Goal: Task Accomplishment & Management: Use online tool/utility

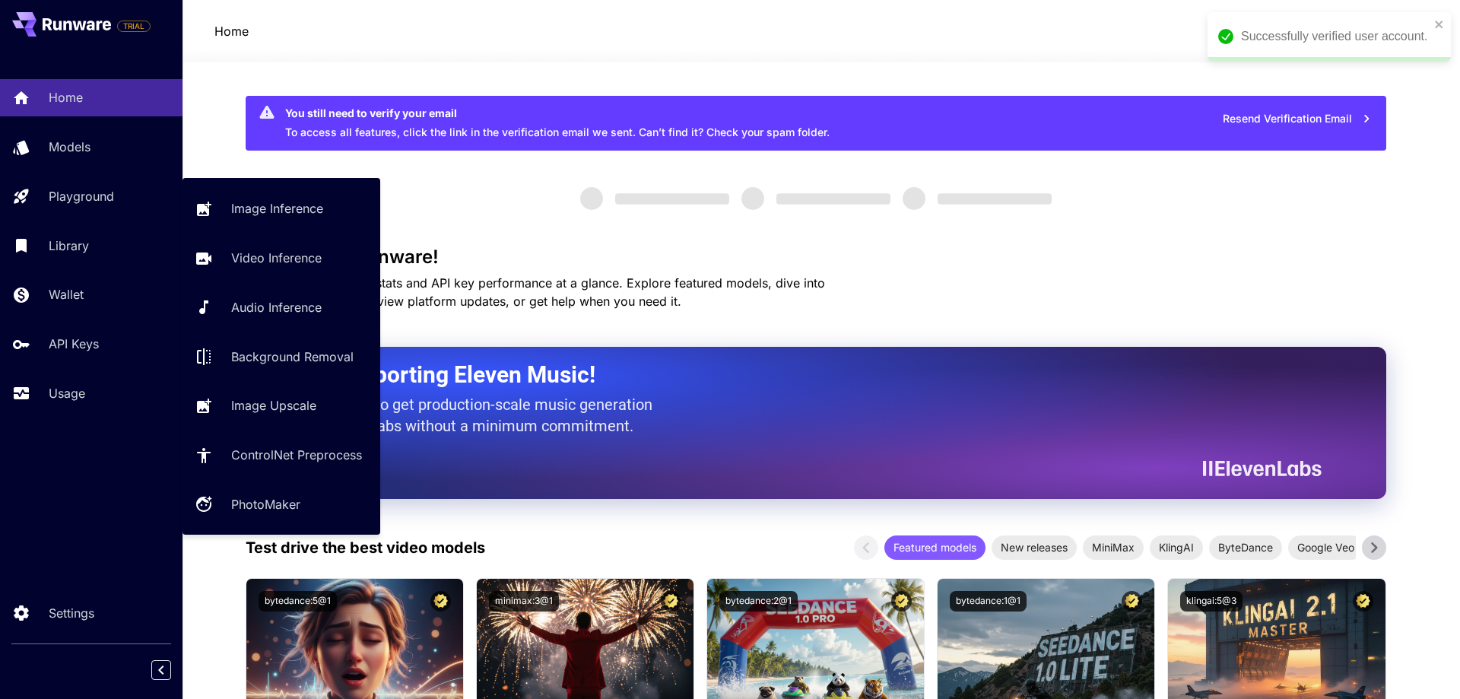
click at [99, 188] on p "Playground" at bounding box center [81, 196] width 65 height 18
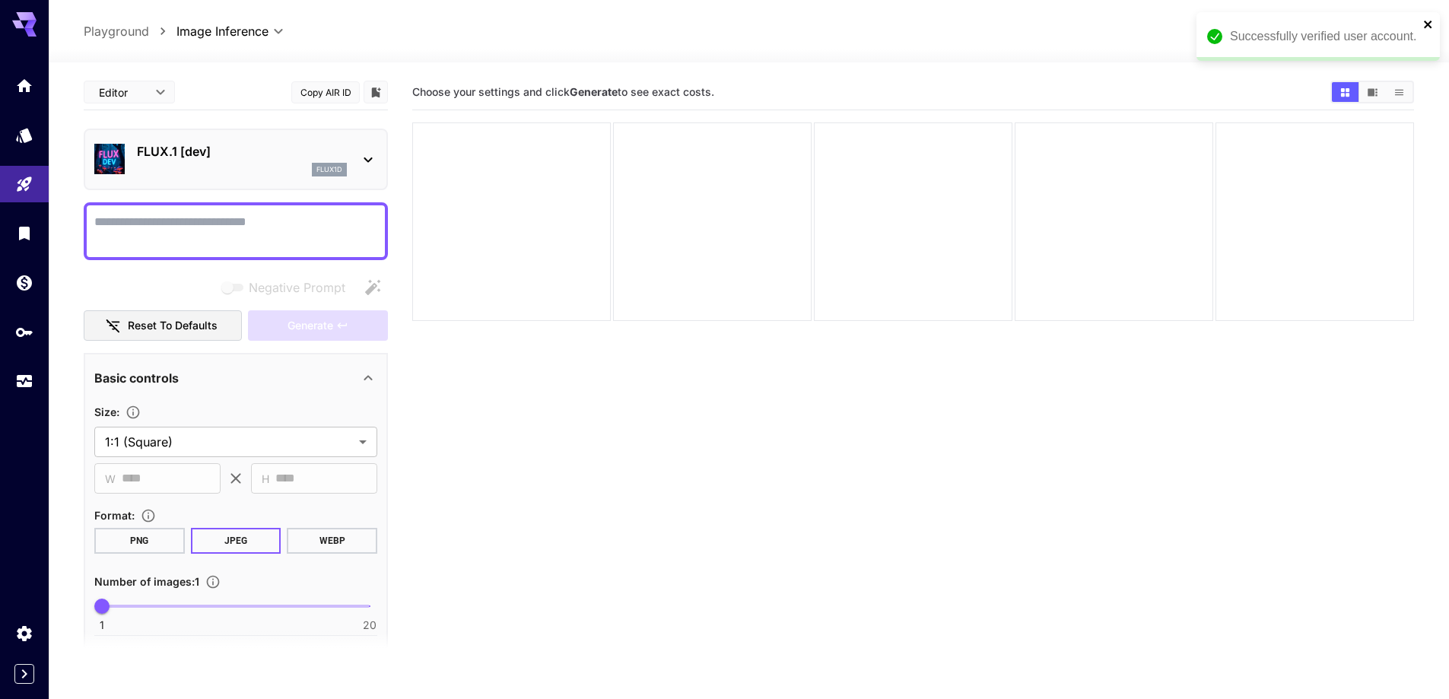
click at [1431, 22] on icon "close" at bounding box center [1428, 25] width 8 height 8
click at [1307, 33] on span "credits left" at bounding box center [1312, 31] width 53 height 13
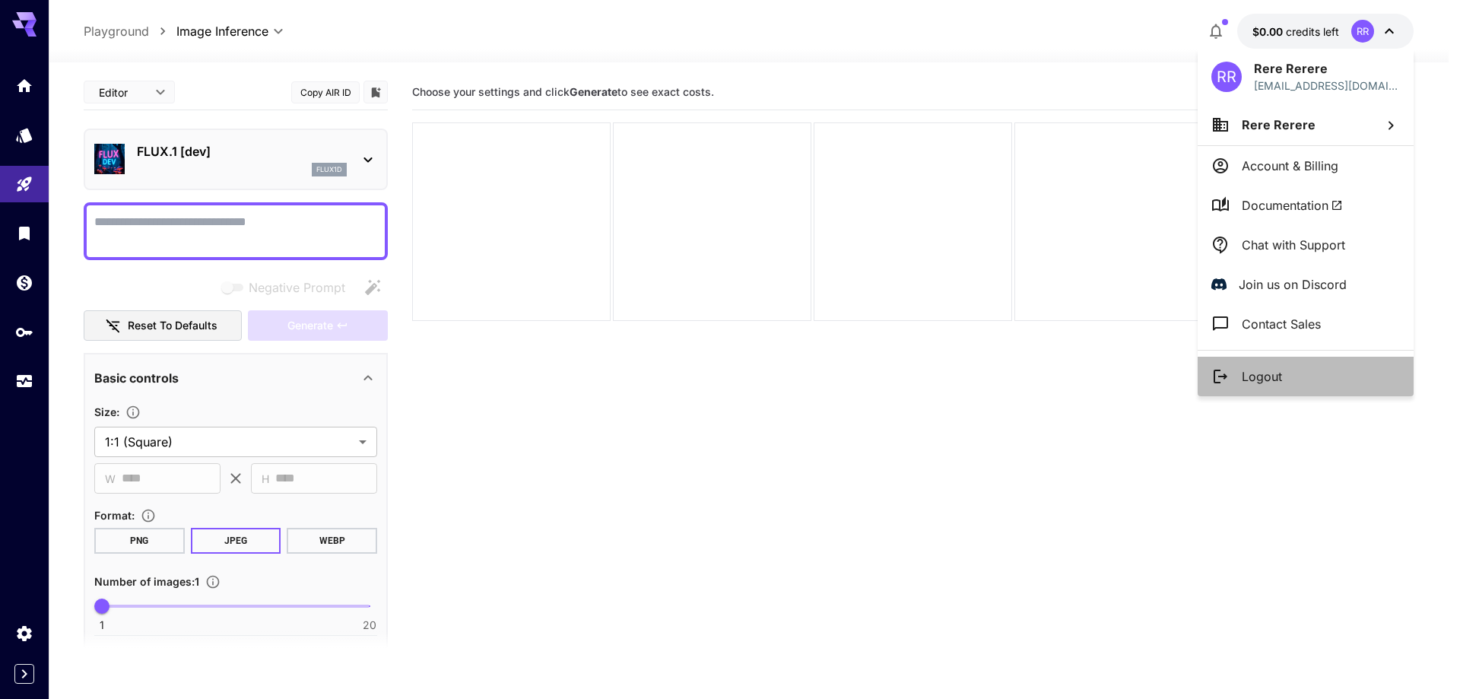
click at [1294, 364] on li "Logout" at bounding box center [1306, 377] width 216 height 40
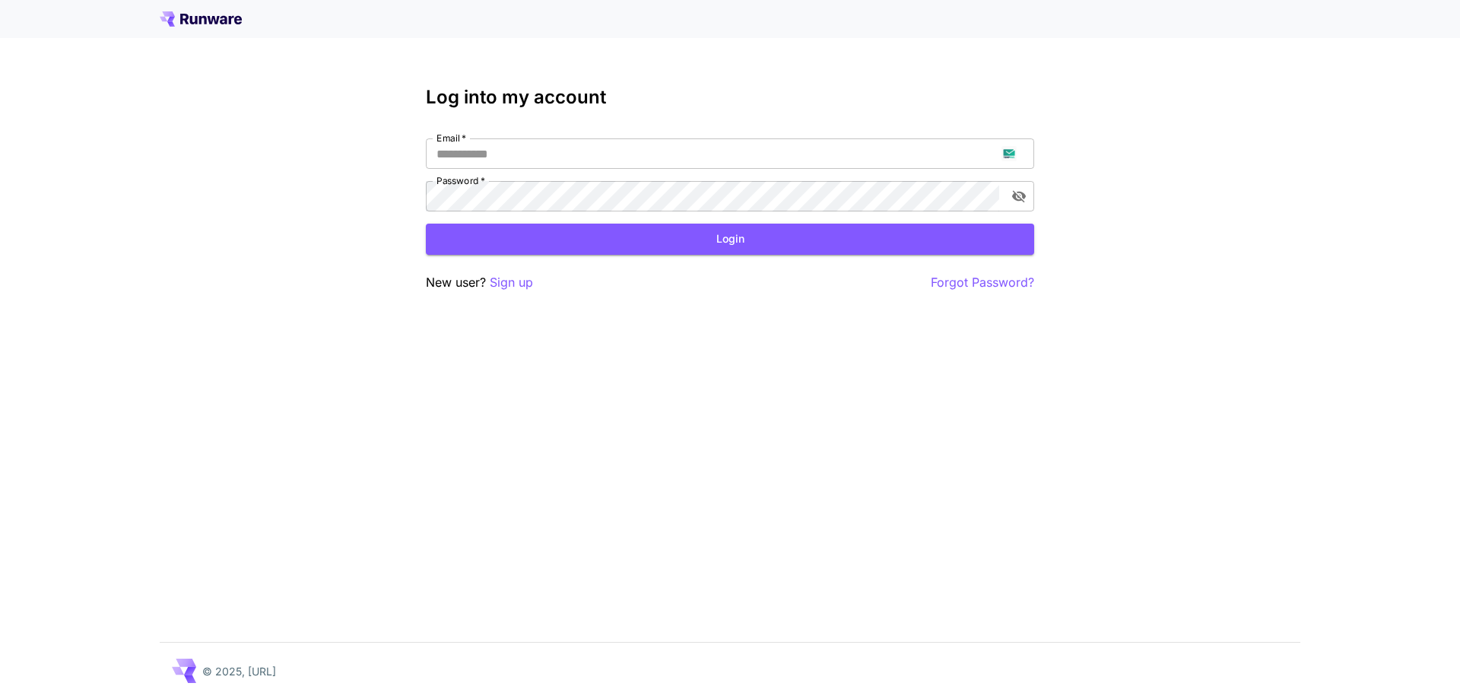
click at [513, 285] on p "Sign up" at bounding box center [511, 282] width 43 height 19
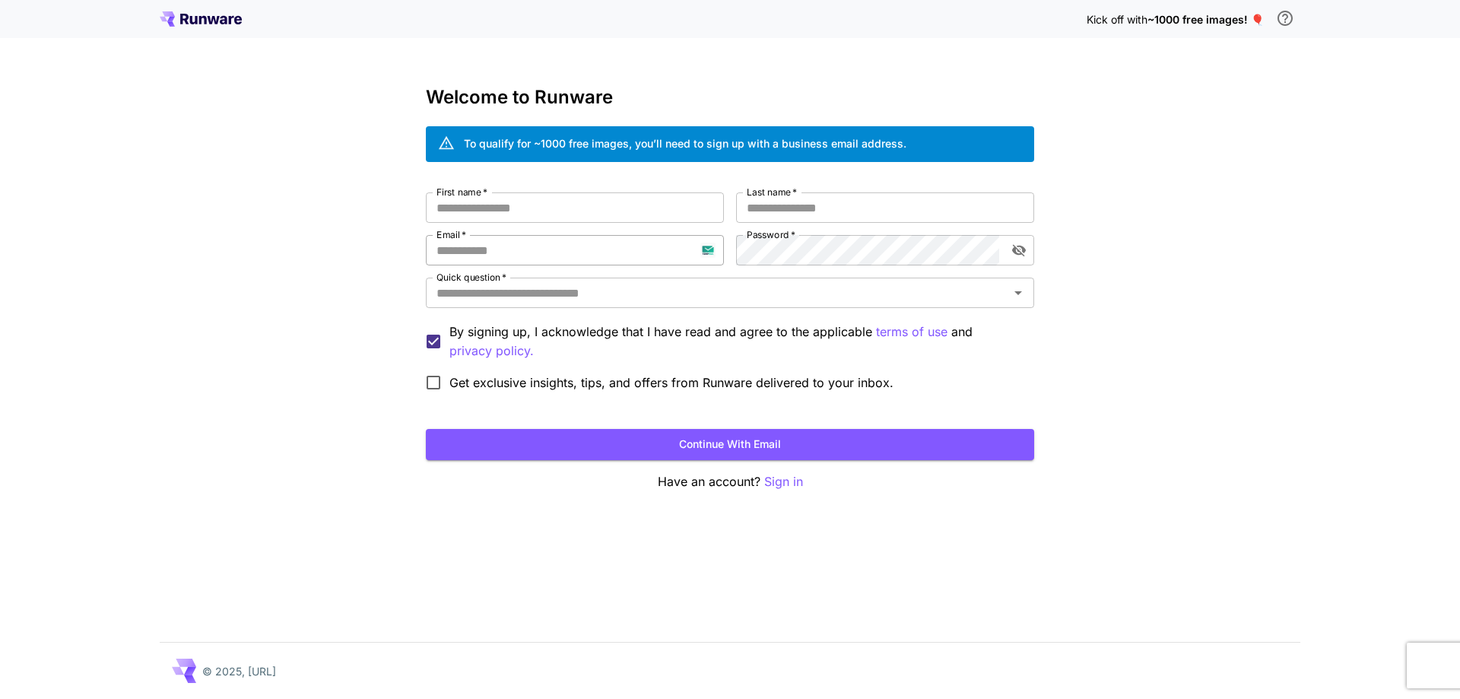
click at [542, 254] on input "Email   *" at bounding box center [575, 250] width 298 height 30
paste input "**********"
type input "**********"
click at [573, 204] on input "First name   *" at bounding box center [575, 207] width 298 height 30
type input "*****"
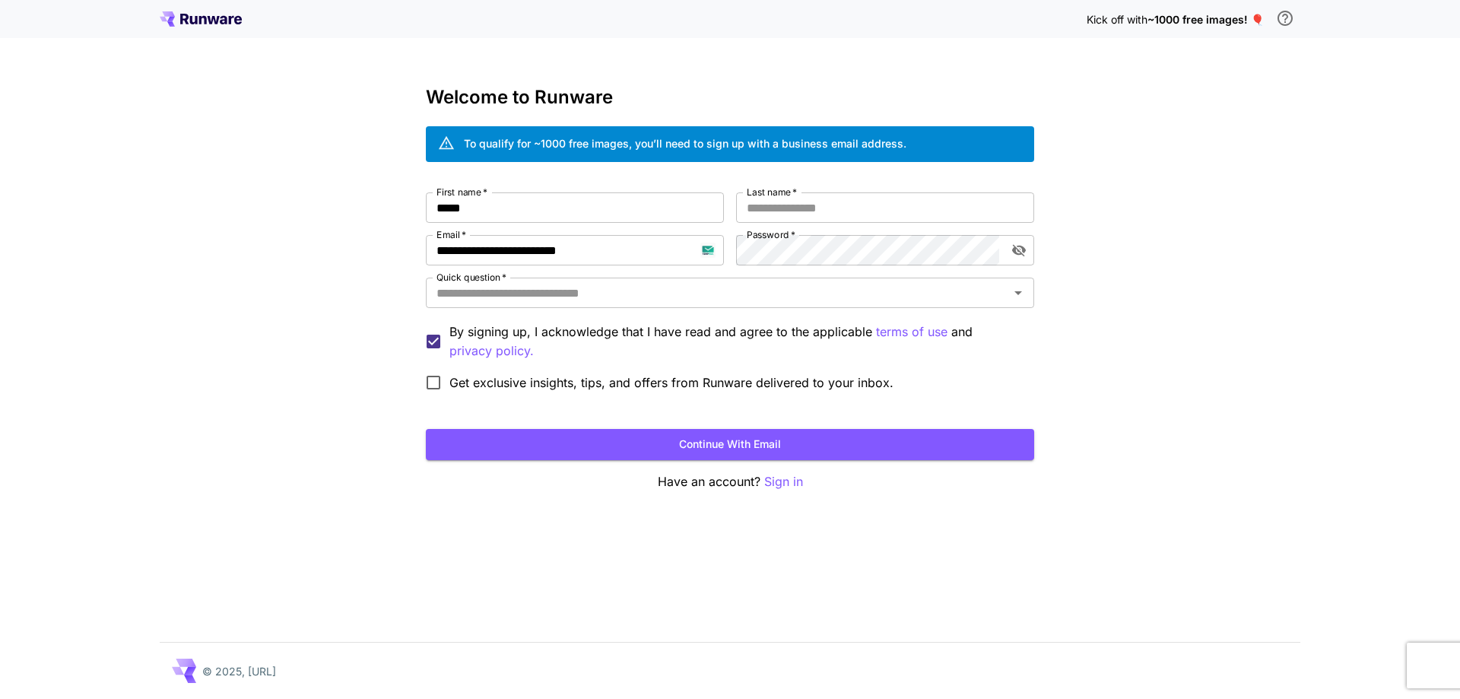
click at [791, 227] on div "**********" at bounding box center [730, 295] width 608 height 206
click at [820, 213] on input "*" at bounding box center [885, 207] width 298 height 30
type input "****"
click at [737, 294] on input "Quick question   *" at bounding box center [718, 292] width 574 height 21
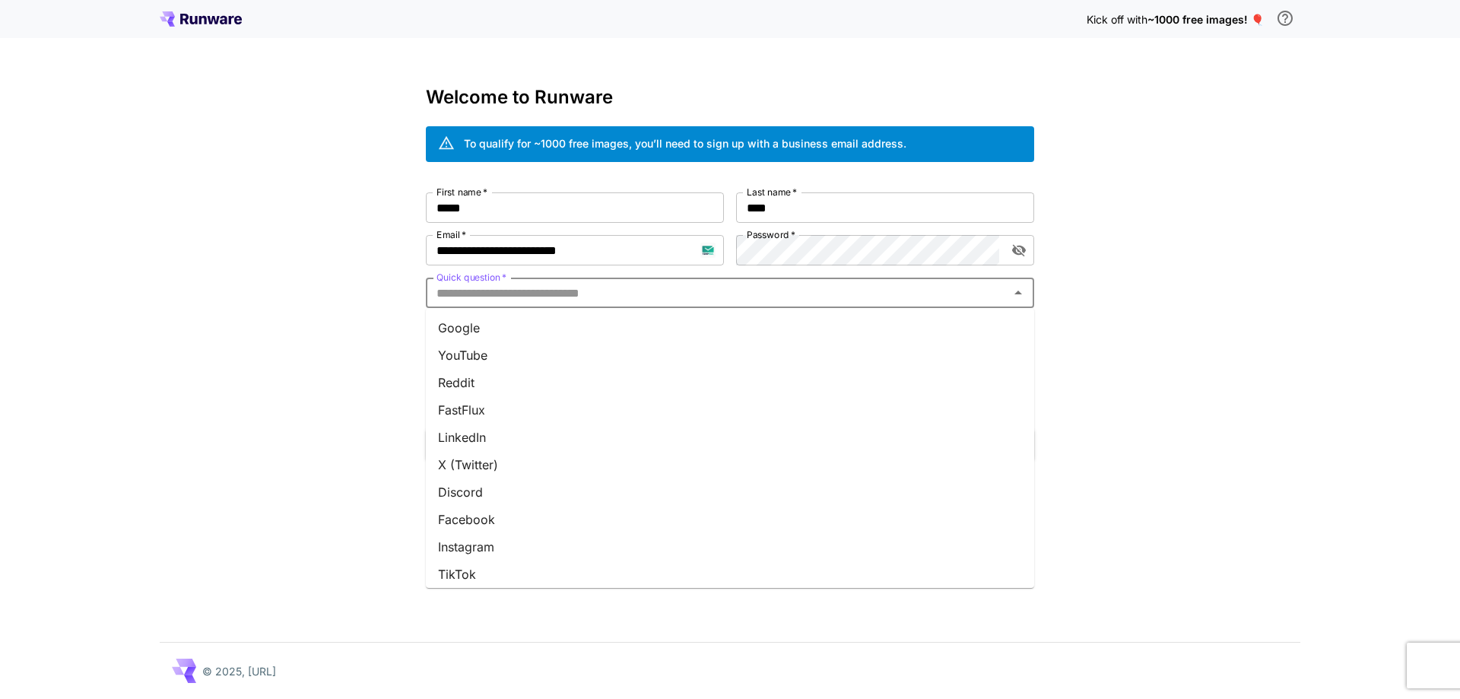
click at [688, 341] on li "Google" at bounding box center [730, 327] width 608 height 27
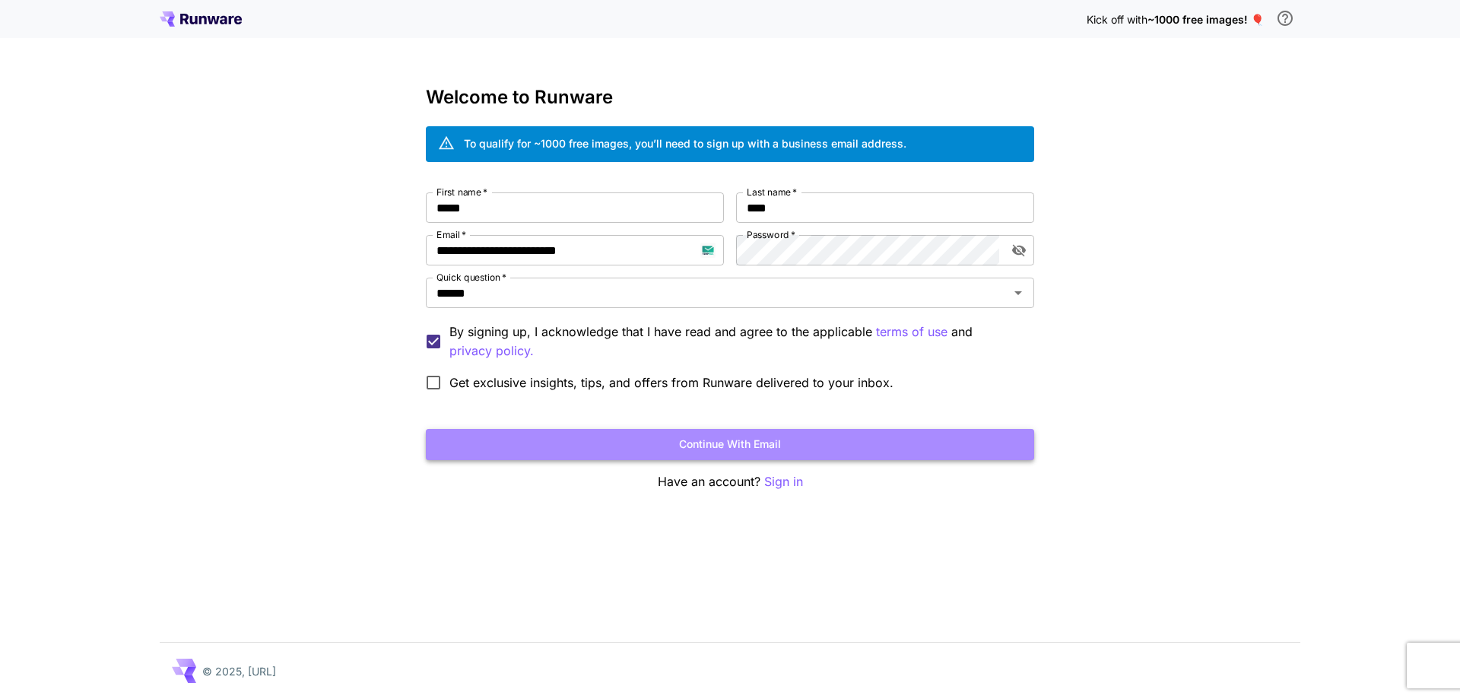
click at [630, 453] on button "Continue with email" at bounding box center [730, 444] width 608 height 31
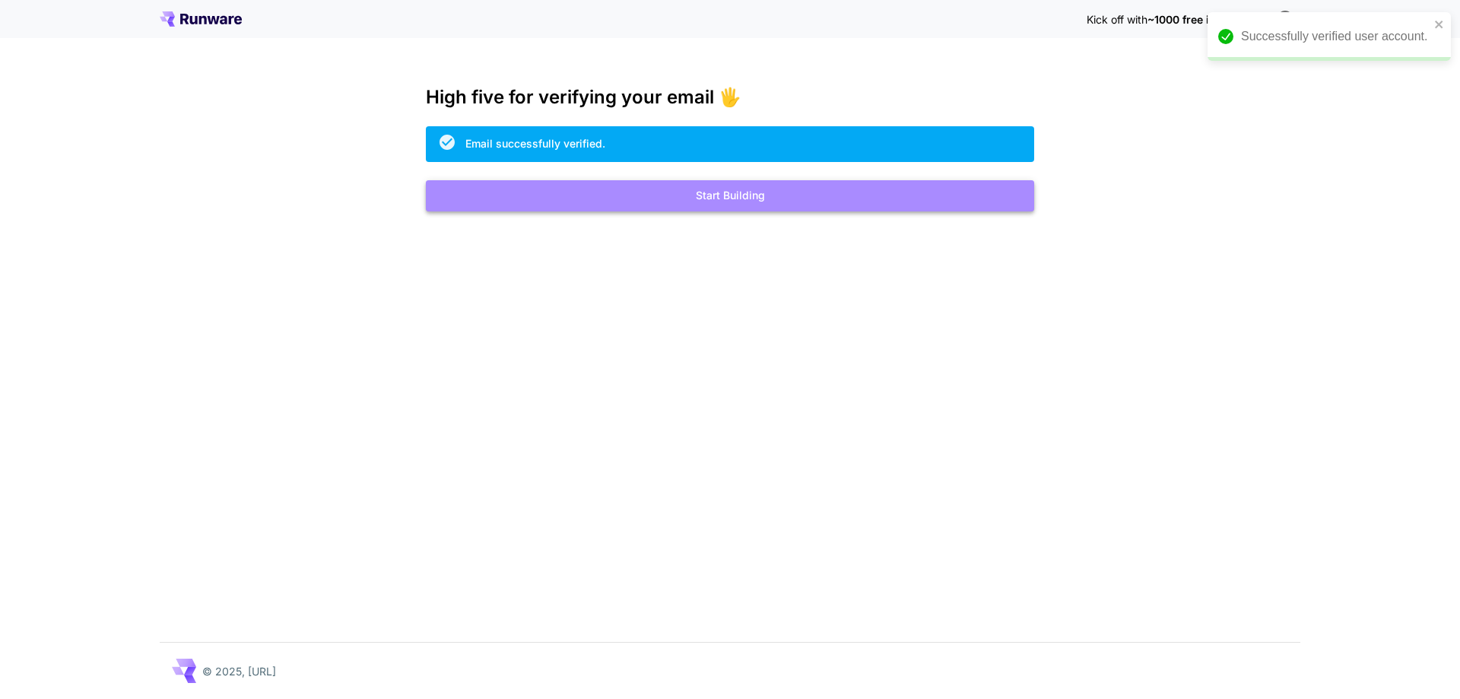
click at [841, 189] on button "Start Building" at bounding box center [730, 195] width 608 height 31
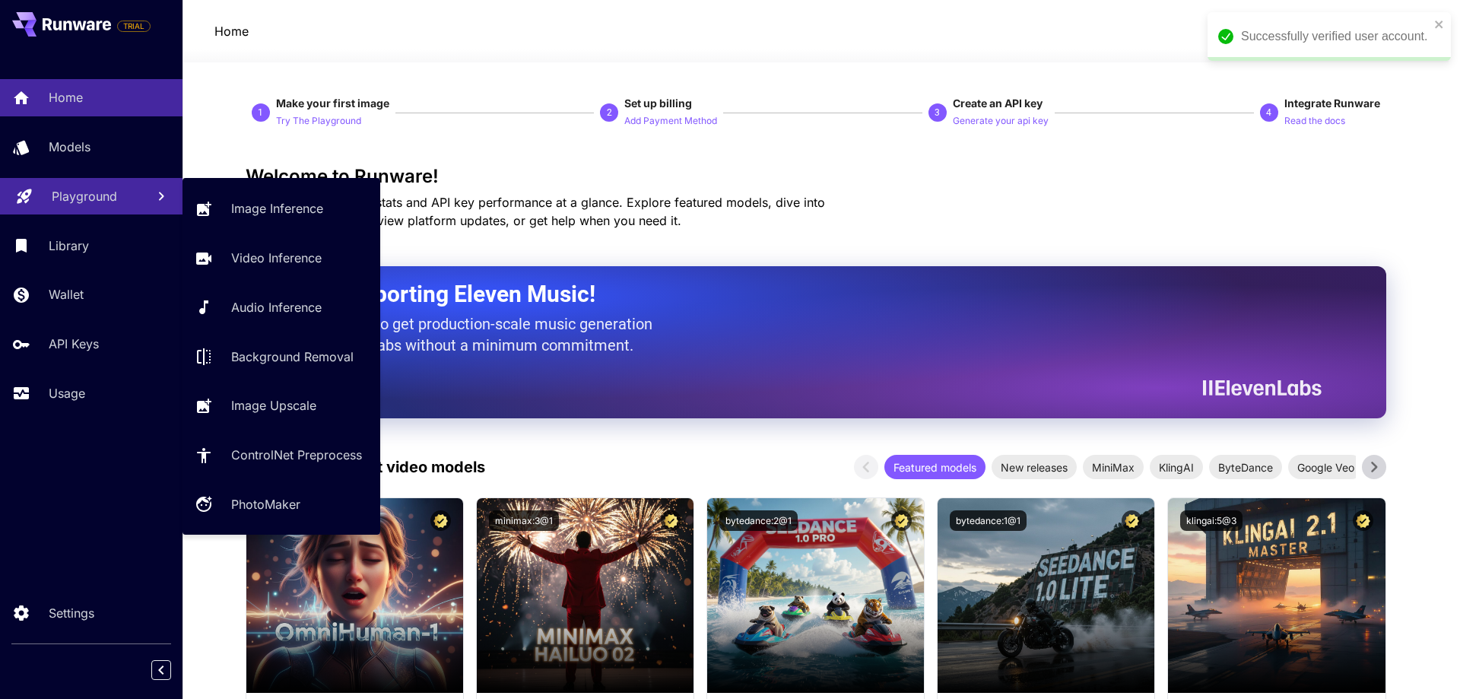
click at [62, 194] on p "Playground" at bounding box center [84, 196] width 65 height 18
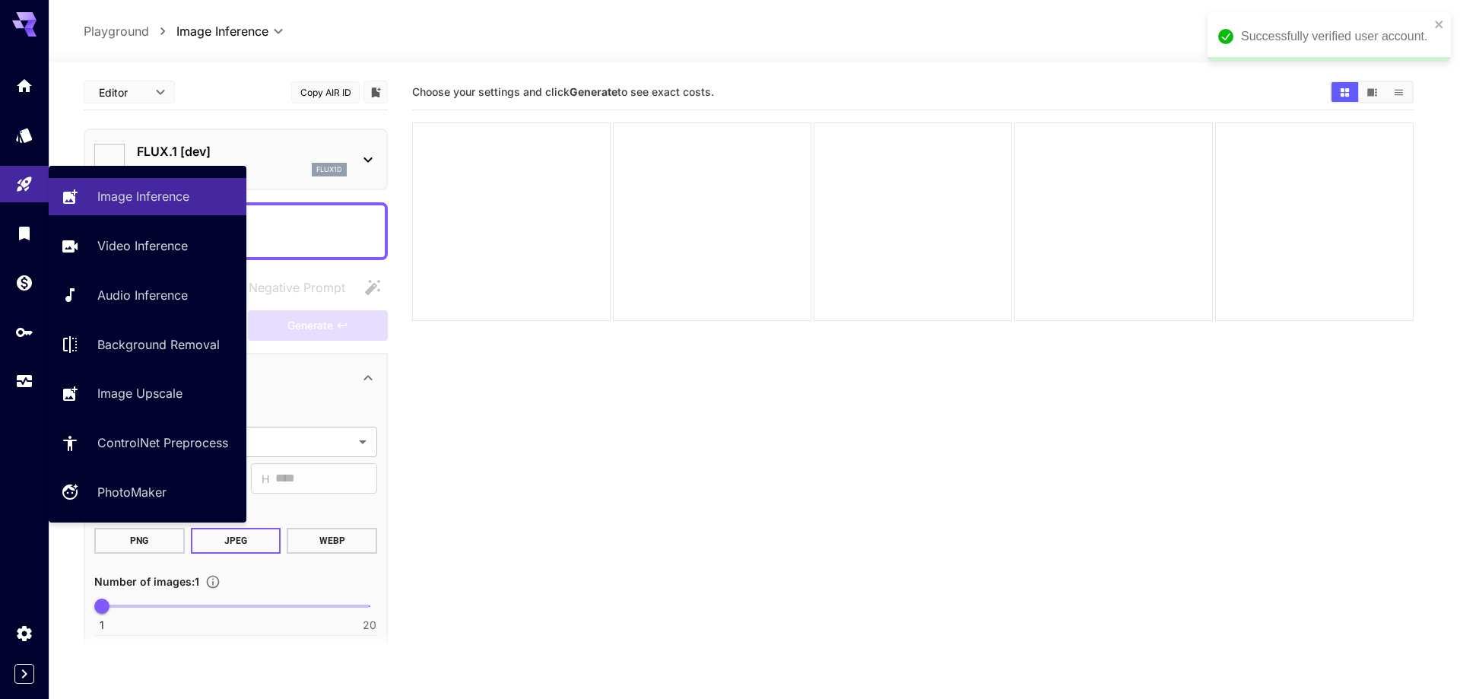
type input "**********"
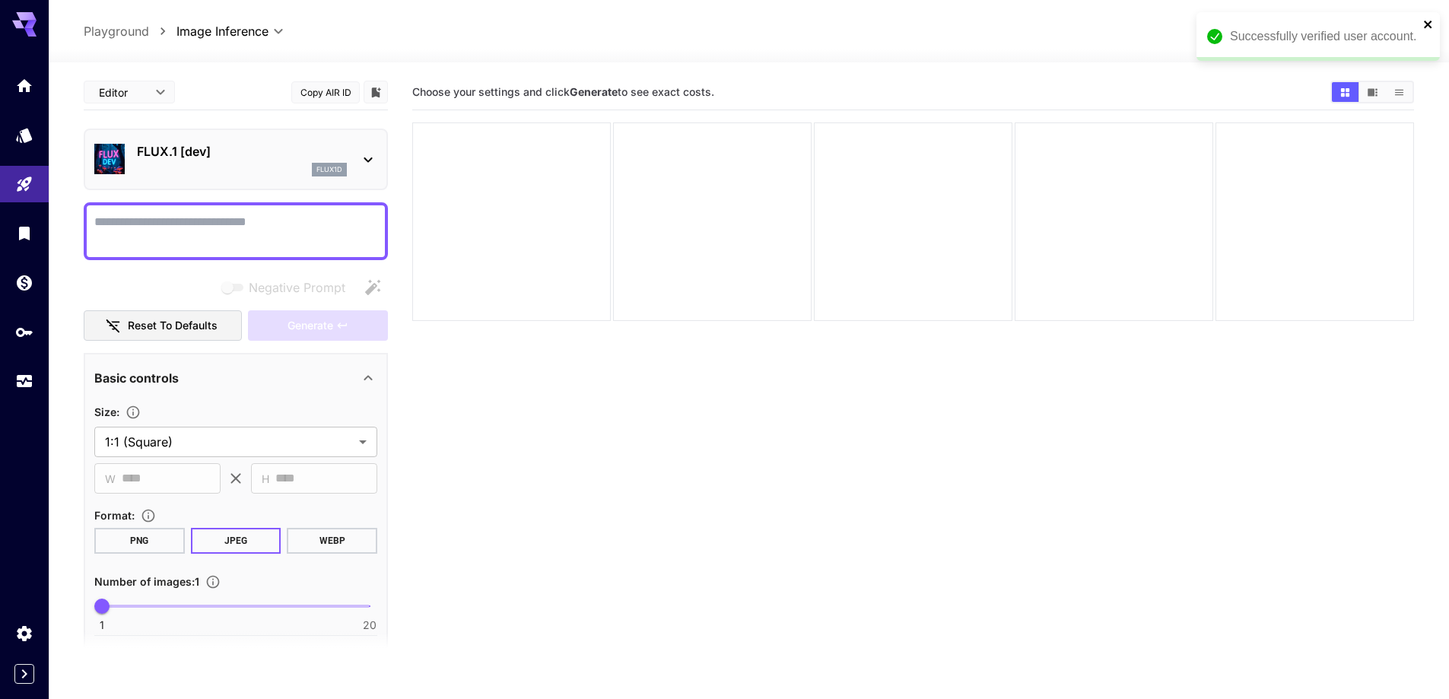
click at [1428, 22] on icon "close" at bounding box center [1428, 24] width 11 height 12
click at [1270, 31] on span "$0.00" at bounding box center [1269, 31] width 33 height 13
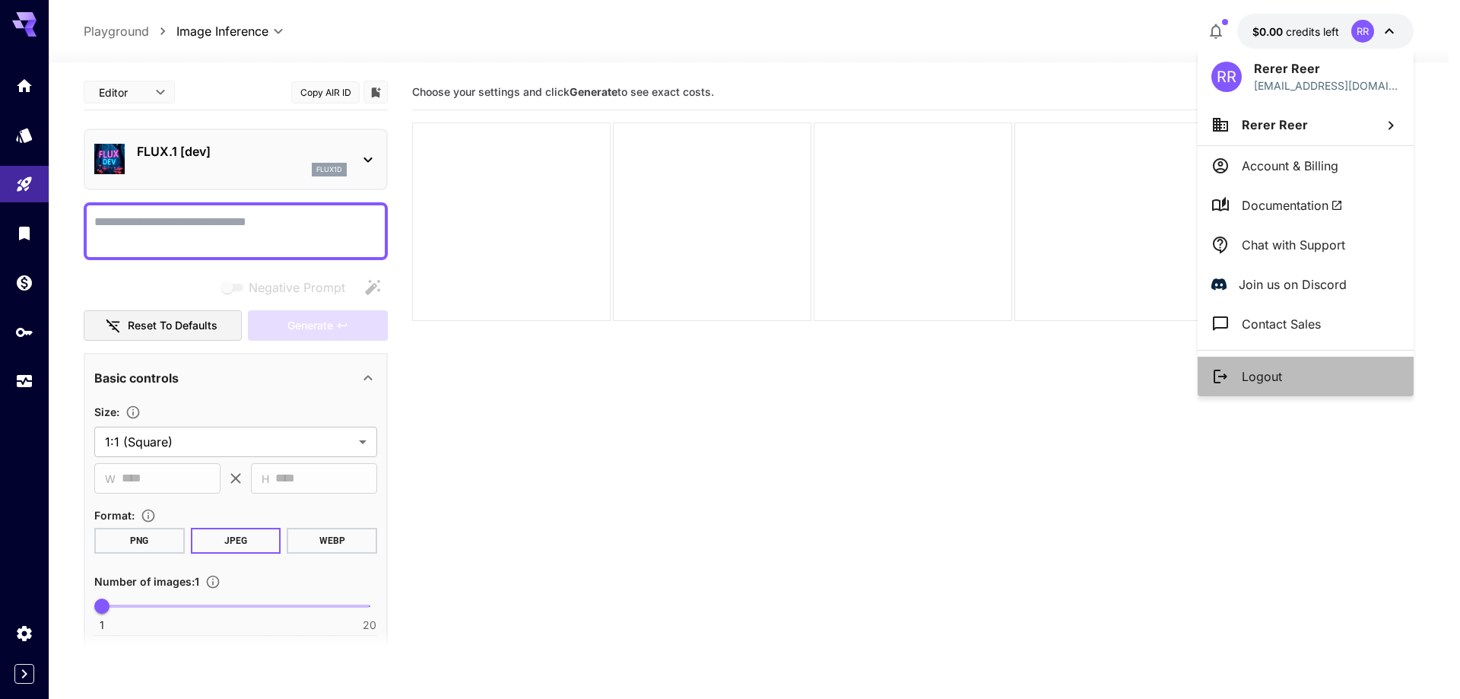
click at [1247, 366] on li "Logout" at bounding box center [1306, 377] width 216 height 40
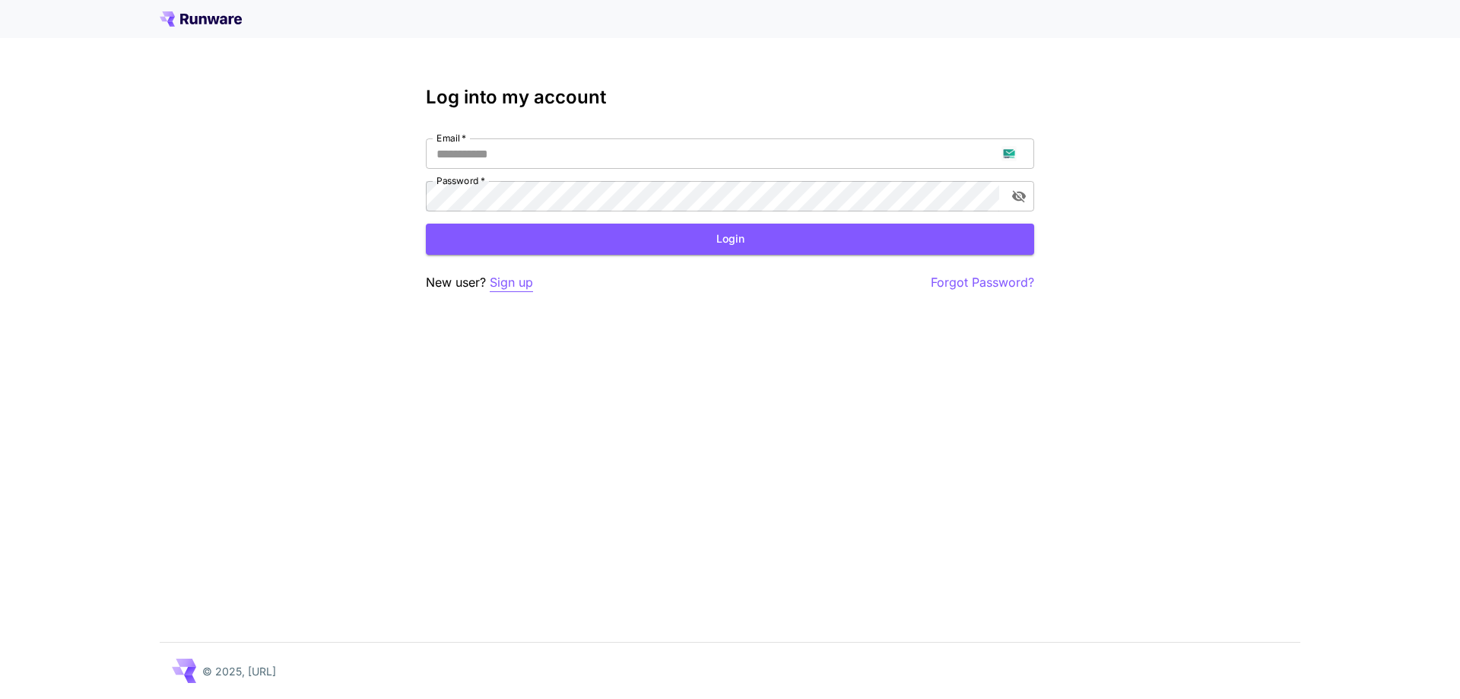
click at [529, 288] on p "Sign up" at bounding box center [511, 282] width 43 height 19
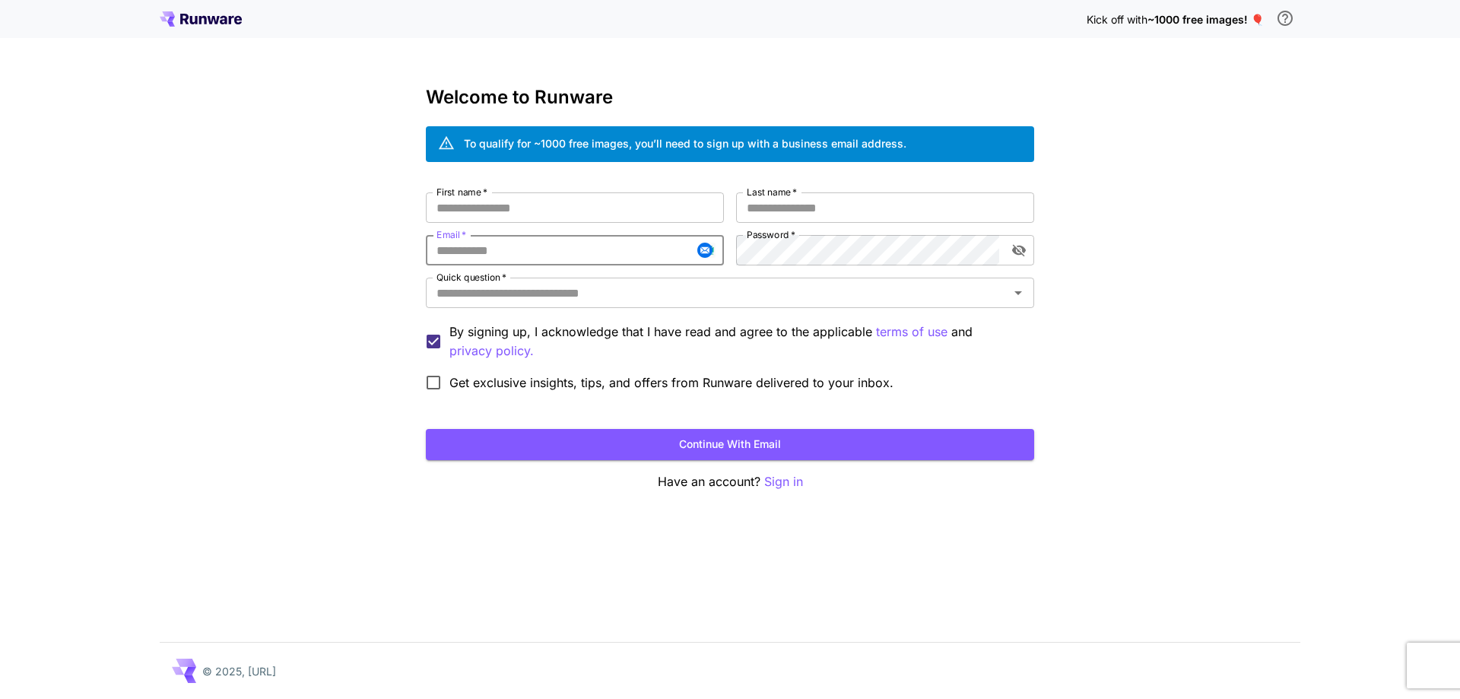
click at [575, 259] on input "Email   *" at bounding box center [575, 250] width 298 height 30
paste input "**********"
type input "**********"
click at [572, 211] on input "First name   *" at bounding box center [575, 207] width 298 height 30
type input "****"
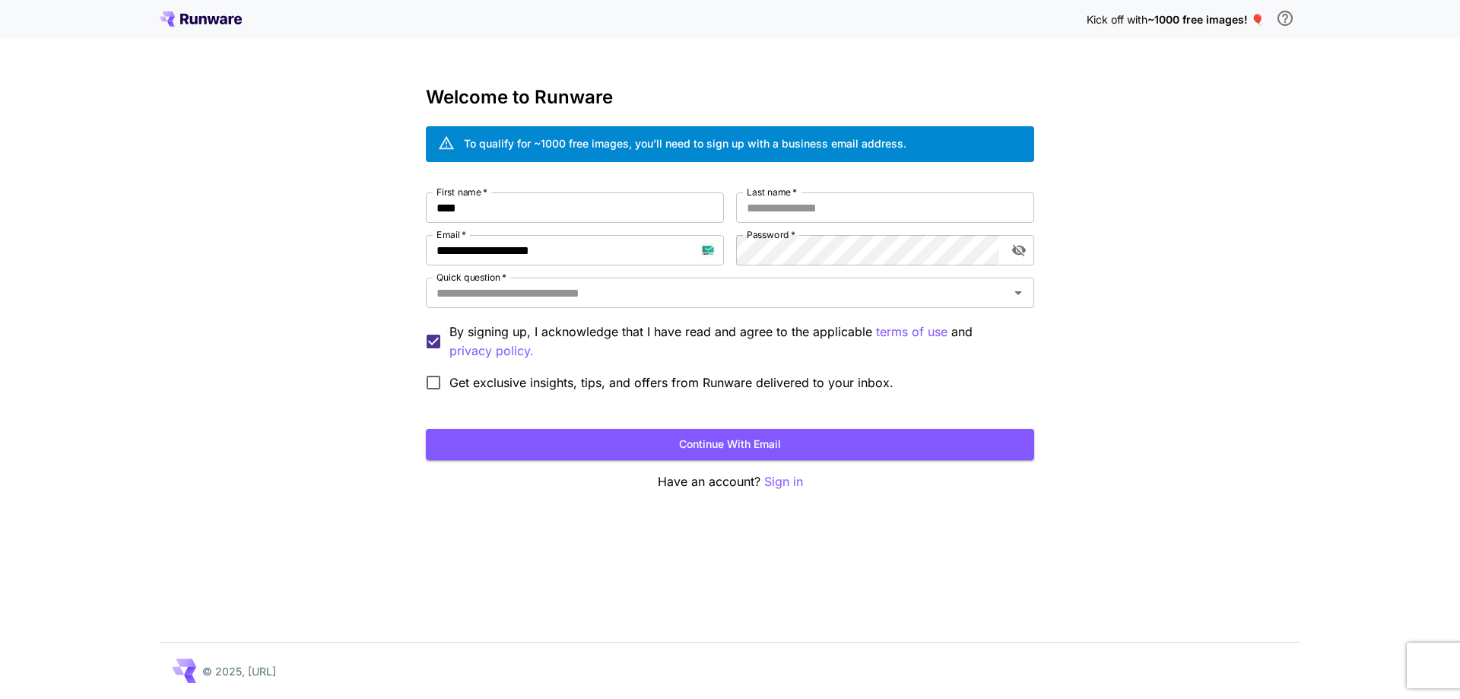
click at [809, 225] on div "**********" at bounding box center [730, 295] width 608 height 206
click at [834, 210] on input "Last name   *" at bounding box center [885, 207] width 298 height 30
type input "****"
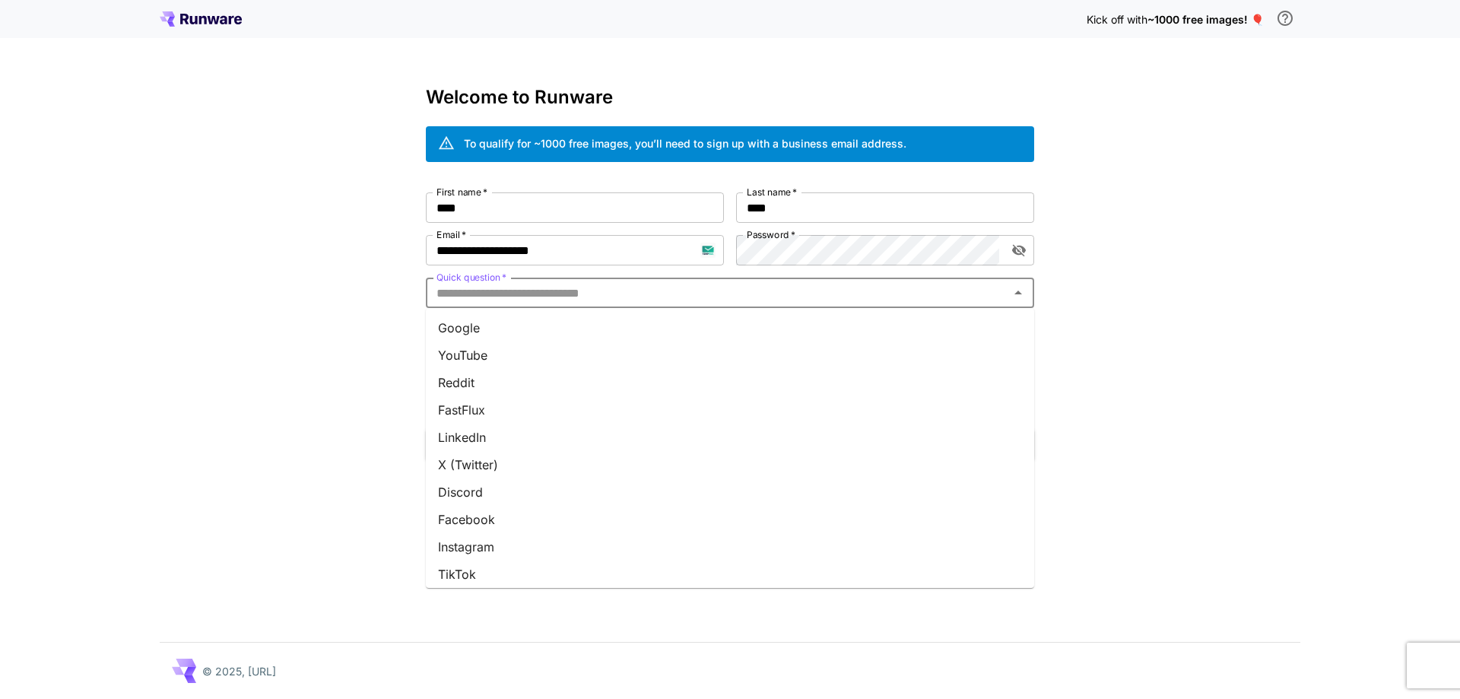
click at [782, 293] on input "Quick question   *" at bounding box center [718, 292] width 574 height 21
click at [763, 329] on li "Google" at bounding box center [730, 327] width 608 height 27
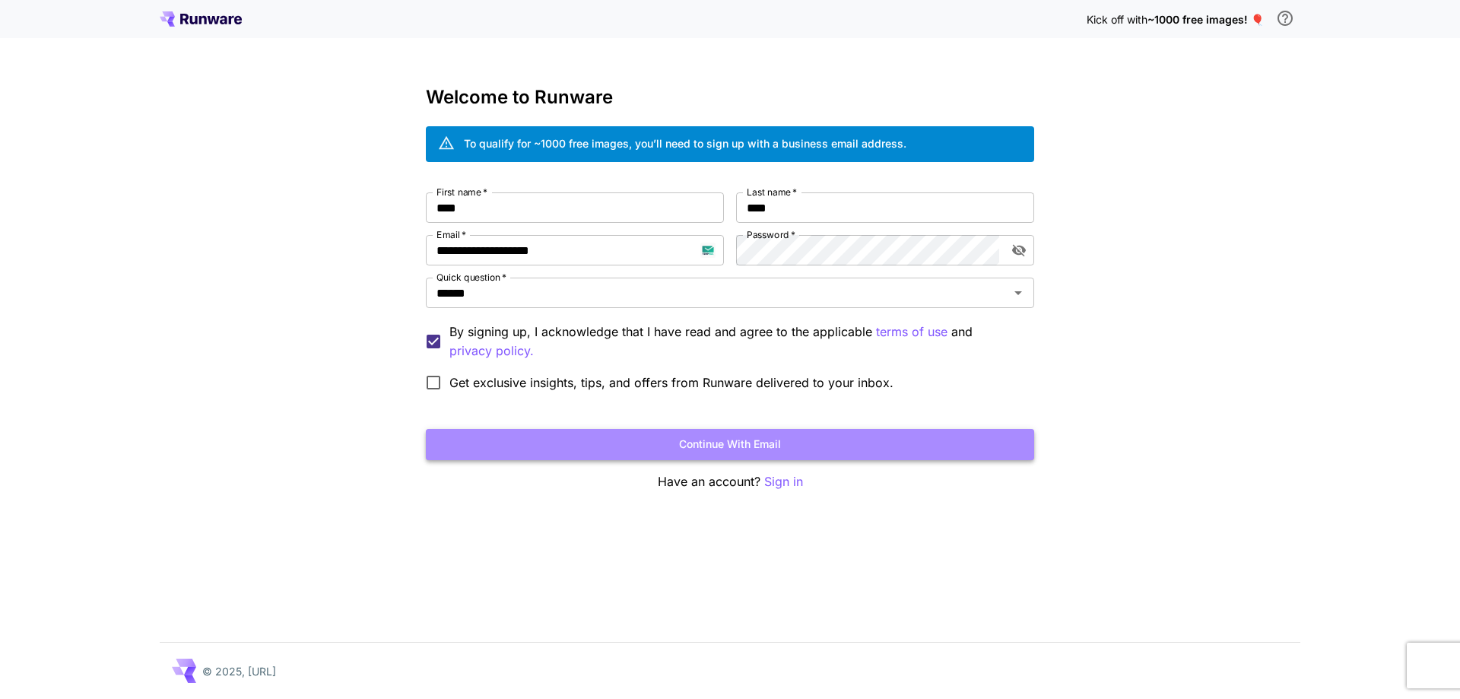
click at [812, 452] on button "Continue with email" at bounding box center [730, 444] width 608 height 31
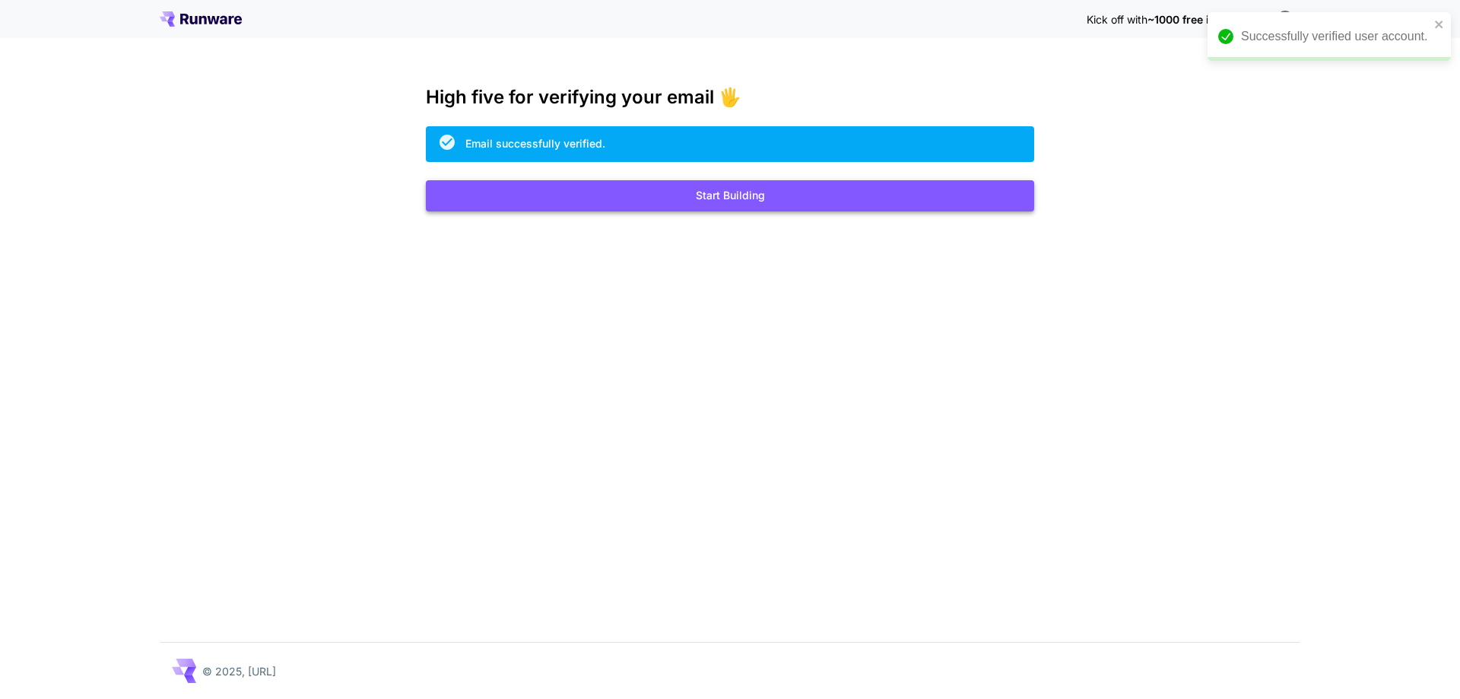
click at [772, 192] on button "Start Building" at bounding box center [730, 195] width 608 height 31
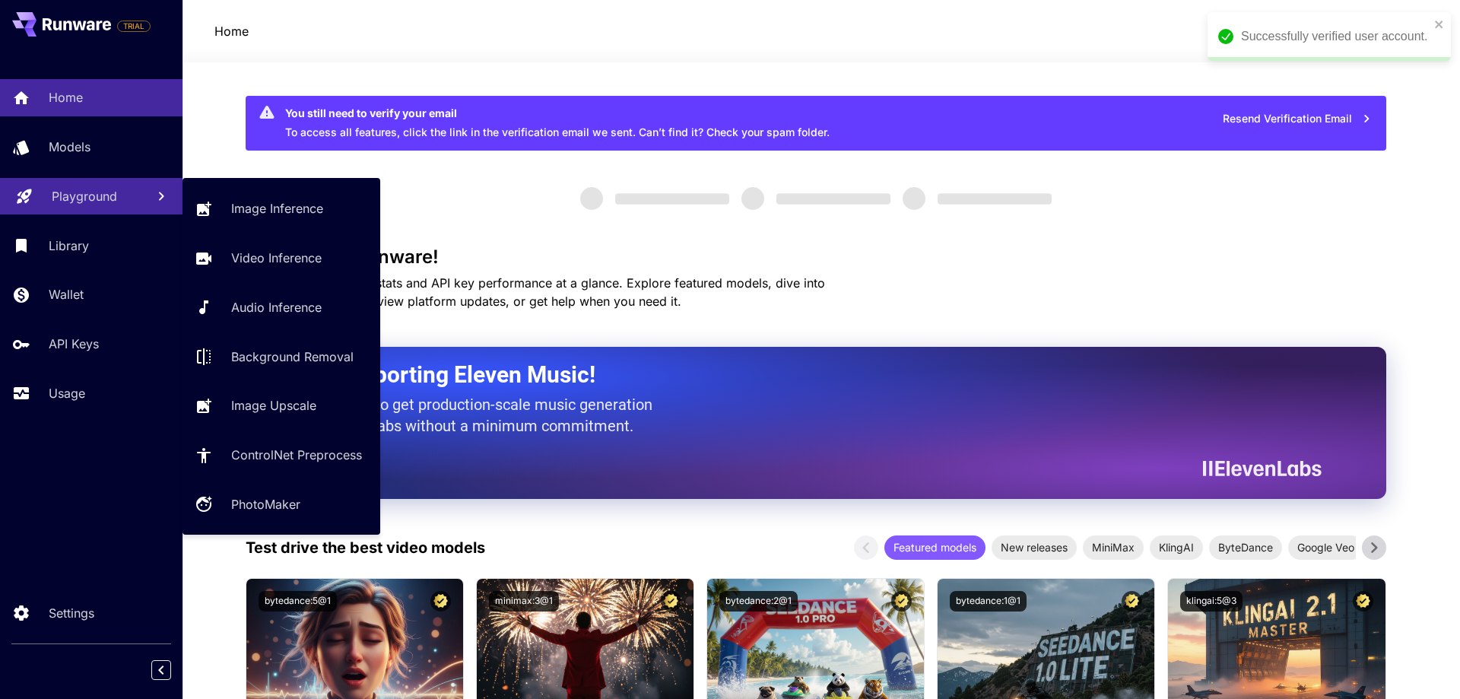
click at [62, 211] on link "Playground" at bounding box center [91, 196] width 183 height 37
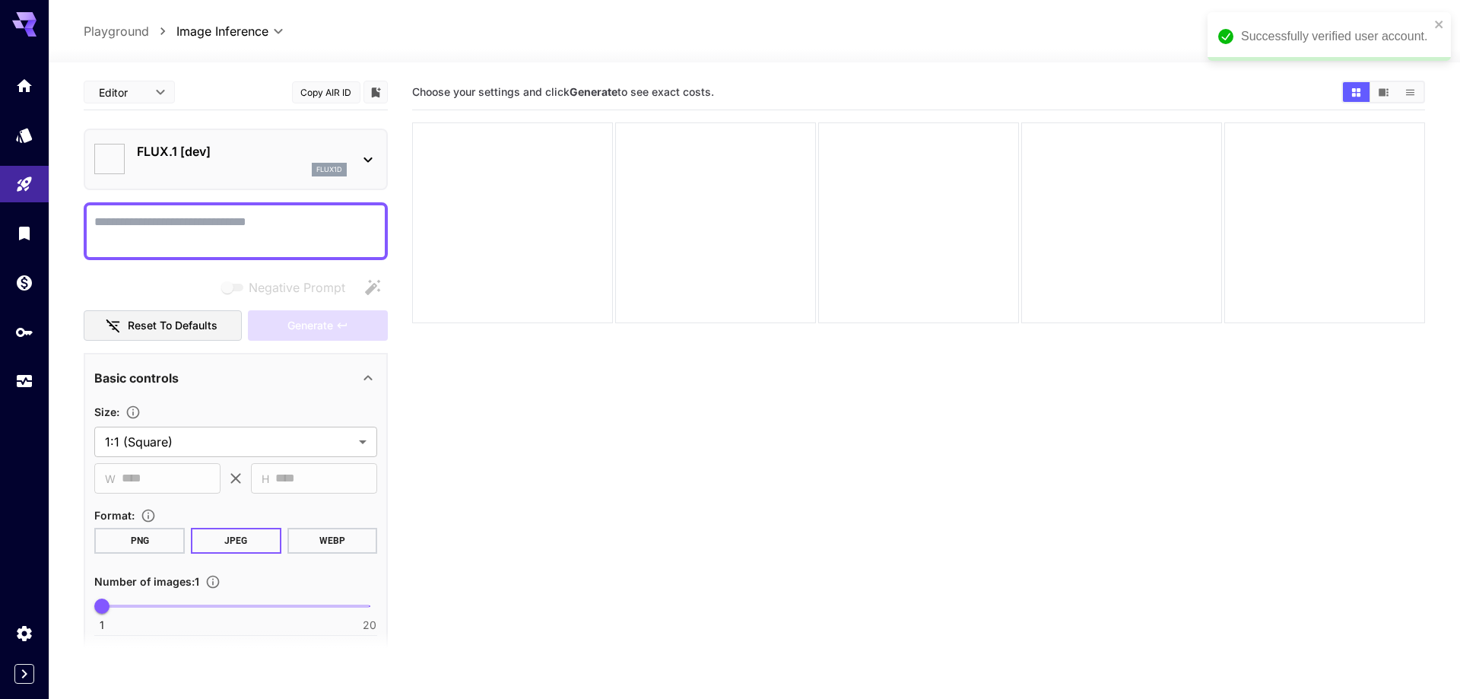
type input "**********"
click at [1427, 26] on icon "close" at bounding box center [1428, 25] width 8 height 8
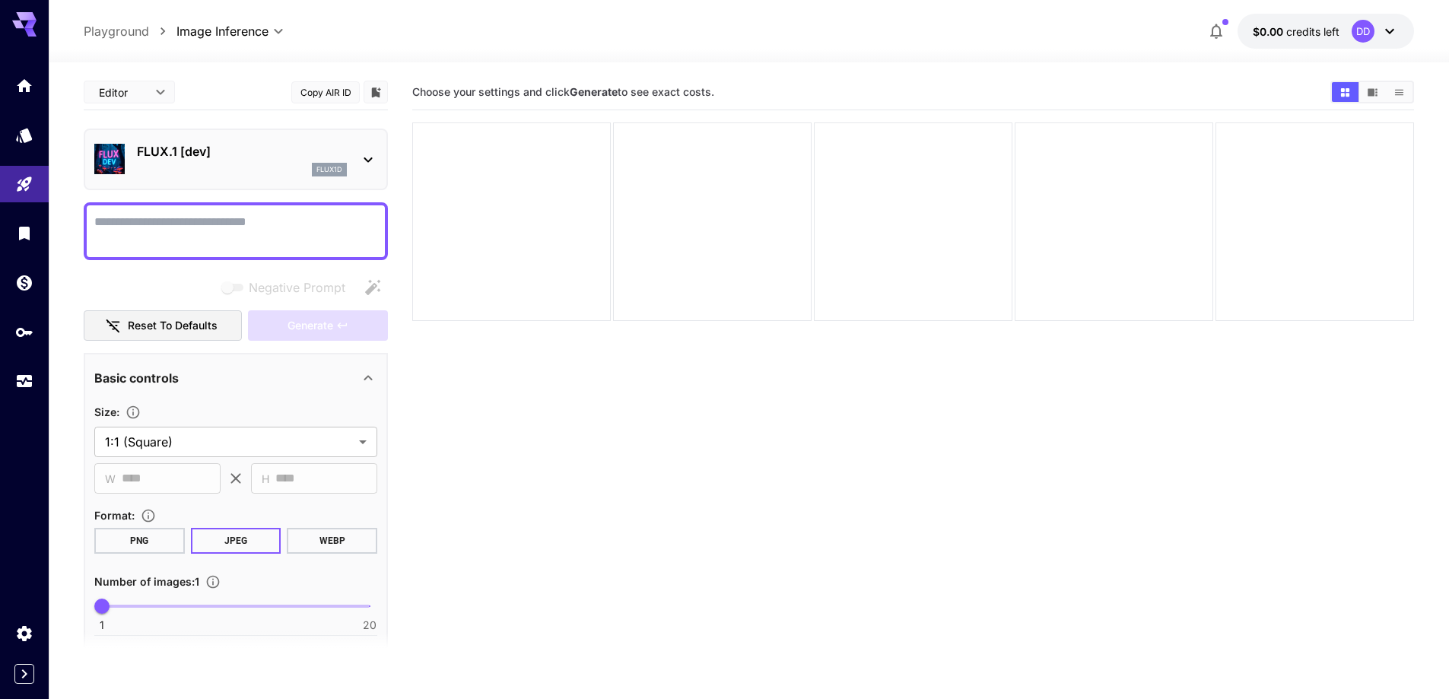
click at [927, 39] on div "**********" at bounding box center [749, 31] width 1330 height 35
click at [726, 408] on section "Choose your settings and click Generate to see exact costs." at bounding box center [913, 424] width 1002 height 699
click at [1310, 31] on span "credits left" at bounding box center [1312, 31] width 53 height 13
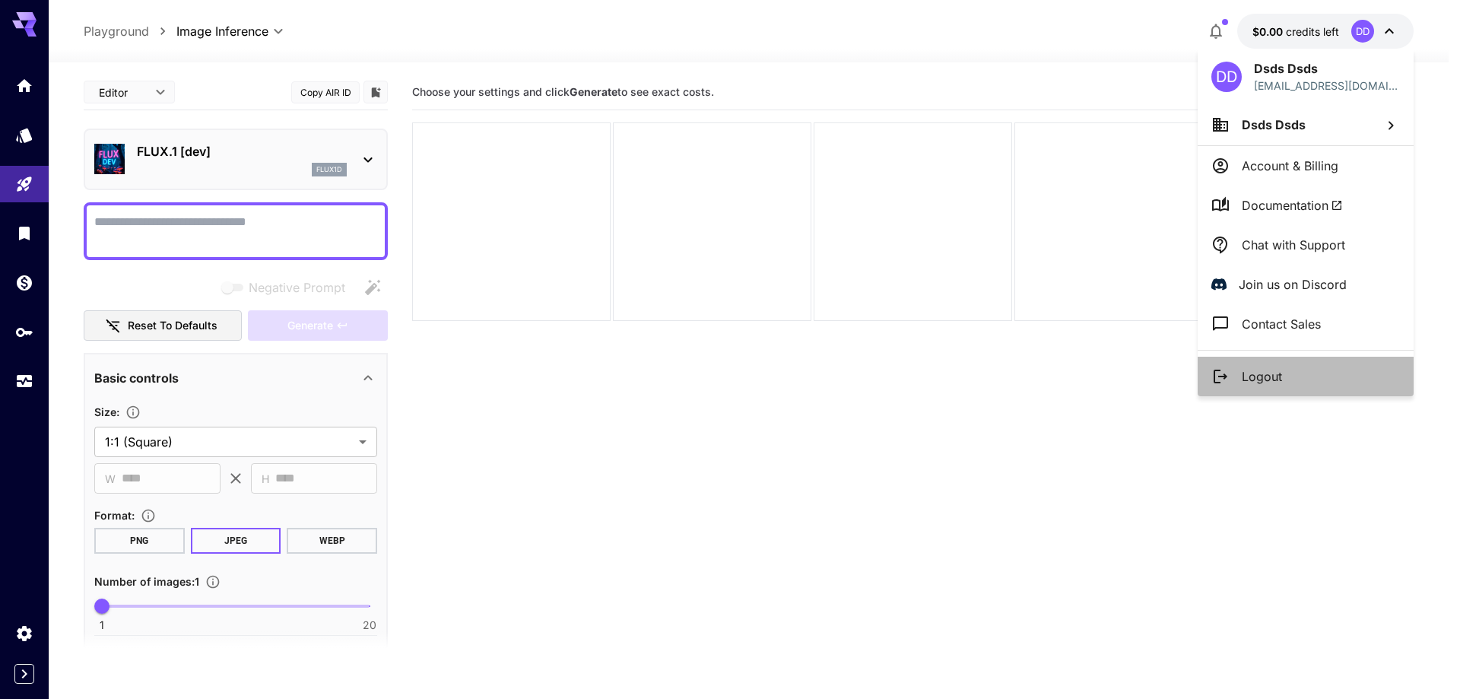
click at [1272, 368] on p "Logout" at bounding box center [1262, 376] width 40 height 18
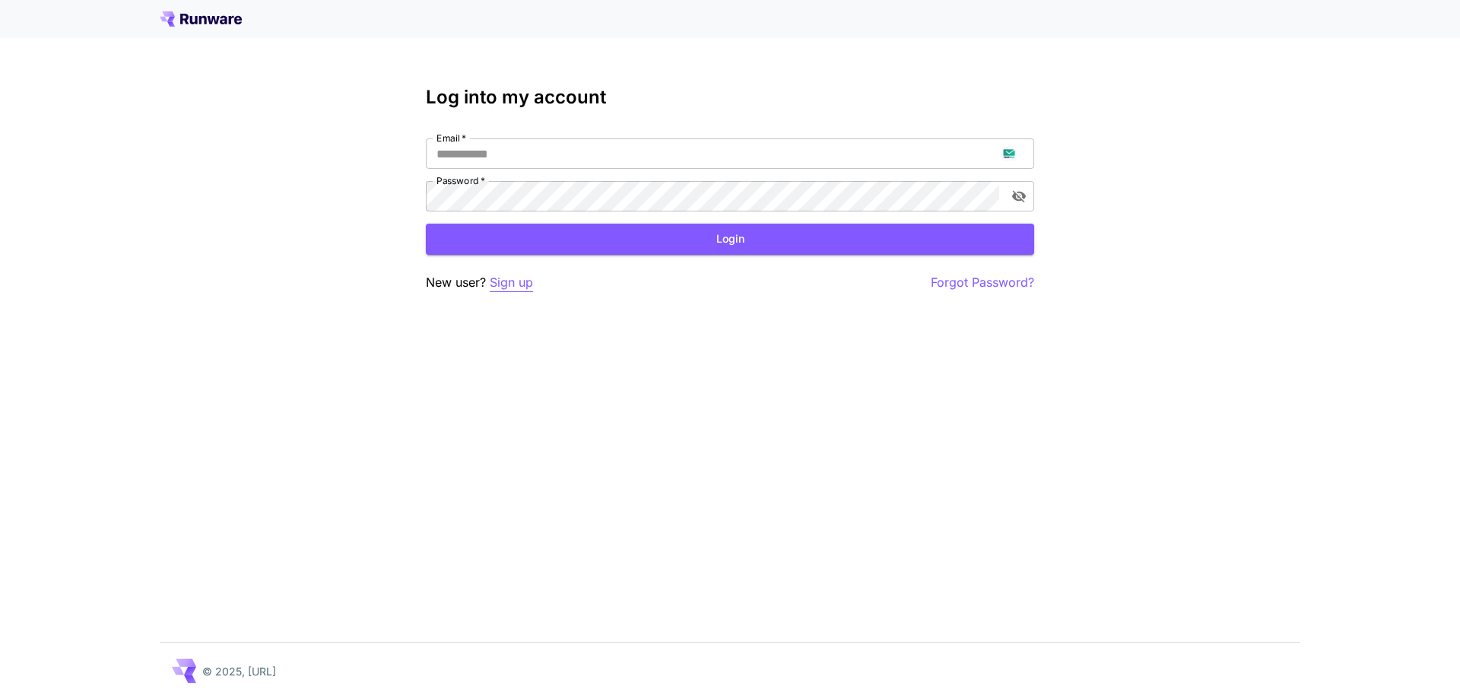
click at [515, 287] on p "Sign up" at bounding box center [511, 282] width 43 height 19
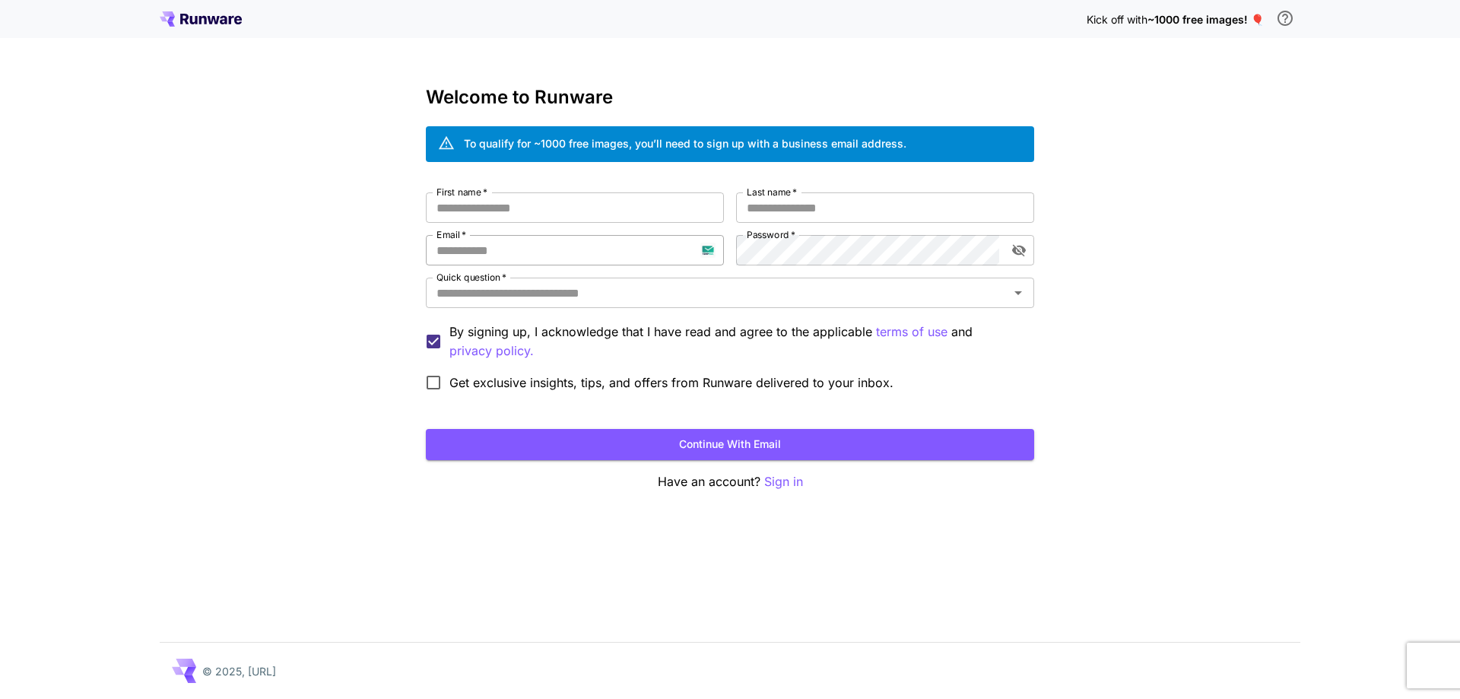
click at [555, 258] on input "Email   *" at bounding box center [575, 250] width 298 height 30
paste input "**********"
type input "**********"
click at [664, 218] on input "First name   *" at bounding box center [575, 207] width 298 height 30
type input "****"
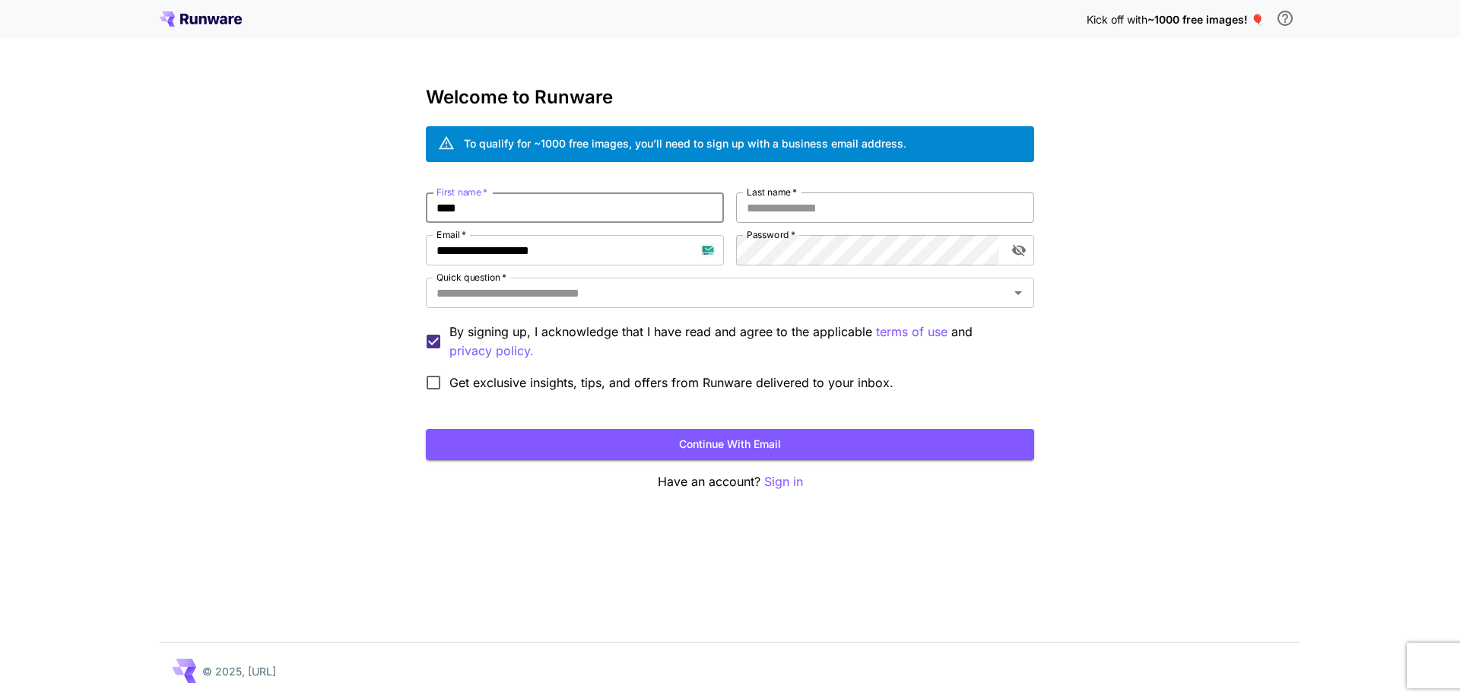
click at [821, 202] on input "Last name   *" at bounding box center [885, 207] width 298 height 30
type input "*****"
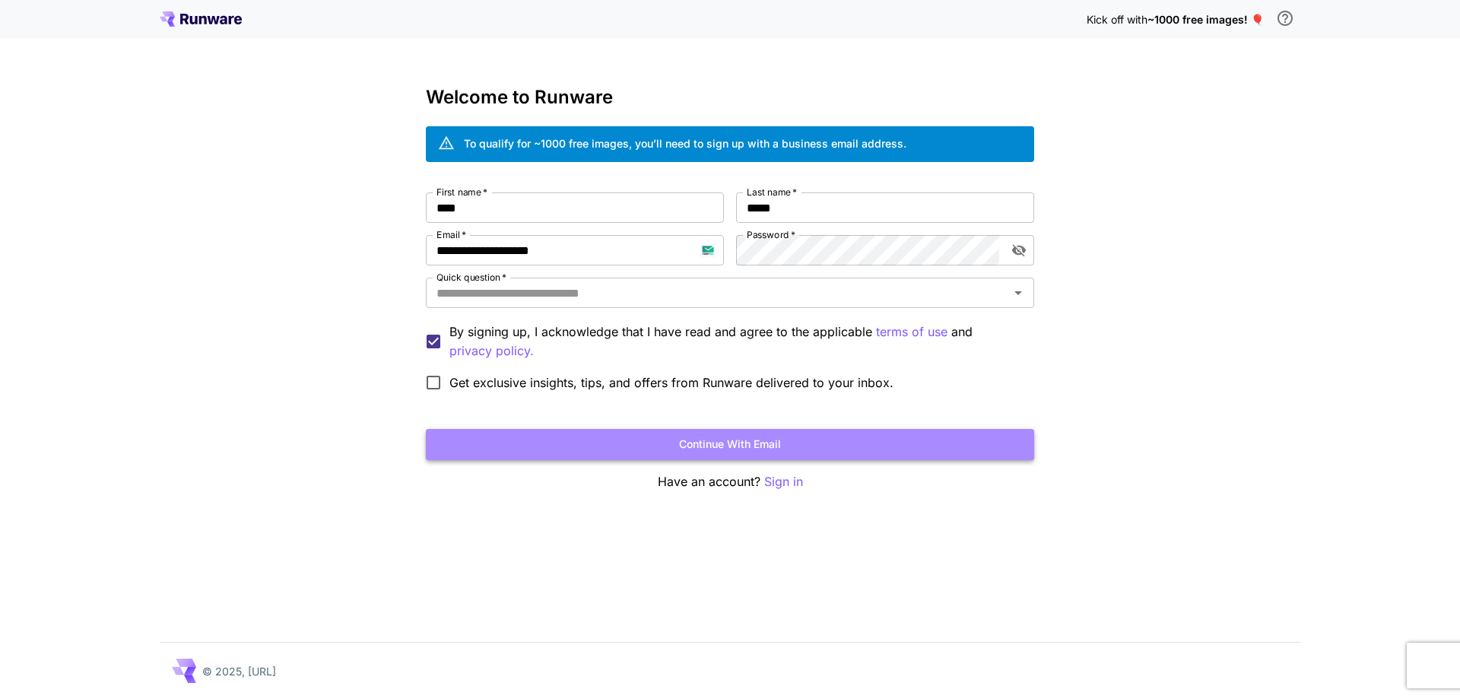
click at [647, 434] on button "Continue with email" at bounding box center [730, 444] width 608 height 31
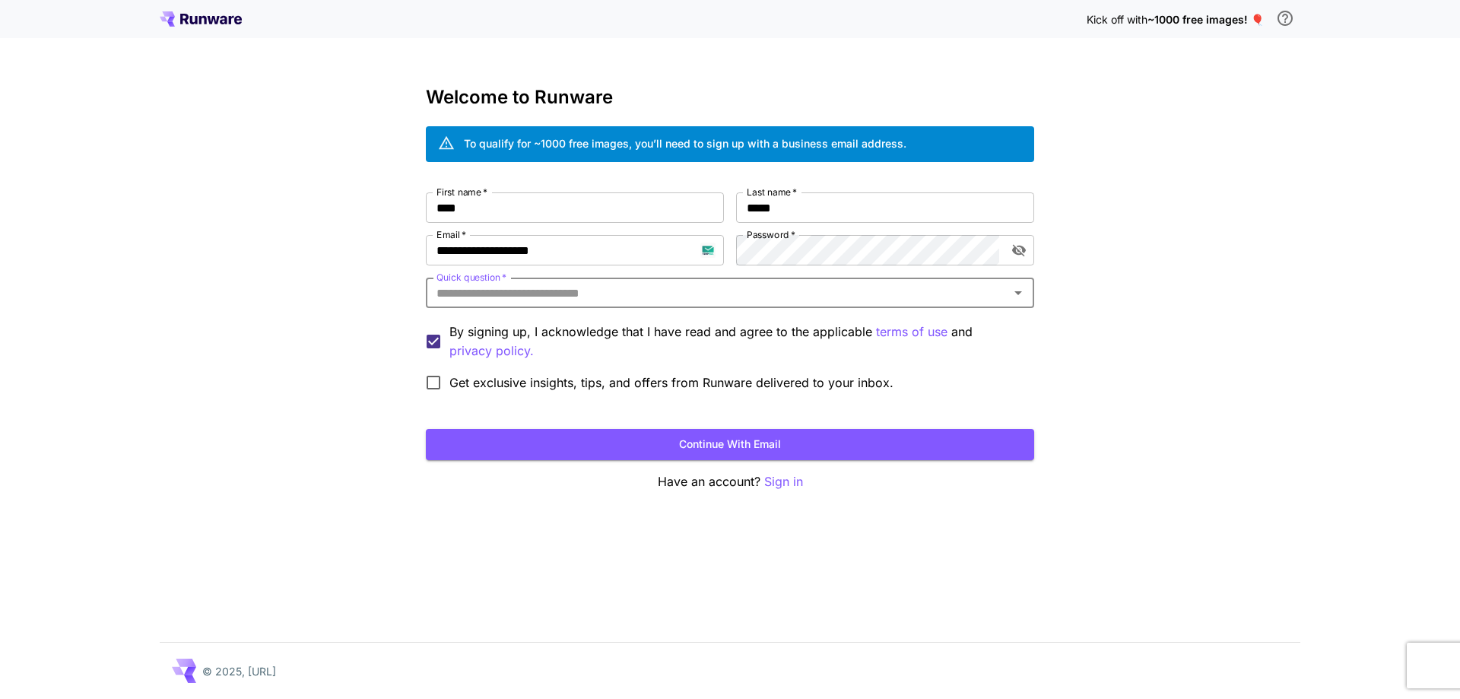
click at [881, 279] on div "Quick question   *" at bounding box center [730, 293] width 608 height 30
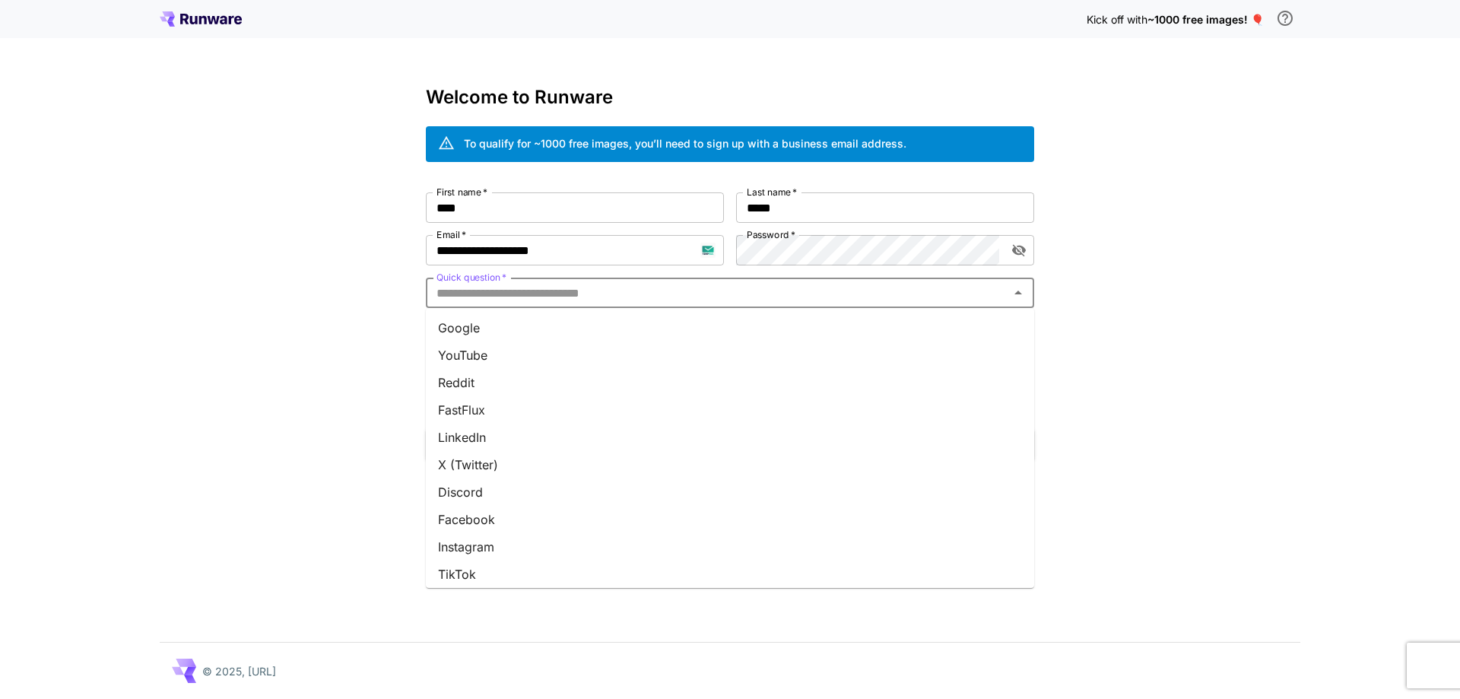
click at [835, 349] on li "YouTube" at bounding box center [730, 355] width 608 height 27
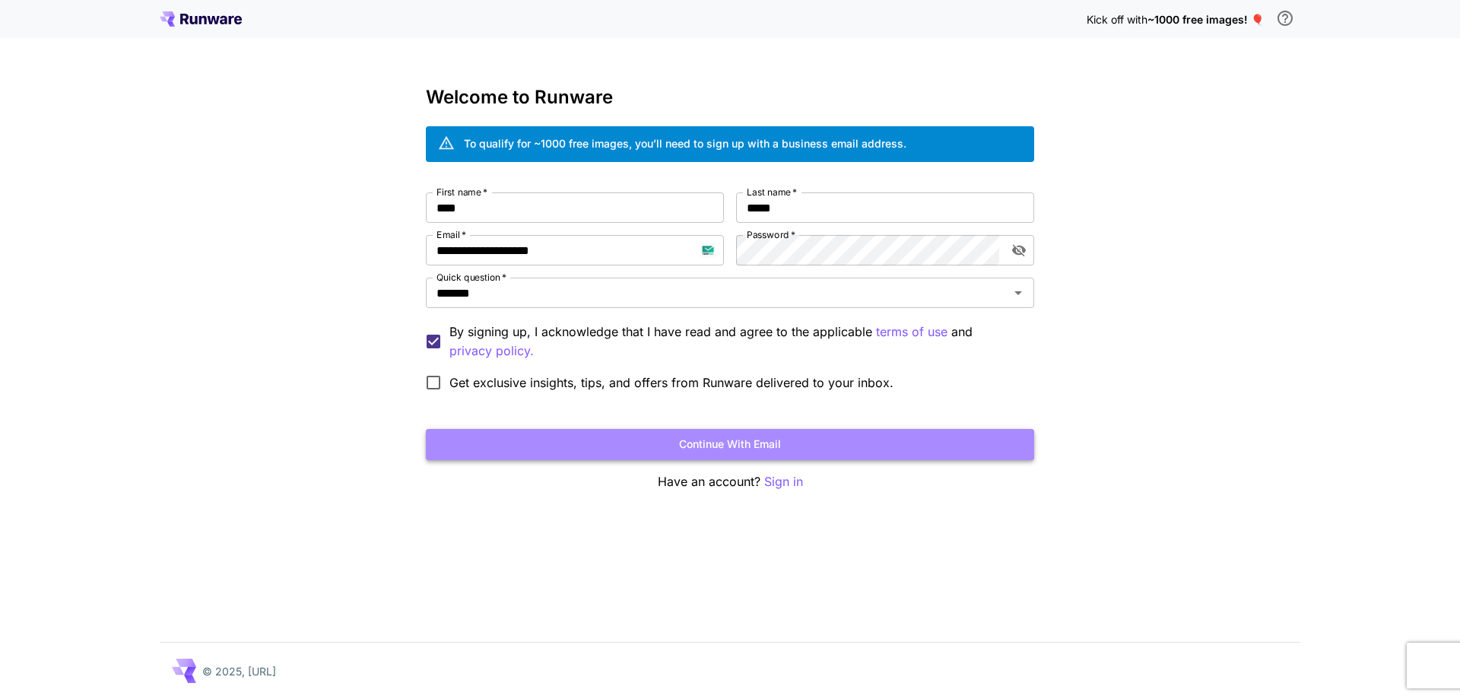
click at [738, 443] on button "Continue with email" at bounding box center [730, 444] width 608 height 31
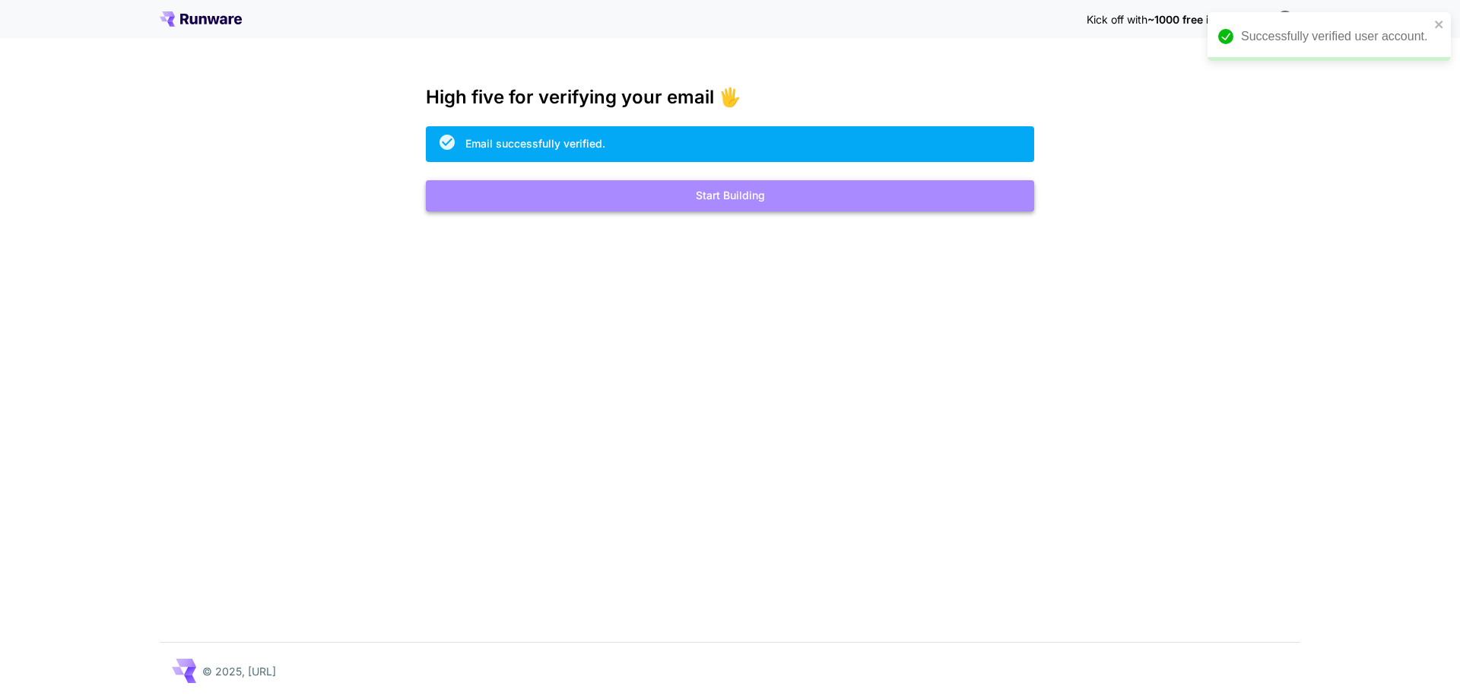
click at [767, 193] on button "Start Building" at bounding box center [730, 195] width 608 height 31
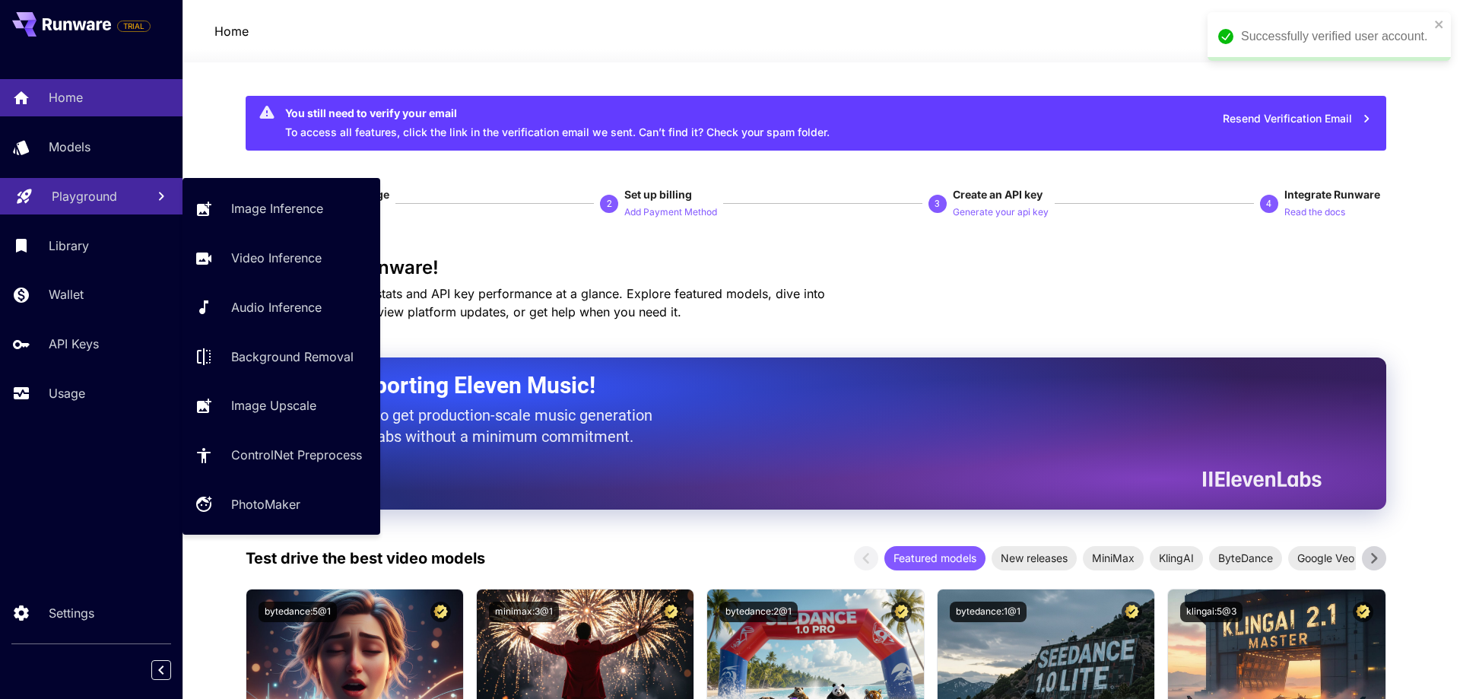
click at [91, 194] on p "Playground" at bounding box center [84, 196] width 65 height 18
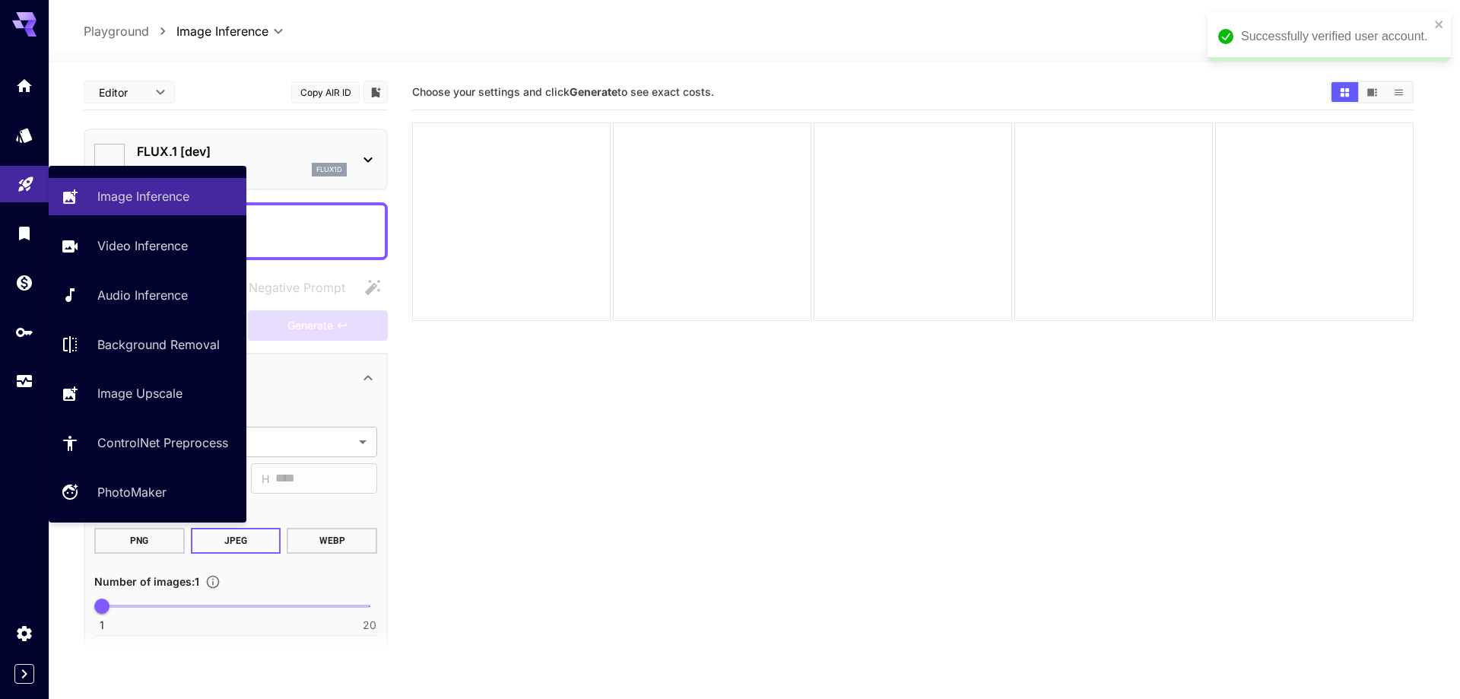
type input "**********"
click at [1443, 21] on icon "close" at bounding box center [1439, 24] width 11 height 12
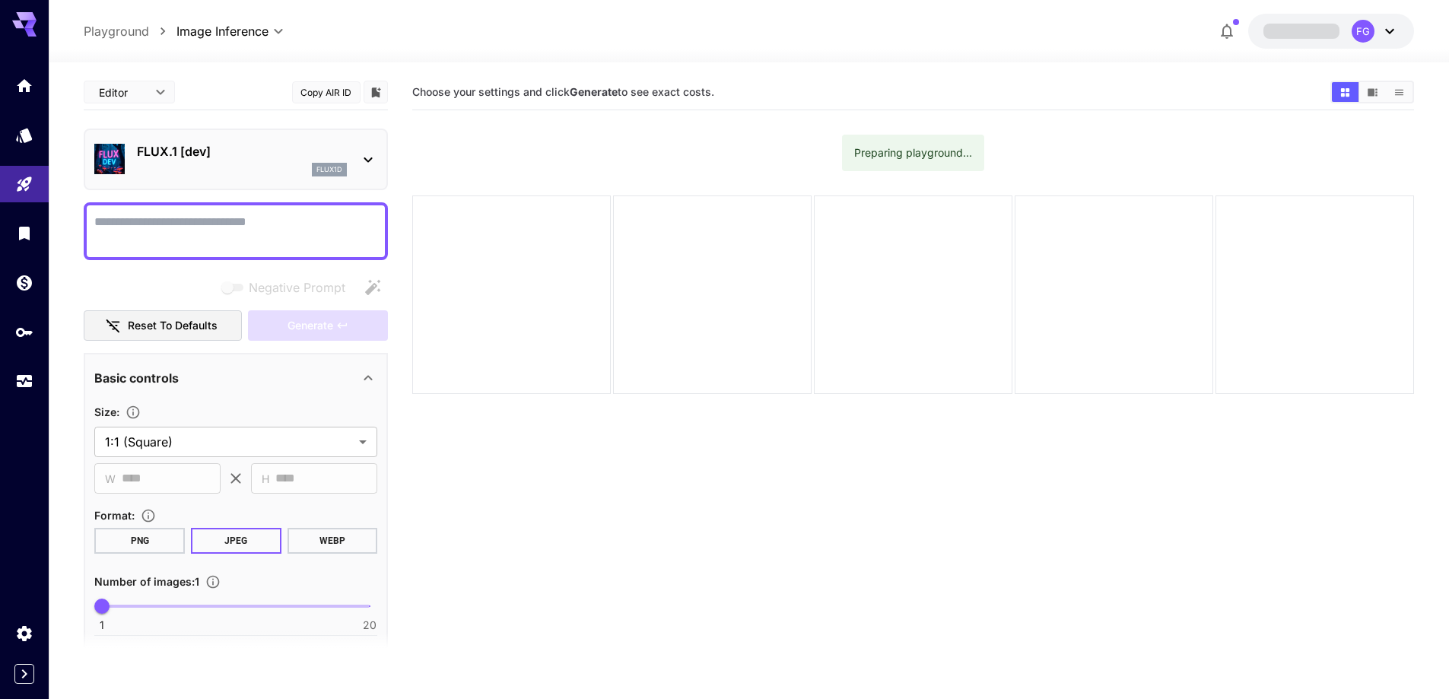
click at [239, 169] on div "flux1d" at bounding box center [242, 170] width 210 height 14
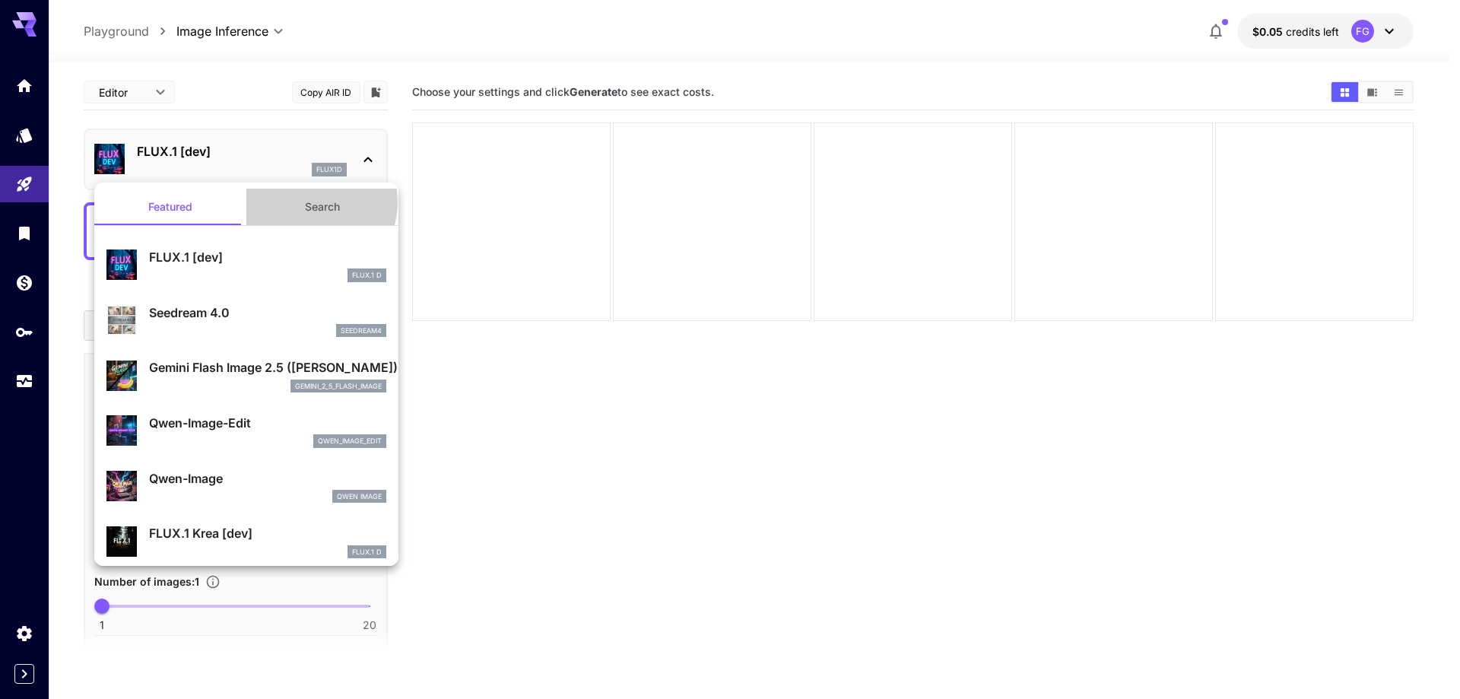
click at [304, 202] on button "Search" at bounding box center [322, 207] width 152 height 37
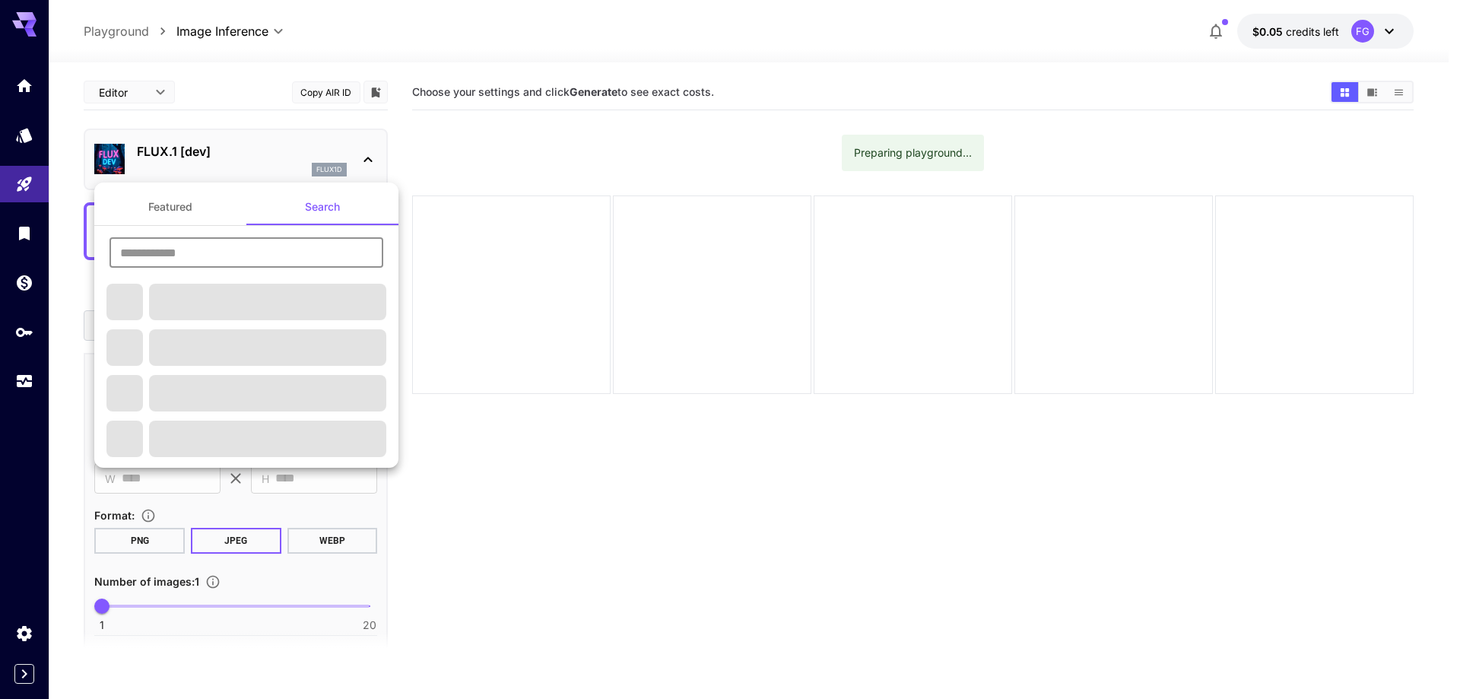
drag, startPoint x: 304, startPoint y: 202, endPoint x: 242, endPoint y: 257, distance: 83.5
click at [242, 257] on input "text" at bounding box center [247, 252] width 274 height 30
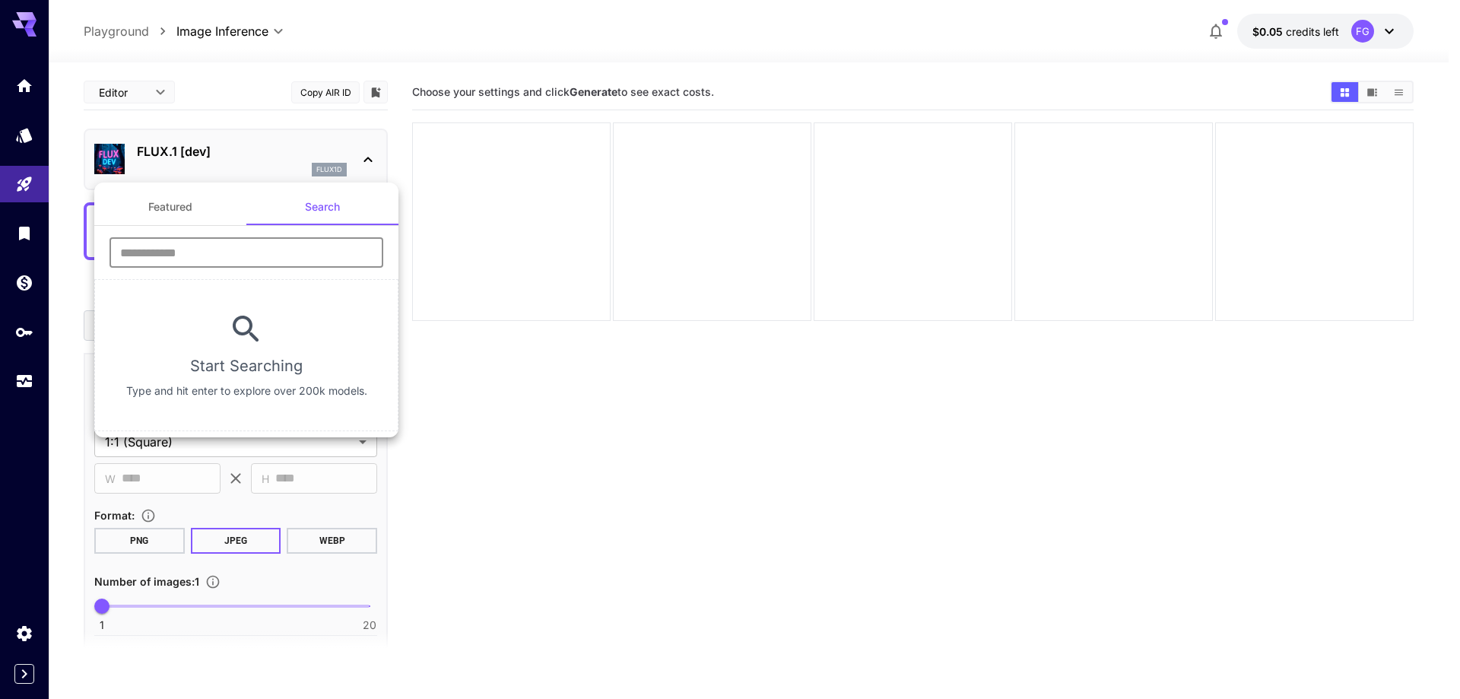
click at [242, 257] on input "text" at bounding box center [247, 252] width 274 height 30
click at [262, 246] on input "text" at bounding box center [247, 252] width 274 height 30
type input "****"
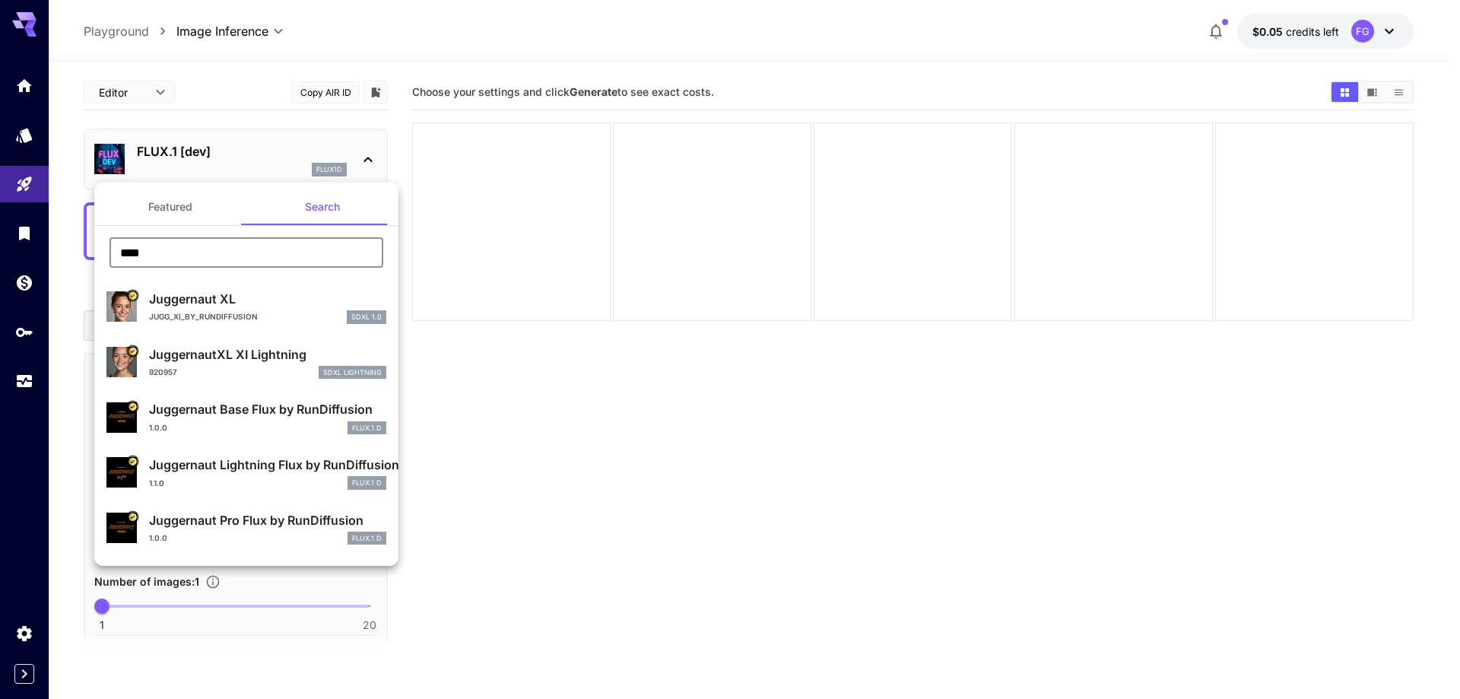
click at [218, 301] on p "Juggernaut XL" at bounding box center [267, 299] width 237 height 18
type input "**"
type input "***"
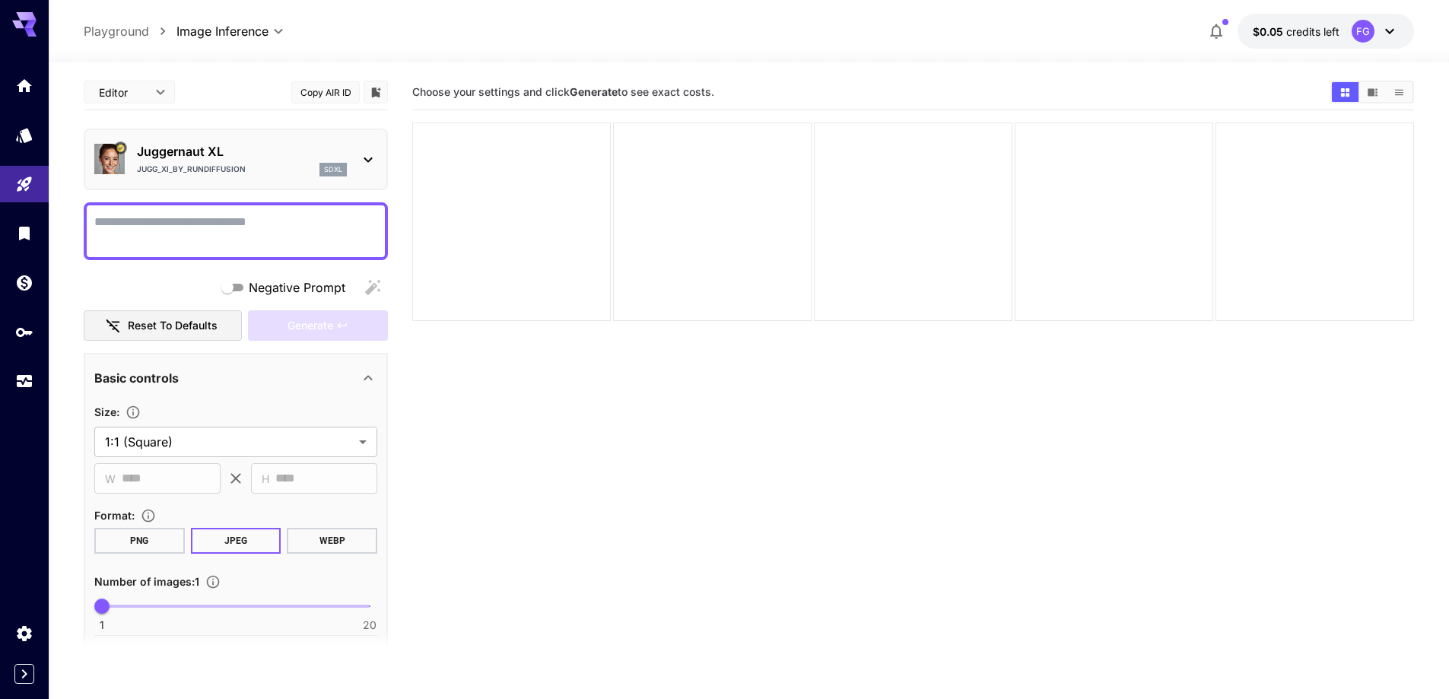
click at [351, 227] on textarea "Negative Prompt" at bounding box center [235, 231] width 283 height 37
paste textarea "**********"
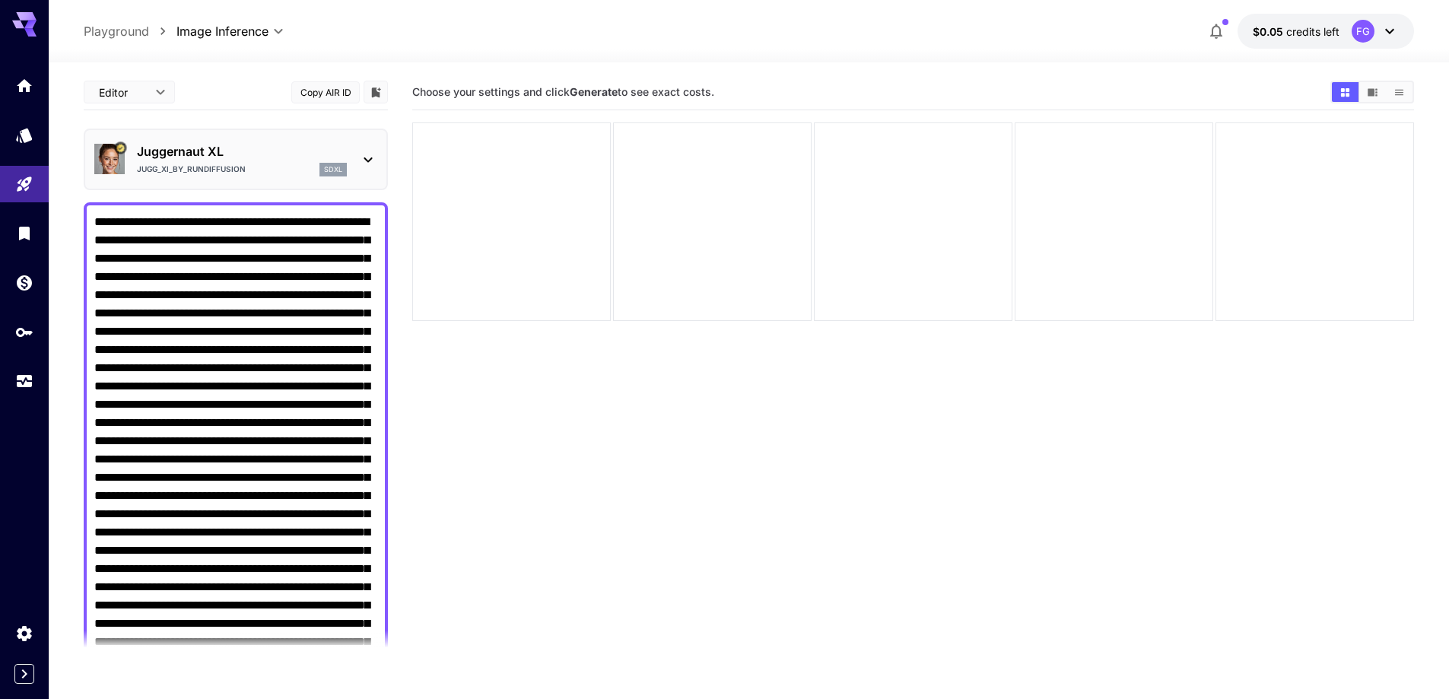
drag, startPoint x: 262, startPoint y: 216, endPoint x: 97, endPoint y: 211, distance: 165.1
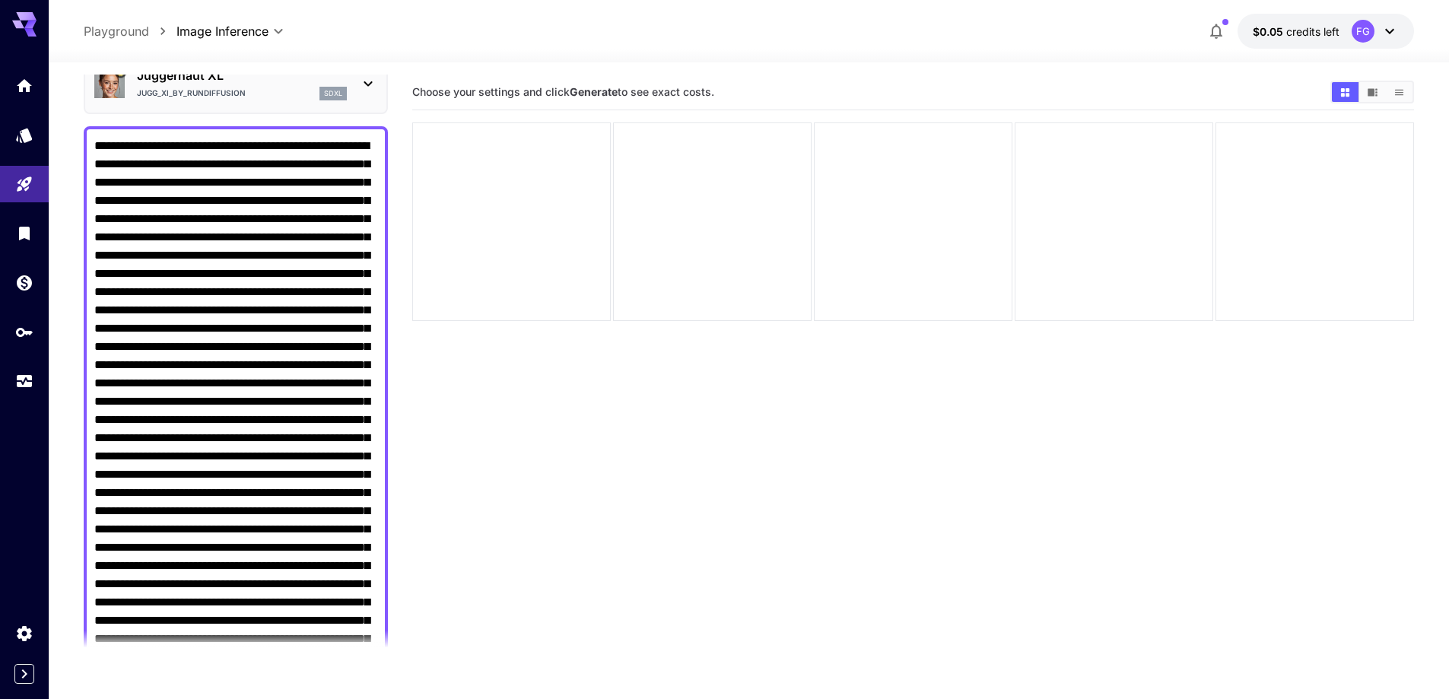
drag, startPoint x: 135, startPoint y: 472, endPoint x: 153, endPoint y: 469, distance: 17.9
paste textarea "**********"
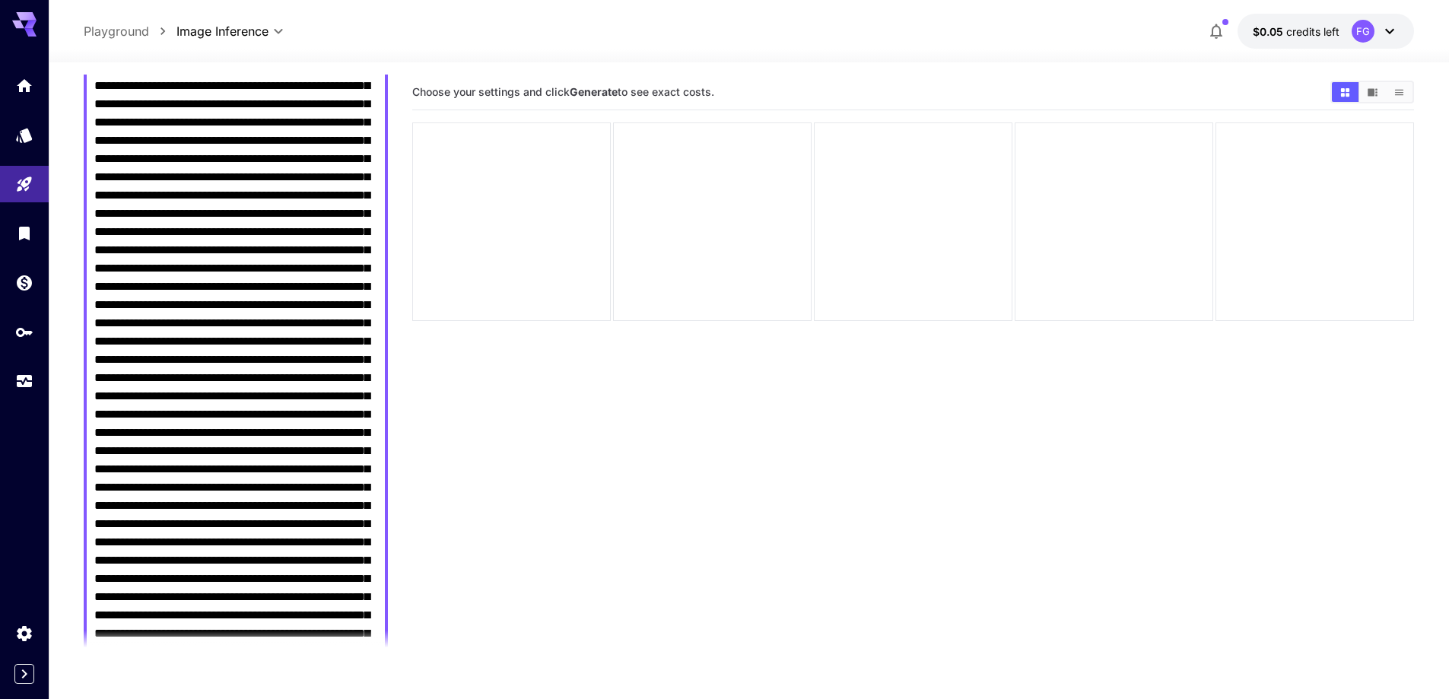
scroll to position [228, 0]
paste textarea "**********"
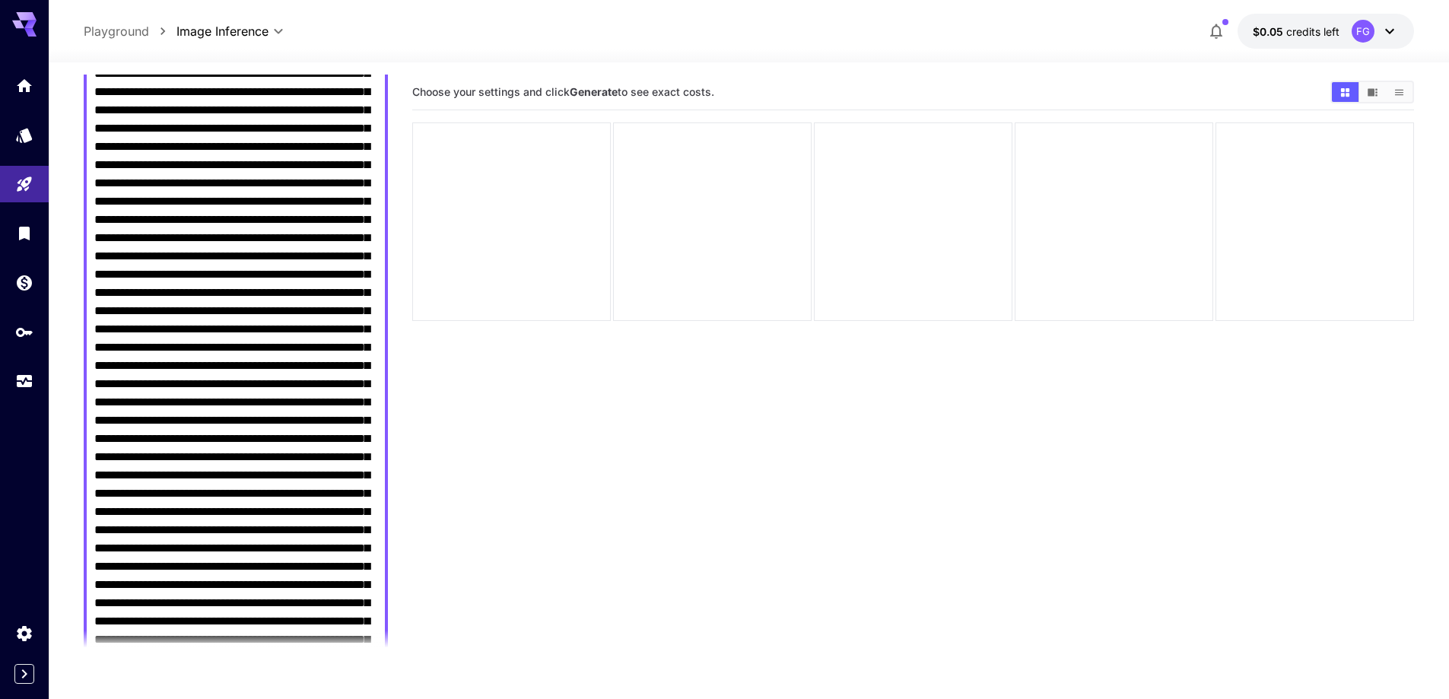
scroll to position [608, 0]
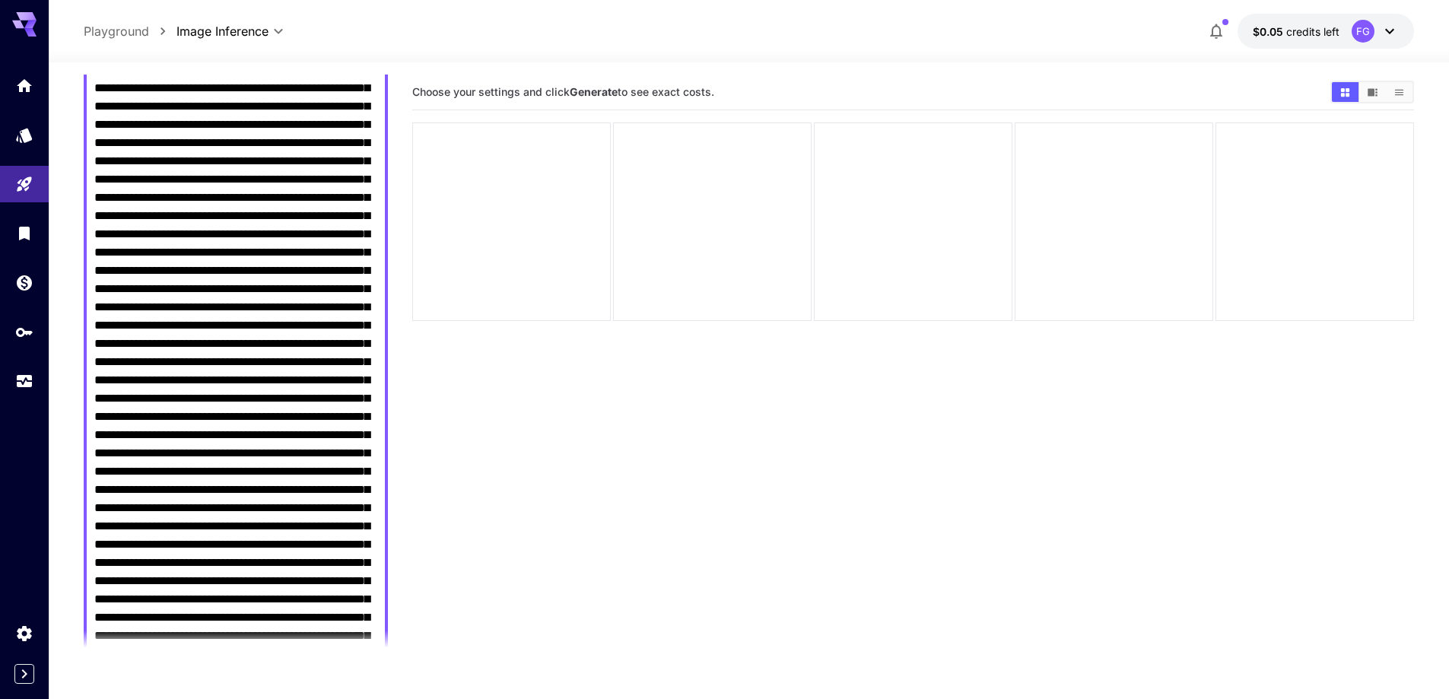
drag, startPoint x: 126, startPoint y: 221, endPoint x: 314, endPoint y: 612, distance: 433.7
click at [314, 612] on textarea "Negative Prompt" at bounding box center [235, 690] width 283 height 2172
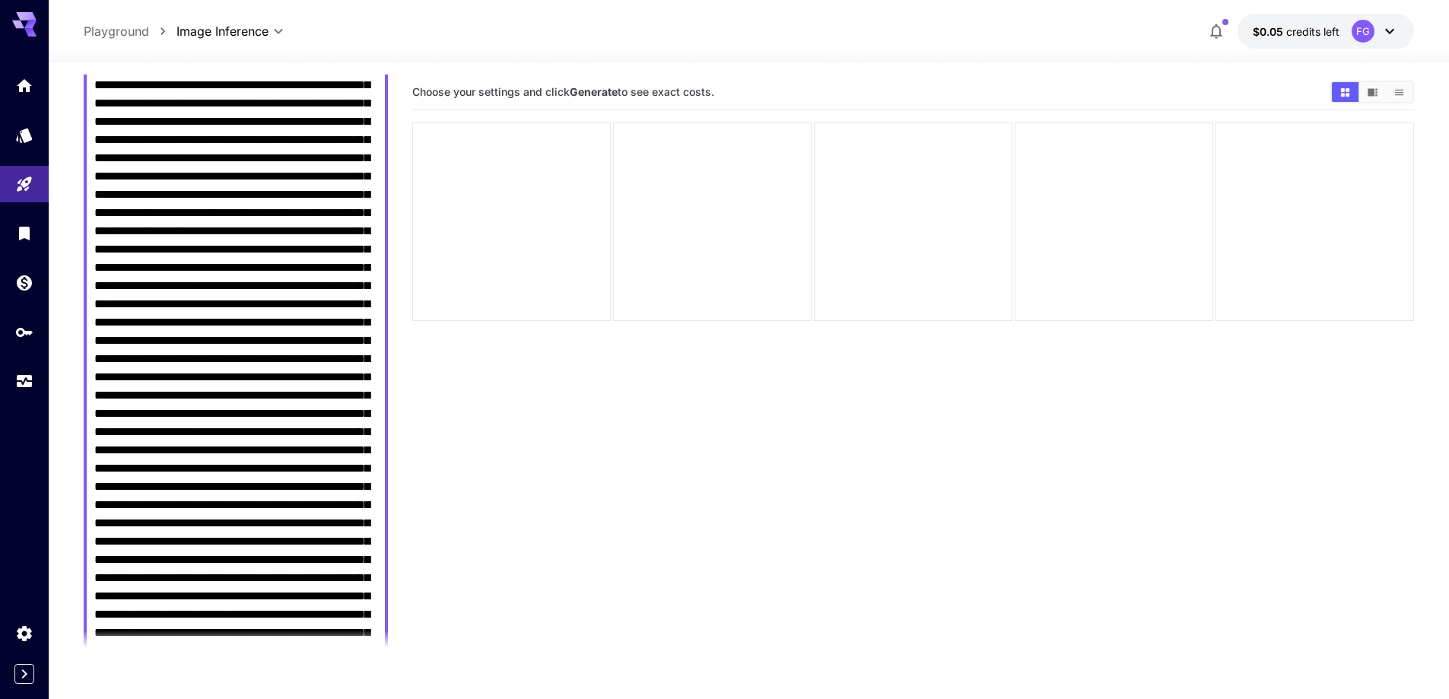
scroll to position [1217, 0]
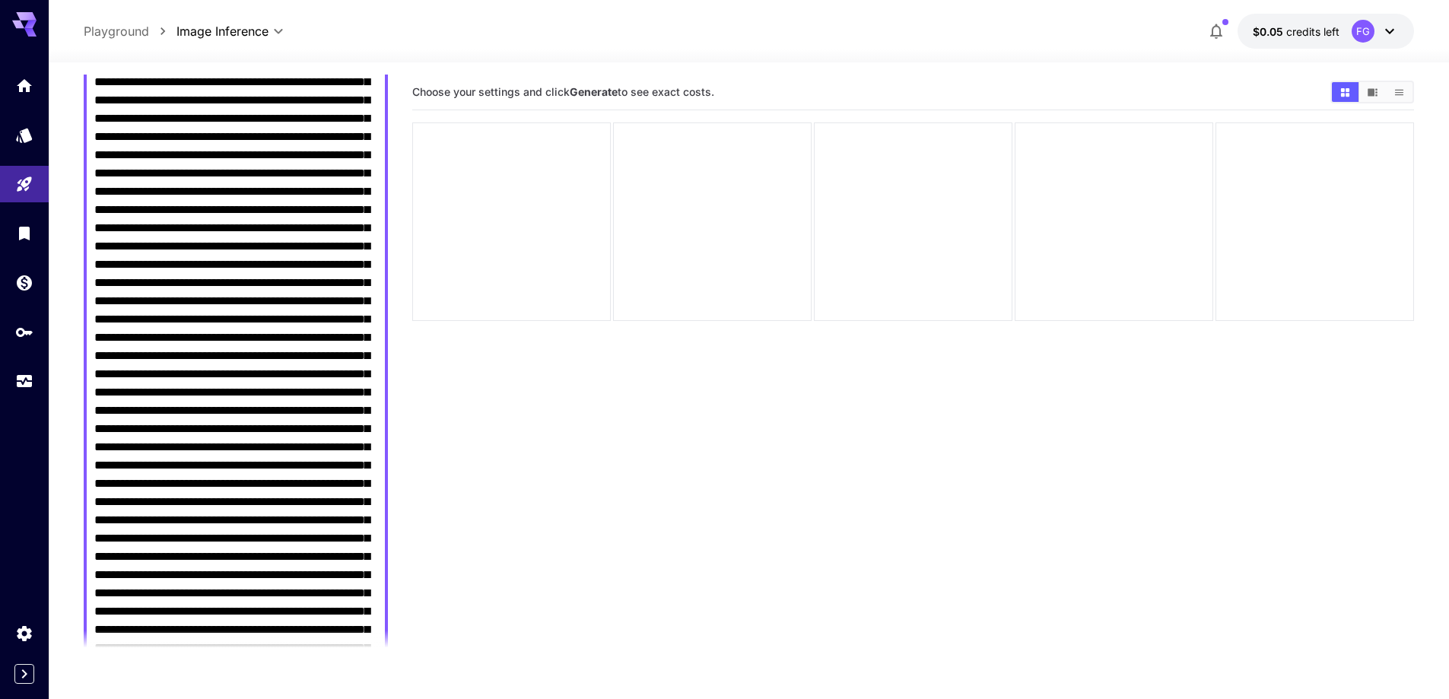
click at [143, 364] on textarea "Negative Prompt" at bounding box center [235, 82] width 283 height 2172
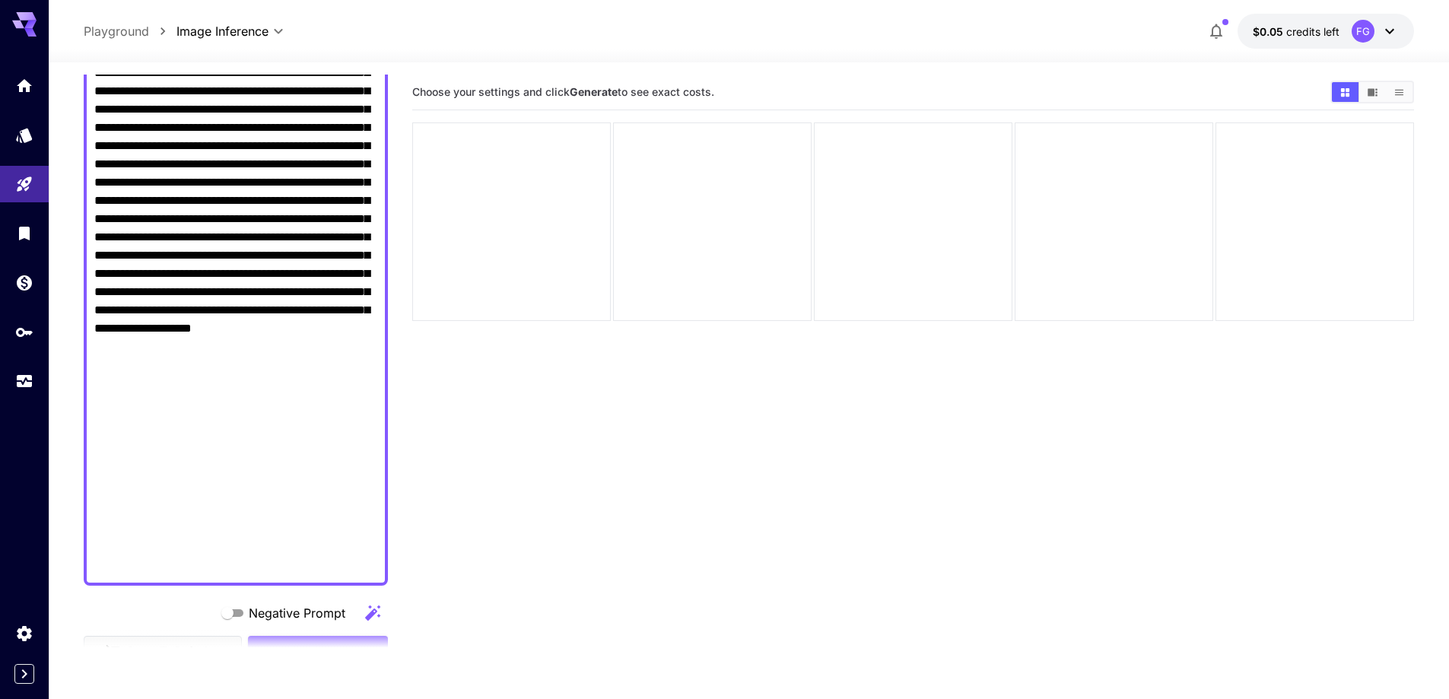
scroll to position [1141, 0]
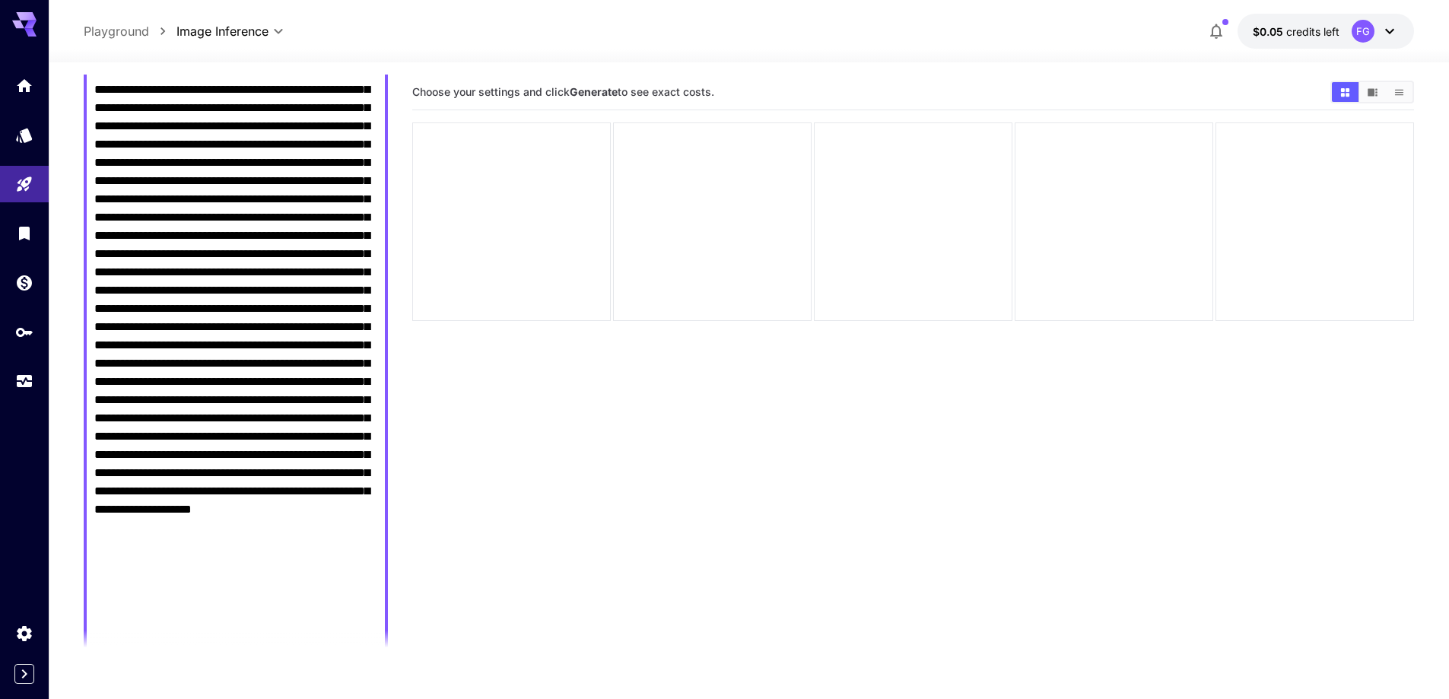
scroll to position [837, 0]
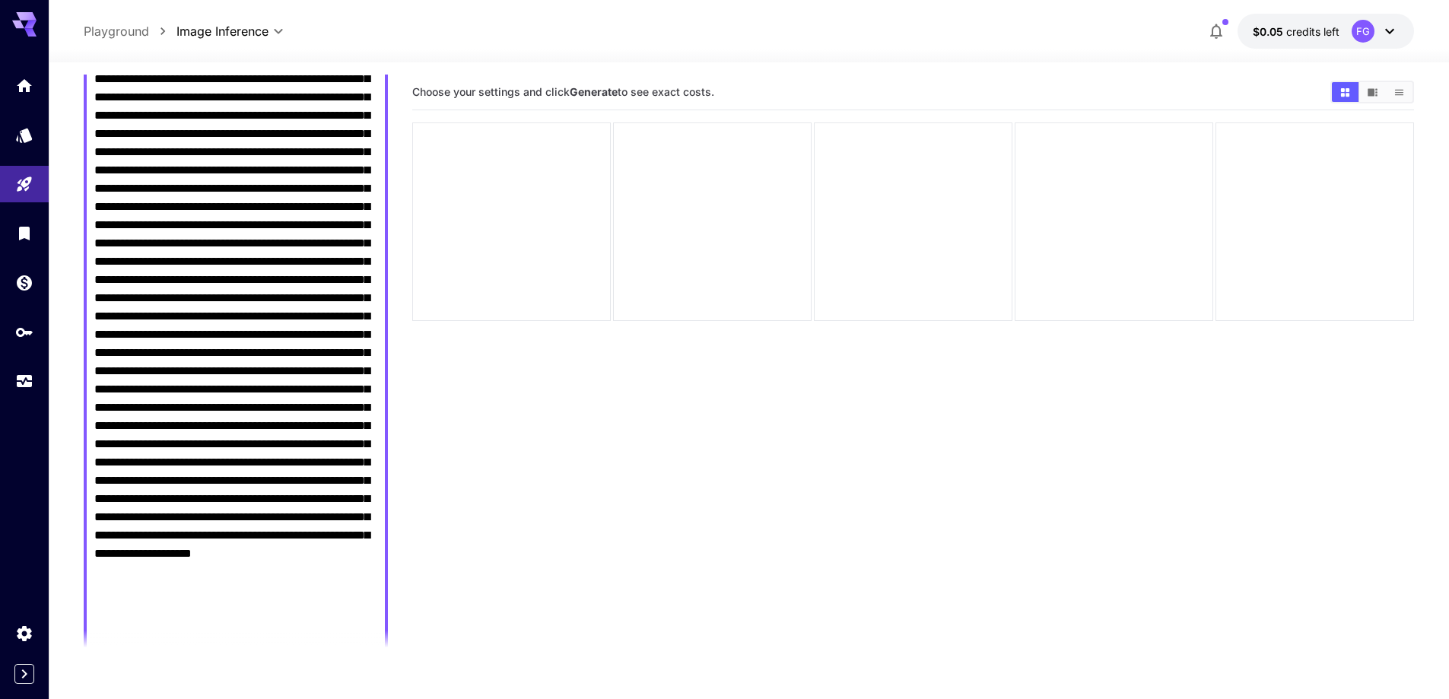
click at [236, 261] on textarea "Negative Prompt" at bounding box center [235, 88] width 283 height 1424
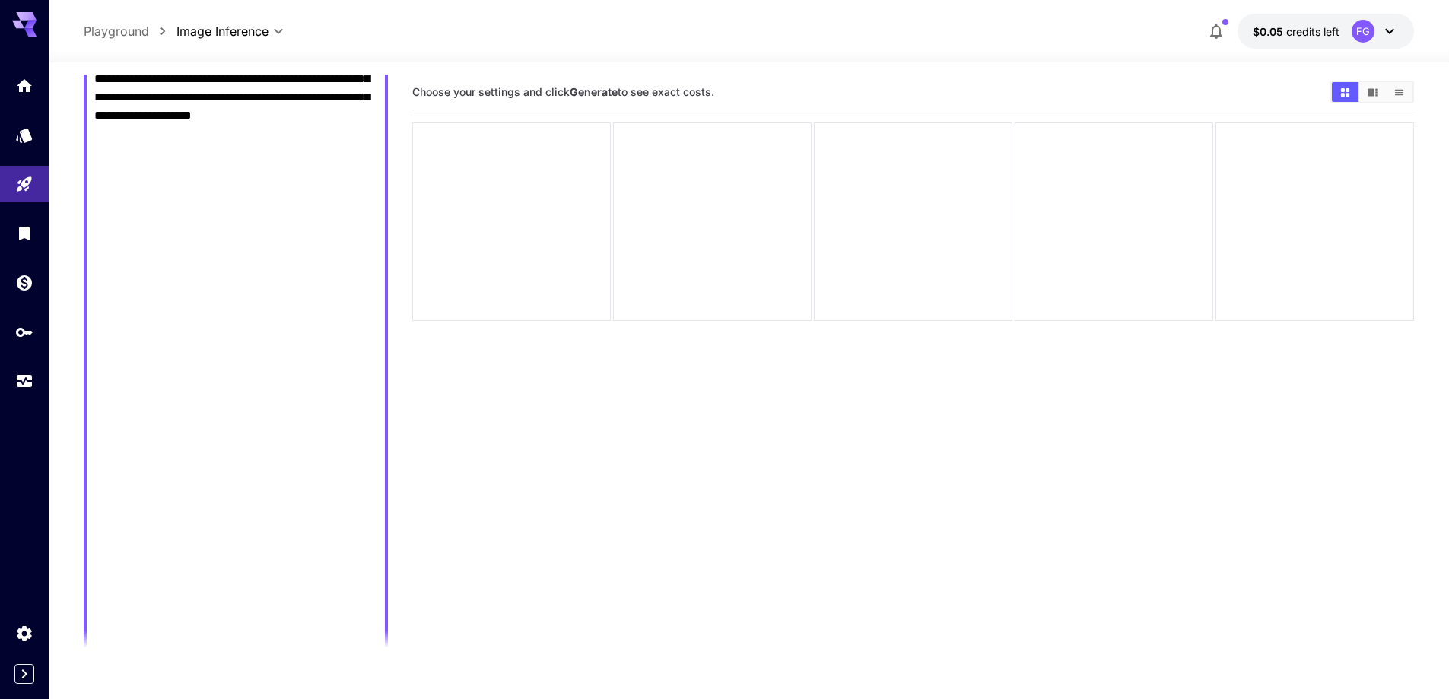
scroll to position [1015, 0]
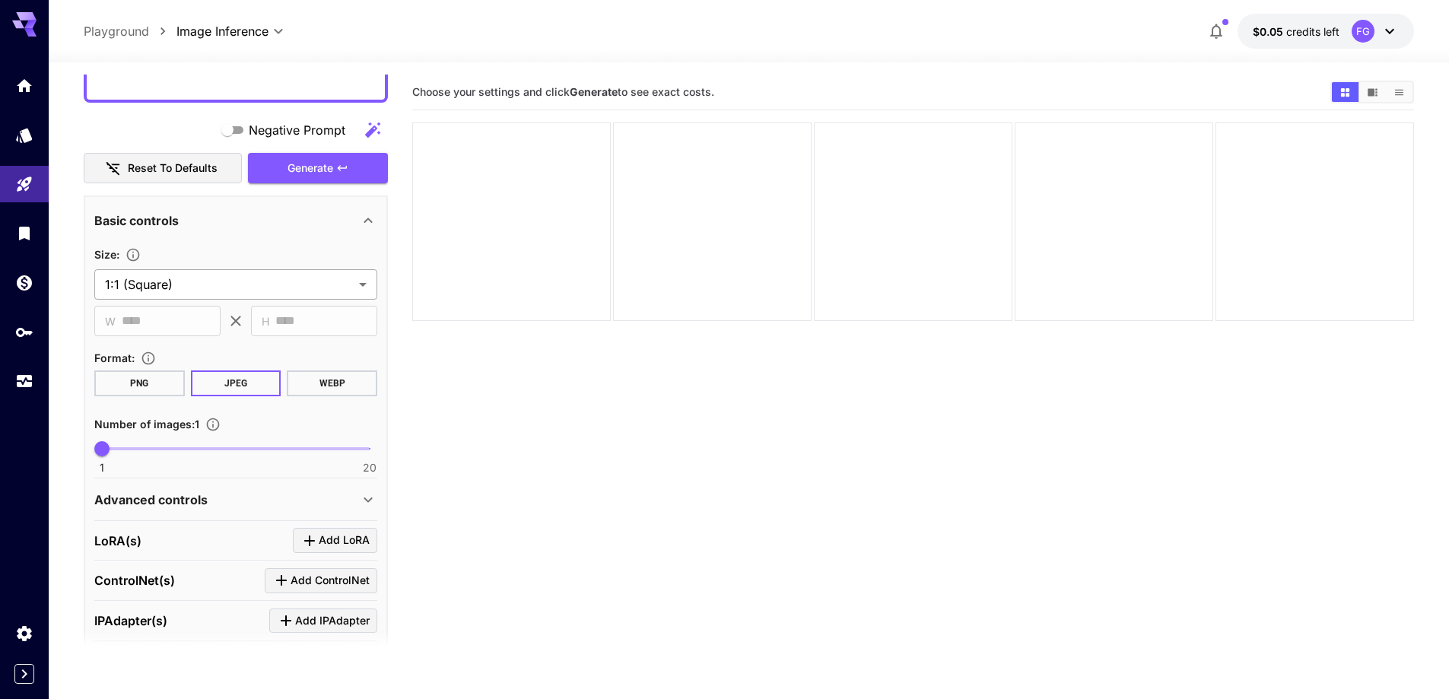
type textarea "**********"
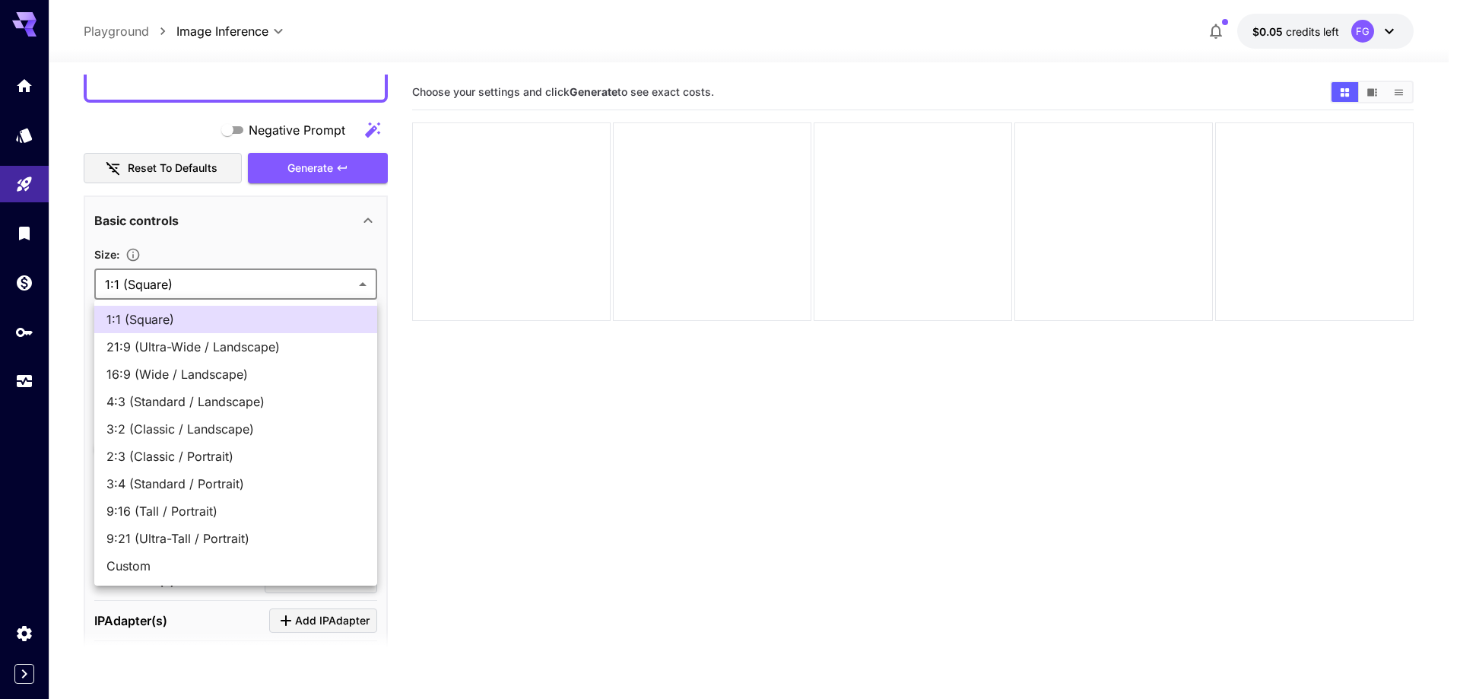
click at [227, 286] on body "**********" at bounding box center [730, 409] width 1460 height 819
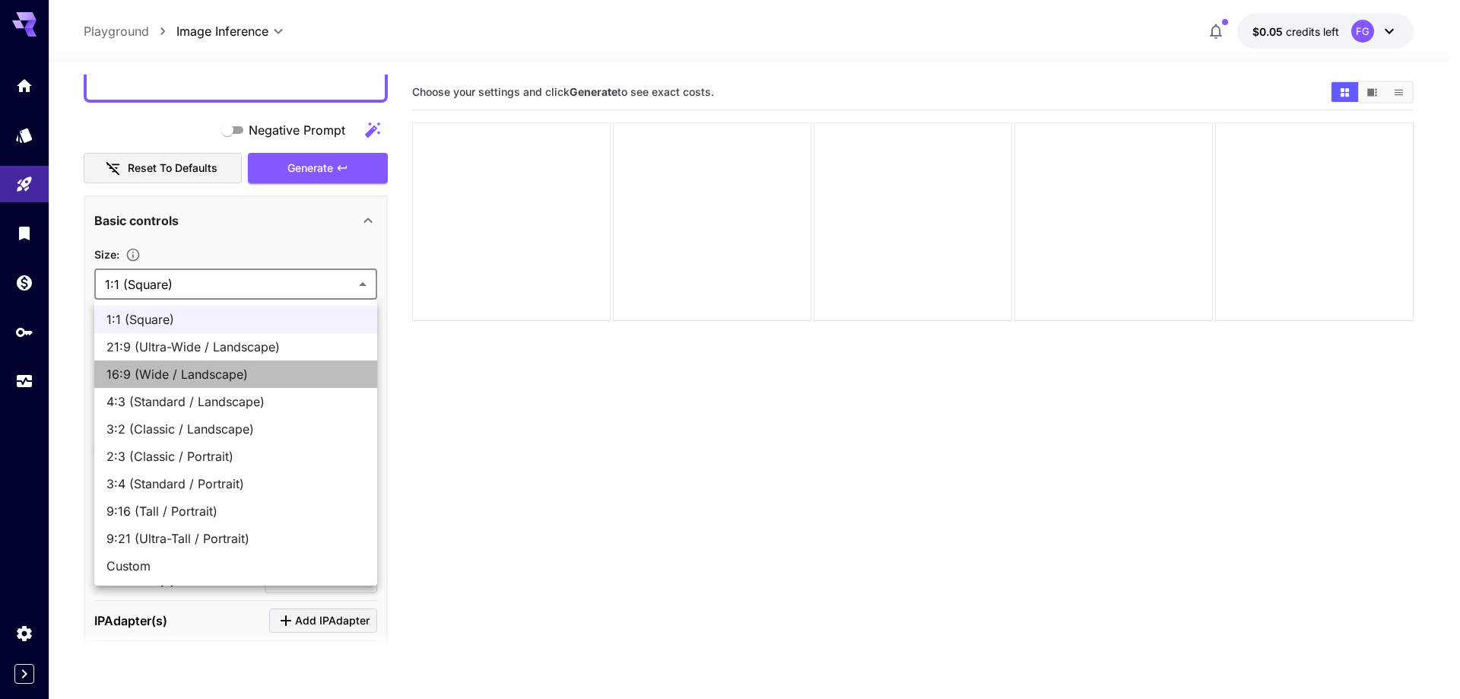
click at [225, 385] on li "16:9 (Wide / Landscape)" at bounding box center [235, 374] width 283 height 27
type input "**********"
type input "****"
type input "***"
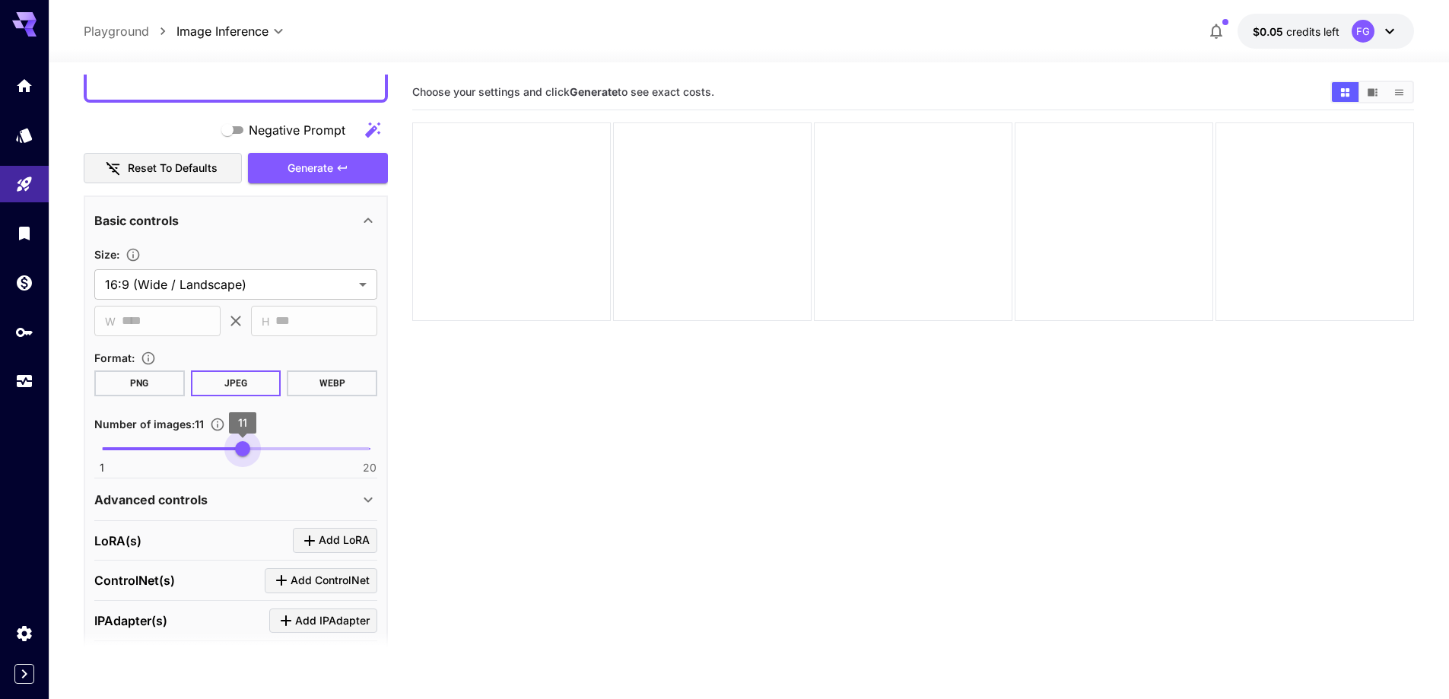
type input "**"
drag, startPoint x: 242, startPoint y: 451, endPoint x: 260, endPoint y: 451, distance: 18.3
click at [260, 451] on span "1 20 12" at bounding box center [236, 448] width 268 height 23
click at [226, 499] on div "Advanced controls" at bounding box center [226, 500] width 265 height 18
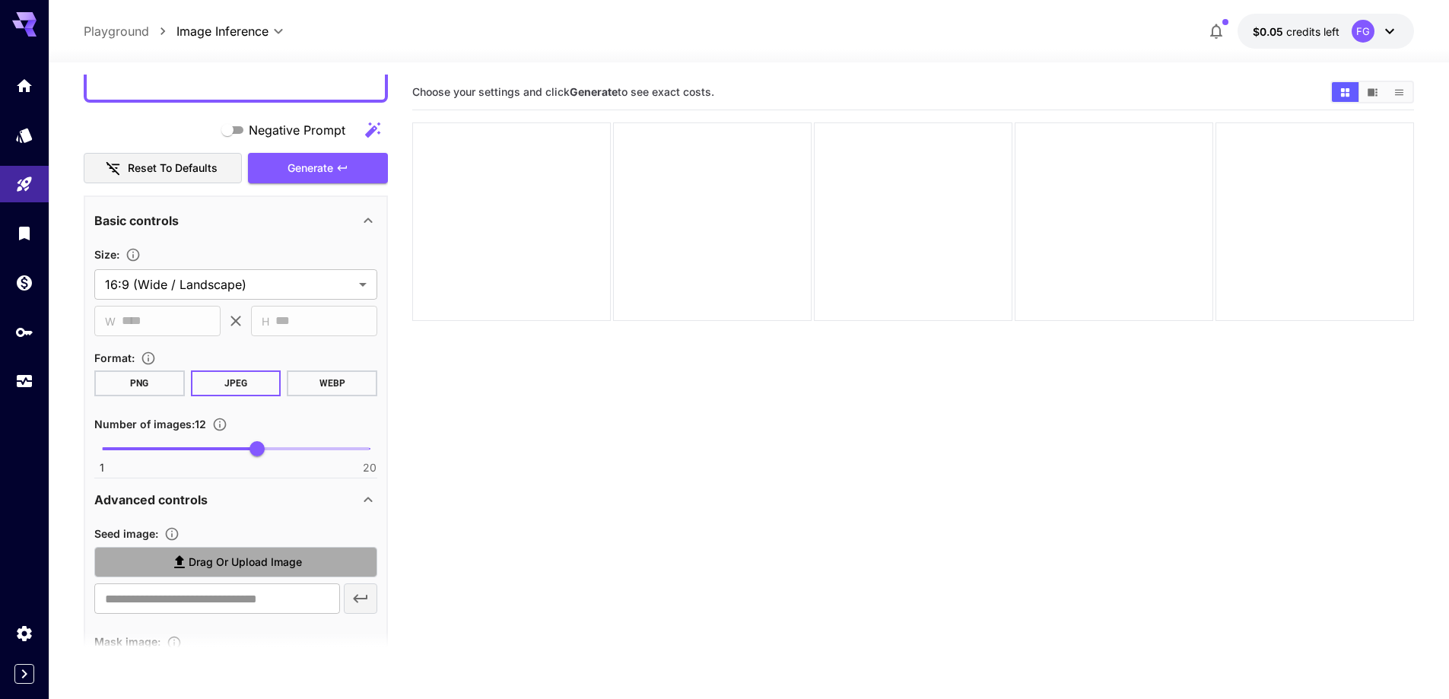
click at [234, 557] on span "Drag or upload image" at bounding box center [245, 562] width 113 height 19
click at [0, 0] on input "Drag or upload image" at bounding box center [0, 0] width 0 height 0
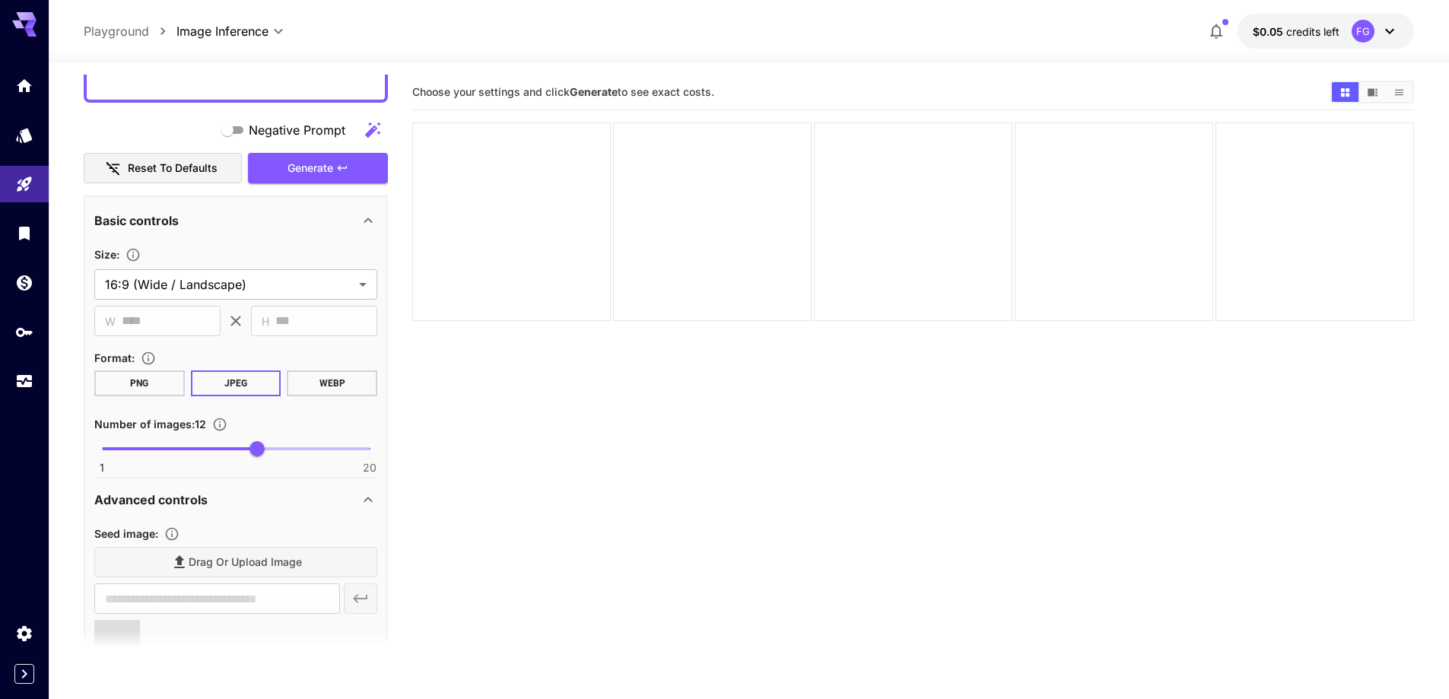
type input "**********"
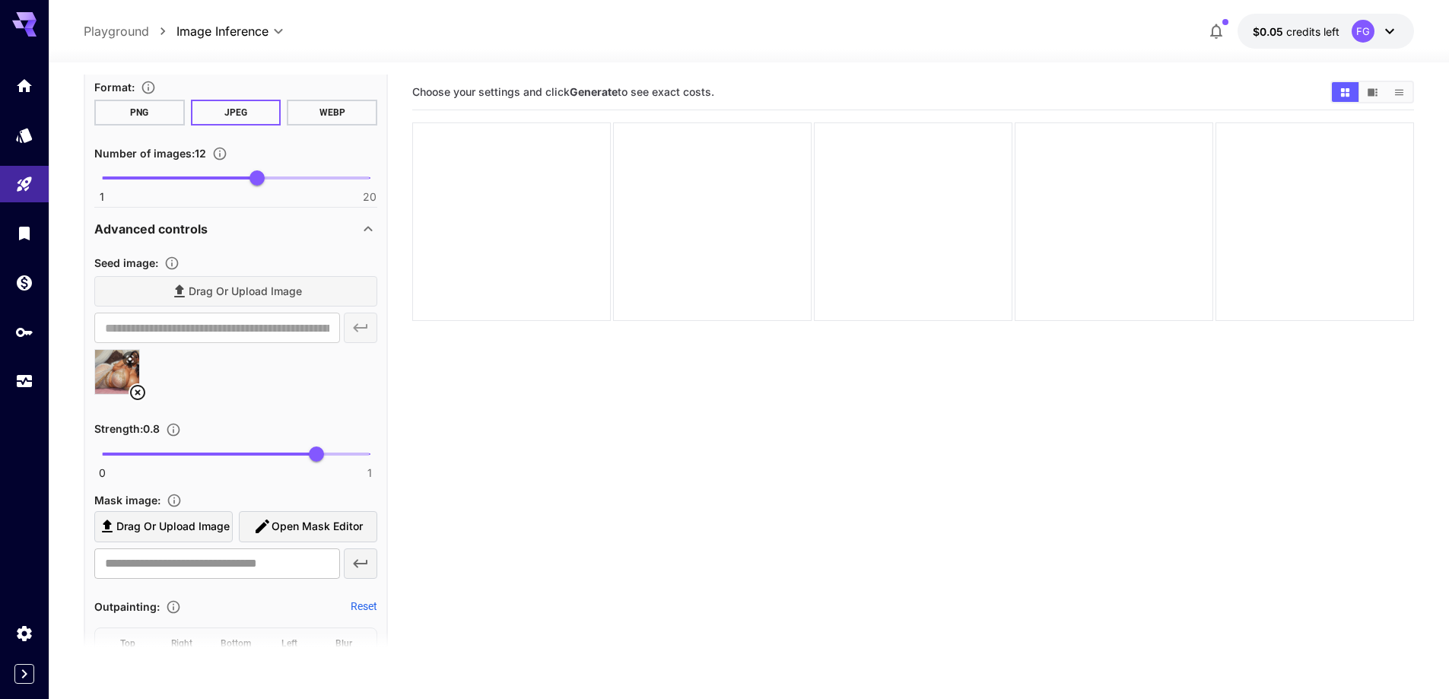
scroll to position [1320, 0]
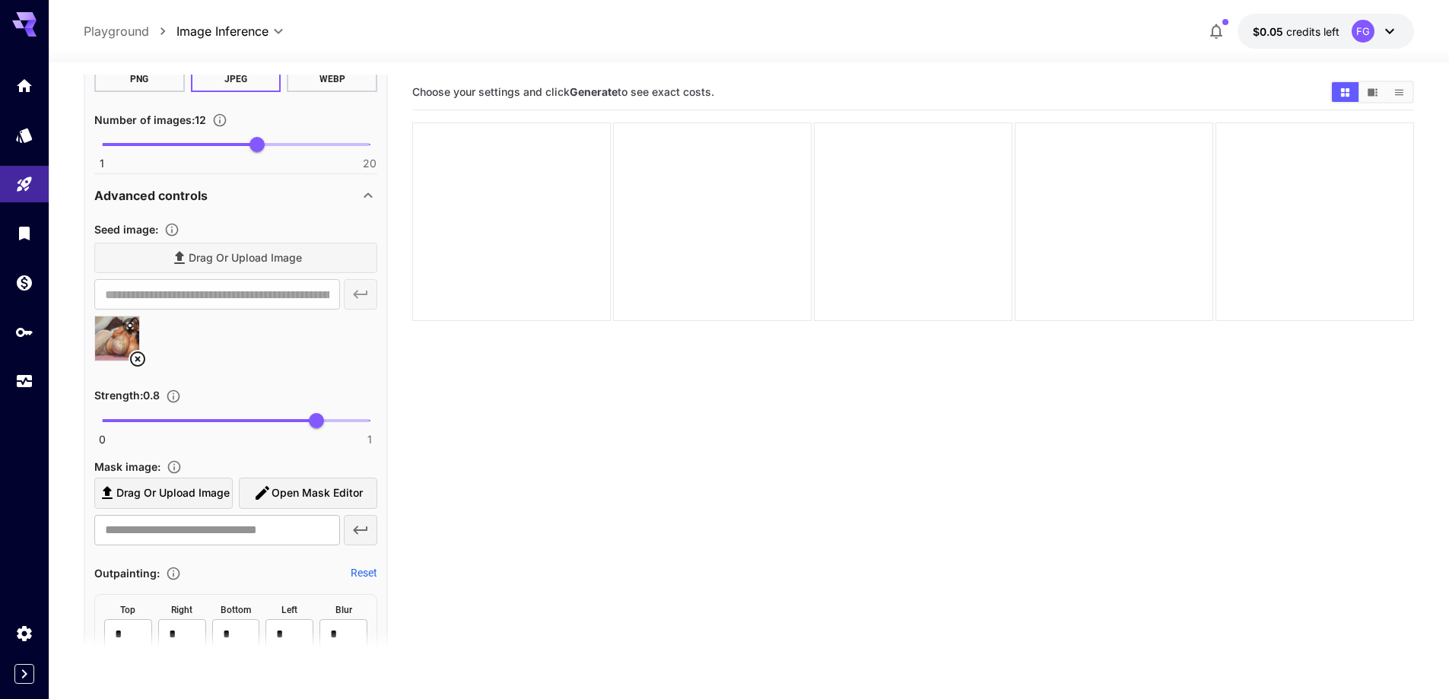
type input "****"
click at [287, 415] on span "0 1 0.69" at bounding box center [236, 420] width 268 height 23
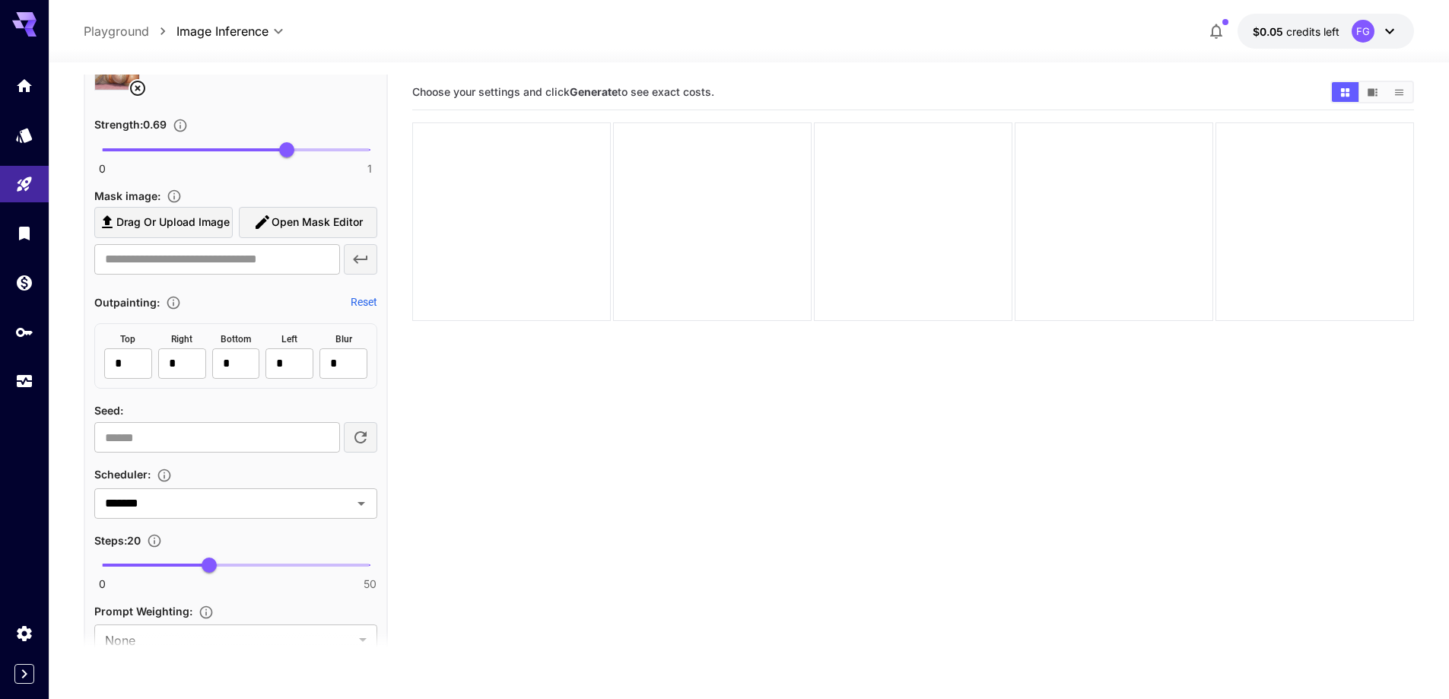
scroll to position [1624, 0]
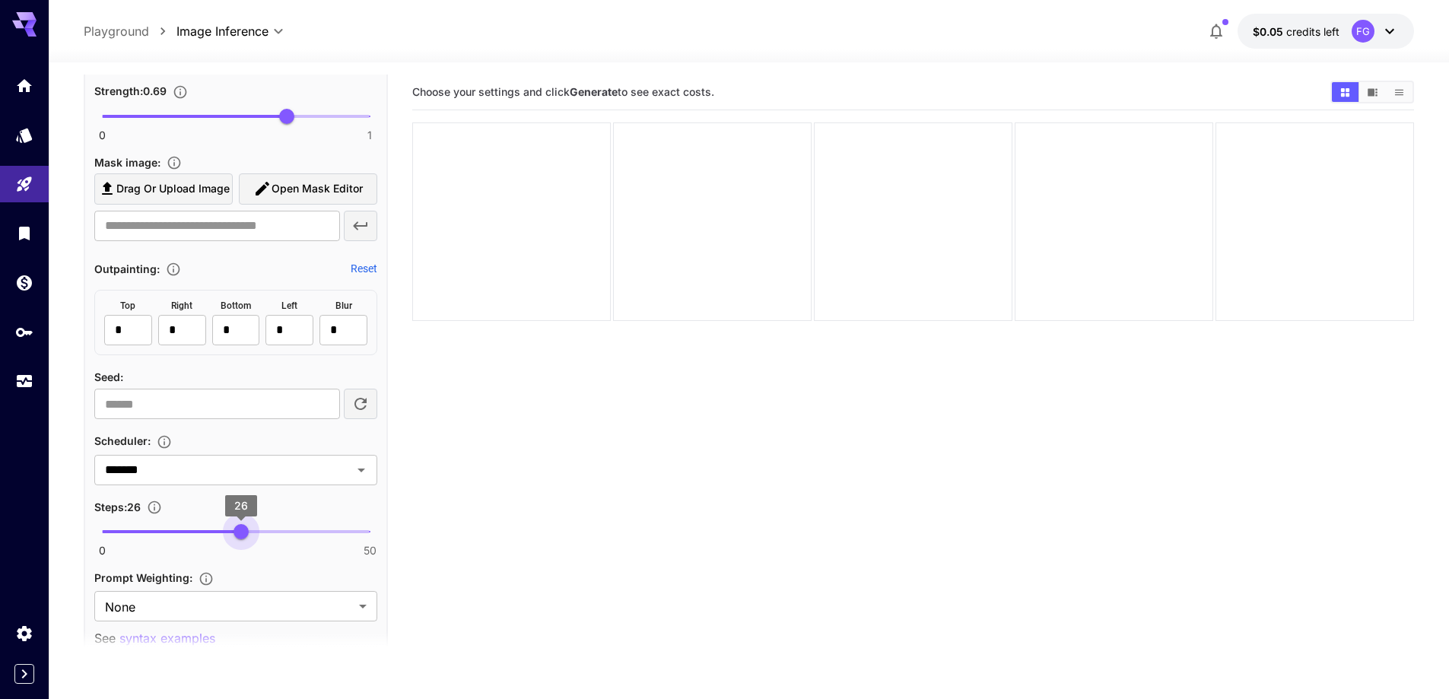
type input "**"
drag, startPoint x: 234, startPoint y: 532, endPoint x: 245, endPoint y: 531, distance: 10.8
click at [245, 531] on span "0 50 27" at bounding box center [236, 531] width 268 height 23
click at [244, 466] on input "*******" at bounding box center [213, 469] width 229 height 21
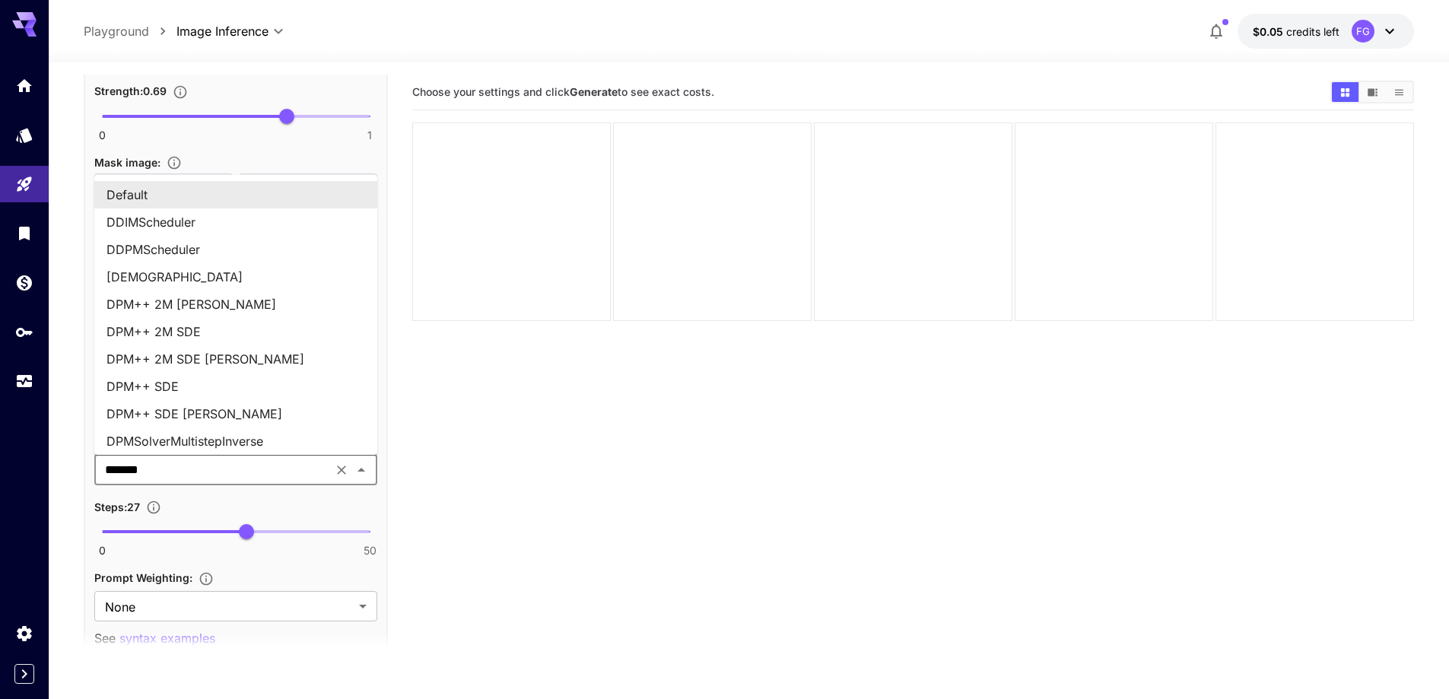
click at [244, 466] on input "*******" at bounding box center [213, 469] width 229 height 21
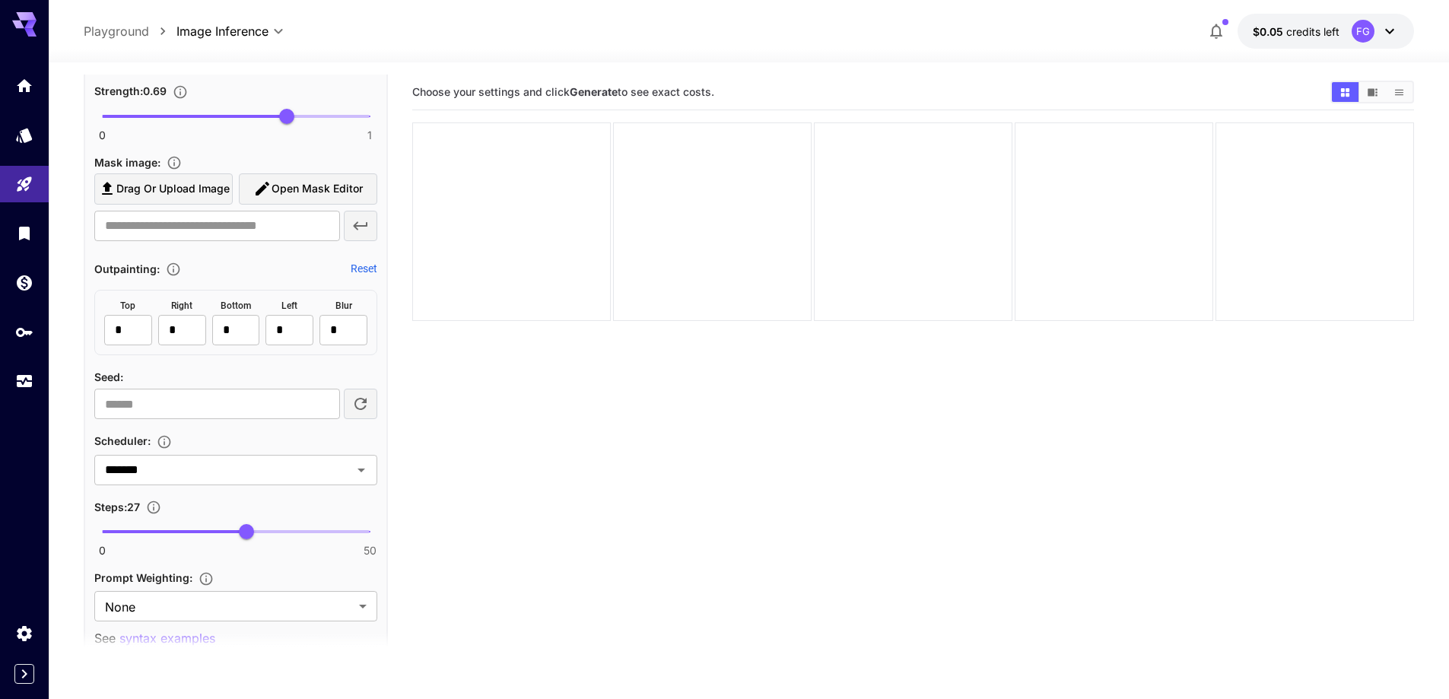
click at [663, 475] on section "Choose your settings and click Generate to see exact costs." at bounding box center [913, 424] width 1002 height 699
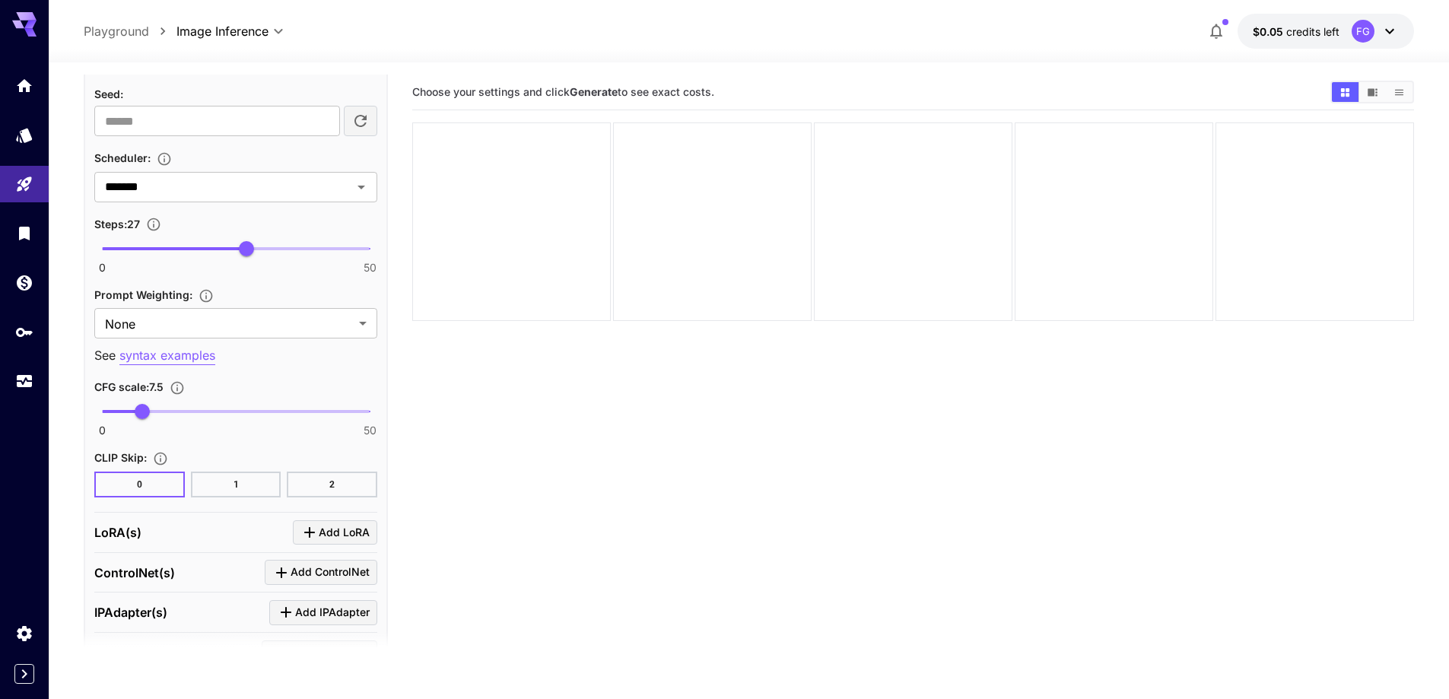
scroll to position [1928, 0]
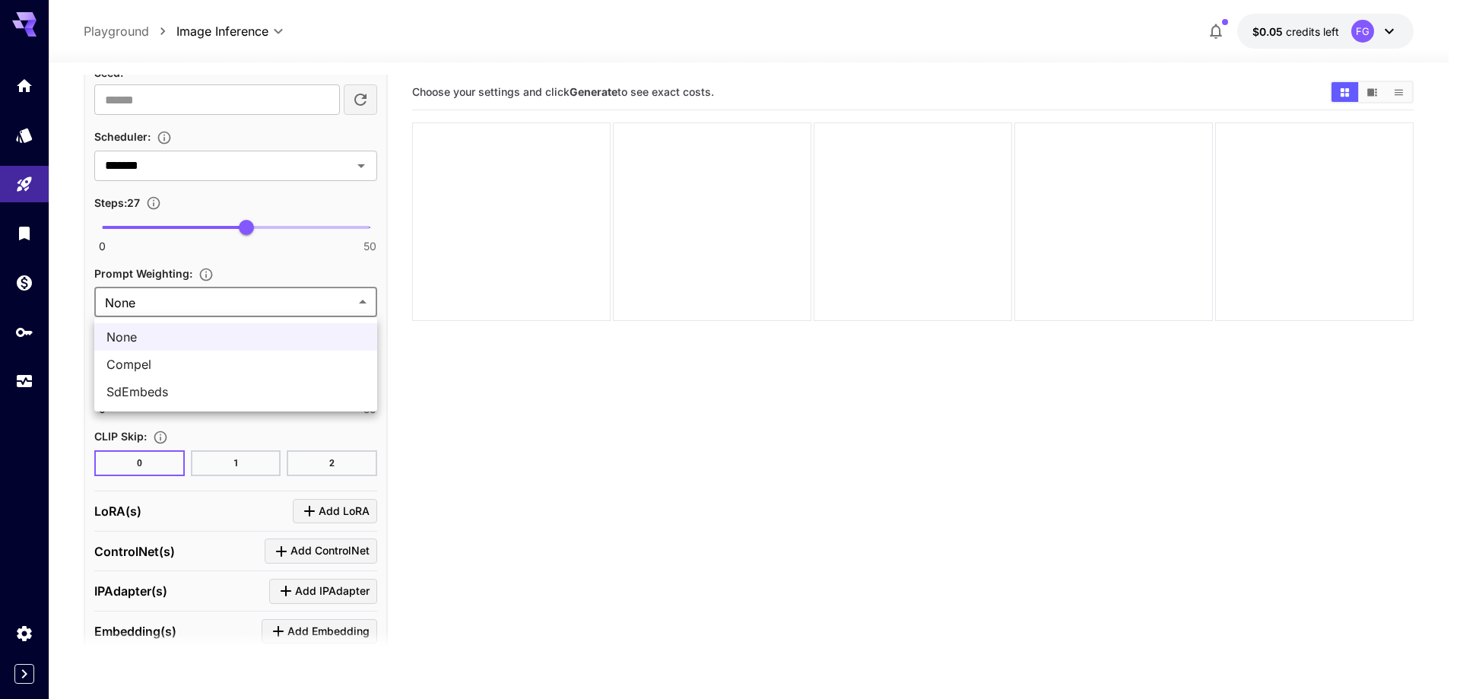
click at [211, 297] on body "**********" at bounding box center [730, 409] width 1460 height 819
click at [217, 383] on span "SdEmbeds" at bounding box center [235, 392] width 259 height 18
click at [240, 310] on body "**********" at bounding box center [730, 409] width 1460 height 819
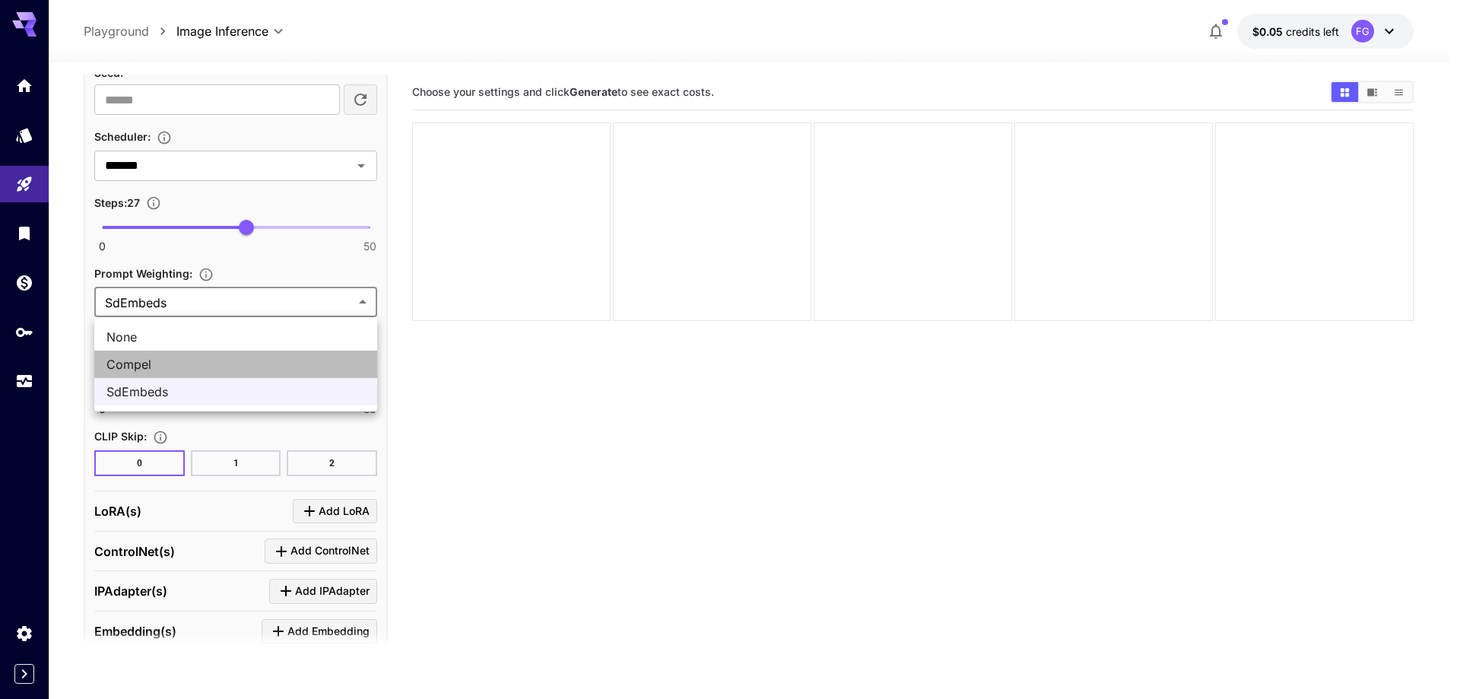
click at [209, 366] on span "Compel" at bounding box center [235, 364] width 259 height 18
click at [247, 297] on body "**********" at bounding box center [730, 409] width 1460 height 819
click at [226, 390] on span "SdEmbeds" at bounding box center [235, 392] width 259 height 18
type input "********"
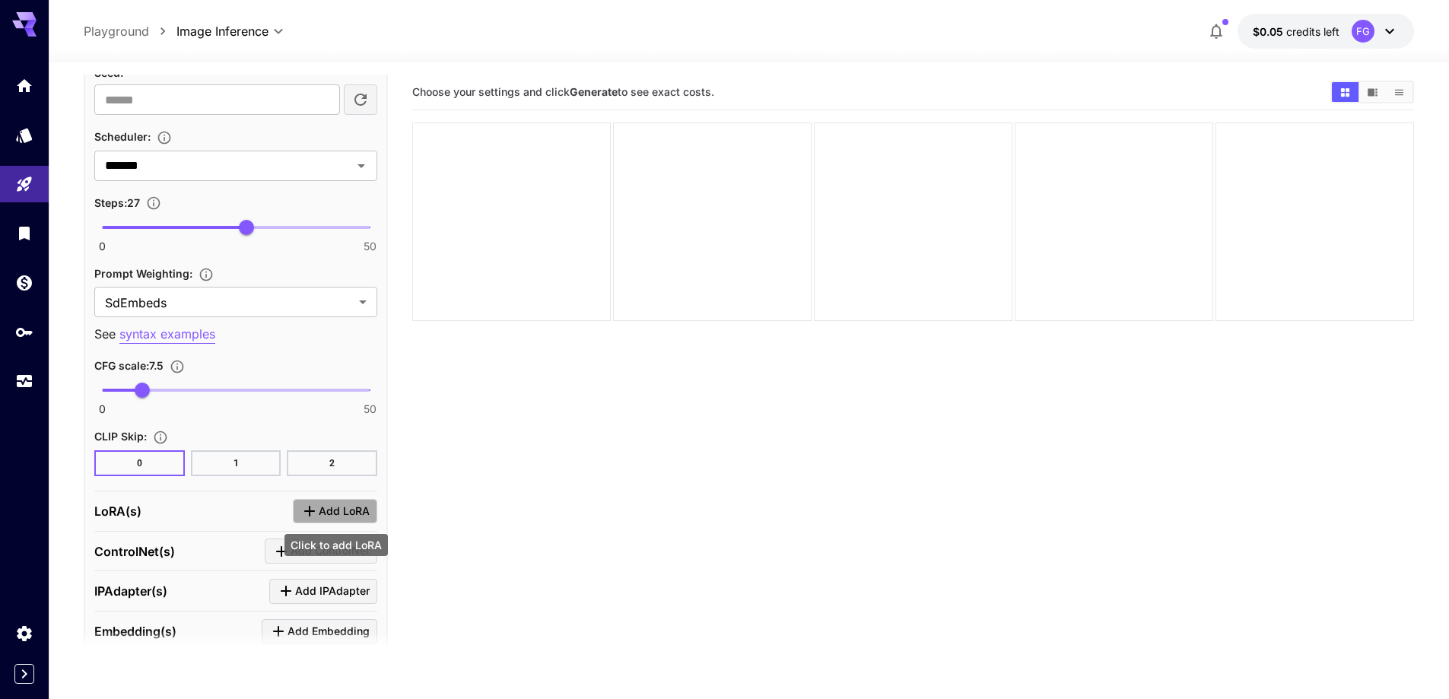
click at [329, 520] on span "Add LoRA" at bounding box center [344, 511] width 51 height 19
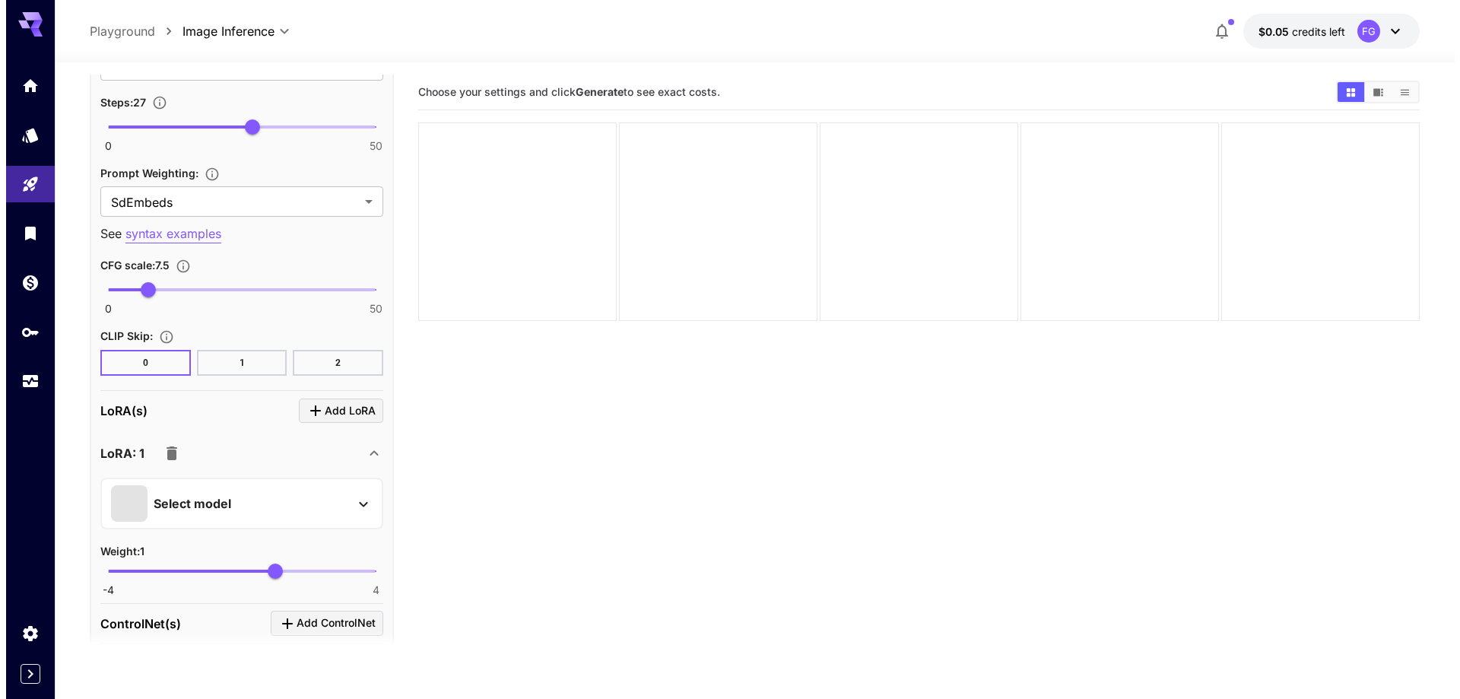
scroll to position [2080, 0]
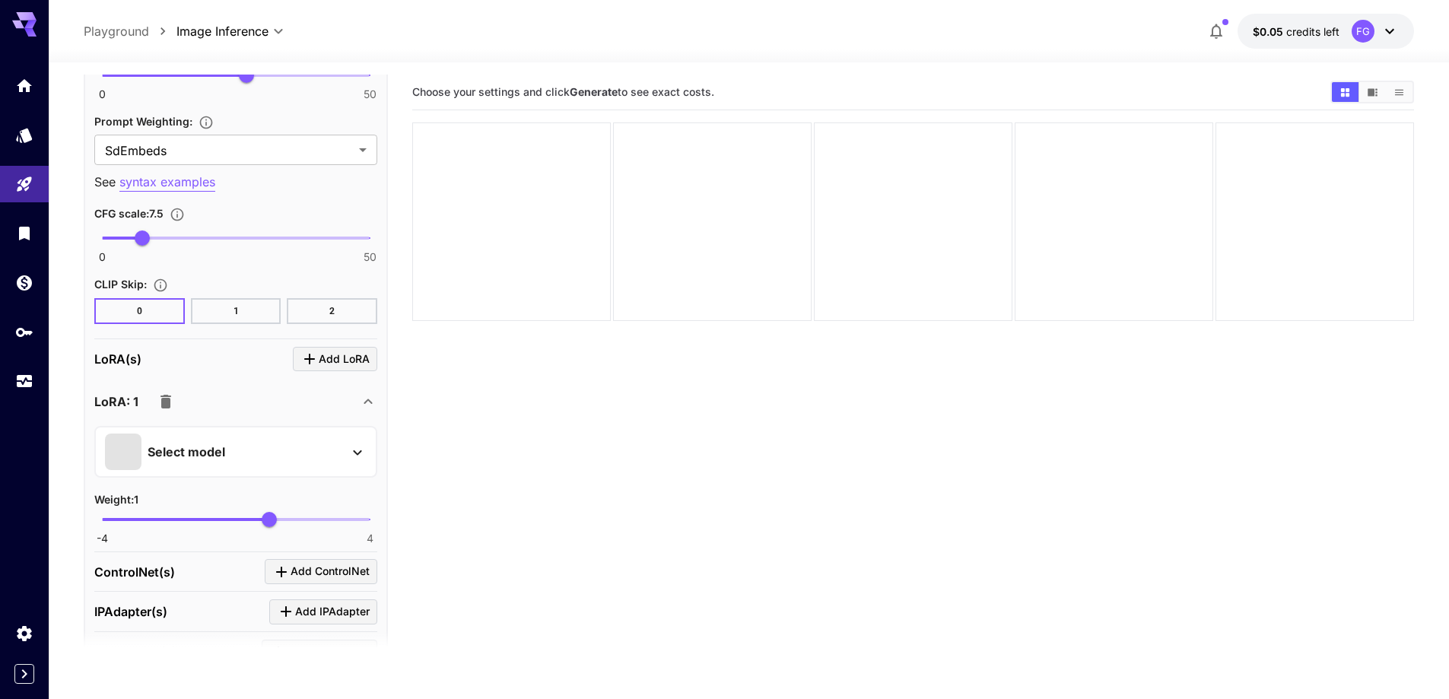
click at [285, 443] on div "Select model" at bounding box center [223, 452] width 237 height 37
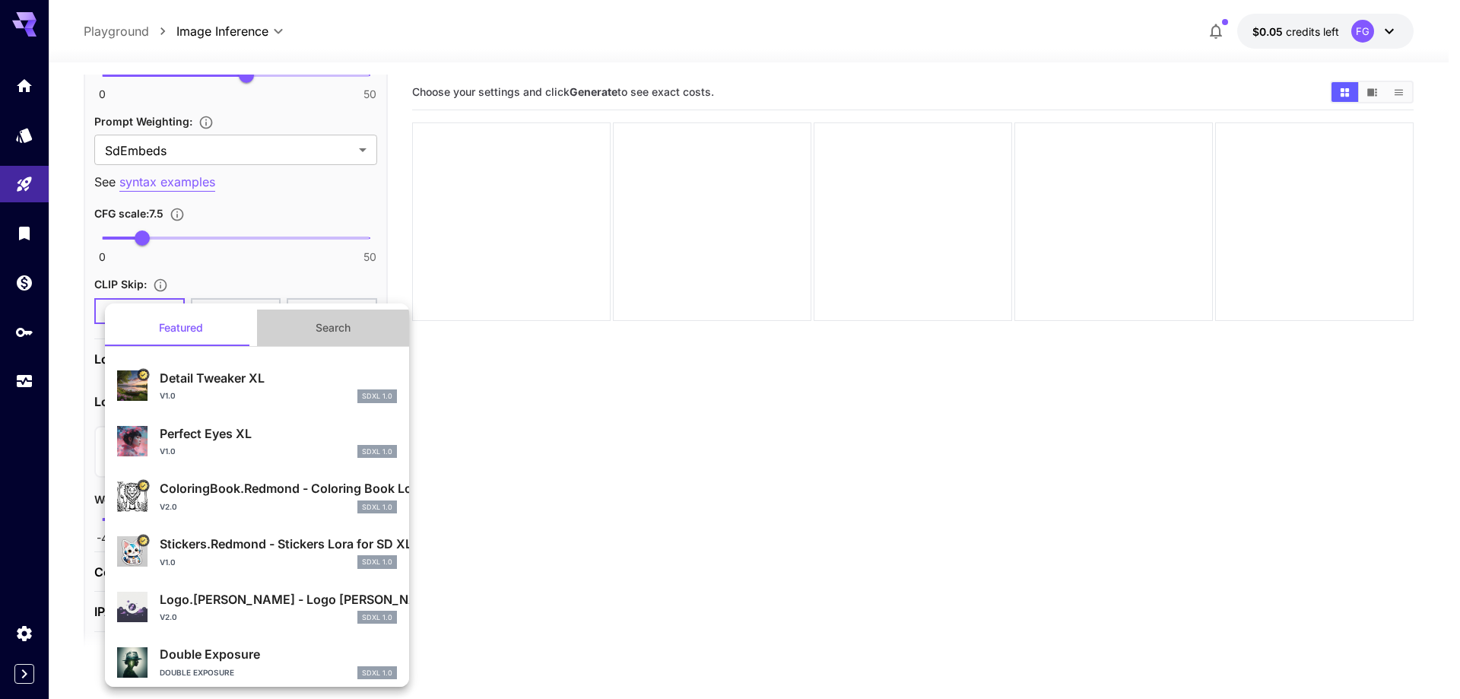
click at [344, 332] on button "Search" at bounding box center [333, 328] width 152 height 37
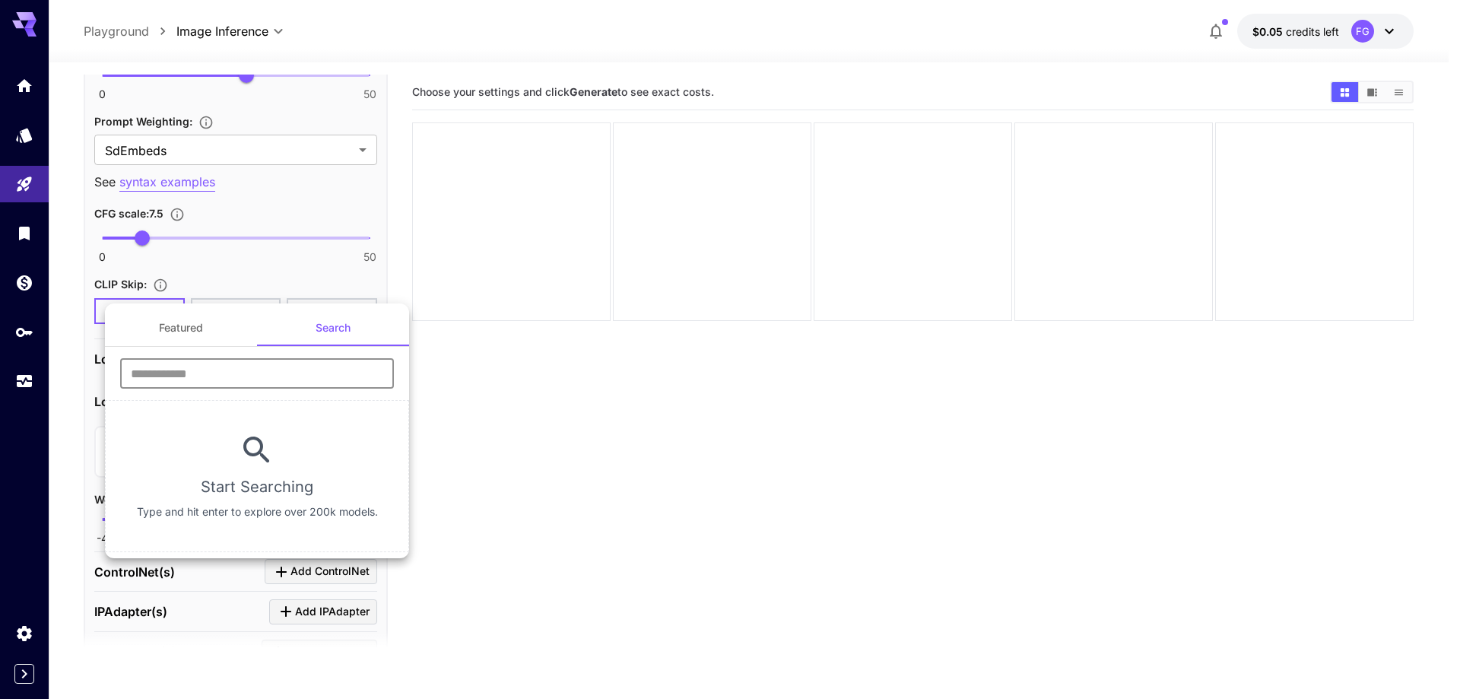
click at [329, 383] on input "text" at bounding box center [257, 373] width 274 height 30
type input "****"
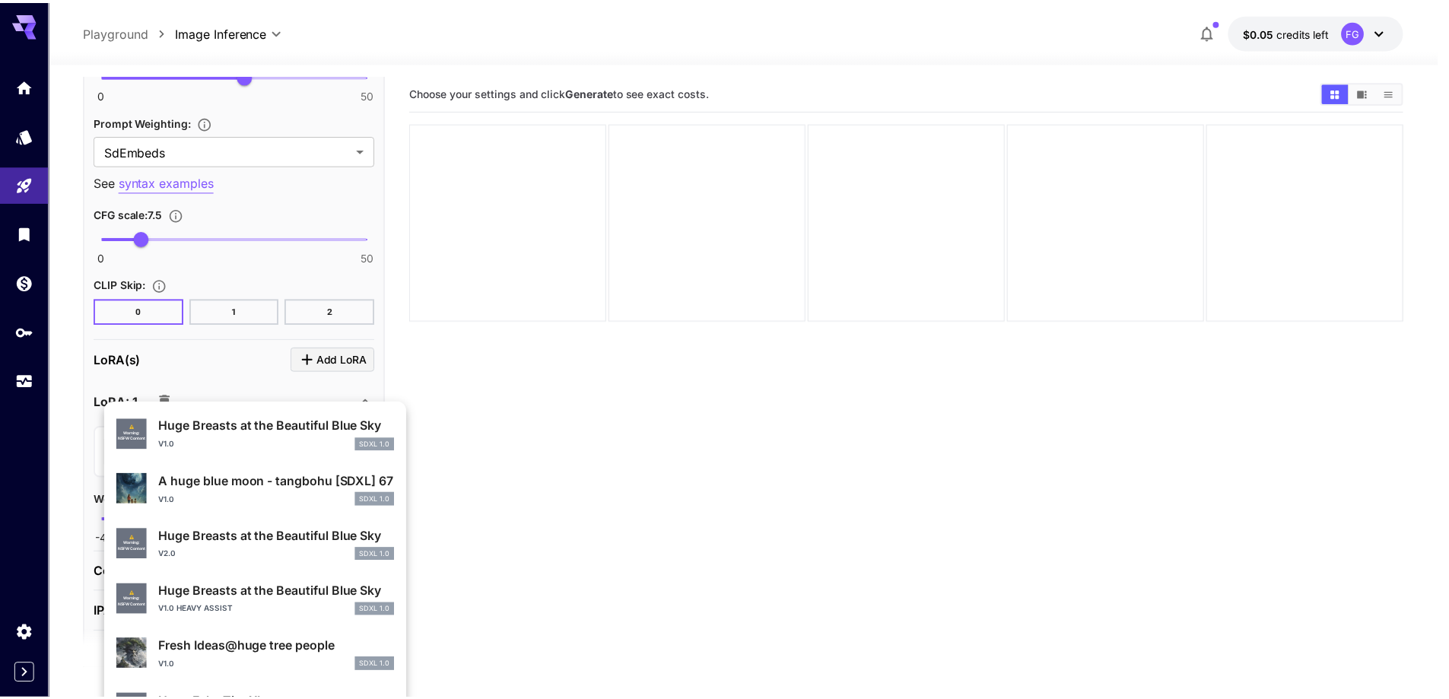
scroll to position [458, 0]
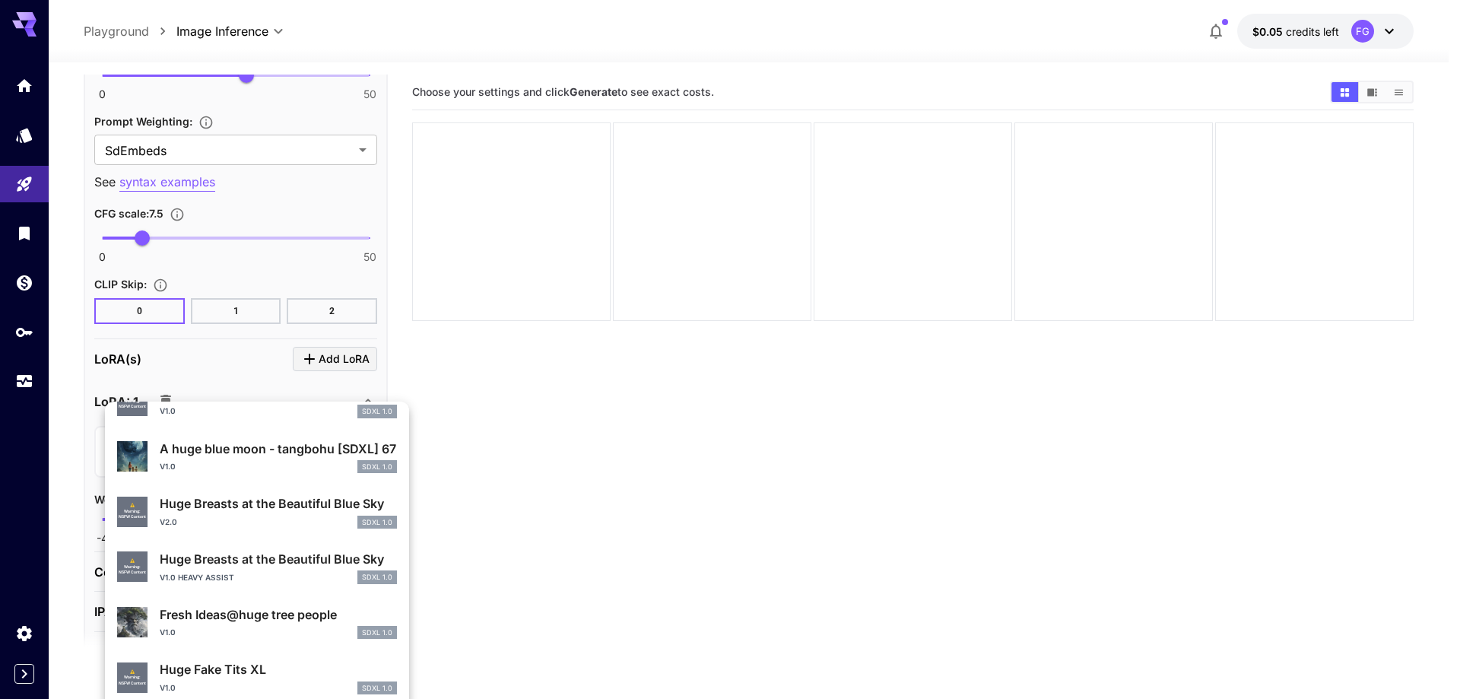
click at [228, 530] on div "⚠️ Warning: NSFW Content Huge Breasts at the Beautiful Blue Sky v2.0 SDXL 1.0" at bounding box center [257, 511] width 280 height 46
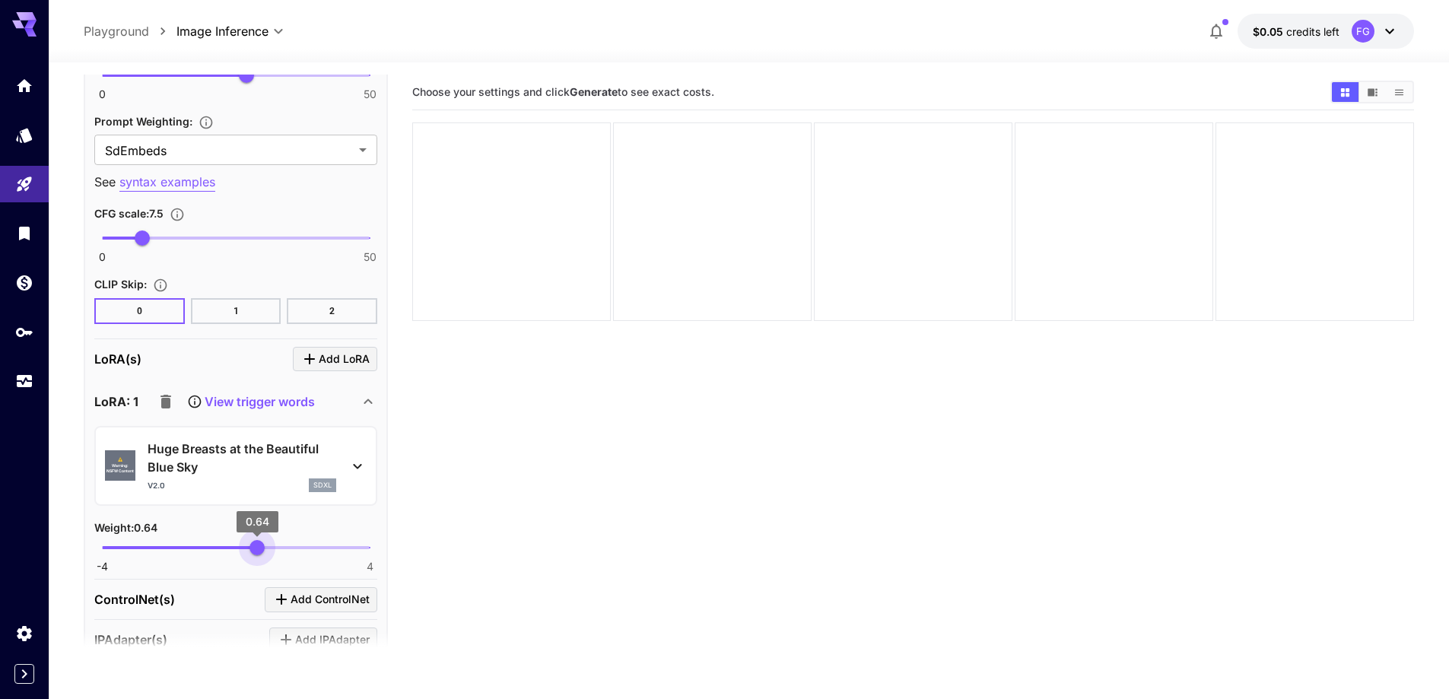
type input "****"
drag, startPoint x: 245, startPoint y: 544, endPoint x: 257, endPoint y: 539, distance: 13.3
click at [257, 539] on span "-4 4 0.64" at bounding box center [236, 547] width 268 height 23
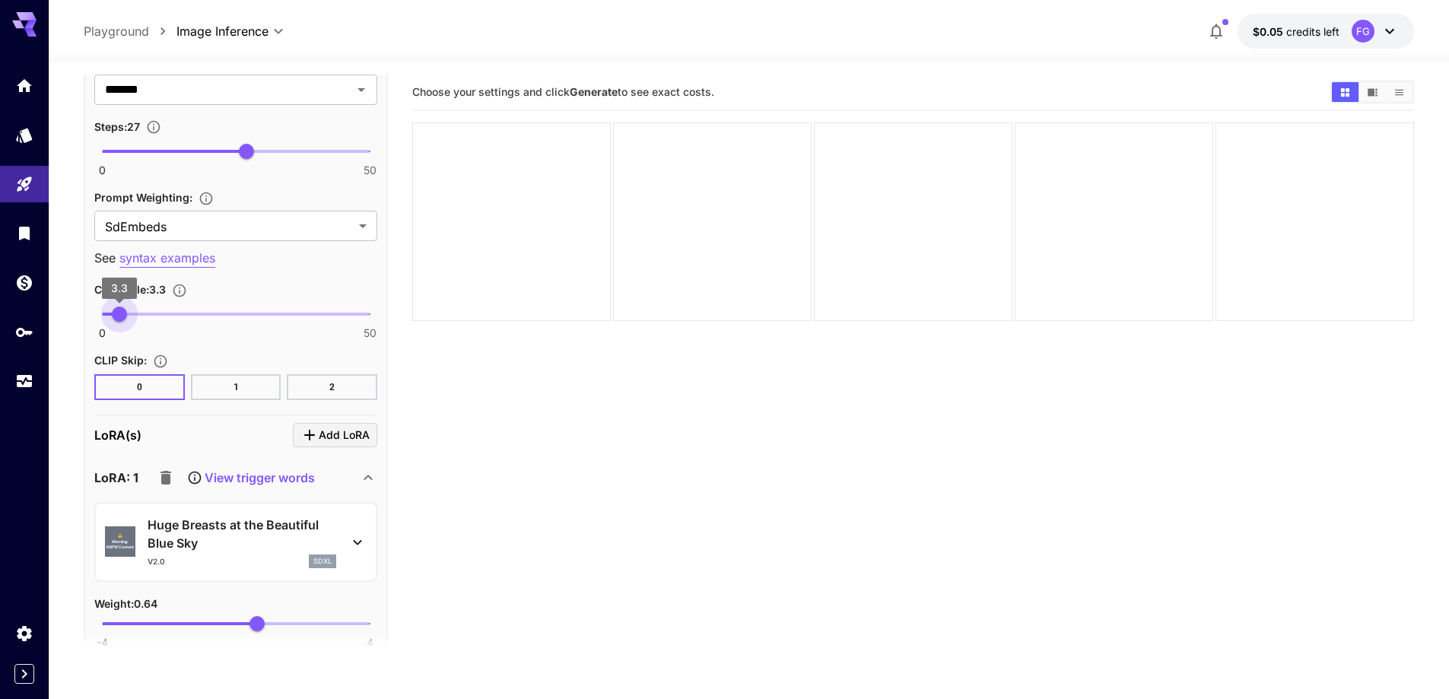
drag, startPoint x: 127, startPoint y: 316, endPoint x: 119, endPoint y: 319, distance: 8.2
click at [119, 319] on span "3.3" at bounding box center [119, 314] width 15 height 15
type input "***"
click at [122, 320] on span "3.8" at bounding box center [122, 314] width 15 height 15
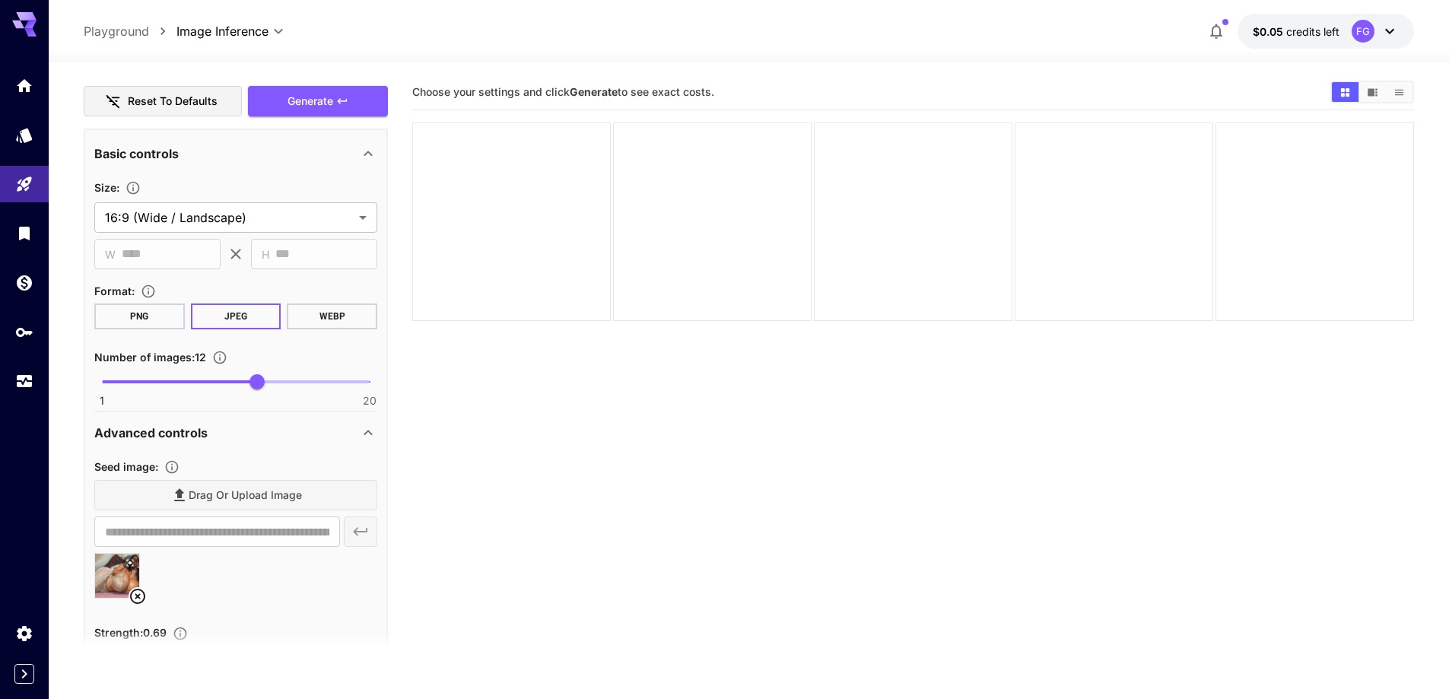
scroll to position [1015, 0]
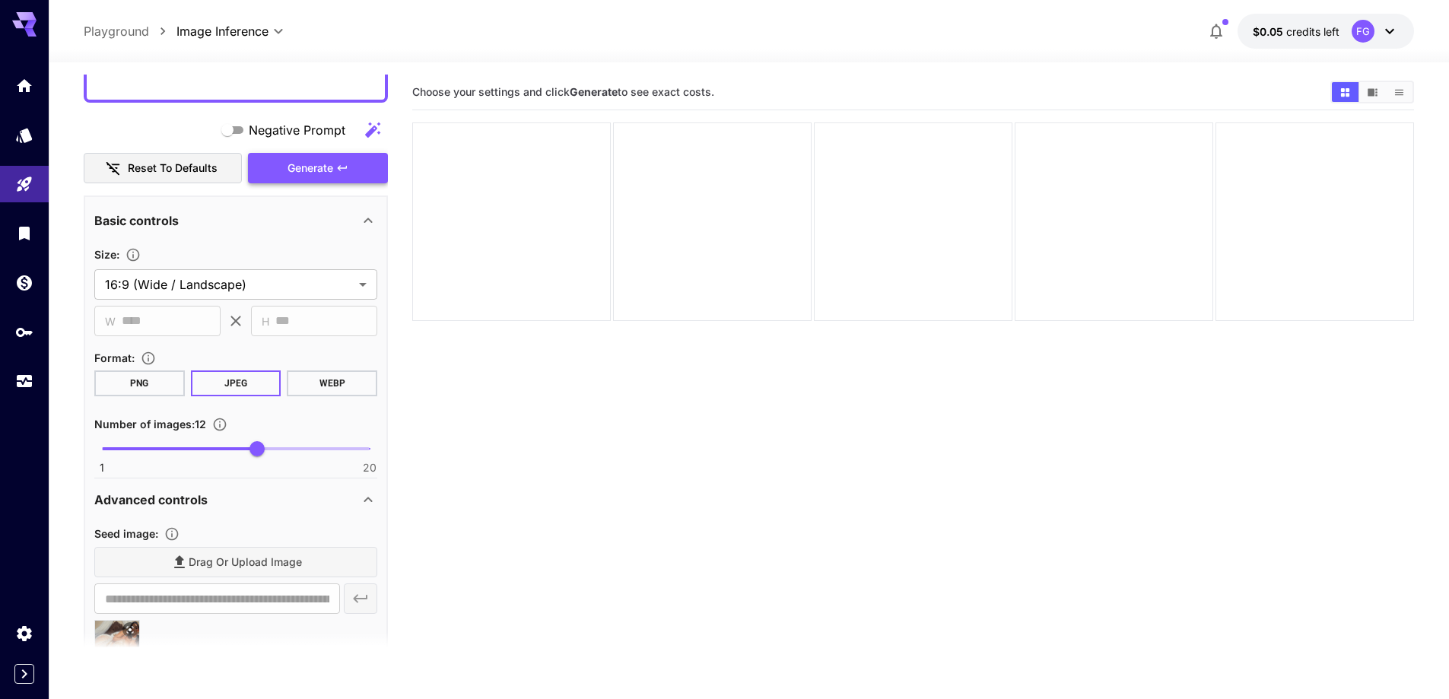
click at [340, 160] on button "Generate" at bounding box center [318, 168] width 140 height 31
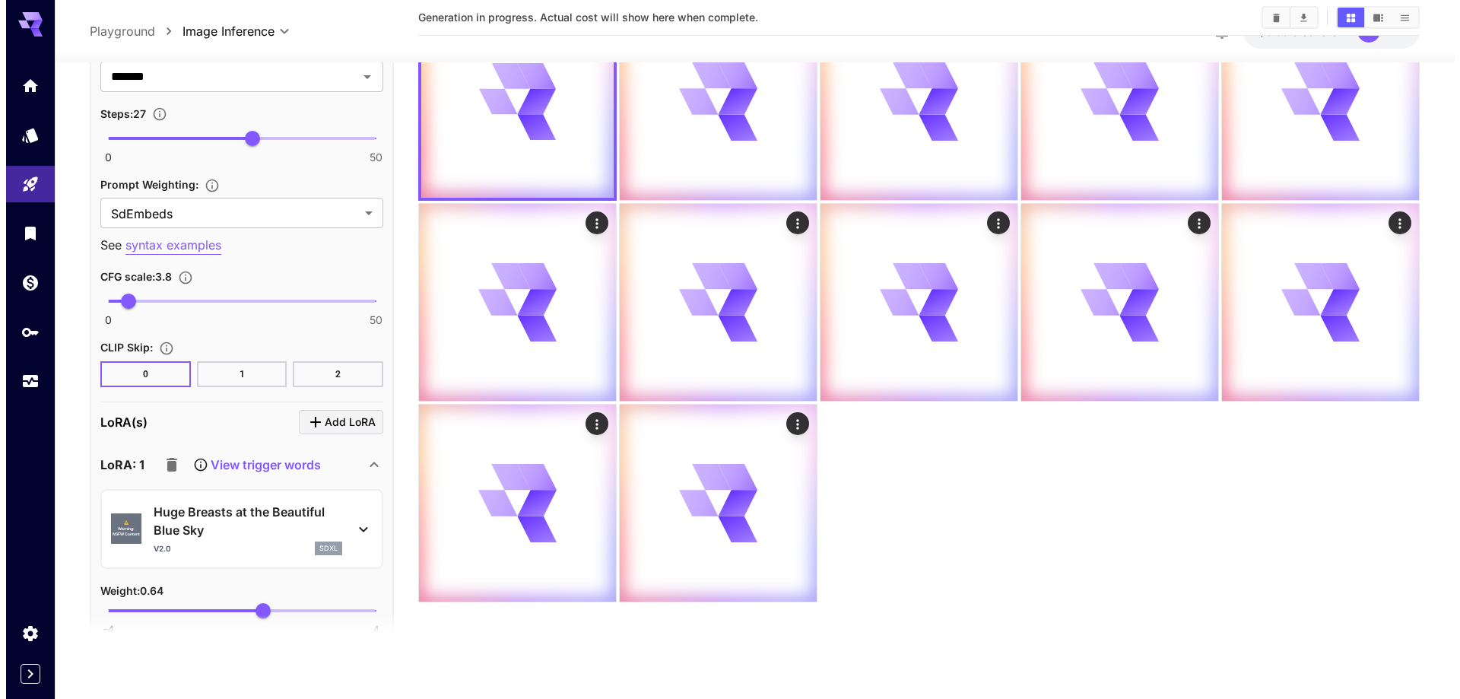
scroll to position [2004, 0]
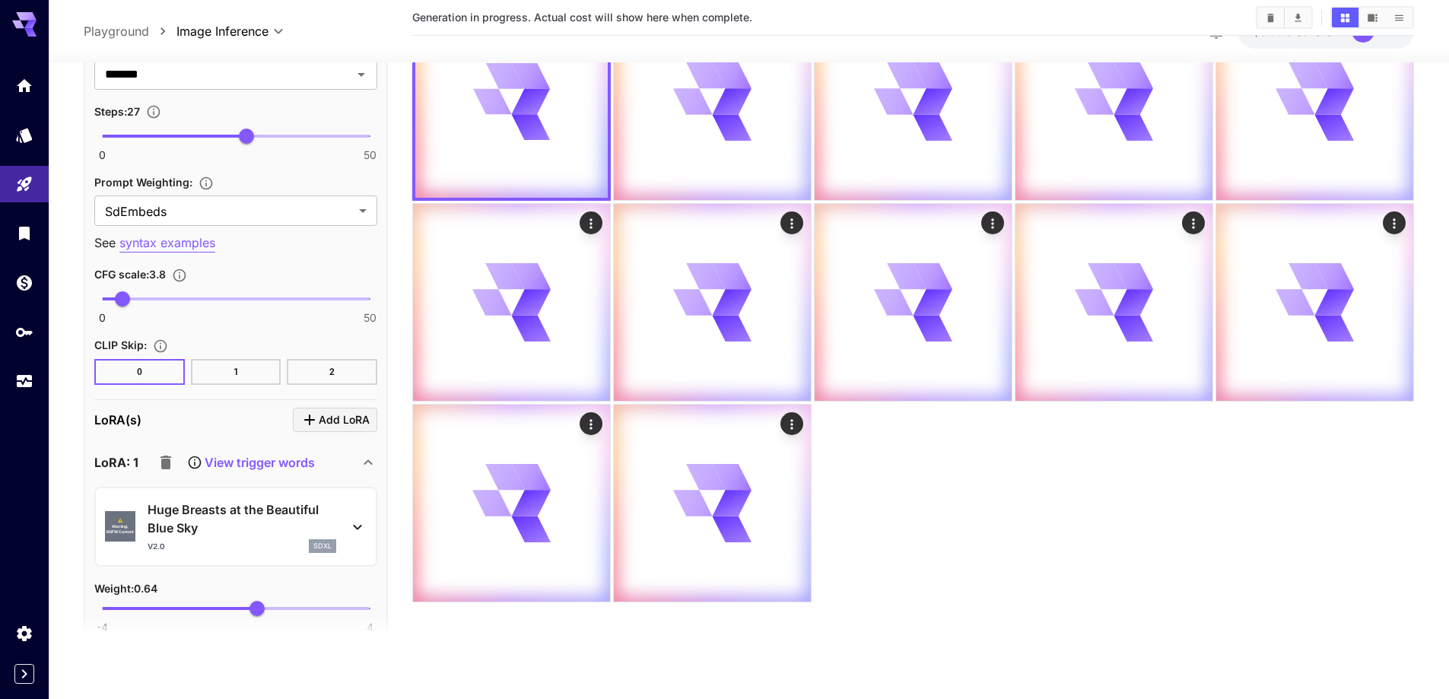
click at [204, 547] on div "v2.0 sdxl" at bounding box center [242, 546] width 189 height 14
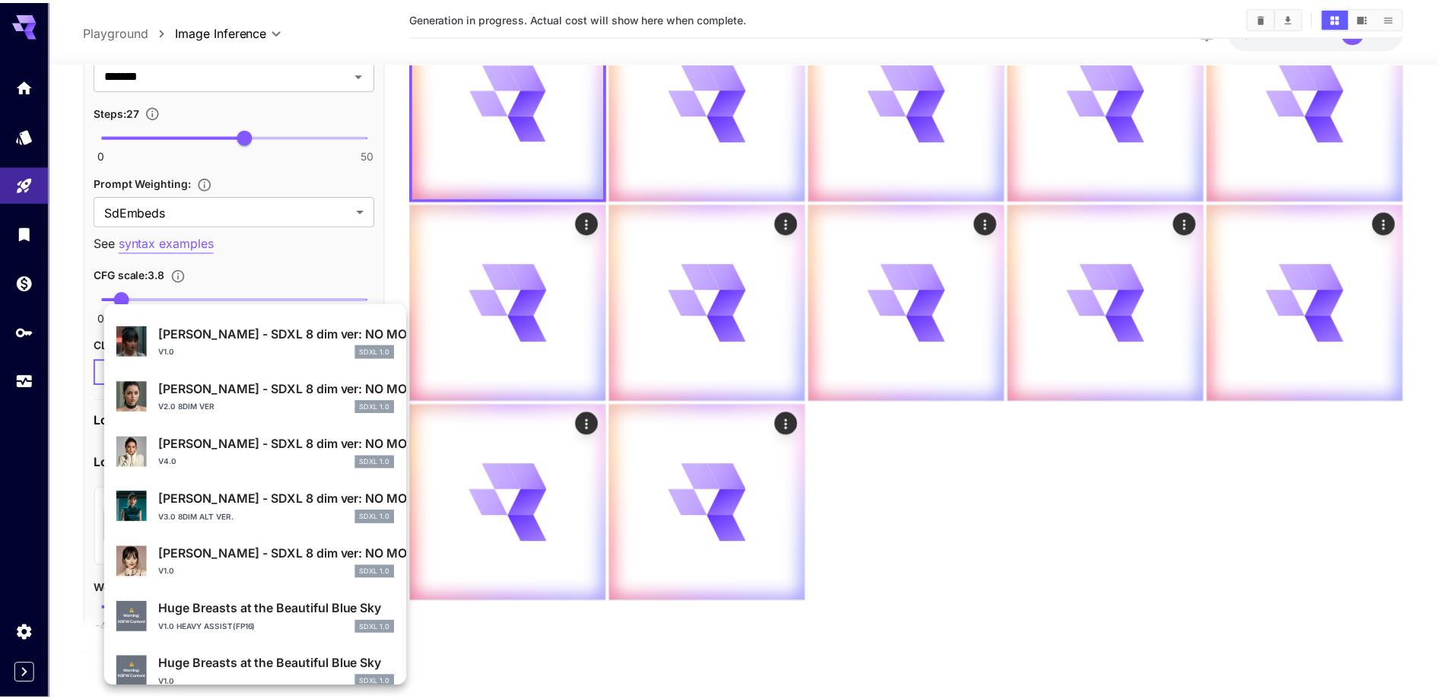
scroll to position [152, 0]
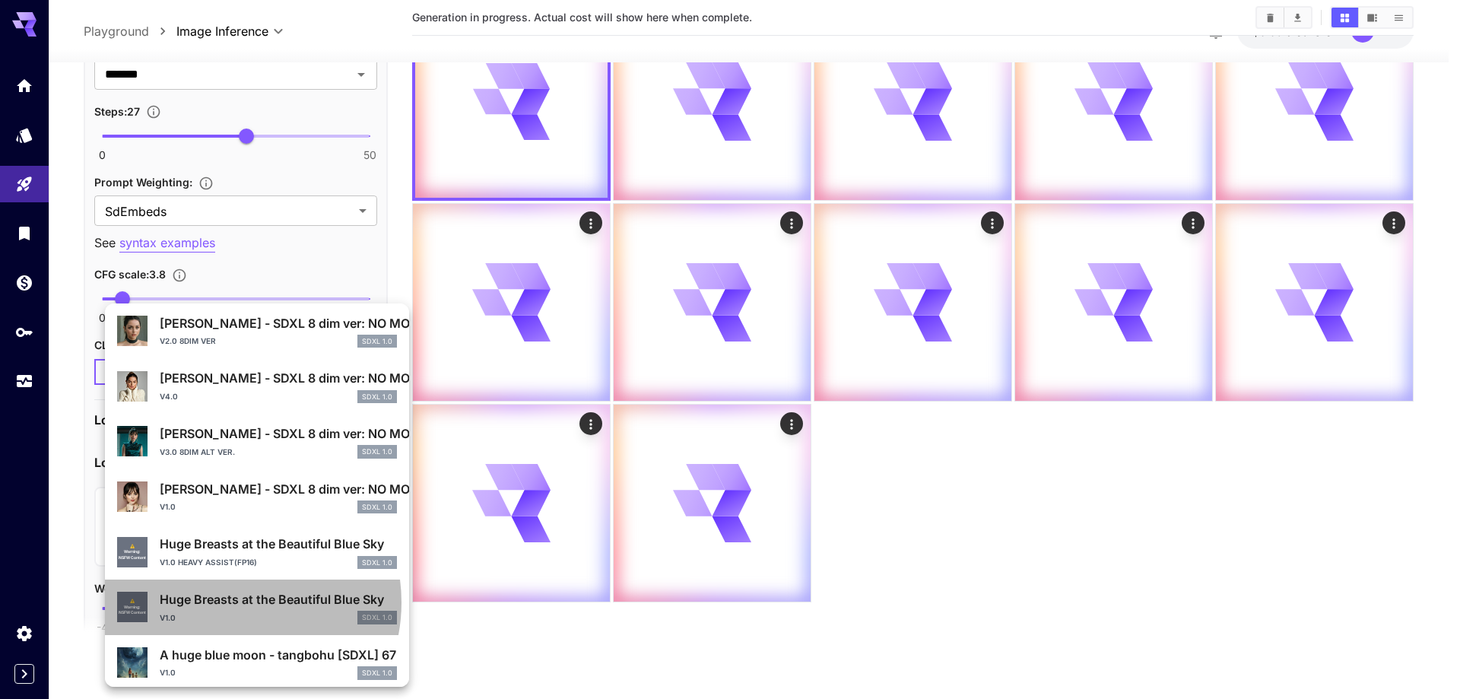
click at [225, 602] on p "Huge Breasts at the Beautiful Blue Sky" at bounding box center [278, 599] width 237 height 18
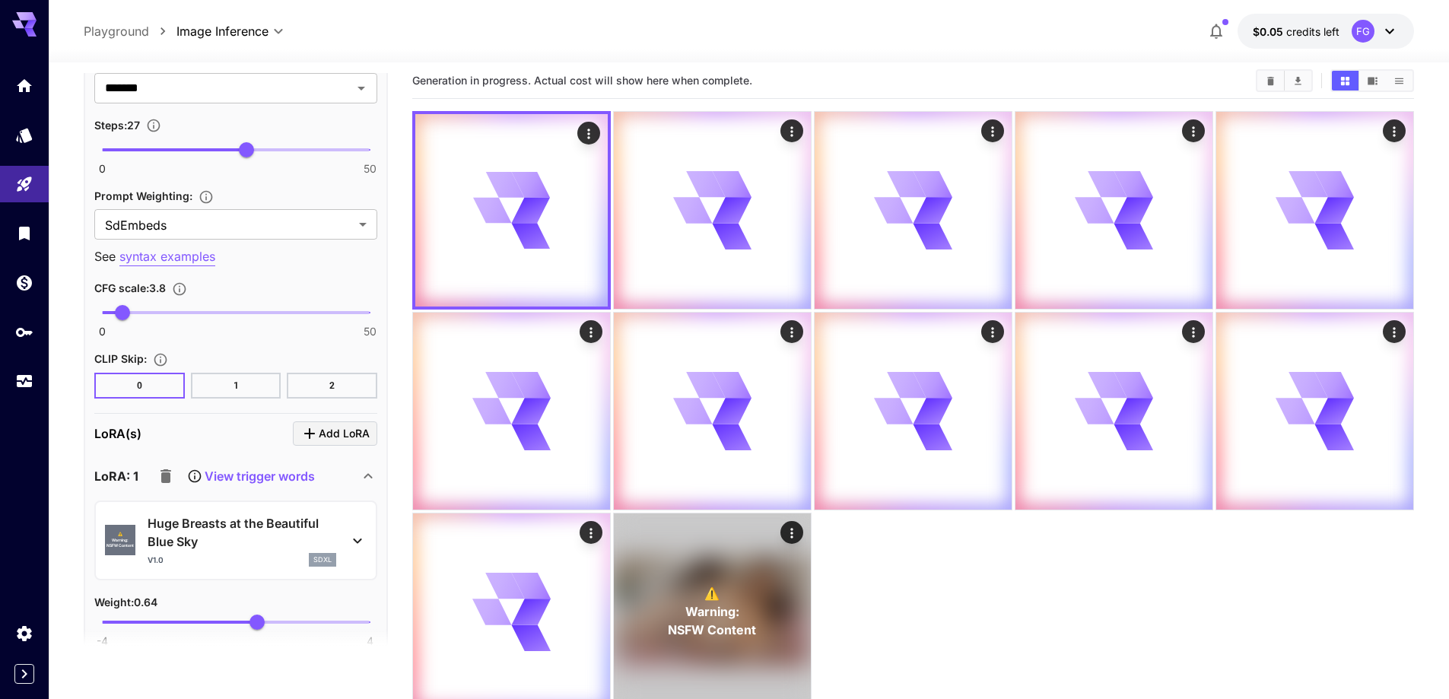
scroll to position [0, 0]
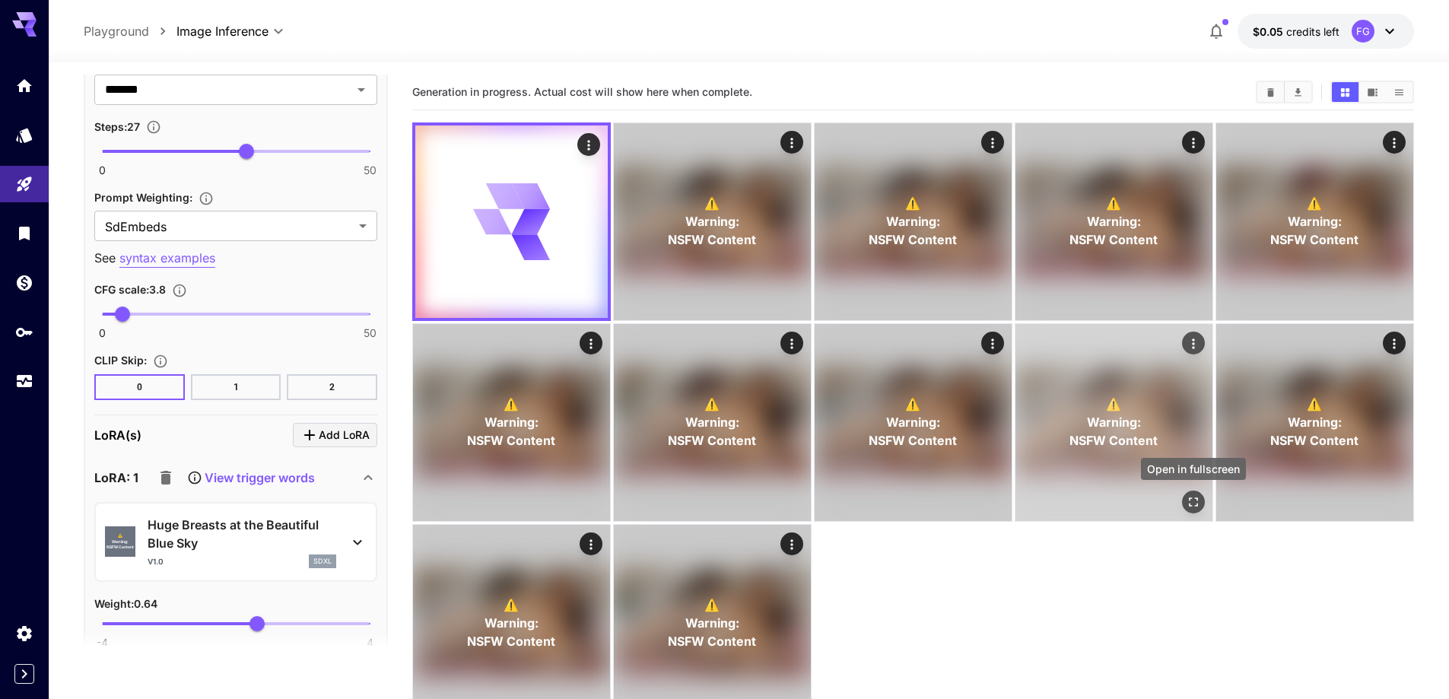
click at [1188, 497] on icon "Open in fullscreen" at bounding box center [1193, 501] width 15 height 15
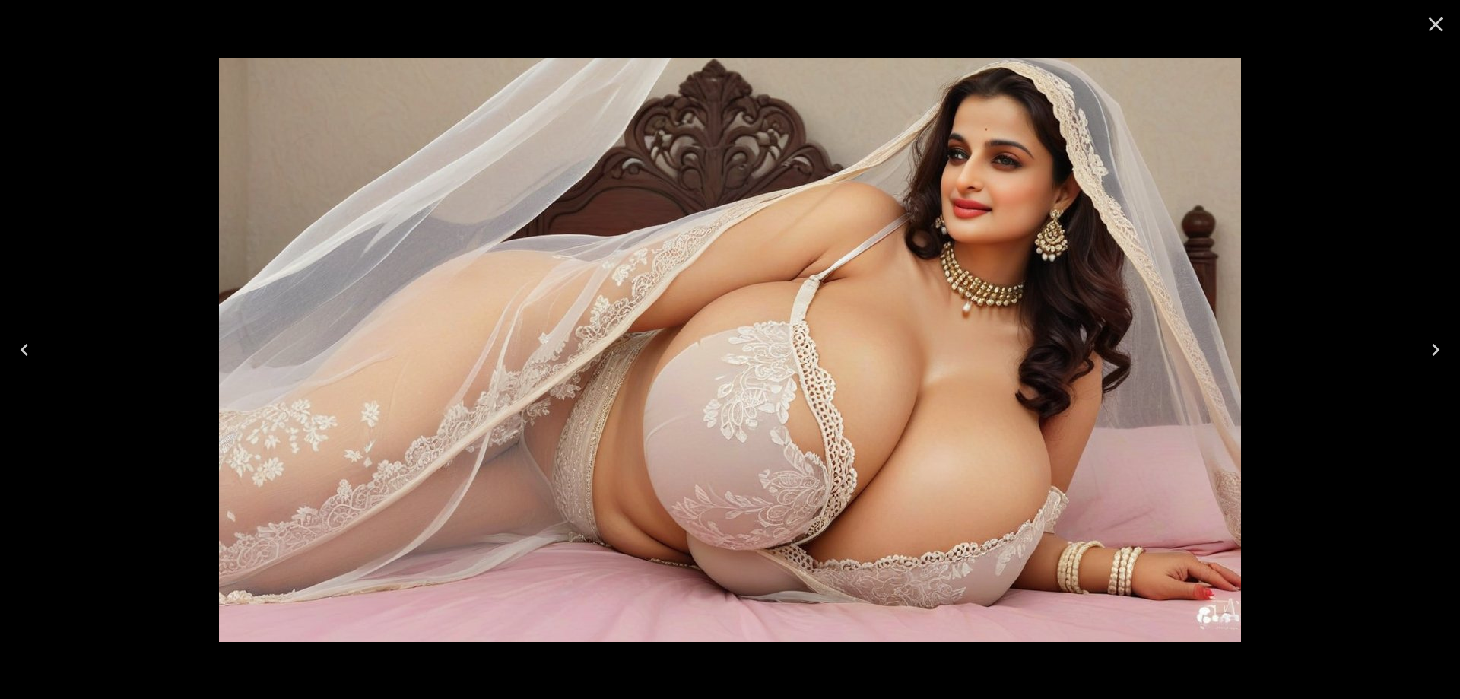
click at [1429, 338] on icon "Next" at bounding box center [1436, 350] width 24 height 24
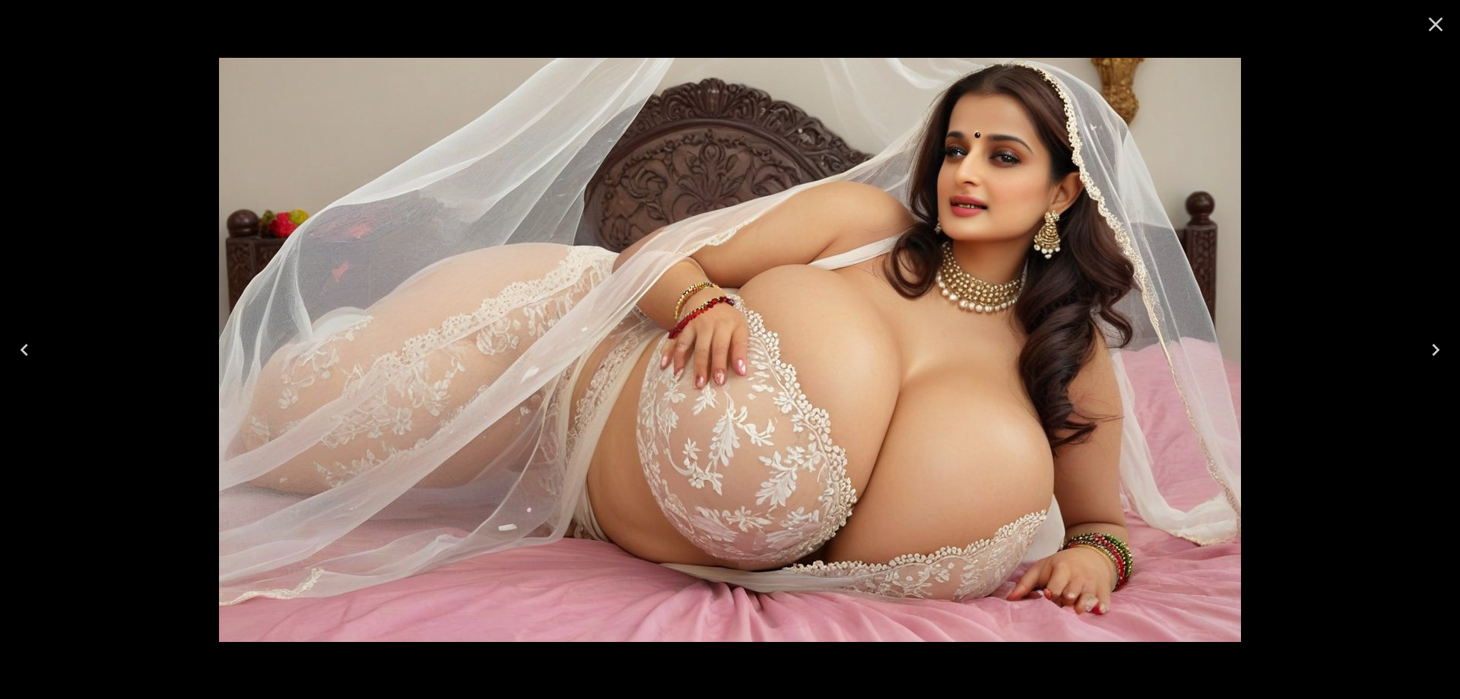
click at [1429, 338] on icon "Next" at bounding box center [1436, 350] width 24 height 24
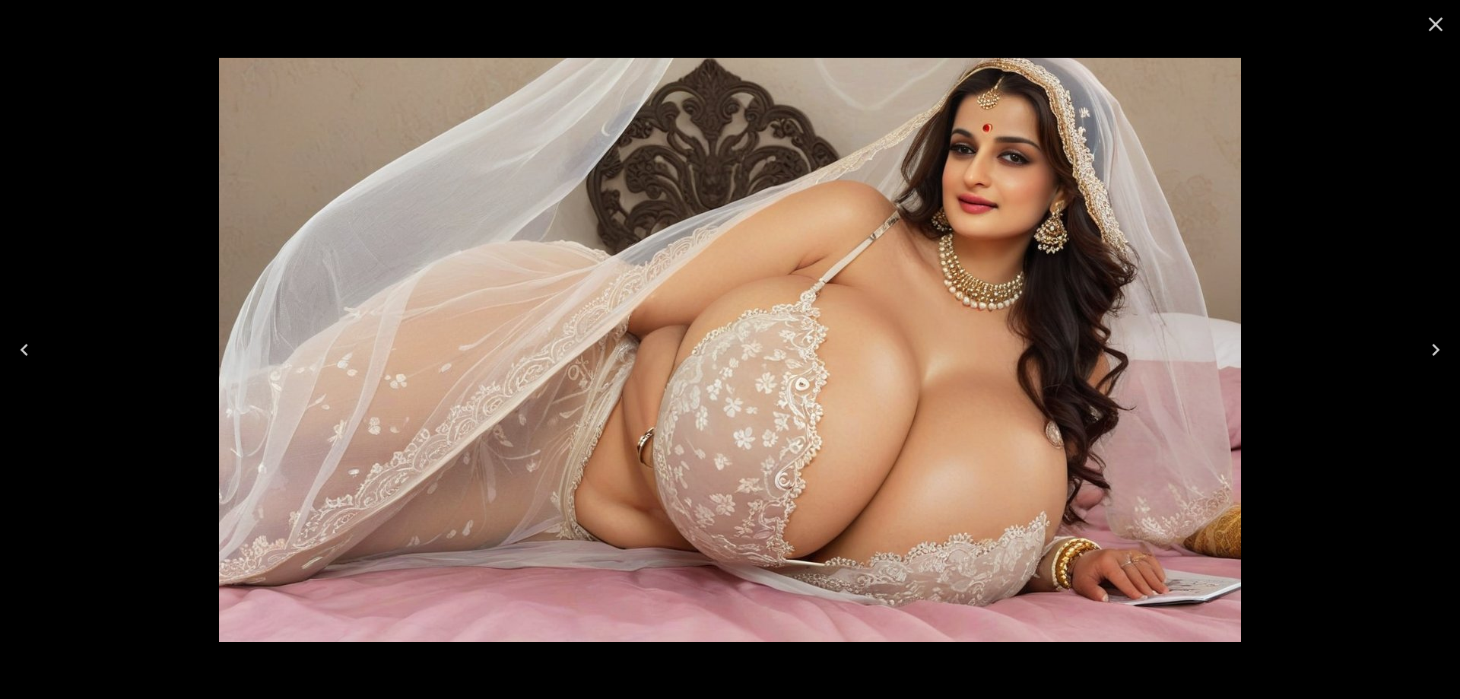
click at [1429, 338] on icon "Next" at bounding box center [1436, 350] width 24 height 24
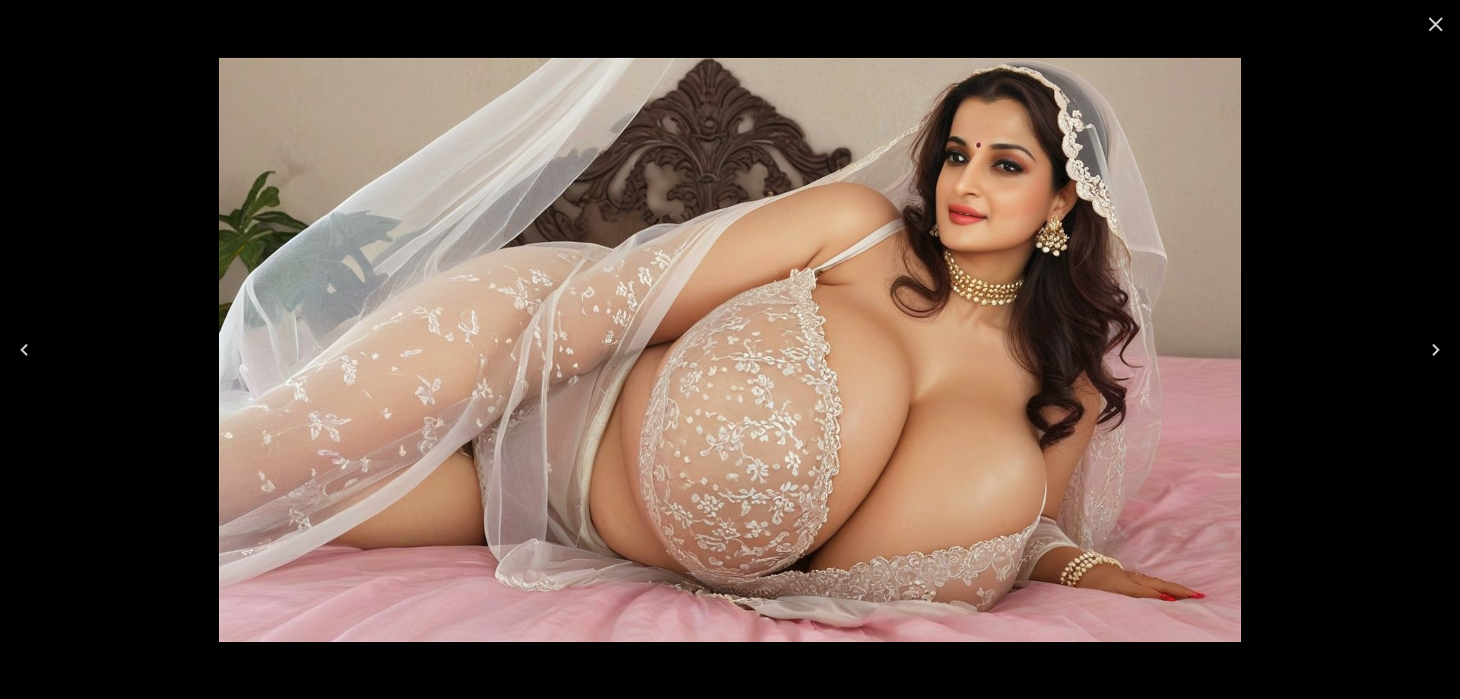
click at [1429, 338] on icon "Next" at bounding box center [1436, 350] width 24 height 24
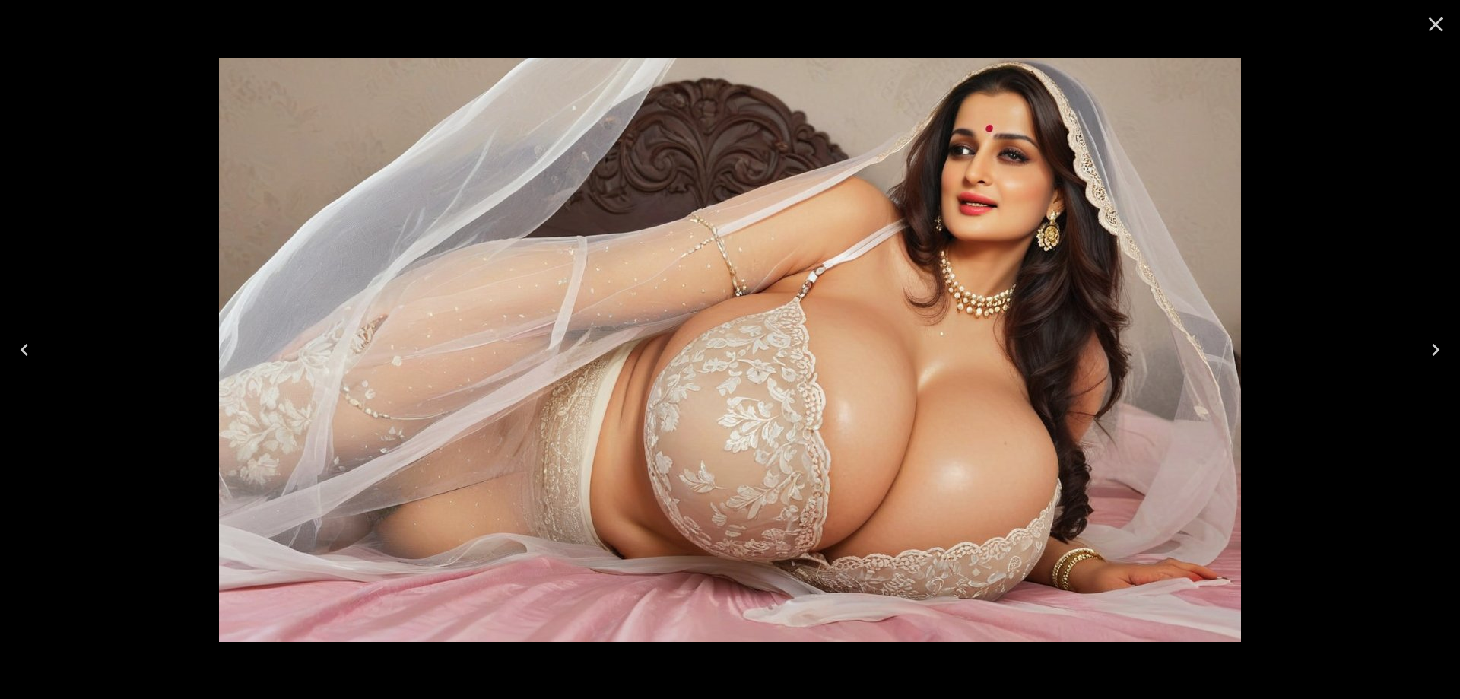
click at [1440, 31] on icon "Close" at bounding box center [1436, 24] width 24 height 24
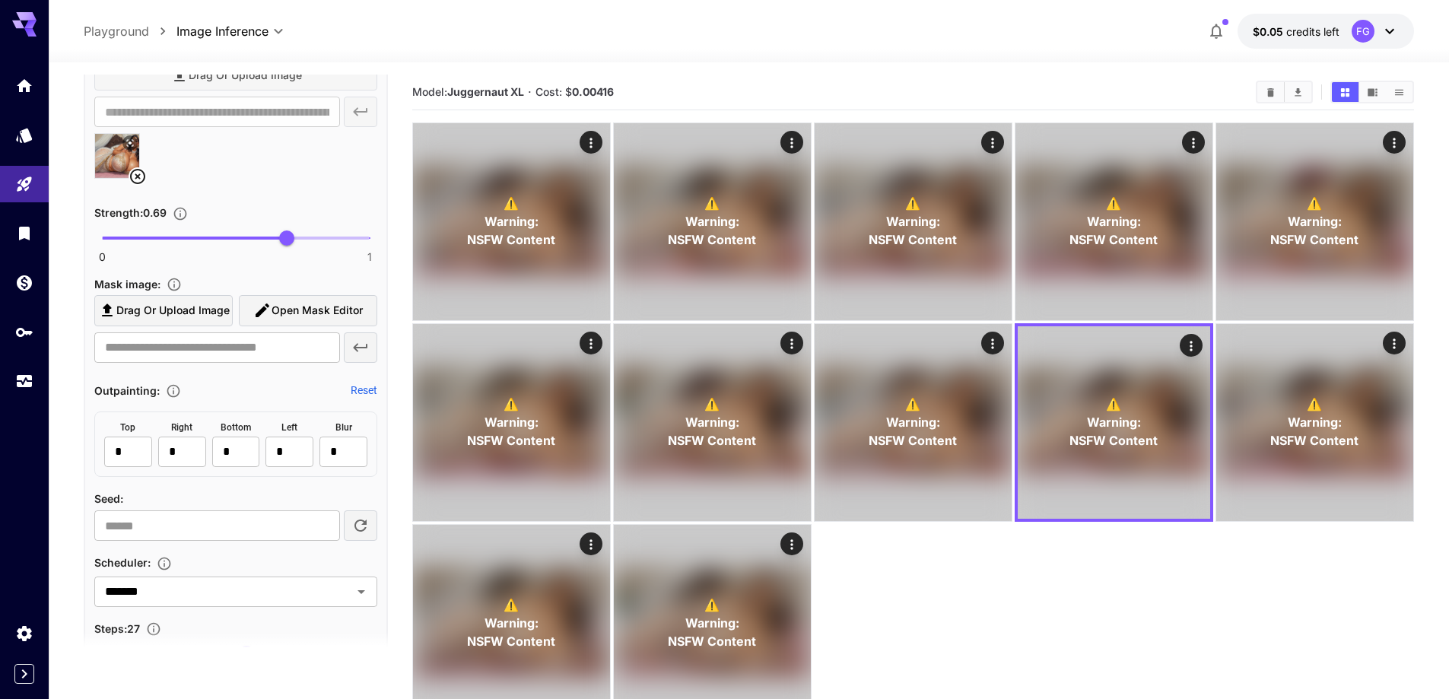
scroll to position [1472, 0]
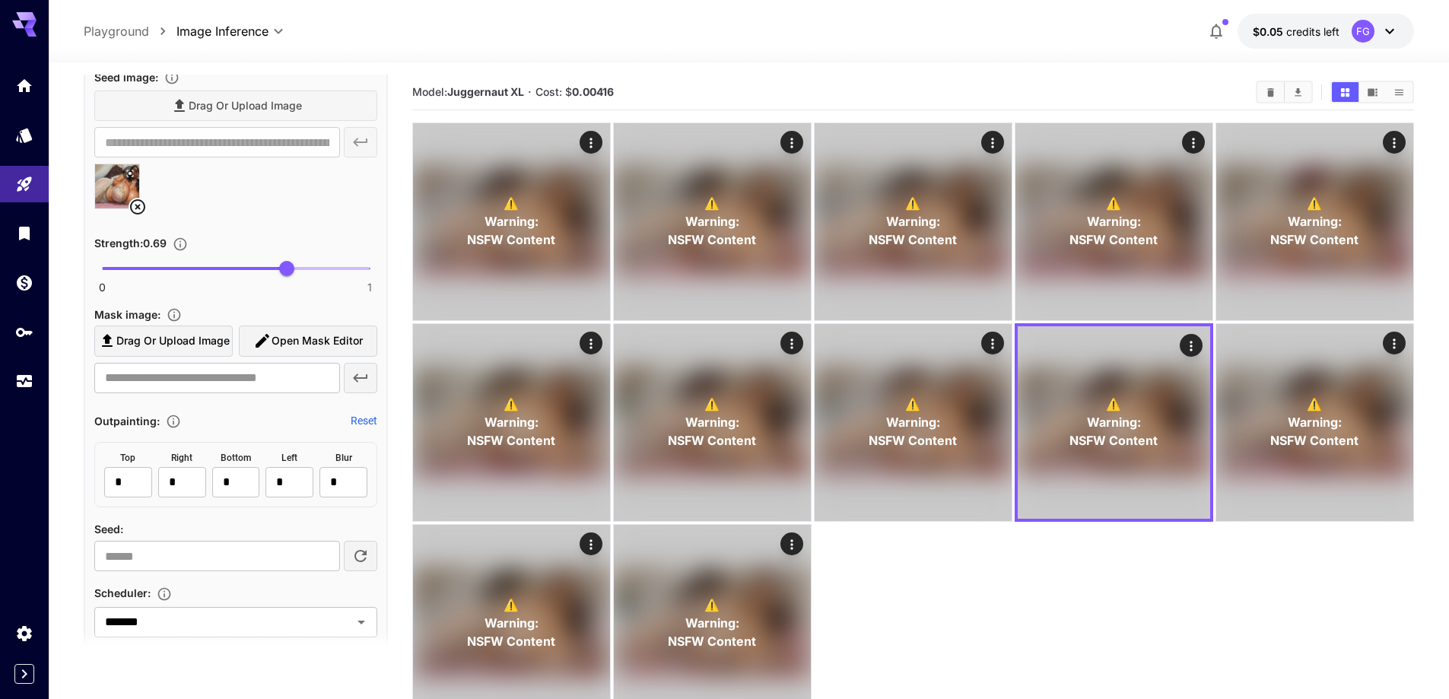
click at [141, 206] on icon at bounding box center [138, 207] width 18 height 18
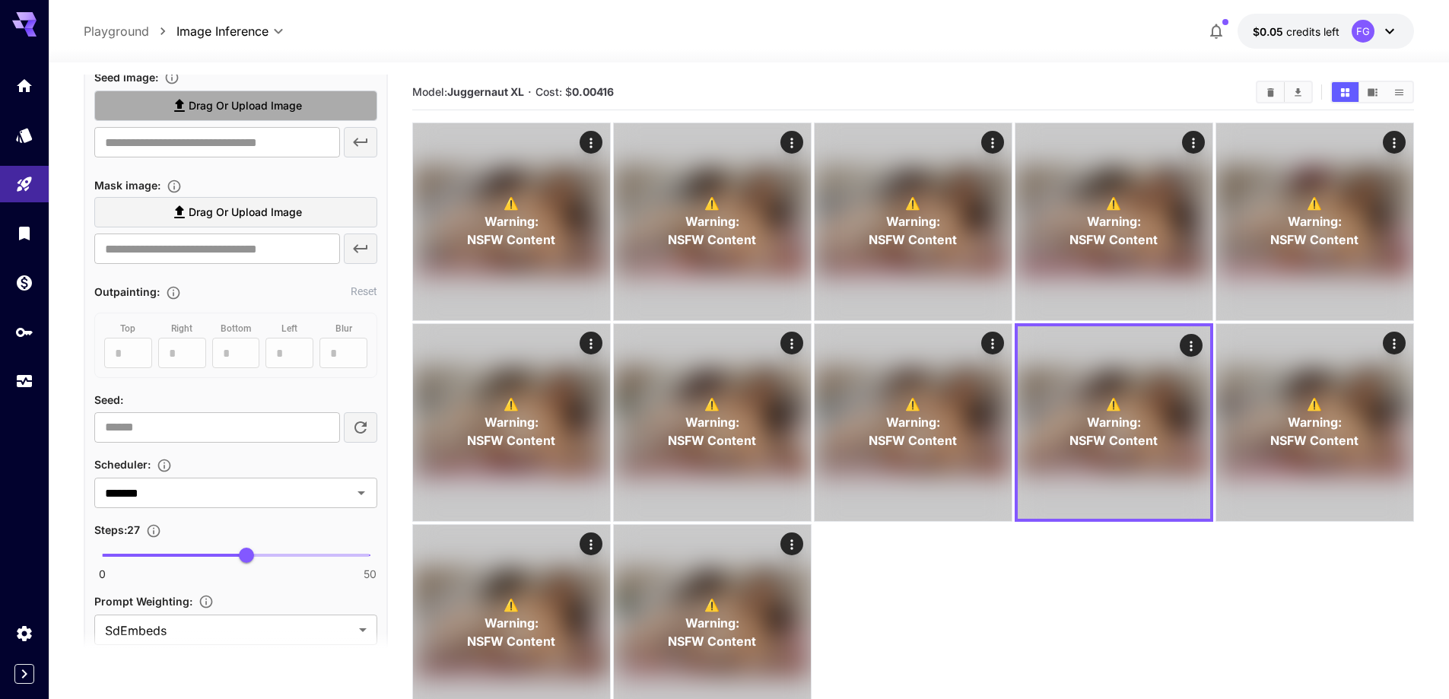
click at [244, 110] on span "Drag or upload image" at bounding box center [245, 106] width 113 height 19
click at [0, 0] on input "Drag or upload image" at bounding box center [0, 0] width 0 height 0
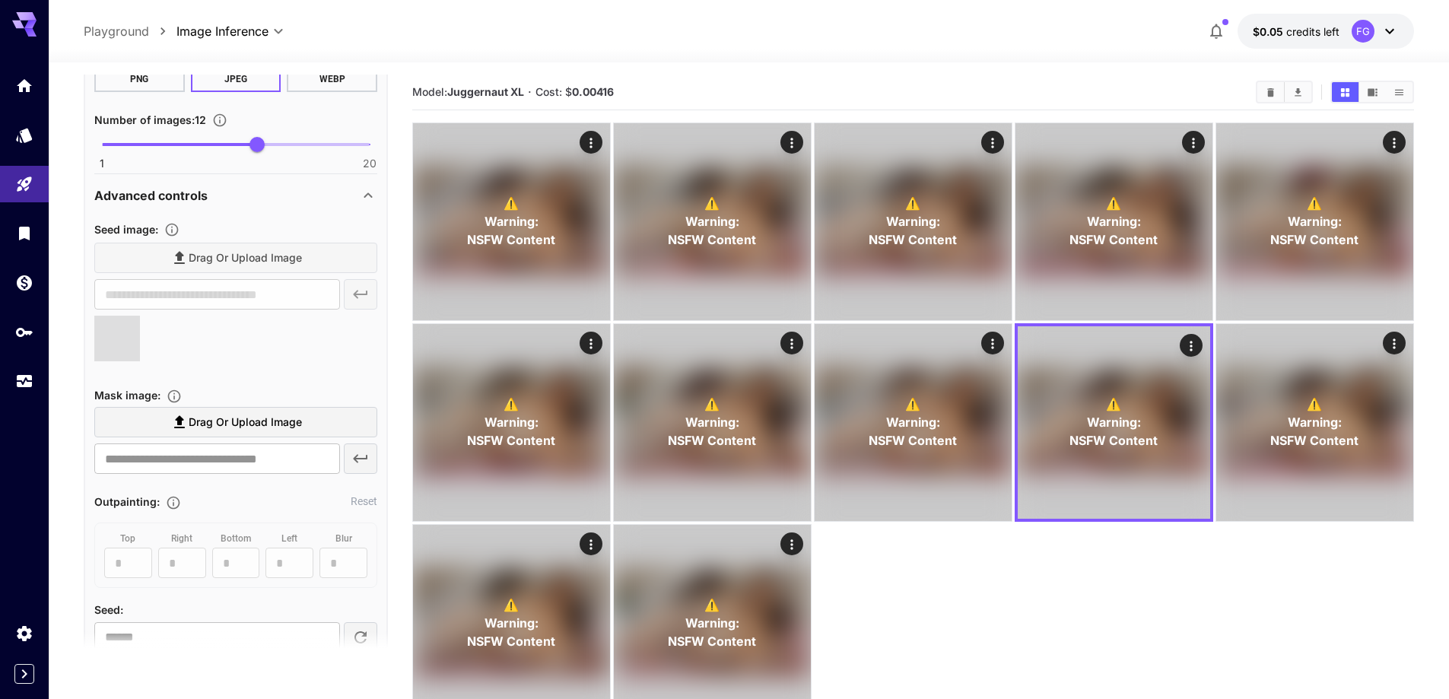
type input "**********"
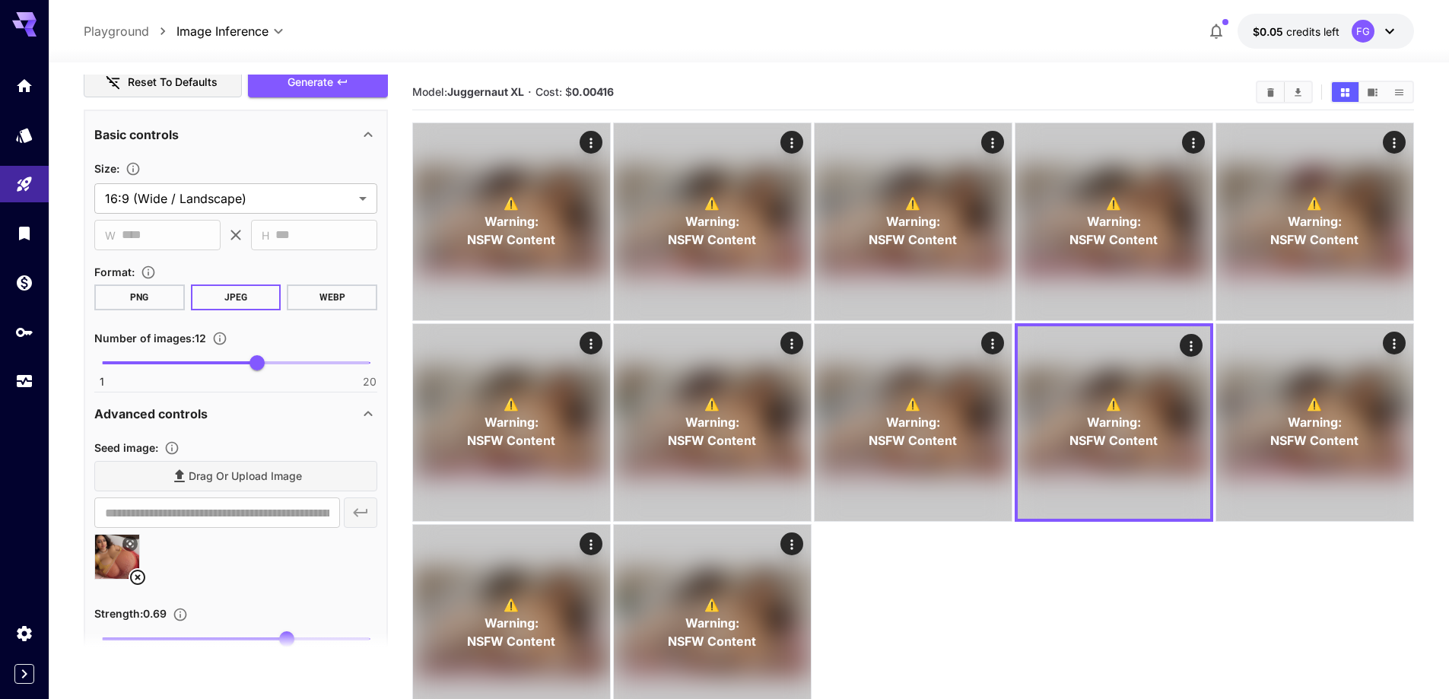
scroll to position [1091, 0]
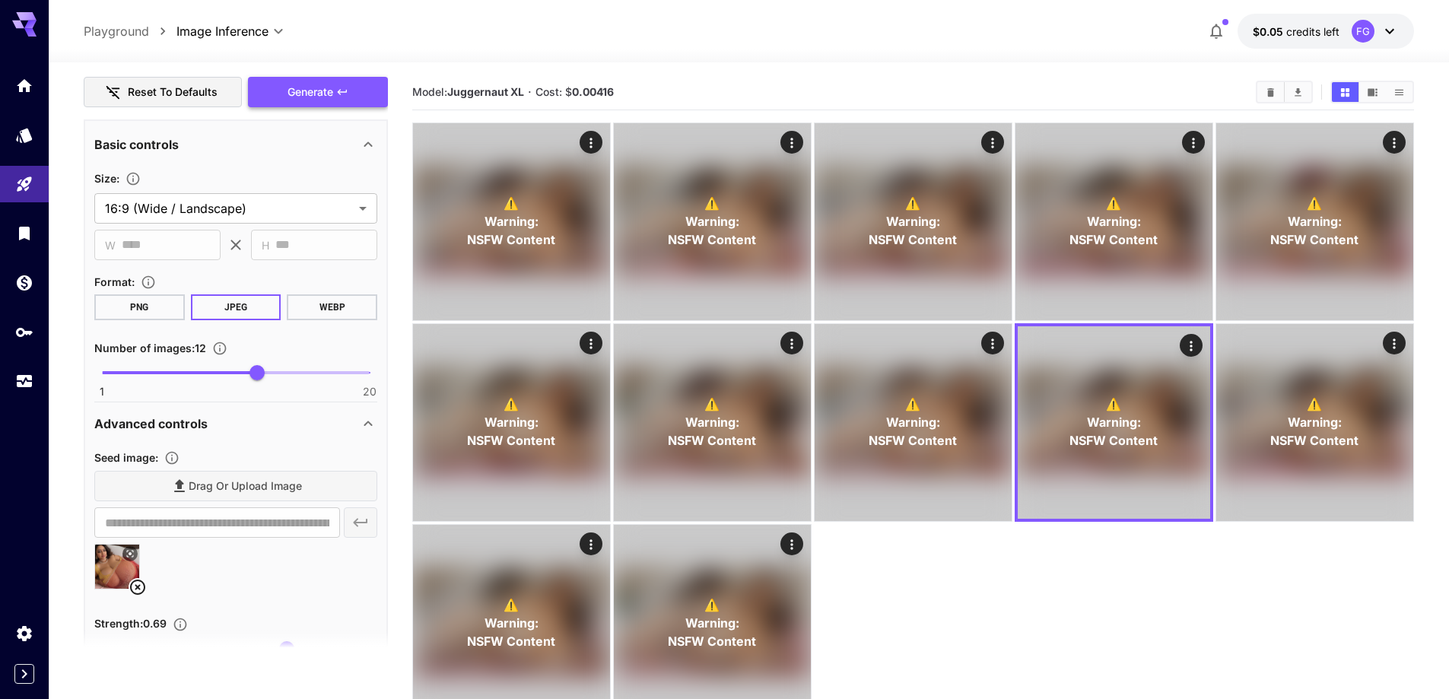
click at [324, 98] on span "Generate" at bounding box center [311, 92] width 46 height 19
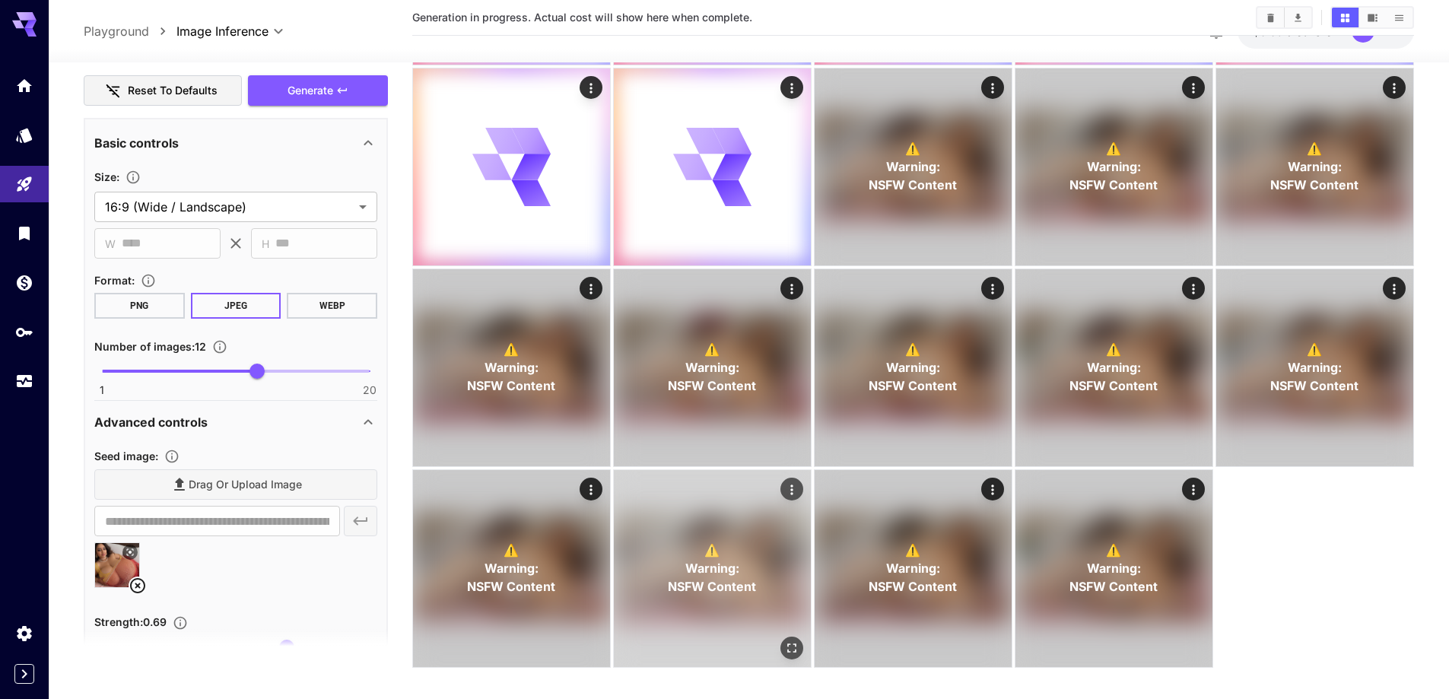
scroll to position [471, 0]
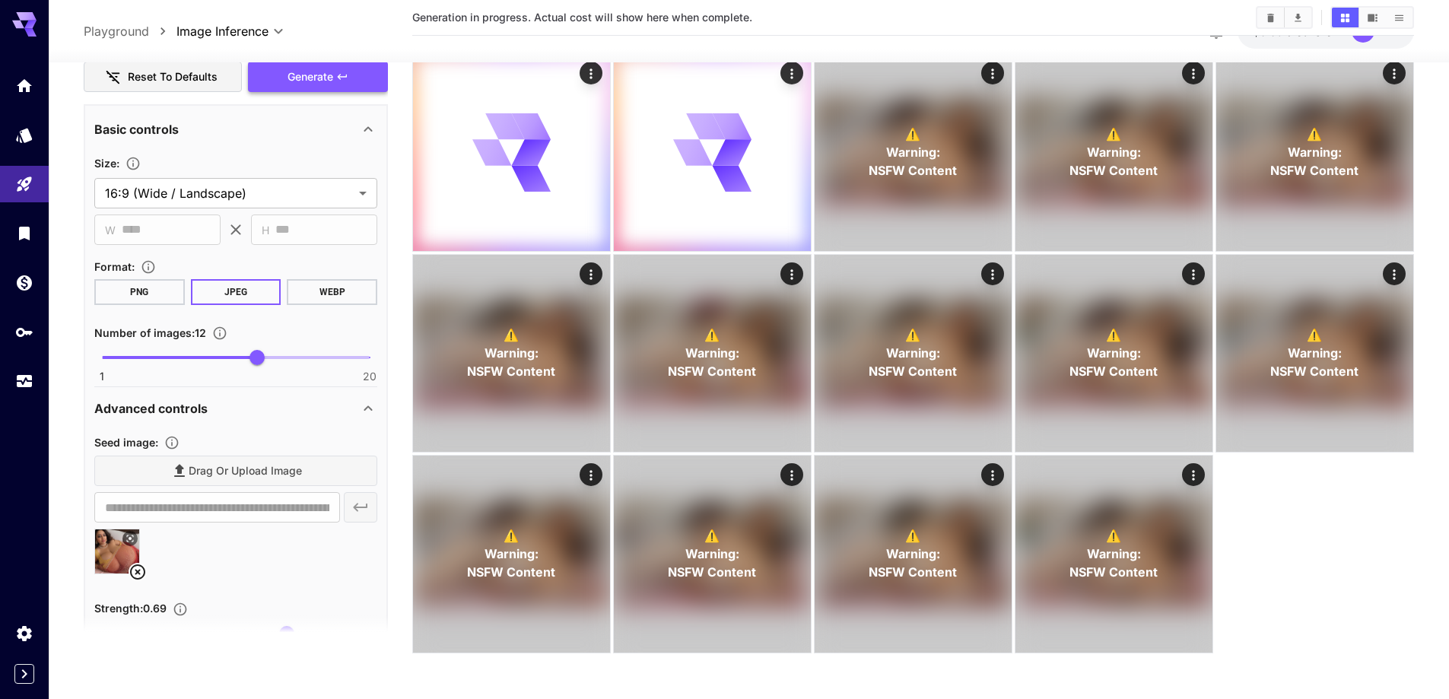
click at [332, 82] on span "Generate" at bounding box center [311, 77] width 46 height 19
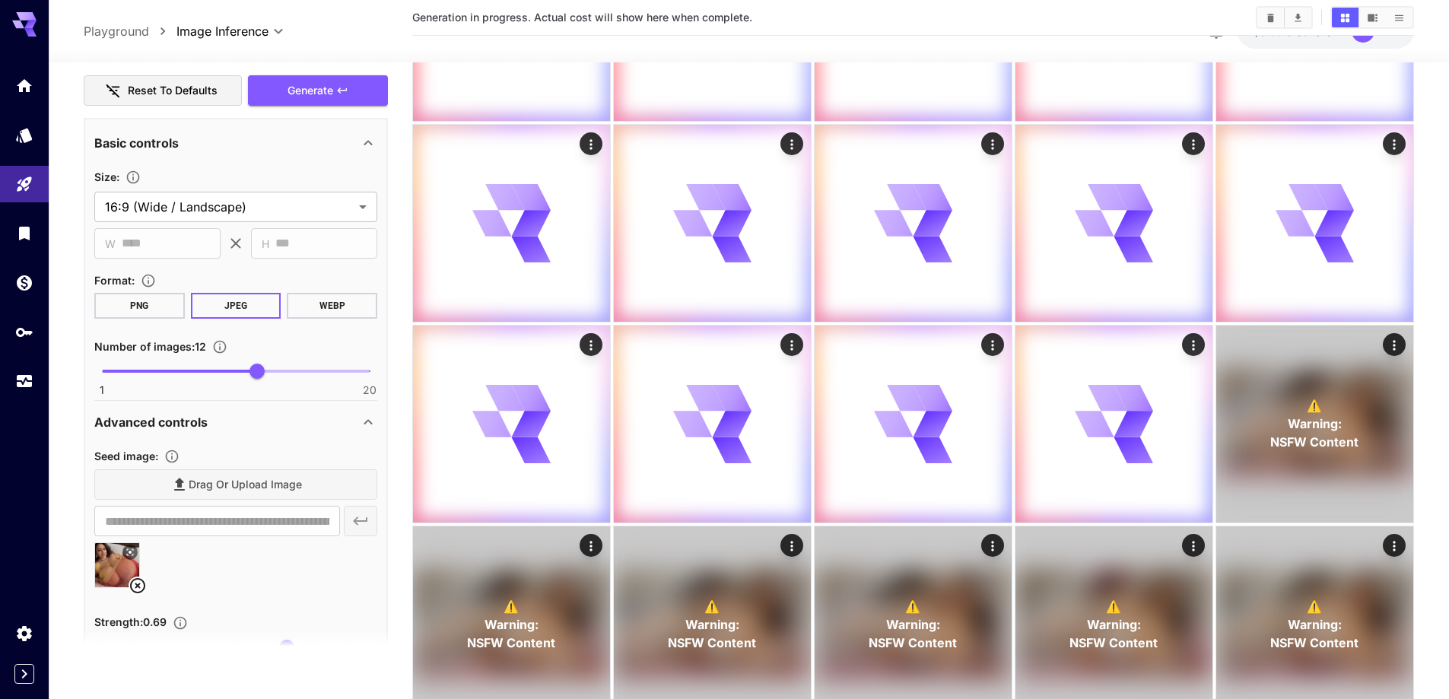
scroll to position [608, 0]
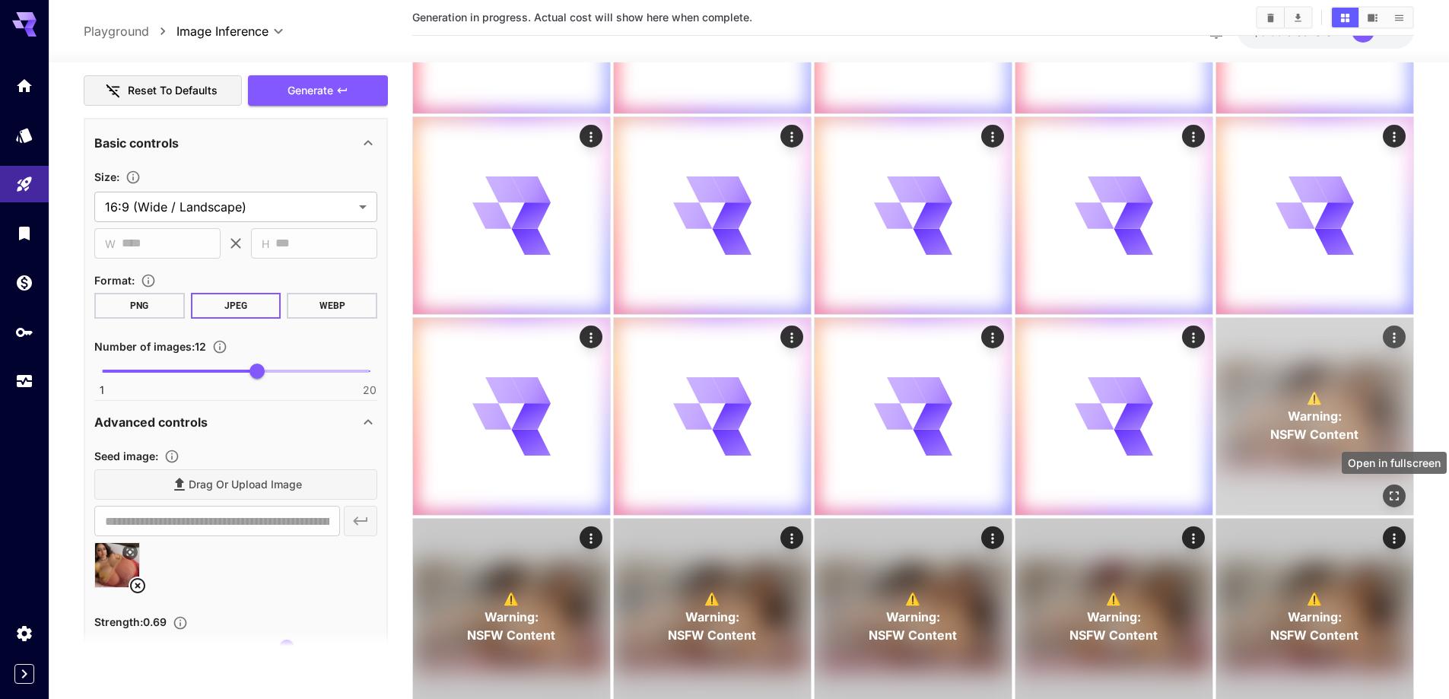
click at [1393, 499] on icon "Open in fullscreen" at bounding box center [1394, 495] width 15 height 15
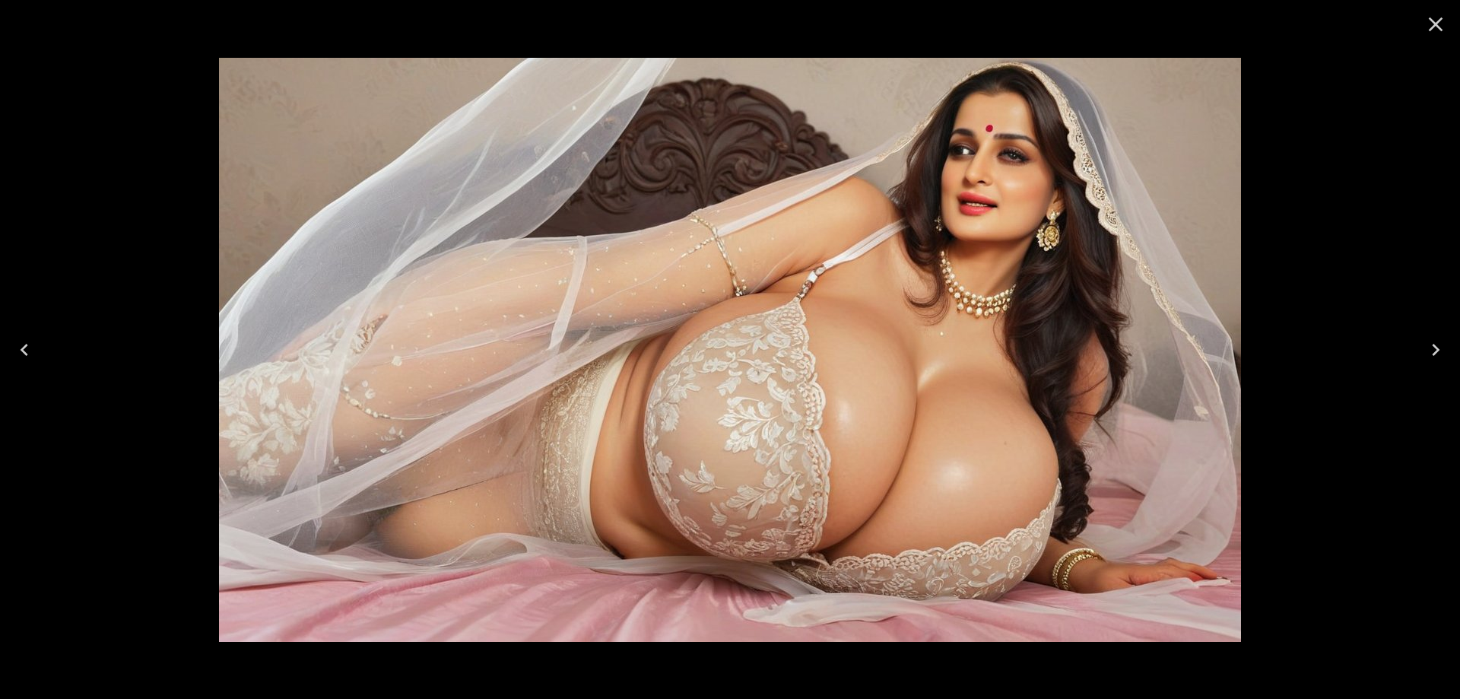
click at [1432, 30] on icon "Close" at bounding box center [1436, 24] width 24 height 24
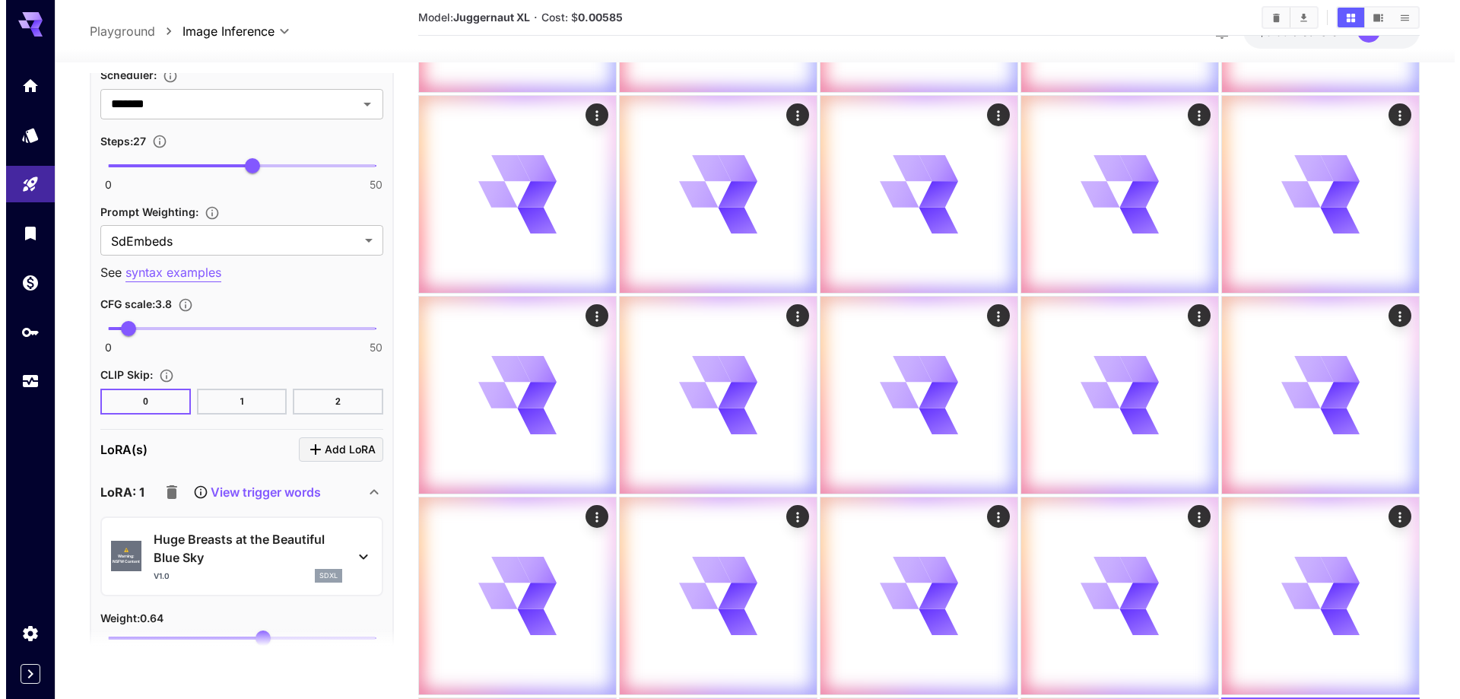
scroll to position [2004, 0]
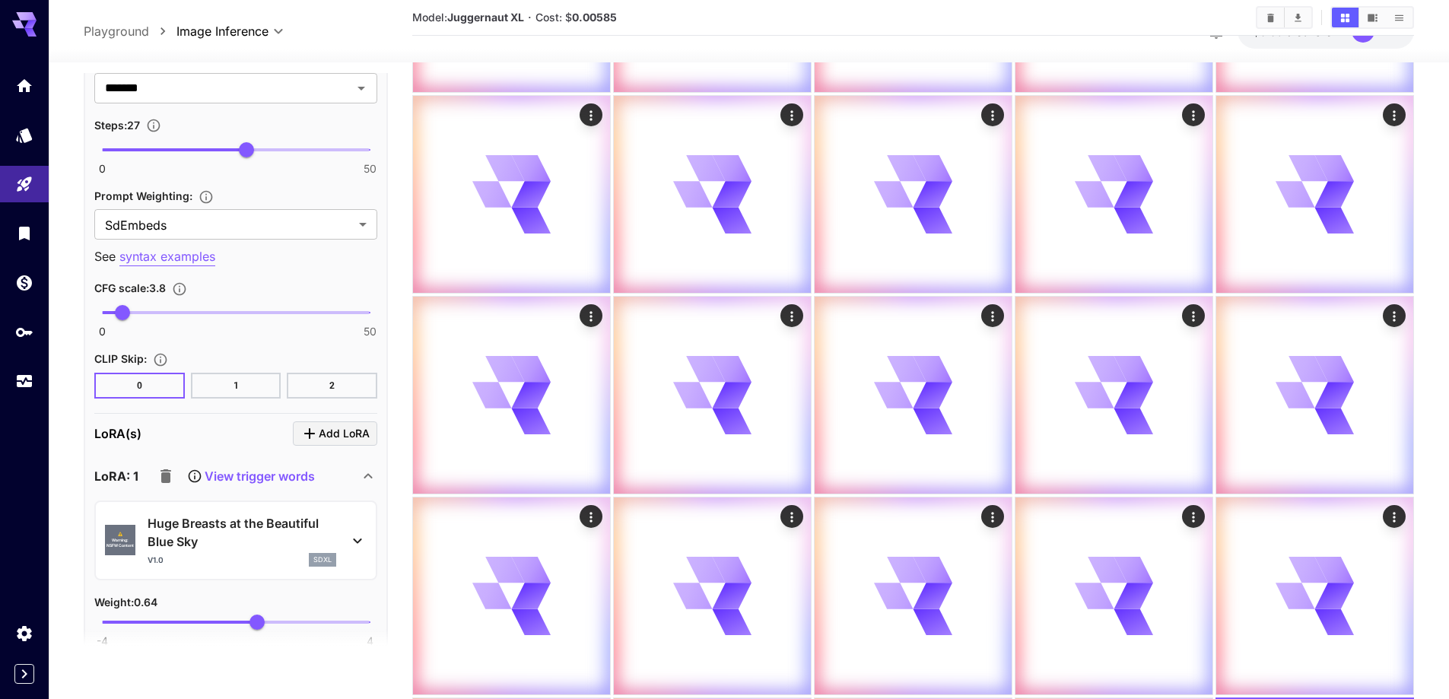
click at [220, 555] on div "v1.0 sdxl" at bounding box center [242, 560] width 189 height 14
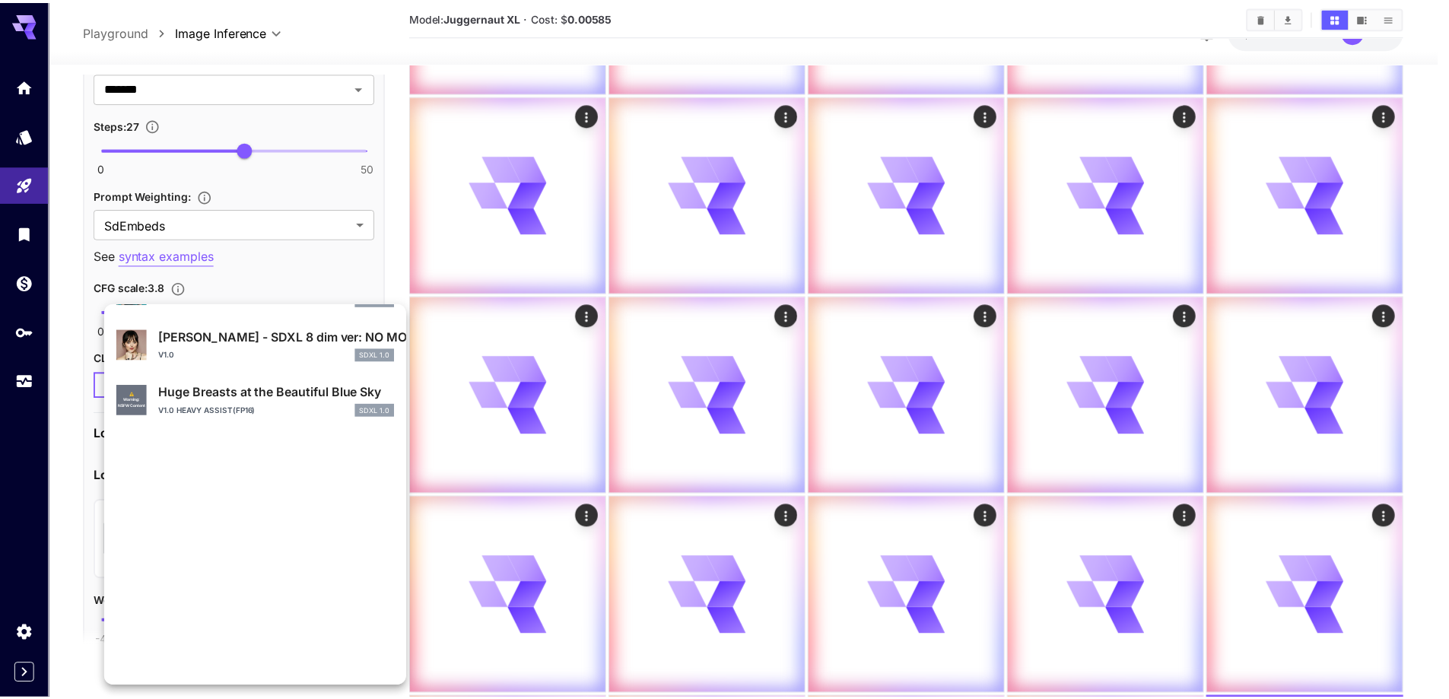
scroll to position [305, 0]
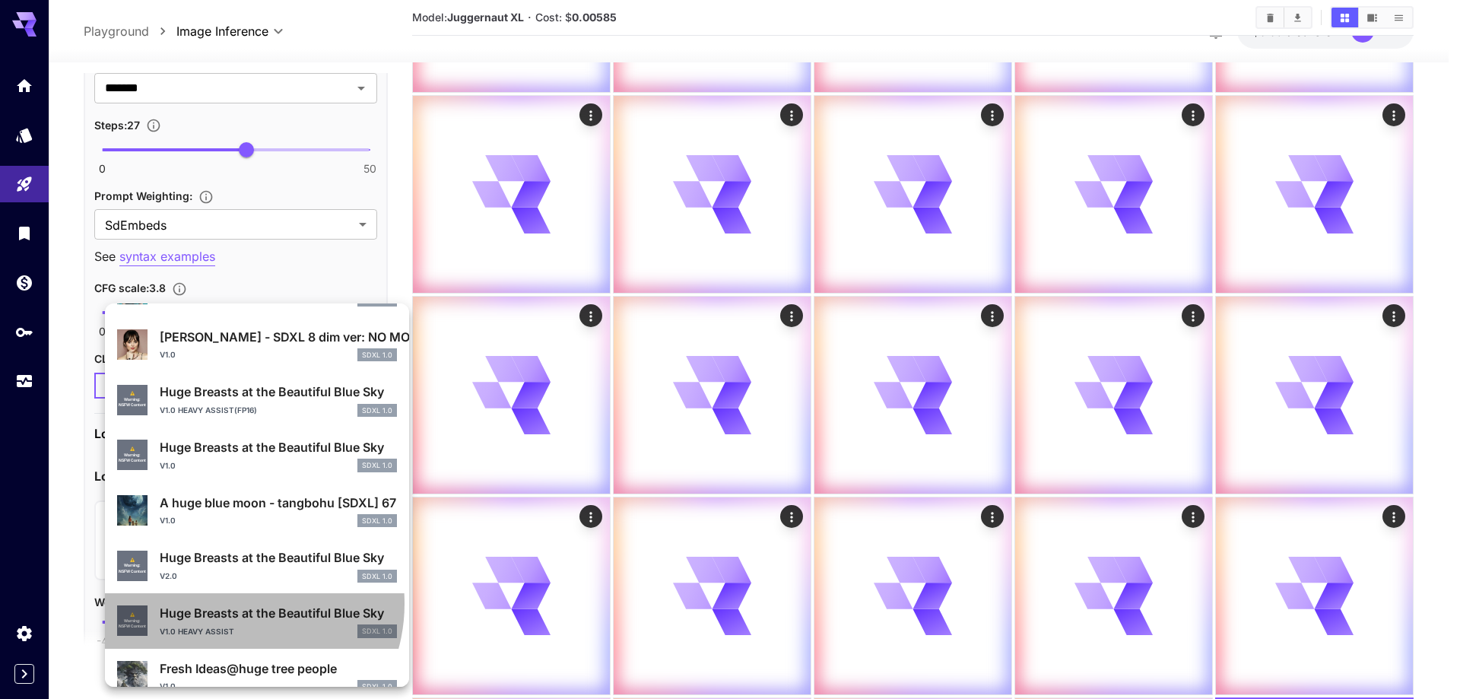
click at [234, 603] on div "⚠️ Warning: NSFW Content Huge Breasts at the Beautiful Blue Sky v1.0 heavy assi…" at bounding box center [257, 621] width 280 height 46
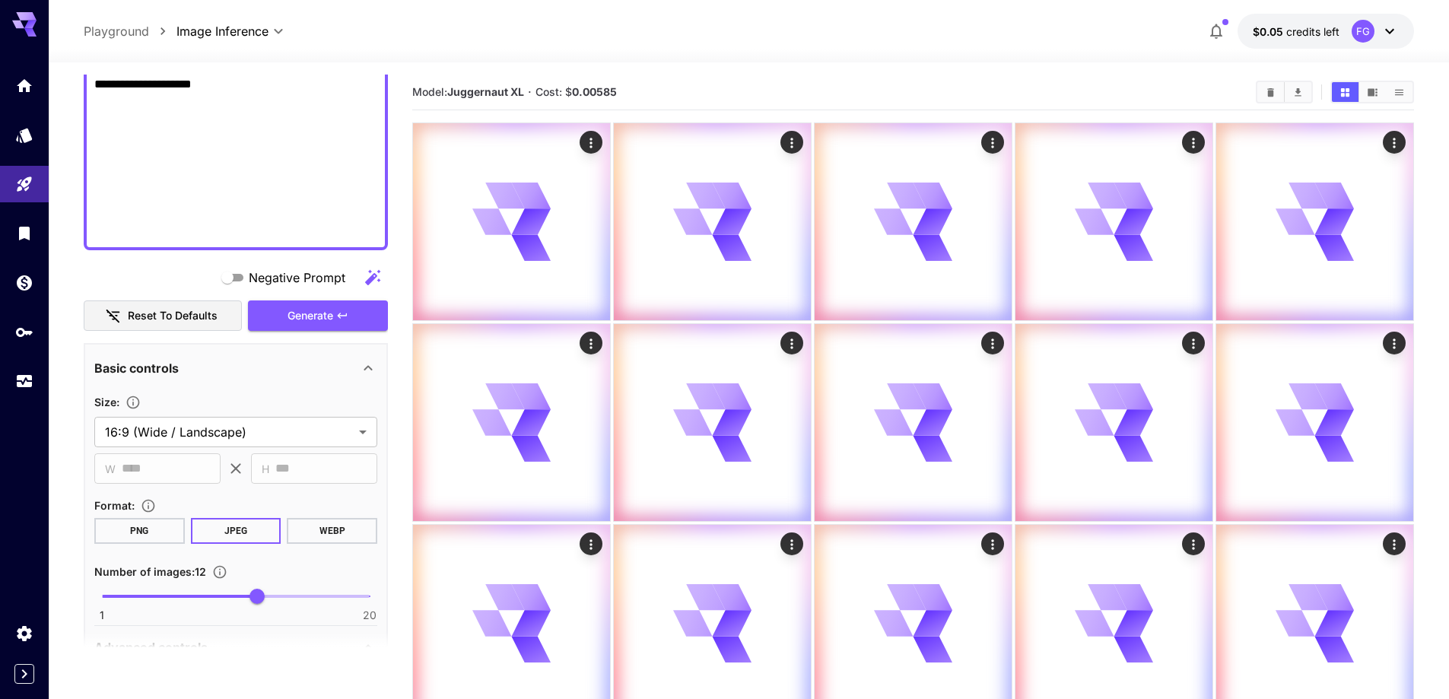
scroll to position [863, 0]
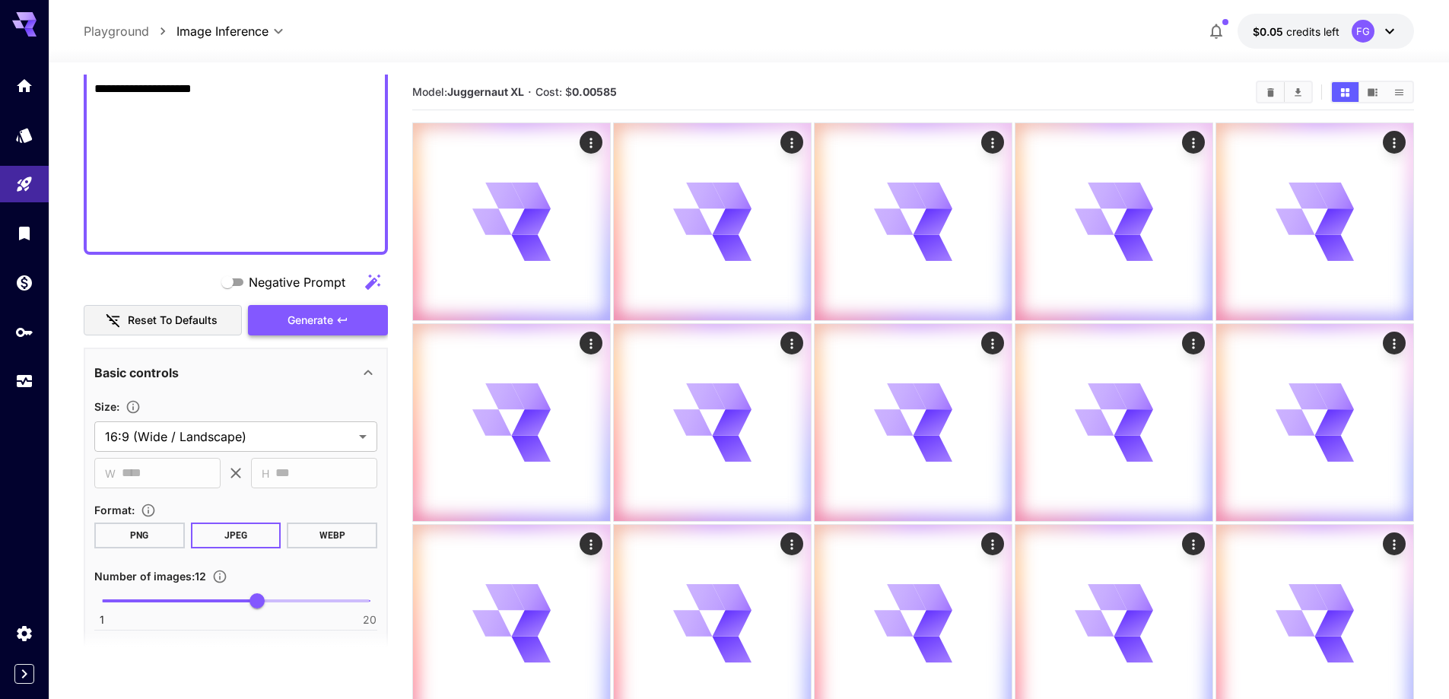
click at [327, 320] on span "Generate" at bounding box center [311, 320] width 46 height 19
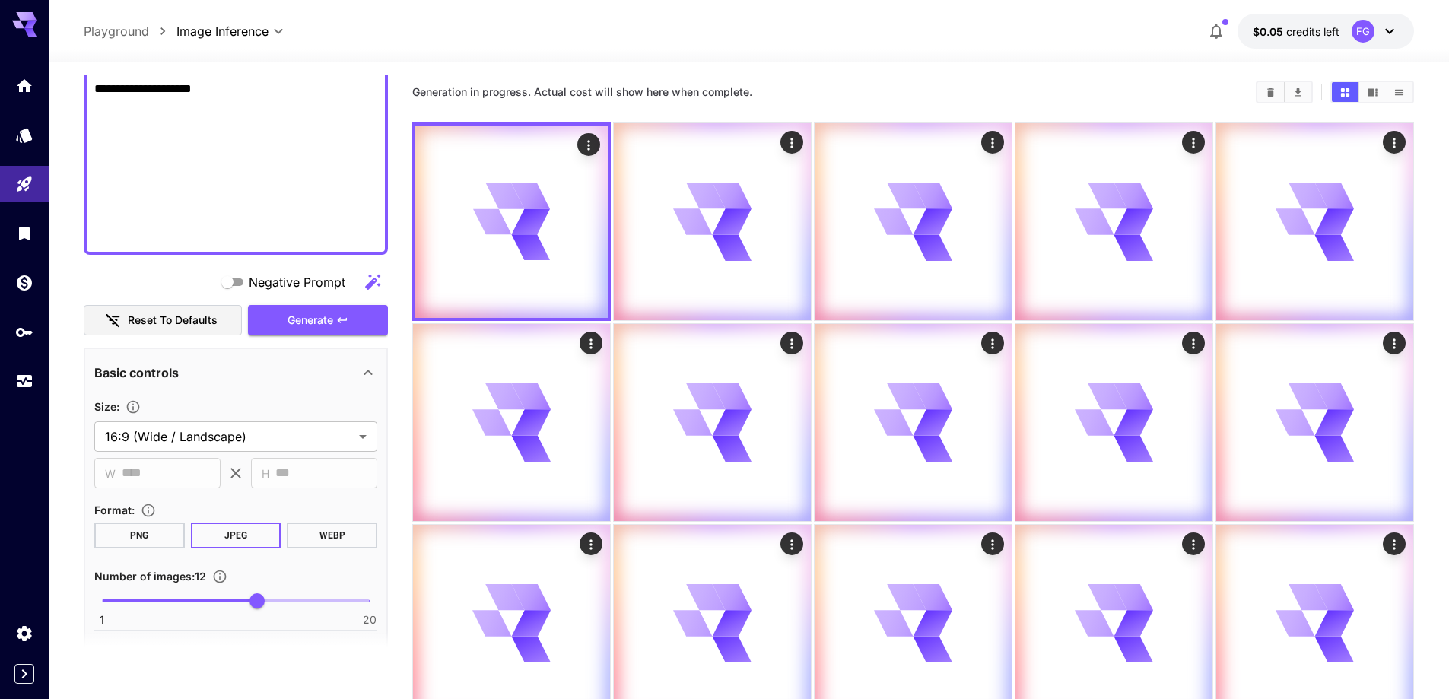
scroll to position [68, 0]
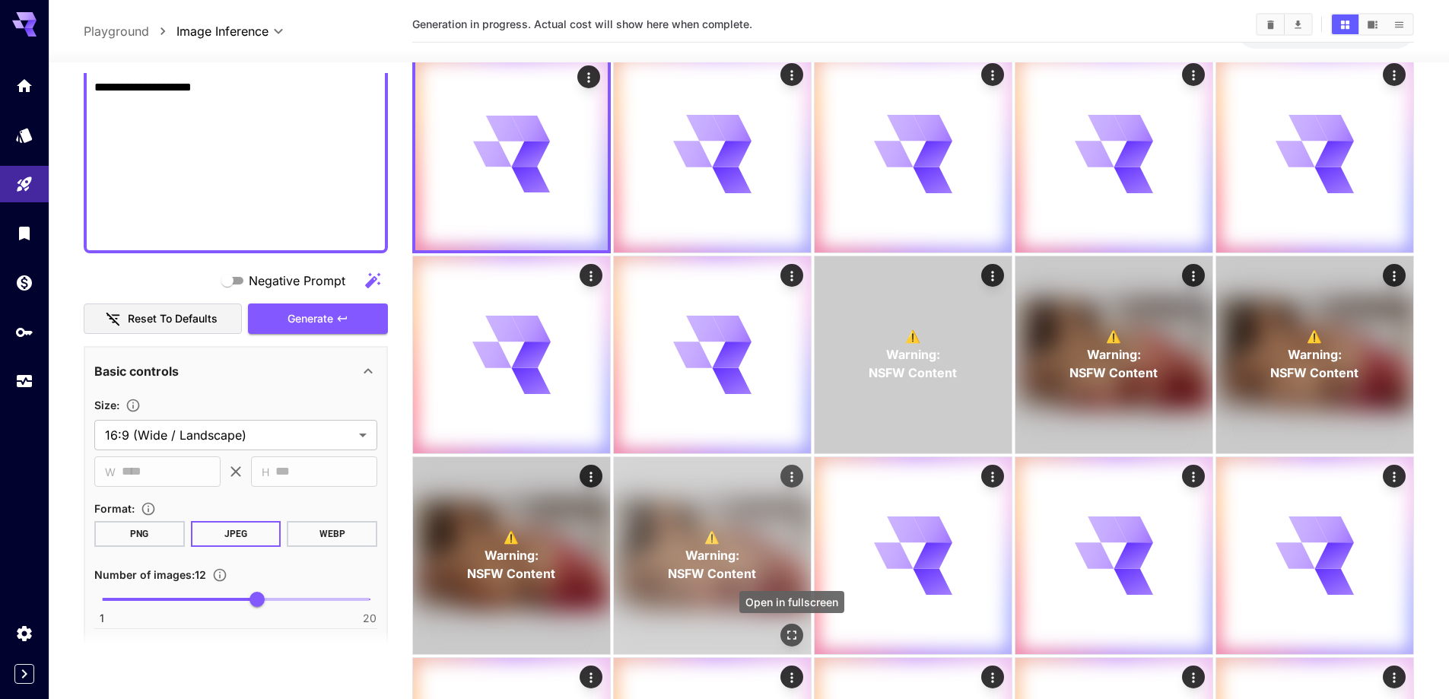
click at [789, 633] on icon "Open in fullscreen" at bounding box center [791, 634] width 15 height 15
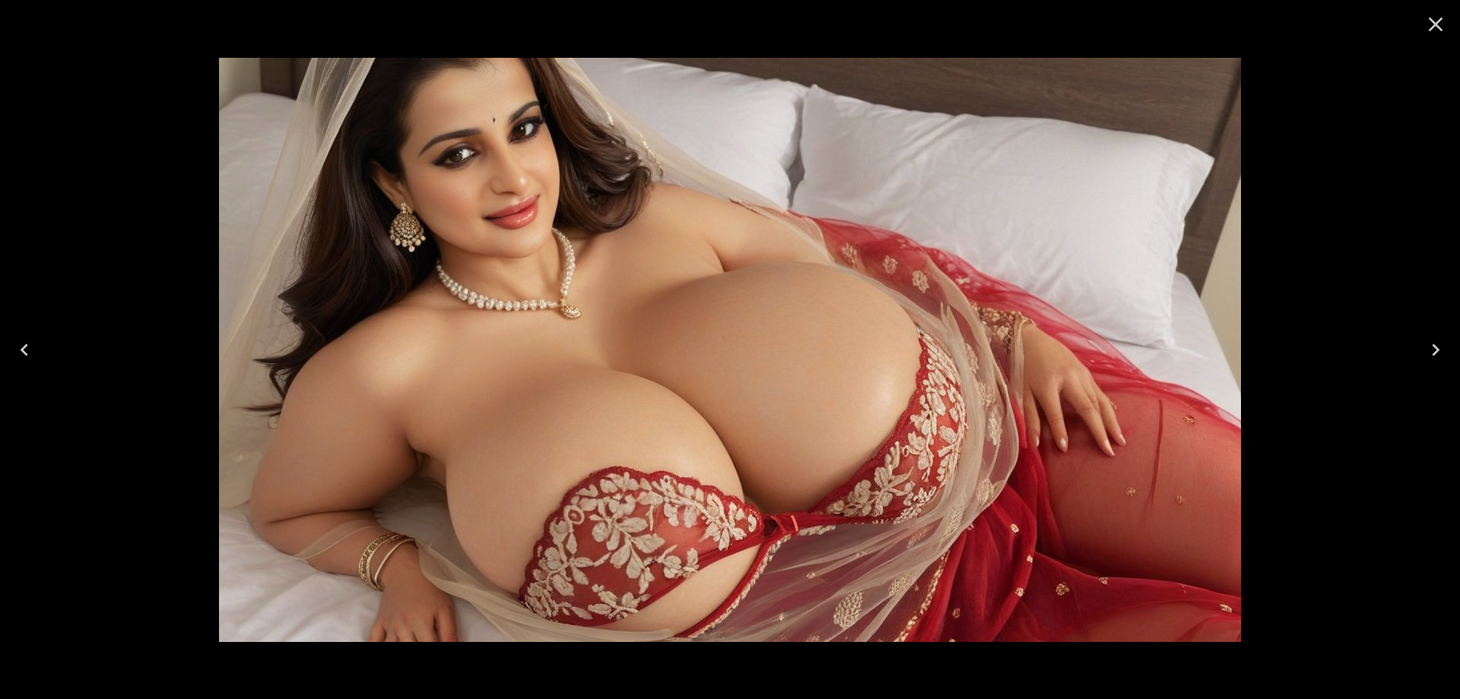
click at [1438, 20] on icon "Close" at bounding box center [1436, 24] width 24 height 24
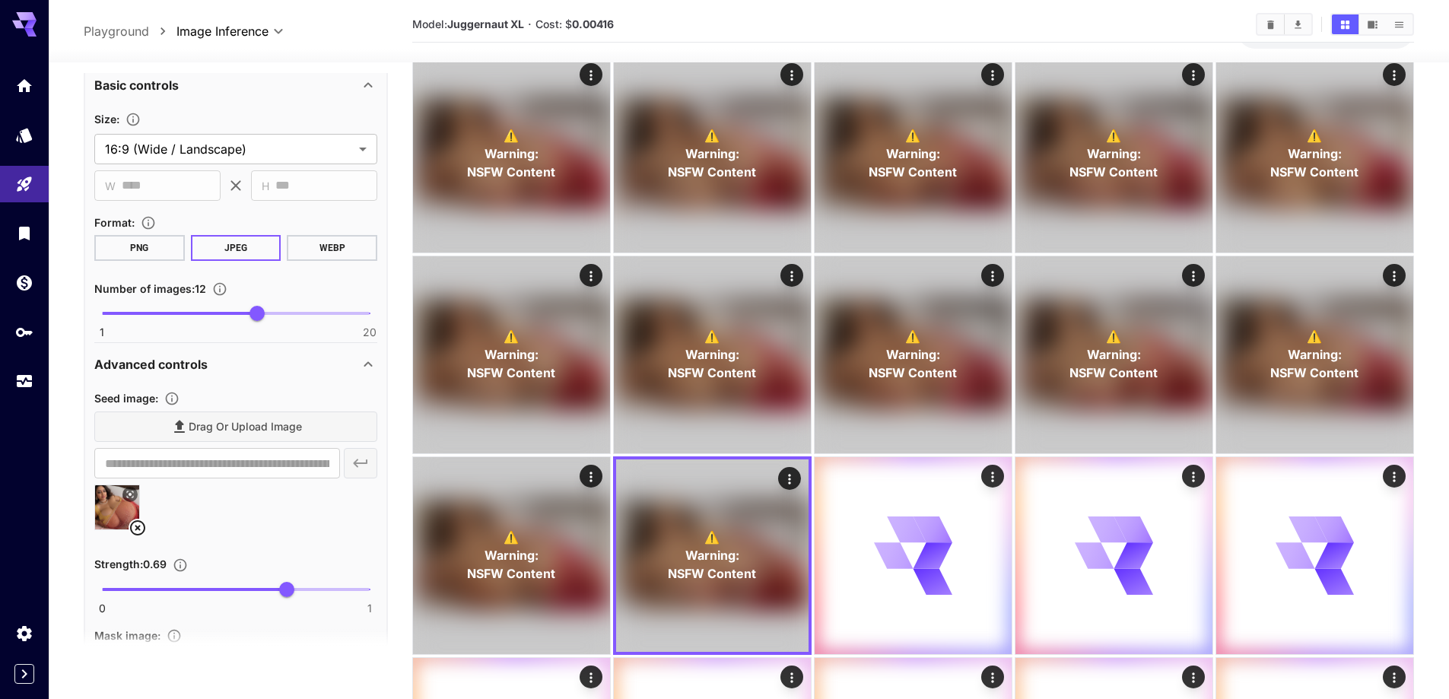
scroll to position [1168, 0]
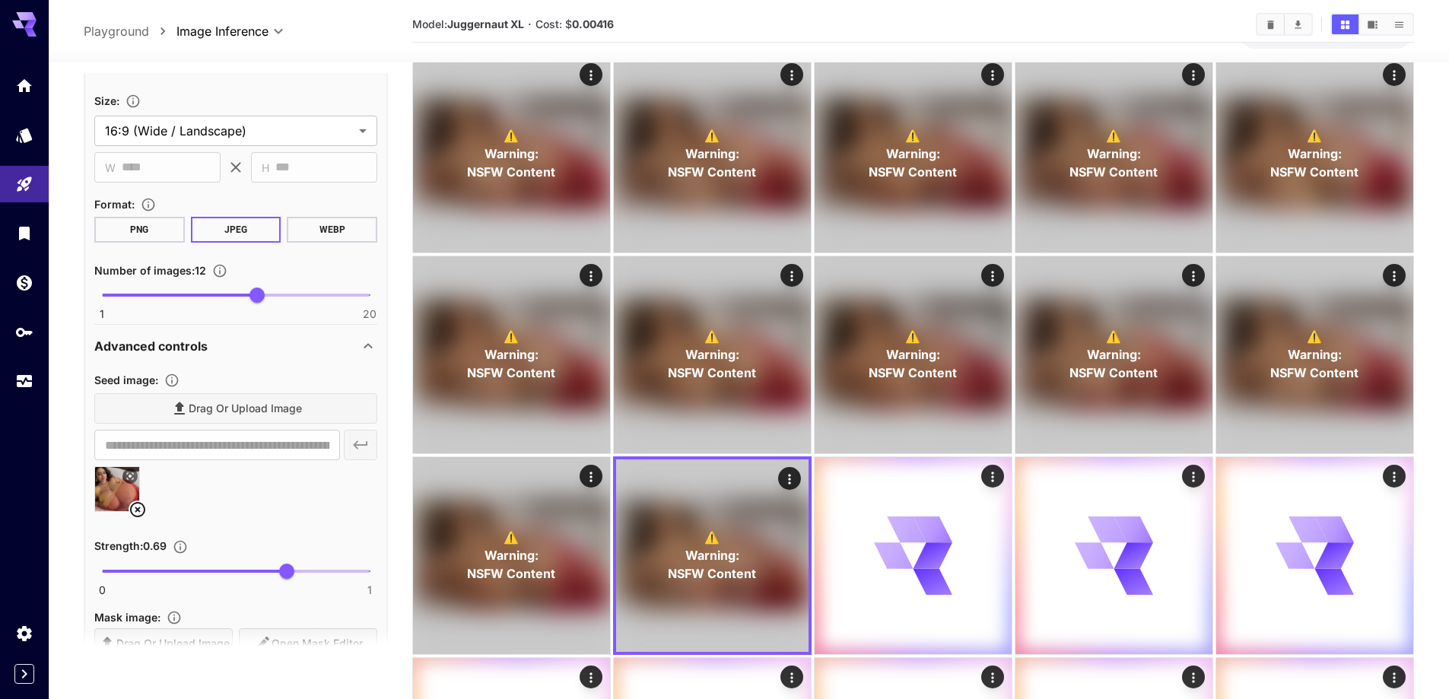
click at [147, 509] on icon at bounding box center [138, 509] width 18 height 18
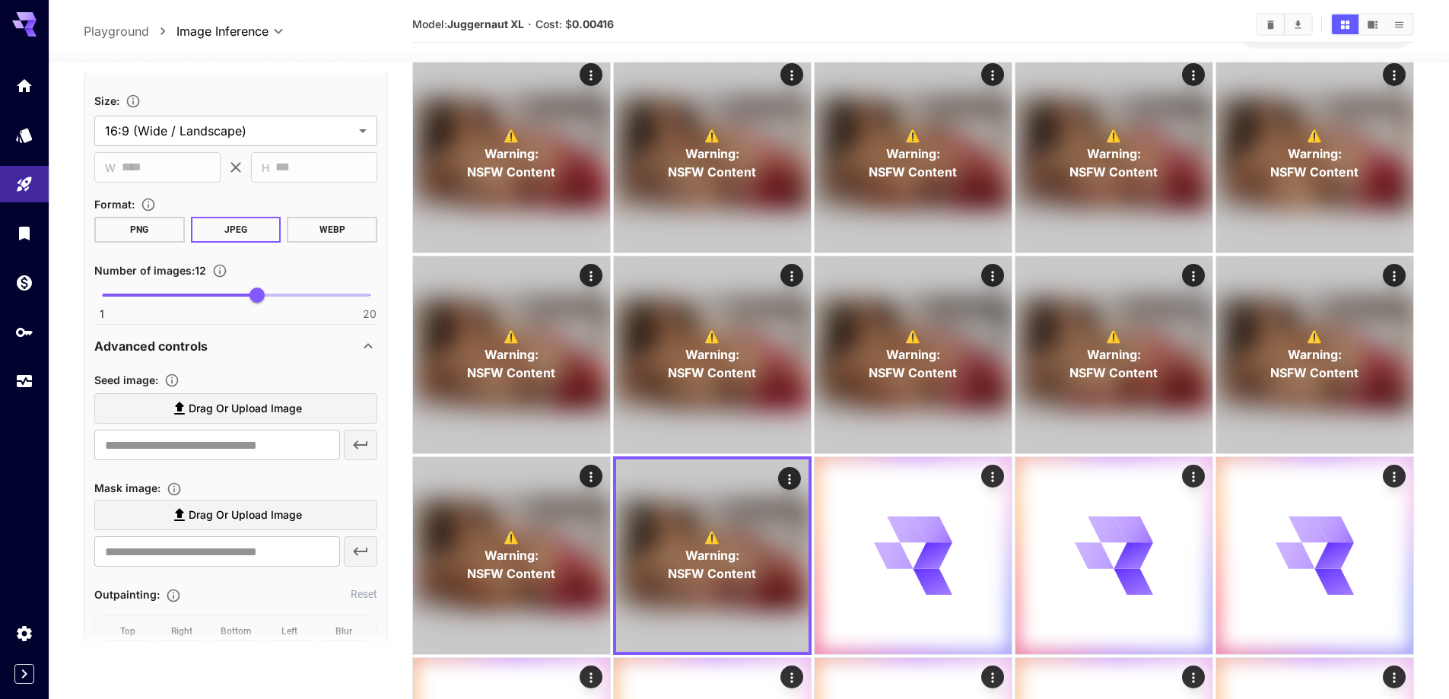
click at [272, 413] on span "Drag or upload image" at bounding box center [245, 408] width 113 height 19
click at [0, 0] on input "Drag or upload image" at bounding box center [0, 0] width 0 height 0
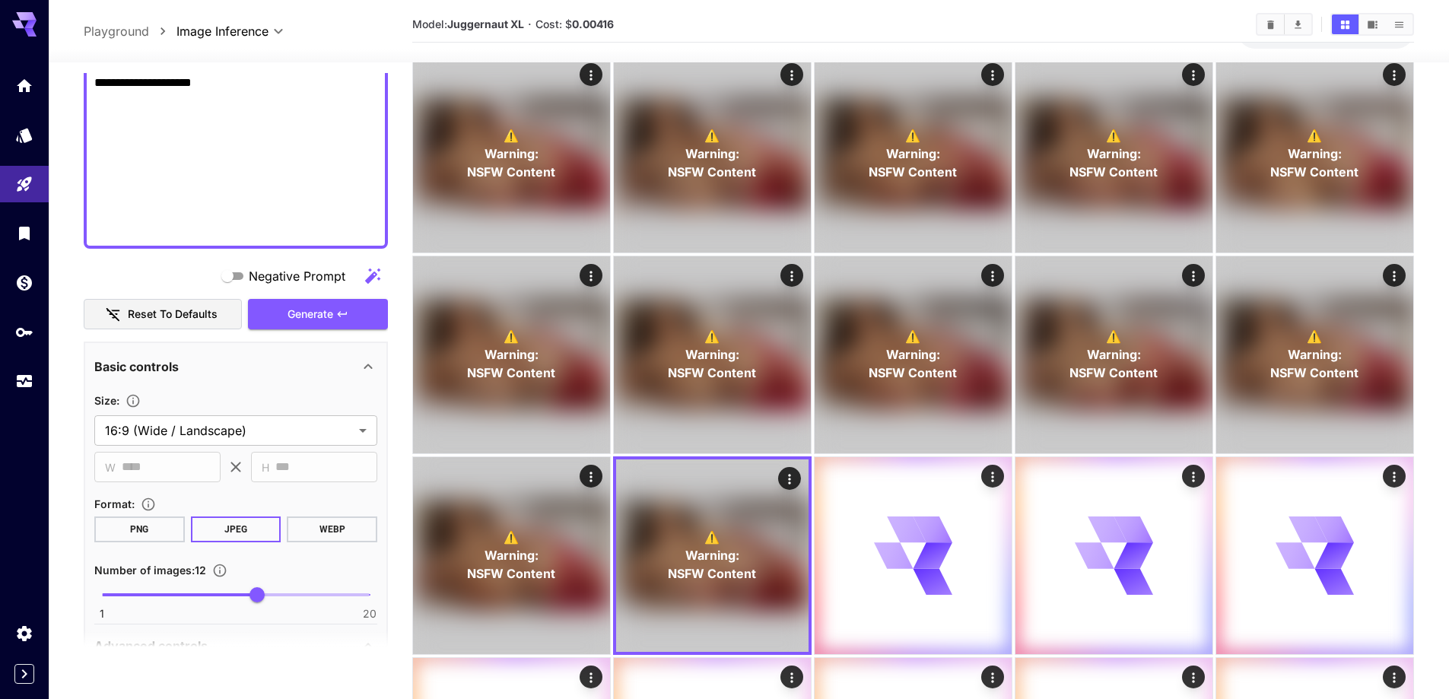
scroll to position [863, 0]
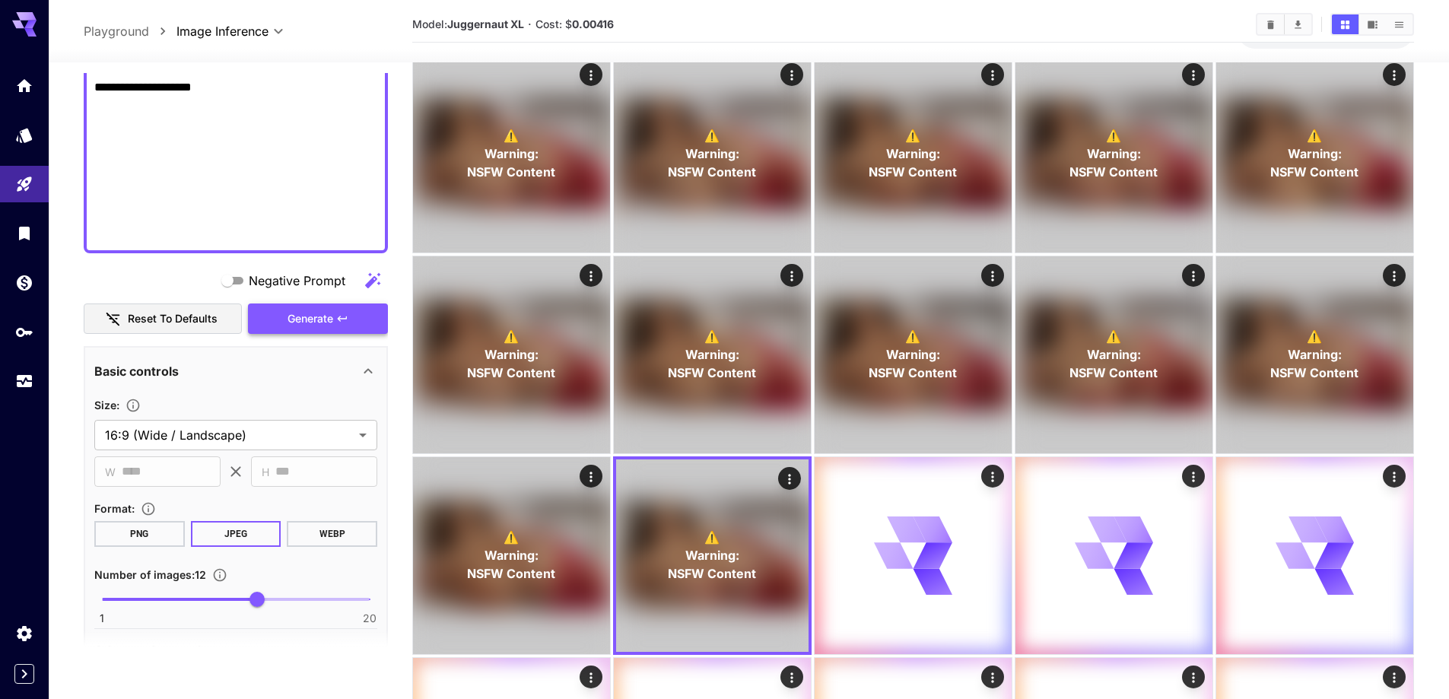
type input "**********"
click at [253, 304] on button "Generate" at bounding box center [318, 318] width 140 height 31
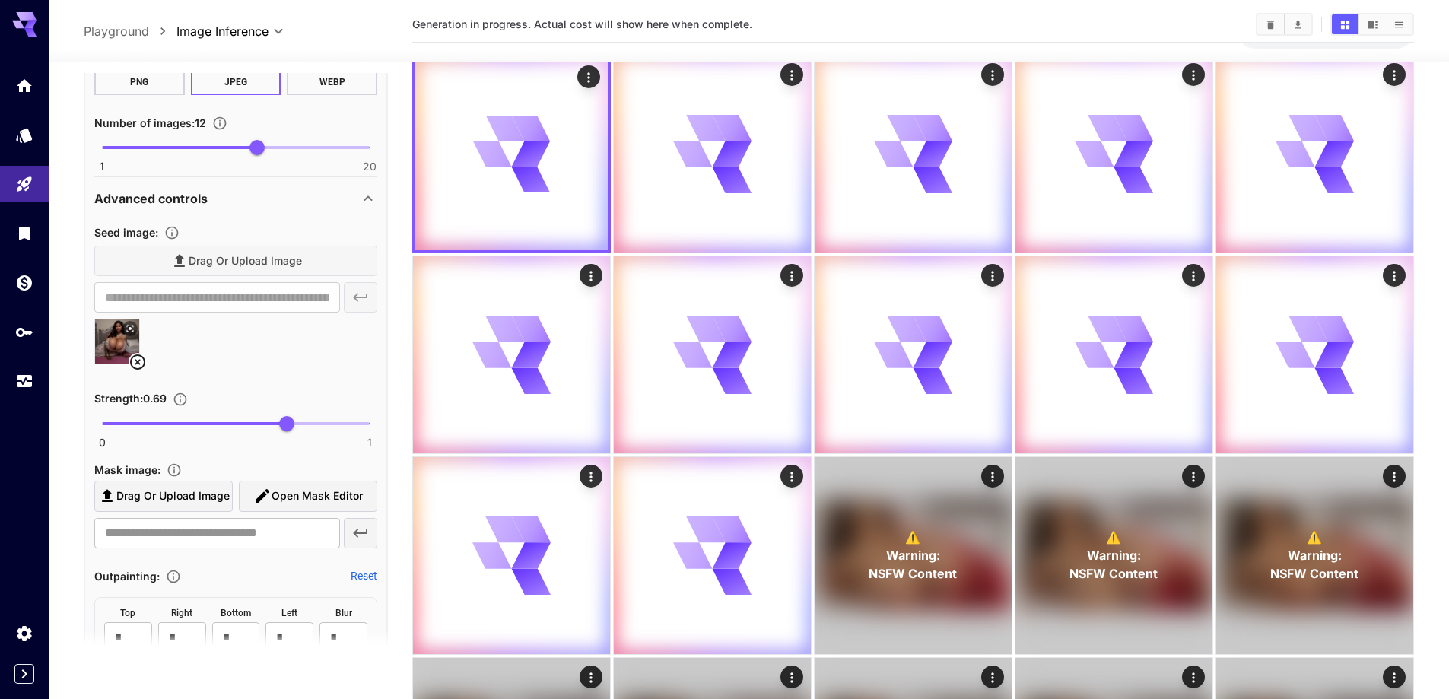
scroll to position [1320, 0]
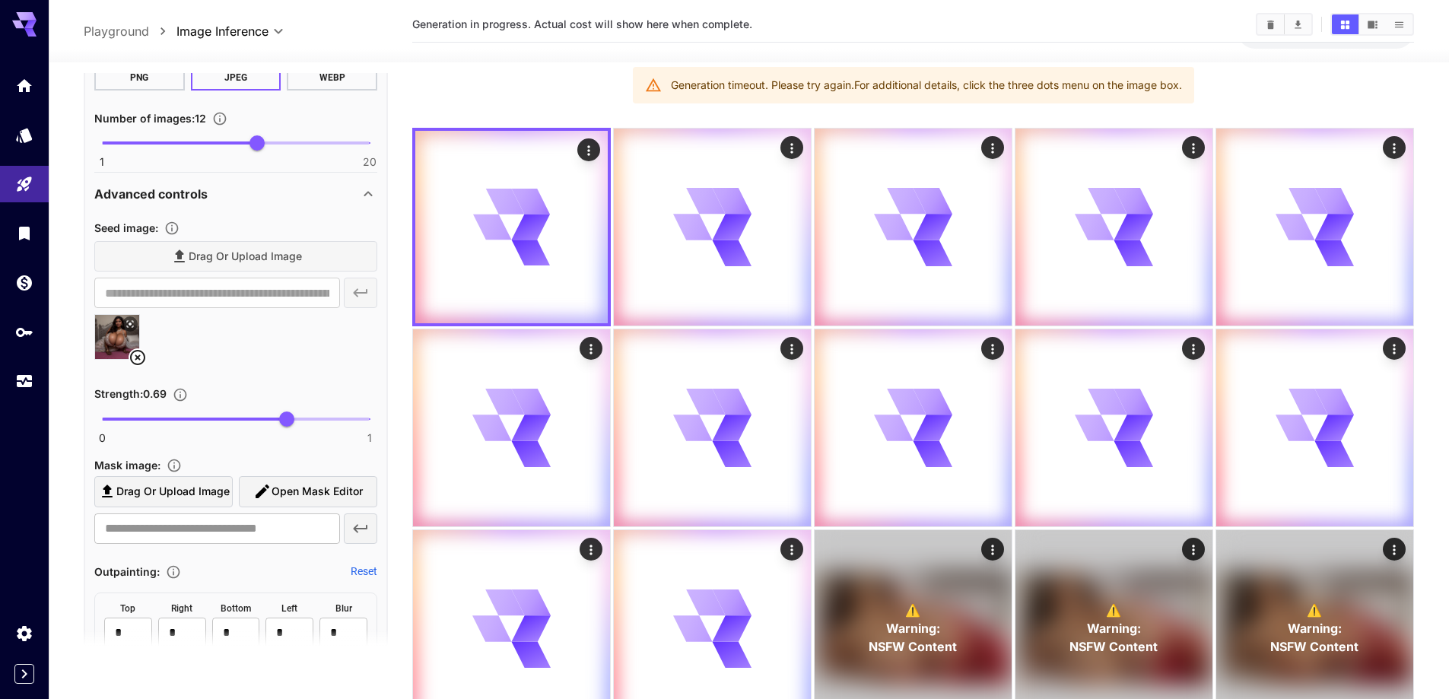
click at [141, 360] on icon at bounding box center [138, 357] width 18 height 18
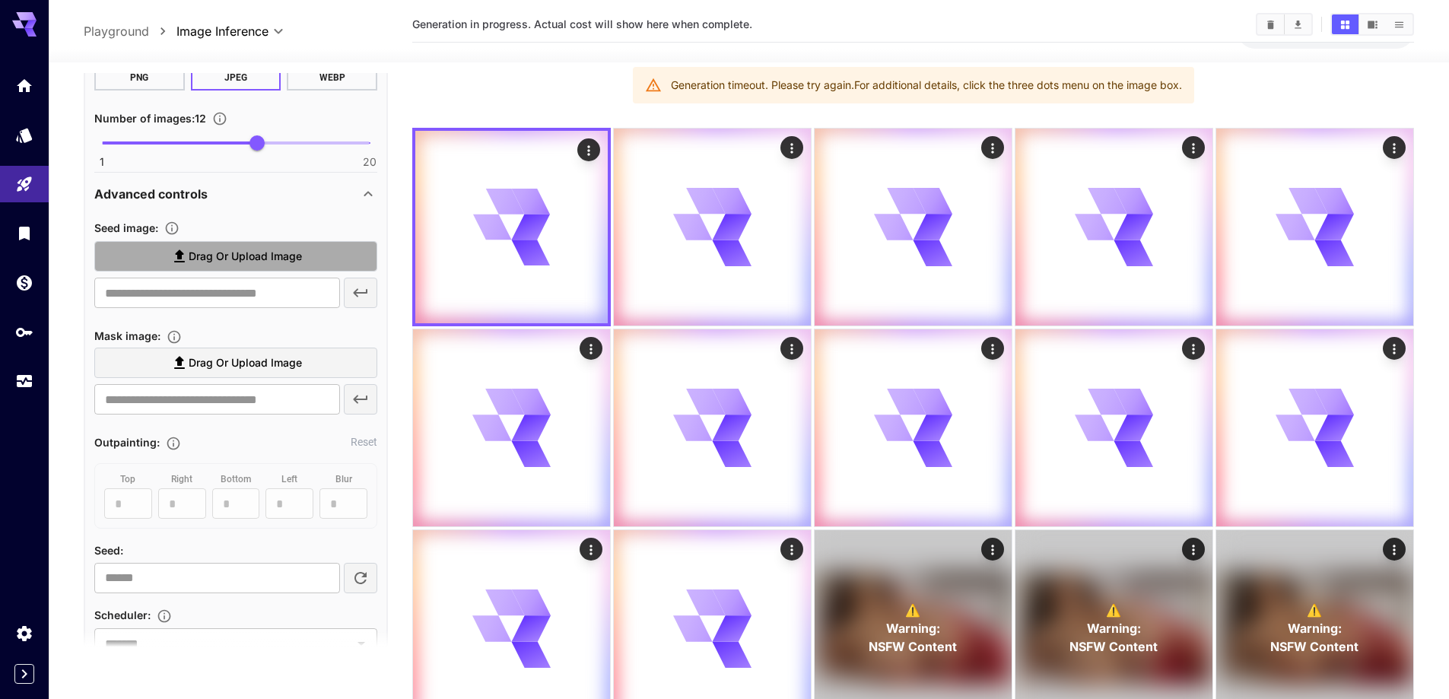
click at [267, 257] on span "Drag or upload image" at bounding box center [245, 256] width 113 height 19
click at [0, 0] on input "Drag or upload image" at bounding box center [0, 0] width 0 height 0
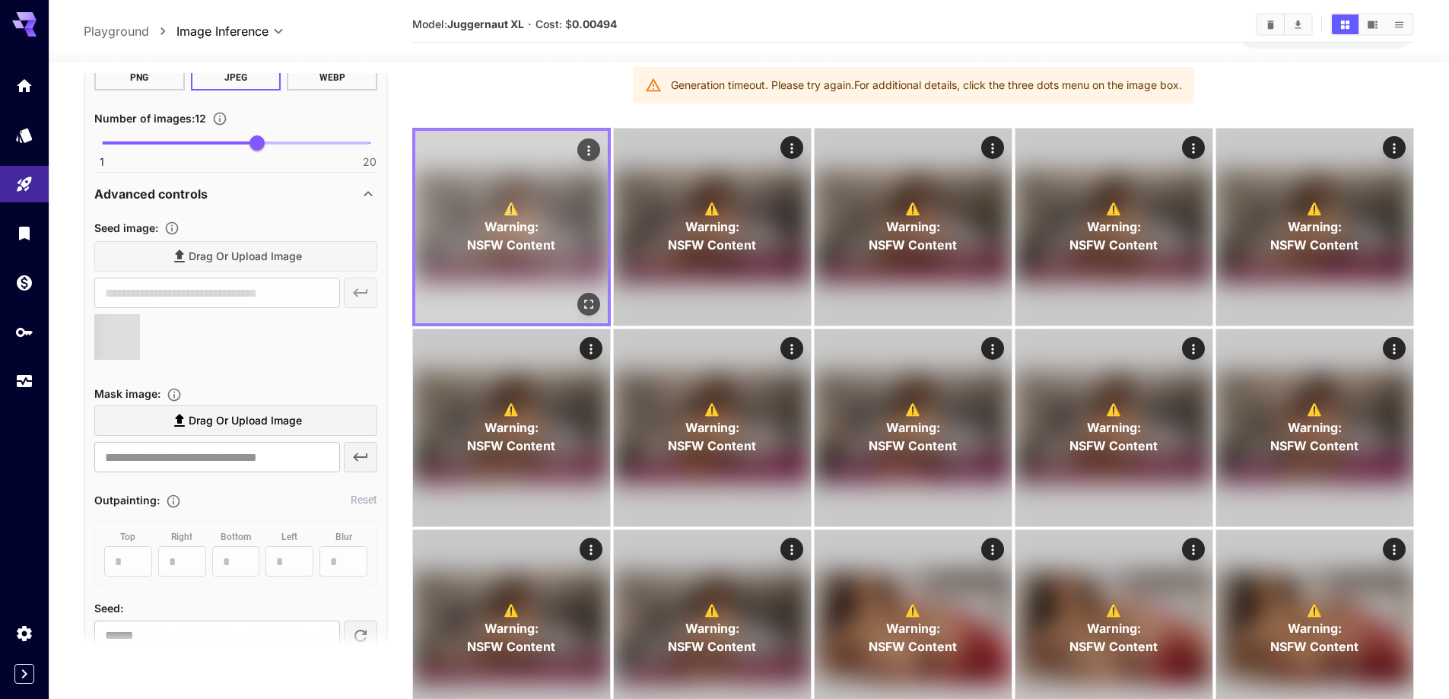
type input "**********"
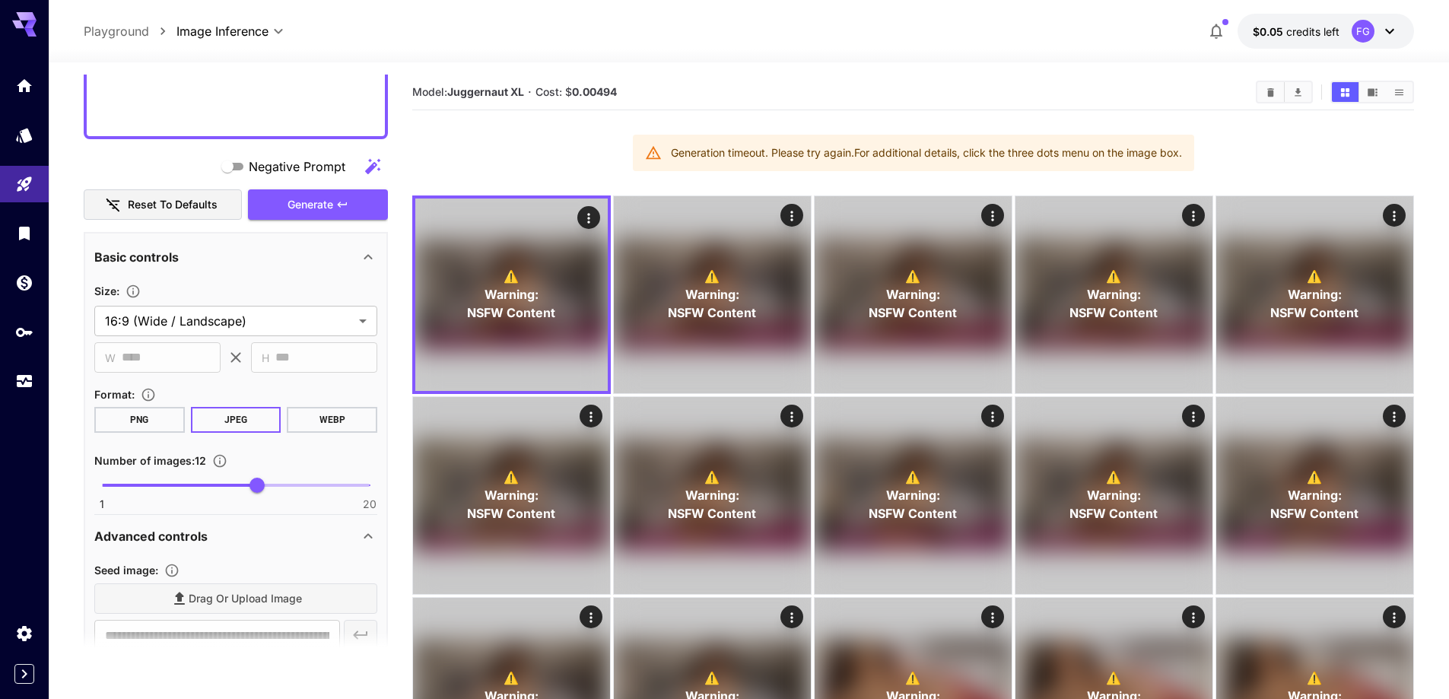
scroll to position [939, 0]
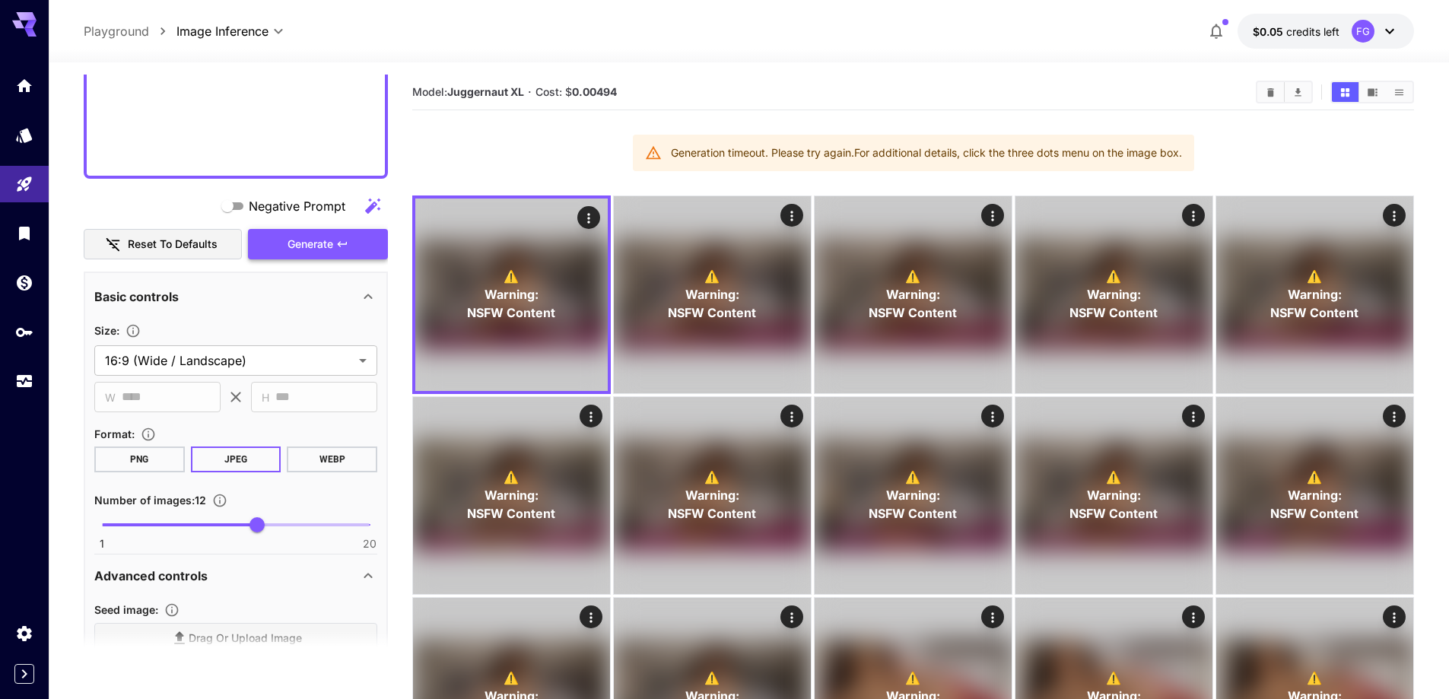
click at [340, 249] on icon "button" at bounding box center [342, 244] width 12 height 12
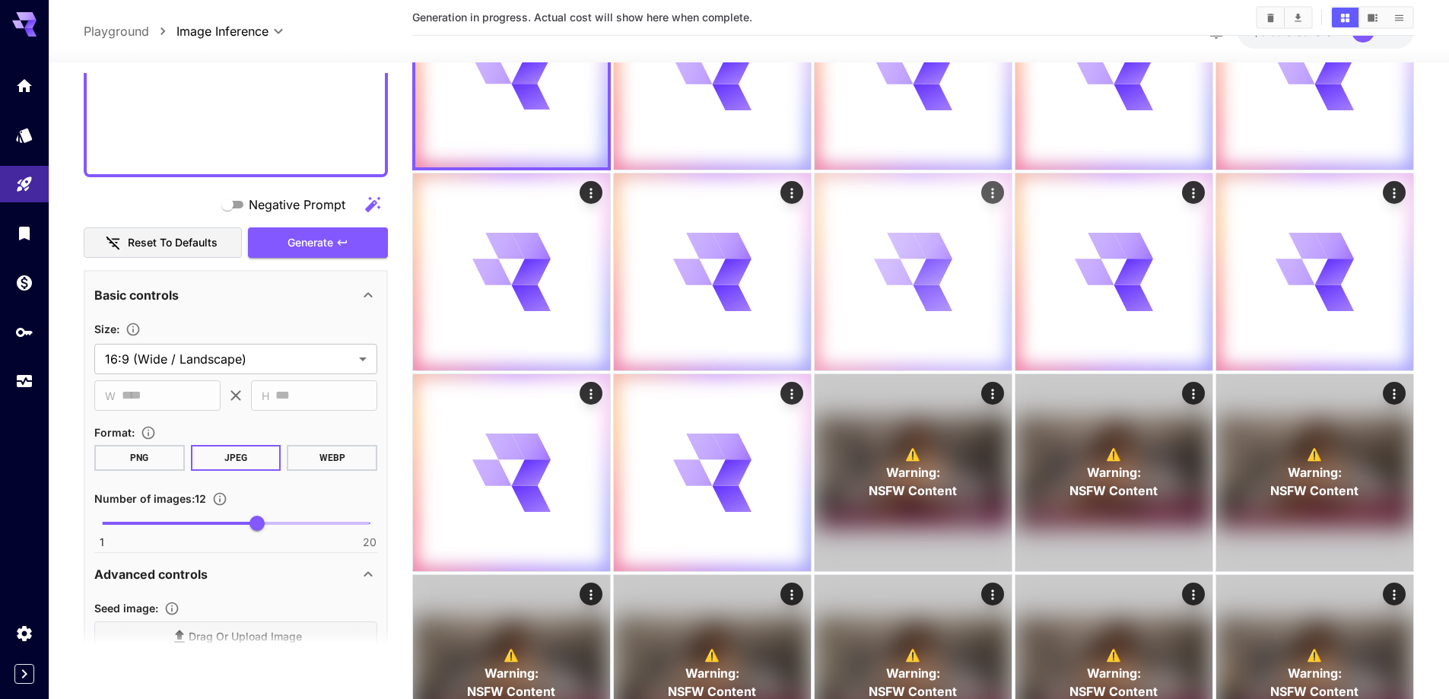
scroll to position [228, 0]
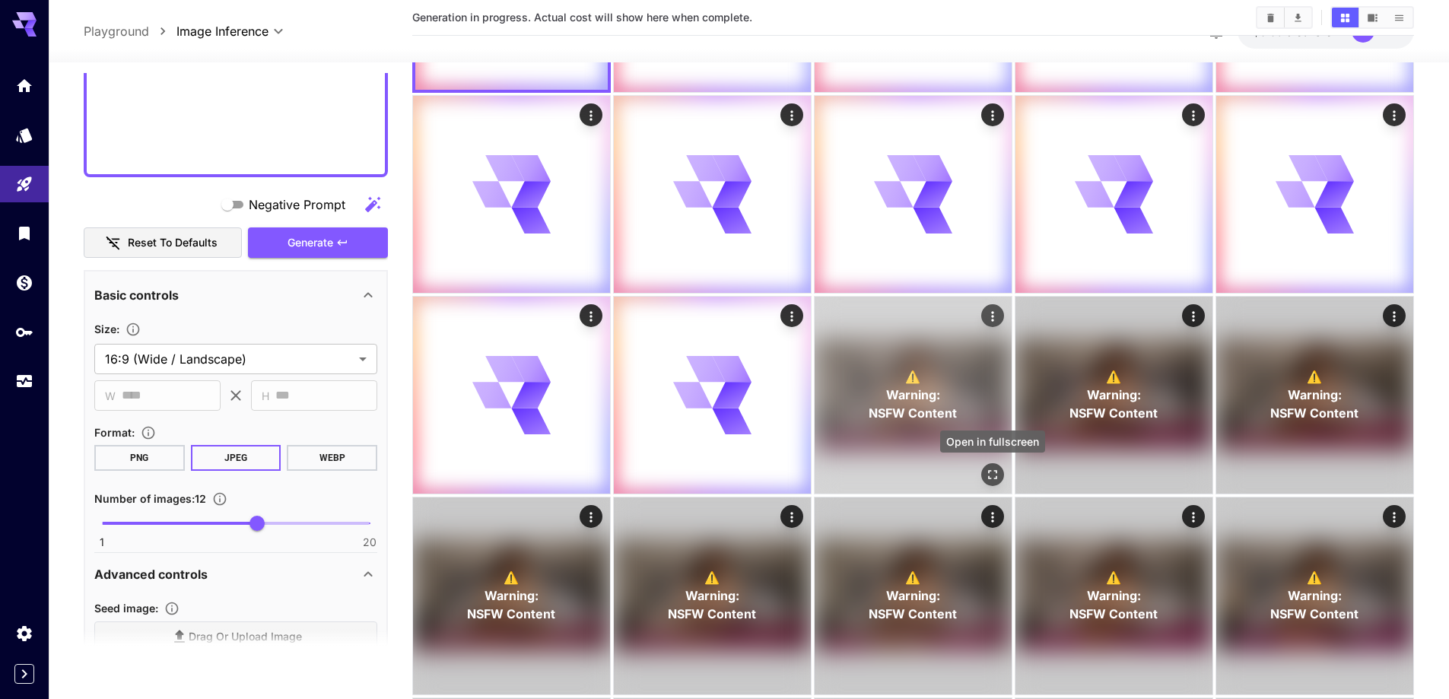
click at [994, 472] on icon "Open in fullscreen" at bounding box center [992, 474] width 15 height 15
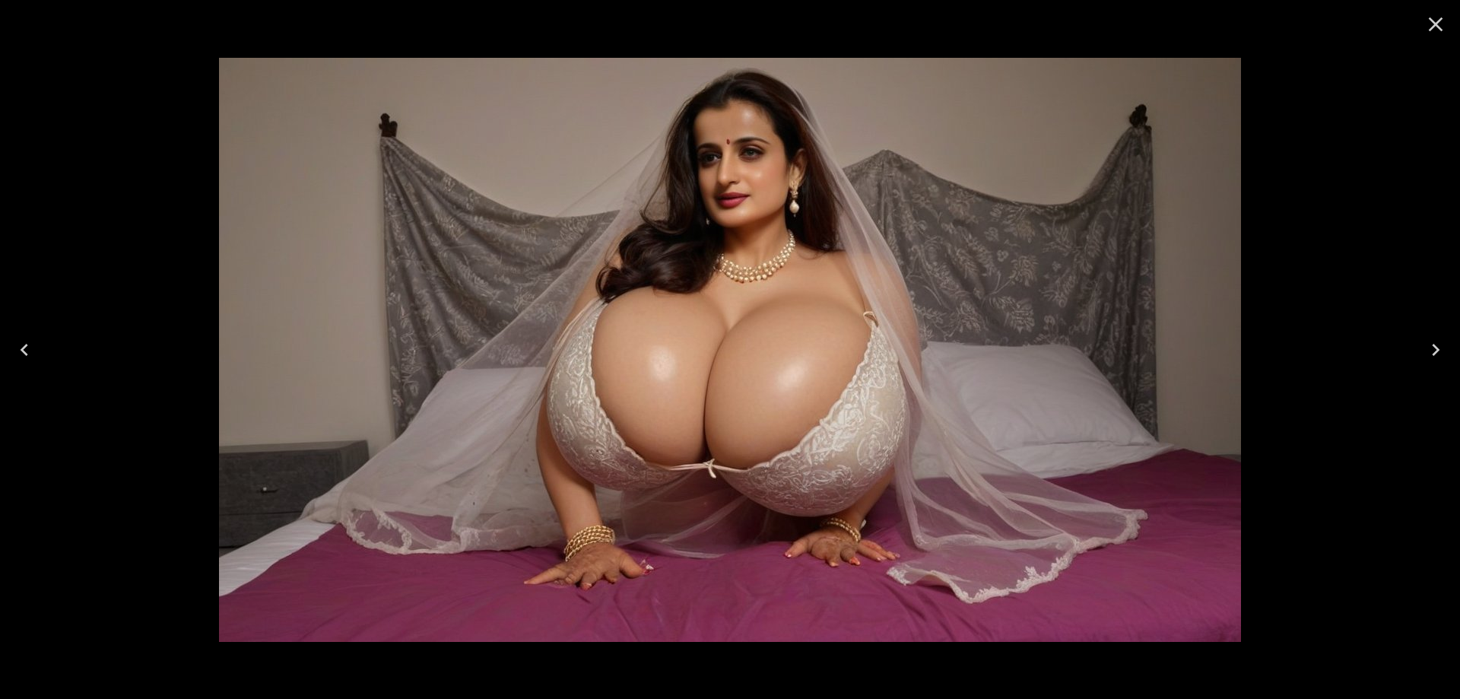
click at [1447, 349] on icon "Next" at bounding box center [1436, 350] width 24 height 24
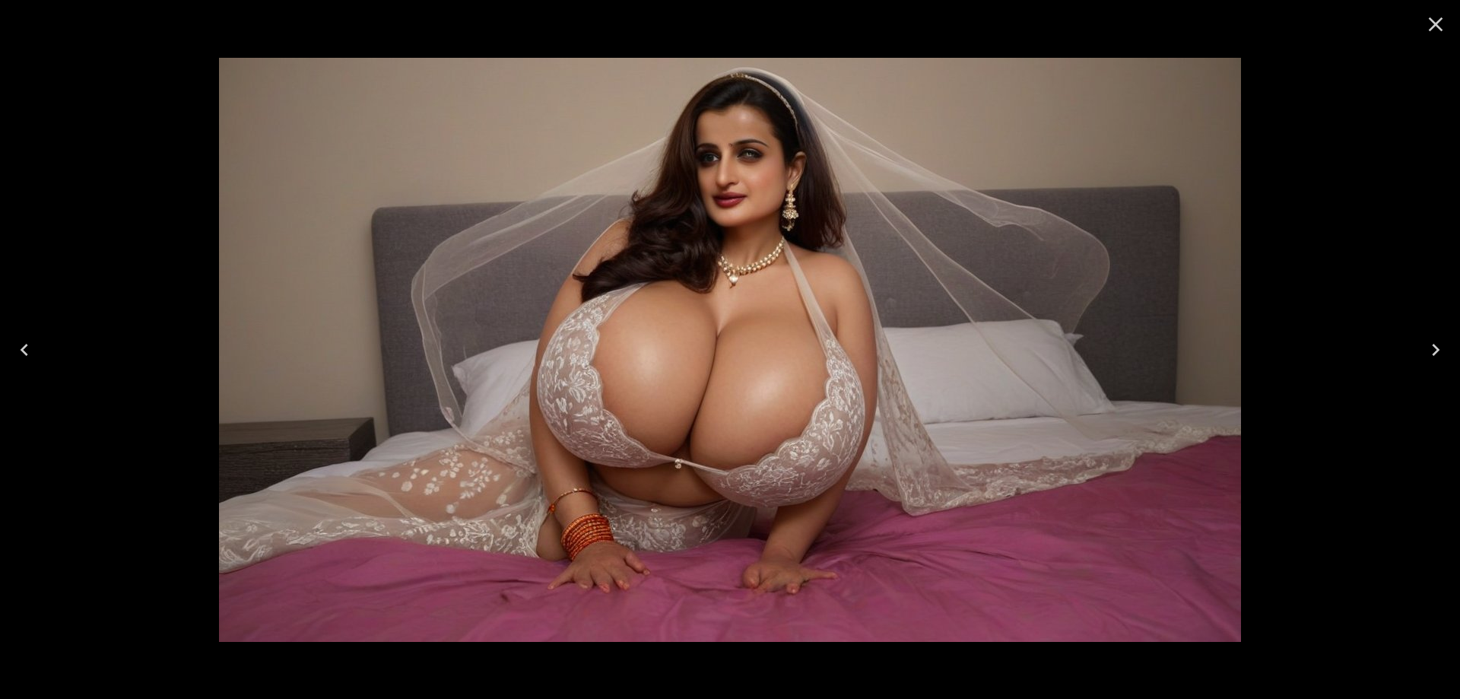
click at [1447, 349] on icon "Next" at bounding box center [1436, 350] width 24 height 24
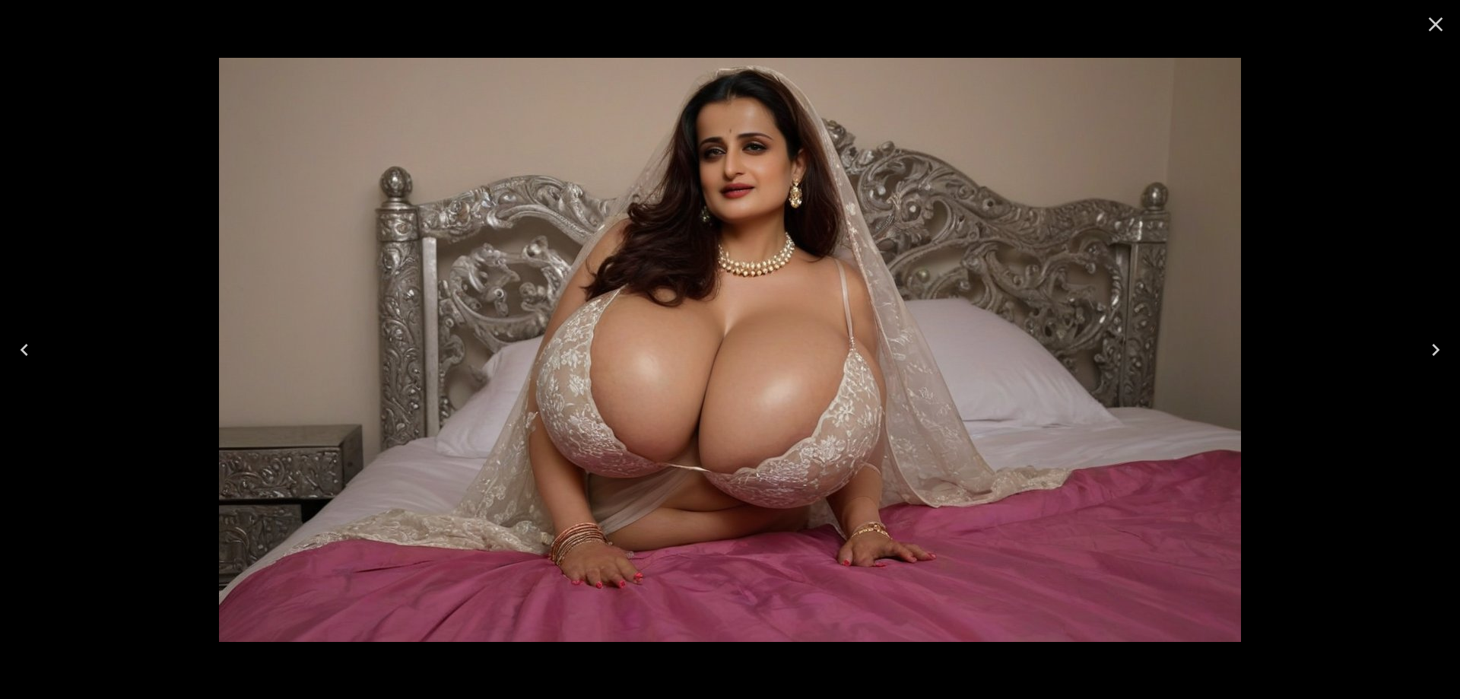
click at [1447, 349] on icon "Next" at bounding box center [1436, 350] width 24 height 24
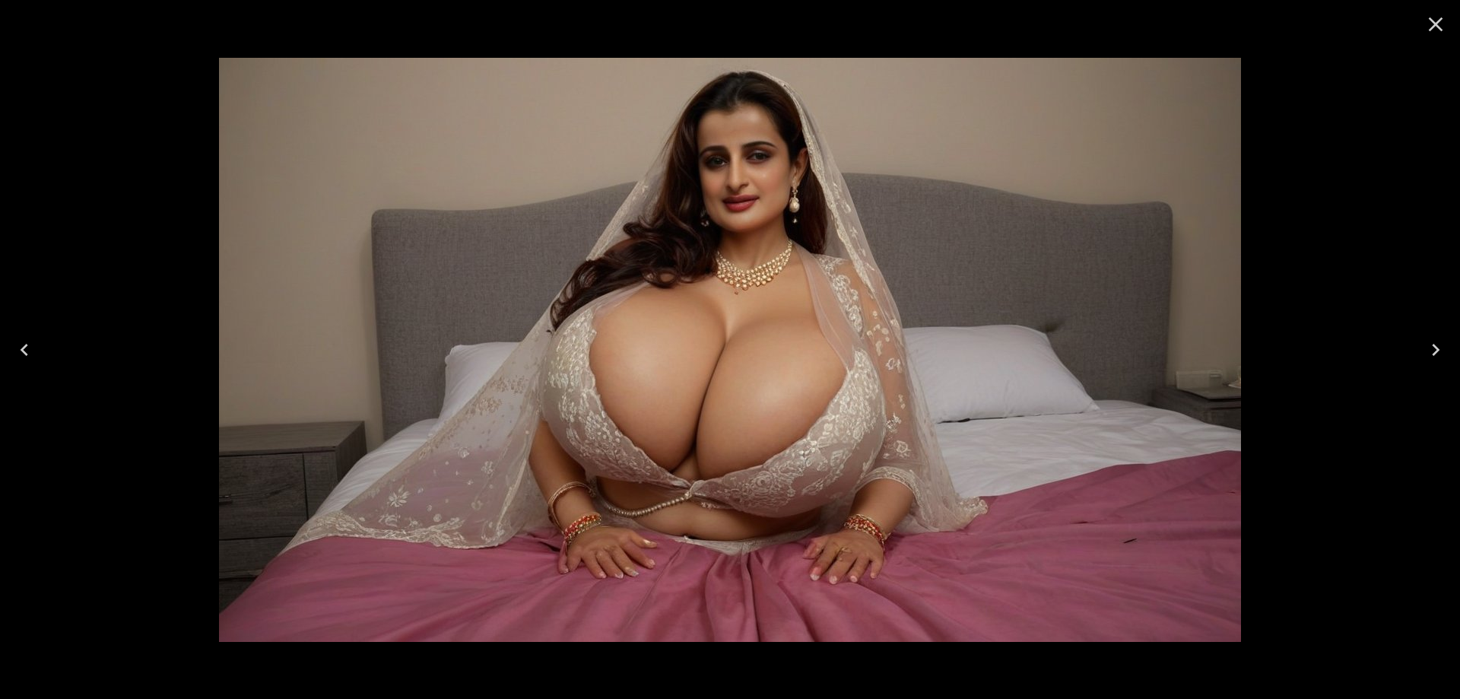
click at [1447, 349] on icon "Next" at bounding box center [1436, 350] width 24 height 24
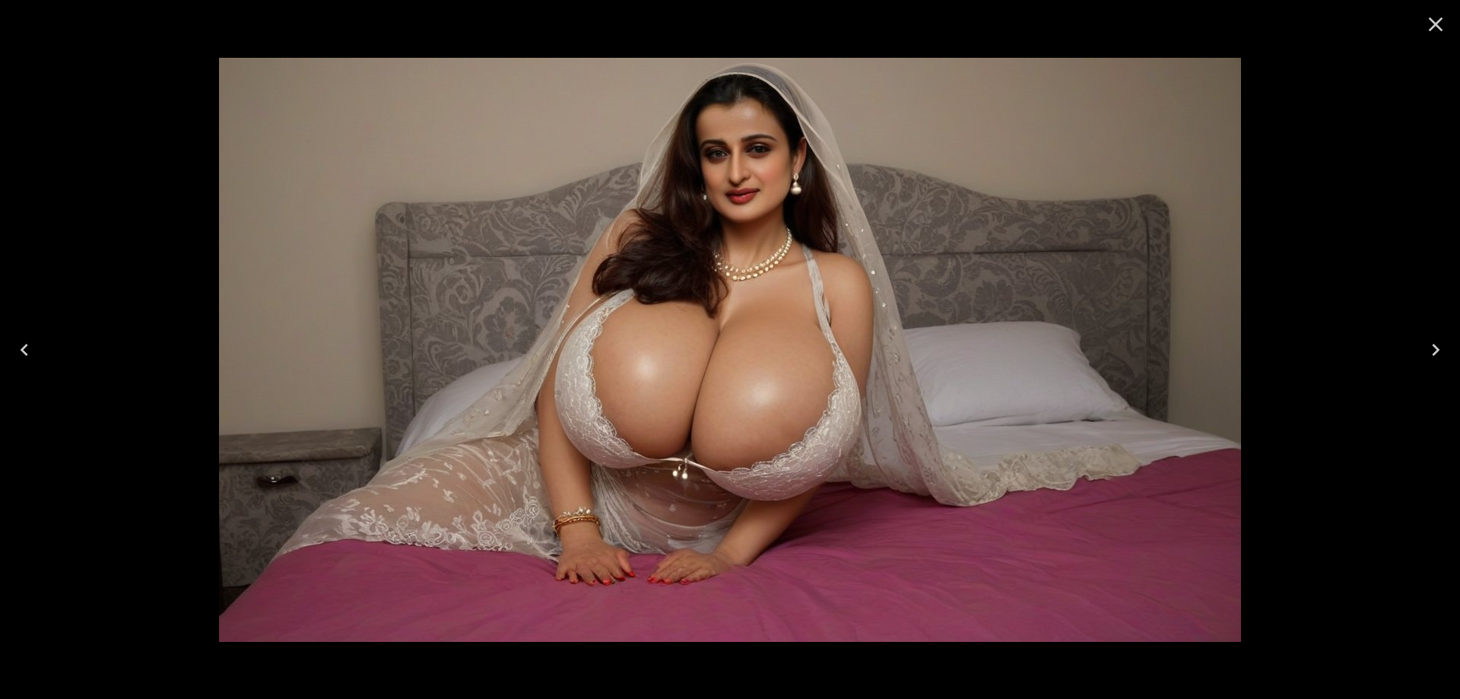
click at [1447, 349] on icon "Next" at bounding box center [1436, 350] width 24 height 24
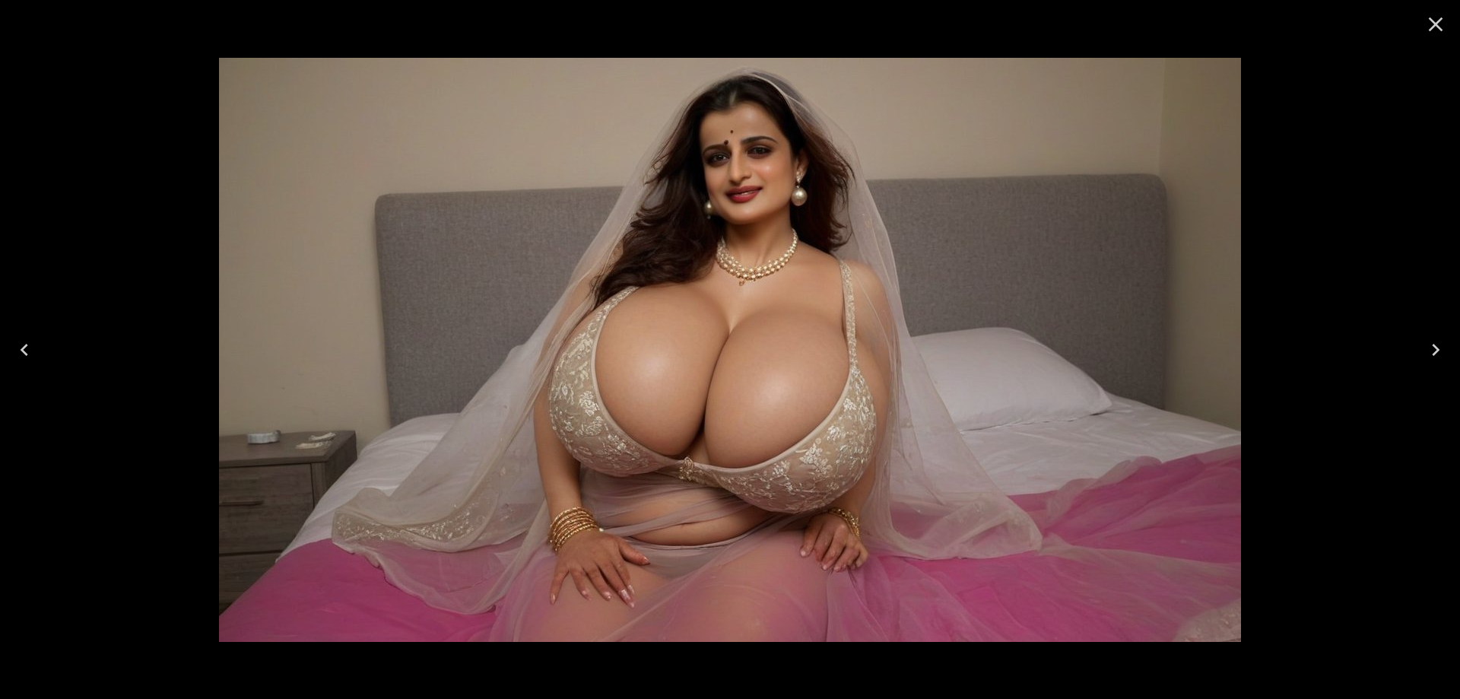
click at [1447, 349] on icon "Next" at bounding box center [1436, 350] width 24 height 24
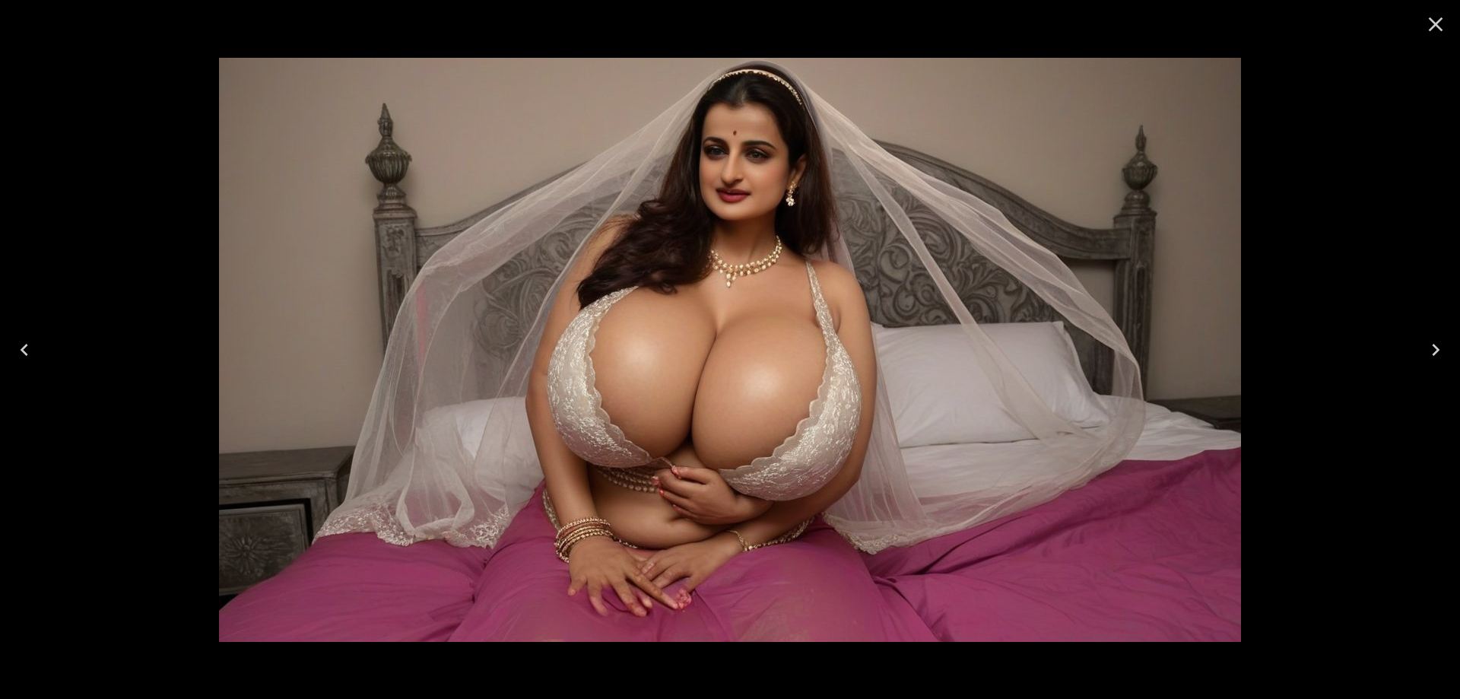
click at [1447, 349] on icon "Next" at bounding box center [1436, 350] width 24 height 24
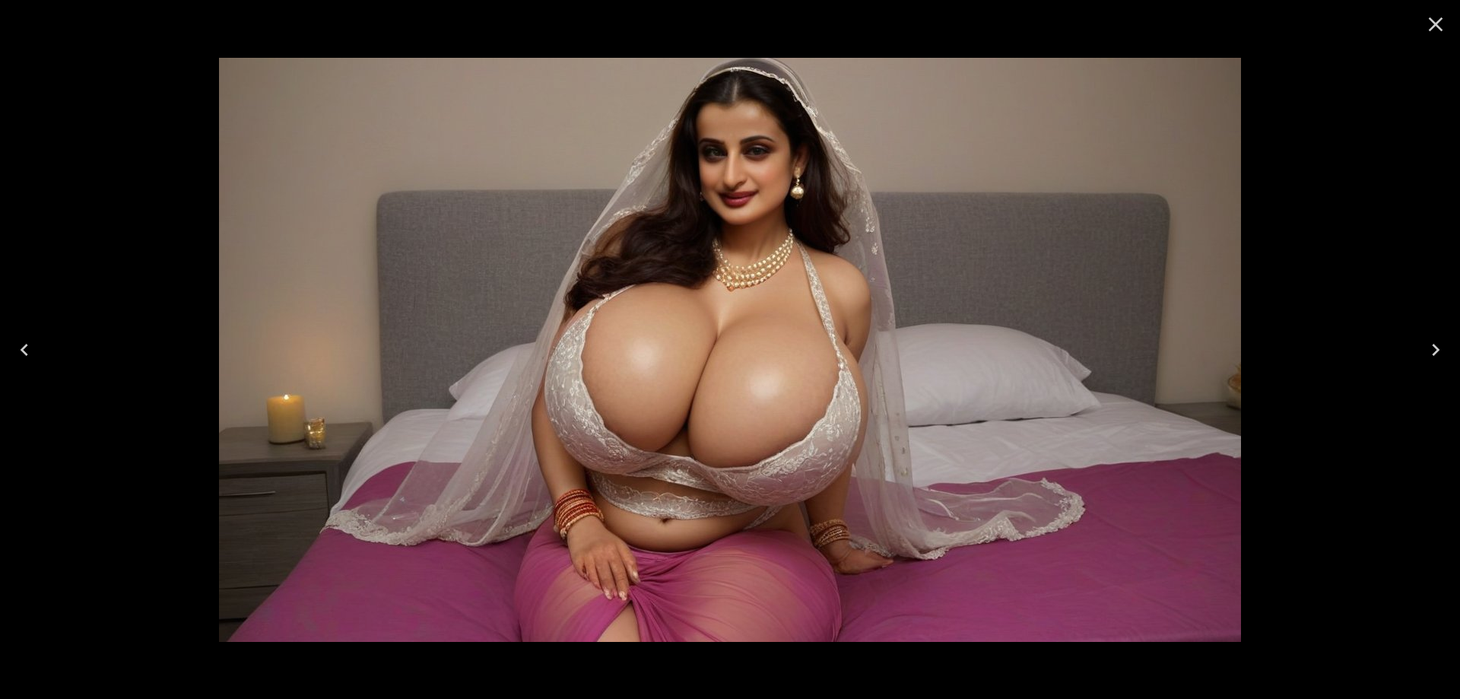
click at [1447, 349] on icon "Next" at bounding box center [1436, 350] width 24 height 24
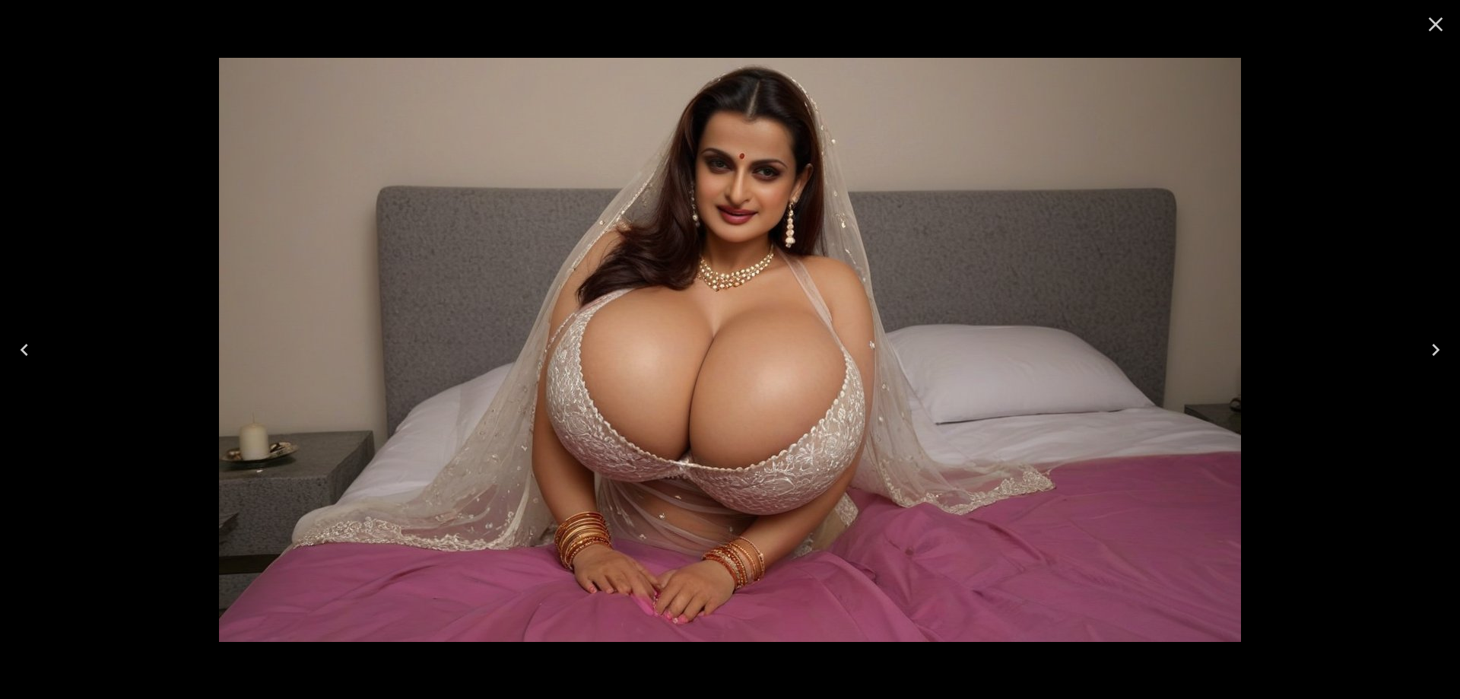
click at [1447, 349] on icon "Next" at bounding box center [1436, 350] width 24 height 24
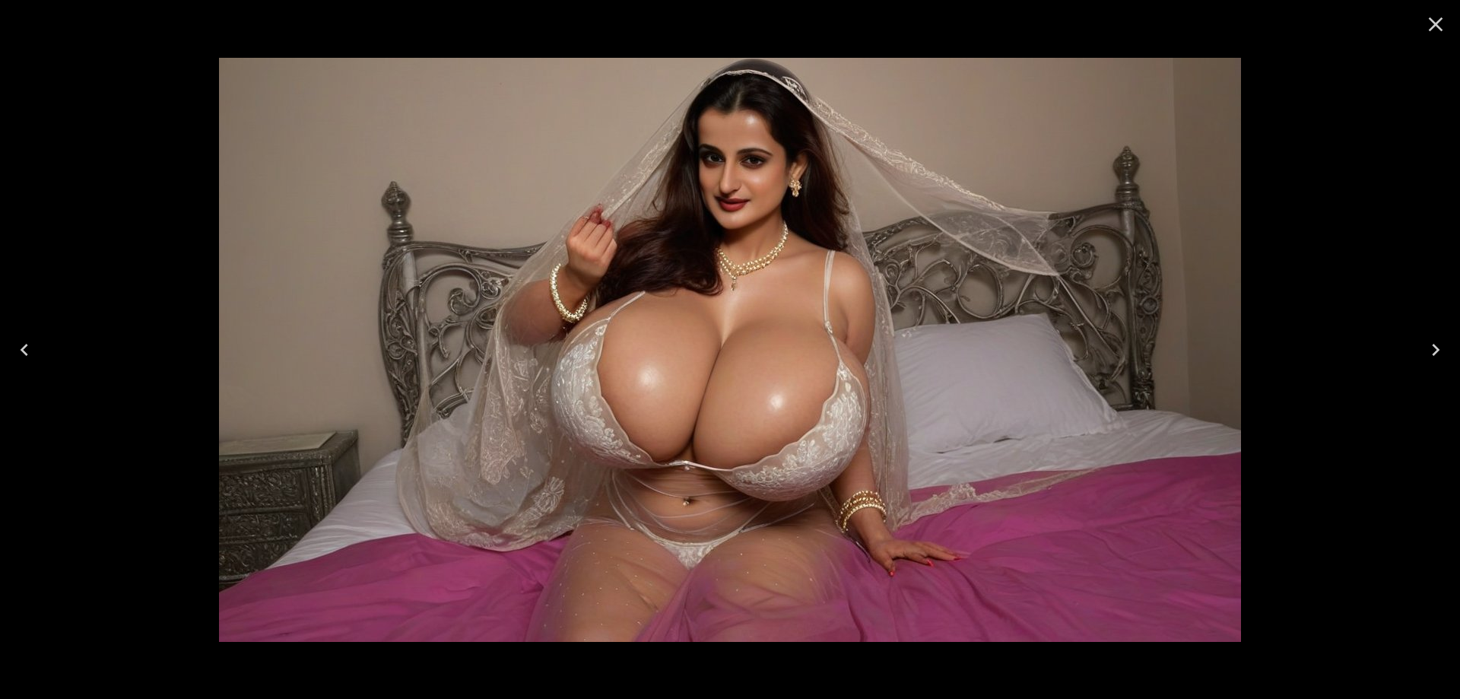
click at [1447, 349] on icon "Next" at bounding box center [1436, 350] width 24 height 24
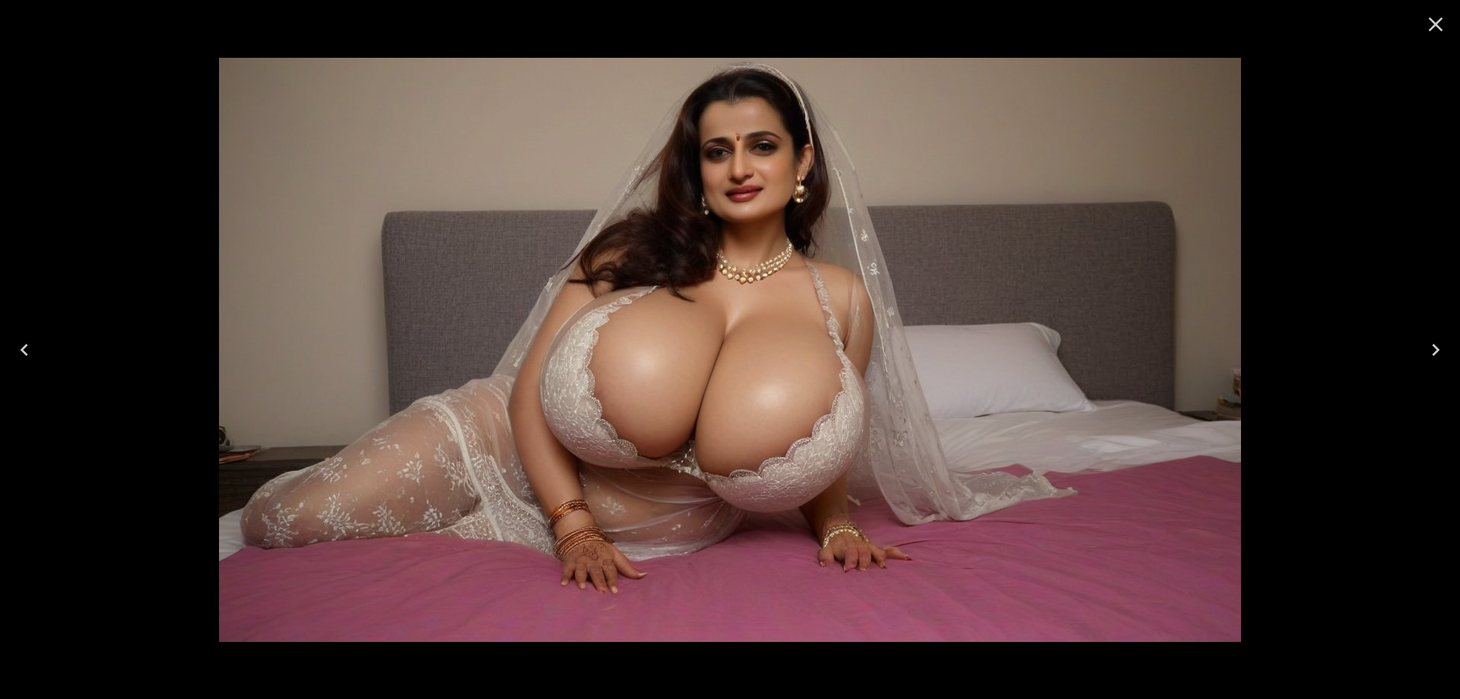
click at [1447, 349] on icon "Next" at bounding box center [1436, 350] width 24 height 24
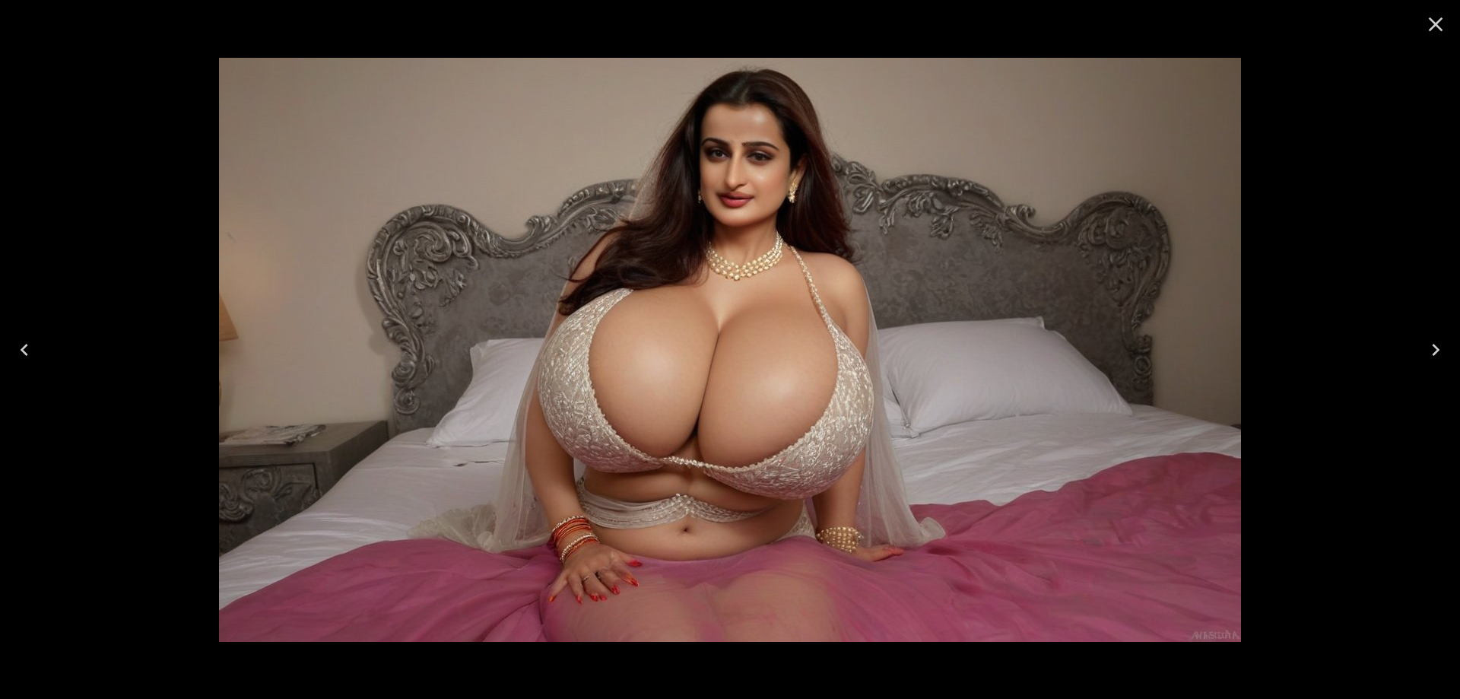
click at [1442, 29] on icon "Close" at bounding box center [1436, 24] width 24 height 24
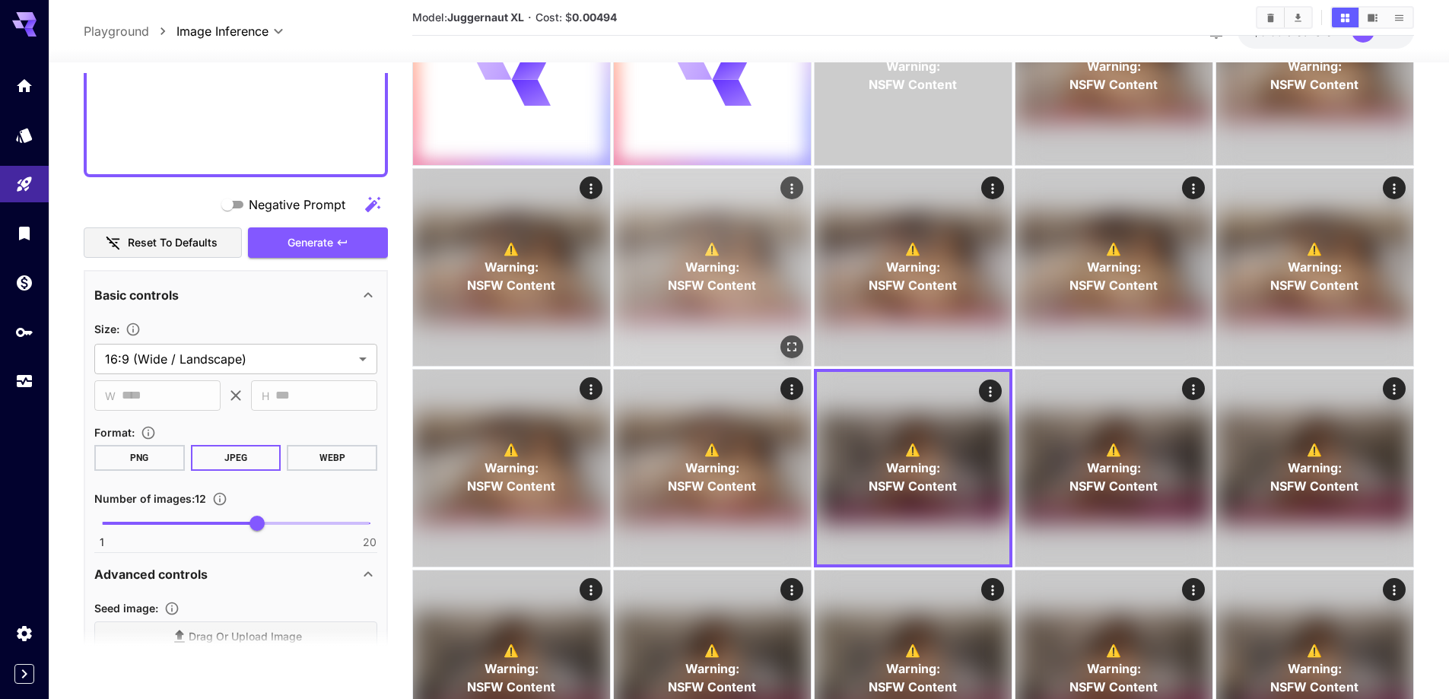
click at [793, 345] on icon "Open in fullscreen" at bounding box center [791, 346] width 15 height 15
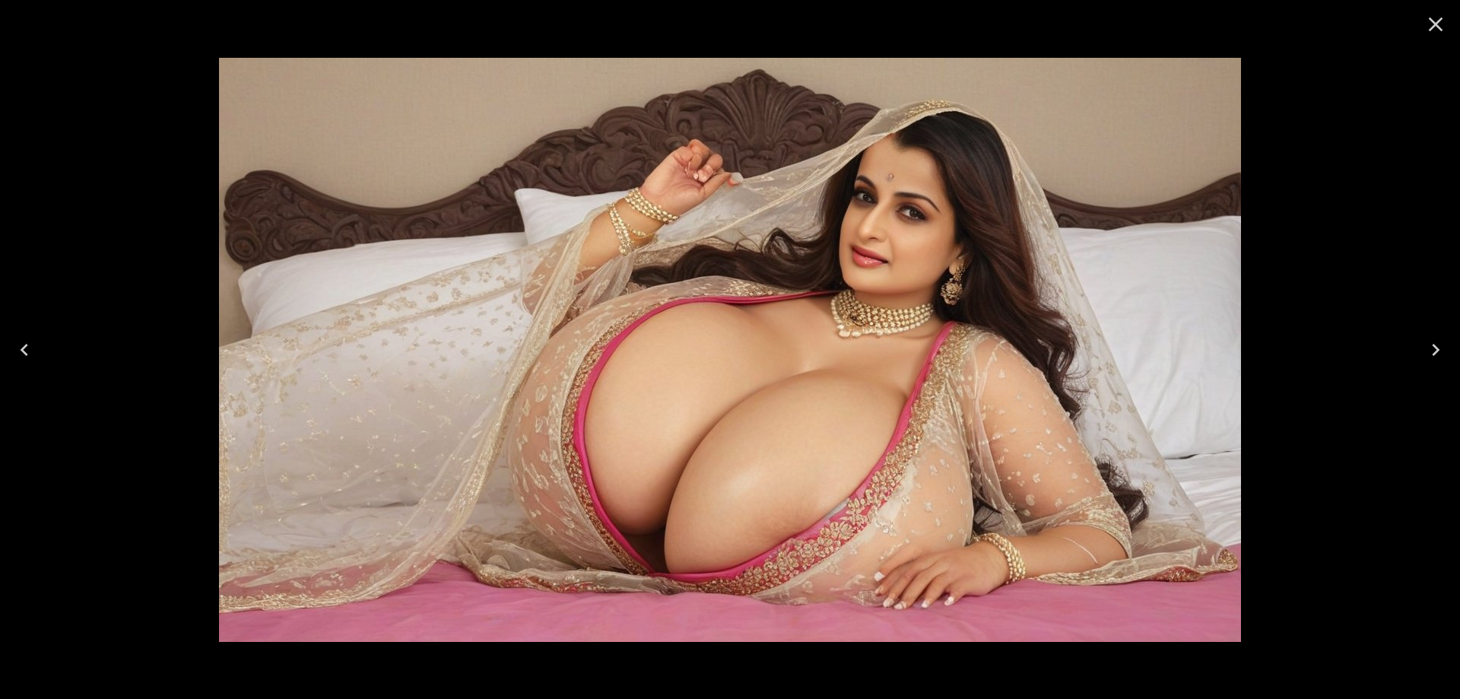
click at [1439, 23] on icon "Close" at bounding box center [1436, 24] width 24 height 24
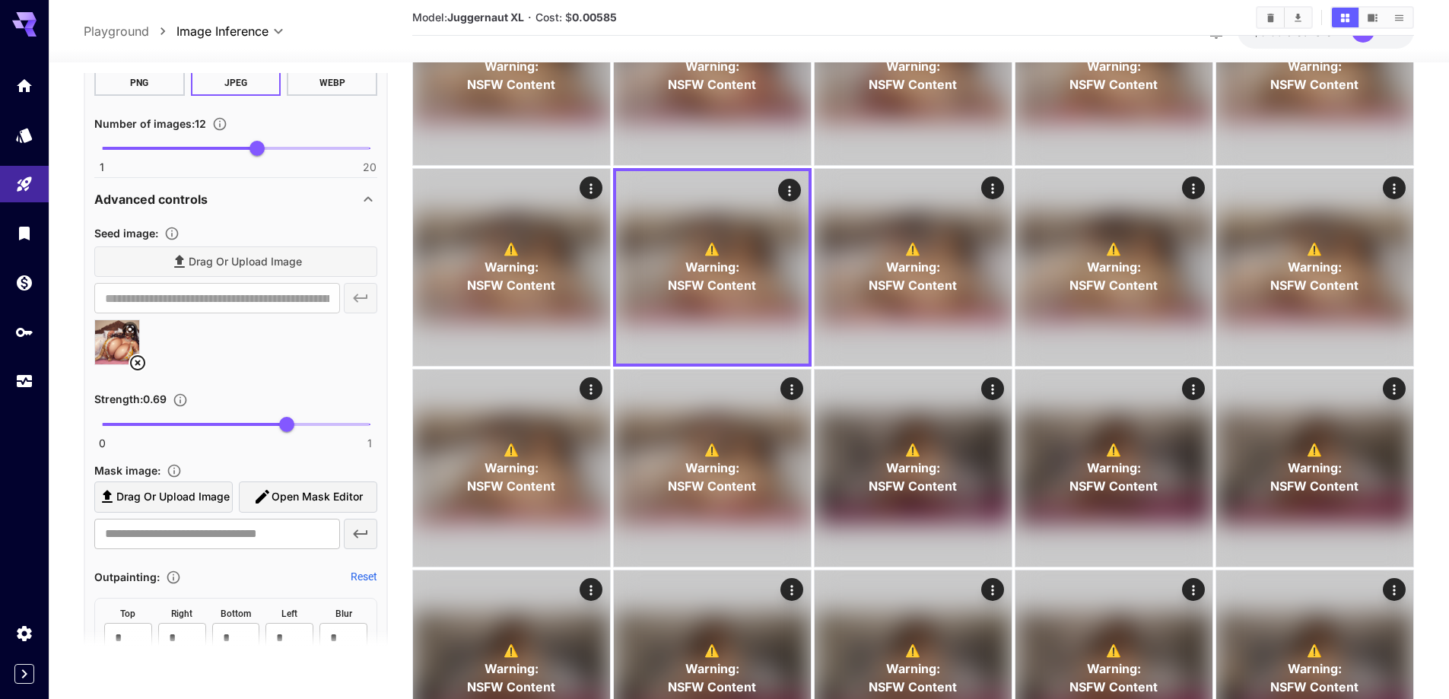
scroll to position [1320, 0]
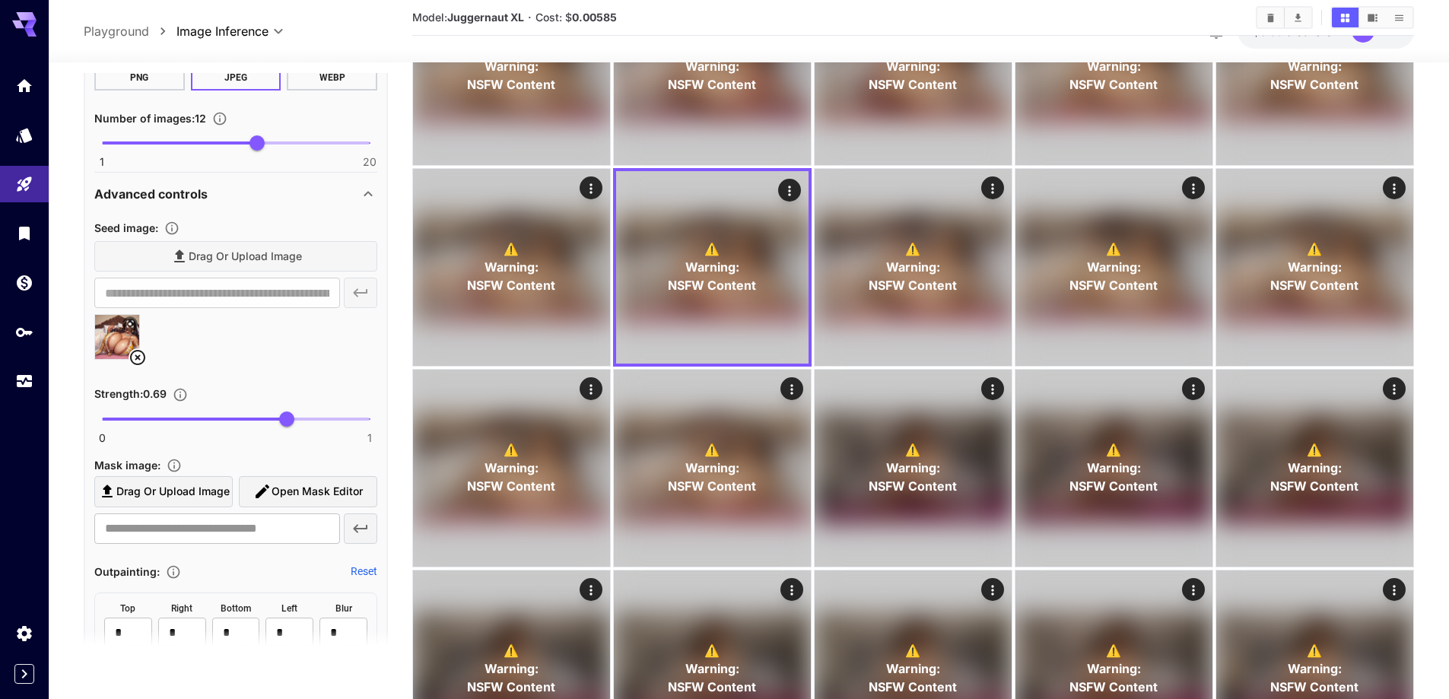
click at [141, 360] on icon at bounding box center [138, 357] width 18 height 18
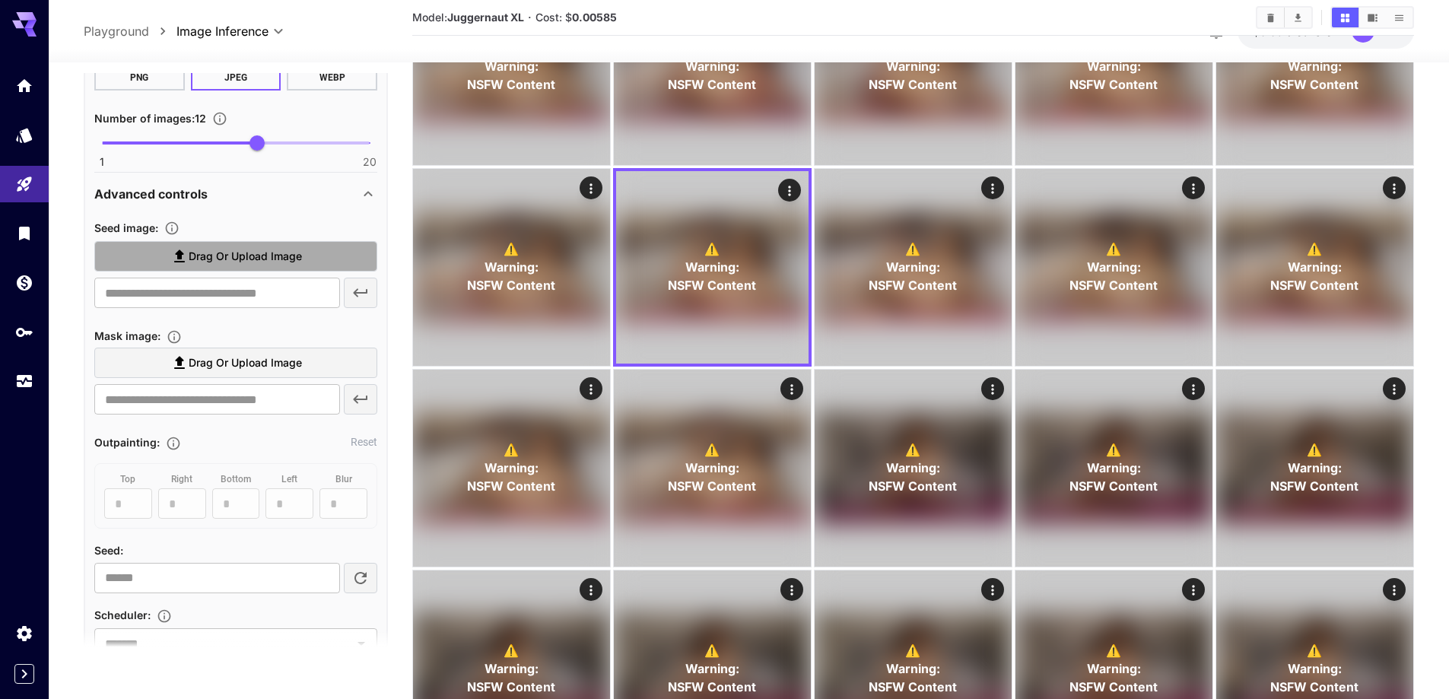
click at [262, 267] on label "Drag or upload image" at bounding box center [235, 256] width 283 height 31
click at [0, 0] on input "Drag or upload image" at bounding box center [0, 0] width 0 height 0
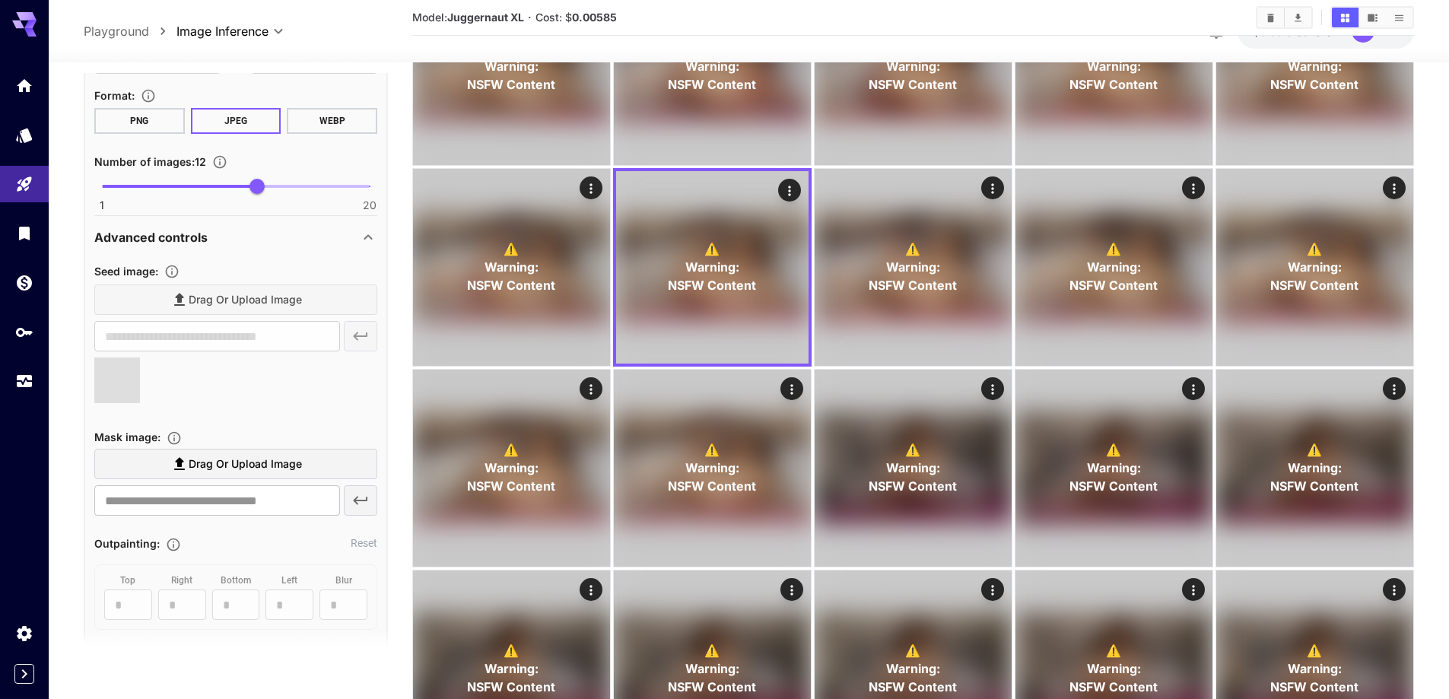
type input "**********"
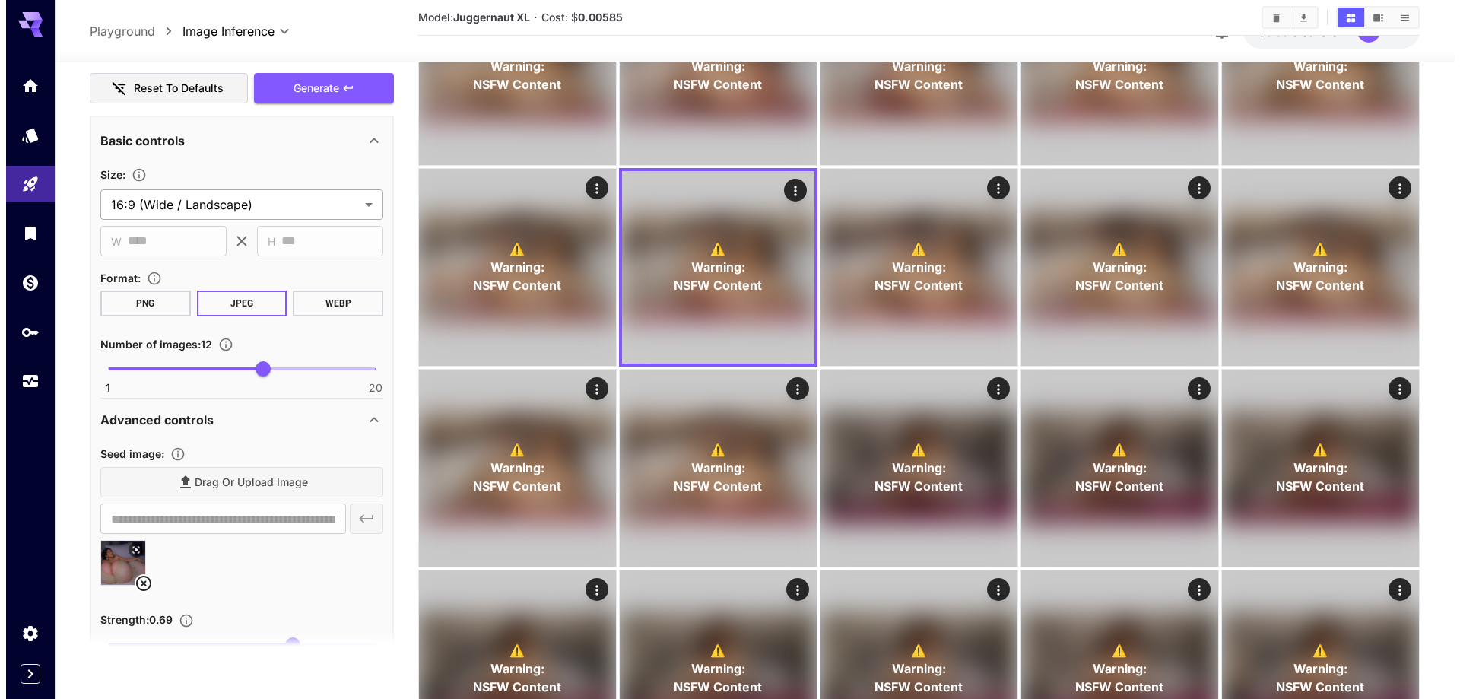
scroll to position [1091, 0]
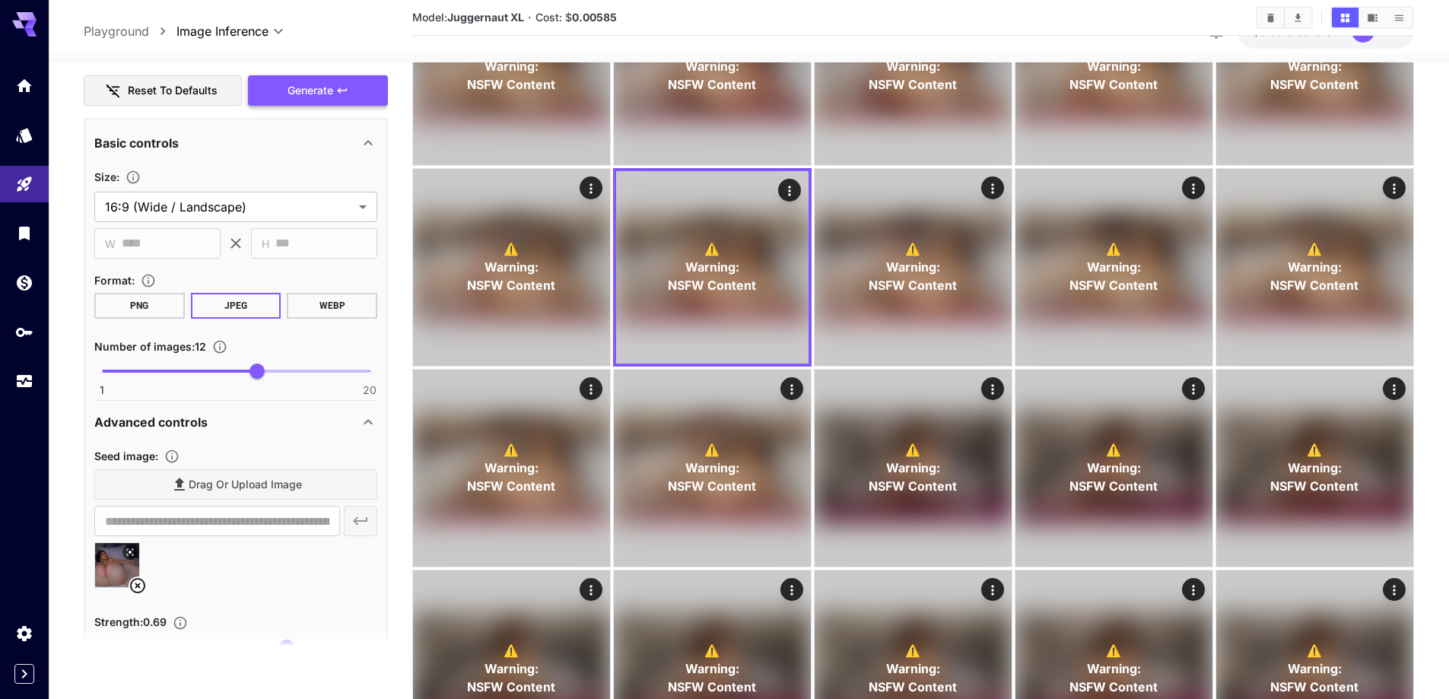
click at [322, 97] on span "Generate" at bounding box center [311, 90] width 46 height 19
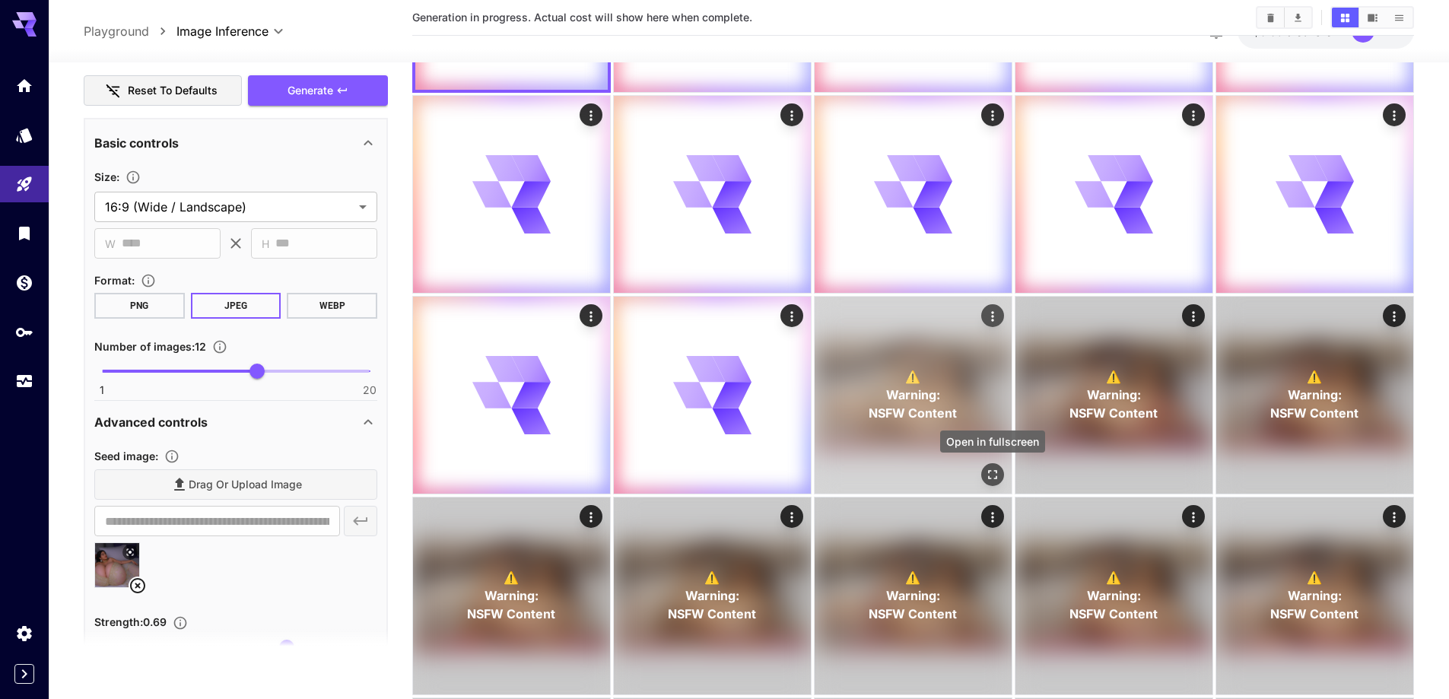
click at [990, 477] on icon "Open in fullscreen" at bounding box center [992, 474] width 15 height 15
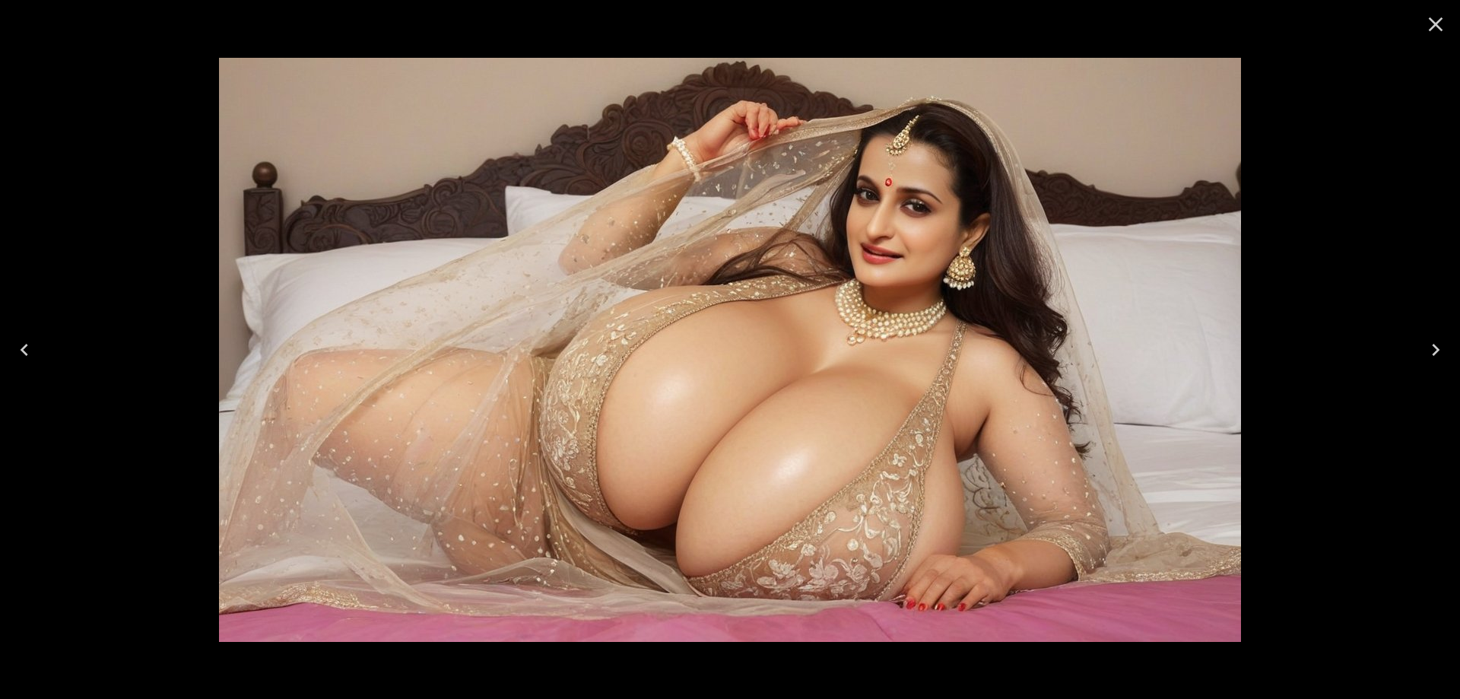
click at [1443, 348] on icon "Next" at bounding box center [1436, 350] width 24 height 24
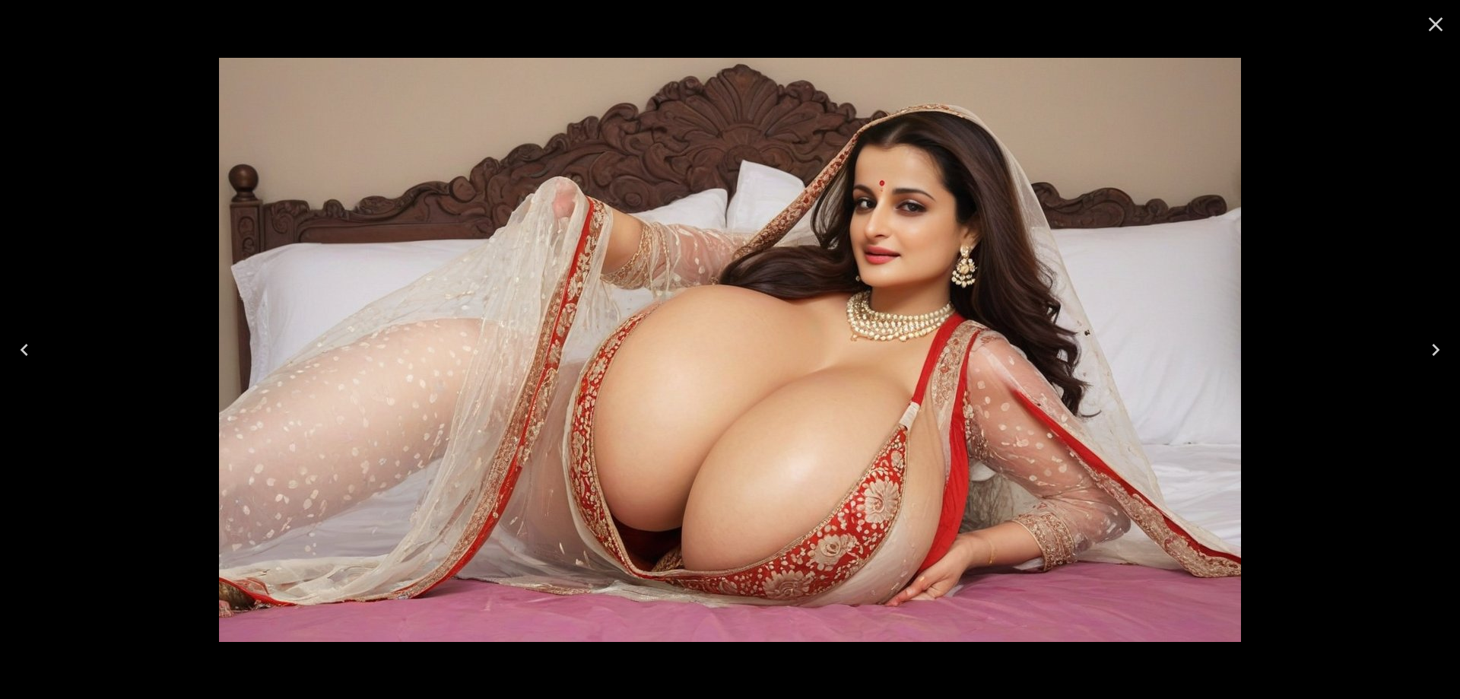
click at [1443, 348] on icon "Next" at bounding box center [1436, 350] width 24 height 24
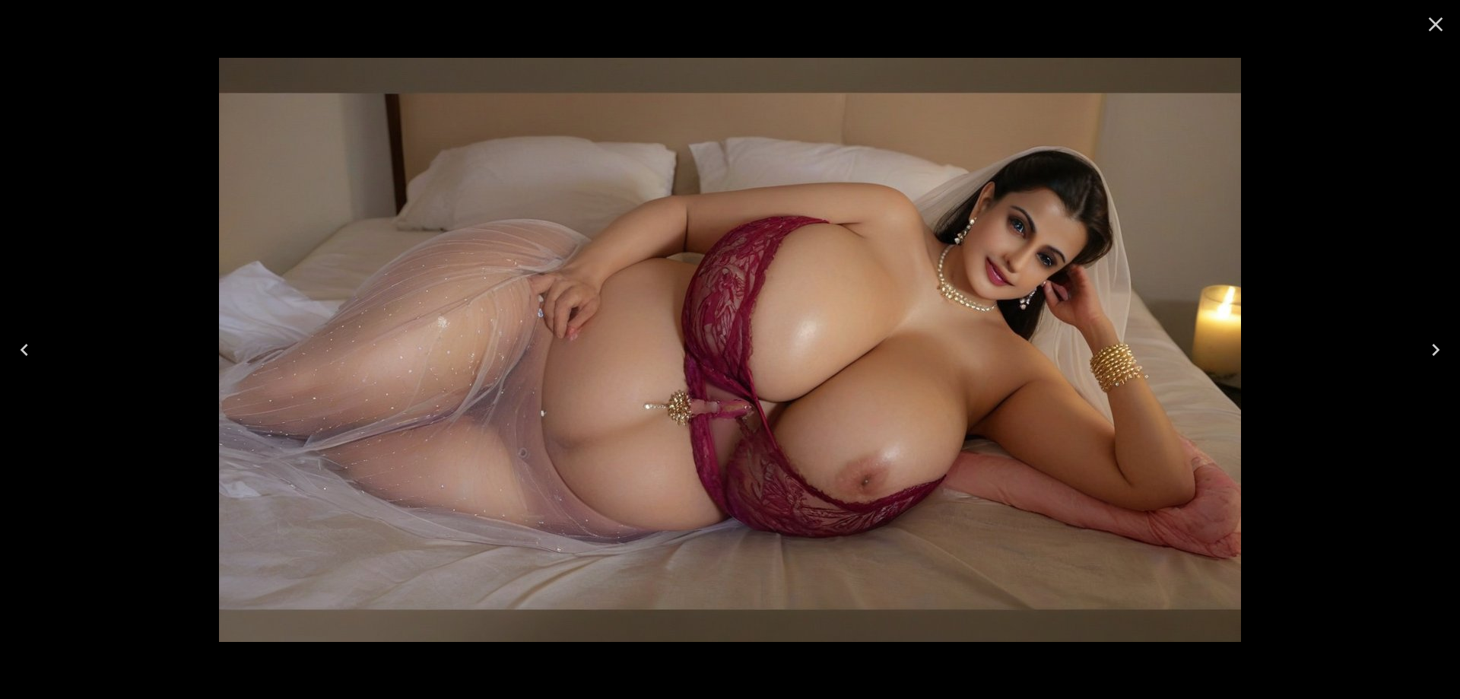
scroll to position [939, 0]
click at [1428, 354] on icon "Next" at bounding box center [1436, 350] width 24 height 24
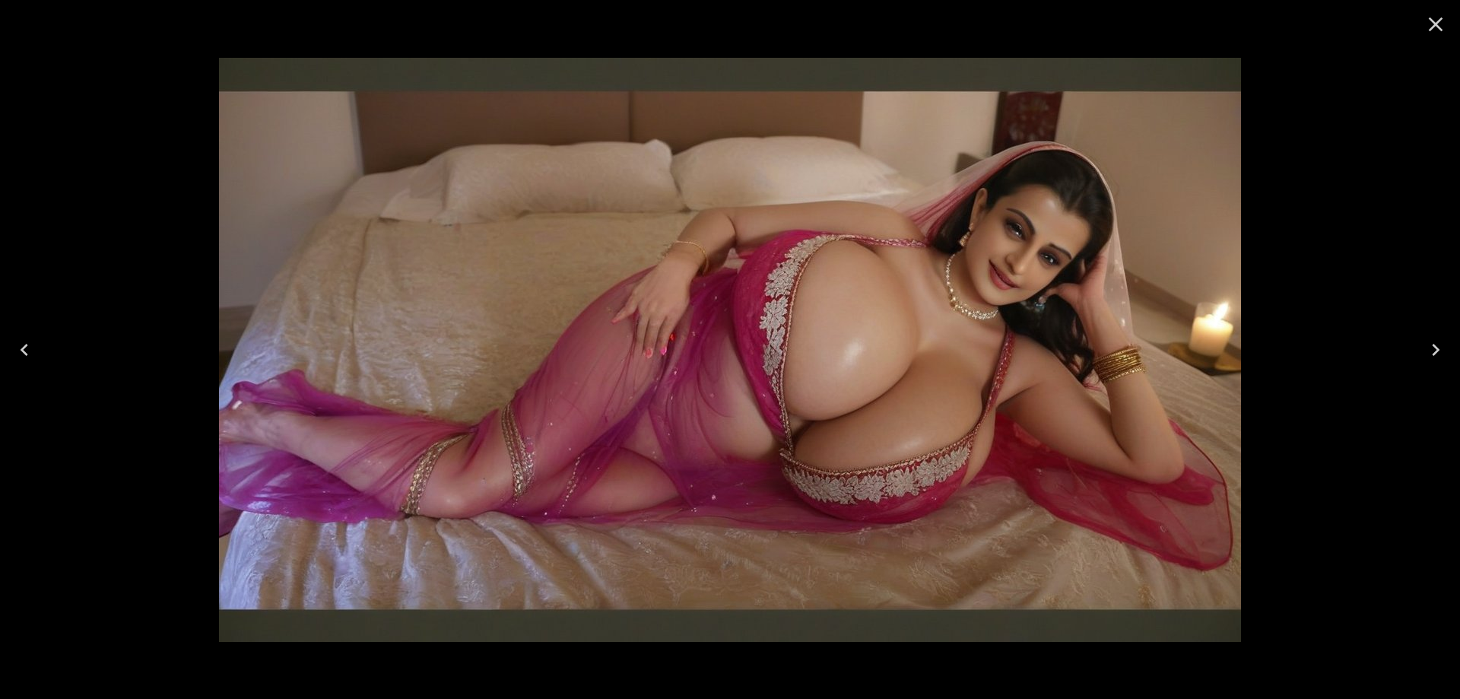
click at [1428, 354] on icon "Next" at bounding box center [1436, 350] width 24 height 24
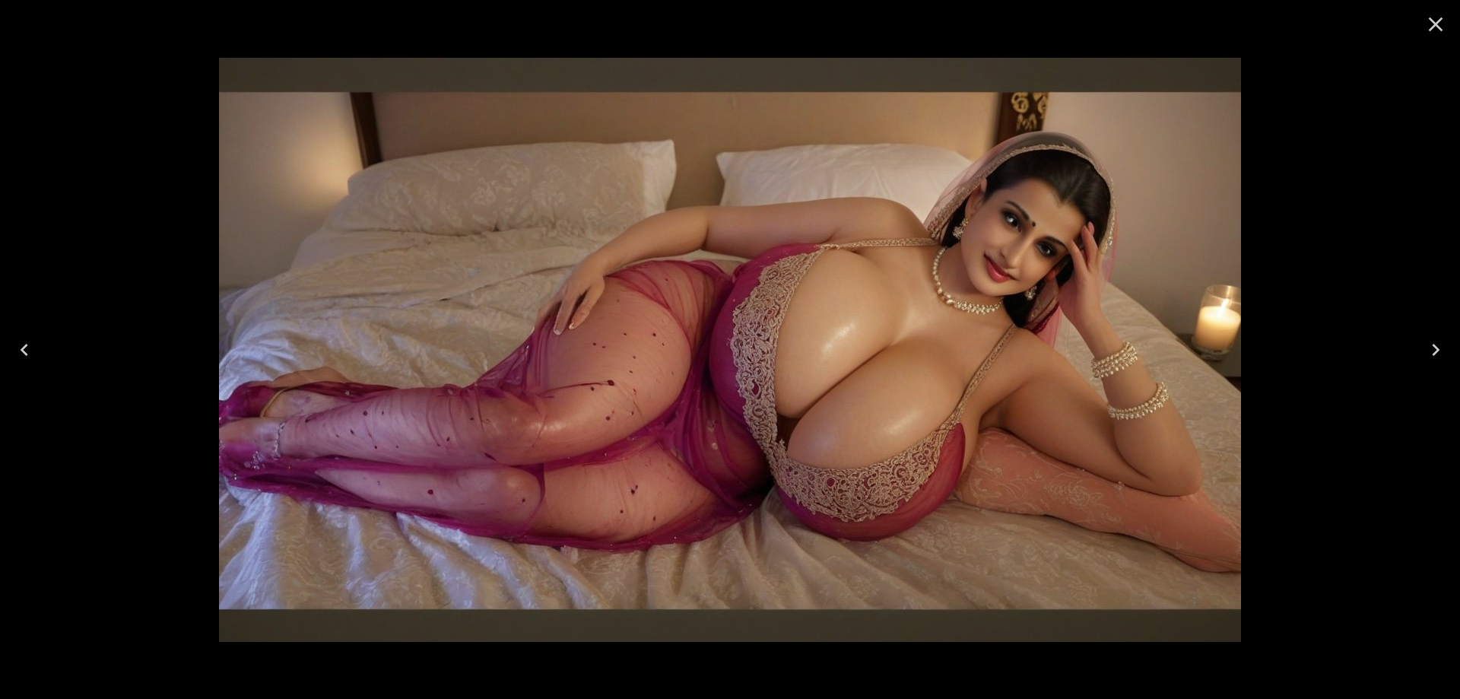
click at [1430, 352] on icon "Next" at bounding box center [1436, 350] width 24 height 24
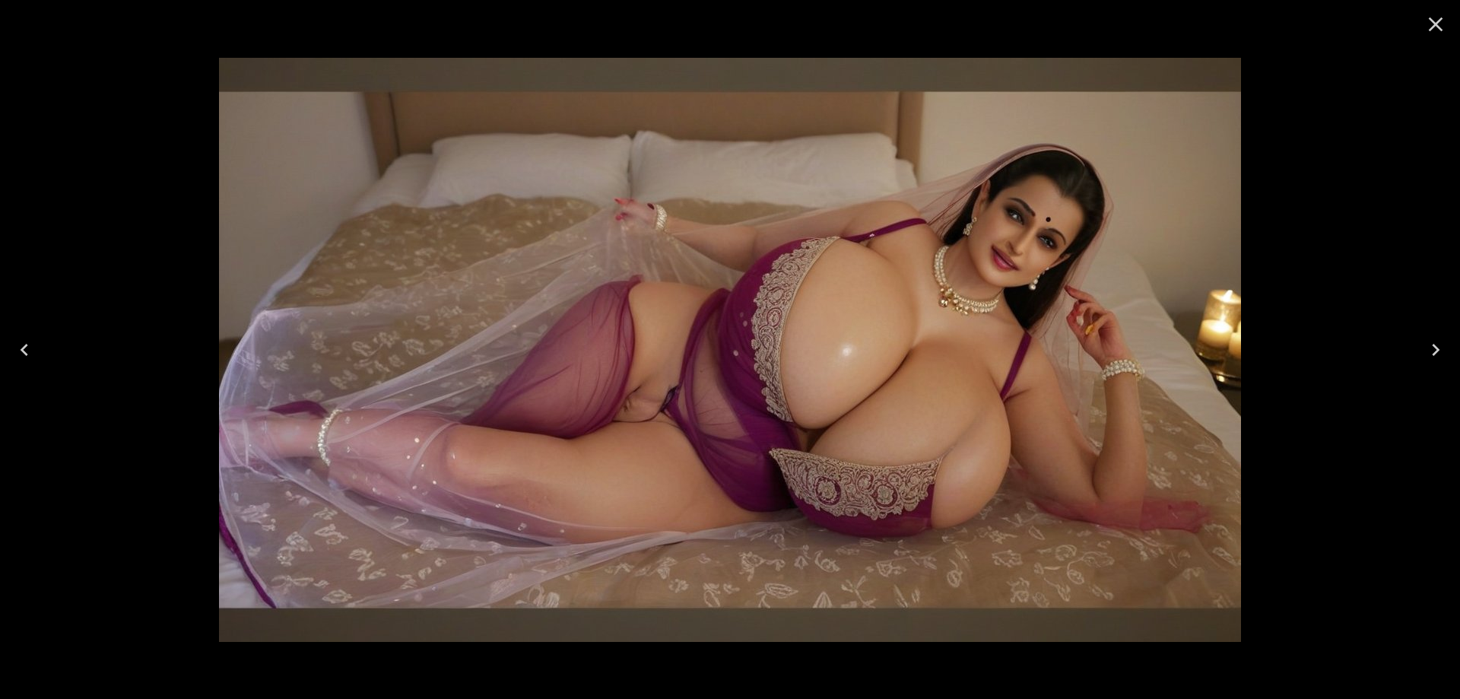
drag, startPoint x: 1067, startPoint y: 287, endPoint x: 1075, endPoint y: 197, distance: 90.1
click at [1075, 197] on img at bounding box center [730, 350] width 1022 height 584
click at [1425, 346] on icon "Next" at bounding box center [1436, 350] width 24 height 24
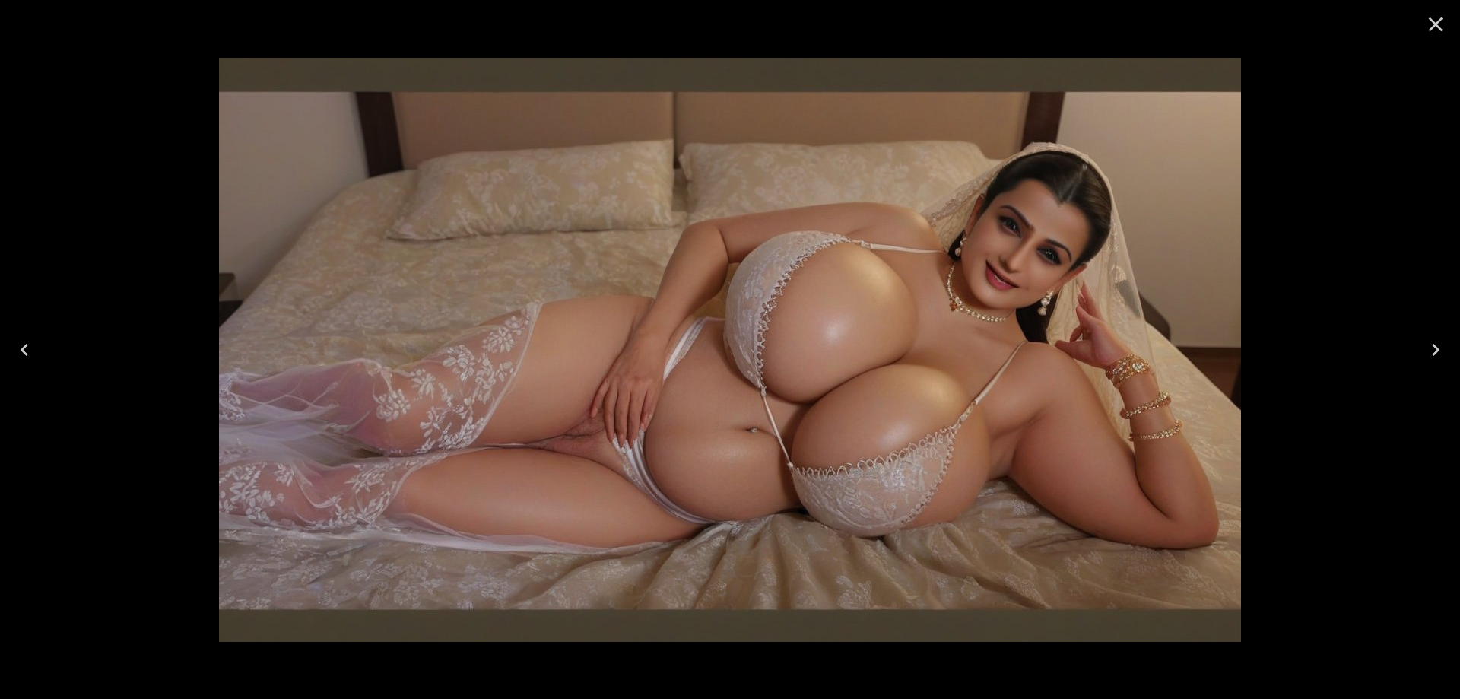
click at [1443, 340] on icon "Next" at bounding box center [1436, 350] width 24 height 24
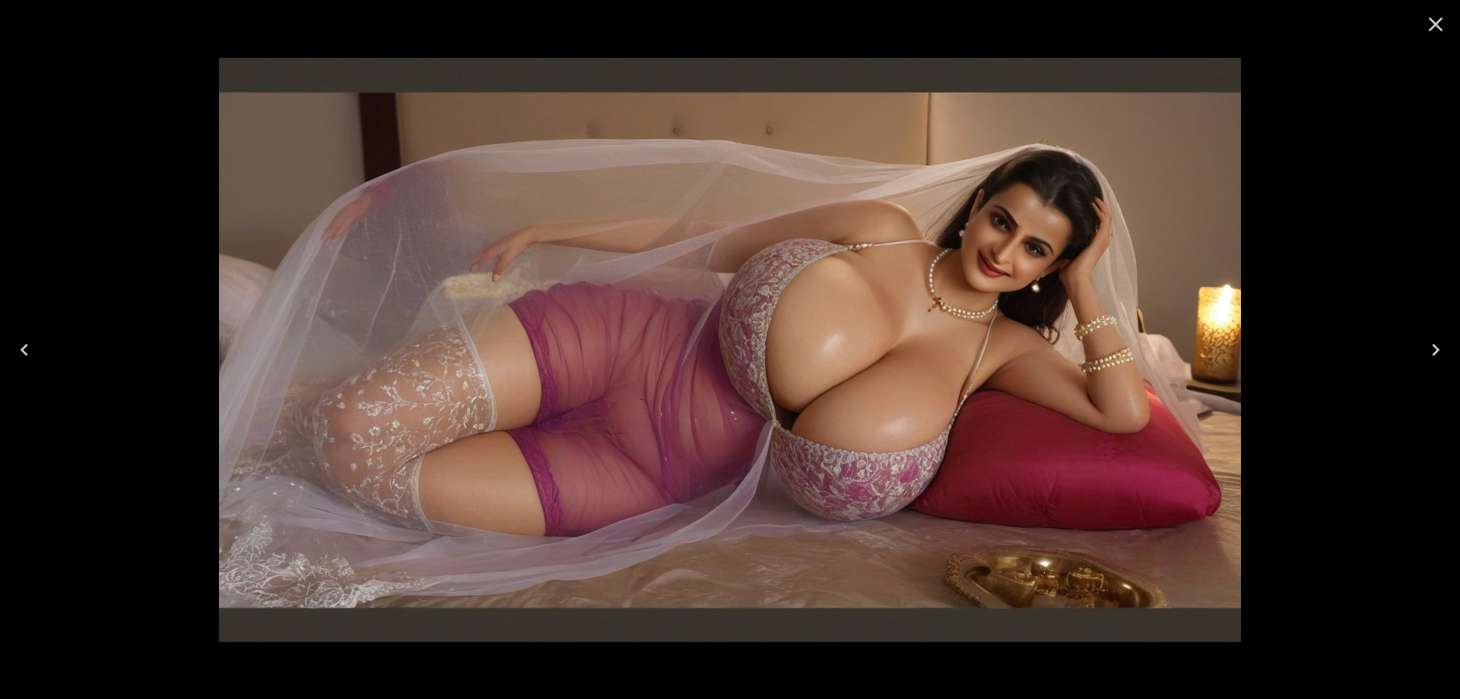
click at [1443, 340] on icon "Next" at bounding box center [1436, 350] width 24 height 24
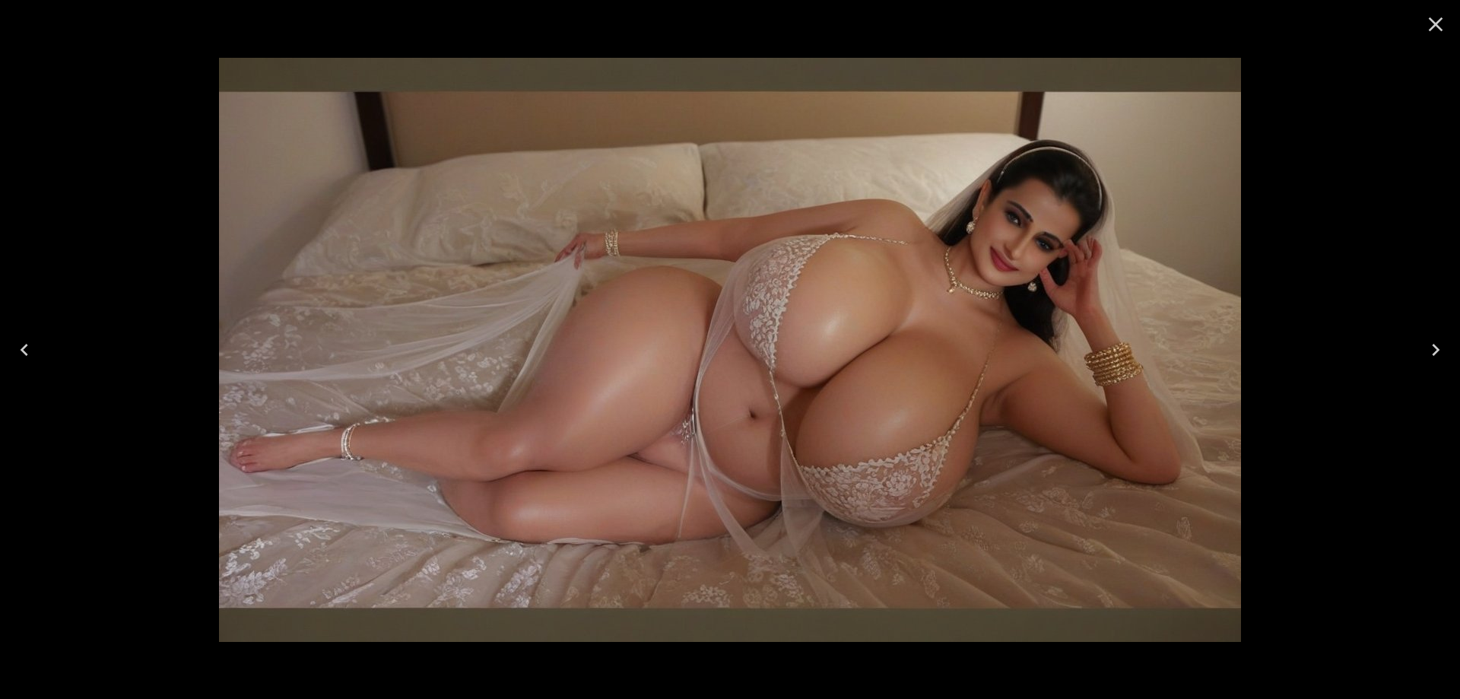
click at [1425, 365] on button "Next" at bounding box center [1436, 349] width 49 height 61
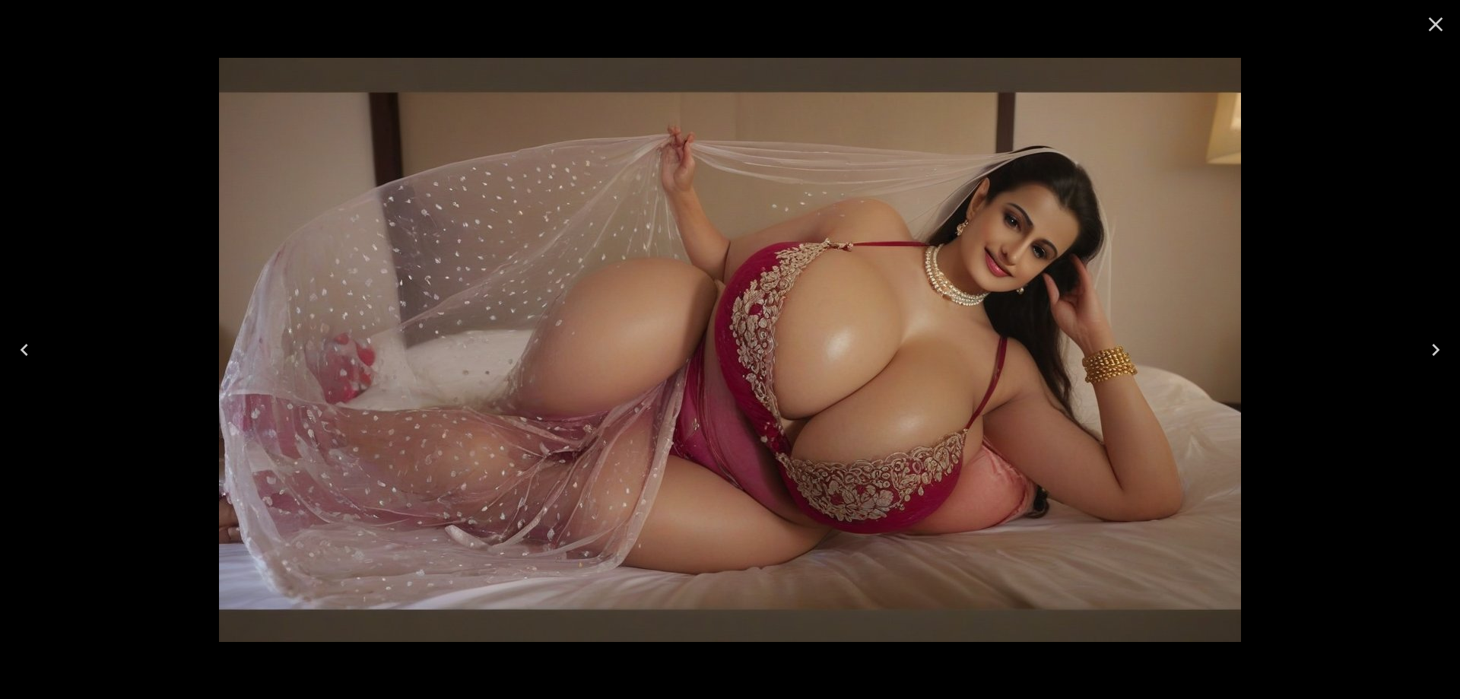
click at [1425, 365] on button "Next" at bounding box center [1436, 349] width 49 height 61
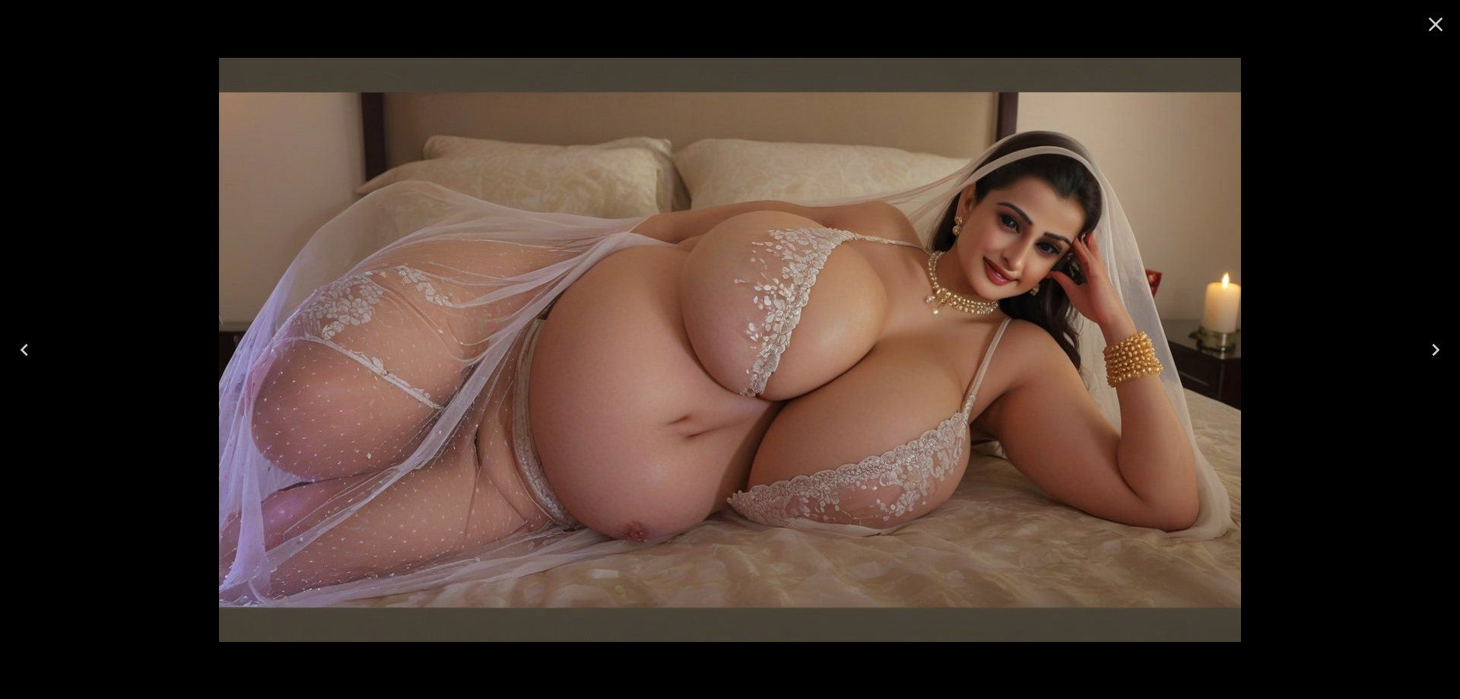
click at [1425, 365] on button "Next" at bounding box center [1436, 349] width 49 height 61
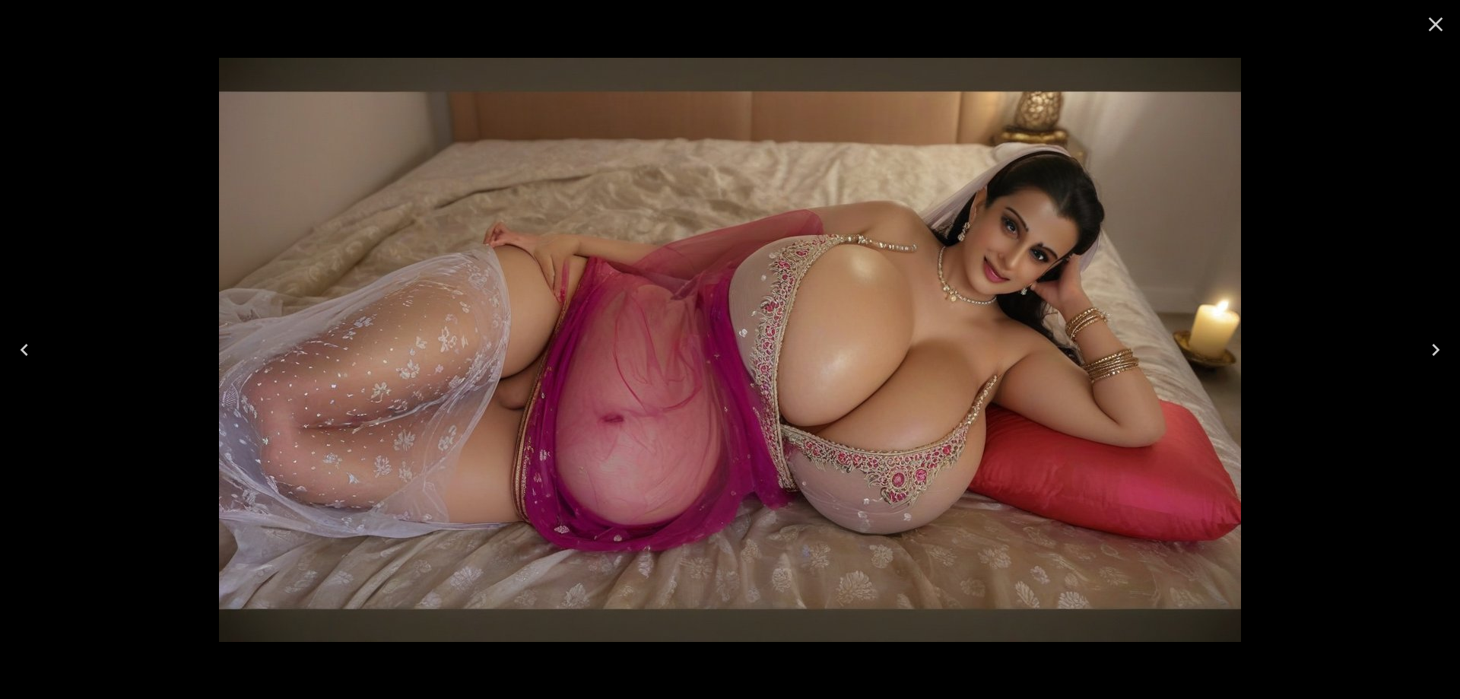
click at [1425, 365] on button "Next" at bounding box center [1436, 349] width 49 height 61
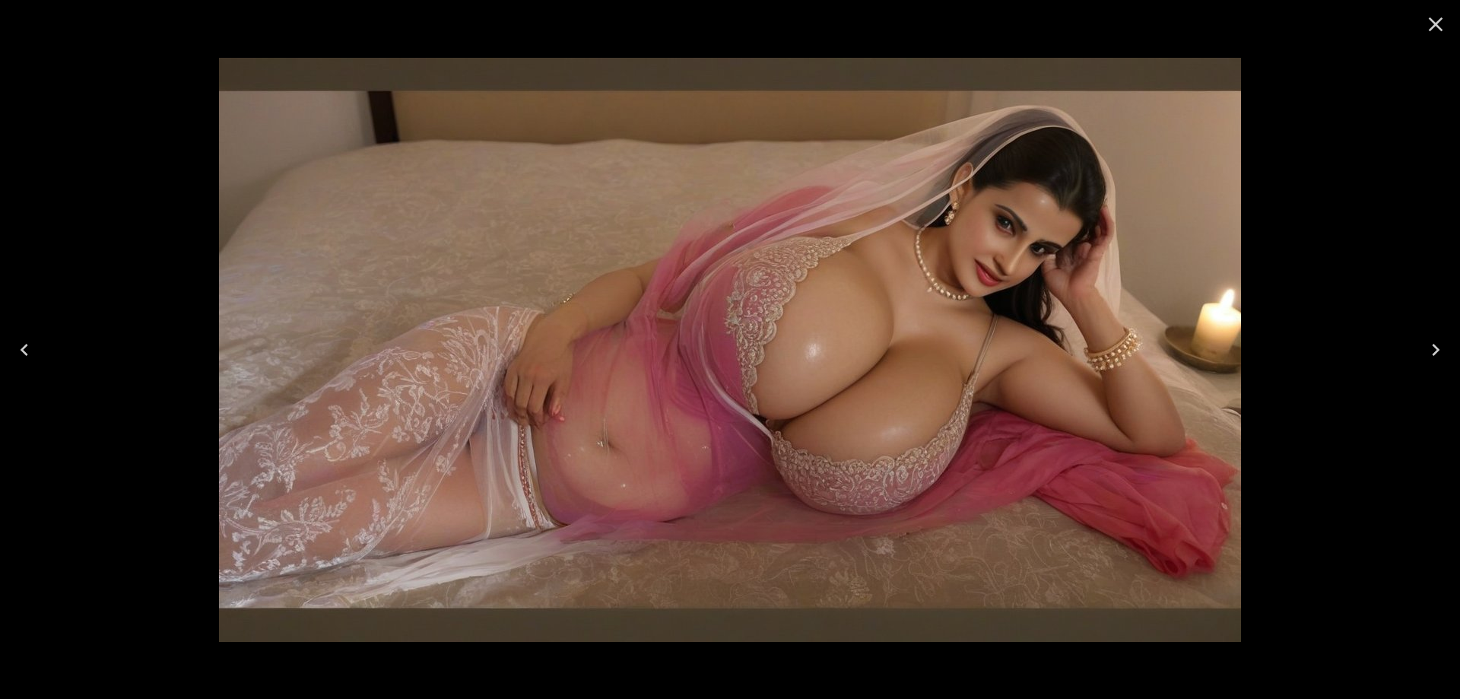
click at [1425, 365] on button "Next" at bounding box center [1436, 349] width 49 height 61
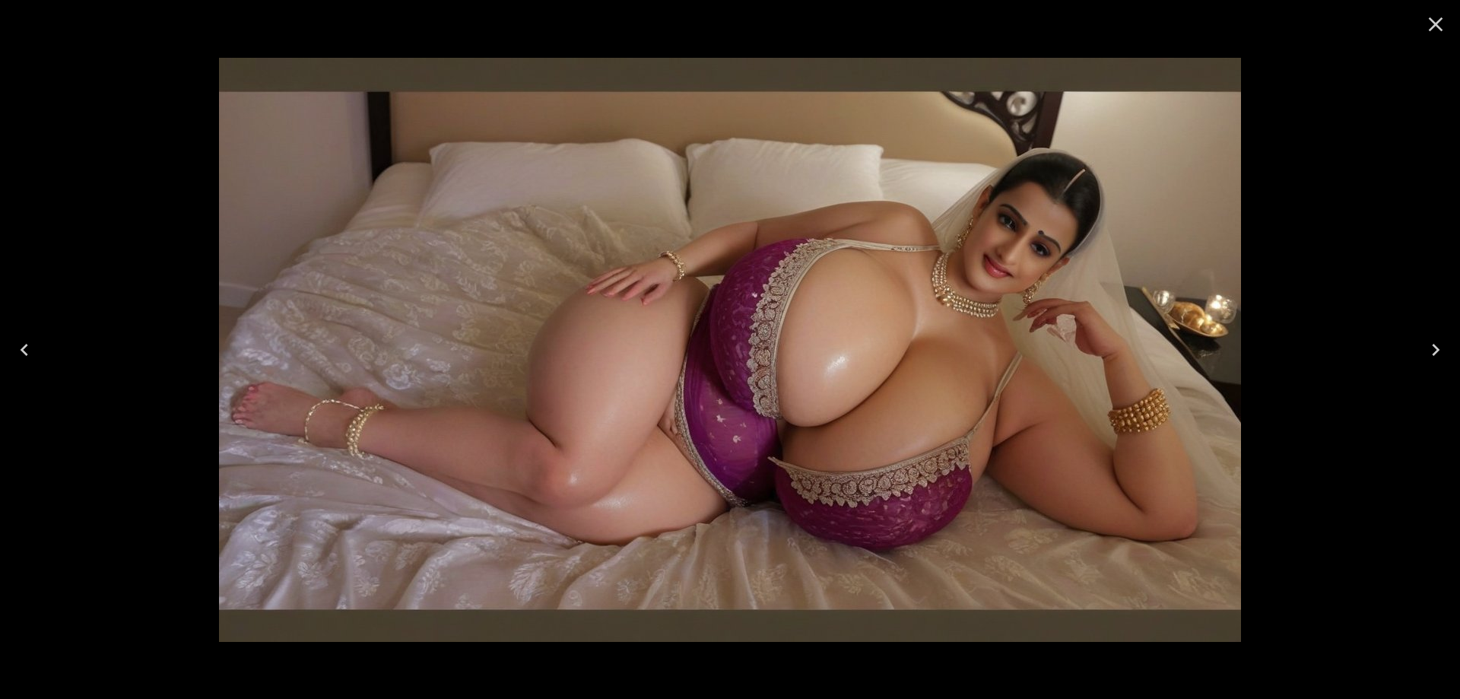
click at [1425, 365] on button "Next" at bounding box center [1436, 349] width 49 height 61
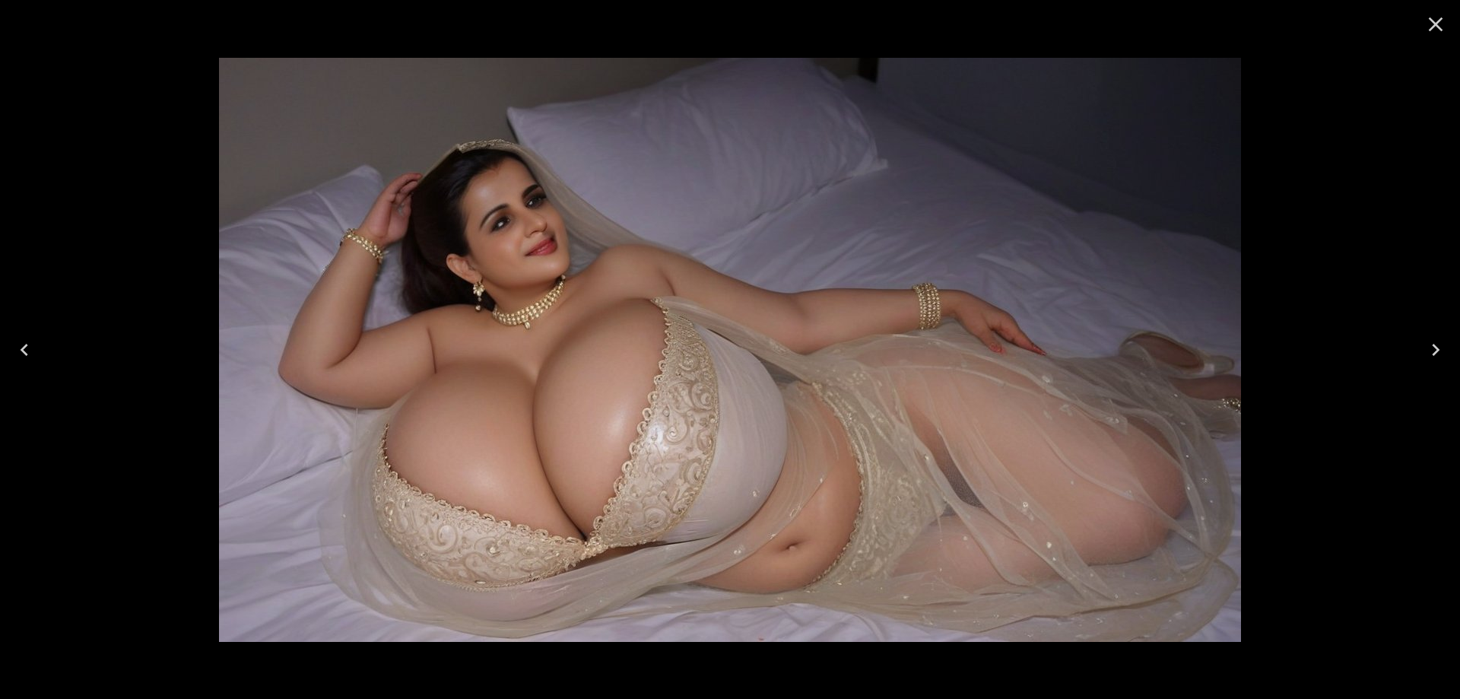
drag, startPoint x: 971, startPoint y: 292, endPoint x: 1011, endPoint y: 232, distance: 72.4
click at [1009, 232] on img at bounding box center [730, 350] width 1022 height 584
click at [1448, 355] on button "Next" at bounding box center [1436, 349] width 49 height 61
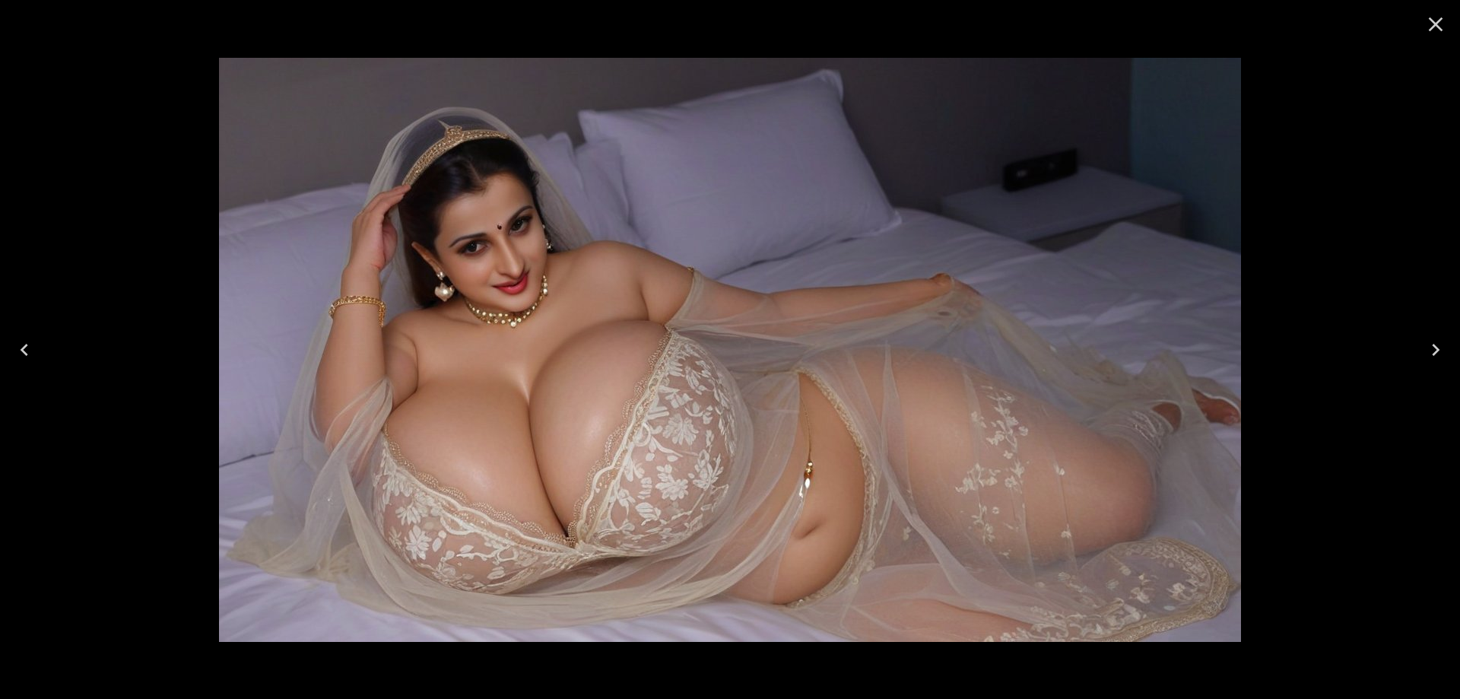
click at [1447, 348] on icon "Next" at bounding box center [1436, 350] width 24 height 24
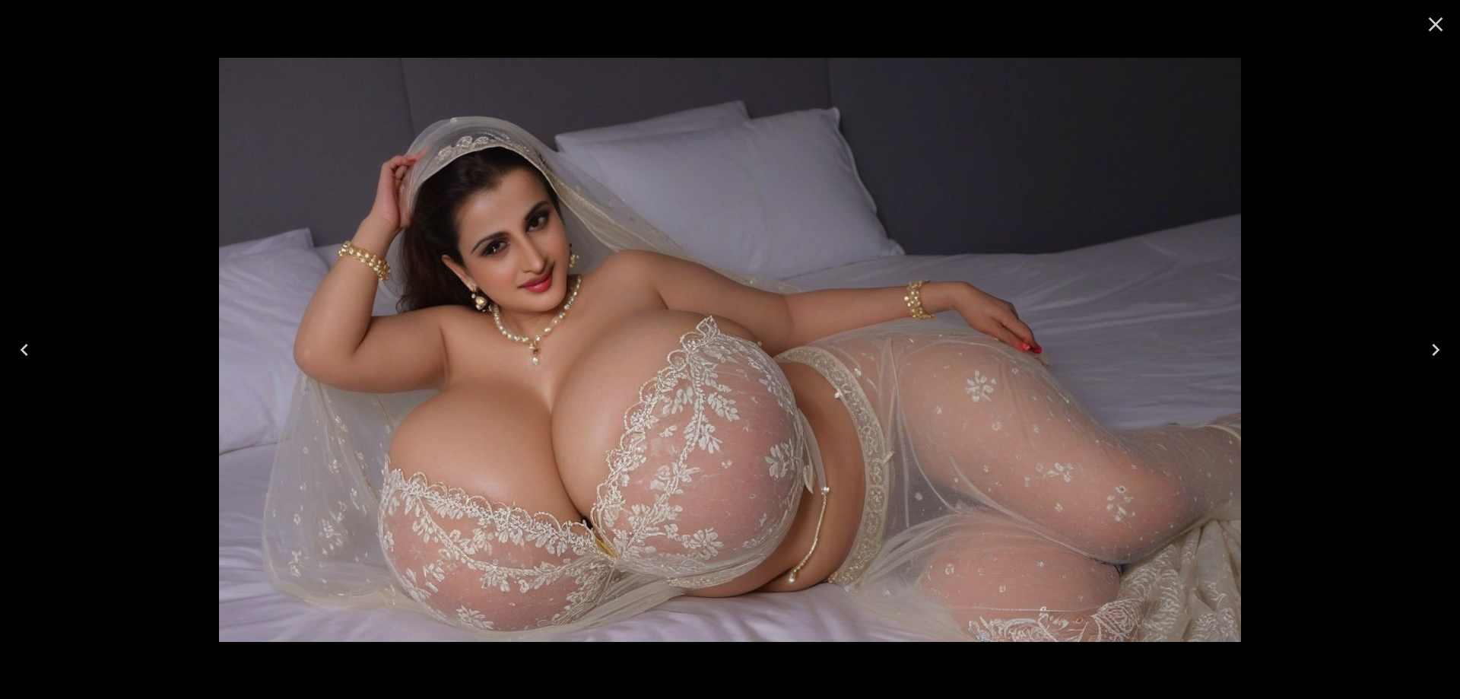
click at [1433, 338] on icon "Next" at bounding box center [1436, 350] width 24 height 24
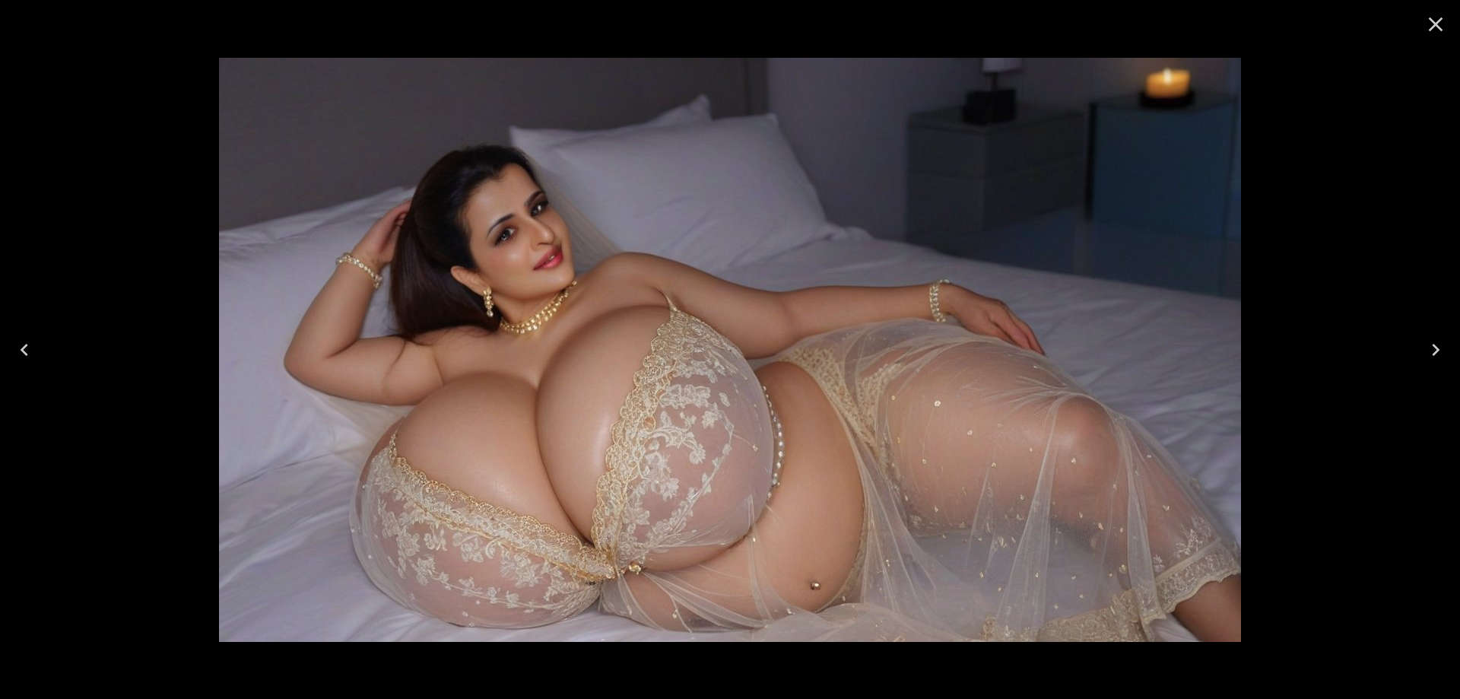
click at [1425, 351] on icon "Next" at bounding box center [1436, 350] width 24 height 24
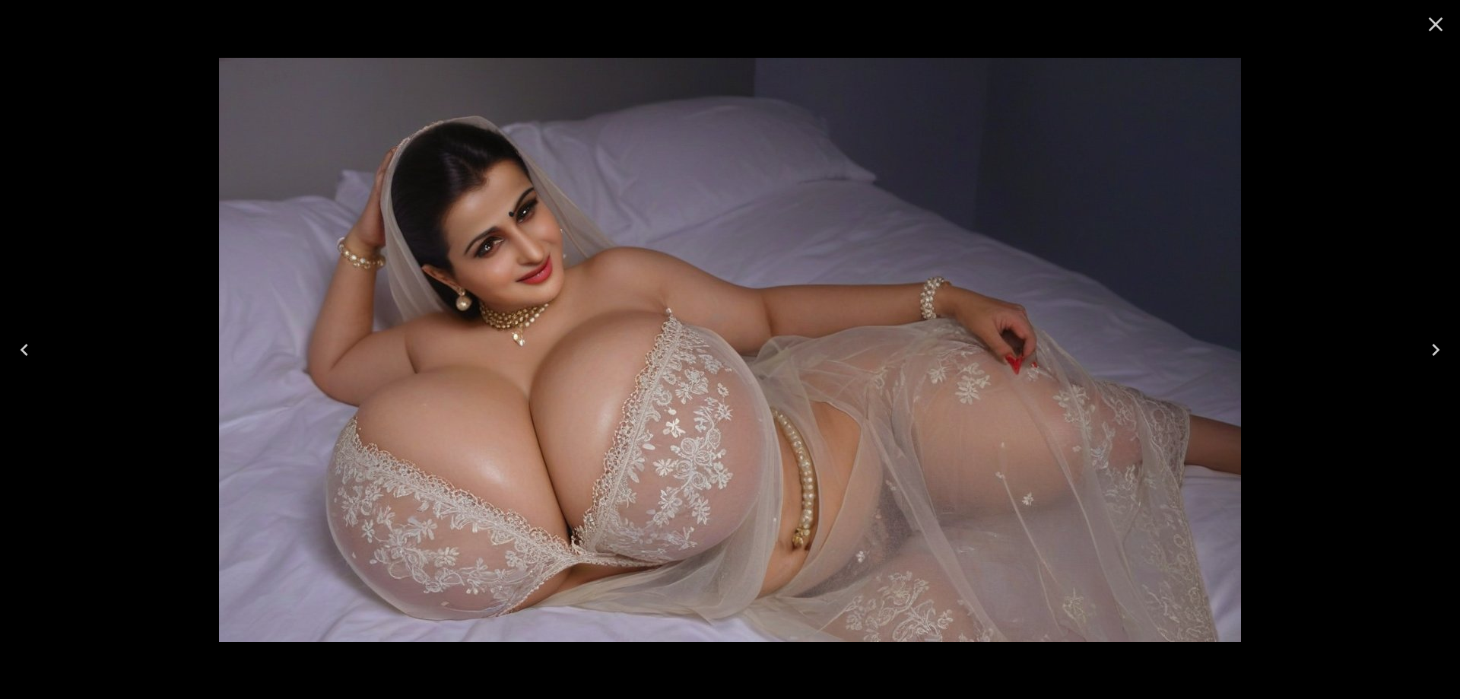
click at [1440, 351] on icon "Next" at bounding box center [1436, 350] width 24 height 24
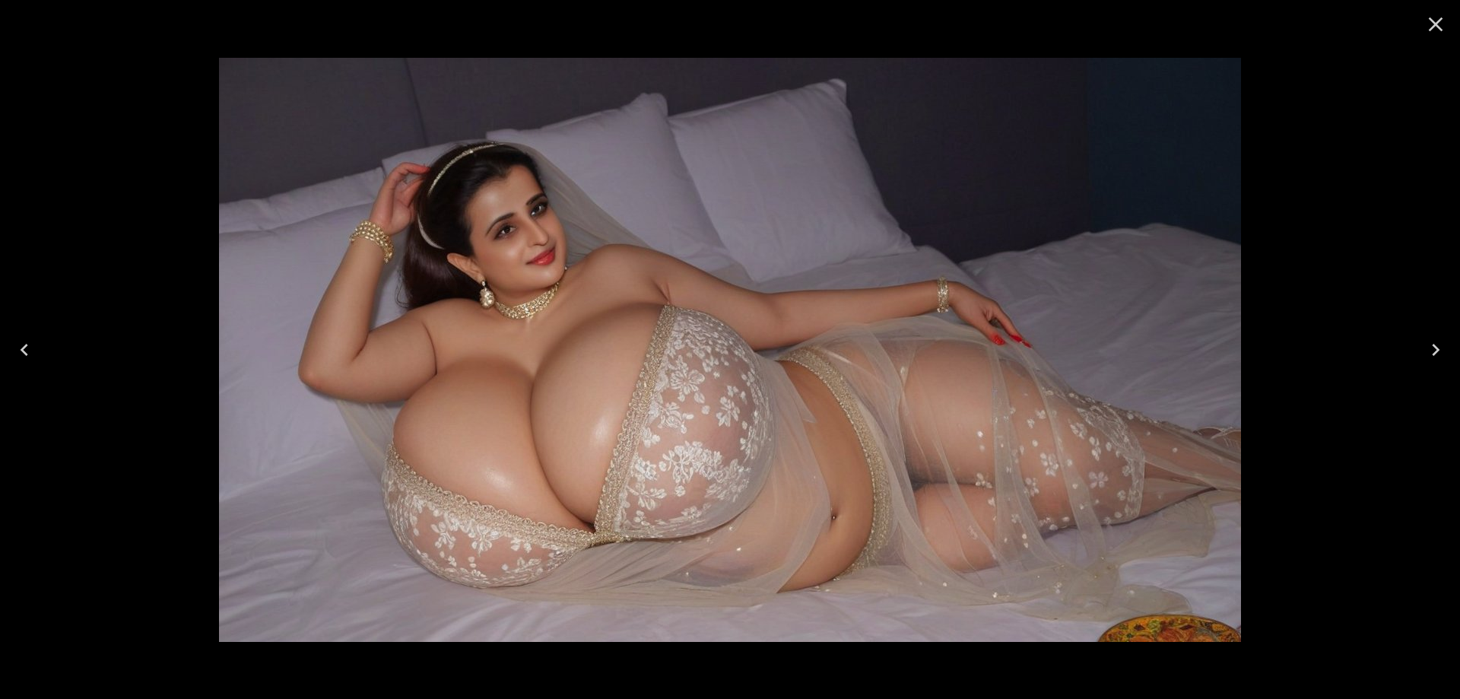
click at [1440, 351] on icon "Next" at bounding box center [1436, 350] width 24 height 24
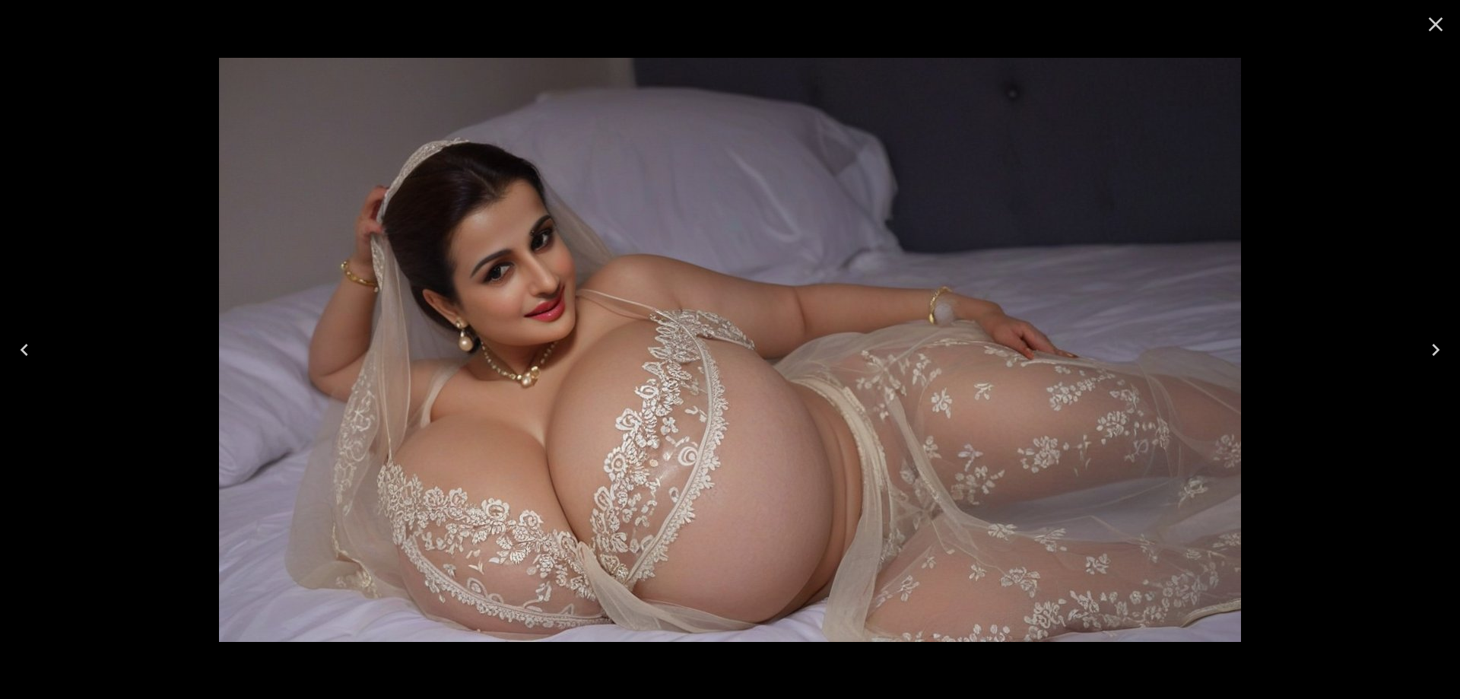
click at [1440, 351] on icon "Next" at bounding box center [1436, 350] width 24 height 24
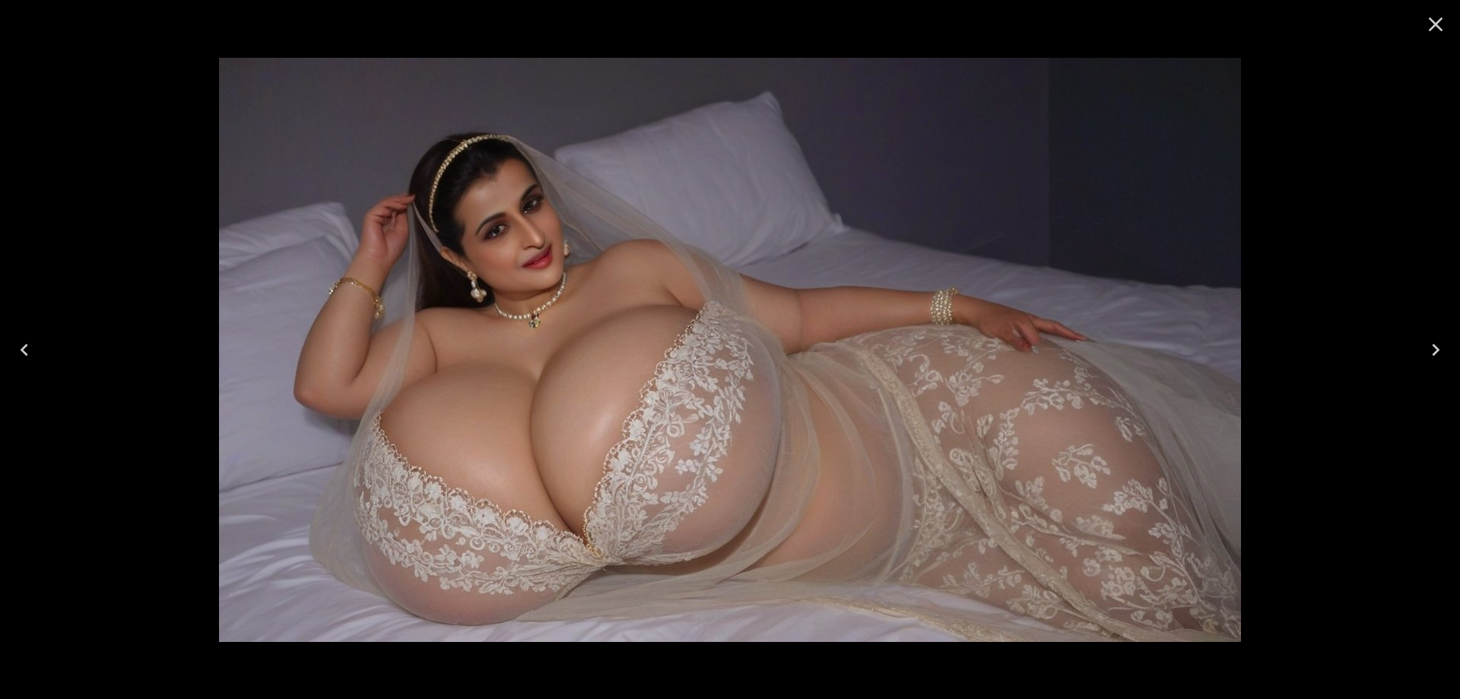
click at [1440, 351] on icon "Next" at bounding box center [1436, 350] width 24 height 24
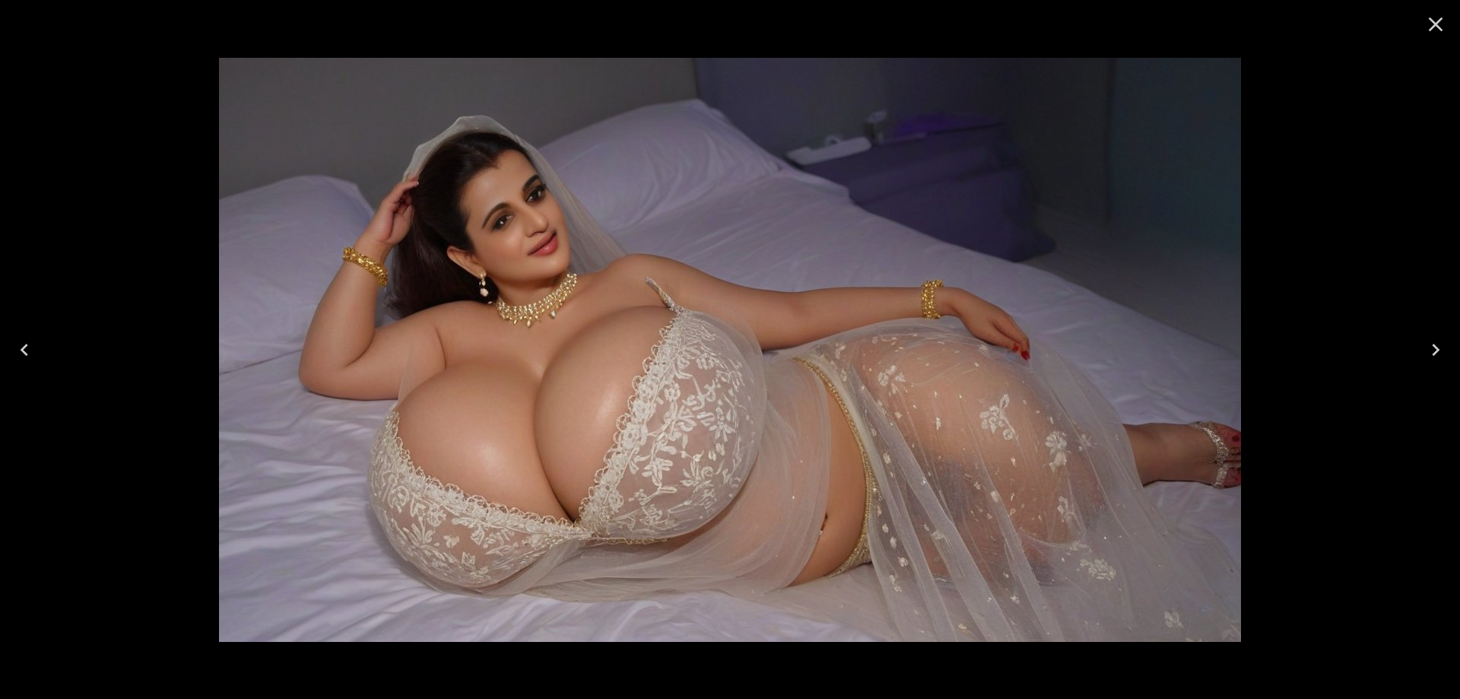
click at [1437, 357] on icon "Next" at bounding box center [1436, 350] width 24 height 24
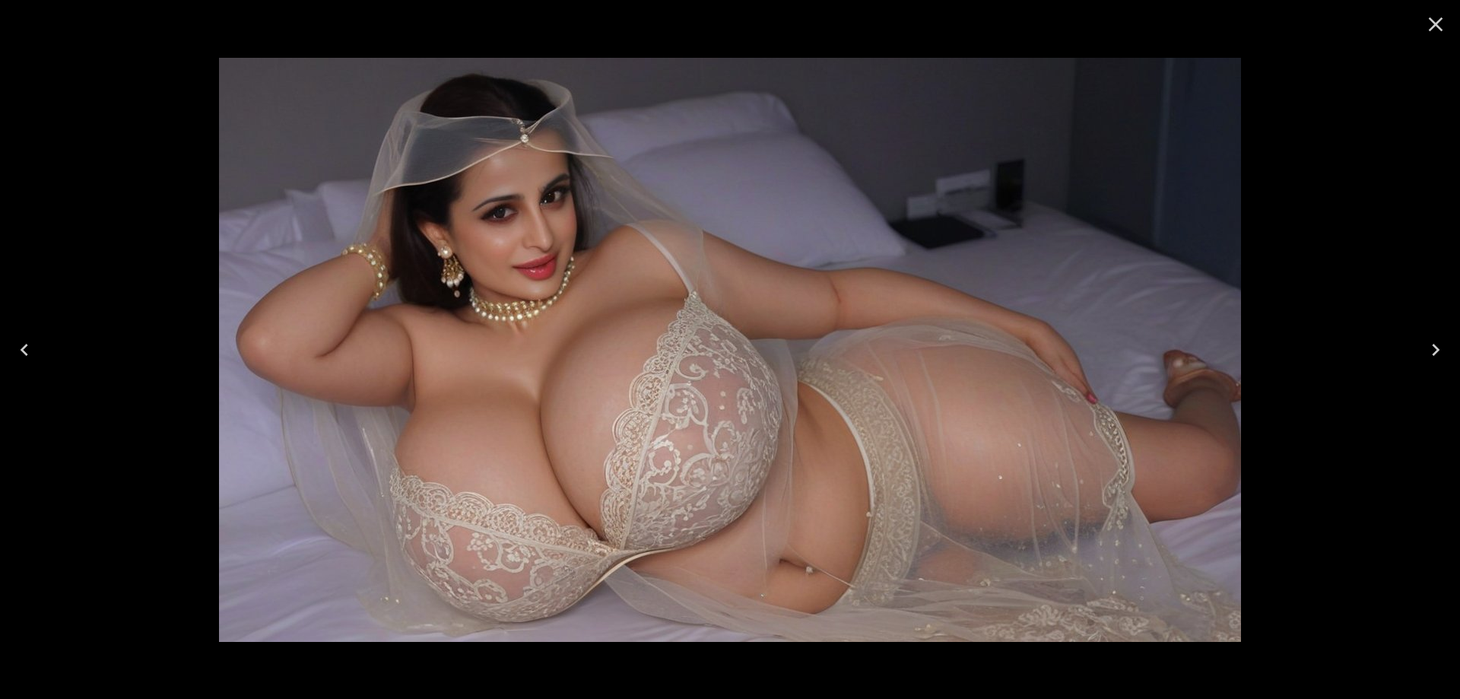
click at [1441, 338] on icon "Next" at bounding box center [1436, 350] width 24 height 24
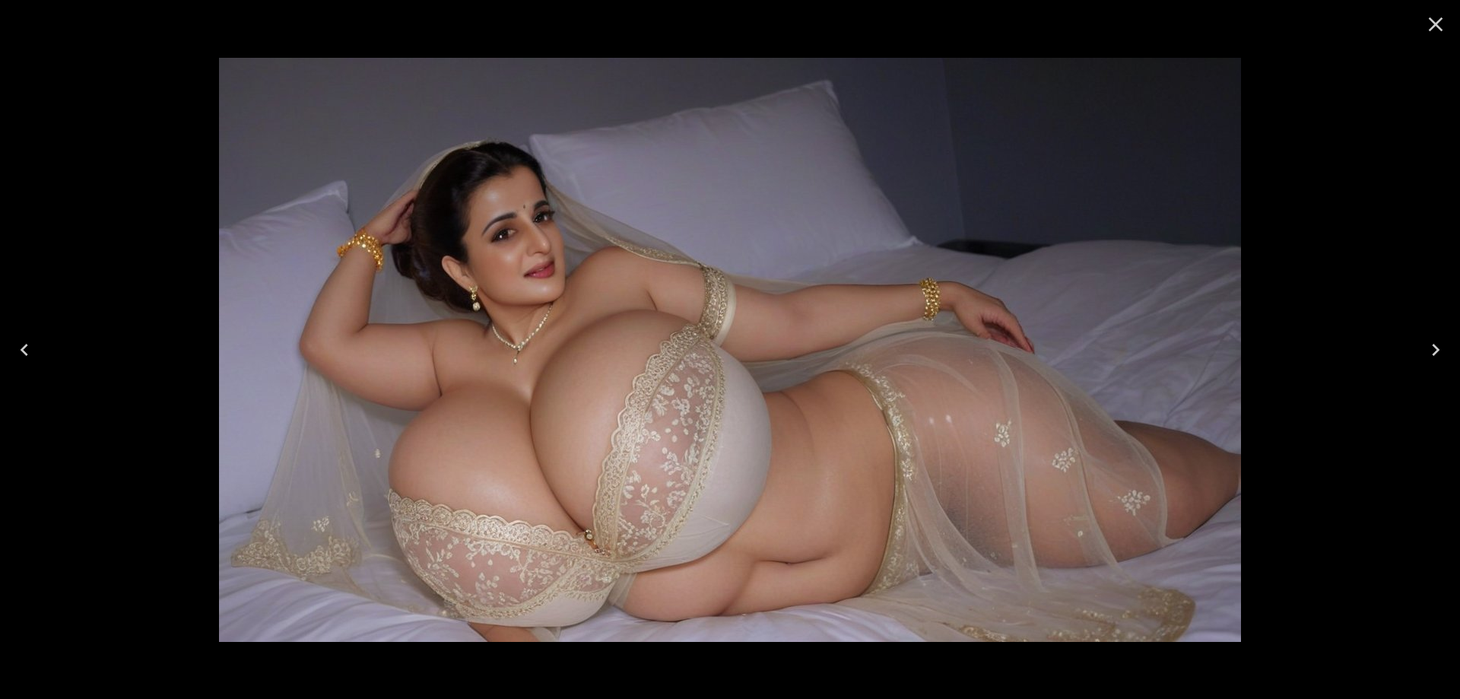
click at [1429, 353] on icon "Next" at bounding box center [1436, 350] width 24 height 24
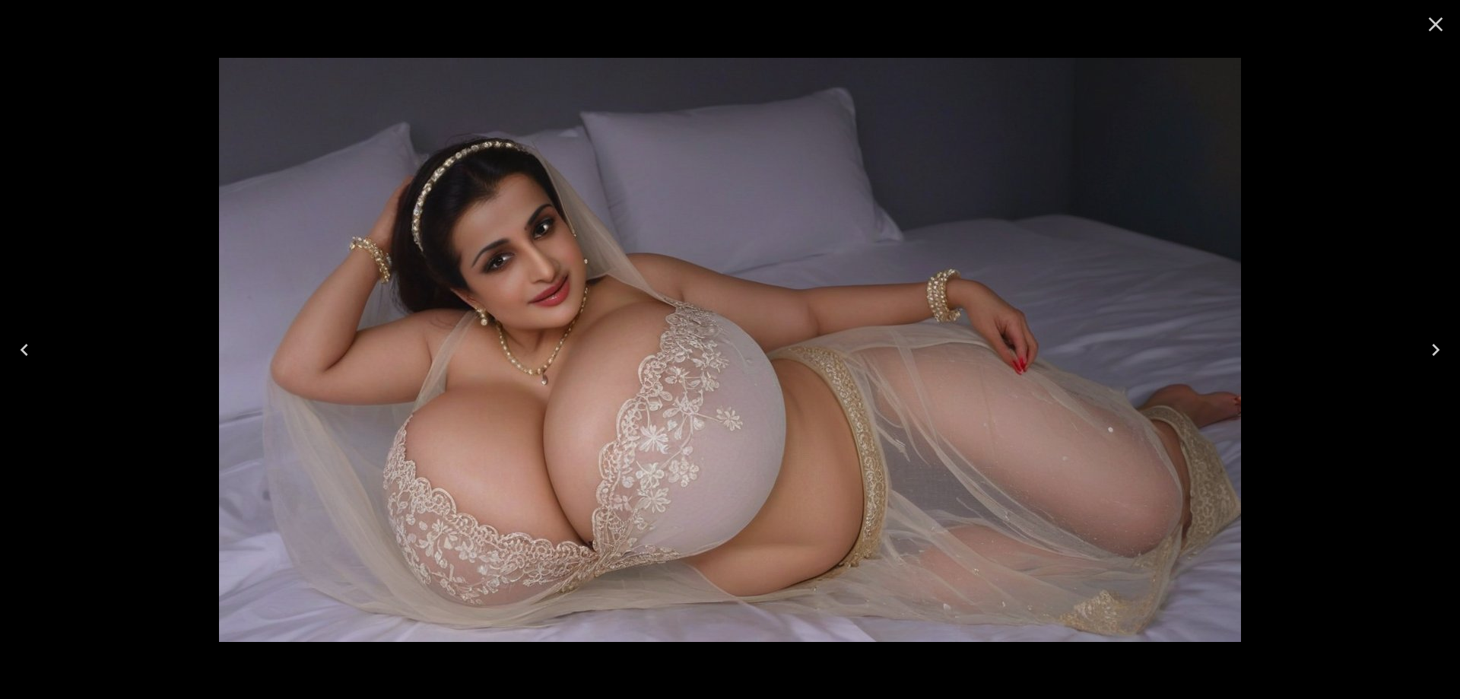
click at [1436, 348] on icon "Next" at bounding box center [1436, 350] width 8 height 12
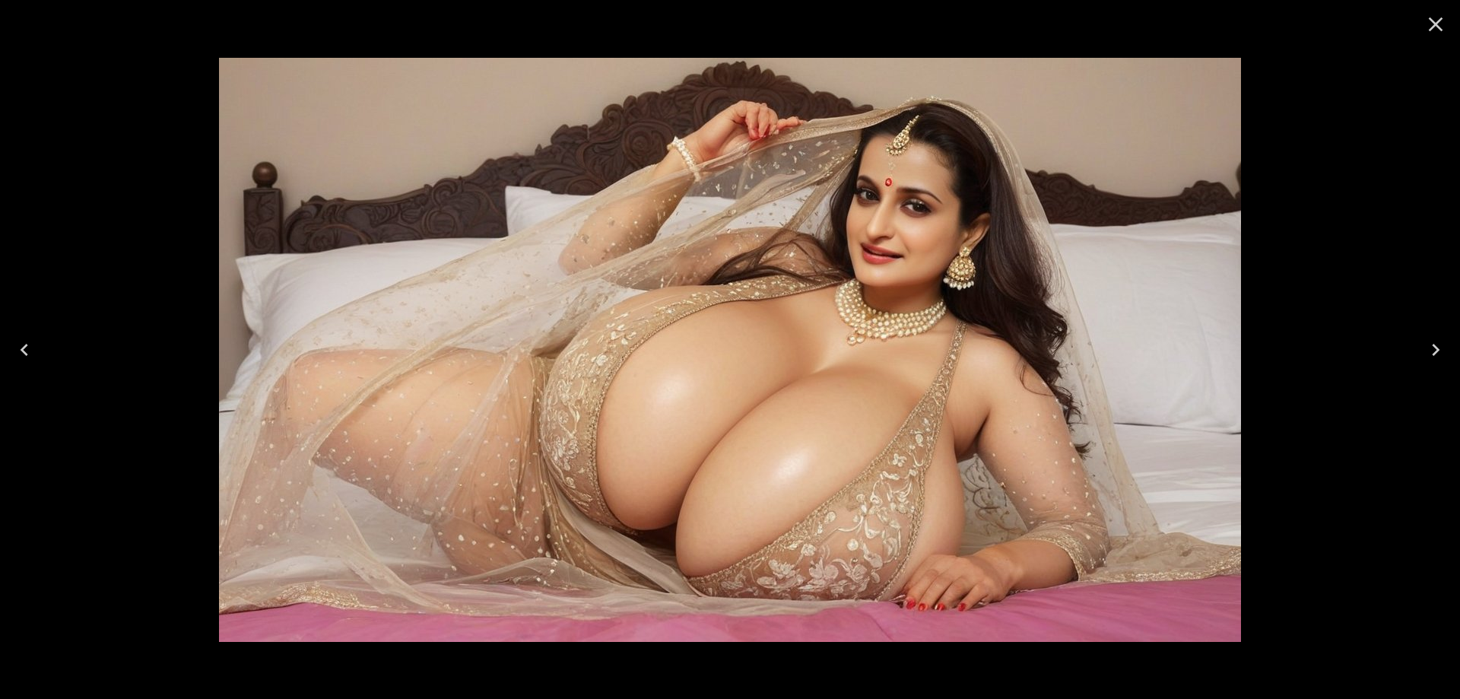
click at [1437, 357] on icon "Next" at bounding box center [1436, 350] width 24 height 24
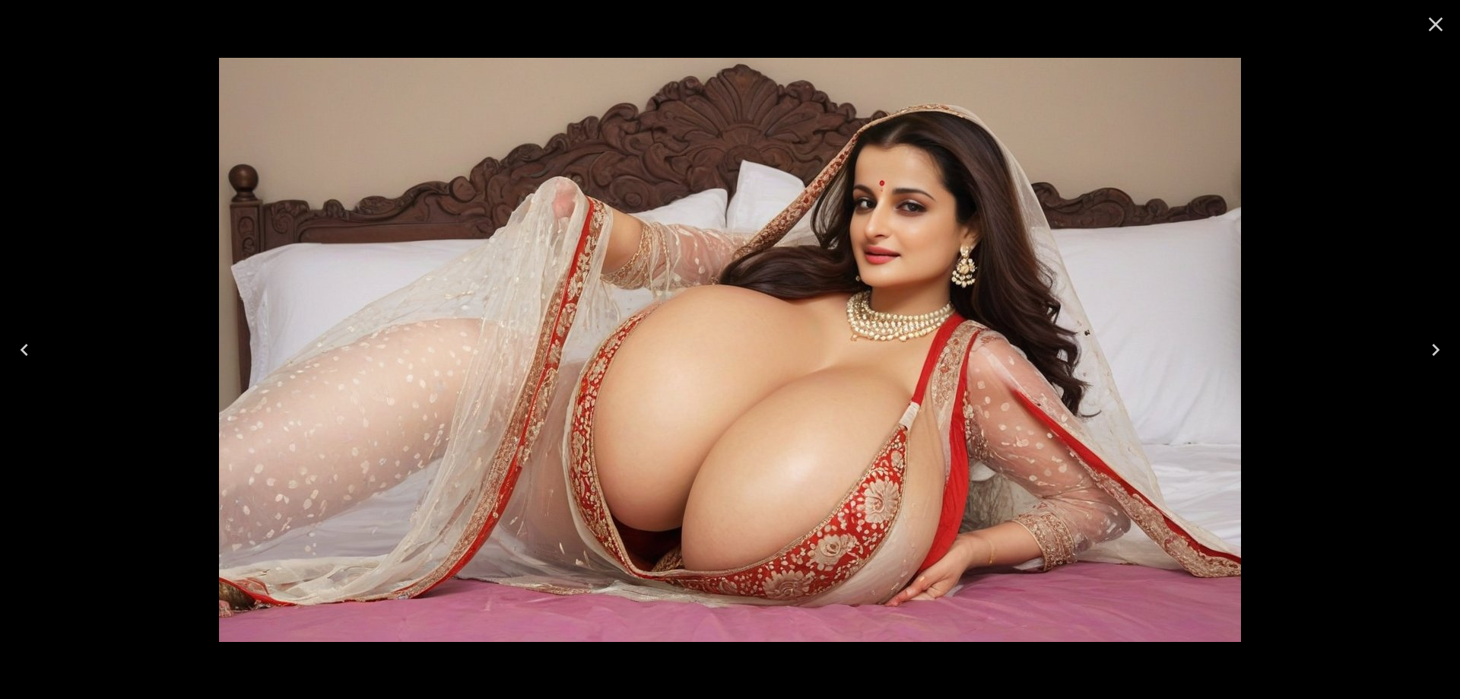
click at [1444, 350] on icon "Next" at bounding box center [1436, 350] width 24 height 24
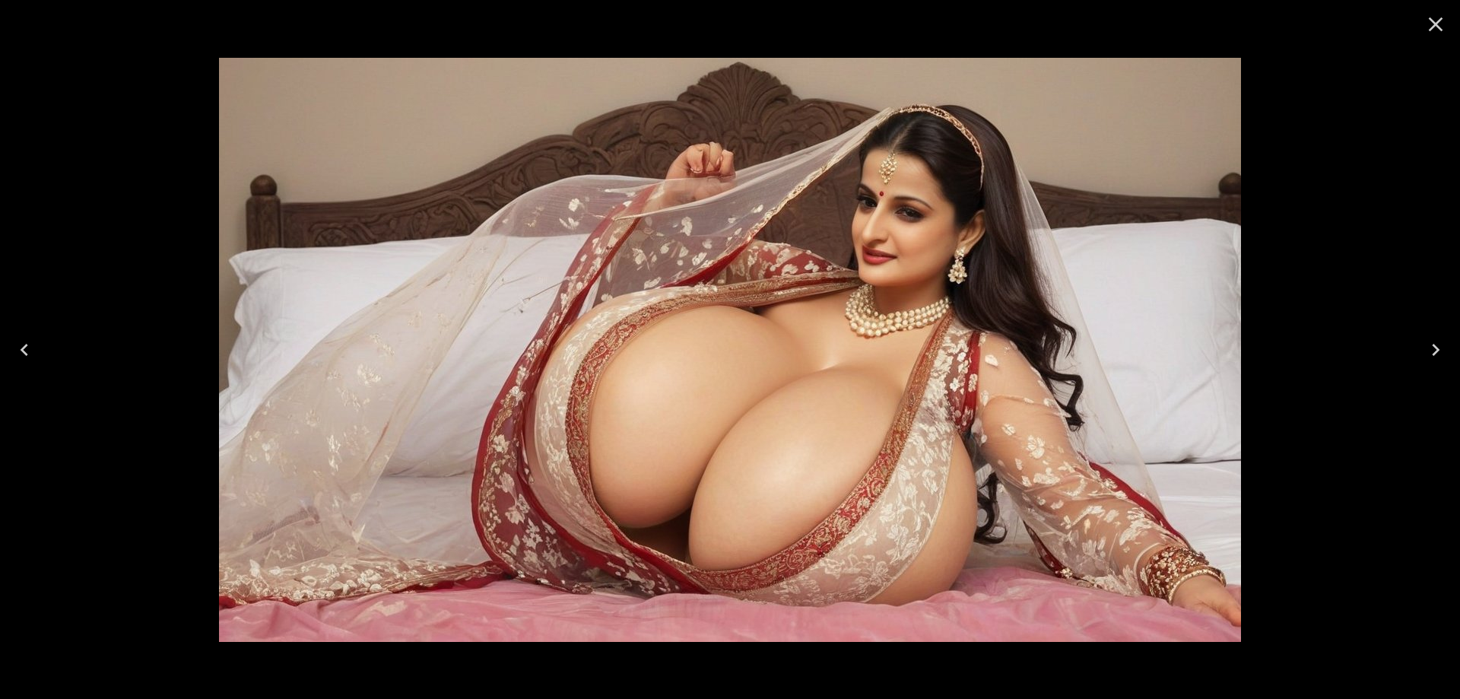
click at [1443, 351] on icon "Next" at bounding box center [1436, 350] width 24 height 24
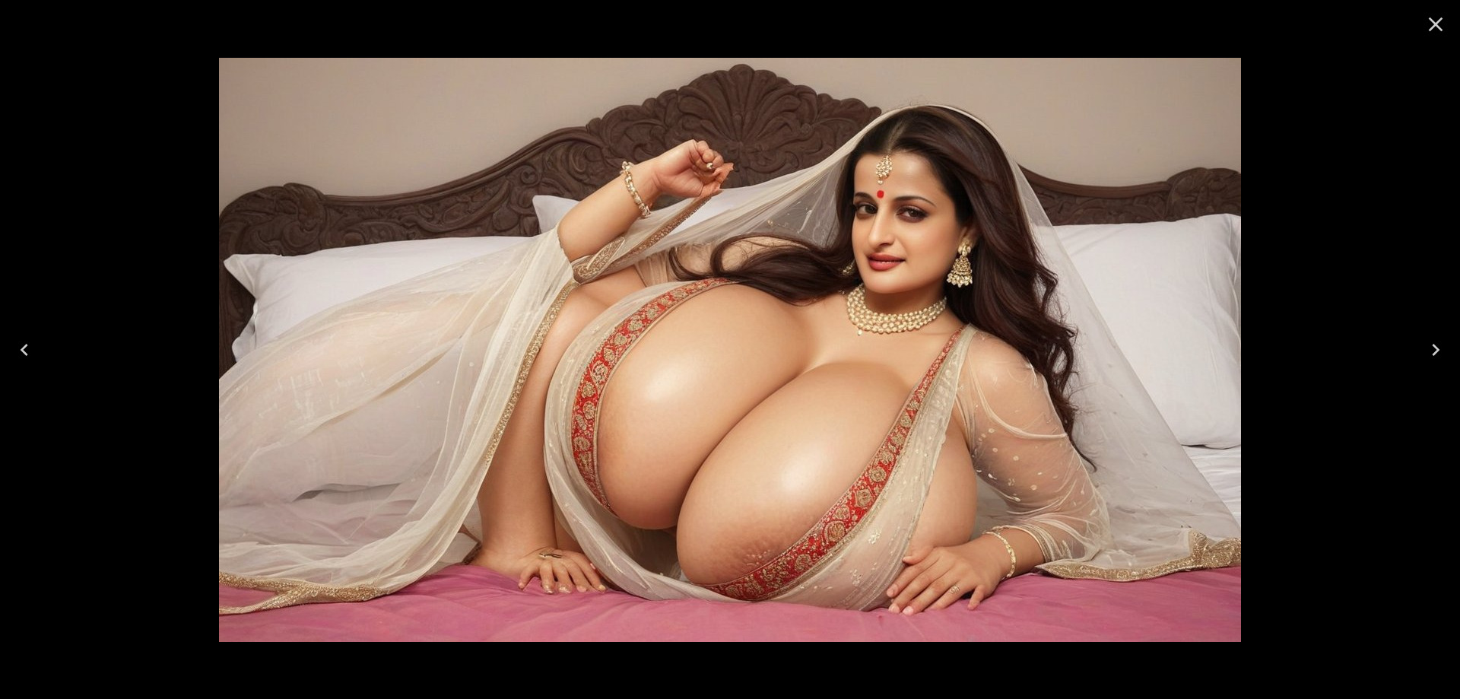
click at [1451, 354] on button "Next" at bounding box center [1436, 349] width 49 height 61
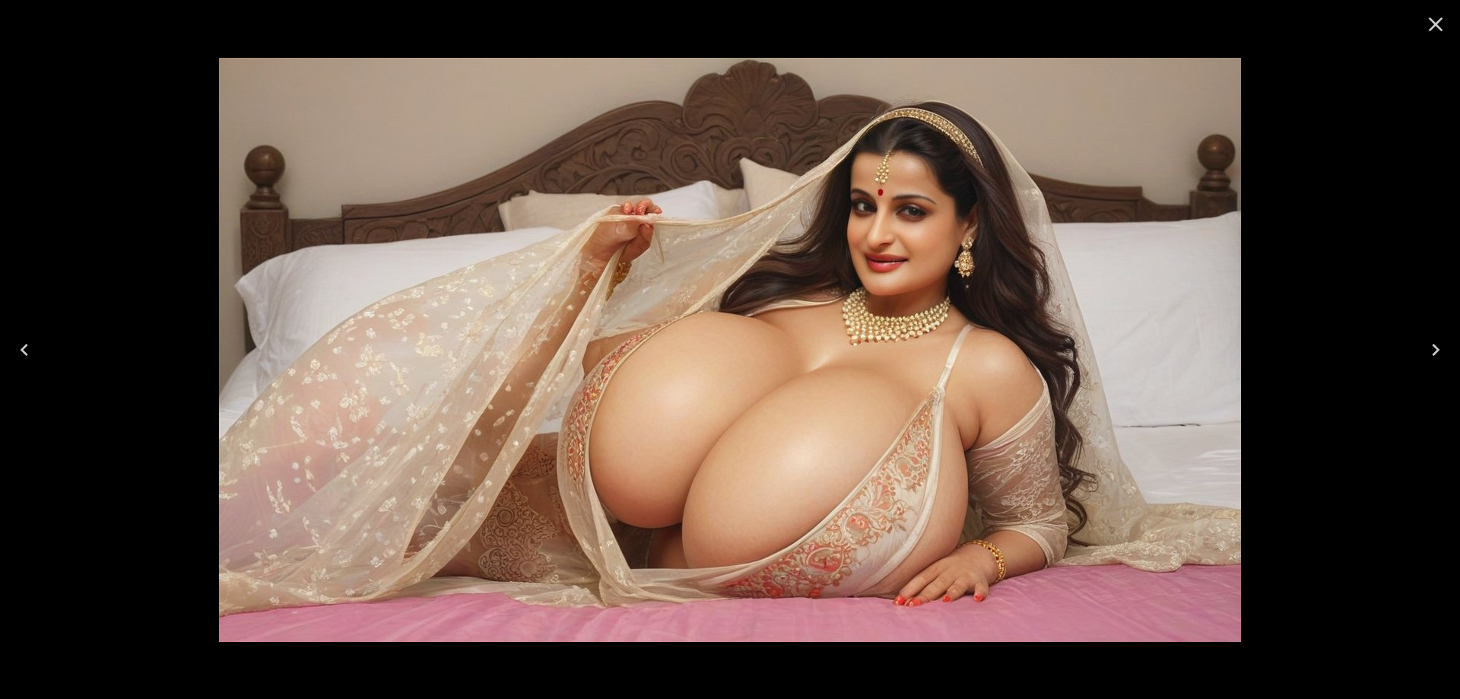
click at [1442, 336] on button "Next" at bounding box center [1436, 349] width 49 height 61
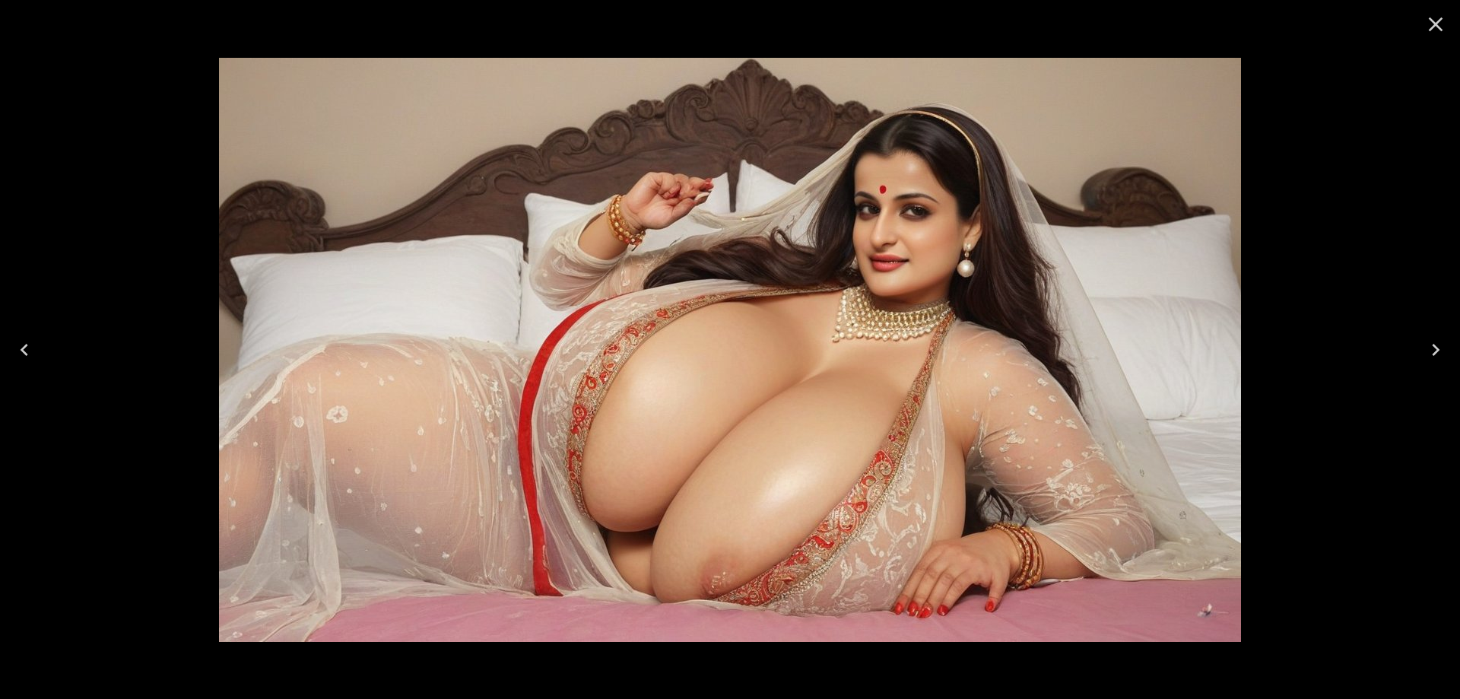
click at [1442, 336] on button "Next" at bounding box center [1436, 349] width 49 height 61
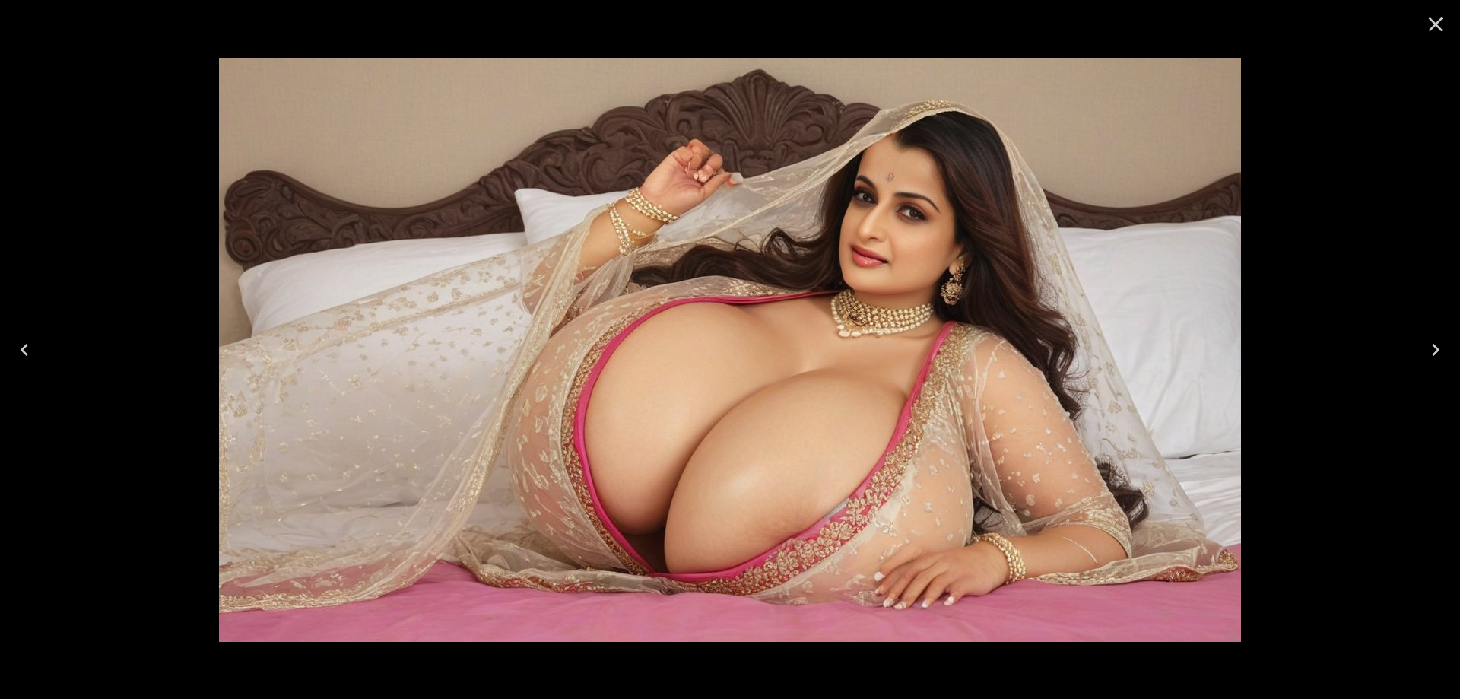
click at [1442, 336] on button "Next" at bounding box center [1436, 349] width 49 height 61
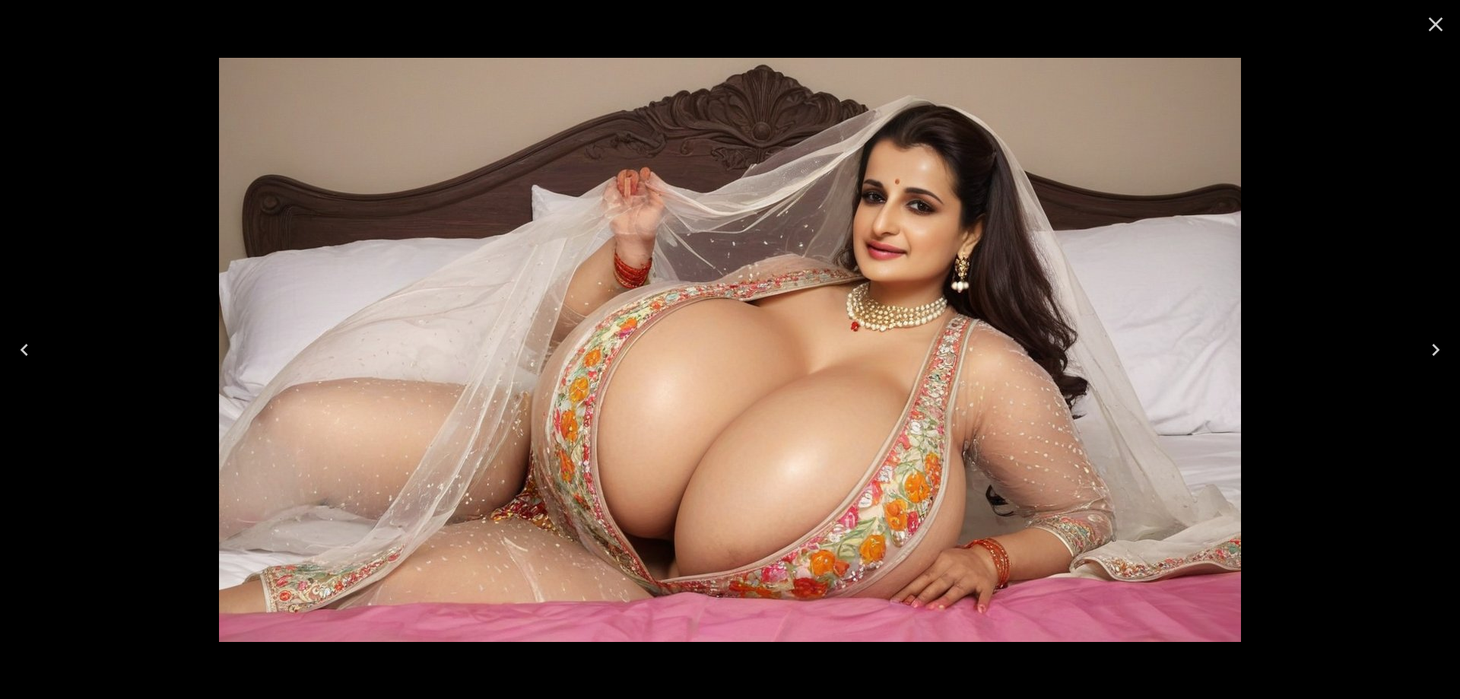
click at [1443, 336] on button "Next" at bounding box center [1436, 349] width 49 height 61
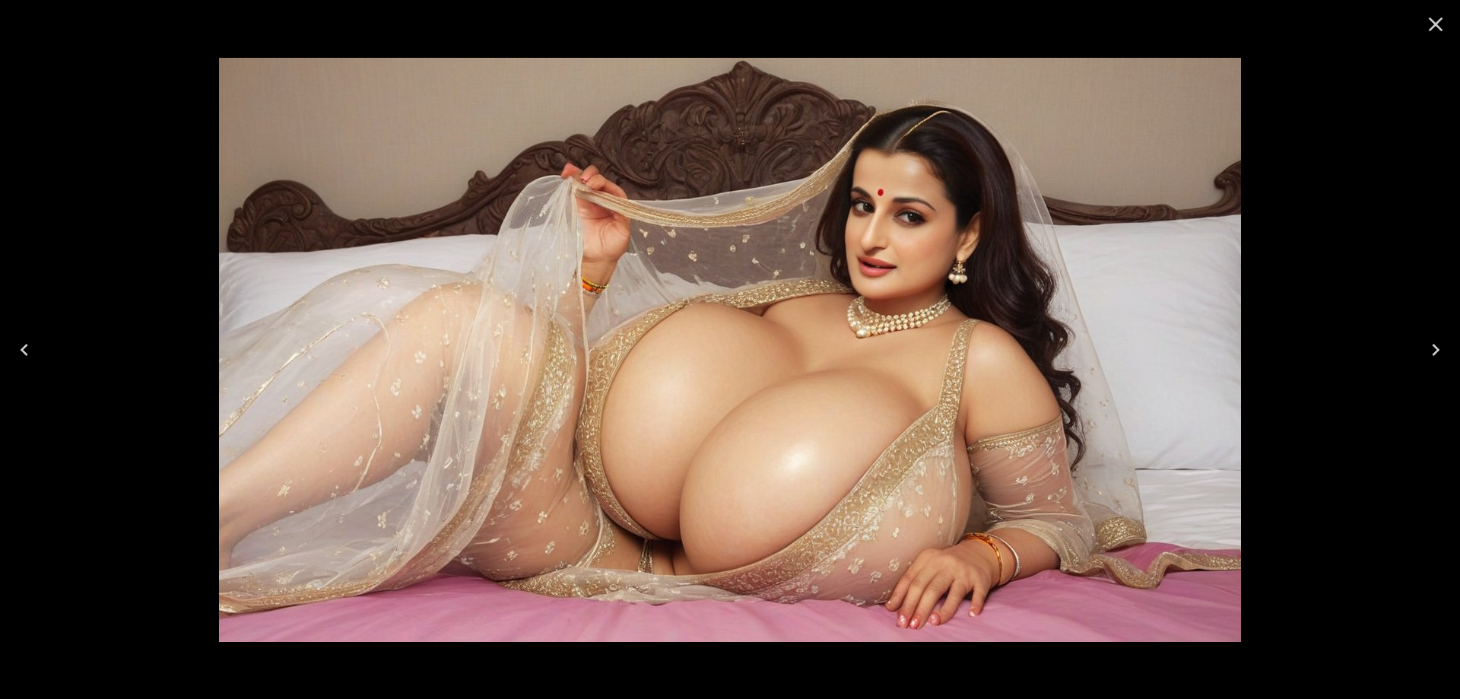
click at [1443, 336] on button "Next" at bounding box center [1436, 349] width 49 height 61
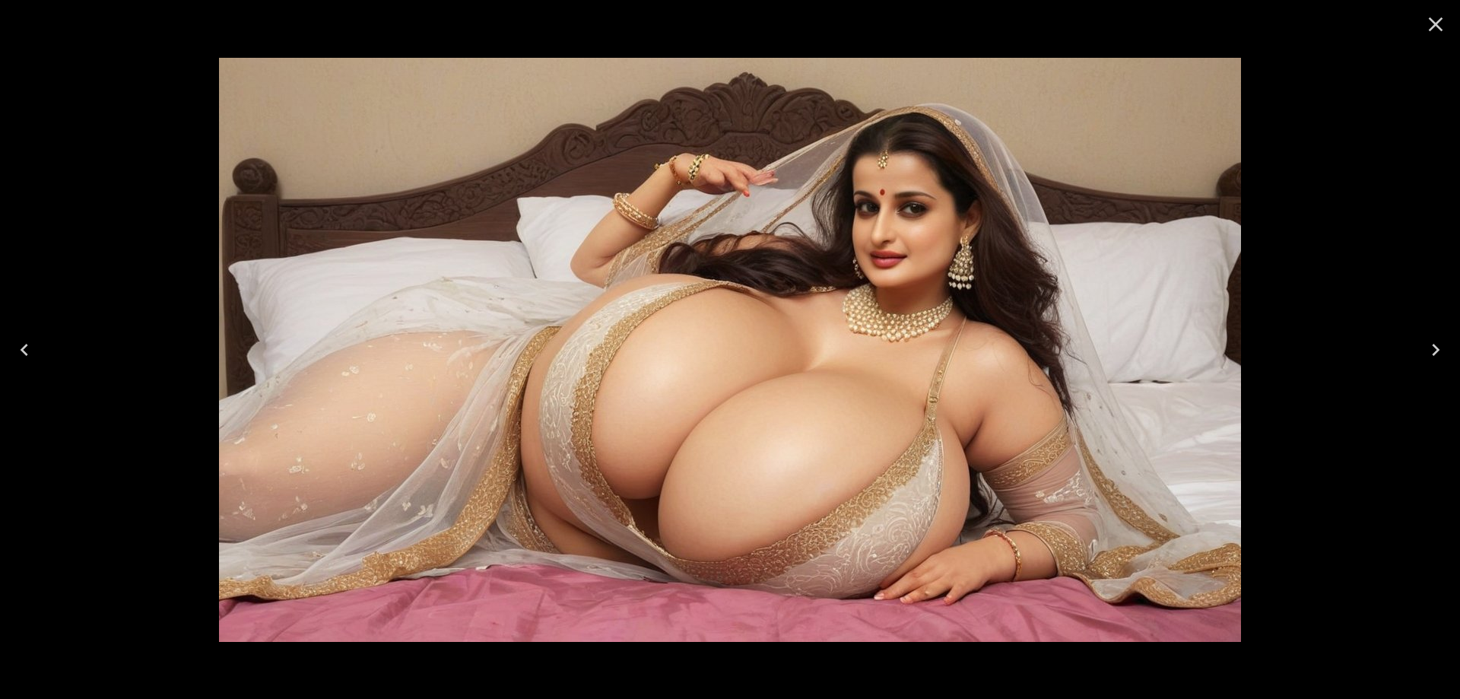
click at [1443, 336] on button "Next" at bounding box center [1436, 349] width 49 height 61
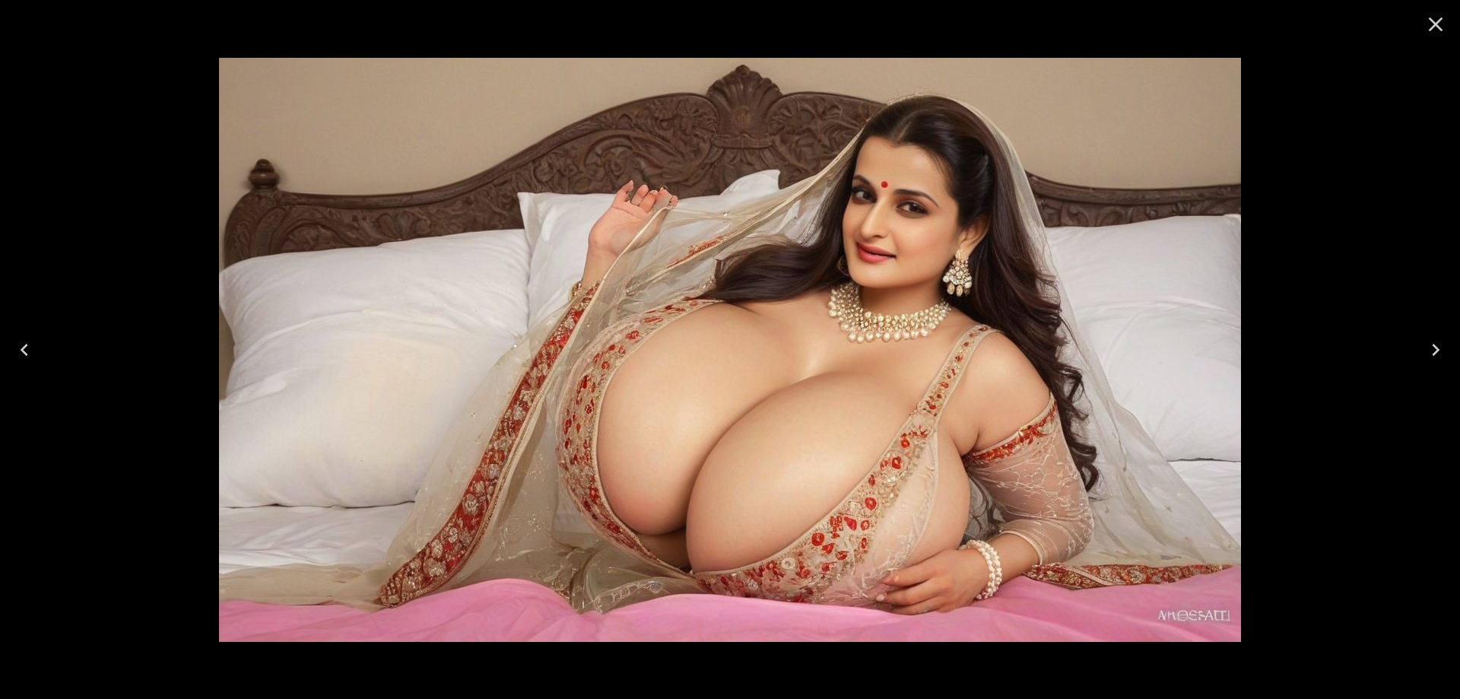
click at [1443, 336] on button "Next" at bounding box center [1436, 349] width 49 height 61
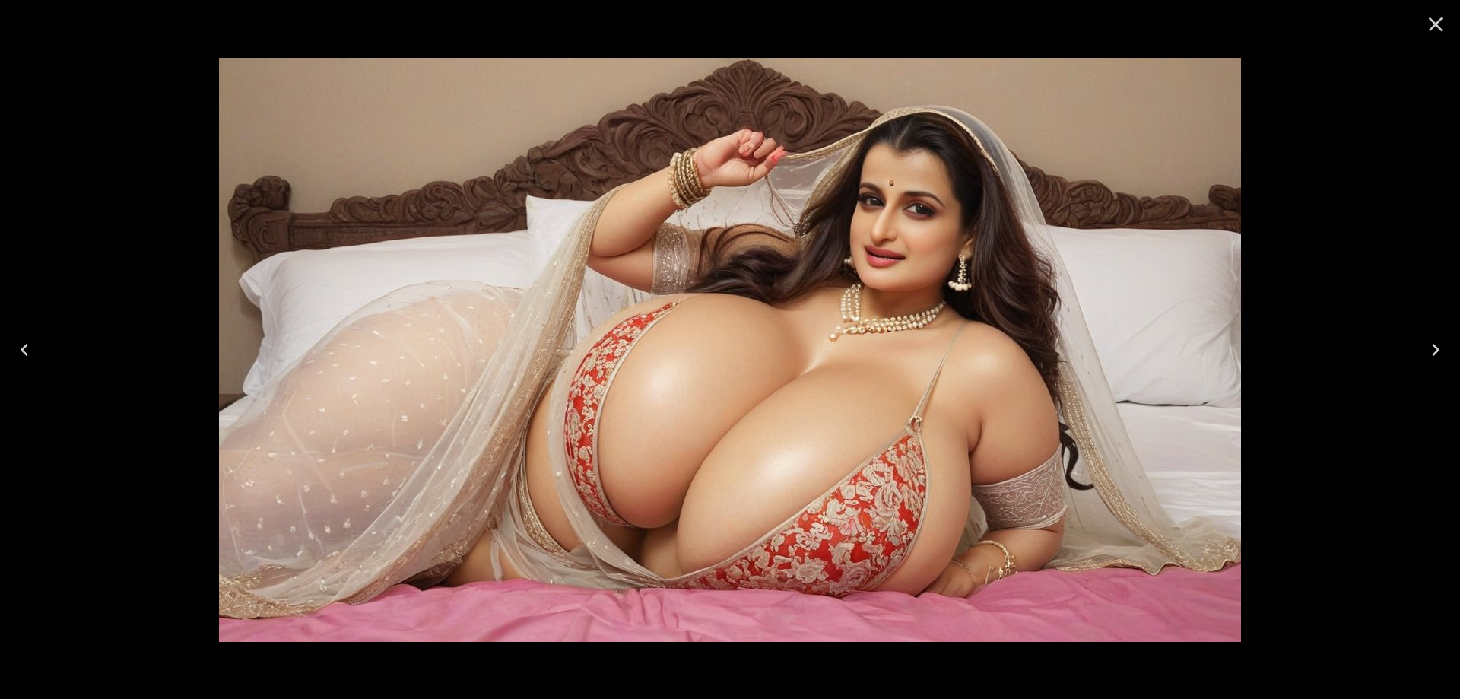
click at [1443, 336] on button "Next" at bounding box center [1436, 349] width 49 height 61
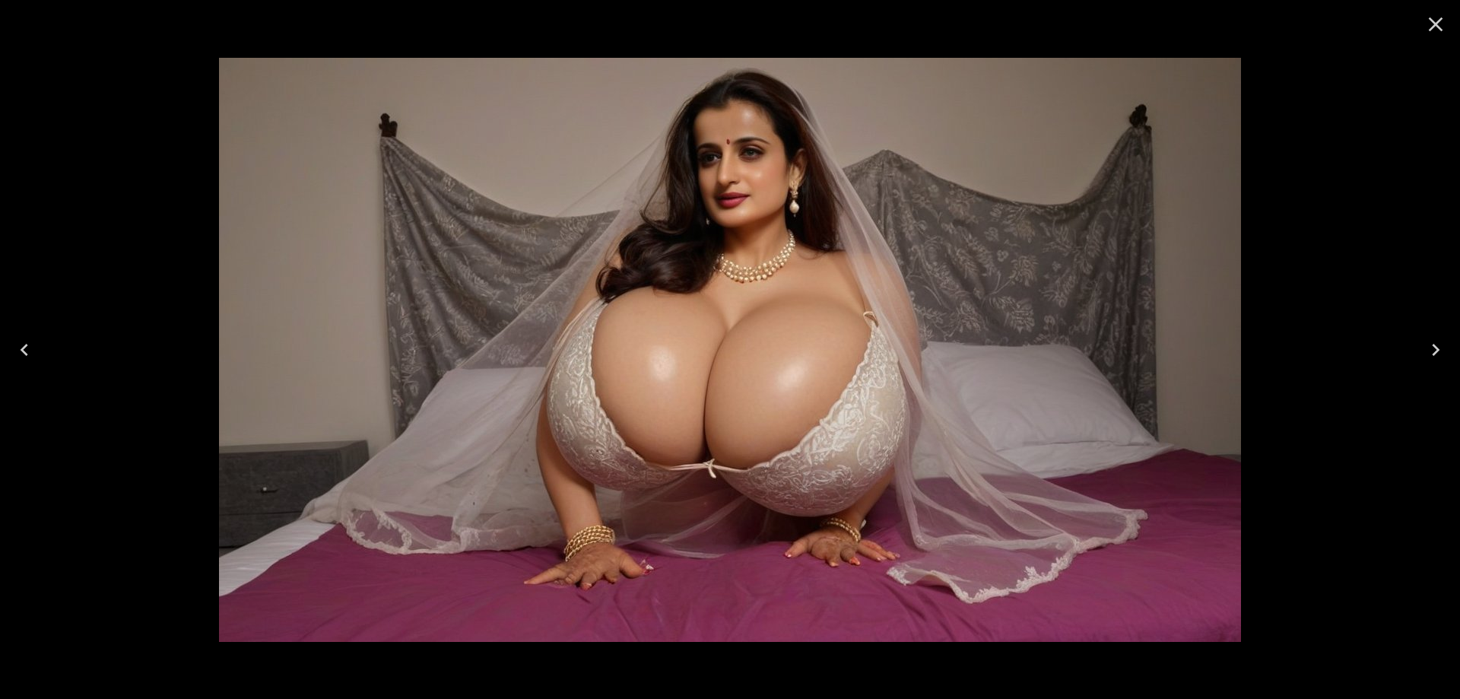
click at [1422, 345] on button "Next" at bounding box center [1436, 349] width 49 height 61
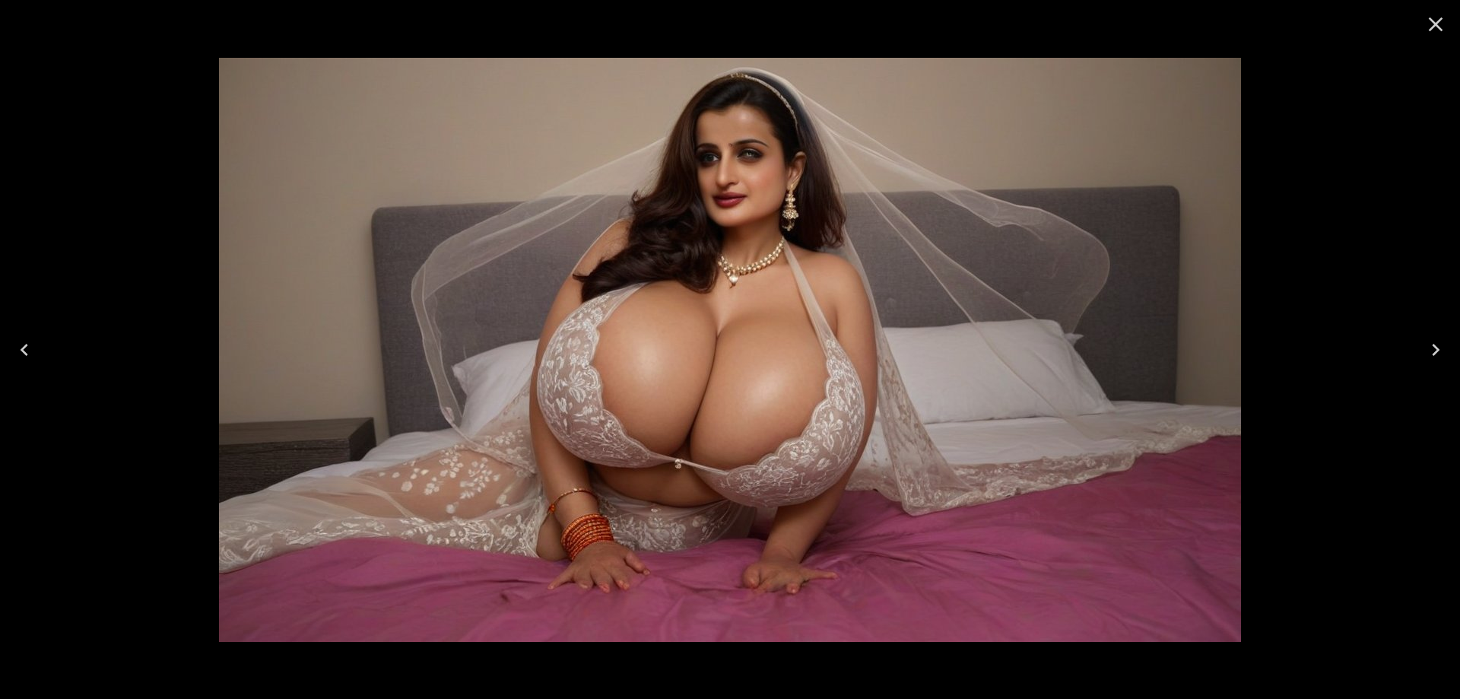
click at [1422, 349] on button "Next" at bounding box center [1436, 349] width 49 height 61
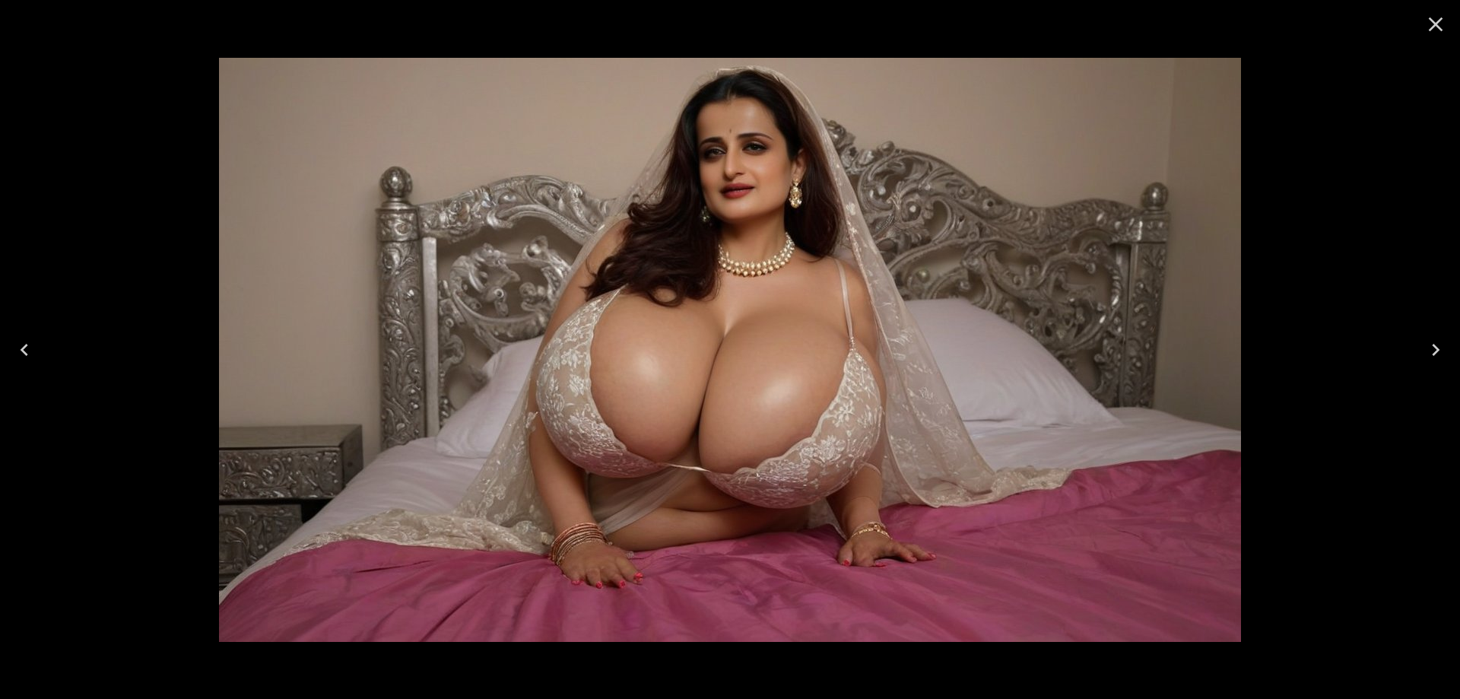
click at [1430, 341] on icon "Next" at bounding box center [1436, 350] width 24 height 24
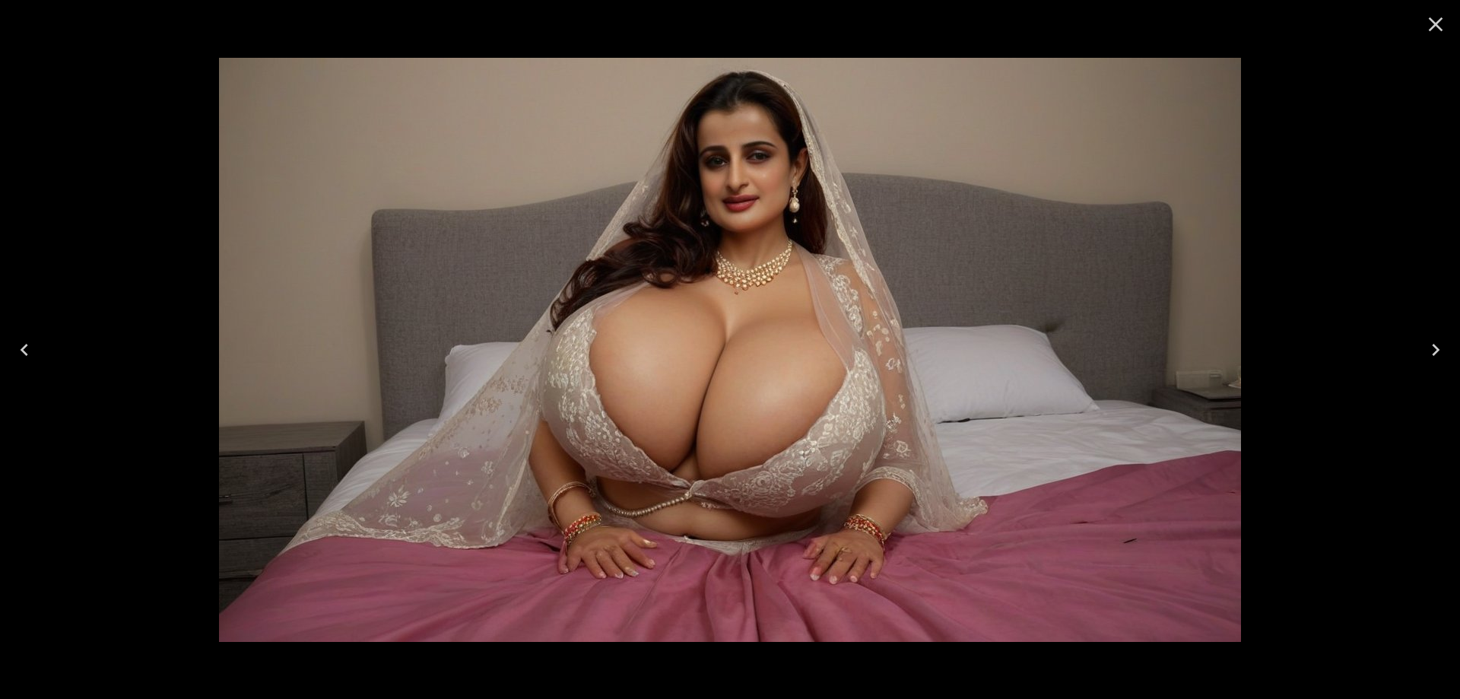
click at [1435, 354] on icon "Next" at bounding box center [1436, 350] width 24 height 24
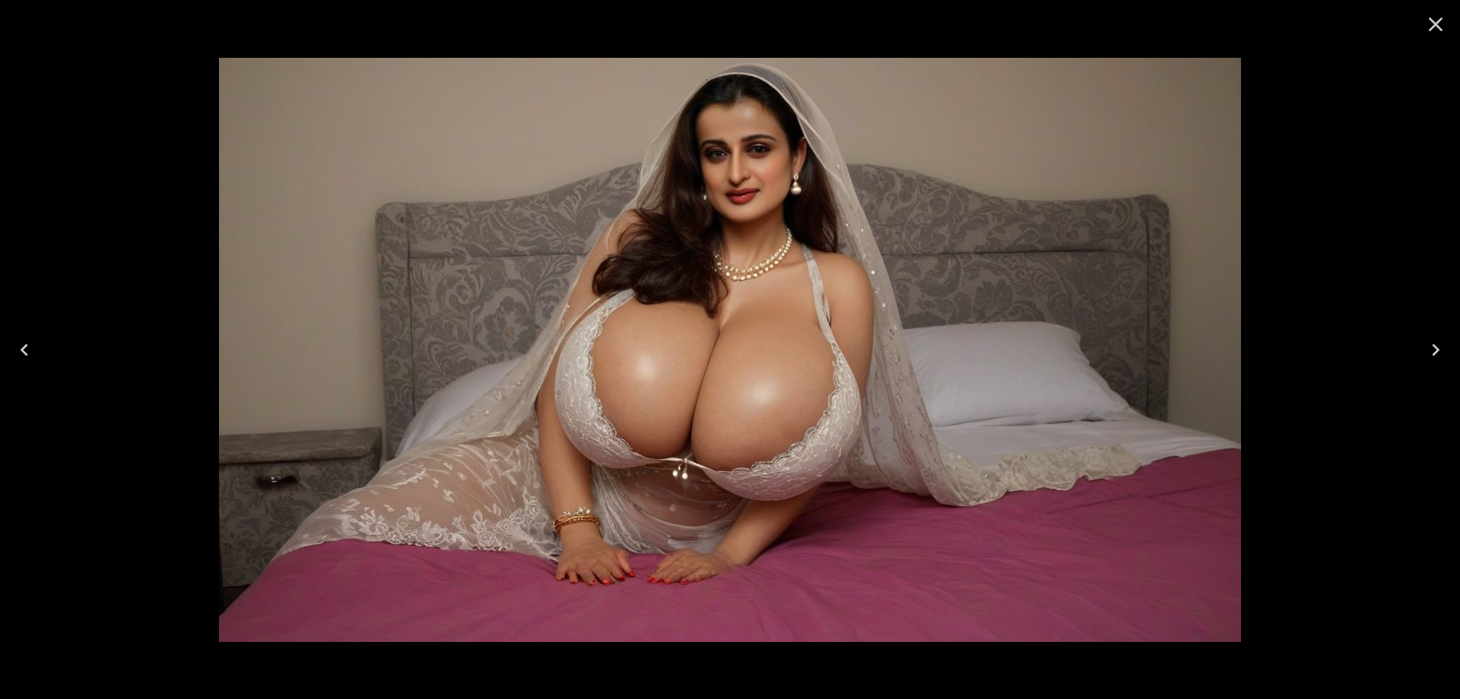
click at [1423, 348] on button "Next" at bounding box center [1436, 349] width 49 height 61
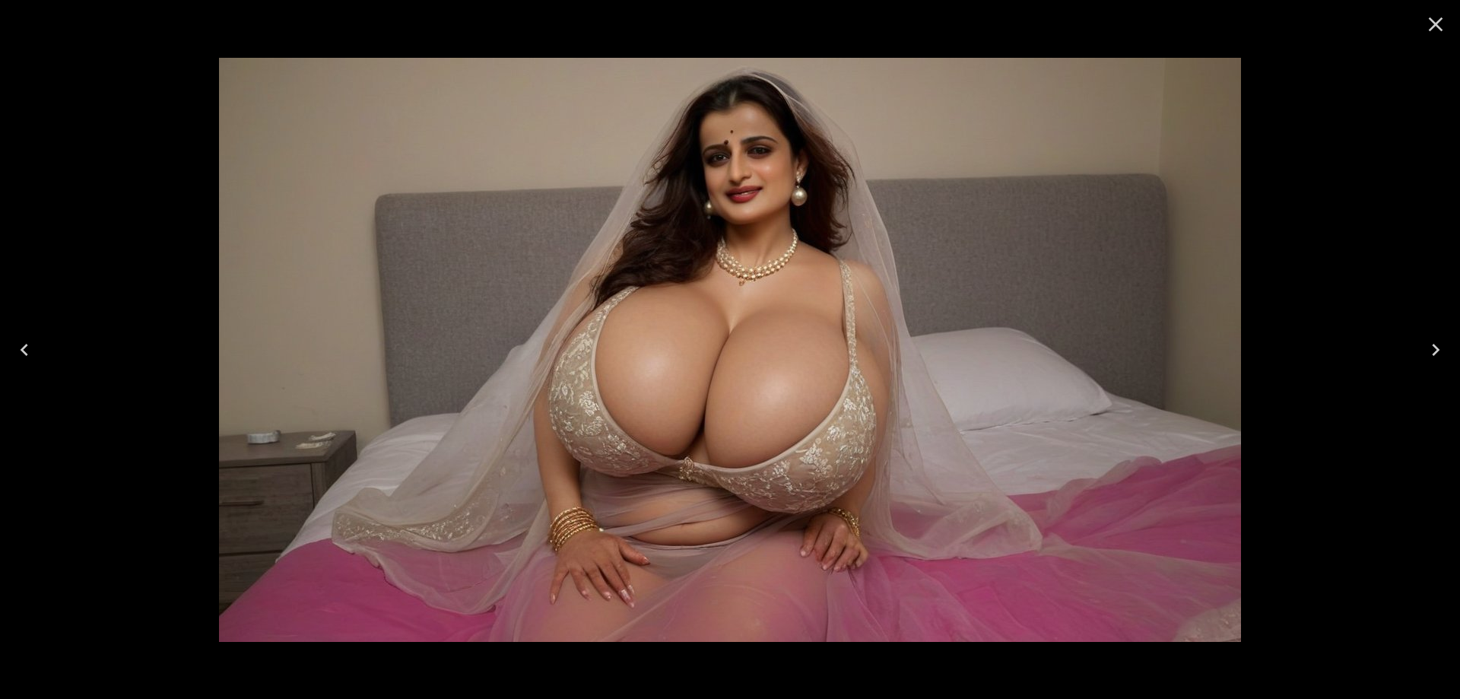
click at [1422, 351] on button "Next" at bounding box center [1436, 349] width 49 height 61
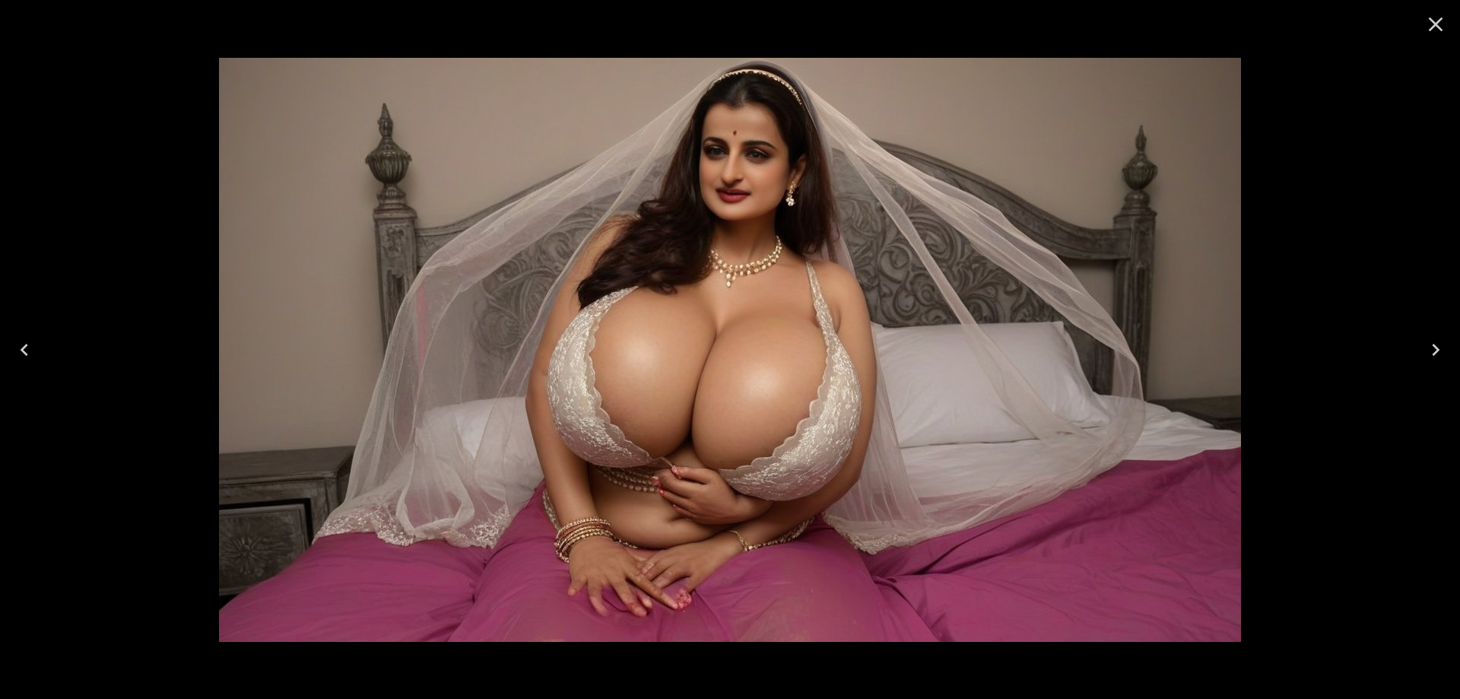
click at [1431, 352] on icon "Next" at bounding box center [1436, 350] width 24 height 24
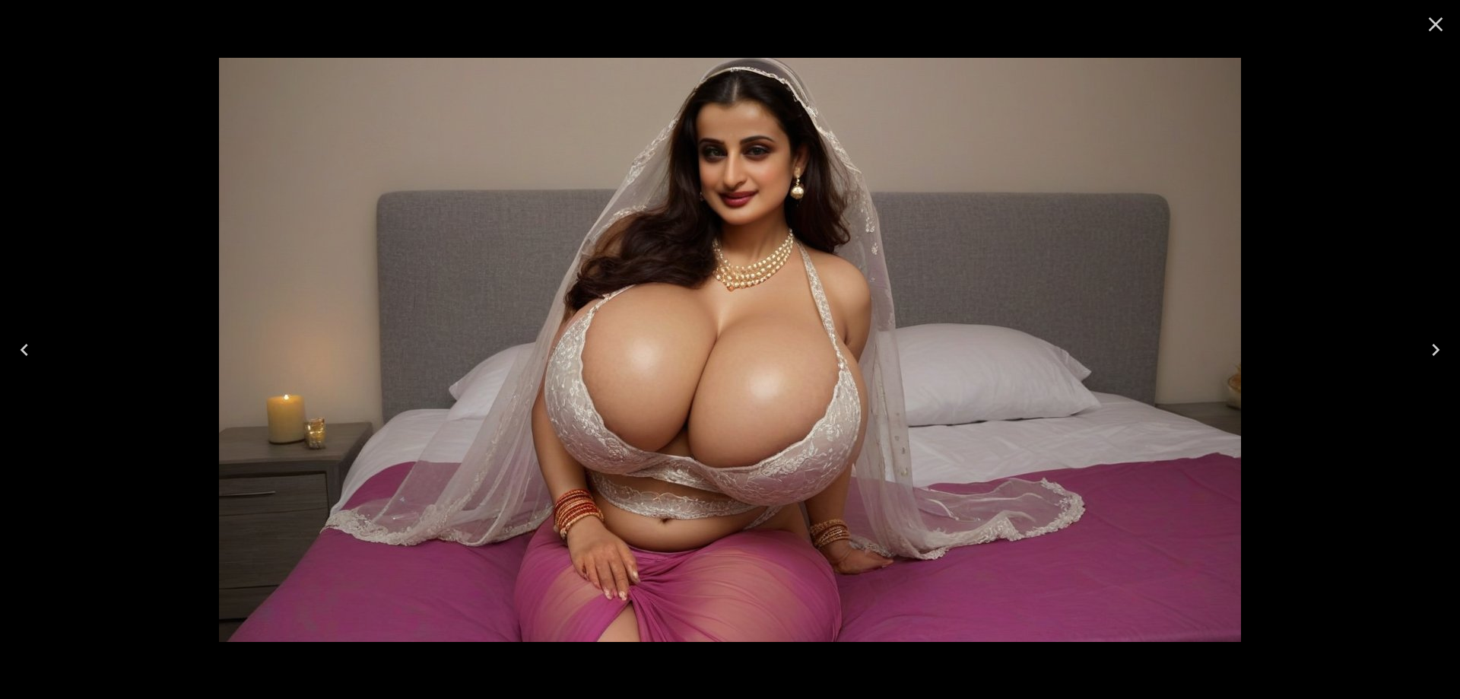
click at [1438, 341] on icon "Next" at bounding box center [1436, 350] width 24 height 24
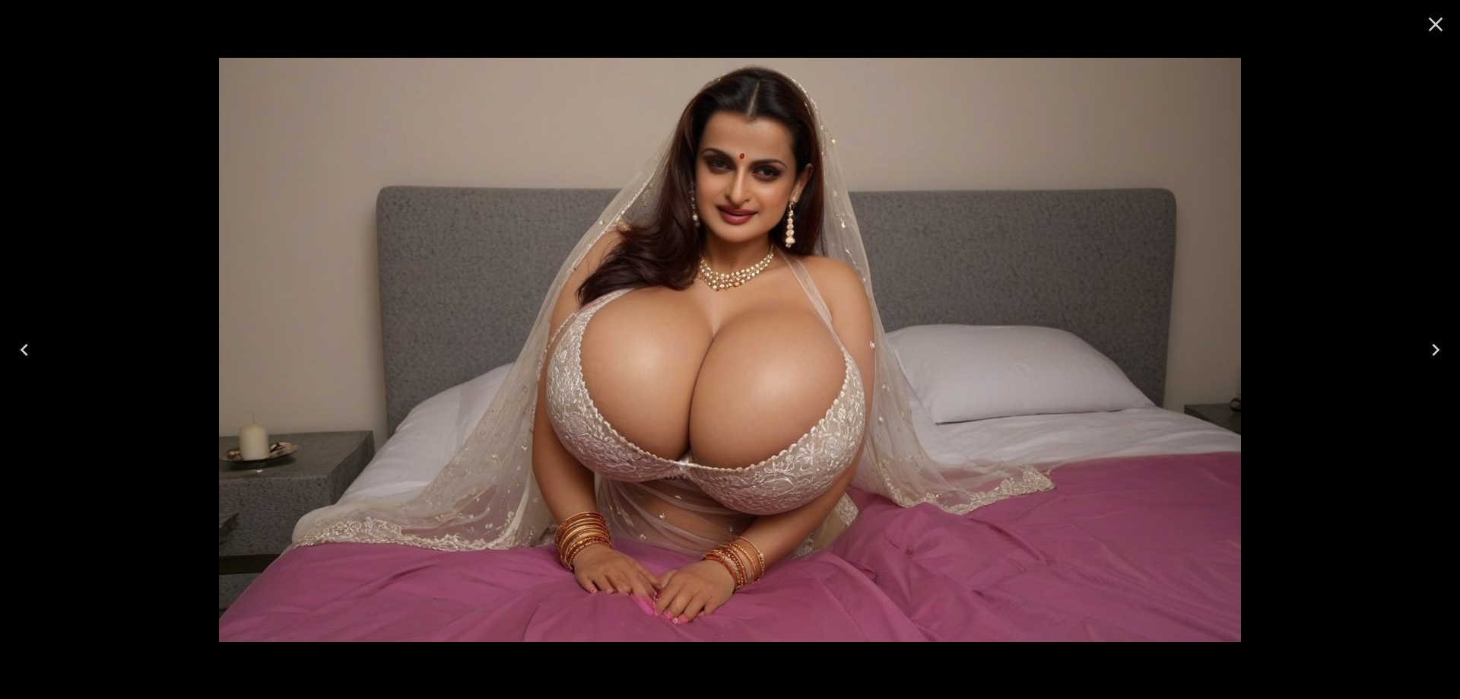
click at [1437, 347] on icon "Next" at bounding box center [1436, 350] width 8 height 12
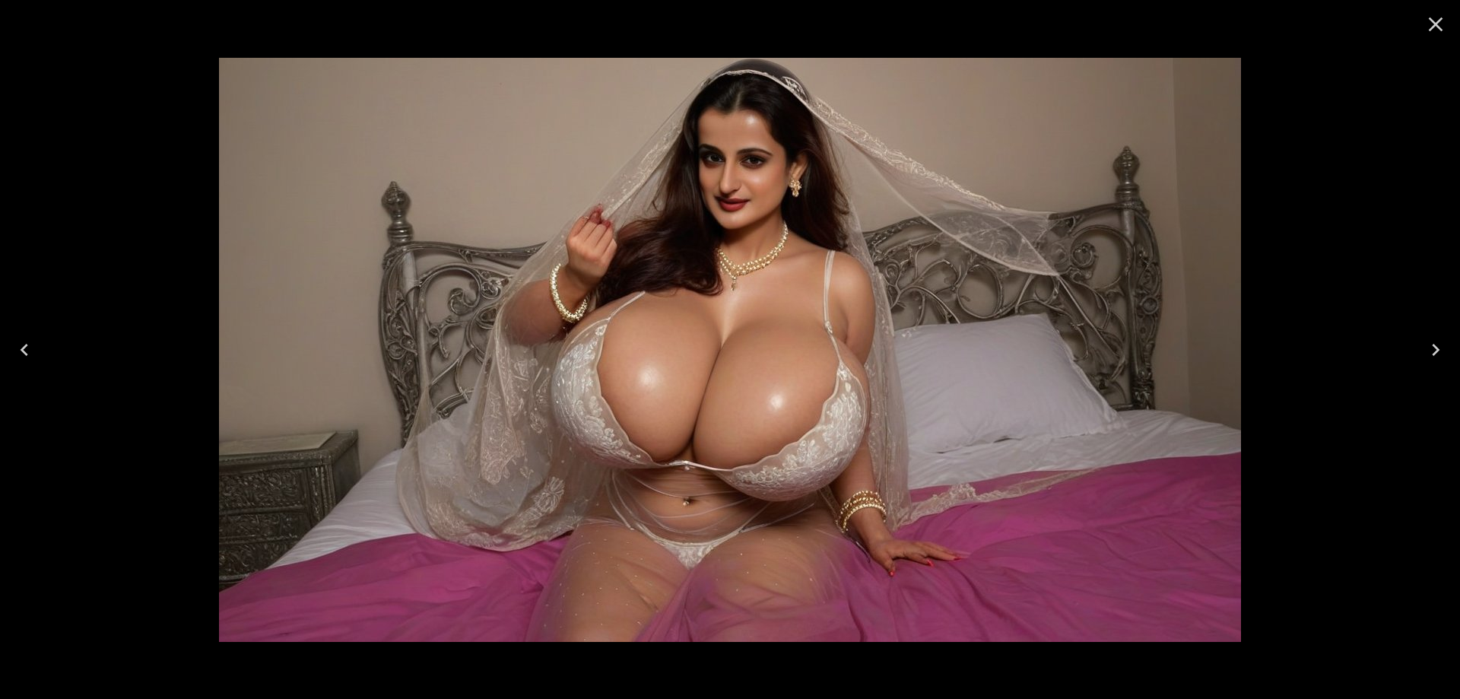
click at [1422, 359] on button "Next" at bounding box center [1436, 349] width 49 height 61
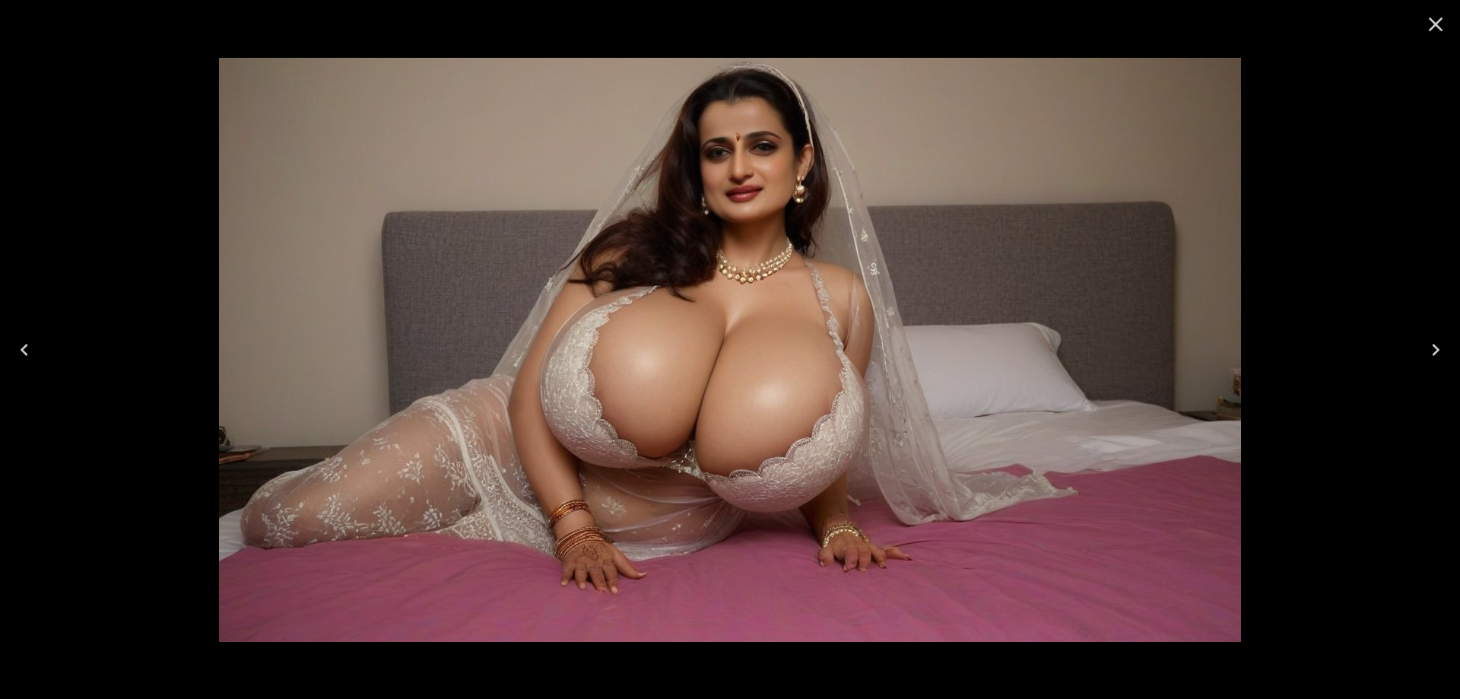
click at [1422, 359] on button "Next" at bounding box center [1436, 349] width 49 height 61
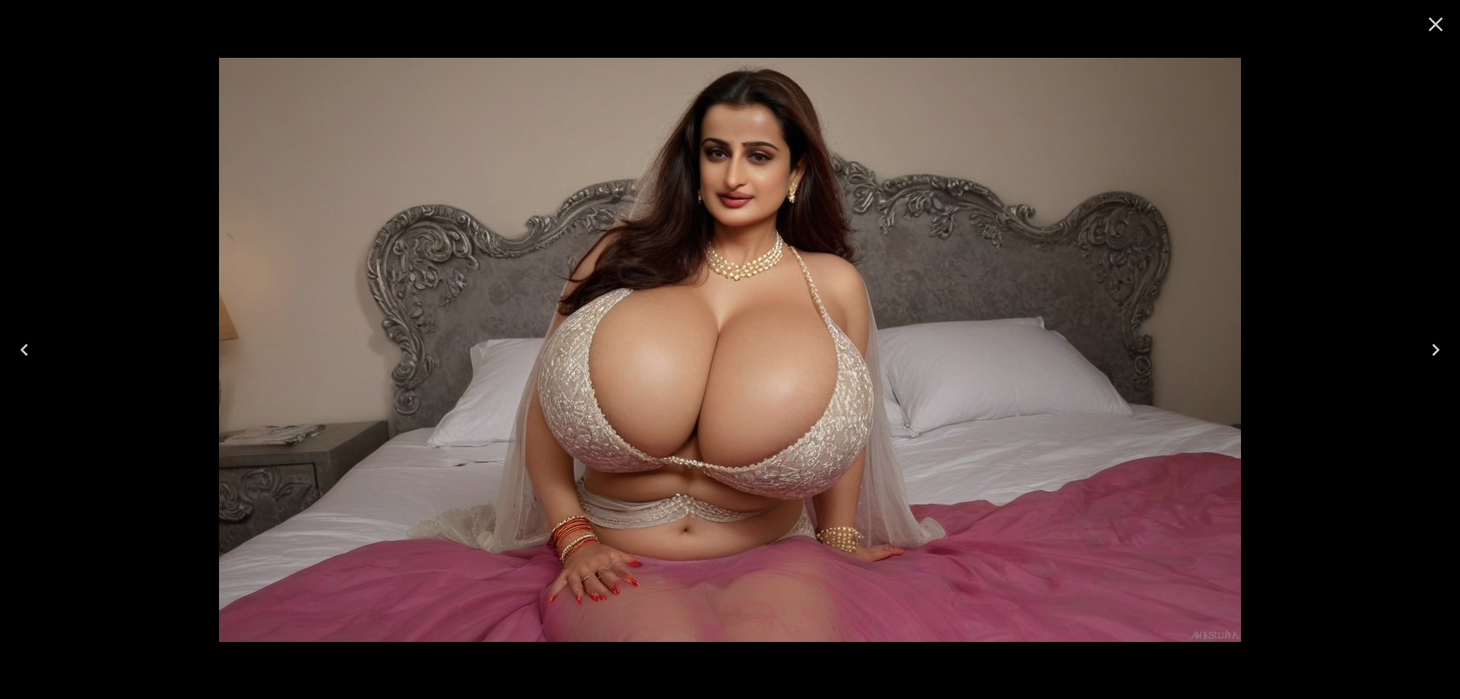
click at [1422, 359] on button "Next" at bounding box center [1436, 349] width 49 height 61
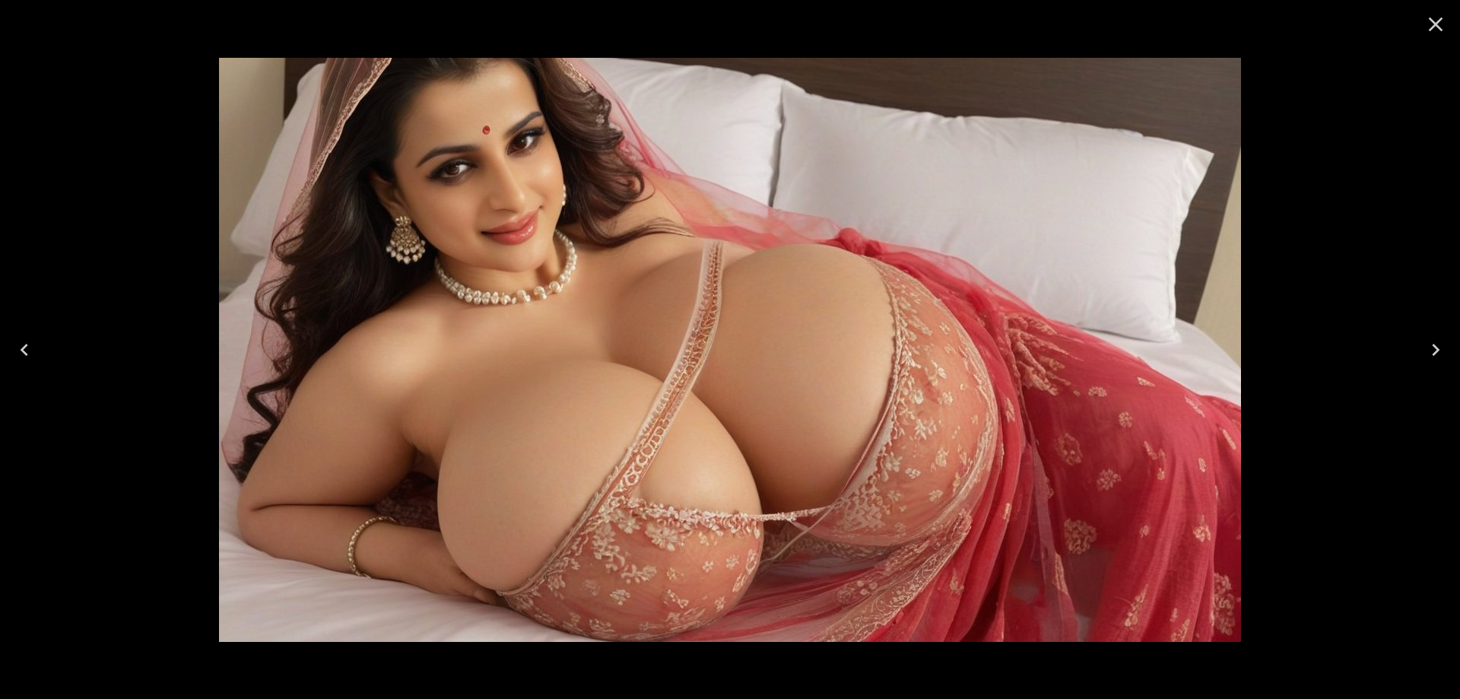
click at [1422, 359] on button "Next" at bounding box center [1436, 349] width 49 height 61
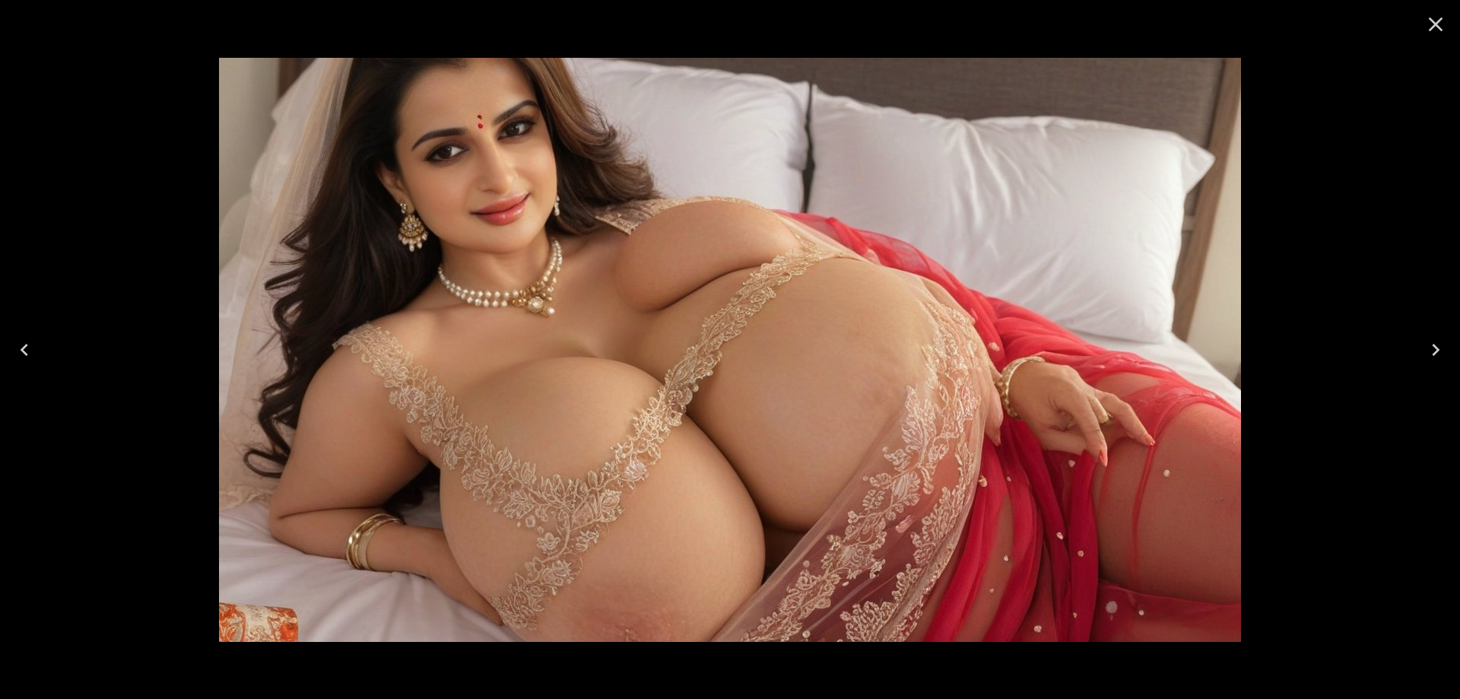
click at [1422, 359] on button "Next" at bounding box center [1436, 349] width 49 height 61
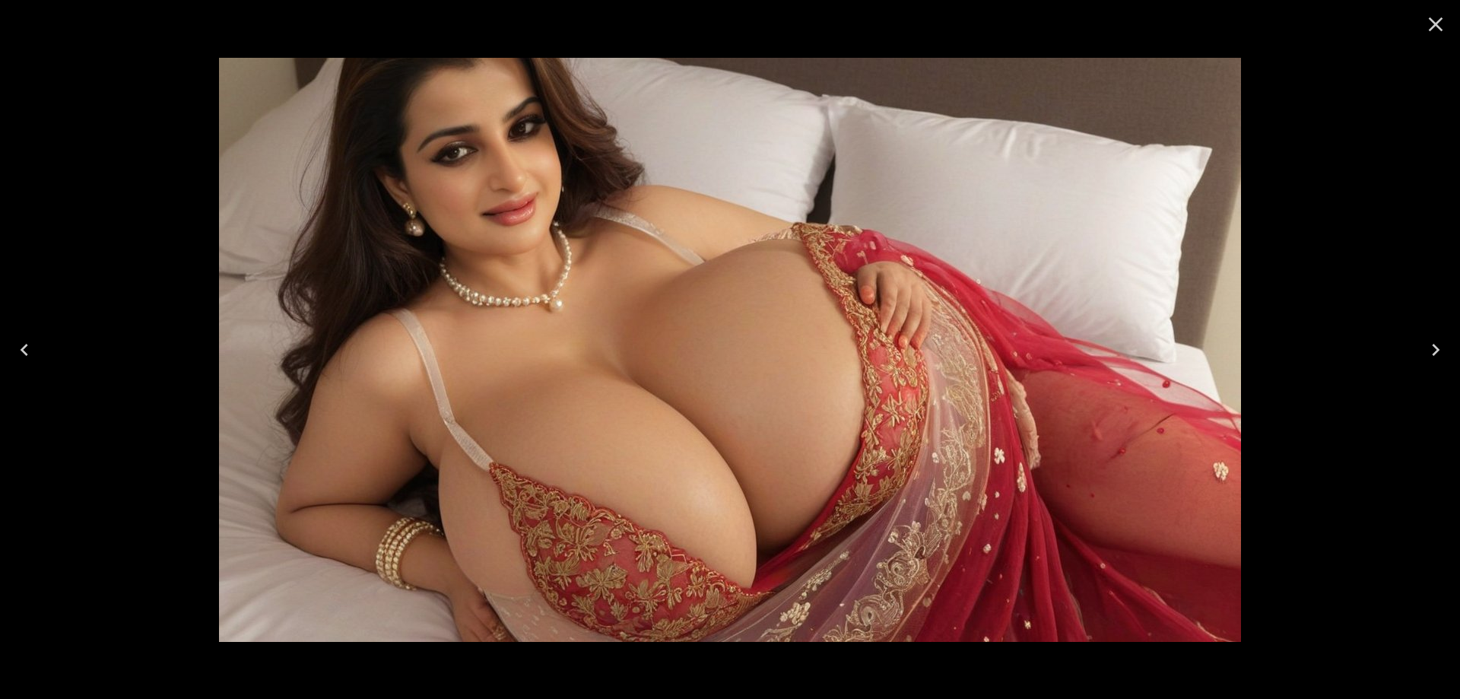
click at [1419, 350] on button "Next" at bounding box center [1436, 349] width 49 height 61
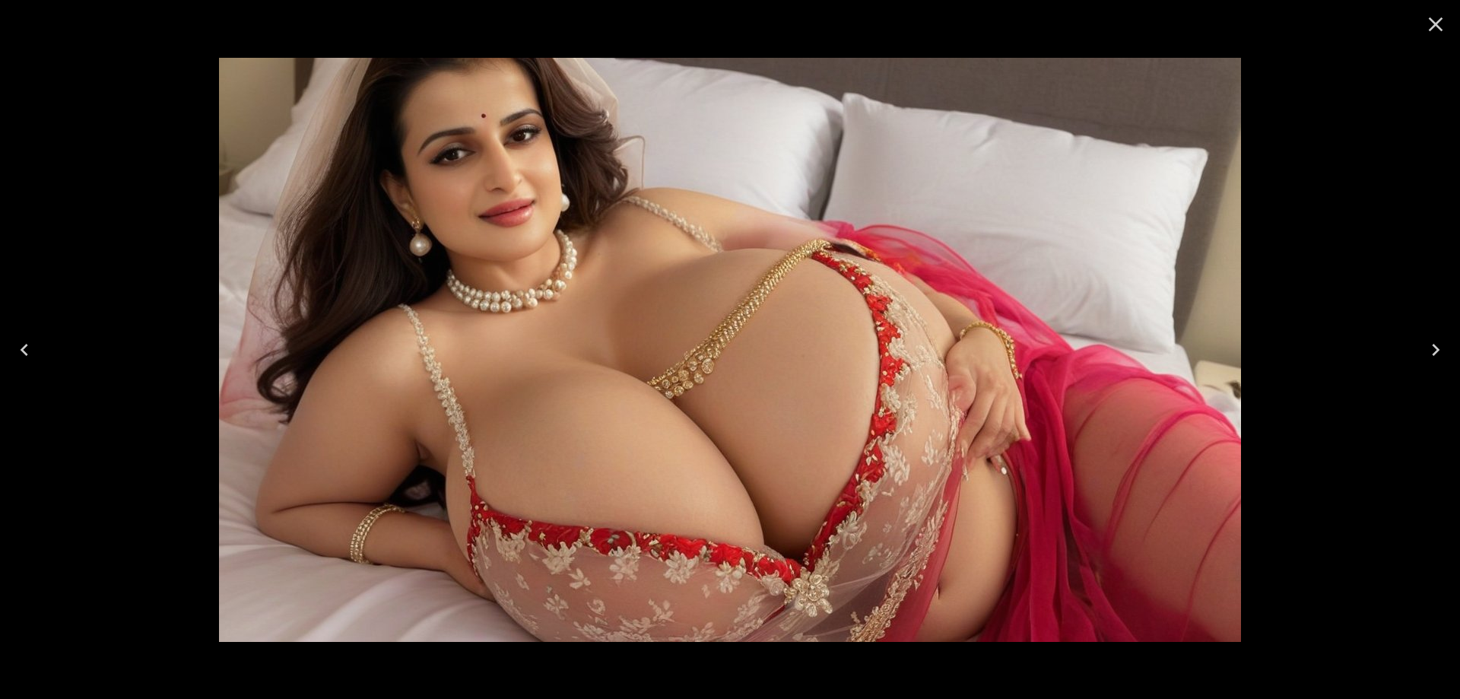
click at [1419, 350] on button "Next" at bounding box center [1436, 349] width 49 height 61
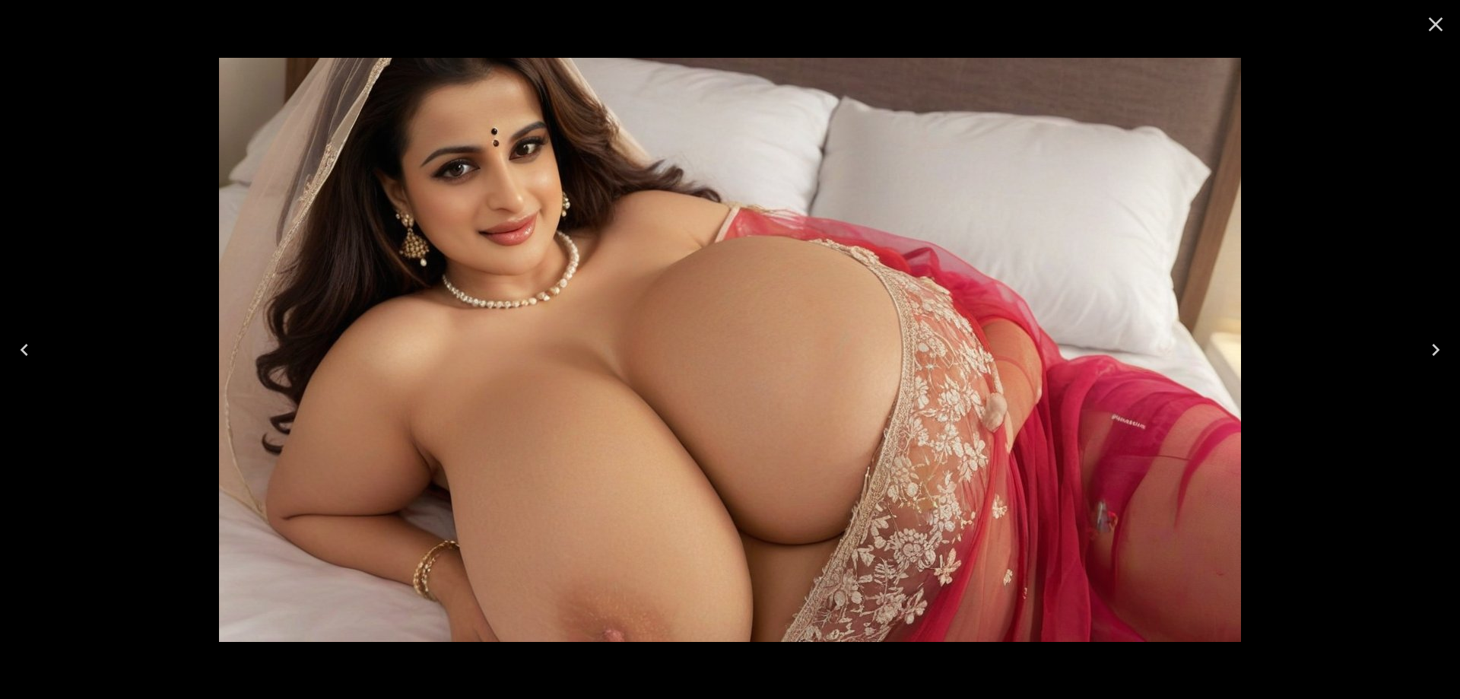
click at [1422, 344] on button "Next" at bounding box center [1436, 349] width 49 height 61
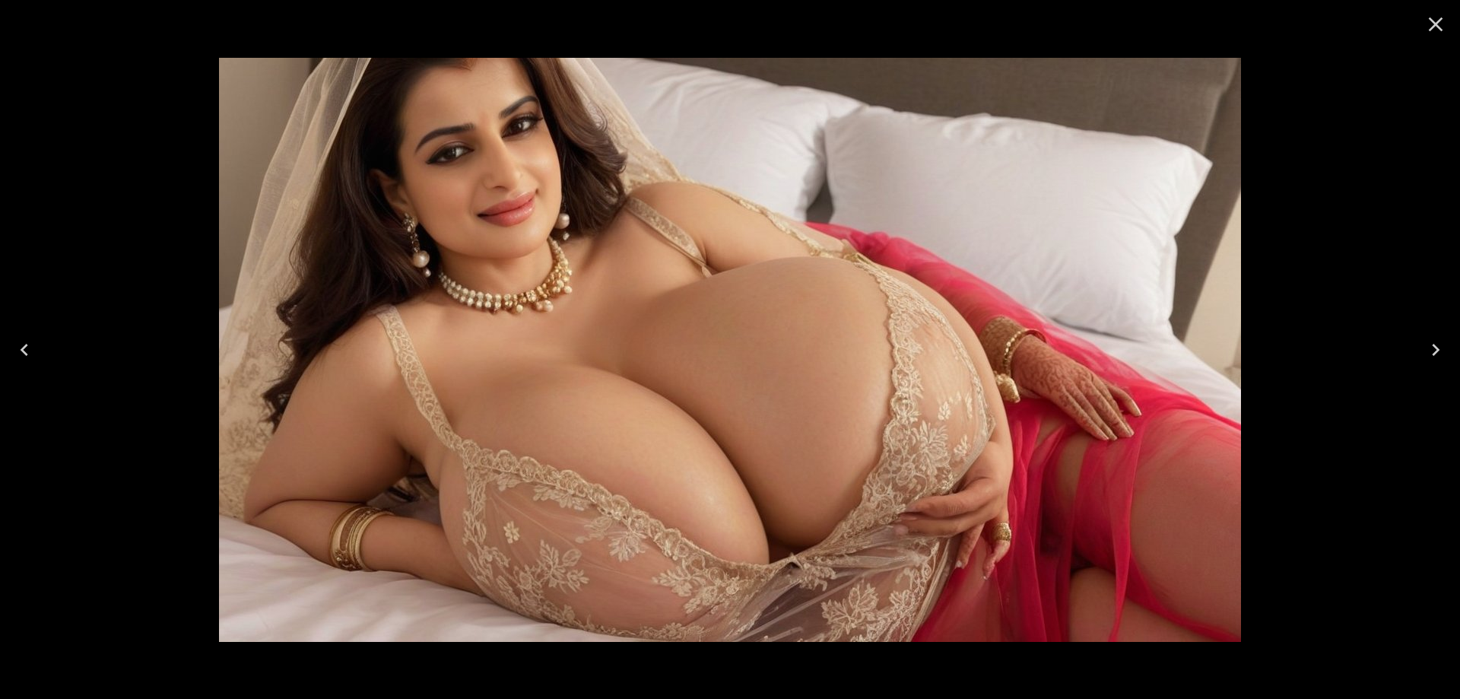
click at [1422, 344] on button "Next" at bounding box center [1436, 349] width 49 height 61
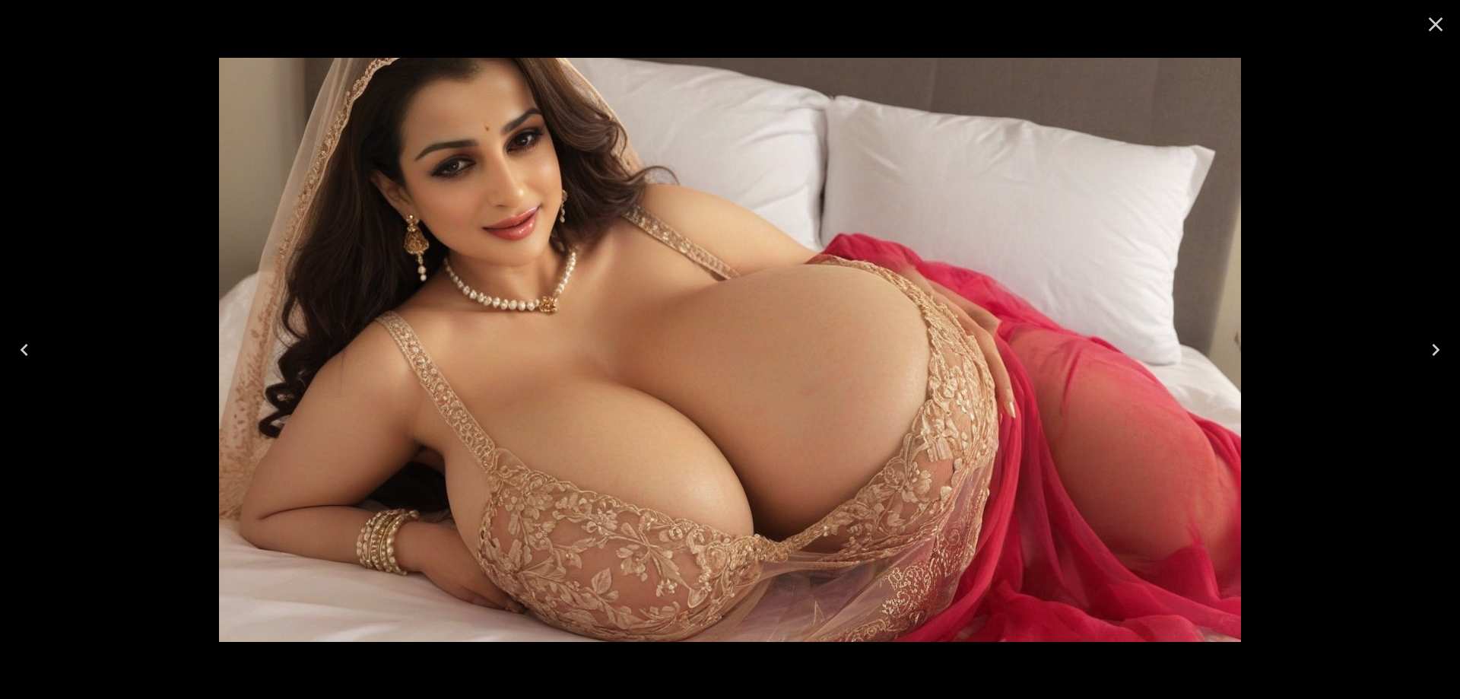
click at [1422, 344] on button "Next" at bounding box center [1436, 349] width 49 height 61
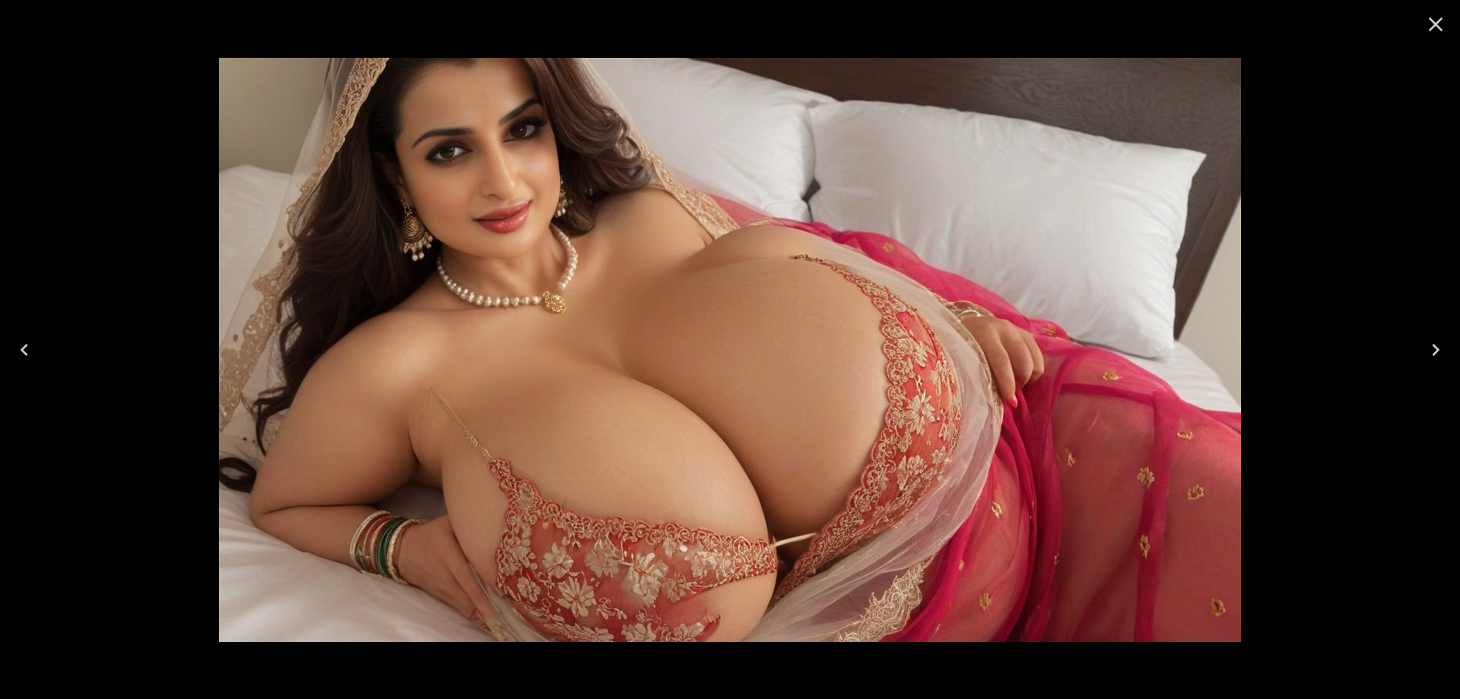
click at [1422, 344] on button "Next" at bounding box center [1436, 349] width 49 height 61
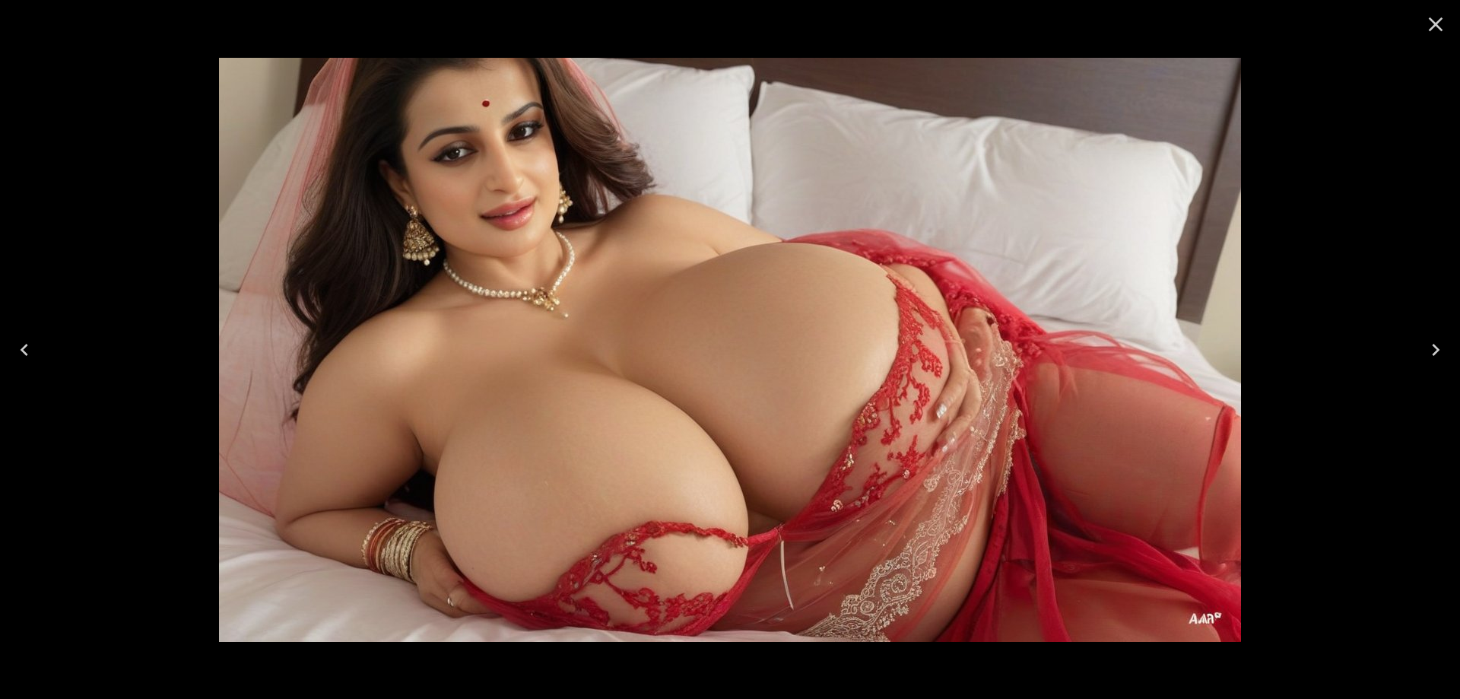
click at [1422, 344] on button "Next" at bounding box center [1436, 349] width 49 height 61
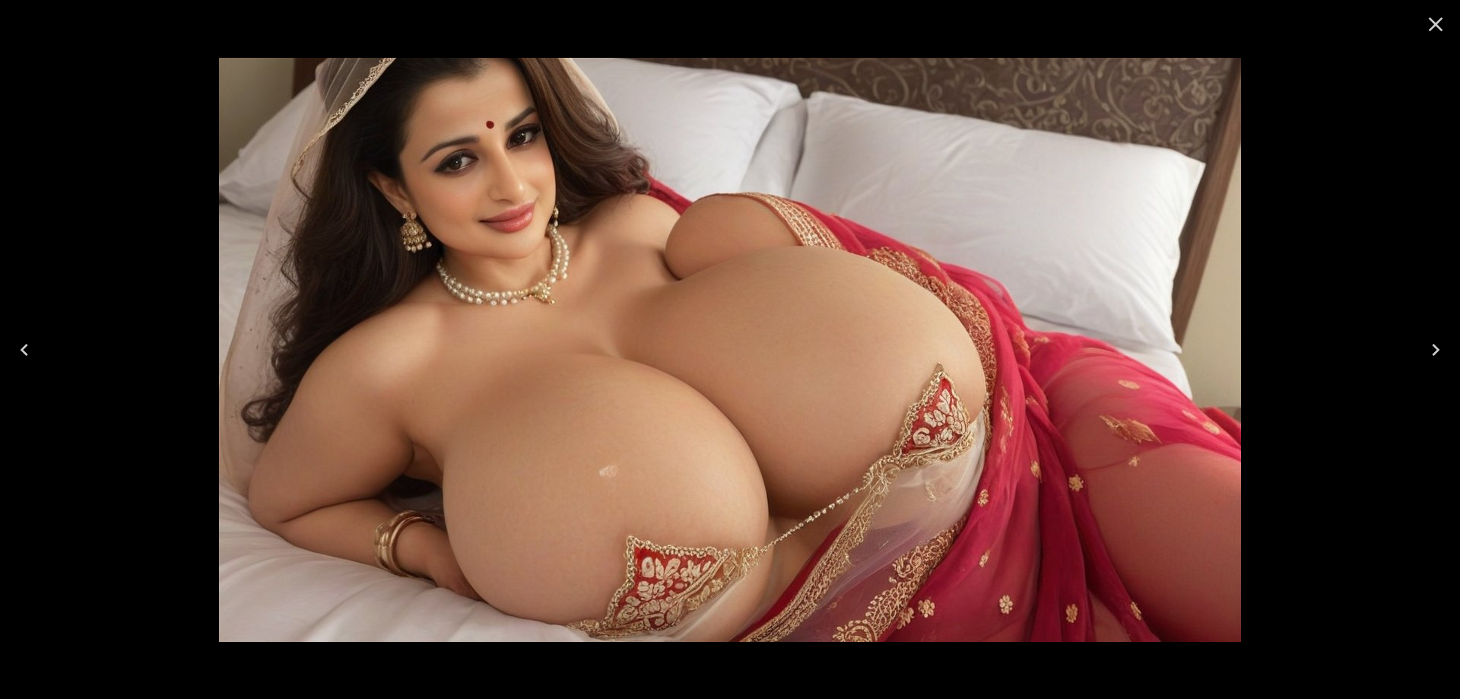
click at [1422, 344] on button "Next" at bounding box center [1436, 349] width 49 height 61
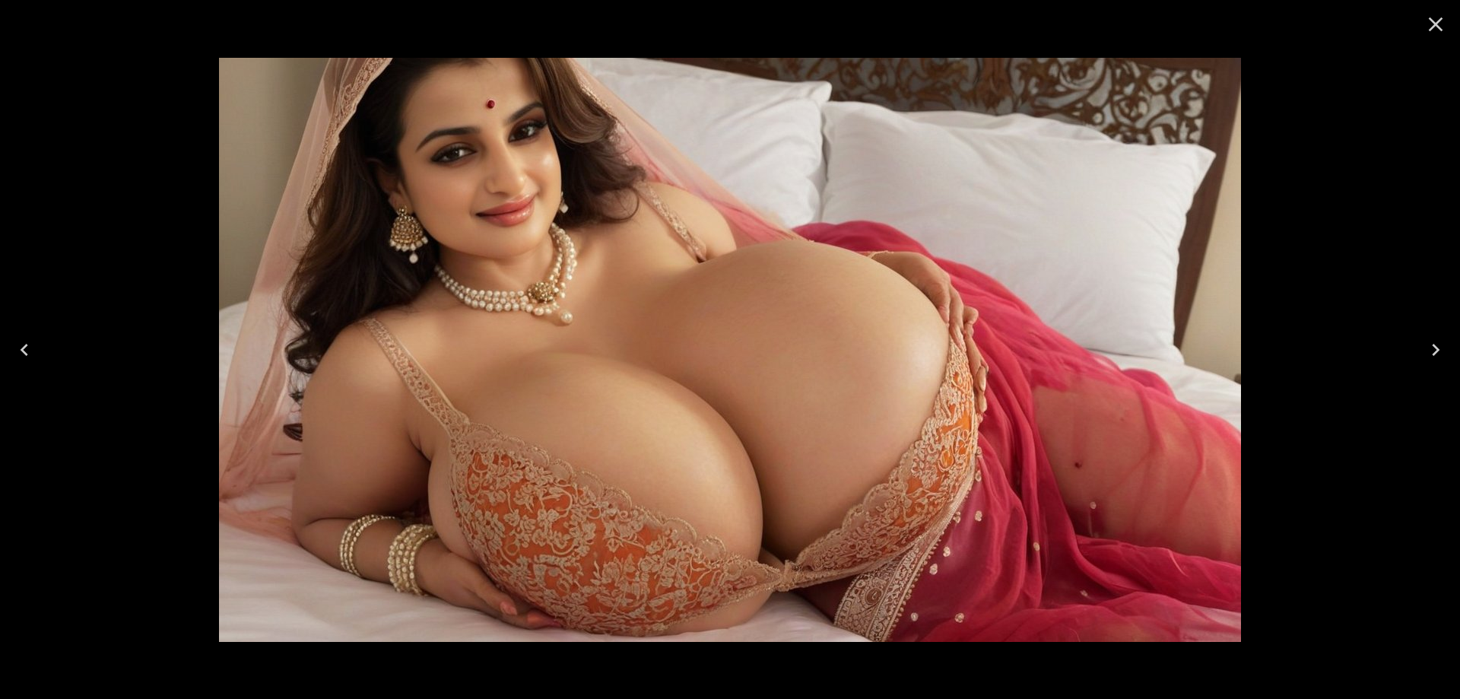
click at [1422, 344] on button "Next" at bounding box center [1436, 349] width 49 height 61
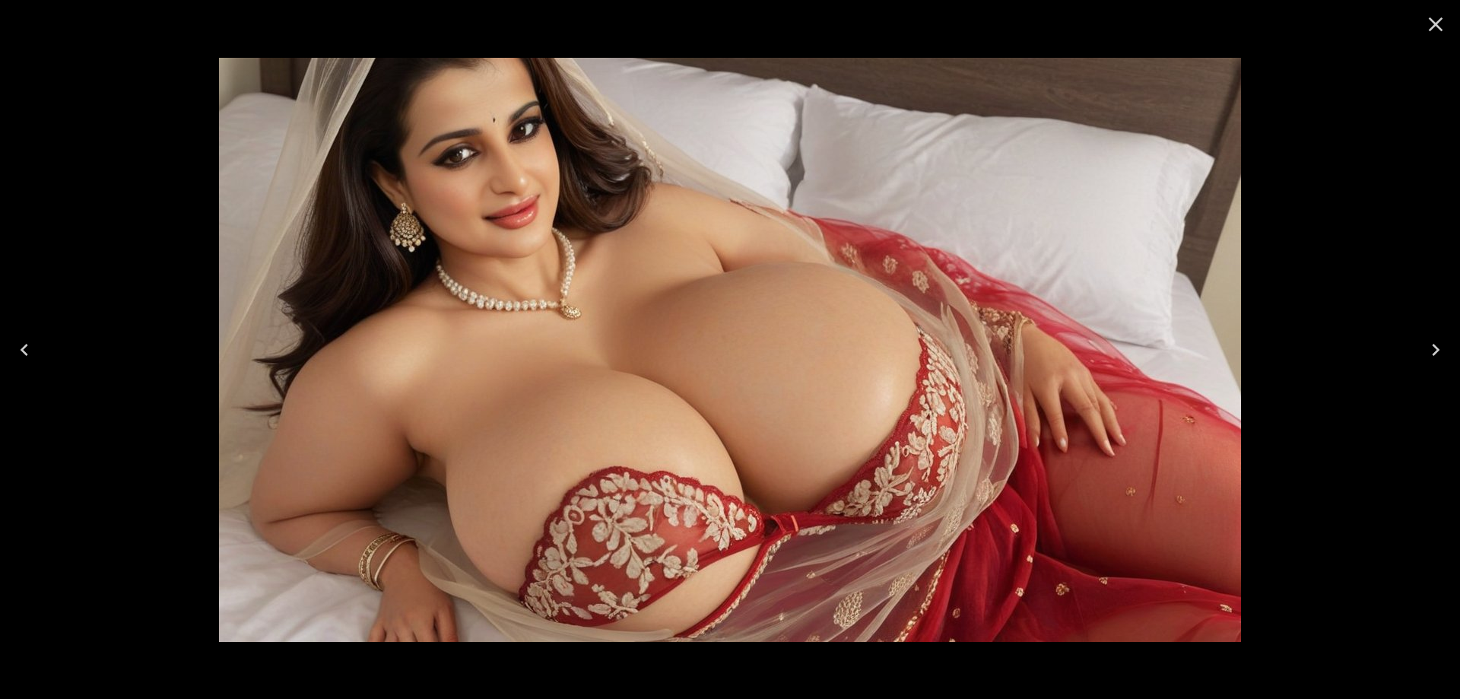
click at [1422, 344] on button "Next" at bounding box center [1436, 349] width 49 height 61
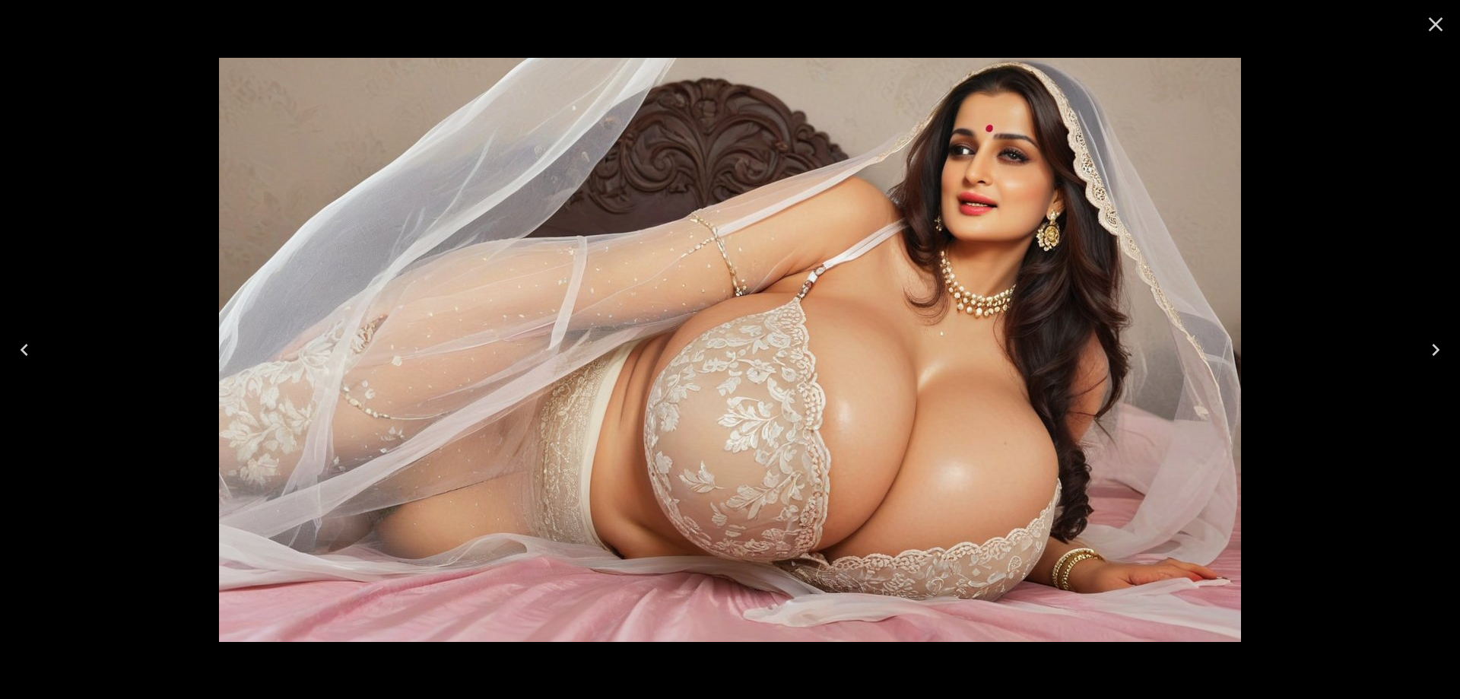
click at [1428, 361] on icon "Next" at bounding box center [1436, 350] width 24 height 24
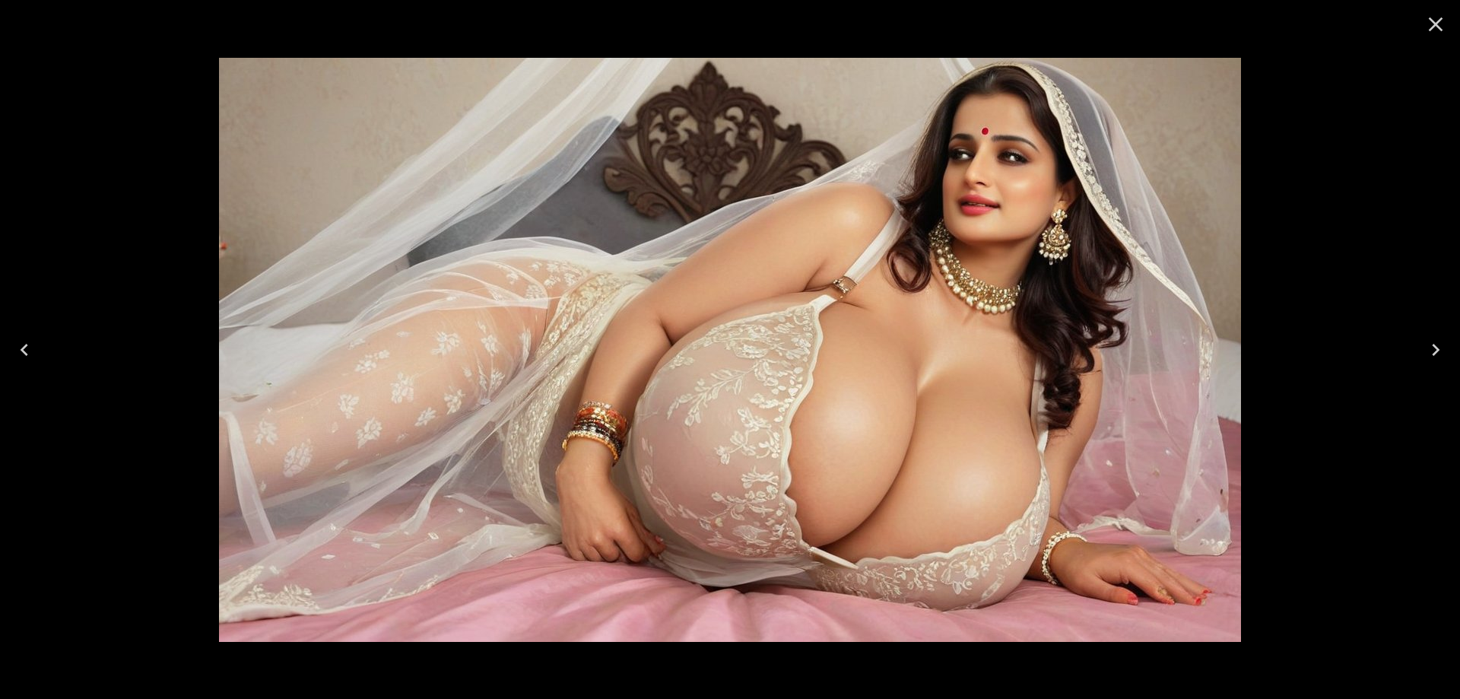
click at [1422, 341] on button "Next" at bounding box center [1436, 349] width 49 height 61
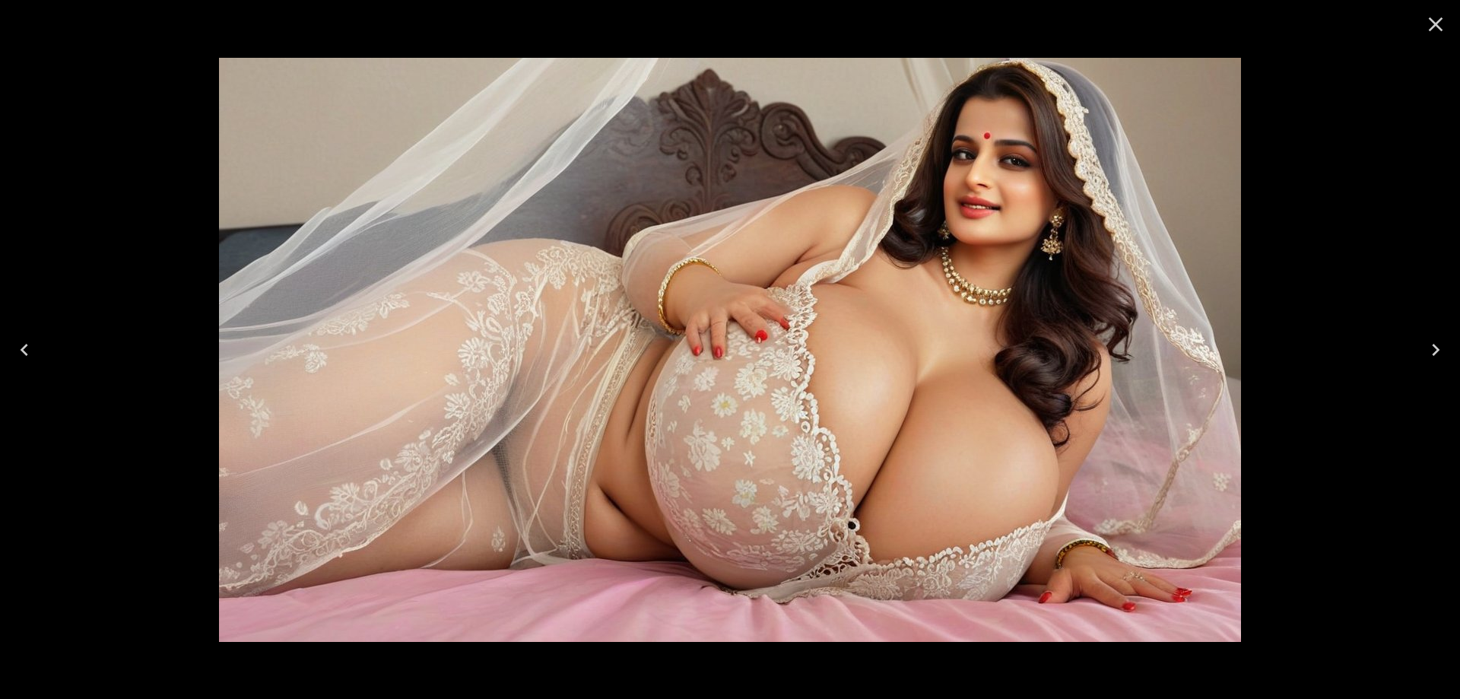
click at [1428, 347] on icon "Next" at bounding box center [1436, 350] width 24 height 24
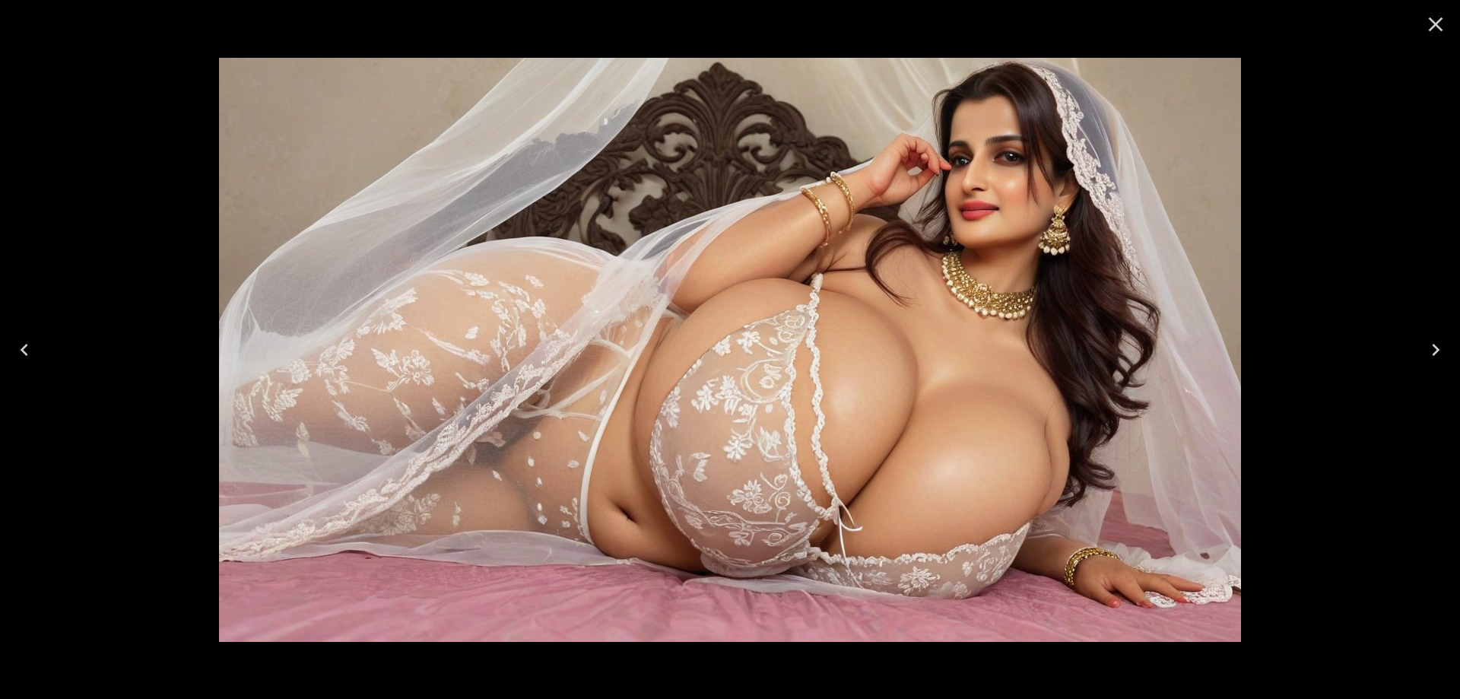
click at [1415, 357] on button "Next" at bounding box center [1436, 349] width 49 height 61
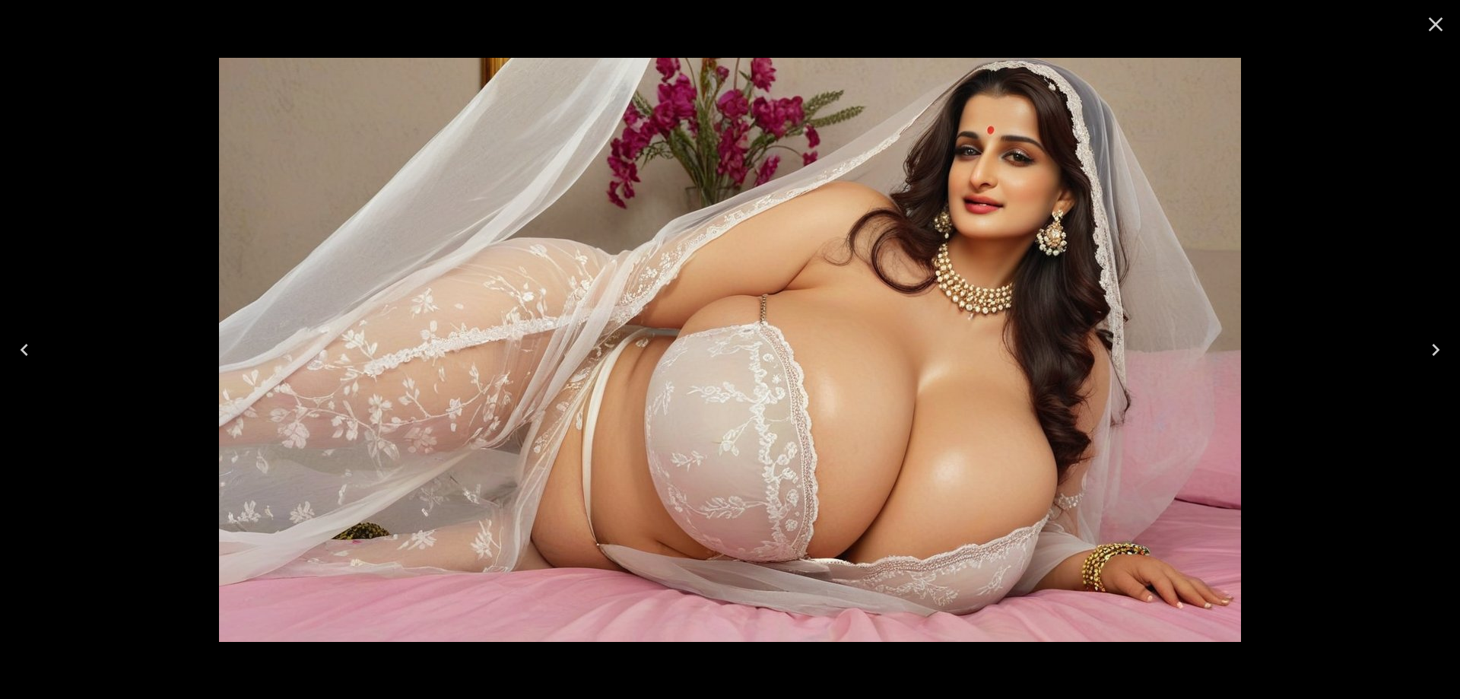
click at [1421, 355] on button "Next" at bounding box center [1436, 349] width 49 height 61
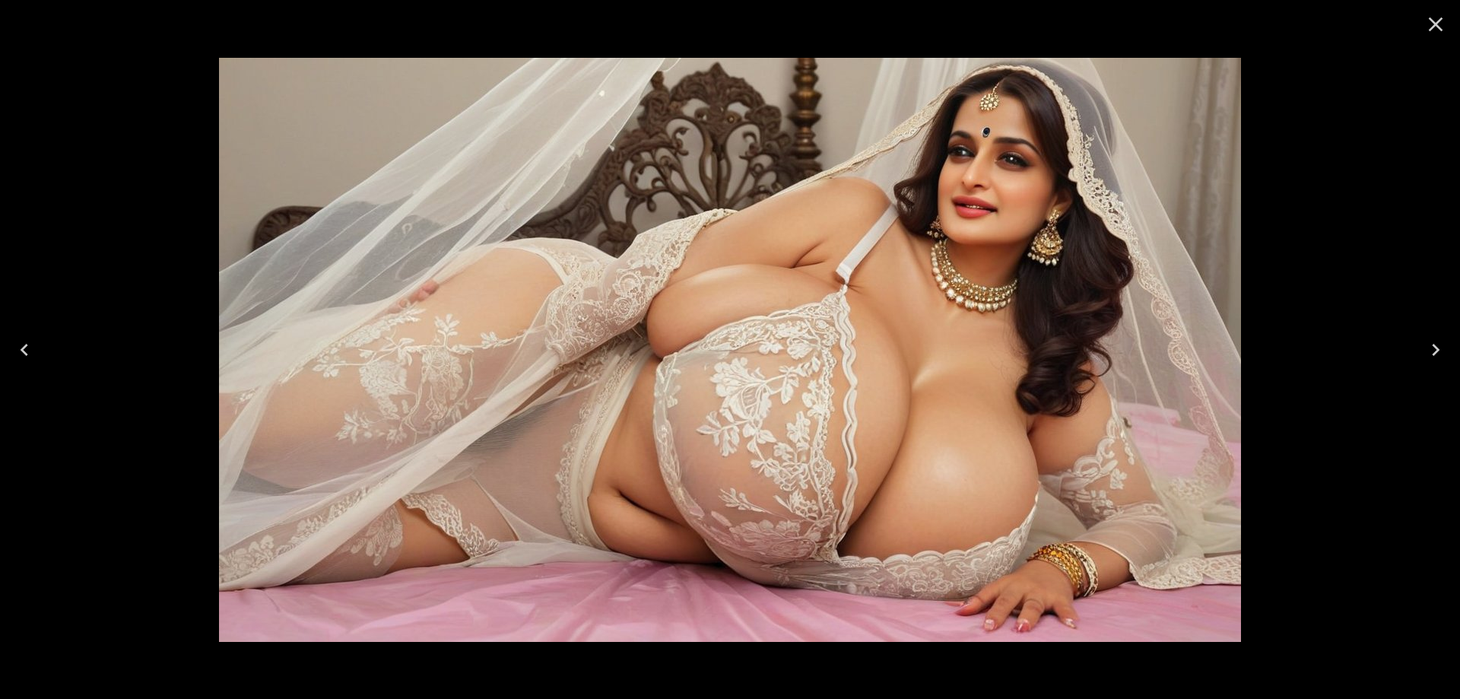
click at [1419, 355] on button "Next" at bounding box center [1436, 349] width 49 height 61
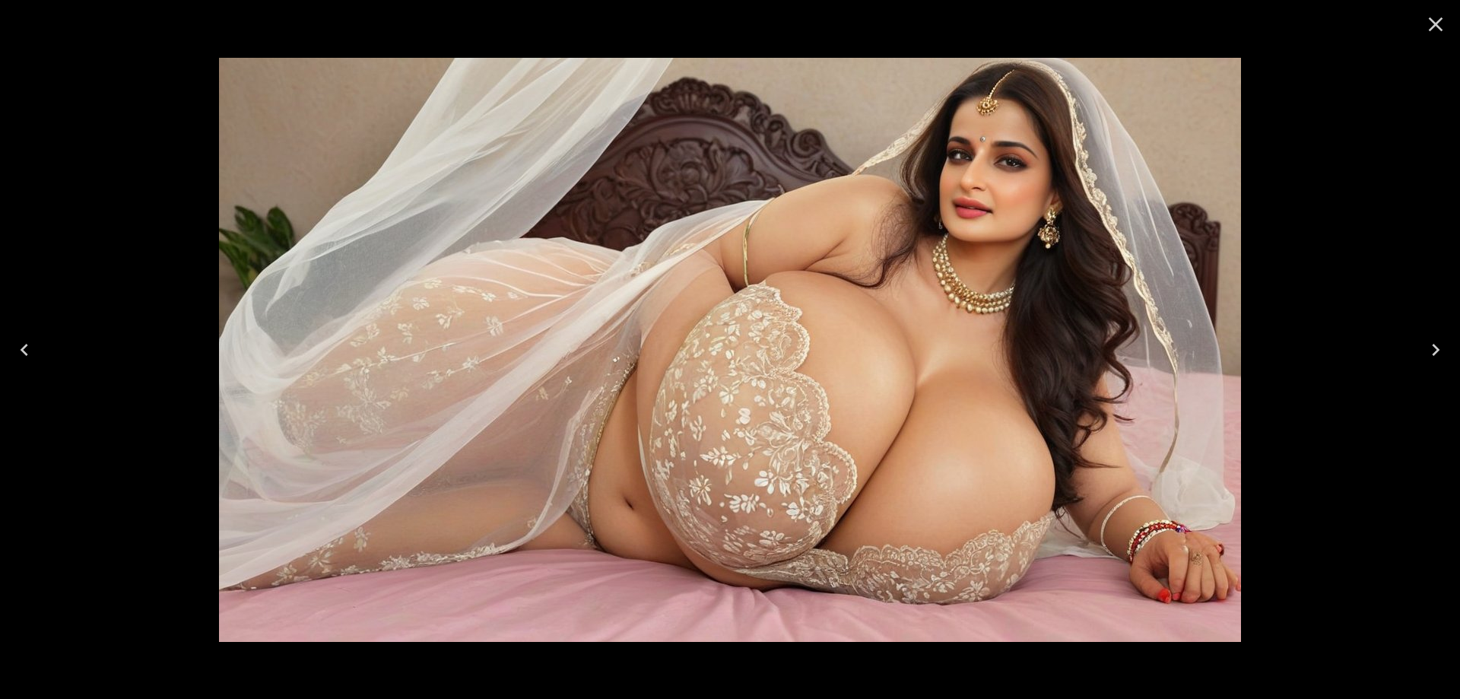
click at [1447, 328] on button "Next" at bounding box center [1436, 349] width 49 height 61
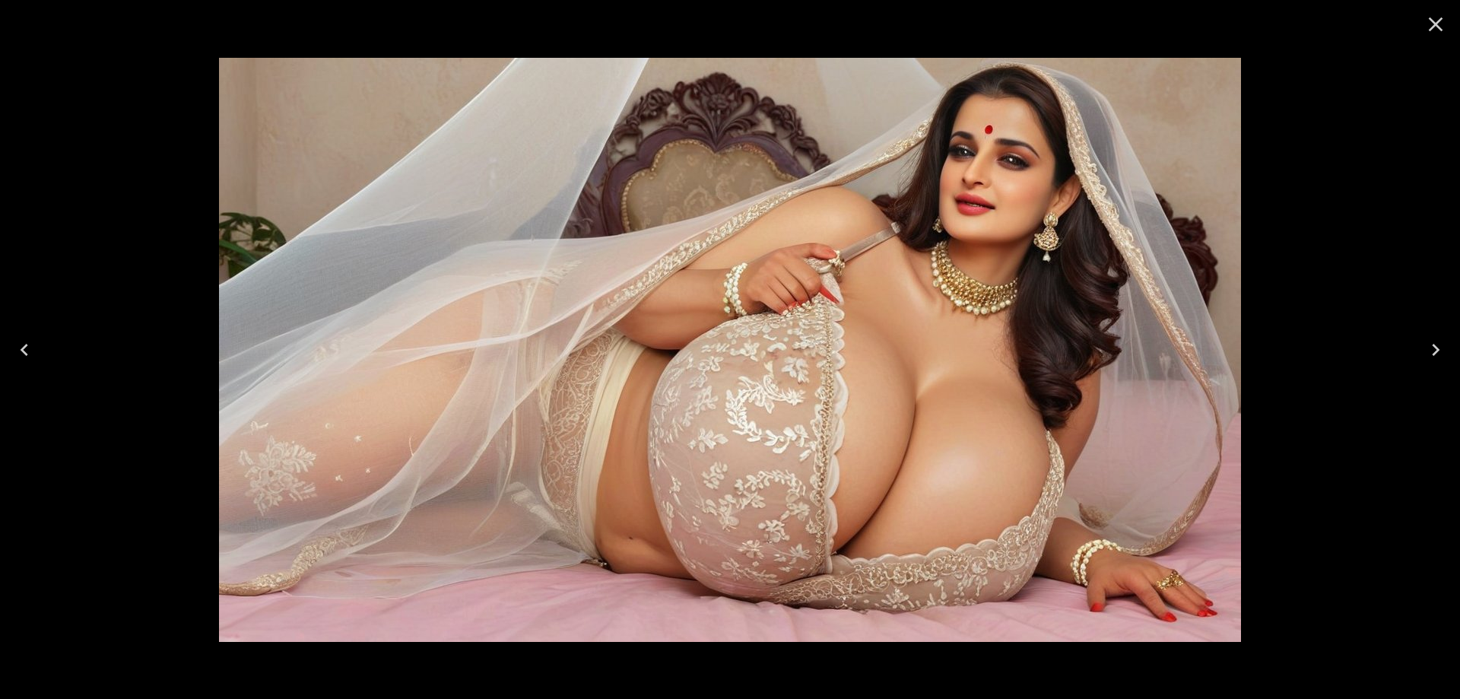
click at [1447, 328] on button "Next" at bounding box center [1436, 349] width 49 height 61
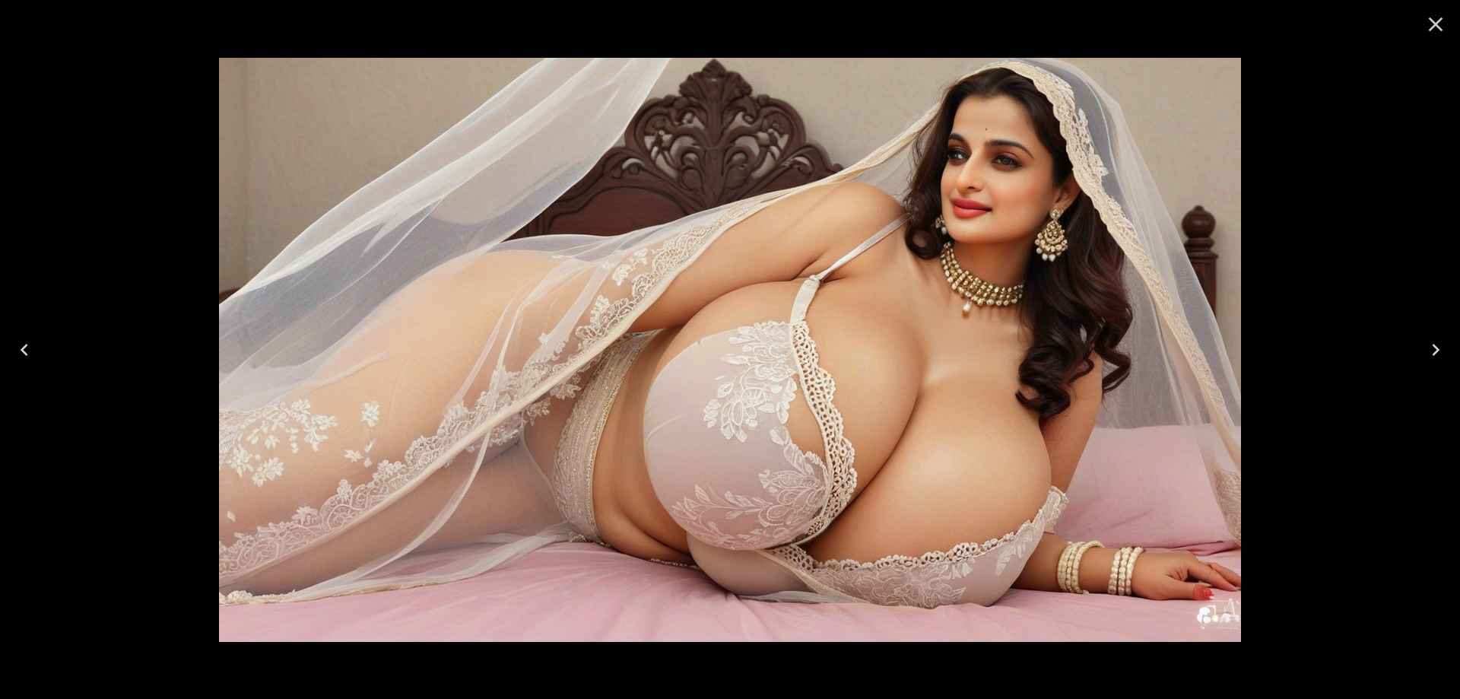
drag, startPoint x: 1196, startPoint y: 323, endPoint x: 1247, endPoint y: 300, distance: 55.8
click at [1247, 300] on div at bounding box center [730, 349] width 1460 height 699
click at [1460, 357] on button "Next" at bounding box center [1436, 349] width 49 height 61
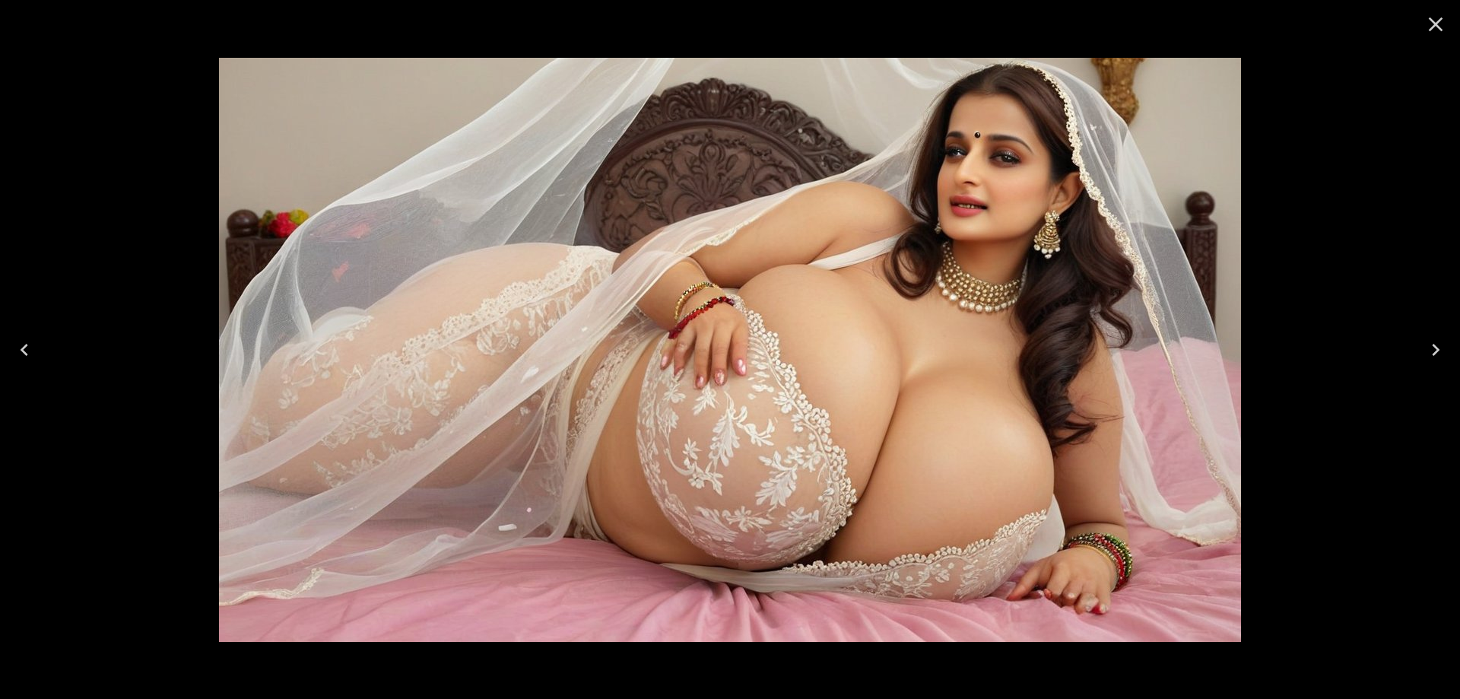
click at [1434, 339] on icon "Next" at bounding box center [1436, 350] width 24 height 24
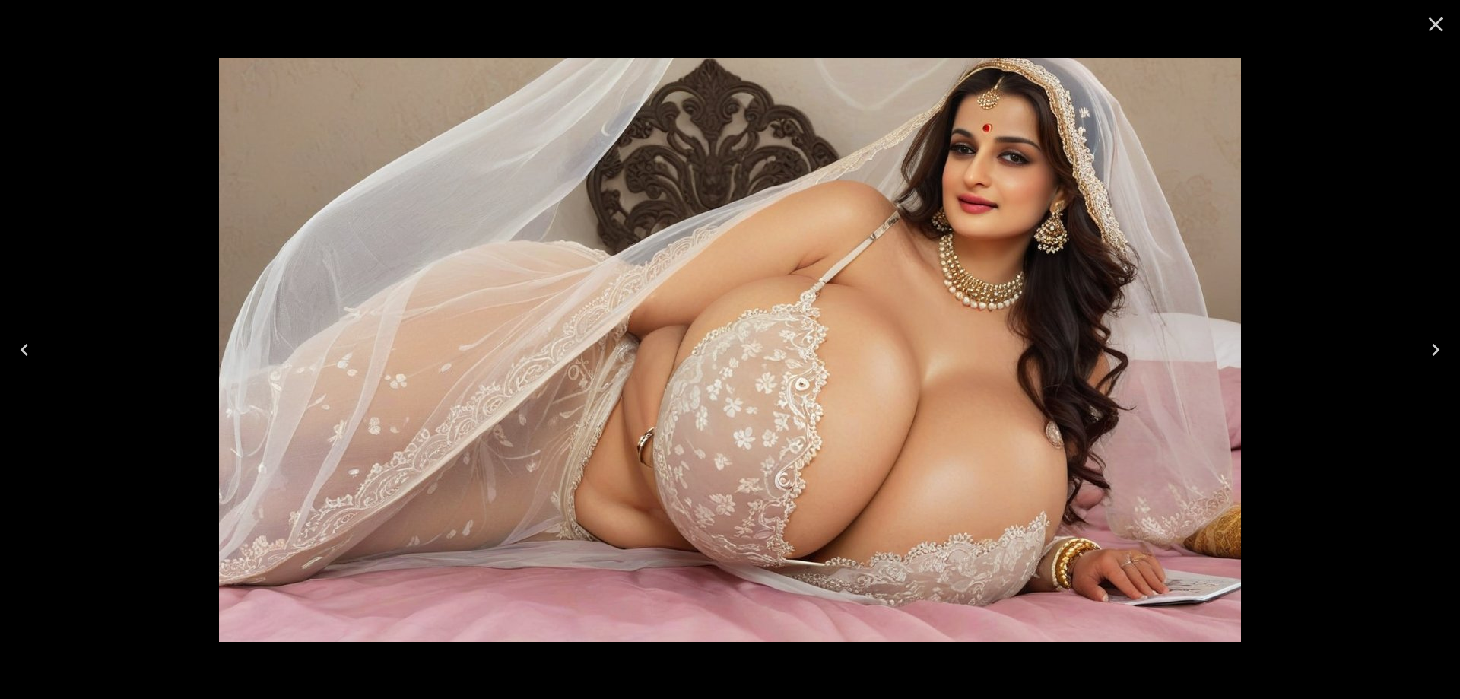
click at [1434, 339] on icon "Next" at bounding box center [1436, 350] width 24 height 24
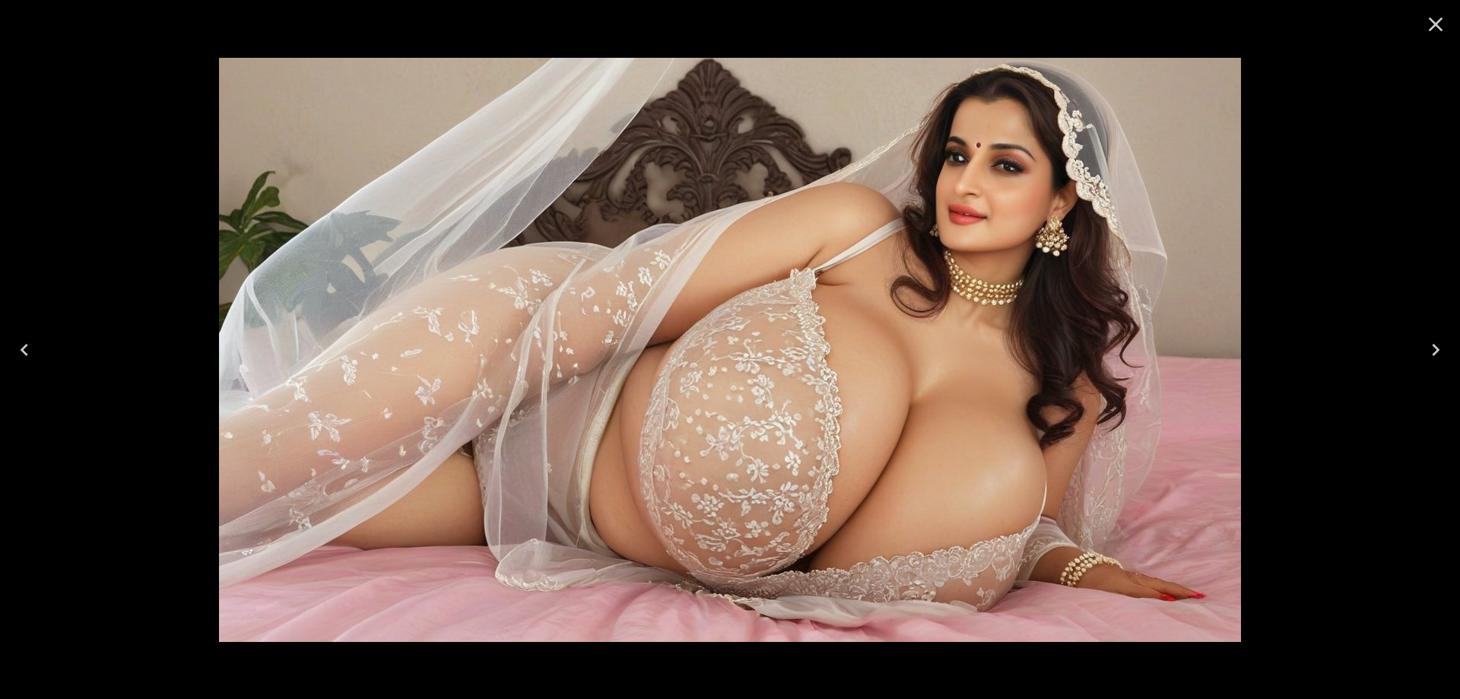
click at [1434, 339] on icon "Next" at bounding box center [1436, 350] width 24 height 24
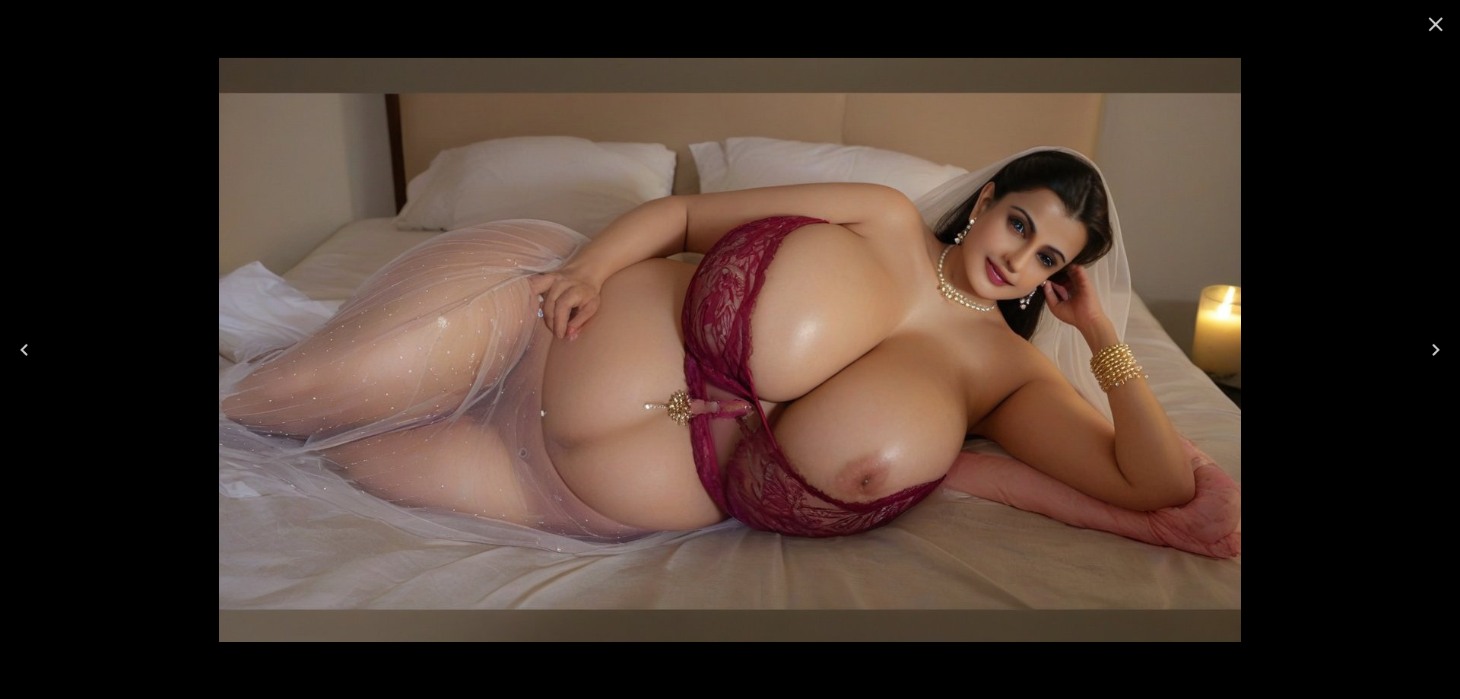
click at [1434, 30] on icon "Close" at bounding box center [1436, 24] width 24 height 24
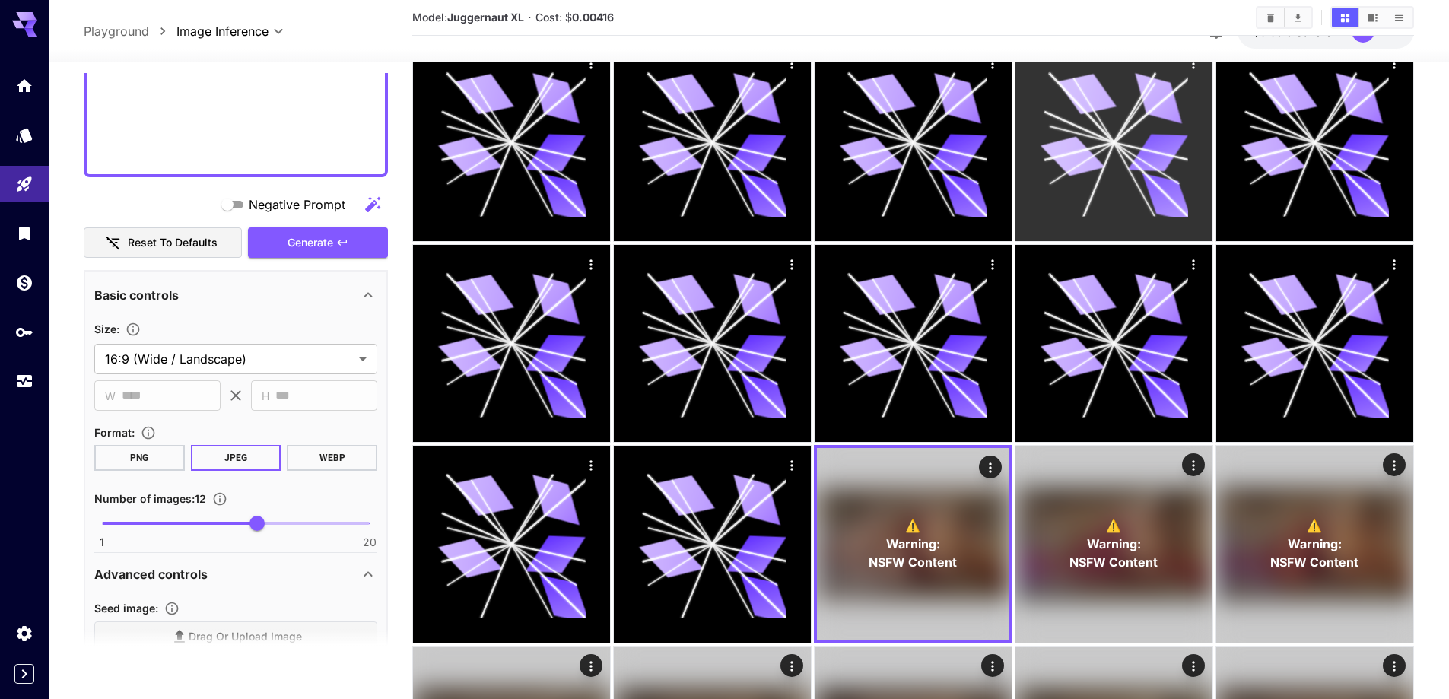
scroll to position [76, 0]
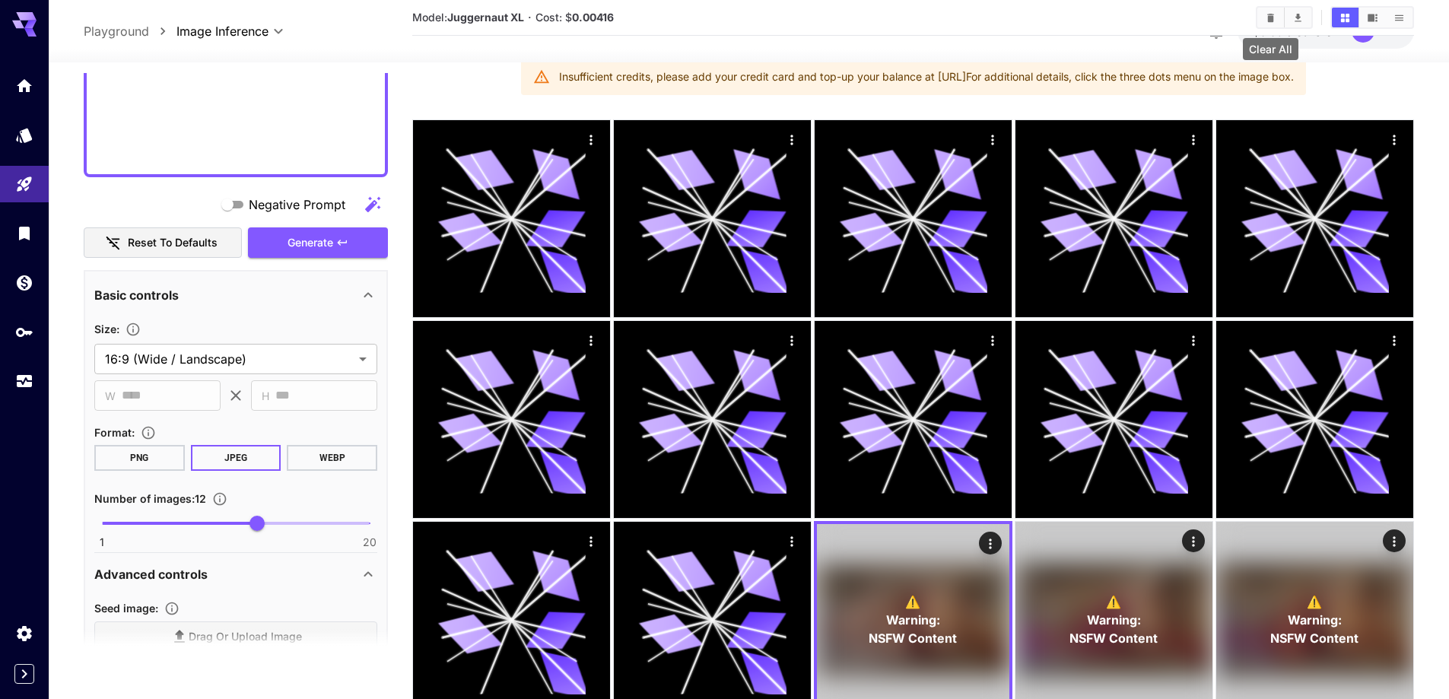
click at [1275, 20] on icon "Clear All" at bounding box center [1270, 17] width 11 height 11
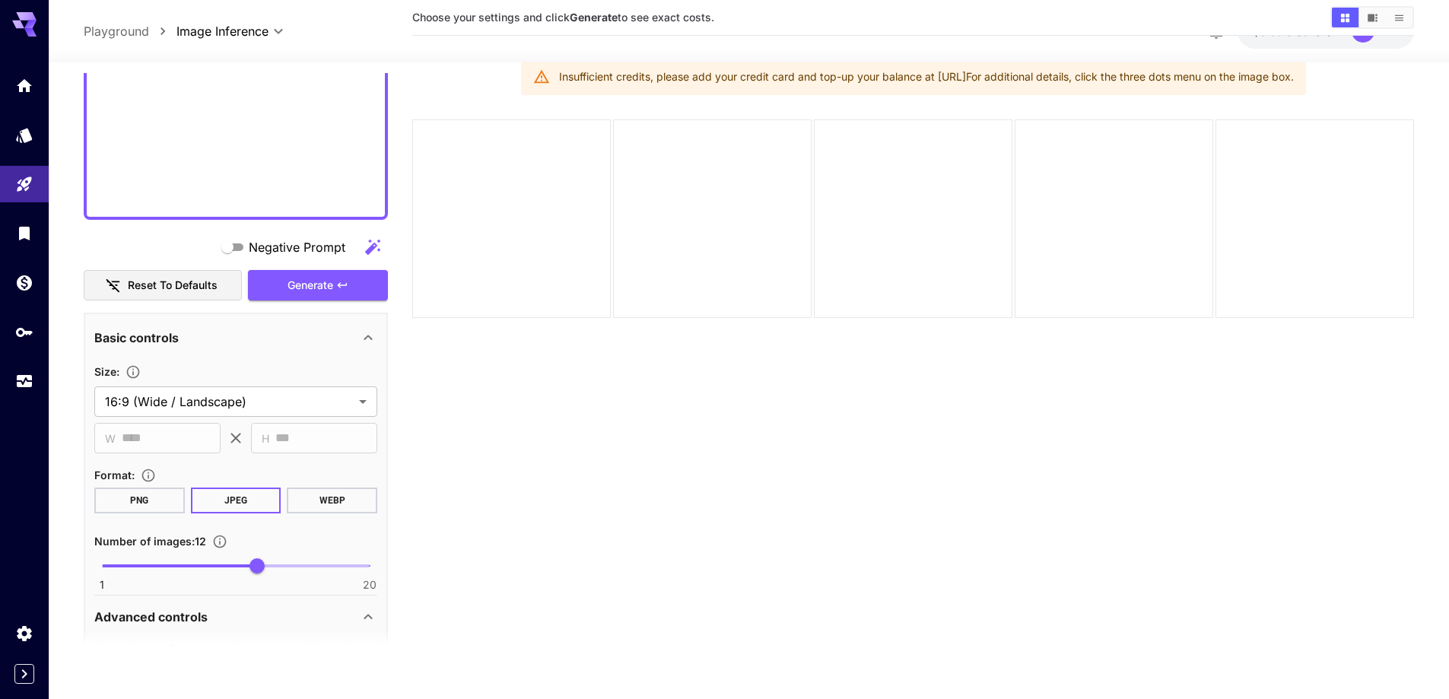
scroll to position [863, 0]
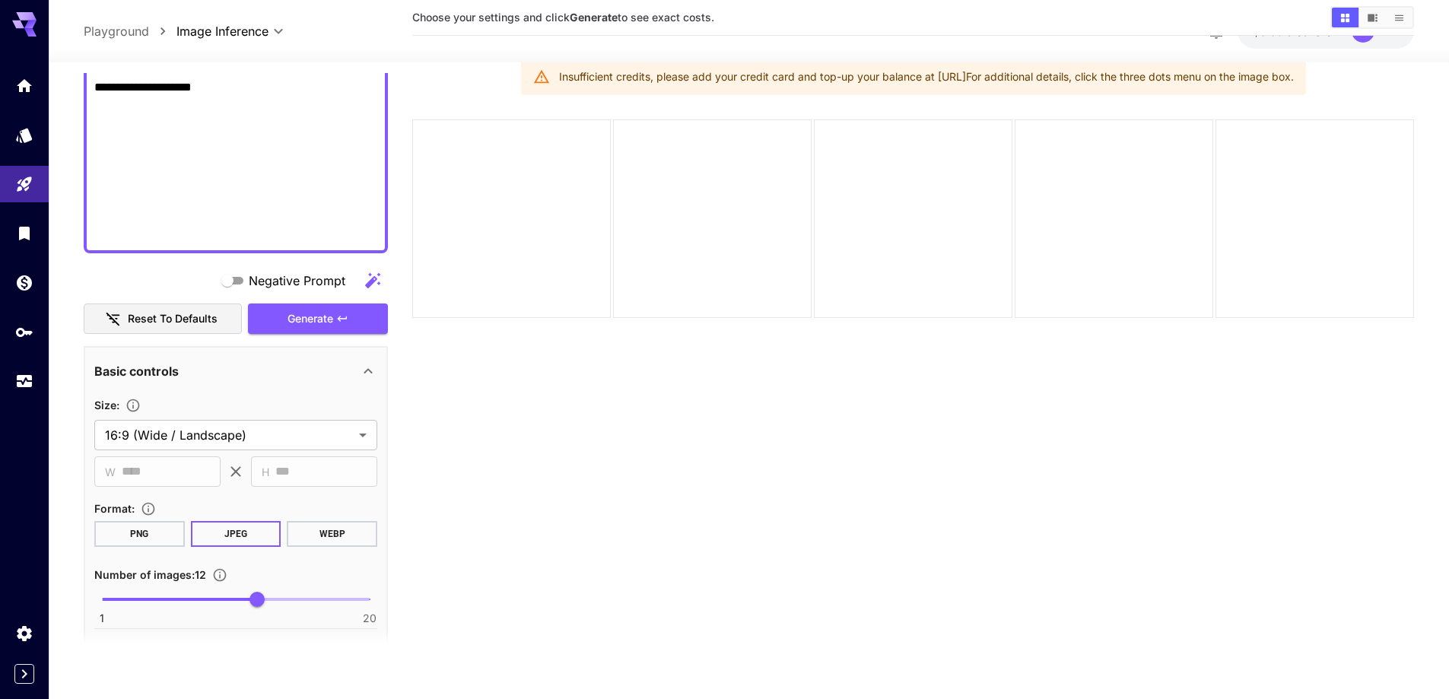
click at [1407, 68] on section "Choose your settings and click Generate to see exact costs. Insufficient credit…" at bounding box center [913, 347] width 1002 height 699
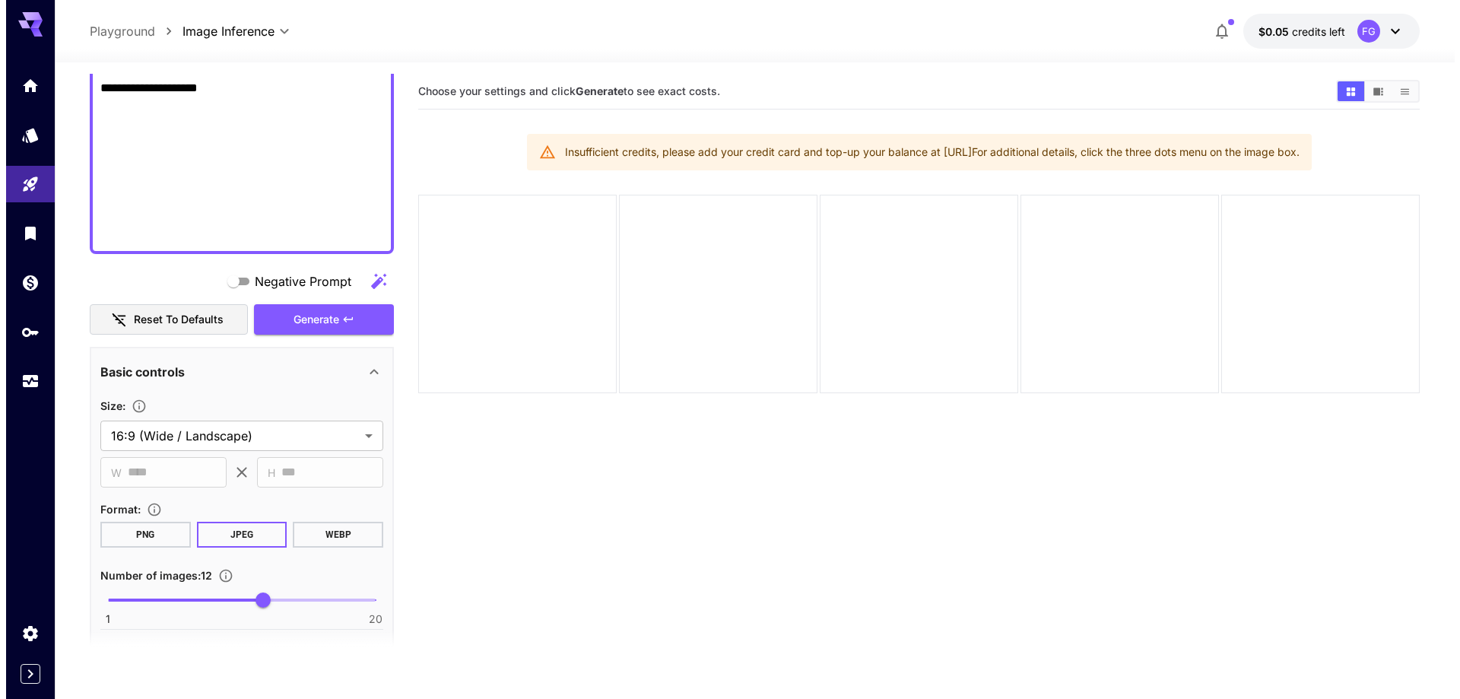
scroll to position [0, 0]
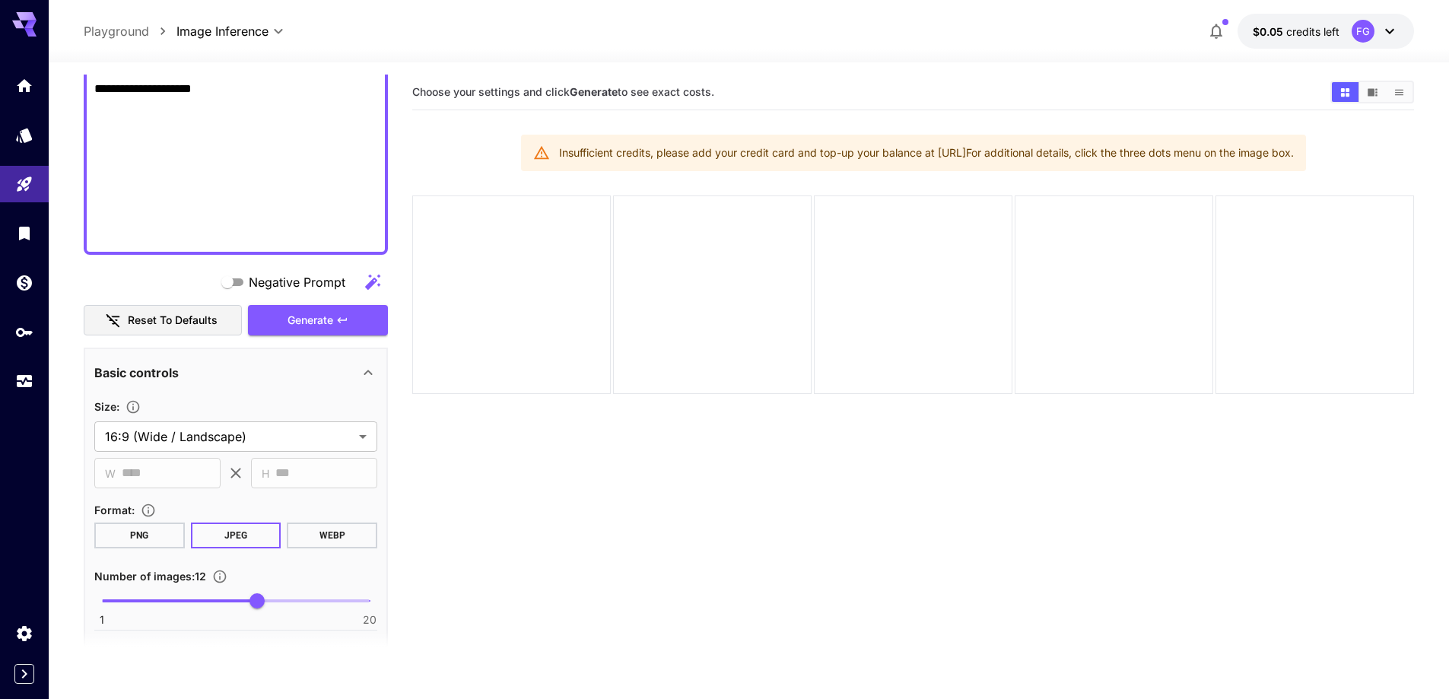
click at [1339, 32] on button "$0.05 credits left FG" at bounding box center [1325, 31] width 176 height 35
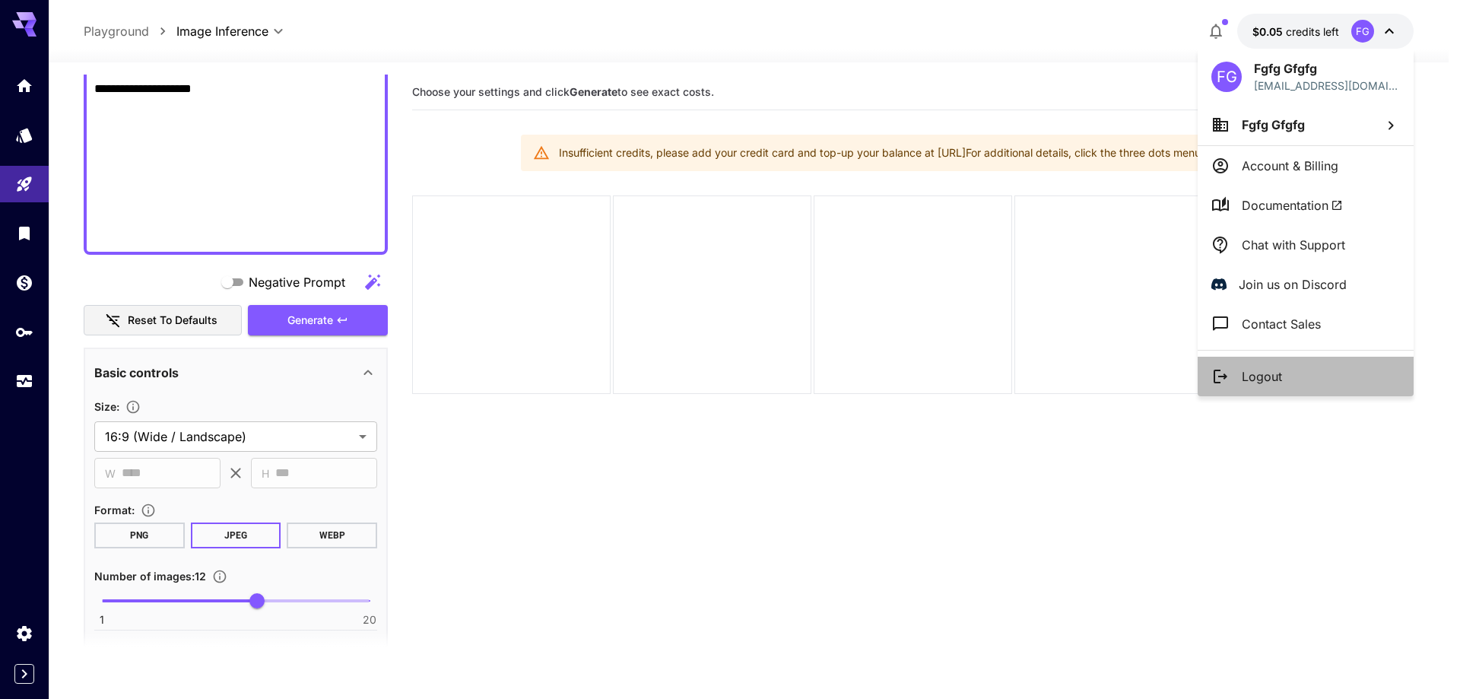
click at [1269, 365] on li "Logout" at bounding box center [1306, 377] width 216 height 40
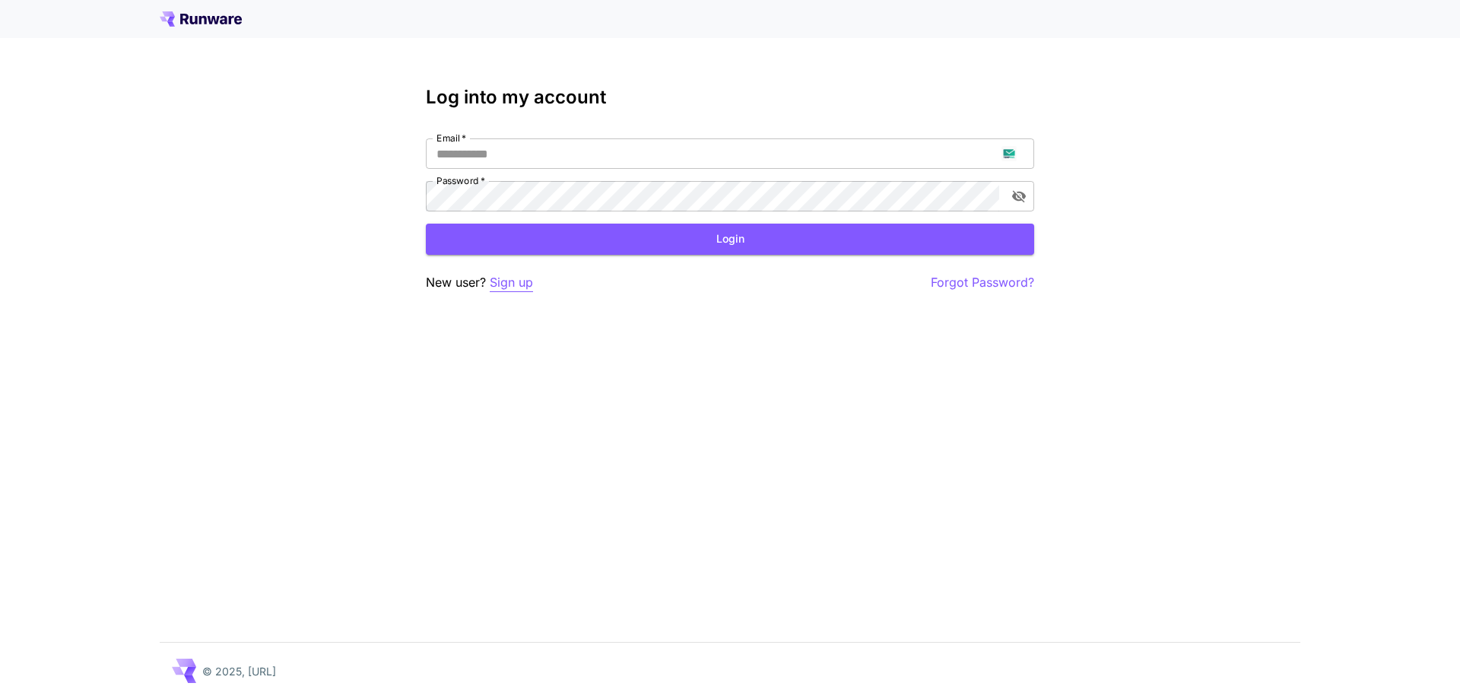
click at [503, 278] on p "Sign up" at bounding box center [511, 282] width 43 height 19
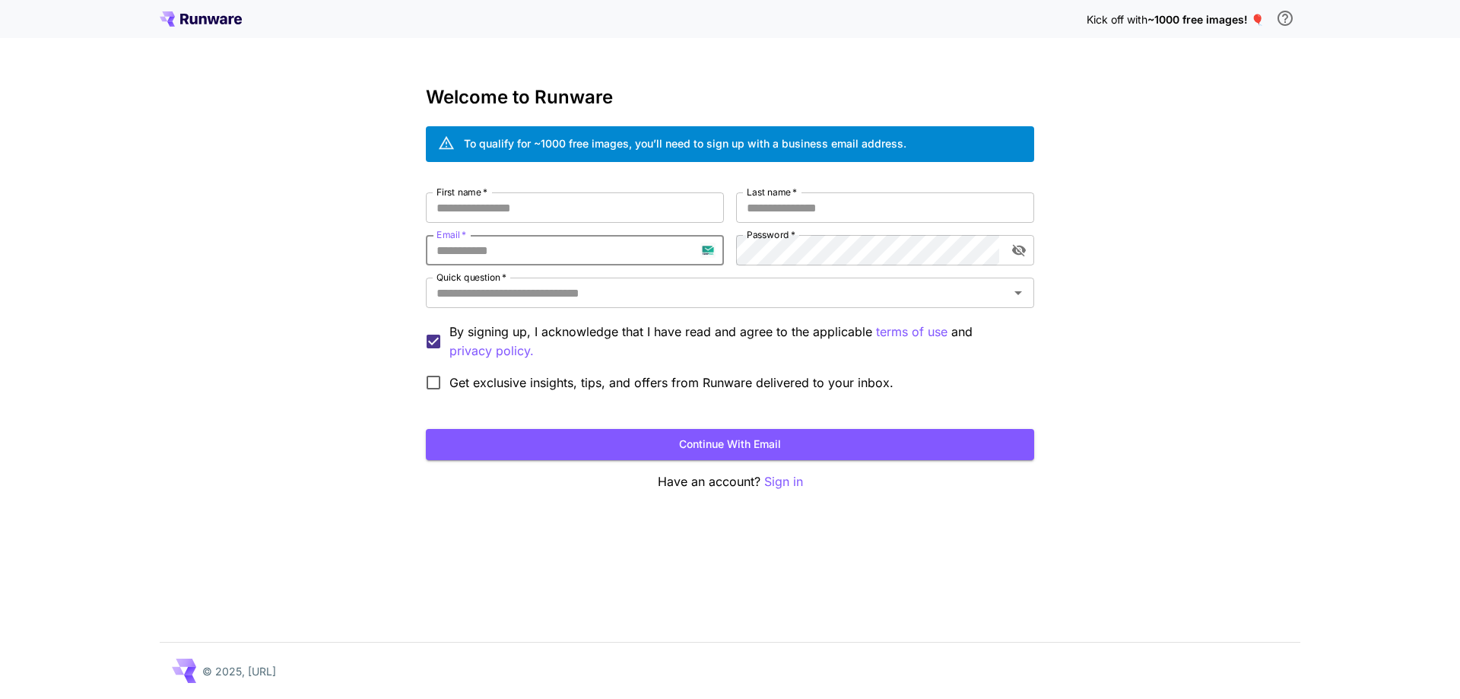
click at [548, 238] on input "Email   *" at bounding box center [575, 250] width 298 height 30
paste input "**********"
type input "**********"
click at [662, 213] on input "First name   *" at bounding box center [575, 207] width 298 height 30
type input "***"
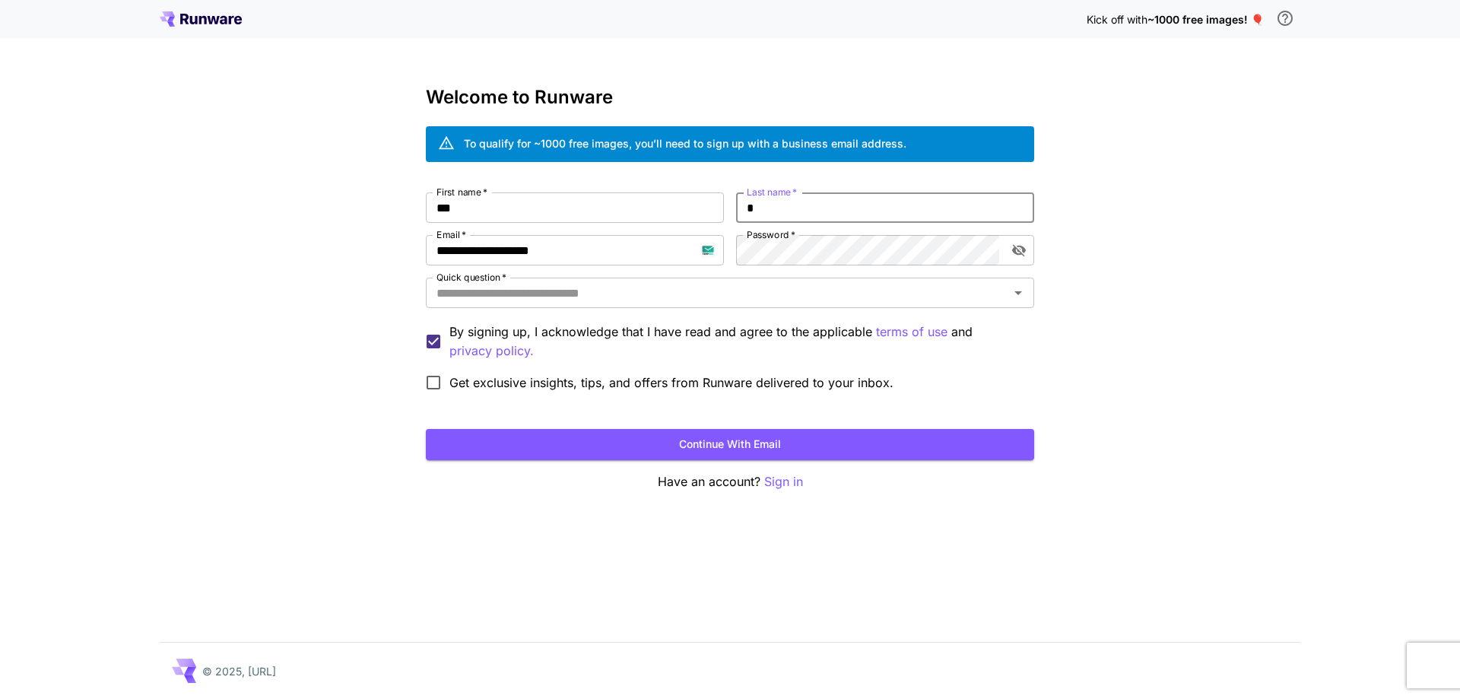
click at [818, 202] on input "*" at bounding box center [885, 207] width 298 height 30
type input "*****"
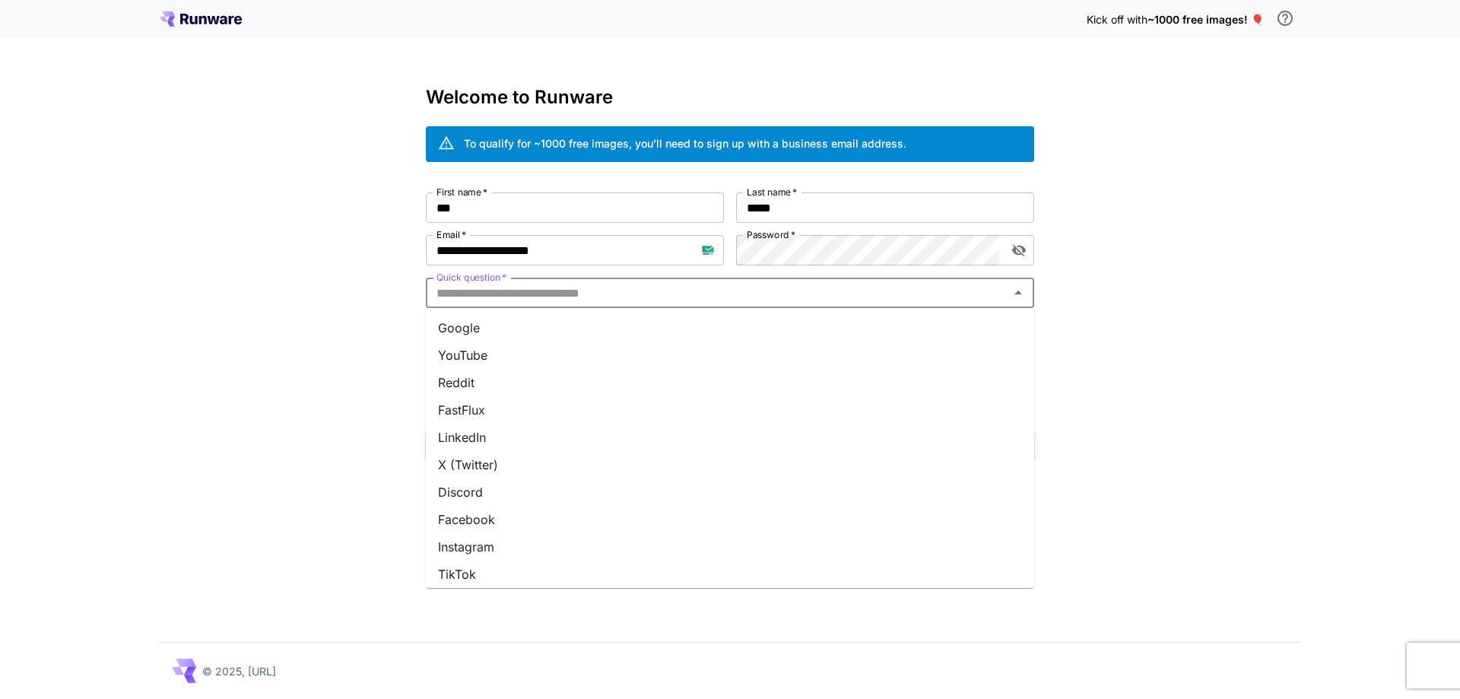
click at [755, 302] on input "Quick question   *" at bounding box center [718, 292] width 574 height 21
click at [745, 329] on li "Google" at bounding box center [730, 327] width 608 height 27
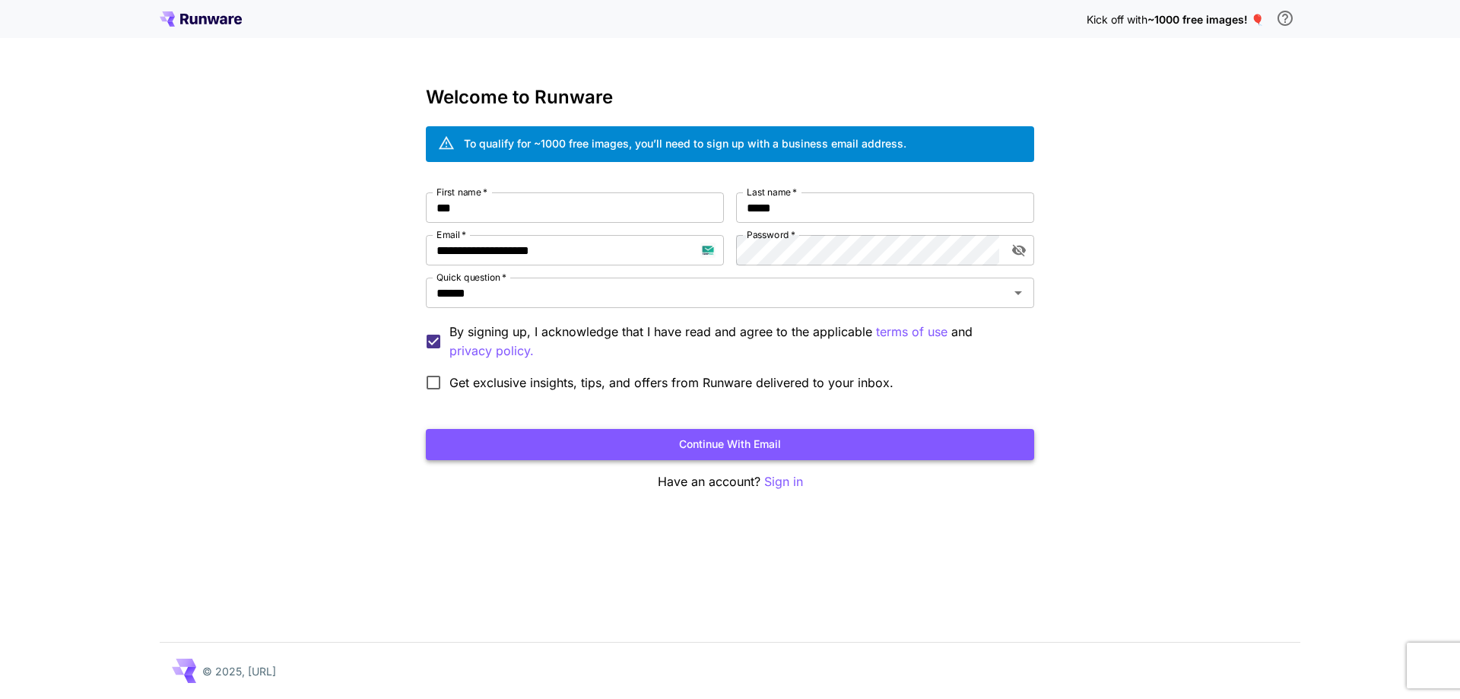
click at [749, 449] on button "Continue with email" at bounding box center [730, 444] width 608 height 31
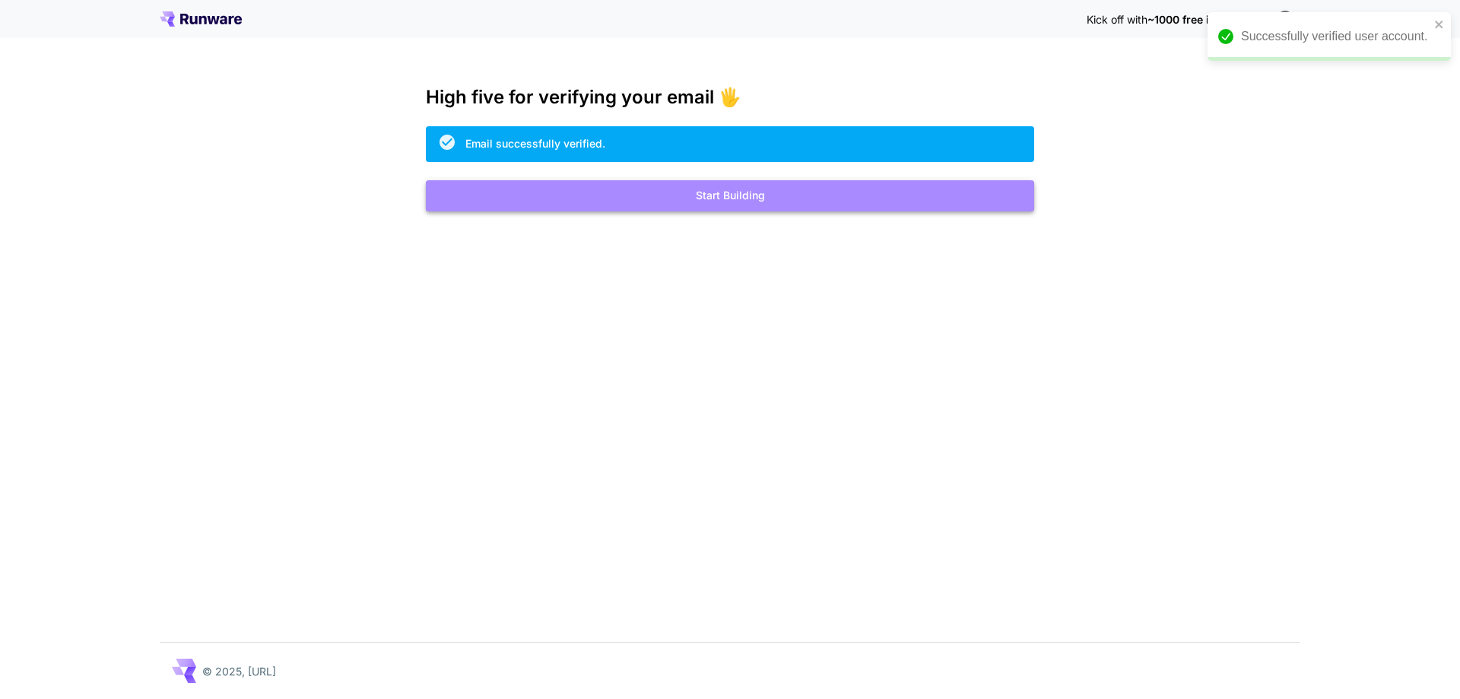
click at [810, 202] on button "Start Building" at bounding box center [730, 195] width 608 height 31
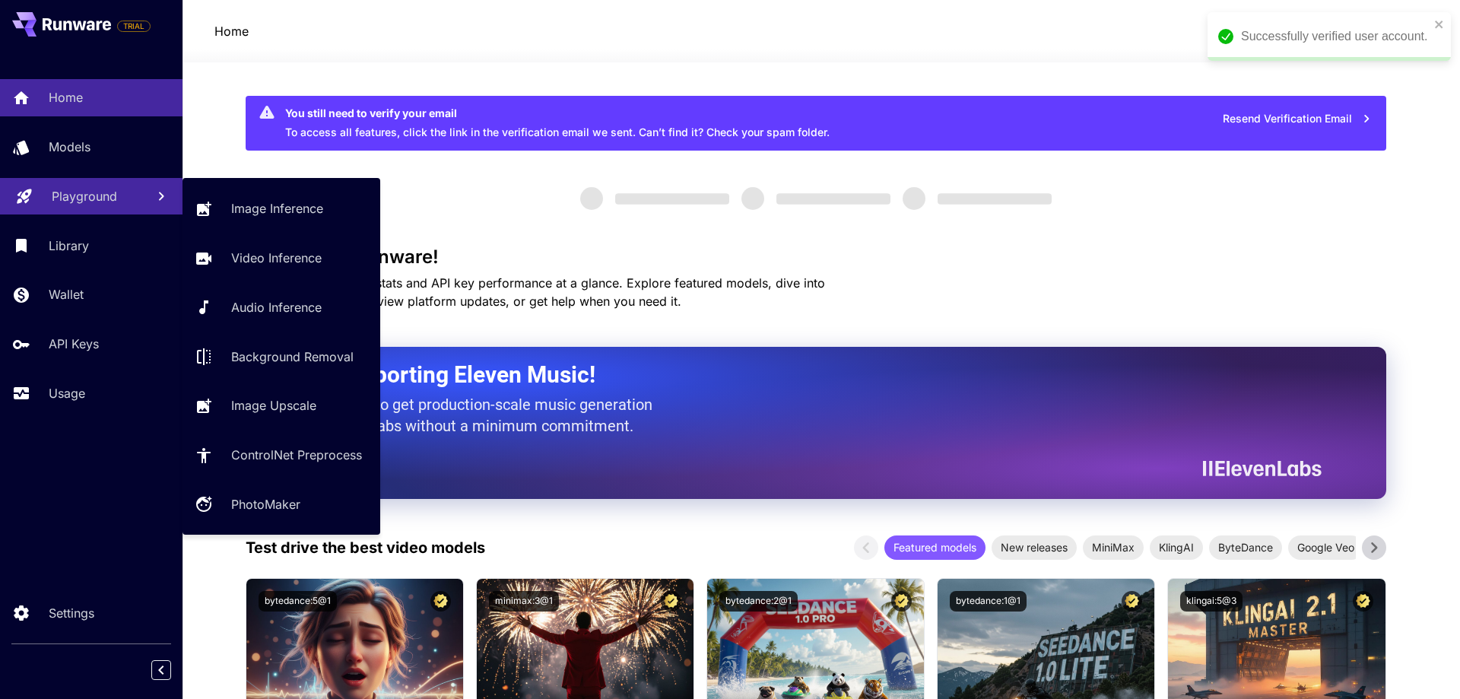
click at [94, 208] on link "Playground" at bounding box center [91, 196] width 183 height 37
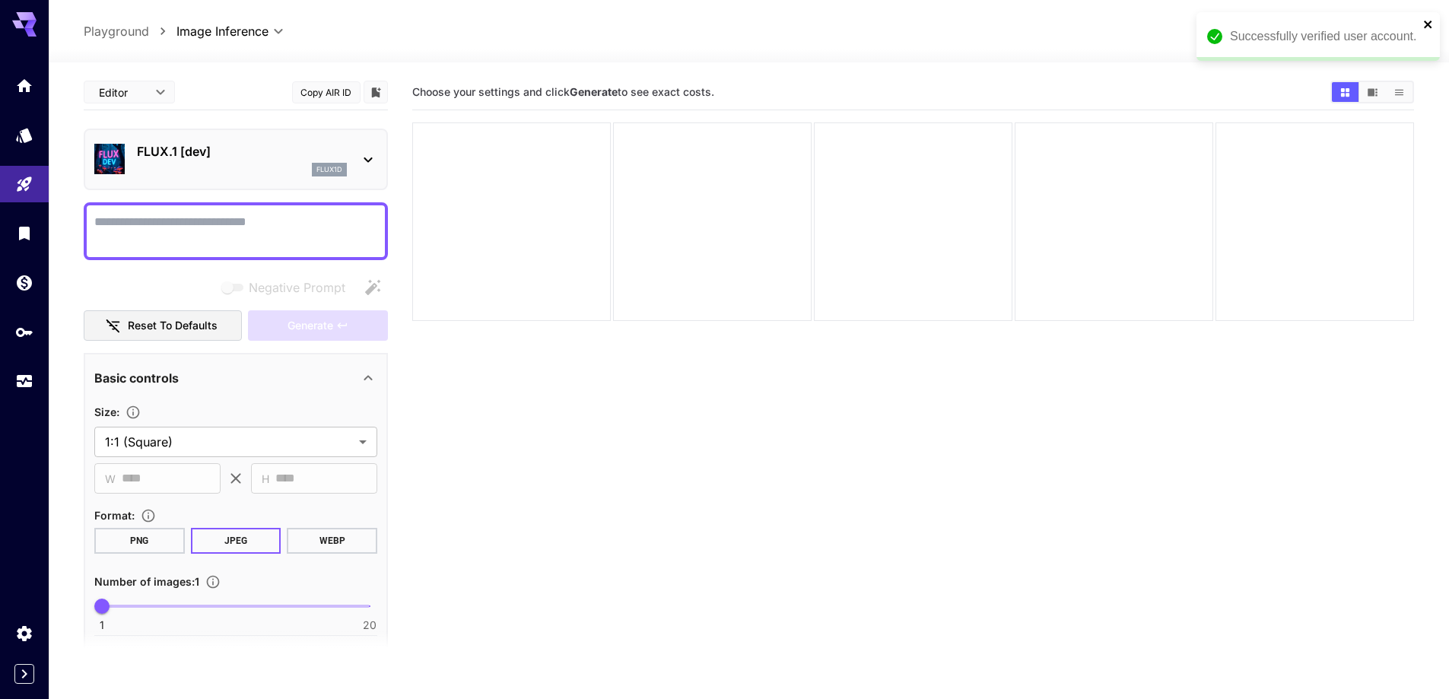
click at [1430, 21] on icon "close" at bounding box center [1428, 24] width 11 height 12
click at [260, 177] on div "FLUX.1 [dev] flux1d" at bounding box center [235, 159] width 283 height 46
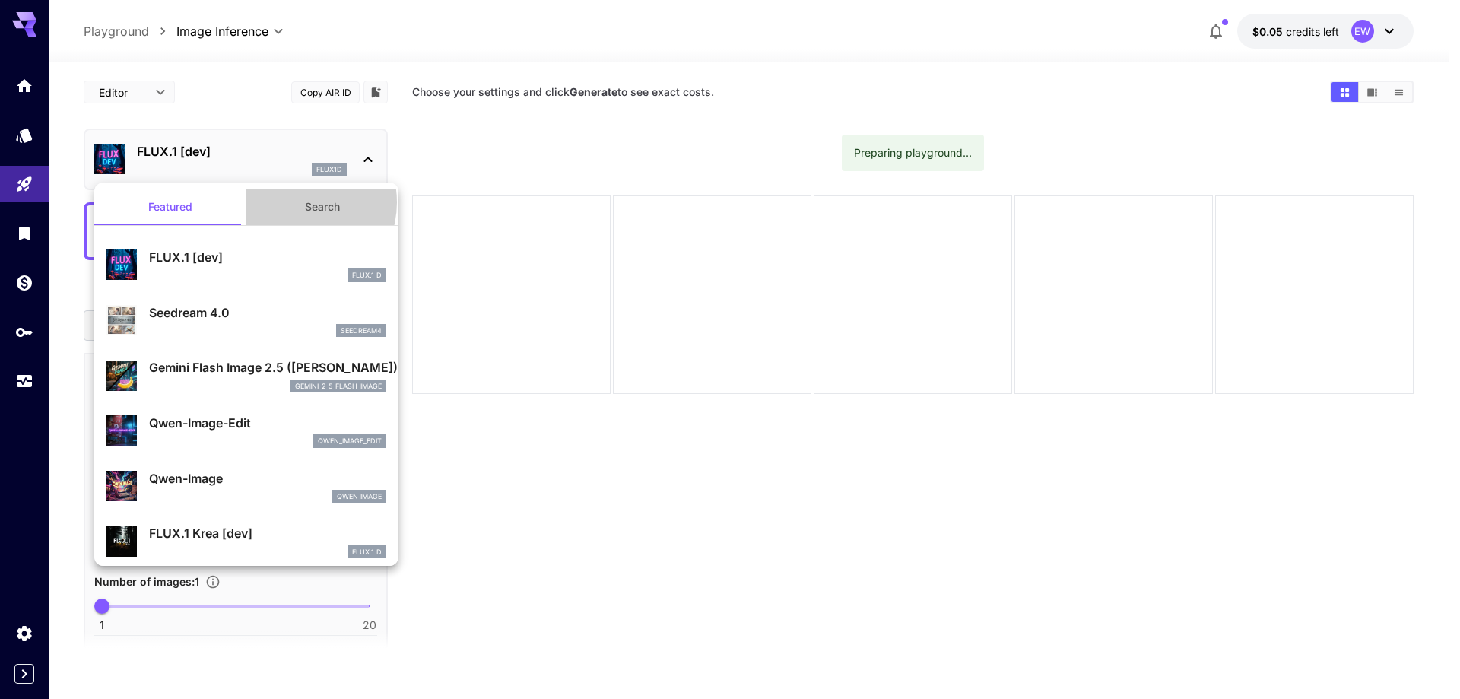
click at [291, 202] on button "Search" at bounding box center [322, 207] width 152 height 37
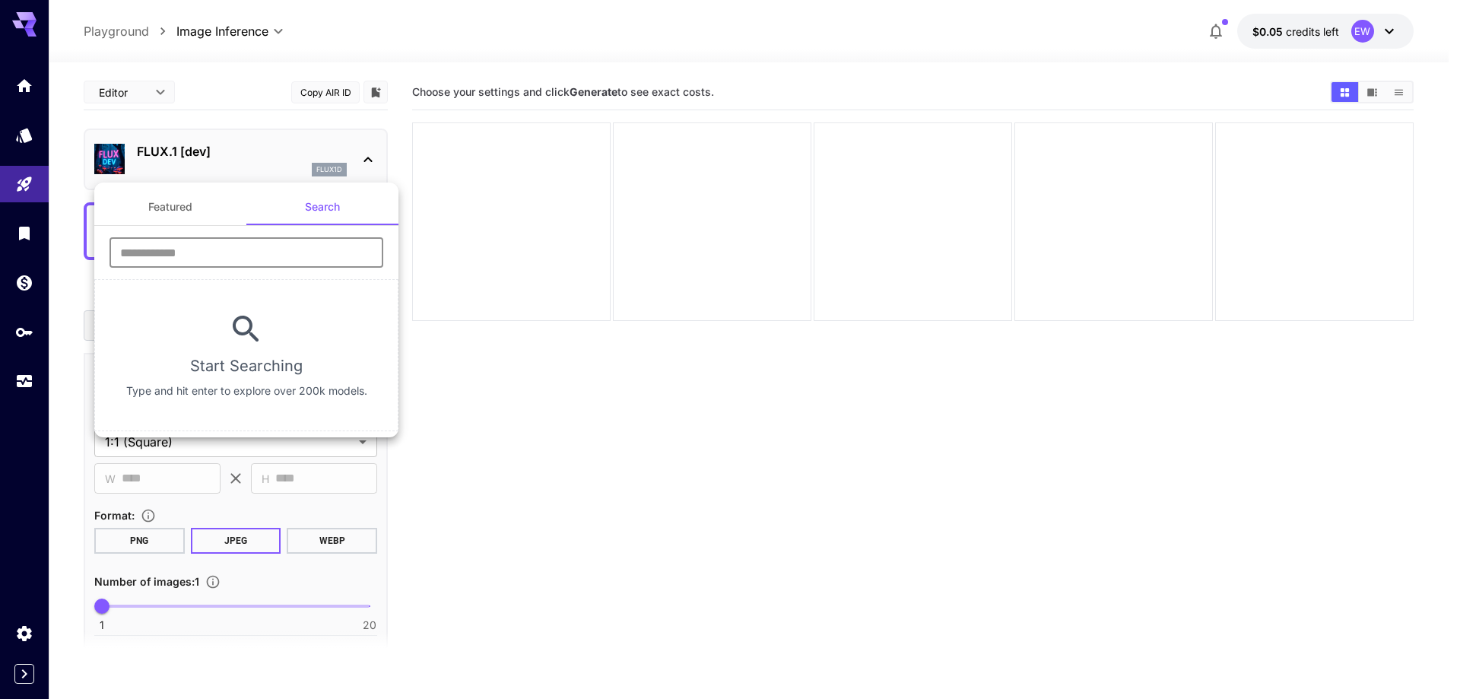
click at [246, 256] on input "text" at bounding box center [247, 252] width 274 height 30
click at [248, 245] on input "text" at bounding box center [247, 252] width 274 height 30
click at [223, 253] on input "text" at bounding box center [247, 252] width 274 height 30
click at [544, 444] on div at bounding box center [730, 349] width 1460 height 699
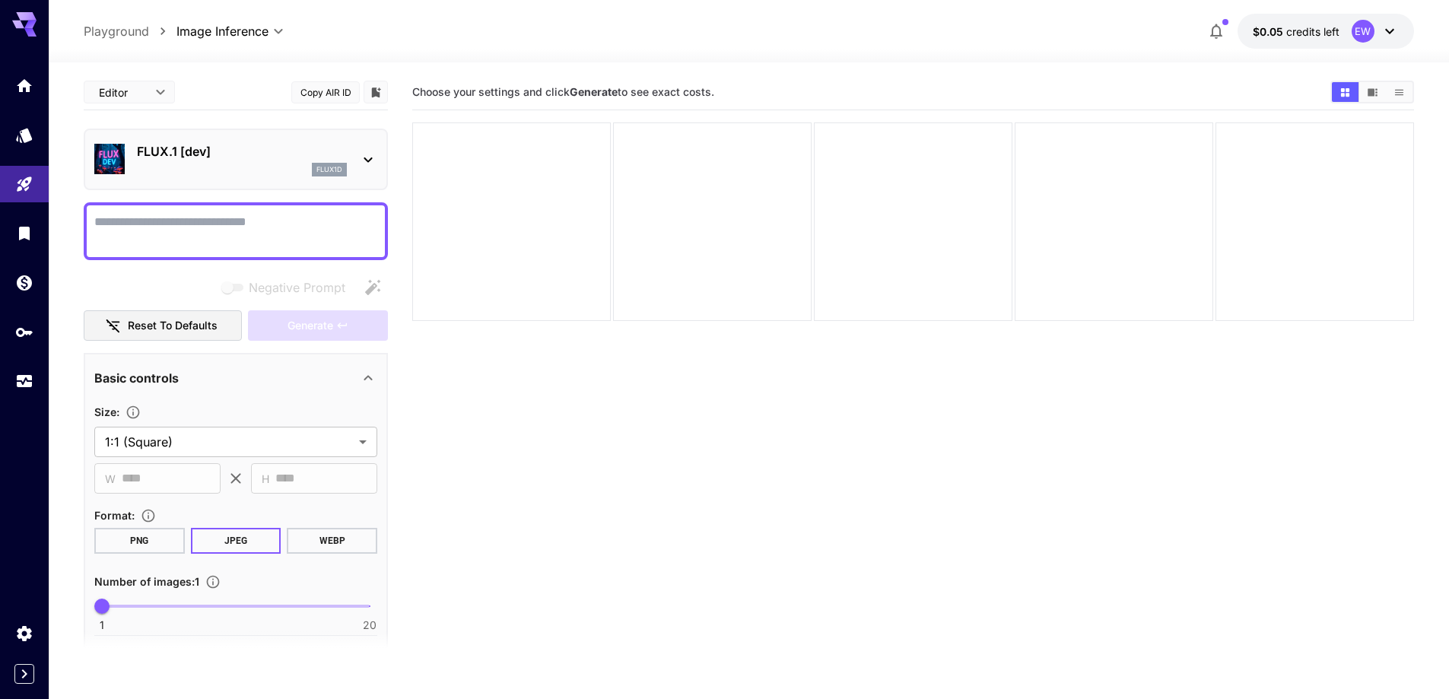
click at [240, 154] on p "FLUX.1 [dev]" at bounding box center [242, 151] width 210 height 18
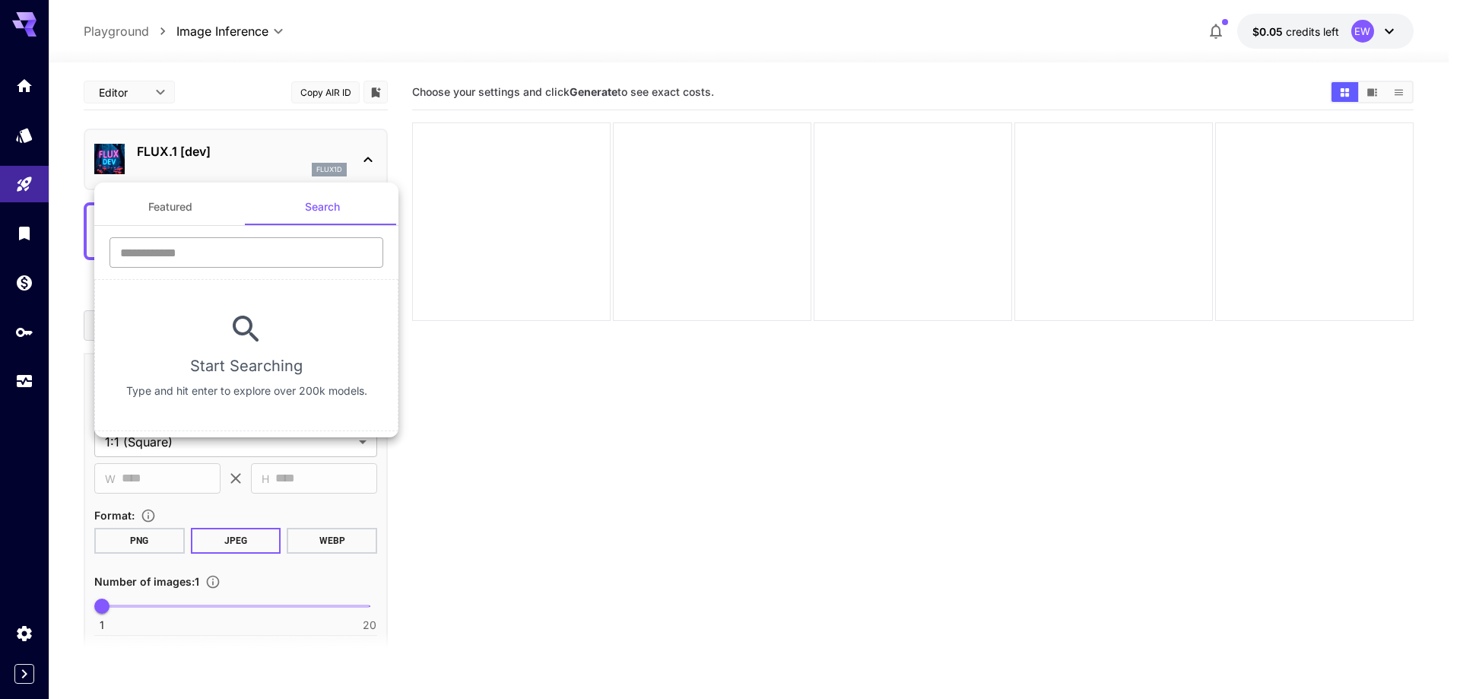
click at [248, 257] on input "text" at bounding box center [247, 252] width 274 height 30
type input "****"
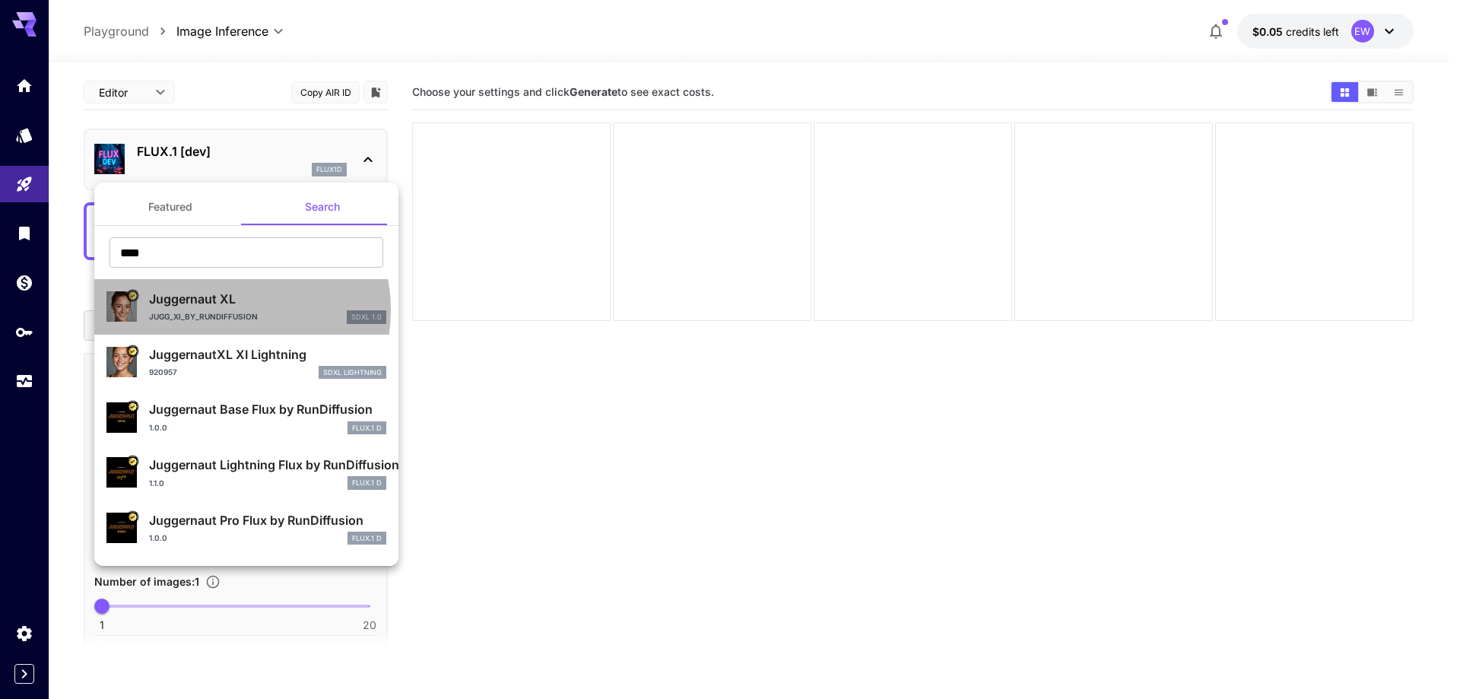
click at [221, 310] on div "Jugg_XI_by_RunDiffusion SDXL 1.0" at bounding box center [267, 317] width 237 height 14
type input "**"
type input "***"
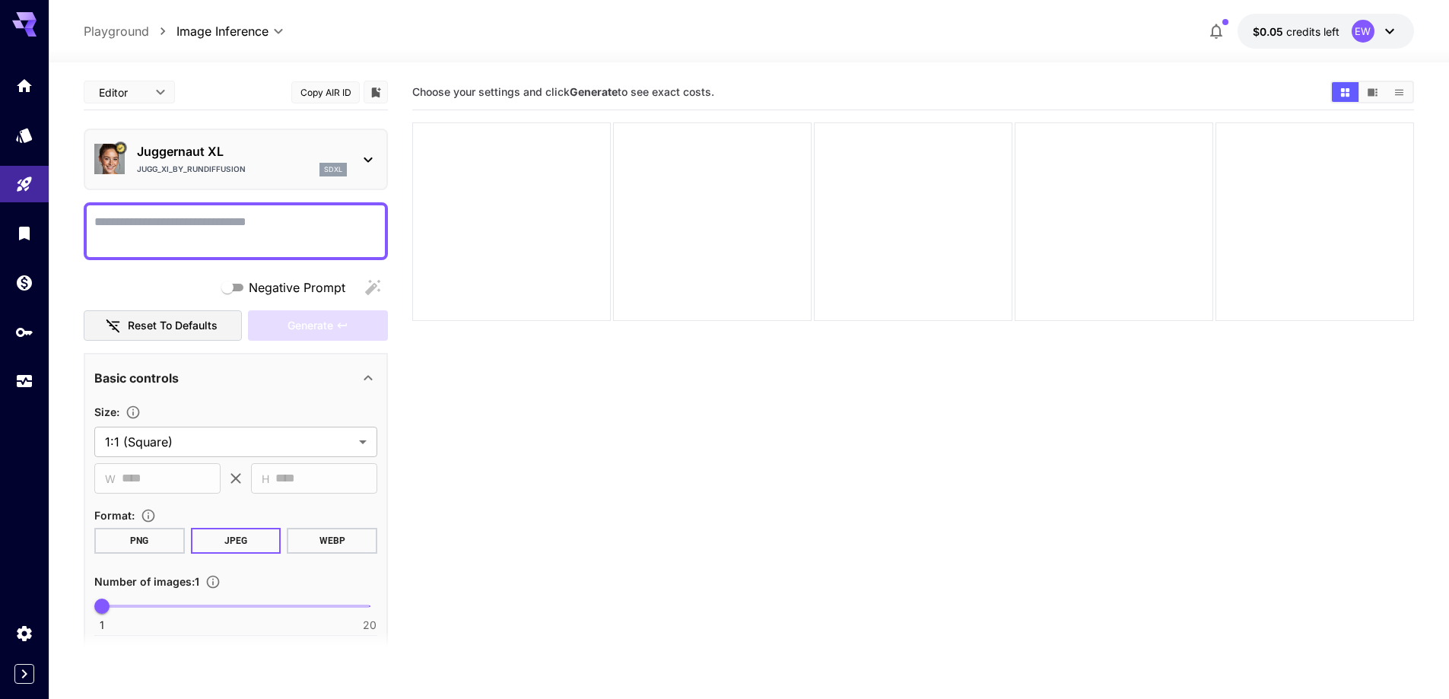
click at [231, 223] on textarea "Negative Prompt" at bounding box center [235, 231] width 283 height 37
paste textarea "**********"
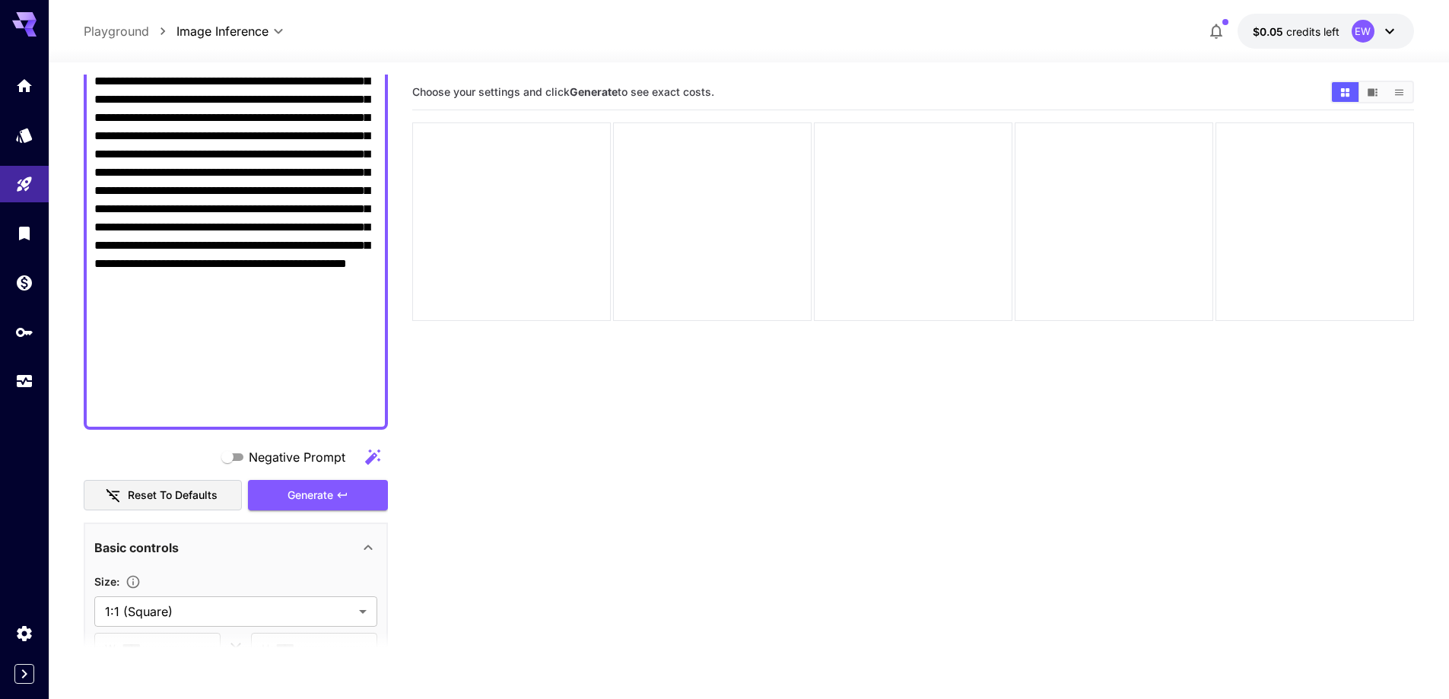
scroll to position [744, 0]
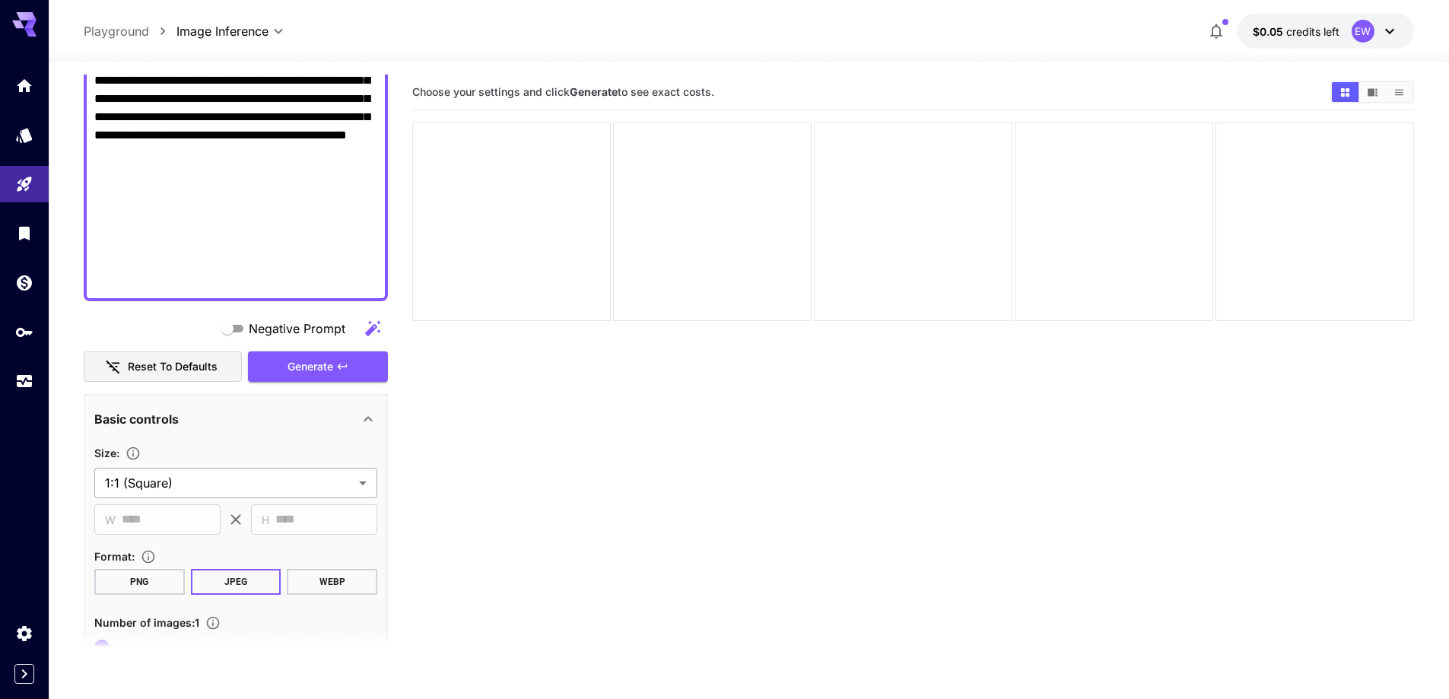
type textarea "**********"
click at [225, 488] on body "**********" at bounding box center [724, 409] width 1449 height 819
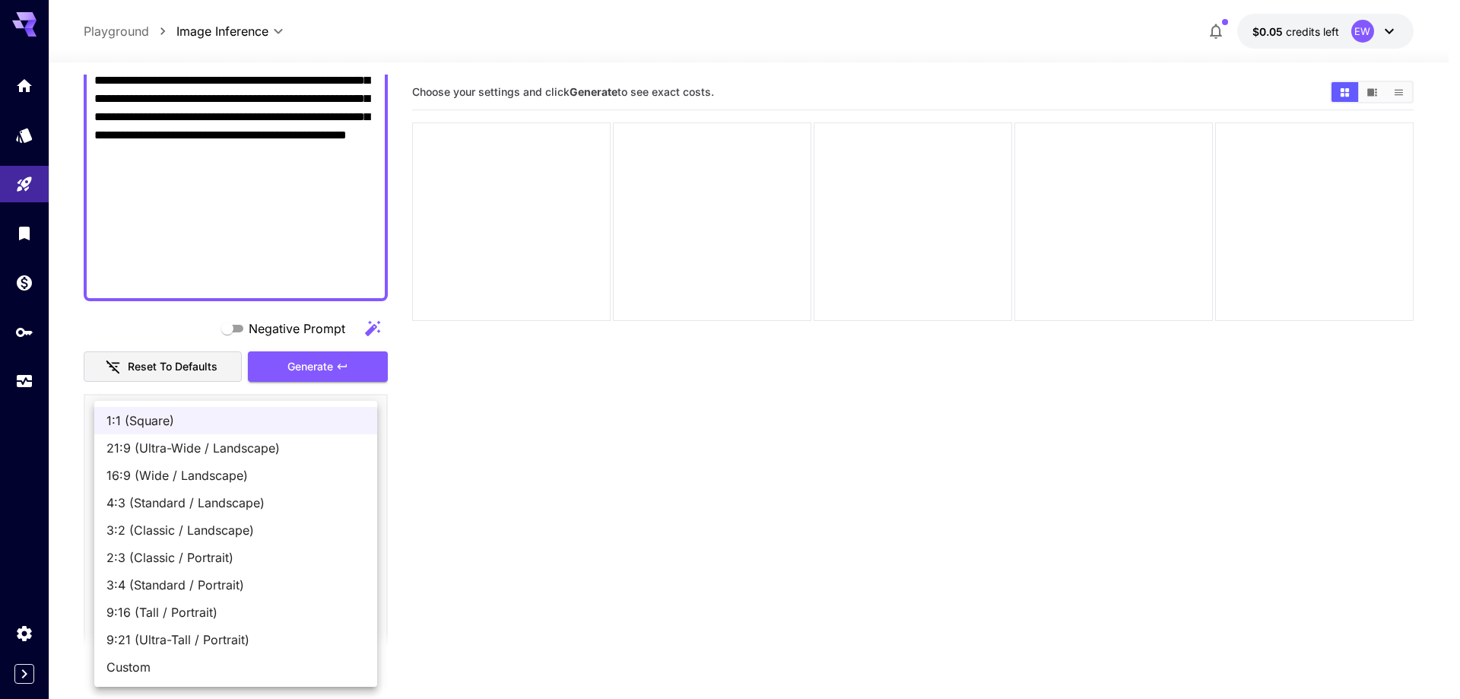
click at [225, 478] on span "16:9 (Wide / Landscape)" at bounding box center [235, 475] width 259 height 18
type input "**********"
type input "****"
type input "***"
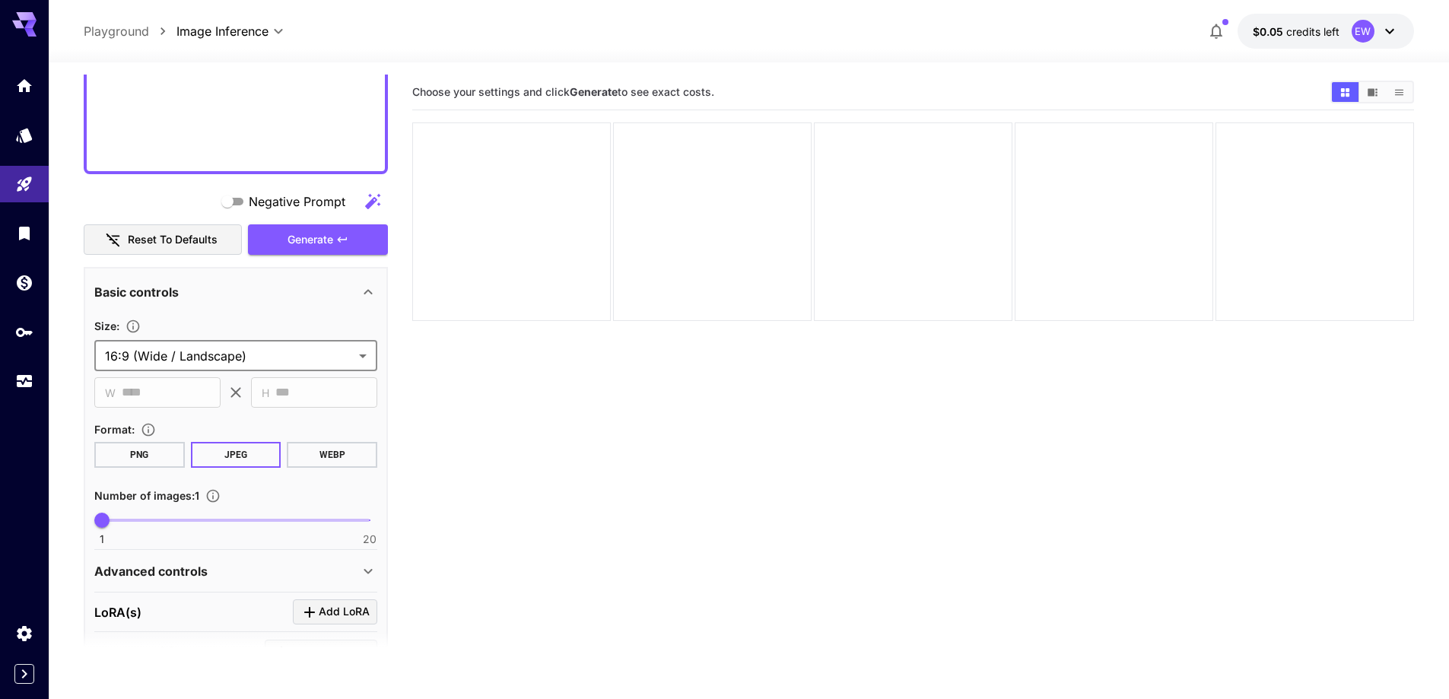
scroll to position [896, 0]
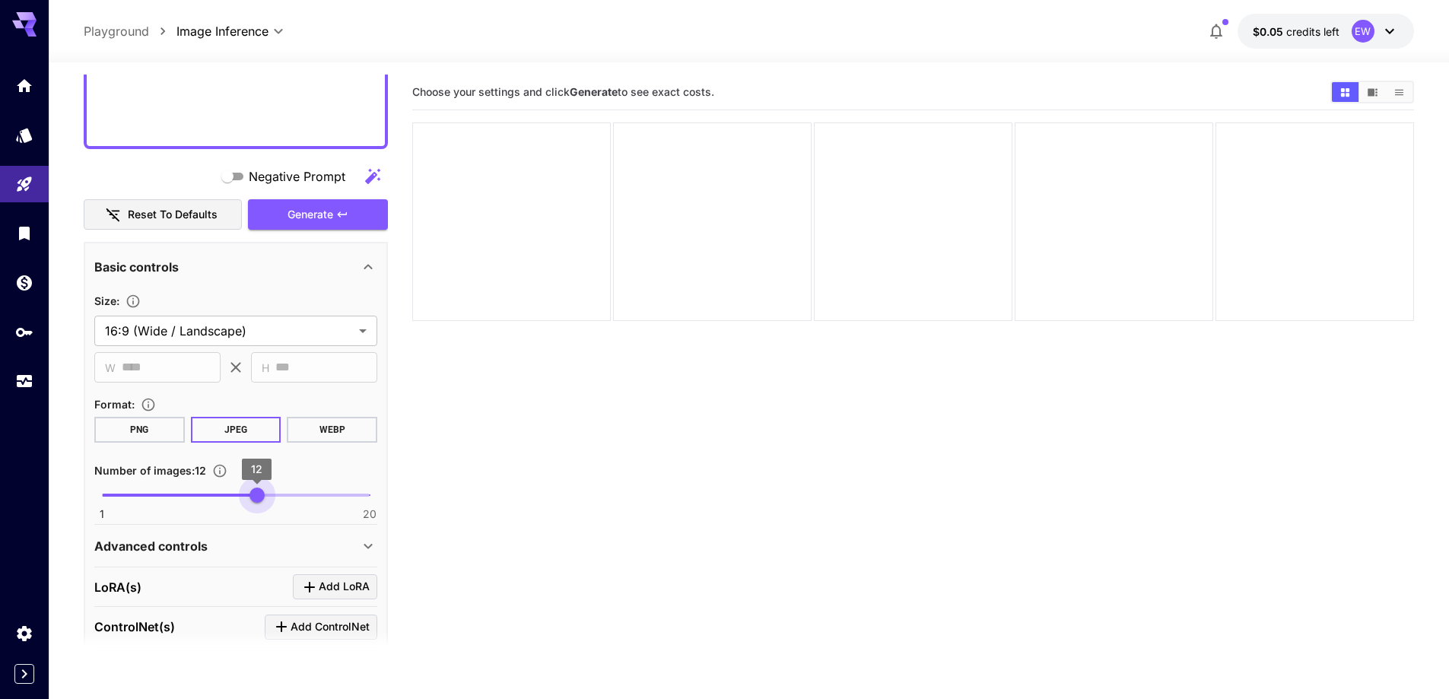
type input "**"
drag, startPoint x: 214, startPoint y: 491, endPoint x: 257, endPoint y: 494, distance: 43.5
click at [257, 494] on span "1 20 12" at bounding box center [236, 495] width 268 height 23
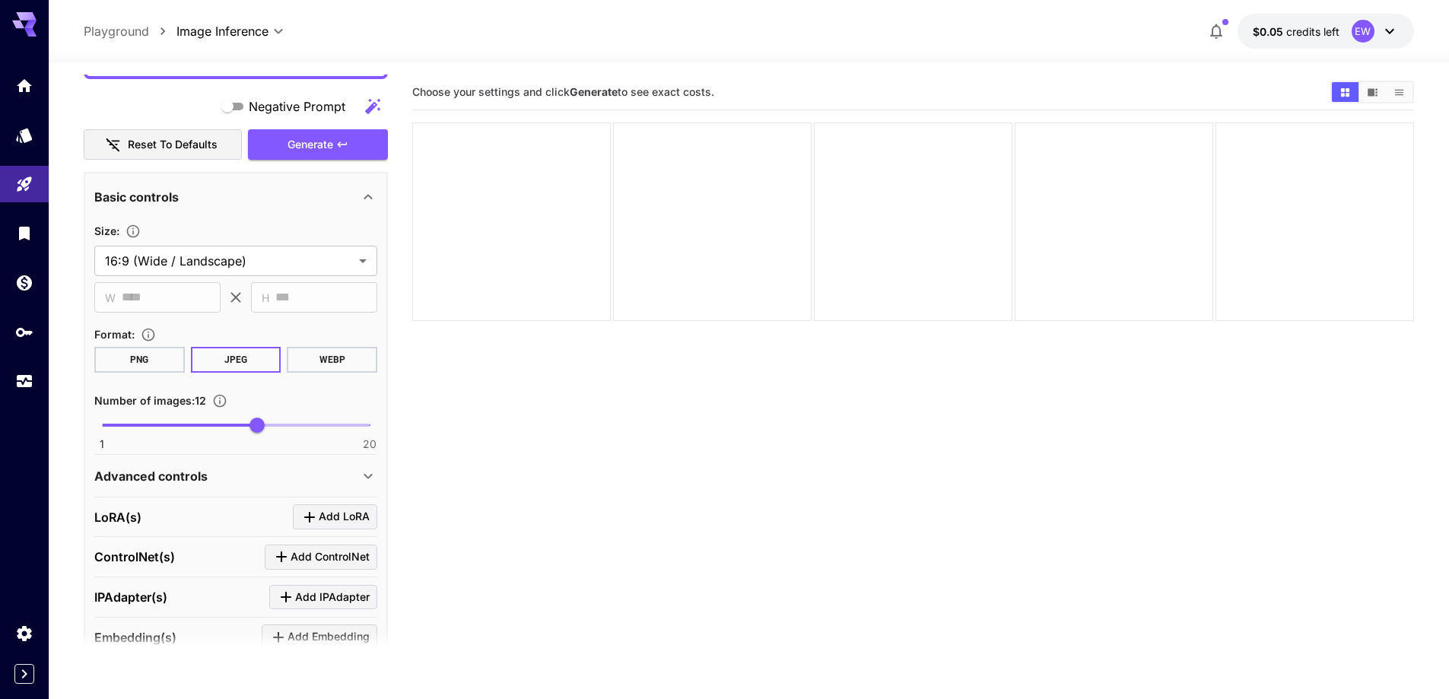
scroll to position [972, 0]
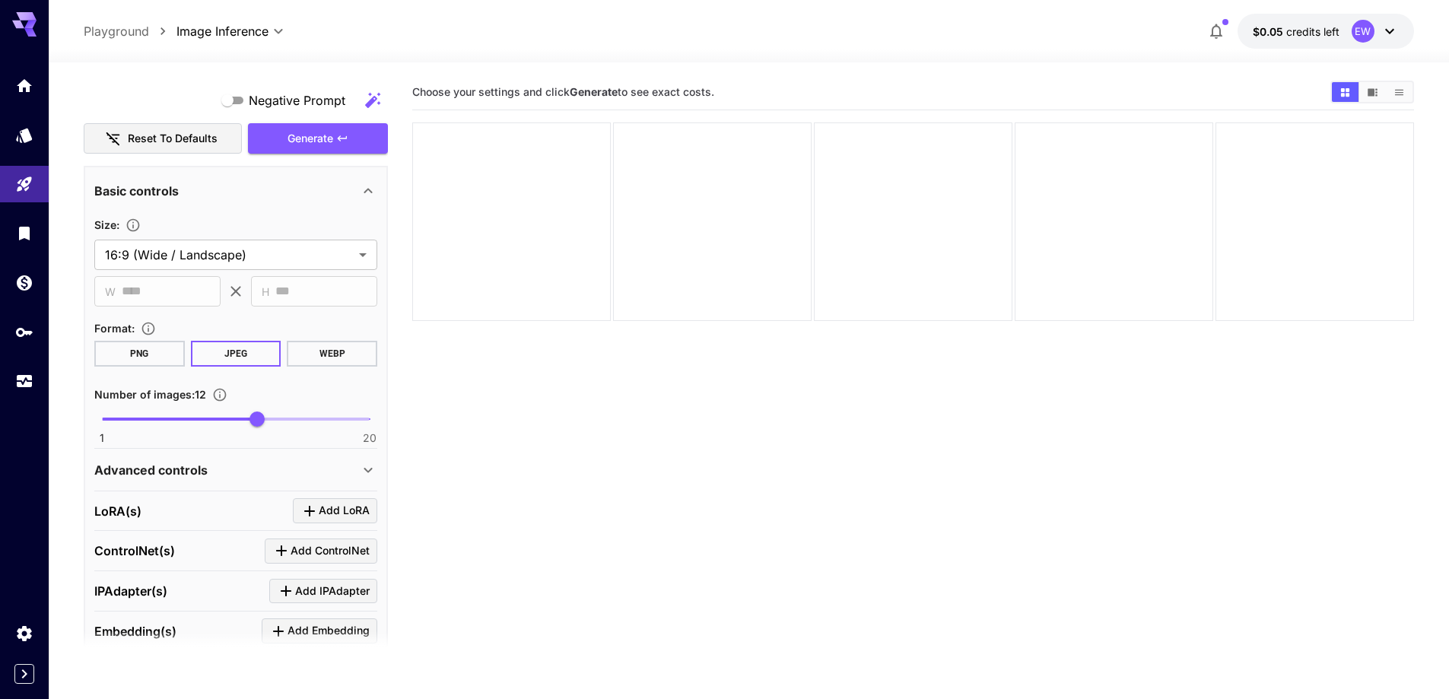
click at [245, 477] on div "Advanced controls" at bounding box center [226, 470] width 265 height 18
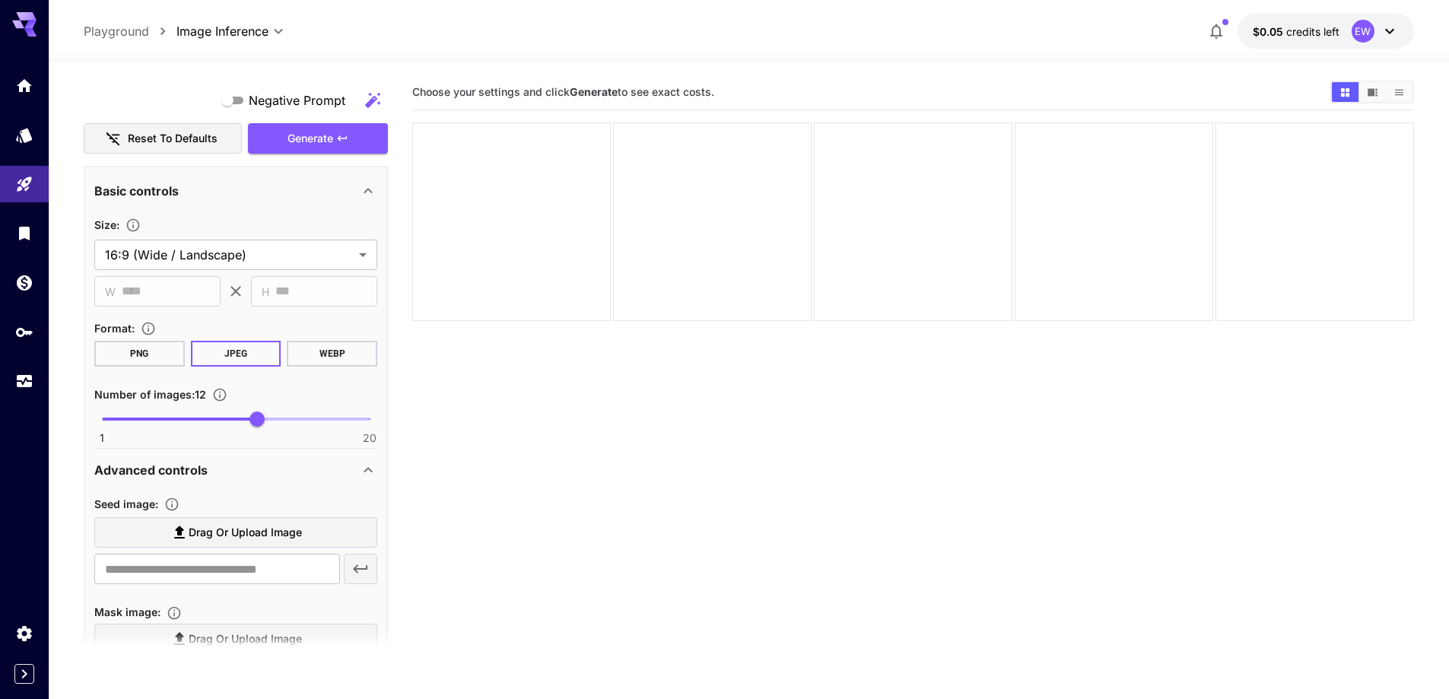
click at [252, 533] on span "Drag or upload image" at bounding box center [245, 532] width 113 height 19
click at [0, 0] on input "Drag or upload image" at bounding box center [0, 0] width 0 height 0
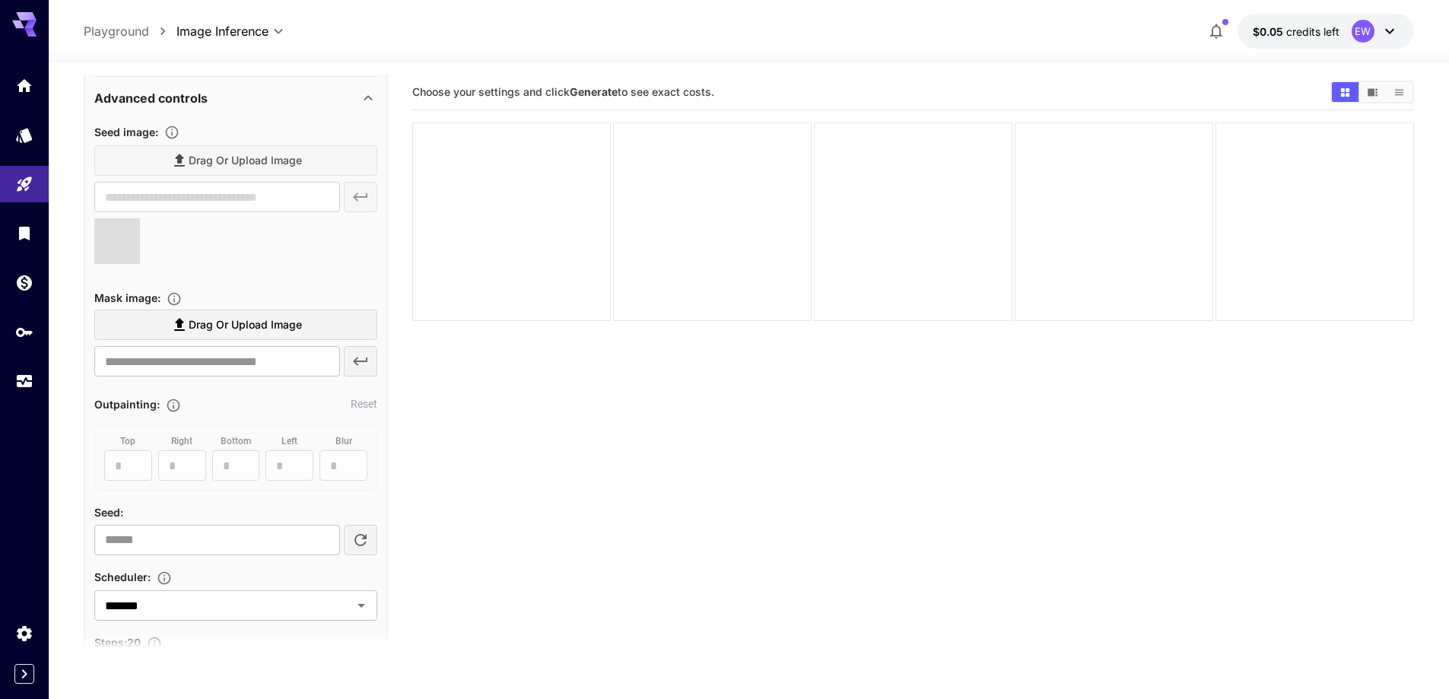
type input "**********"
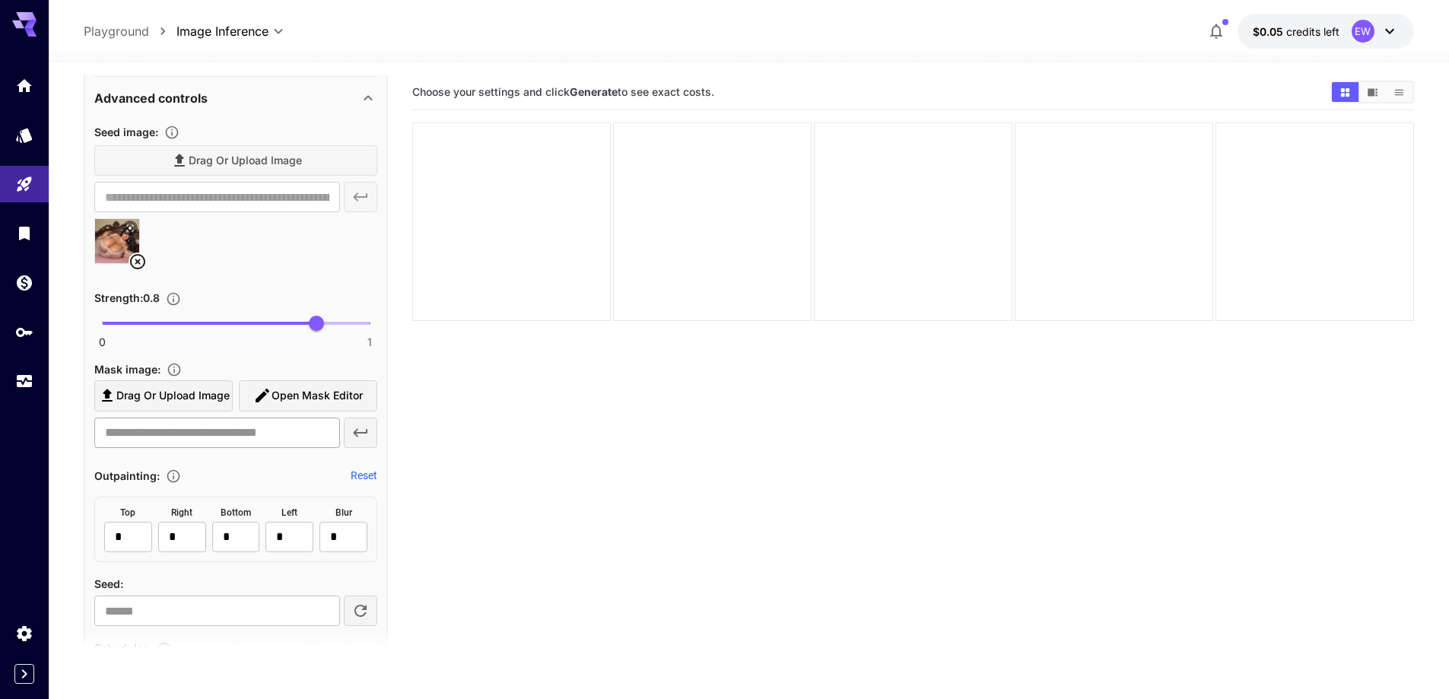
scroll to position [1352, 0]
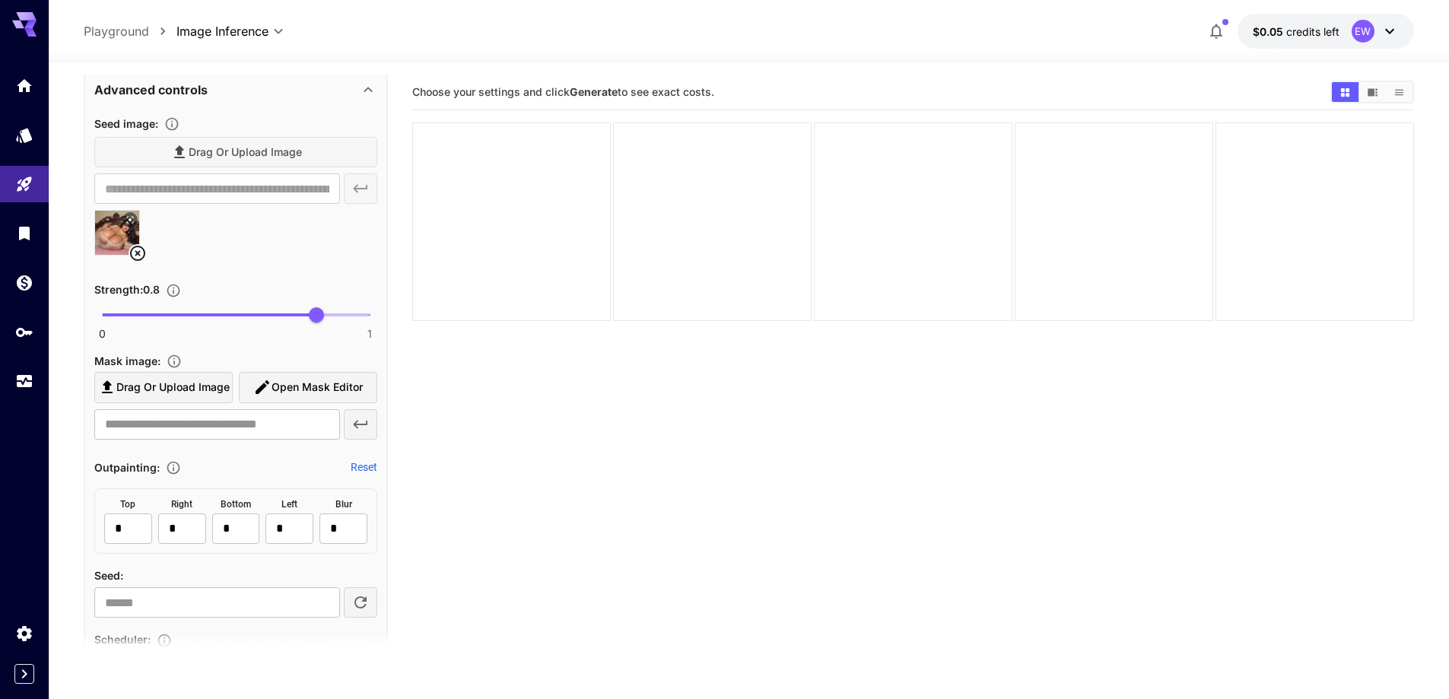
type input "****"
click at [288, 315] on span "0 1 0.69" at bounding box center [236, 314] width 268 height 23
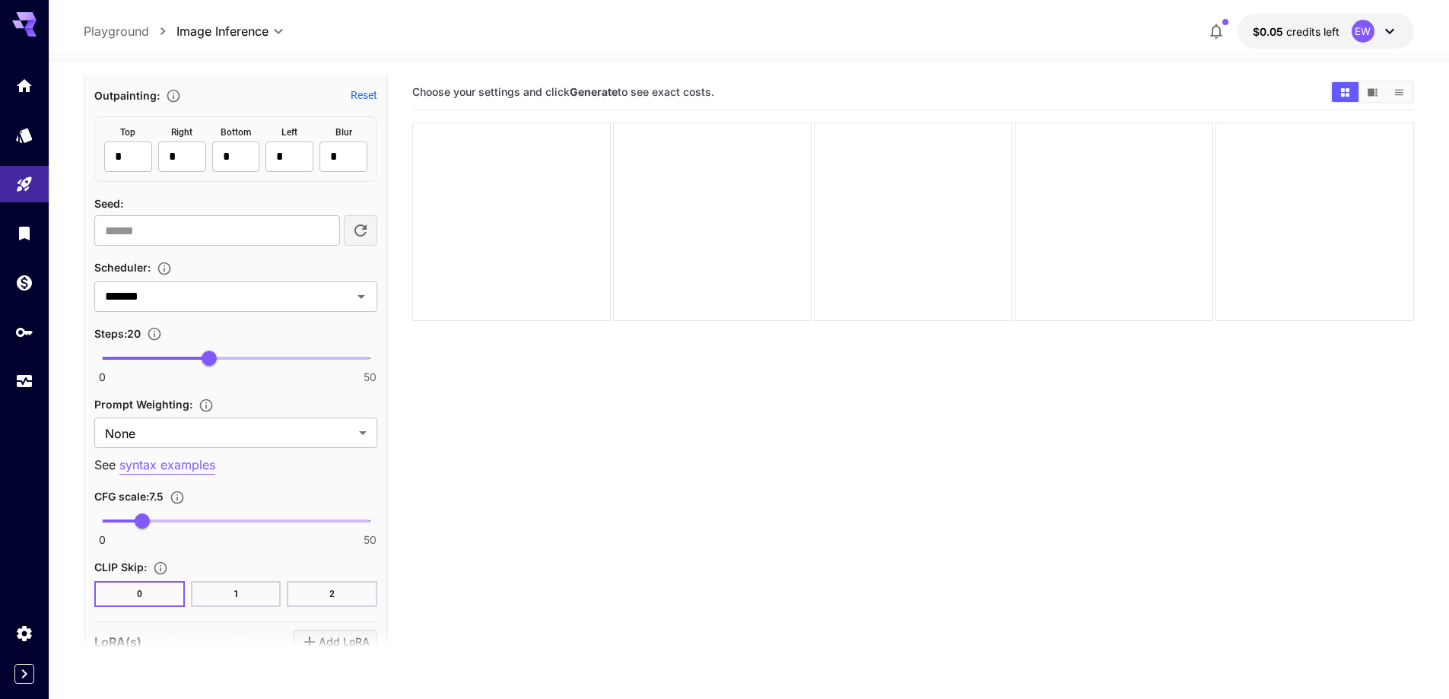
scroll to position [1733, 0]
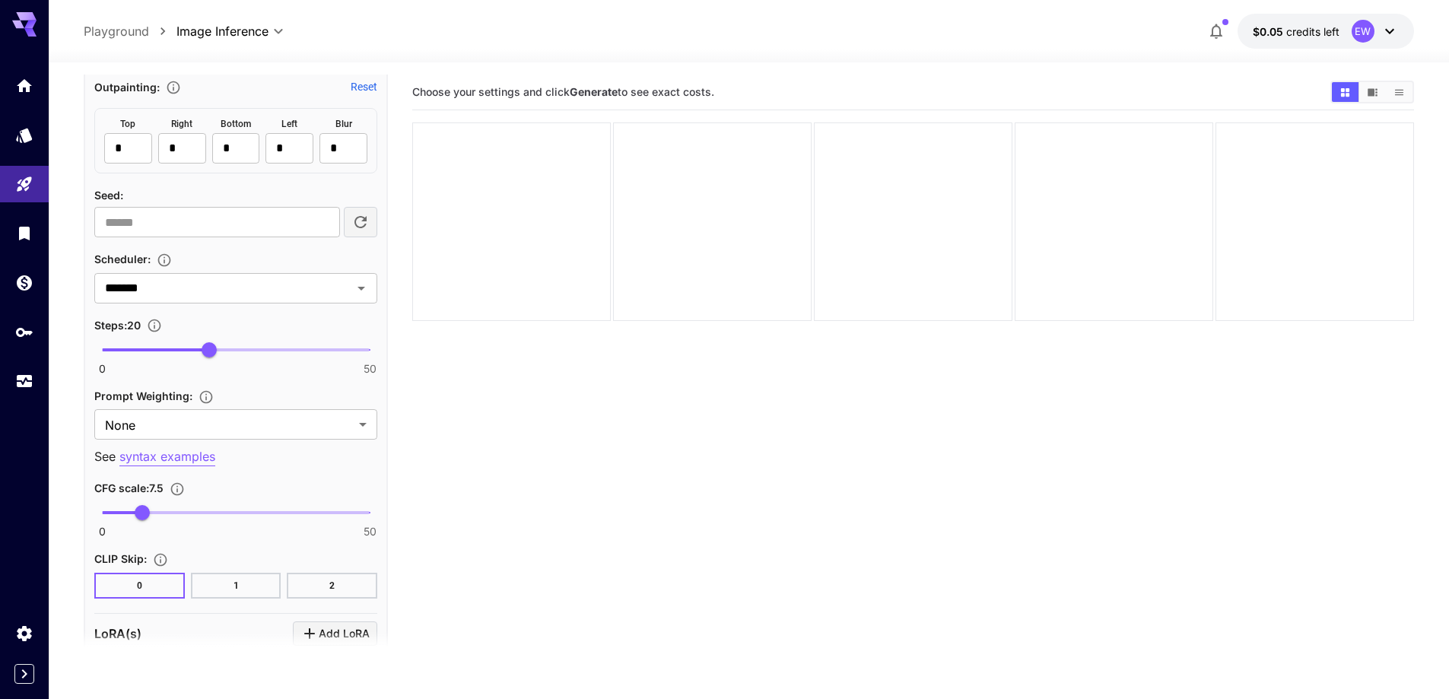
type input "**"
click at [259, 354] on span "0 50 29" at bounding box center [236, 349] width 268 height 23
click at [234, 423] on body "**********" at bounding box center [724, 409] width 1449 height 819
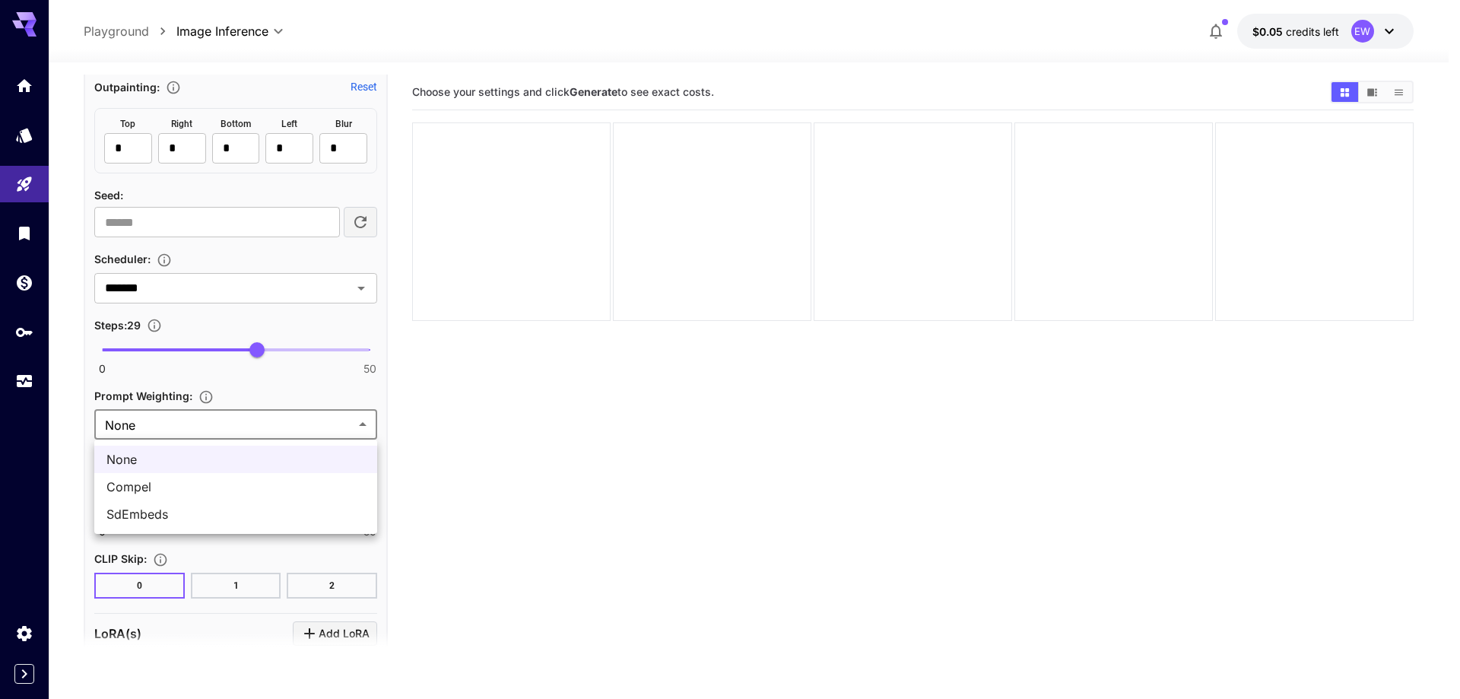
click at [179, 507] on span "SdEmbeds" at bounding box center [235, 514] width 259 height 18
type input "********"
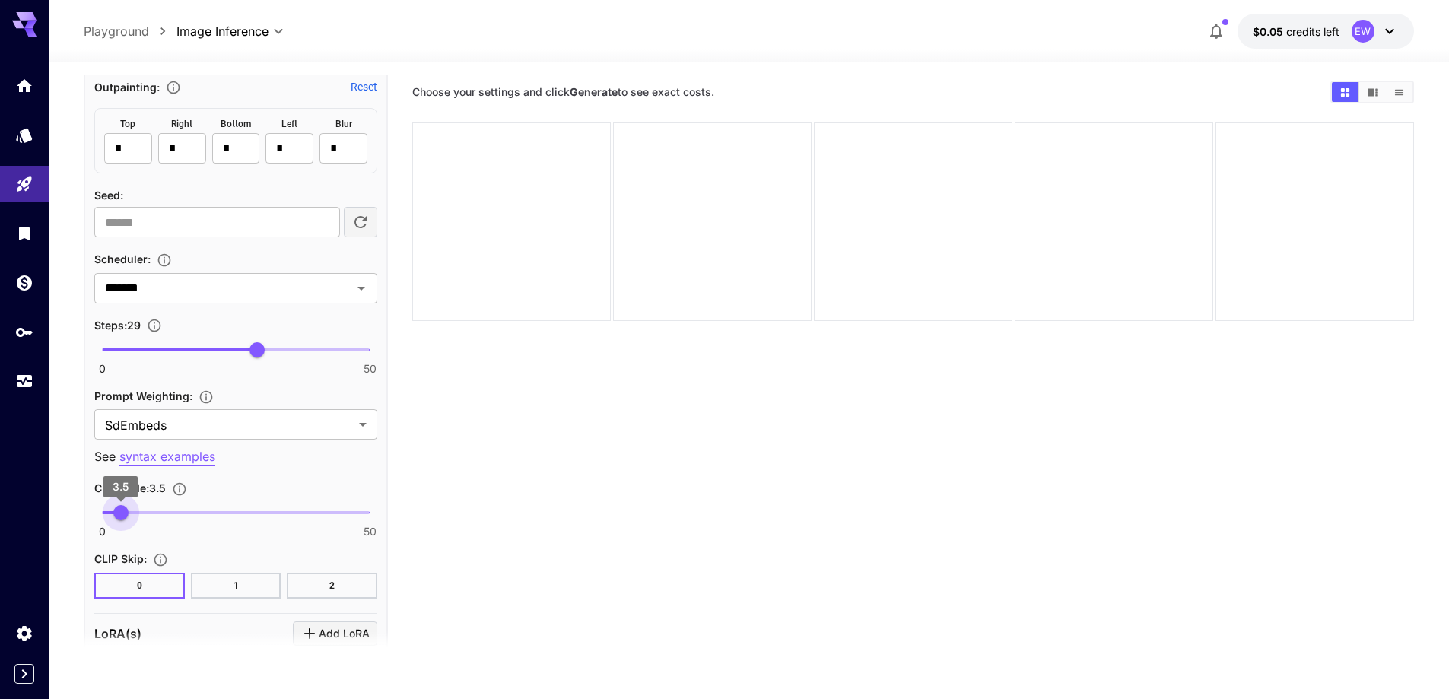
type input "***"
drag, startPoint x: 113, startPoint y: 512, endPoint x: 122, endPoint y: 511, distance: 9.2
click at [122, 511] on span "0 50 3.7" at bounding box center [236, 512] width 268 height 23
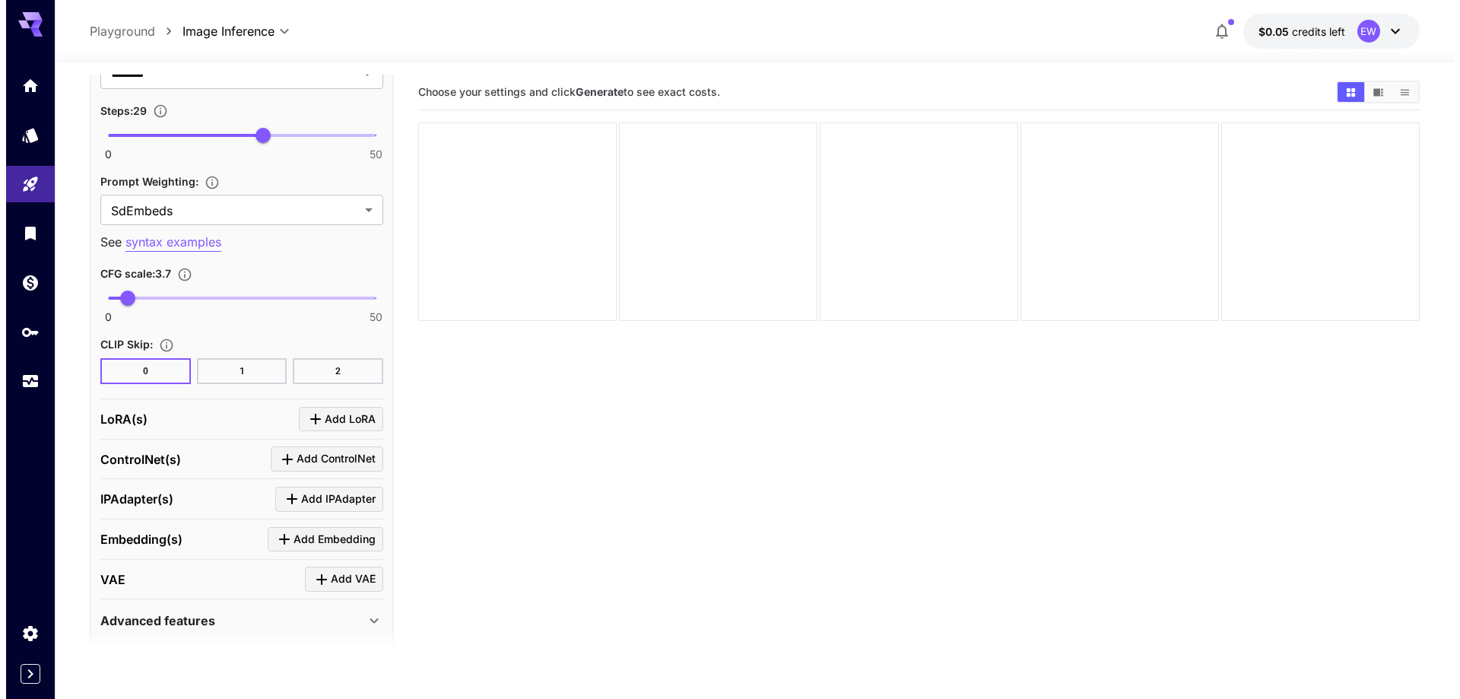
scroll to position [1961, 0]
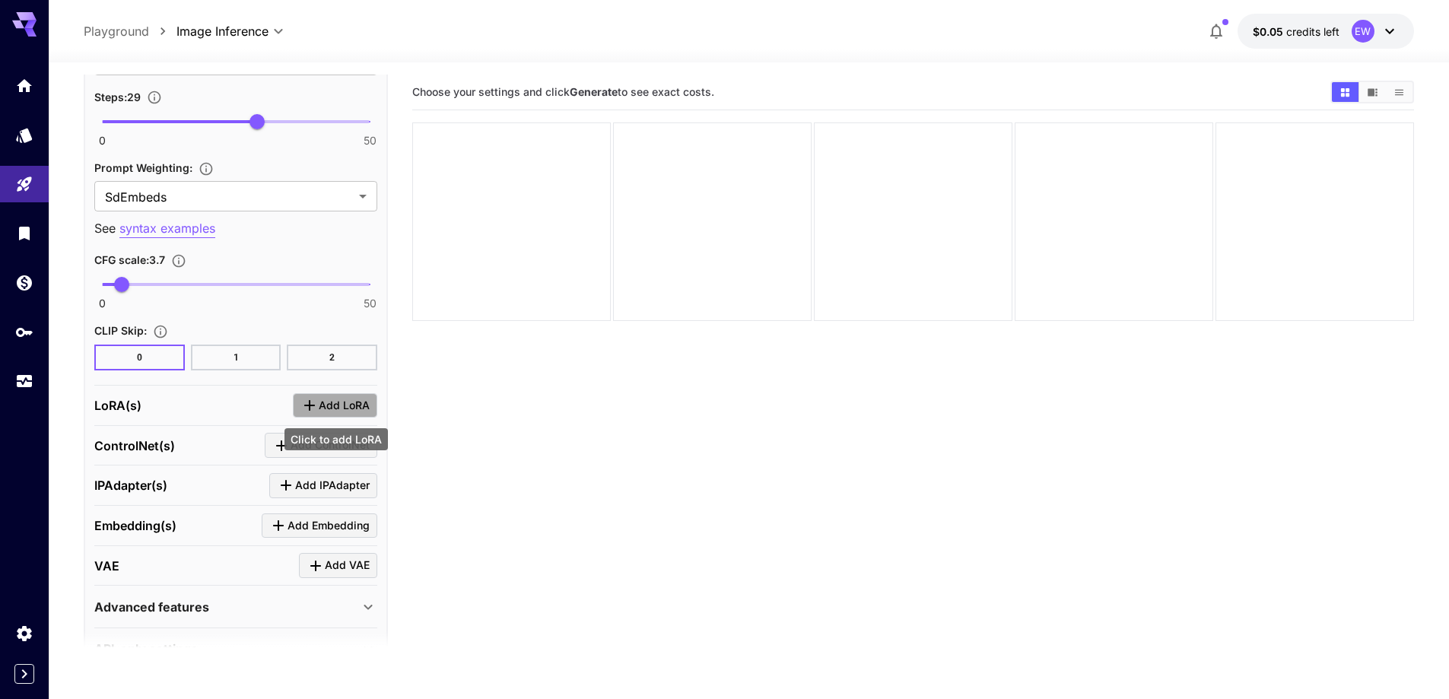
click at [332, 414] on span "Add LoRA" at bounding box center [344, 405] width 51 height 19
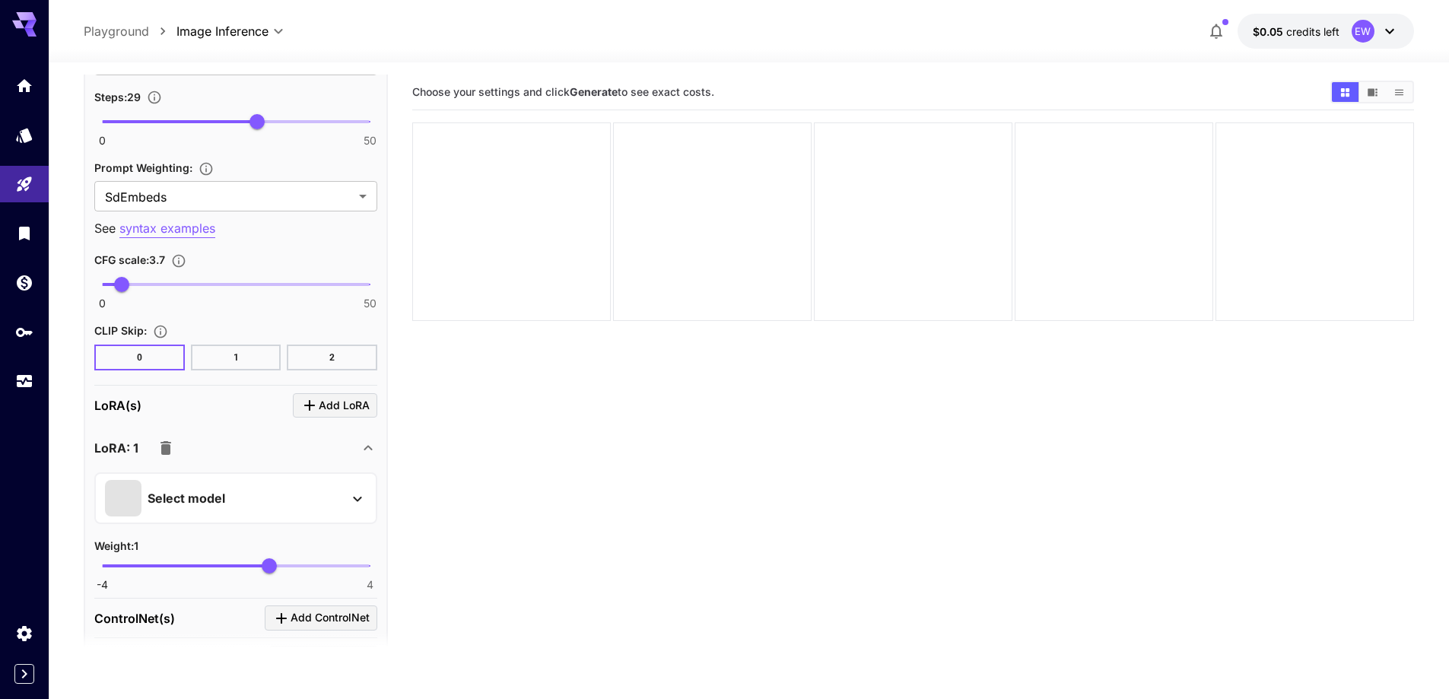
click at [272, 489] on div "Select model" at bounding box center [223, 498] width 237 height 37
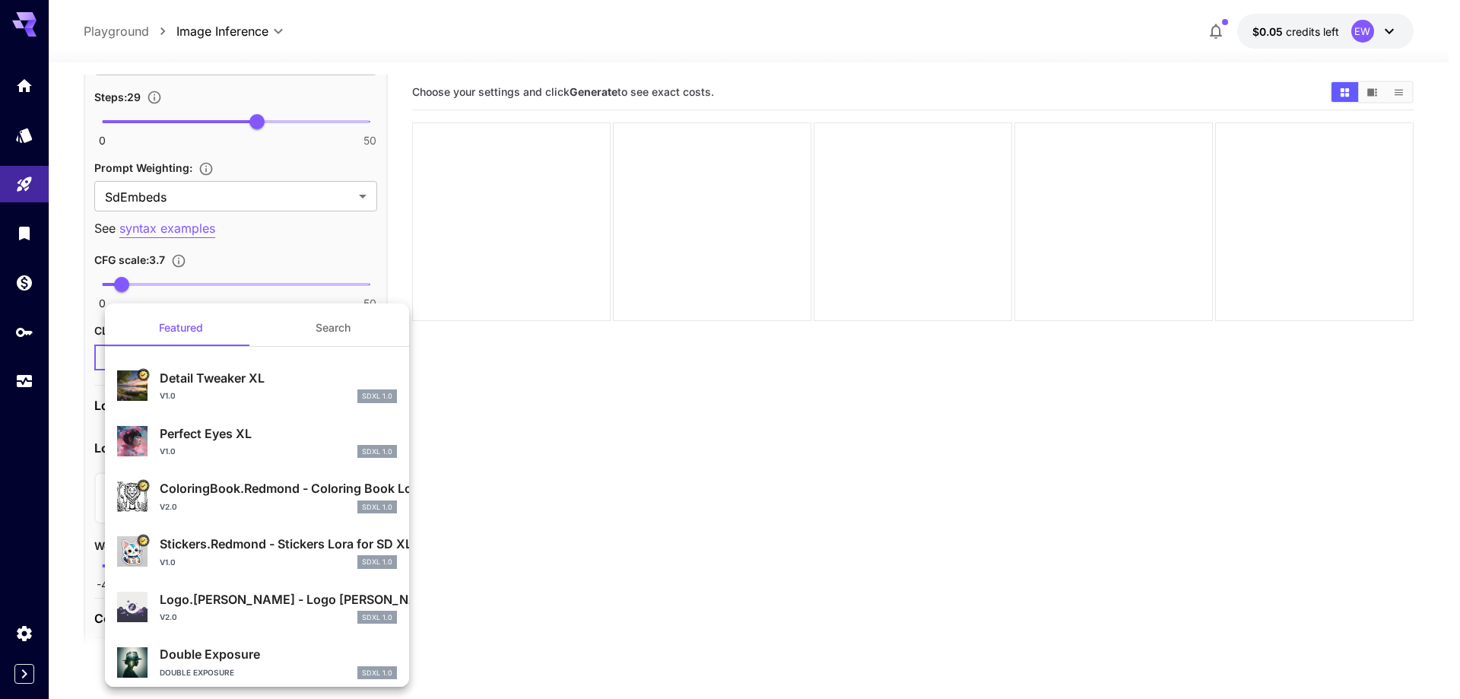
click at [348, 338] on button "Search" at bounding box center [333, 328] width 152 height 37
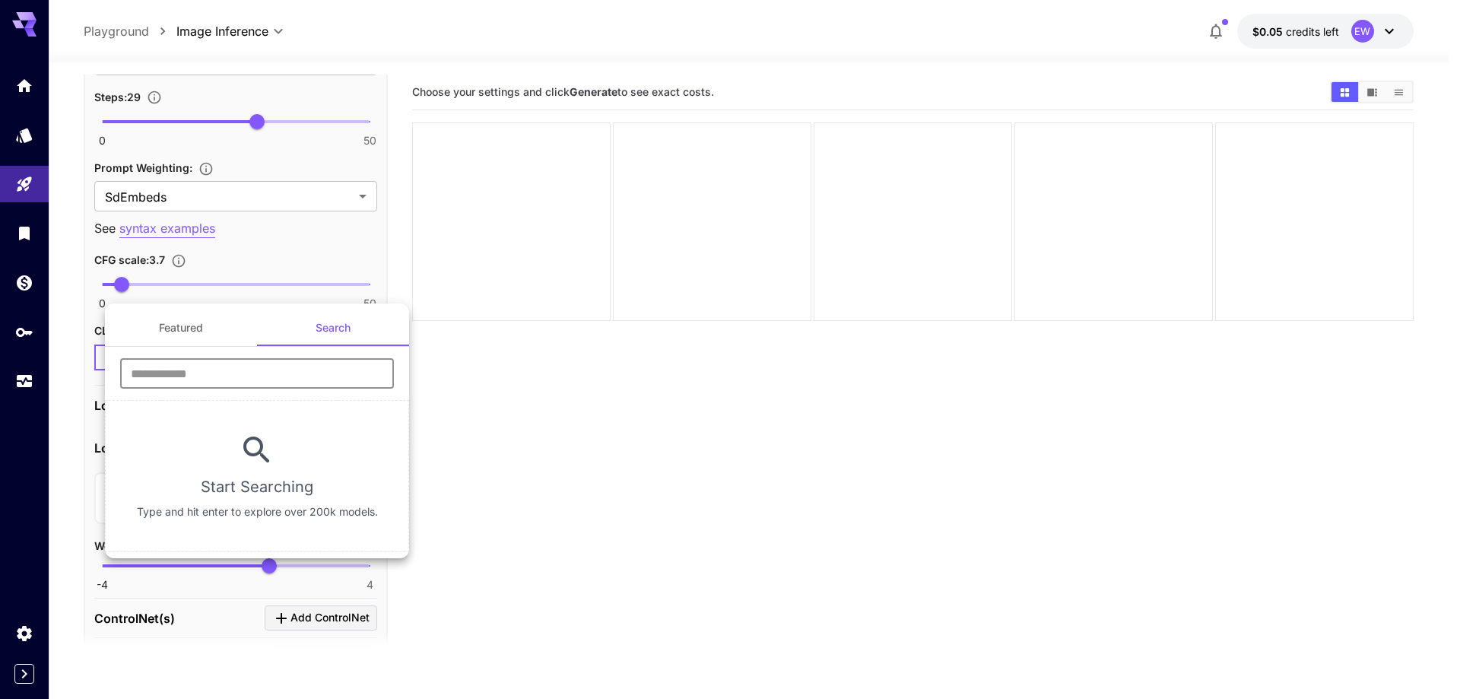
click at [297, 388] on input "text" at bounding box center [257, 373] width 274 height 30
type input "****"
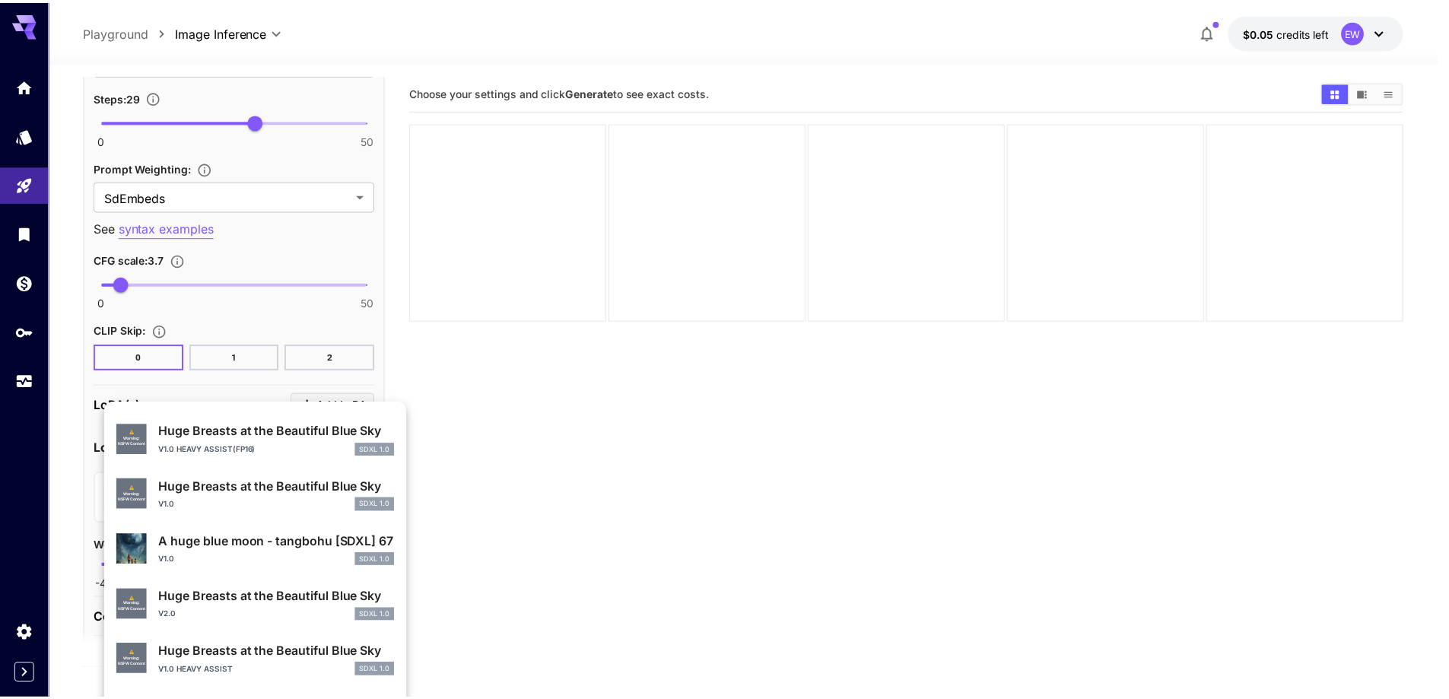
scroll to position [532, 0]
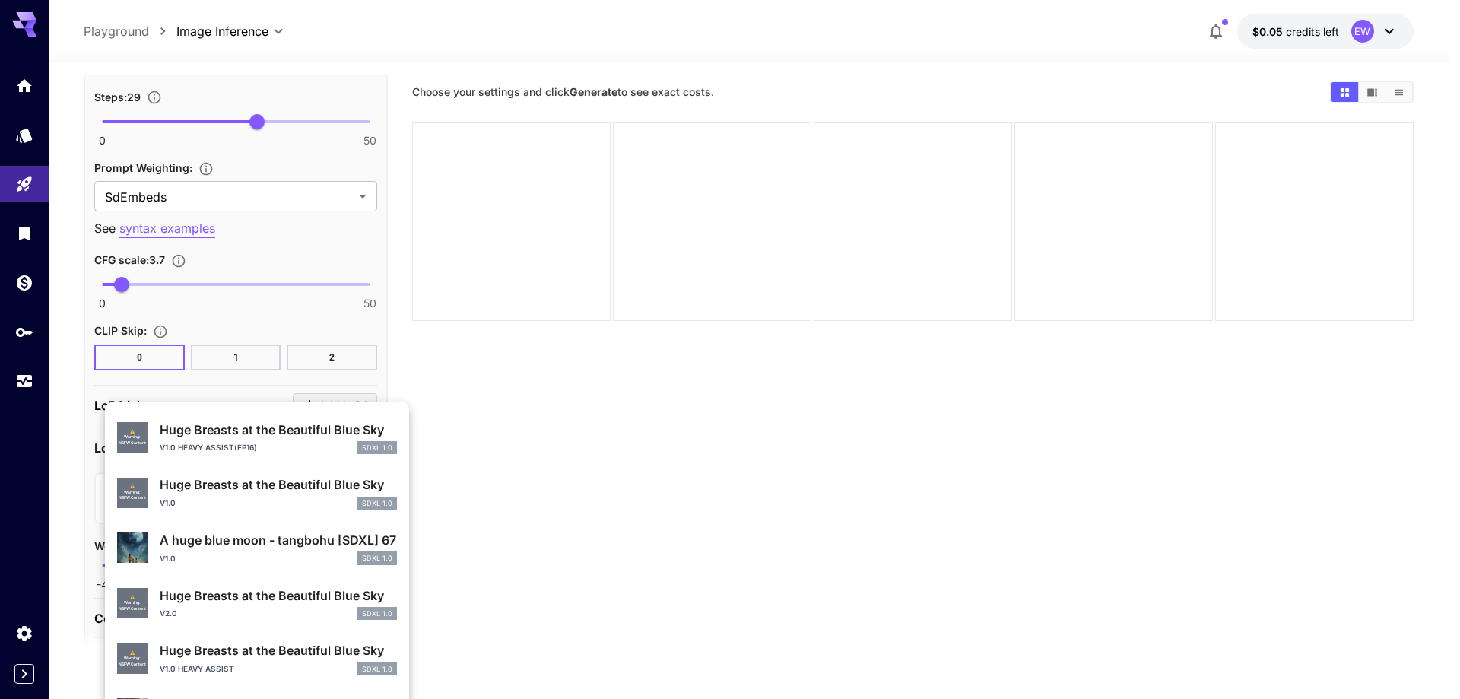
click at [253, 616] on div "v2.0 SDXL 1.0" at bounding box center [278, 614] width 237 height 14
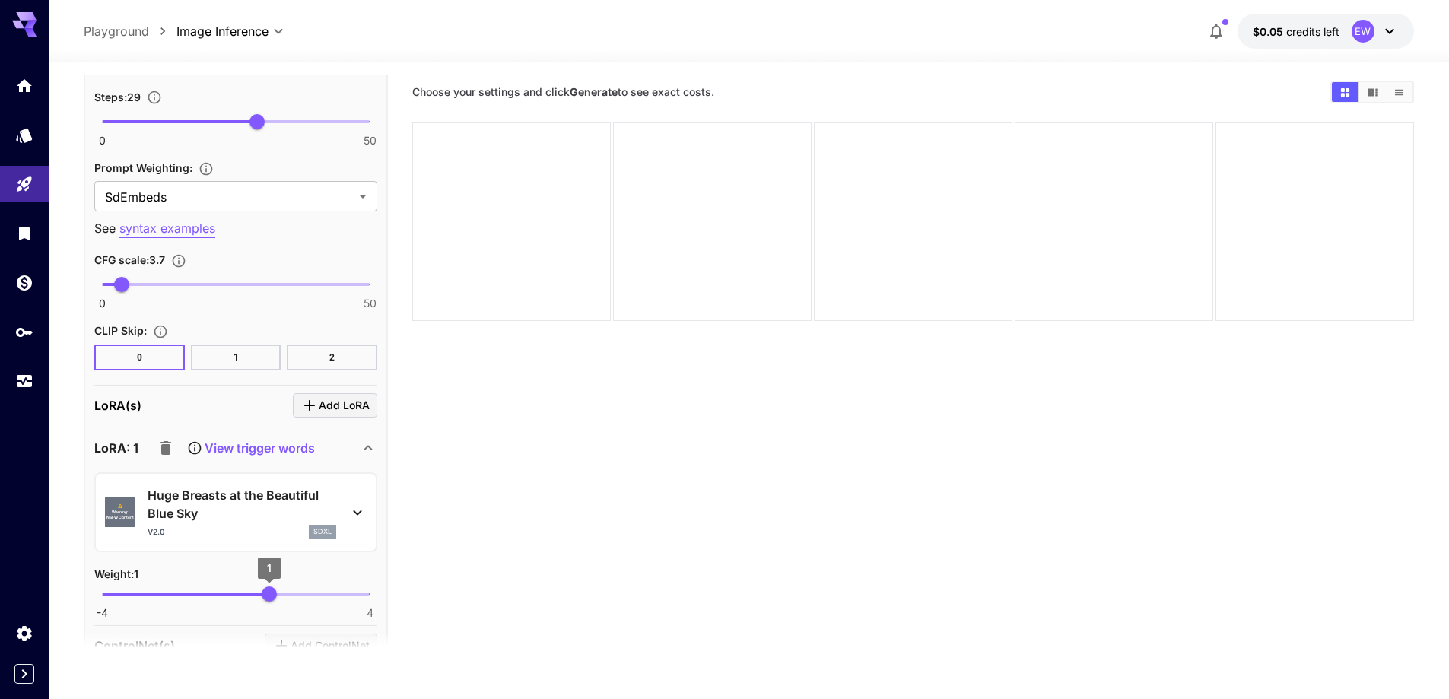
type input "****"
click at [259, 589] on span "0.68" at bounding box center [258, 593] width 15 height 15
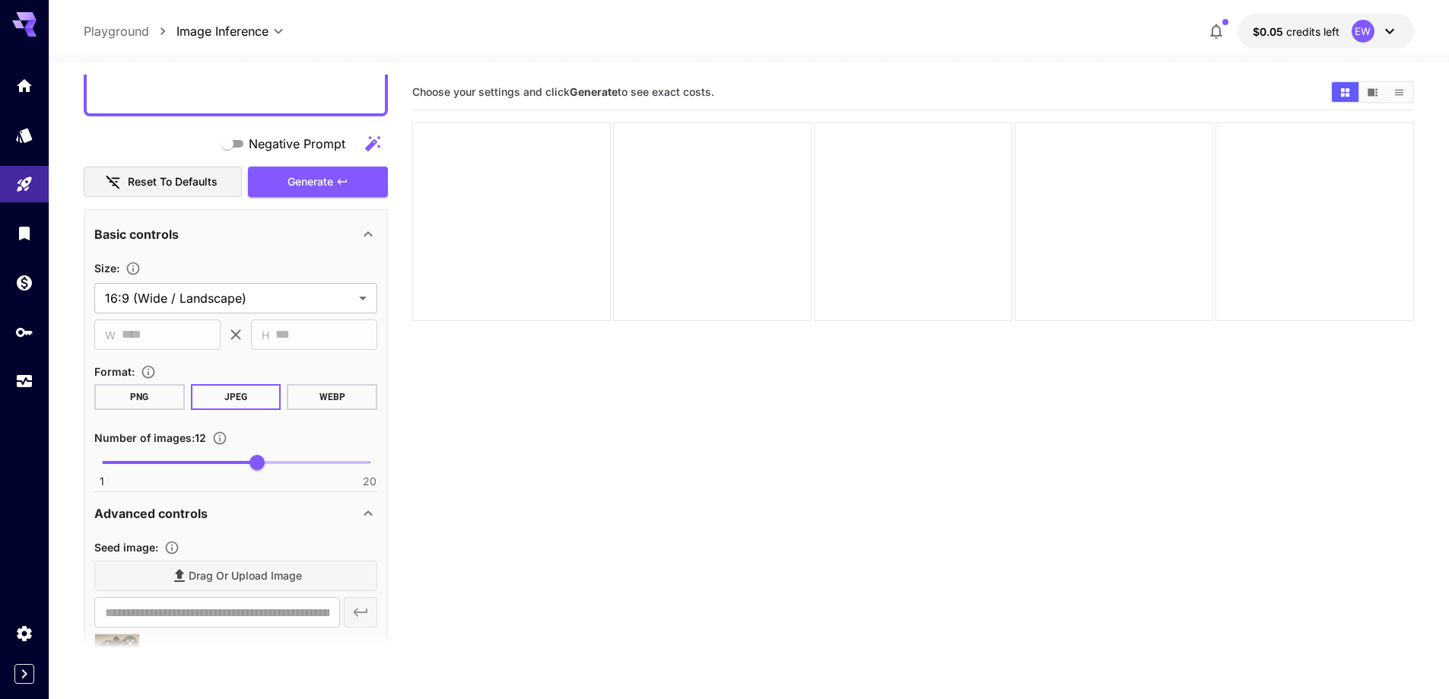
scroll to position [896, 0]
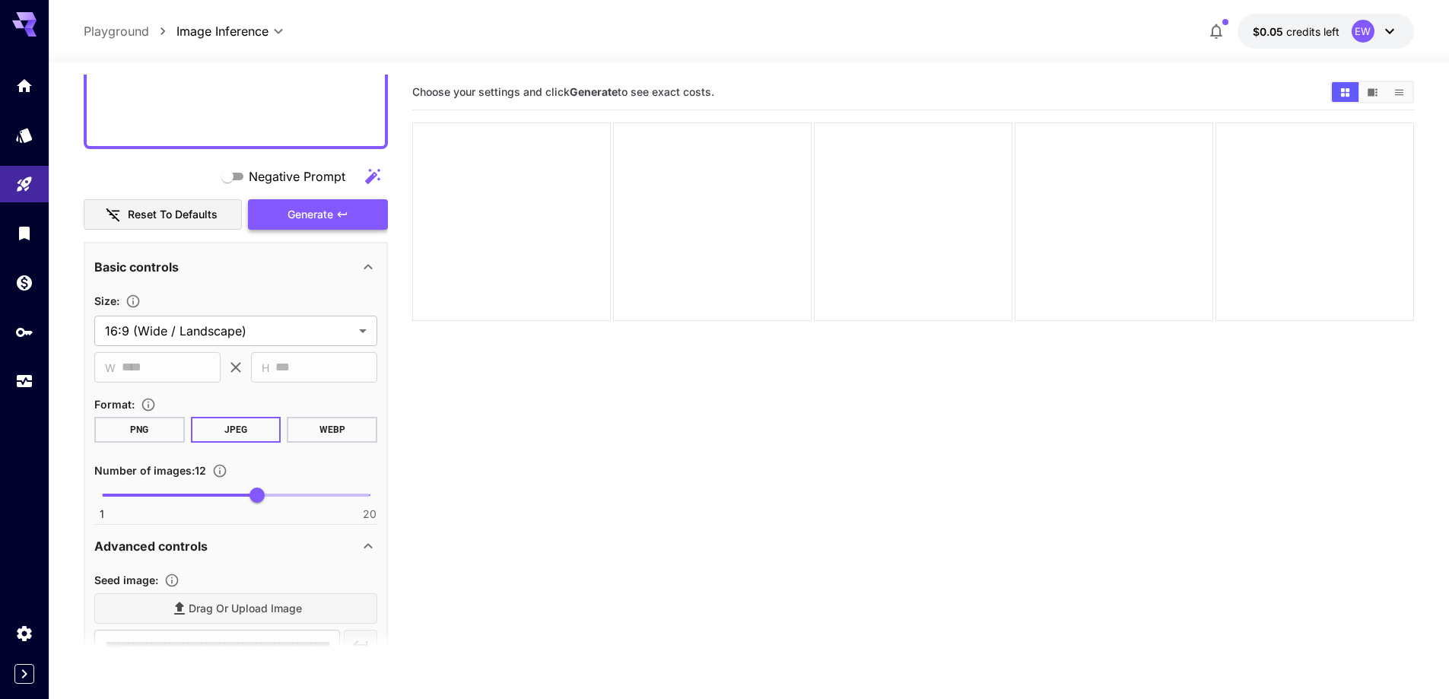
click at [314, 224] on button "Generate" at bounding box center [318, 214] width 140 height 31
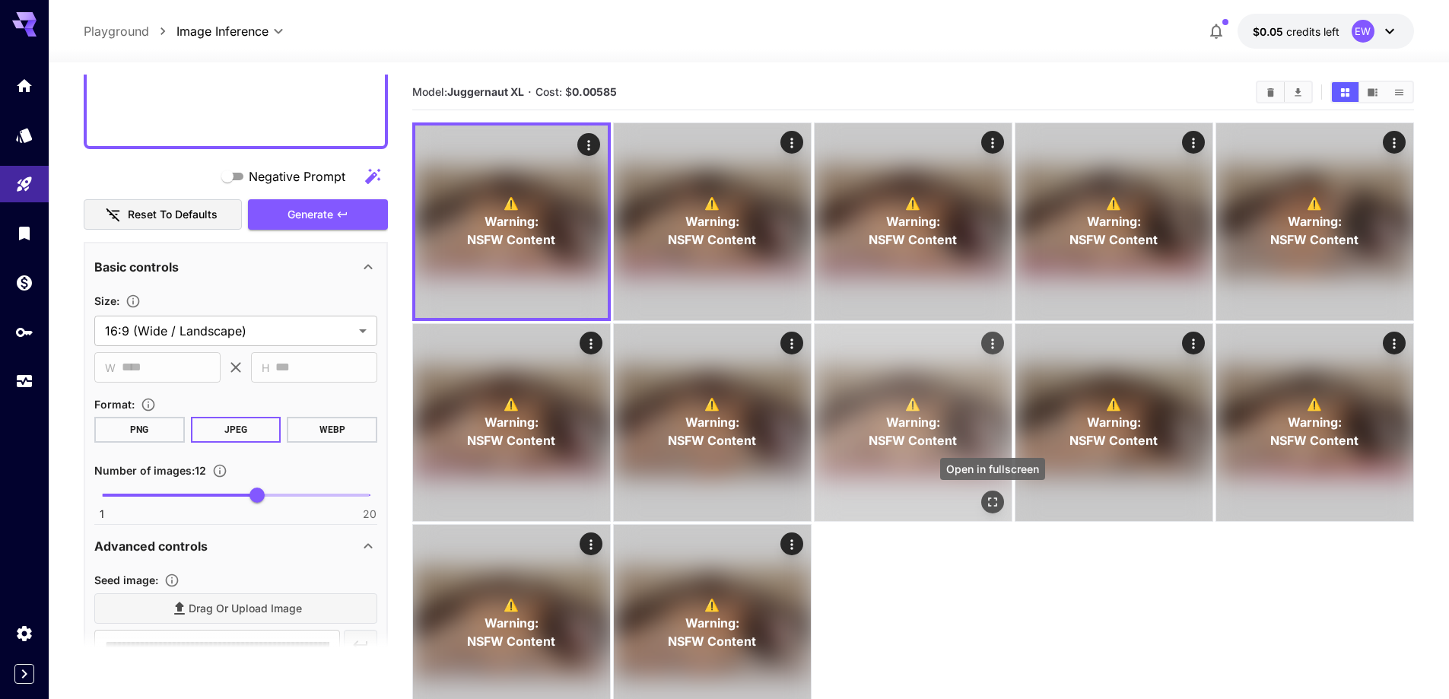
click at [990, 498] on icon "Open in fullscreen" at bounding box center [992, 501] width 9 height 9
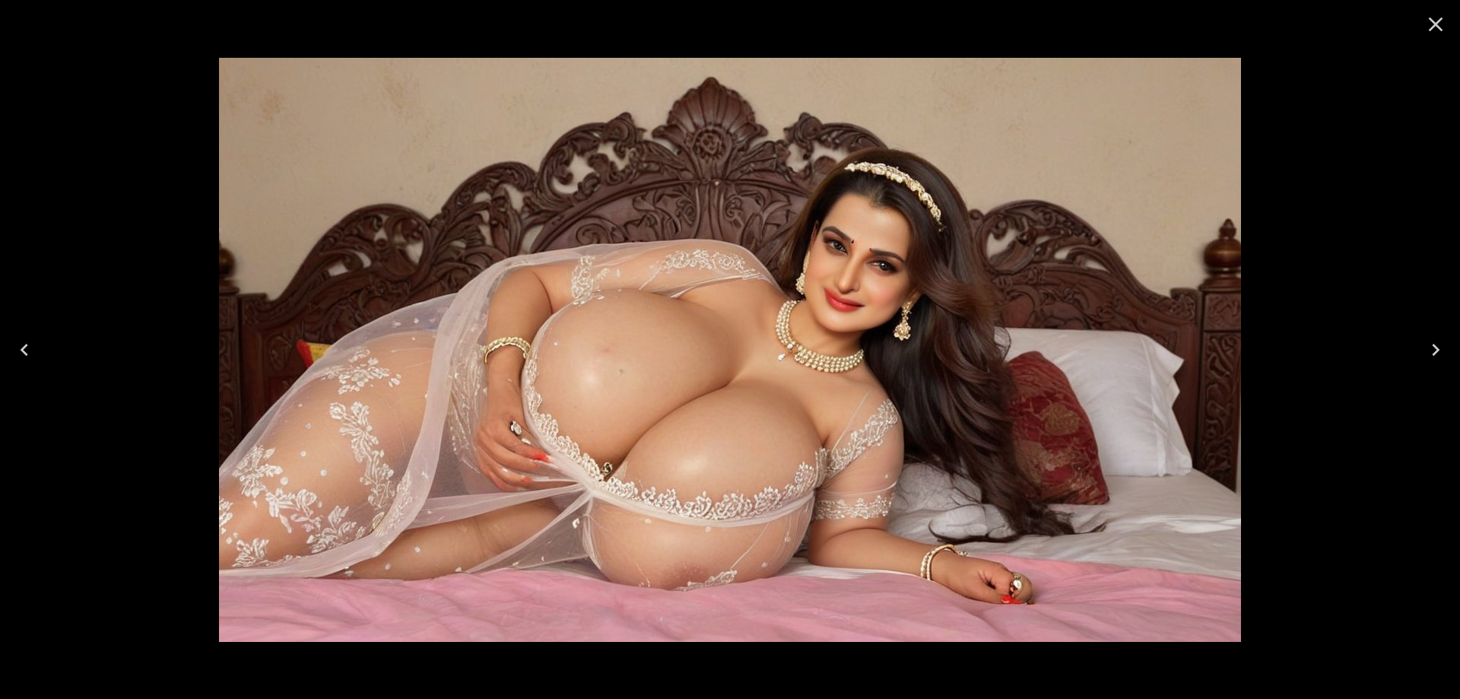
click at [1432, 354] on icon "Next" at bounding box center [1436, 350] width 24 height 24
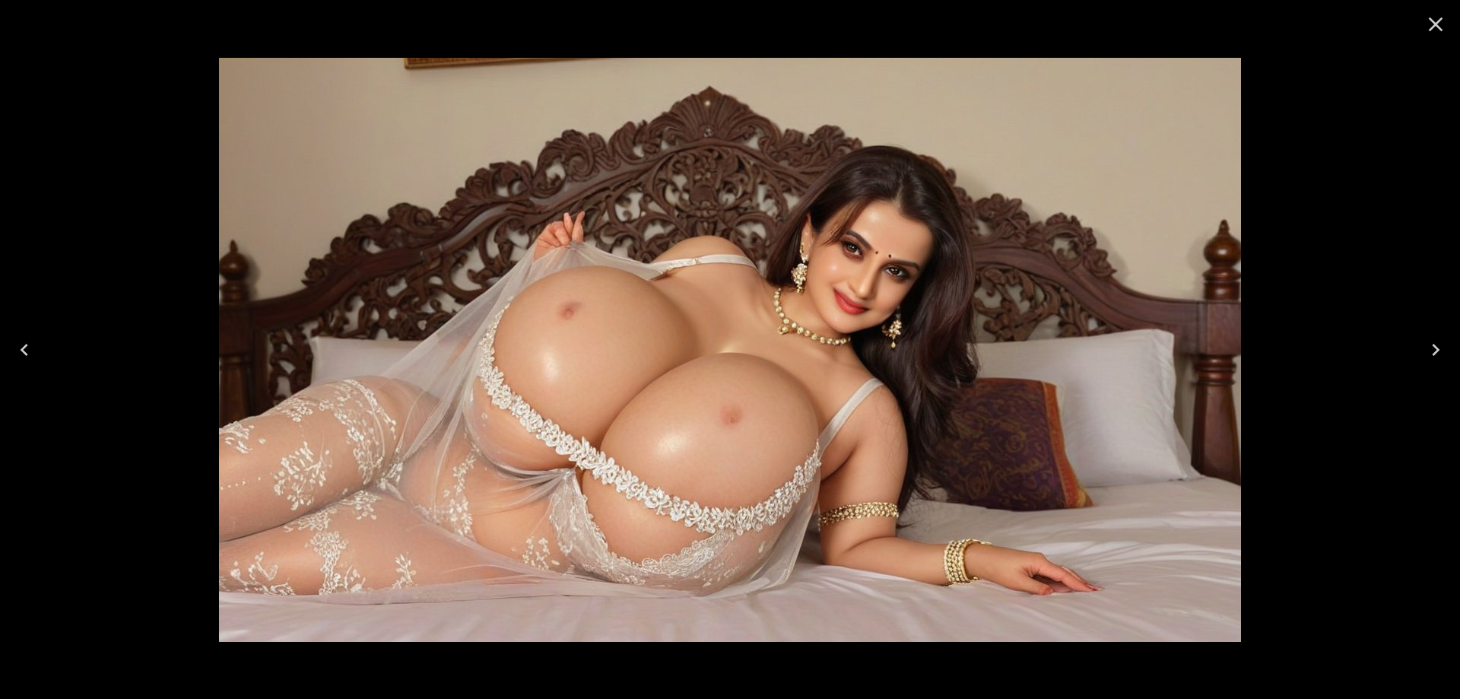
click at [1432, 354] on icon "Next" at bounding box center [1436, 350] width 24 height 24
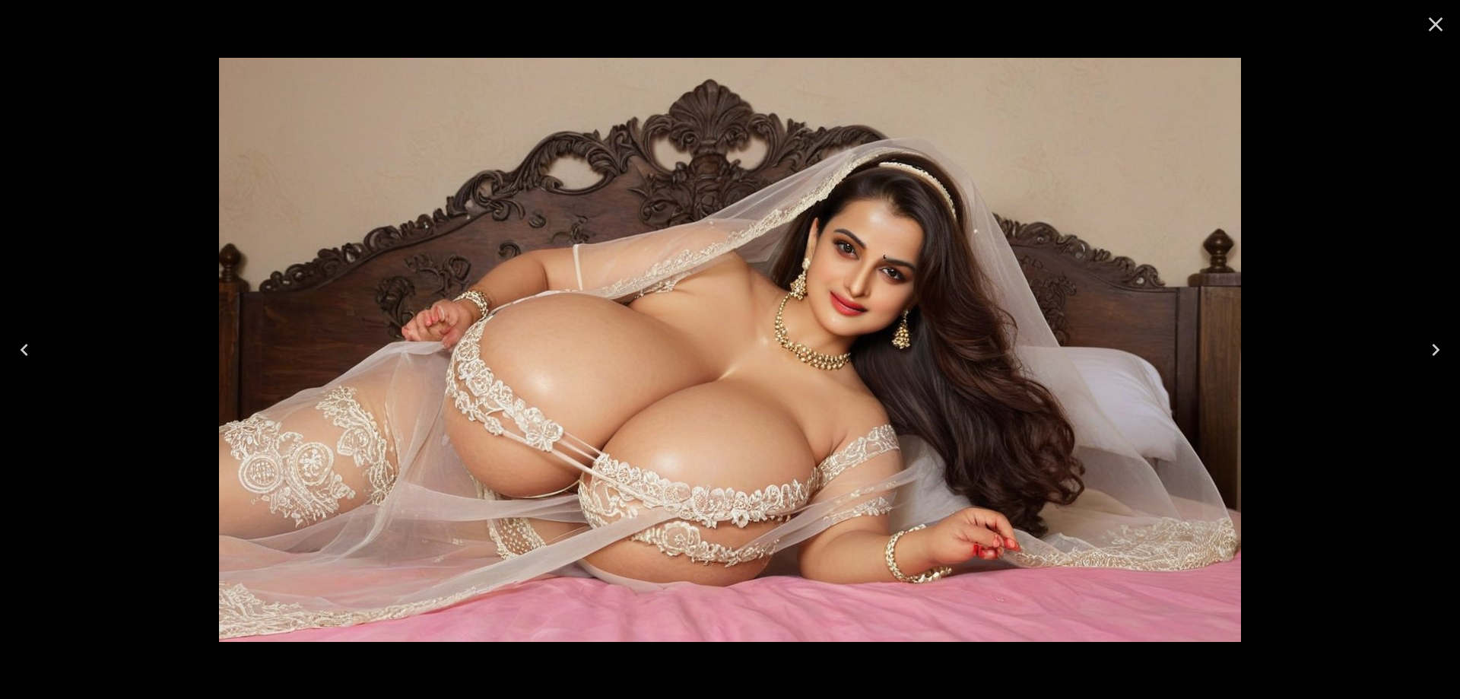
click at [1432, 354] on icon "Next" at bounding box center [1436, 350] width 24 height 24
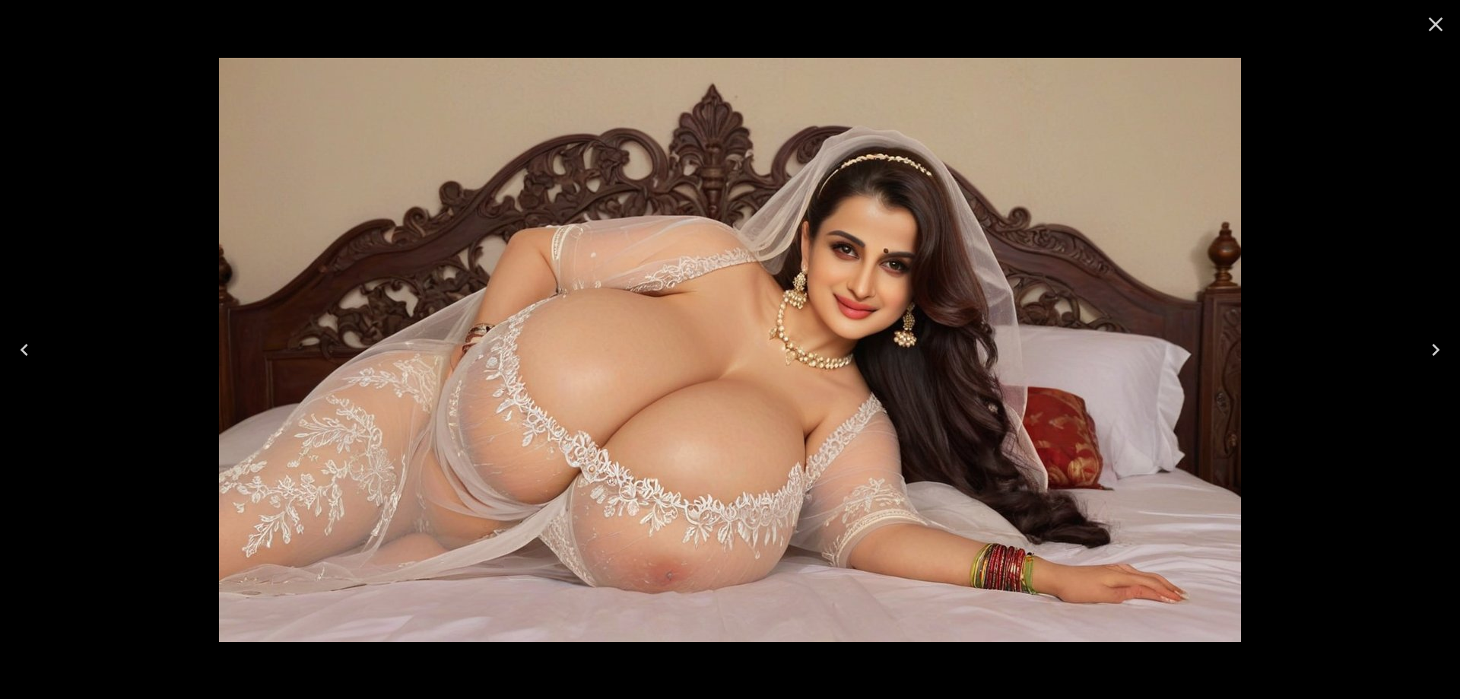
click at [1432, 354] on icon "Next" at bounding box center [1436, 350] width 24 height 24
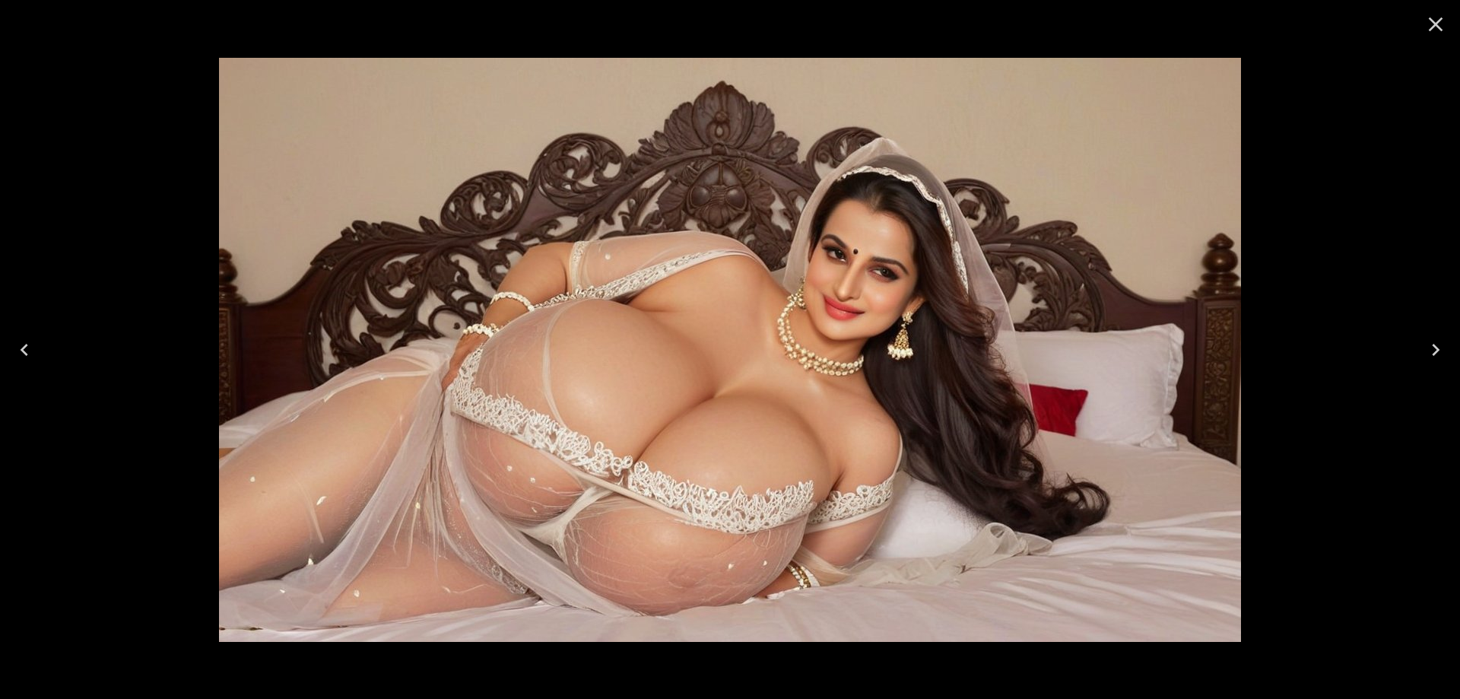
click at [1432, 21] on icon "Close" at bounding box center [1436, 24] width 14 height 14
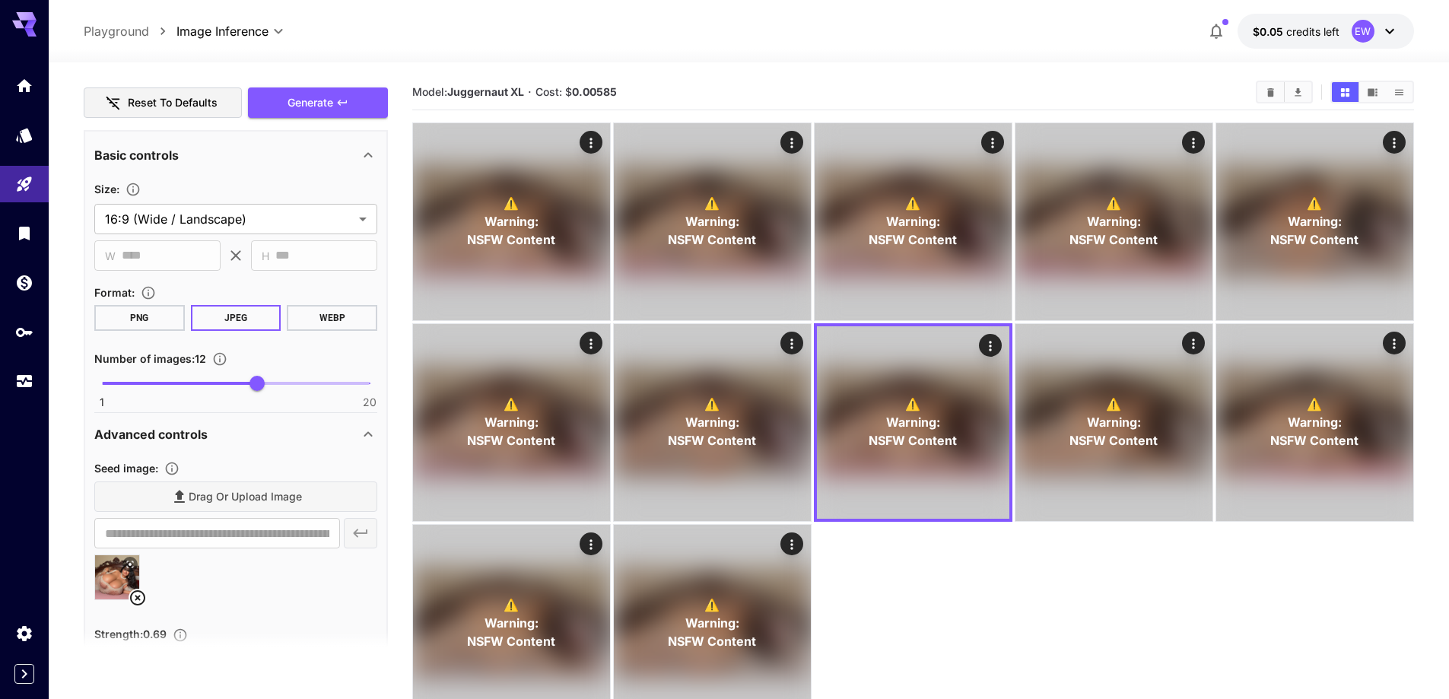
scroll to position [1048, 0]
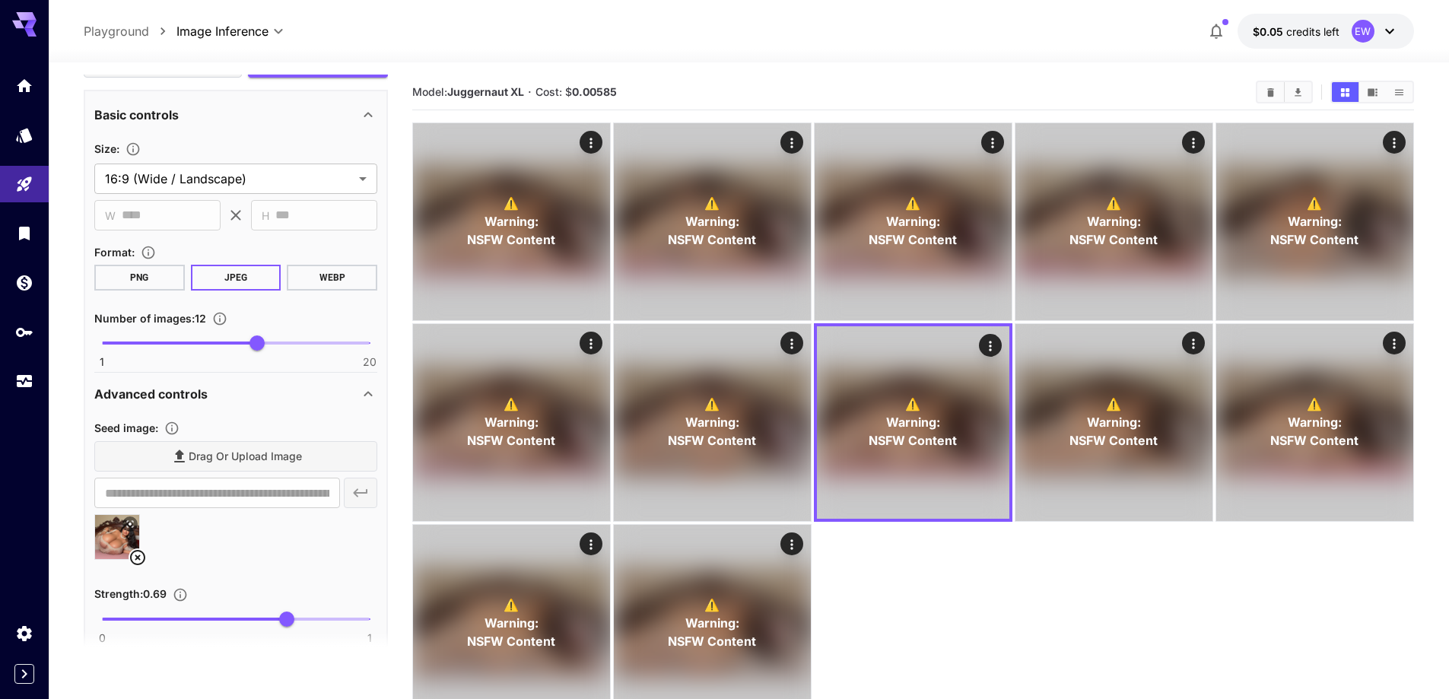
click at [142, 554] on icon at bounding box center [138, 557] width 18 height 18
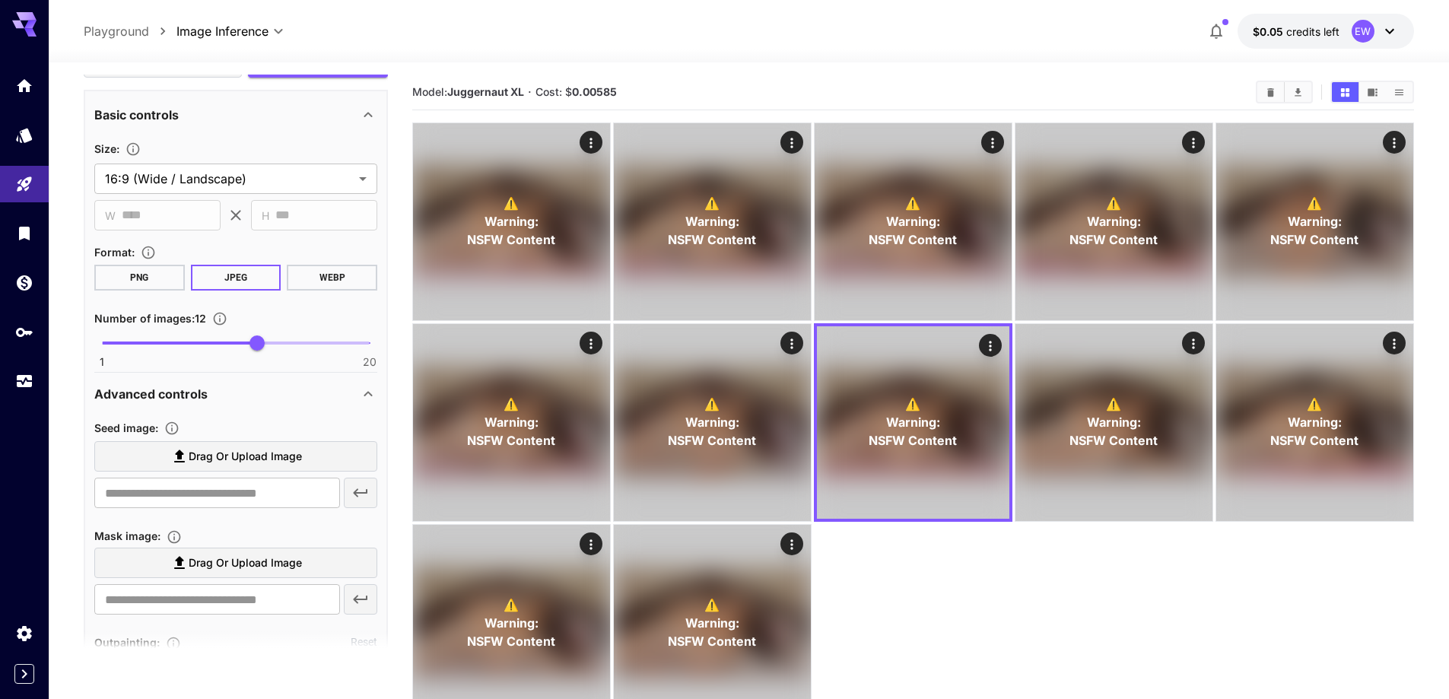
click at [239, 470] on label "Drag or upload image" at bounding box center [235, 456] width 283 height 31
click at [0, 0] on input "Drag or upload image" at bounding box center [0, 0] width 0 height 0
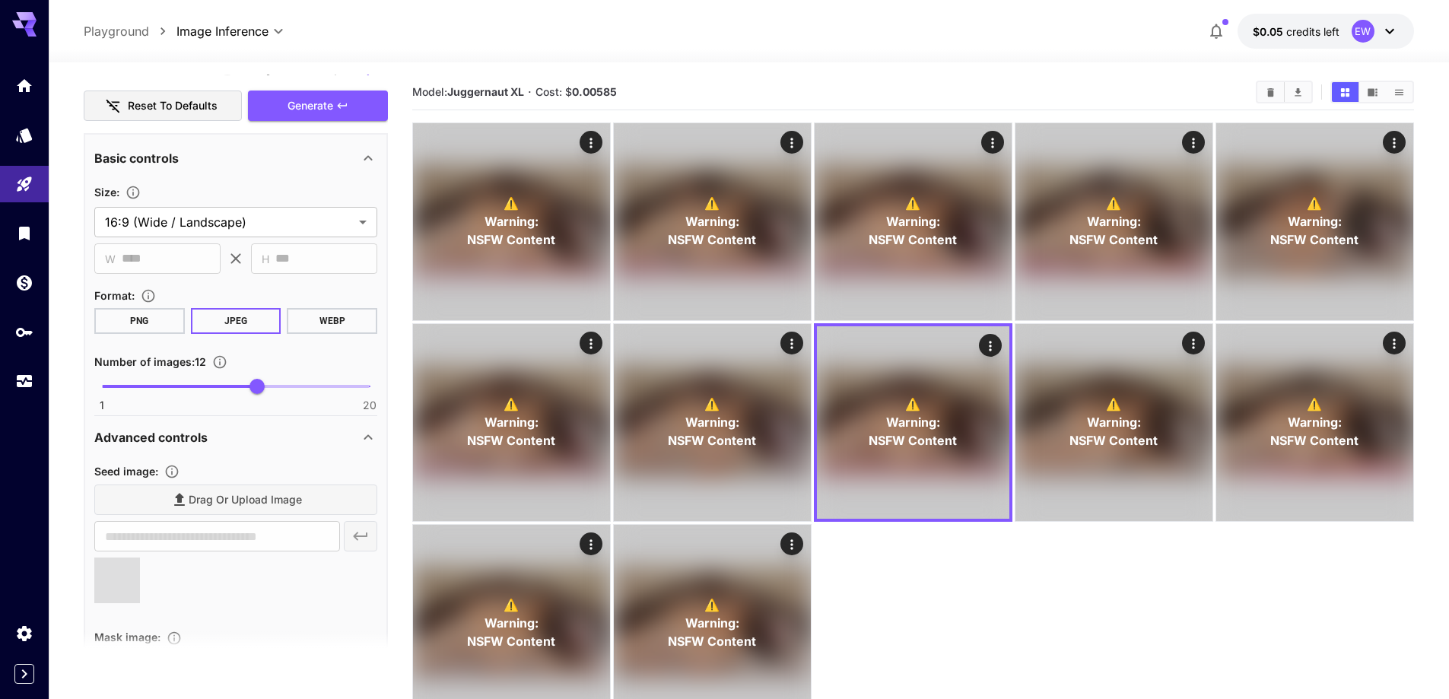
scroll to position [972, 0]
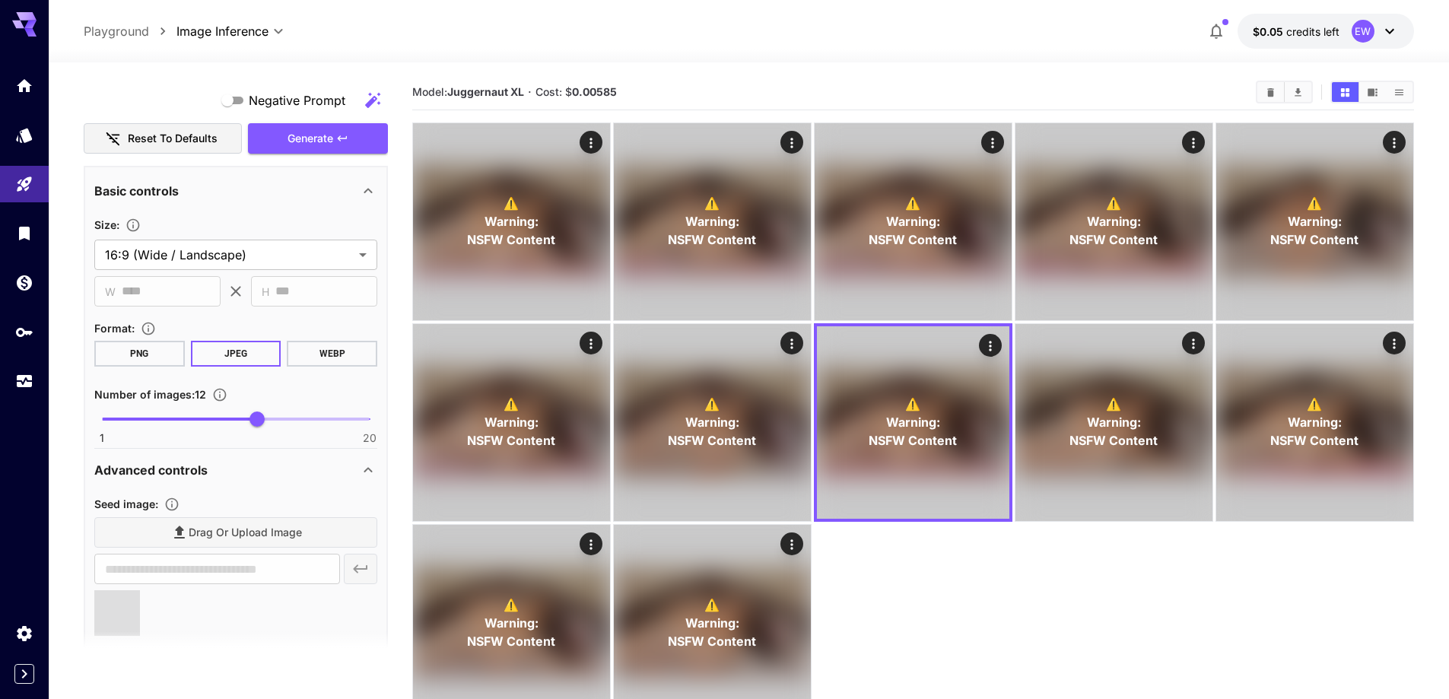
click at [322, 149] on button "Generate" at bounding box center [318, 138] width 140 height 31
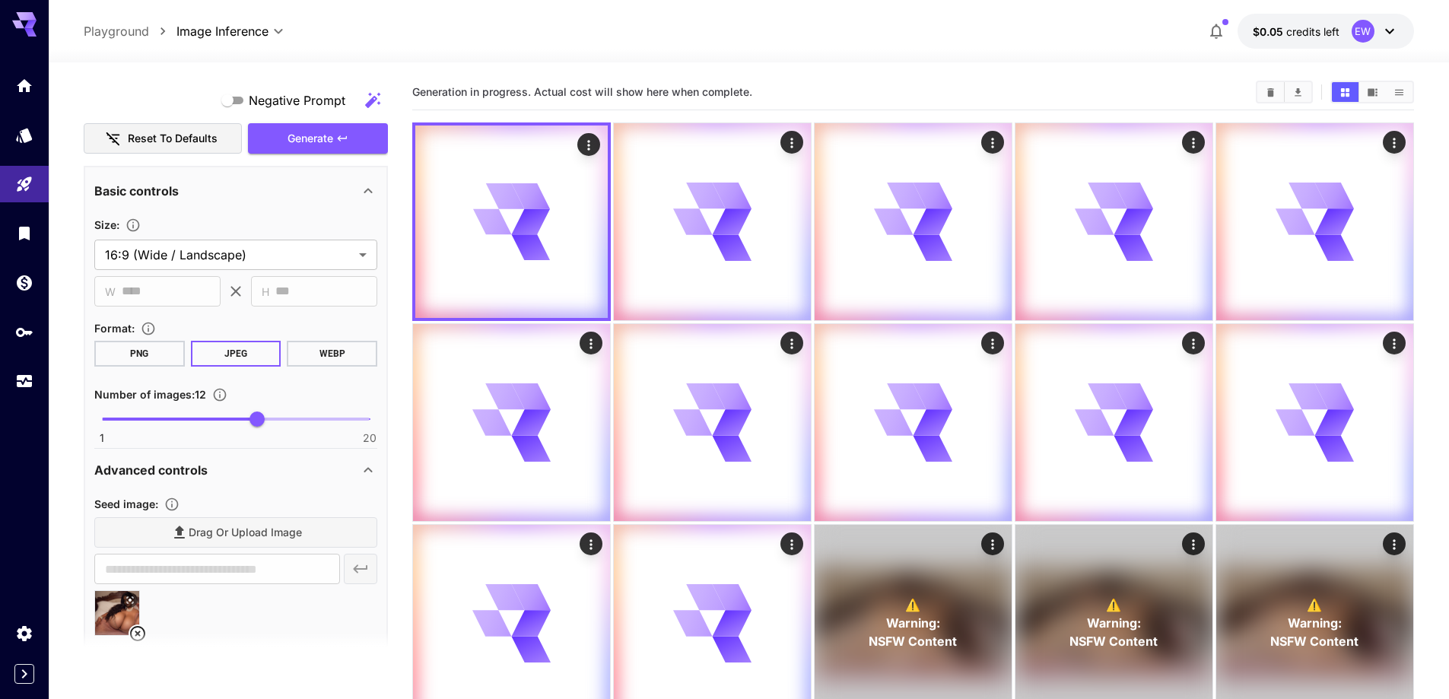
type input "**********"
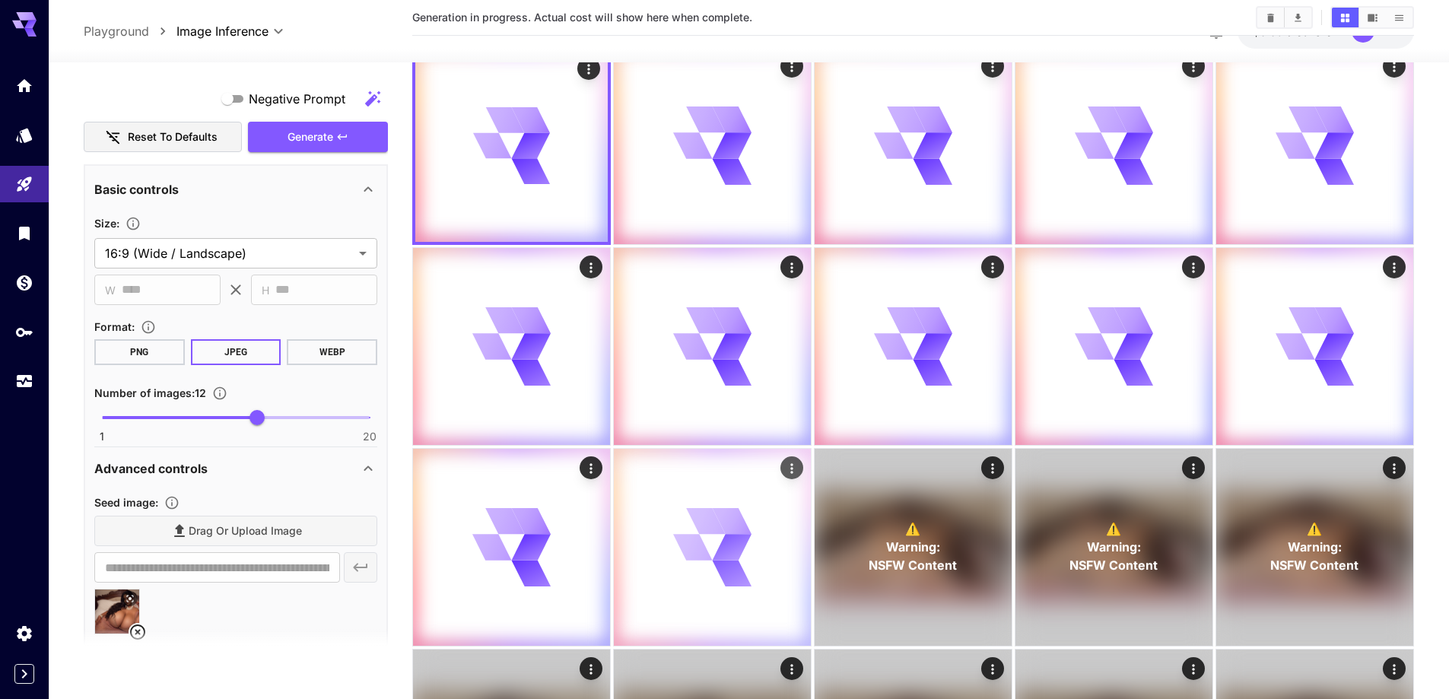
scroll to position [152, 0]
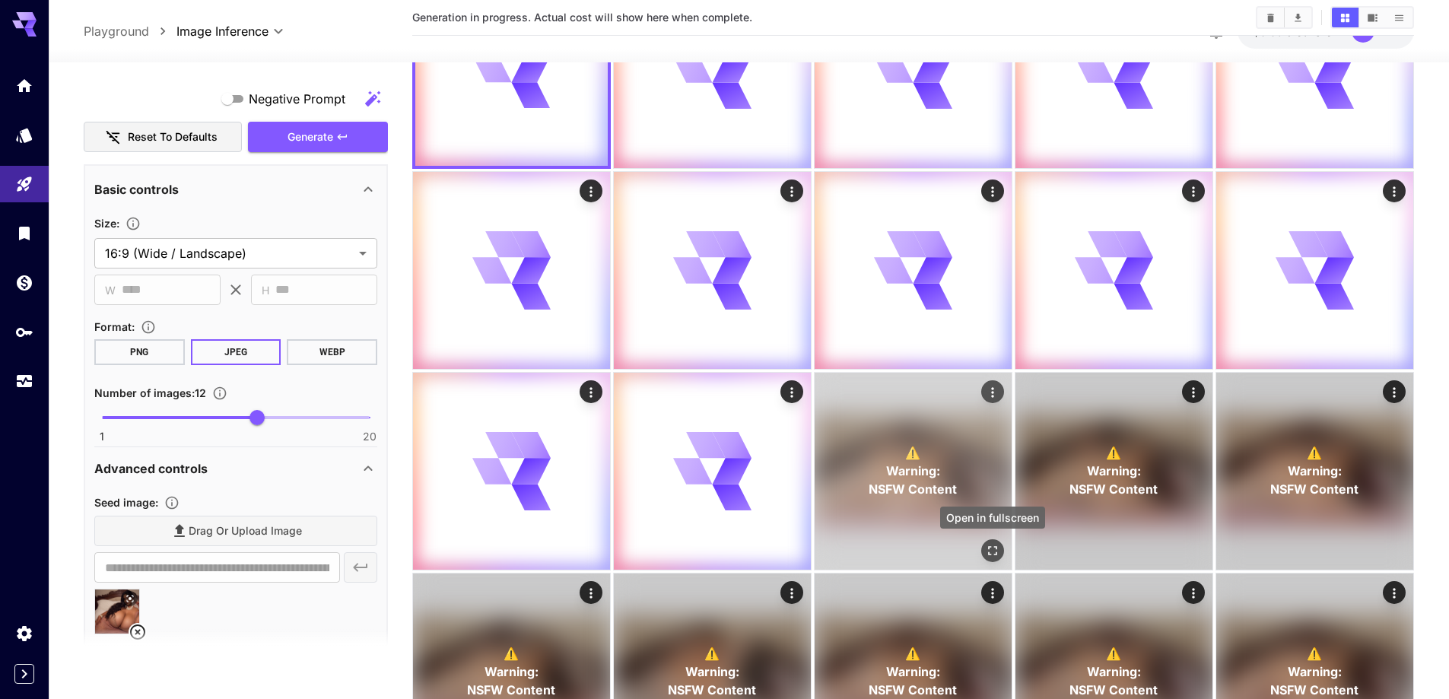
click at [994, 555] on icon "Open in fullscreen" at bounding box center [992, 550] width 15 height 15
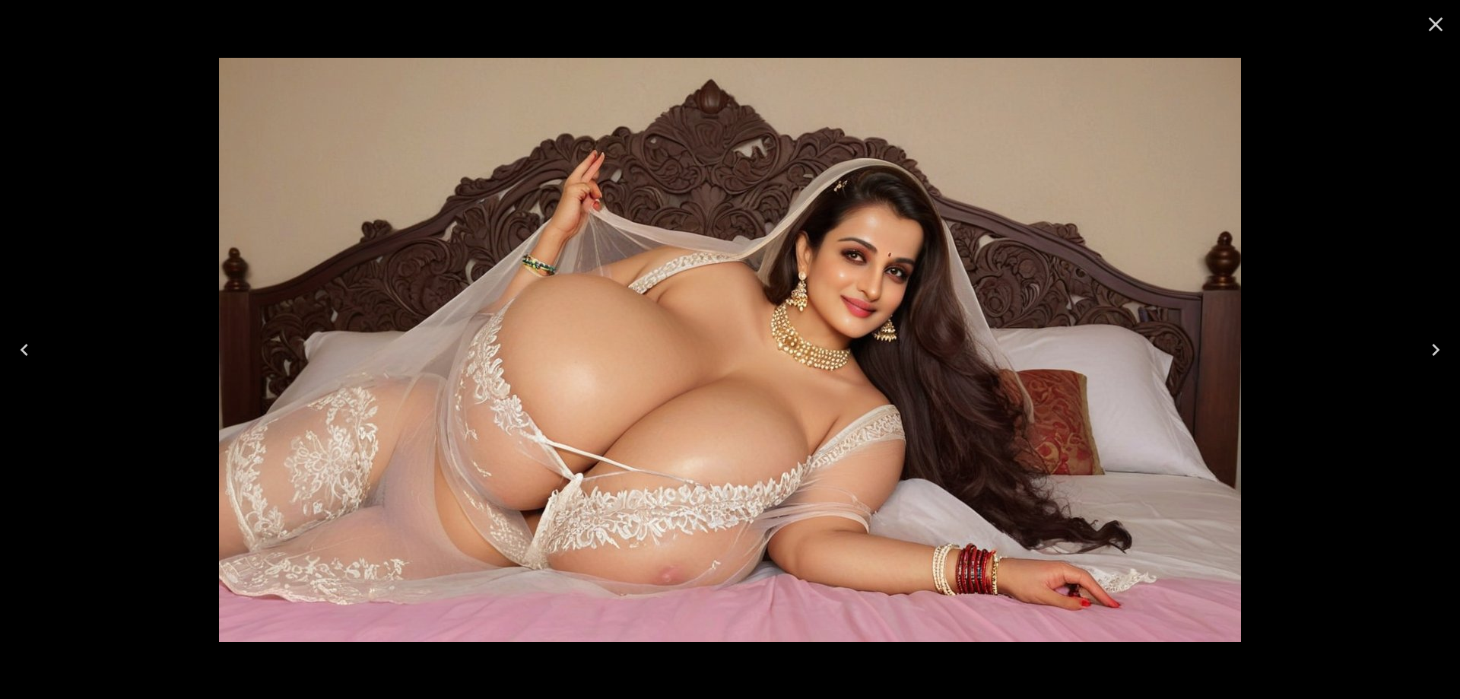
click at [1428, 347] on icon "Next" at bounding box center [1436, 350] width 24 height 24
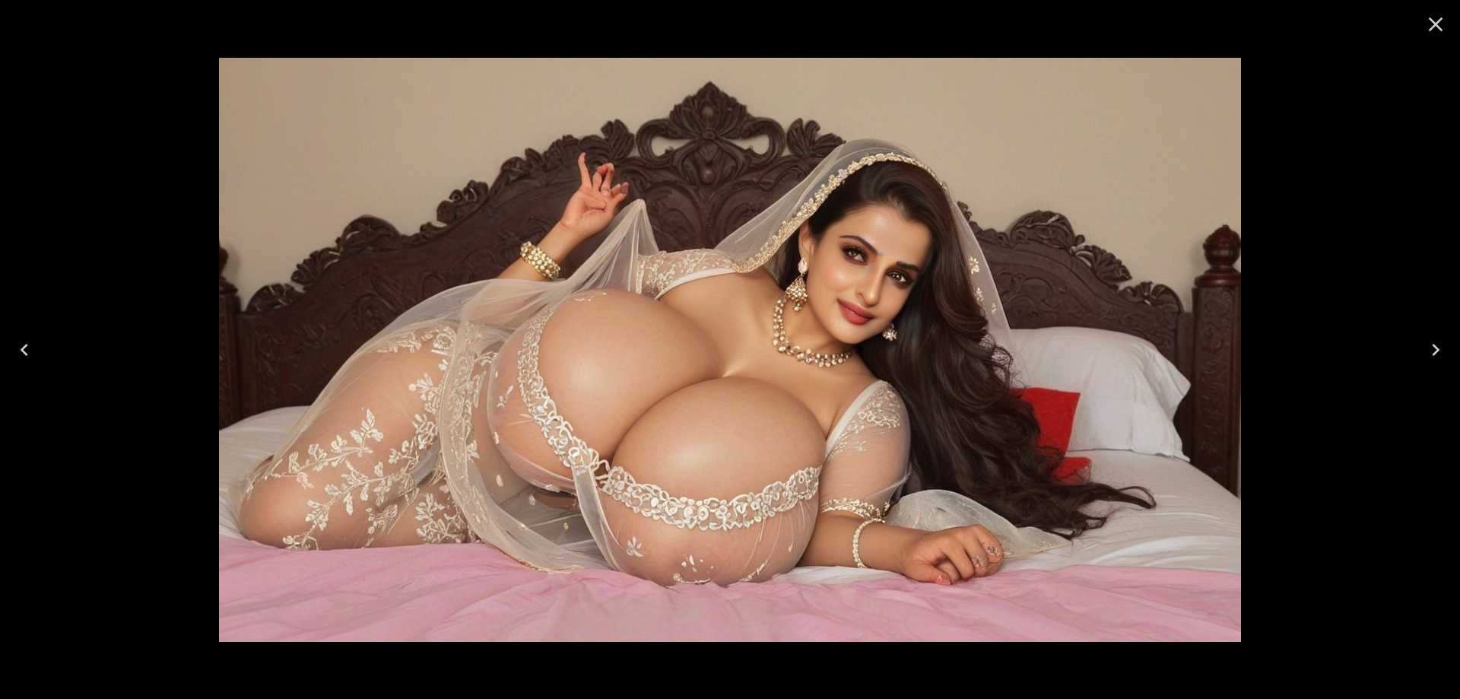
click at [1436, 28] on icon "Close" at bounding box center [1436, 24] width 24 height 24
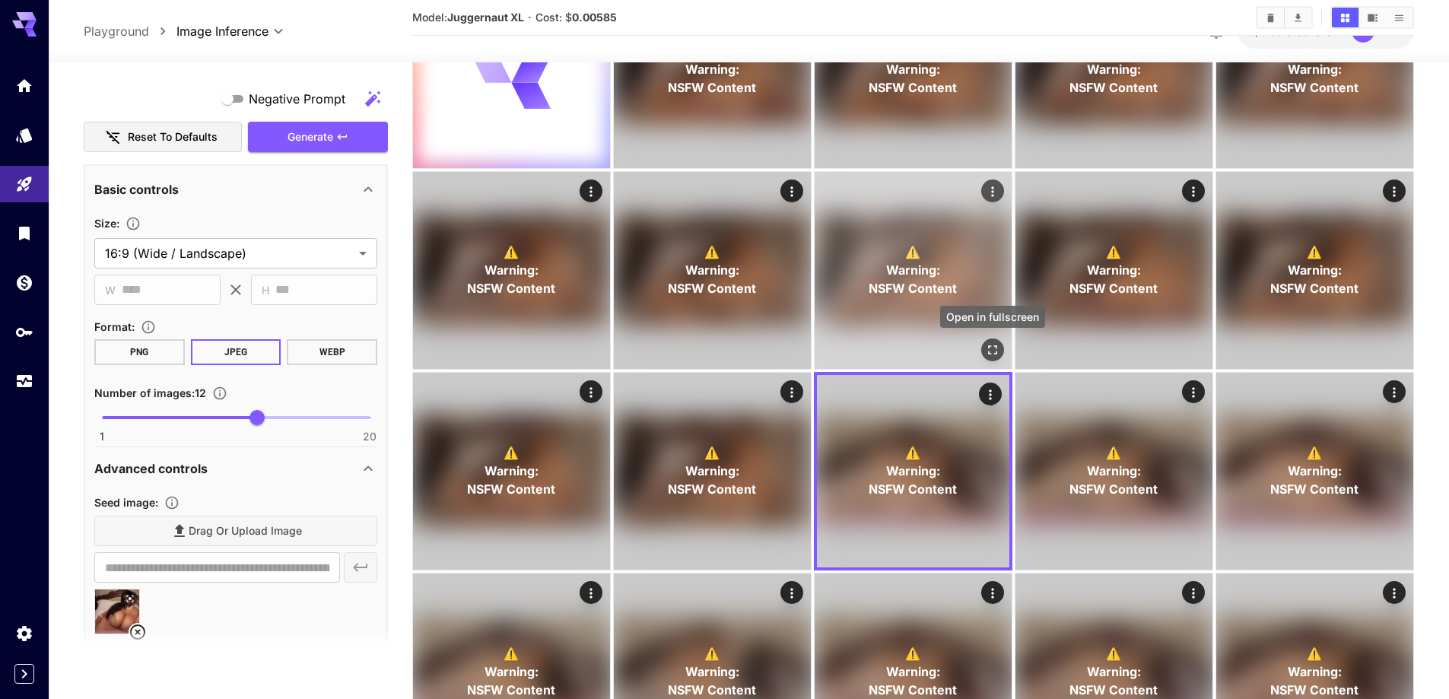
click at [989, 350] on icon "Open in fullscreen" at bounding box center [992, 349] width 15 height 15
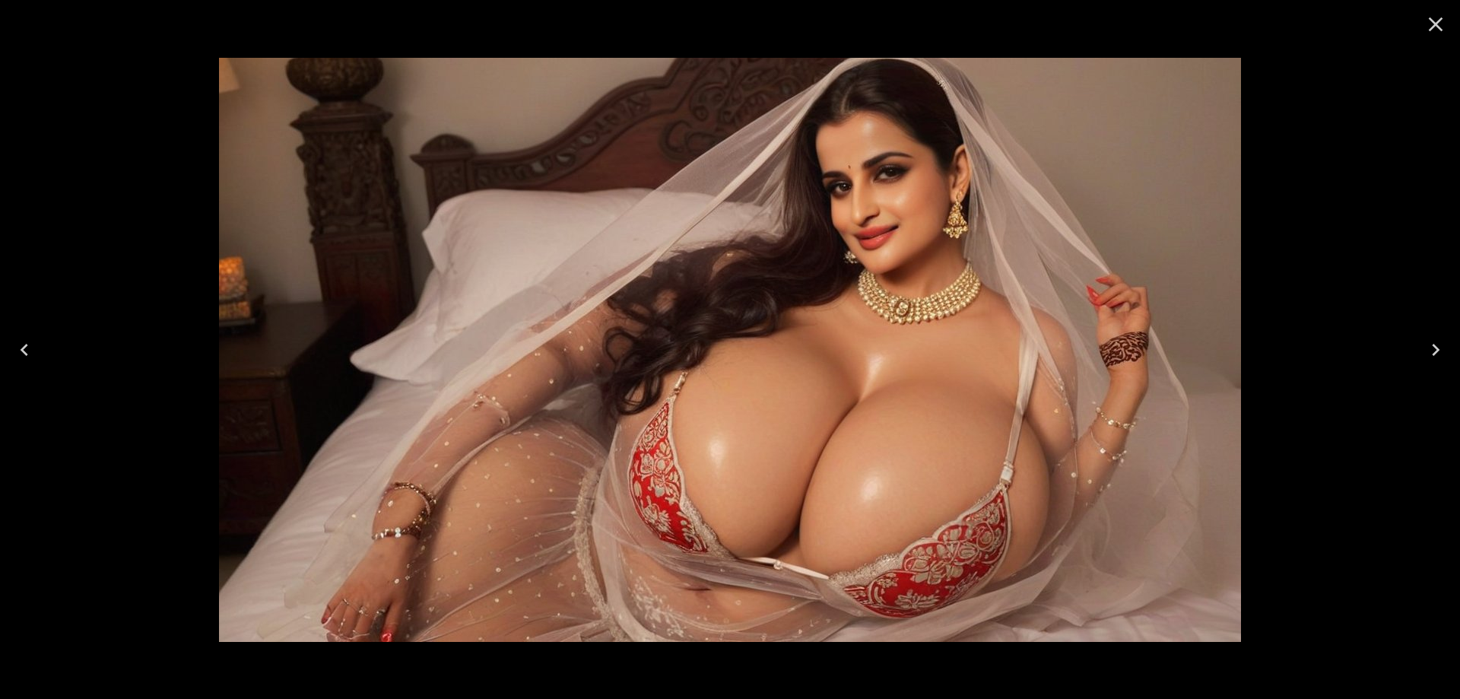
click at [1424, 360] on icon "Next" at bounding box center [1436, 350] width 24 height 24
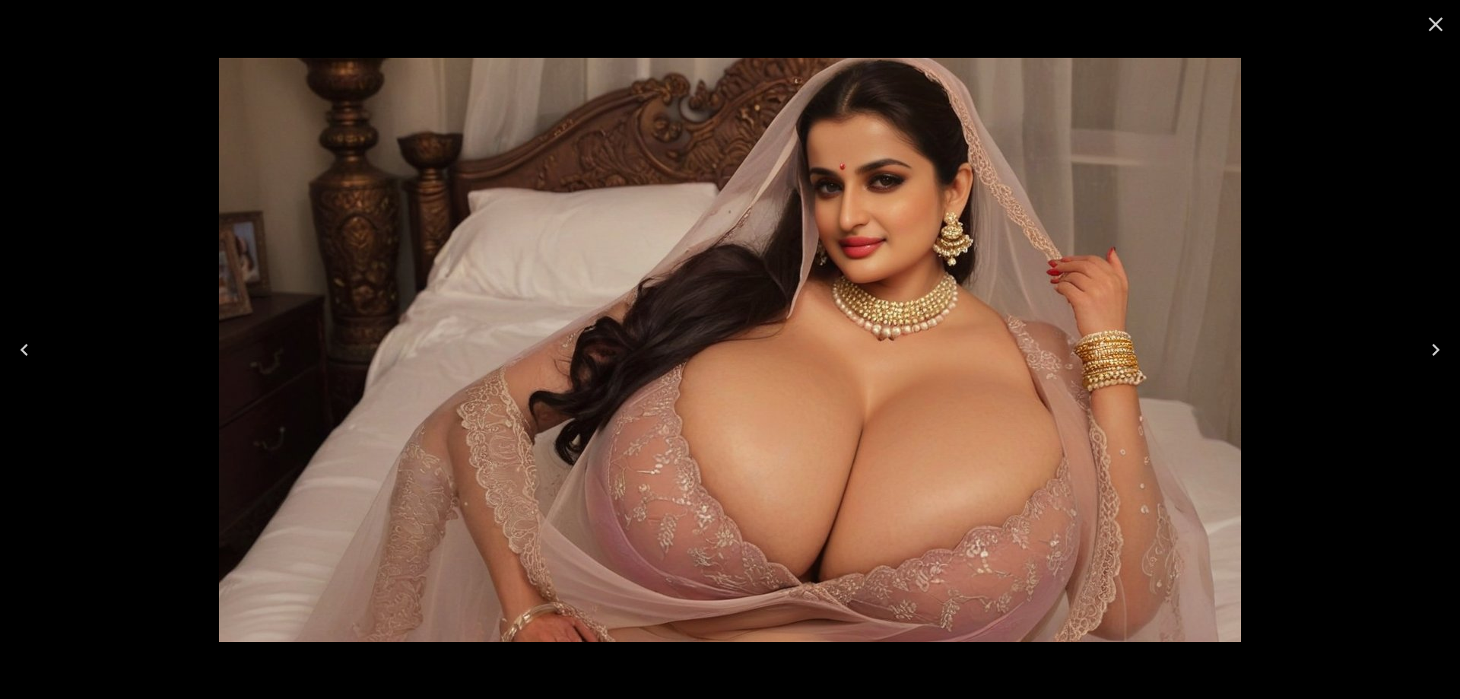
click at [1424, 360] on icon "Next" at bounding box center [1436, 350] width 24 height 24
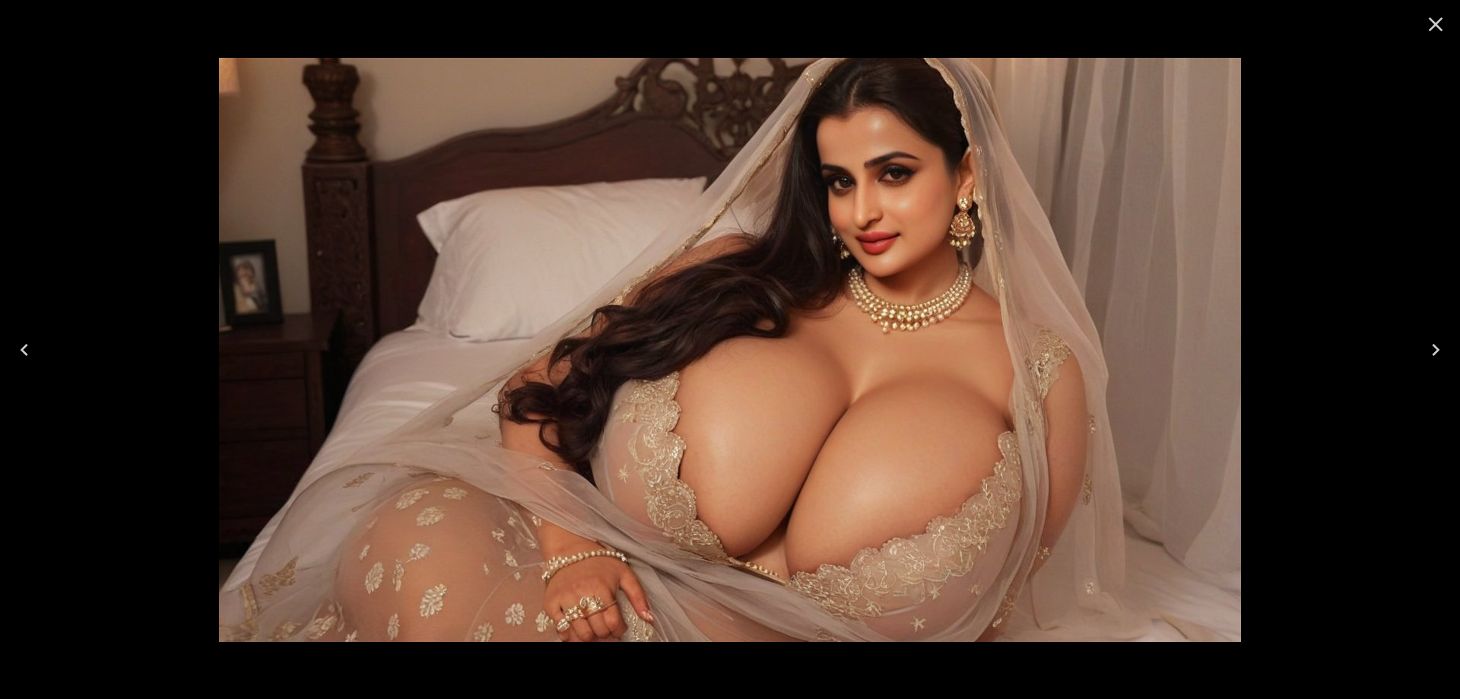
click at [1429, 31] on icon "Close" at bounding box center [1436, 24] width 24 height 24
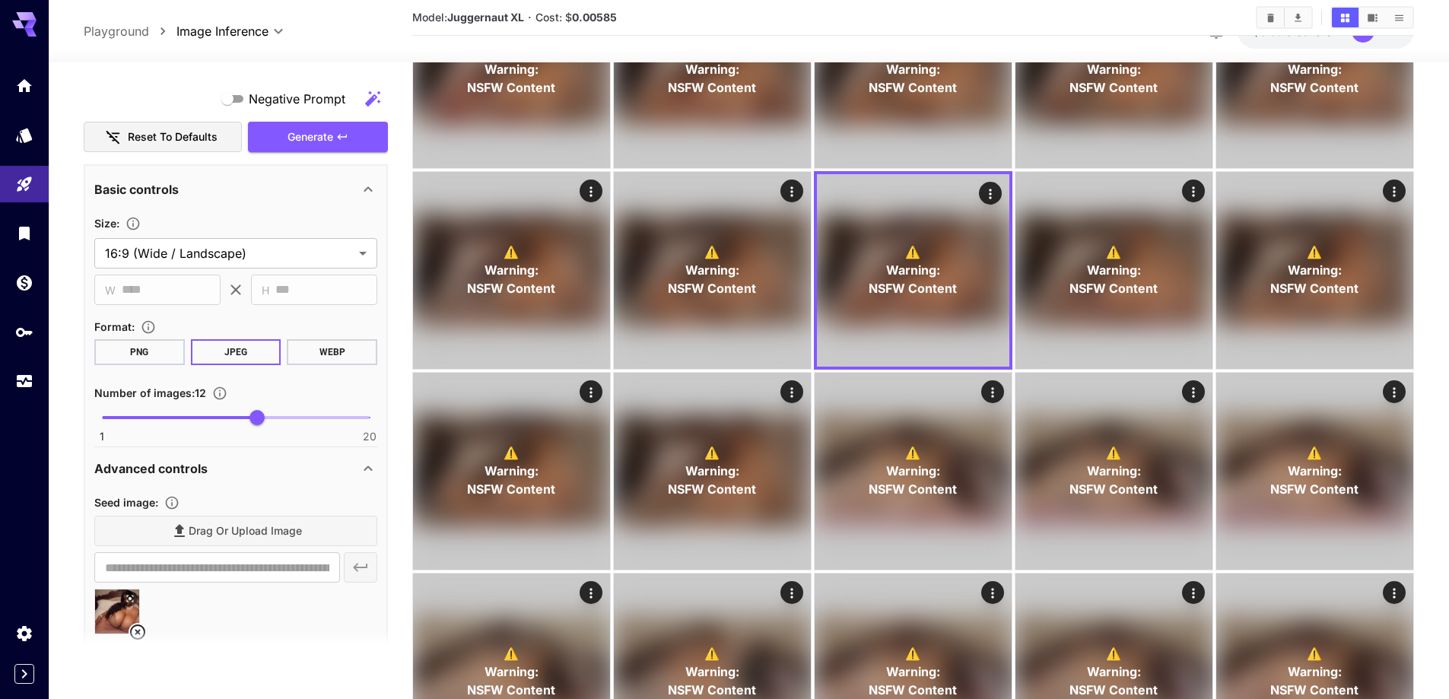
click at [139, 629] on section at bounding box center [236, 648] width 304 height 38
click at [137, 625] on icon at bounding box center [137, 631] width 15 height 15
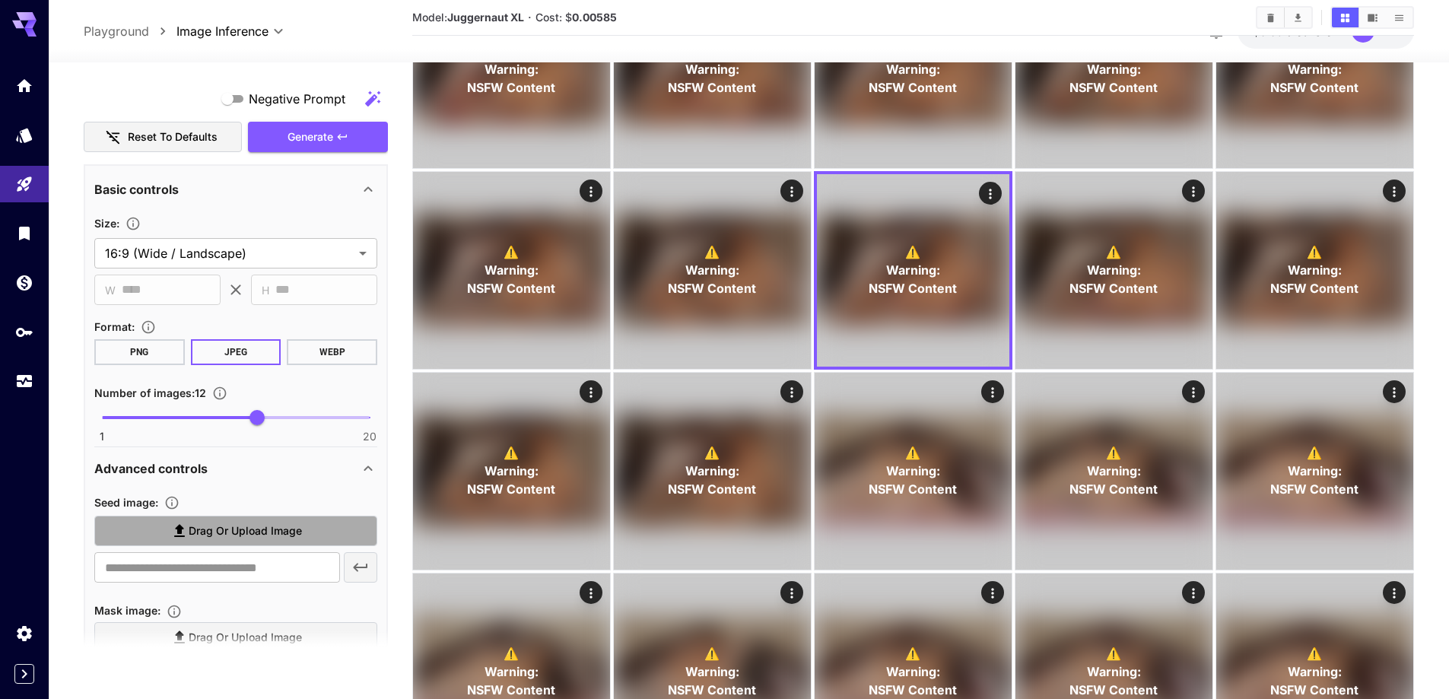
click at [249, 528] on span "Drag or upload image" at bounding box center [245, 531] width 113 height 19
click at [0, 0] on input "Drag or upload image" at bounding box center [0, 0] width 0 height 0
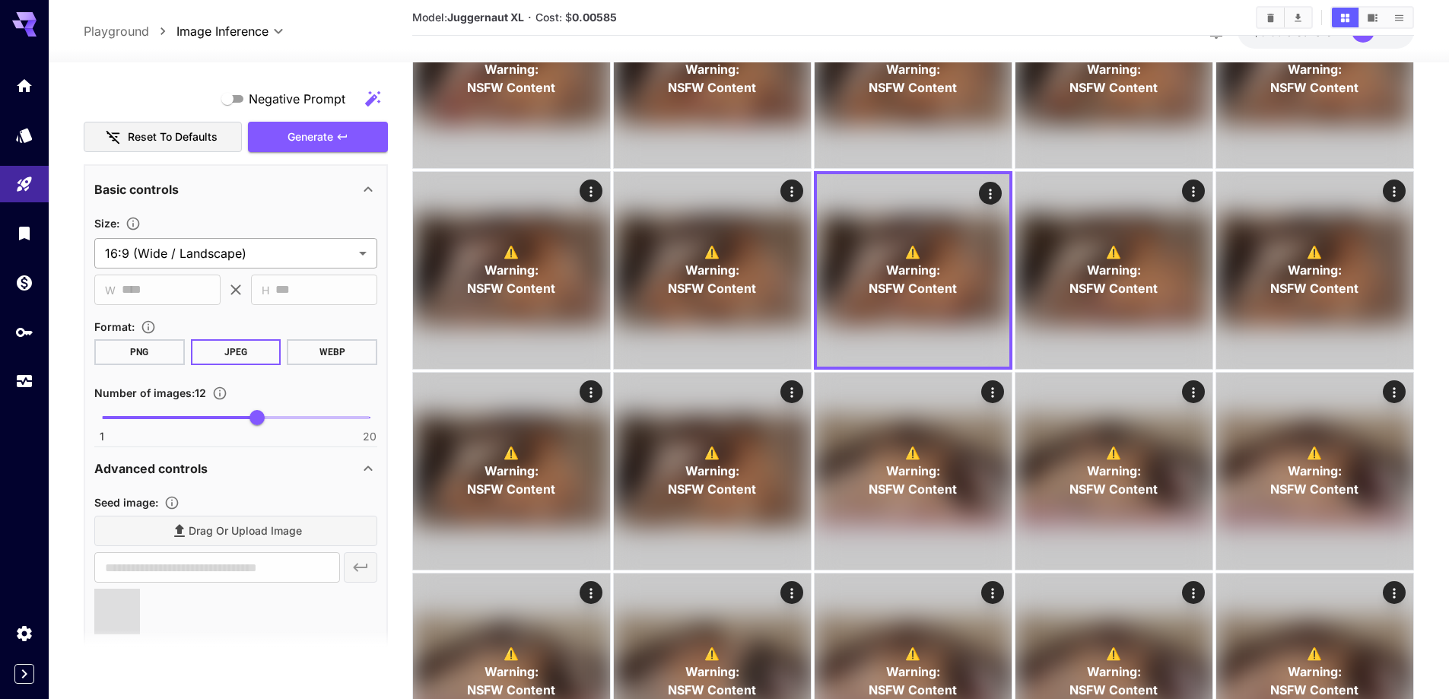
scroll to position [896, 0]
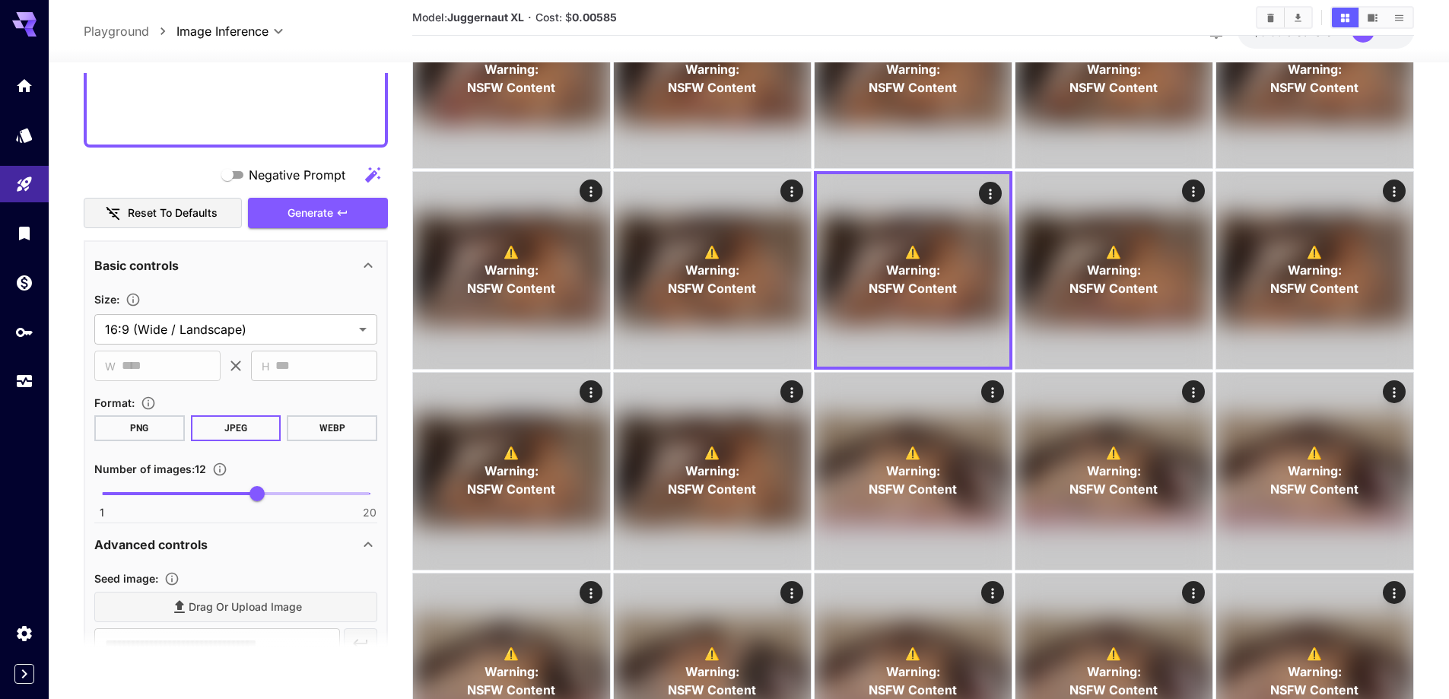
click at [335, 214] on button "Generate" at bounding box center [318, 213] width 140 height 31
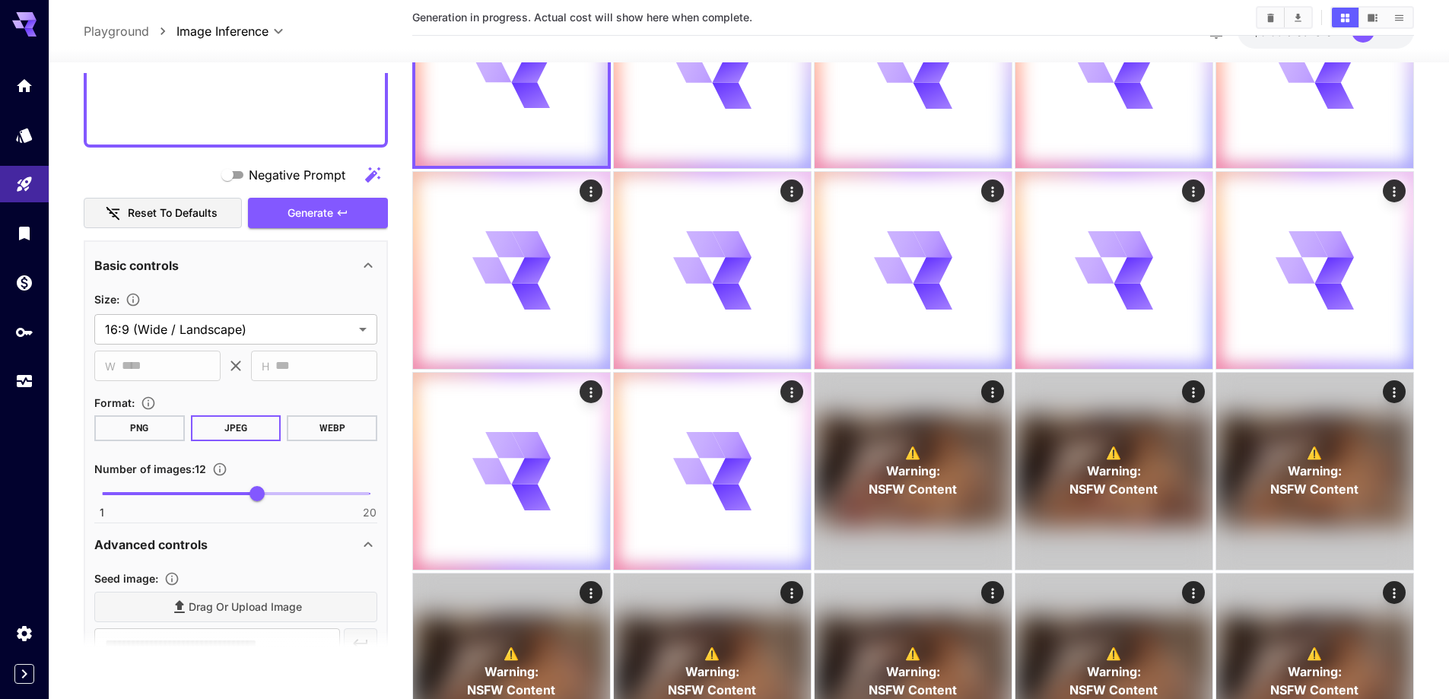
type input "**********"
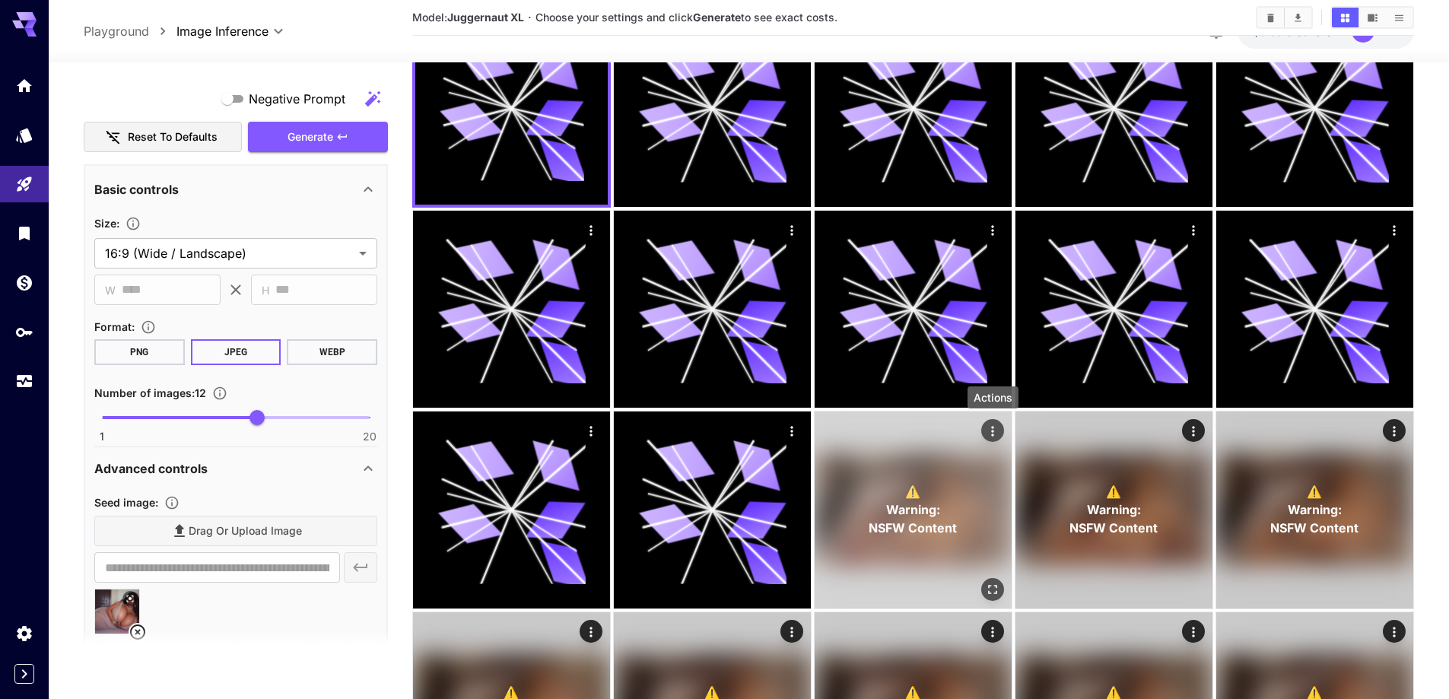
scroll to position [228, 0]
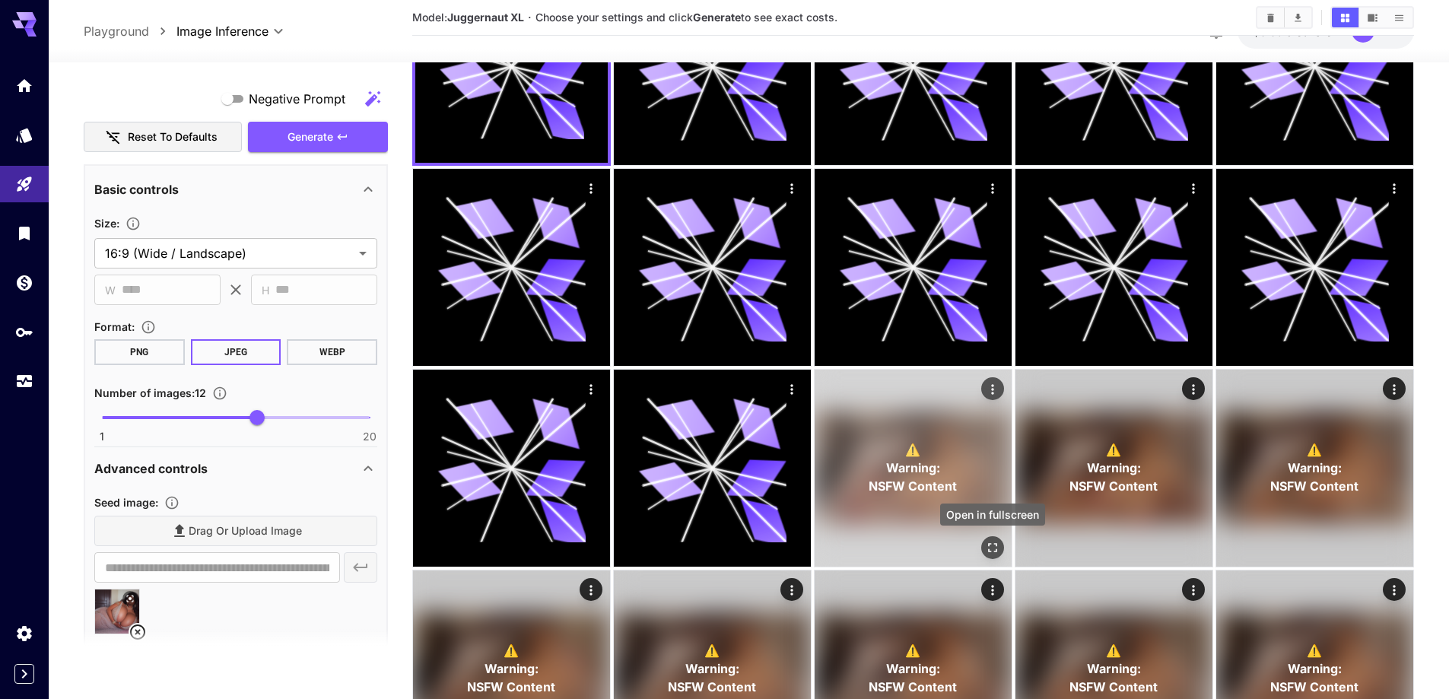
click at [990, 548] on icon "Open in fullscreen" at bounding box center [992, 547] width 15 height 15
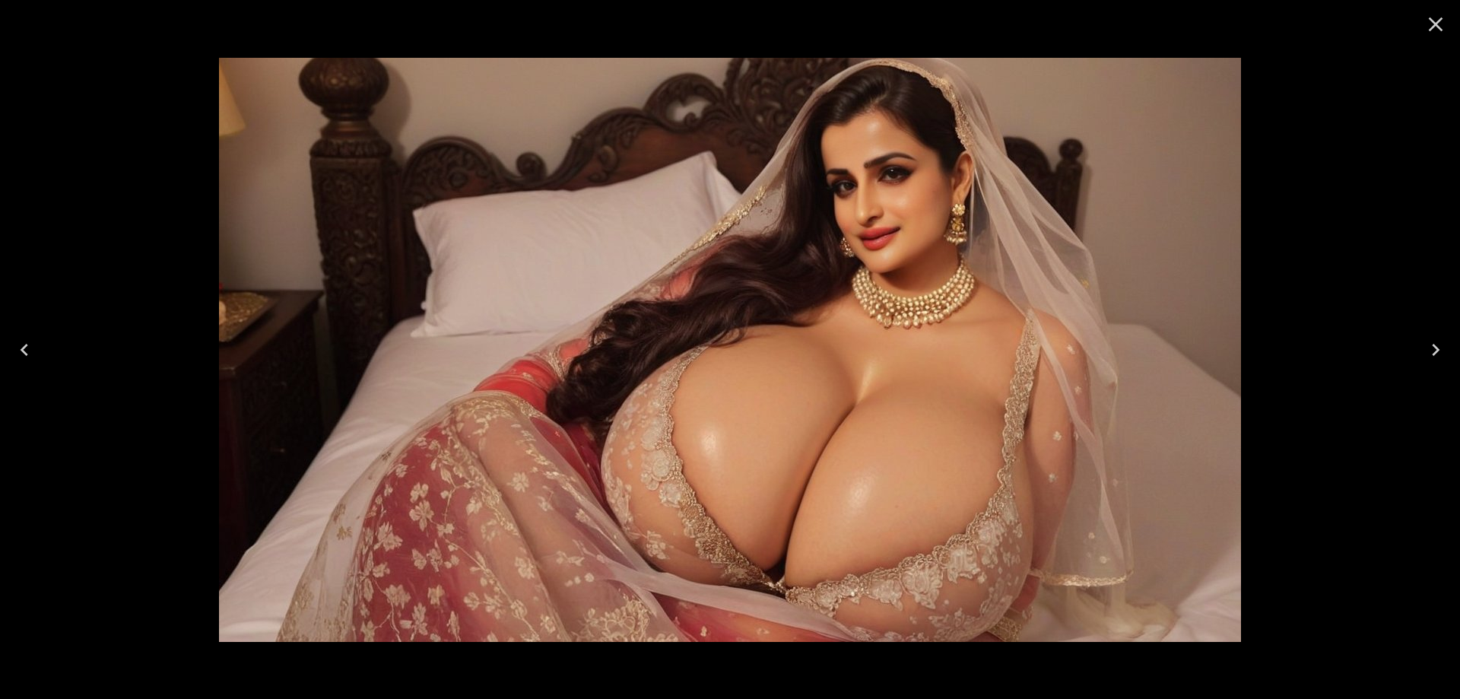
click at [1438, 347] on icon "Next" at bounding box center [1436, 350] width 24 height 24
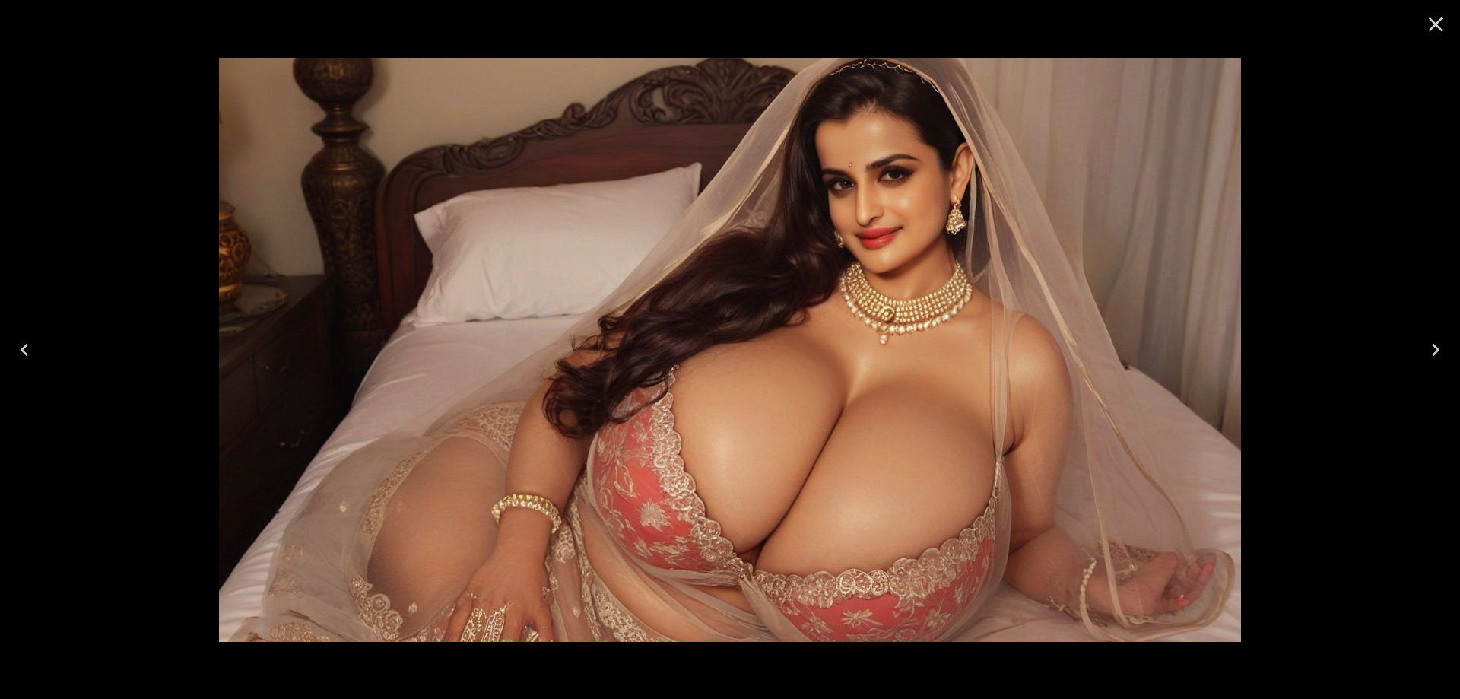
click at [1438, 347] on icon "Next" at bounding box center [1436, 350] width 24 height 24
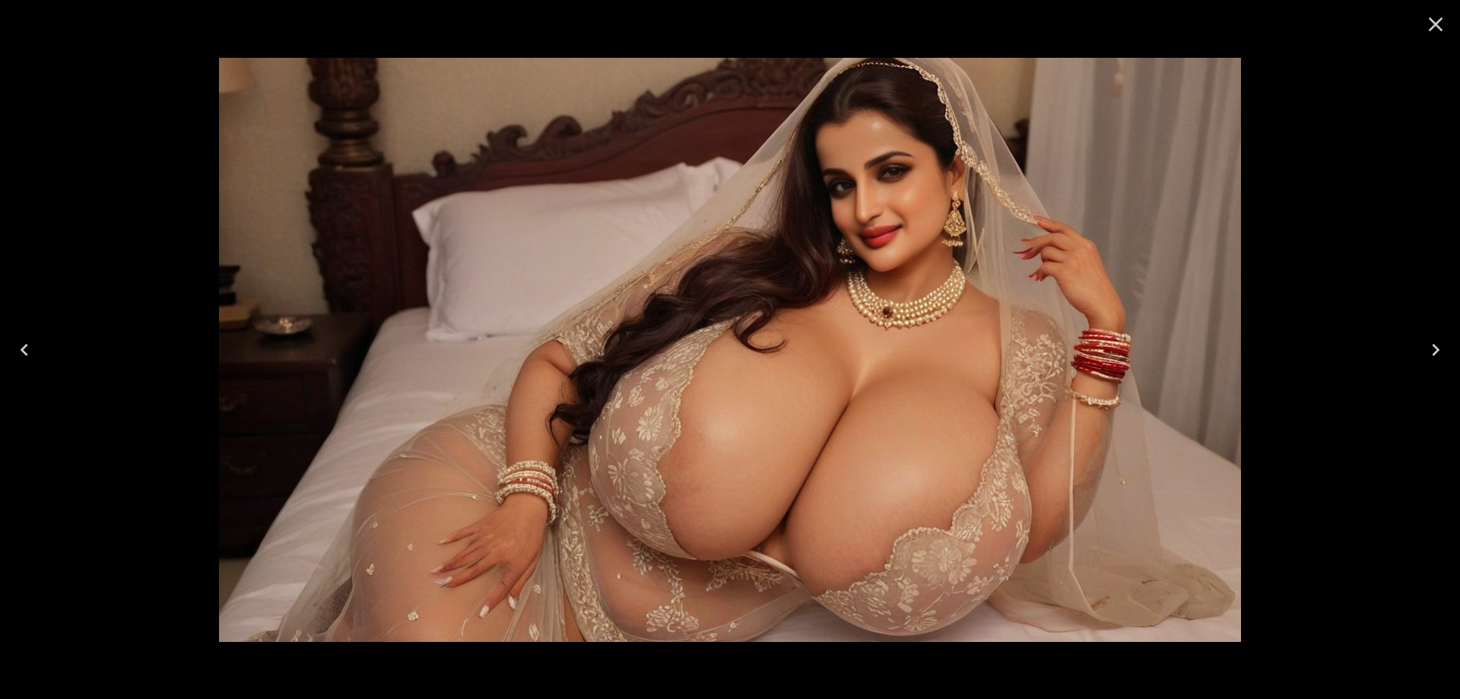
click at [1416, 355] on button "Next" at bounding box center [1436, 349] width 49 height 61
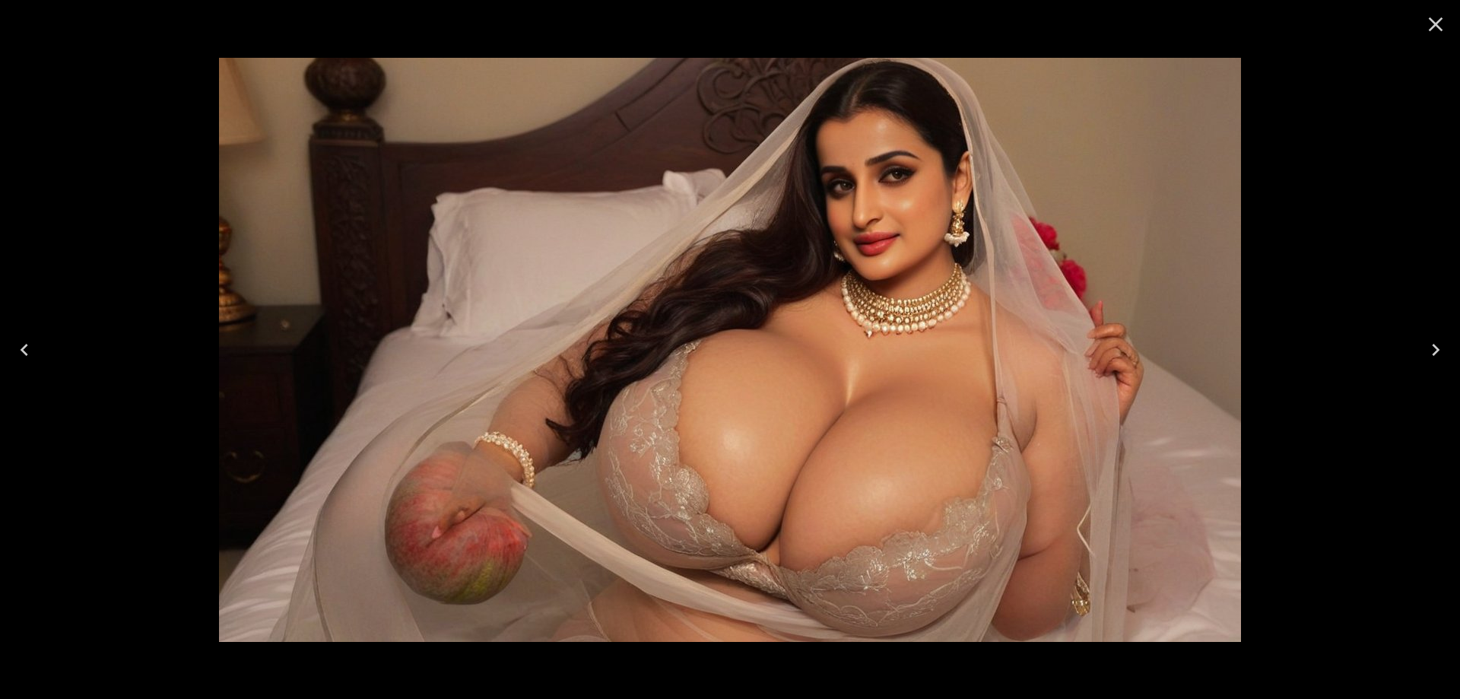
click at [1419, 353] on button "Next" at bounding box center [1436, 349] width 49 height 61
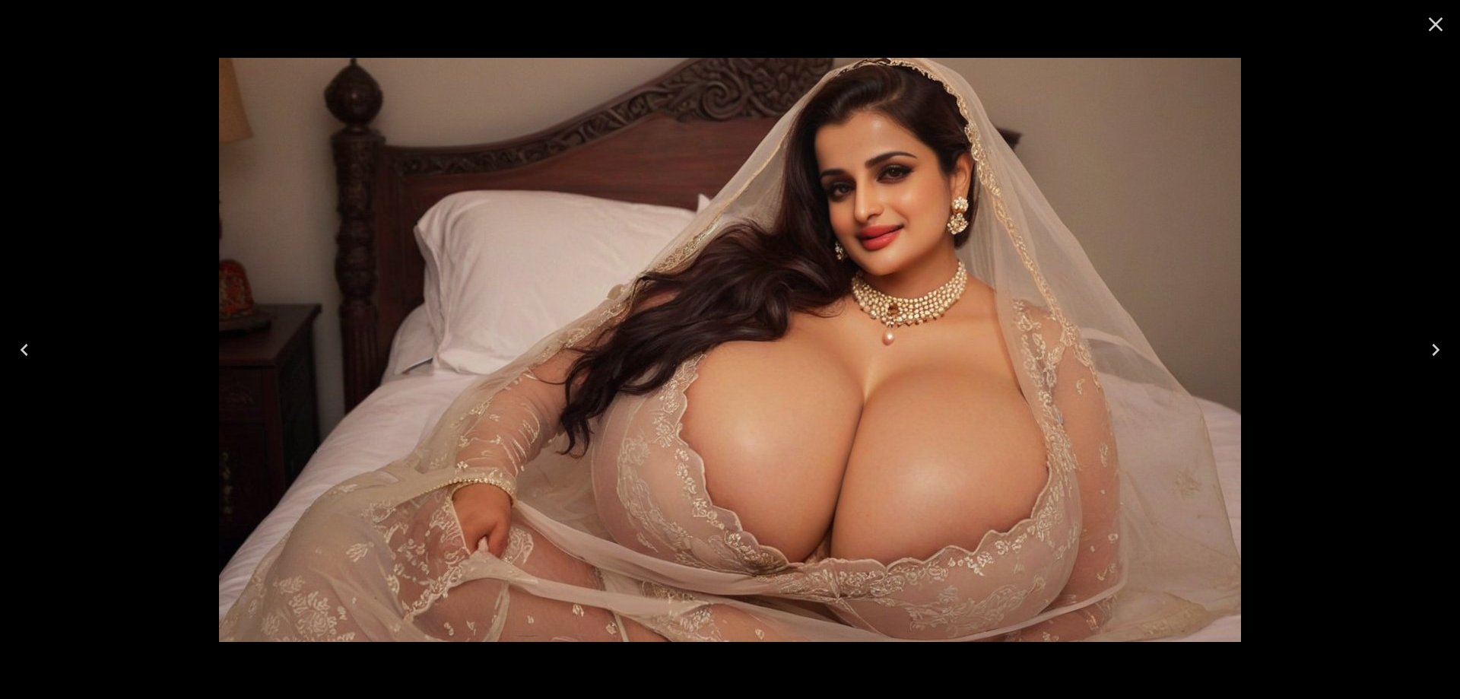
click at [1439, 344] on icon "Next" at bounding box center [1436, 350] width 24 height 24
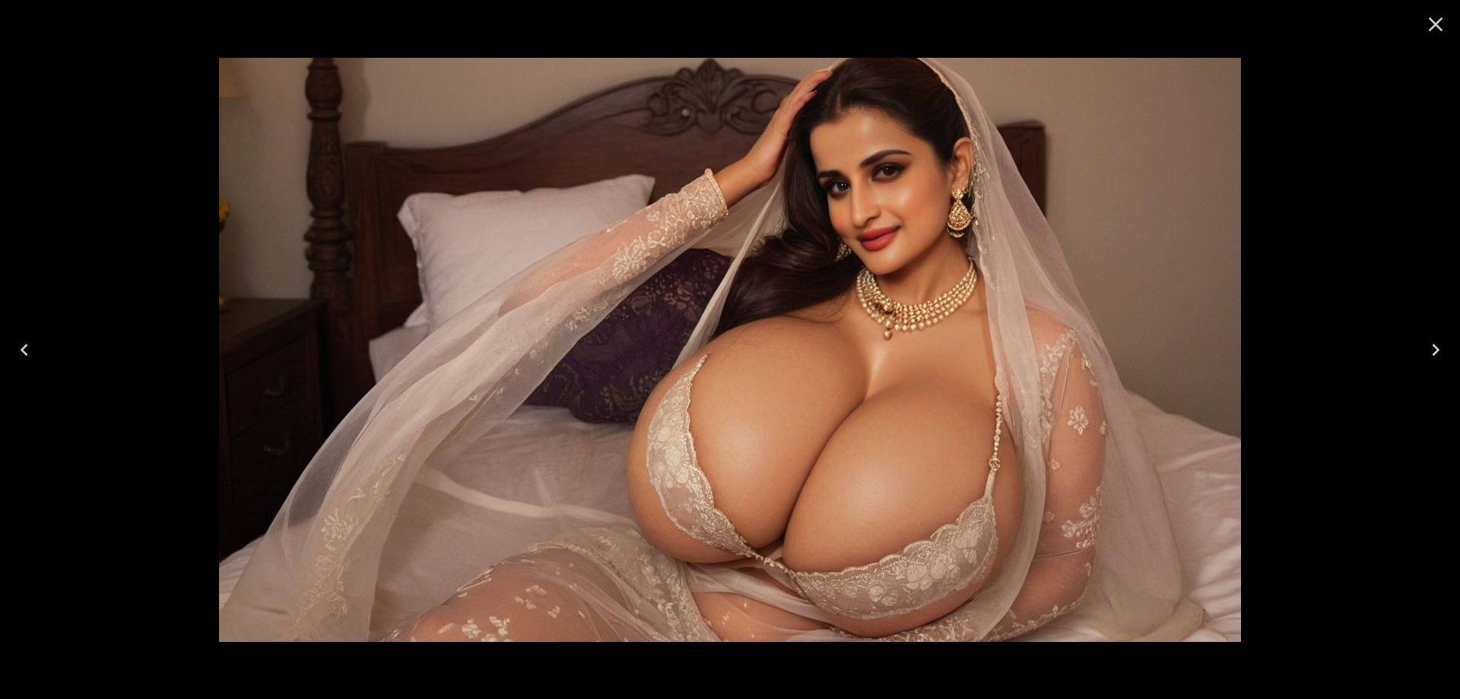
click at [1431, 341] on icon "Next" at bounding box center [1436, 350] width 24 height 24
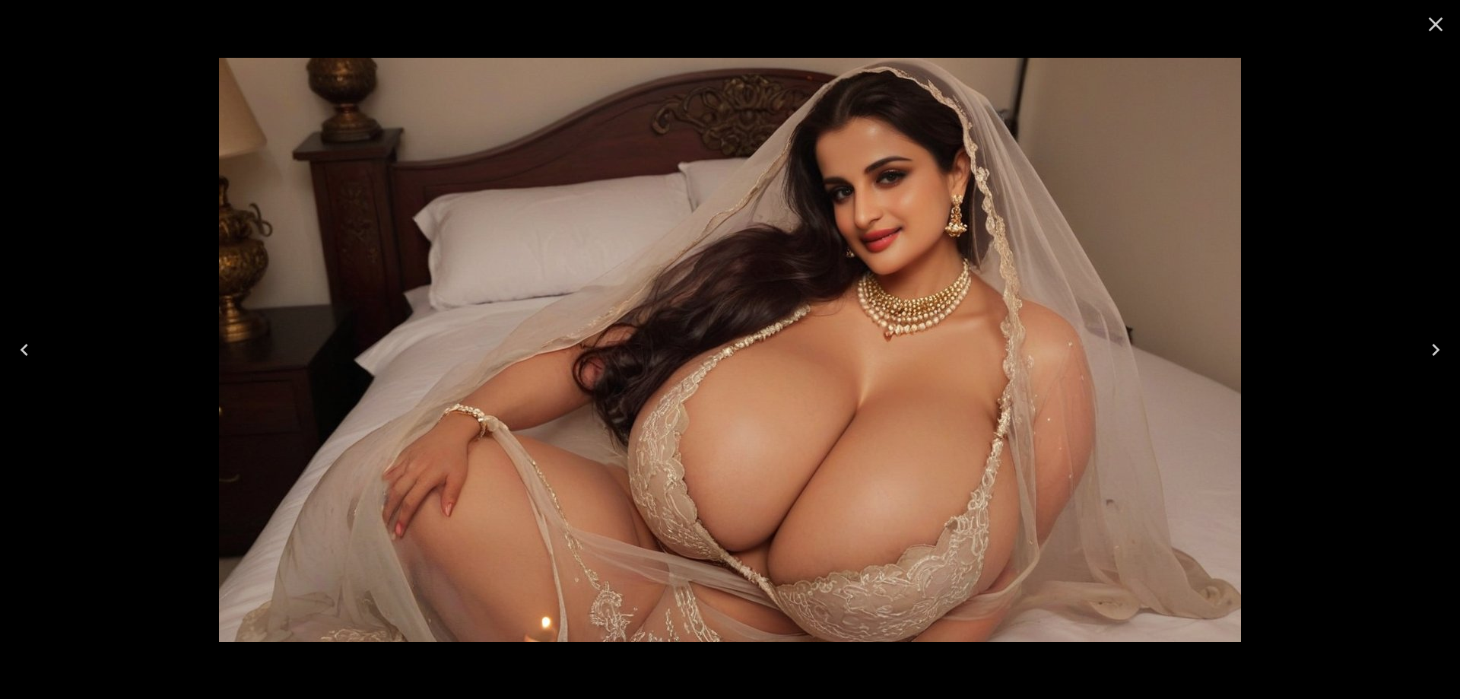
drag, startPoint x: 1418, startPoint y: 345, endPoint x: 1260, endPoint y: 333, distance: 157.9
click at [1418, 345] on button "Next" at bounding box center [1436, 349] width 49 height 61
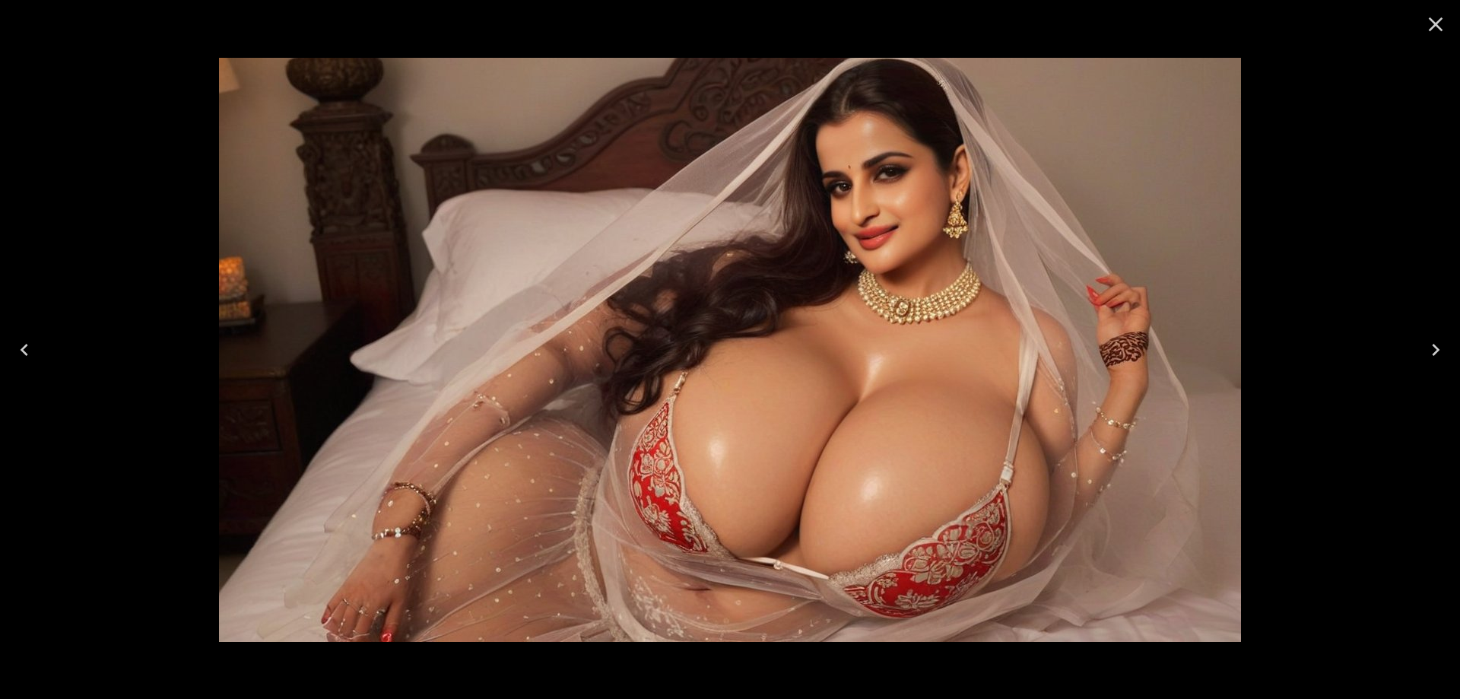
click at [1442, 353] on icon "Next" at bounding box center [1436, 350] width 24 height 24
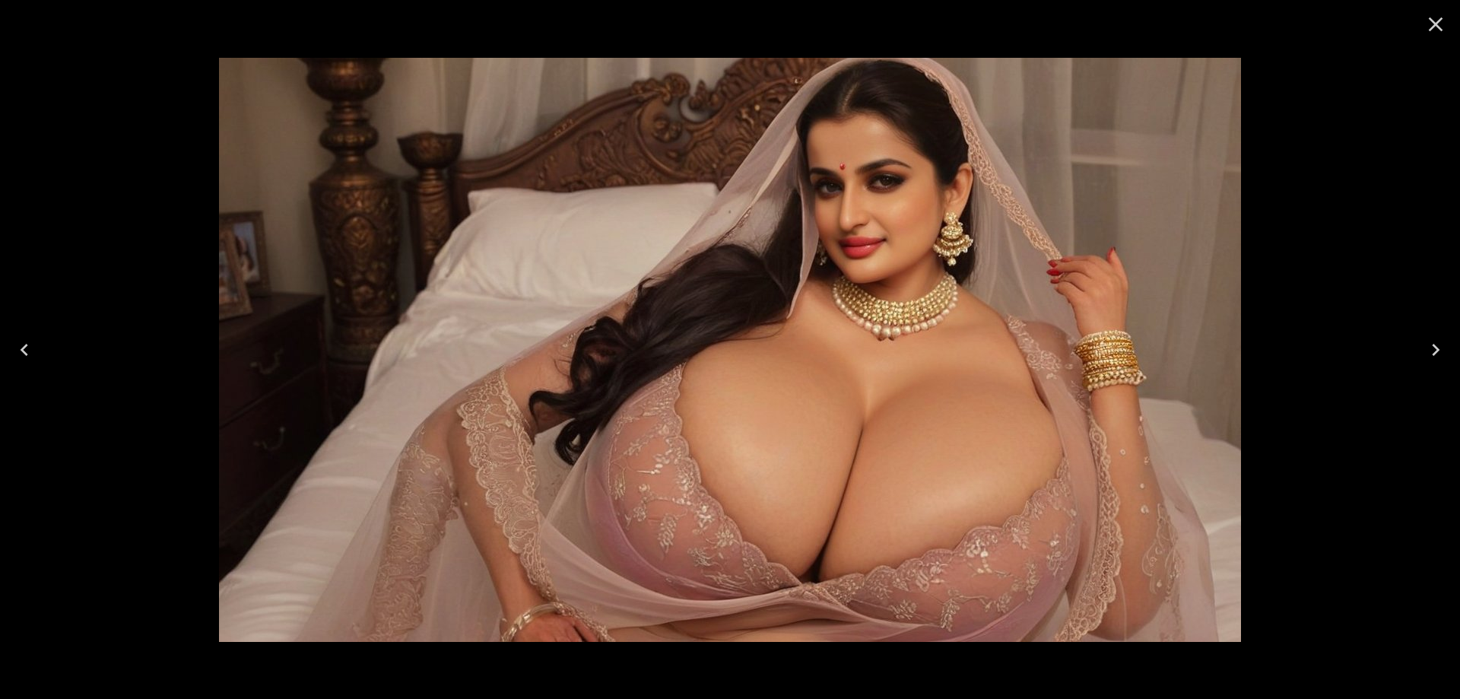
click at [1437, 350] on icon "Next" at bounding box center [1436, 350] width 24 height 24
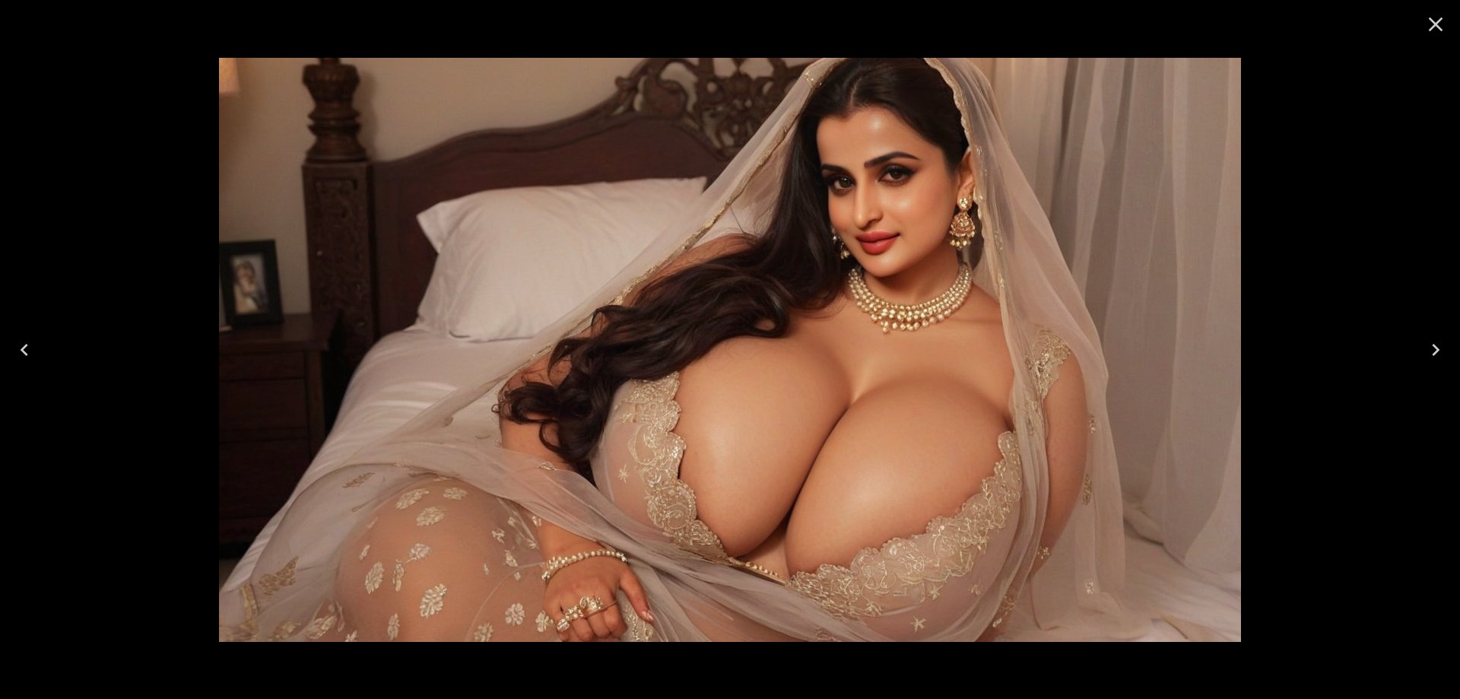
click at [1425, 348] on icon "Next" at bounding box center [1436, 350] width 24 height 24
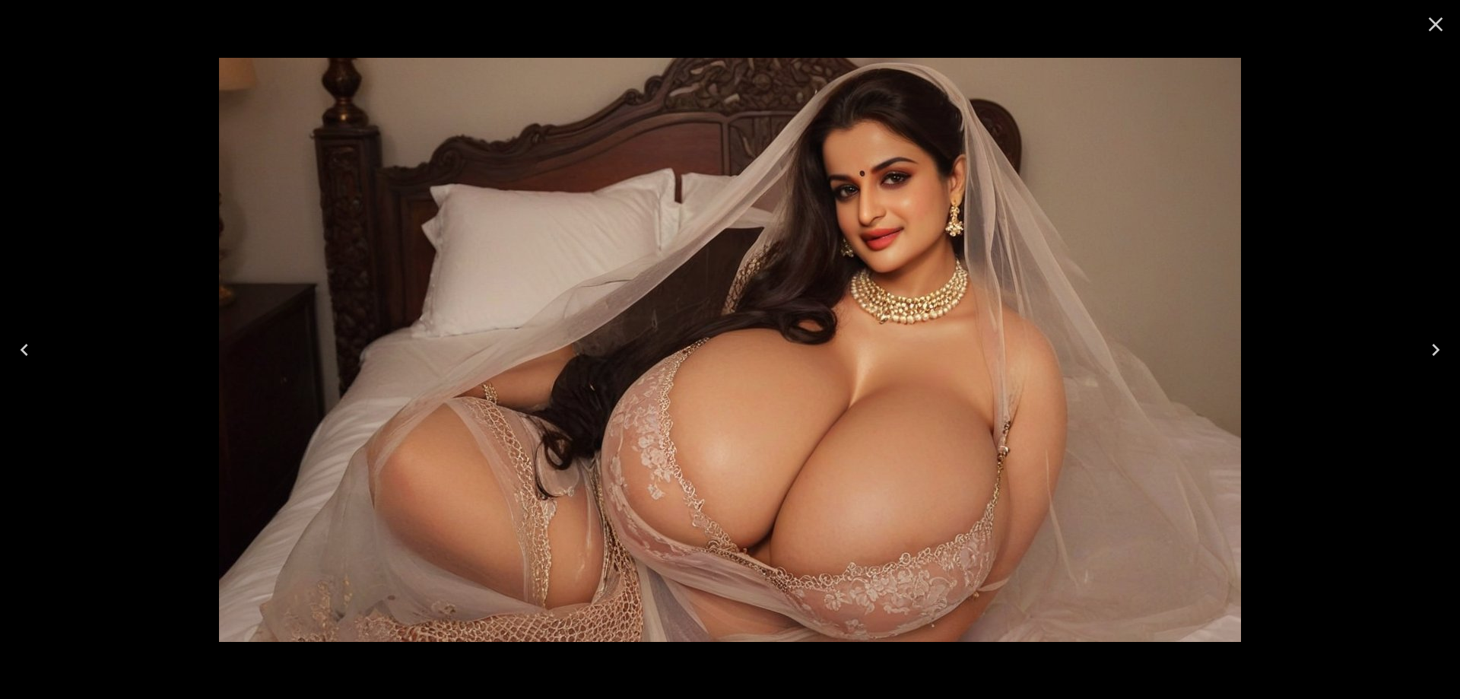
click at [1425, 348] on icon "Next" at bounding box center [1436, 350] width 24 height 24
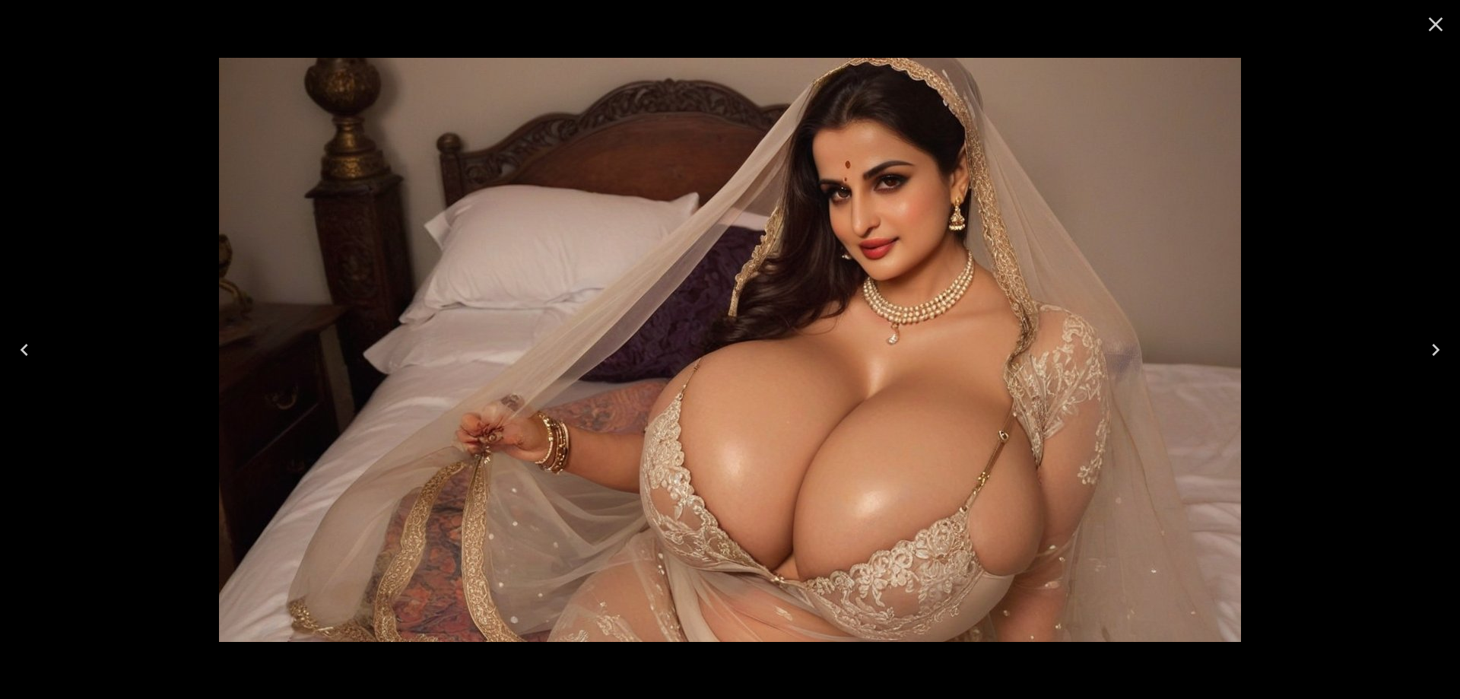
click at [1425, 348] on icon "Next" at bounding box center [1436, 350] width 24 height 24
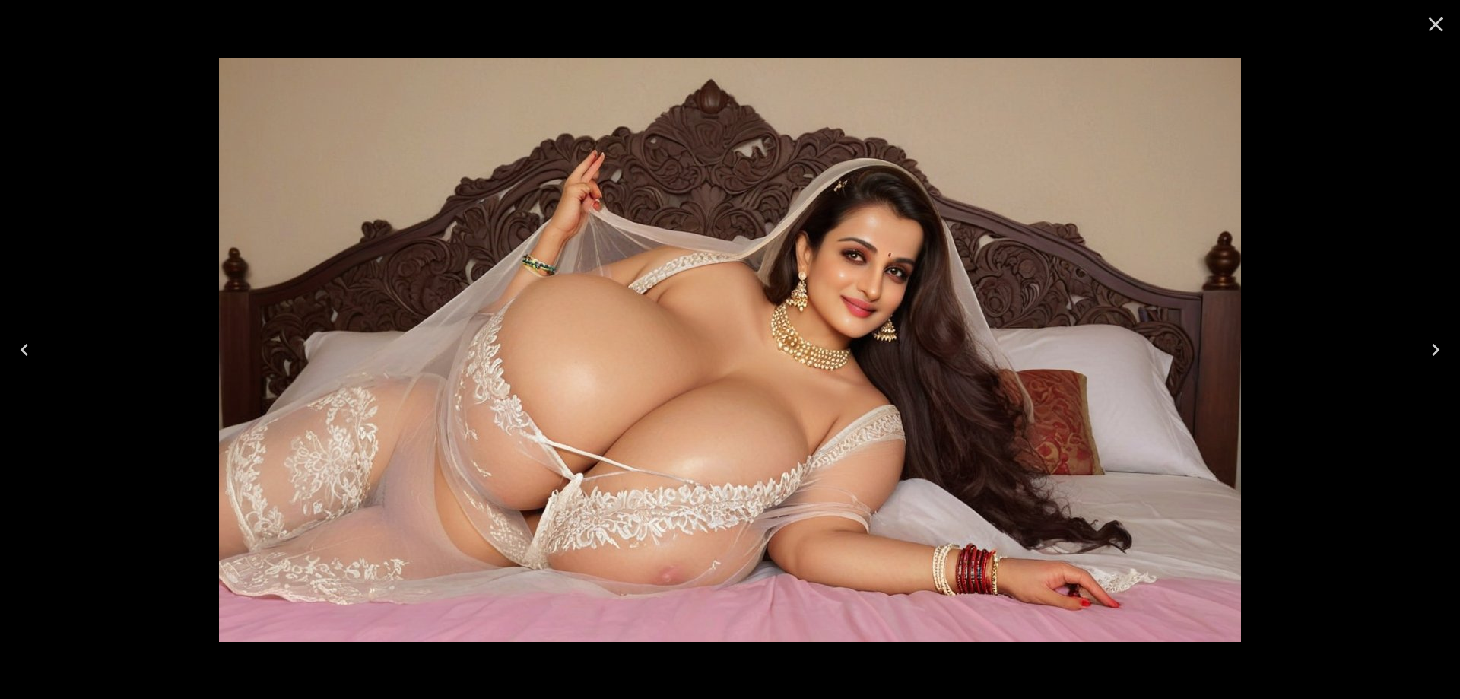
click at [1431, 354] on icon "Next" at bounding box center [1436, 350] width 24 height 24
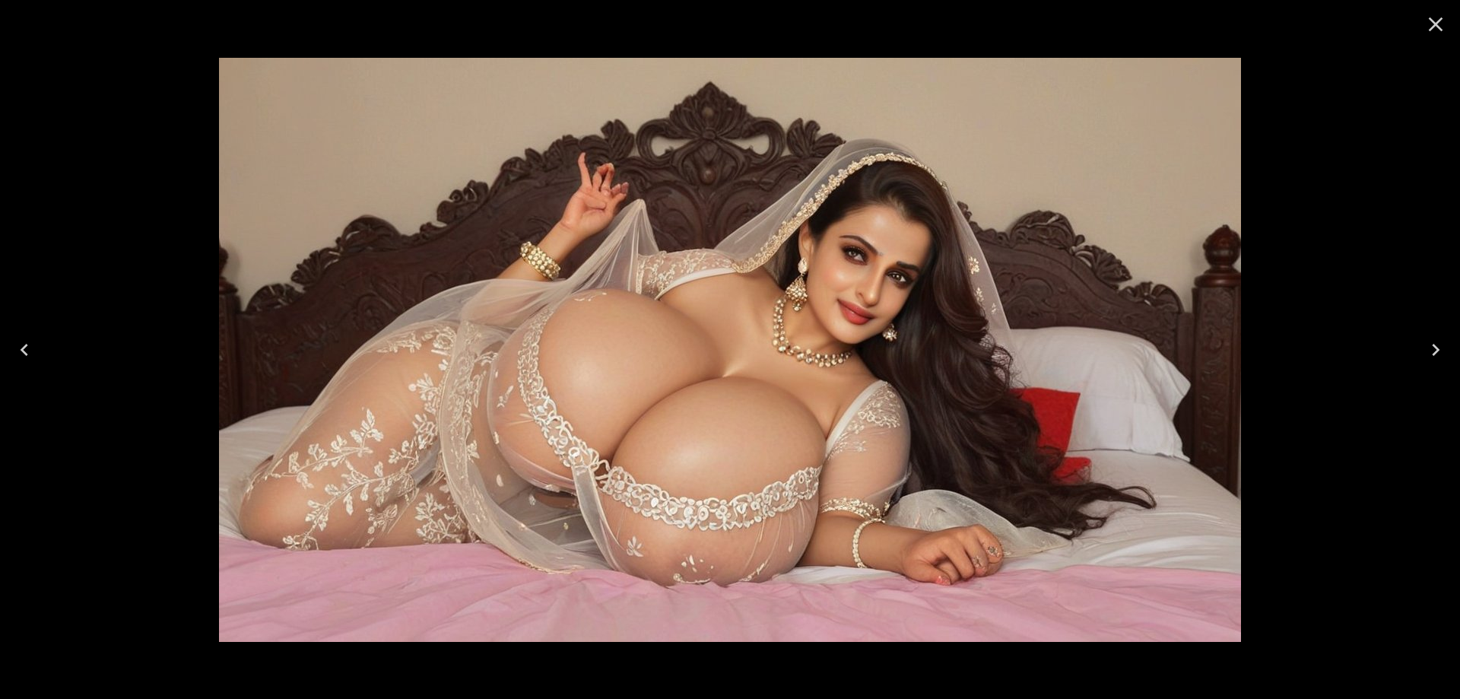
click at [1429, 351] on icon "Next" at bounding box center [1436, 350] width 24 height 24
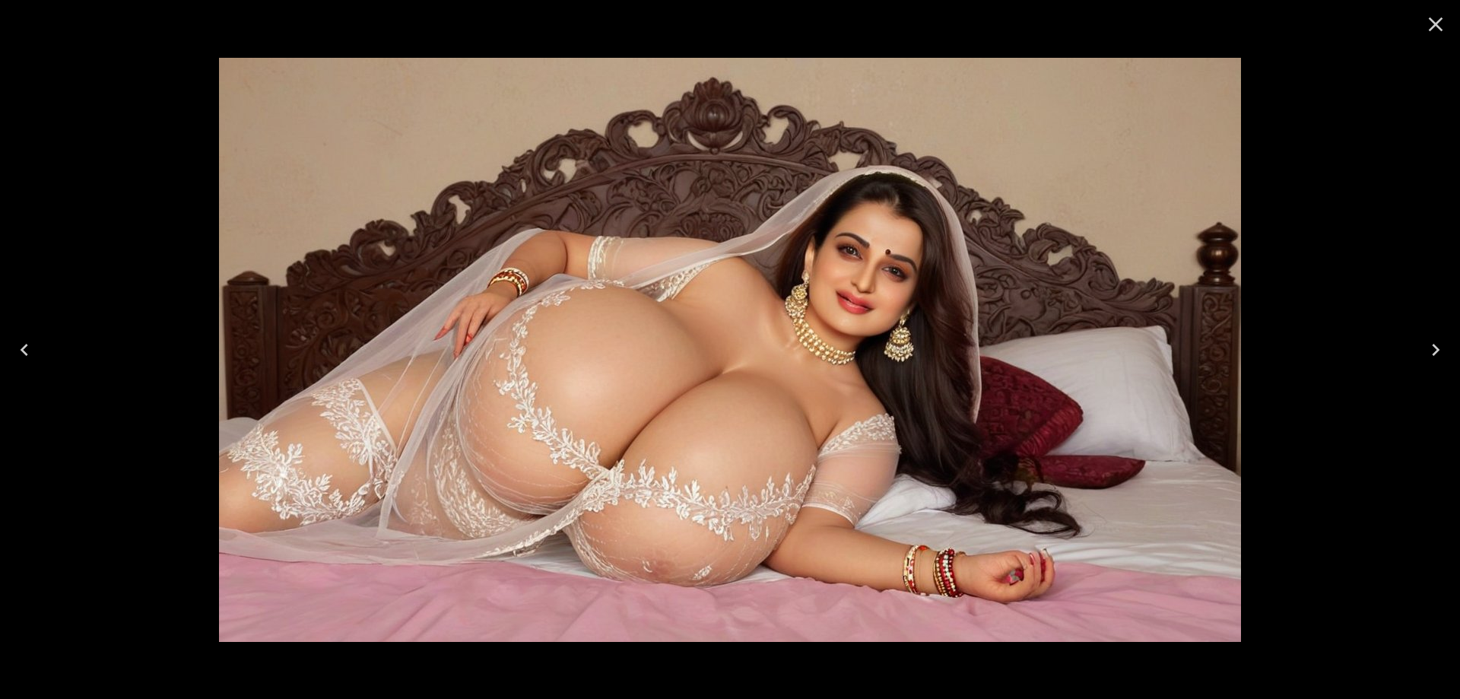
click at [1439, 347] on icon "Next" at bounding box center [1436, 350] width 24 height 24
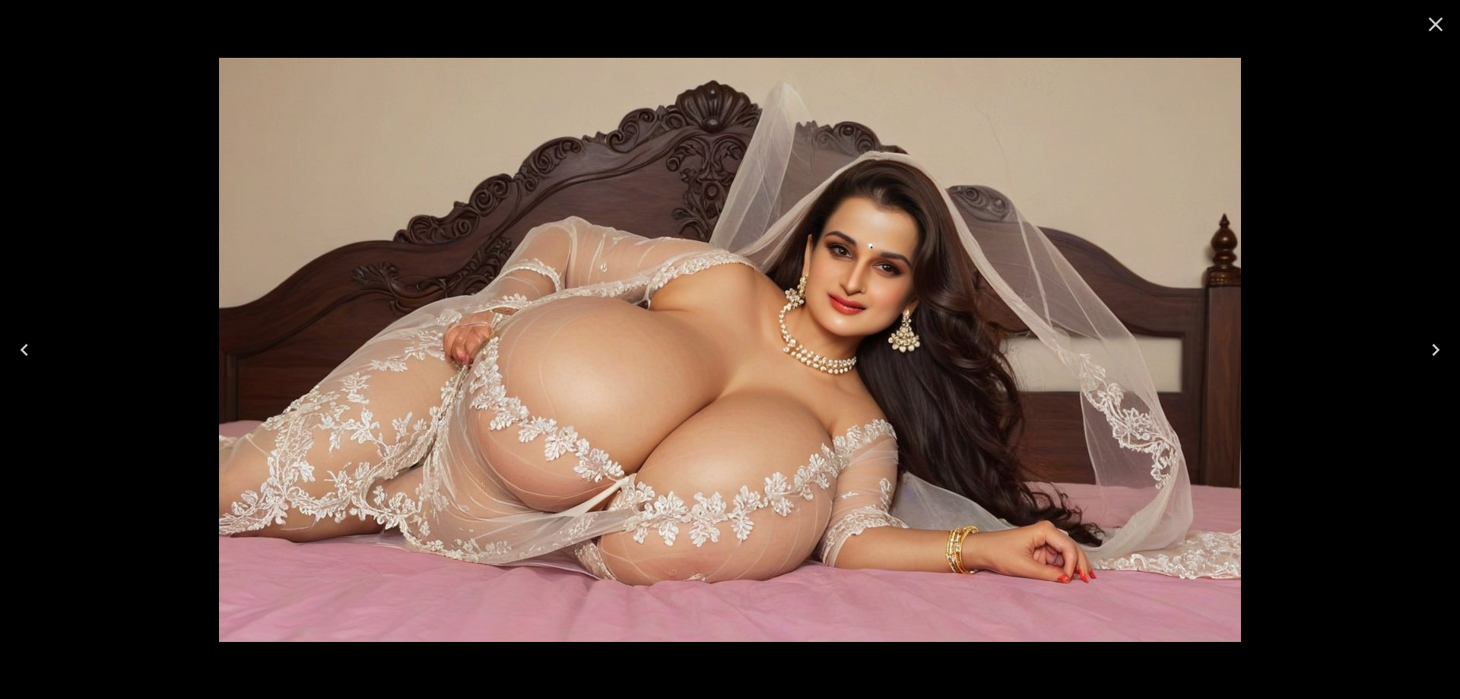
drag, startPoint x: 1424, startPoint y: 346, endPoint x: 1414, endPoint y: 349, distance: 10.3
click at [1424, 346] on icon "Next" at bounding box center [1436, 350] width 24 height 24
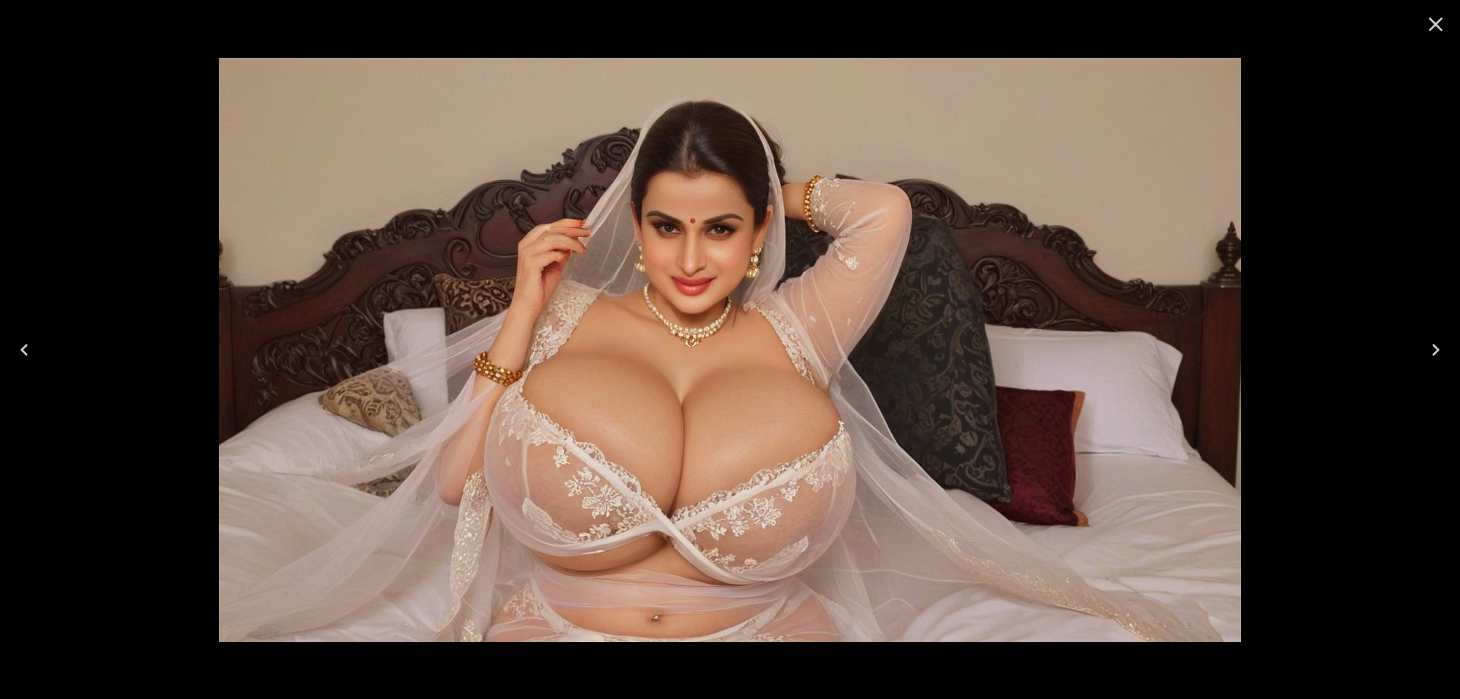
click at [1447, 362] on button "Next" at bounding box center [1436, 349] width 49 height 61
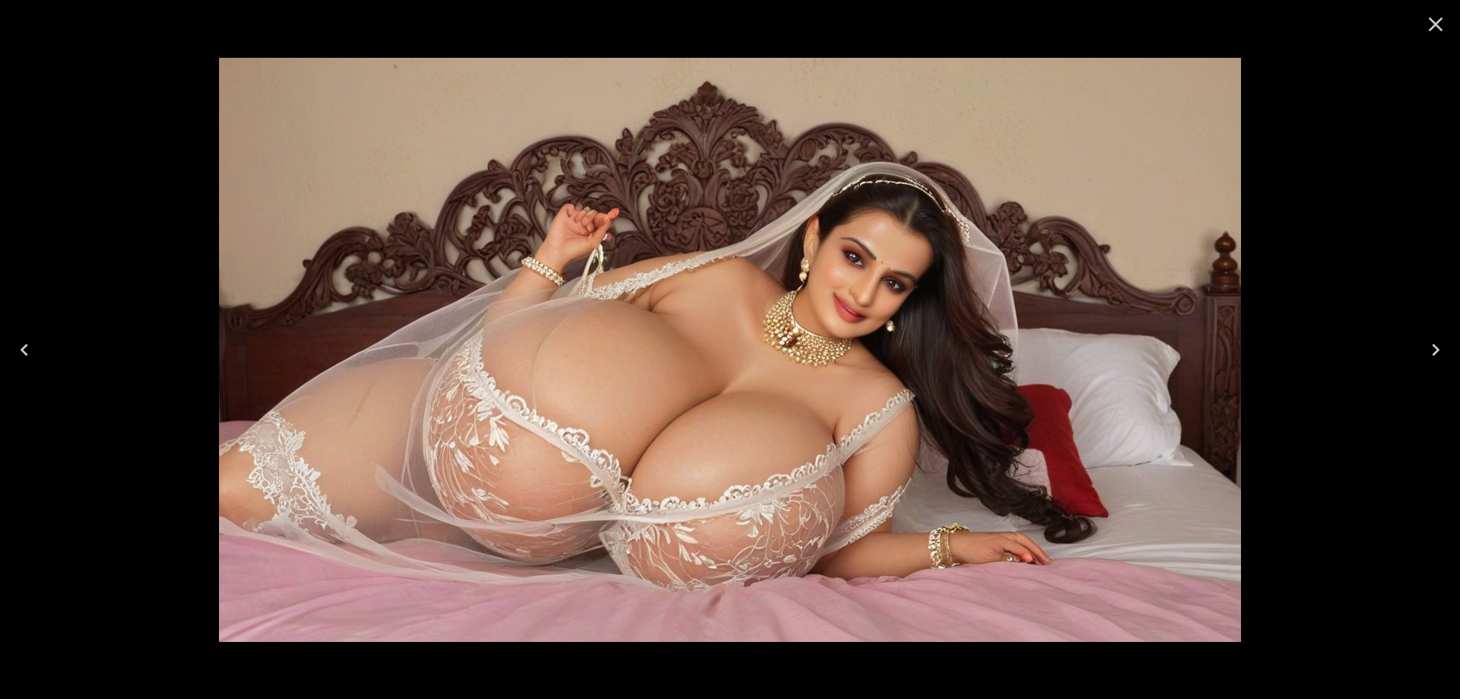
click at [1435, 348] on icon "Next" at bounding box center [1436, 350] width 24 height 24
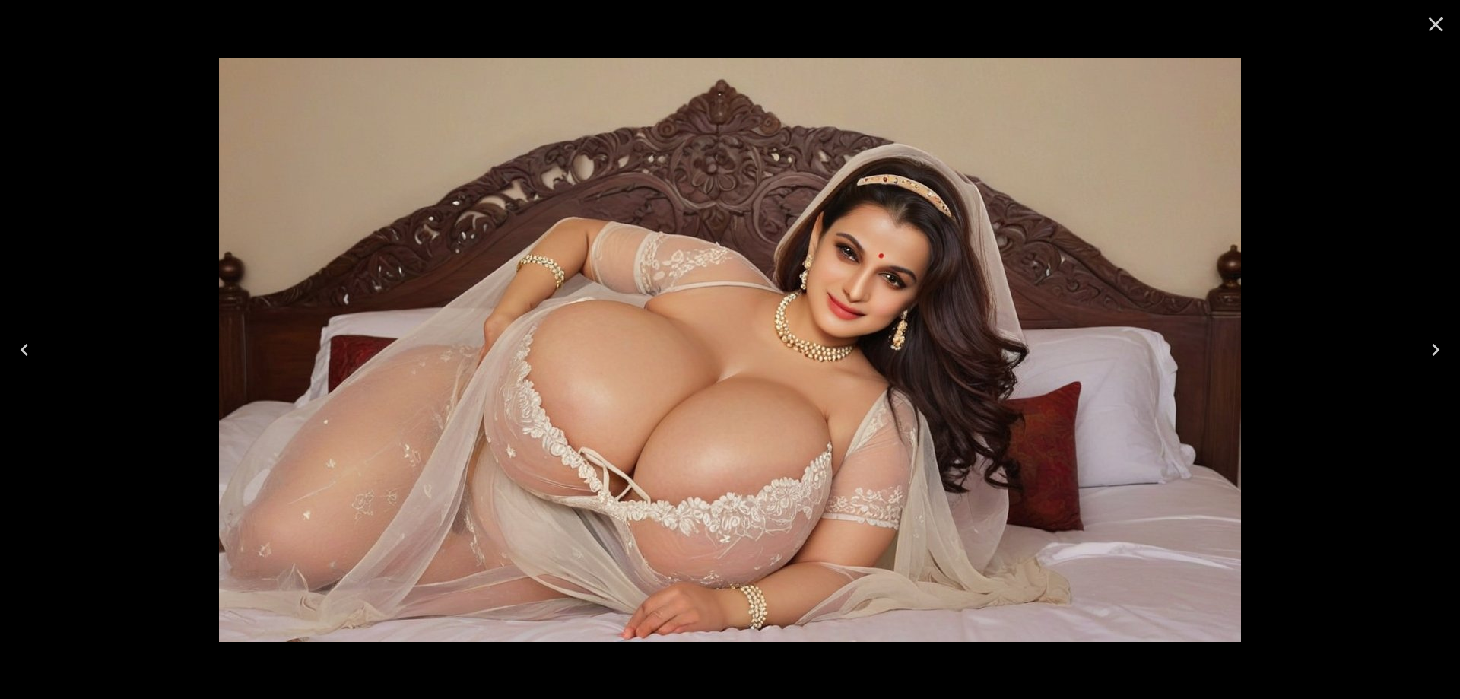
click at [1440, 347] on icon "Next" at bounding box center [1436, 350] width 24 height 24
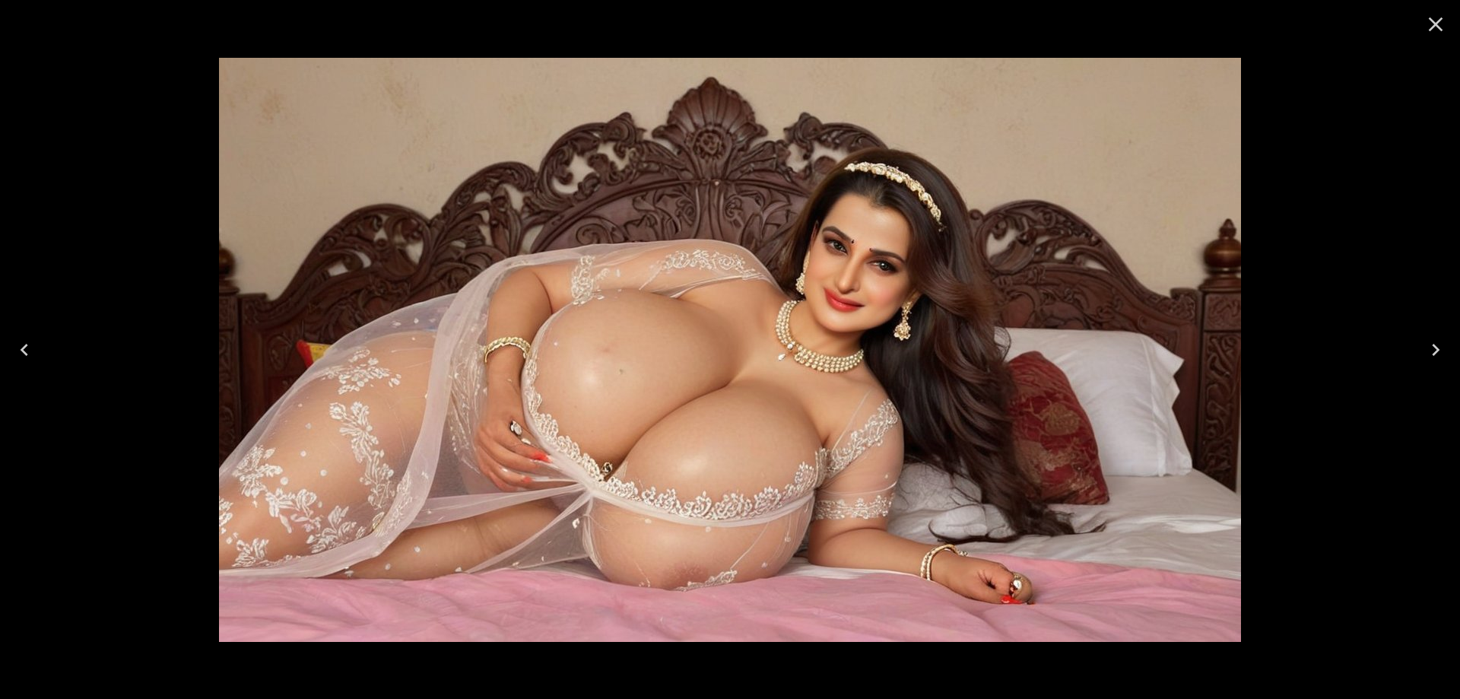
click at [1450, 348] on button "Next" at bounding box center [1436, 349] width 49 height 61
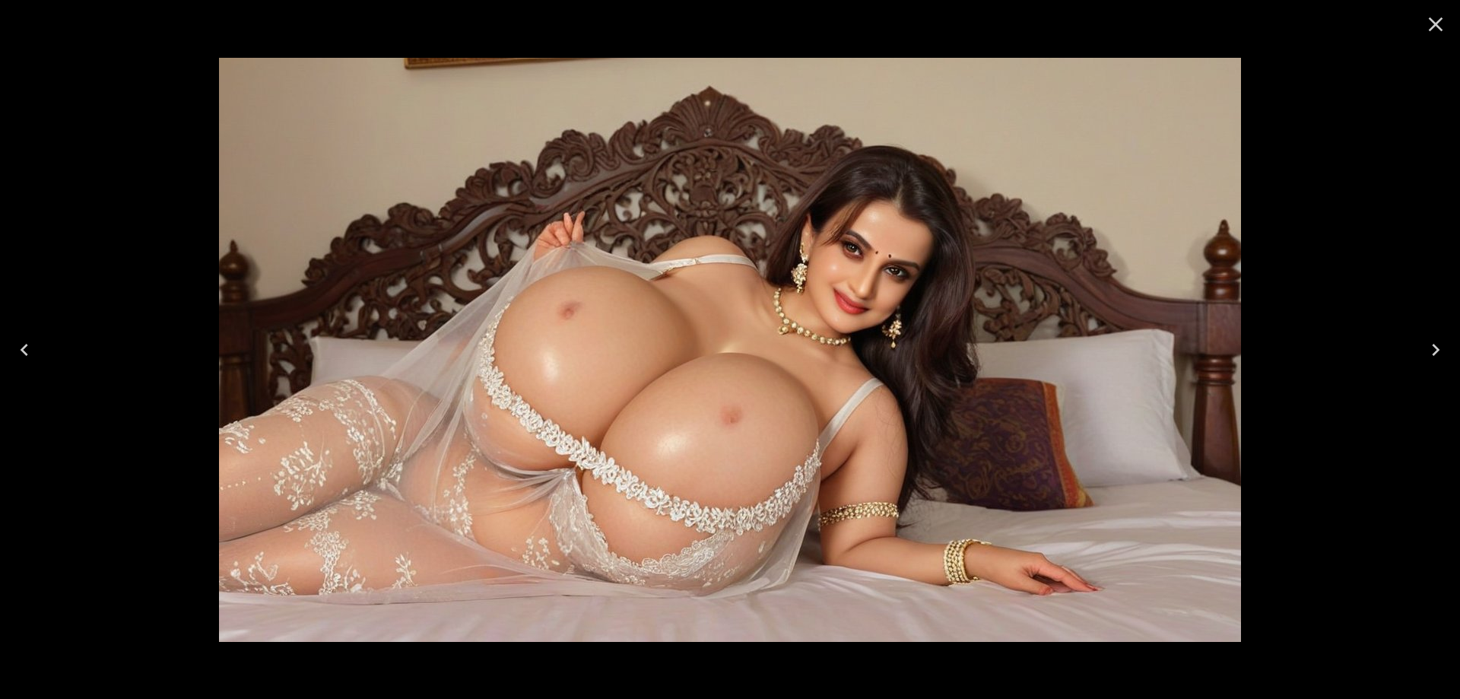
click at [1427, 355] on icon "Next" at bounding box center [1436, 350] width 24 height 24
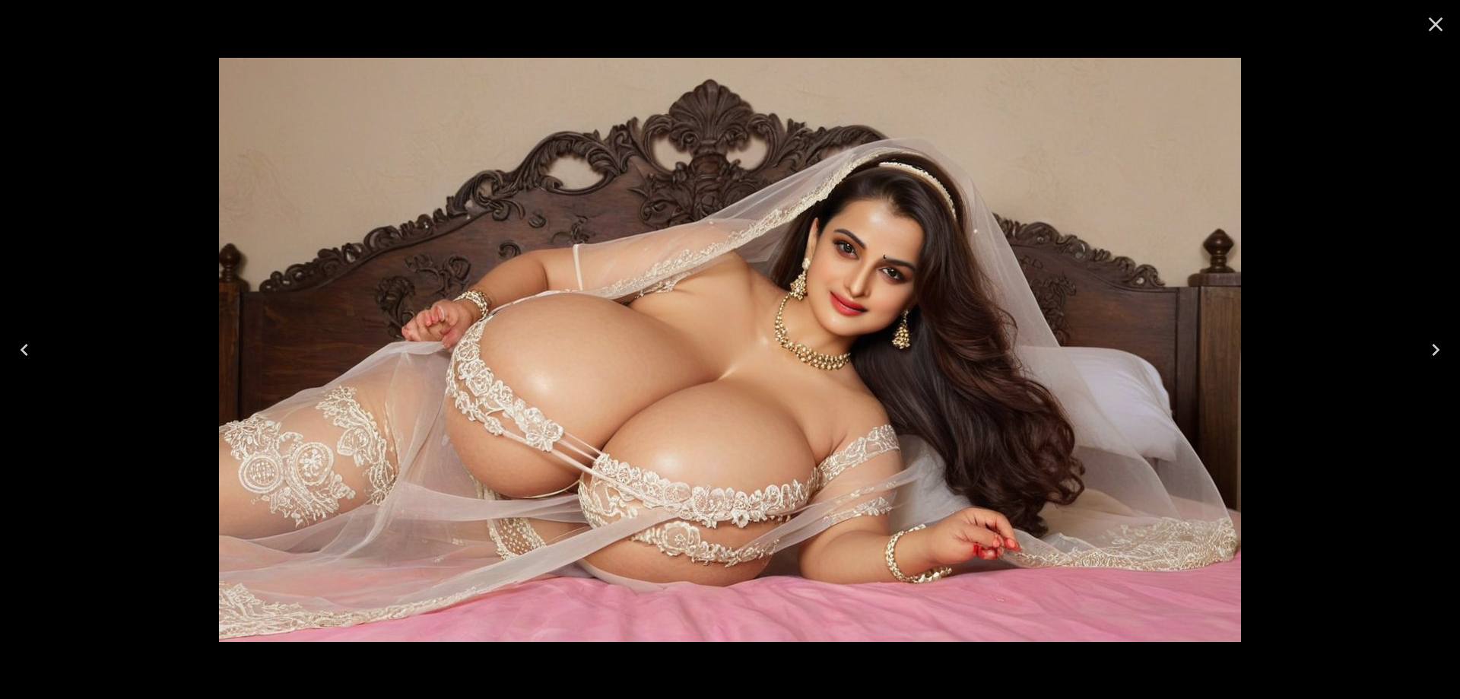
click at [1439, 353] on icon "Next" at bounding box center [1436, 350] width 24 height 24
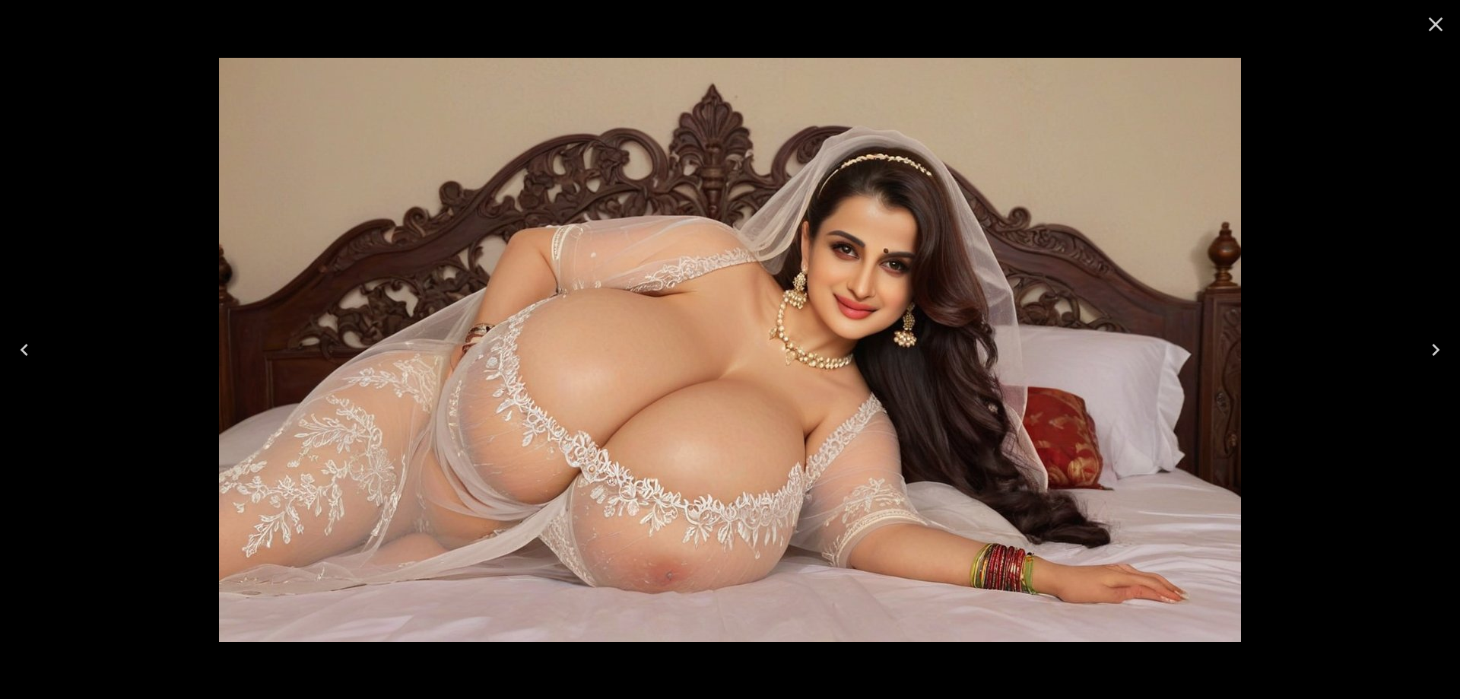
click at [1439, 353] on icon "Next" at bounding box center [1436, 350] width 24 height 24
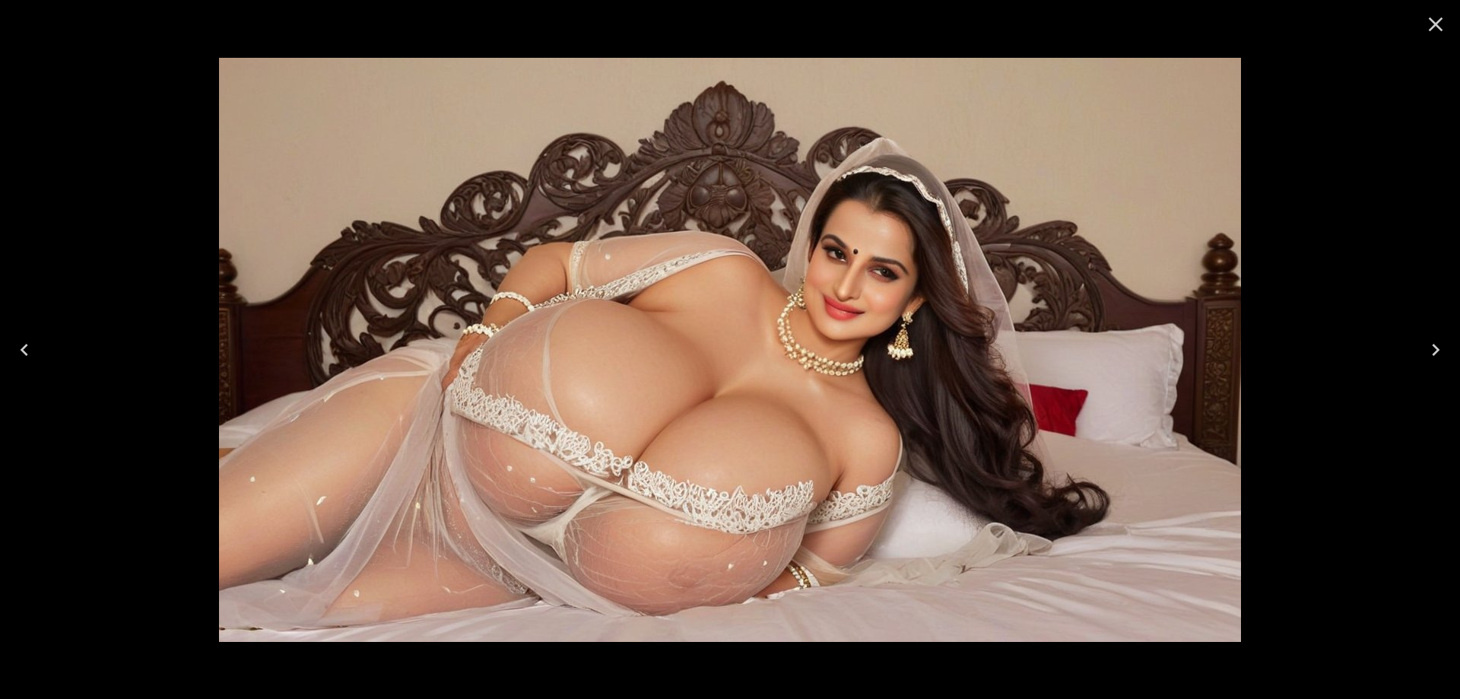
click at [42, 344] on button "Previous" at bounding box center [24, 349] width 49 height 61
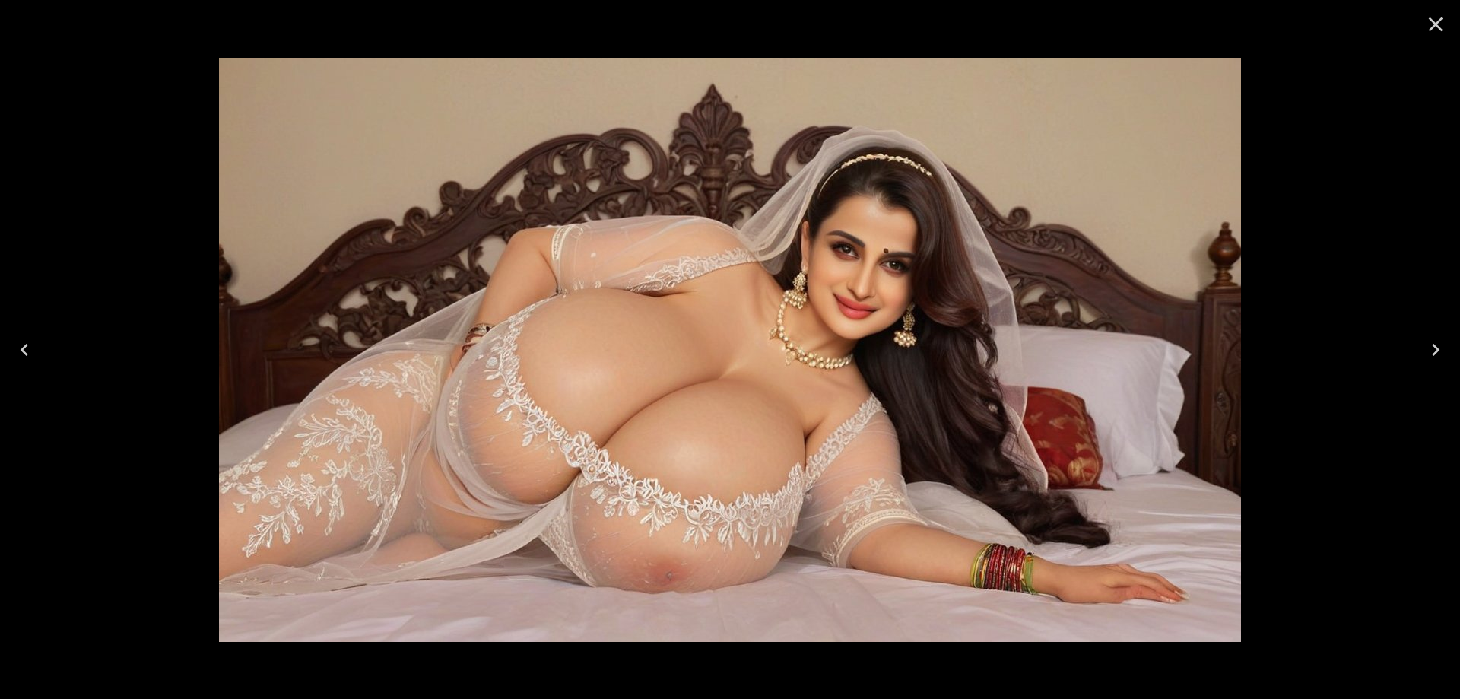
click at [1441, 347] on icon "Next" at bounding box center [1436, 350] width 24 height 24
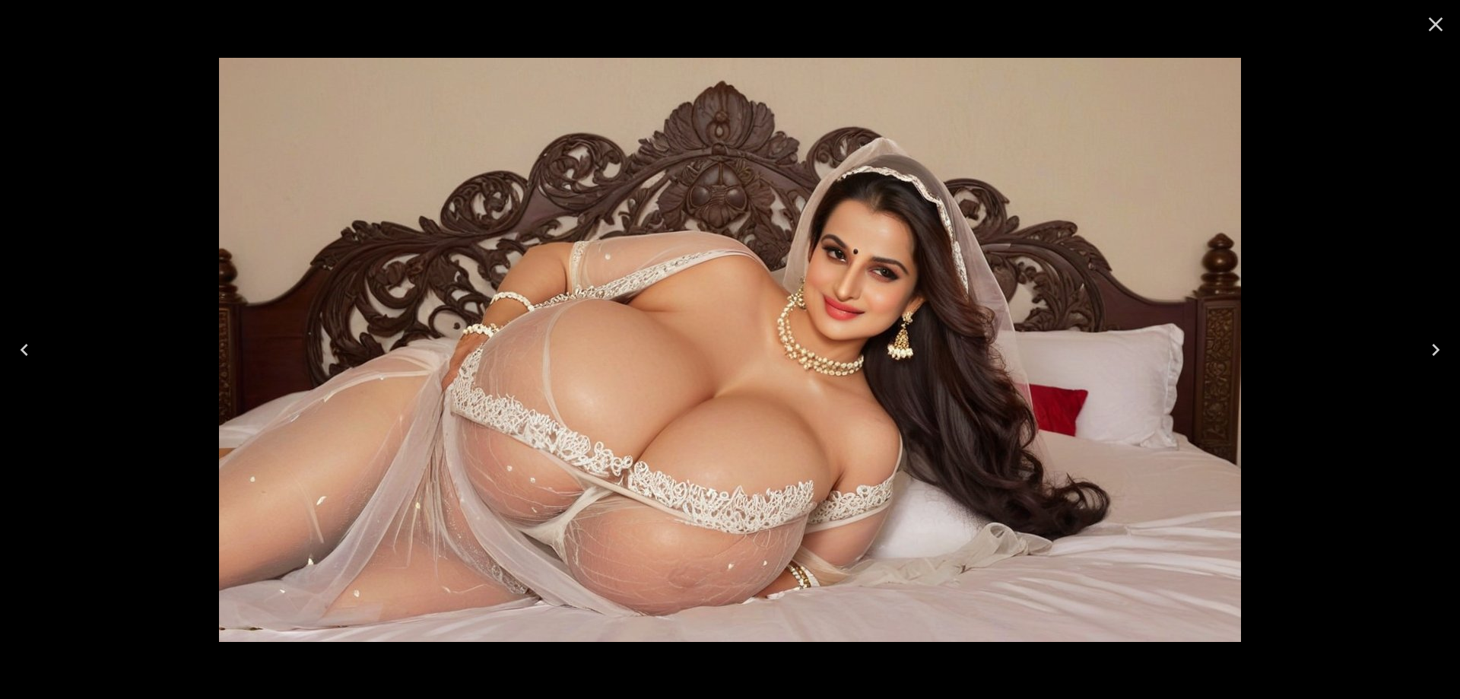
click at [1420, 354] on button "Next" at bounding box center [1436, 349] width 49 height 61
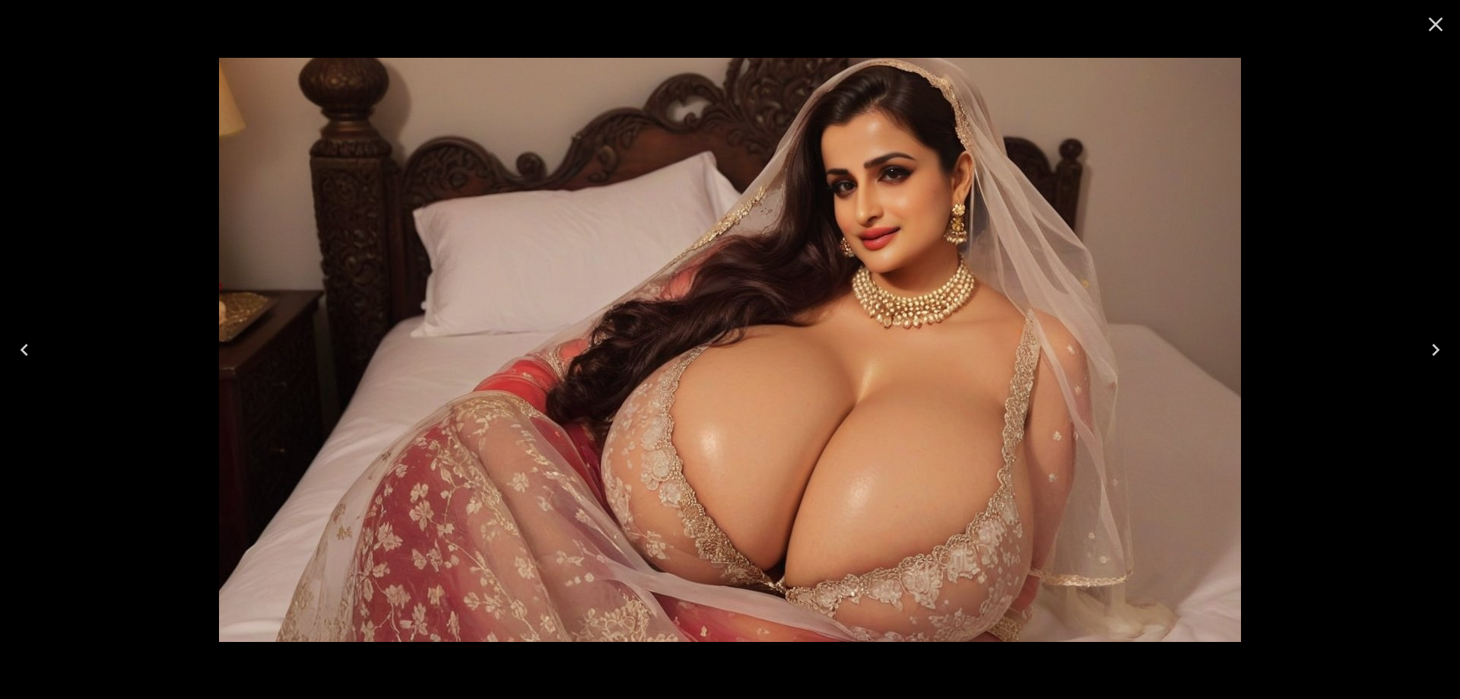
click at [1430, 27] on icon "Close" at bounding box center [1436, 24] width 24 height 24
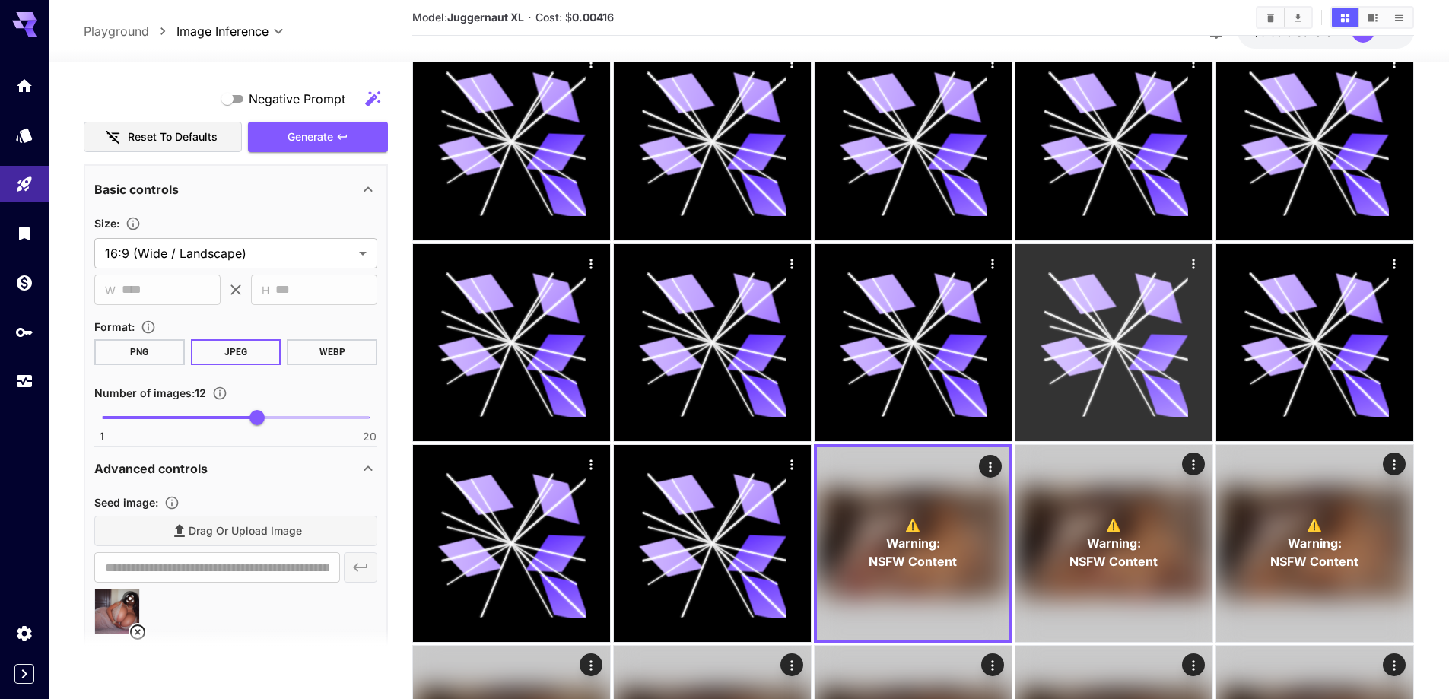
scroll to position [152, 0]
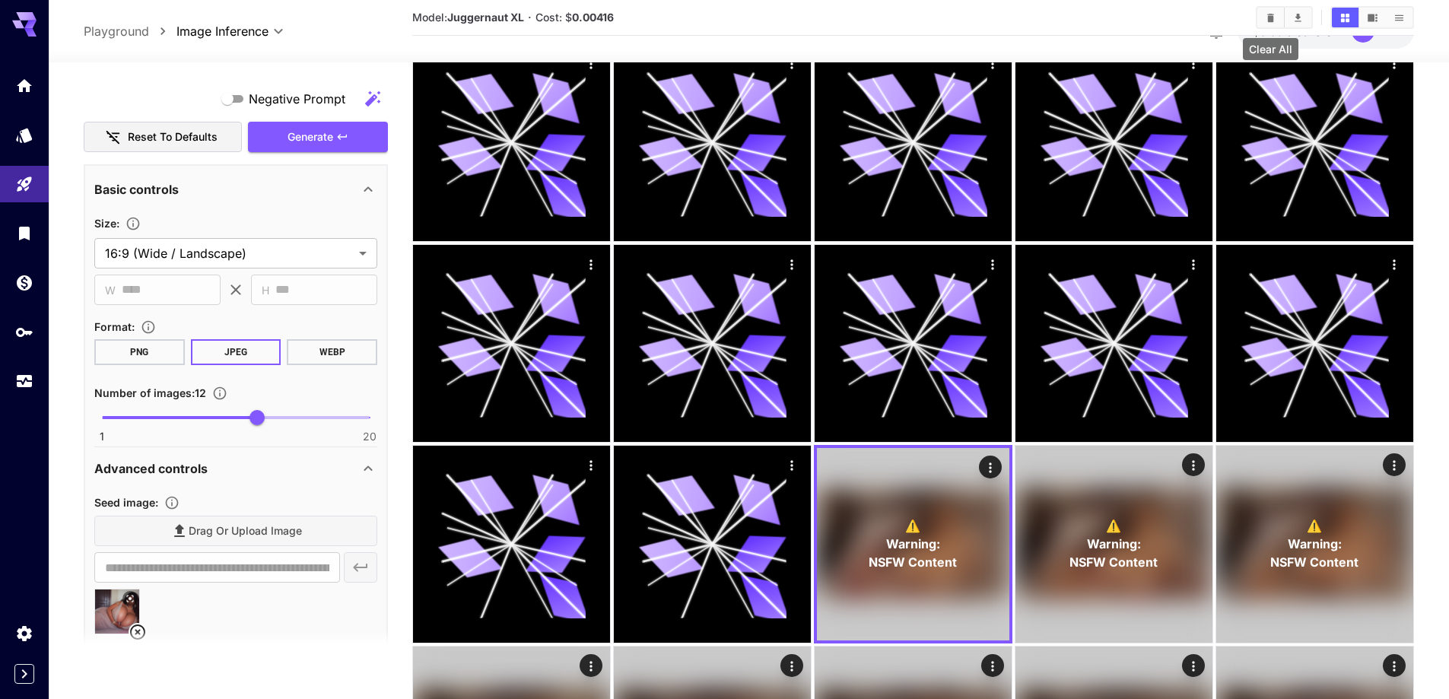
click at [1269, 24] on button "Clear All" at bounding box center [1270, 18] width 27 height 20
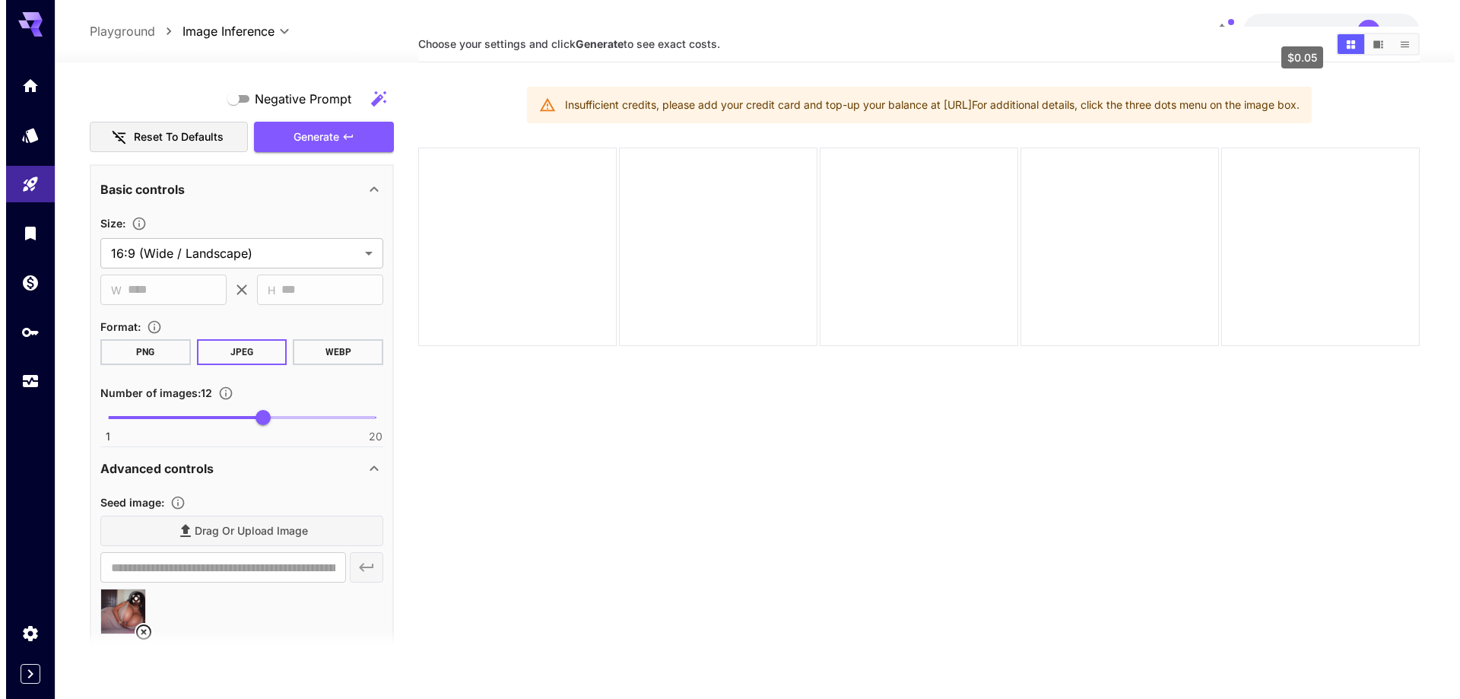
scroll to position [44, 0]
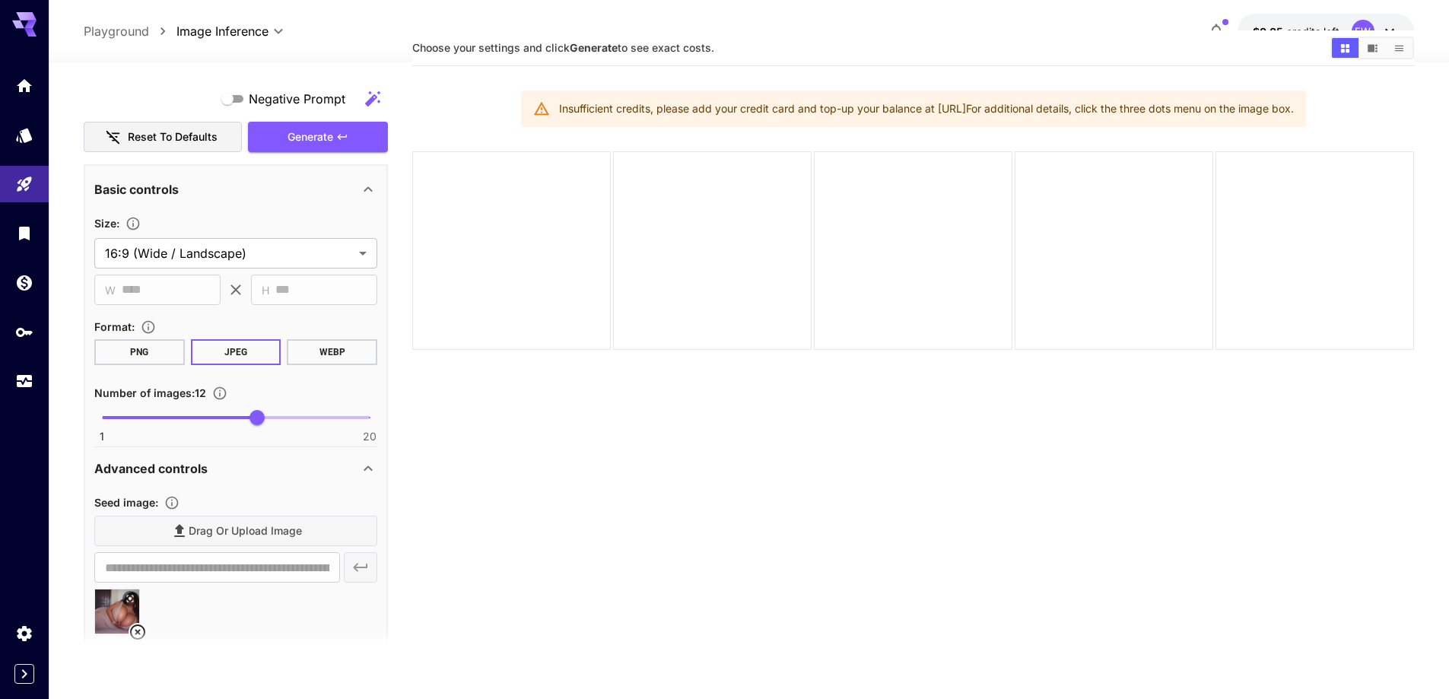
click at [1349, 23] on button "$0.05 credits left EW" at bounding box center [1325, 31] width 176 height 35
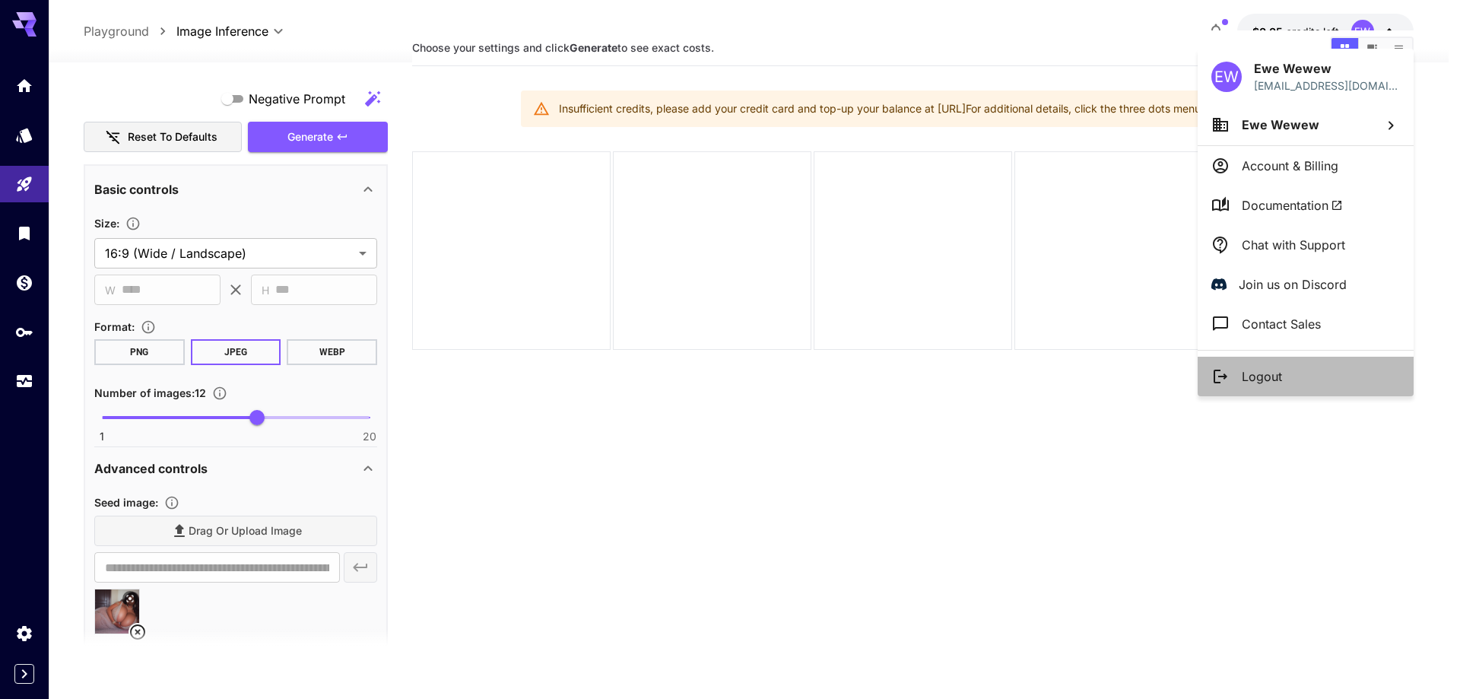
click at [1282, 372] on p "Logout" at bounding box center [1262, 376] width 40 height 18
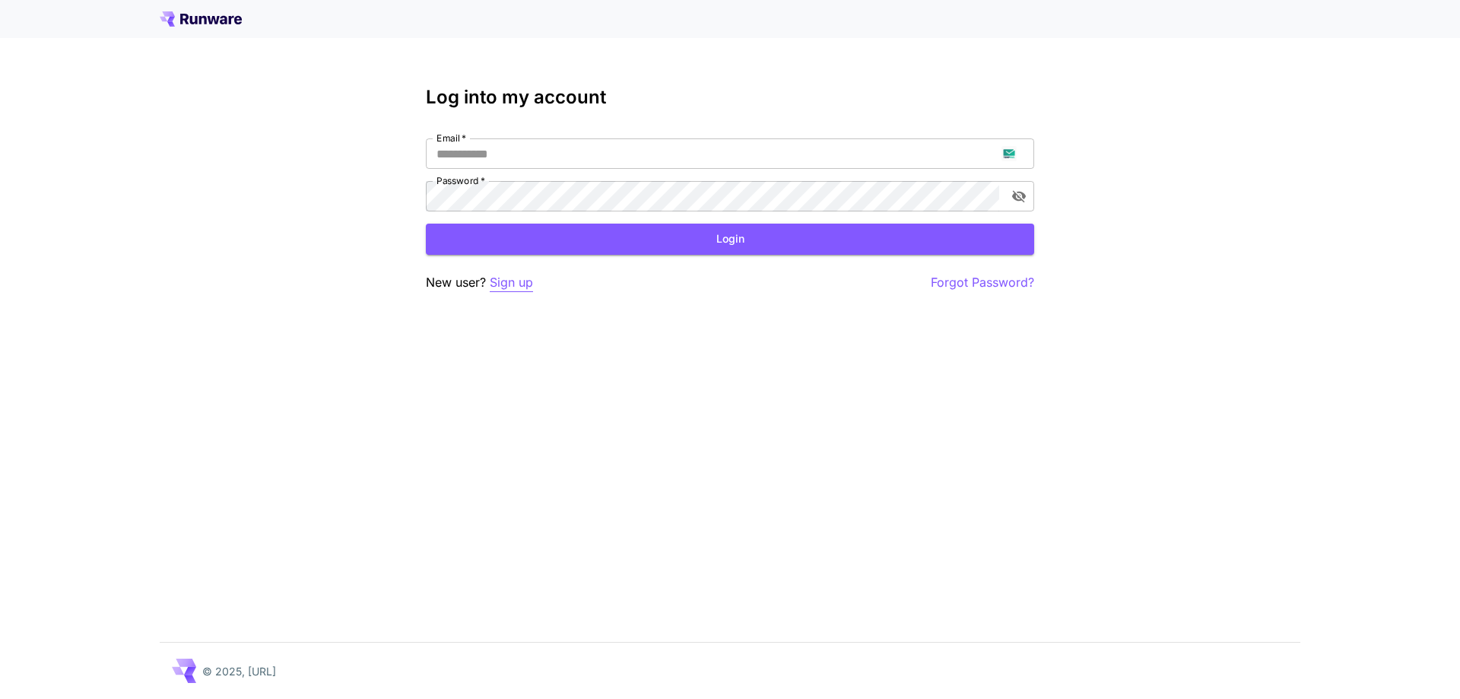
click at [532, 282] on p "Sign up" at bounding box center [511, 282] width 43 height 19
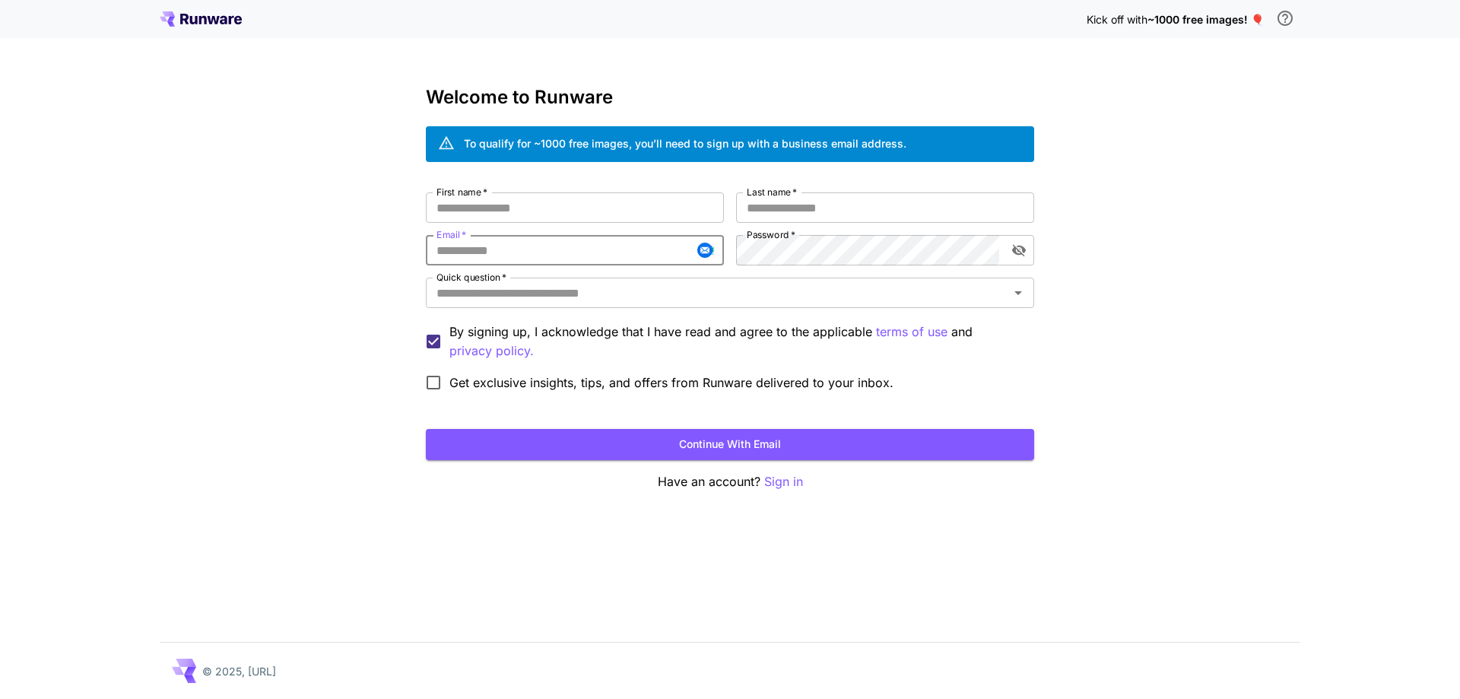
click at [545, 261] on input "Email   *" at bounding box center [575, 250] width 298 height 30
paste input "**********"
type input "**********"
click at [657, 208] on input "First name   *" at bounding box center [575, 207] width 298 height 30
type input "**"
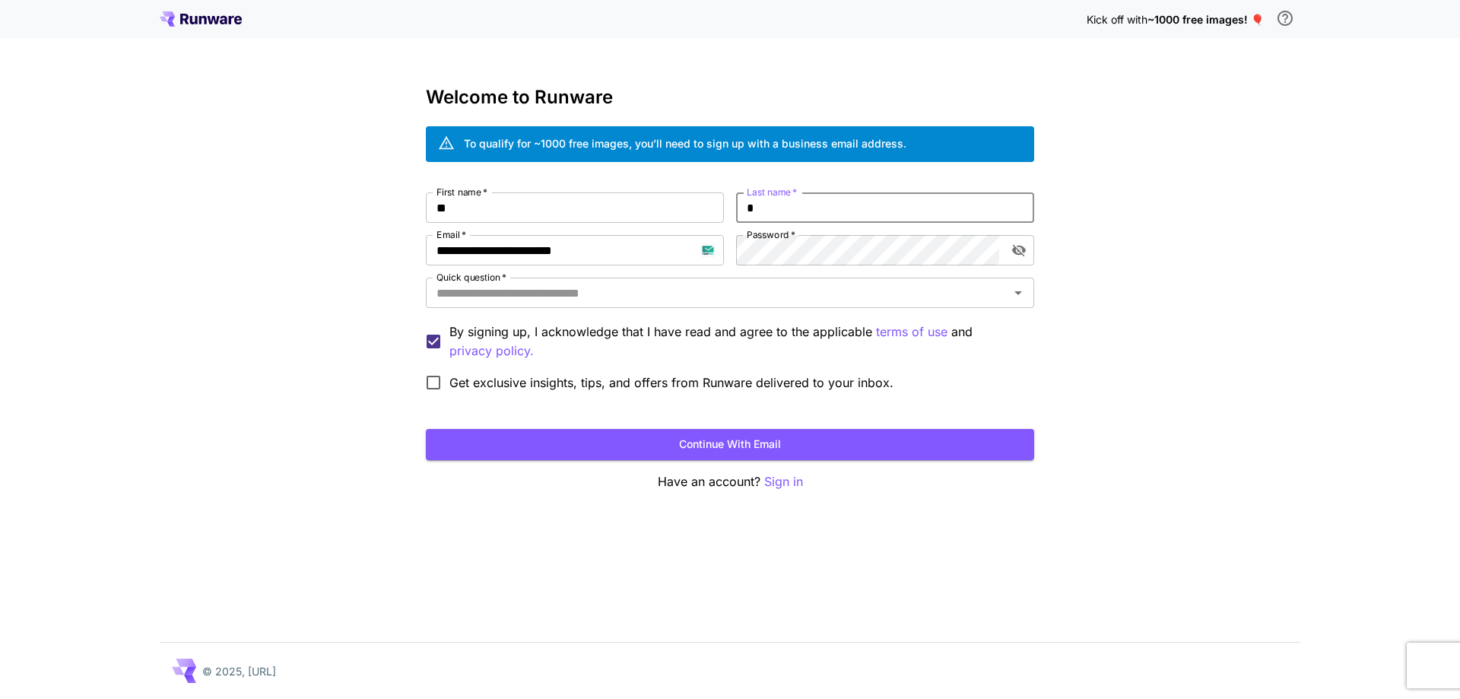
click at [793, 205] on input "*" at bounding box center [885, 207] width 298 height 30
type input "****"
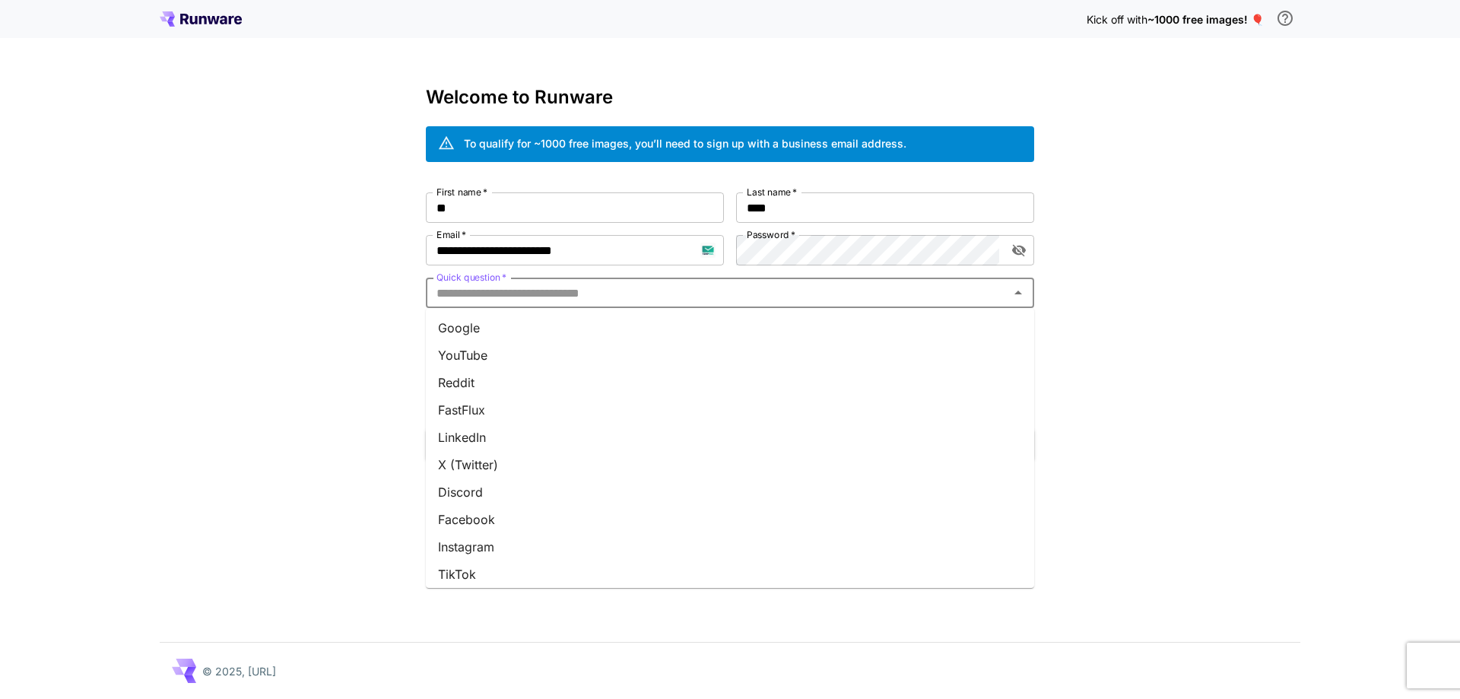
click at [740, 294] on input "Quick question   *" at bounding box center [718, 292] width 574 height 21
click at [730, 335] on li "Google" at bounding box center [730, 327] width 608 height 27
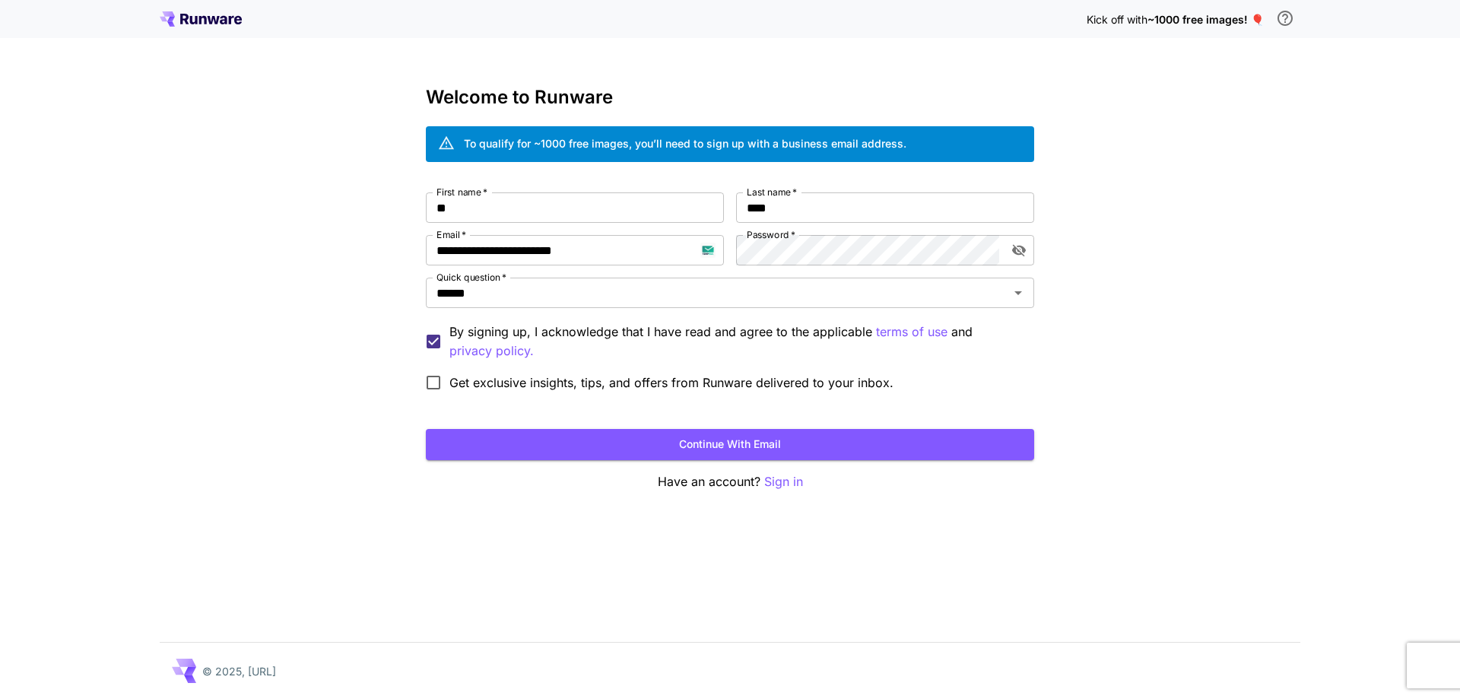
click at [770, 444] on button "Continue with email" at bounding box center [730, 444] width 608 height 31
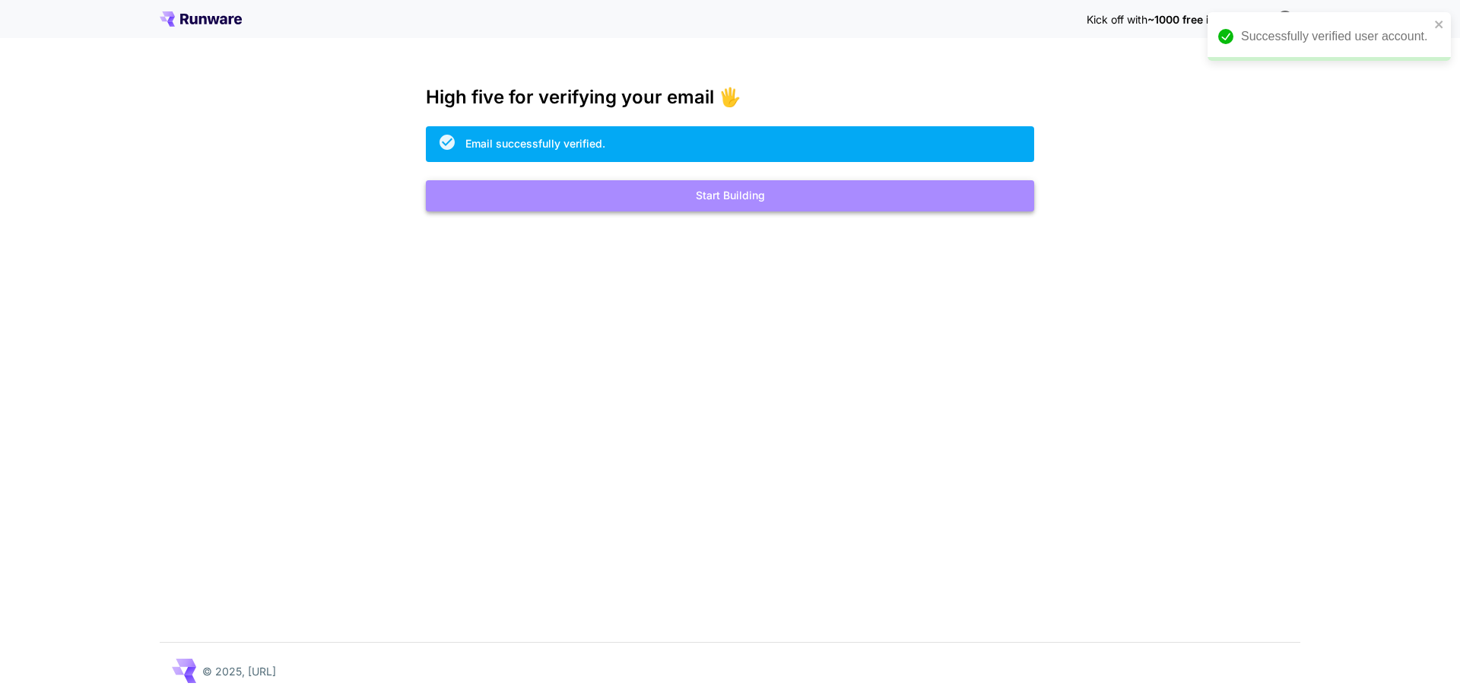
click at [677, 201] on button "Start Building" at bounding box center [730, 195] width 608 height 31
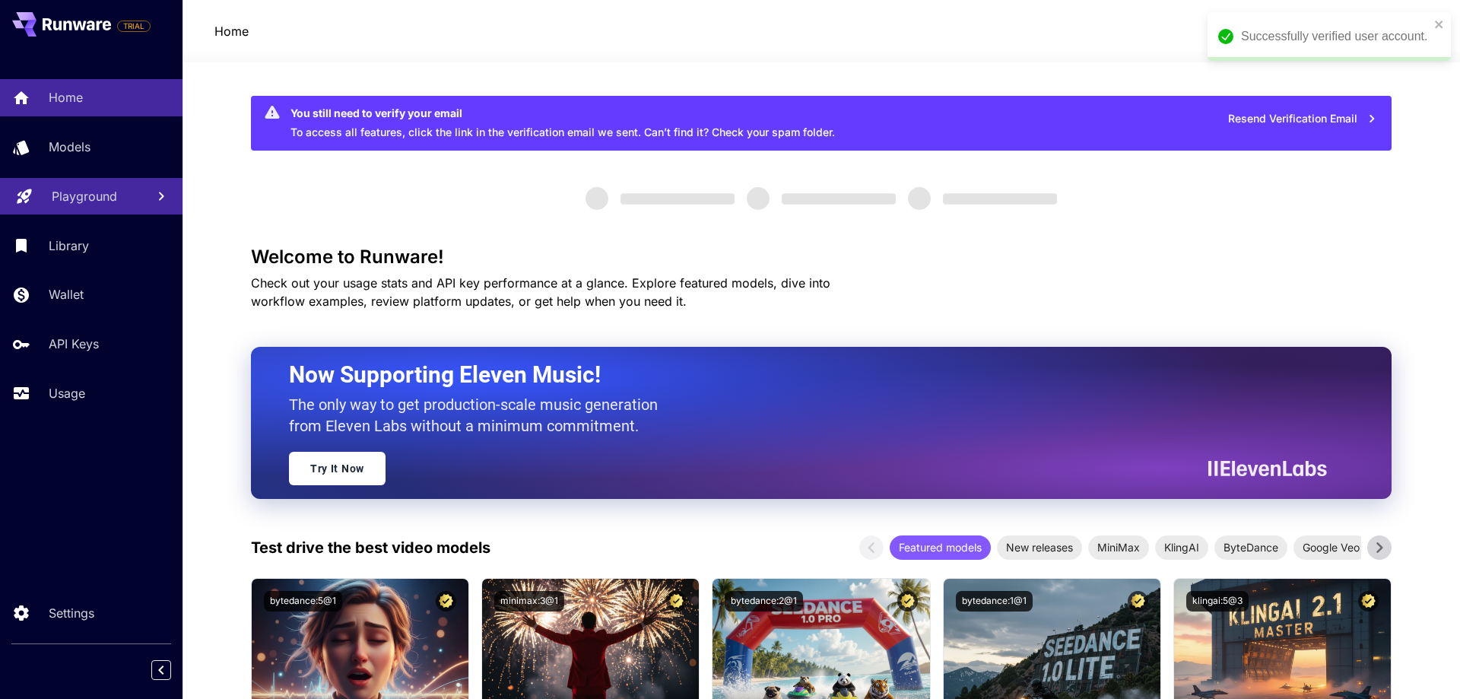
click at [67, 198] on p "Playground" at bounding box center [84, 196] width 65 height 18
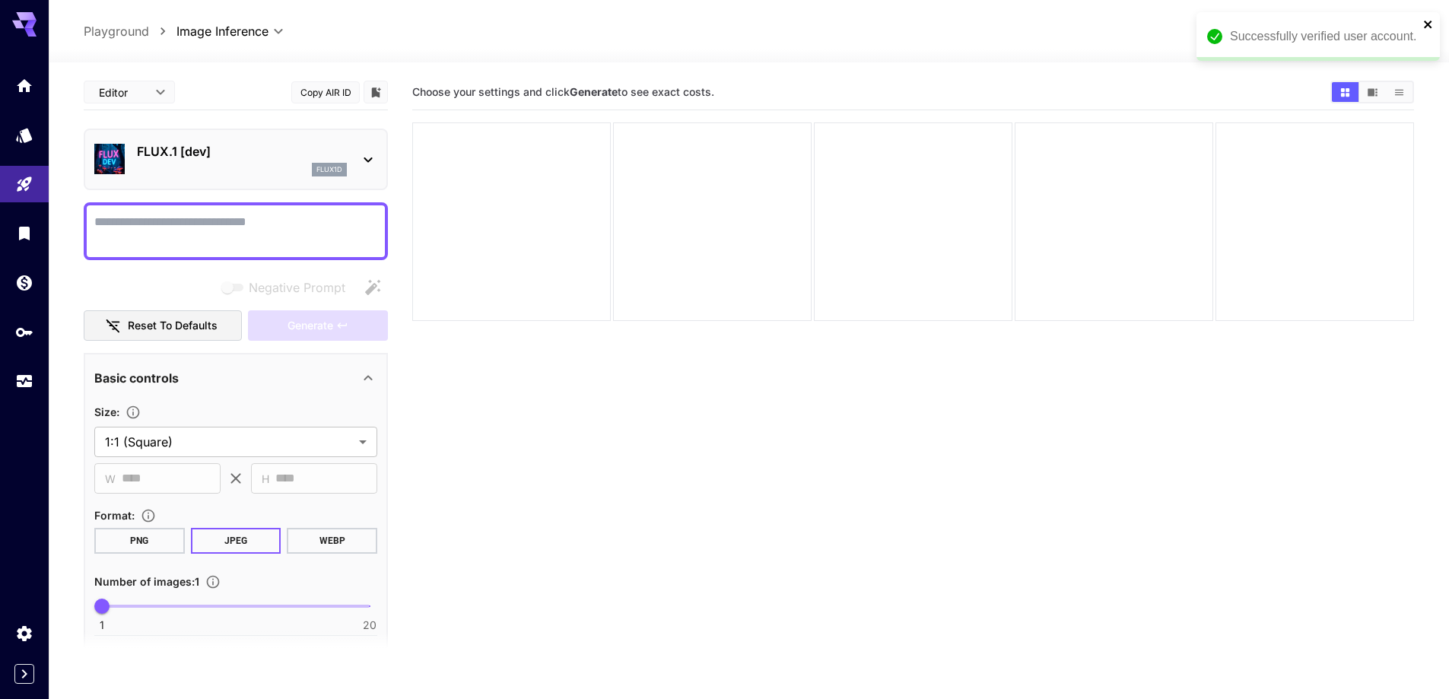
click at [1430, 25] on icon "close" at bounding box center [1428, 24] width 11 height 12
click at [1356, 32] on div "RR" at bounding box center [1363, 31] width 23 height 23
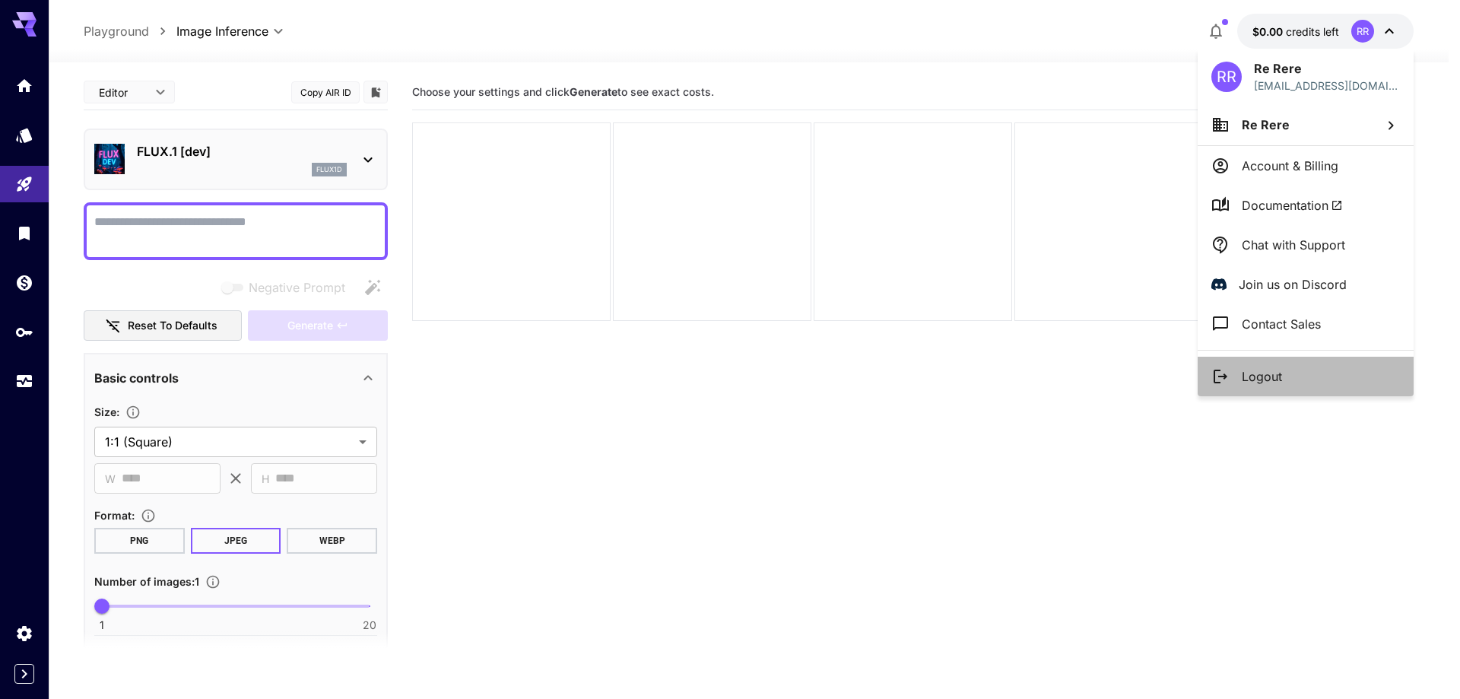
click at [1275, 381] on p "Logout" at bounding box center [1262, 376] width 40 height 18
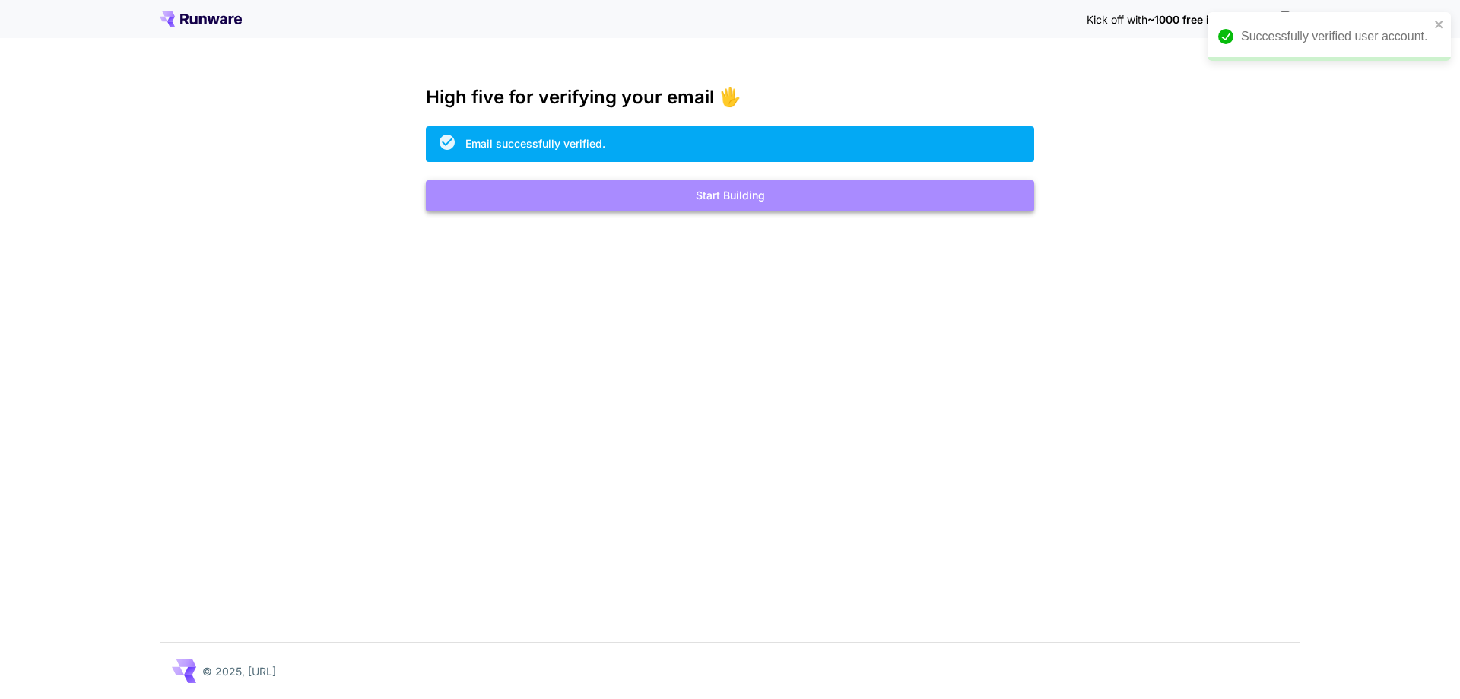
click at [709, 189] on button "Start Building" at bounding box center [730, 195] width 608 height 31
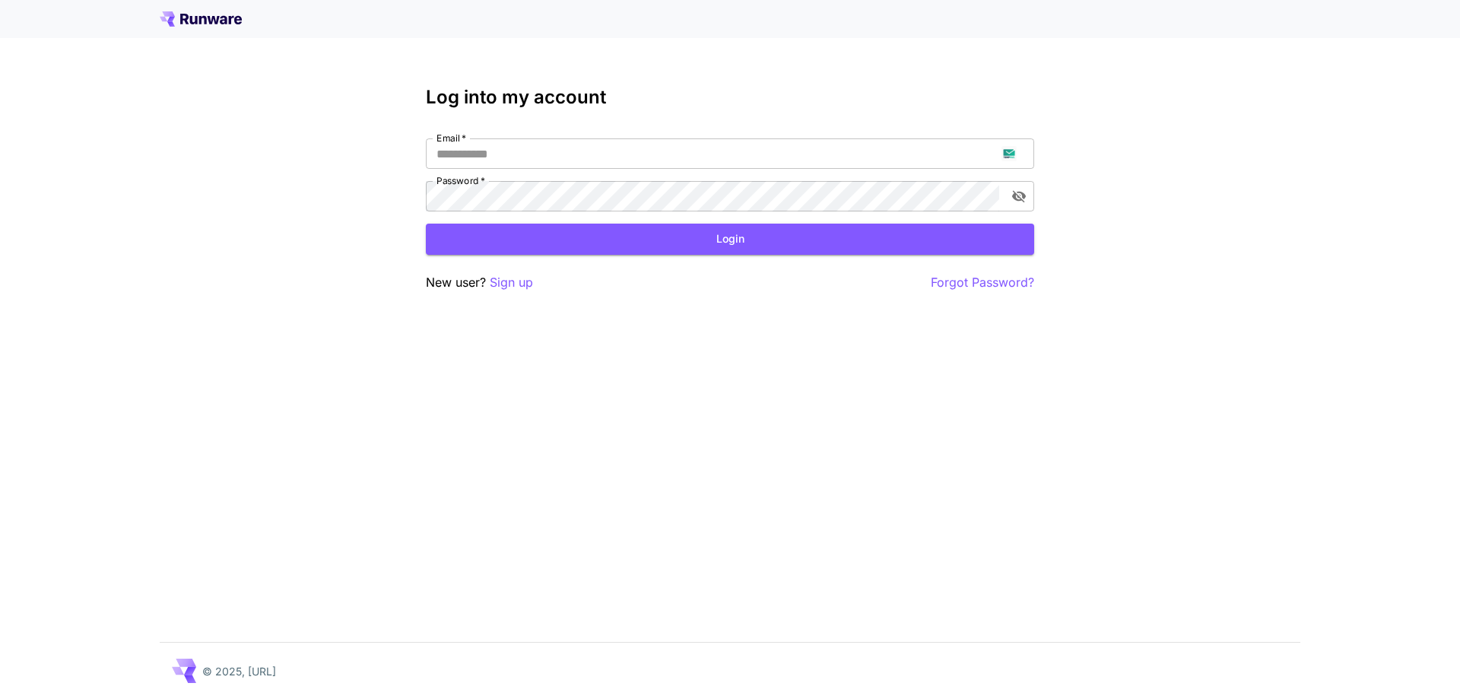
click at [504, 291] on p "Sign up" at bounding box center [511, 282] width 43 height 19
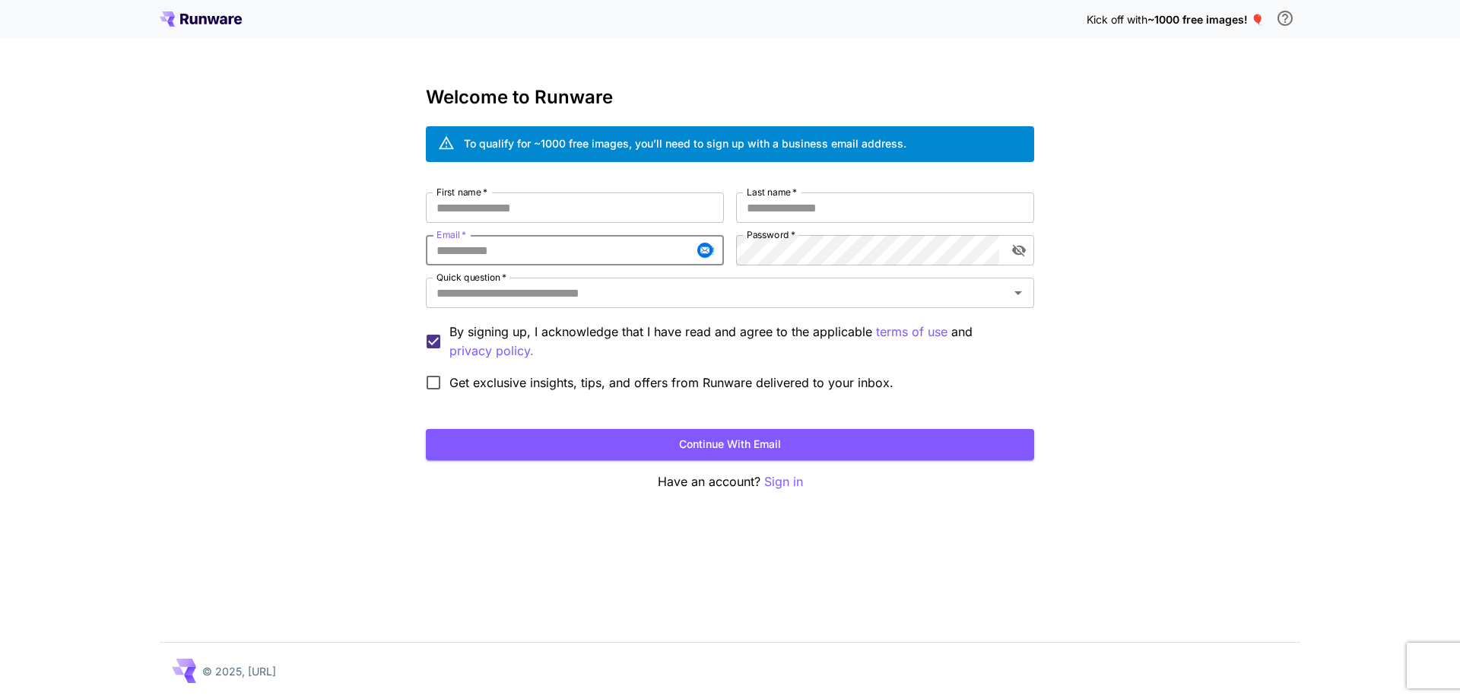
click at [538, 258] on input "Email   *" at bounding box center [575, 250] width 298 height 30
paste input "**********"
type input "**********"
click at [802, 234] on div "**********" at bounding box center [730, 295] width 608 height 206
click at [671, 217] on input "First name   *" at bounding box center [575, 207] width 298 height 30
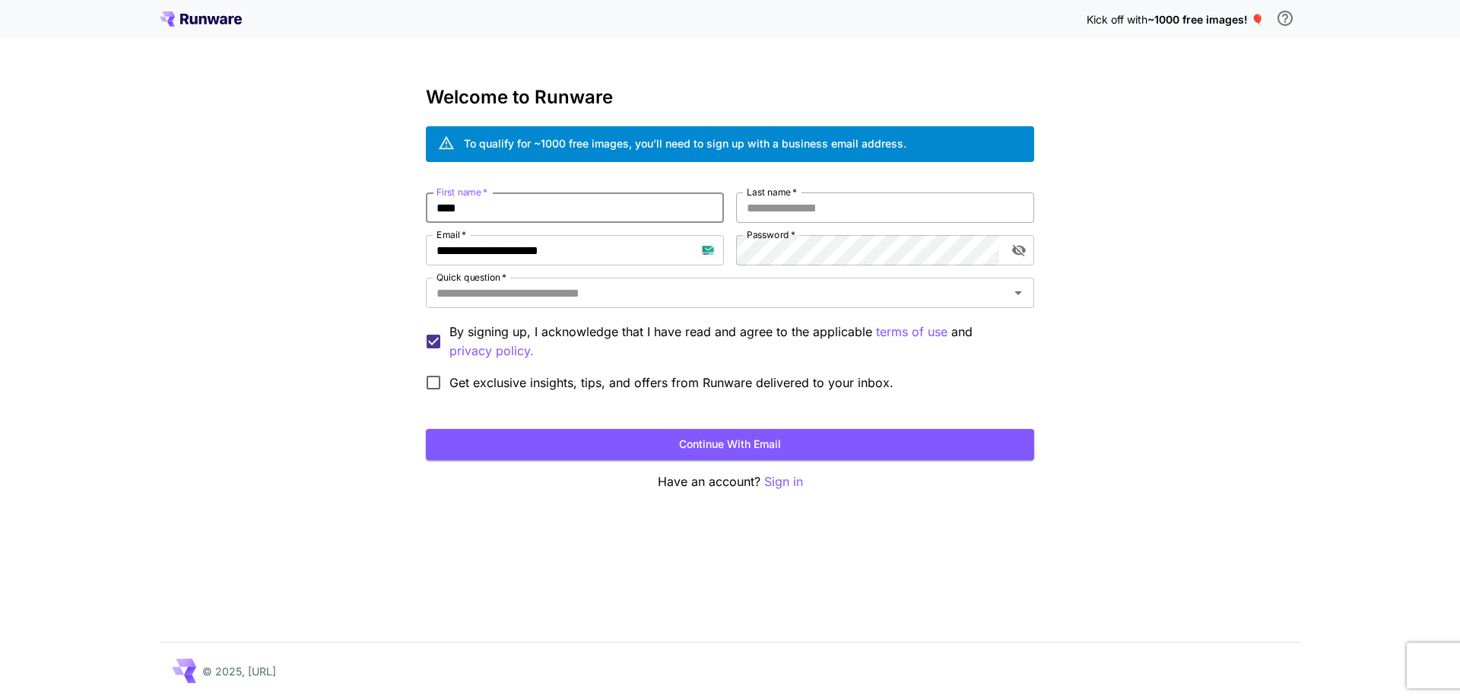
type input "****"
click at [796, 211] on input "Last name   *" at bounding box center [885, 207] width 298 height 30
type input "****"
click at [747, 295] on input "Quick question   *" at bounding box center [718, 292] width 574 height 21
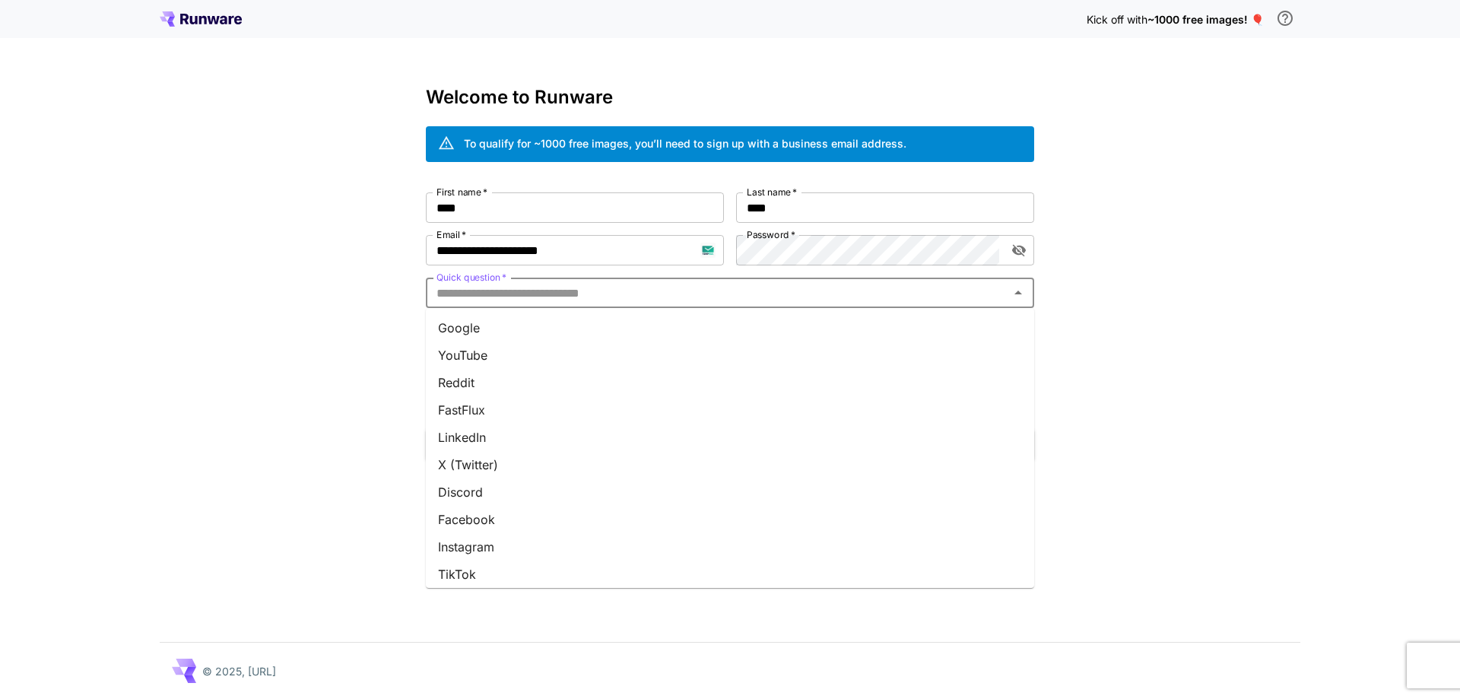
click at [737, 316] on li "Google" at bounding box center [730, 327] width 608 height 27
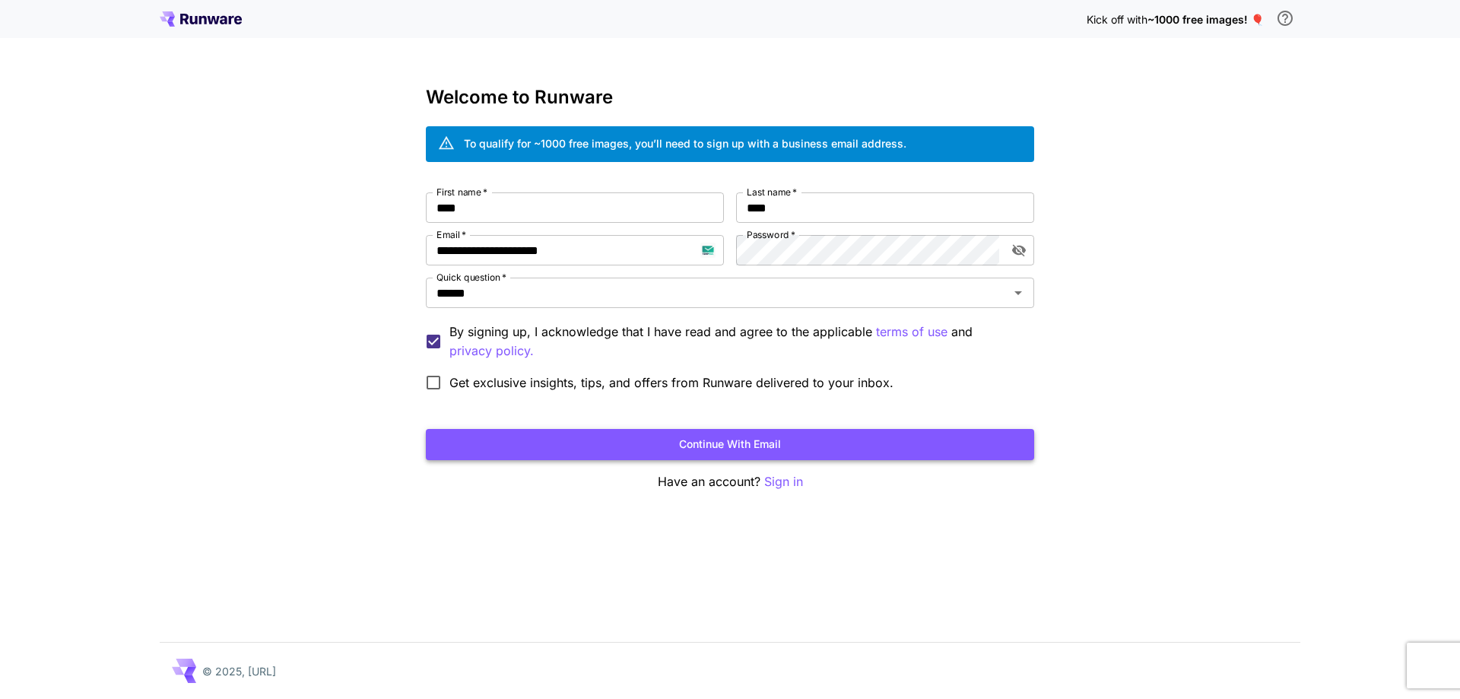
click at [783, 441] on button "Continue with email" at bounding box center [730, 444] width 608 height 31
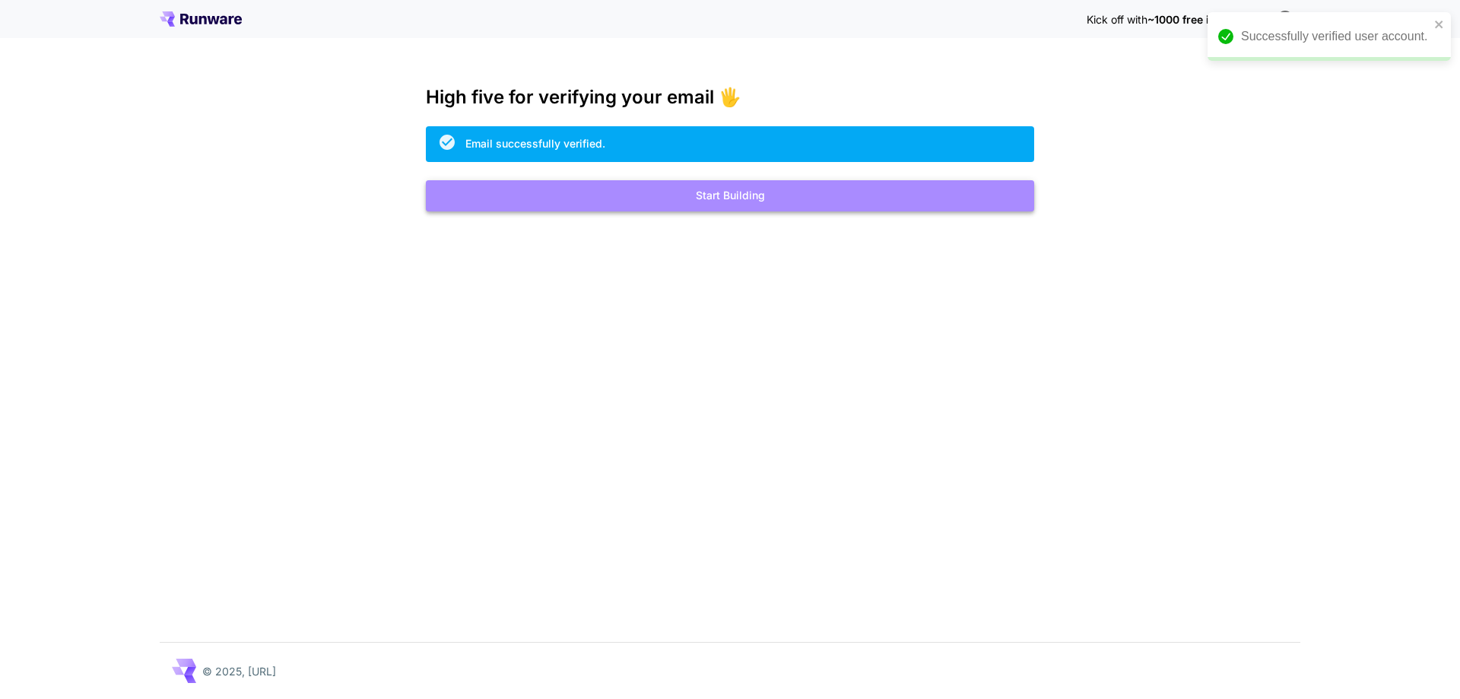
click at [765, 186] on button "Start Building" at bounding box center [730, 195] width 608 height 31
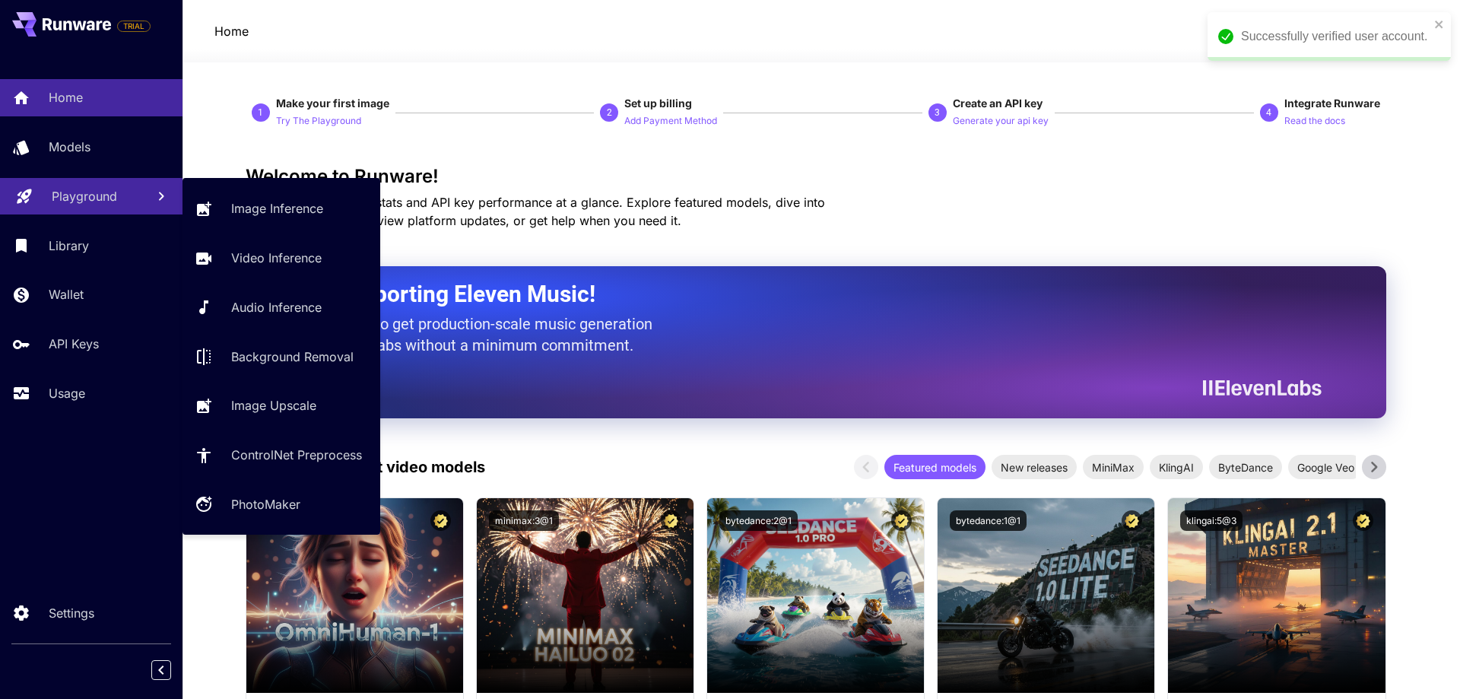
click at [78, 198] on p "Playground" at bounding box center [84, 196] width 65 height 18
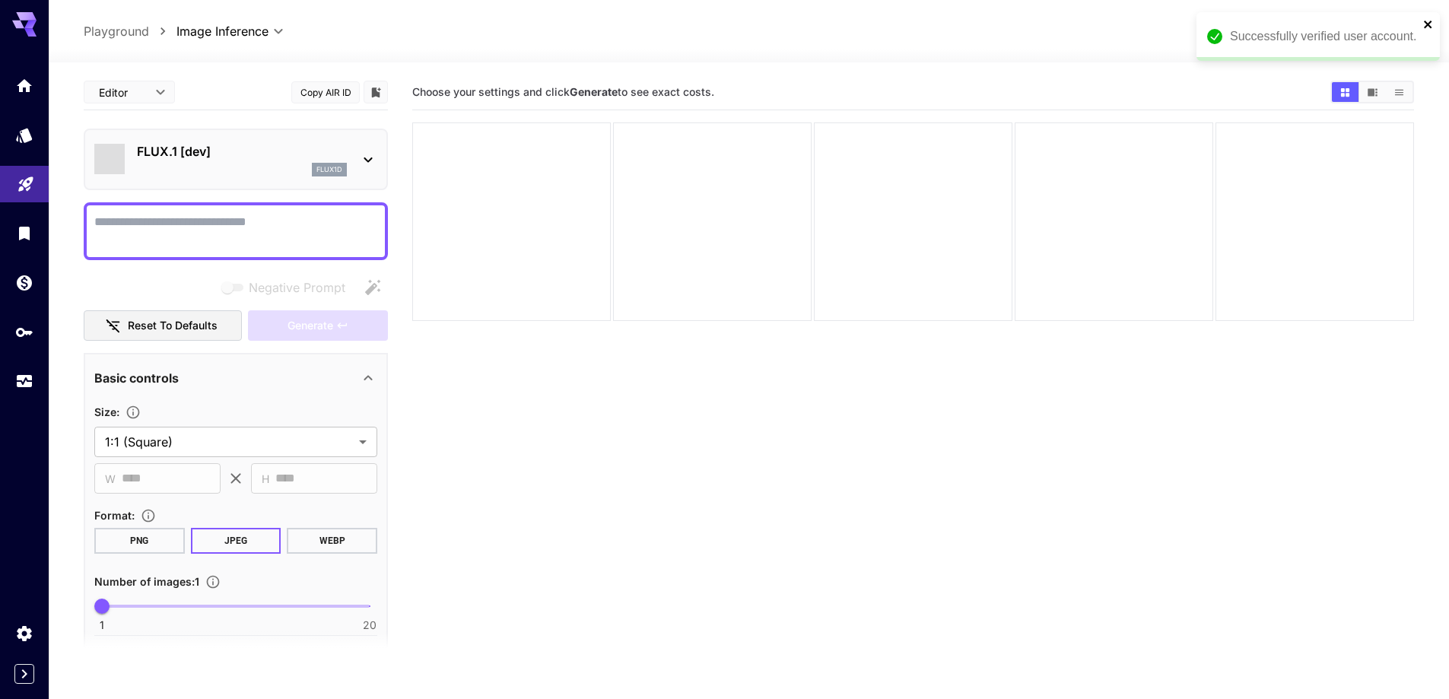
click at [1428, 21] on icon "close" at bounding box center [1428, 24] width 11 height 12
click at [1276, 31] on span "$0.00" at bounding box center [1269, 31] width 33 height 13
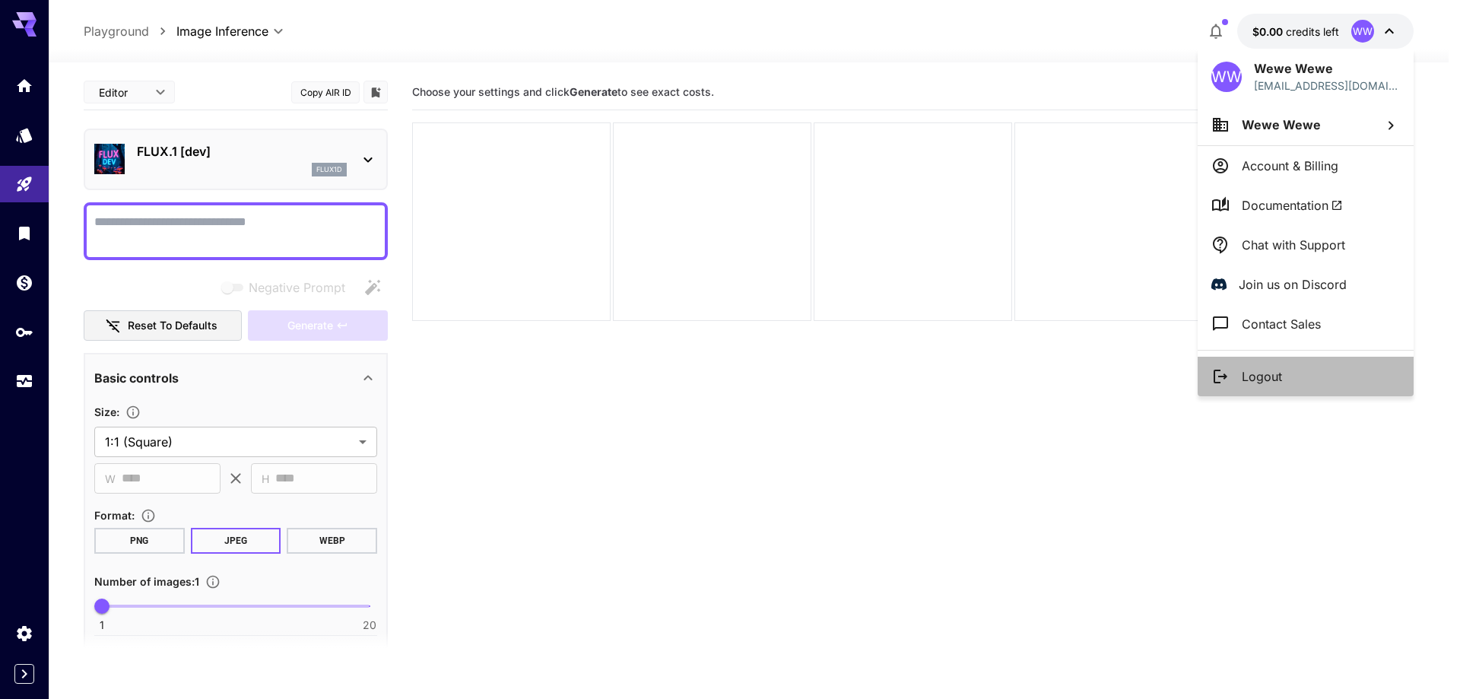
click at [1289, 376] on li "Logout" at bounding box center [1306, 377] width 216 height 40
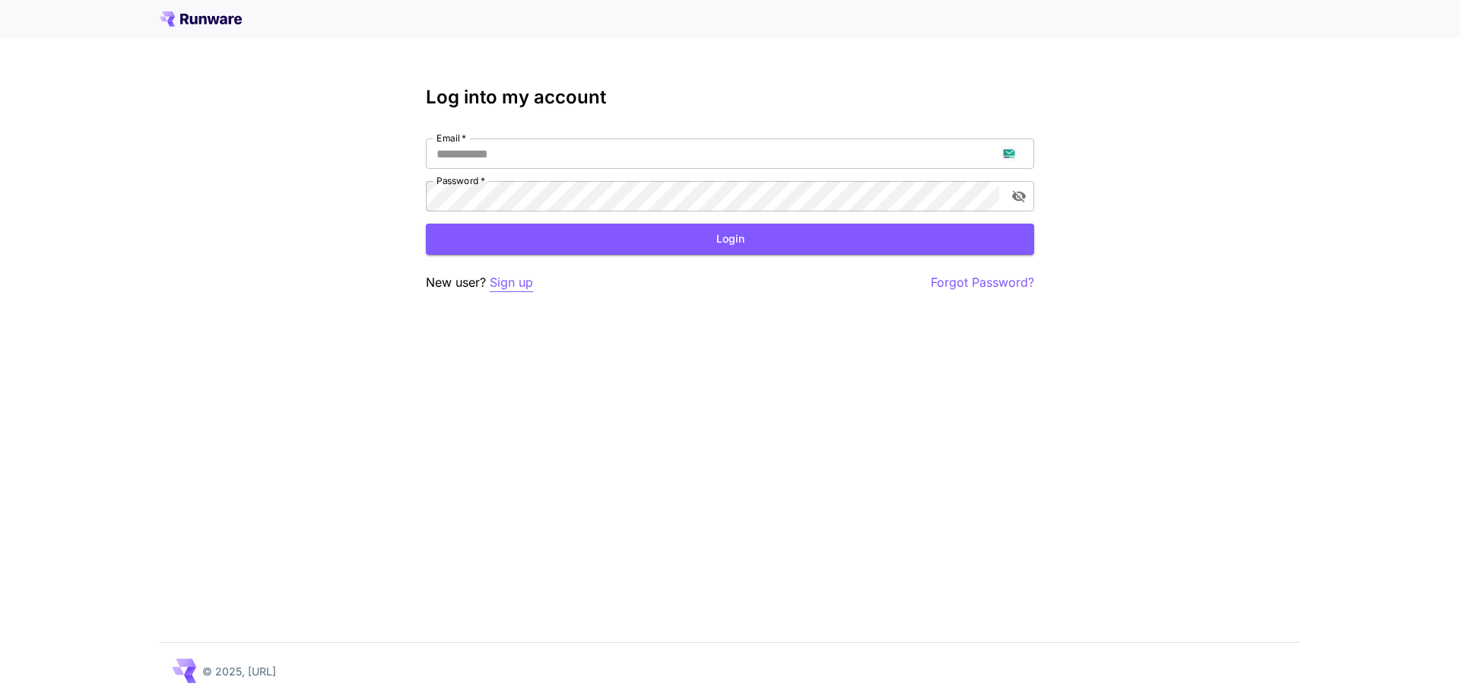
click at [513, 278] on p "Sign up" at bounding box center [511, 282] width 43 height 19
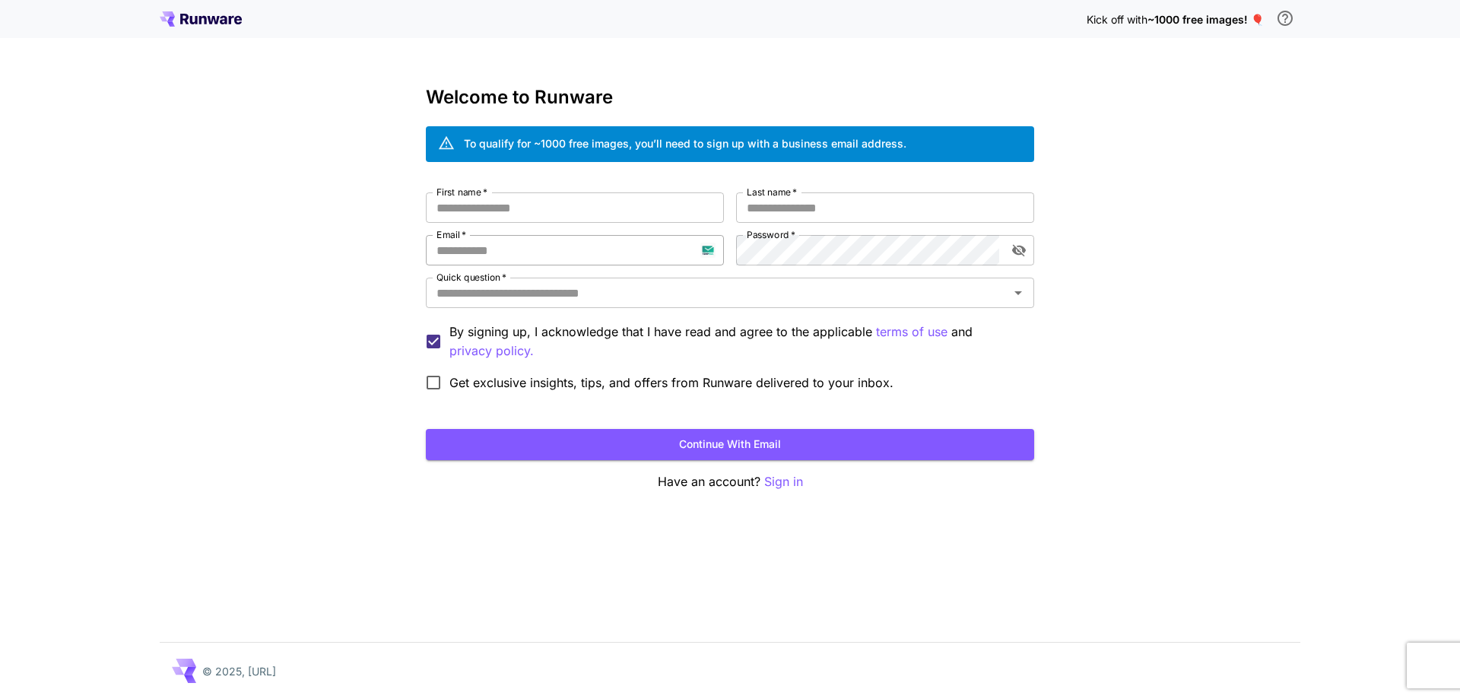
click at [572, 254] on input "Email   *" at bounding box center [575, 250] width 298 height 30
paste input "**********"
type input "**********"
click at [691, 198] on input "First name   *" at bounding box center [575, 207] width 298 height 30
type input "****"
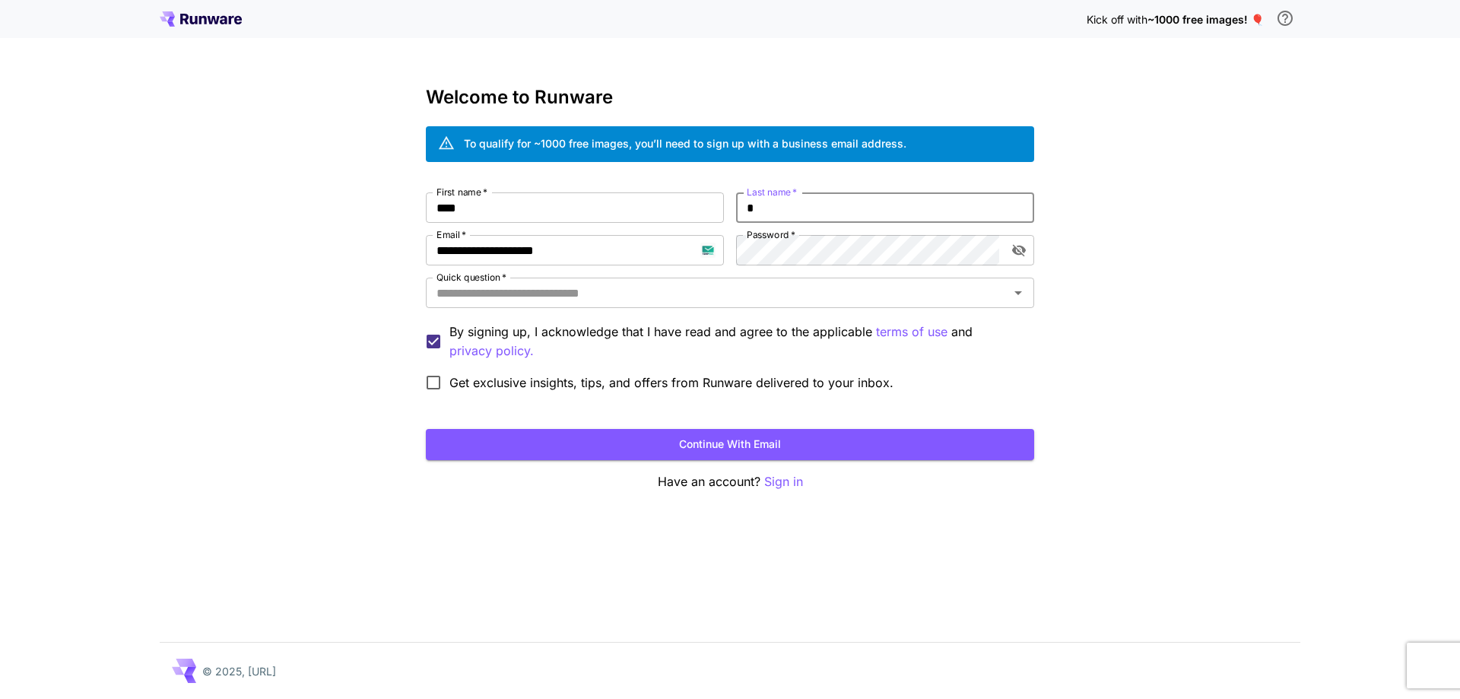
click at [758, 210] on input "*" at bounding box center [885, 207] width 298 height 30
type input "***"
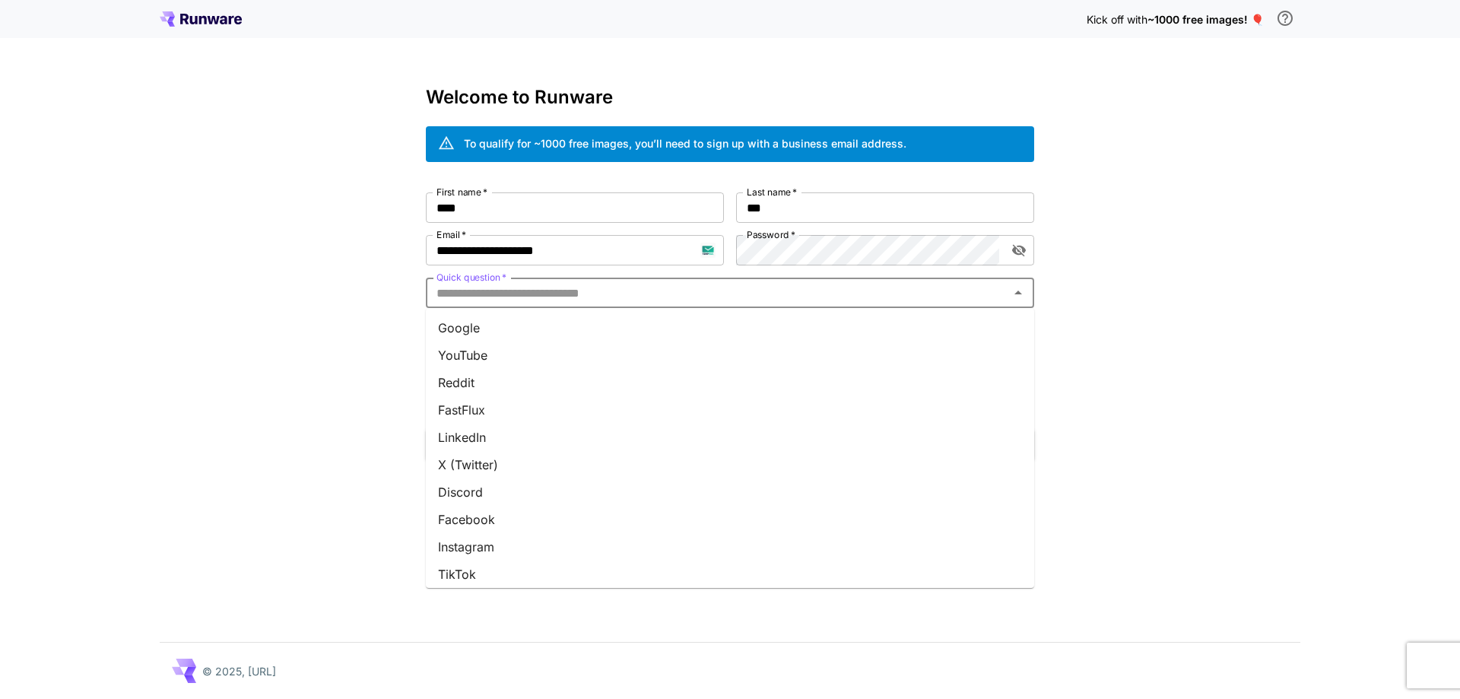
click at [734, 300] on input "Quick question   *" at bounding box center [718, 292] width 574 height 21
click at [713, 324] on li "Google" at bounding box center [730, 327] width 608 height 27
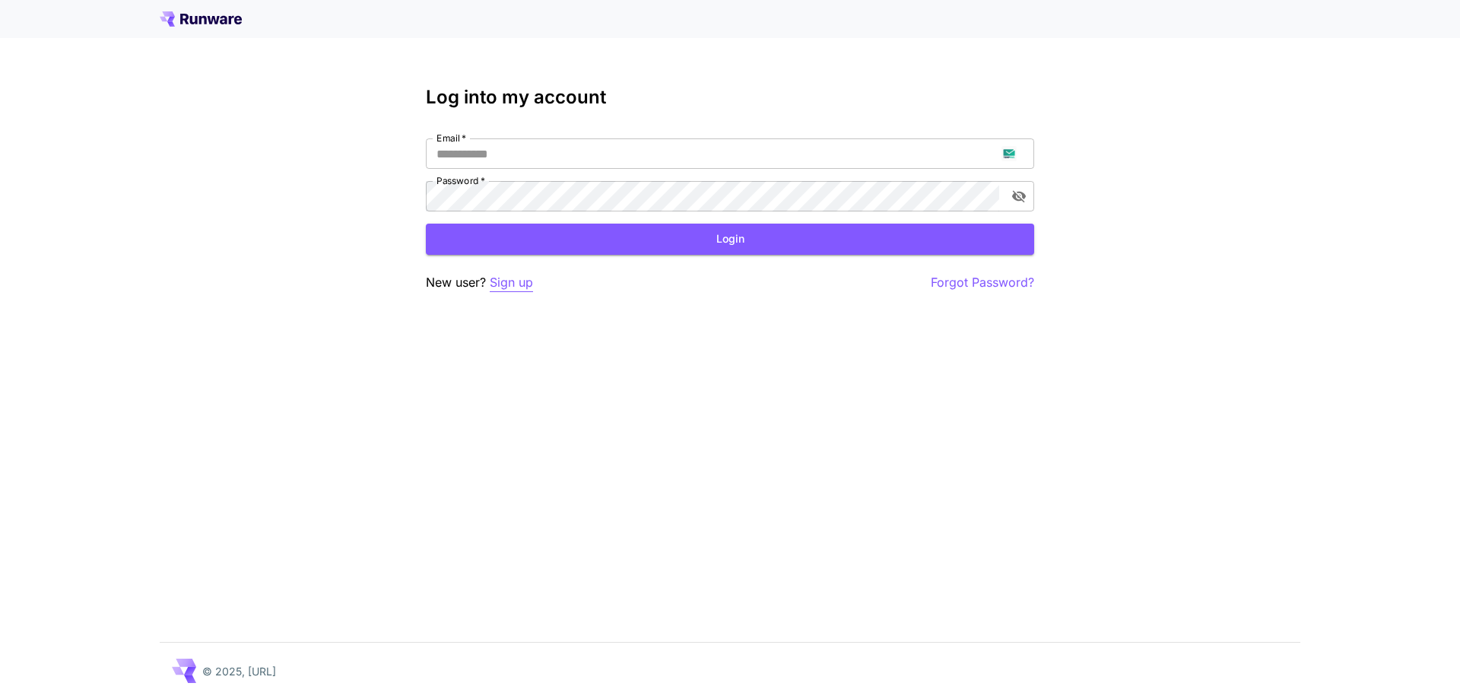
click at [515, 284] on p "Sign up" at bounding box center [511, 282] width 43 height 19
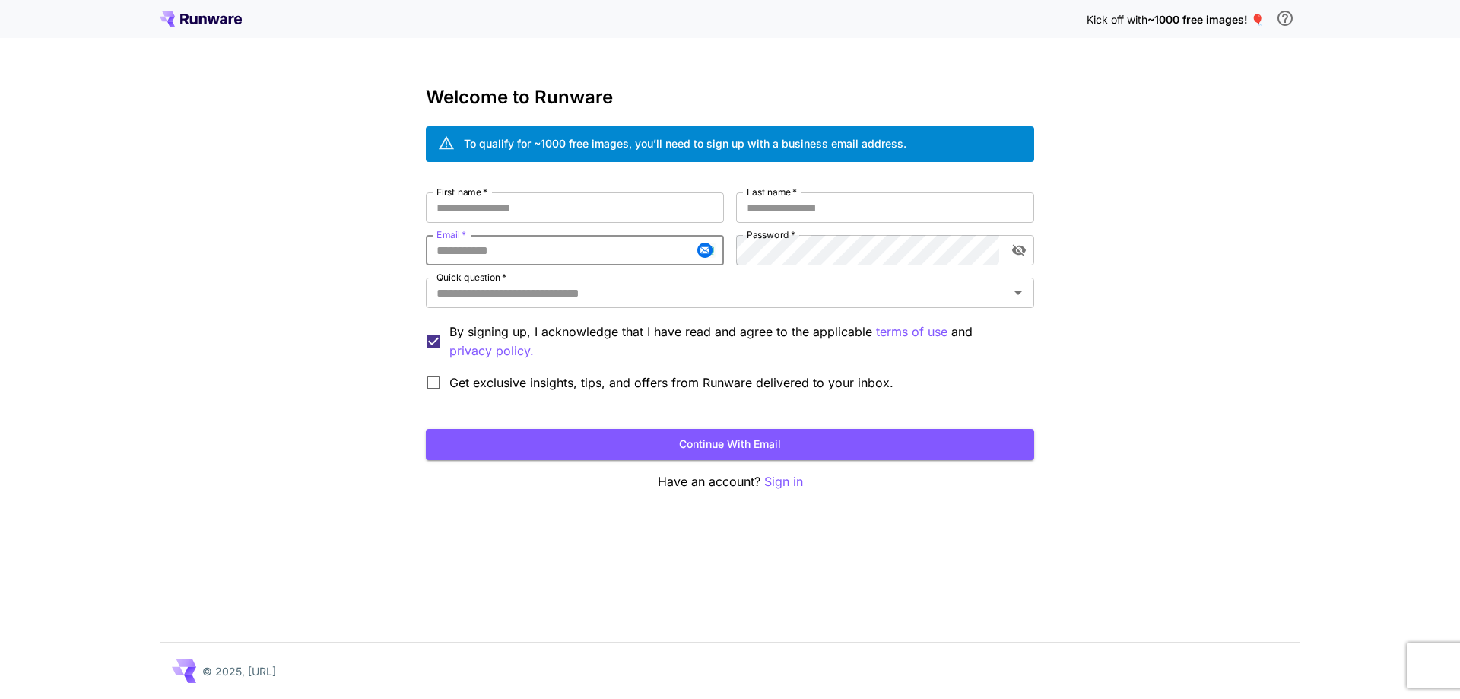
click at [531, 262] on input "Email   *" at bounding box center [575, 250] width 298 height 30
paste input "**********"
type input "**********"
click at [621, 210] on input "First name   *" at bounding box center [575, 207] width 298 height 30
click at [1016, 249] on icon "toggle password visibility" at bounding box center [1019, 251] width 14 height 12
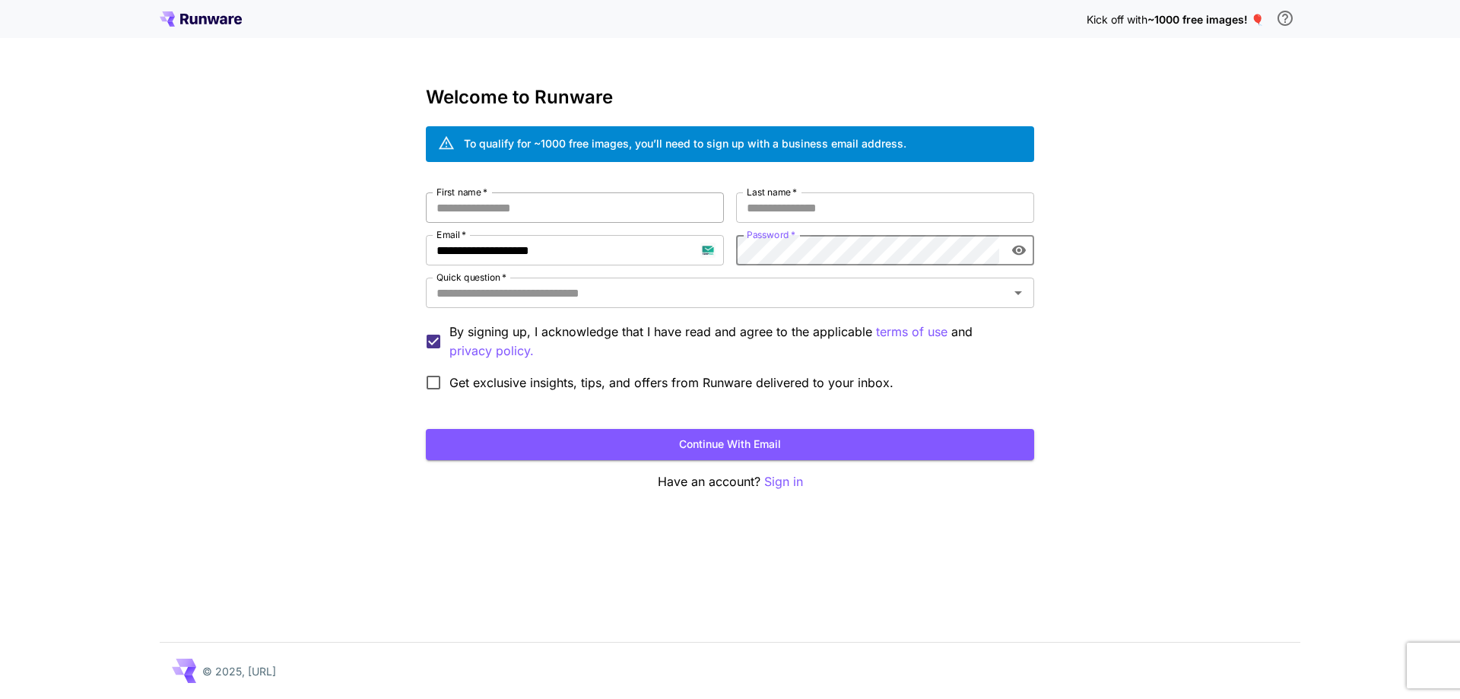
click at [678, 208] on input "First name   *" at bounding box center [575, 207] width 298 height 30
type input "**"
click at [821, 218] on input "Last name   *" at bounding box center [885, 207] width 298 height 30
type input "*****"
click at [726, 294] on input "Quick question   *" at bounding box center [718, 292] width 574 height 21
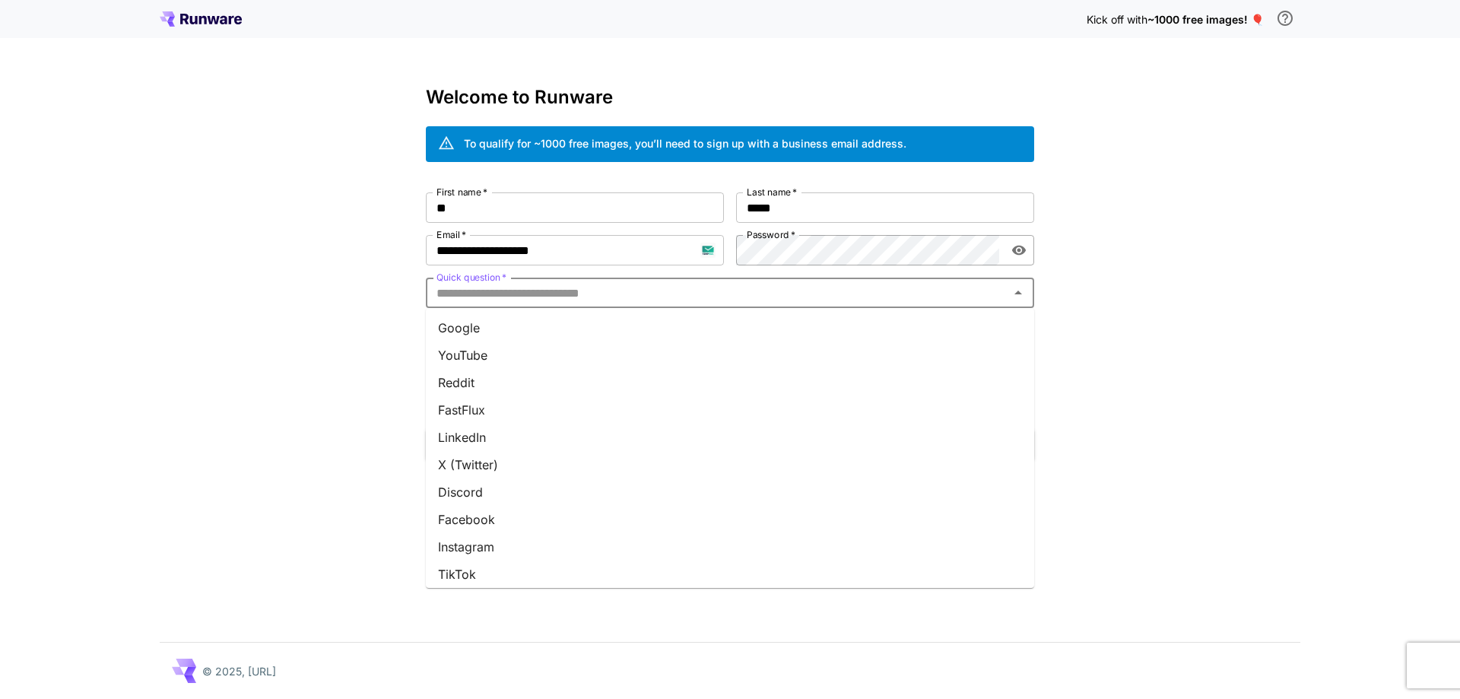
click at [660, 335] on li "Google" at bounding box center [730, 327] width 608 height 27
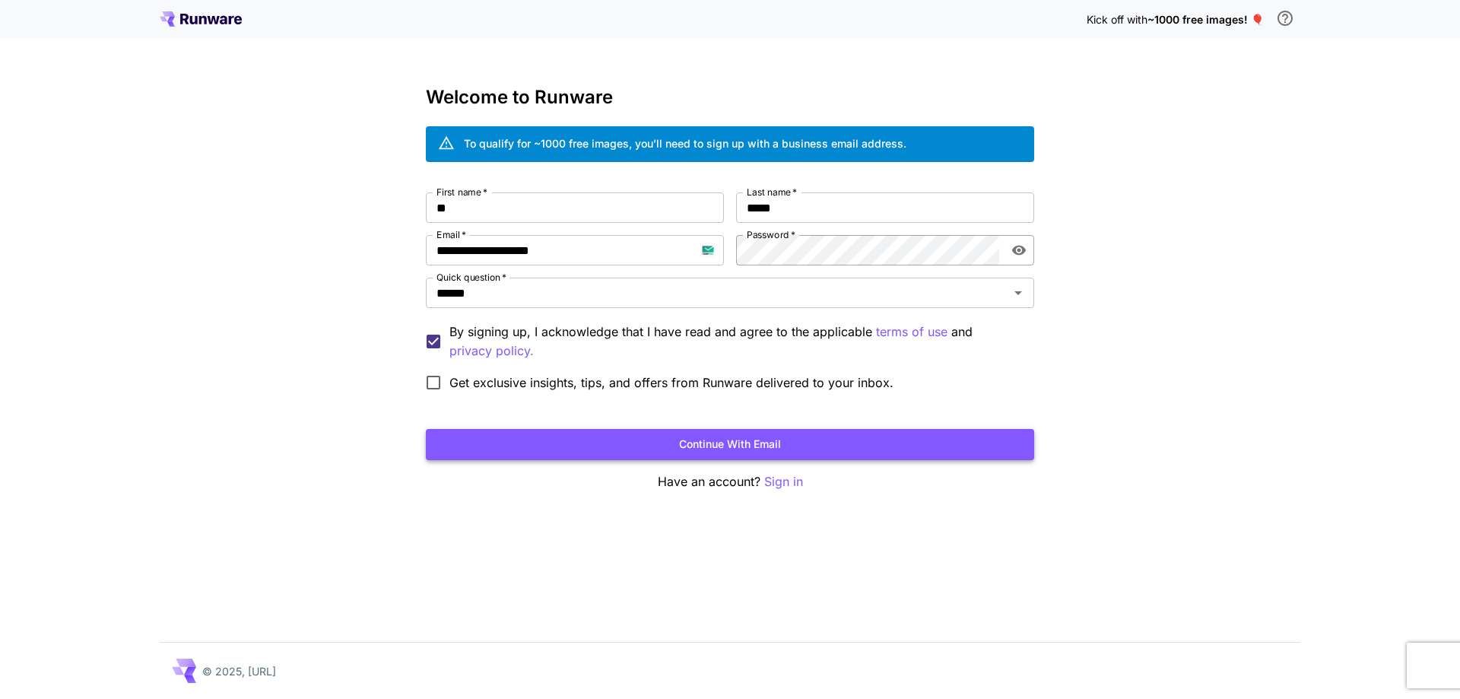
click at [730, 459] on button "Continue with email" at bounding box center [730, 444] width 608 height 31
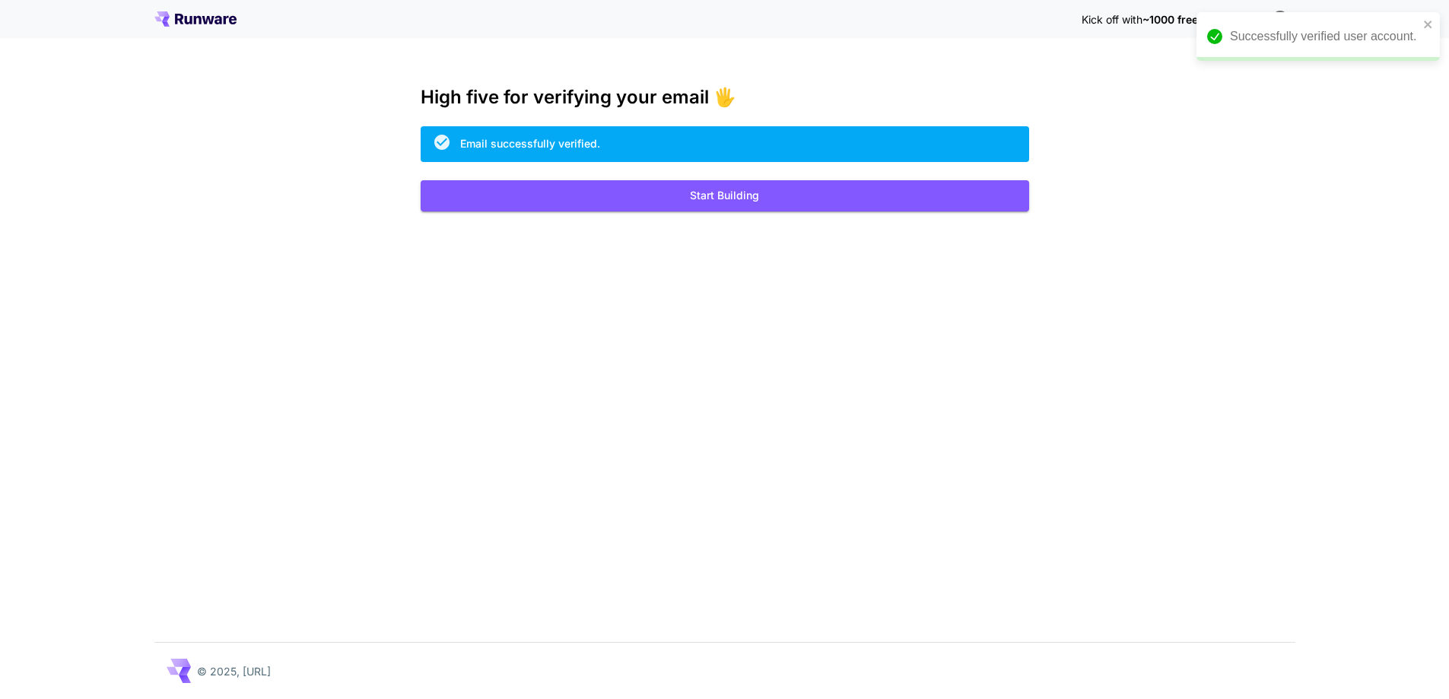
click at [799, 205] on button "Start Building" at bounding box center [725, 195] width 608 height 31
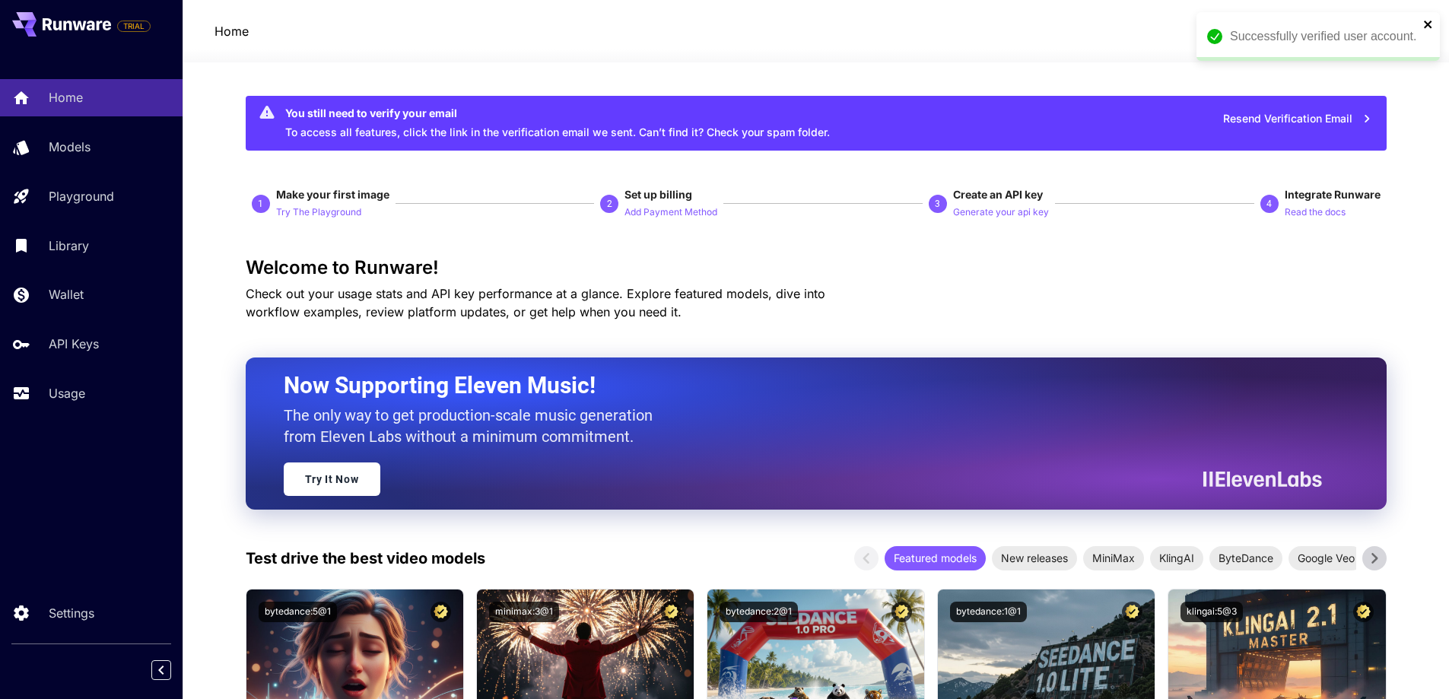
click at [1424, 22] on icon "close" at bounding box center [1428, 24] width 11 height 12
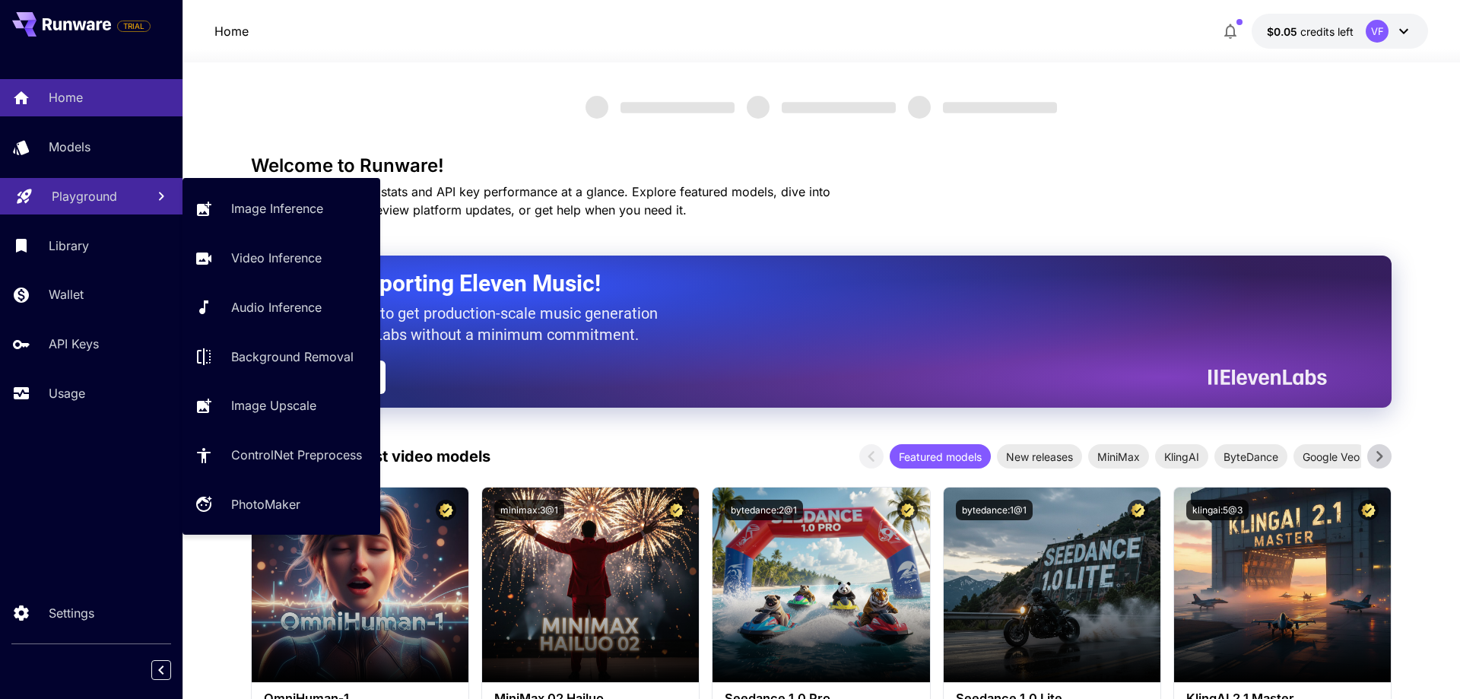
click at [100, 199] on p "Playground" at bounding box center [84, 196] width 65 height 18
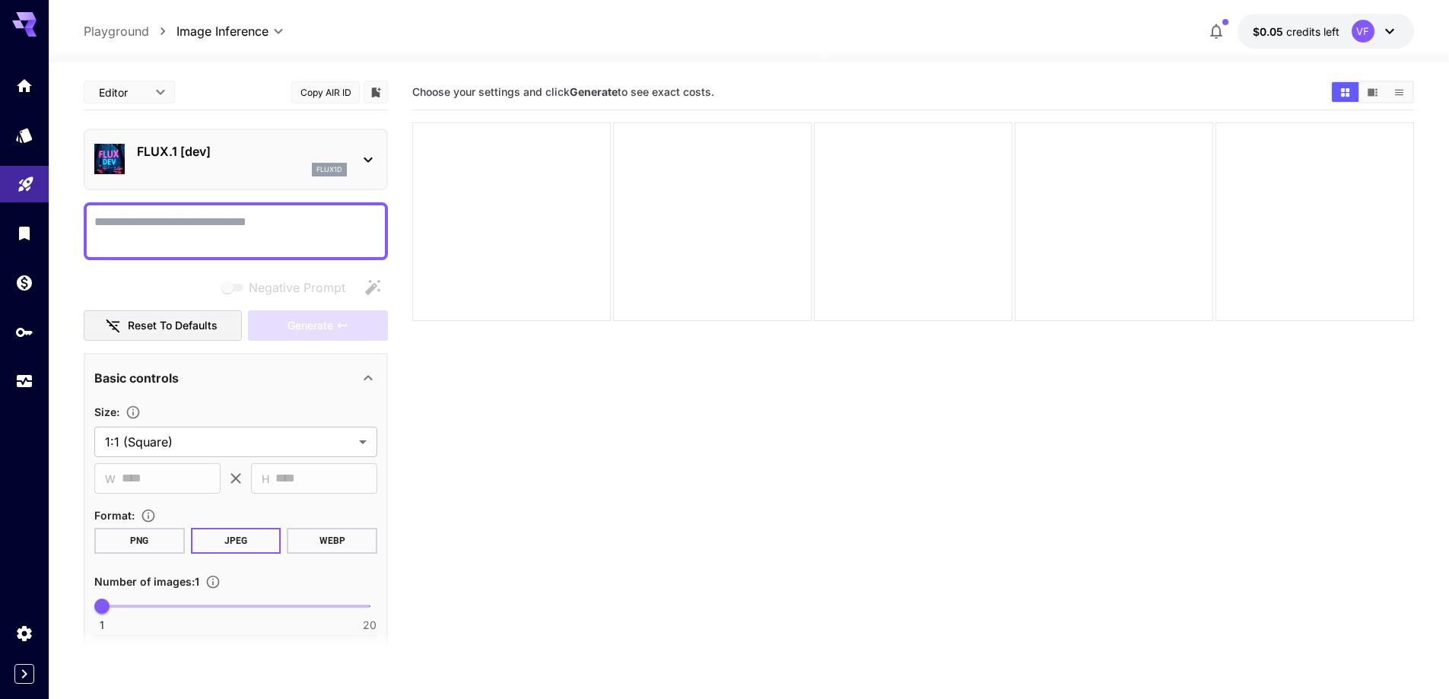
click at [271, 163] on div "flux1d" at bounding box center [242, 170] width 210 height 14
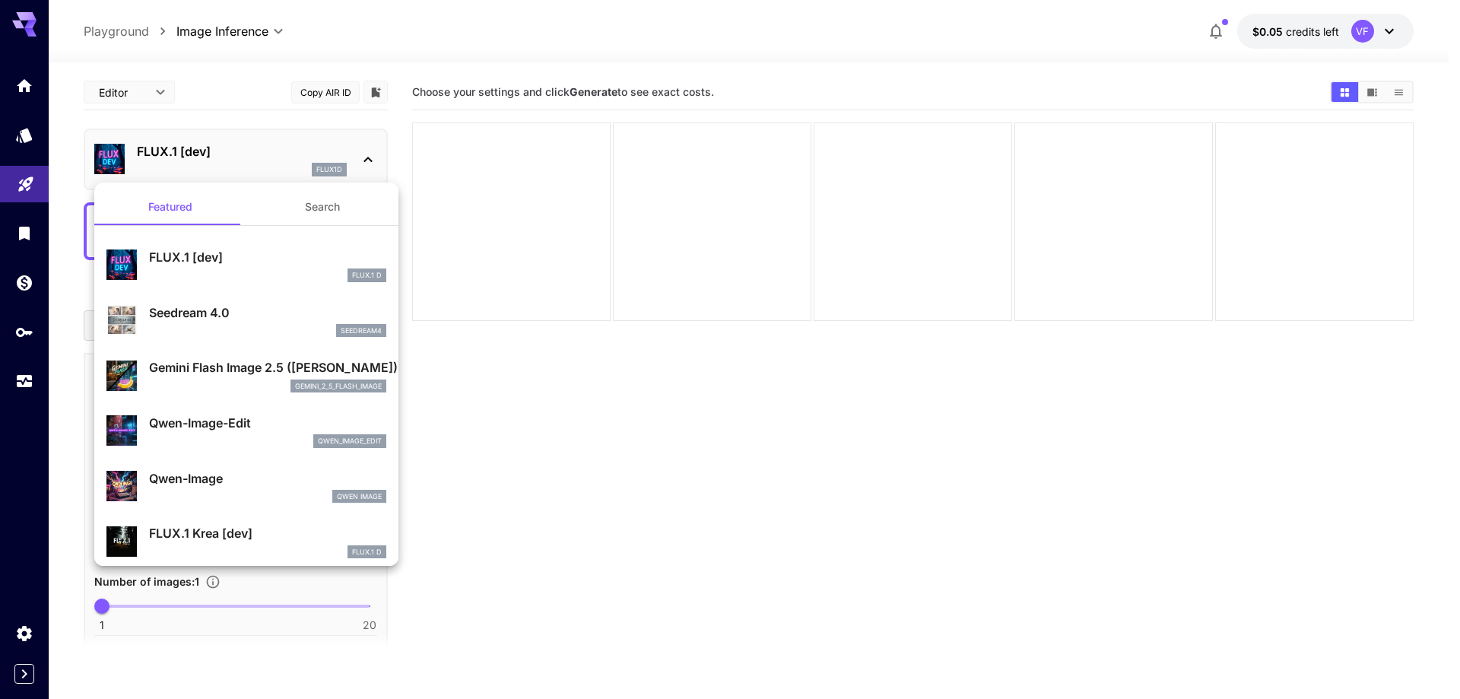
click at [318, 199] on button "Search" at bounding box center [322, 207] width 152 height 37
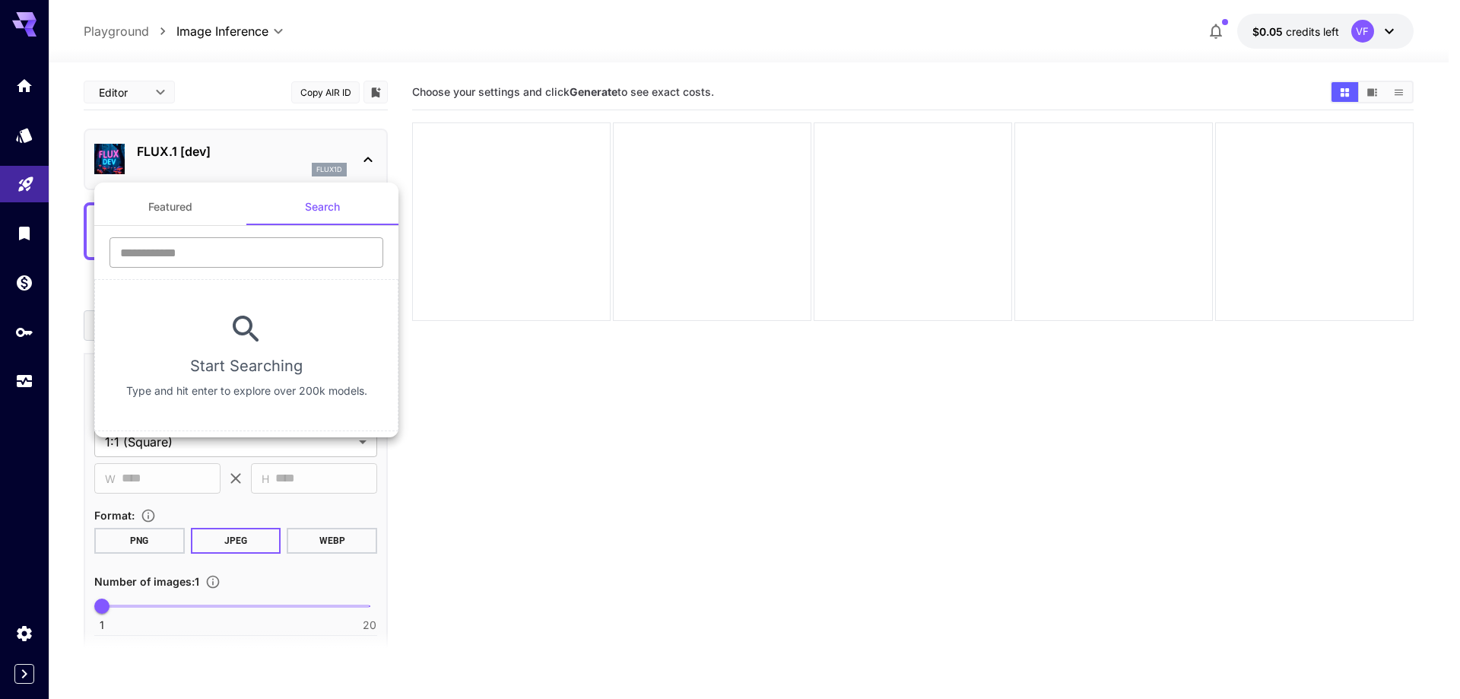
click at [277, 254] on input "text" at bounding box center [247, 252] width 274 height 30
type input "****"
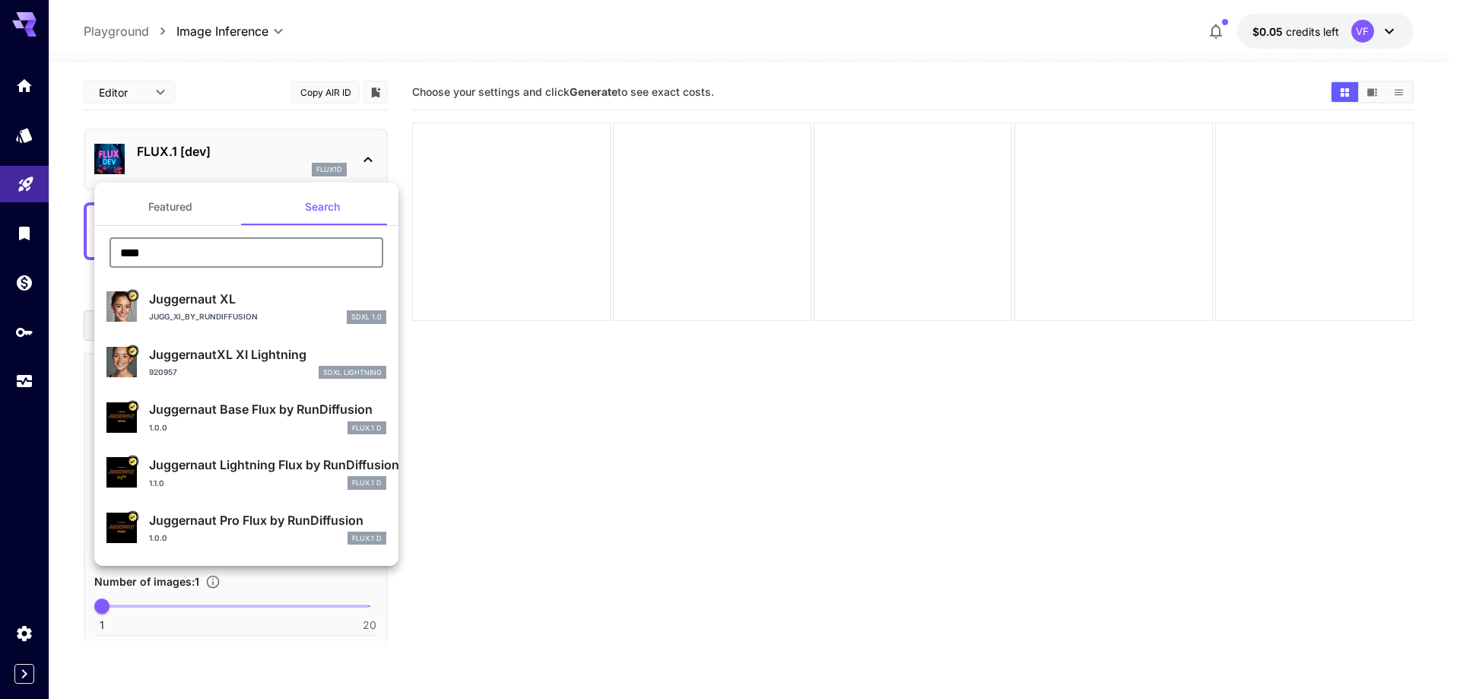
click at [228, 311] on p "Jugg_XI_by_RunDiffusion" at bounding box center [203, 316] width 109 height 11
type input "**"
type input "***"
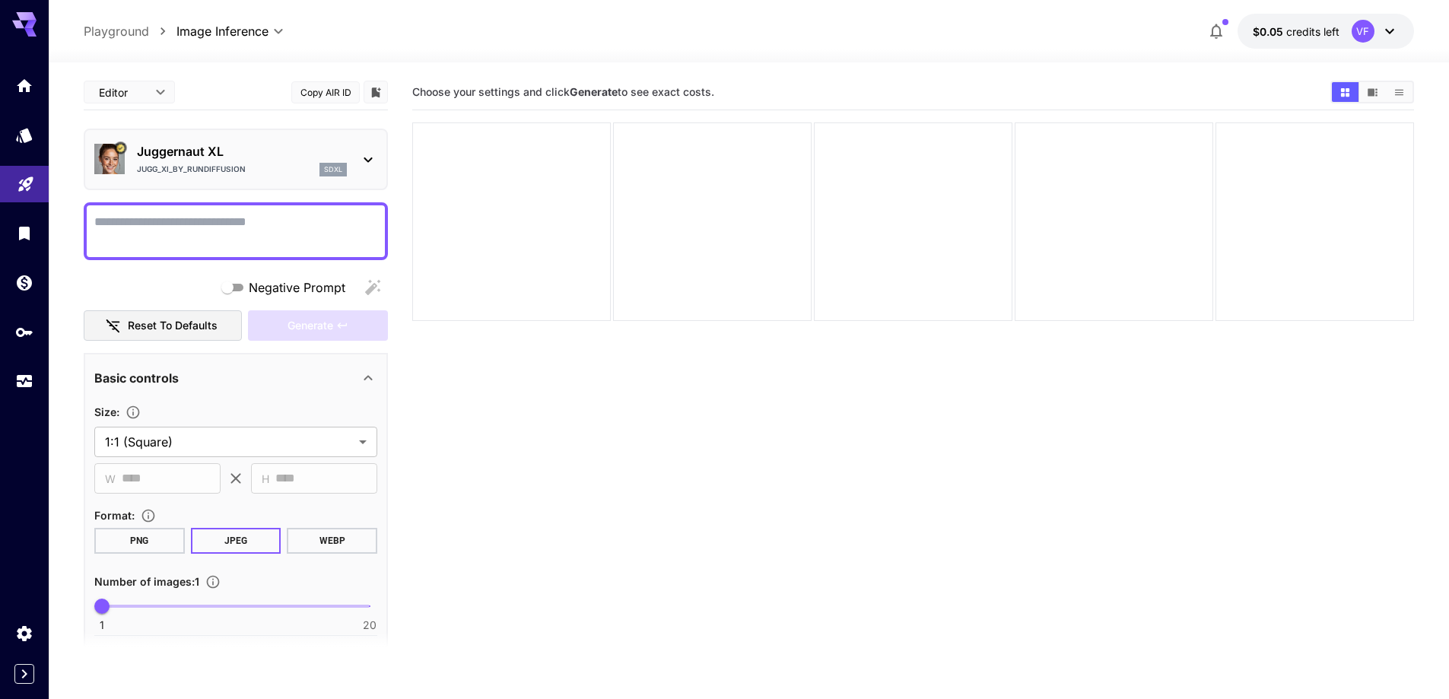
click at [286, 230] on textarea "Negative Prompt" at bounding box center [235, 231] width 283 height 37
paste textarea "**********"
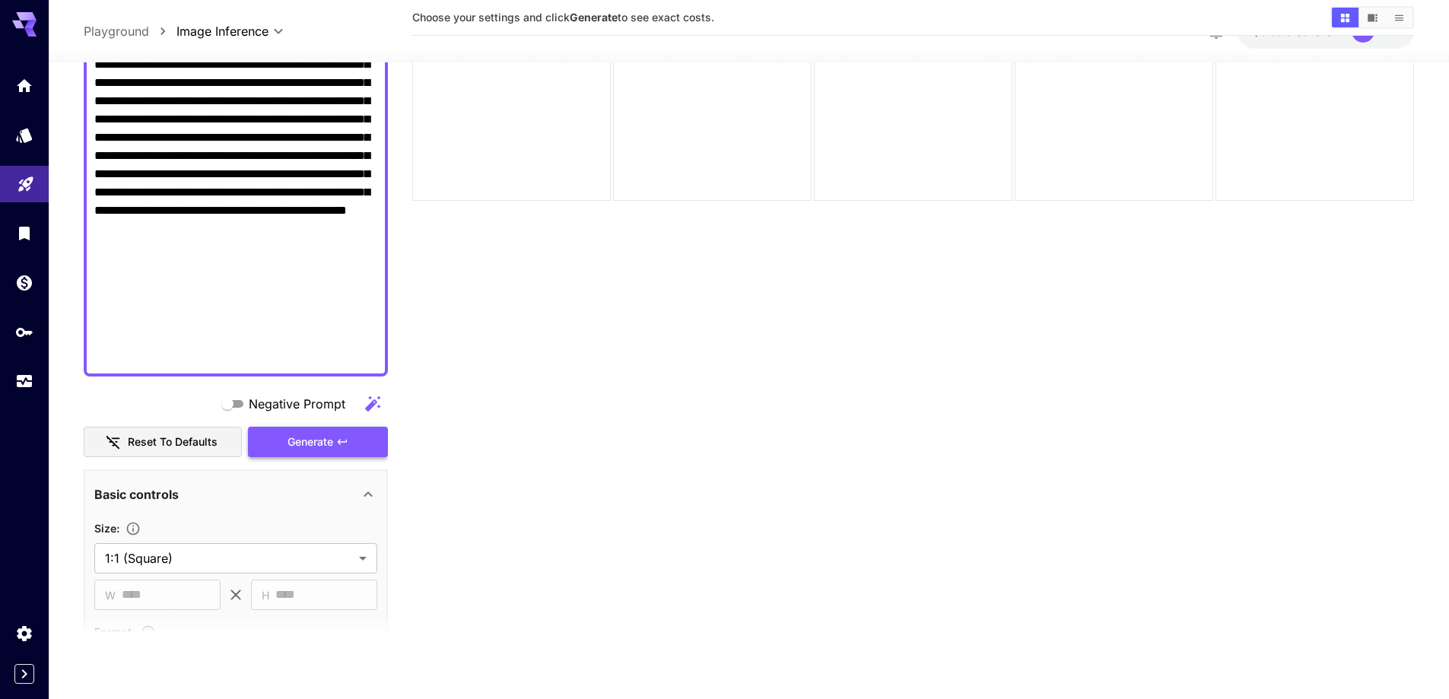
scroll to position [668, 0]
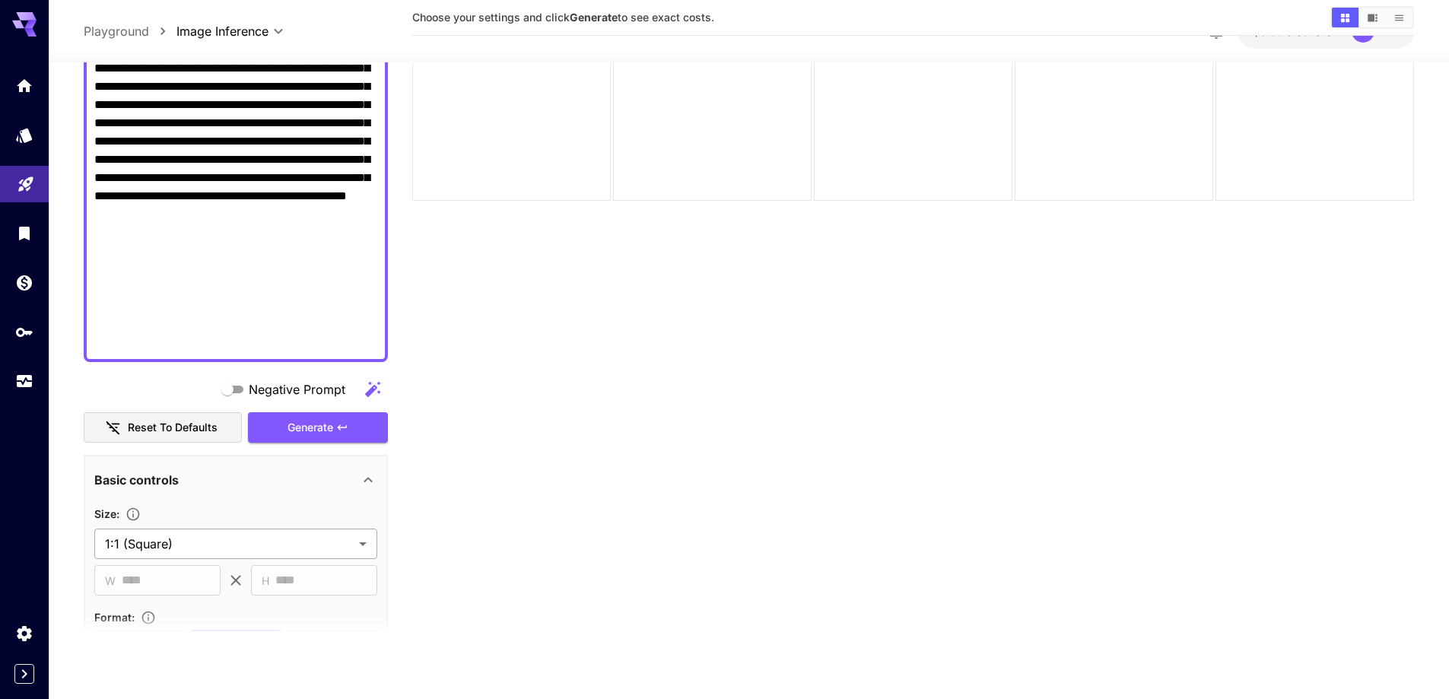
type textarea "**********"
click at [272, 535] on body "**********" at bounding box center [730, 289] width 1460 height 819
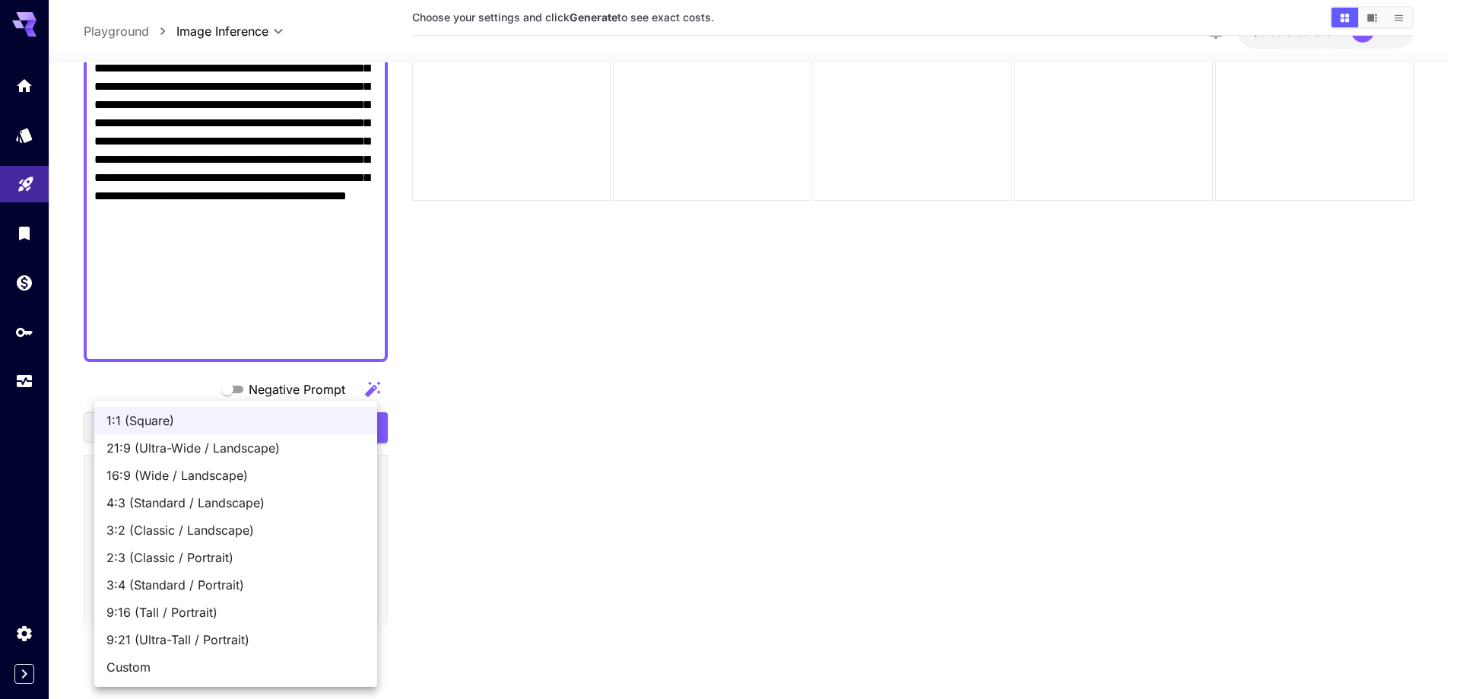
click at [263, 483] on span "16:9 (Wide / Landscape)" at bounding box center [235, 475] width 259 height 18
type input "**********"
type input "****"
type input "***"
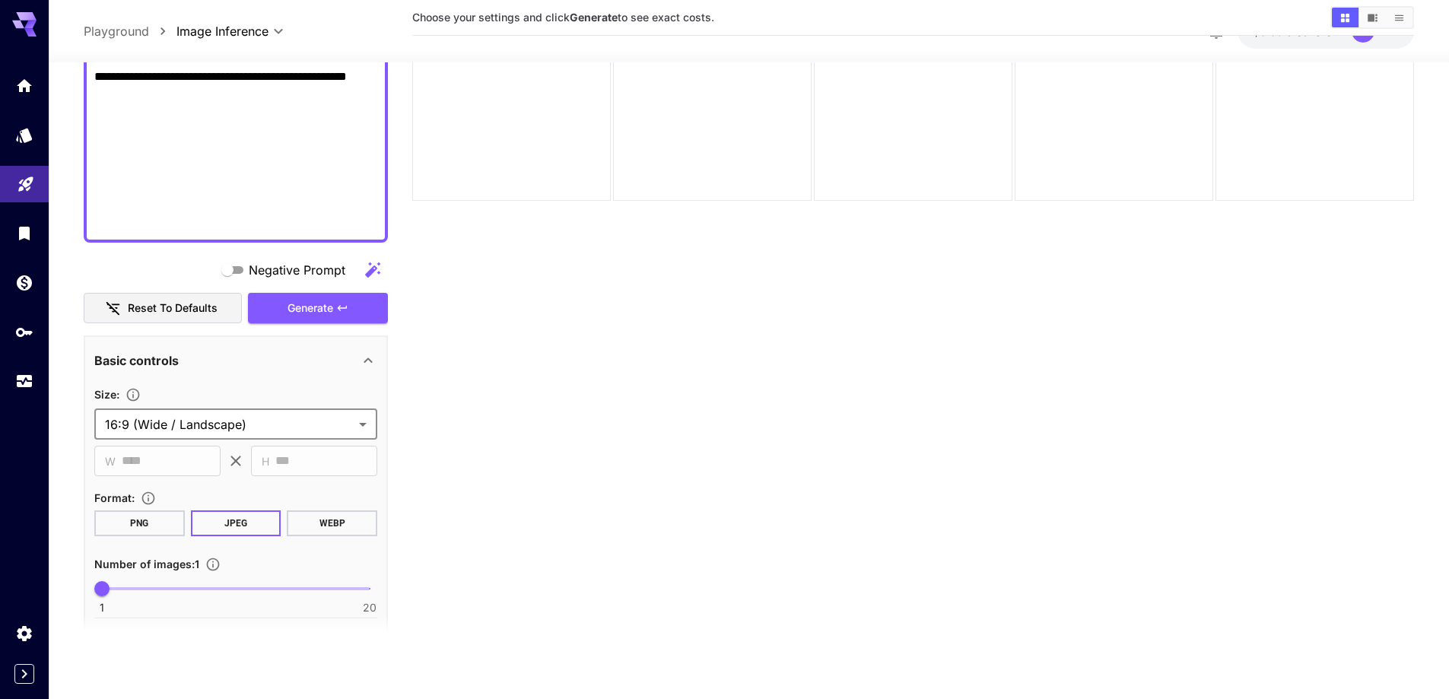
scroll to position [820, 0]
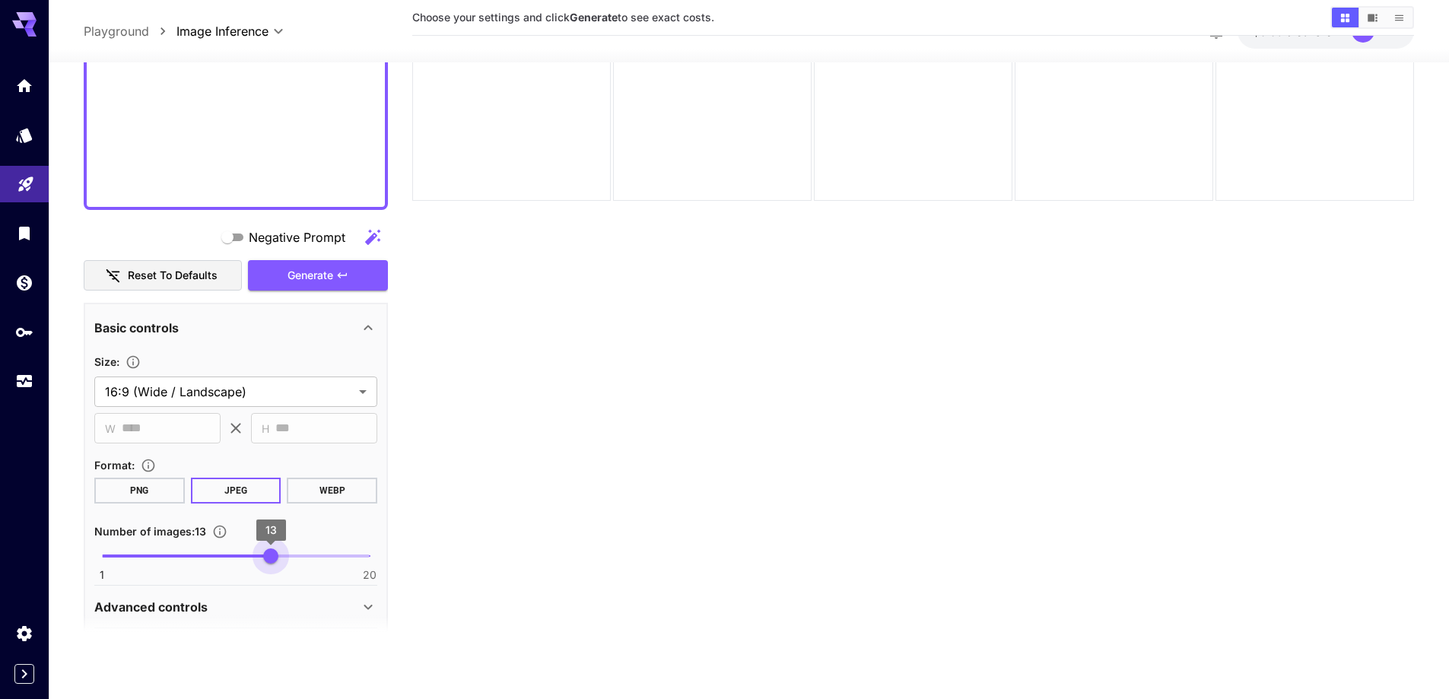
type input "**"
drag, startPoint x: 275, startPoint y: 560, endPoint x: 257, endPoint y: 567, distance: 19.1
click at [257, 567] on span "1 20 12" at bounding box center [236, 556] width 268 height 23
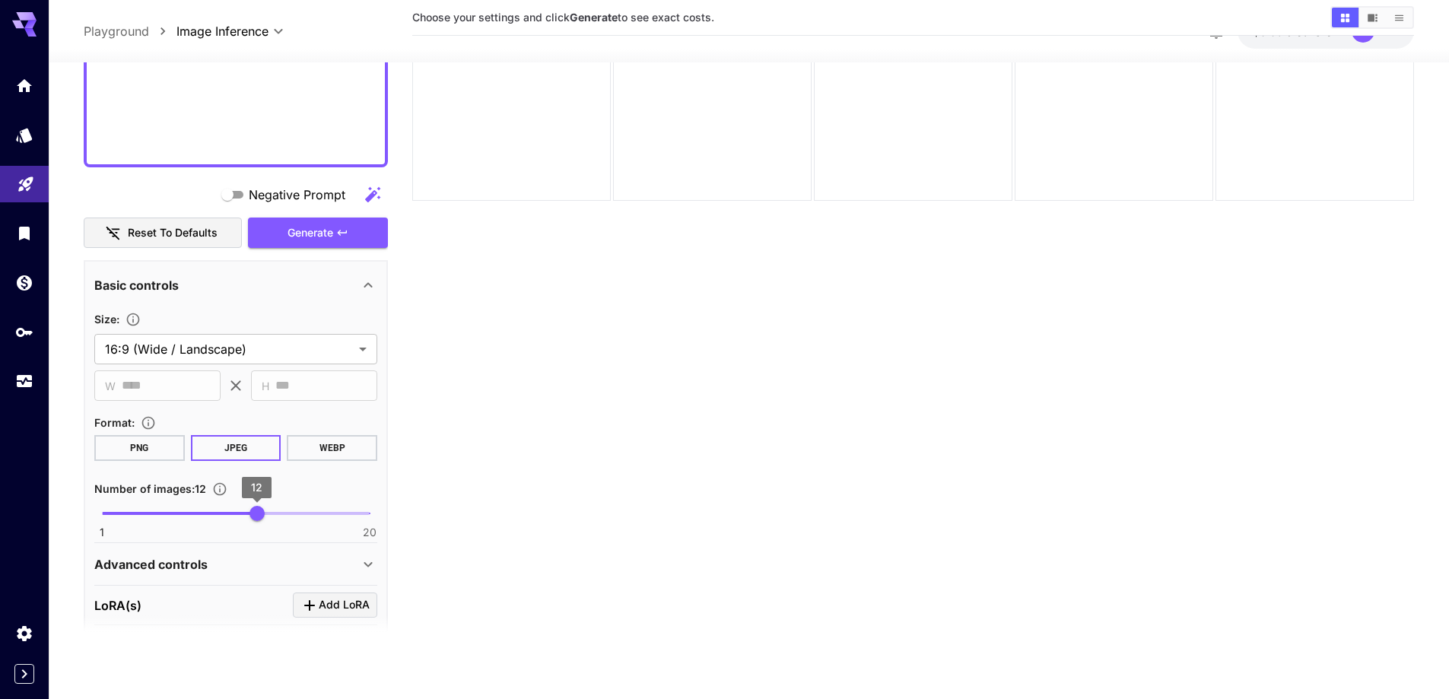
scroll to position [896, 0]
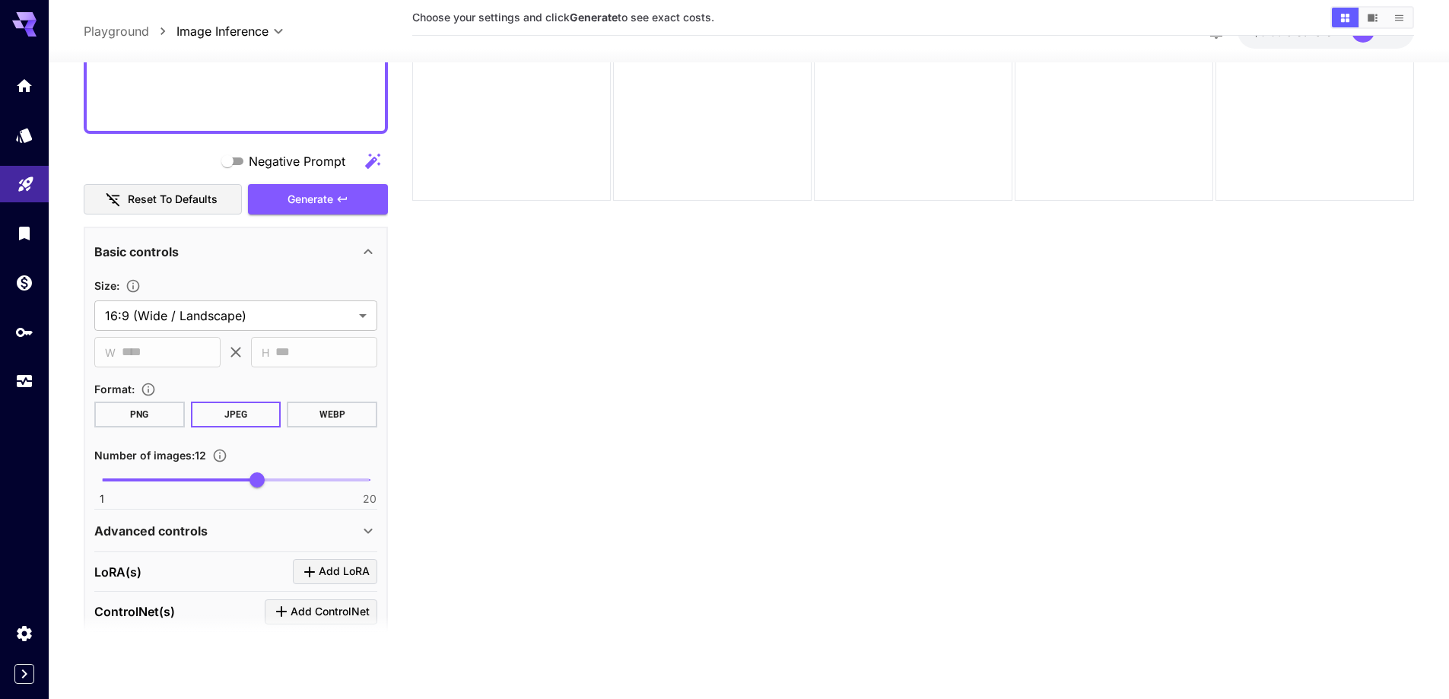
click at [248, 519] on div "Advanced controls" at bounding box center [235, 530] width 283 height 37
click at [226, 591] on span "Drag or upload image" at bounding box center [245, 593] width 113 height 19
click at [0, 0] on input "Drag or upload image" at bounding box center [0, 0] width 0 height 0
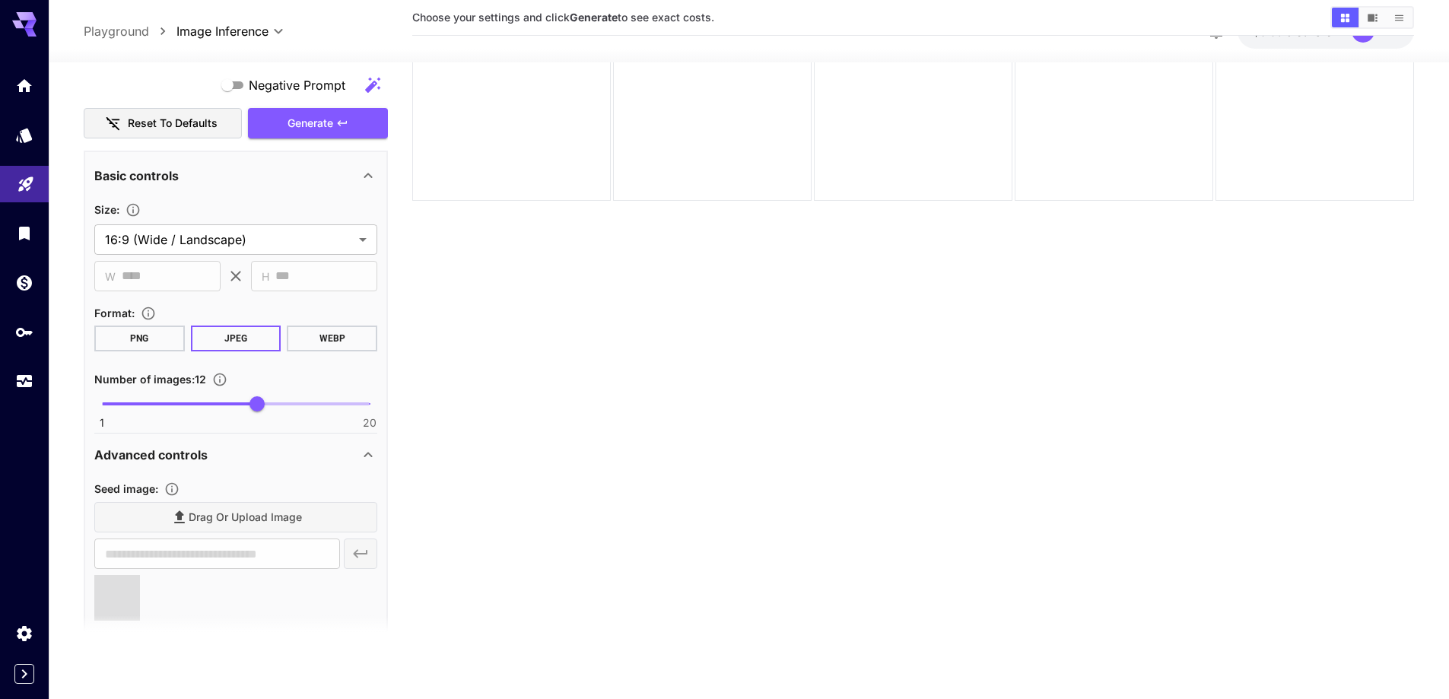
type input "**********"
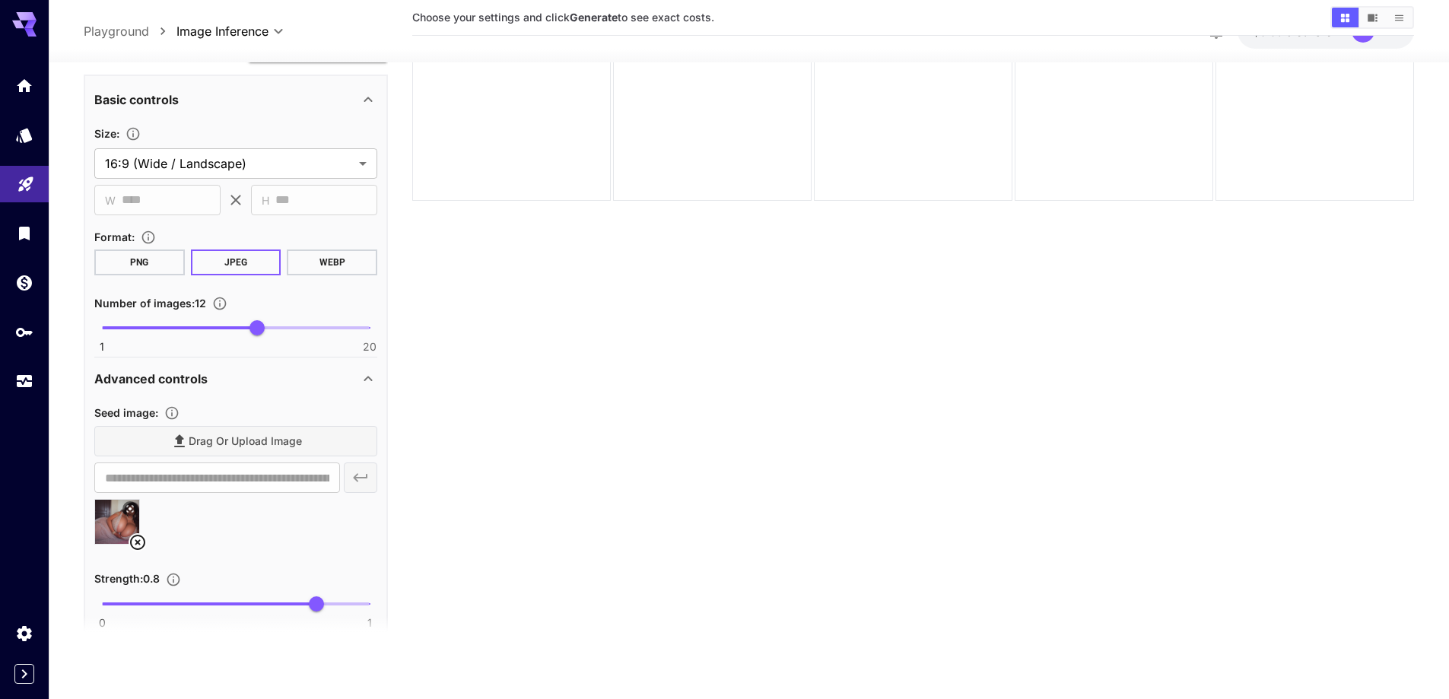
scroll to position [1124, 0]
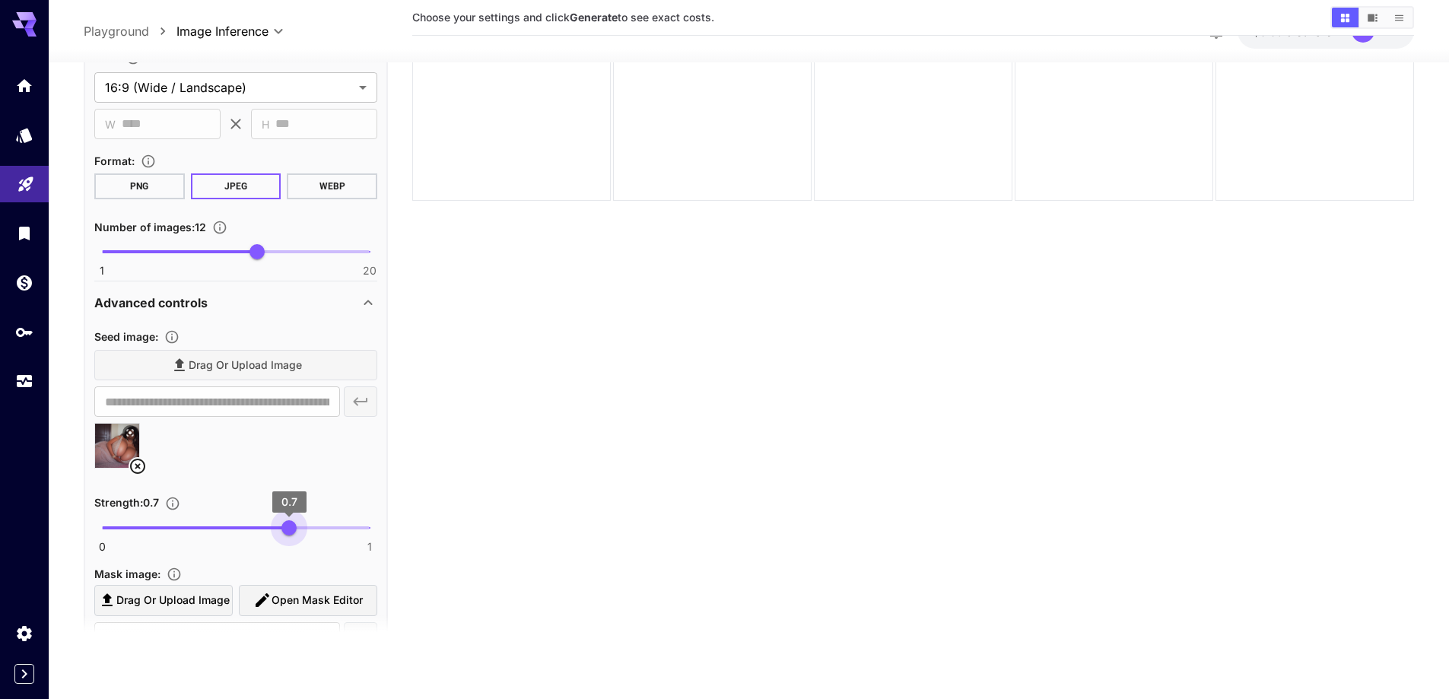
type input "****"
click at [284, 530] on span "0 1 0.68" at bounding box center [236, 527] width 268 height 23
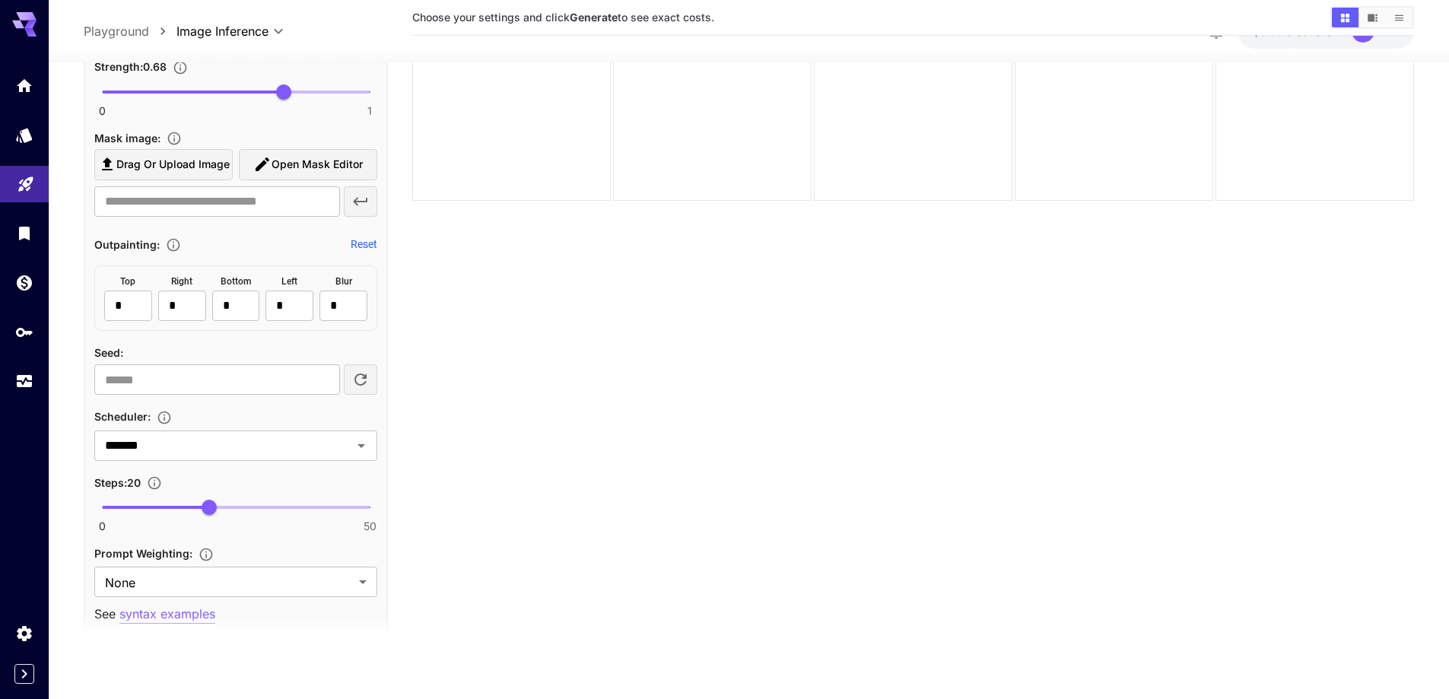
scroll to position [1581, 0]
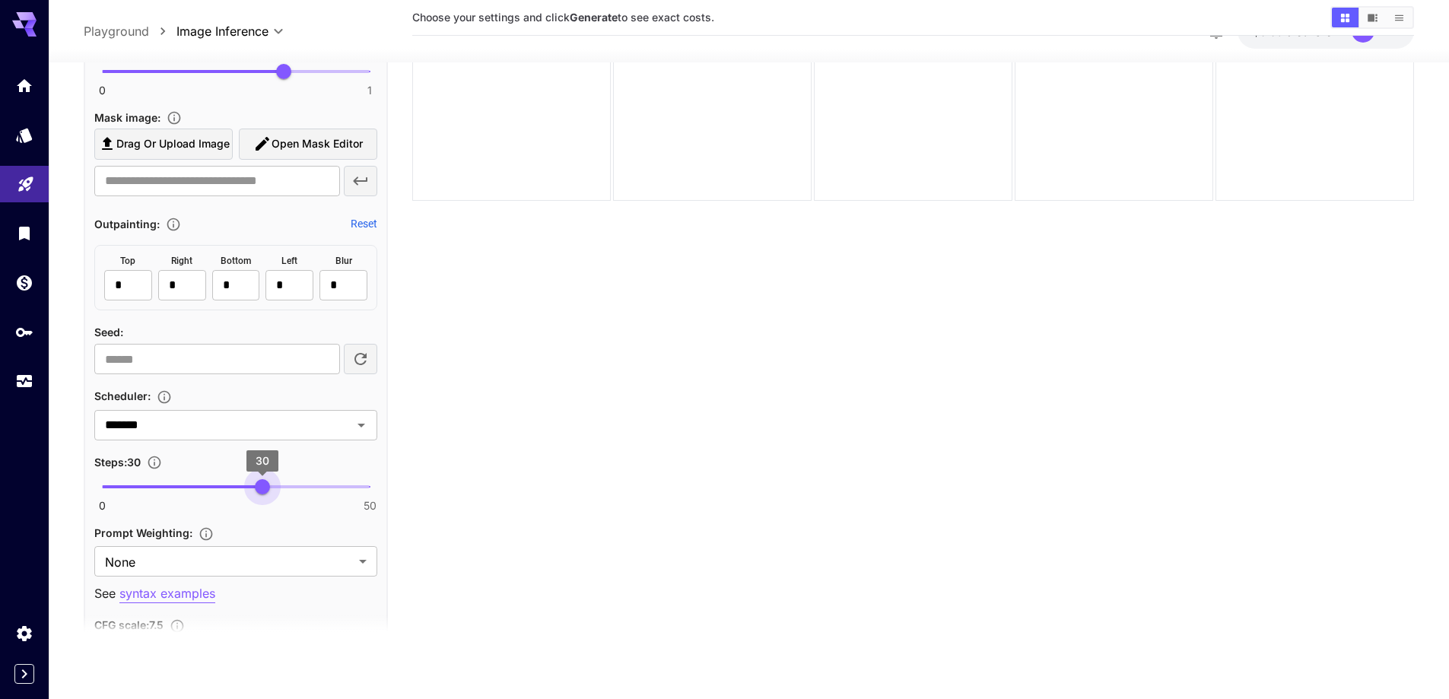
type input "**"
drag, startPoint x: 265, startPoint y: 483, endPoint x: 256, endPoint y: 482, distance: 8.4
click at [256, 482] on span "0 50 29" at bounding box center [236, 486] width 268 height 23
click at [234, 560] on body "**********" at bounding box center [724, 289] width 1449 height 819
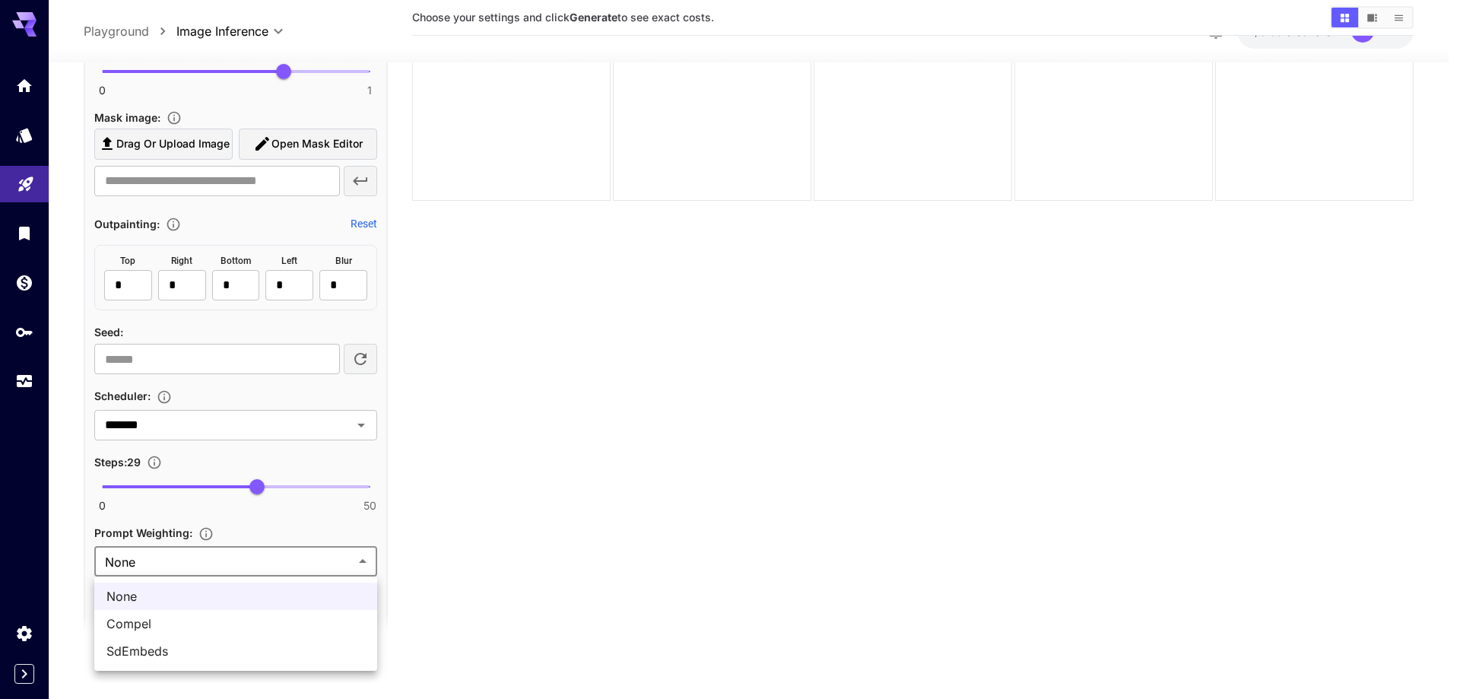
click at [195, 643] on span "SdEmbeds" at bounding box center [235, 651] width 259 height 18
type input "********"
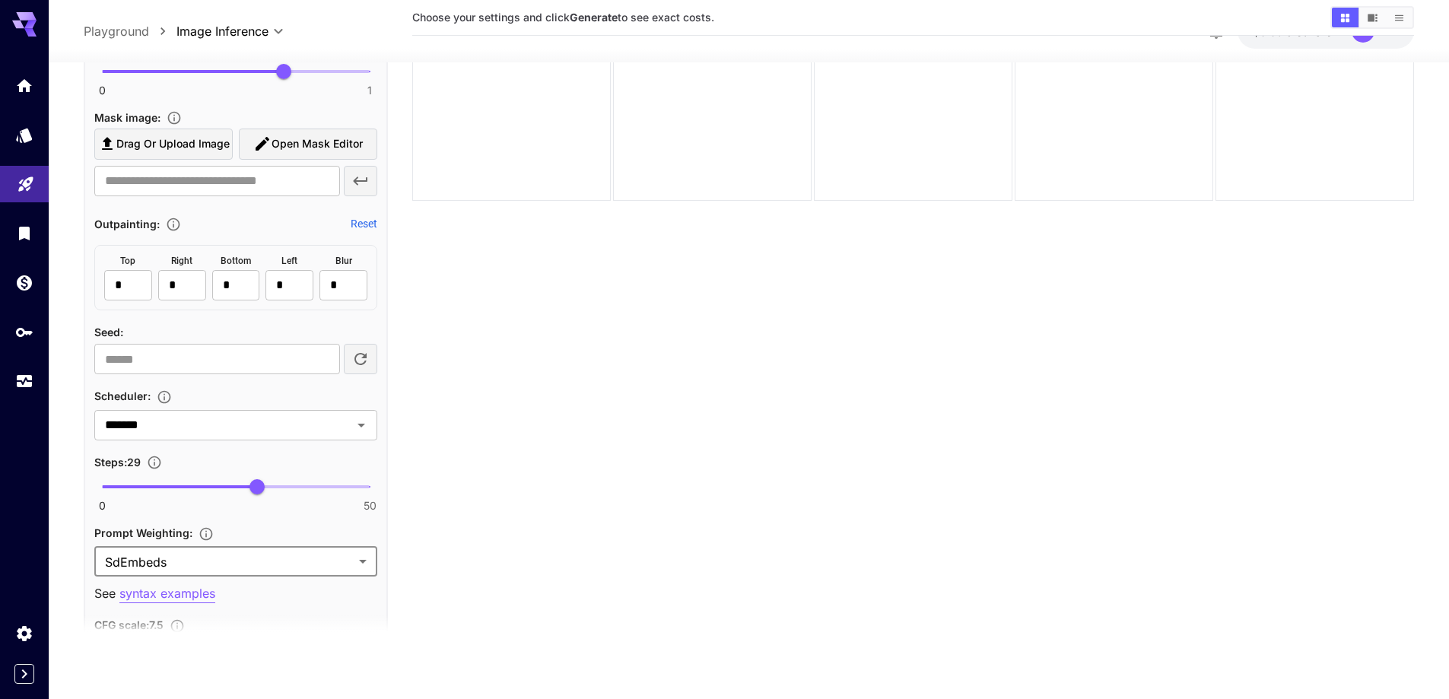
click at [418, 539] on section "Choose your settings and click Generate to see exact costs." at bounding box center [913, 303] width 1002 height 699
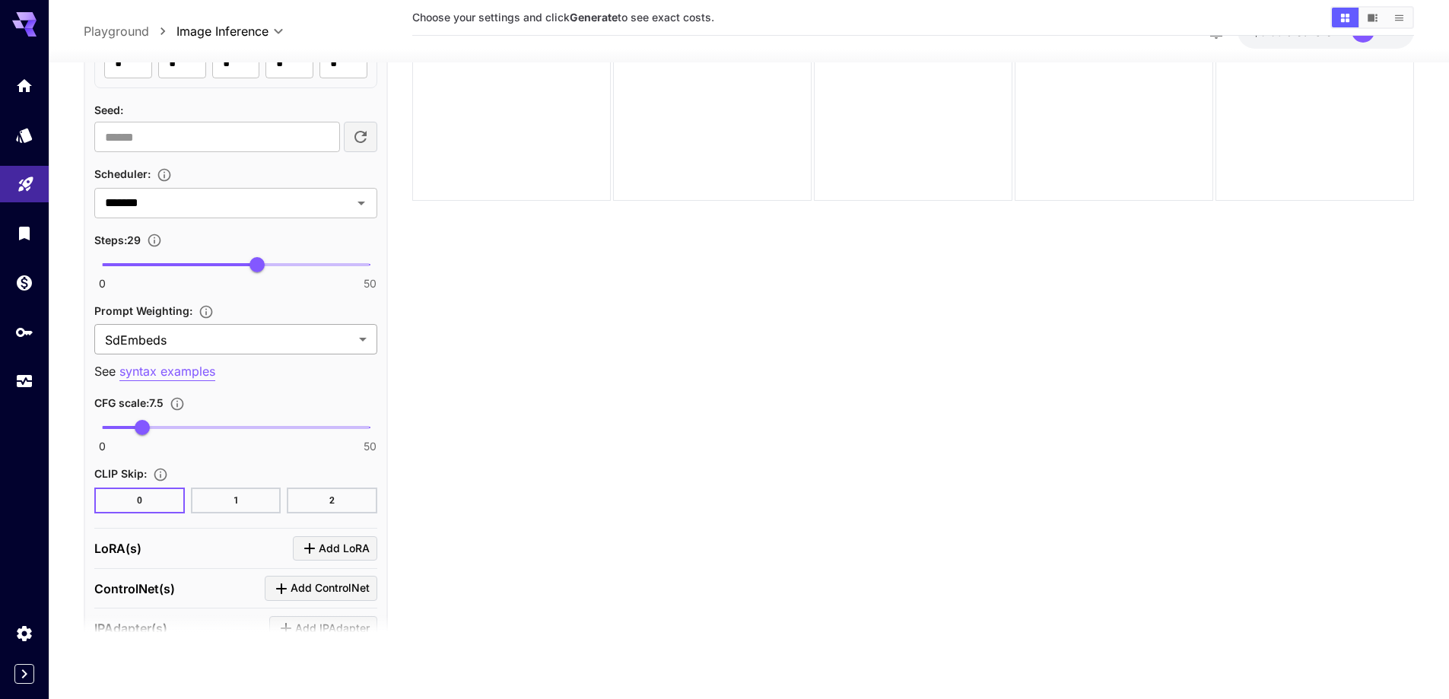
scroll to position [1809, 0]
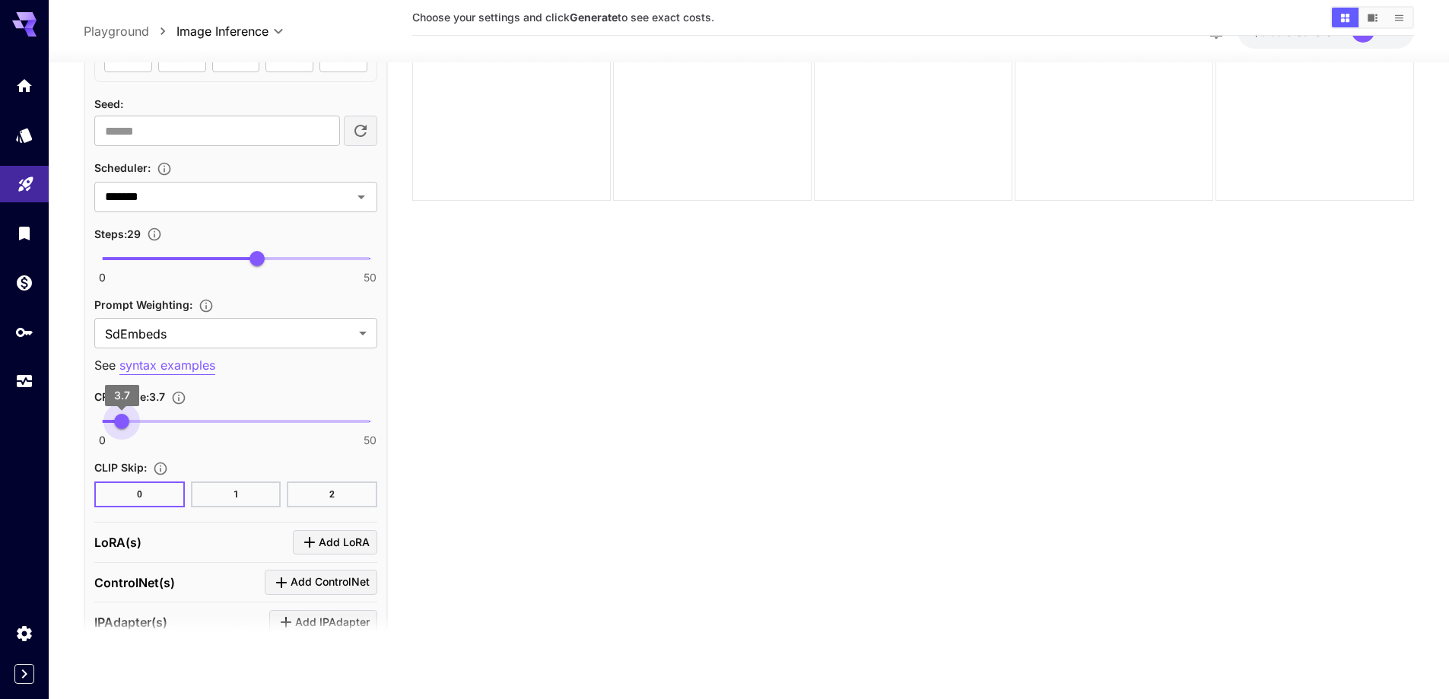
type input "***"
drag, startPoint x: 141, startPoint y: 420, endPoint x: 122, endPoint y: 428, distance: 20.8
click at [122, 428] on span "3.8" at bounding box center [122, 421] width 15 height 15
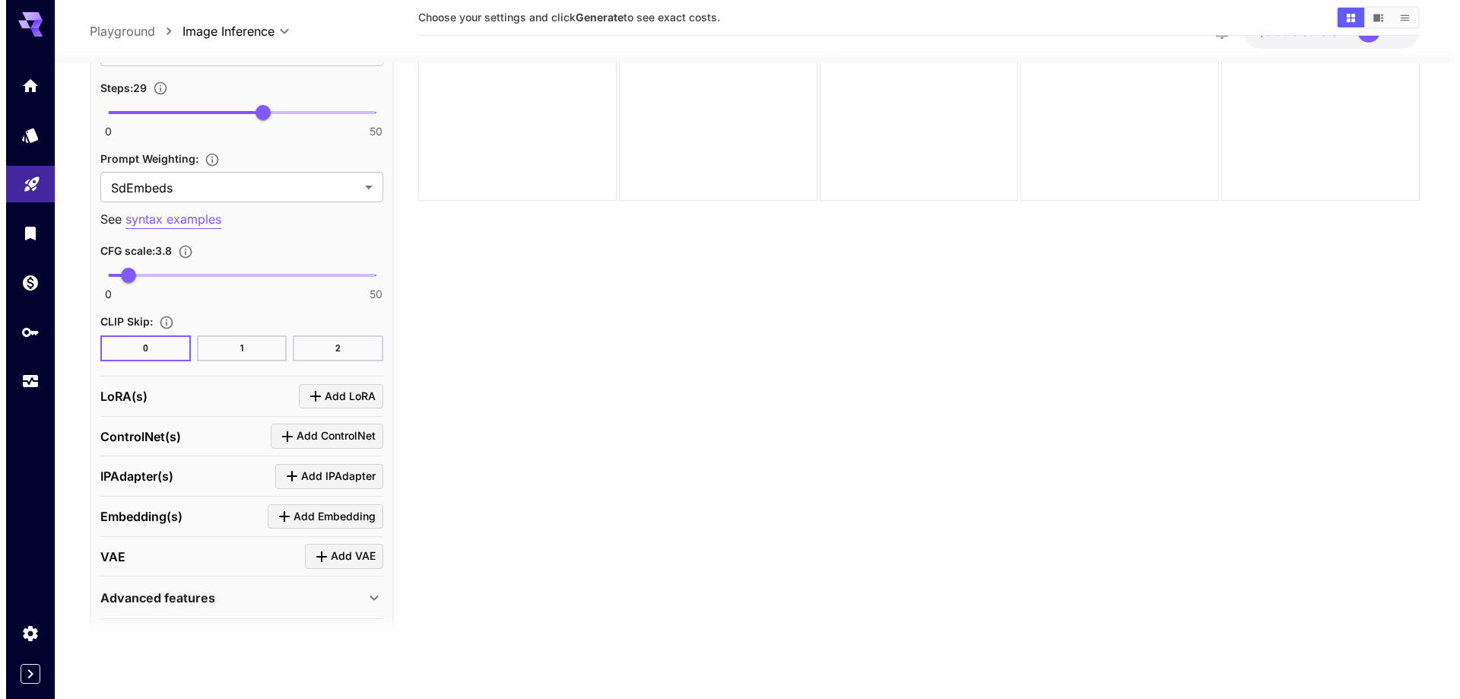
scroll to position [1961, 0]
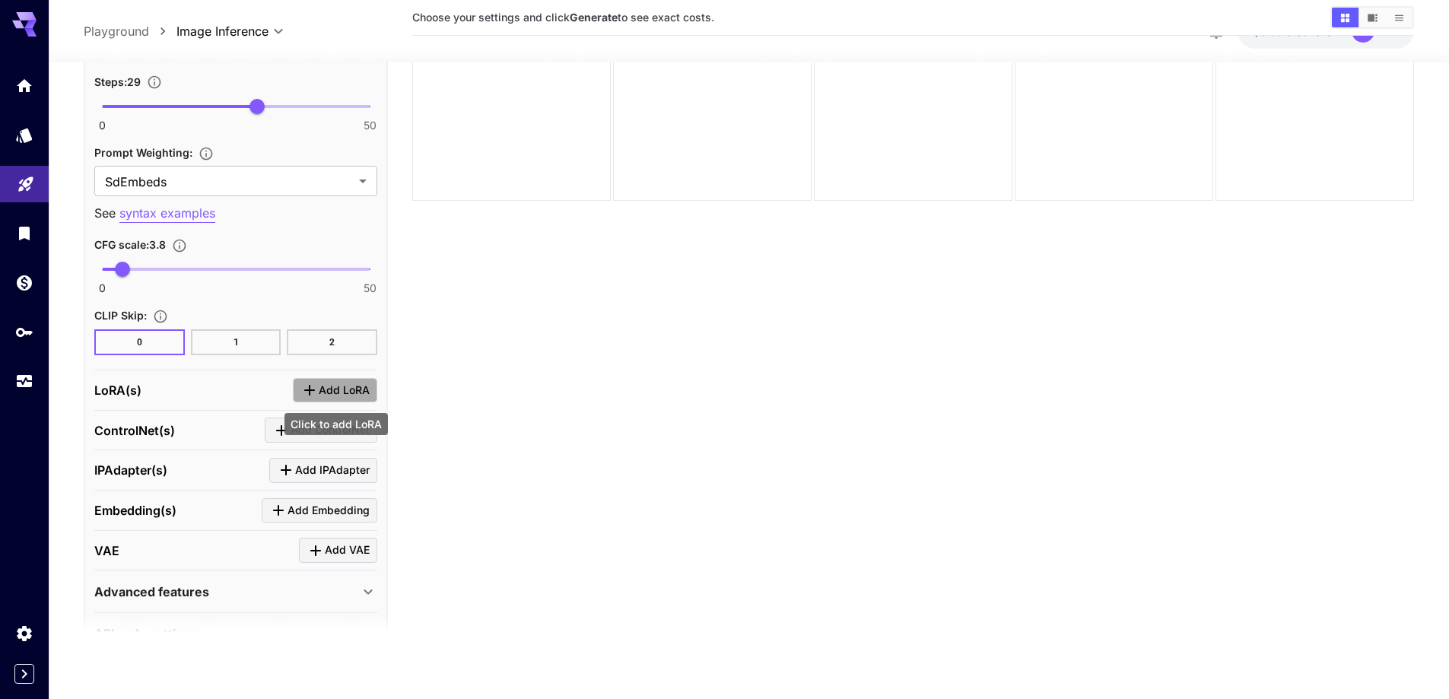
click at [351, 383] on span "Add LoRA" at bounding box center [344, 390] width 51 height 19
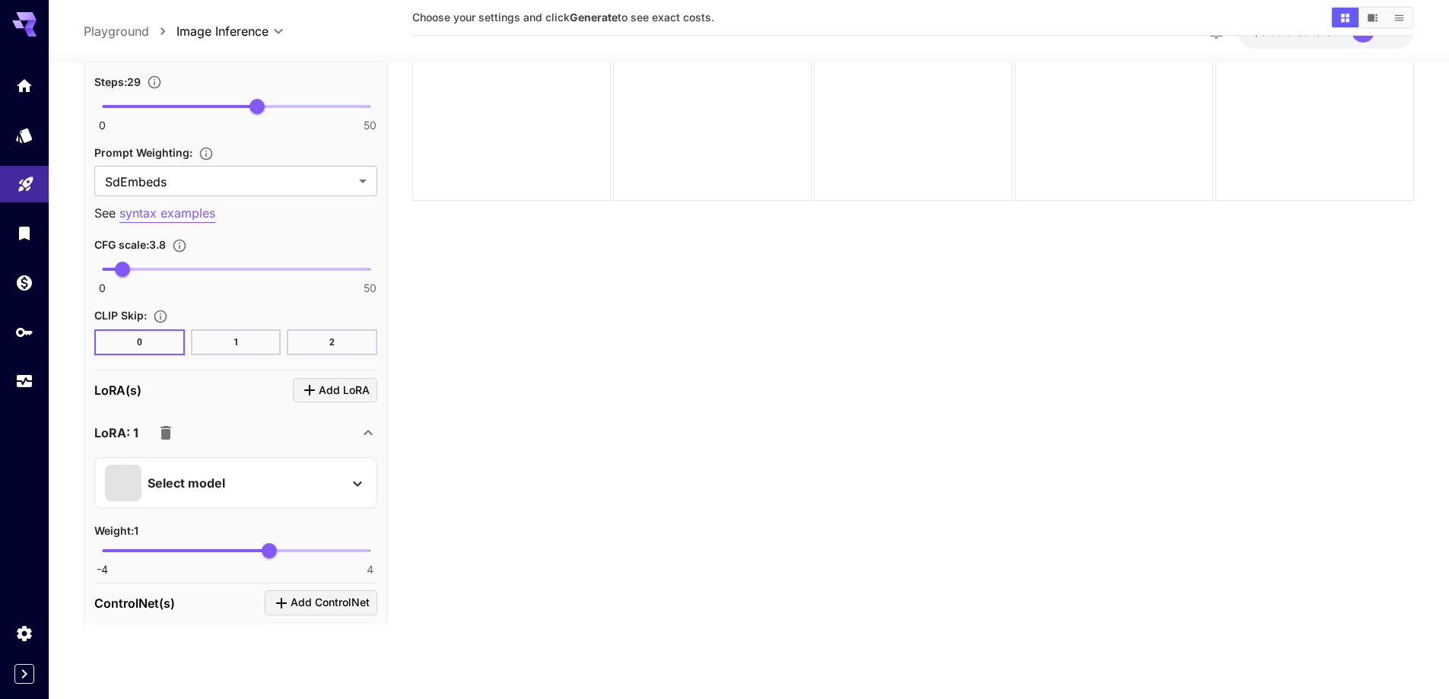
click at [323, 472] on div "Select model" at bounding box center [223, 483] width 237 height 37
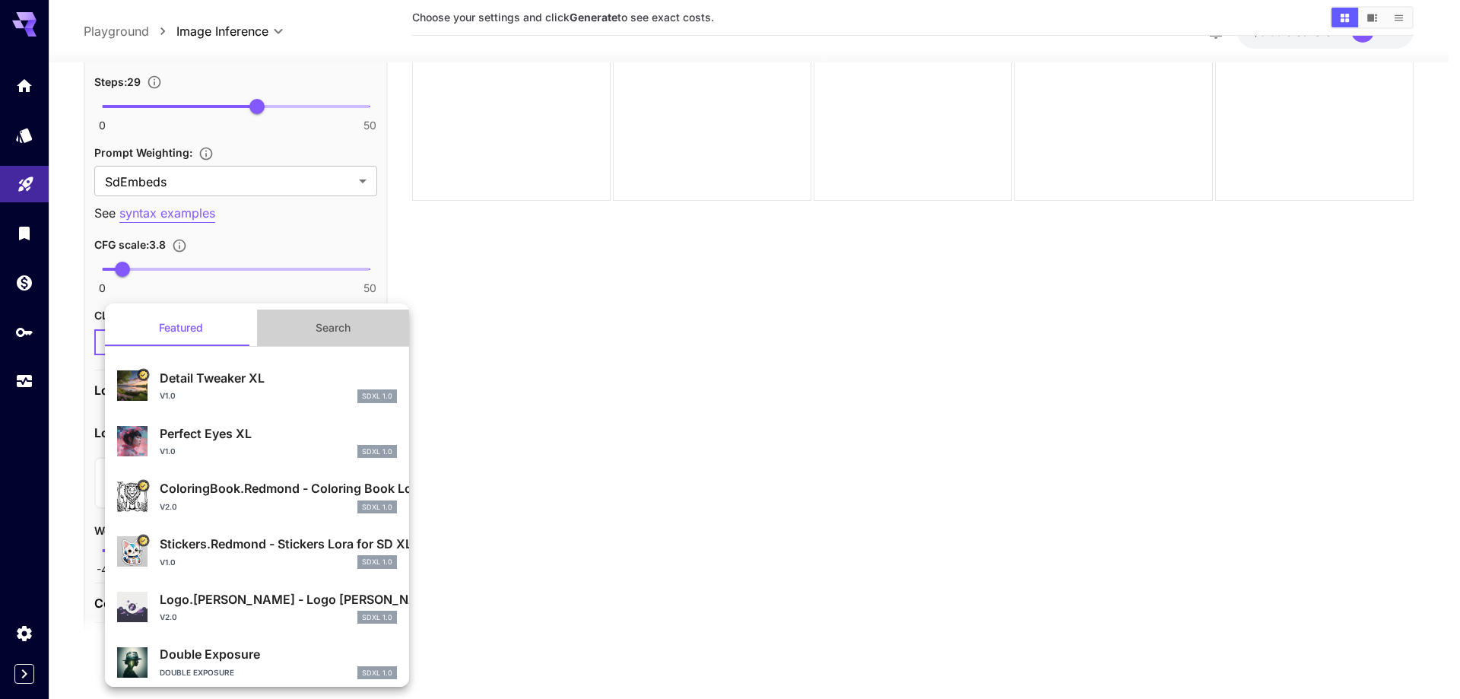
click at [349, 342] on button "Search" at bounding box center [333, 328] width 152 height 37
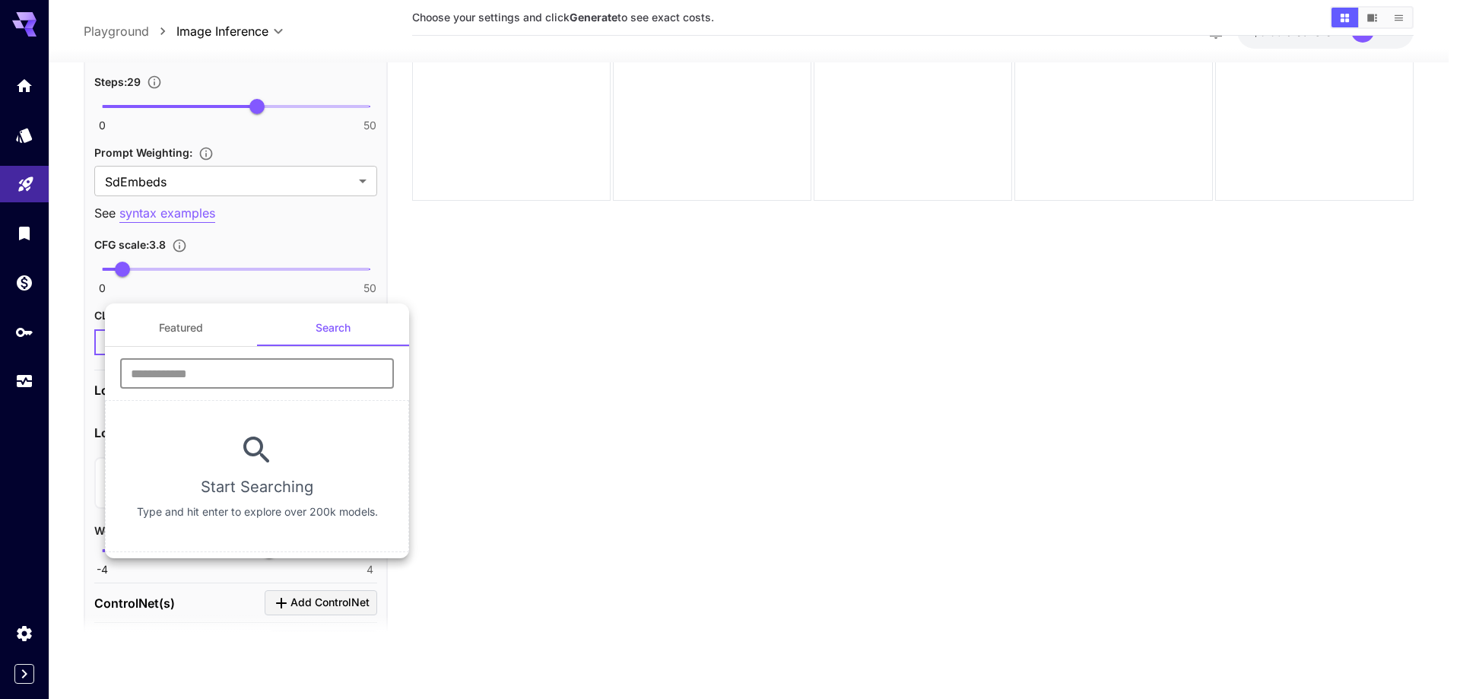
click at [307, 386] on input "text" at bounding box center [257, 373] width 274 height 30
type input "****"
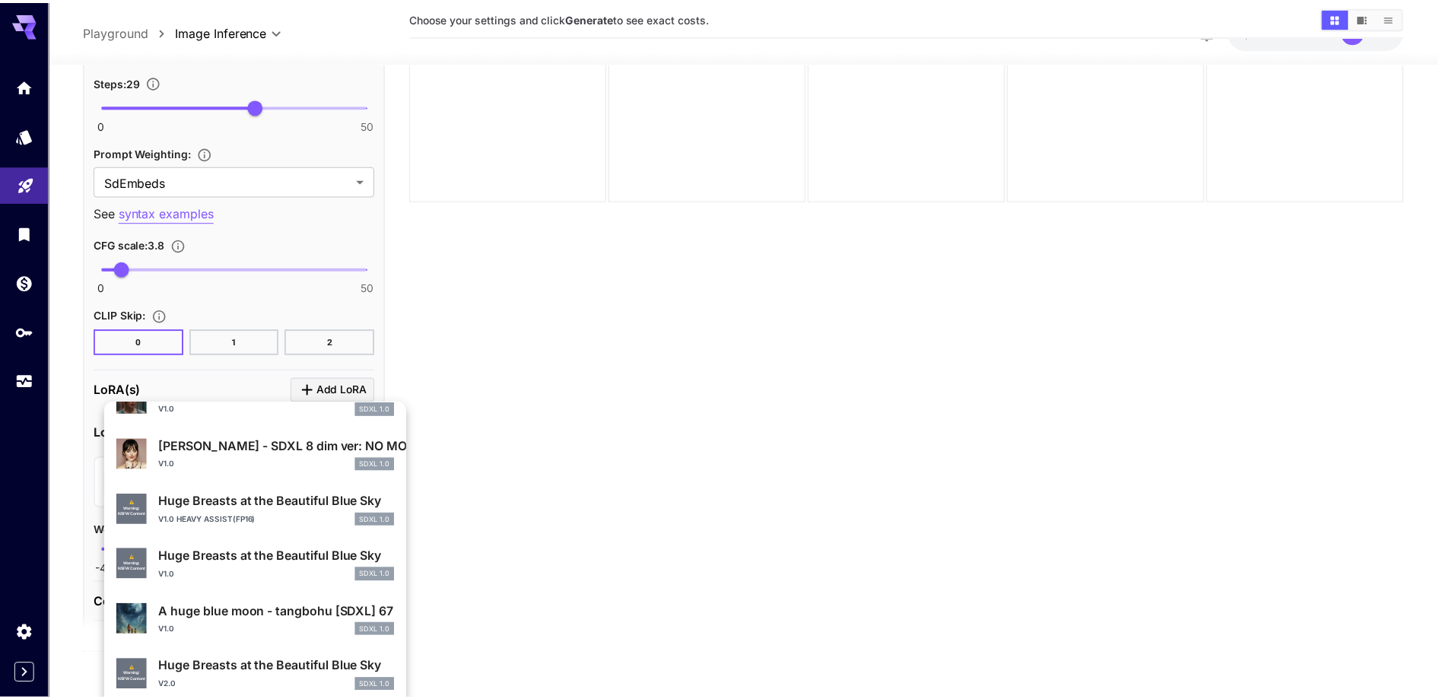
scroll to position [304, 0]
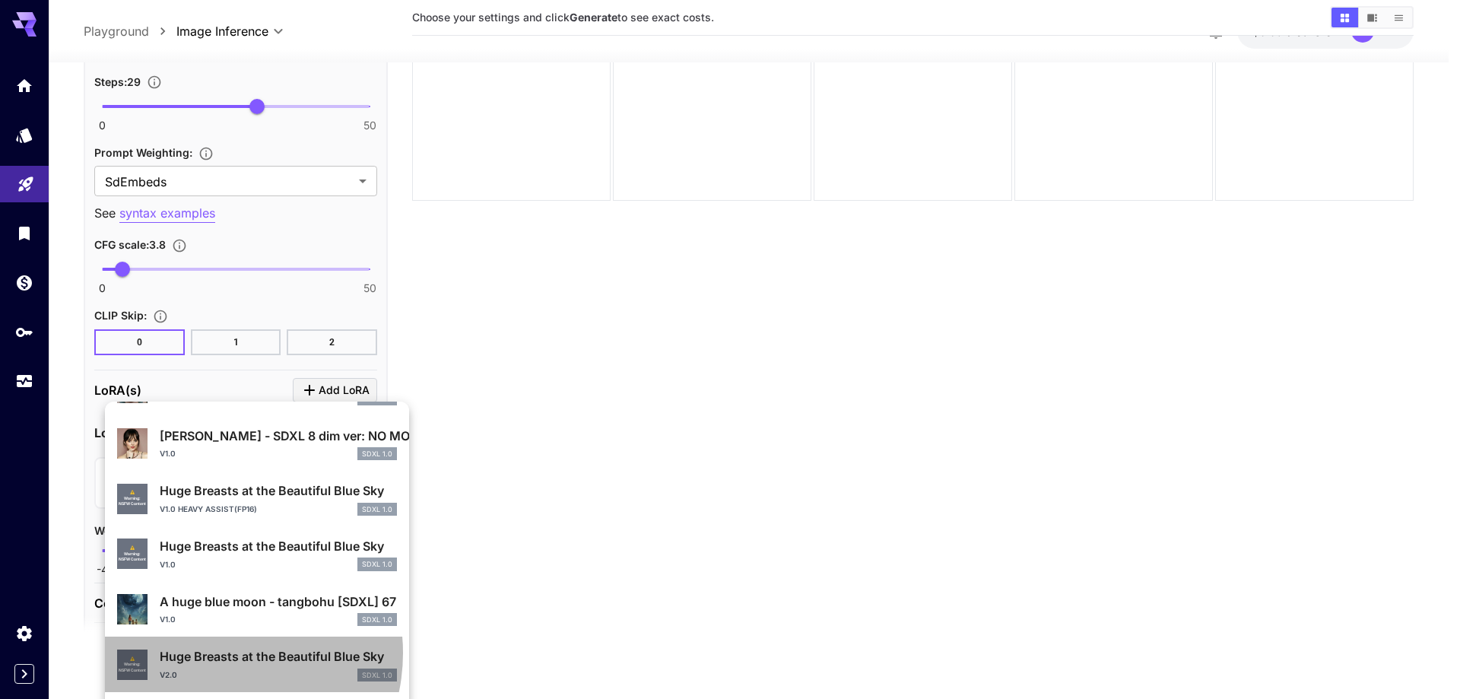
click at [211, 653] on p "Huge Breasts at the Beautiful Blue Sky" at bounding box center [278, 656] width 237 height 18
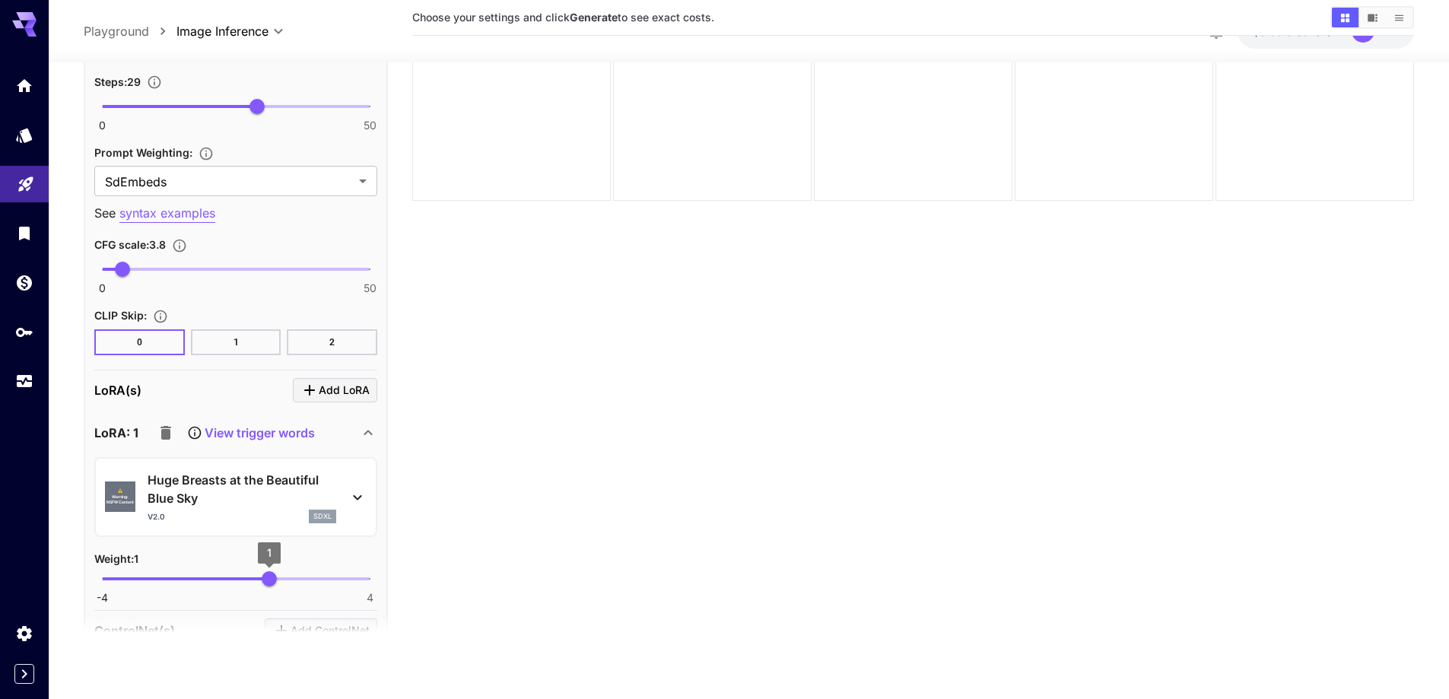
type input "****"
click at [256, 582] on span "0.61" at bounding box center [256, 578] width 15 height 15
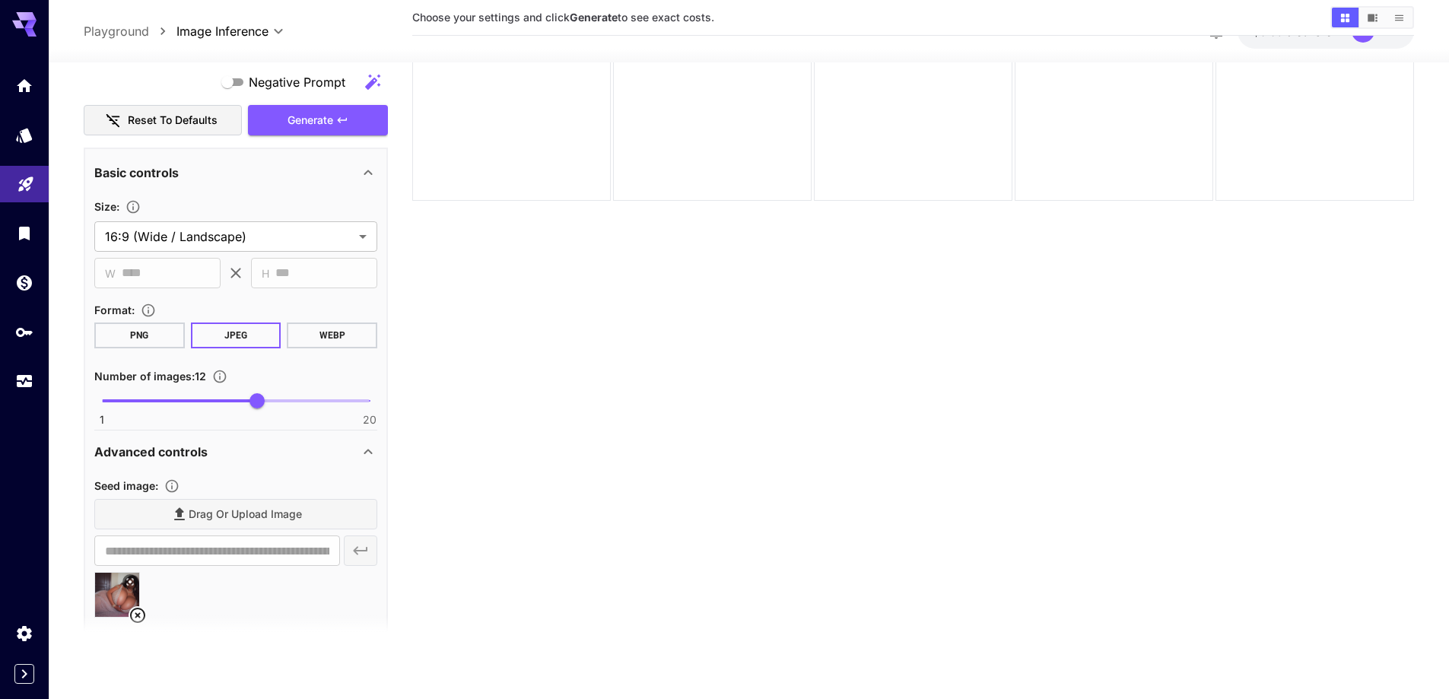
scroll to position [896, 0]
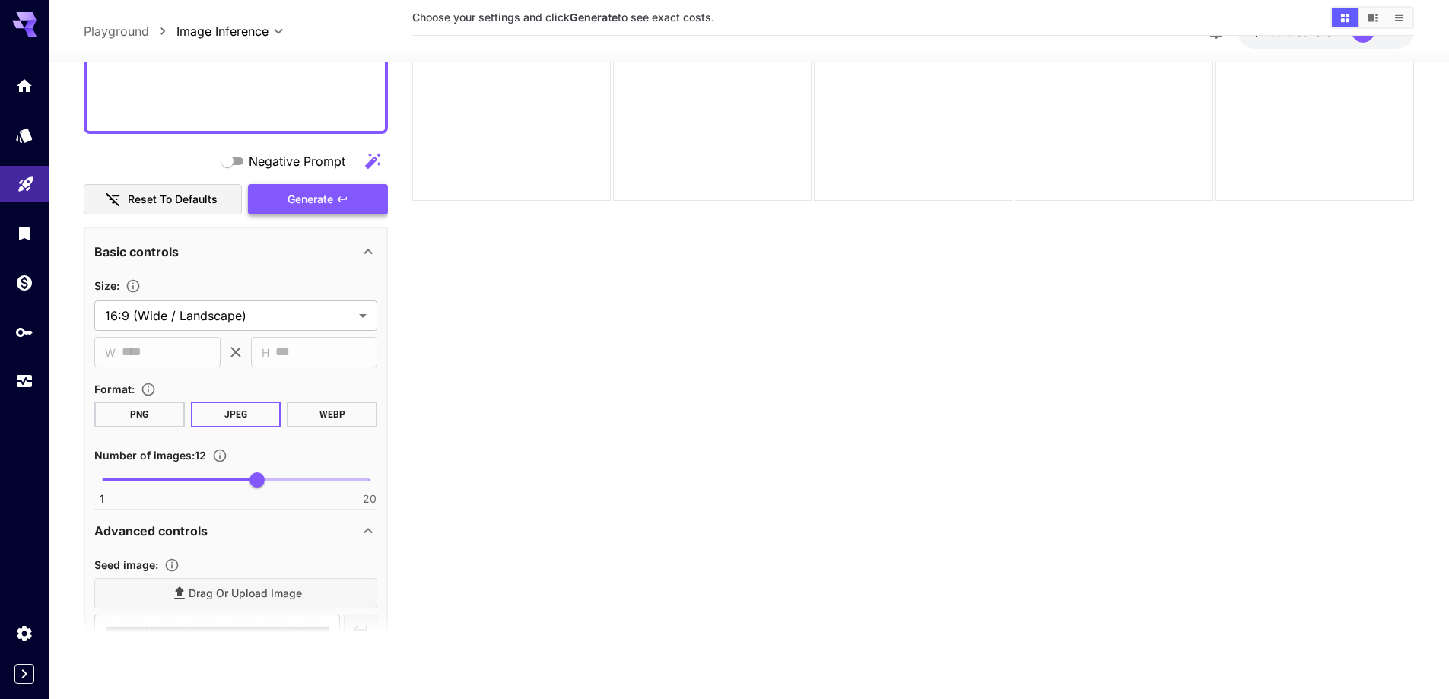
click at [300, 193] on span "Generate" at bounding box center [311, 199] width 46 height 19
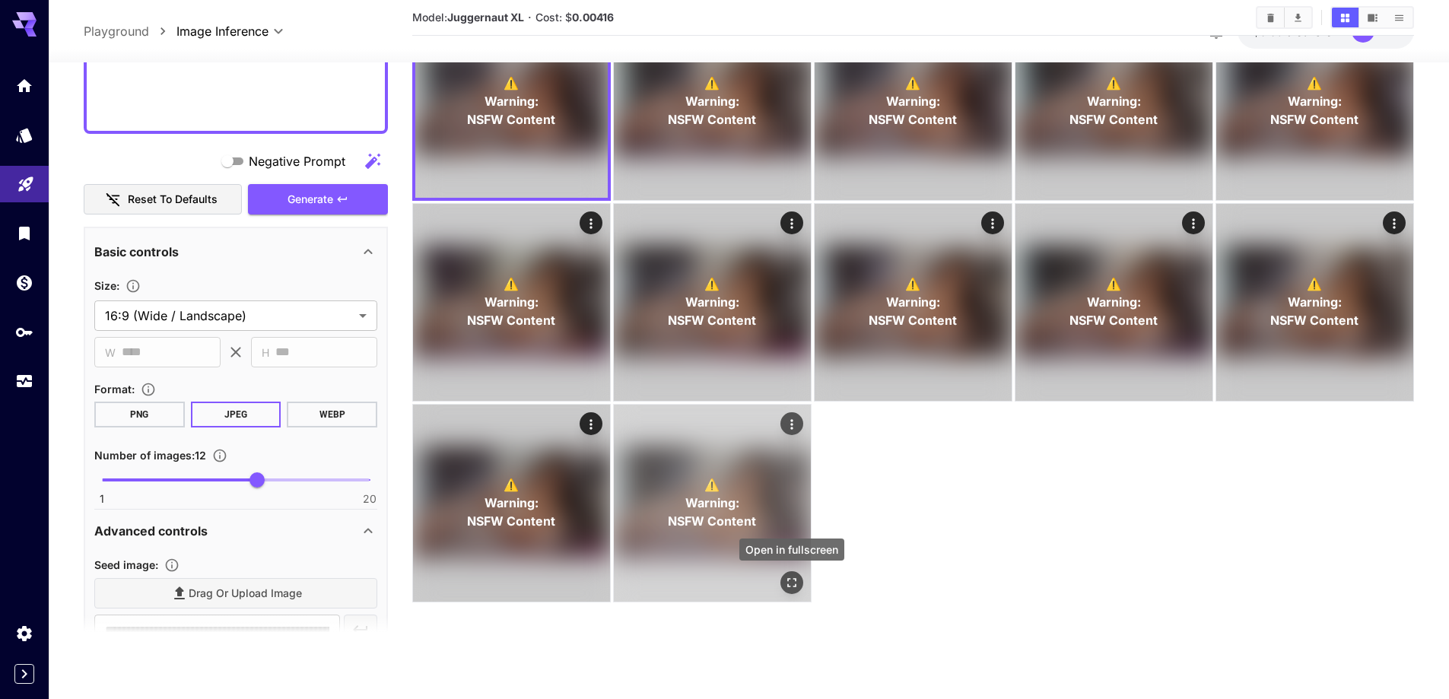
click at [790, 579] on icon "Open in fullscreen" at bounding box center [791, 582] width 9 height 9
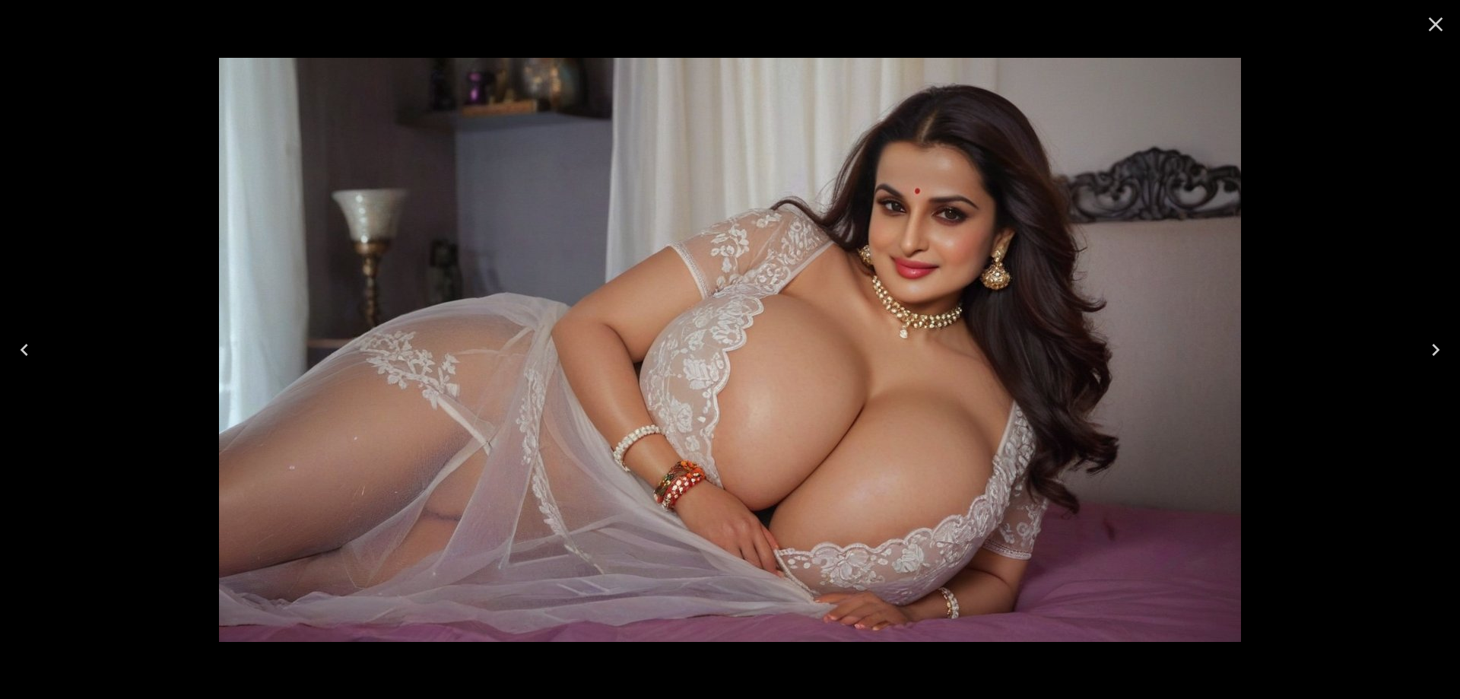
click at [35, 354] on icon "Previous" at bounding box center [24, 350] width 24 height 24
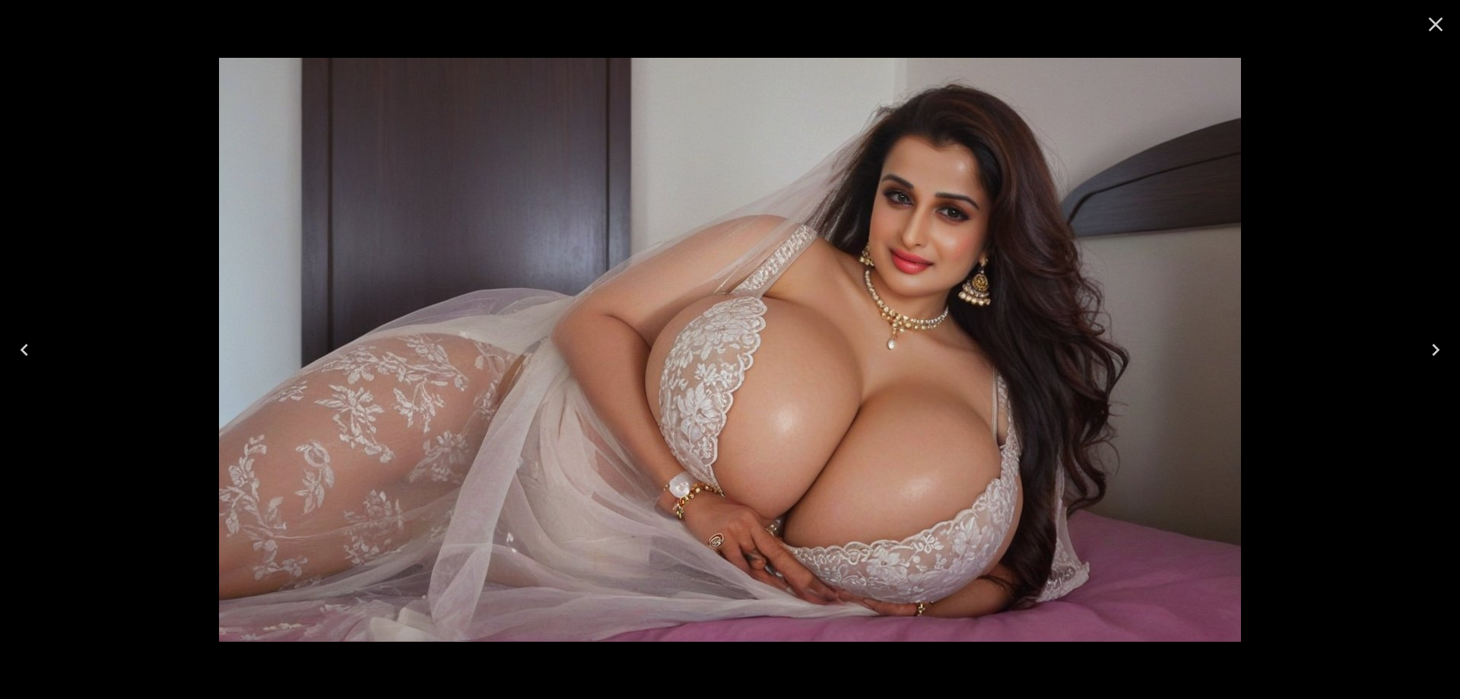
click at [35, 354] on icon "Previous" at bounding box center [24, 350] width 24 height 24
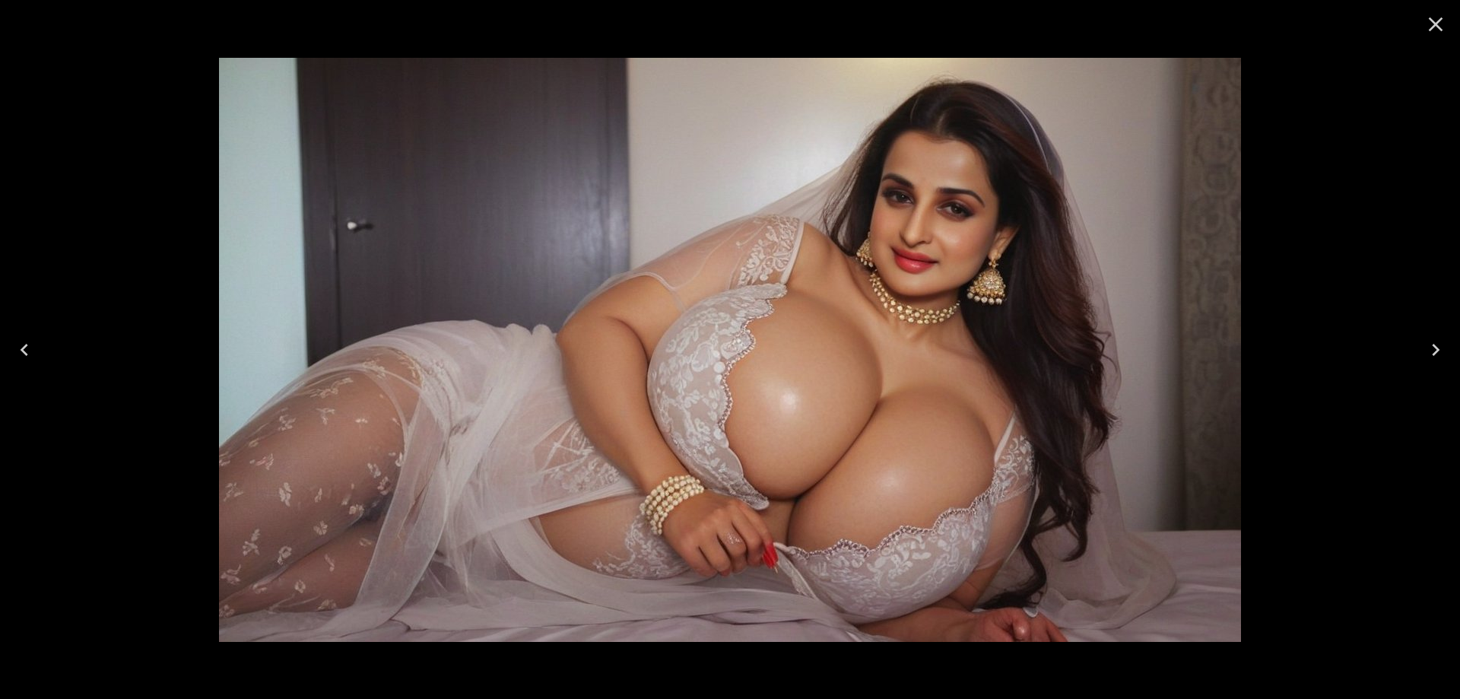
click at [35, 354] on icon "Previous" at bounding box center [24, 350] width 24 height 24
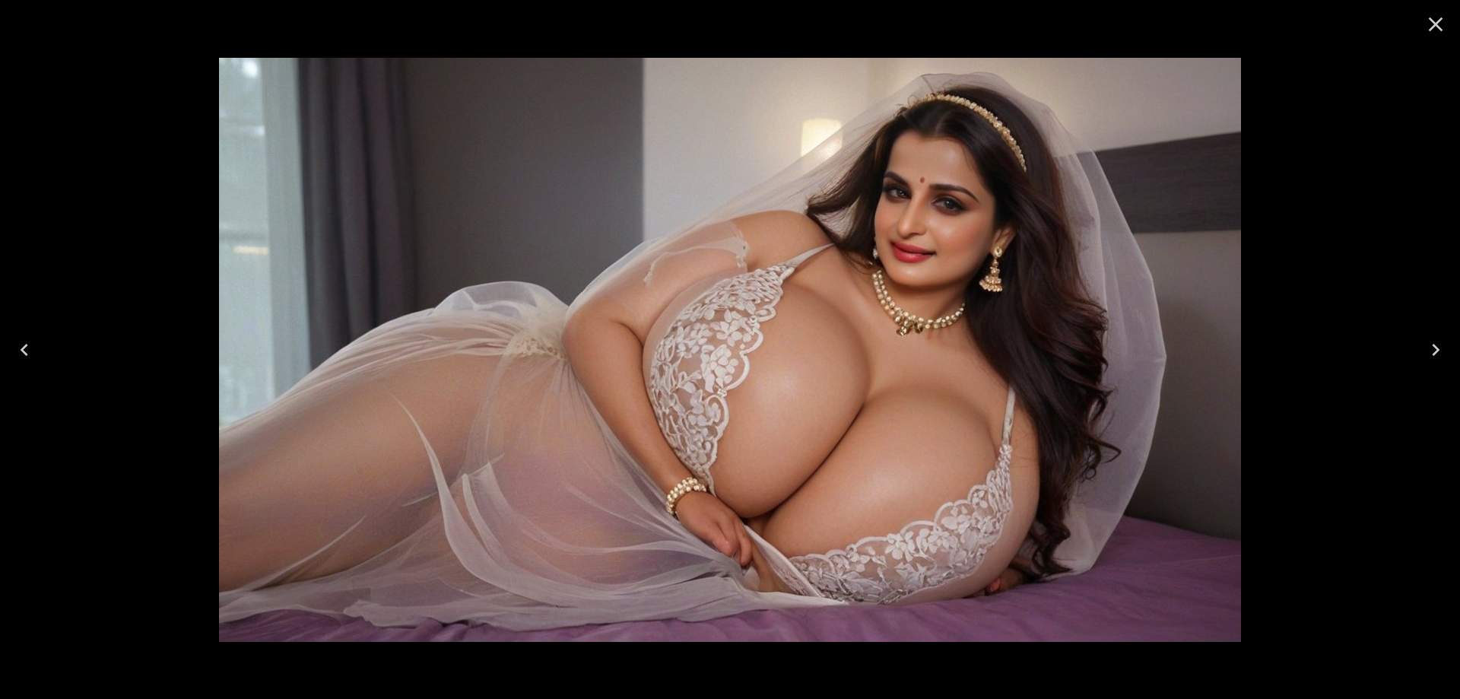
click at [35, 354] on icon "Previous" at bounding box center [24, 350] width 24 height 24
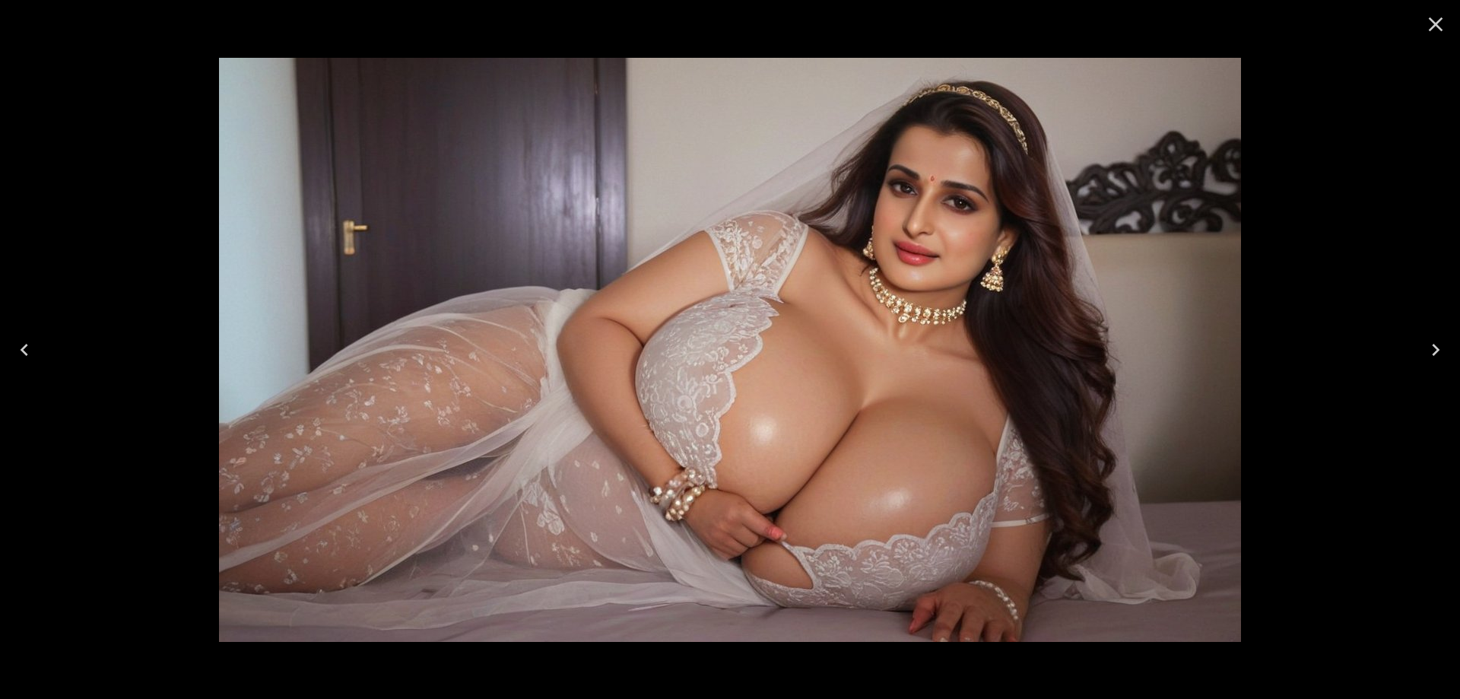
click at [1438, 30] on icon "Close" at bounding box center [1436, 24] width 24 height 24
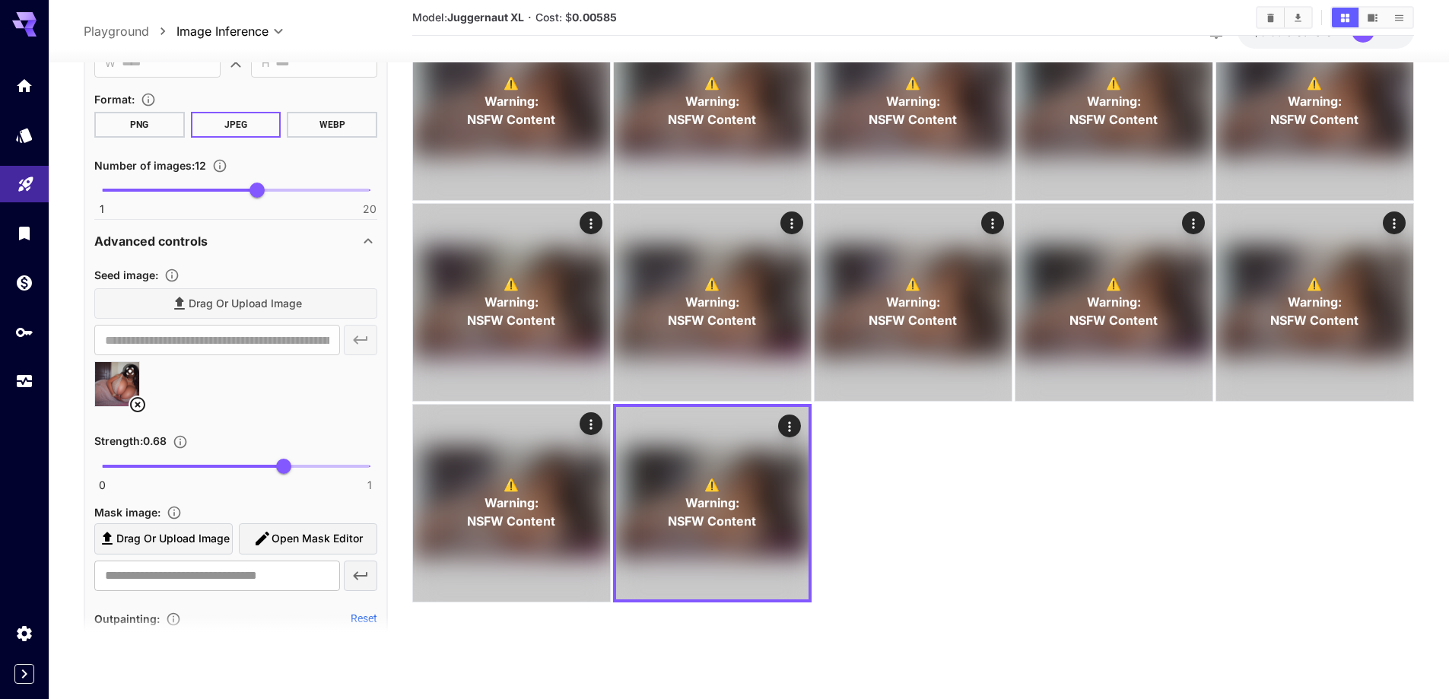
scroll to position [1200, 0]
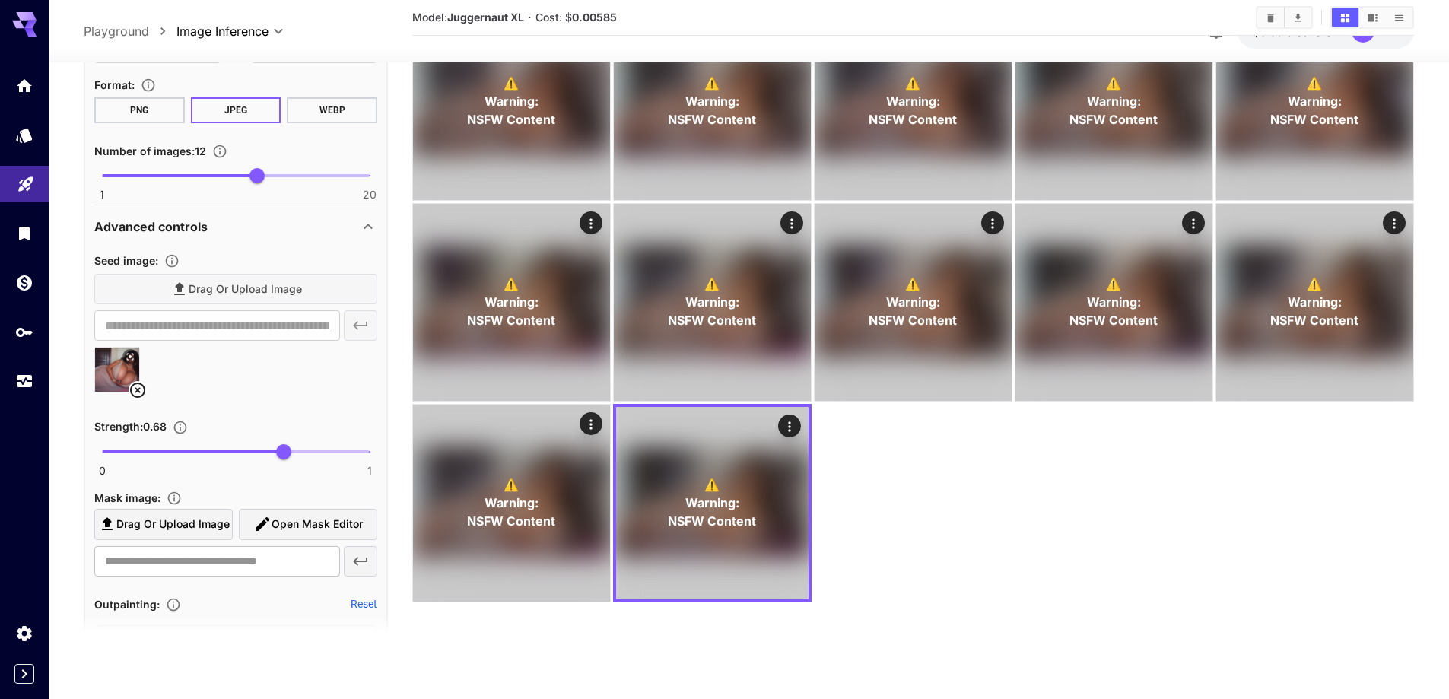
click at [140, 390] on icon at bounding box center [138, 390] width 18 height 18
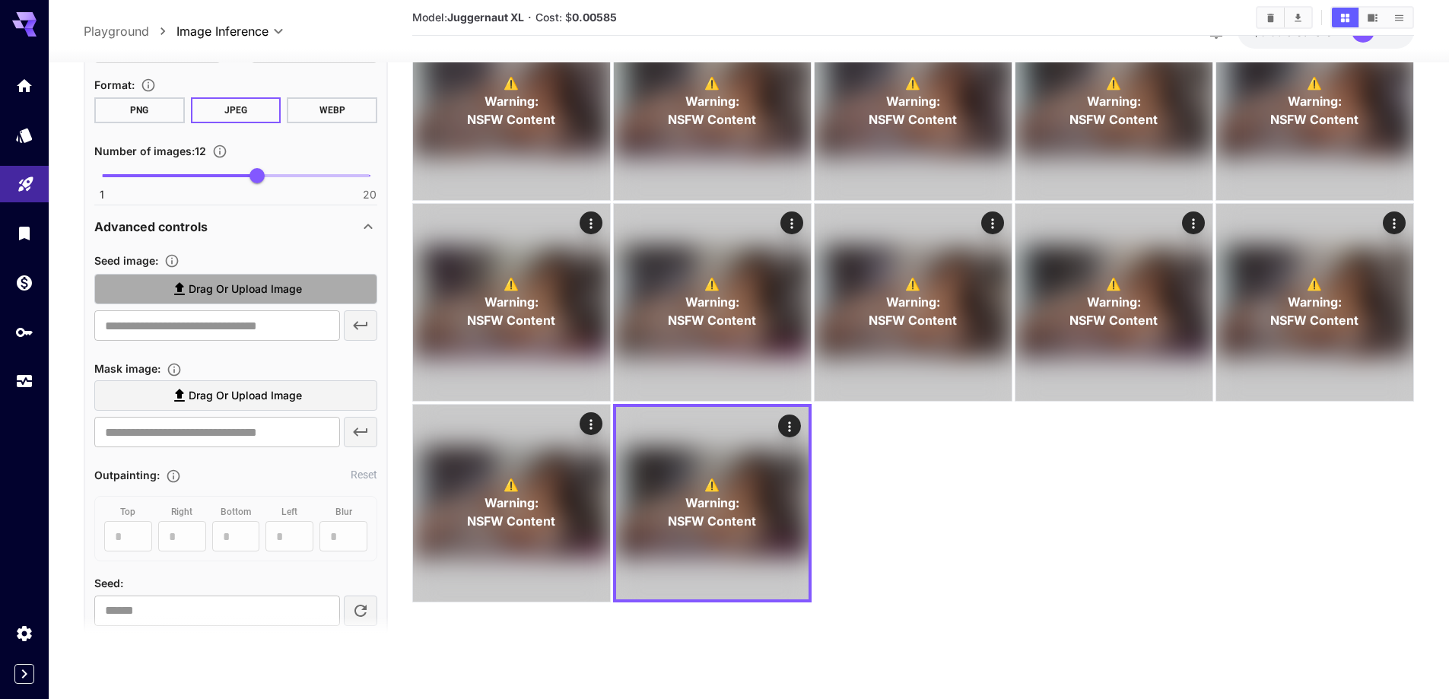
click at [294, 298] on span "Drag or upload image" at bounding box center [245, 289] width 113 height 19
click at [0, 0] on input "Drag or upload image" at bounding box center [0, 0] width 0 height 0
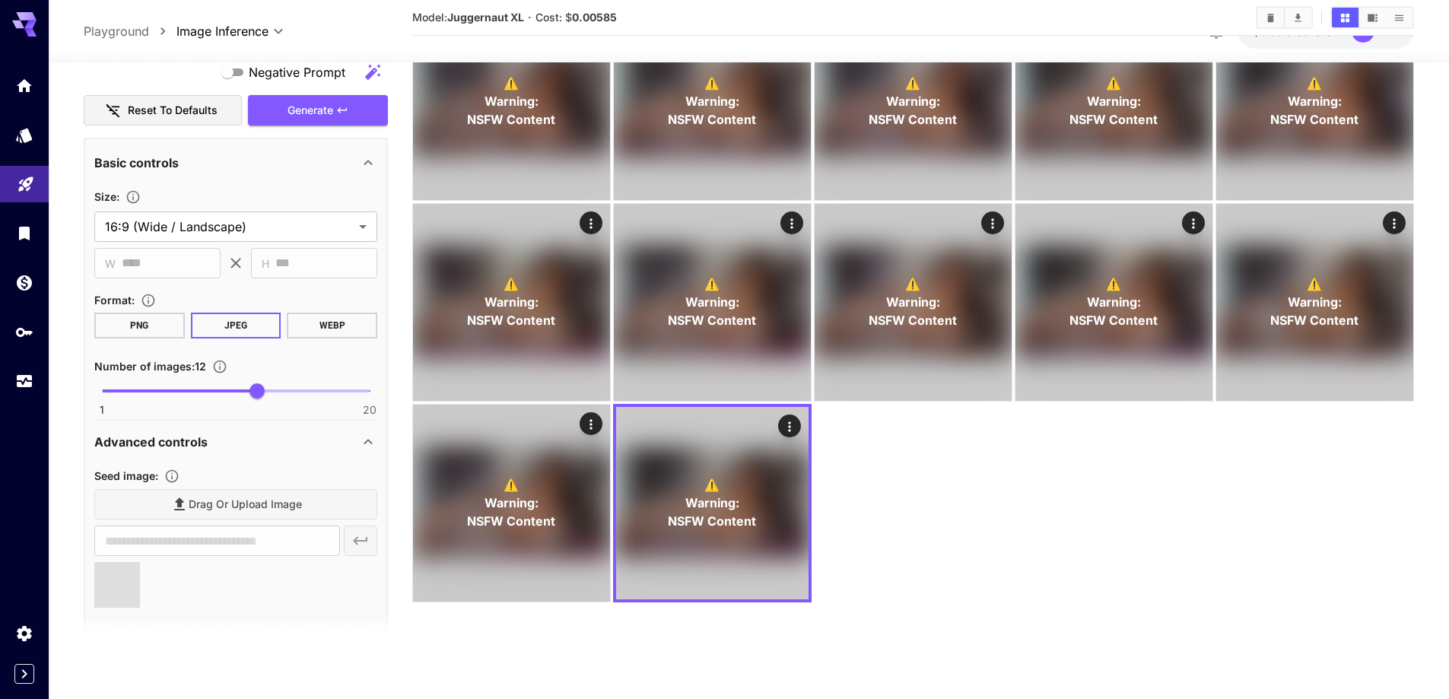
scroll to position [972, 0]
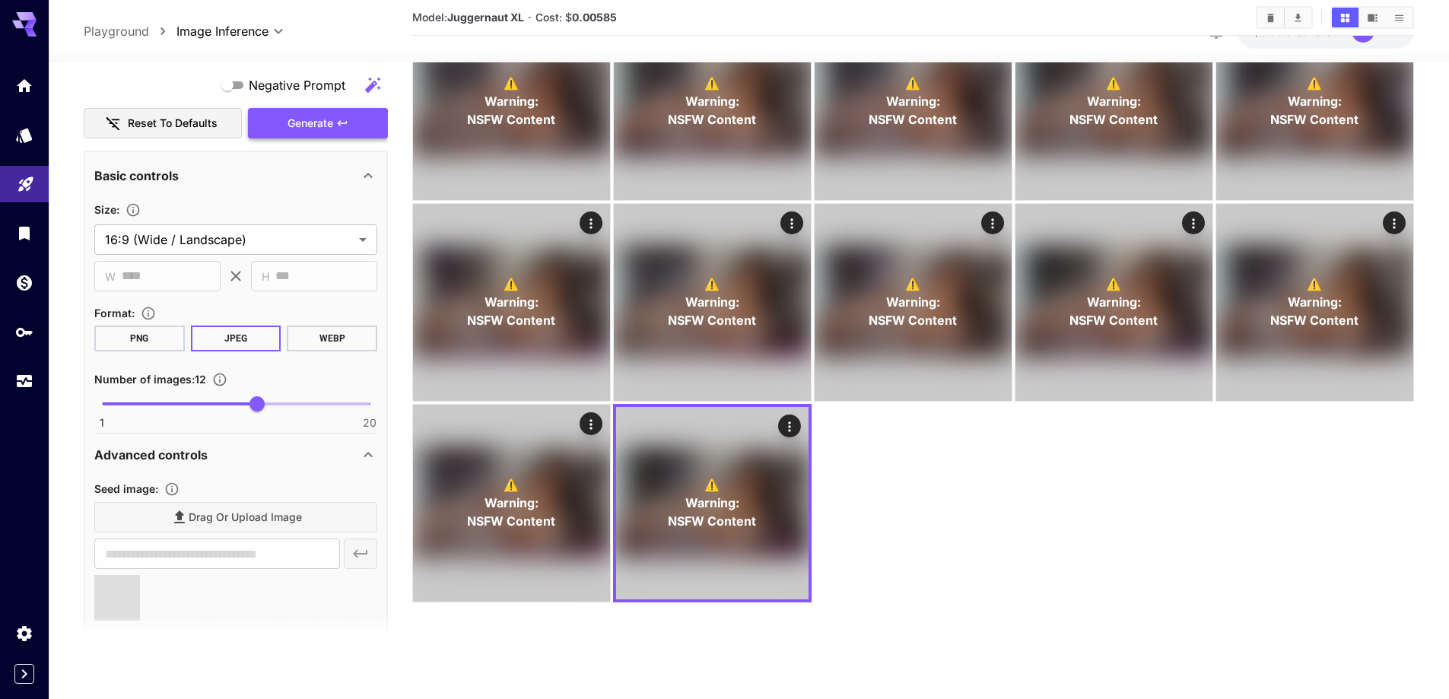
type input "**********"
click at [340, 123] on button "Generate" at bounding box center [318, 123] width 140 height 31
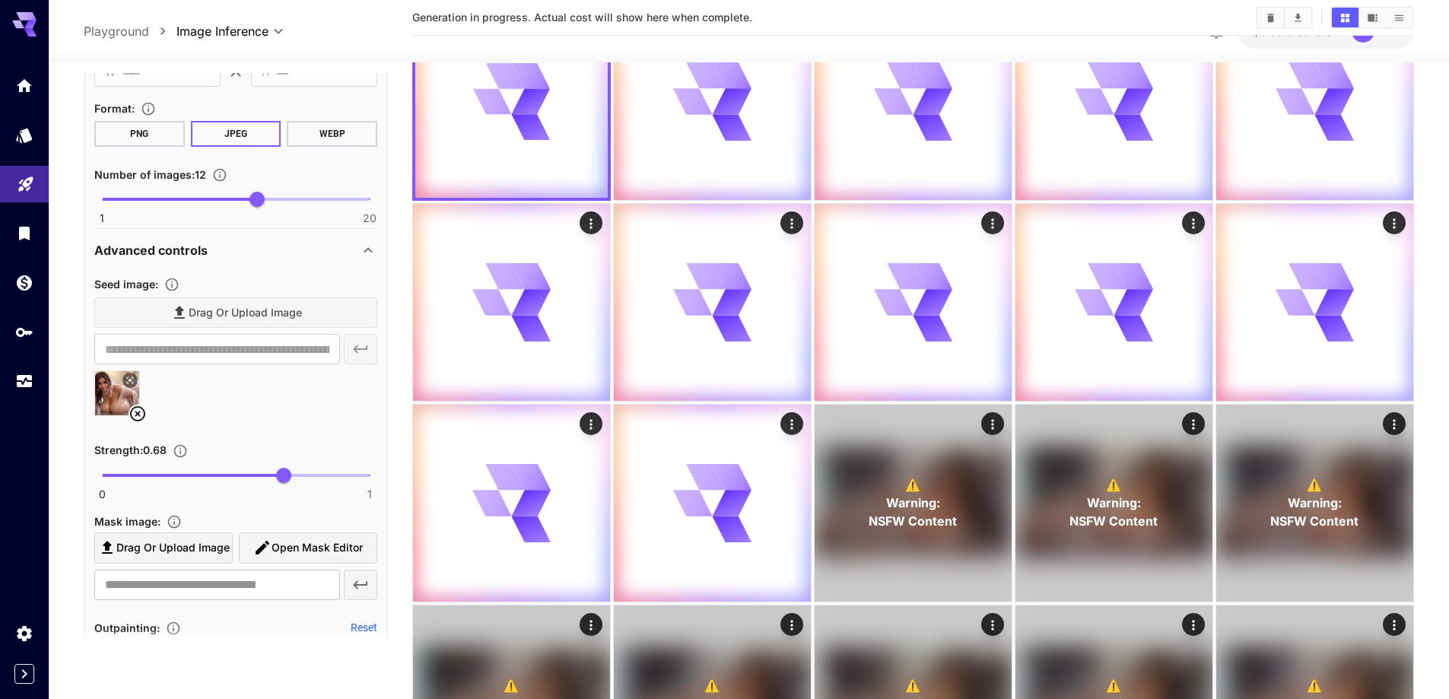
scroll to position [1200, 0]
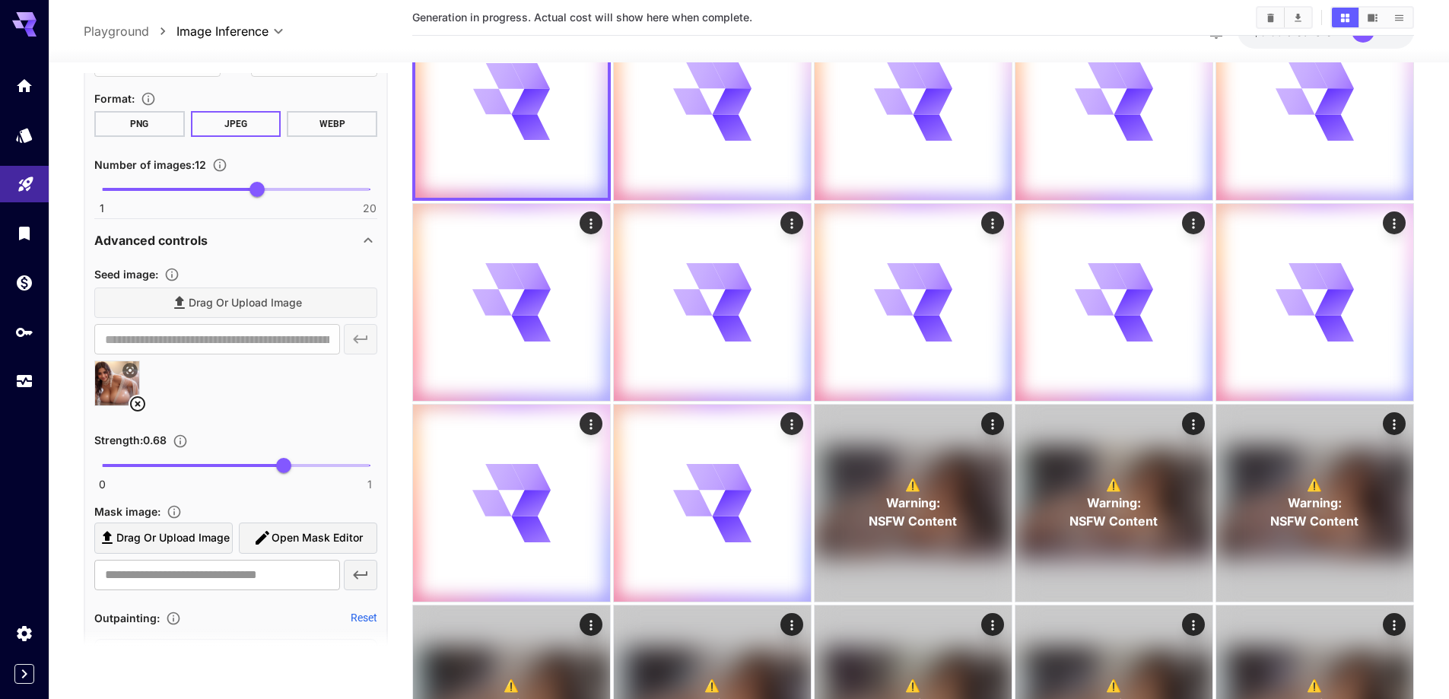
click at [138, 402] on icon at bounding box center [138, 404] width 18 height 18
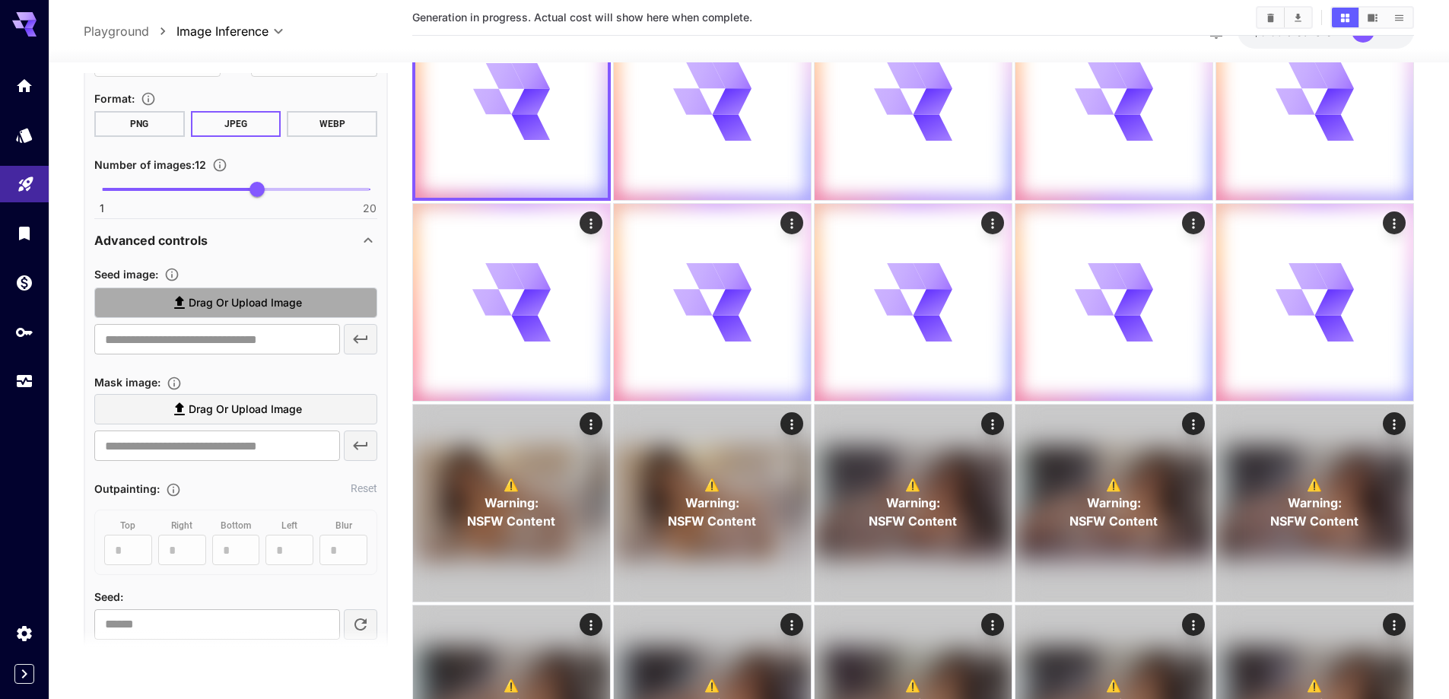
click at [268, 303] on span "Drag or upload image" at bounding box center [245, 303] width 113 height 19
click at [0, 0] on input "Drag or upload image" at bounding box center [0, 0] width 0 height 0
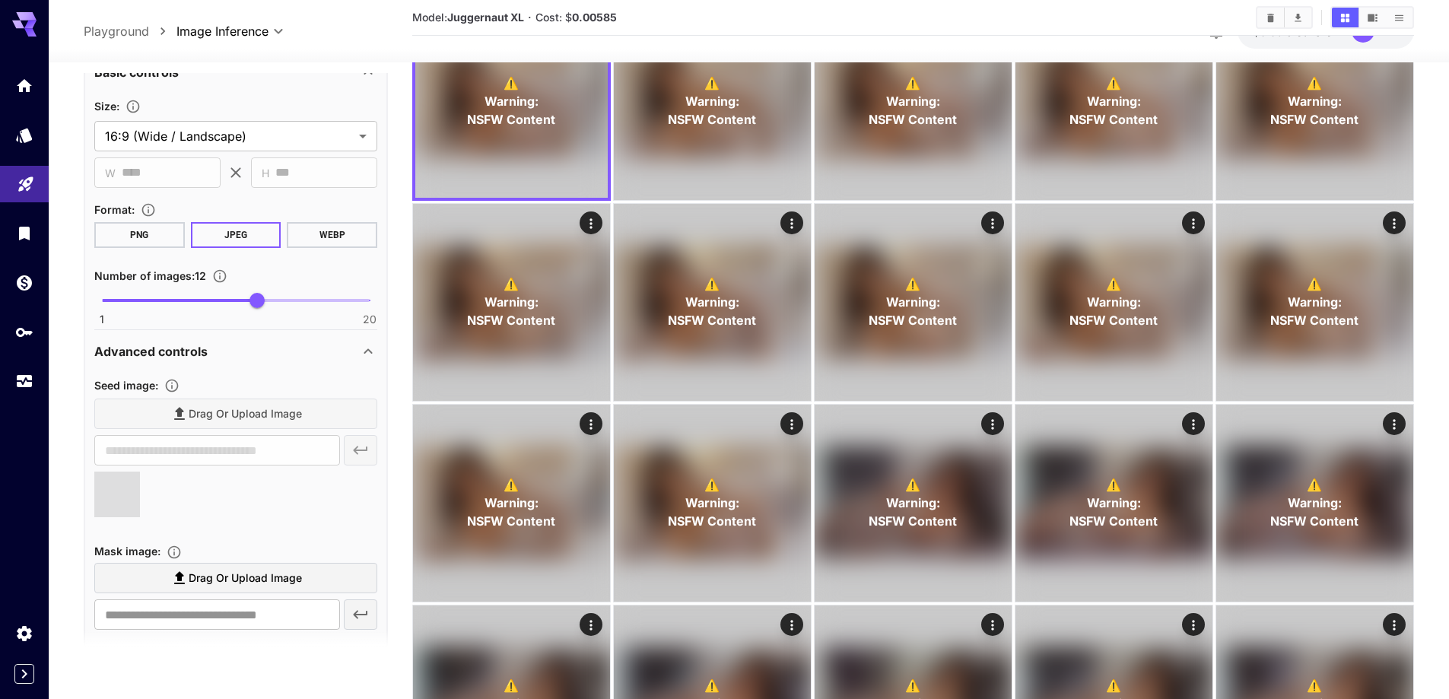
type input "**********"
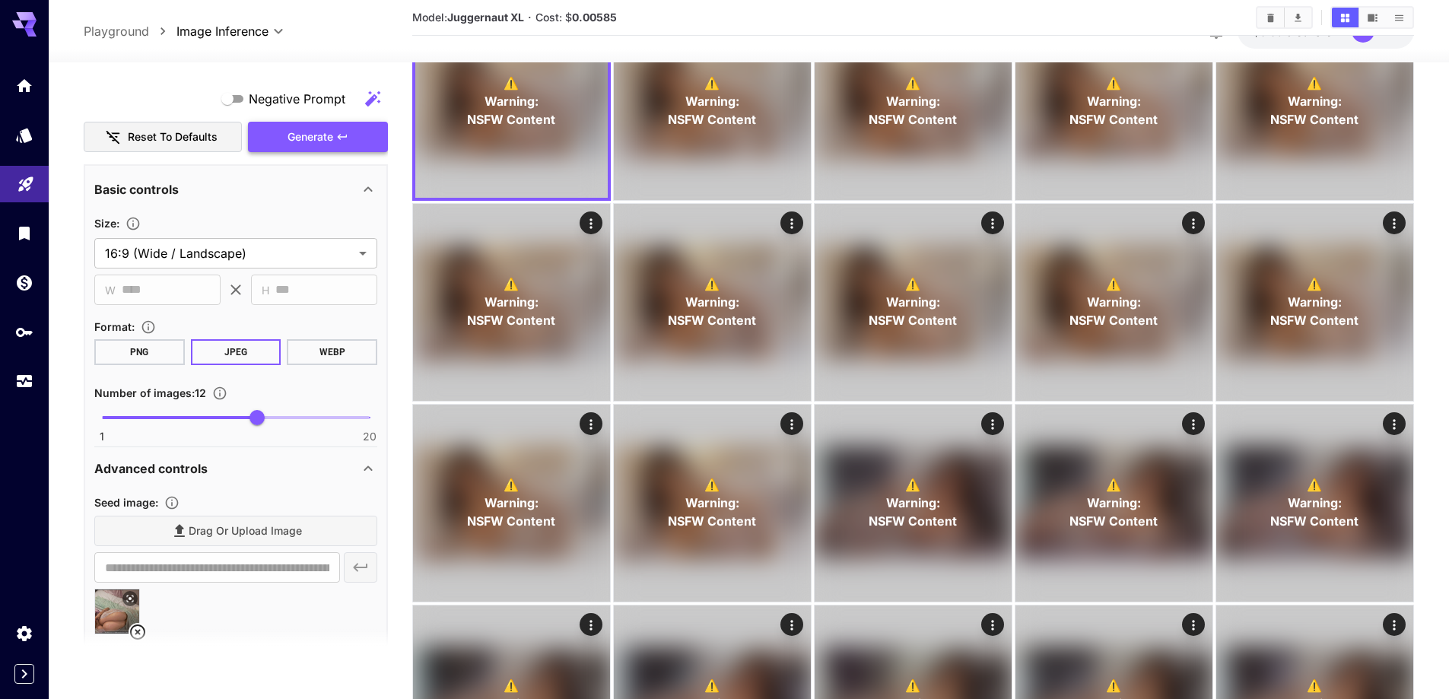
click at [318, 137] on span "Generate" at bounding box center [311, 137] width 46 height 19
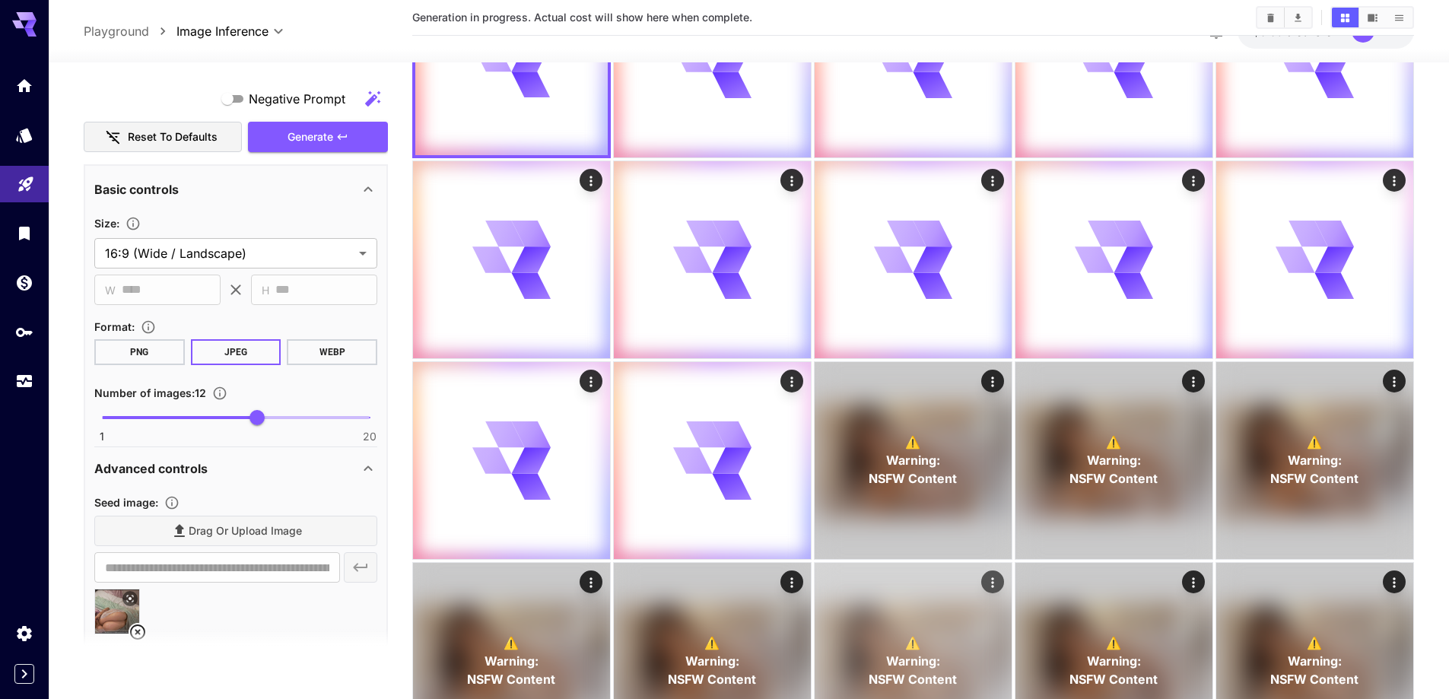
scroll to position [196, 0]
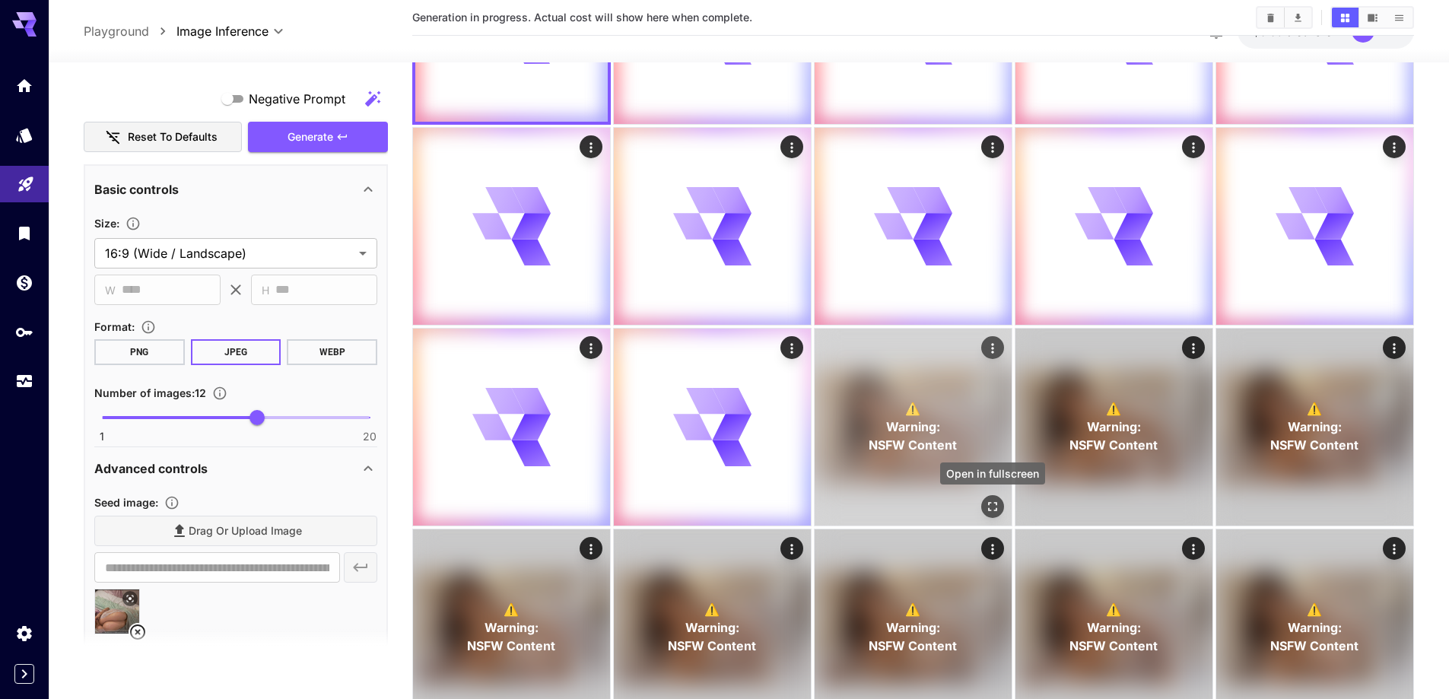
click at [990, 501] on icon "Open in fullscreen" at bounding box center [992, 506] width 15 height 15
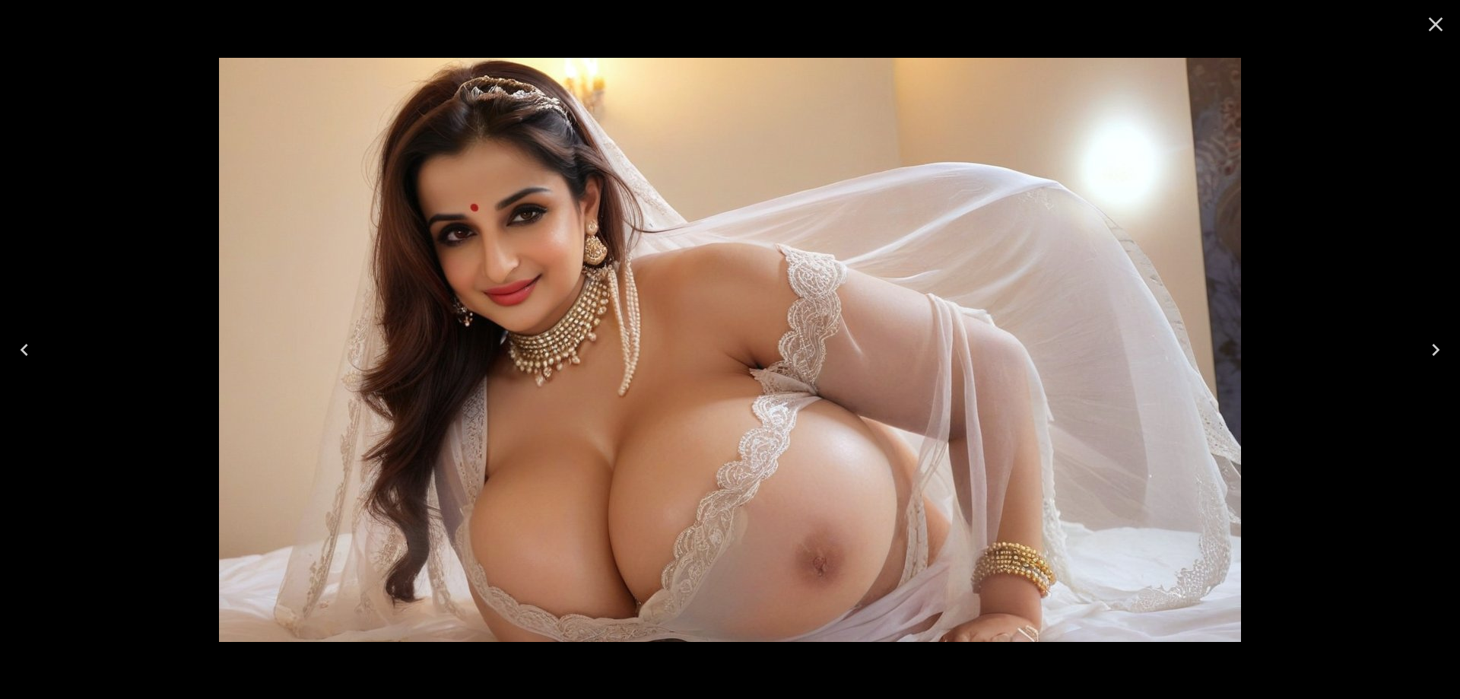
click at [1427, 352] on icon "Next" at bounding box center [1436, 350] width 24 height 24
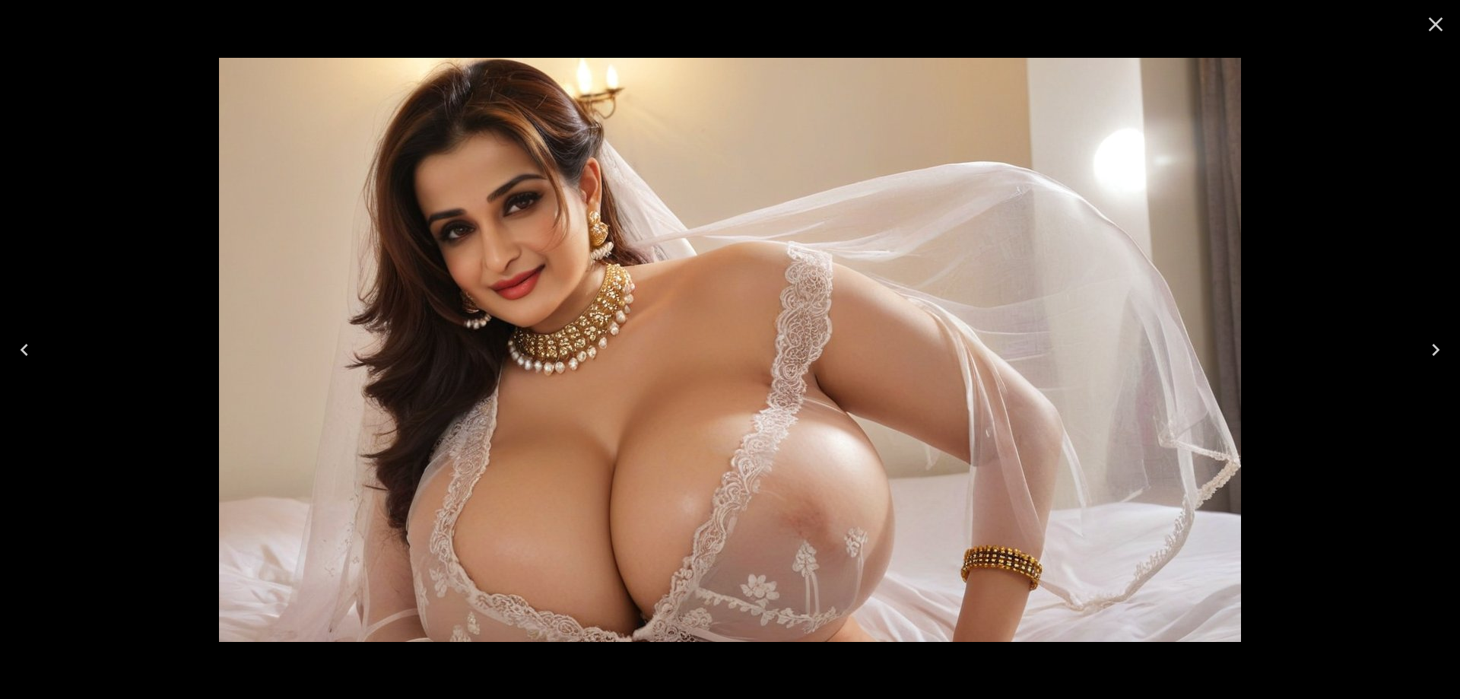
click at [1427, 352] on icon "Next" at bounding box center [1436, 350] width 24 height 24
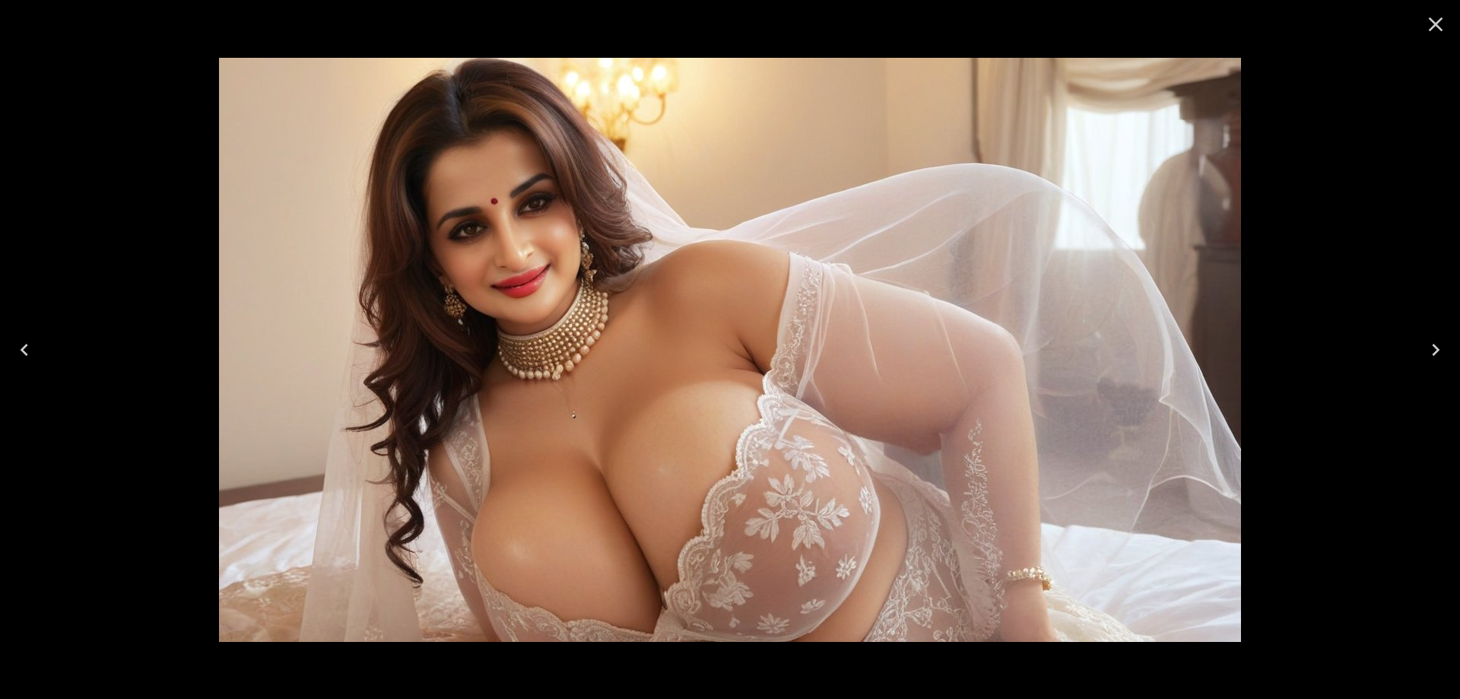
click at [1427, 352] on icon "Next" at bounding box center [1436, 350] width 24 height 24
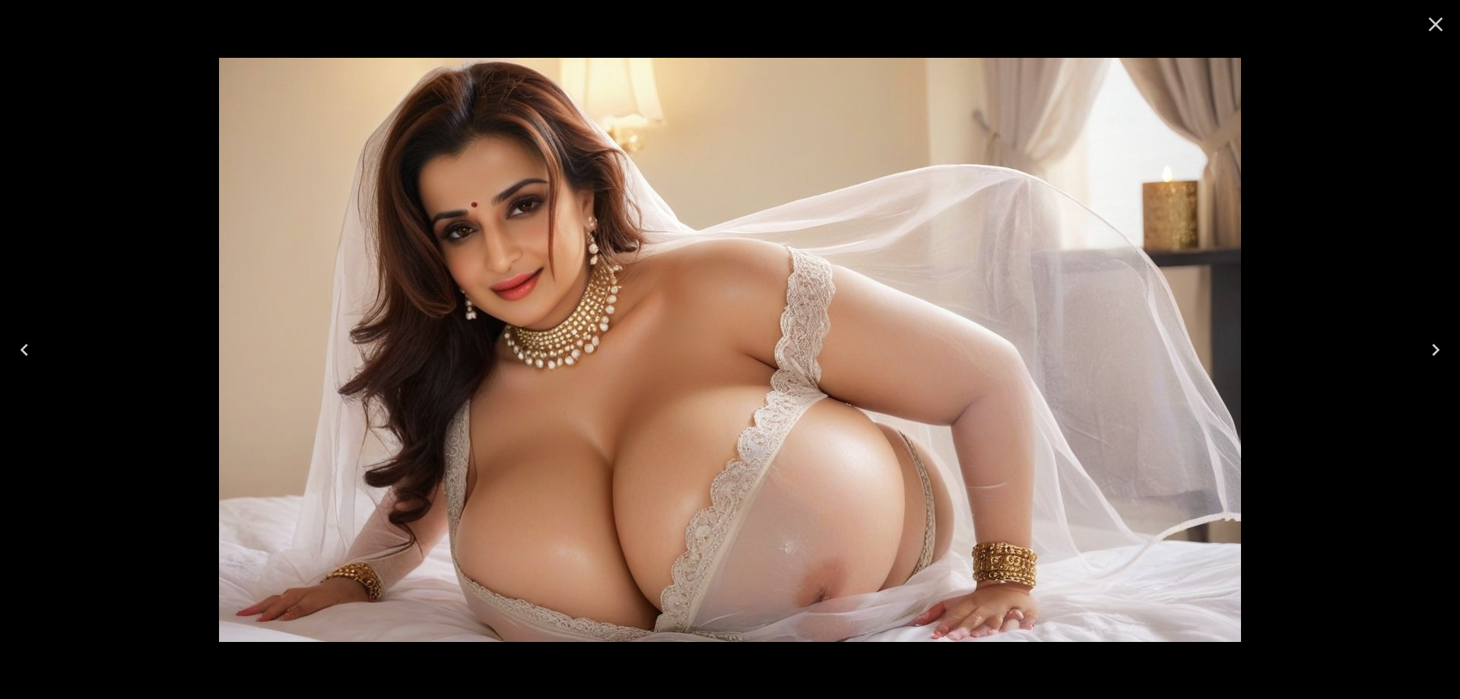
click at [1427, 352] on icon "Next" at bounding box center [1436, 350] width 24 height 24
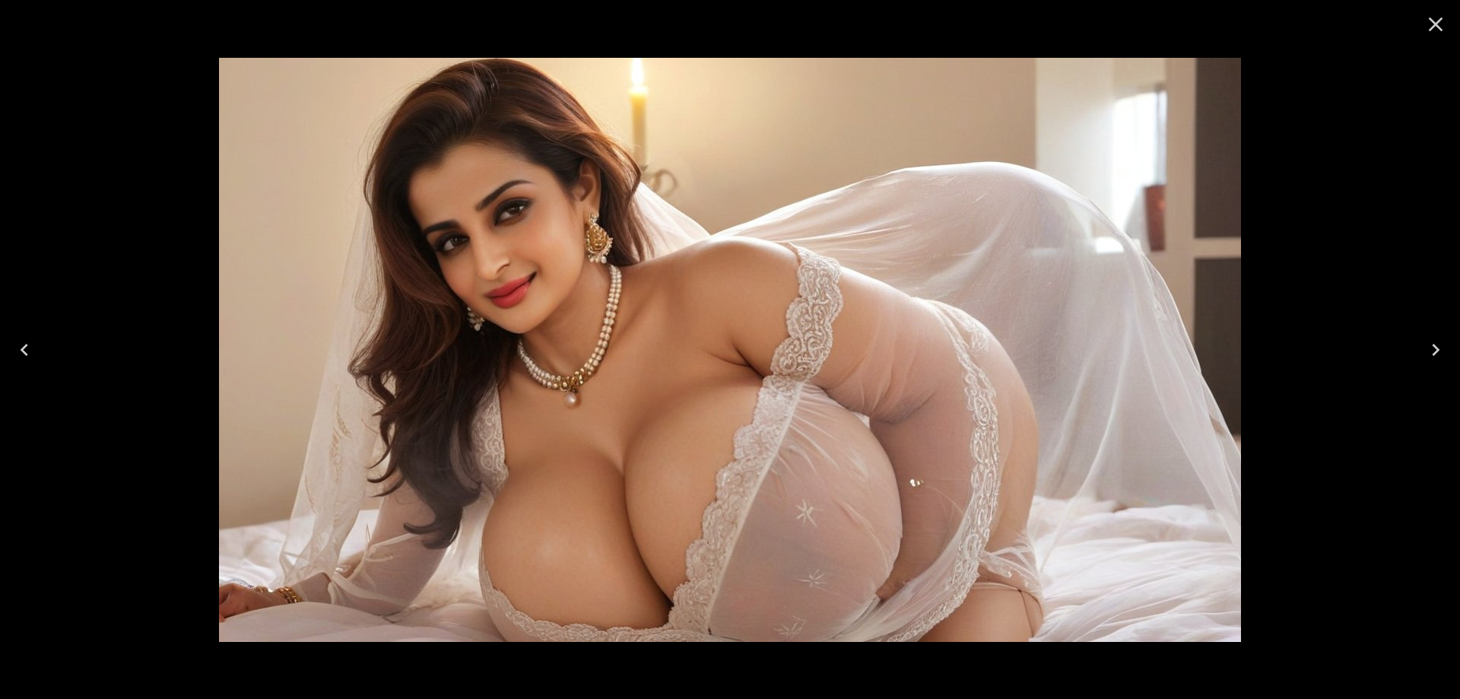
click at [1427, 352] on icon "Next" at bounding box center [1436, 350] width 24 height 24
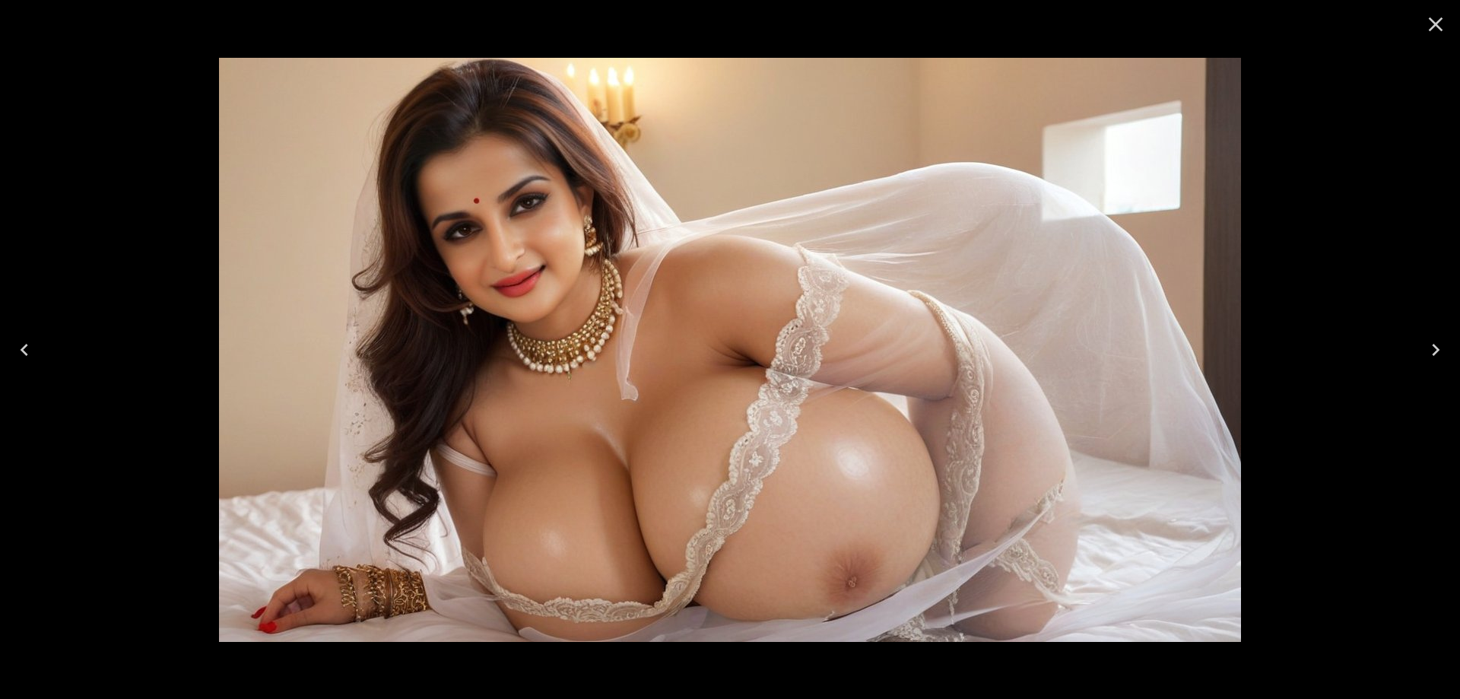
click at [1427, 352] on icon "Next" at bounding box center [1436, 350] width 24 height 24
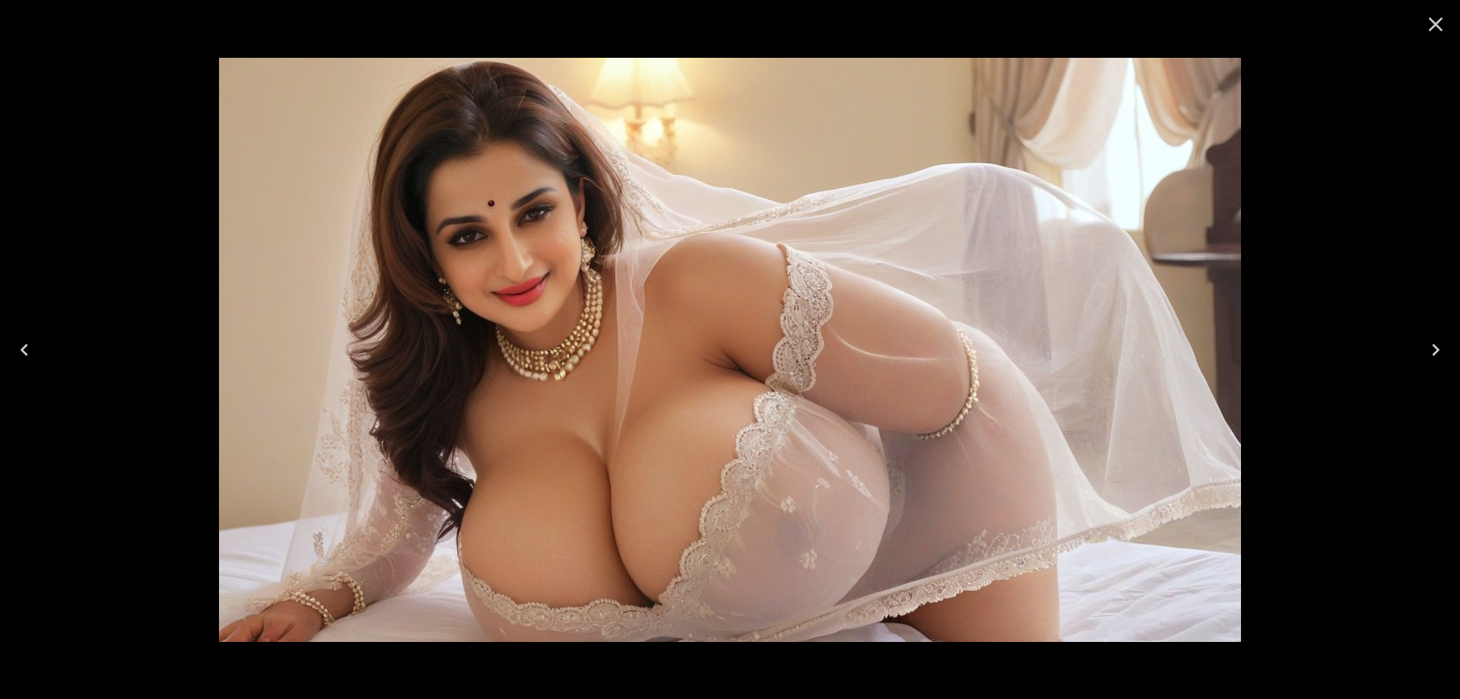
click at [1427, 352] on icon "Next" at bounding box center [1436, 350] width 24 height 24
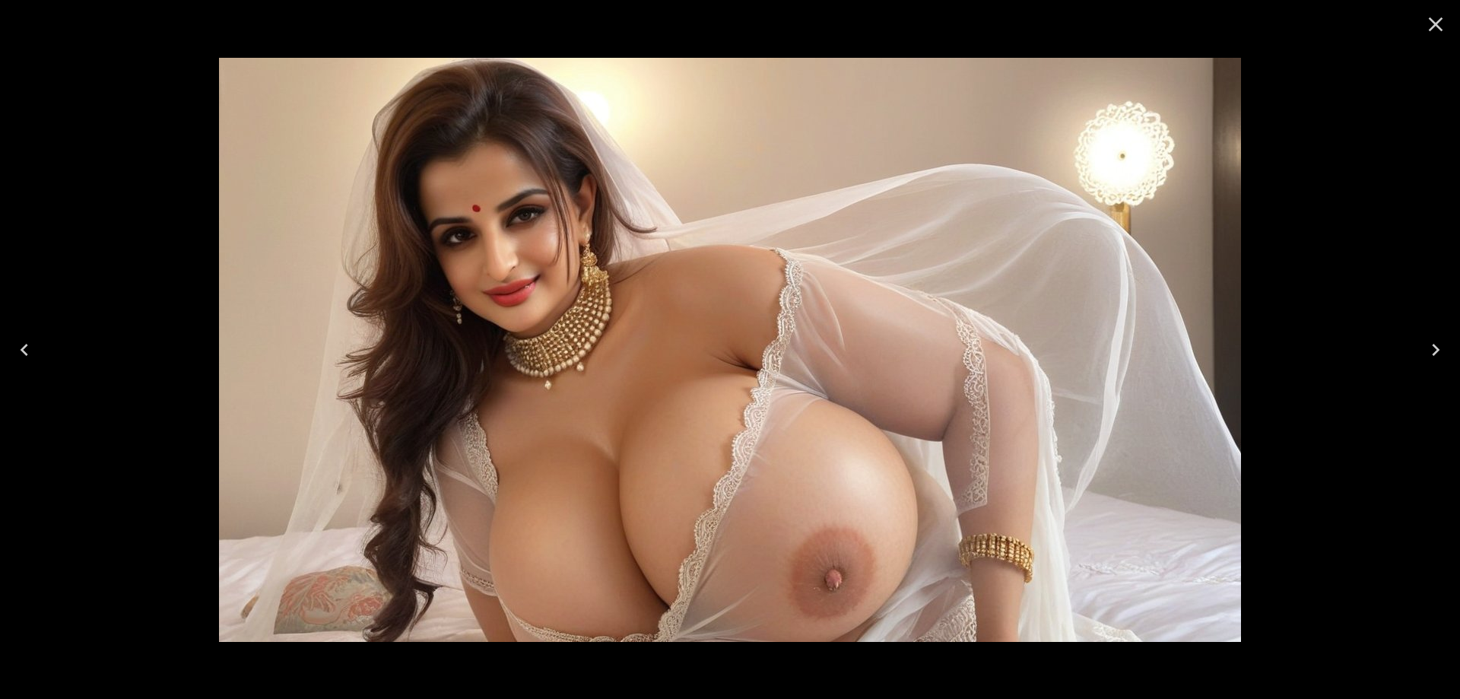
click at [1427, 352] on icon "Next" at bounding box center [1436, 350] width 24 height 24
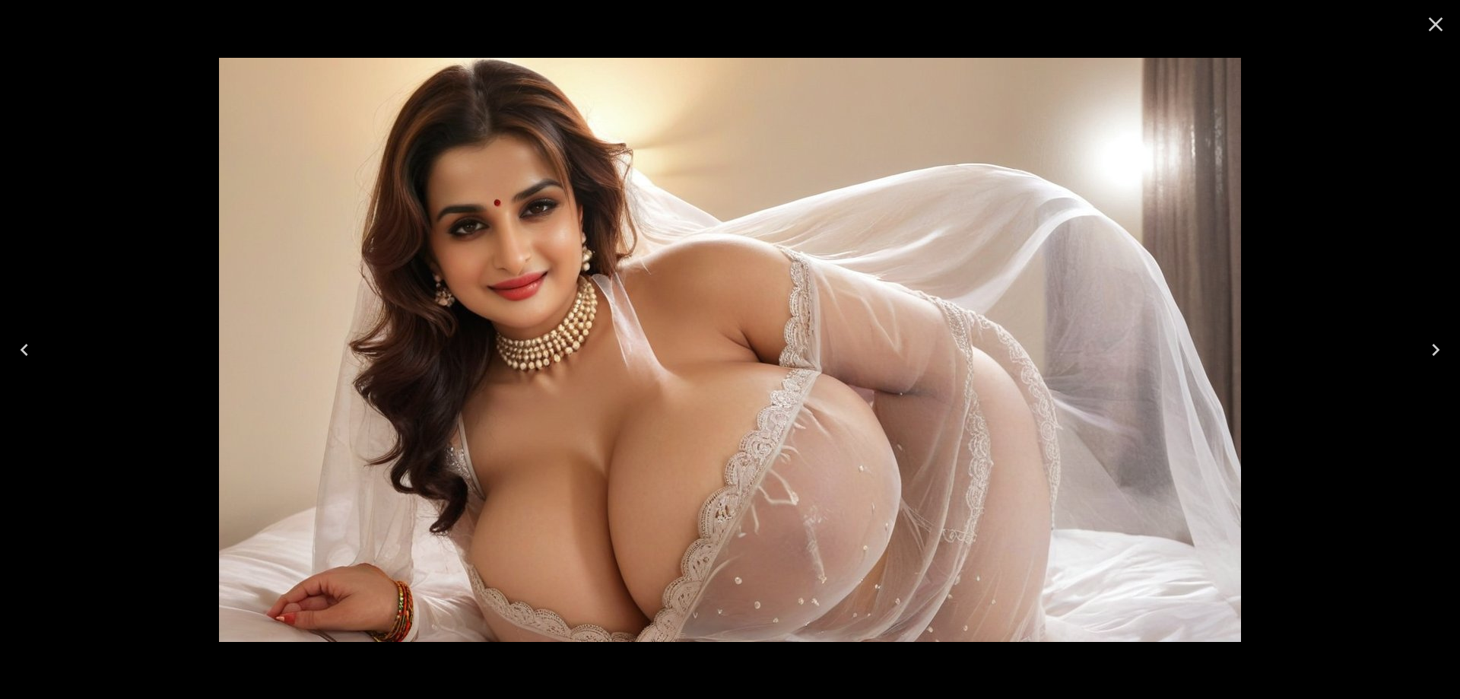
click at [1427, 352] on icon "Next" at bounding box center [1436, 350] width 24 height 24
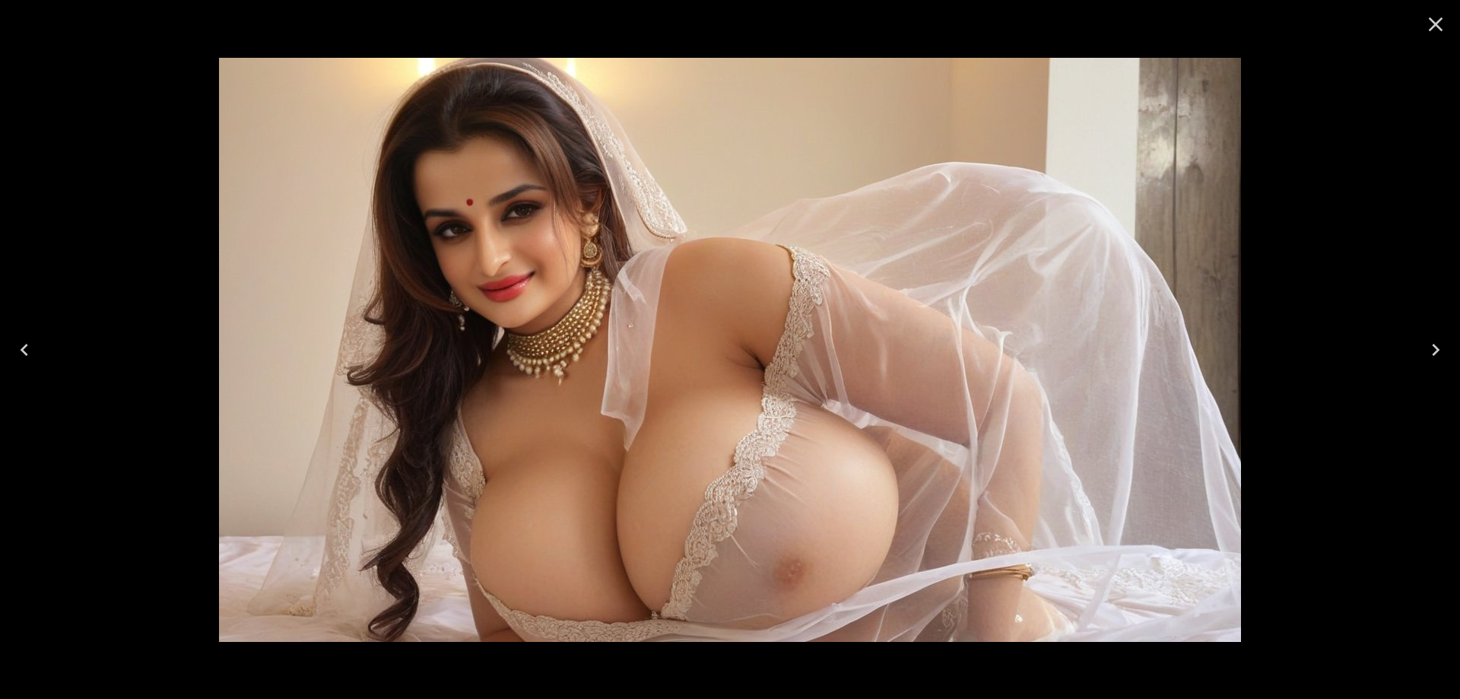
click at [1427, 352] on icon "Next" at bounding box center [1436, 350] width 24 height 24
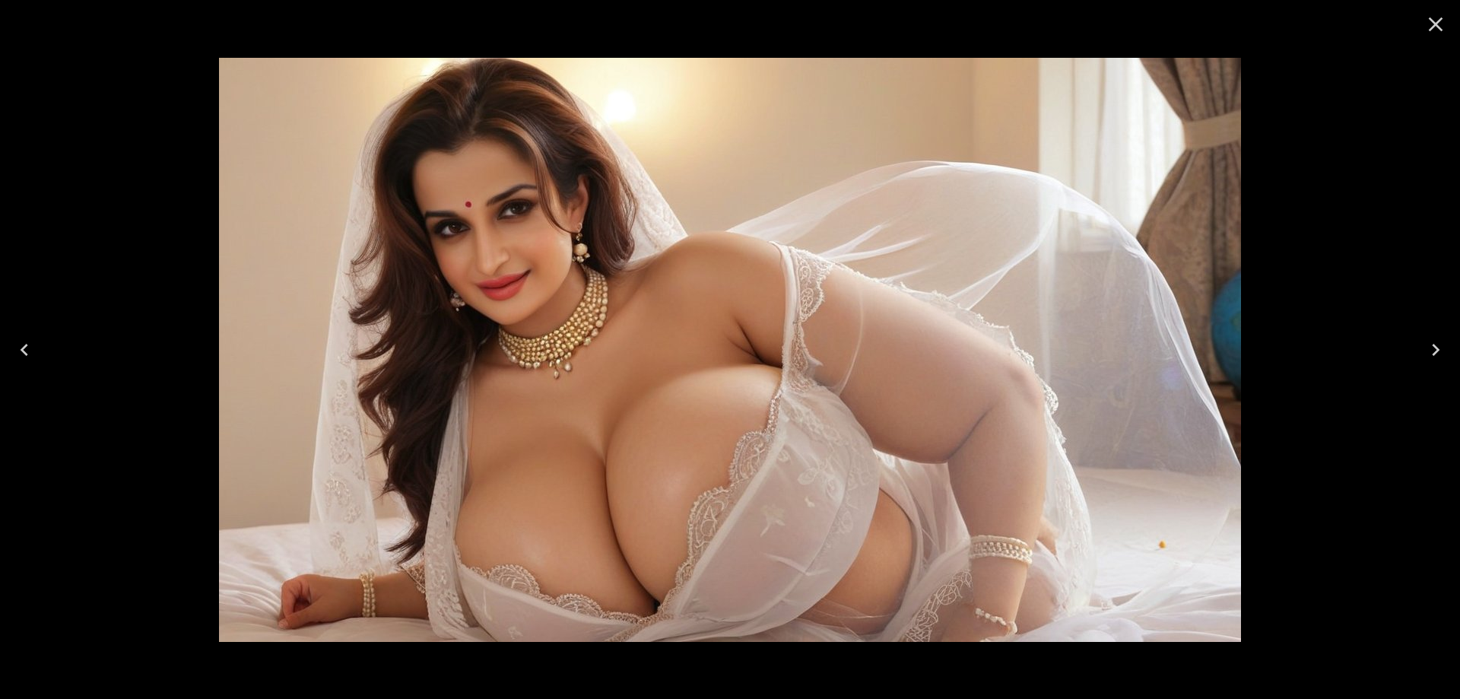
click at [1427, 352] on icon "Next" at bounding box center [1436, 350] width 24 height 24
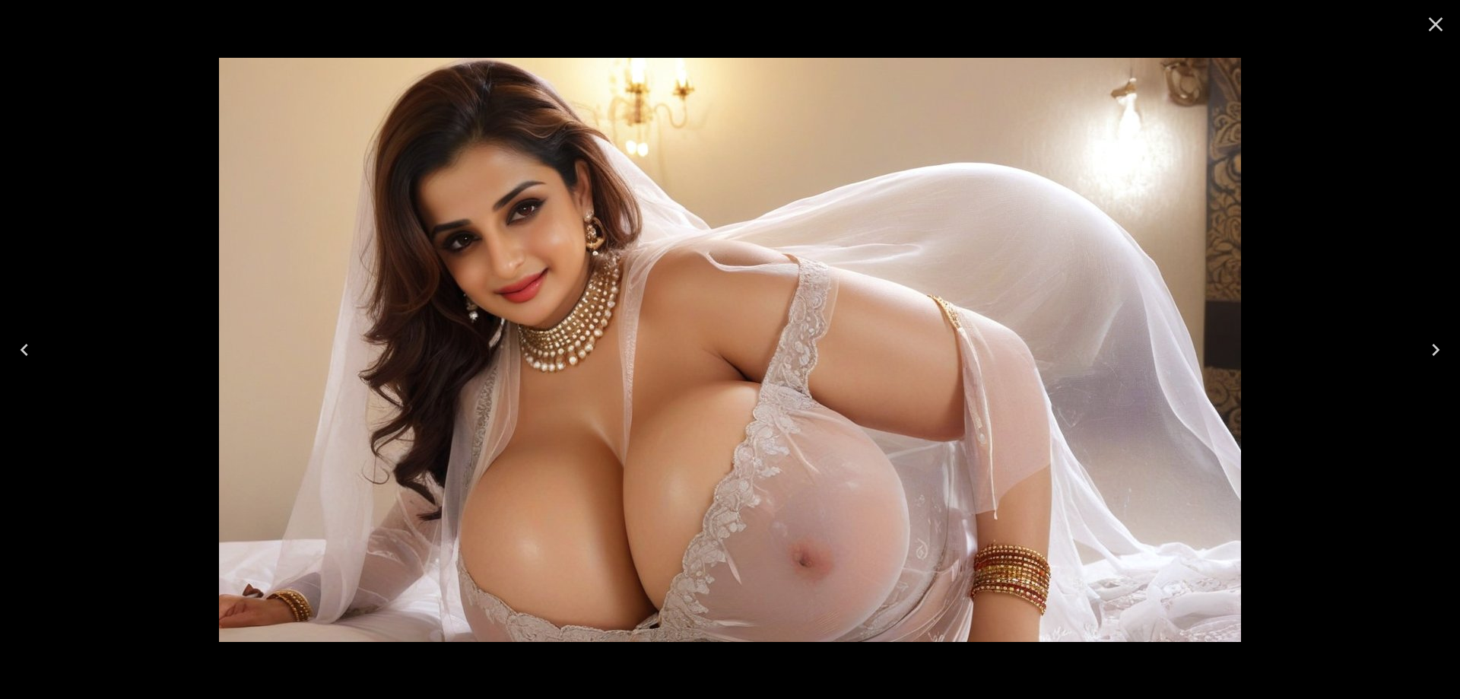
click at [1427, 352] on icon "Next" at bounding box center [1436, 350] width 24 height 24
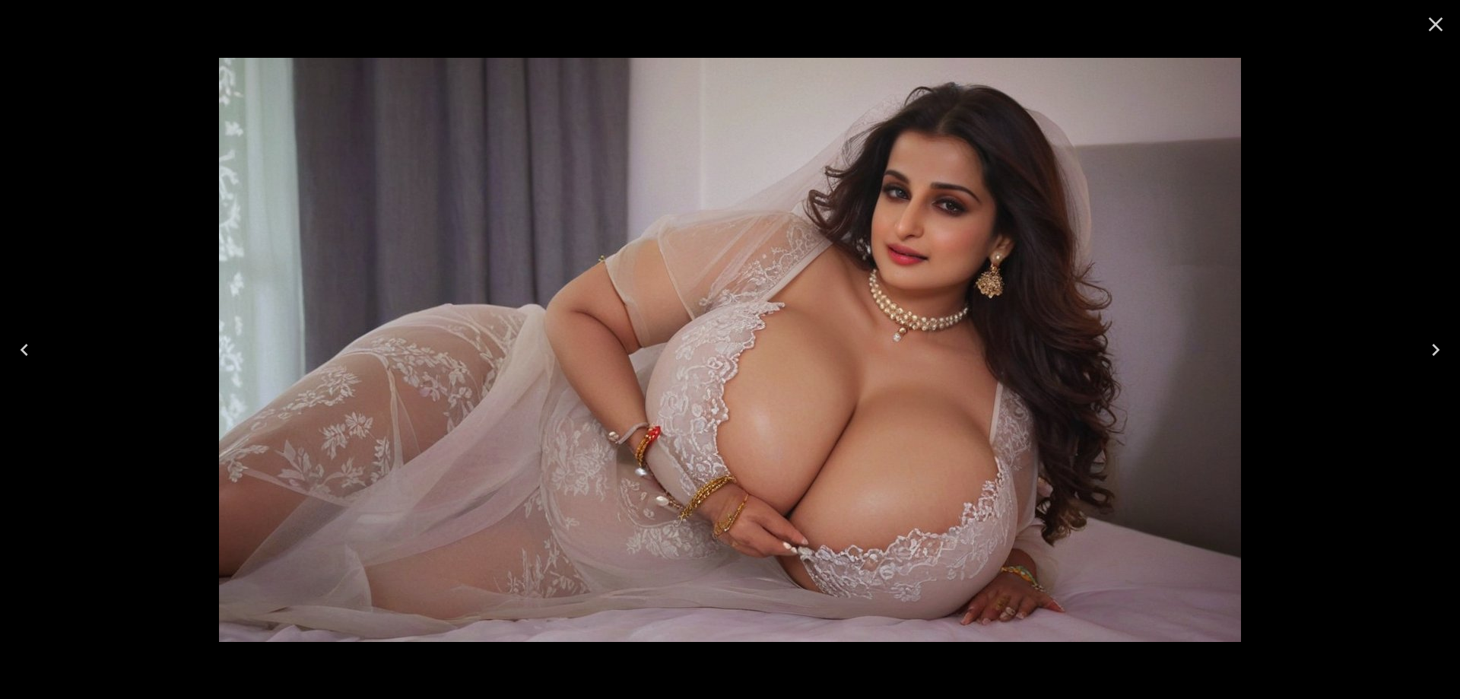
click at [1427, 352] on icon "Next" at bounding box center [1436, 350] width 24 height 24
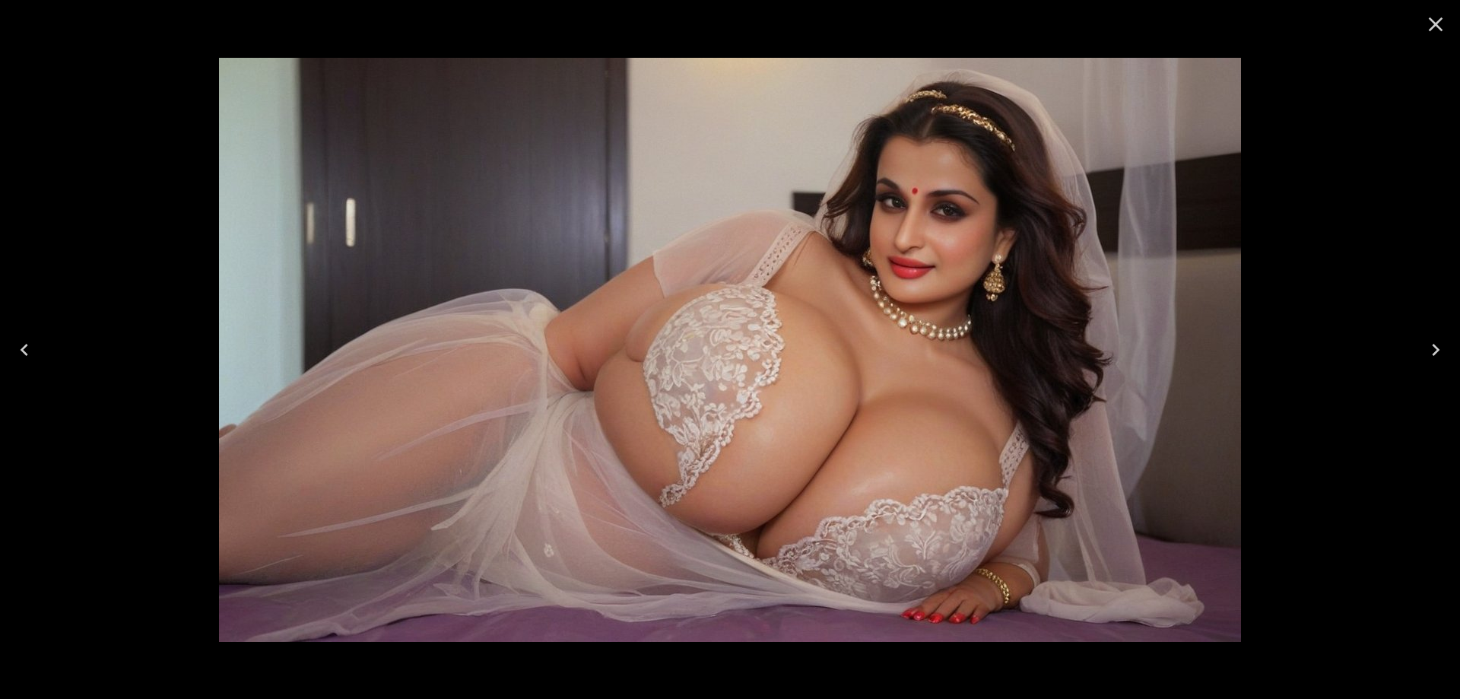
click at [1430, 21] on icon "Close" at bounding box center [1436, 24] width 24 height 24
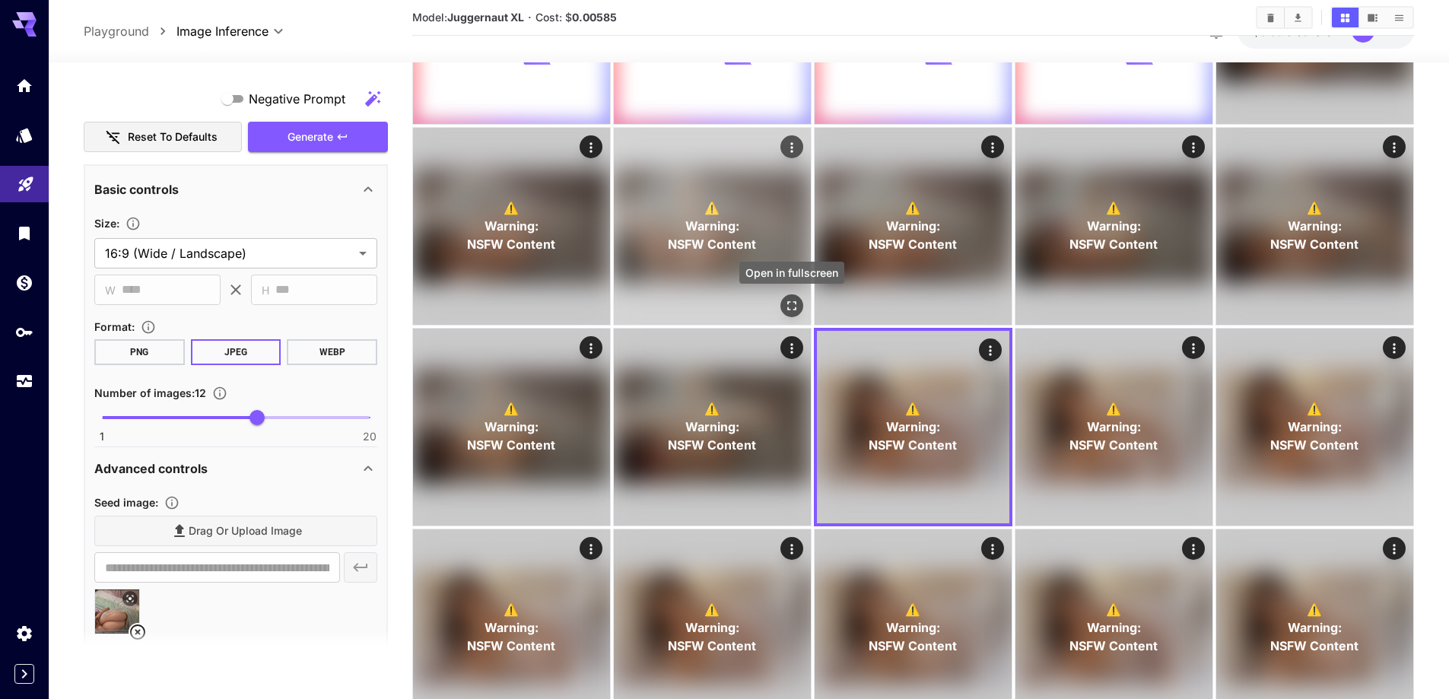
click at [788, 301] on icon "Open in fullscreen" at bounding box center [791, 305] width 15 height 15
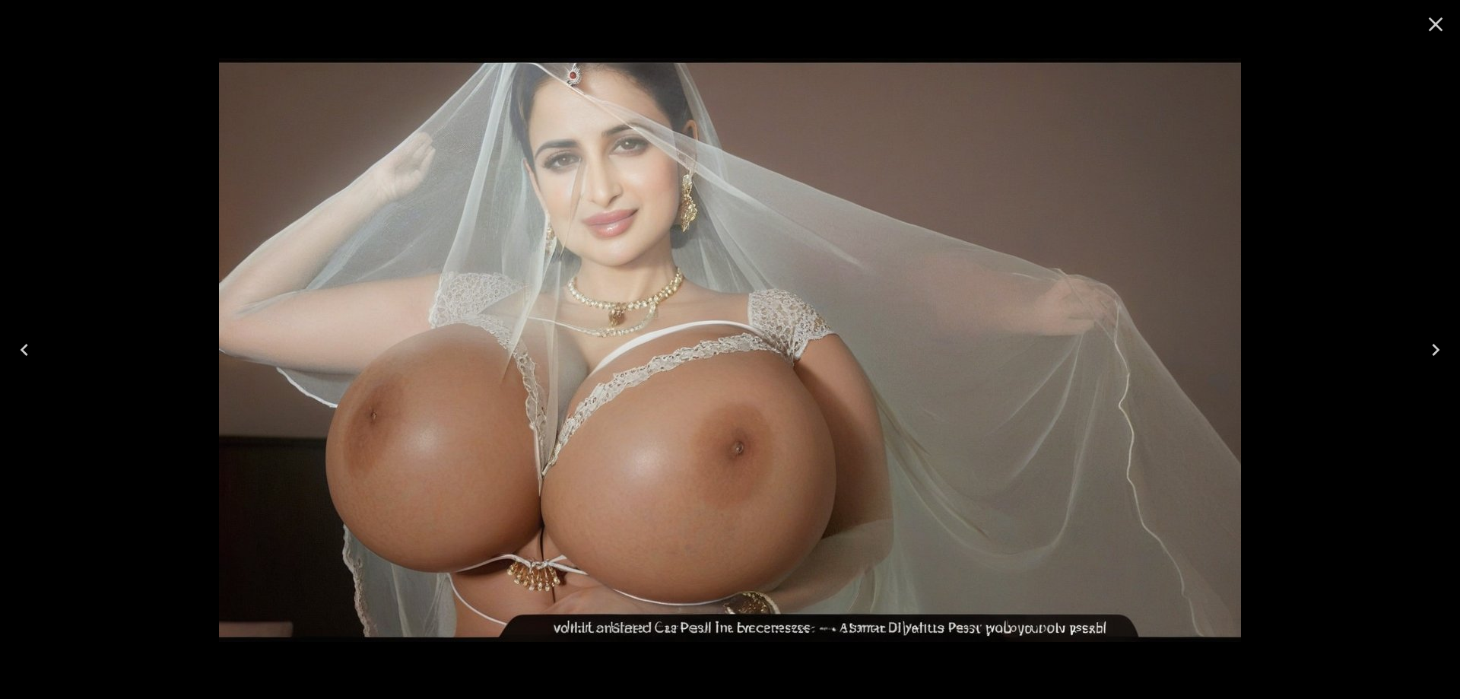
click at [29, 360] on icon "Previous" at bounding box center [24, 350] width 24 height 24
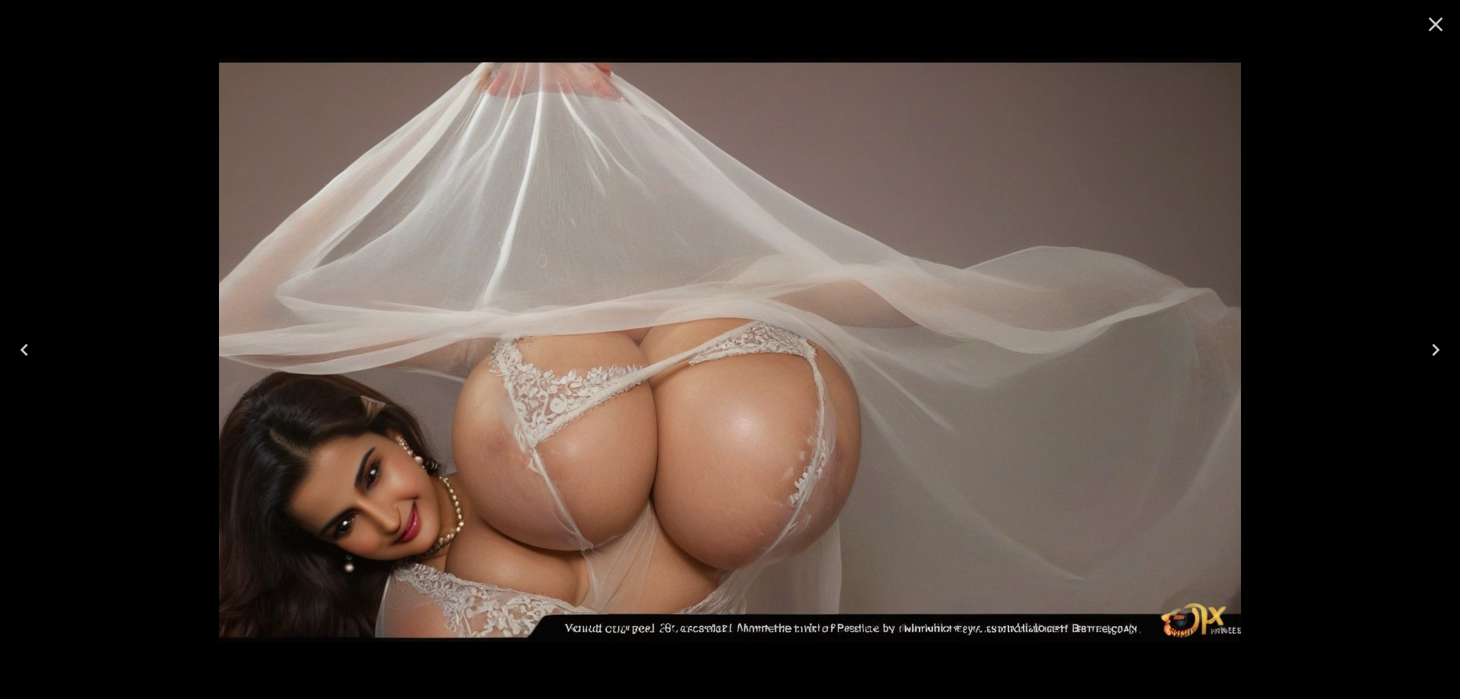
click at [29, 360] on icon "Previous" at bounding box center [24, 350] width 24 height 24
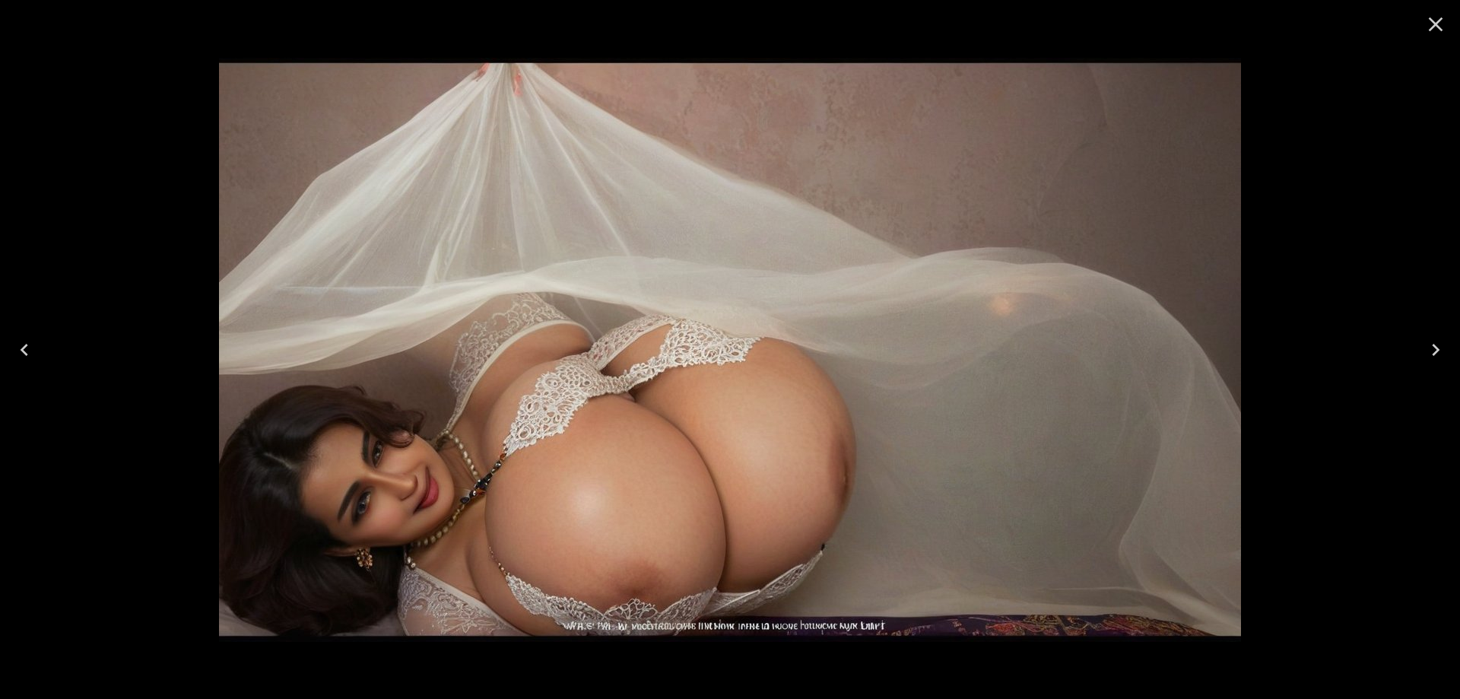
click at [29, 360] on icon "Previous" at bounding box center [24, 350] width 24 height 24
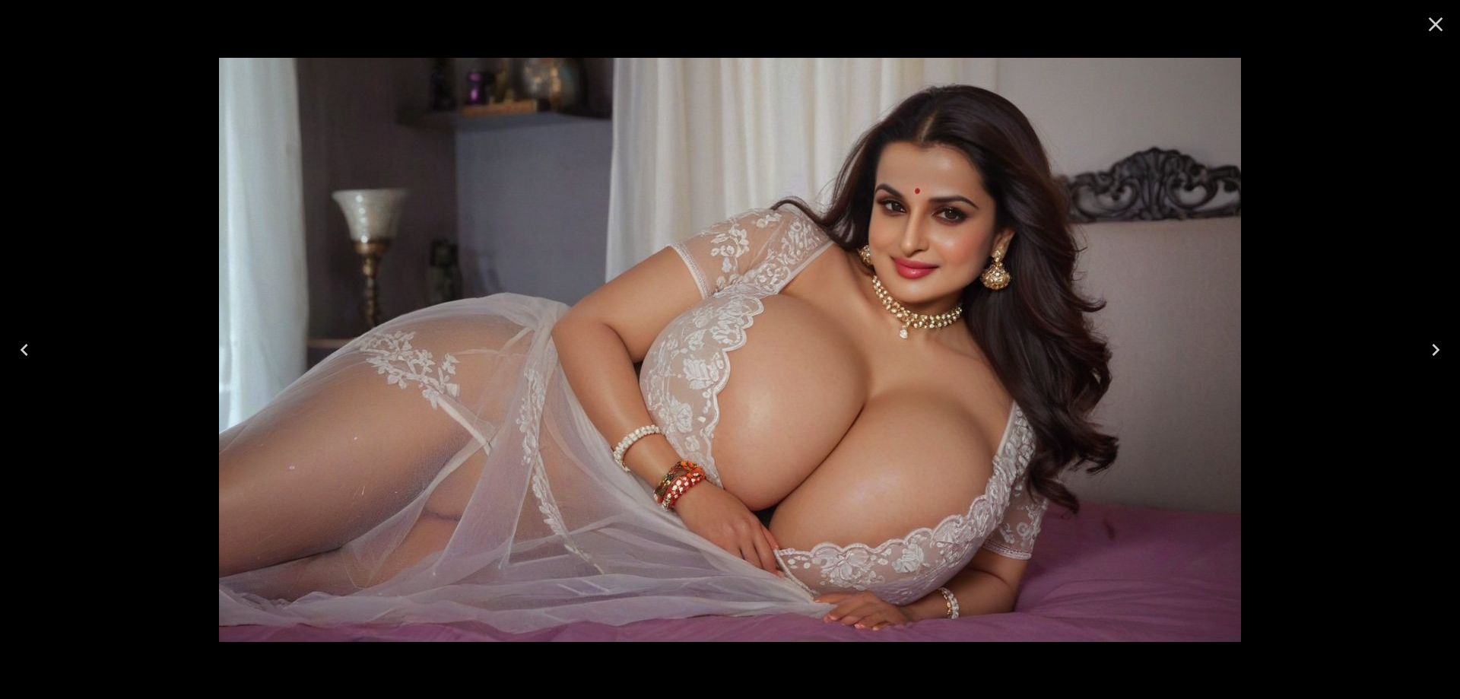
click at [1434, 37] on button "Close" at bounding box center [1436, 24] width 37 height 37
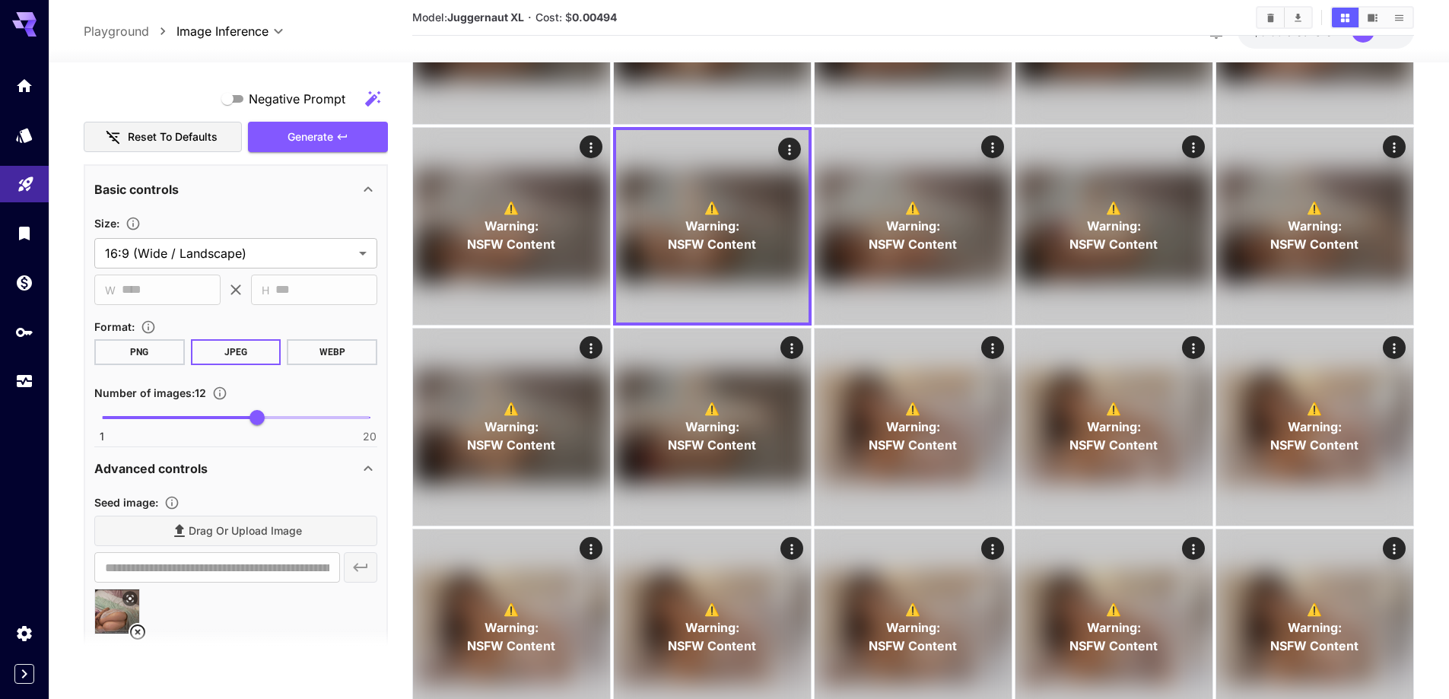
click at [138, 627] on icon at bounding box center [138, 632] width 18 height 18
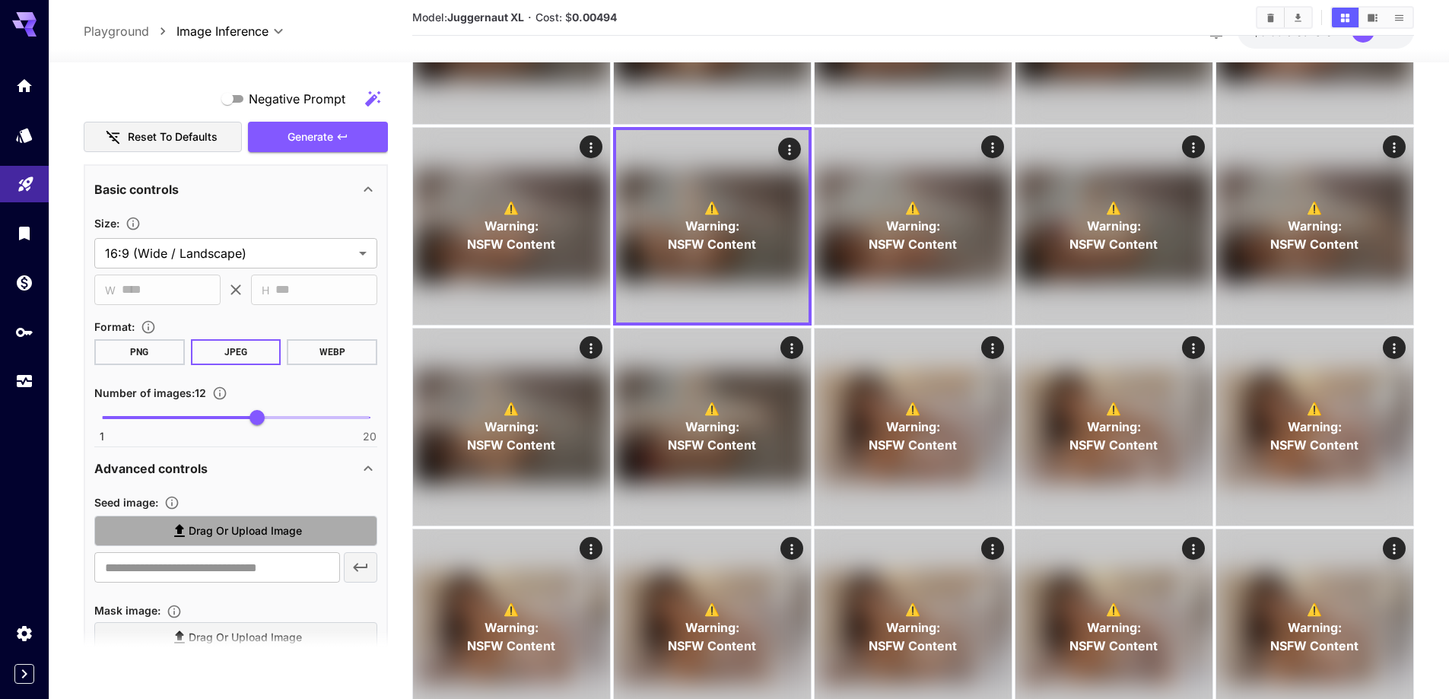
click at [222, 532] on span "Drag or upload image" at bounding box center [245, 531] width 113 height 19
click at [0, 0] on input "Drag or upload image" at bounding box center [0, 0] width 0 height 0
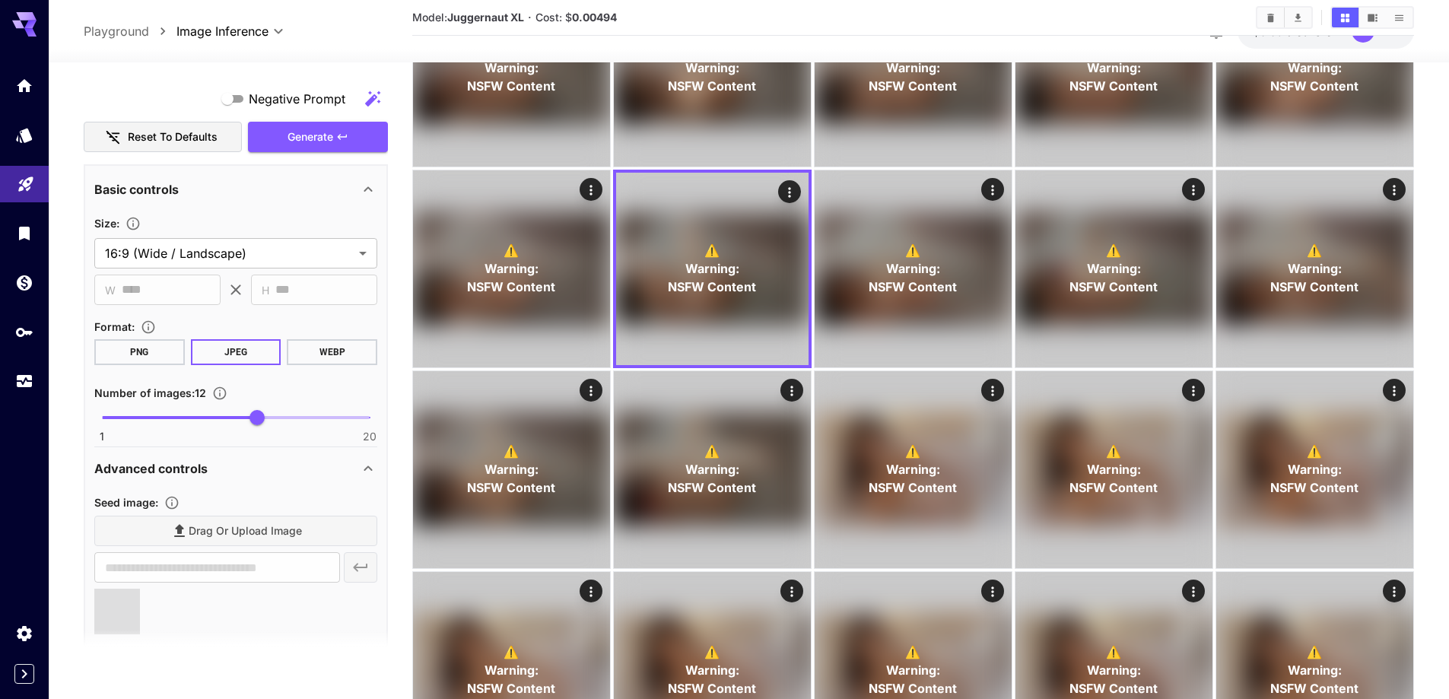
scroll to position [120, 0]
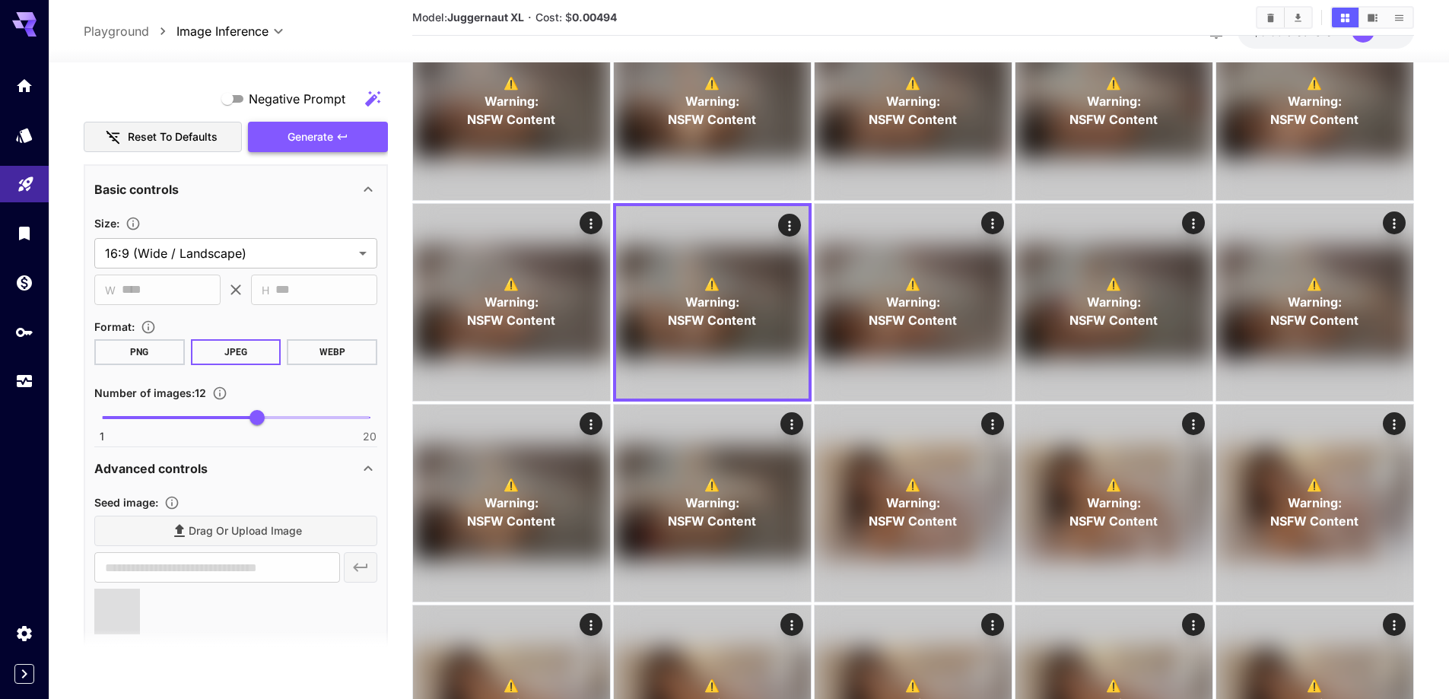
type input "**********"
click at [327, 145] on span "Generate" at bounding box center [311, 137] width 46 height 19
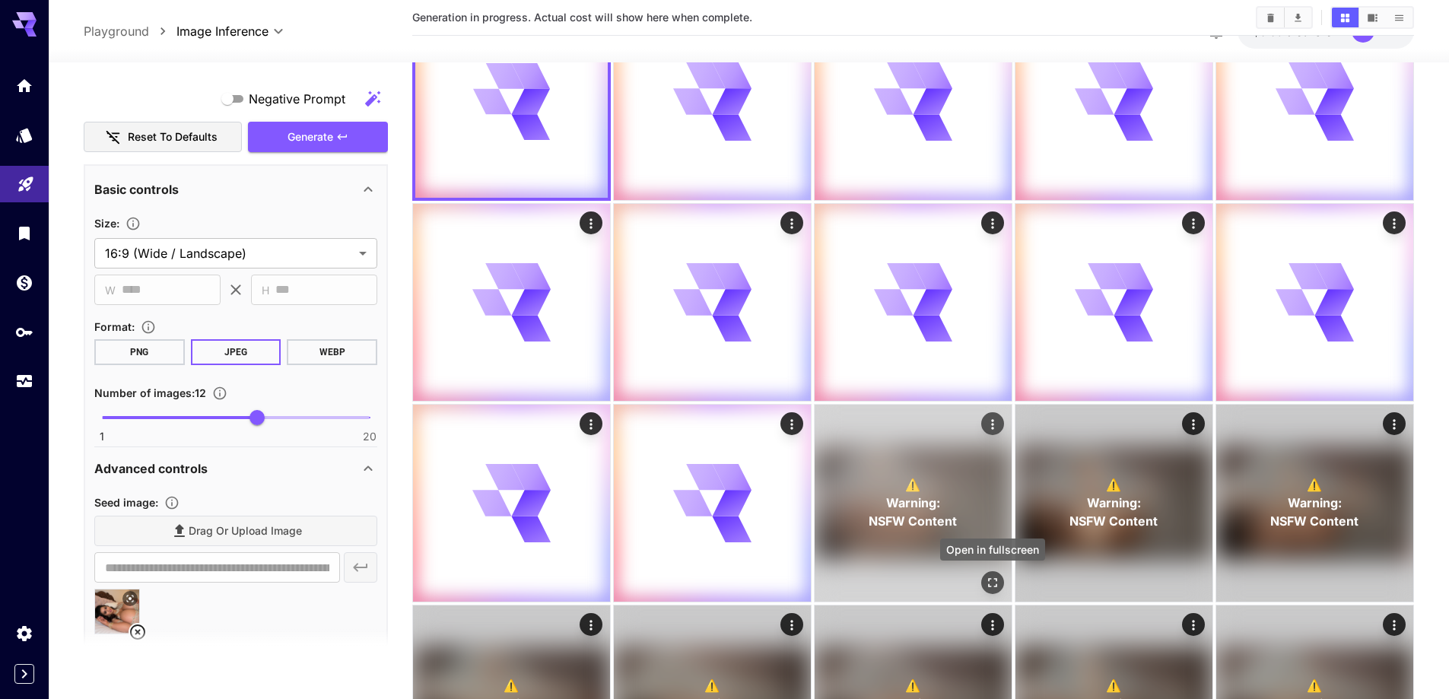
click at [996, 585] on icon "Open in fullscreen" at bounding box center [992, 582] width 9 height 9
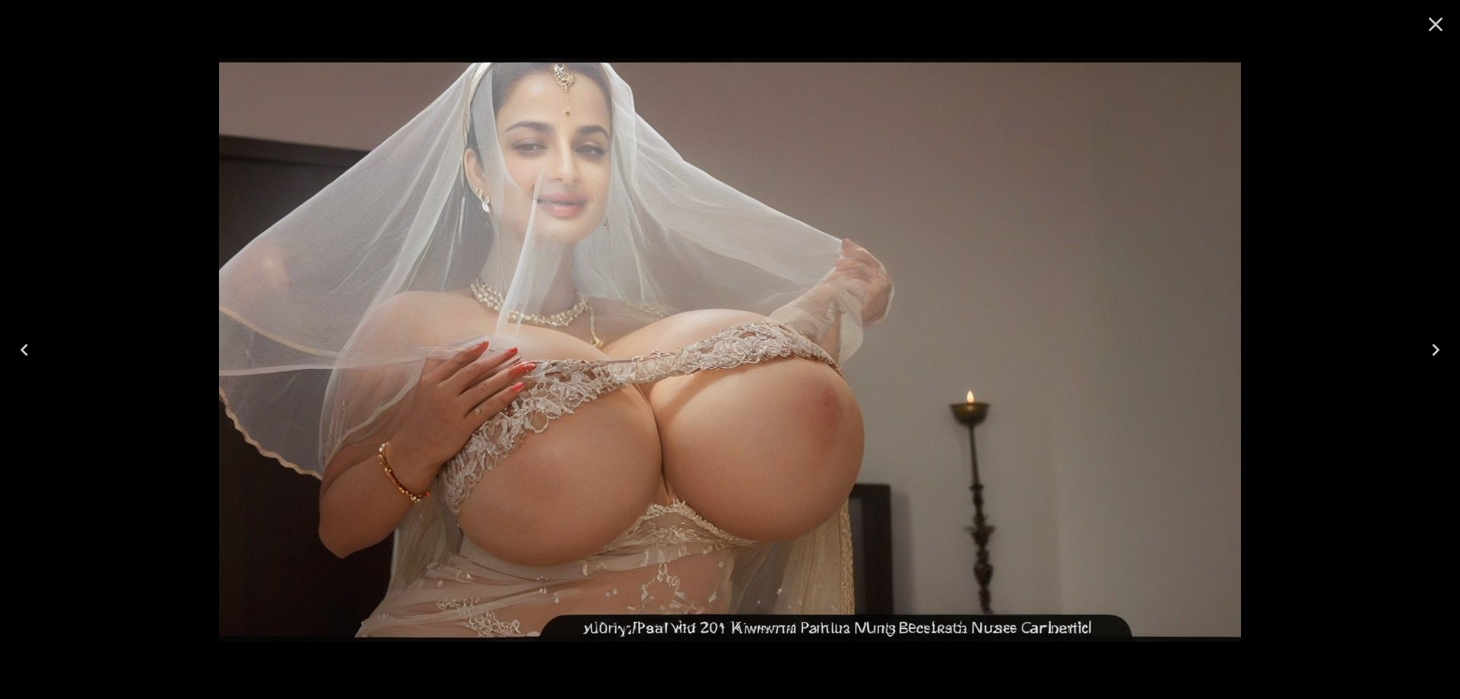
click at [1425, 338] on icon "Next" at bounding box center [1436, 350] width 24 height 24
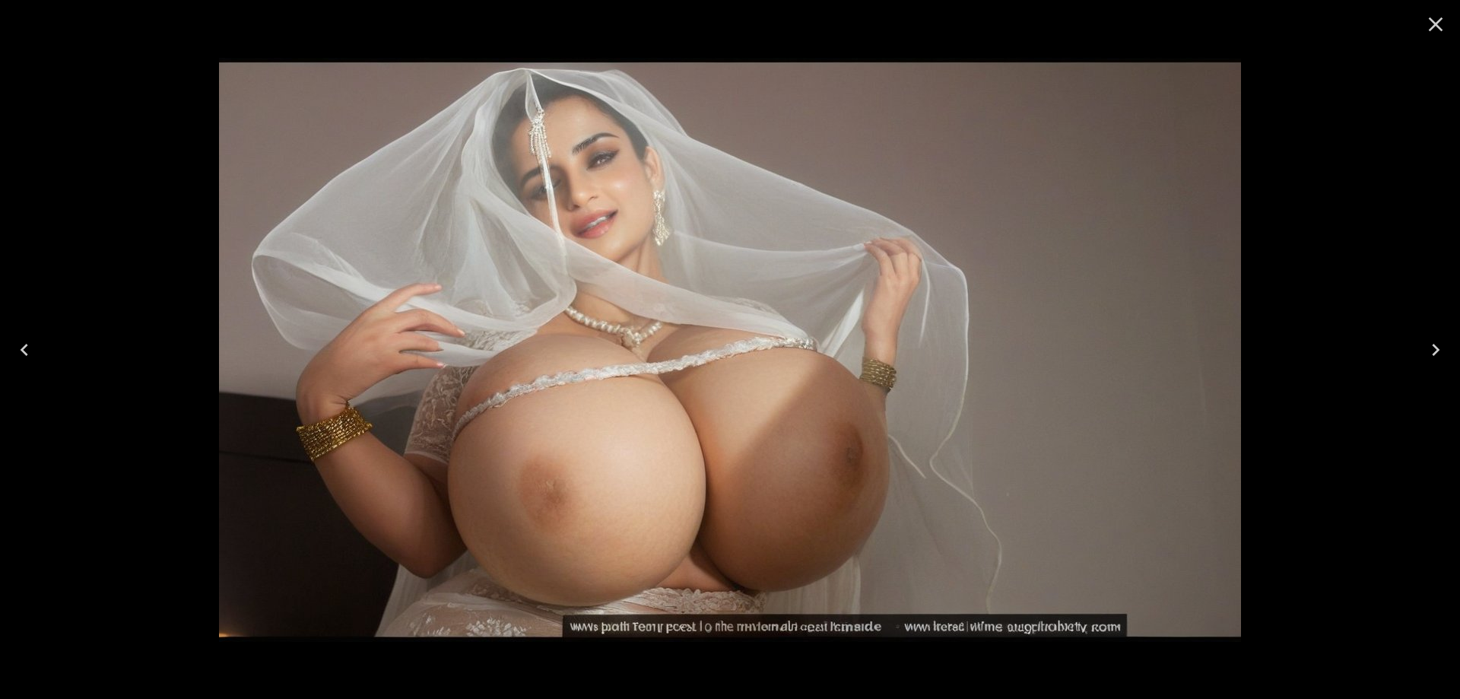
click at [1425, 338] on icon "Next" at bounding box center [1436, 350] width 24 height 24
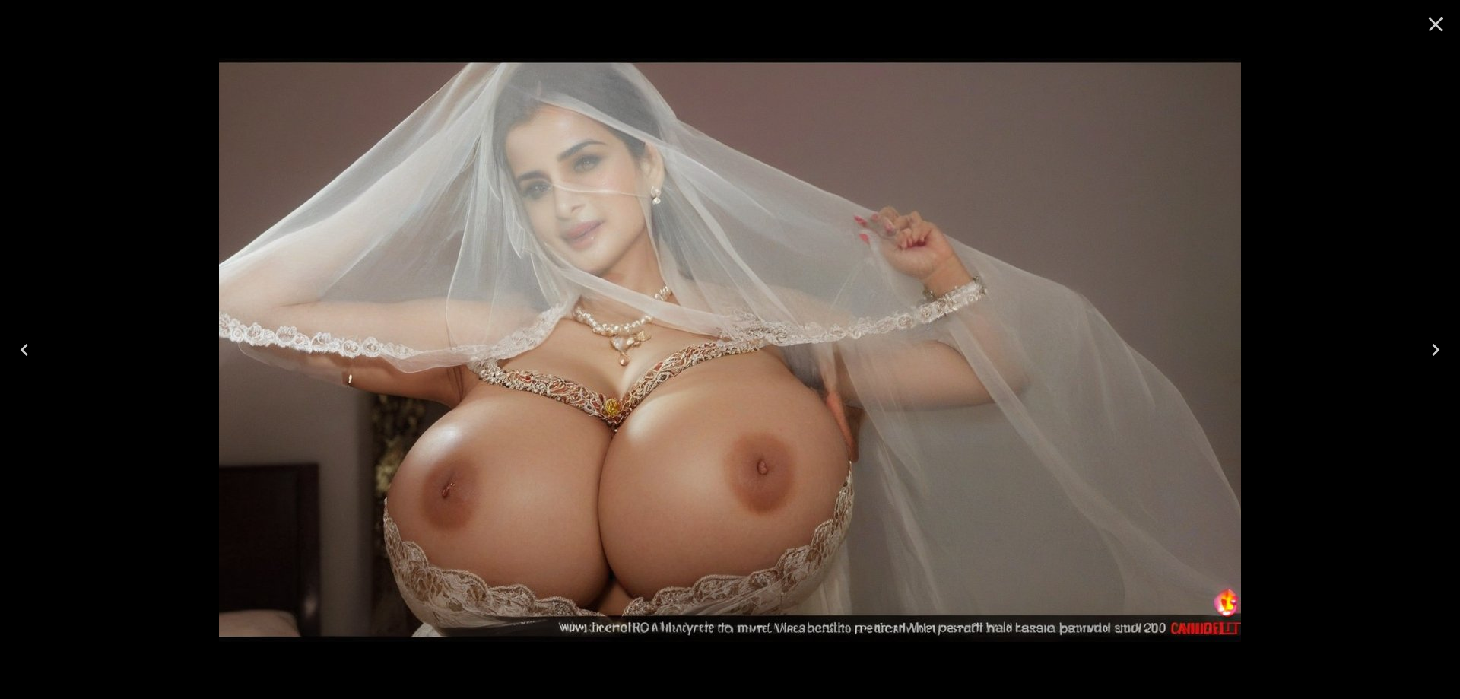
click at [1425, 338] on icon "Next" at bounding box center [1436, 350] width 24 height 24
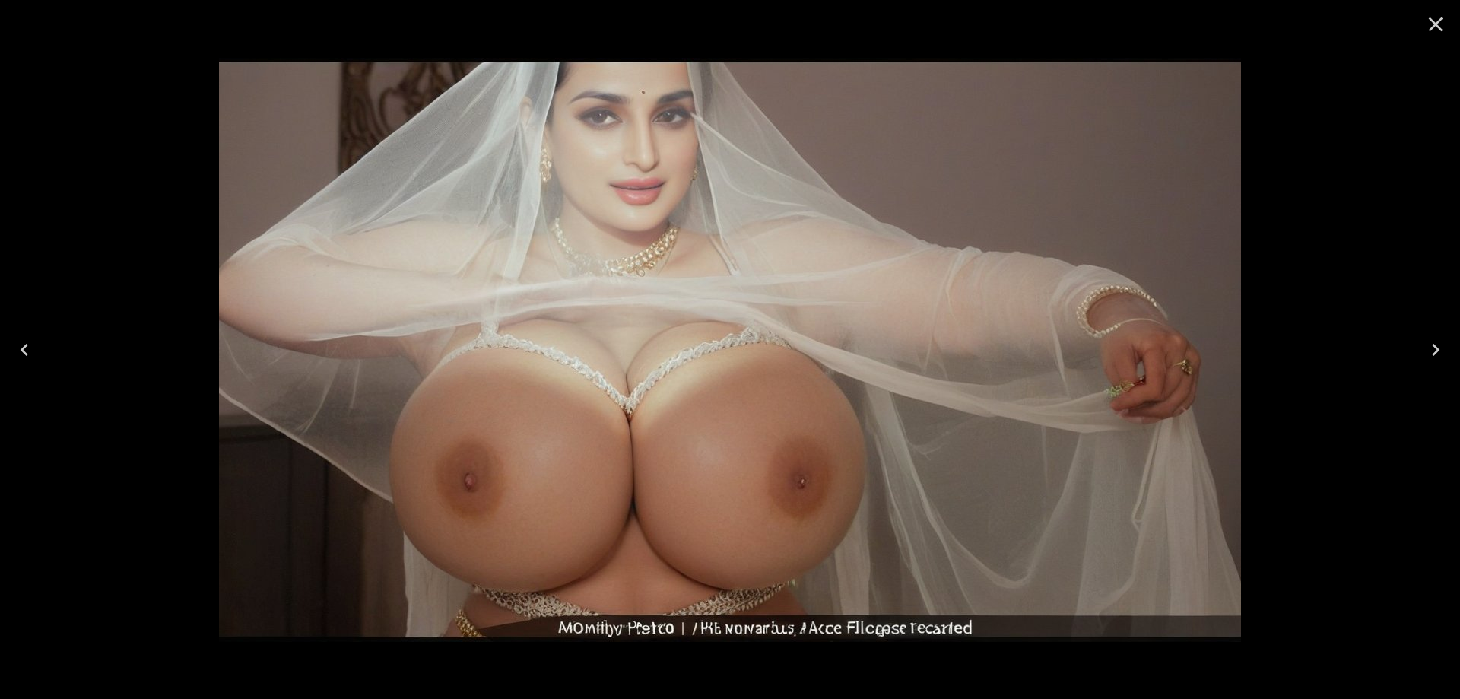
click at [1425, 338] on icon "Next" at bounding box center [1436, 350] width 24 height 24
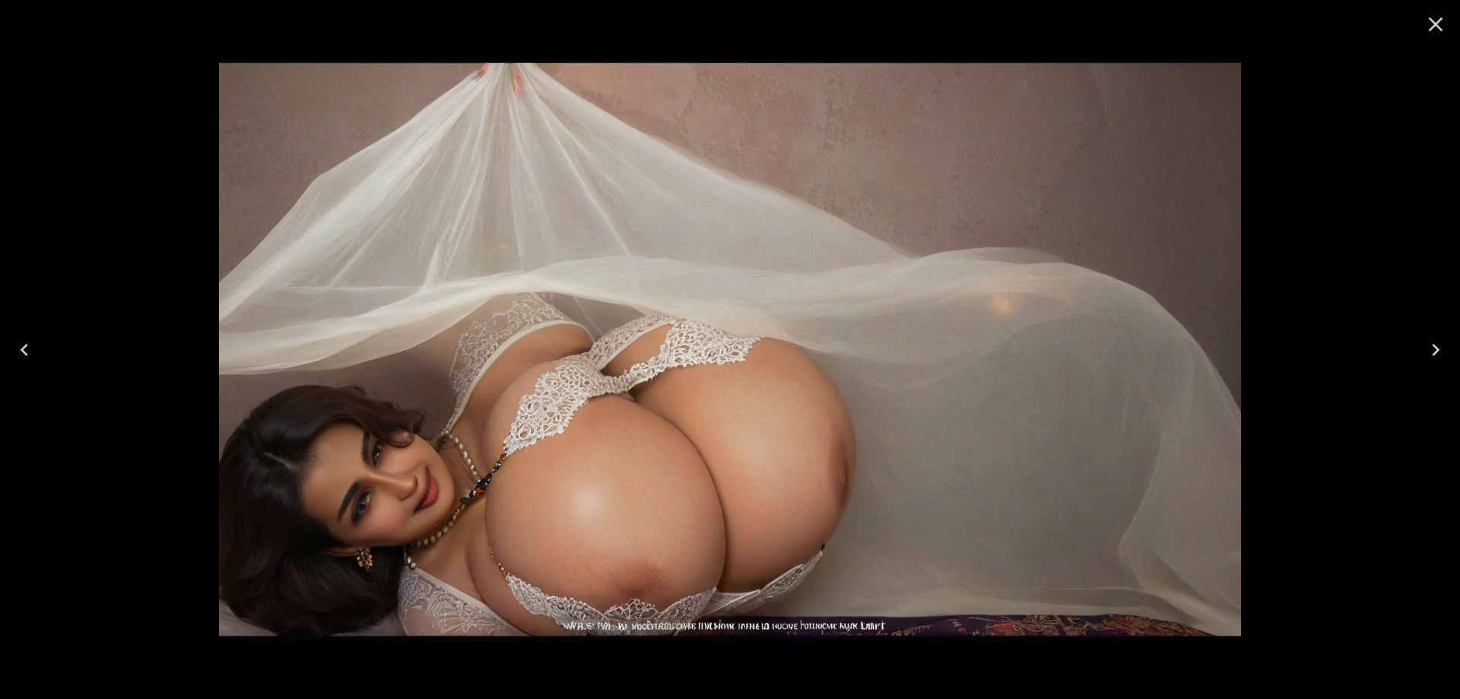
click at [1425, 338] on icon "Next" at bounding box center [1436, 350] width 24 height 24
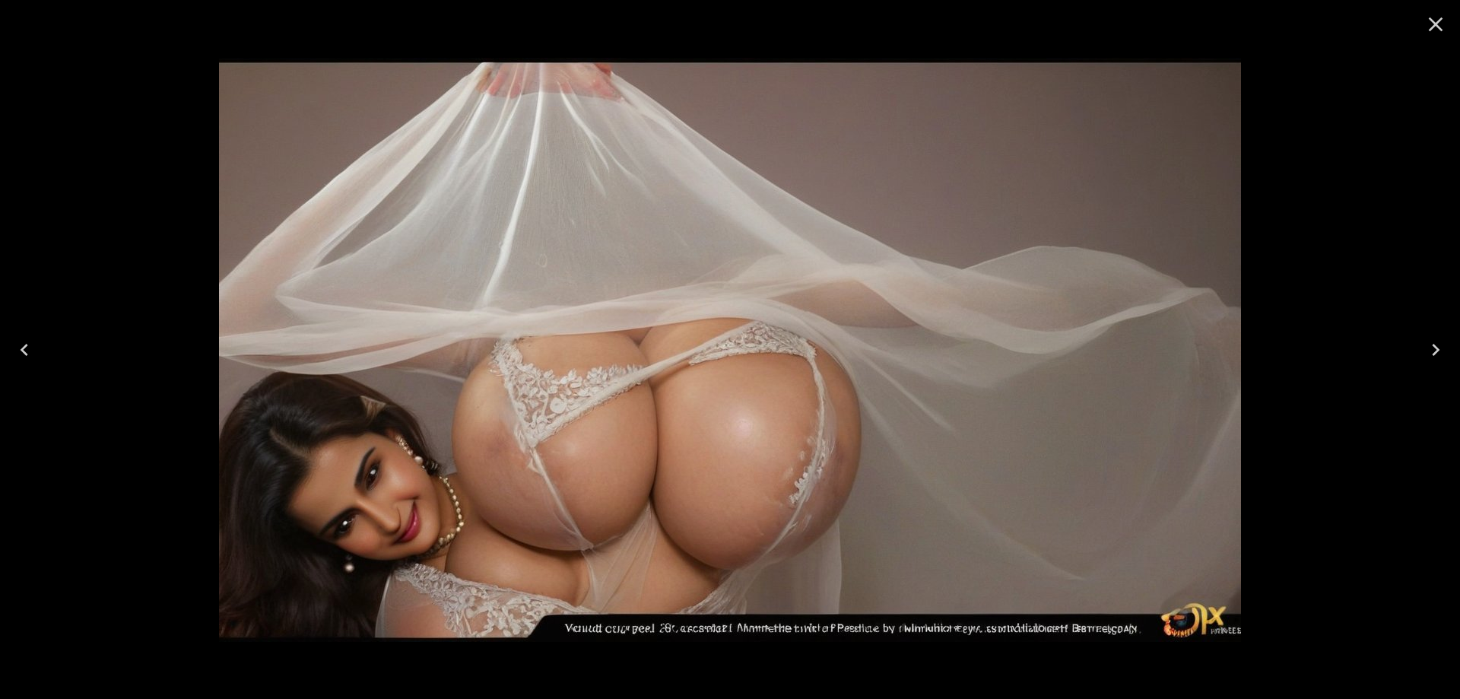
click at [1440, 26] on icon "Close" at bounding box center [1436, 24] width 24 height 24
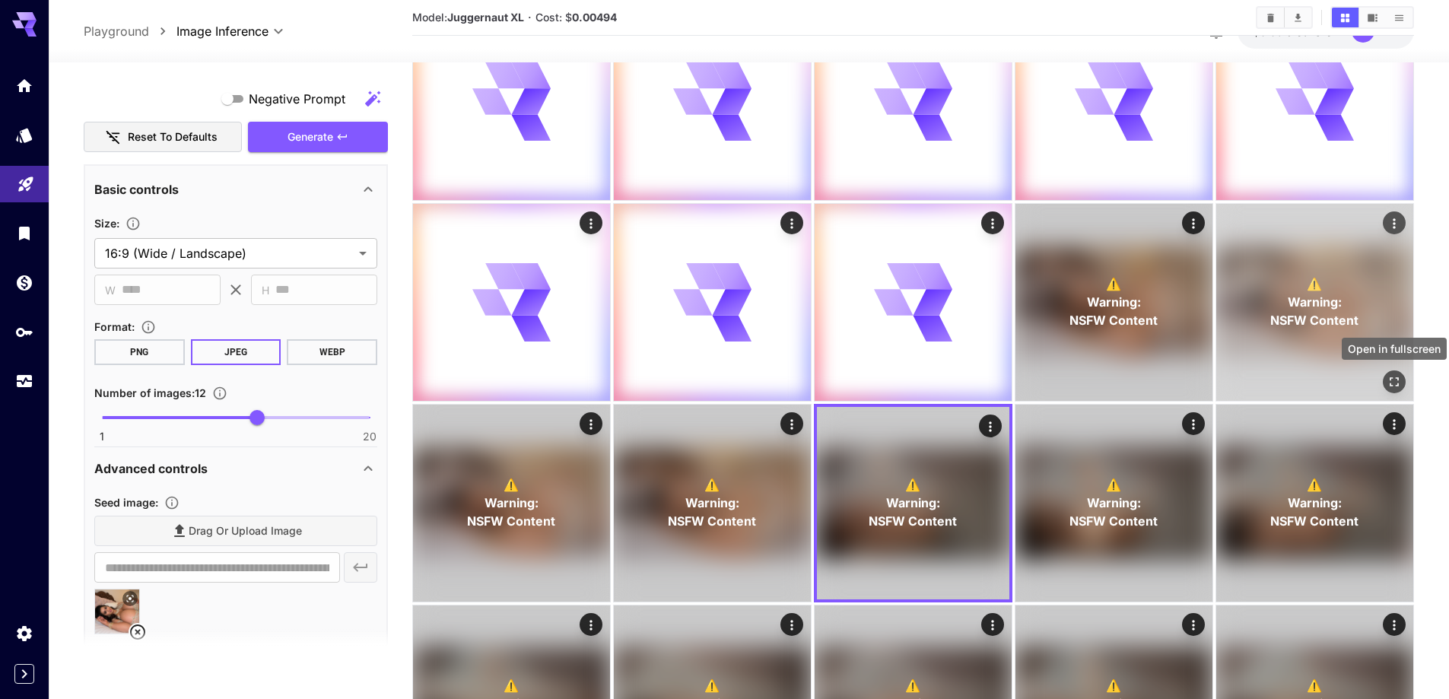
click at [1398, 378] on icon "Open in fullscreen" at bounding box center [1394, 381] width 9 height 9
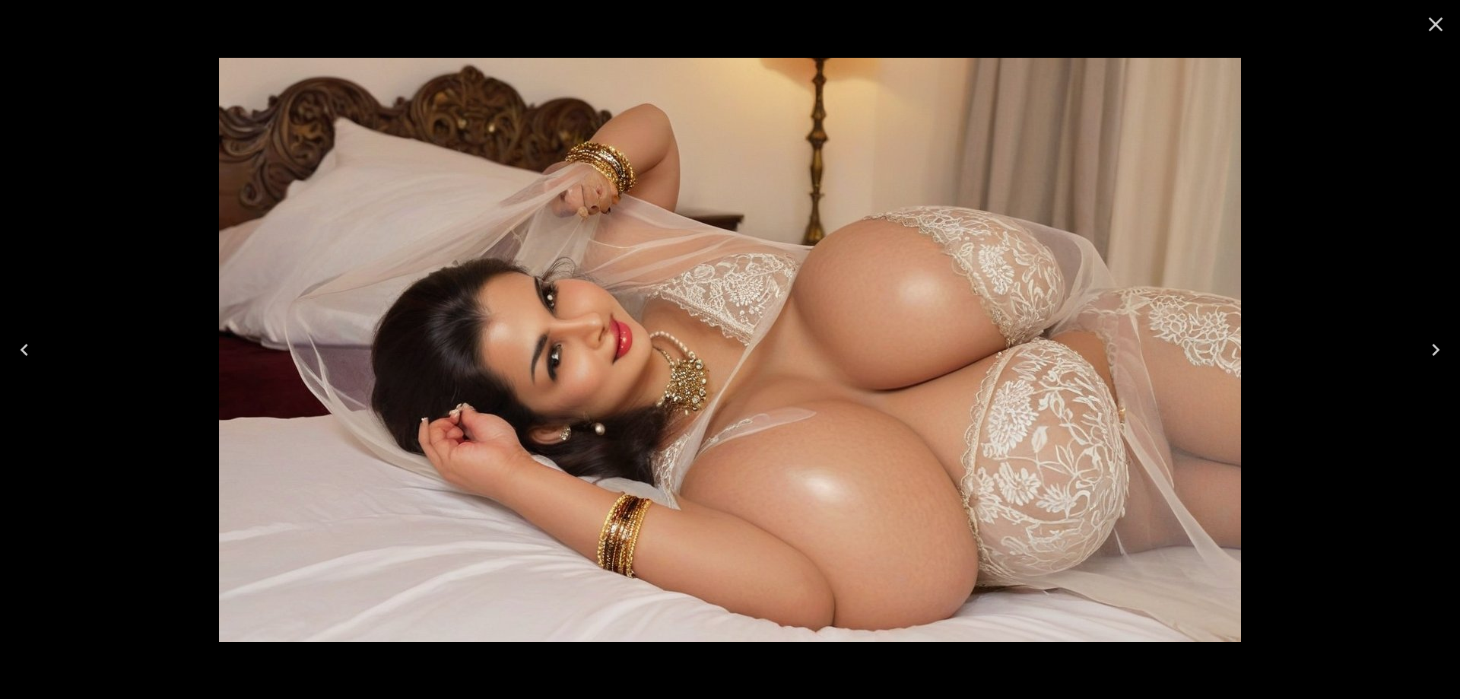
click at [28, 353] on icon "Previous" at bounding box center [24, 350] width 24 height 24
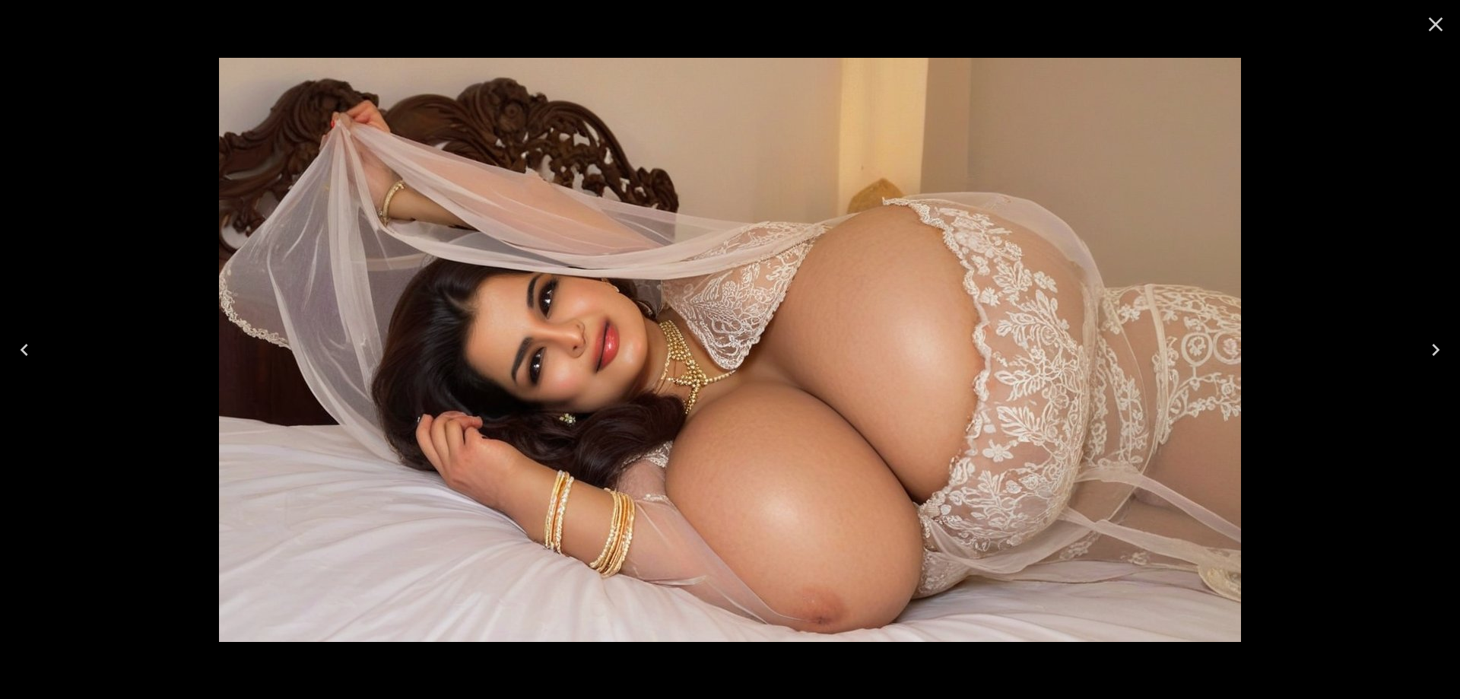
click at [30, 354] on icon "Previous" at bounding box center [24, 350] width 24 height 24
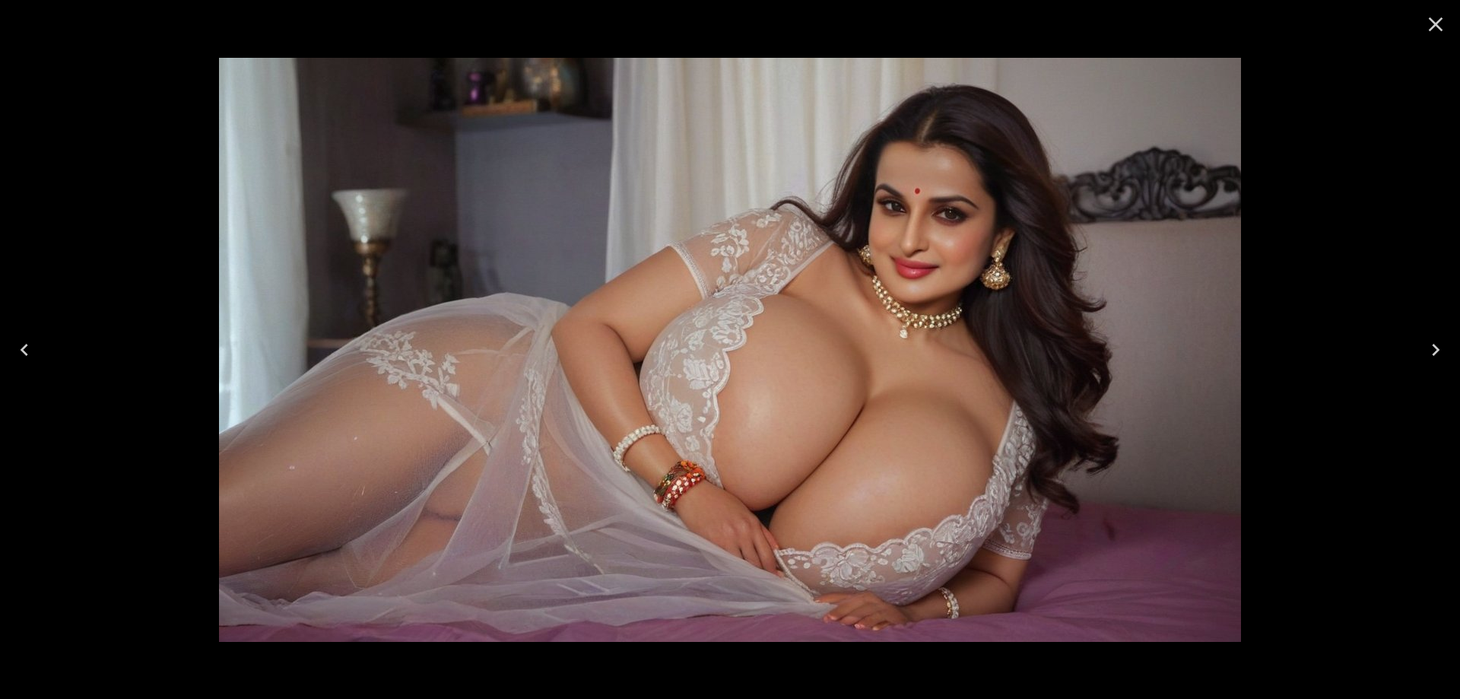
click at [1435, 27] on icon "Close" at bounding box center [1436, 24] width 24 height 24
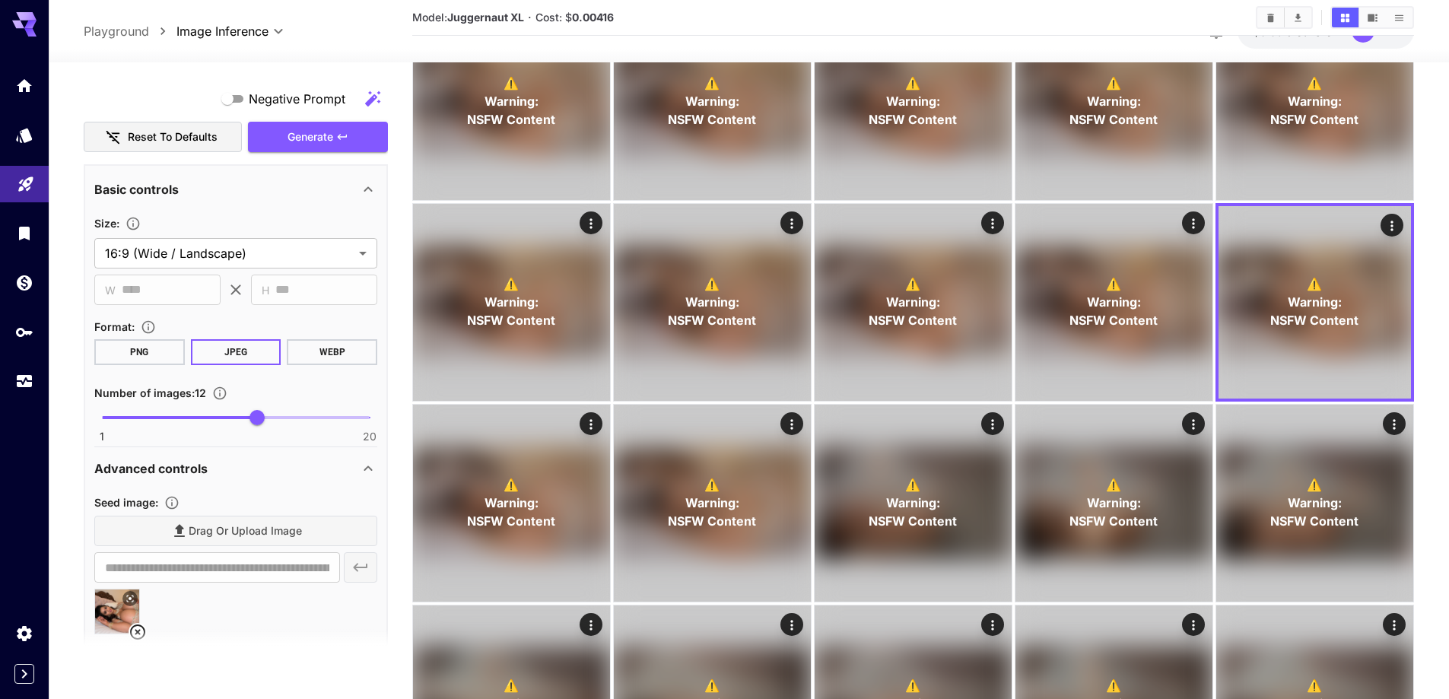
click at [138, 632] on section at bounding box center [236, 648] width 304 height 38
click at [136, 634] on section at bounding box center [236, 648] width 304 height 38
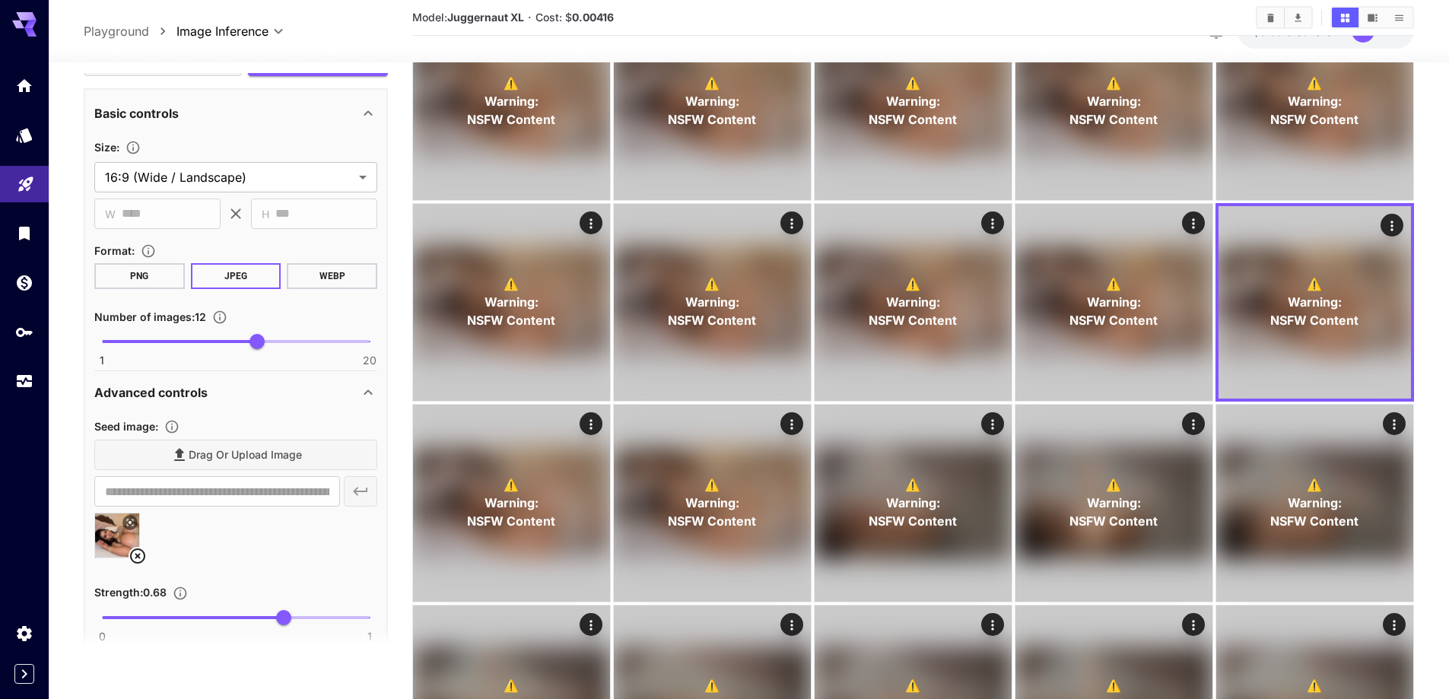
click at [136, 554] on icon at bounding box center [138, 556] width 18 height 18
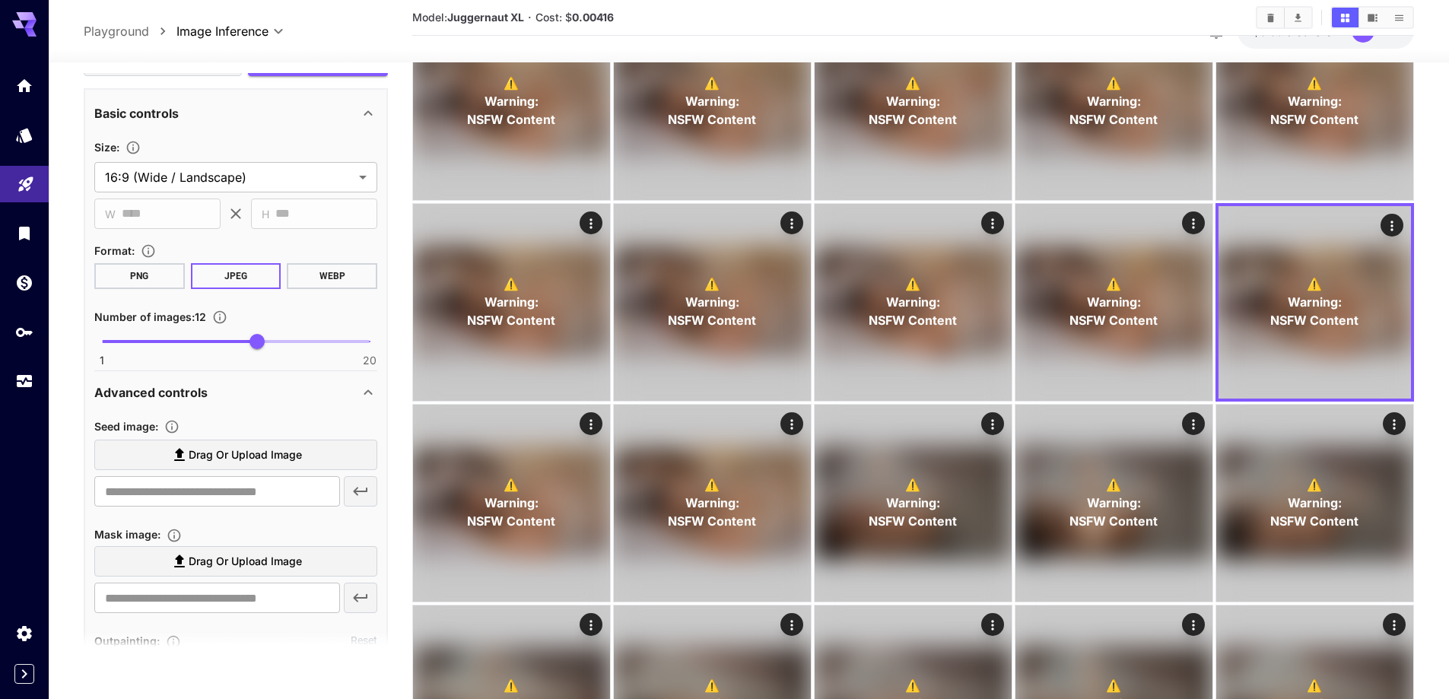
click at [259, 460] on span "Drag or upload image" at bounding box center [245, 455] width 113 height 19
click at [0, 0] on input "Drag or upload image" at bounding box center [0, 0] width 0 height 0
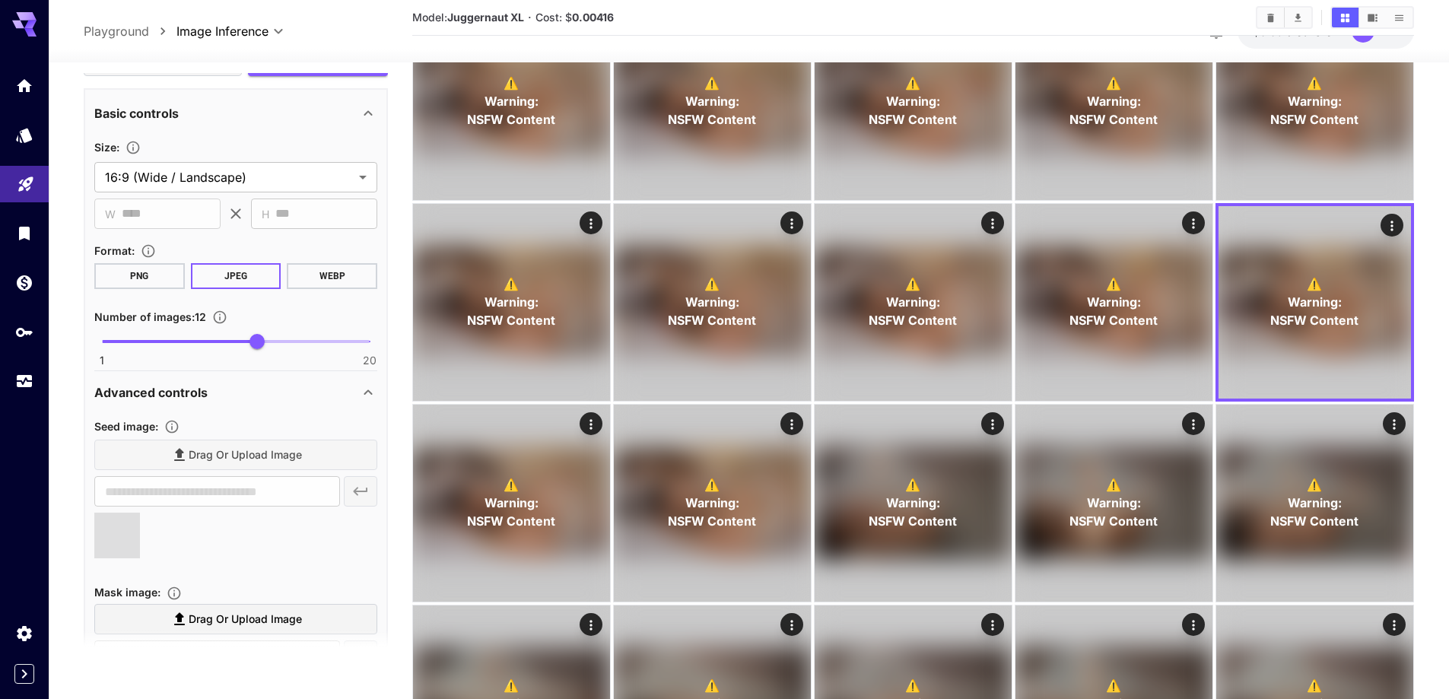
type input "**********"
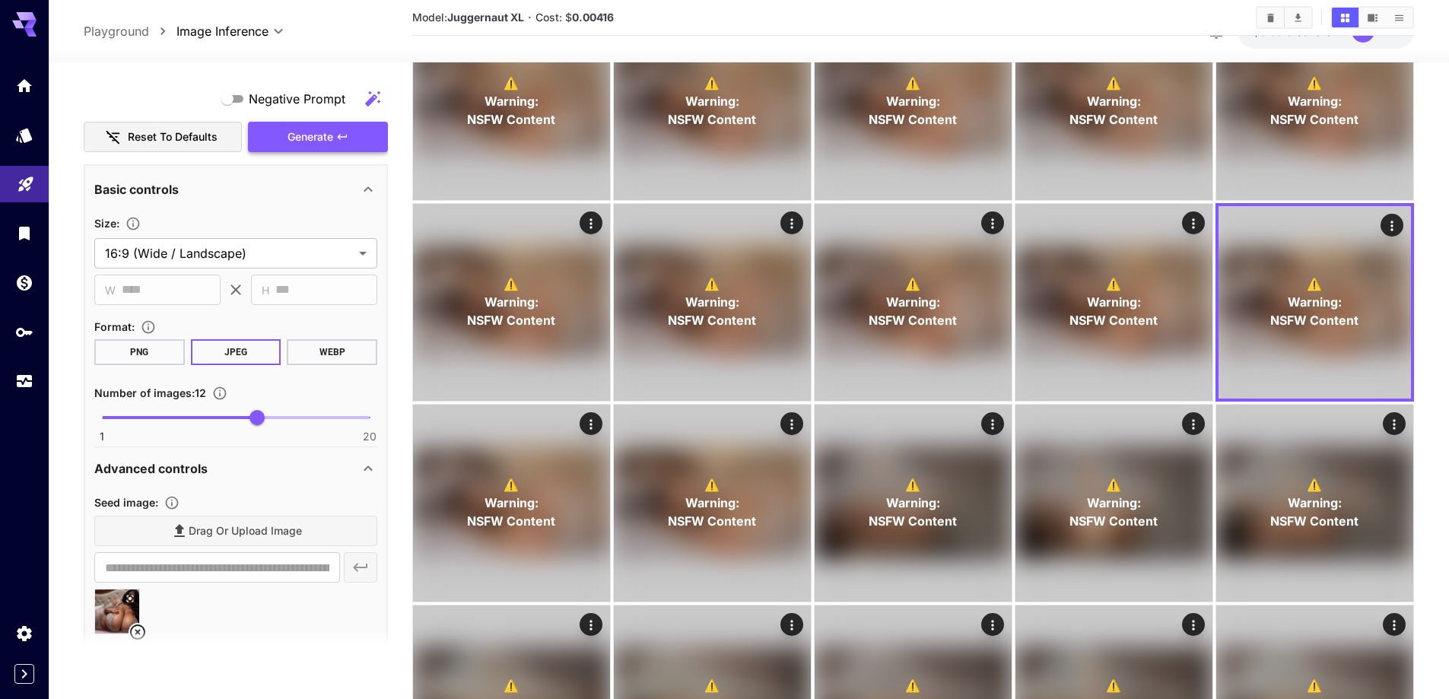
click at [308, 141] on span "Generate" at bounding box center [311, 137] width 46 height 19
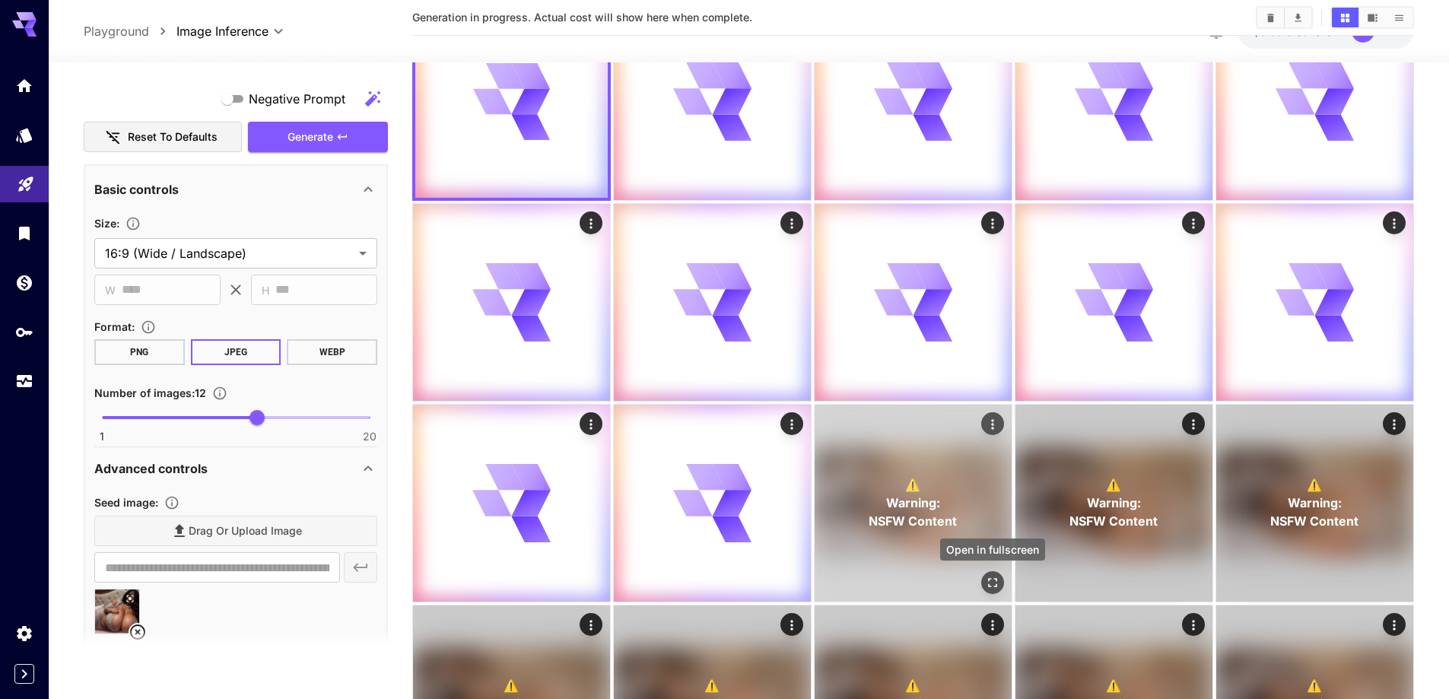
click at [993, 580] on icon "Open in fullscreen" at bounding box center [992, 582] width 15 height 15
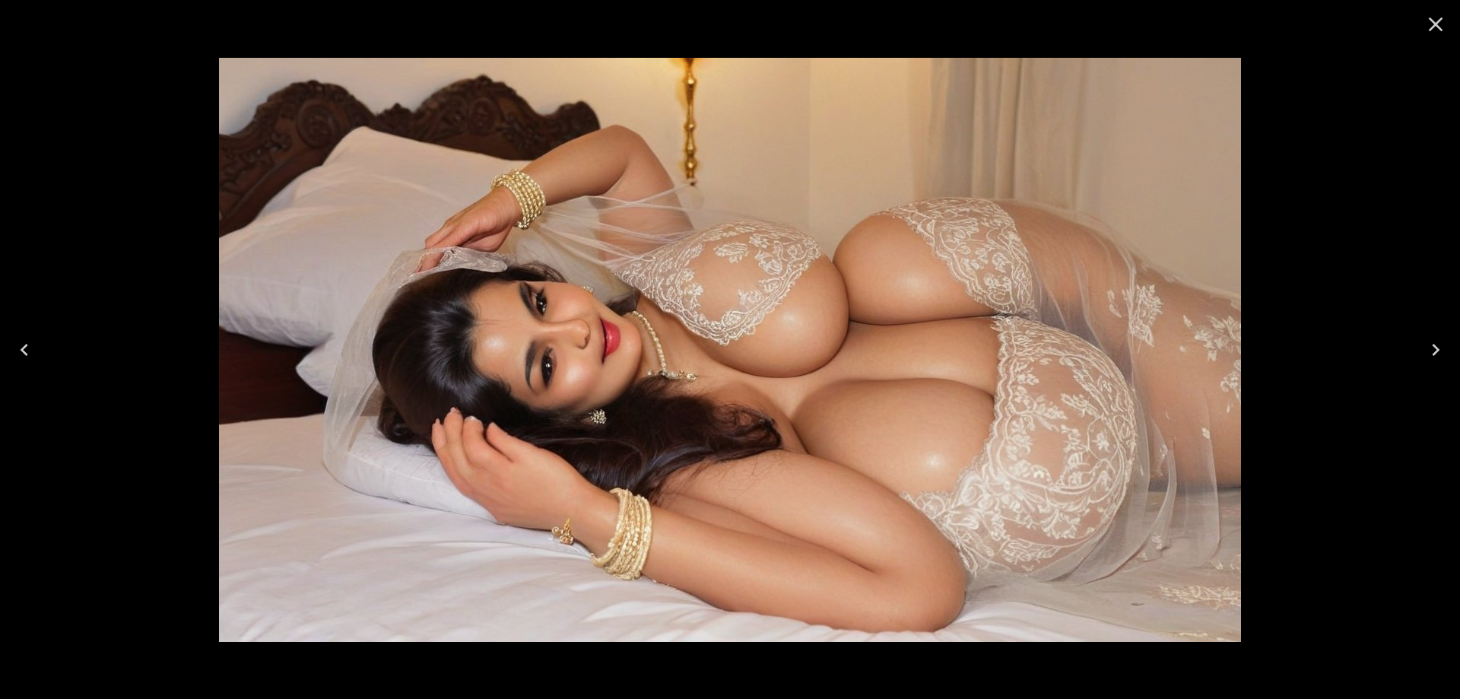
click at [1414, 342] on button "Next" at bounding box center [1436, 349] width 49 height 61
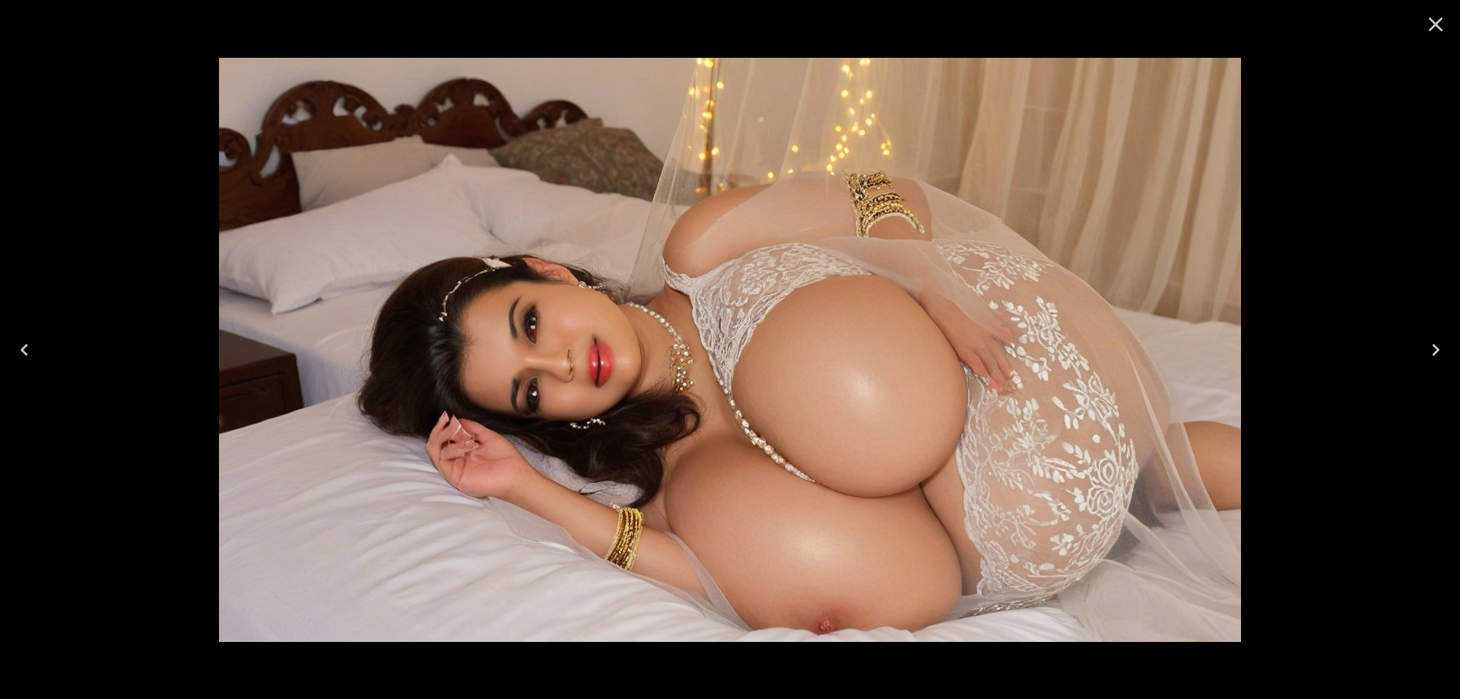
click at [1414, 342] on button "Next" at bounding box center [1436, 349] width 49 height 61
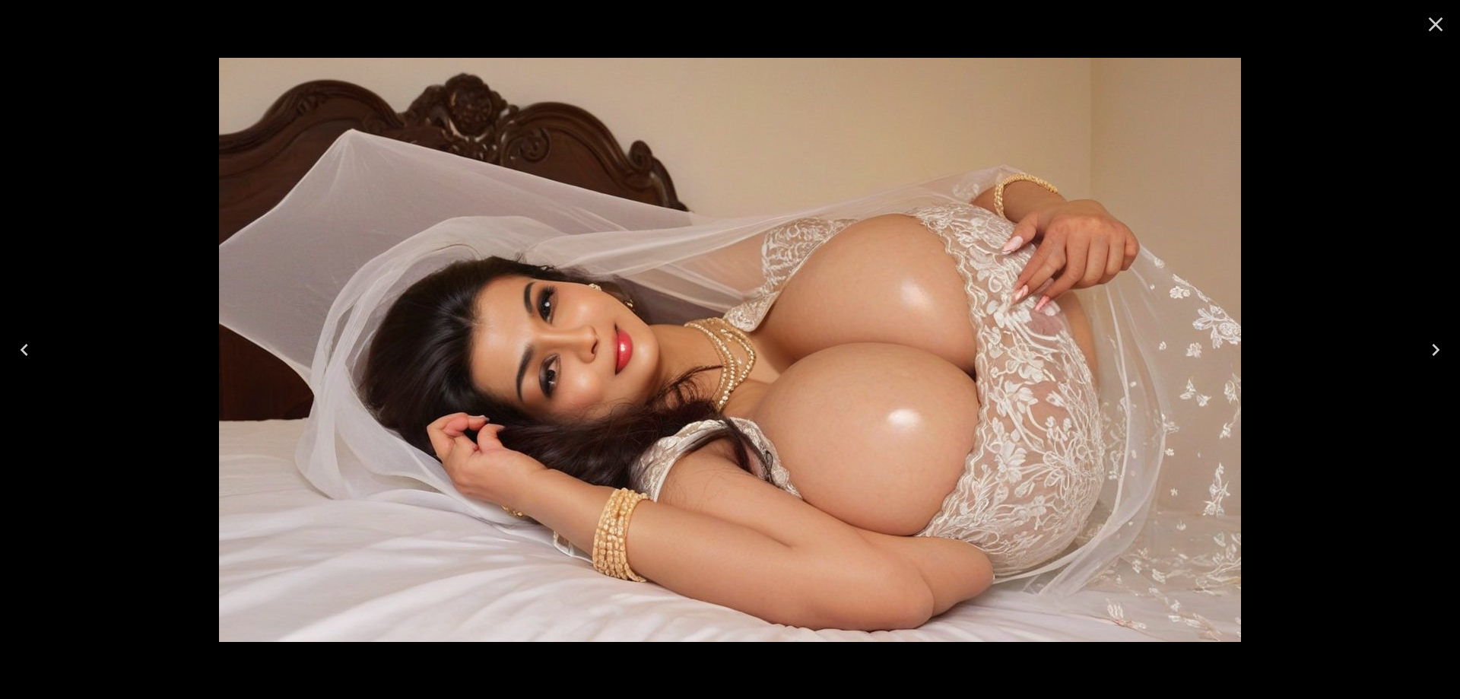
click at [1414, 342] on button "Next" at bounding box center [1436, 349] width 49 height 61
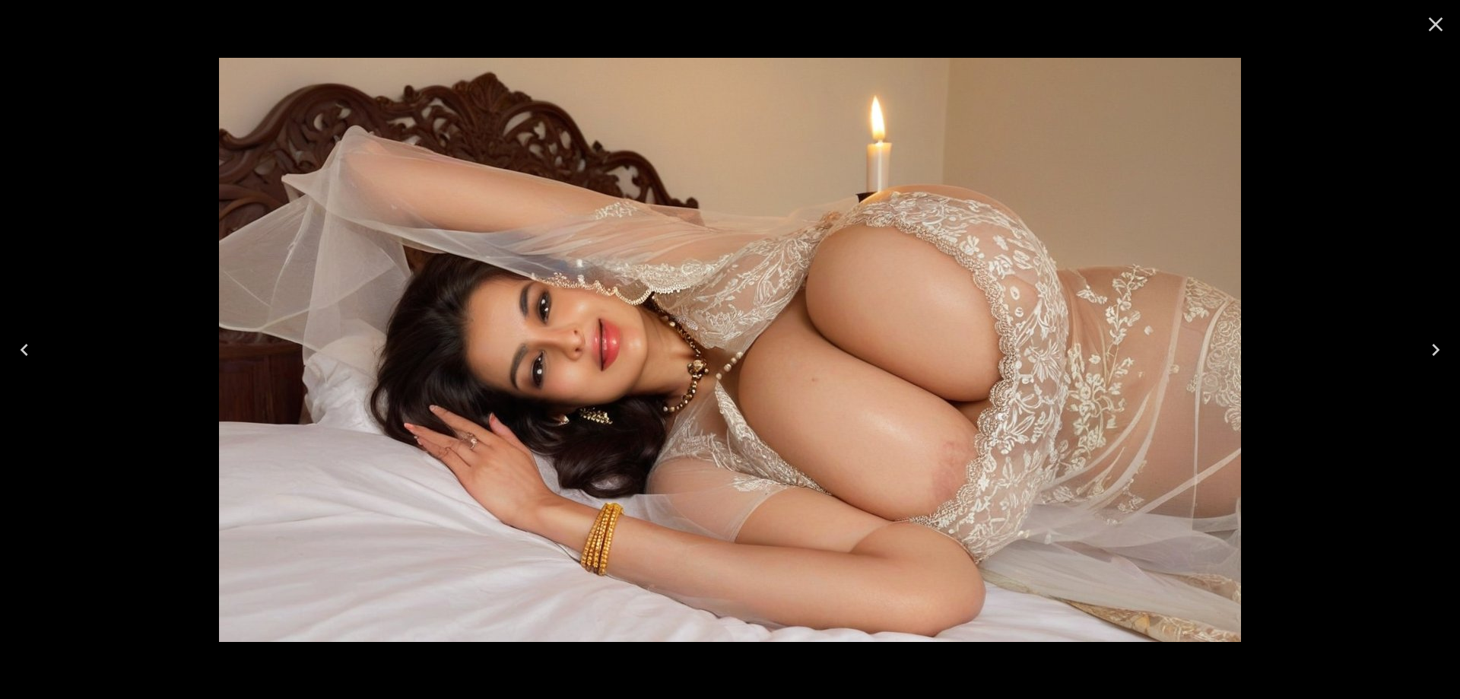
click at [1414, 342] on button "Next" at bounding box center [1436, 349] width 49 height 61
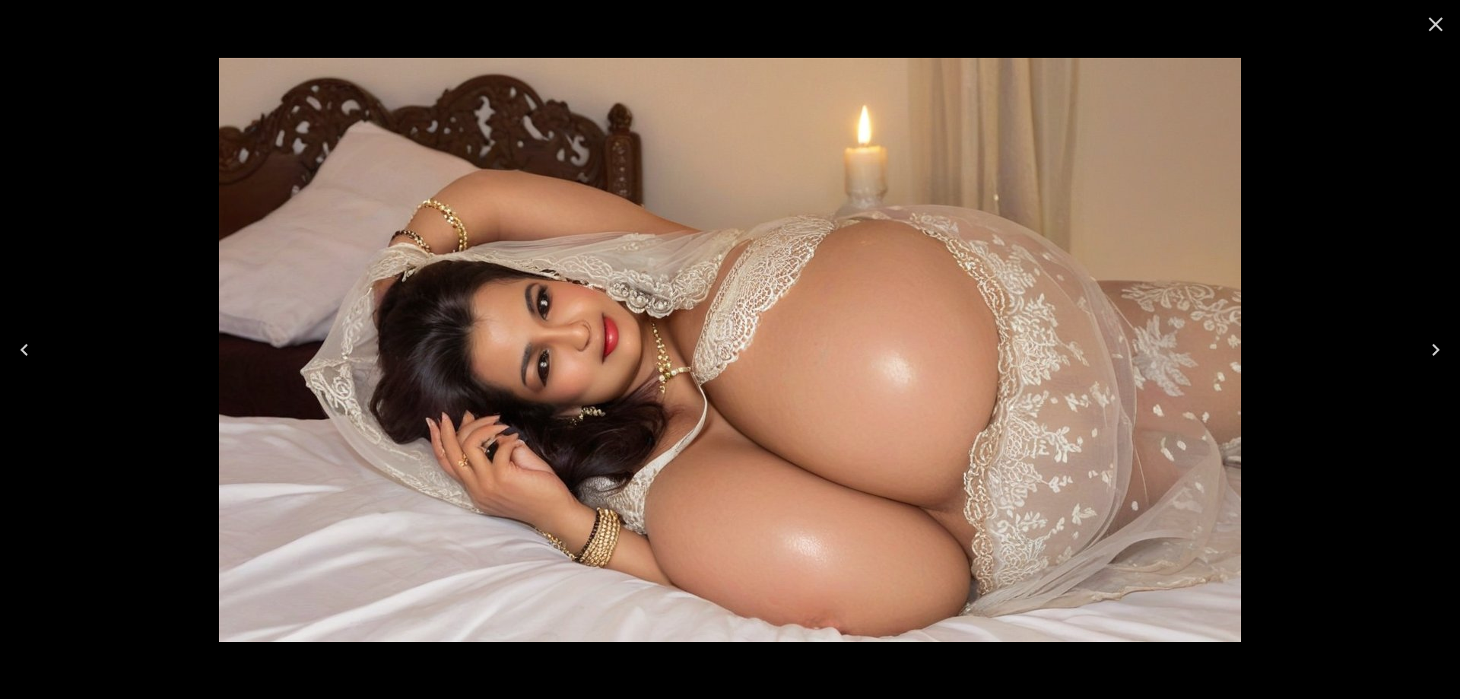
click at [1414, 342] on button "Next" at bounding box center [1436, 349] width 49 height 61
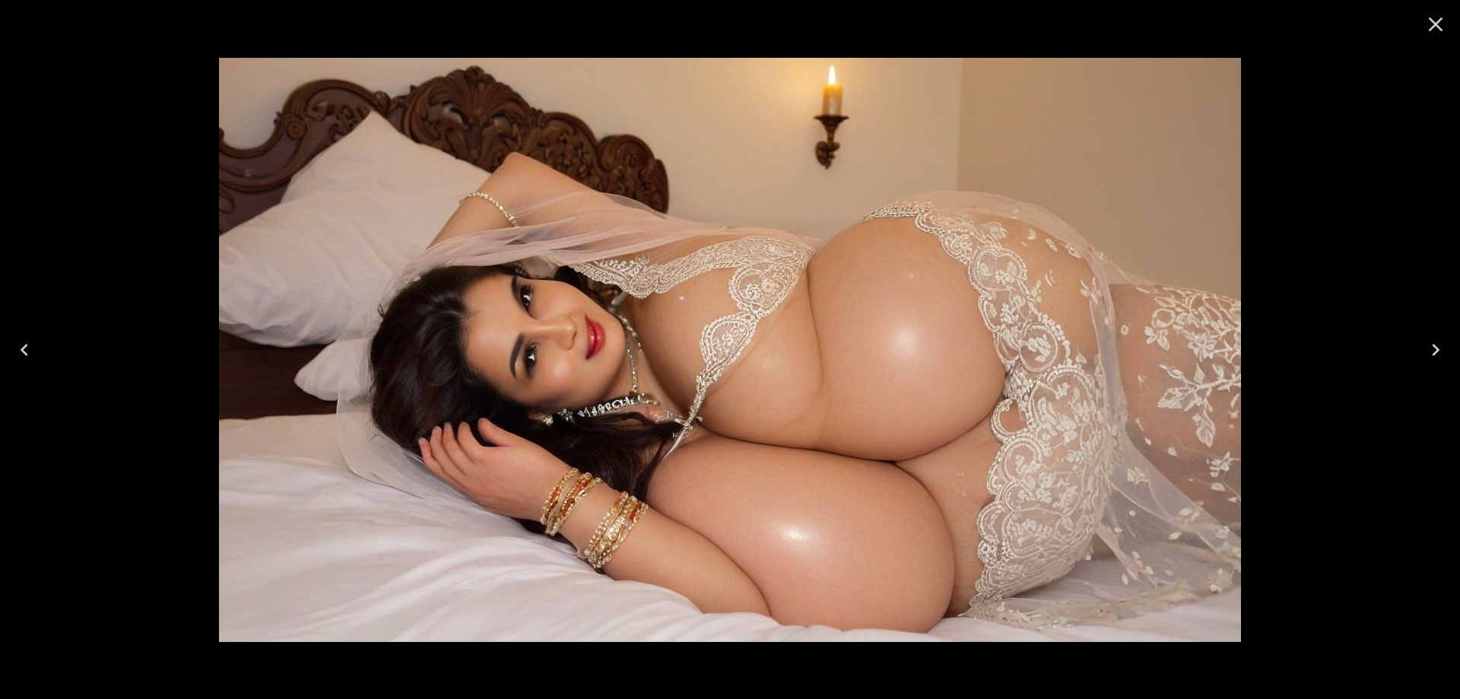
click at [1414, 342] on button "Next" at bounding box center [1436, 349] width 49 height 61
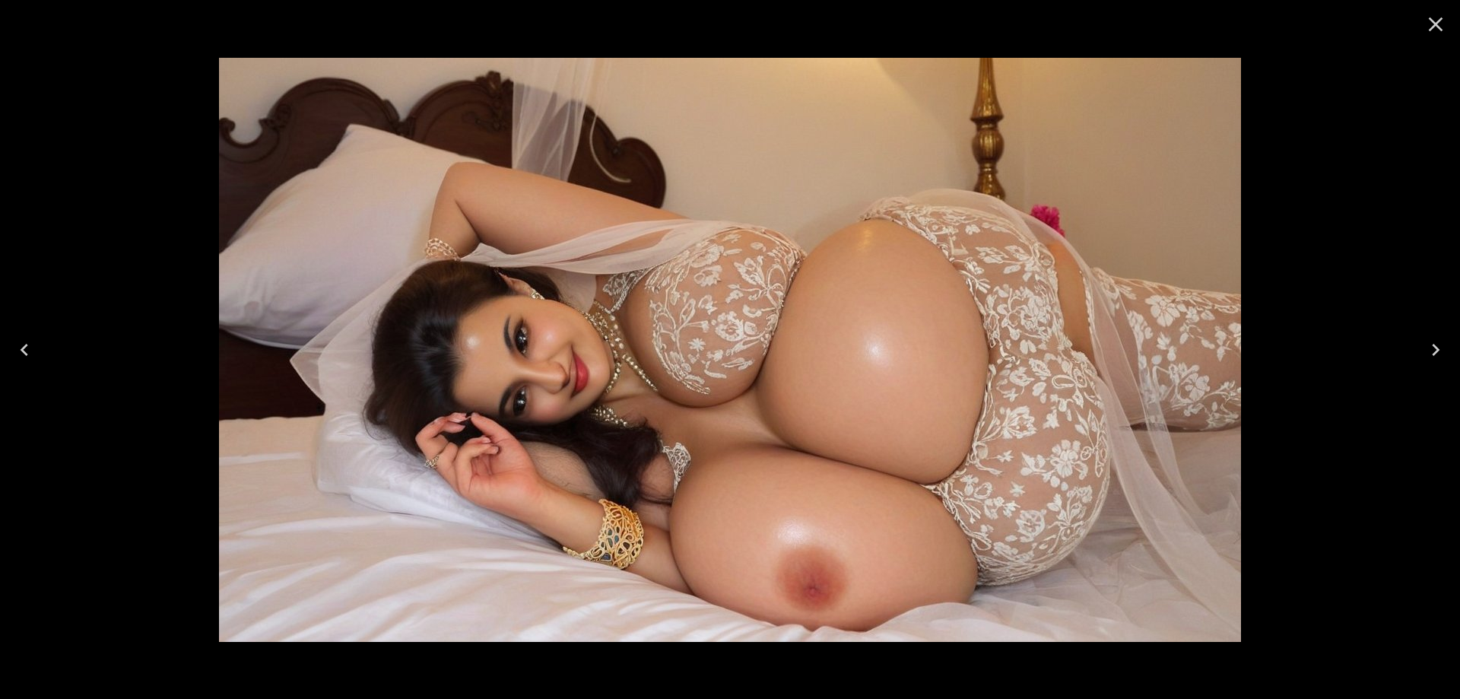
click at [1414, 342] on button "Next" at bounding box center [1436, 349] width 49 height 61
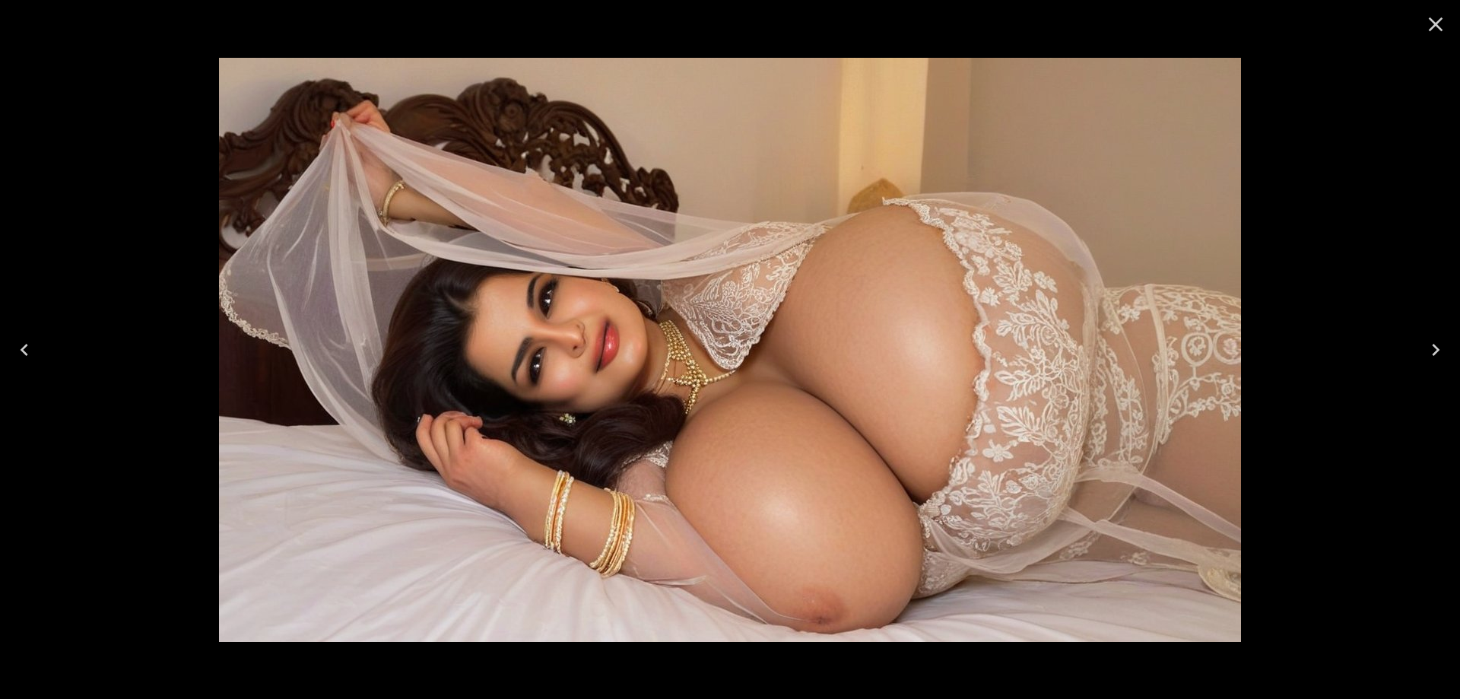
click at [1414, 342] on button "Next" at bounding box center [1436, 349] width 49 height 61
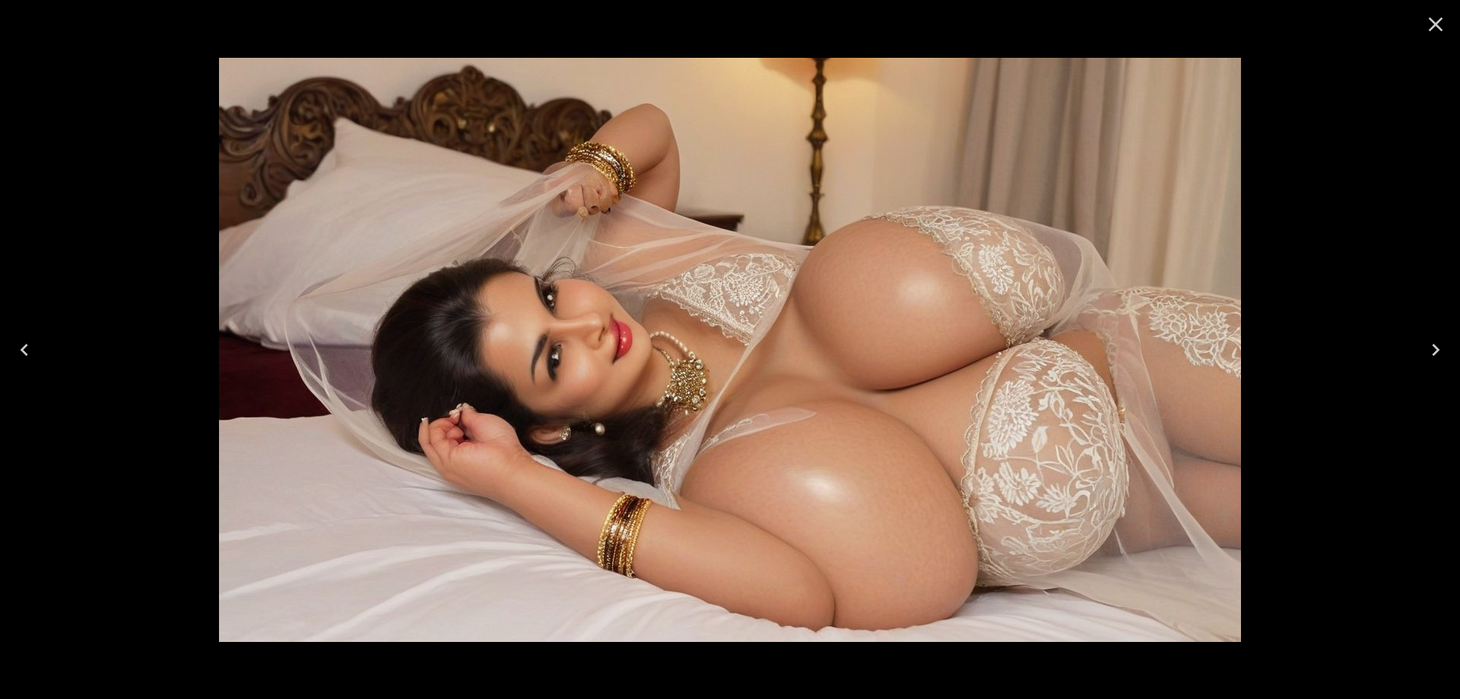
click at [1414, 342] on button "Next" at bounding box center [1436, 349] width 49 height 61
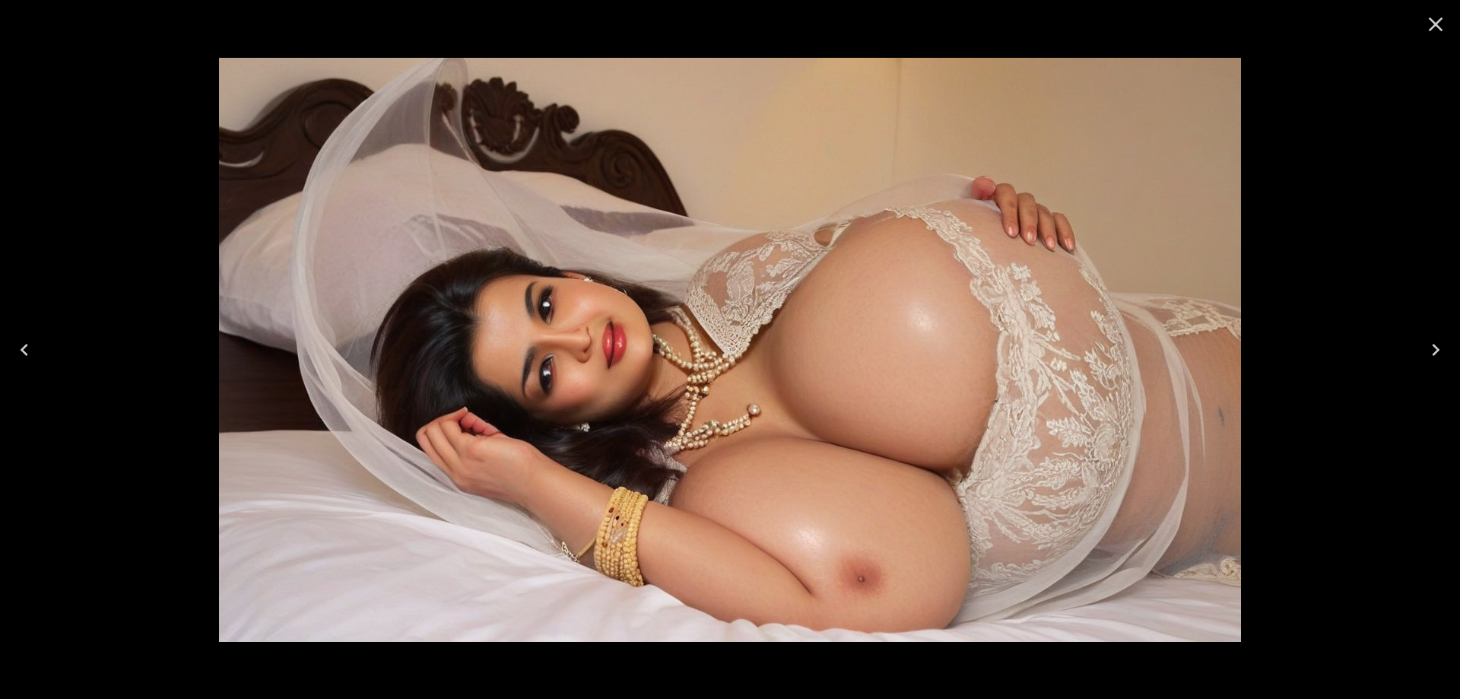
click at [1447, 26] on icon "Close" at bounding box center [1436, 24] width 24 height 24
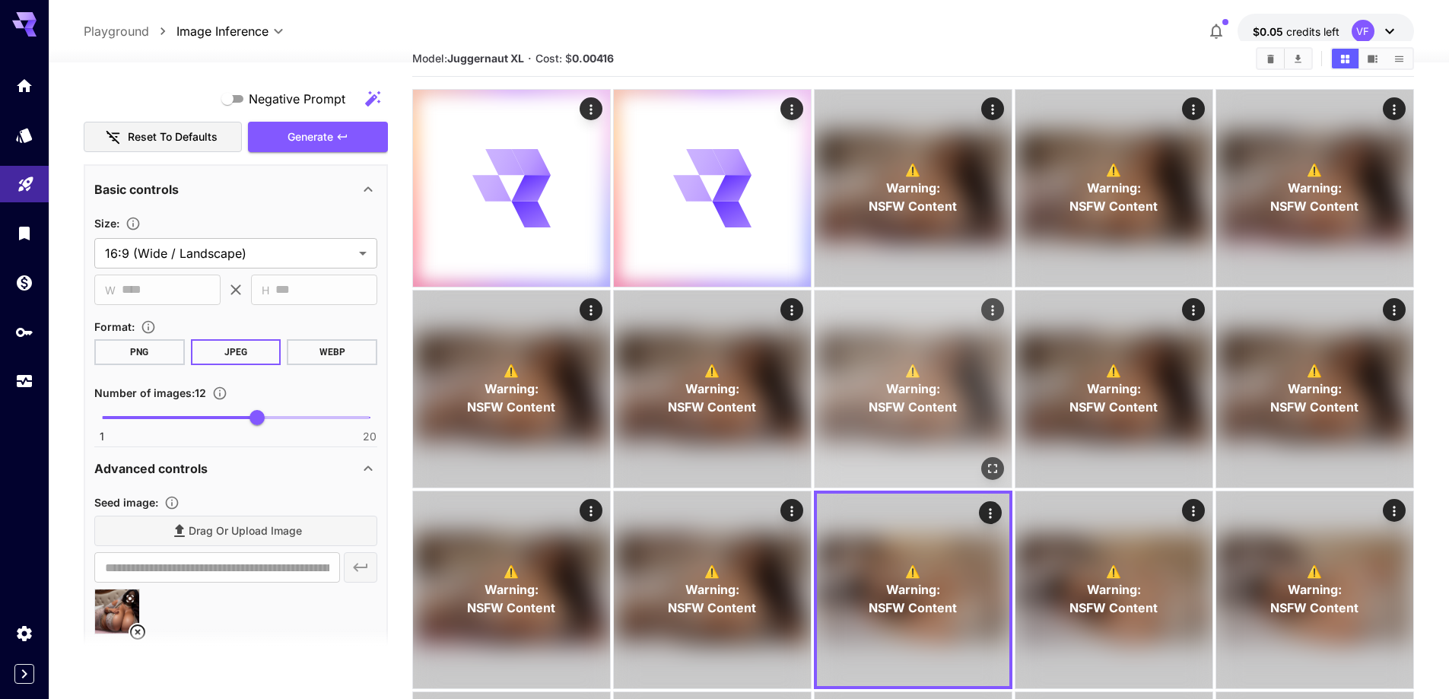
scroll to position [0, 0]
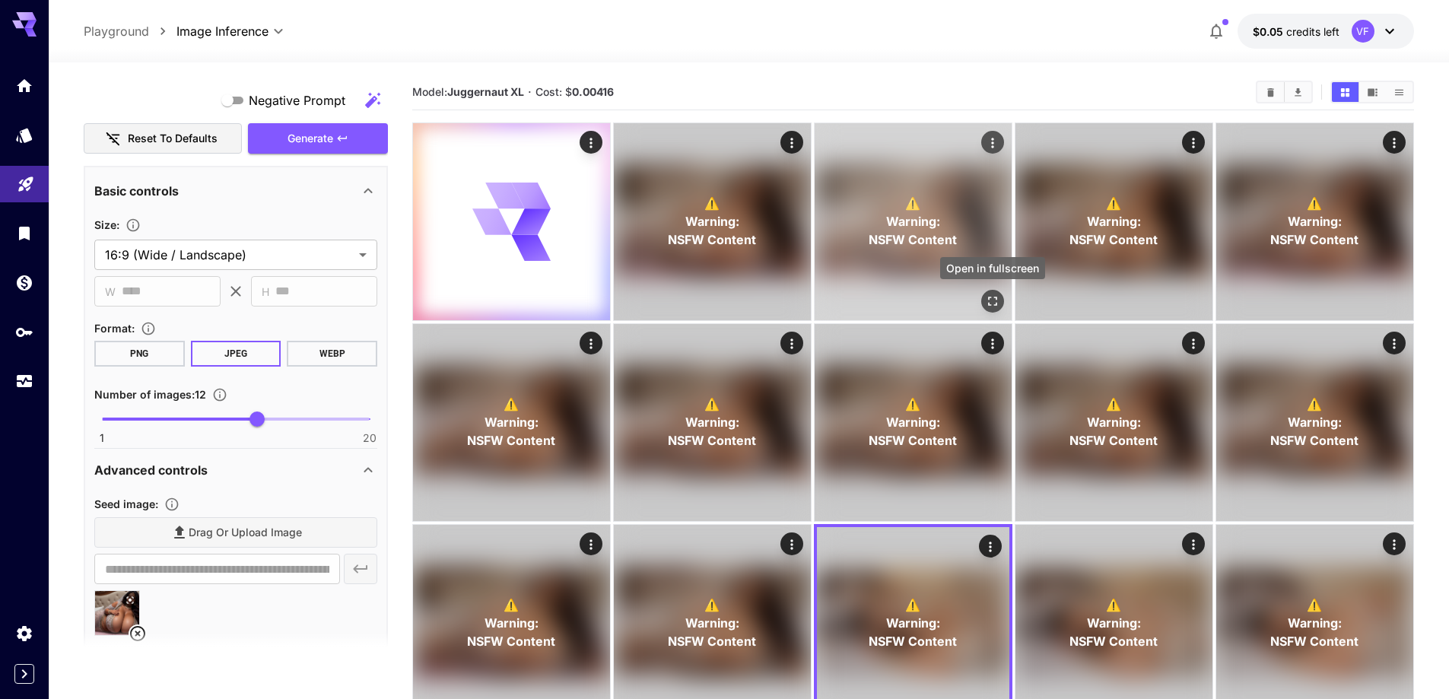
click at [996, 300] on icon "Open in fullscreen" at bounding box center [992, 301] width 9 height 9
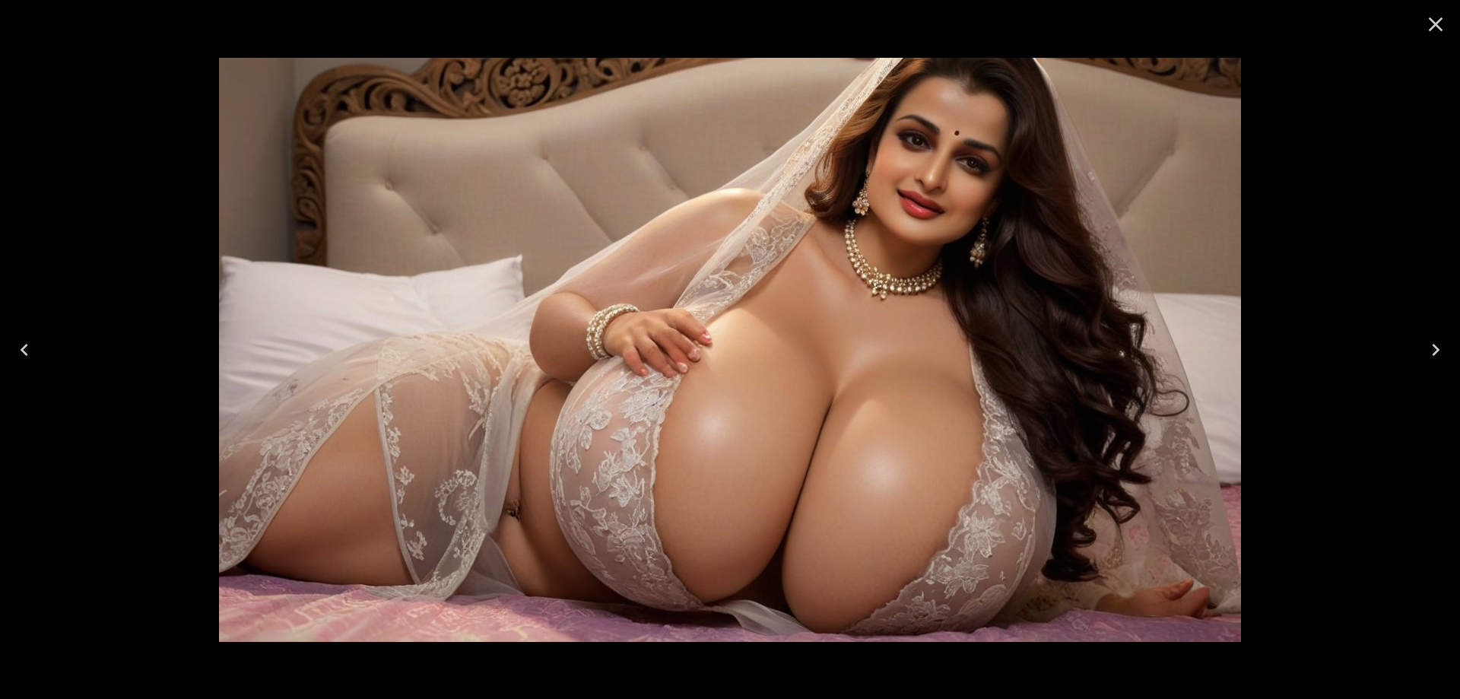
click at [1433, 353] on icon "Next" at bounding box center [1436, 350] width 24 height 24
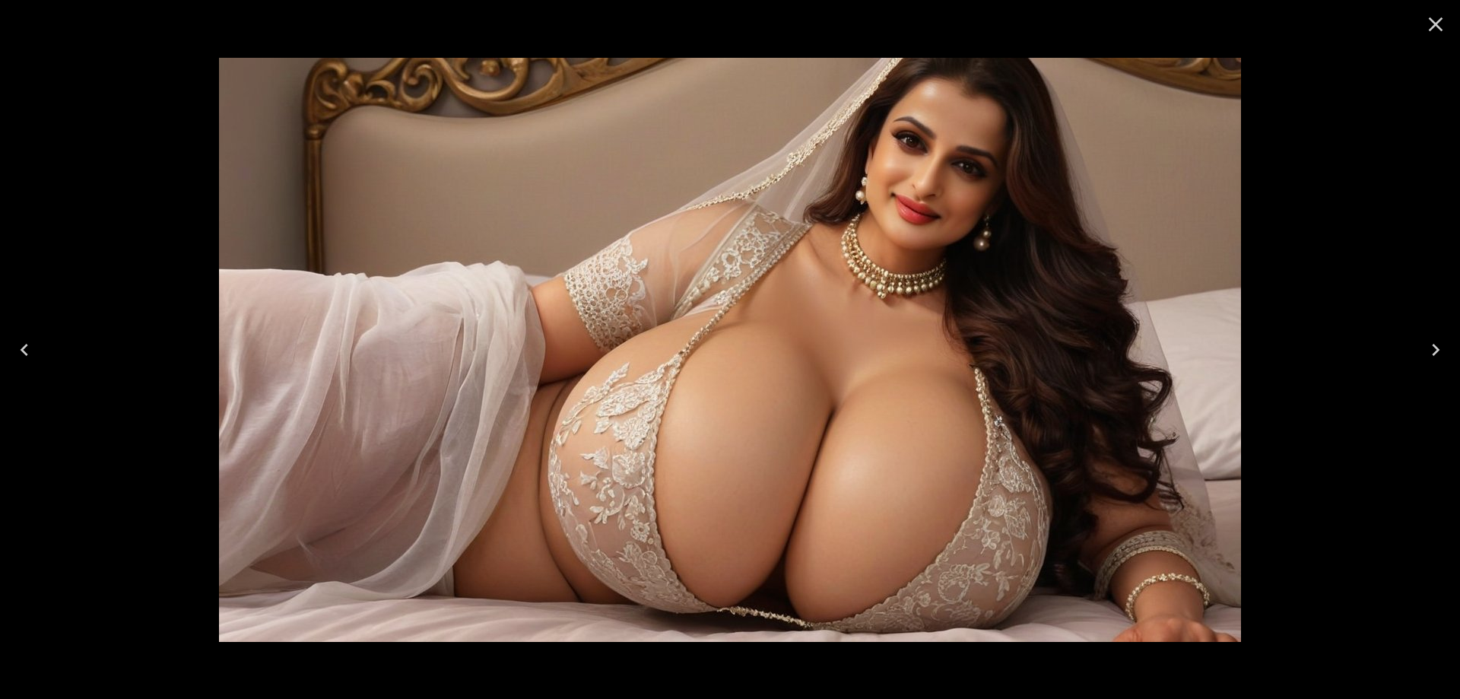
click at [1433, 353] on icon "Next" at bounding box center [1436, 350] width 24 height 24
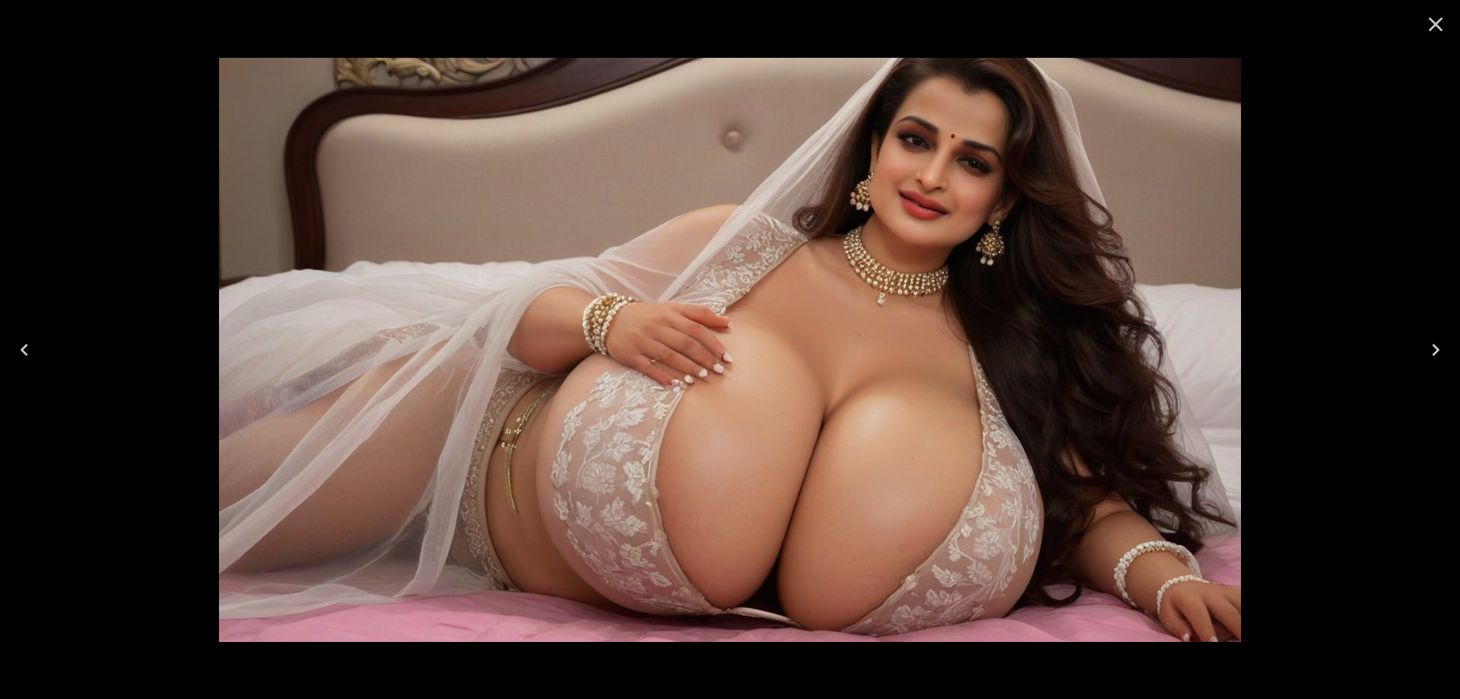
click at [1433, 353] on icon "Next" at bounding box center [1436, 350] width 24 height 24
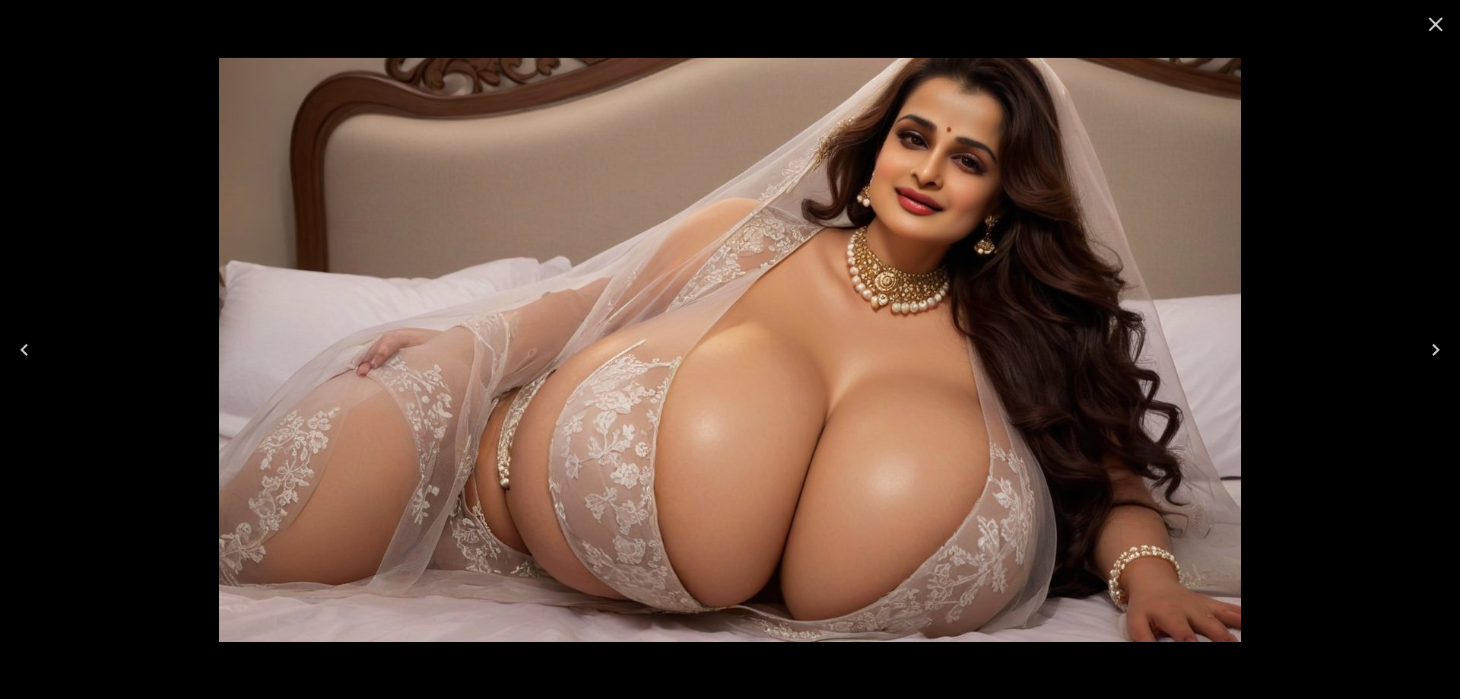
click at [1433, 353] on icon "Next" at bounding box center [1436, 350] width 24 height 24
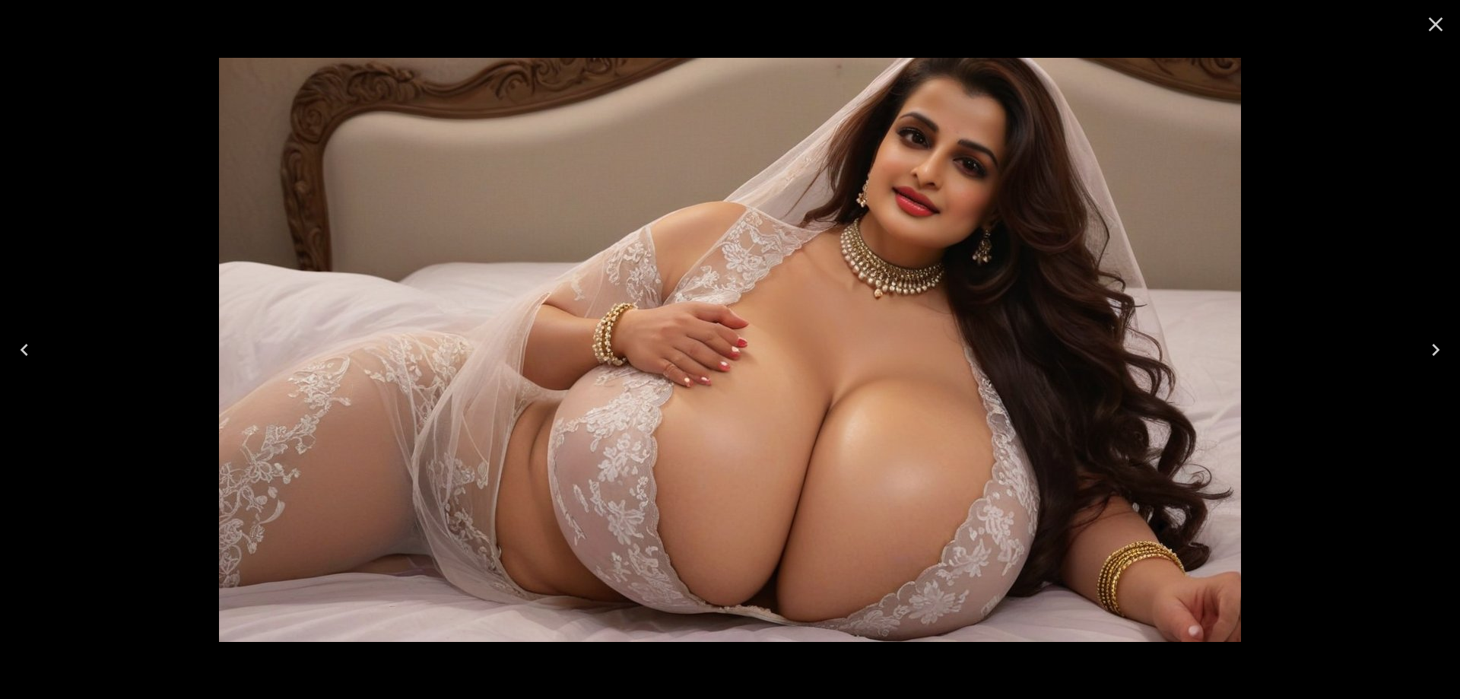
click at [1434, 28] on icon "Close" at bounding box center [1436, 24] width 24 height 24
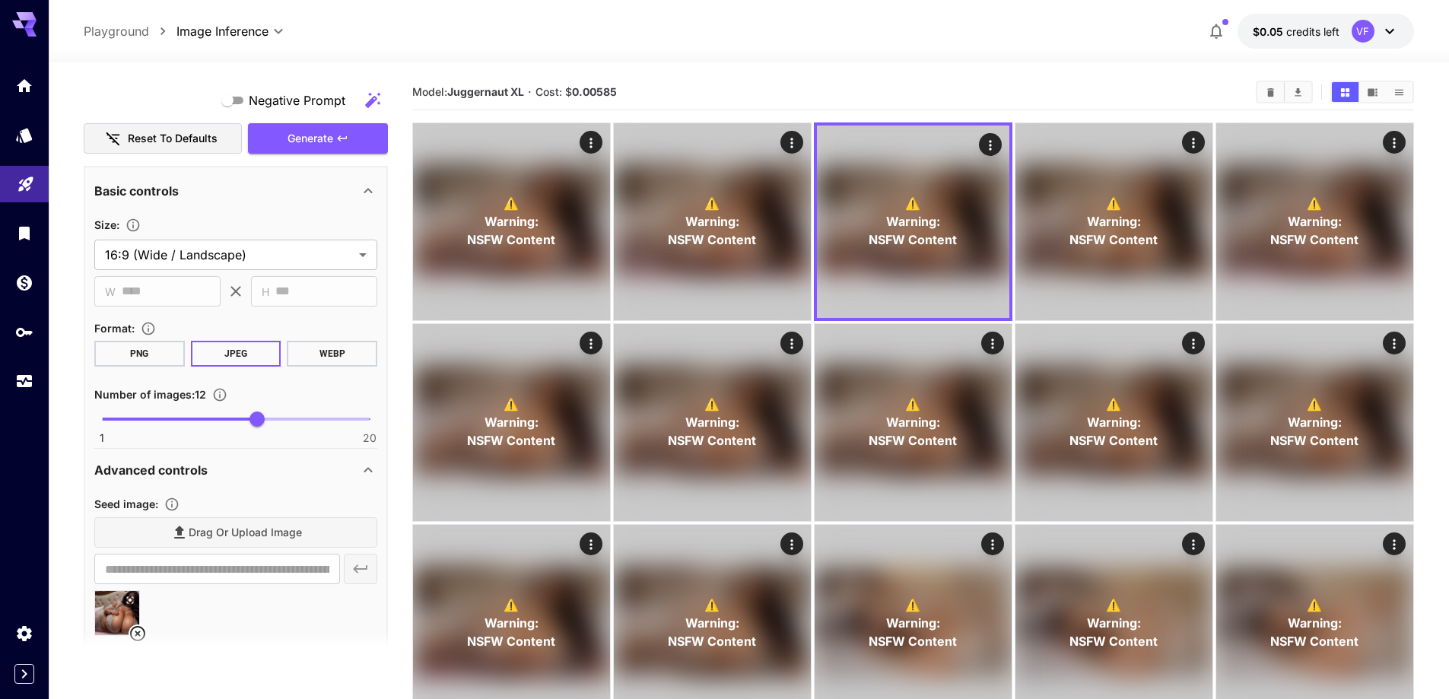
click at [136, 629] on icon at bounding box center [138, 633] width 18 height 18
click at [249, 534] on span "Drag or upload image" at bounding box center [245, 532] width 113 height 19
click at [0, 0] on input "Drag or upload image" at bounding box center [0, 0] width 0 height 0
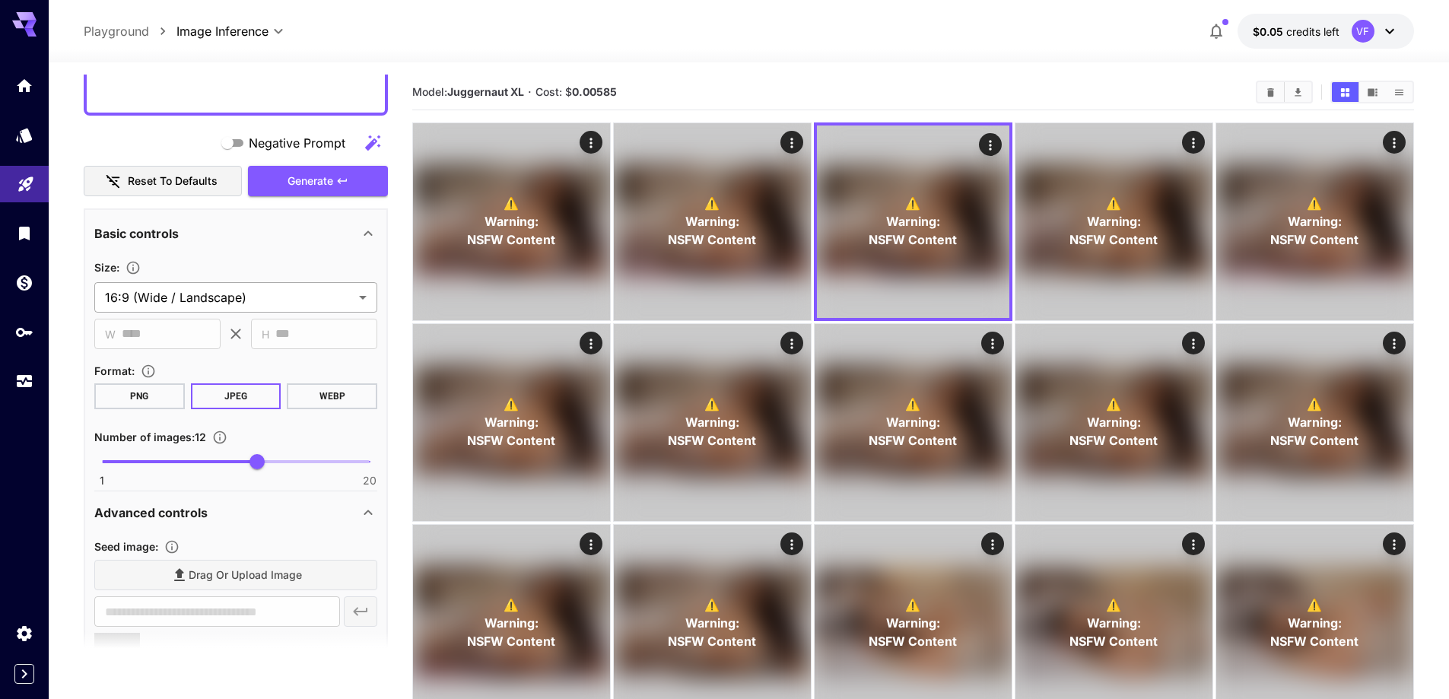
scroll to position [896, 0]
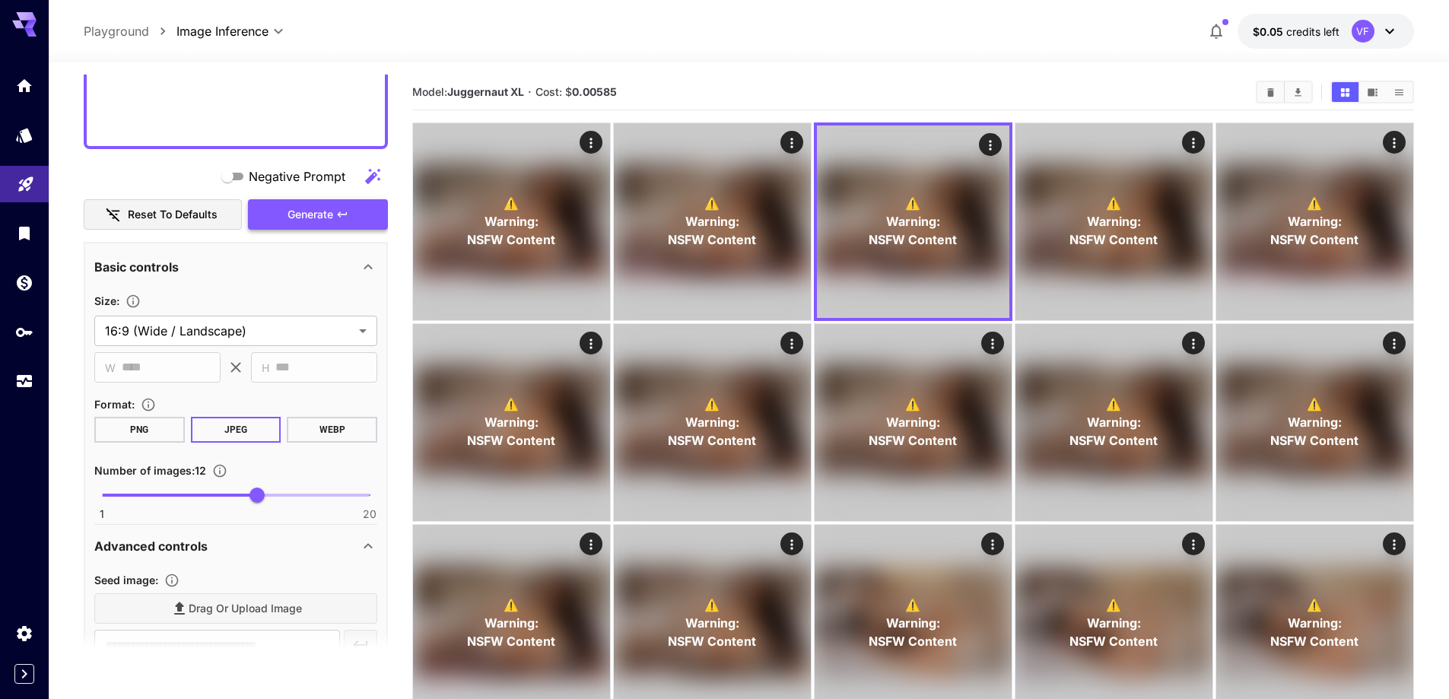
type input "**********"
click at [356, 207] on button "Generate" at bounding box center [318, 214] width 140 height 31
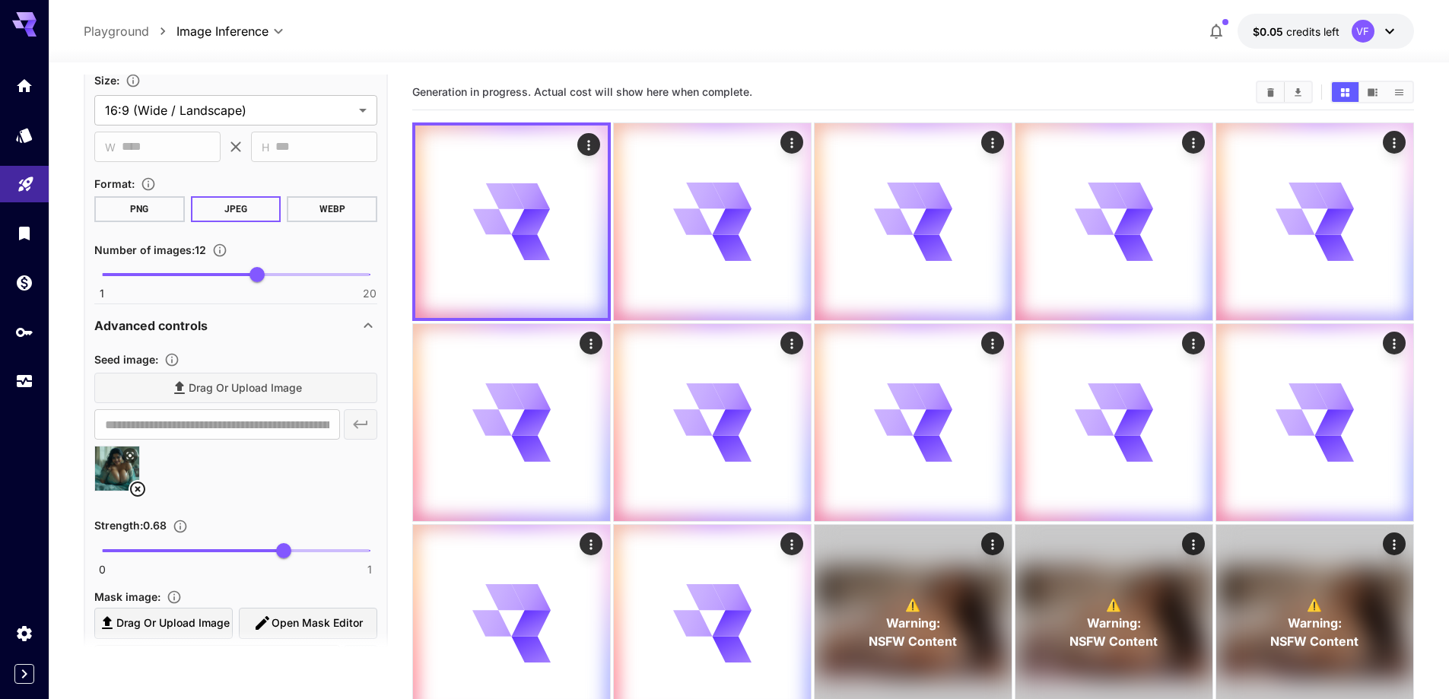
scroll to position [1124, 0]
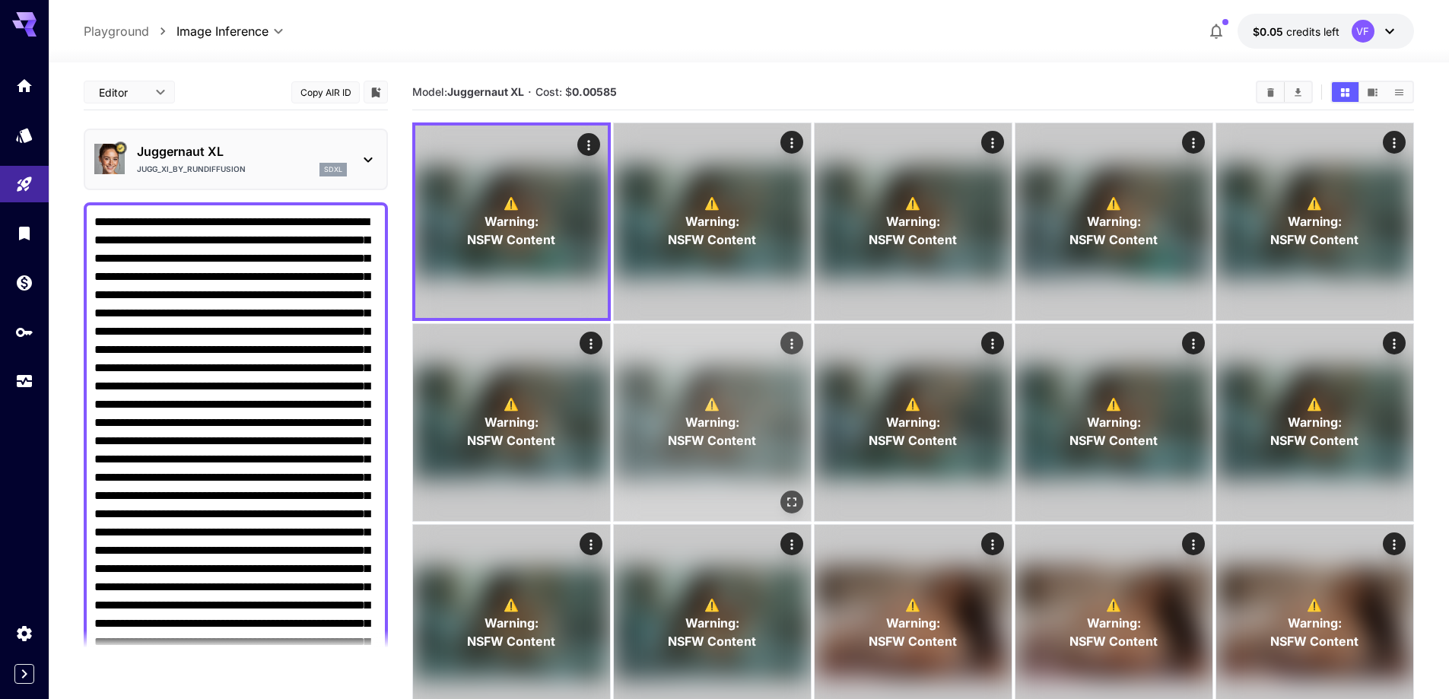
scroll to position [1124, 0]
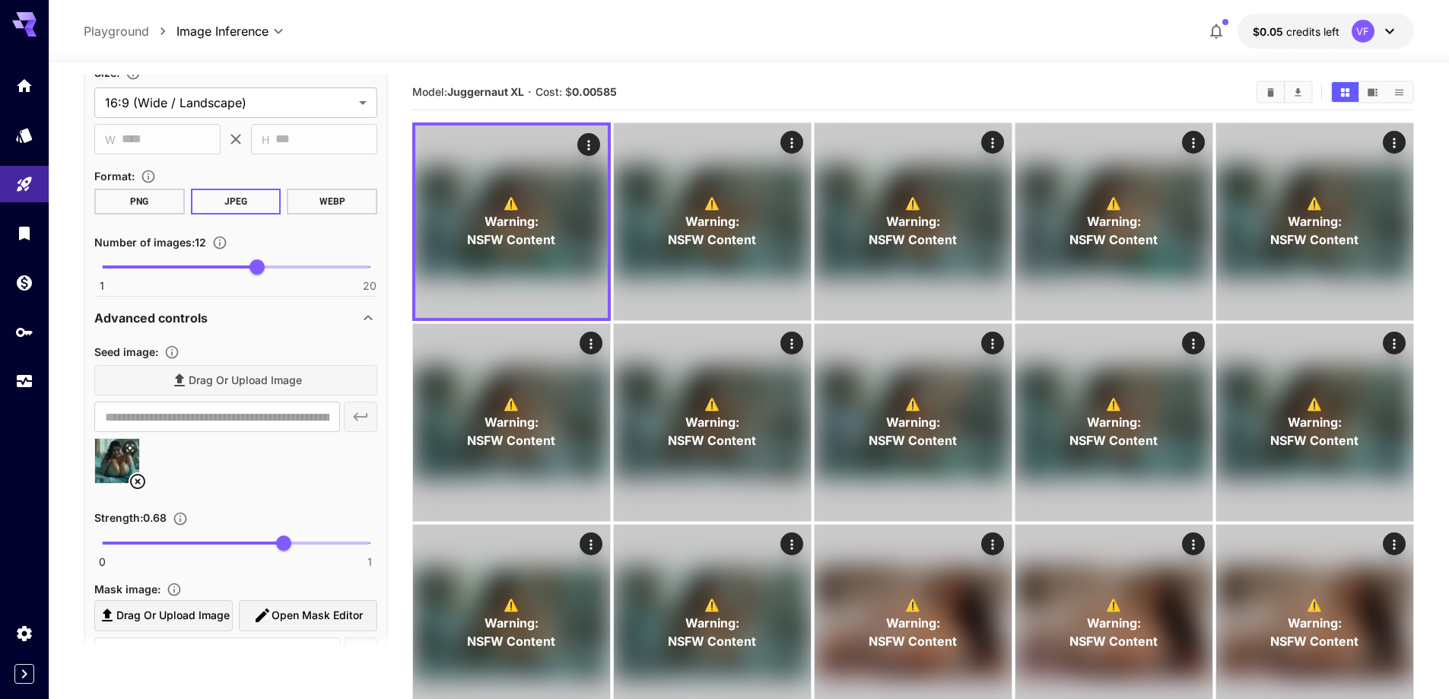
click at [135, 482] on icon at bounding box center [138, 481] width 18 height 18
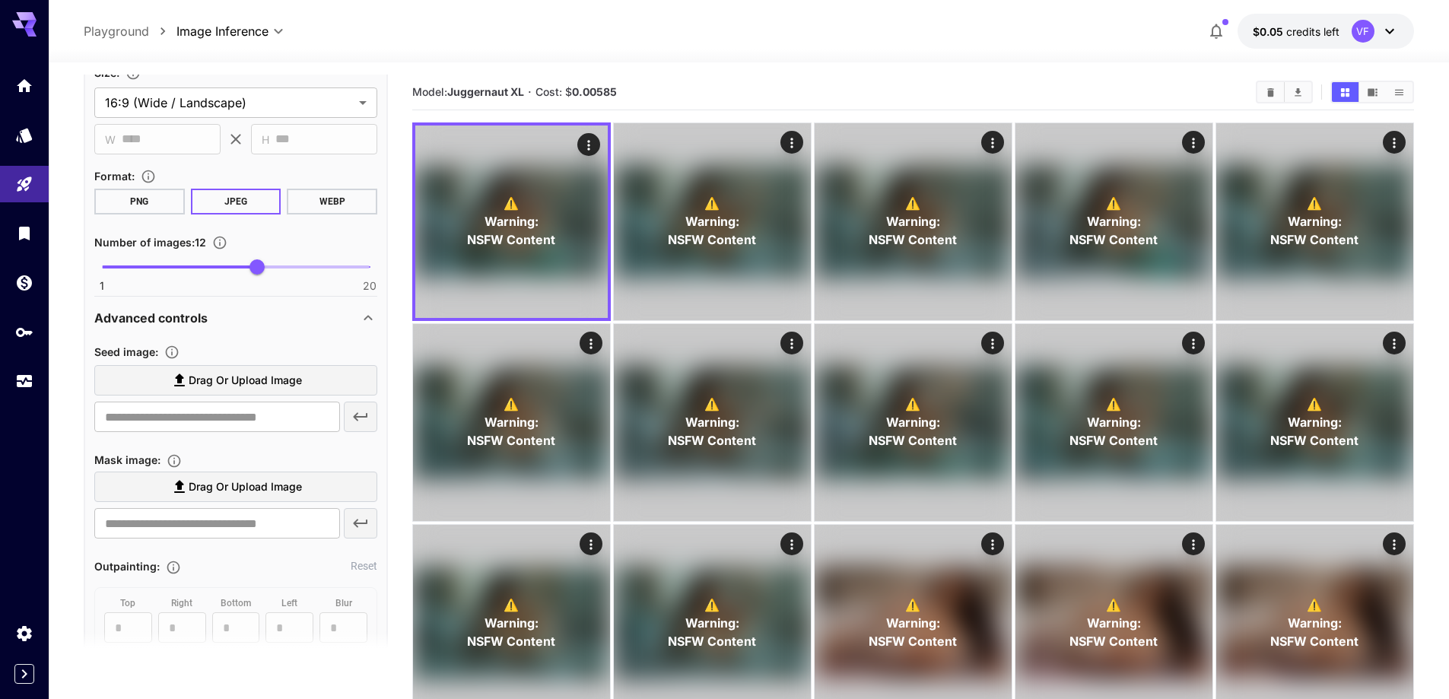
click at [260, 383] on span "Drag or upload image" at bounding box center [245, 380] width 113 height 19
click at [0, 0] on input "Drag or upload image" at bounding box center [0, 0] width 0 height 0
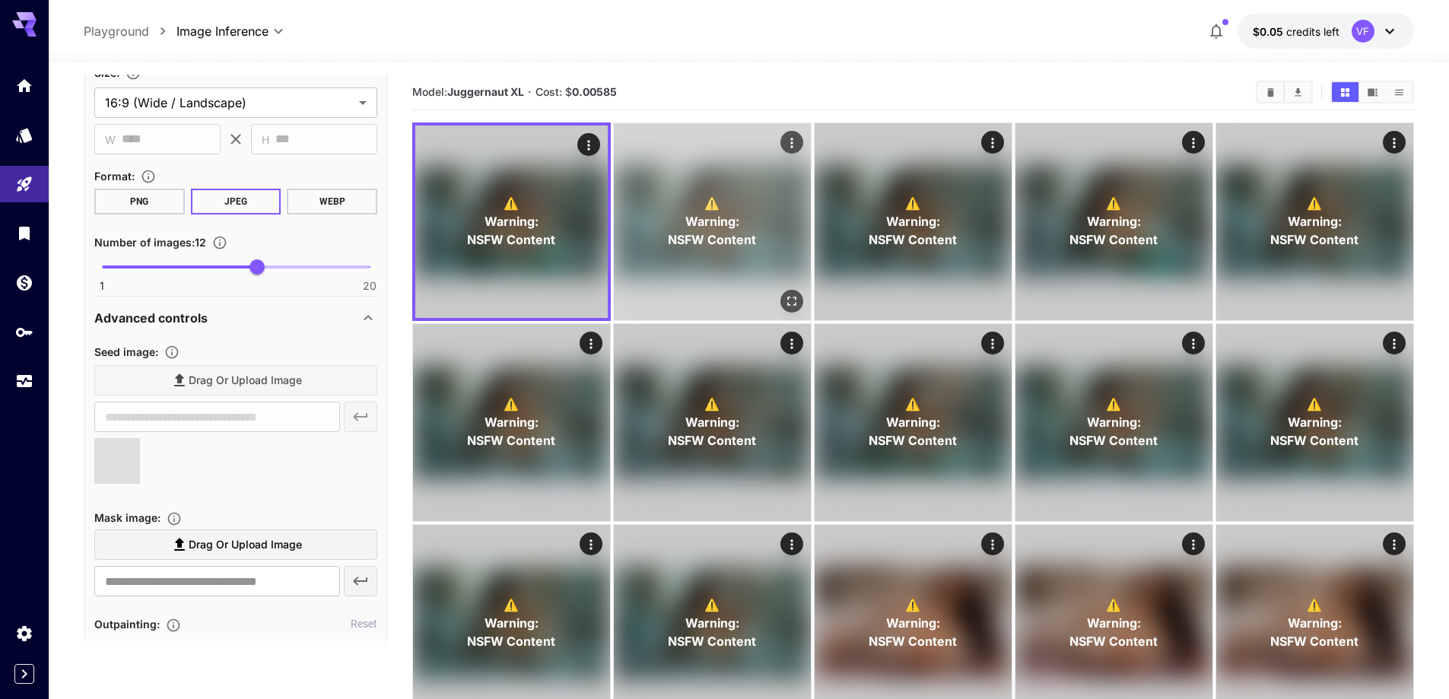
type input "**********"
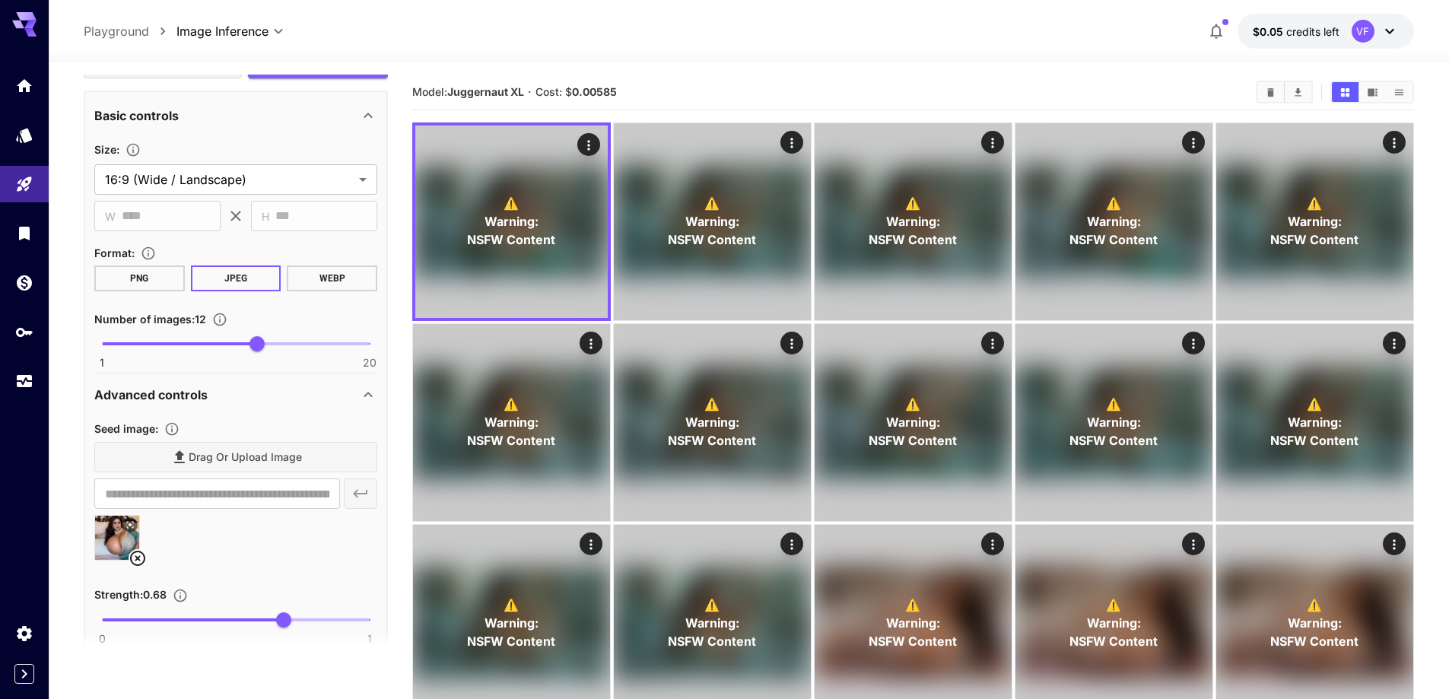
scroll to position [972, 0]
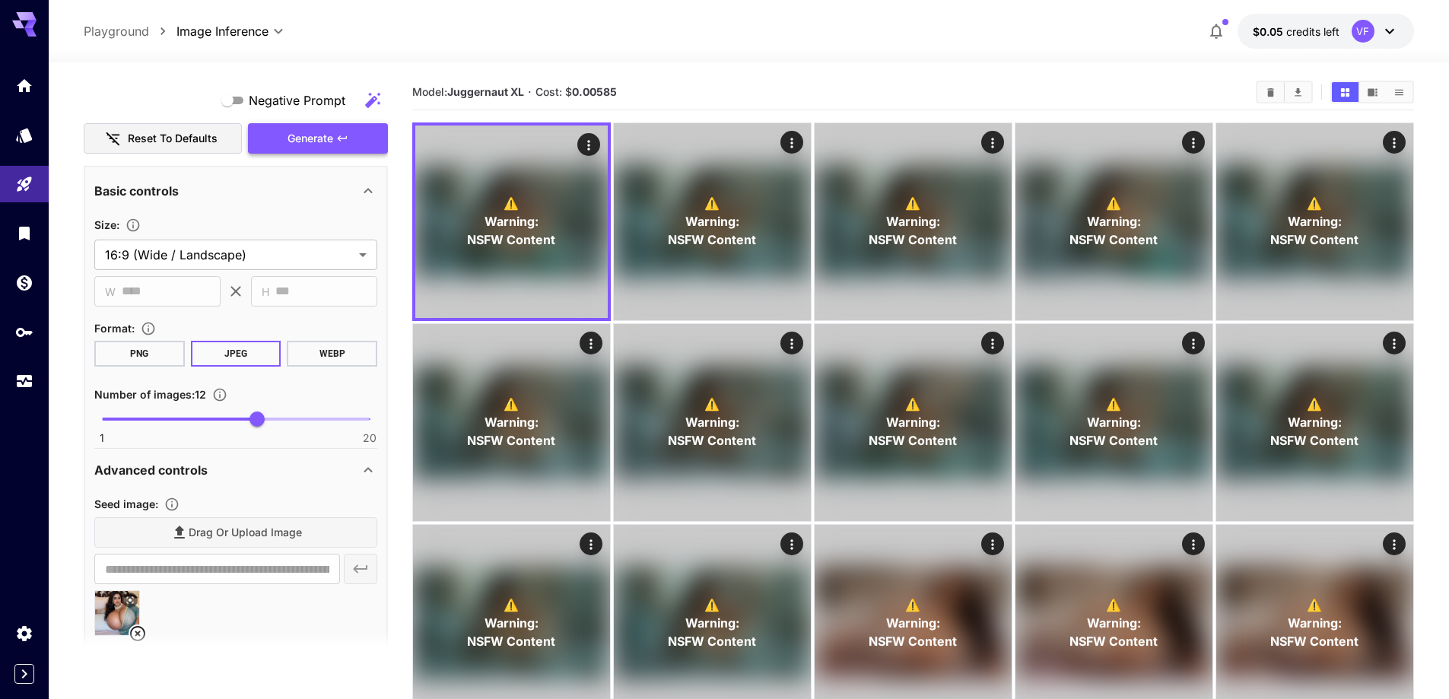
click at [331, 143] on span "Generate" at bounding box center [311, 138] width 46 height 19
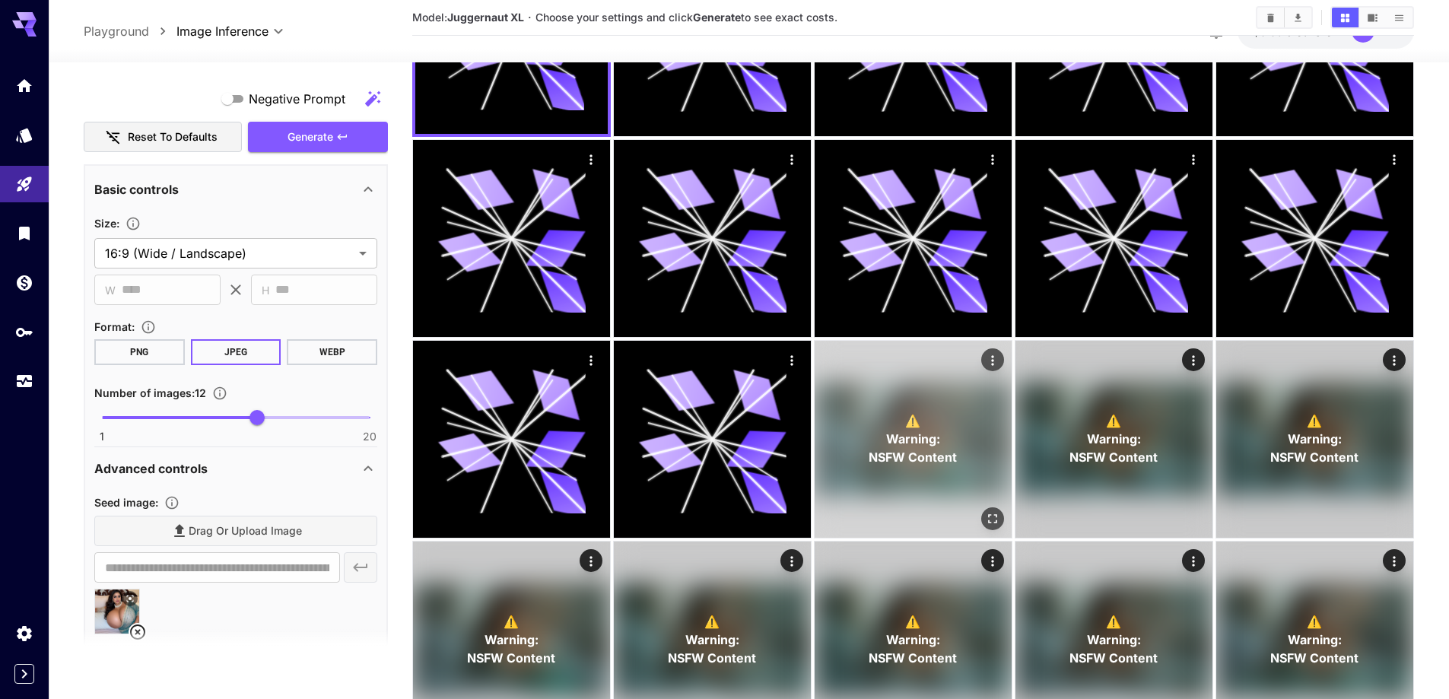
scroll to position [304, 0]
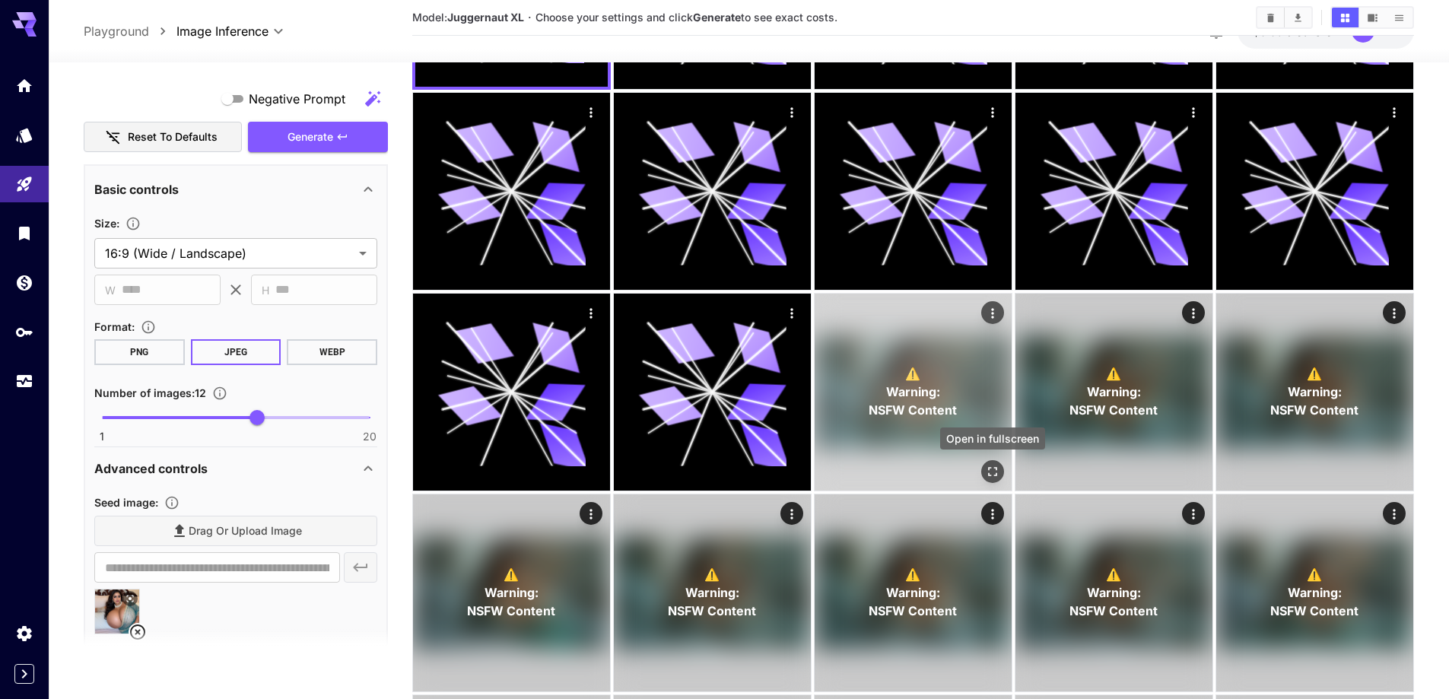
click at [993, 471] on icon "Open in fullscreen" at bounding box center [992, 471] width 15 height 15
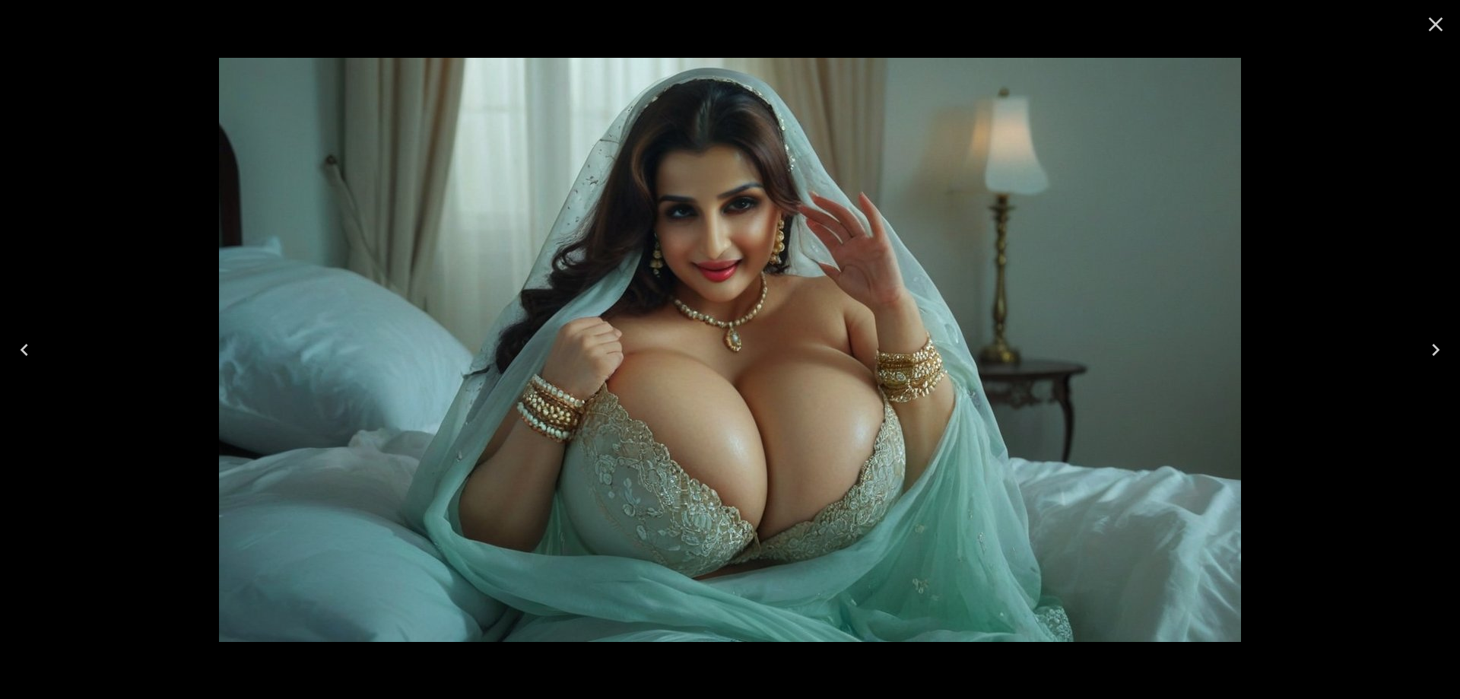
click at [1422, 351] on button "Next" at bounding box center [1436, 349] width 49 height 61
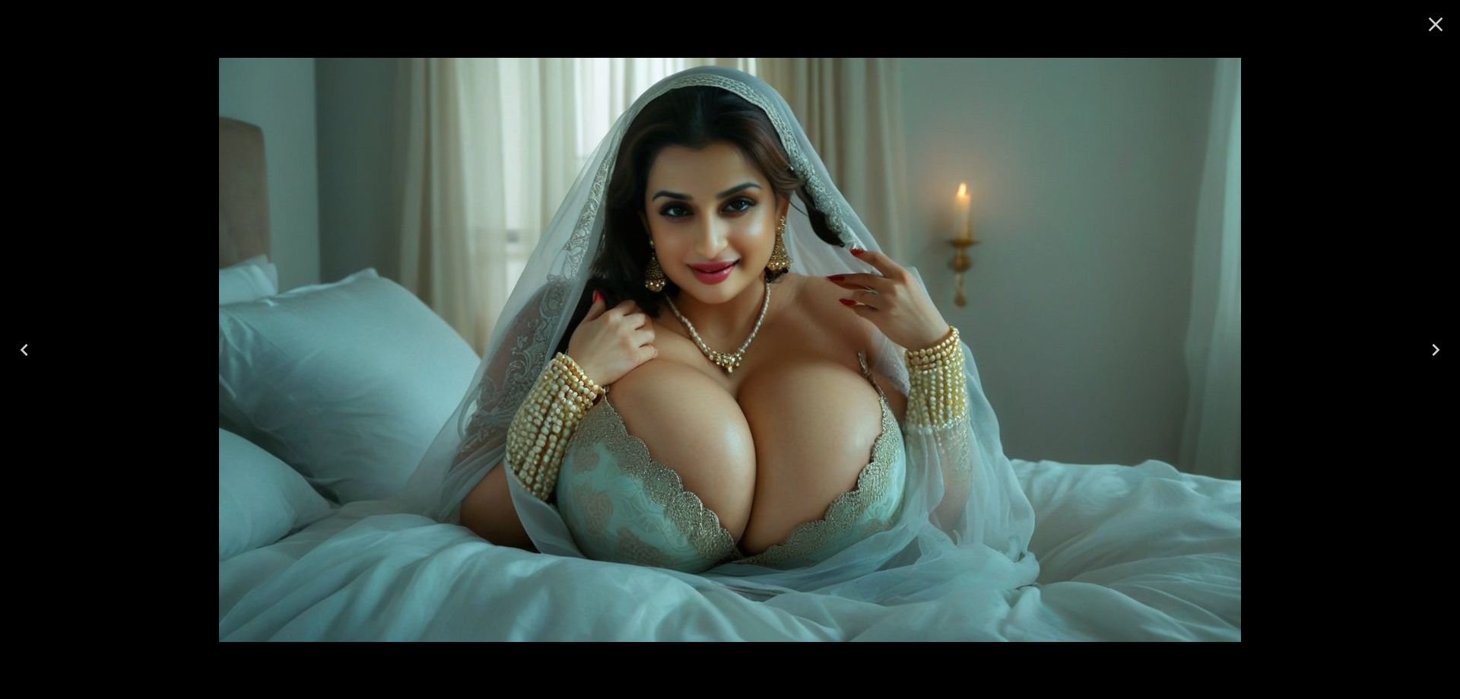
click at [1422, 351] on button "Next" at bounding box center [1436, 349] width 49 height 61
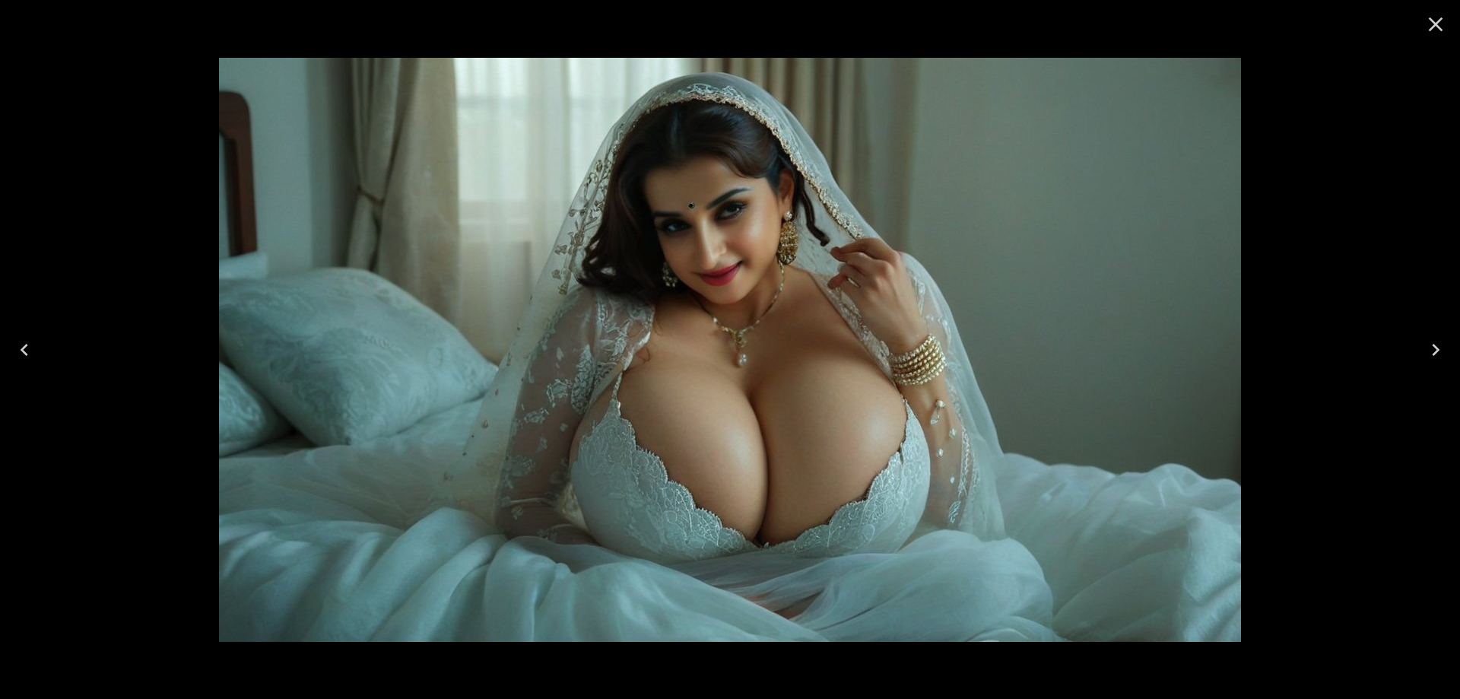
click at [1422, 351] on button "Next" at bounding box center [1436, 349] width 49 height 61
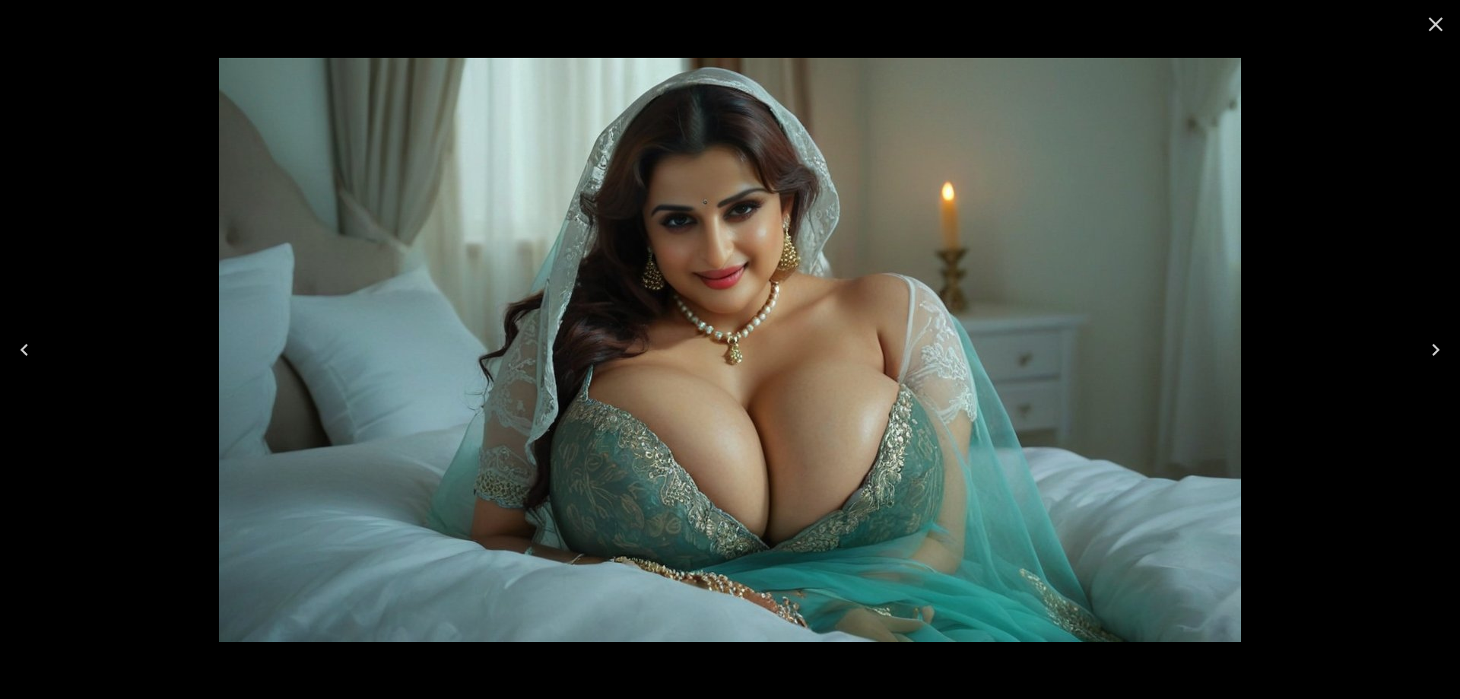
click at [1422, 351] on button "Next" at bounding box center [1436, 349] width 49 height 61
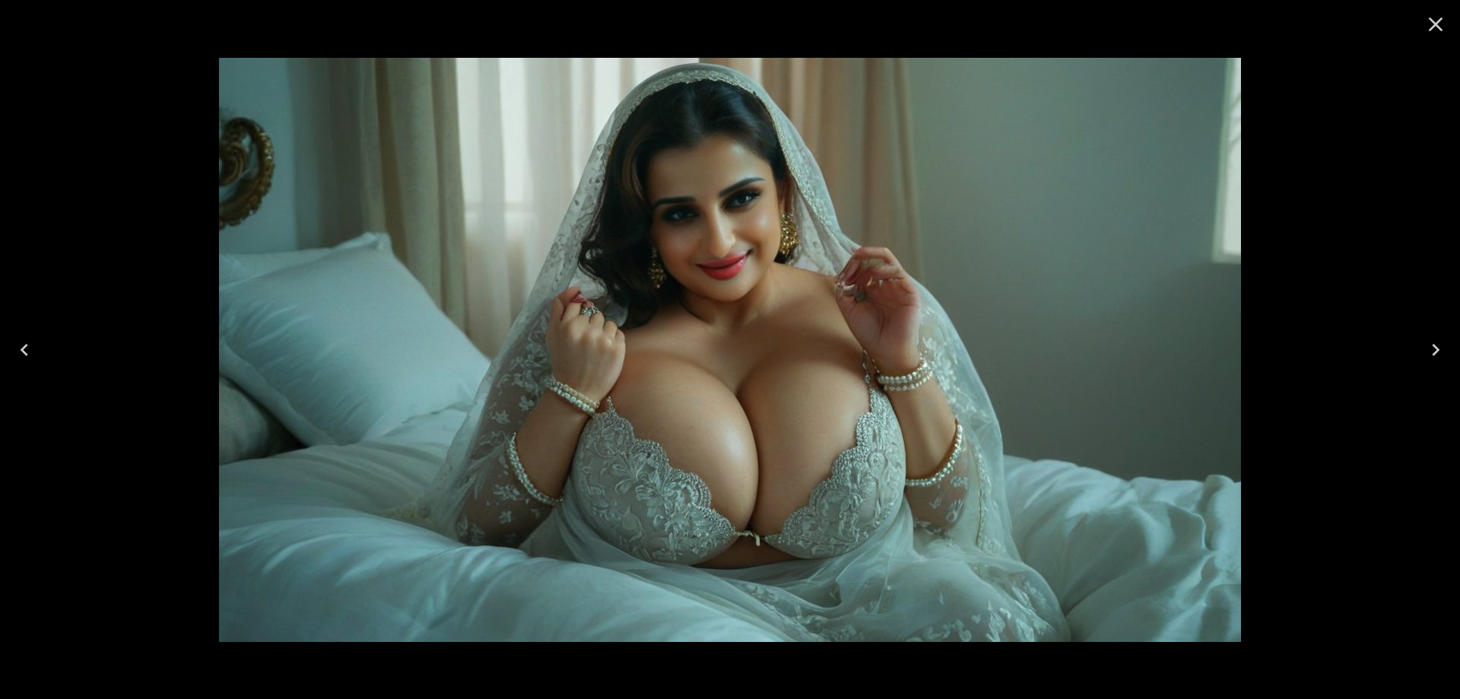
click at [1422, 351] on button "Next" at bounding box center [1436, 349] width 49 height 61
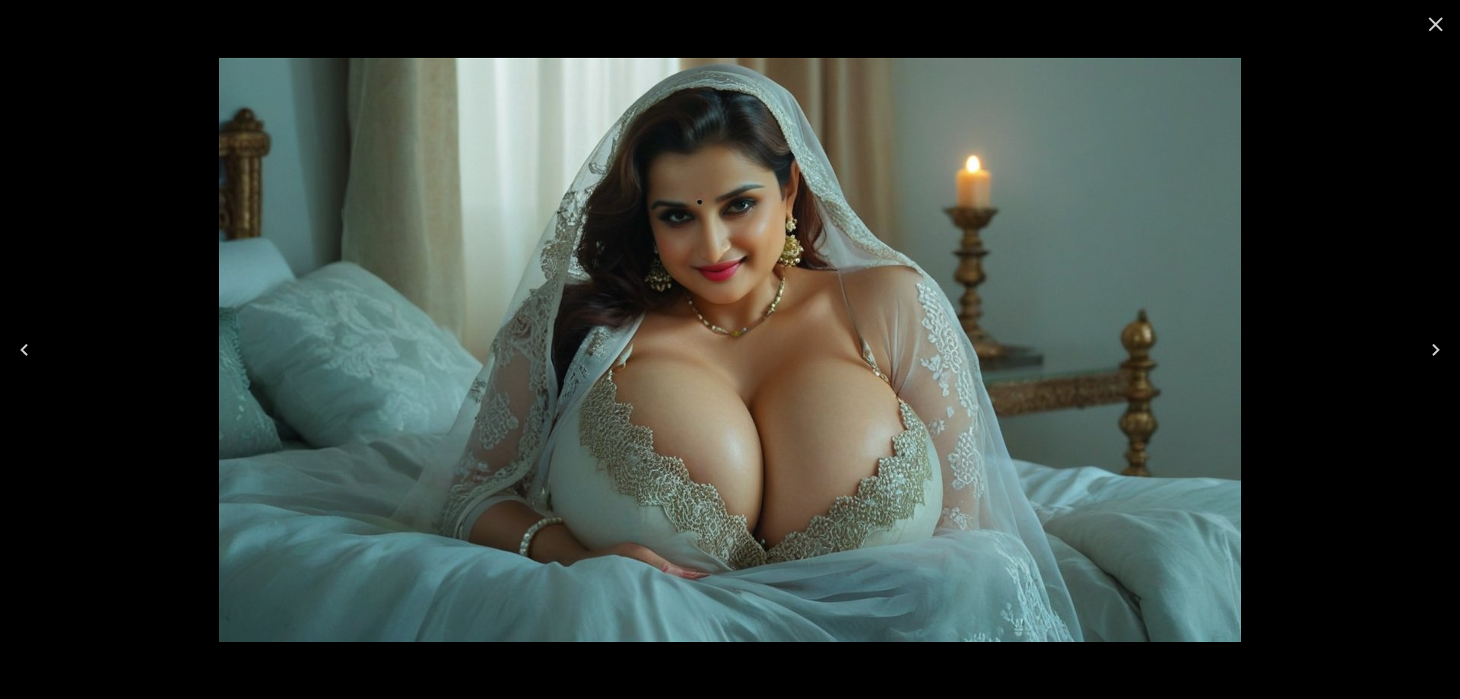
click at [1422, 351] on button "Next" at bounding box center [1436, 349] width 49 height 61
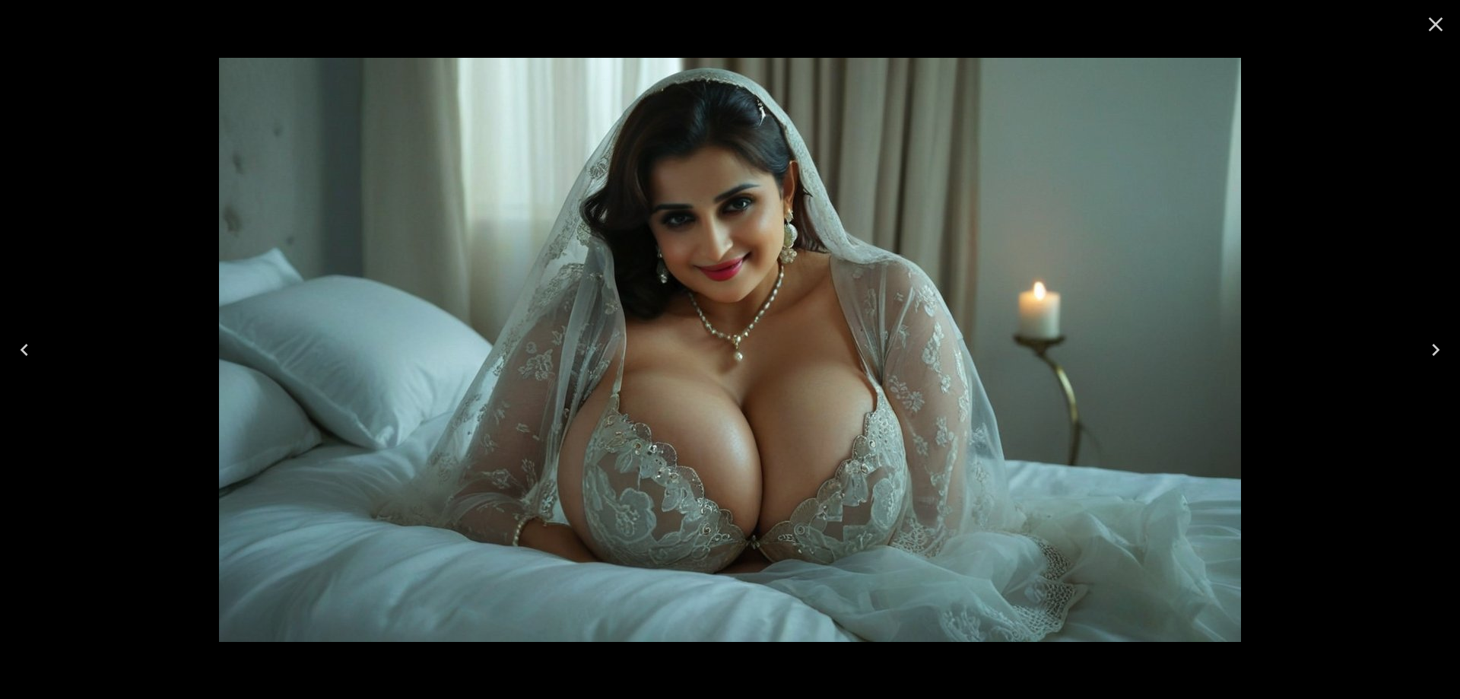
click at [1422, 351] on button "Next" at bounding box center [1436, 349] width 49 height 61
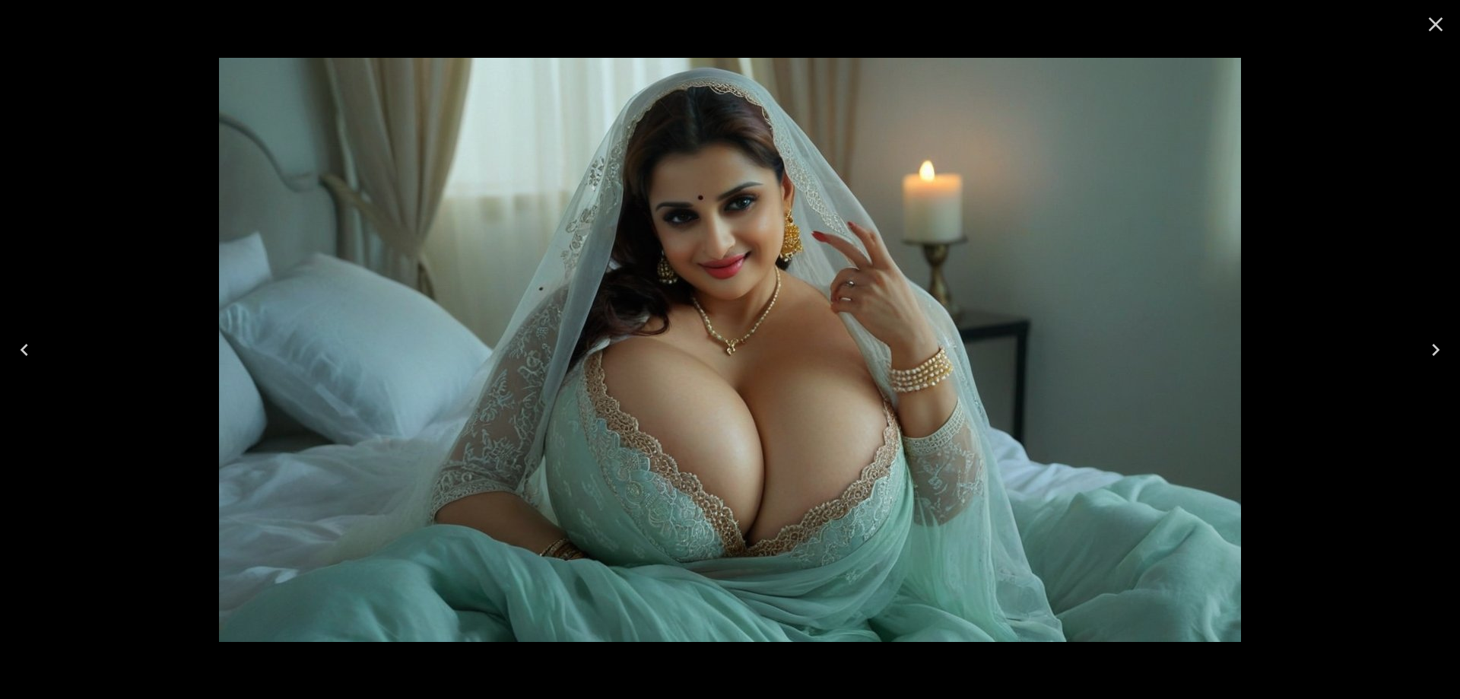
click at [1422, 351] on button "Next" at bounding box center [1436, 349] width 49 height 61
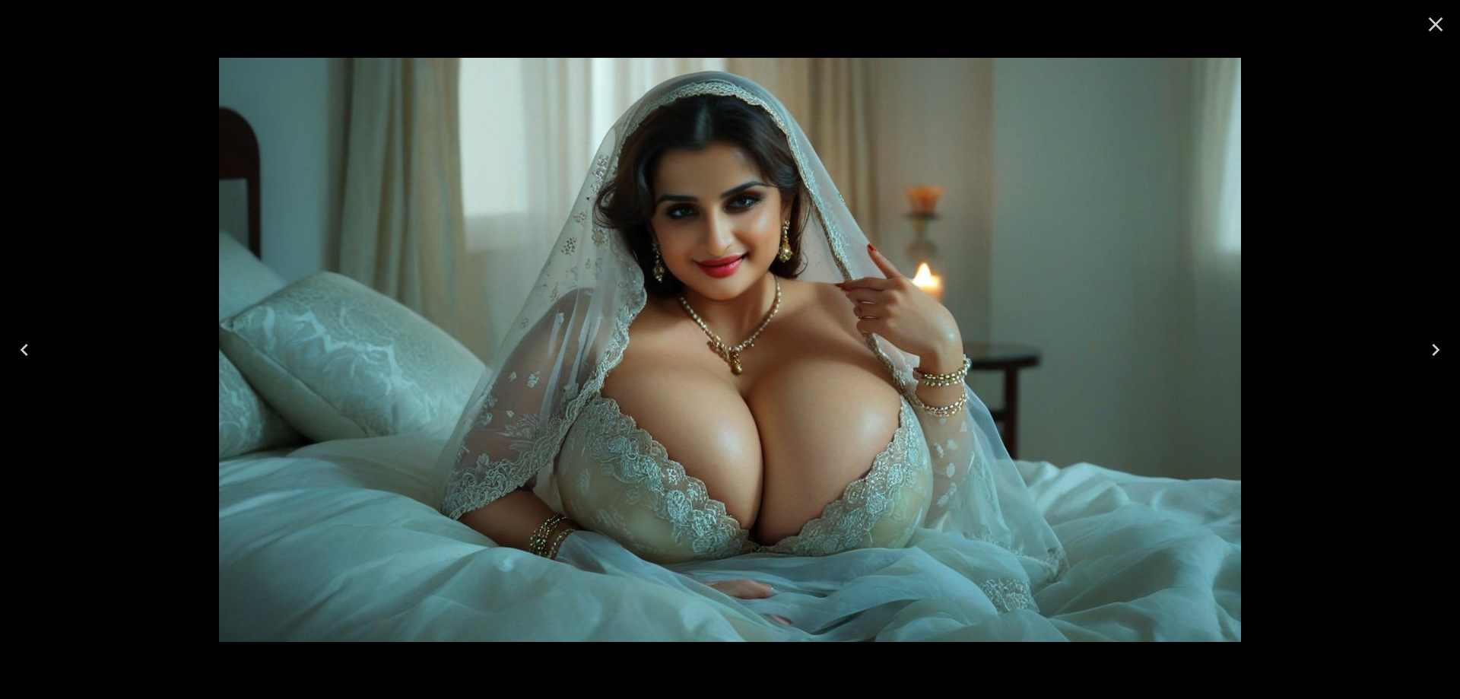
click at [1422, 351] on button "Next" at bounding box center [1436, 349] width 49 height 61
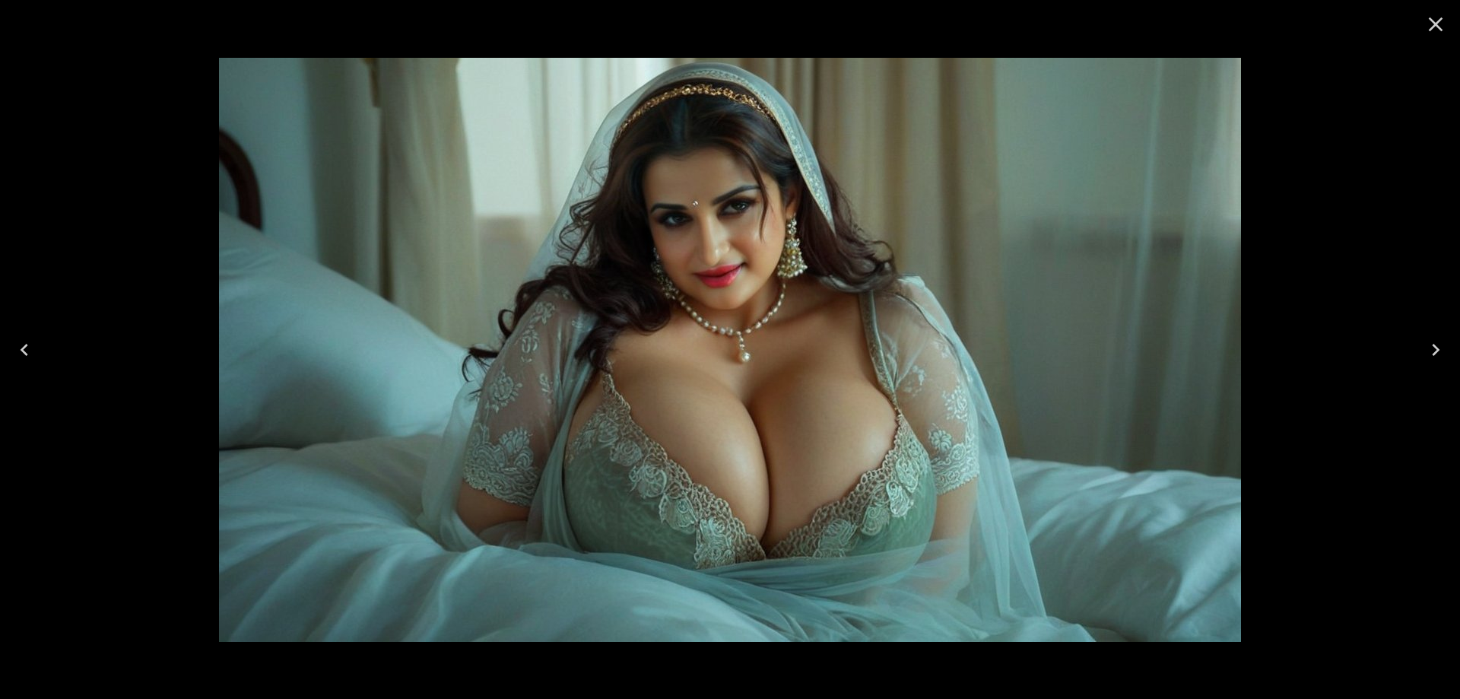
click at [1422, 351] on button "Next" at bounding box center [1436, 349] width 49 height 61
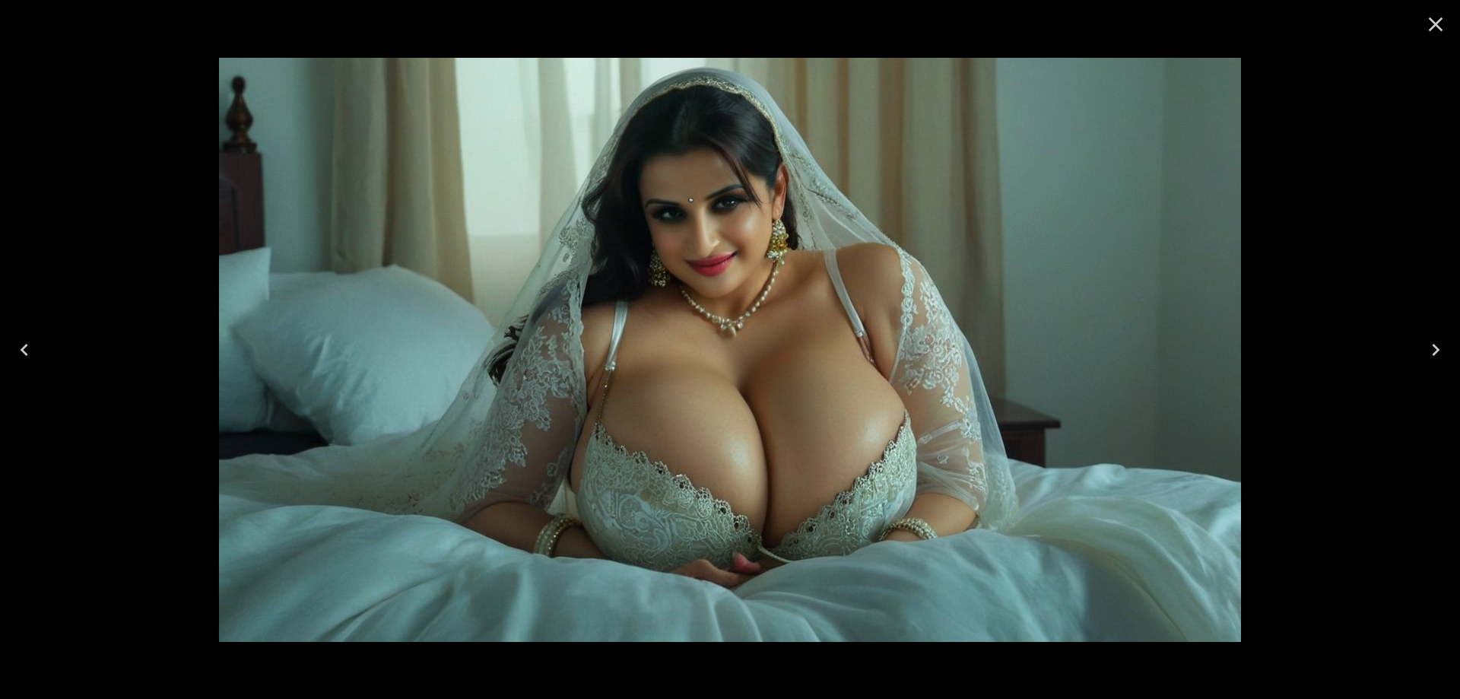
click at [1422, 351] on button "Next" at bounding box center [1436, 349] width 49 height 61
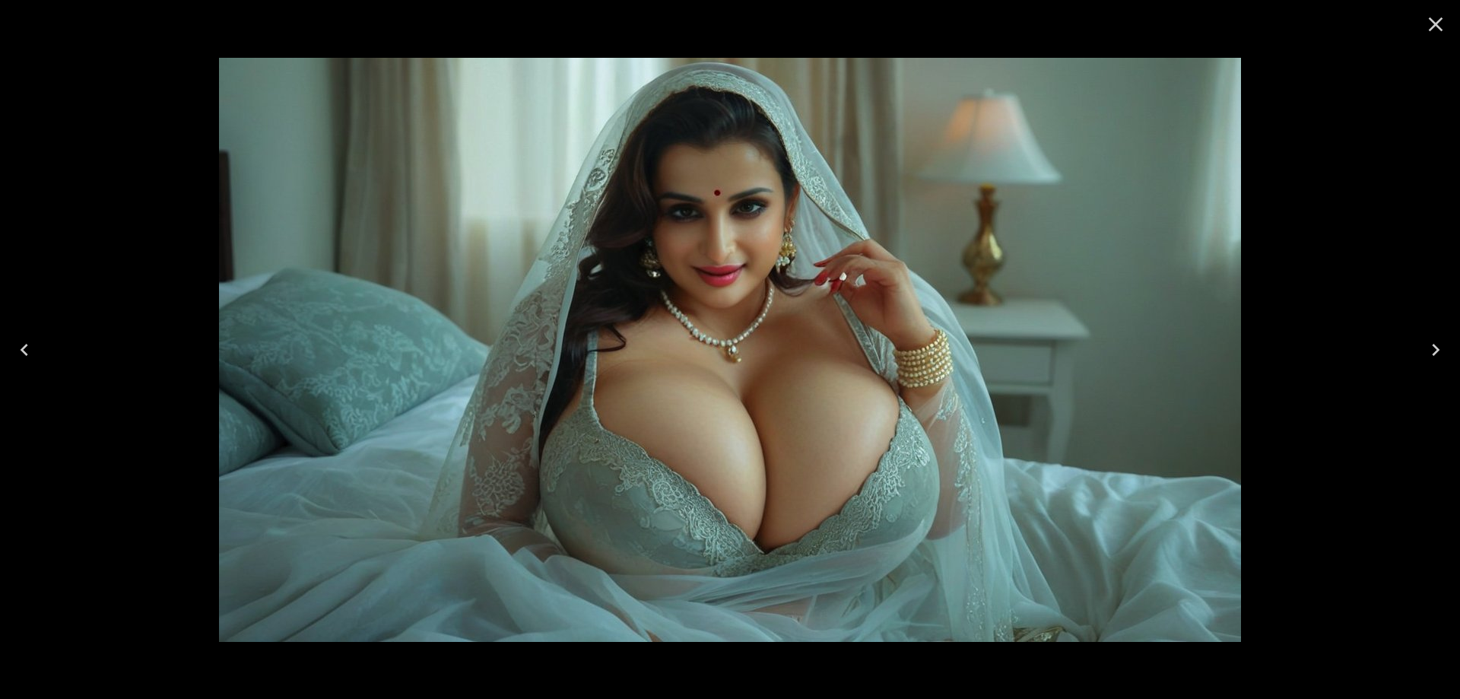
click at [1422, 351] on button "Next" at bounding box center [1436, 349] width 49 height 61
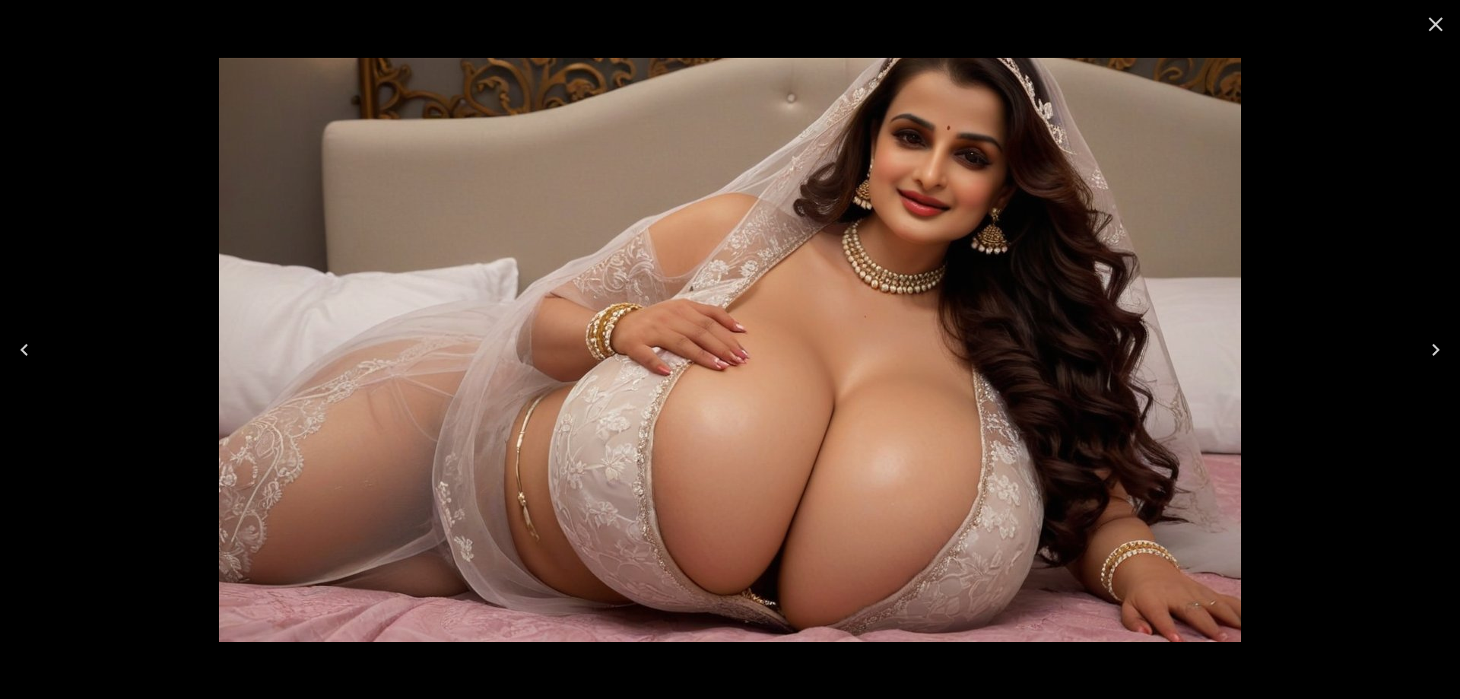
click at [1416, 349] on button "Next" at bounding box center [1436, 349] width 49 height 61
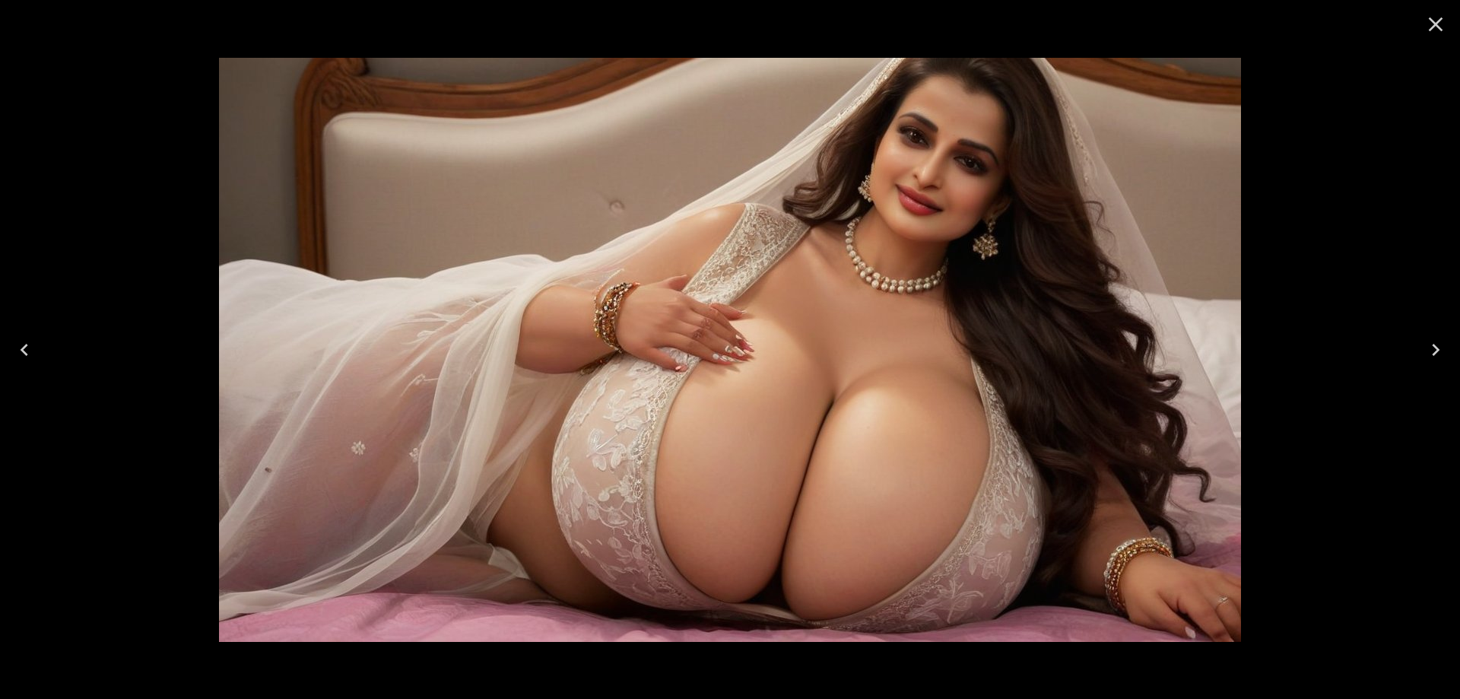
click at [1434, 355] on icon "Next" at bounding box center [1436, 350] width 24 height 24
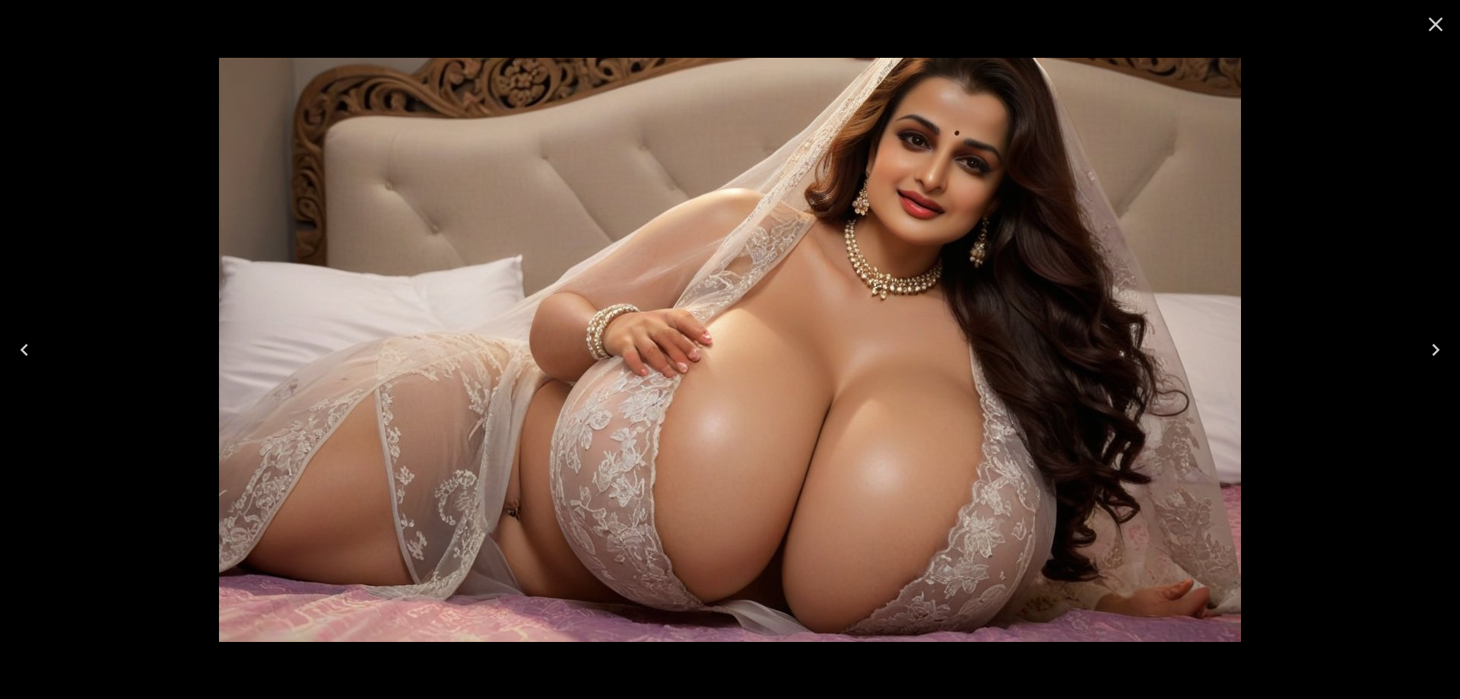
click at [1437, 356] on icon "Next" at bounding box center [1436, 350] width 24 height 24
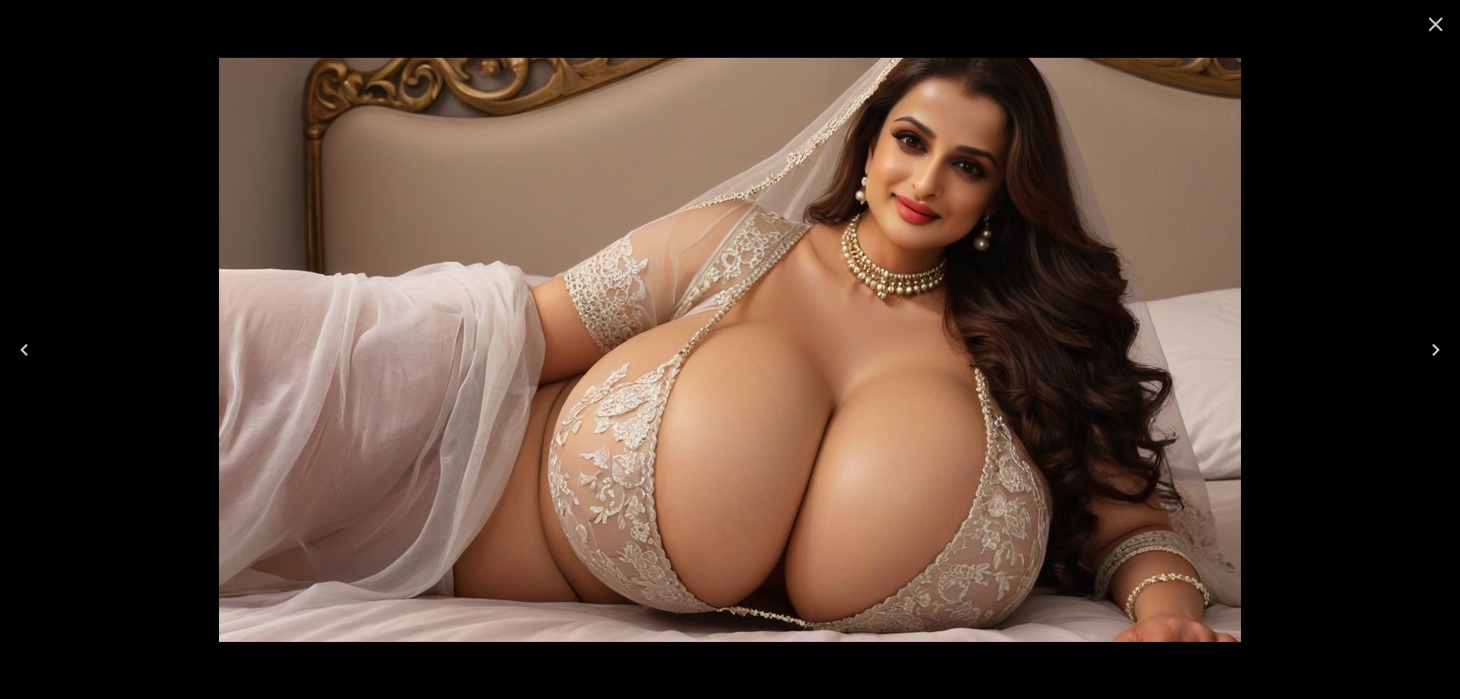
click at [1437, 356] on icon "Next" at bounding box center [1436, 350] width 24 height 24
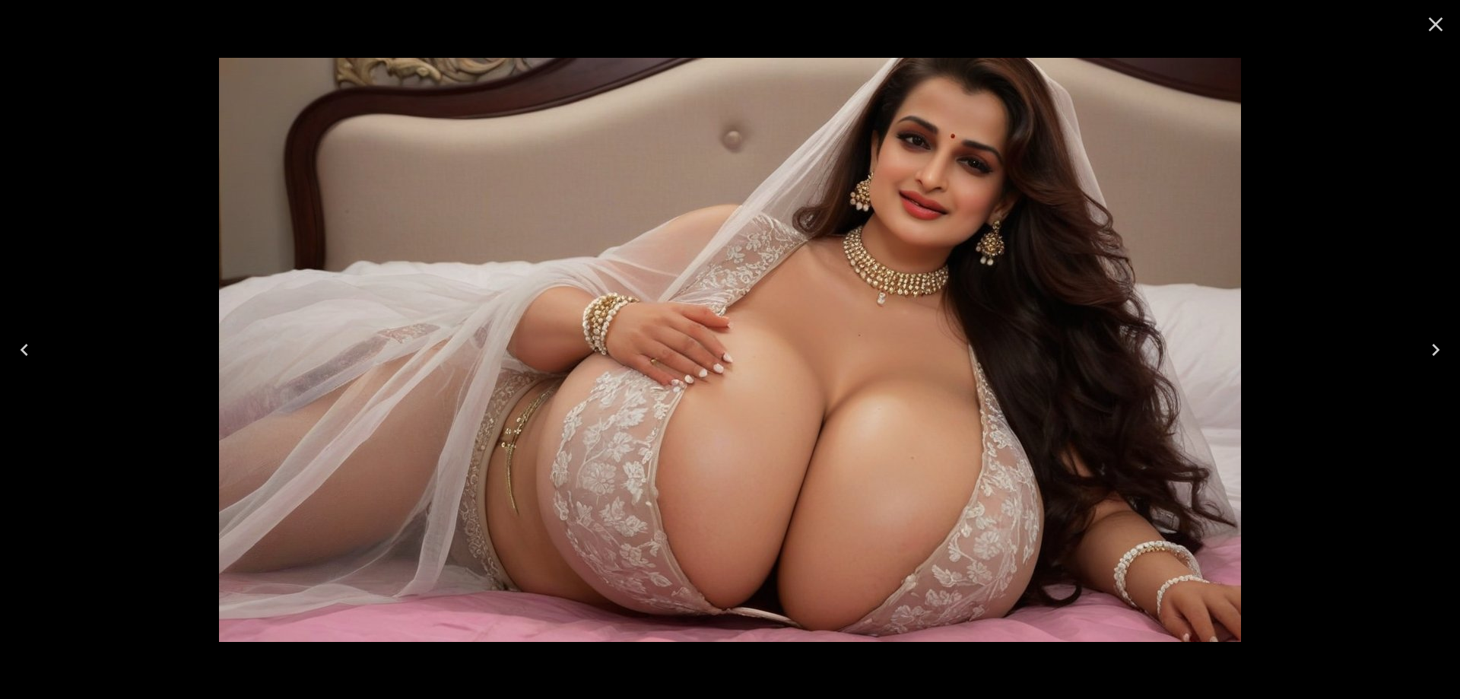
click at [1437, 356] on icon "Next" at bounding box center [1436, 350] width 24 height 24
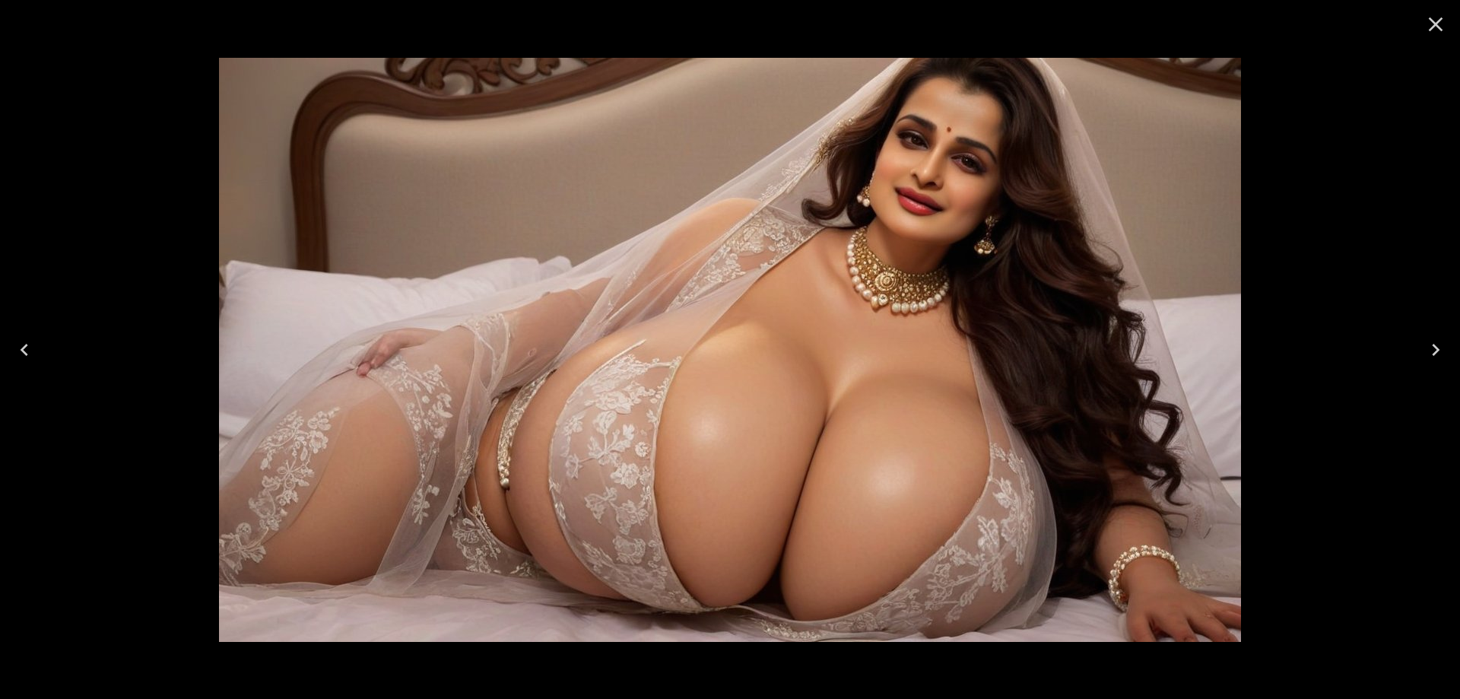
click at [1437, 356] on icon "Next" at bounding box center [1436, 350] width 24 height 24
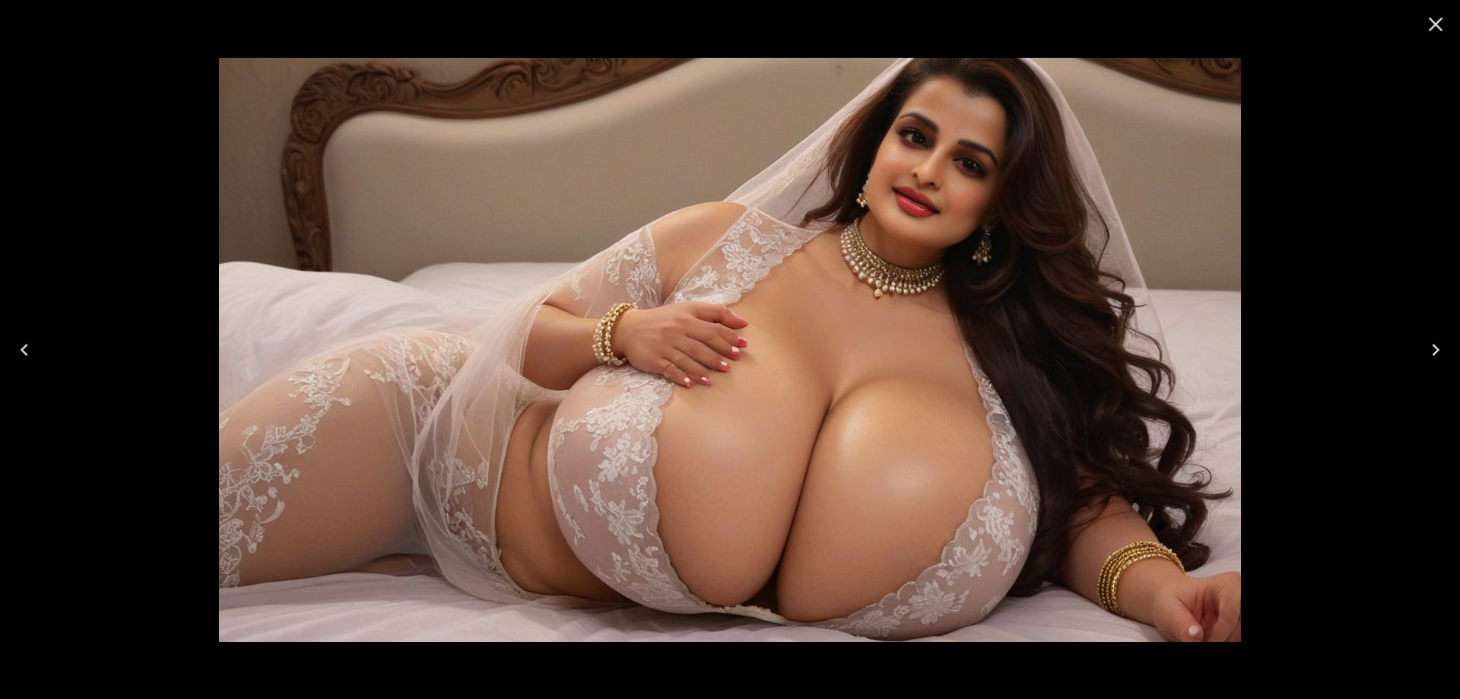
click at [1437, 356] on icon "Next" at bounding box center [1436, 350] width 24 height 24
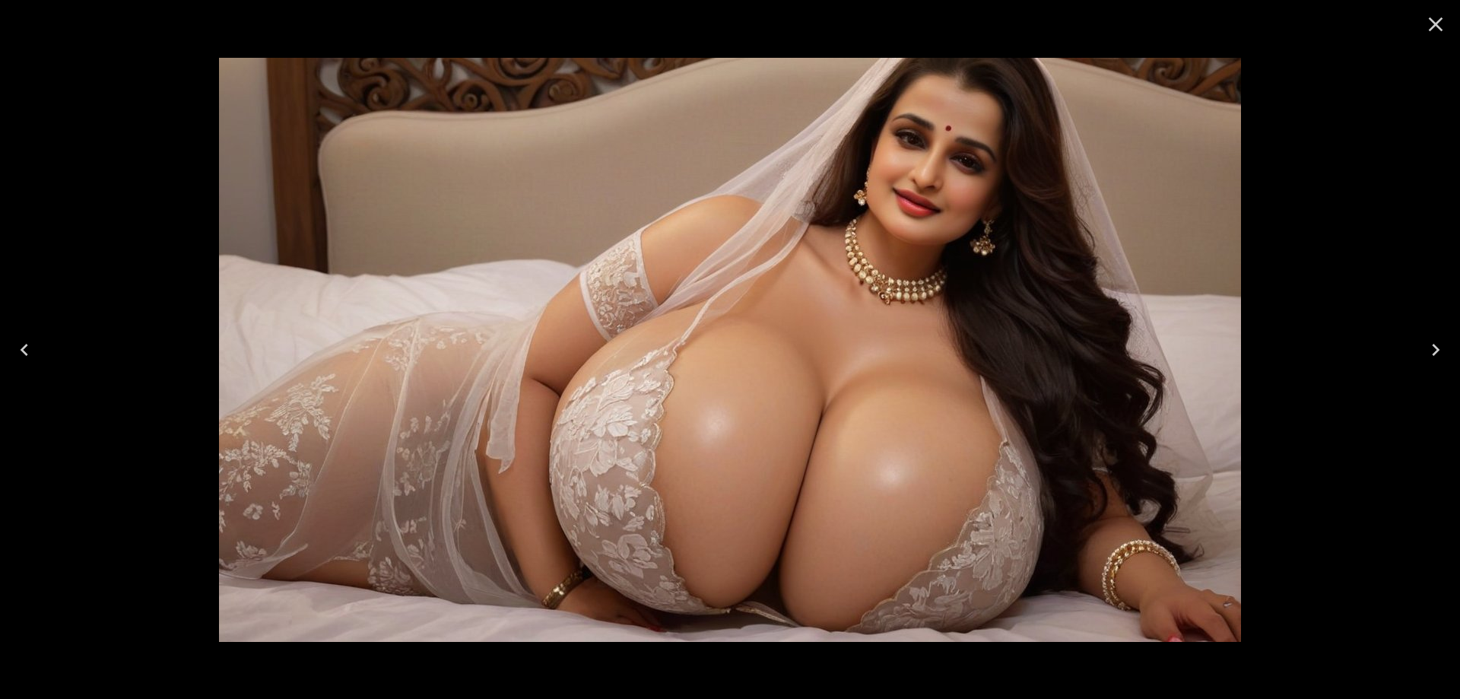
click at [1437, 356] on icon "Next" at bounding box center [1436, 350] width 24 height 24
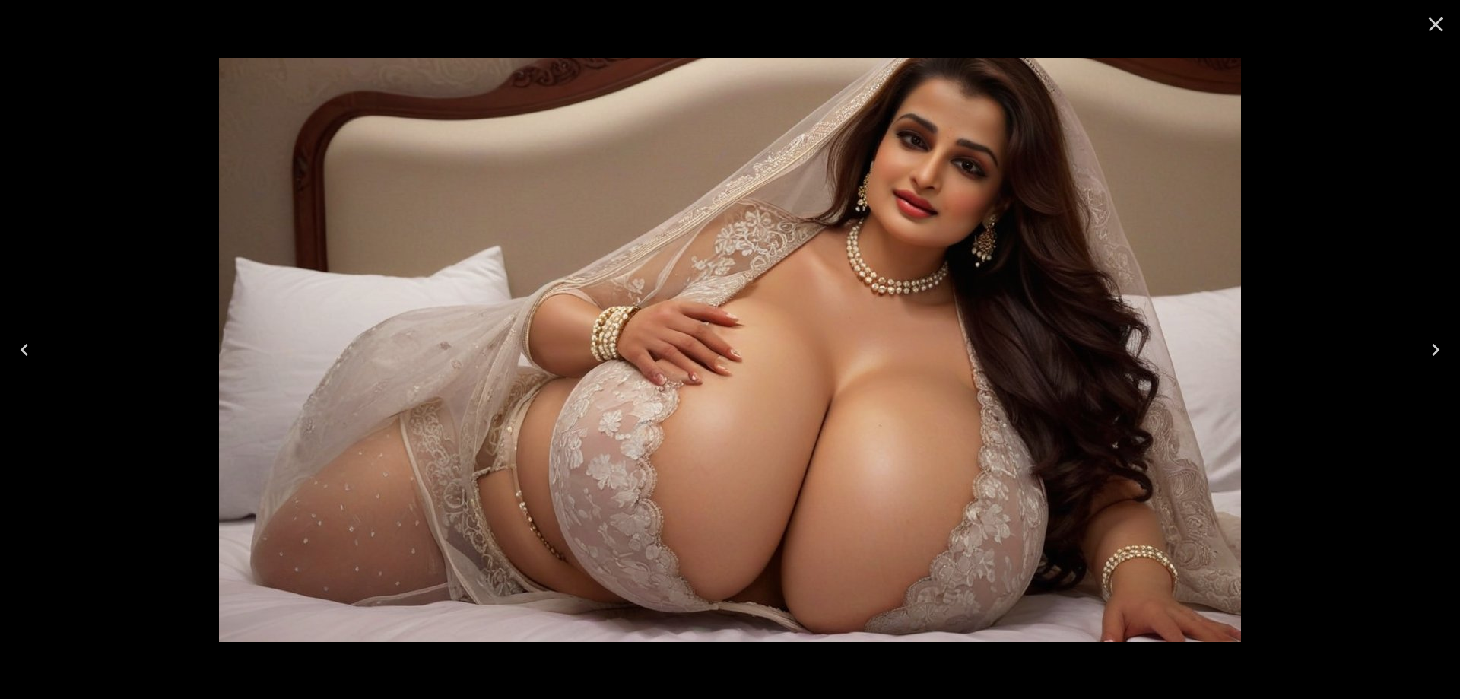
click at [1436, 353] on icon "Next" at bounding box center [1436, 350] width 8 height 12
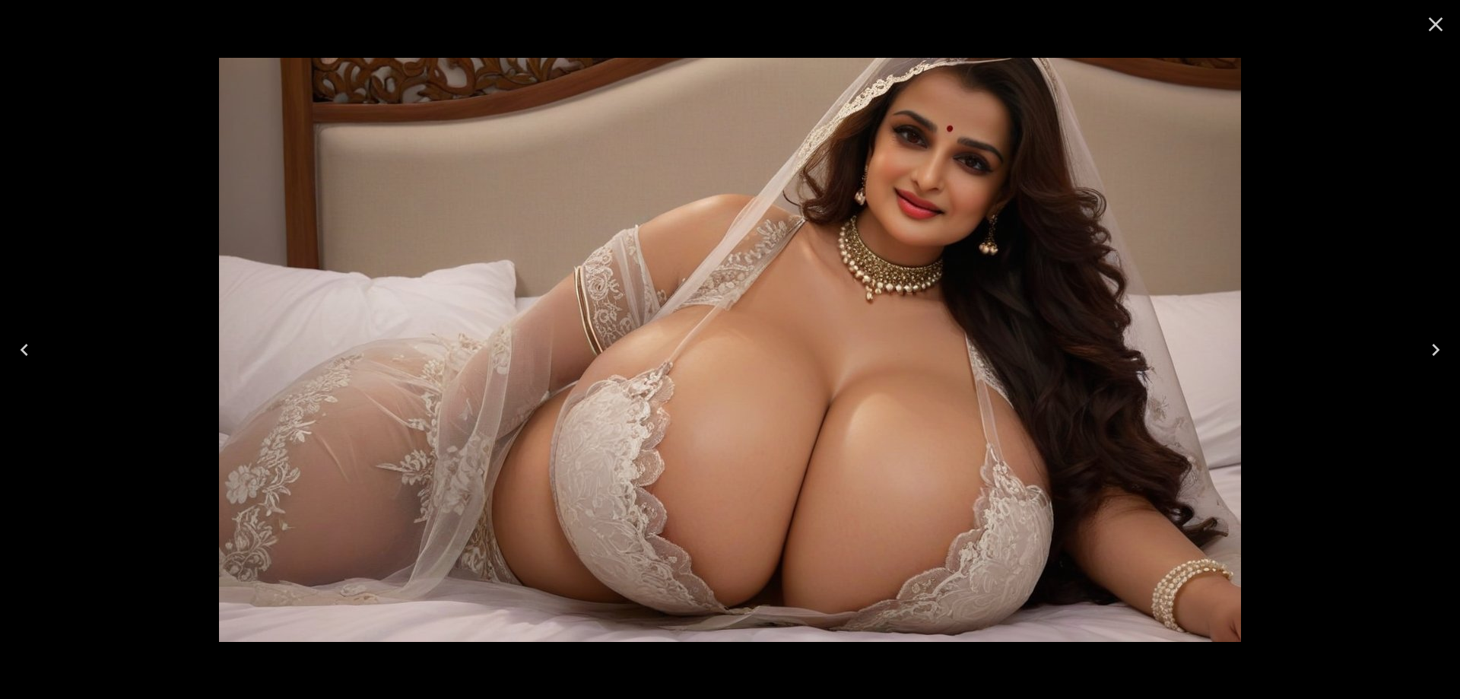
click at [1436, 353] on icon "Next" at bounding box center [1436, 350] width 8 height 12
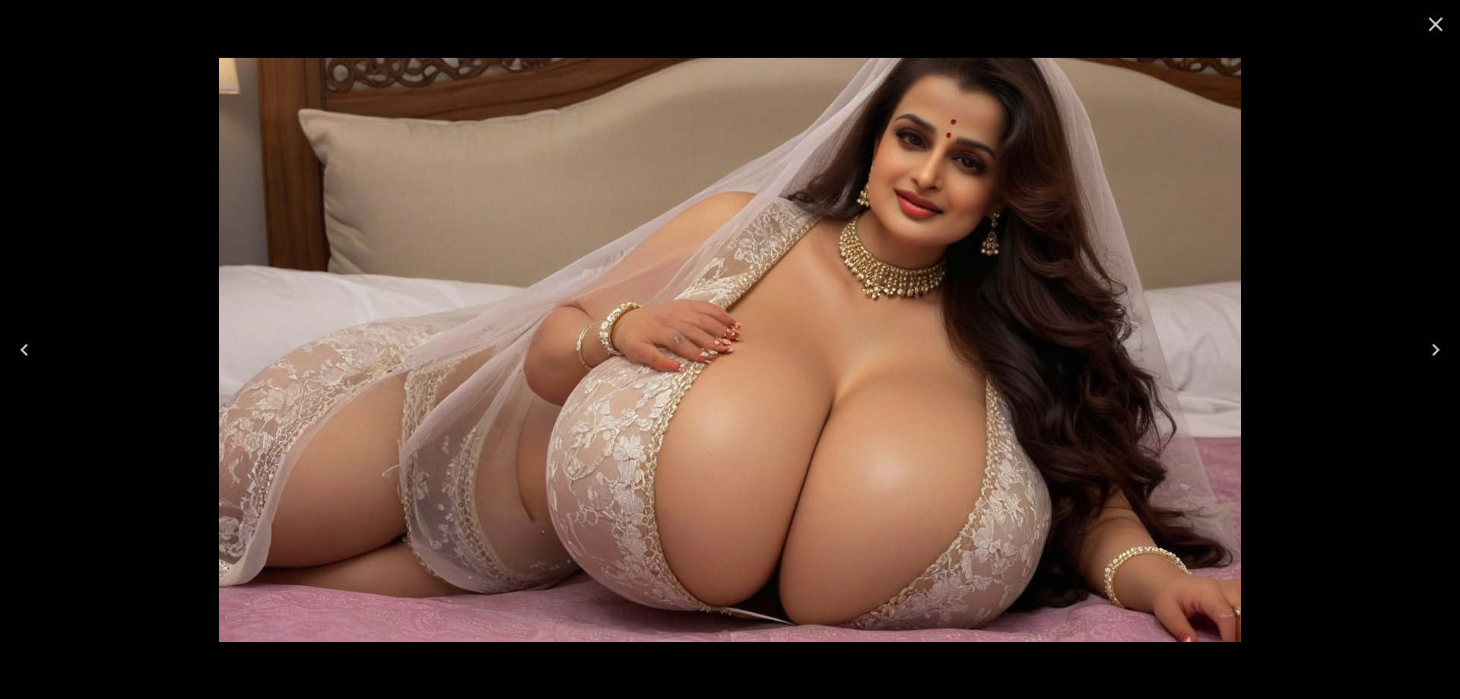
click at [1436, 353] on icon "Next" at bounding box center [1436, 350] width 8 height 12
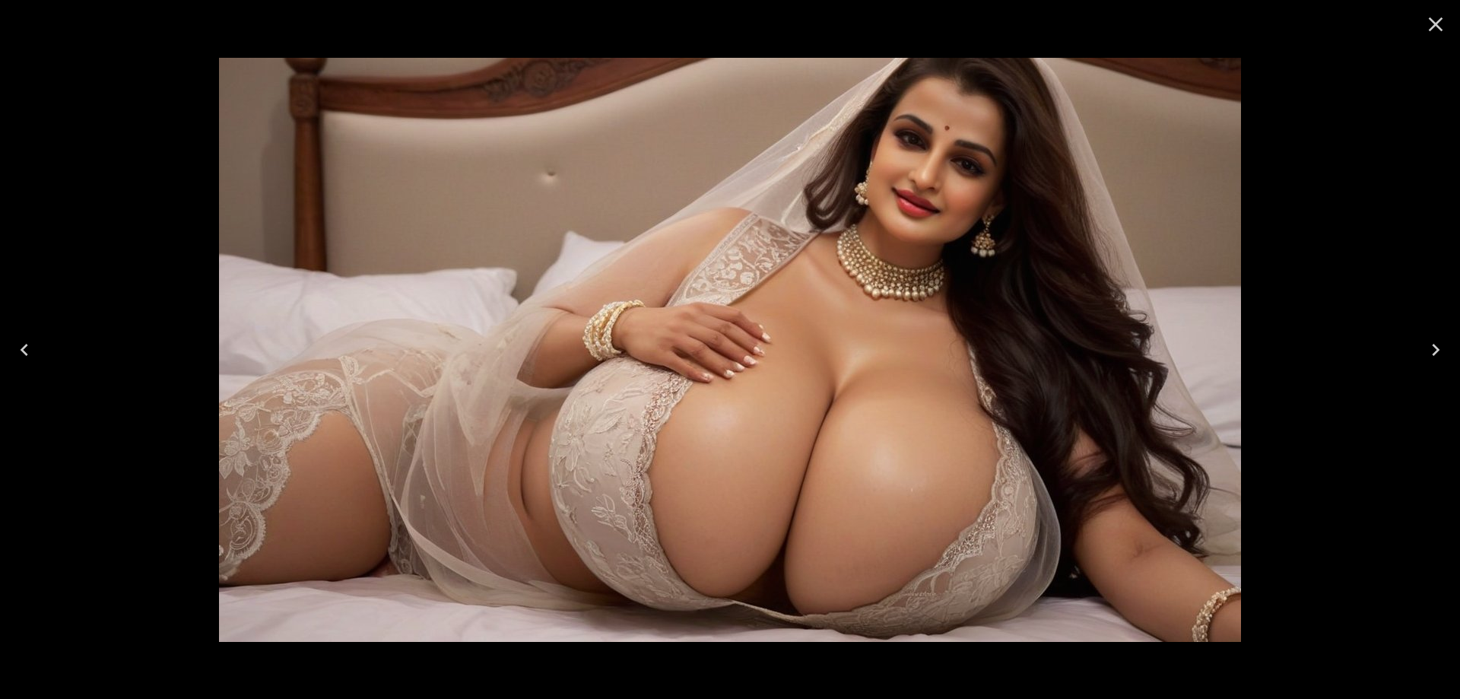
click at [1431, 344] on icon "Next" at bounding box center [1436, 350] width 24 height 24
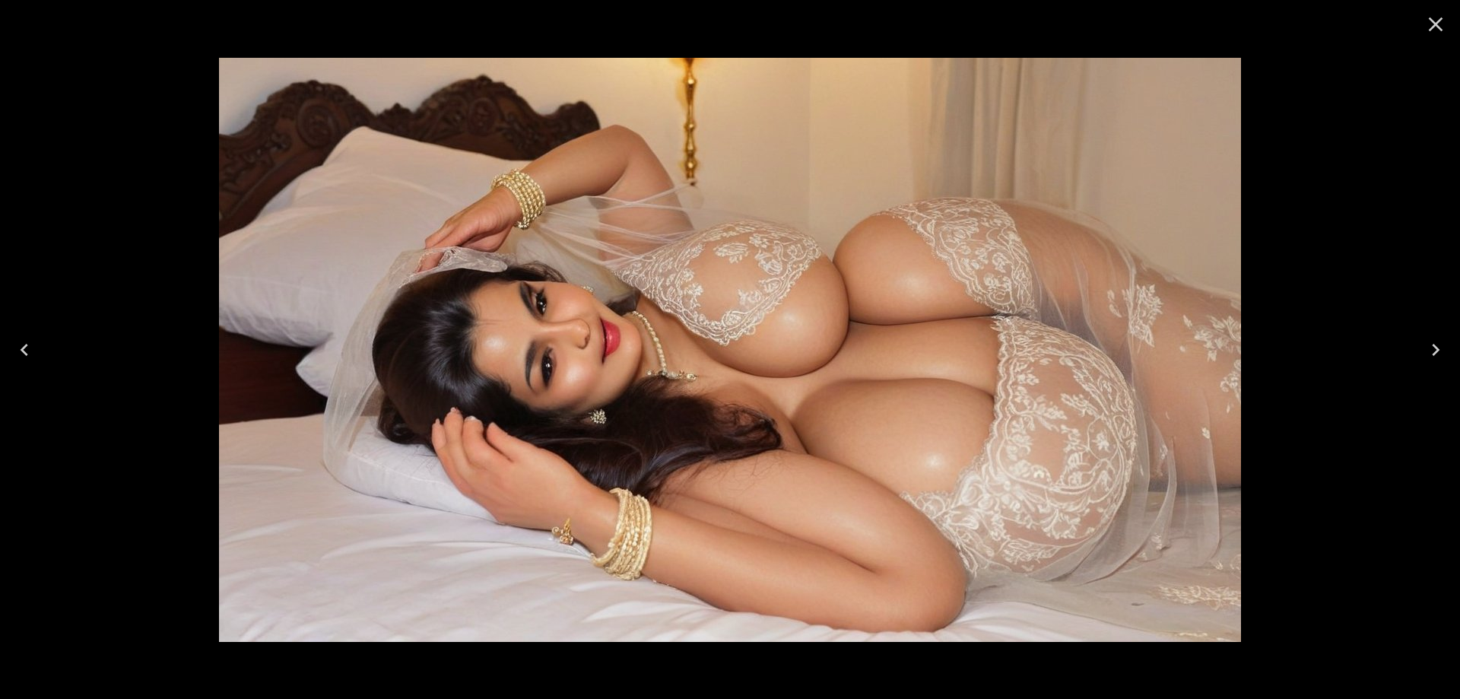
click at [1431, 344] on icon "Next" at bounding box center [1436, 350] width 24 height 24
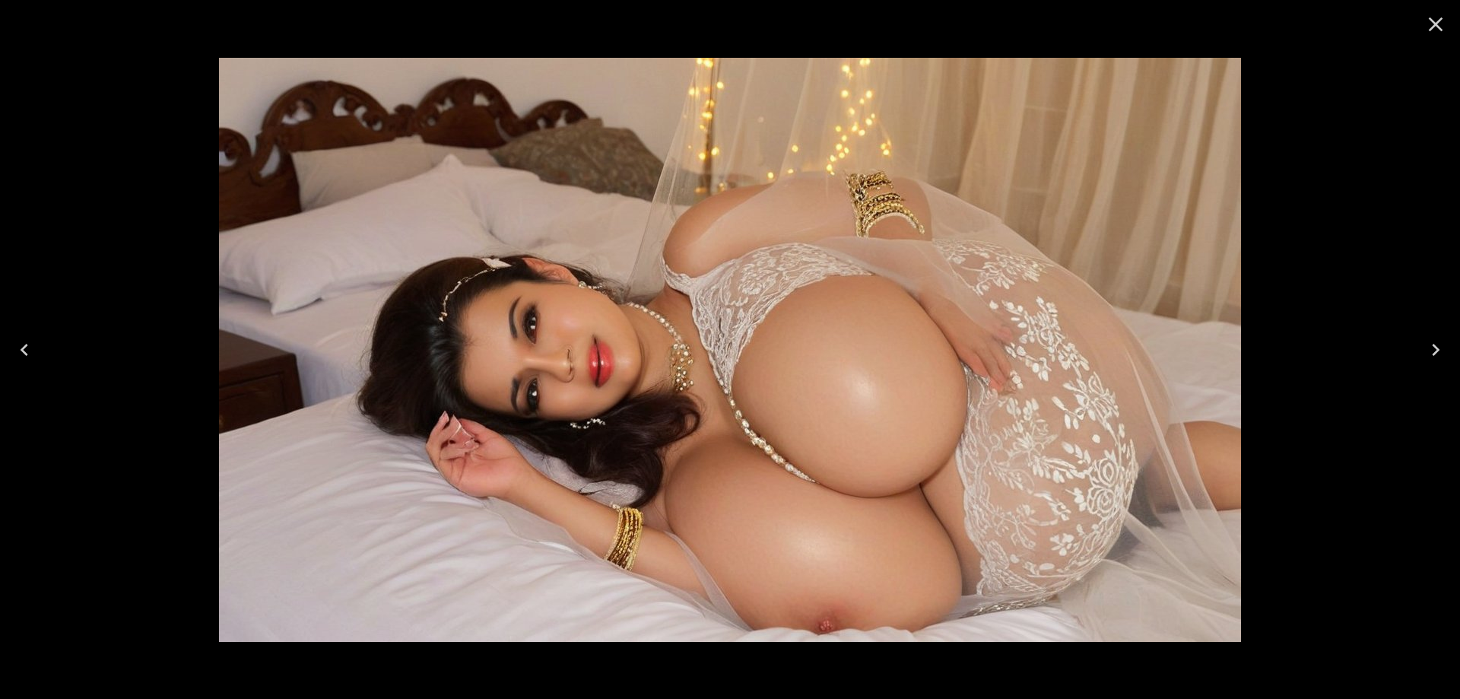
click at [1431, 344] on icon "Next" at bounding box center [1436, 350] width 24 height 24
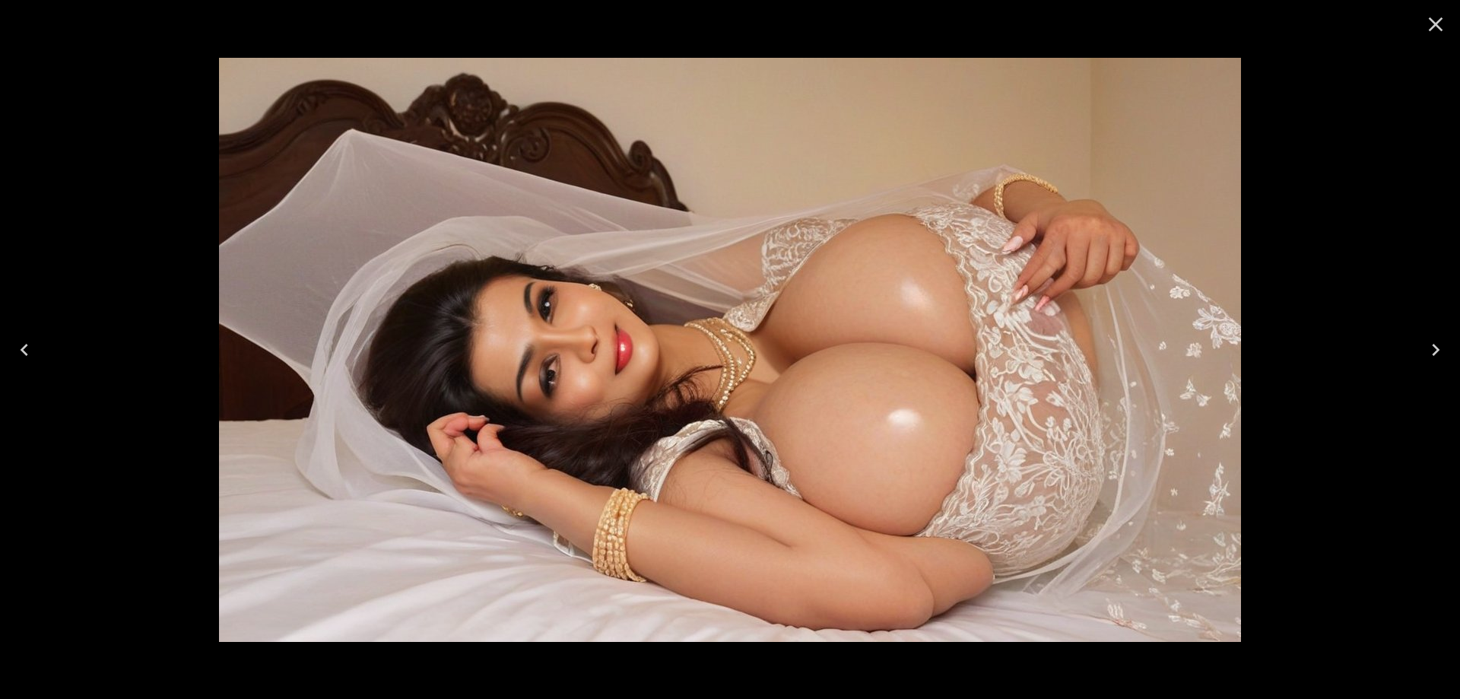
click at [1431, 344] on icon "Next" at bounding box center [1436, 350] width 24 height 24
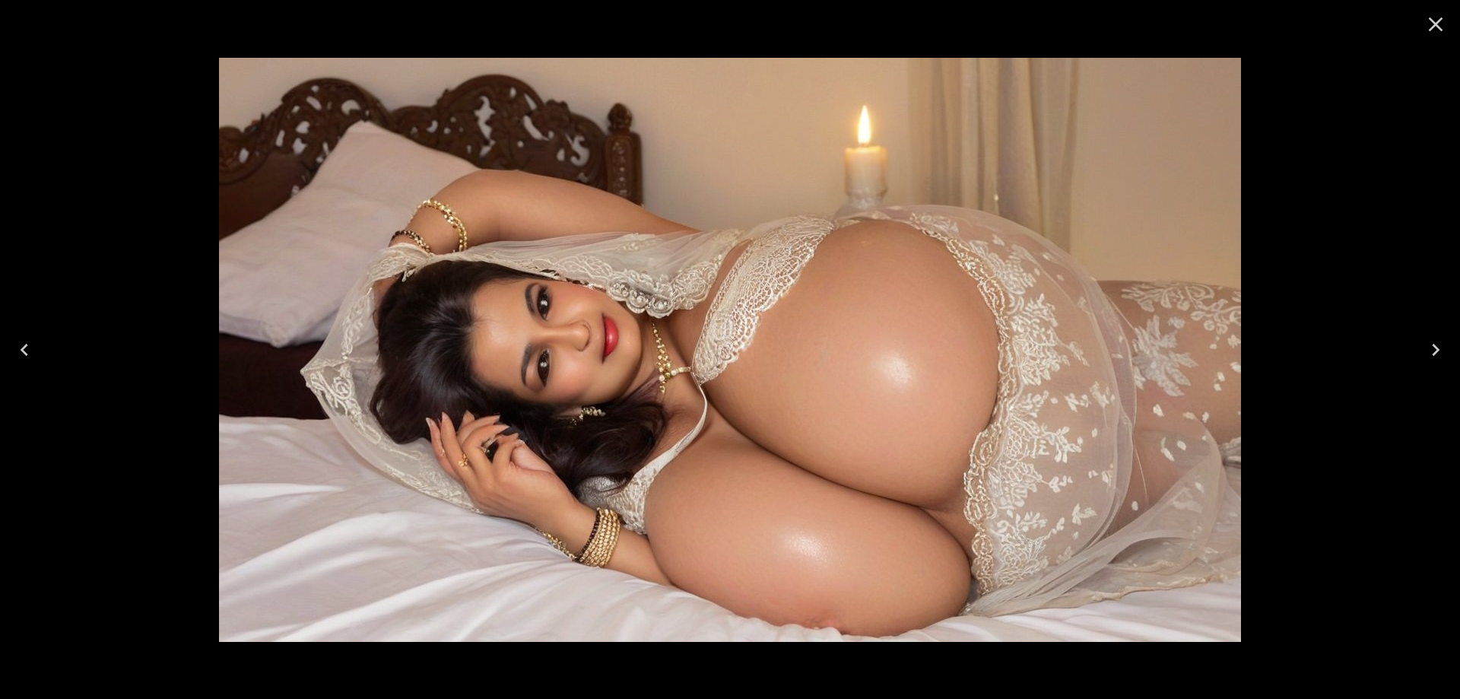
click at [1431, 344] on icon "Next" at bounding box center [1436, 350] width 24 height 24
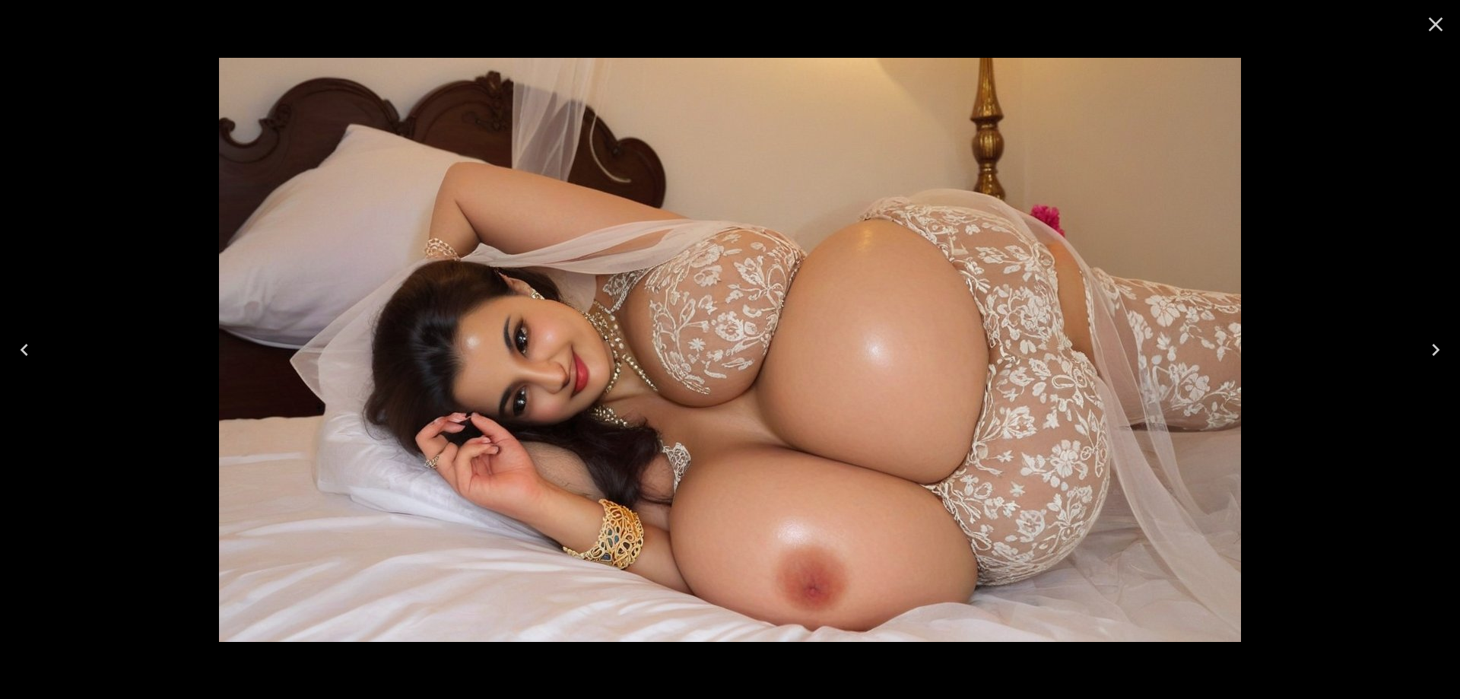
click at [1431, 344] on icon "Next" at bounding box center [1436, 350] width 24 height 24
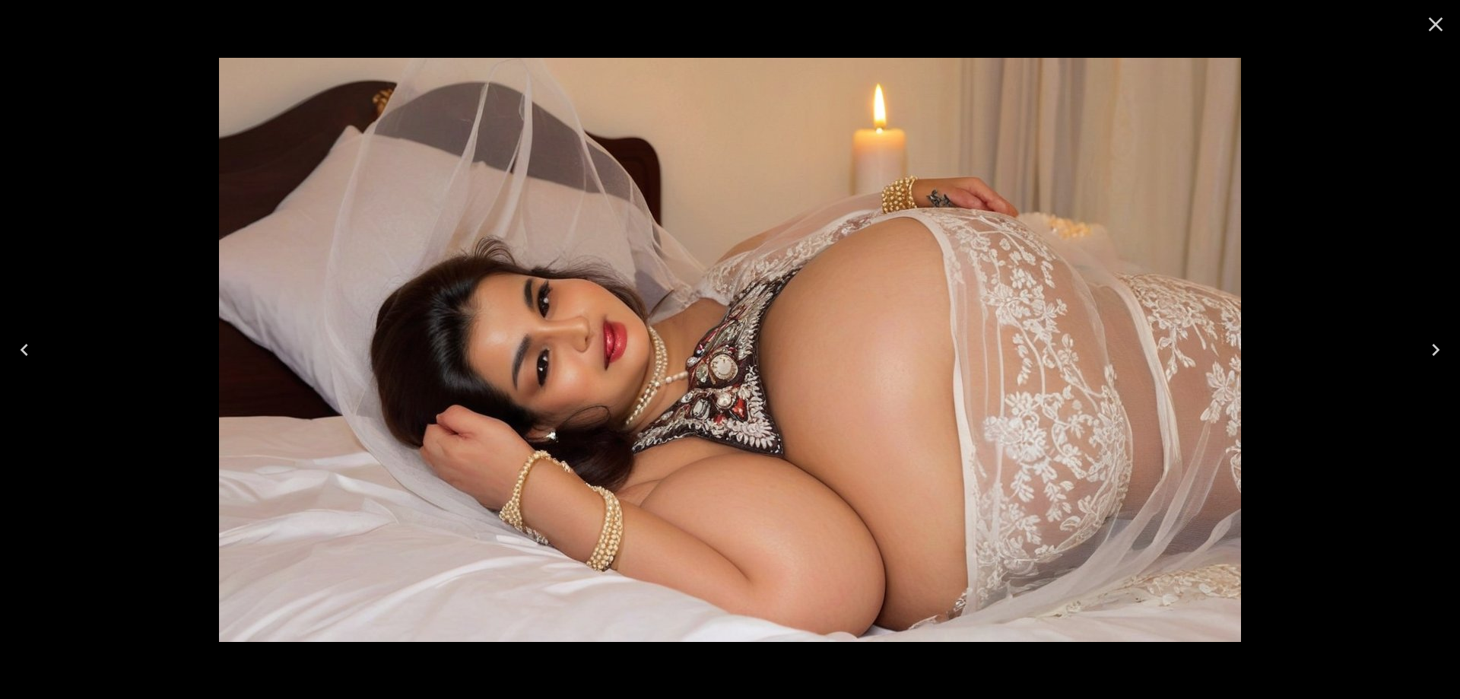
click at [1431, 344] on icon "Next" at bounding box center [1436, 350] width 24 height 24
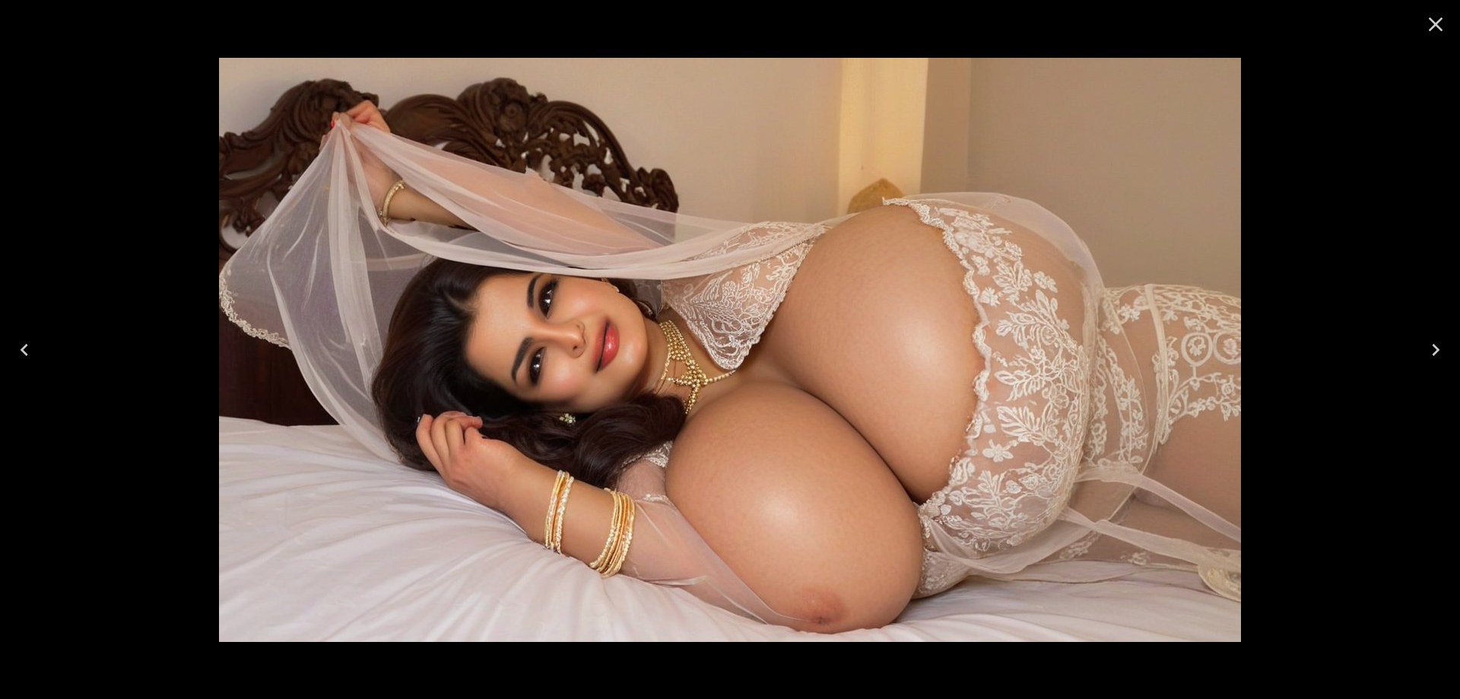
click at [1431, 344] on icon "Next" at bounding box center [1436, 350] width 24 height 24
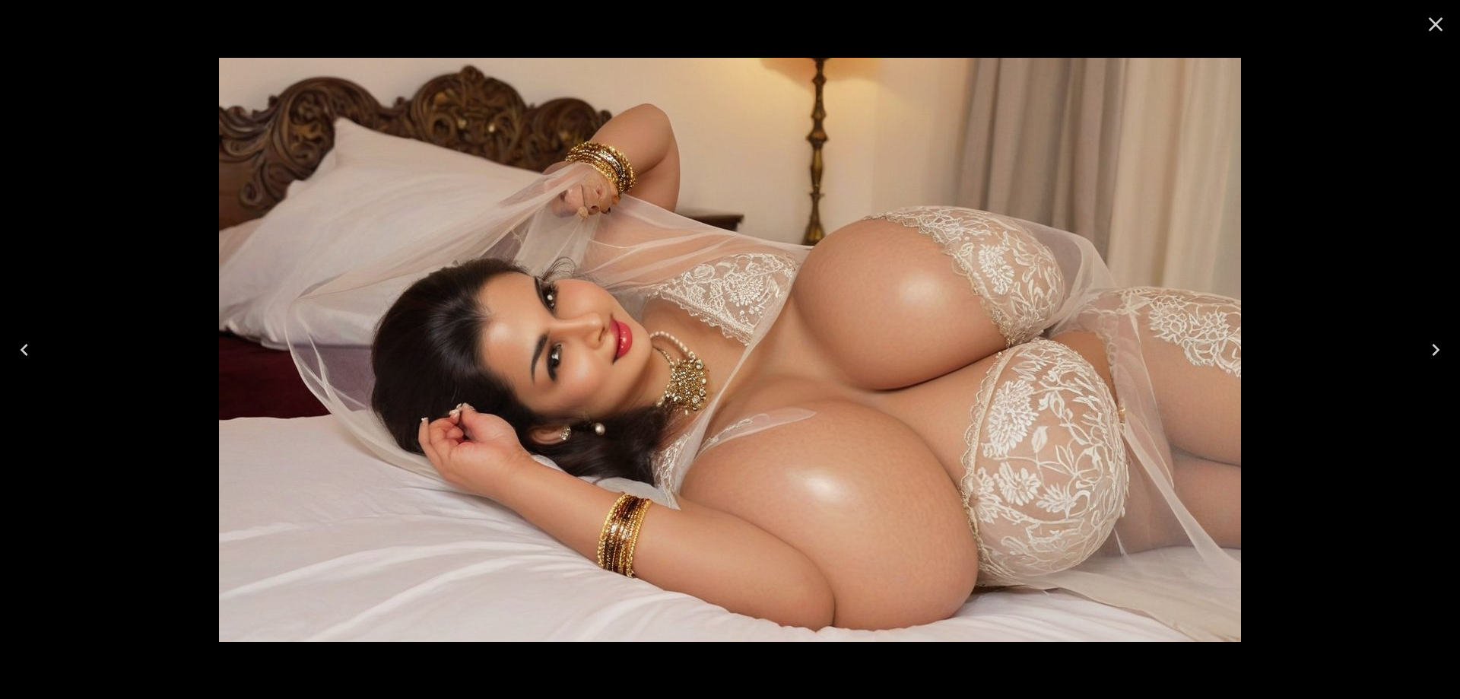
click at [1431, 344] on icon "Next" at bounding box center [1436, 350] width 24 height 24
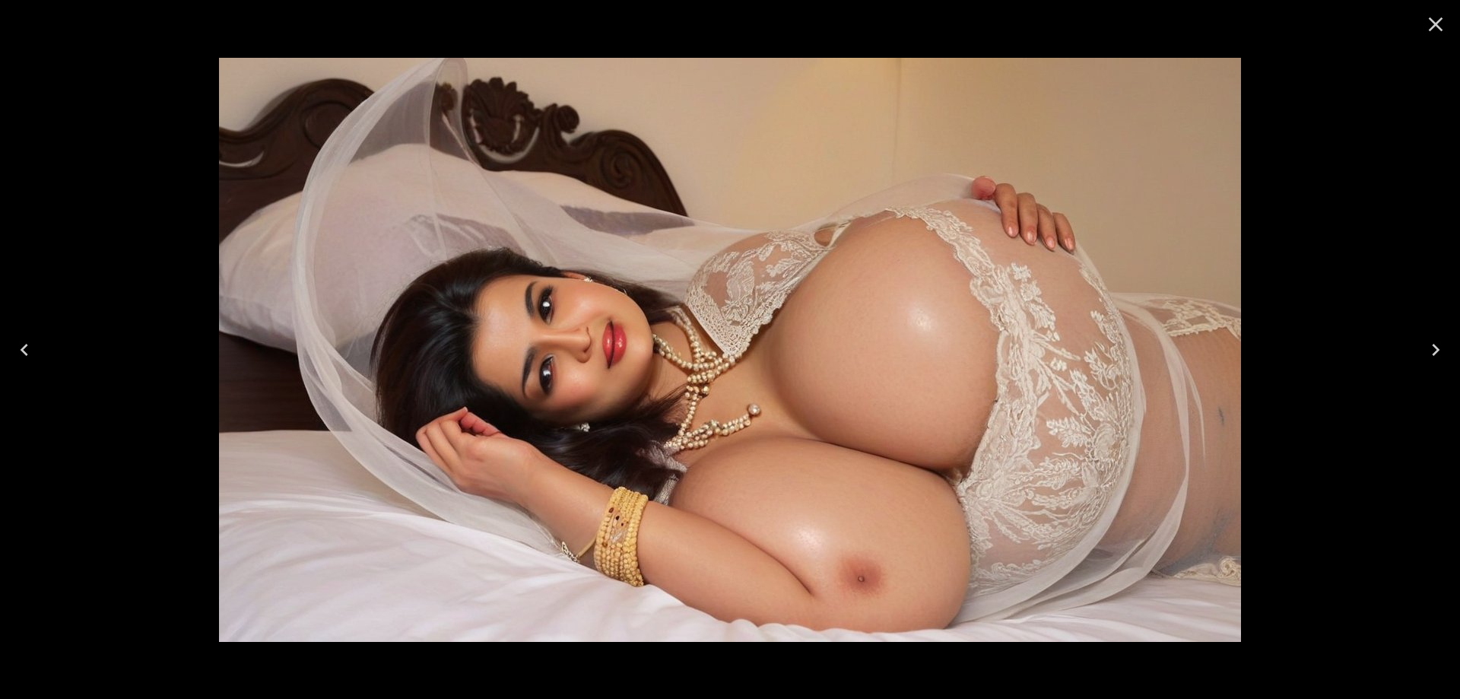
click at [1431, 344] on icon "Next" at bounding box center [1436, 350] width 24 height 24
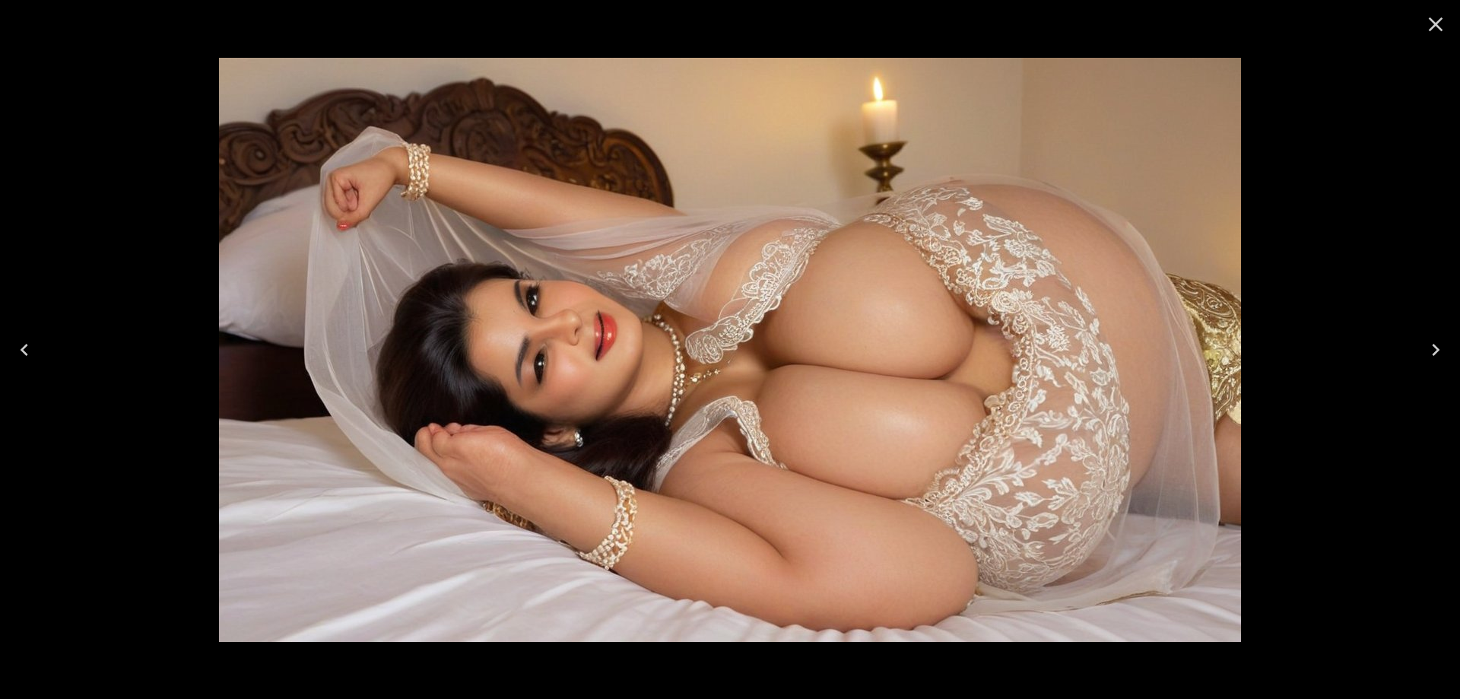
click at [1431, 344] on icon "Next" at bounding box center [1436, 350] width 24 height 24
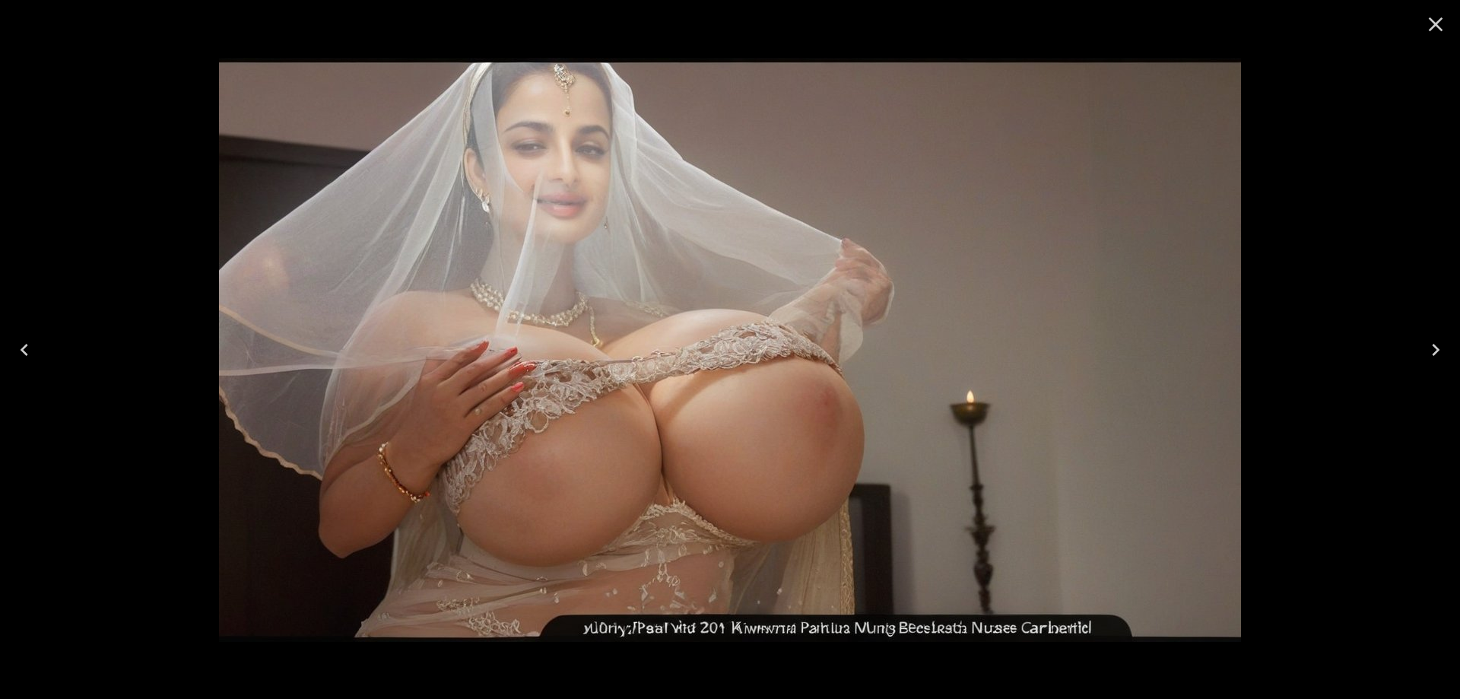
click at [1431, 344] on icon "Next" at bounding box center [1436, 350] width 24 height 24
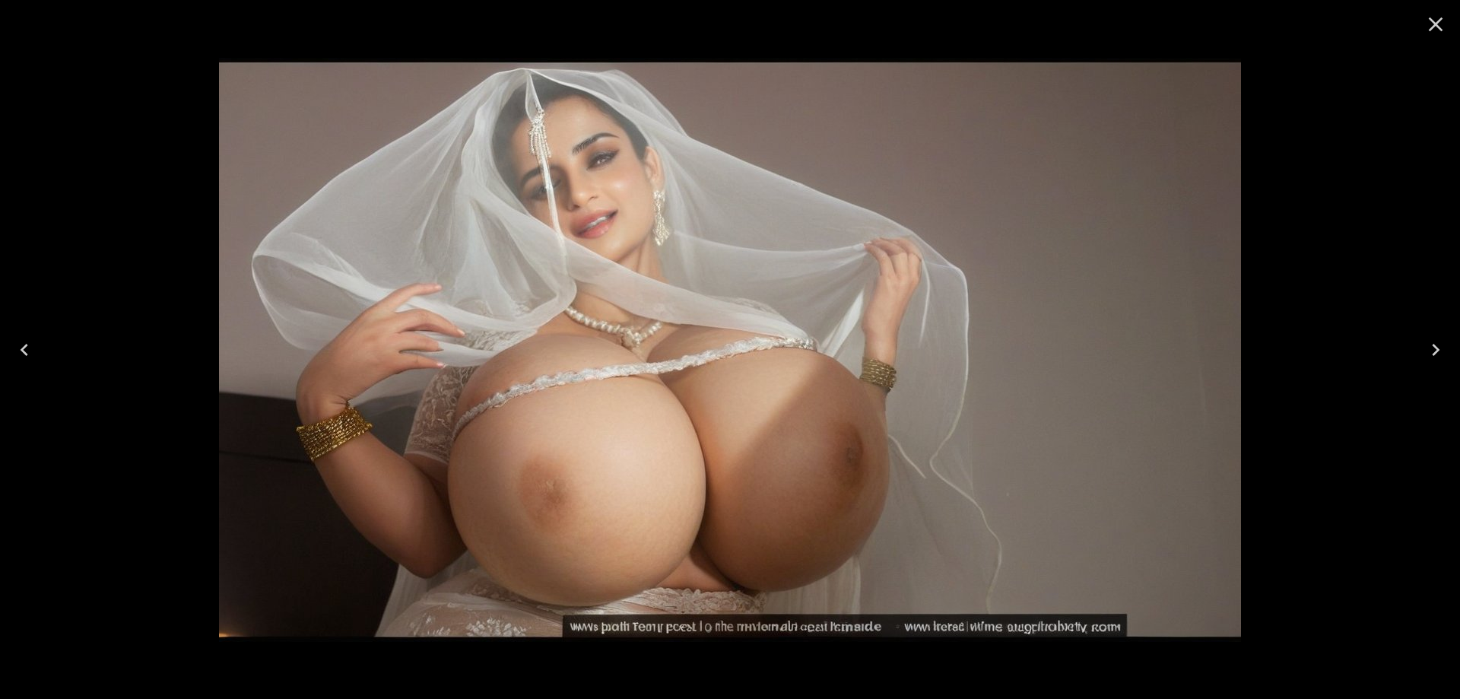
click at [1431, 344] on icon "Next" at bounding box center [1436, 350] width 24 height 24
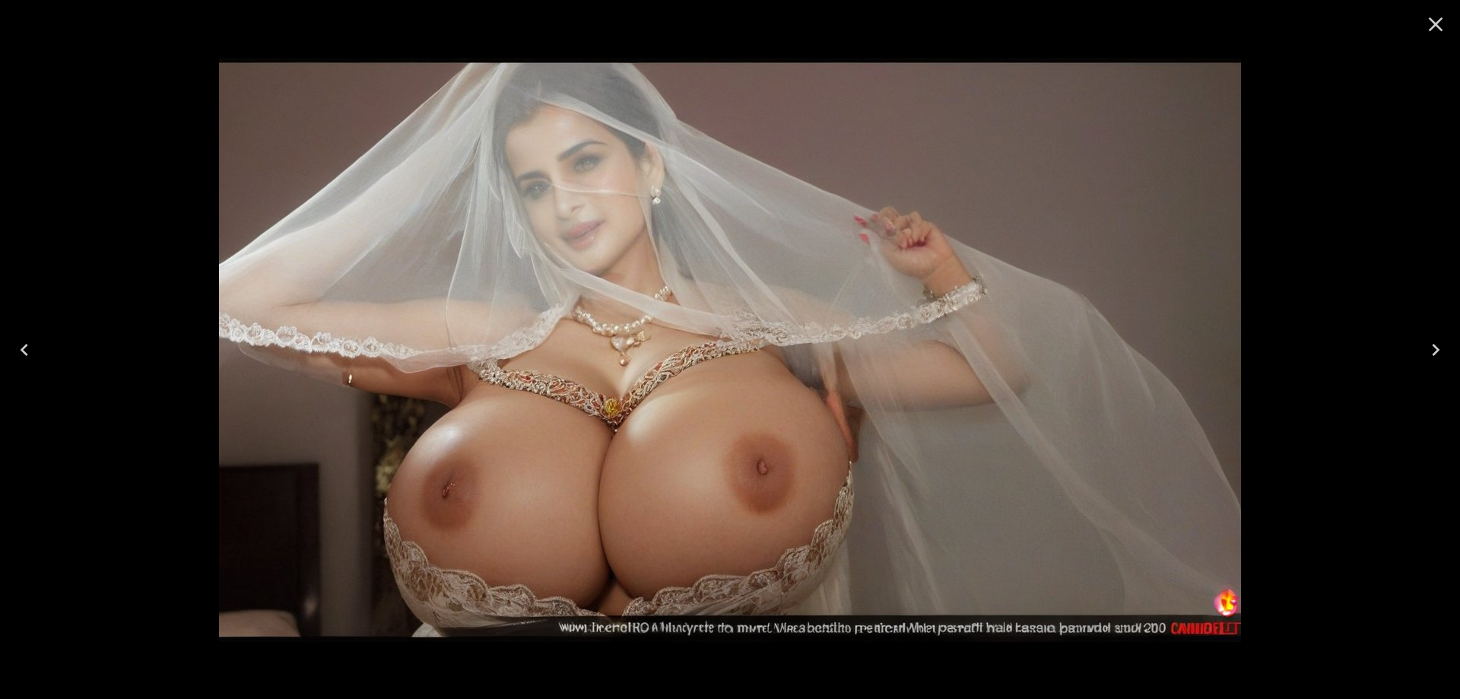
click at [1431, 344] on icon "Next" at bounding box center [1436, 350] width 24 height 24
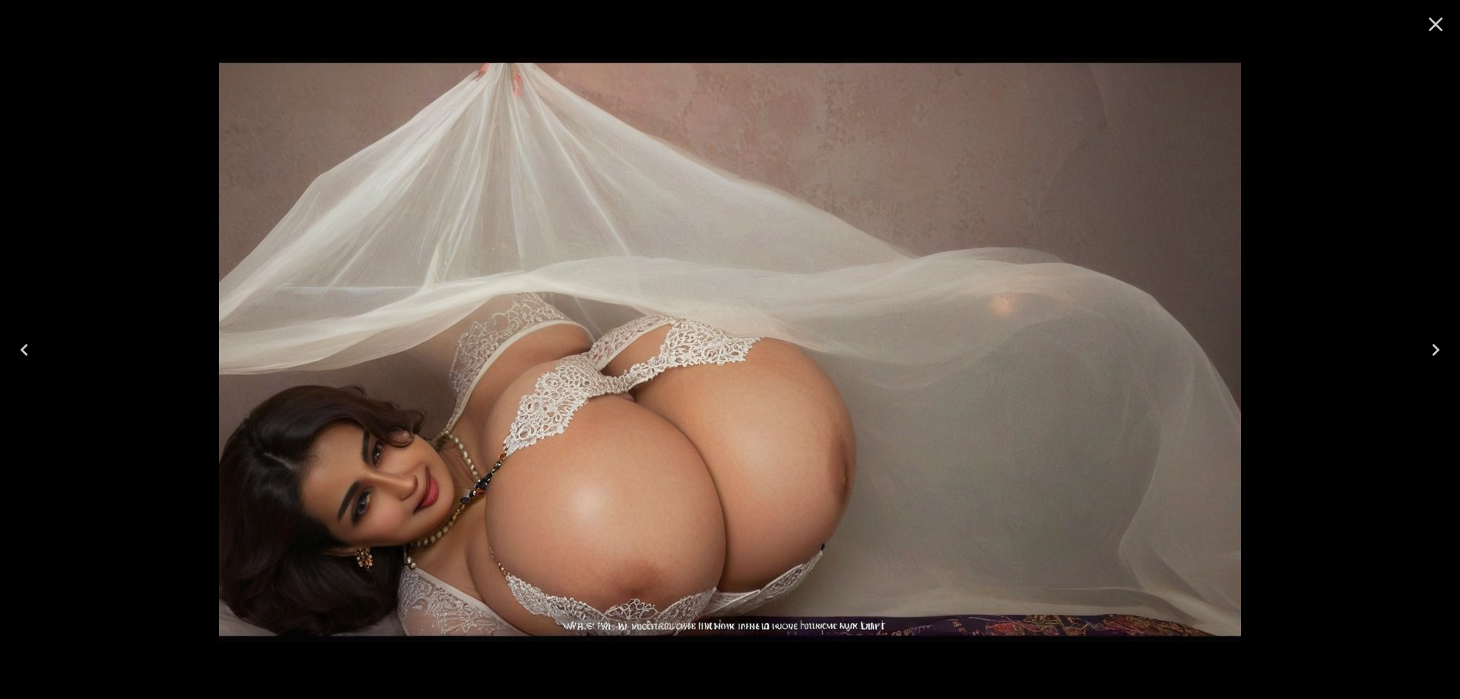
click at [1431, 344] on icon "Next" at bounding box center [1436, 350] width 24 height 24
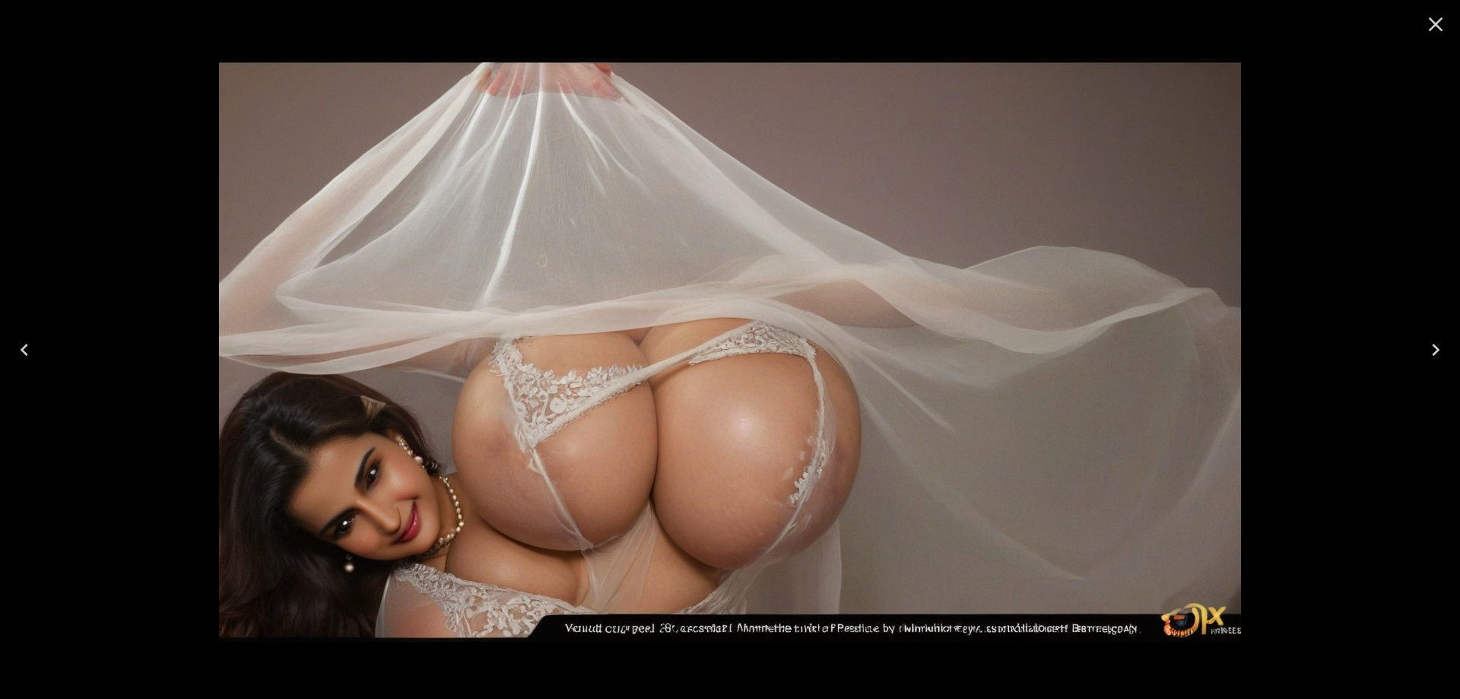
click at [1431, 344] on icon "Next" at bounding box center [1436, 350] width 24 height 24
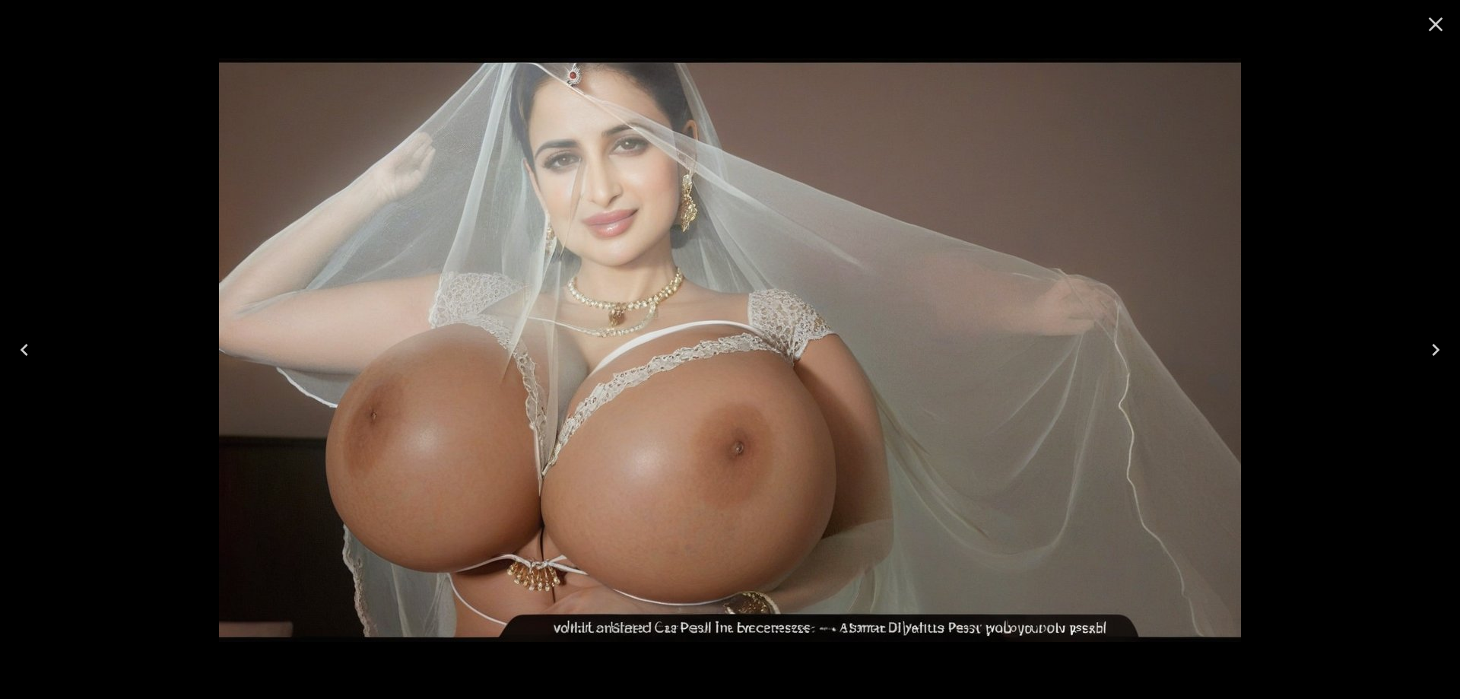
click at [1431, 344] on icon "Next" at bounding box center [1436, 350] width 24 height 24
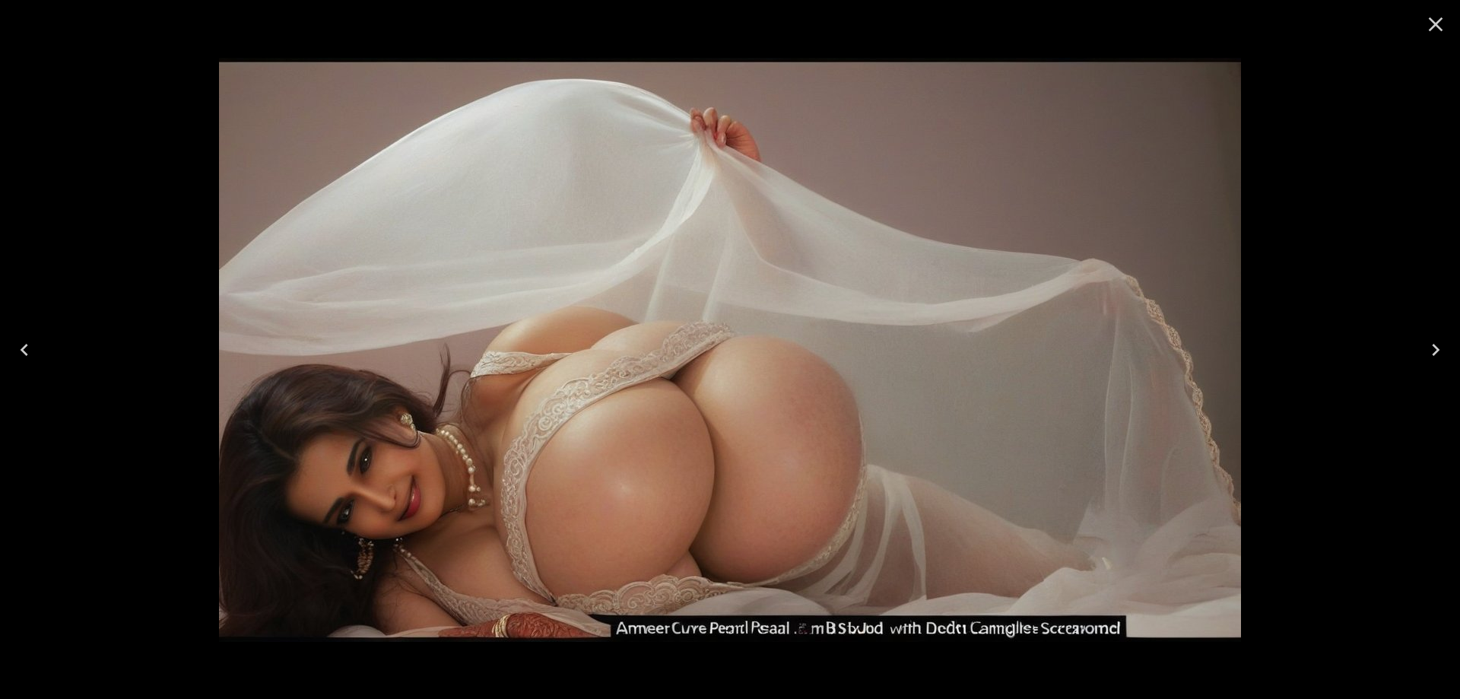
click at [1431, 344] on icon "Next" at bounding box center [1436, 350] width 24 height 24
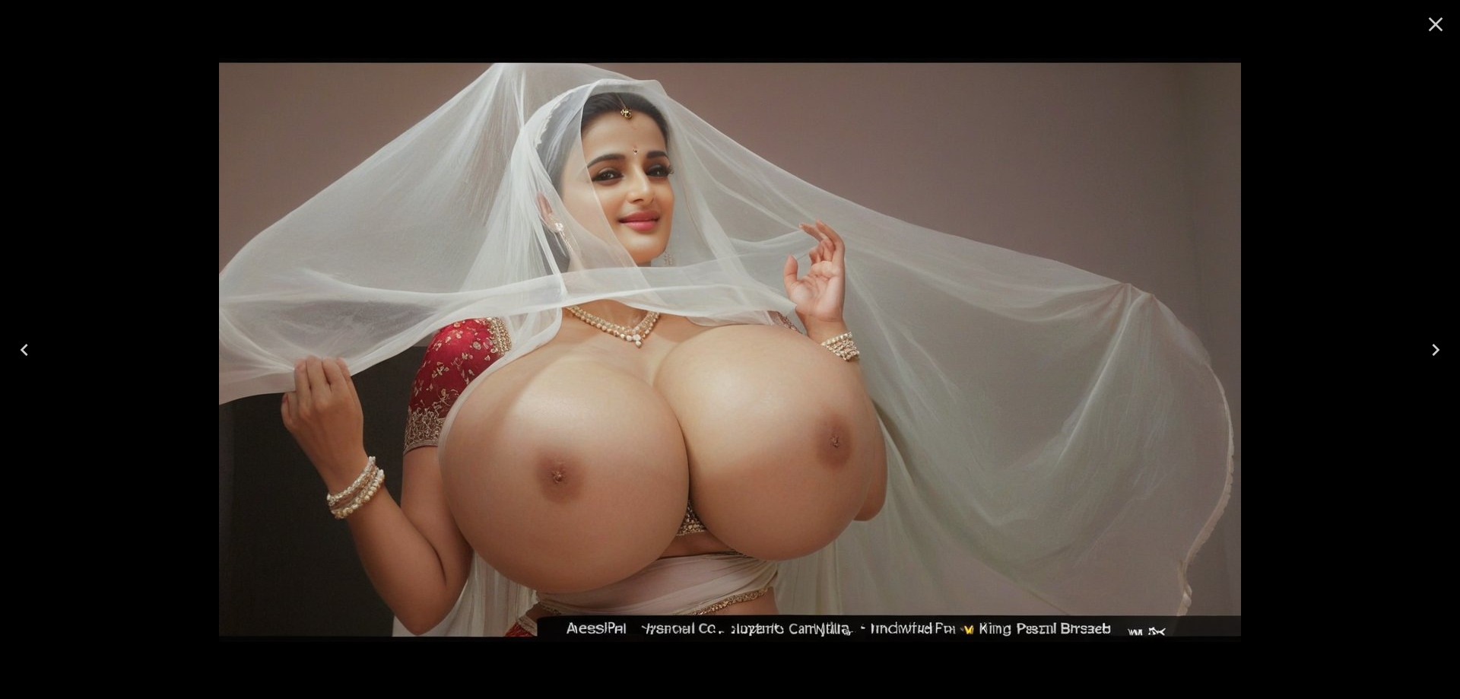
click at [1431, 344] on icon "Next" at bounding box center [1436, 350] width 24 height 24
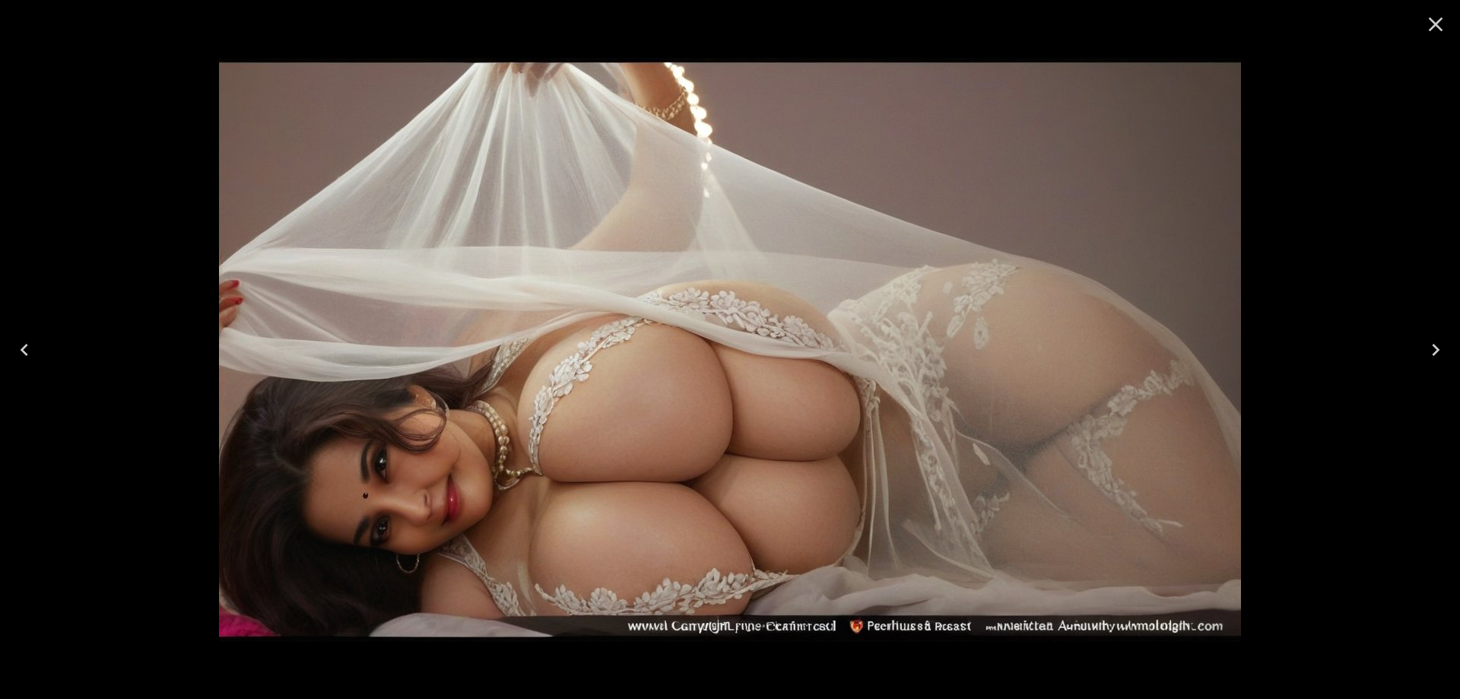
click at [1431, 344] on icon "Next" at bounding box center [1436, 350] width 24 height 24
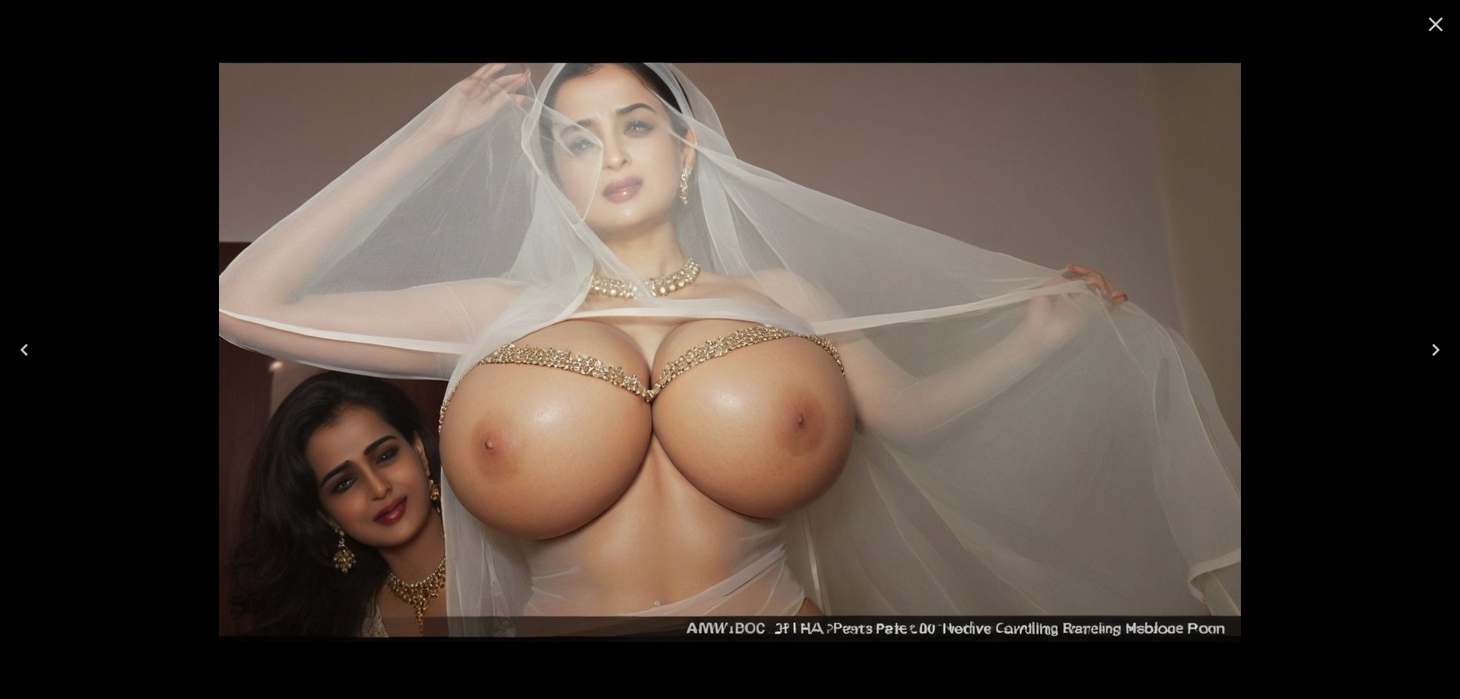
click at [1431, 344] on icon "Next" at bounding box center [1436, 350] width 24 height 24
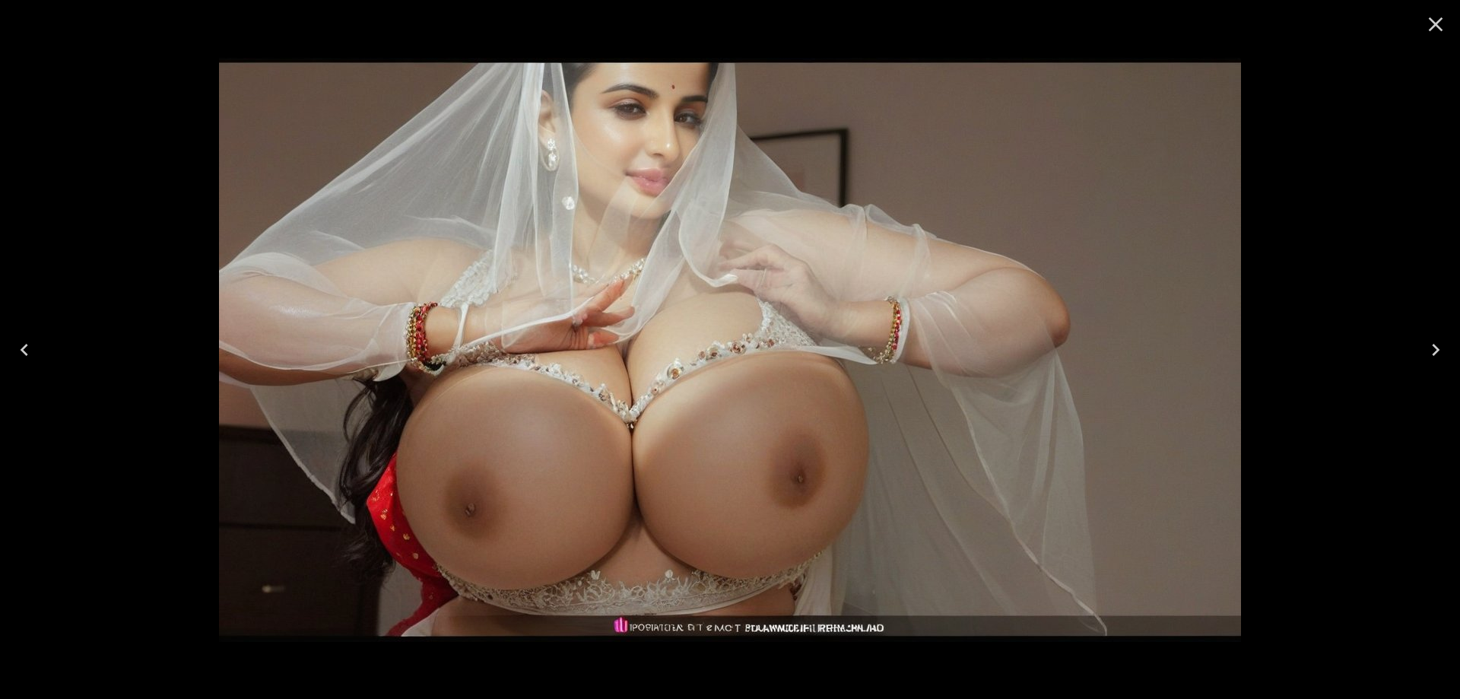
click at [1431, 344] on icon "Next" at bounding box center [1436, 350] width 24 height 24
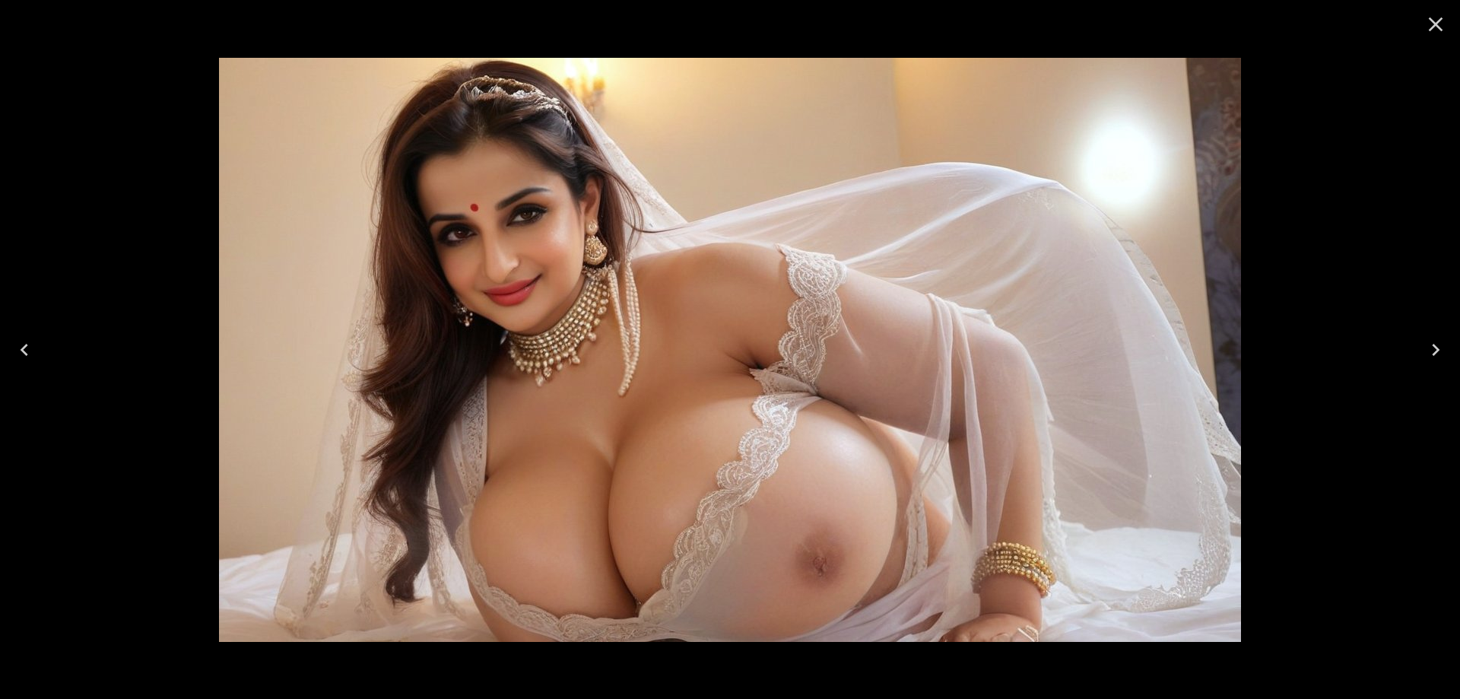
click at [1431, 344] on icon "Next" at bounding box center [1436, 350] width 24 height 24
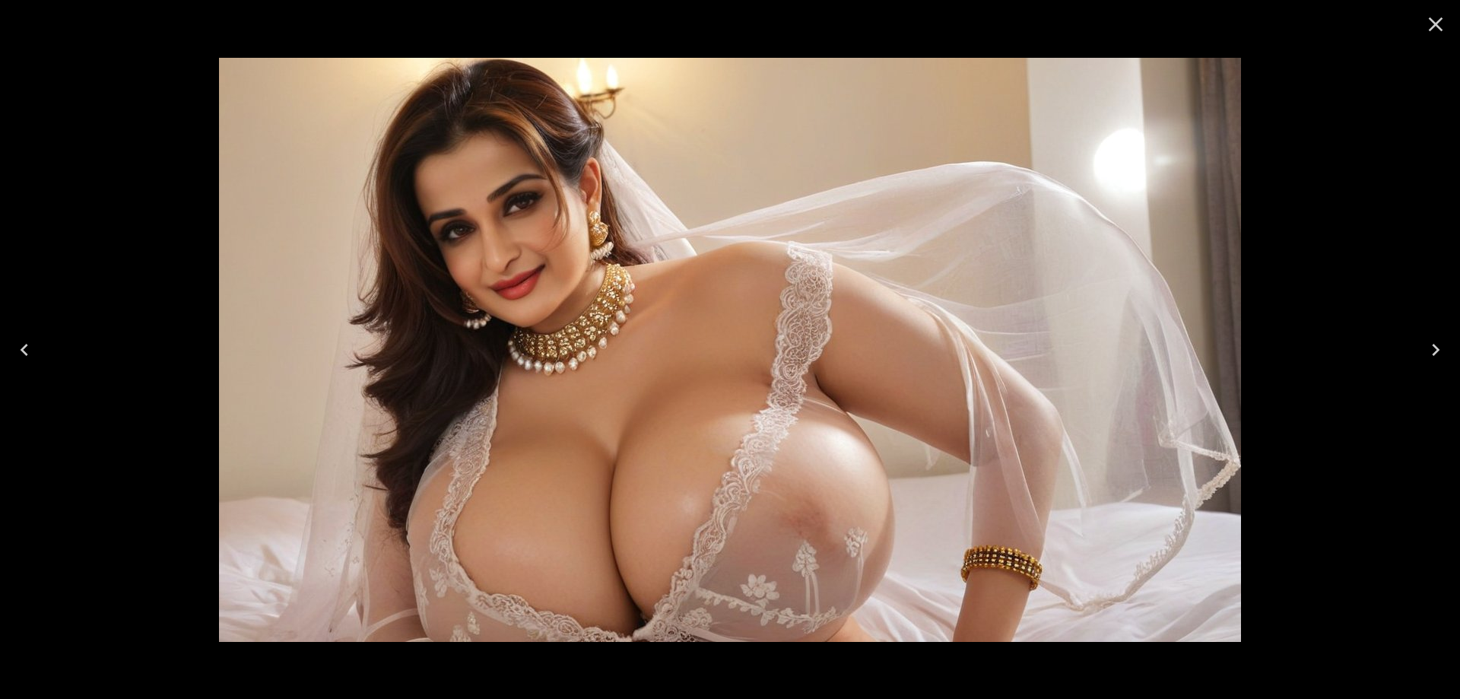
click at [1431, 344] on icon "Next" at bounding box center [1436, 350] width 24 height 24
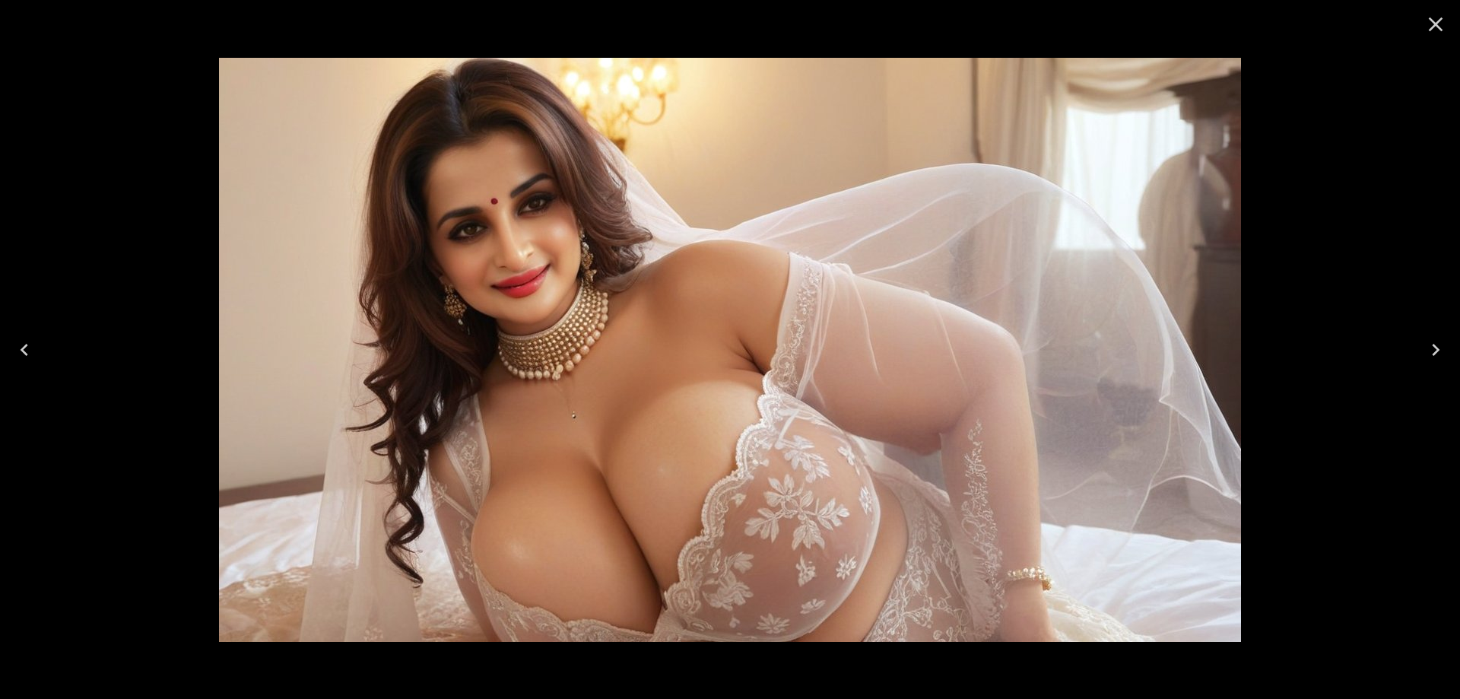
click at [1431, 340] on icon "Next" at bounding box center [1436, 350] width 24 height 24
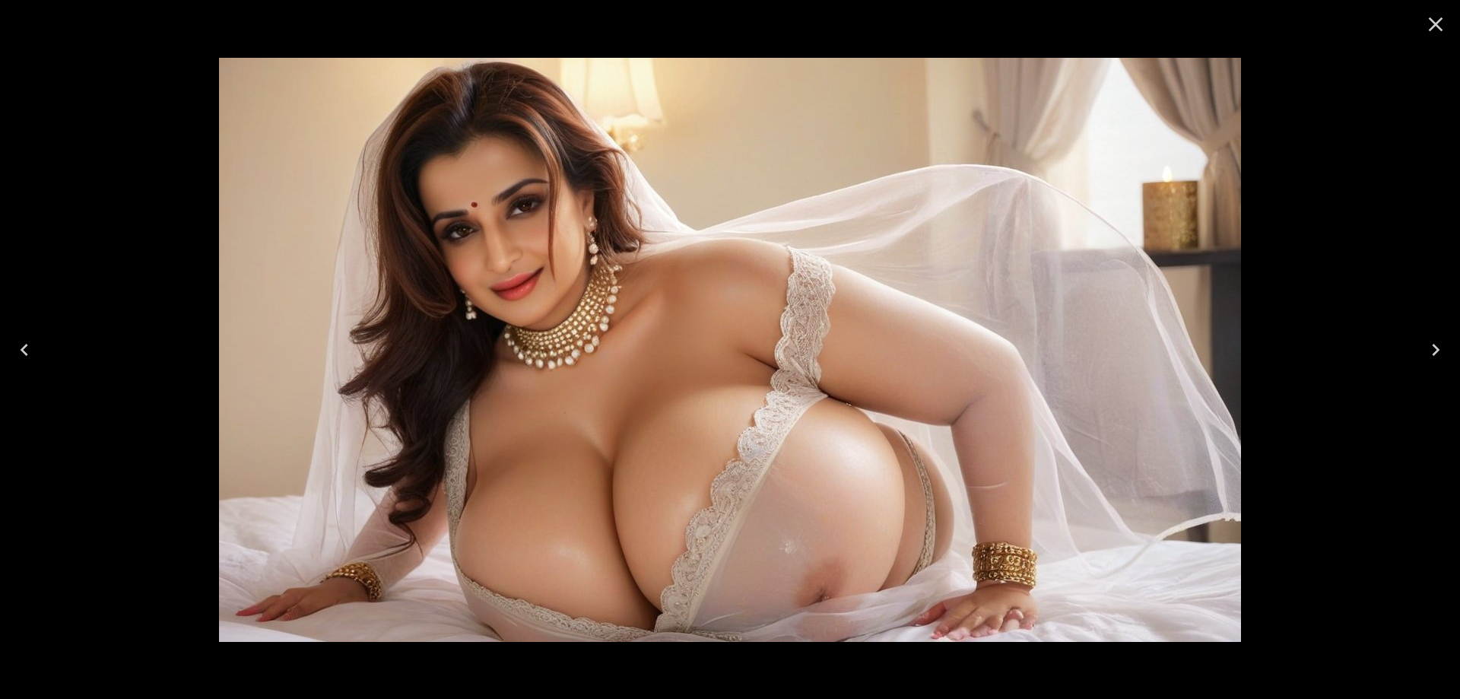
click at [1431, 340] on icon "Next" at bounding box center [1436, 350] width 24 height 24
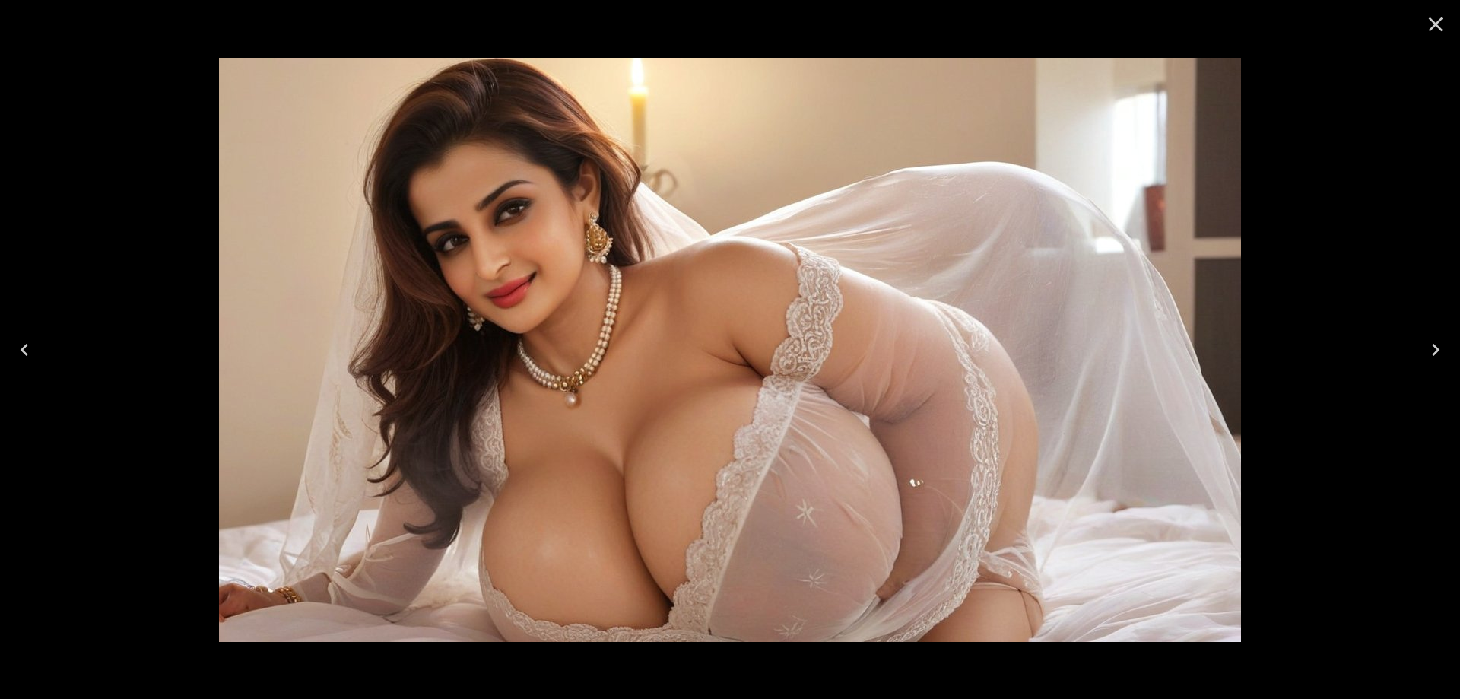
click at [1431, 340] on icon "Next" at bounding box center [1436, 350] width 24 height 24
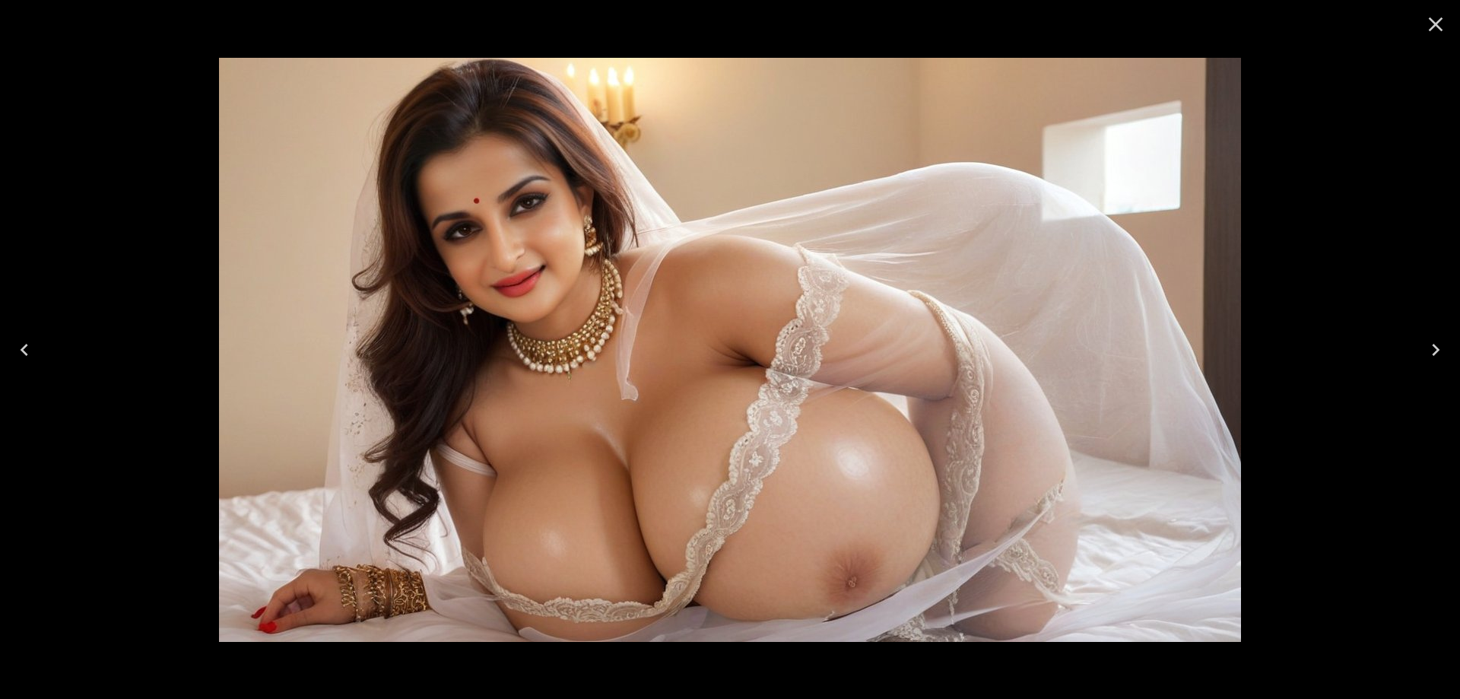
click at [1427, 348] on icon "Next" at bounding box center [1436, 350] width 24 height 24
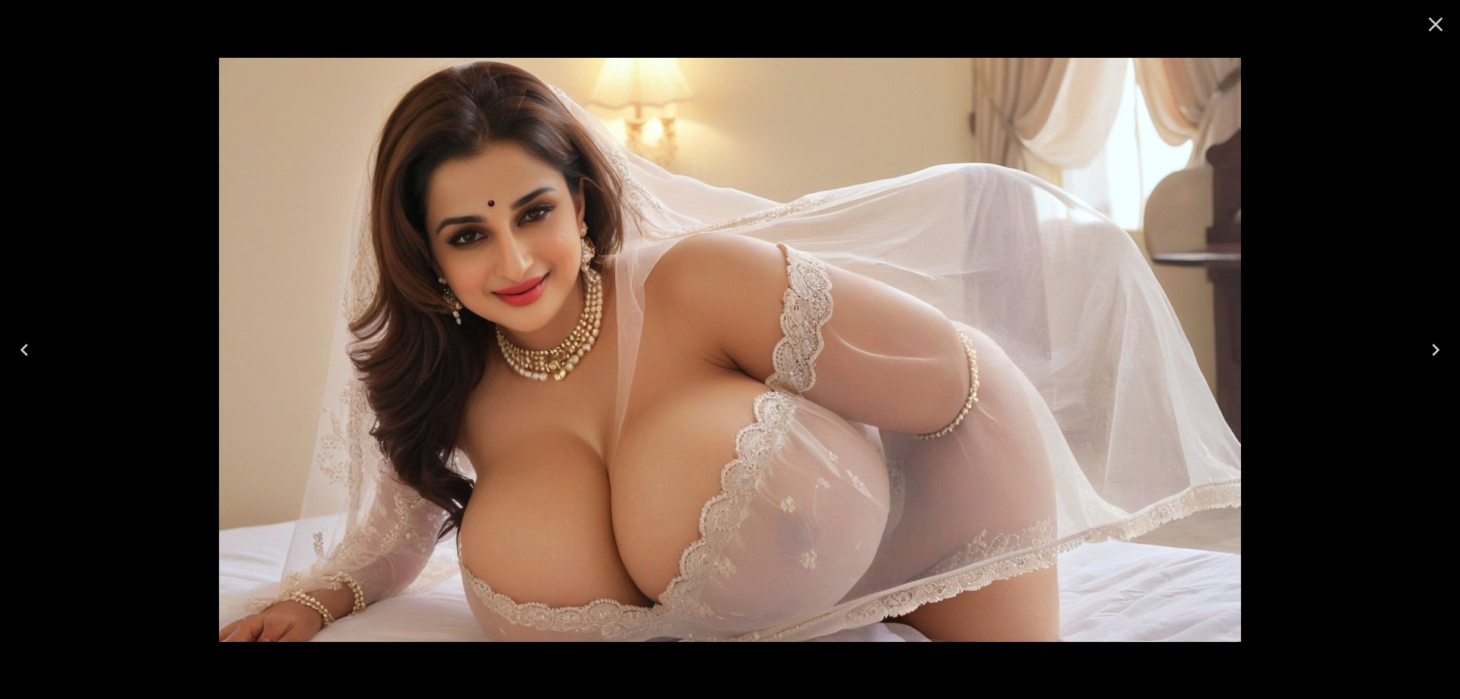
click at [1427, 348] on icon "Next" at bounding box center [1436, 350] width 24 height 24
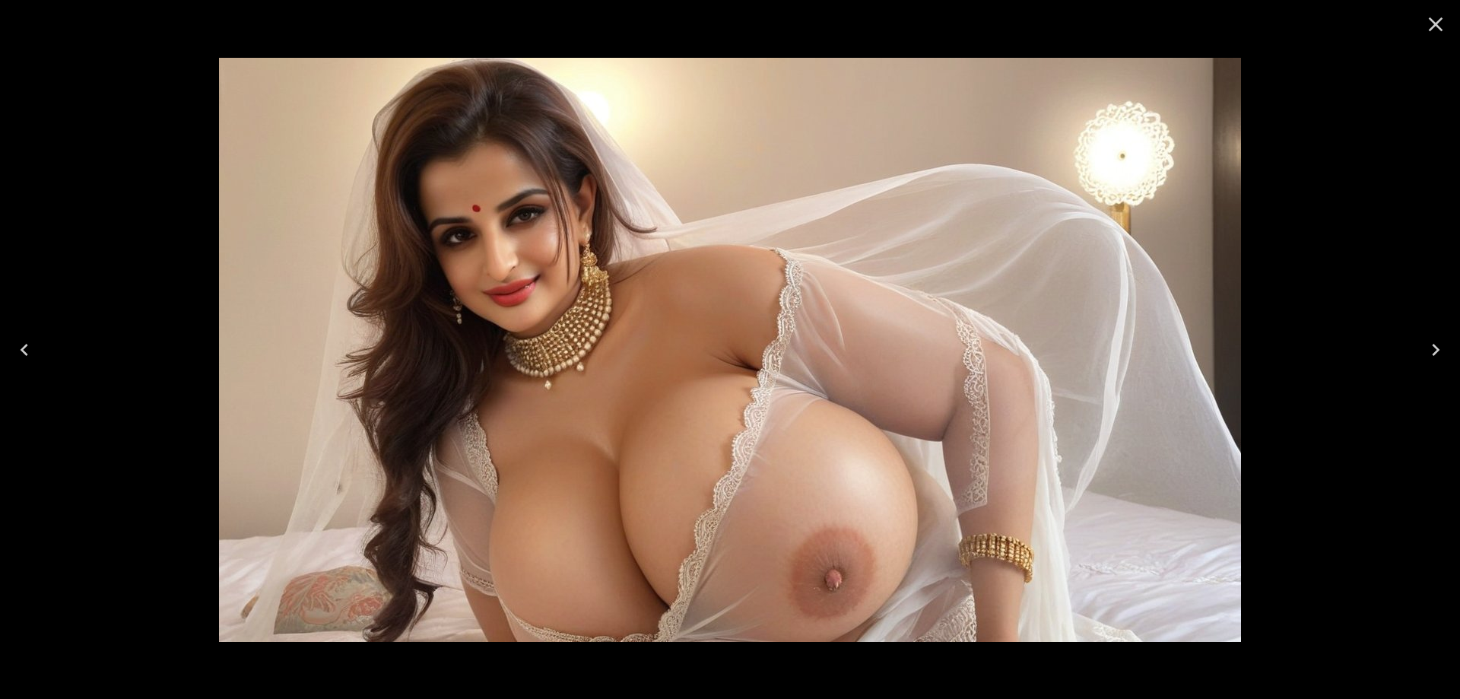
click at [1427, 348] on icon "Next" at bounding box center [1436, 350] width 24 height 24
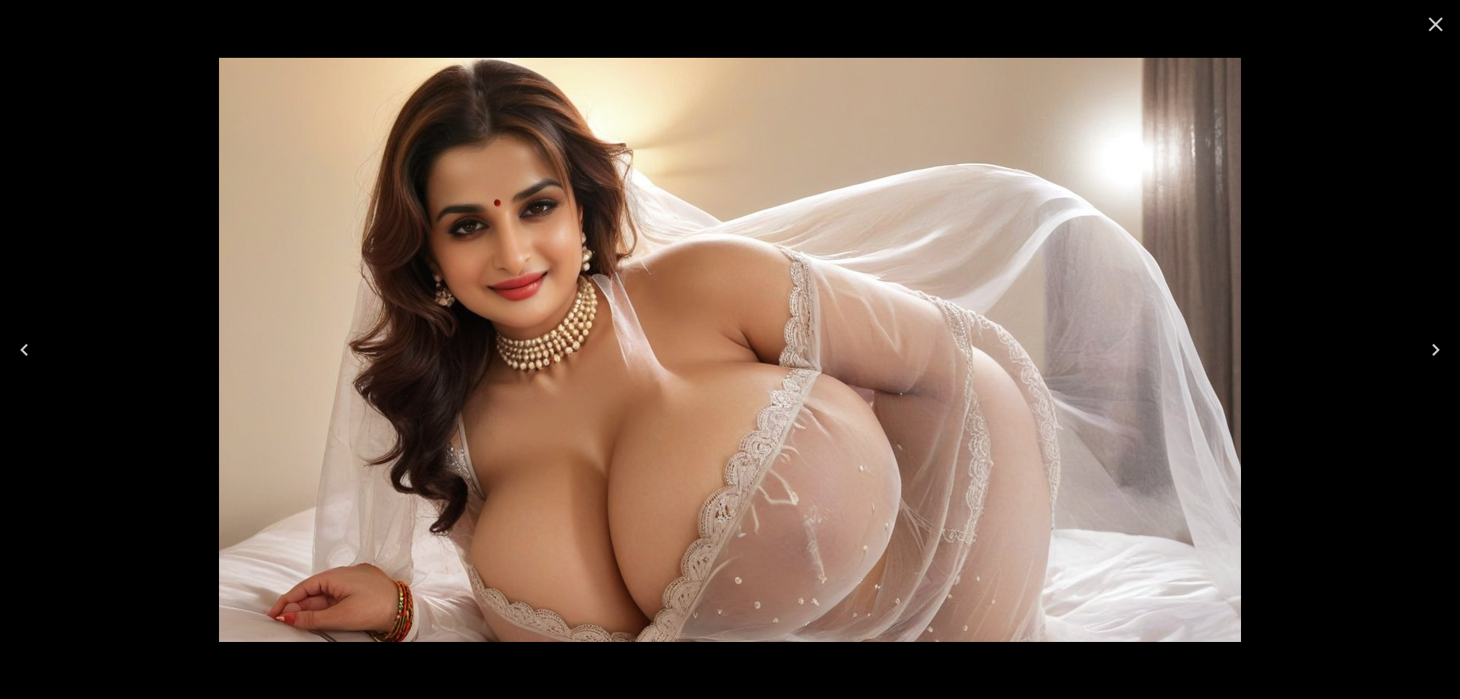
click at [1427, 348] on icon "Next" at bounding box center [1436, 350] width 24 height 24
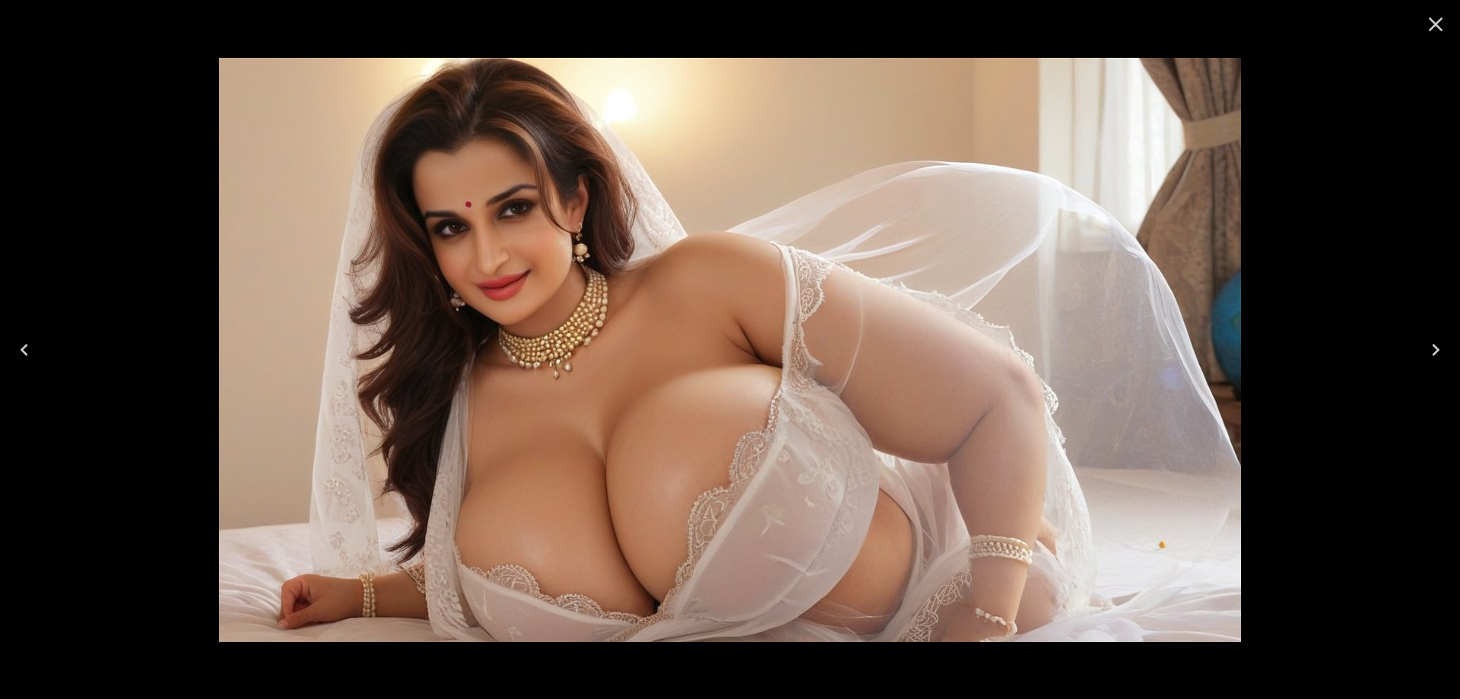
click at [1427, 348] on icon "Next" at bounding box center [1436, 350] width 24 height 24
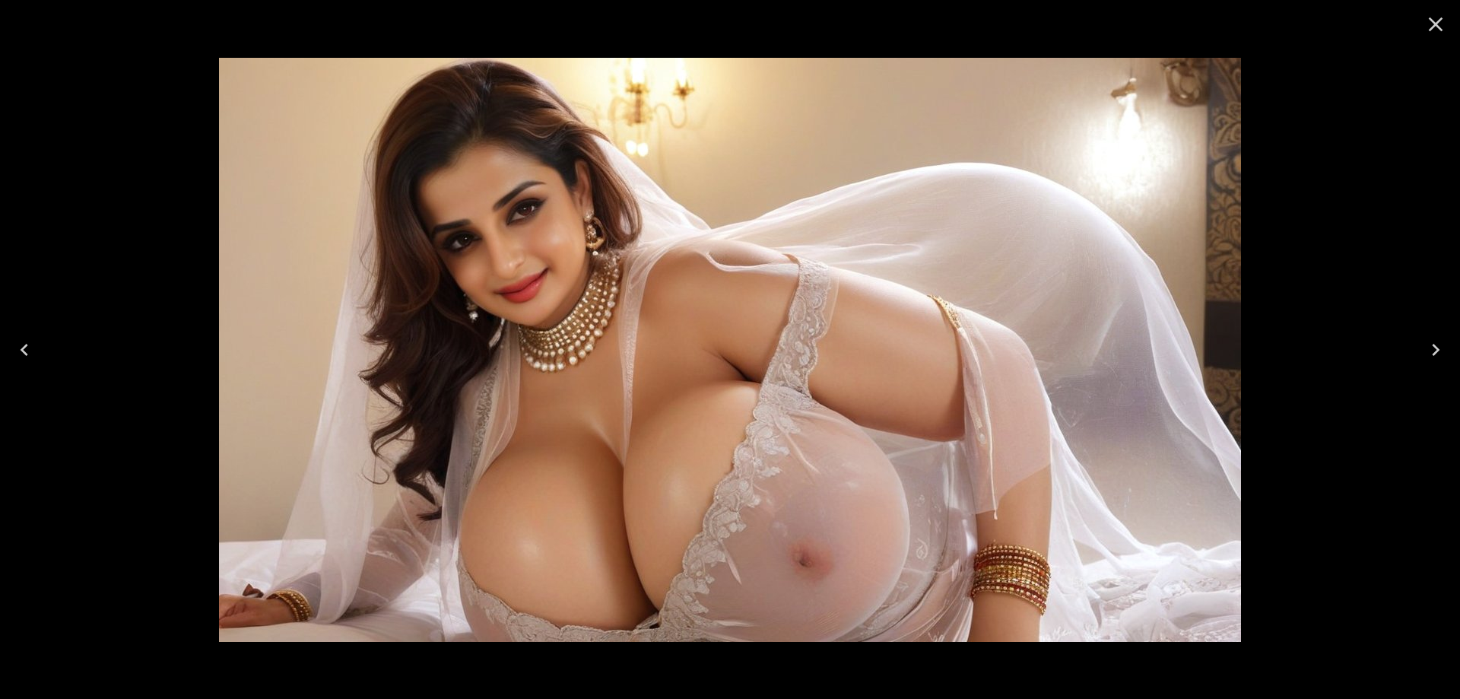
click at [1427, 348] on icon "Next" at bounding box center [1436, 350] width 24 height 24
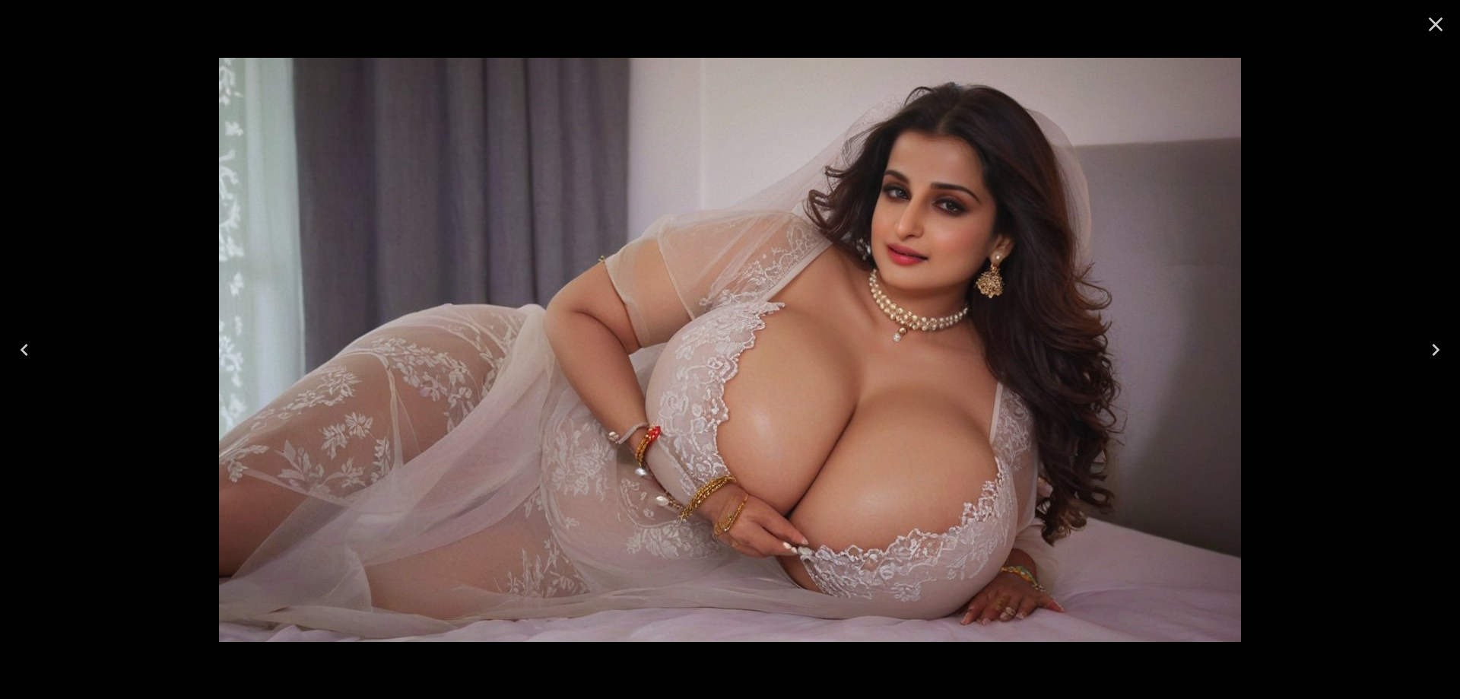
click at [1427, 348] on icon "Next" at bounding box center [1436, 350] width 24 height 24
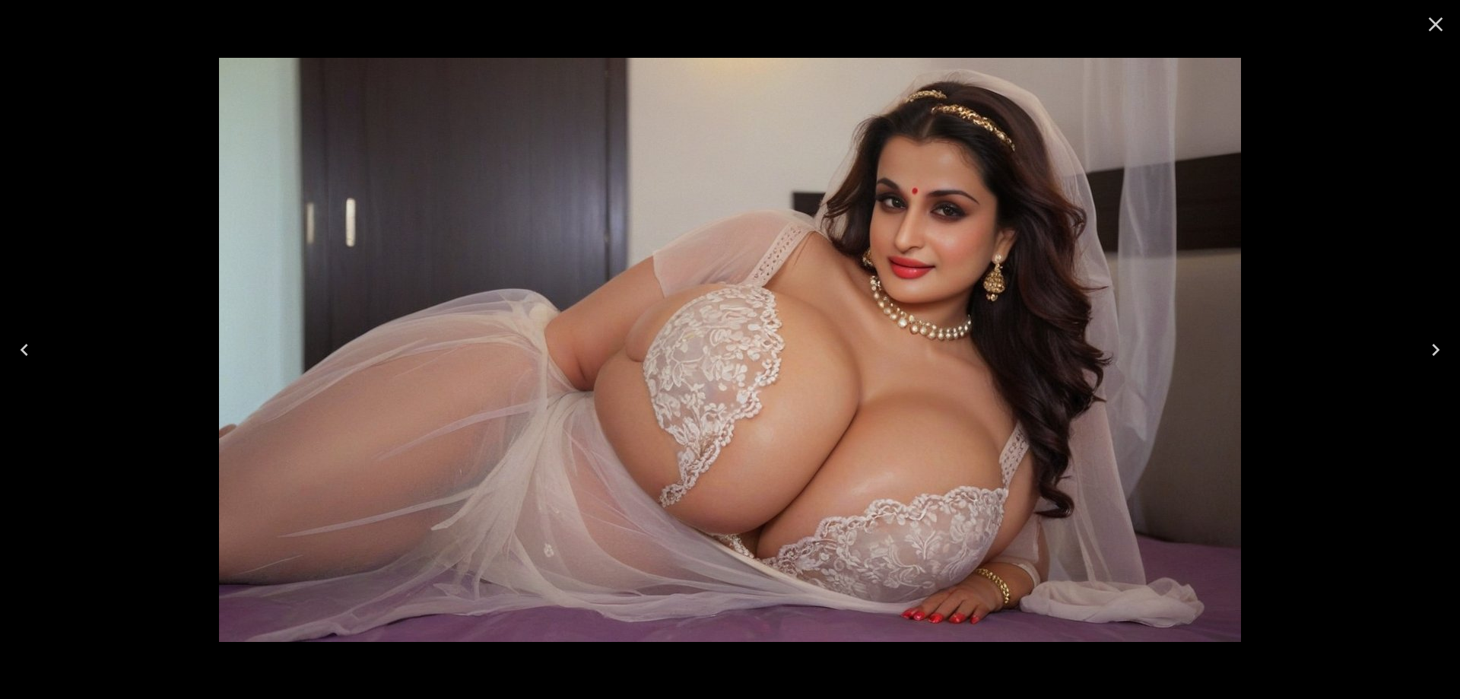
click at [1431, 351] on icon "Next" at bounding box center [1436, 350] width 24 height 24
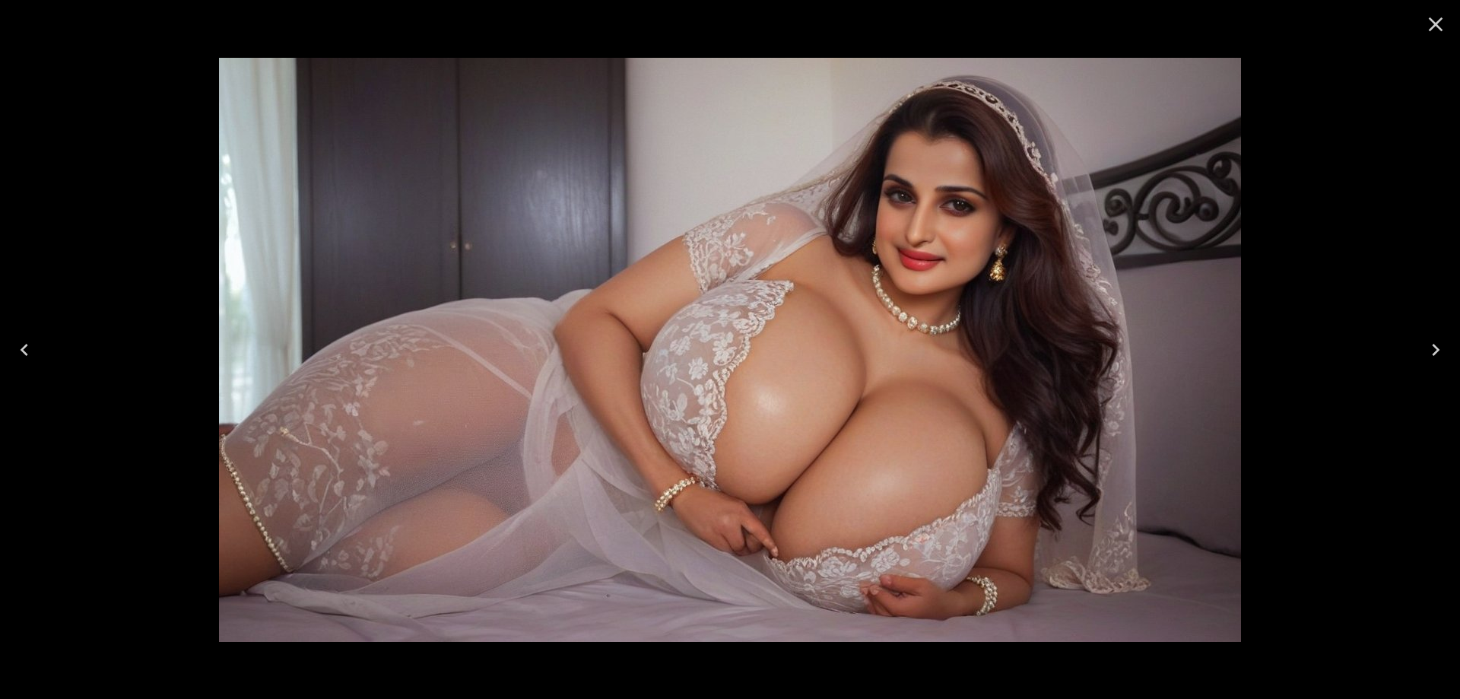
click at [1432, 346] on icon "Next" at bounding box center [1436, 350] width 24 height 24
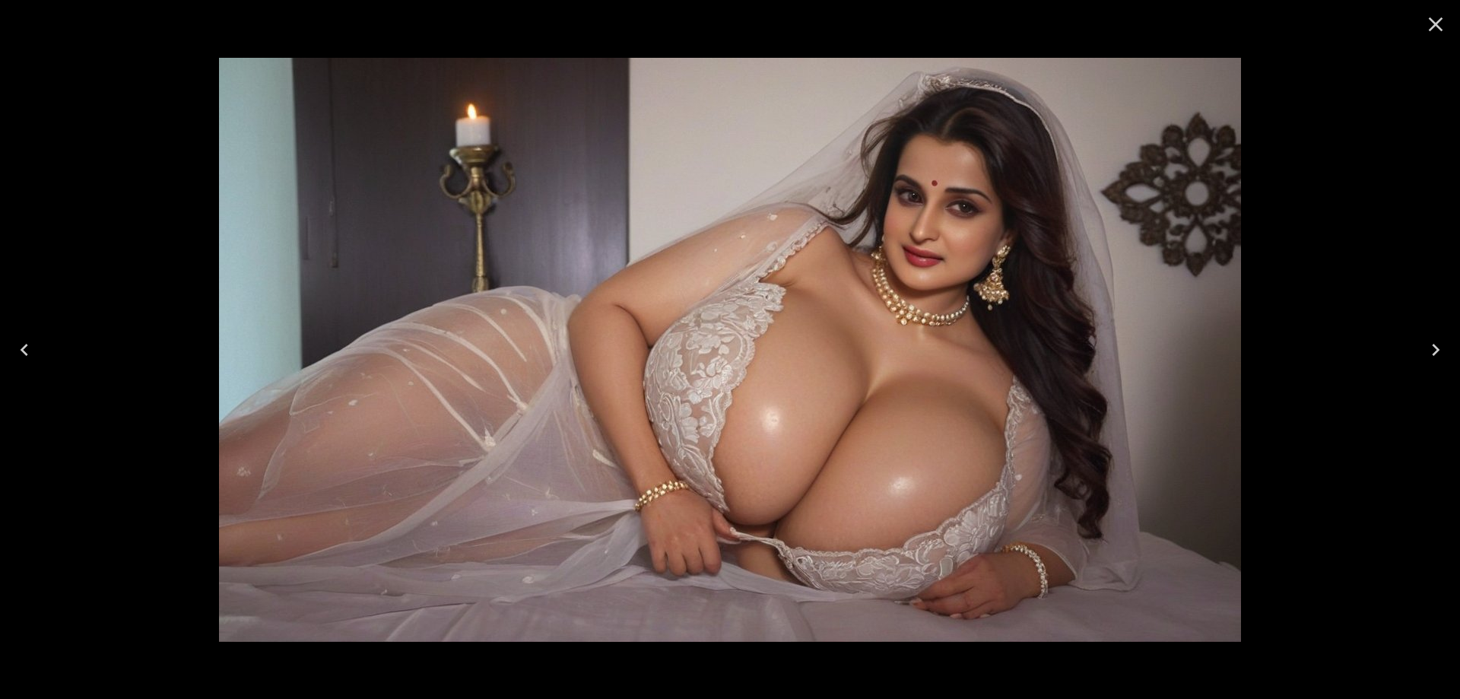
click at [1437, 342] on icon "Next" at bounding box center [1436, 350] width 24 height 24
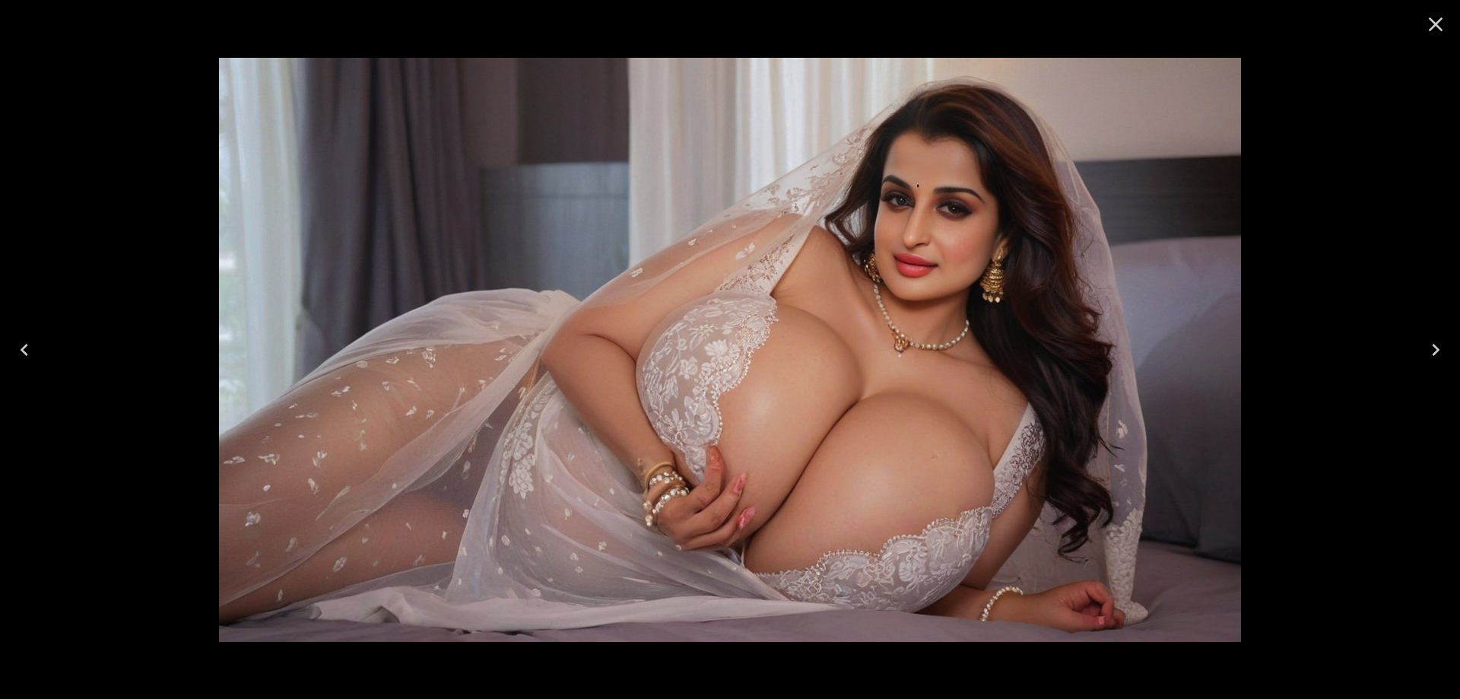
click at [1437, 342] on icon "Next" at bounding box center [1436, 350] width 24 height 24
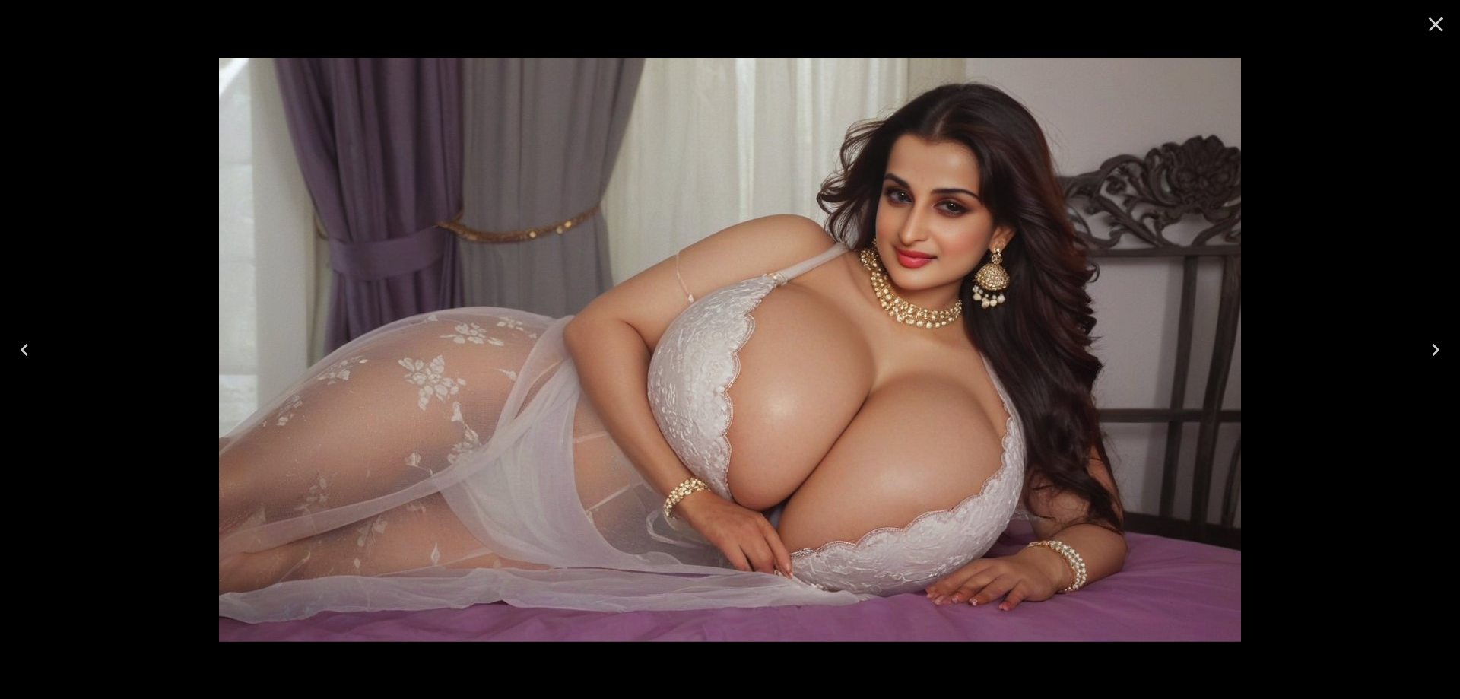
click at [12, 339] on icon "Previous" at bounding box center [24, 350] width 24 height 24
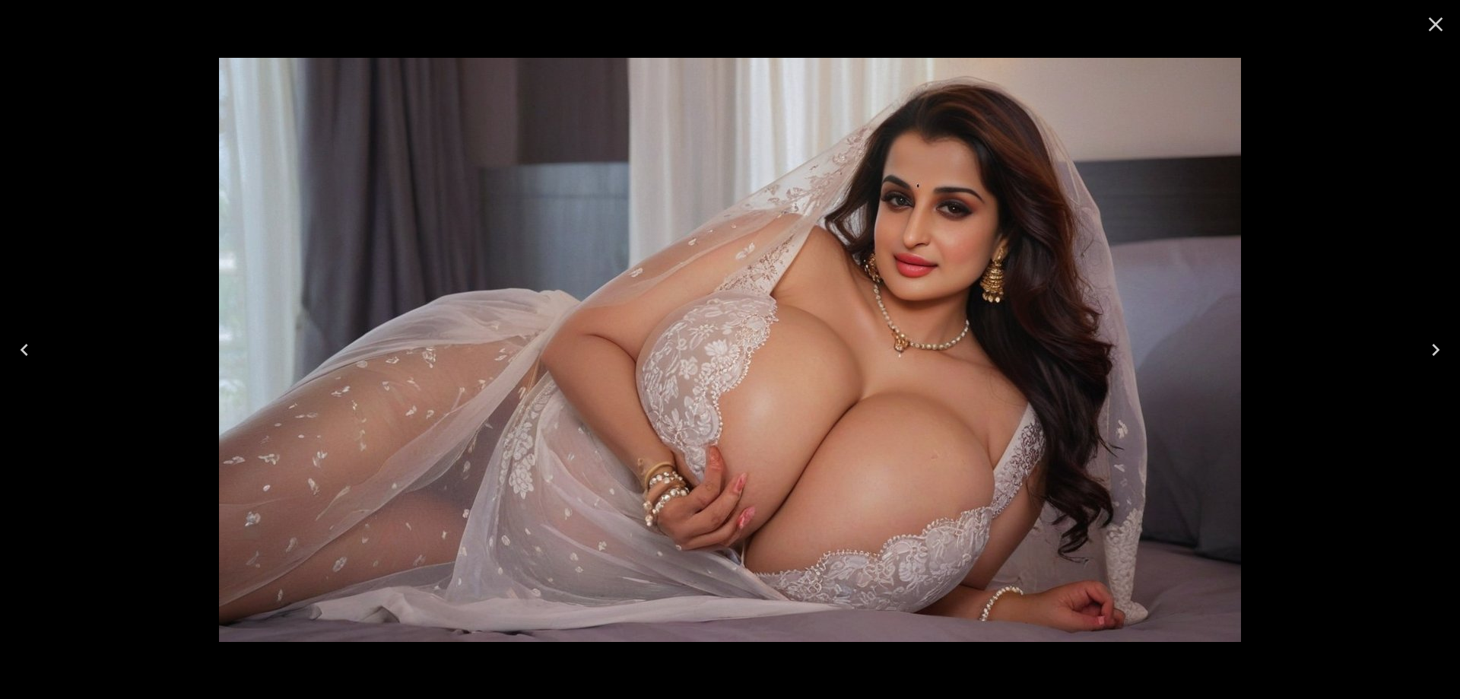
click at [1441, 345] on icon "Next" at bounding box center [1436, 350] width 24 height 24
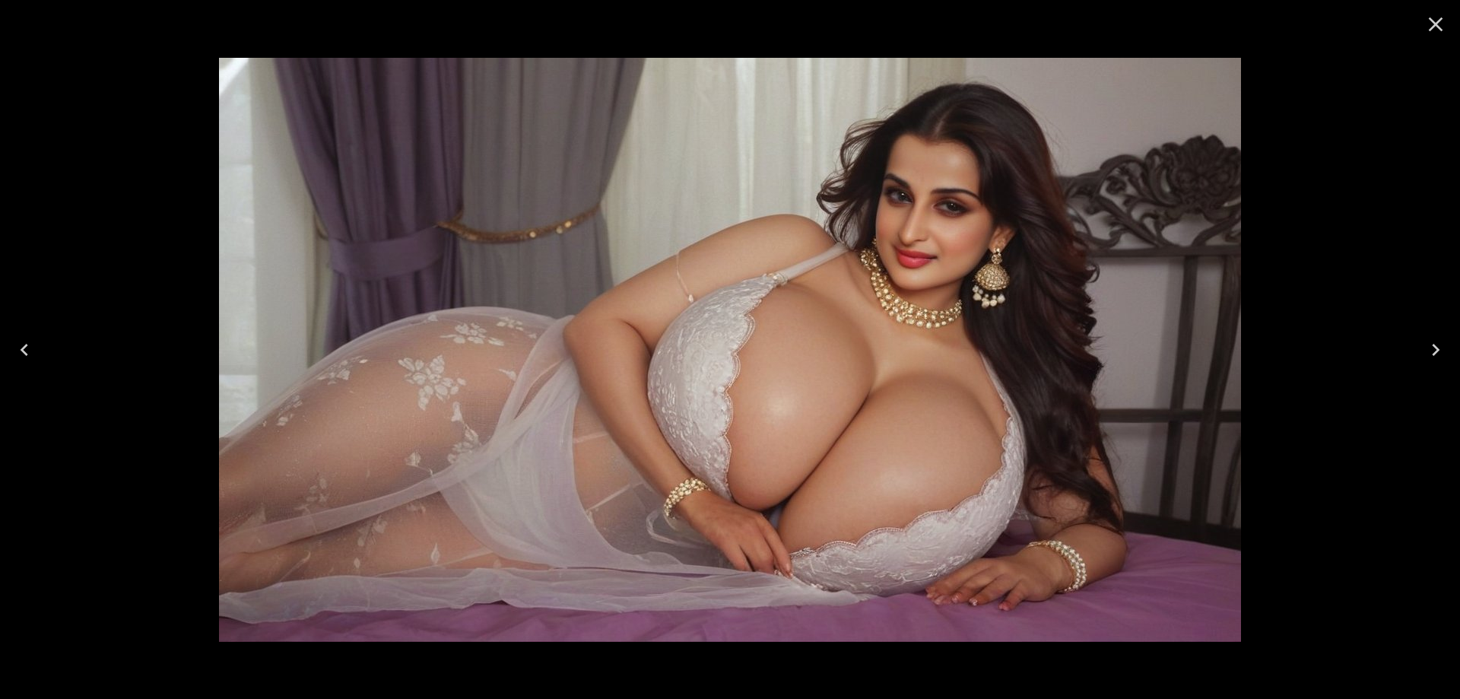
click at [1441, 345] on icon "Next" at bounding box center [1436, 350] width 24 height 24
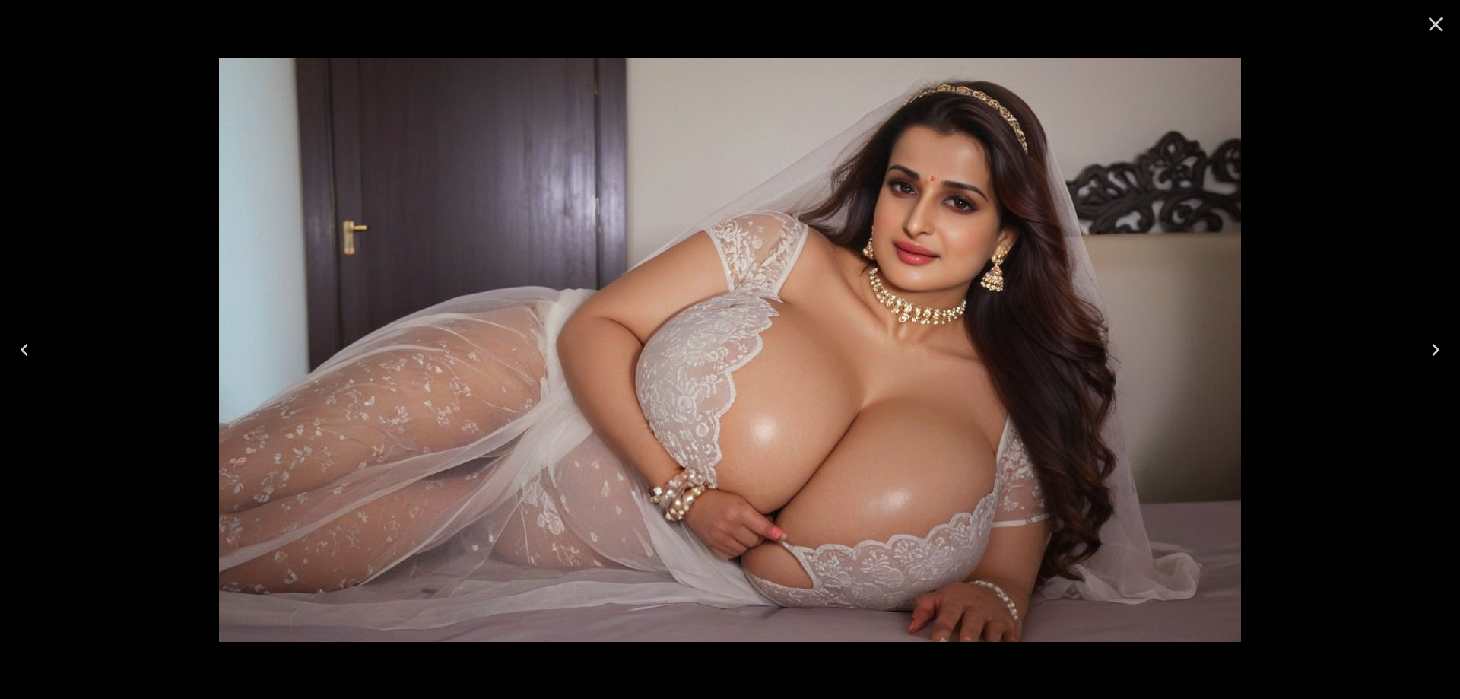
click at [1441, 345] on icon "Next" at bounding box center [1436, 350] width 24 height 24
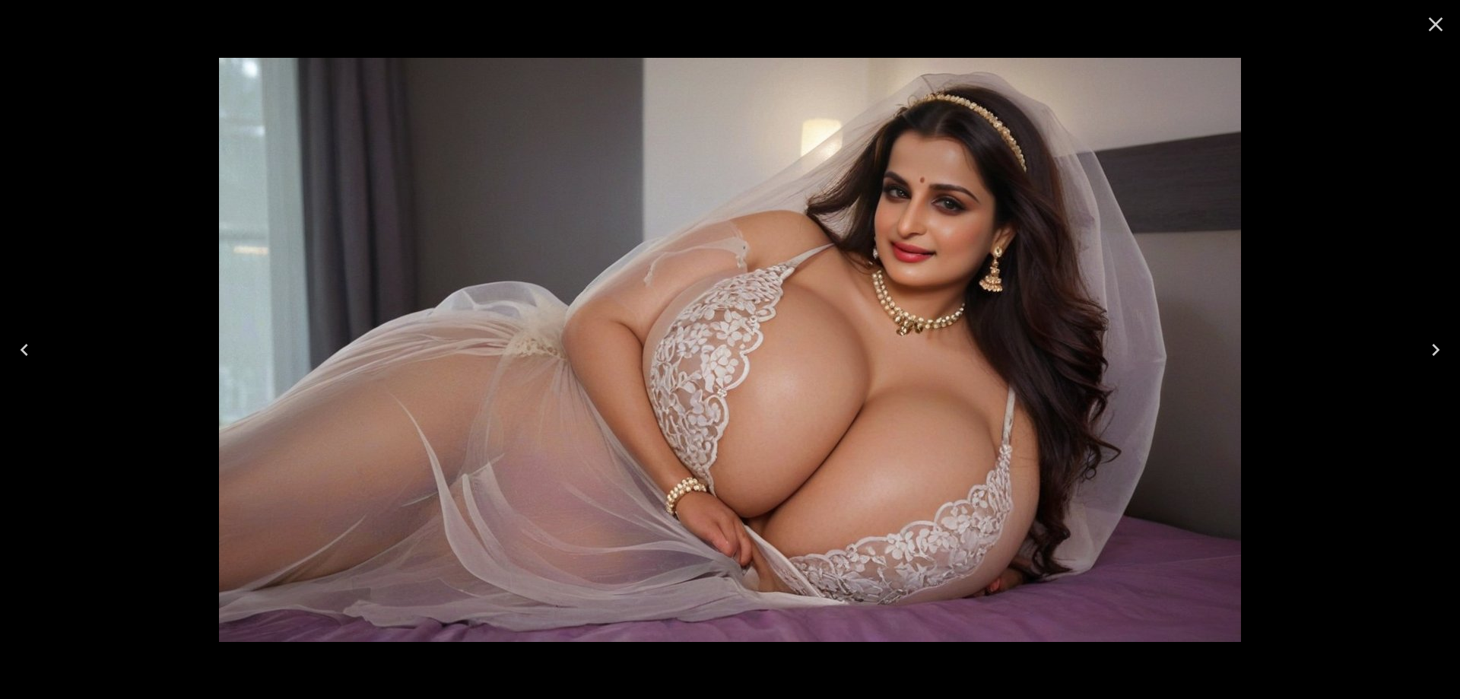
click at [1441, 345] on icon "Next" at bounding box center [1436, 350] width 24 height 24
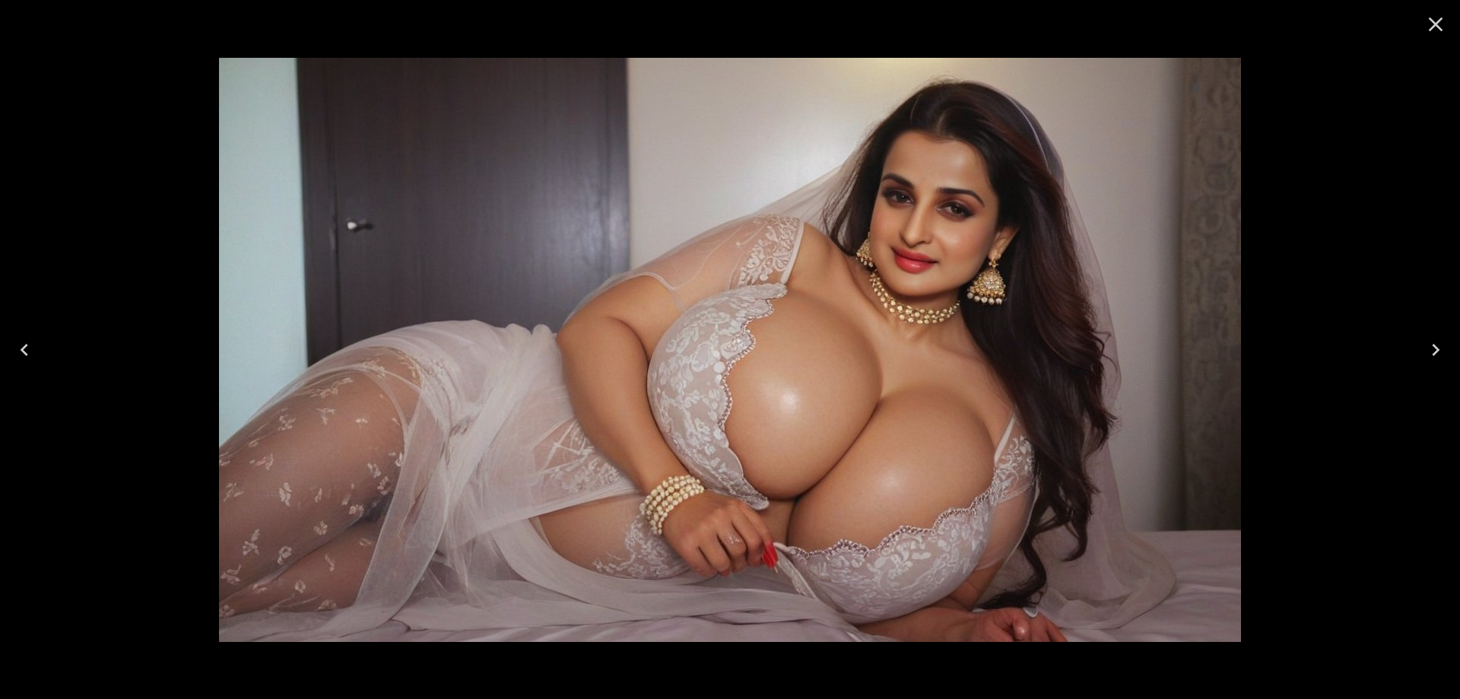
click at [1441, 345] on icon "Next" at bounding box center [1436, 350] width 24 height 24
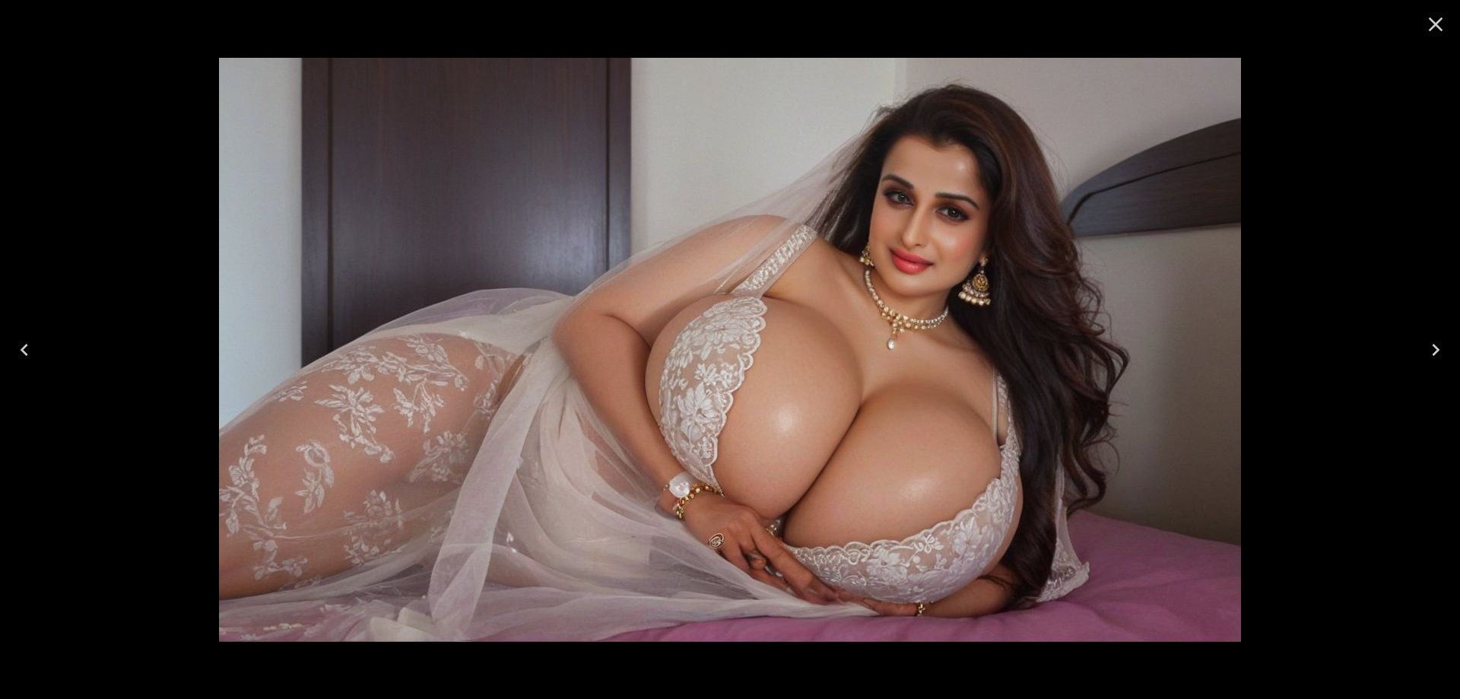
click at [1441, 345] on icon "Next" at bounding box center [1436, 350] width 24 height 24
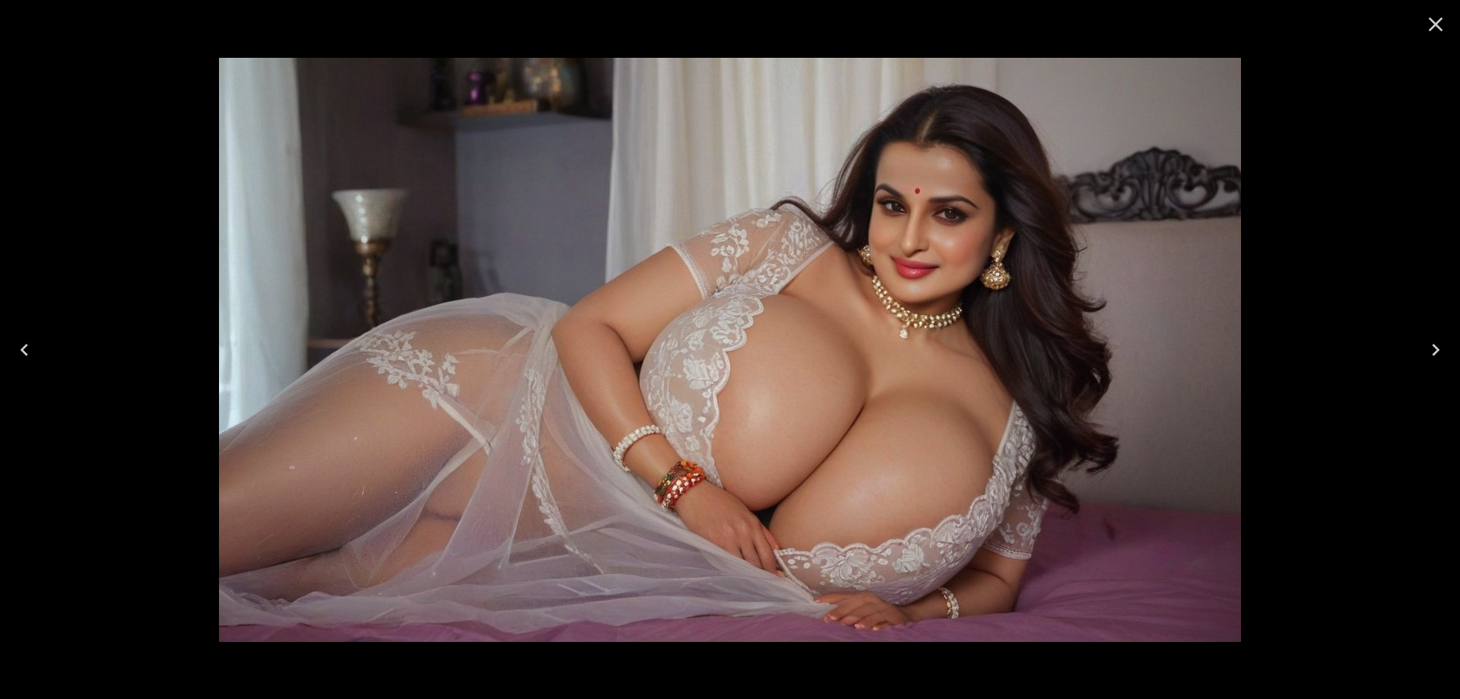
click at [1441, 345] on icon "Next" at bounding box center [1436, 350] width 24 height 24
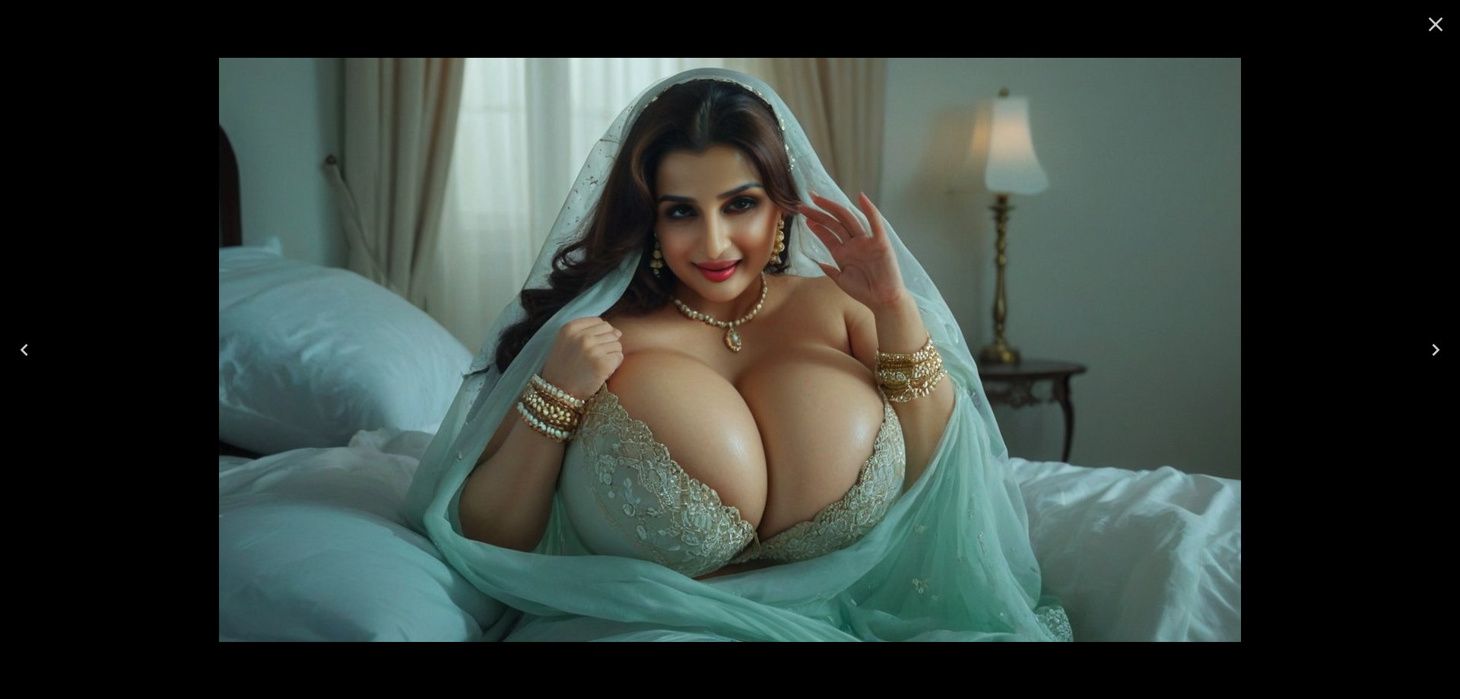
click at [1441, 345] on icon "Next" at bounding box center [1436, 350] width 24 height 24
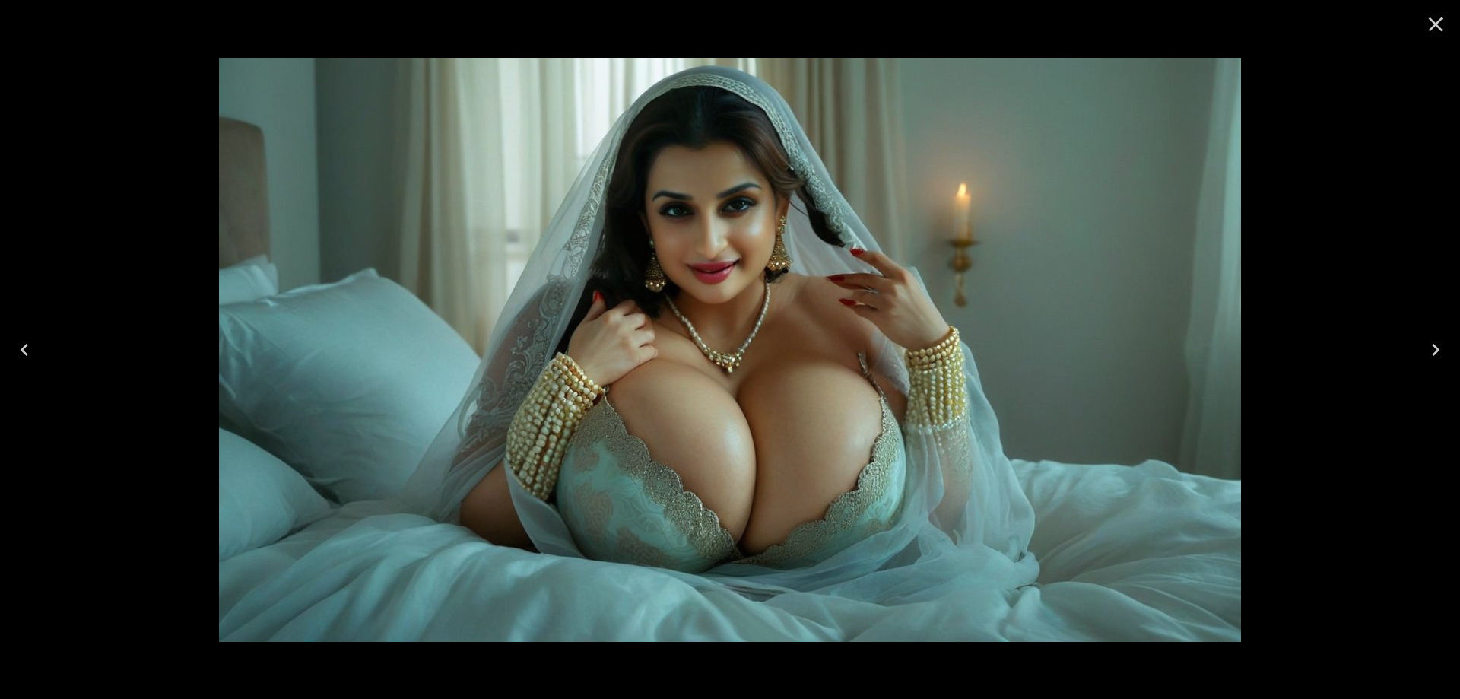
click at [1436, 23] on icon "Close" at bounding box center [1436, 24] width 24 height 24
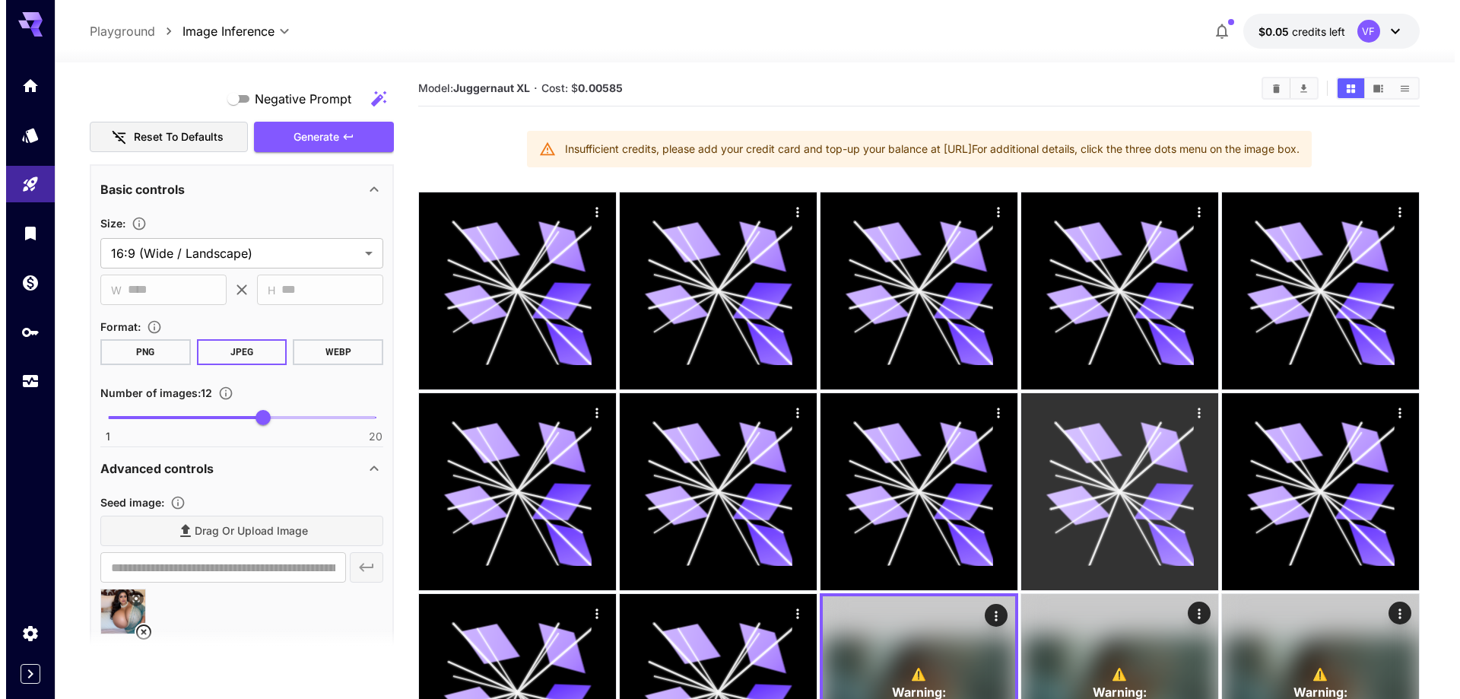
scroll to position [0, 0]
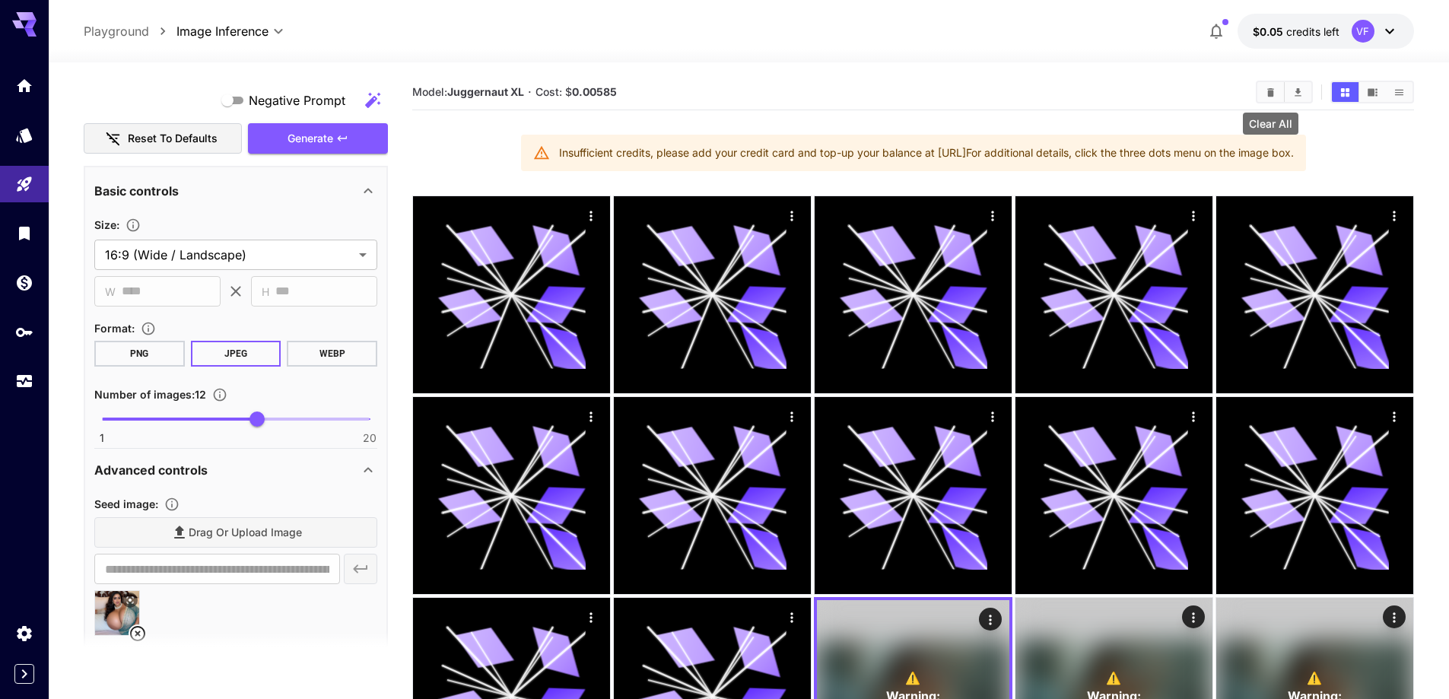
click at [1269, 91] on icon "Clear All" at bounding box center [1270, 91] width 7 height 8
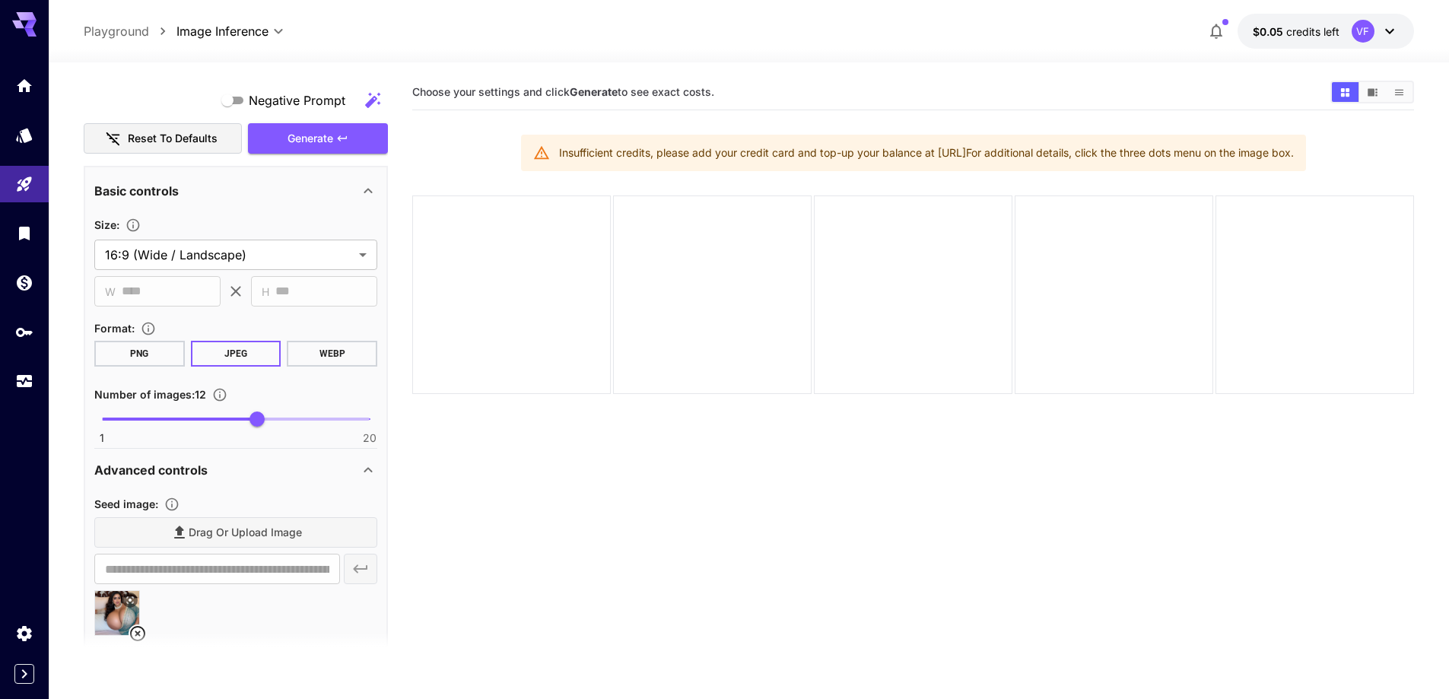
click at [1247, 33] on button "$0.05 credits left VF" at bounding box center [1325, 31] width 176 height 35
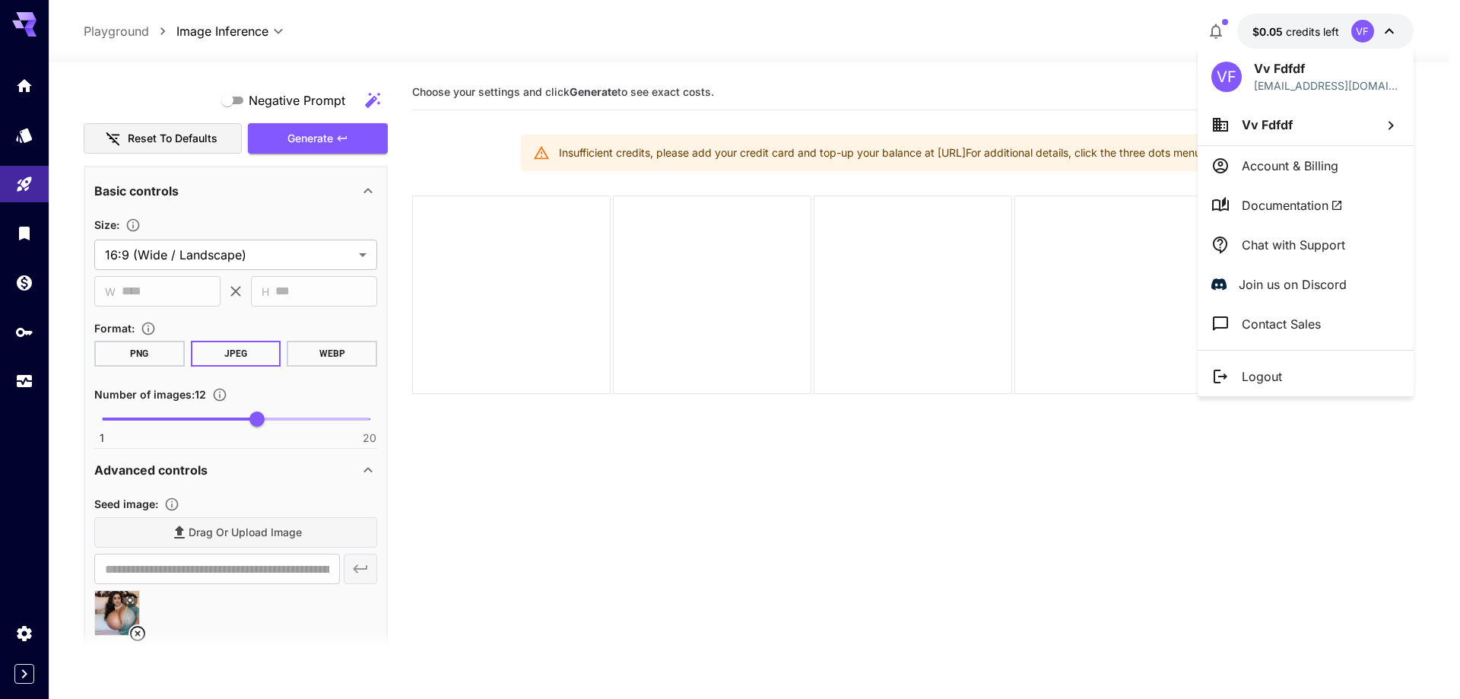
click at [1260, 389] on li "Logout" at bounding box center [1306, 377] width 216 height 40
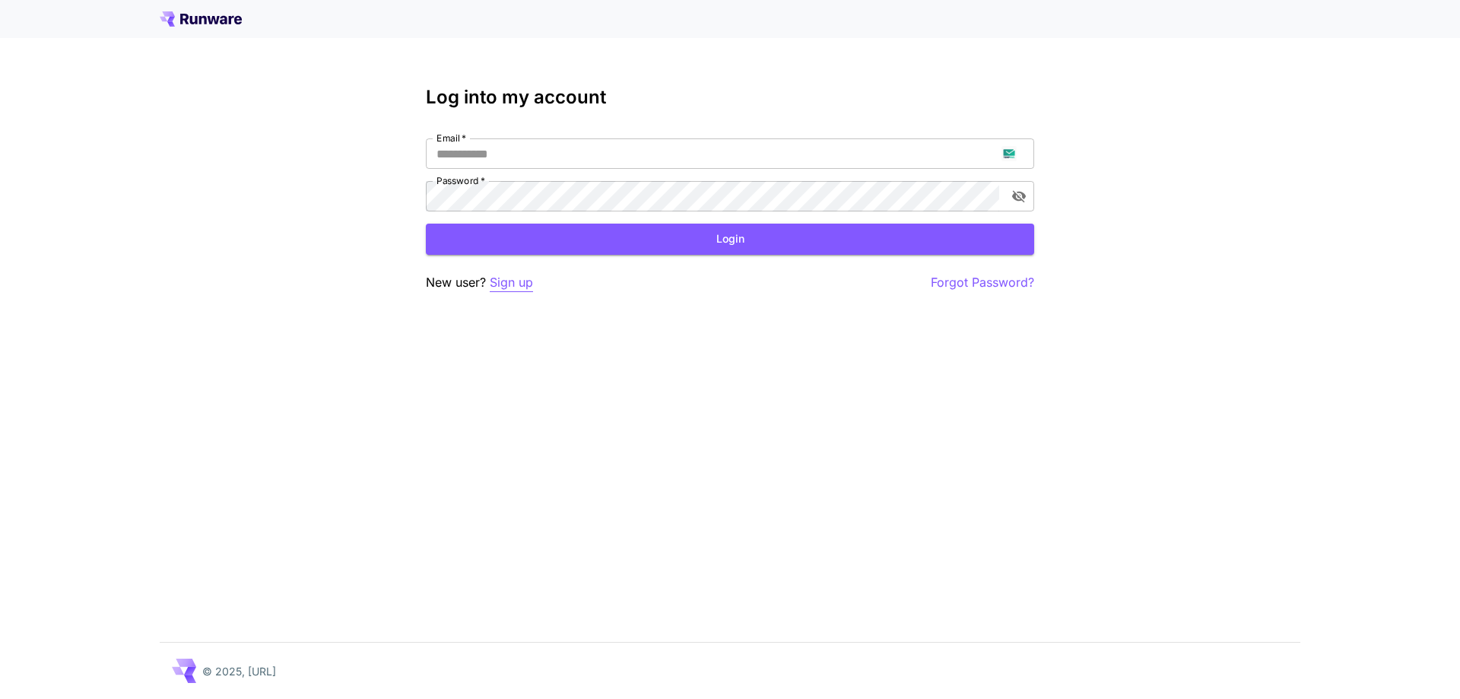
click at [522, 276] on p "Sign up" at bounding box center [511, 282] width 43 height 19
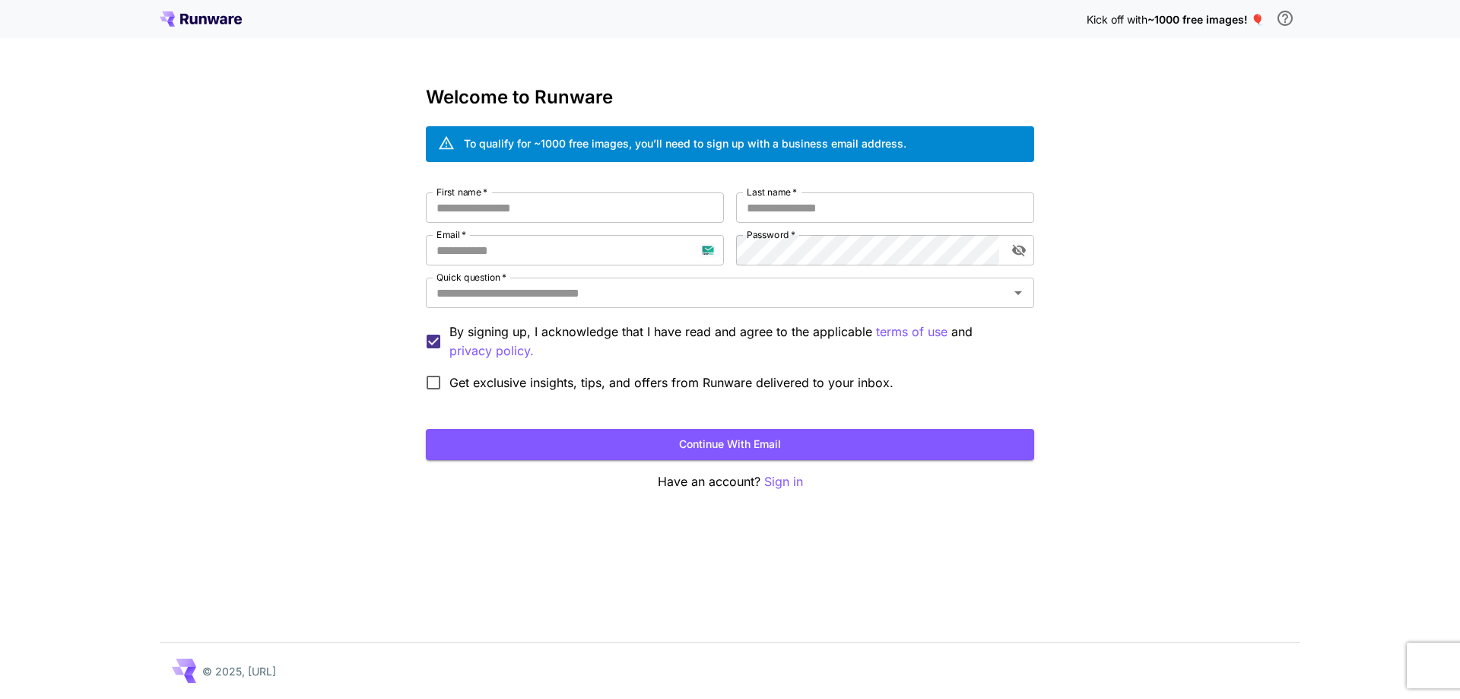
click at [1226, 460] on div "Kick off with ~1000 free images! 🎈 Welcome to Runware To qualify for ~1000 free…" at bounding box center [730, 349] width 1460 height 699
click at [1288, 111] on div "Kick off with ~1000 free images! 🎈 Welcome to Runware To qualify for ~1000 free…" at bounding box center [730, 349] width 1460 height 699
click at [1428, 212] on div "Kick off with ~1000 free images! 🎈 Welcome to Runware To qualify for ~1000 free…" at bounding box center [730, 349] width 1460 height 699
click at [589, 256] on input "Email   *" at bounding box center [575, 250] width 298 height 30
paste input "**********"
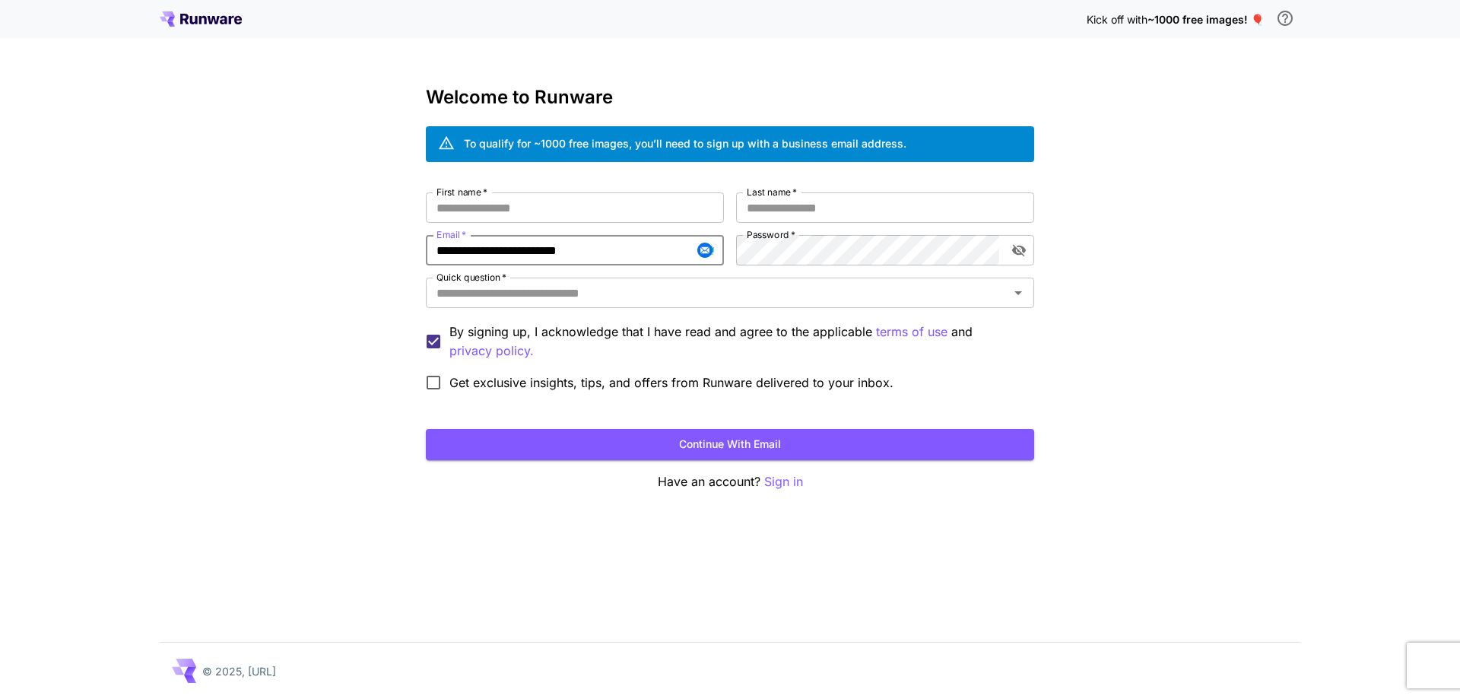
type input "**********"
click at [633, 218] on input "First name   *" at bounding box center [575, 207] width 298 height 30
type input "***"
click at [780, 214] on input "*" at bounding box center [885, 207] width 298 height 30
type input "****"
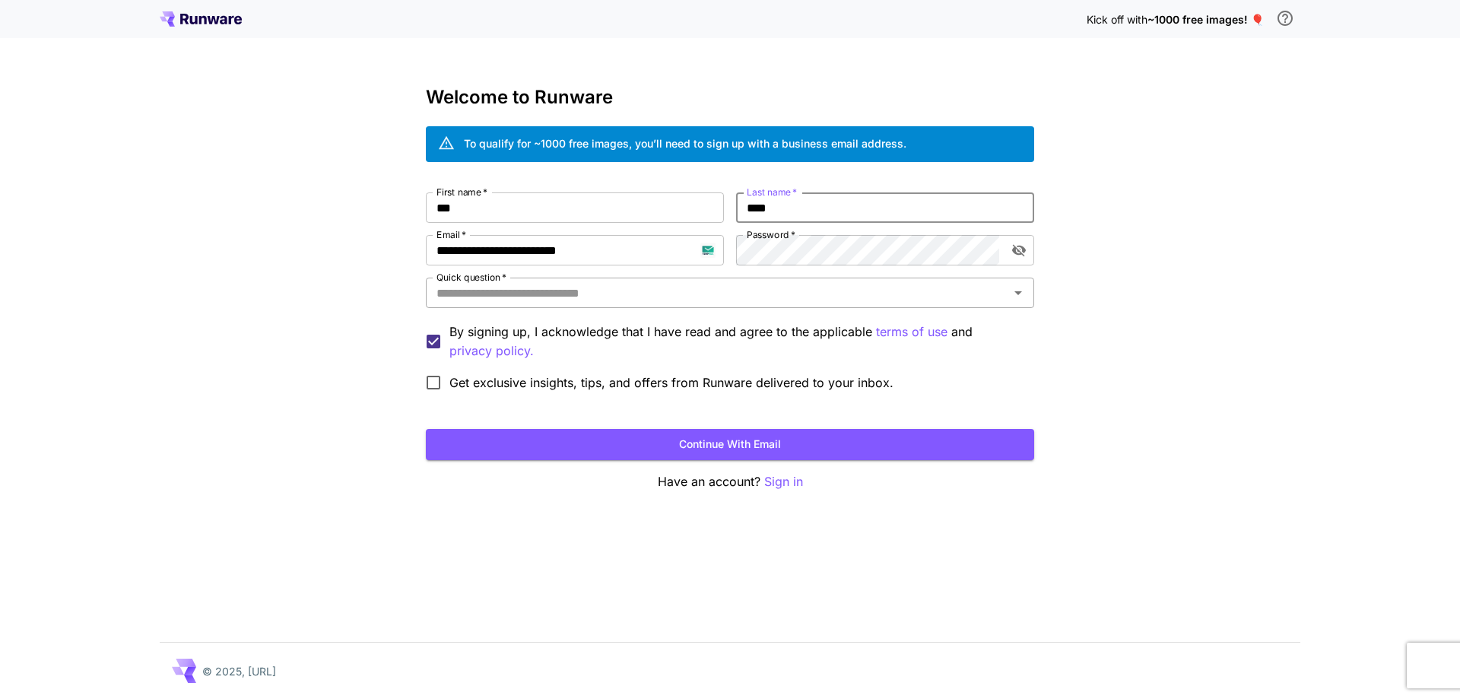
click at [725, 288] on input "Quick question   *" at bounding box center [718, 292] width 574 height 21
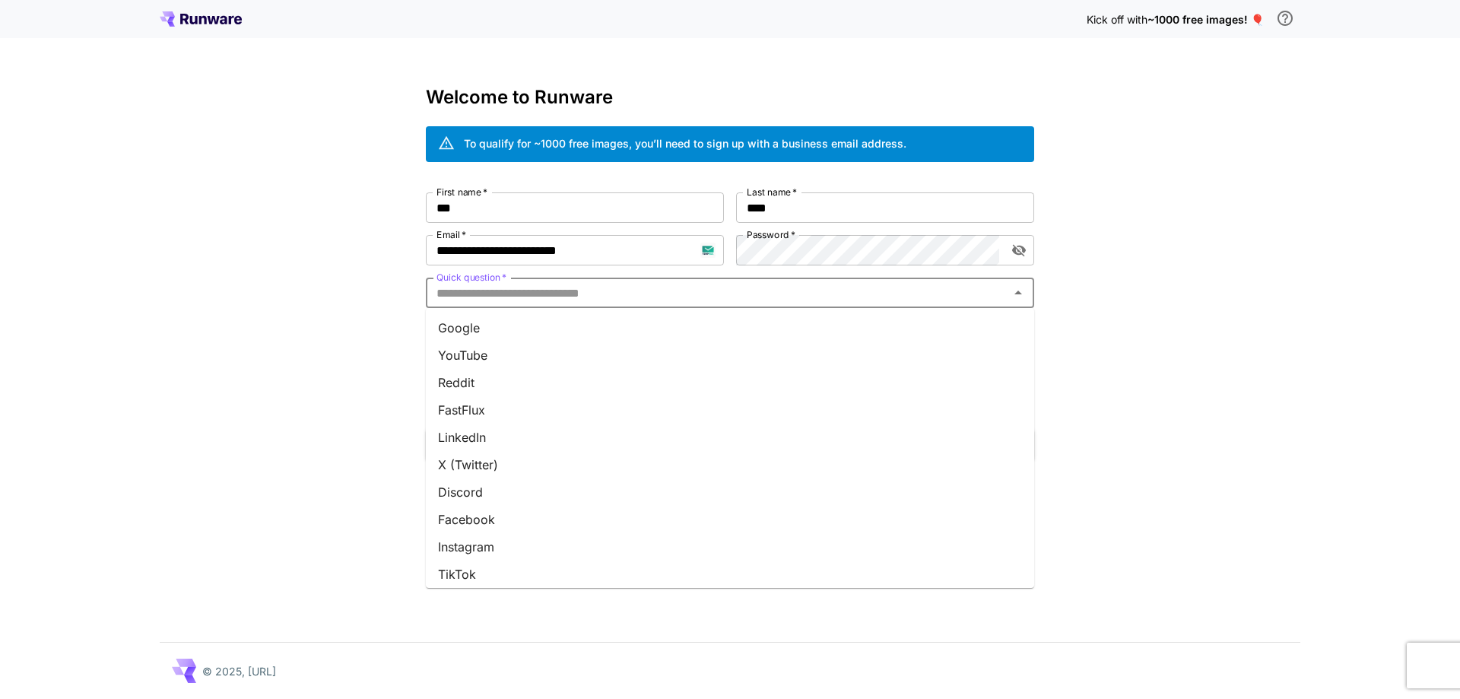
click at [697, 332] on li "Google" at bounding box center [730, 327] width 608 height 27
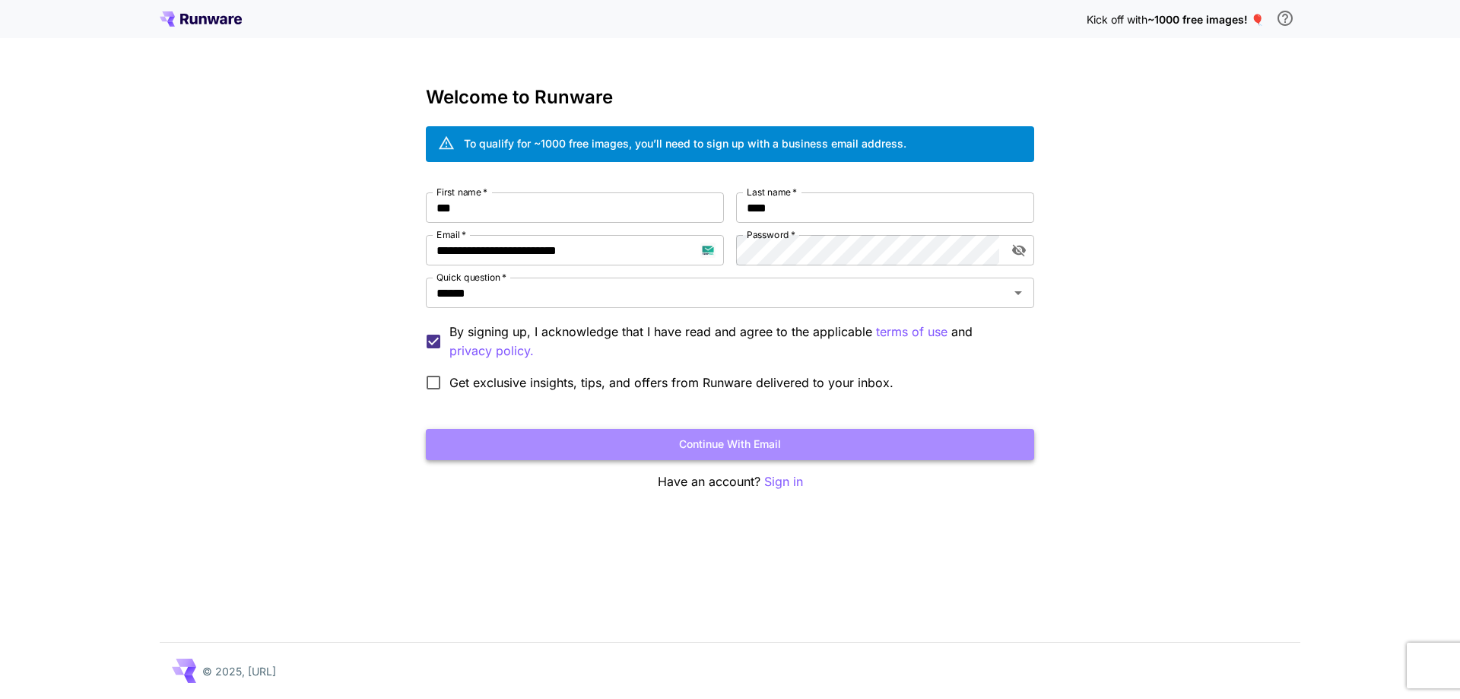
click at [740, 436] on button "Continue with email" at bounding box center [730, 444] width 608 height 31
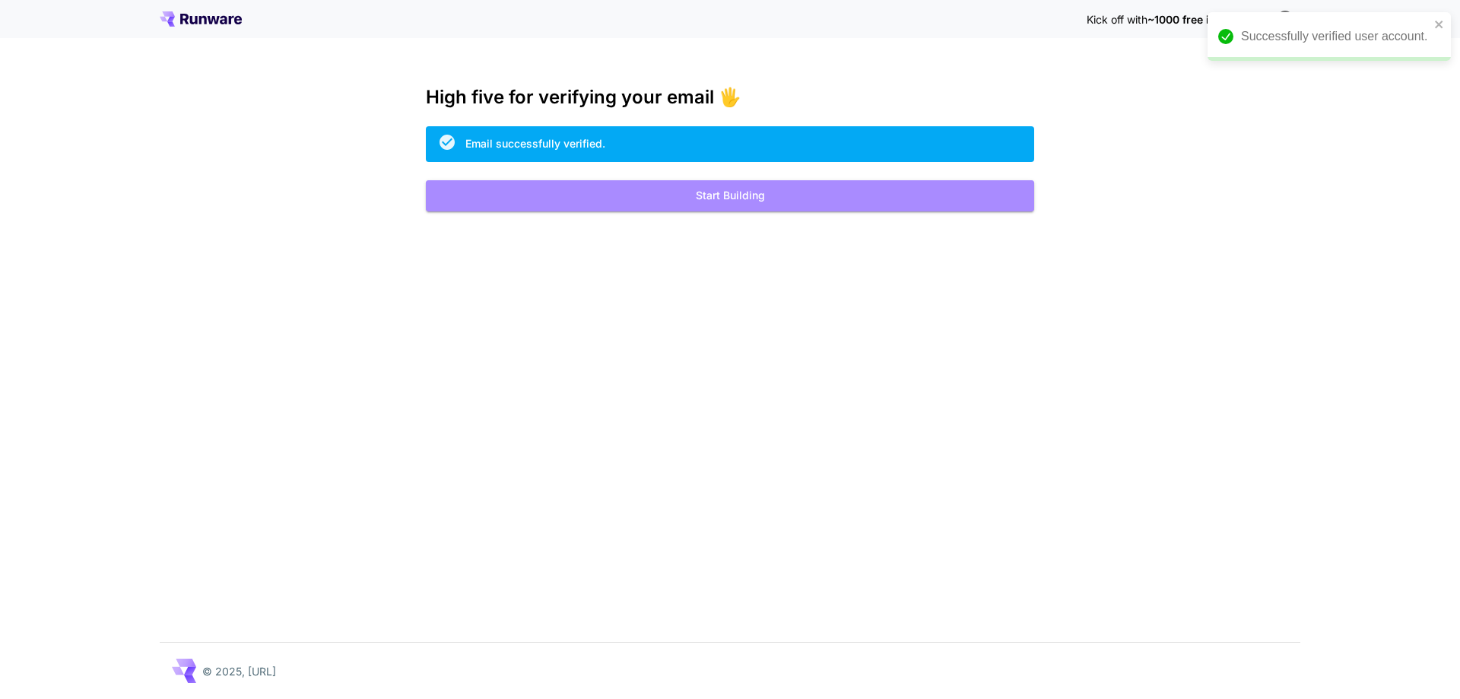
click at [730, 189] on button "Start Building" at bounding box center [730, 195] width 608 height 31
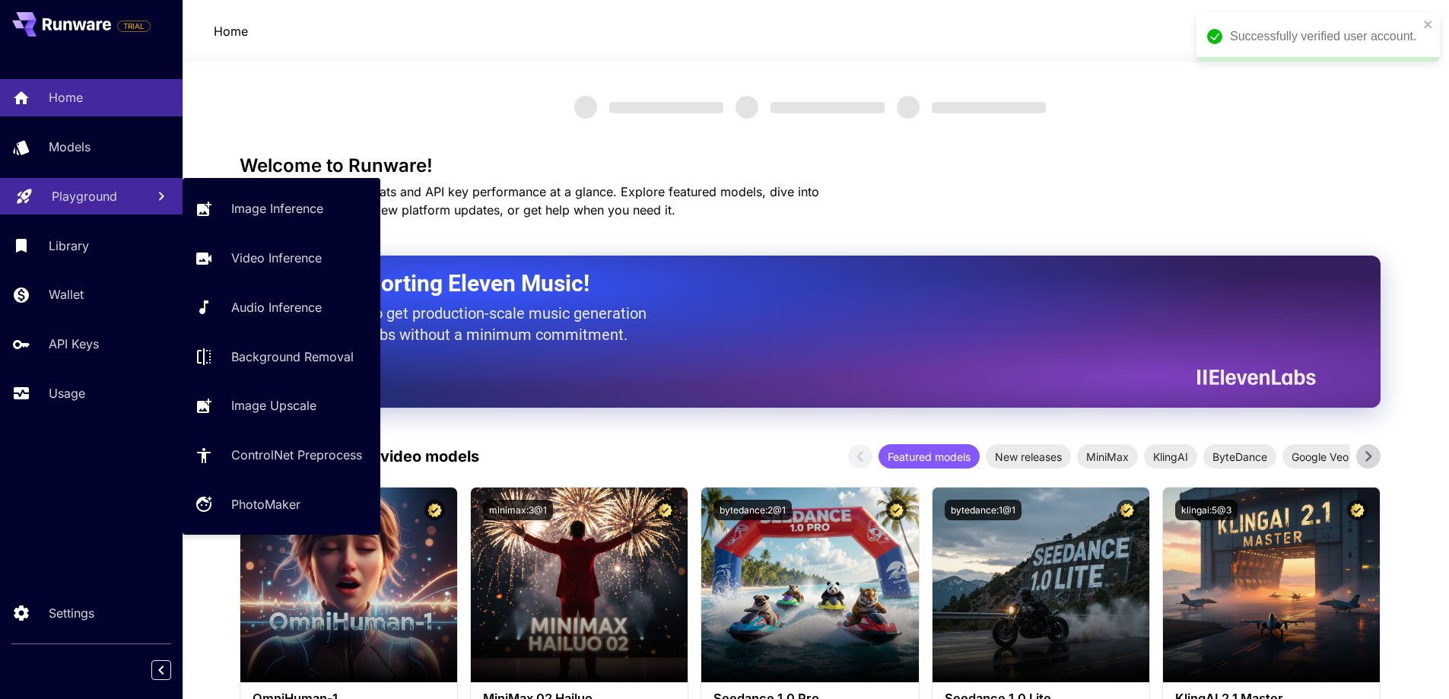
click at [101, 200] on p "Playground" at bounding box center [84, 196] width 65 height 18
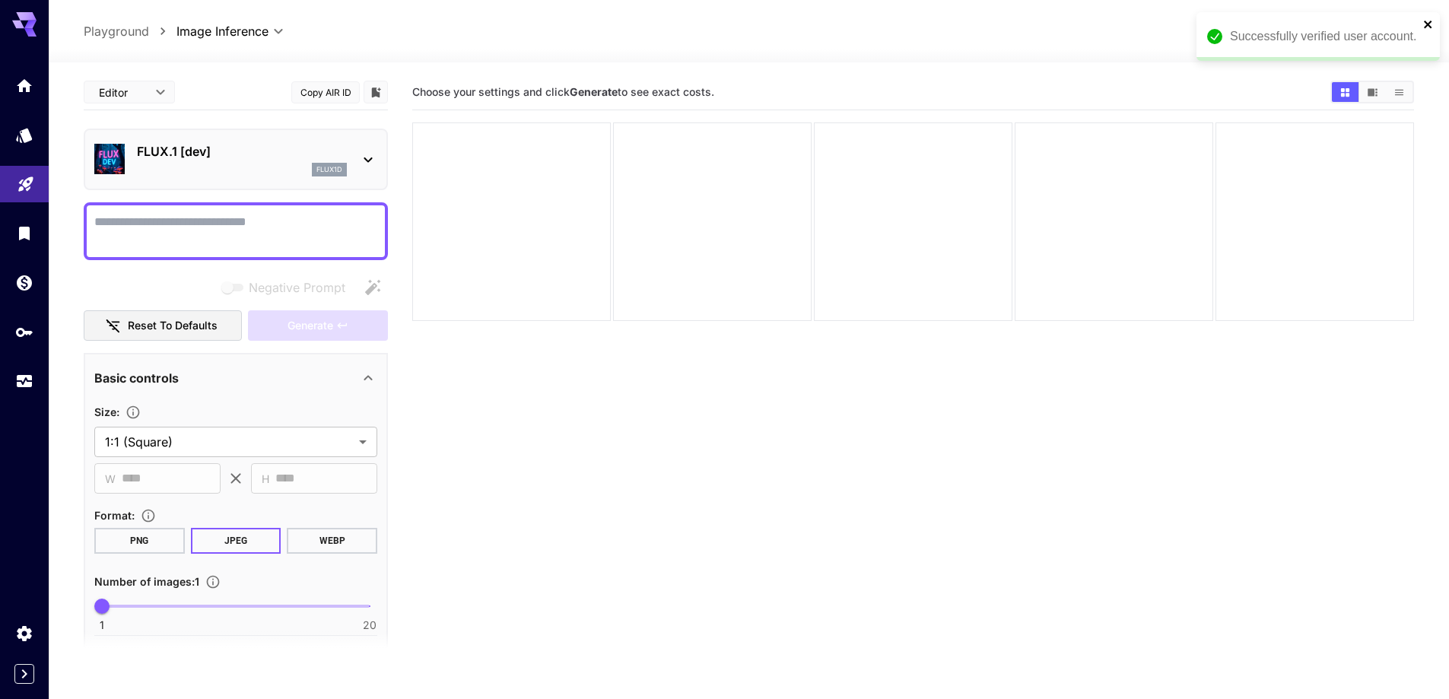
click at [1431, 23] on icon "close" at bounding box center [1428, 24] width 11 height 12
click at [1323, 37] on span "credits left" at bounding box center [1312, 31] width 53 height 13
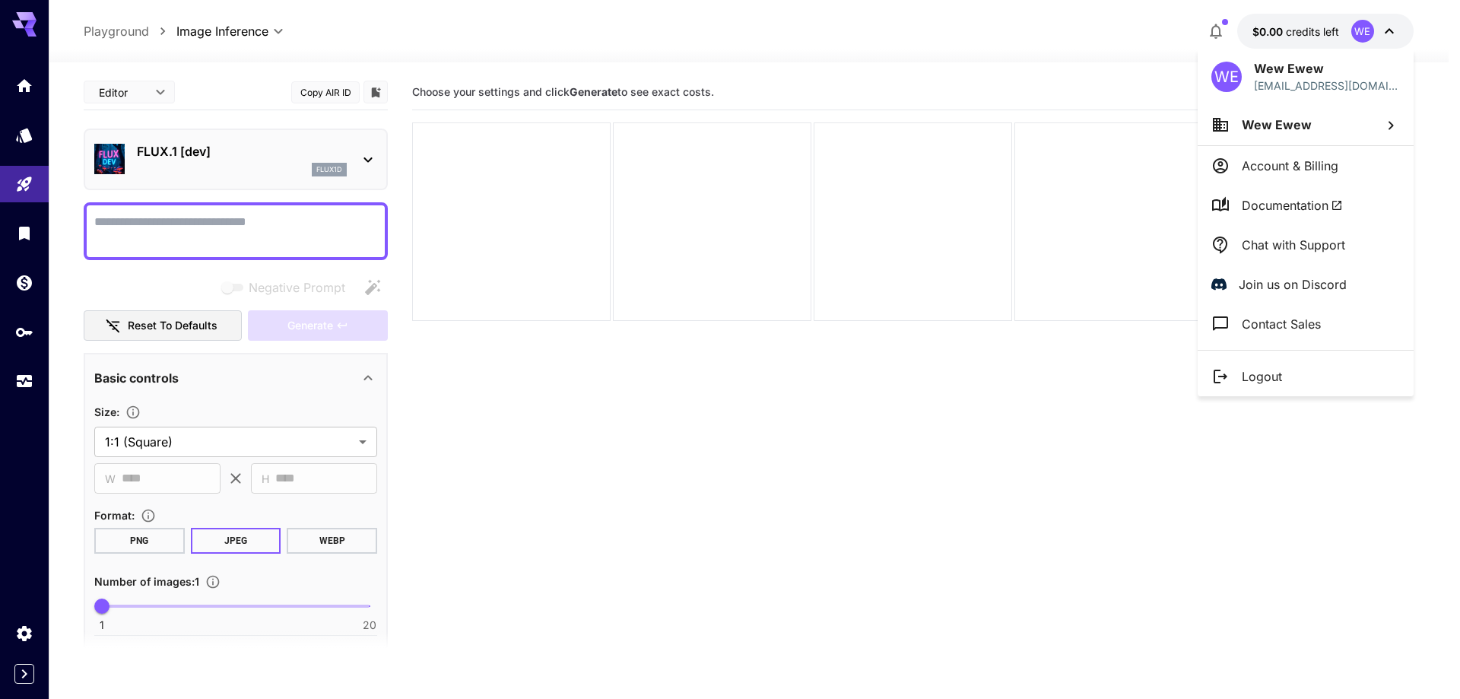
click at [1298, 358] on li "Logout" at bounding box center [1306, 377] width 216 height 40
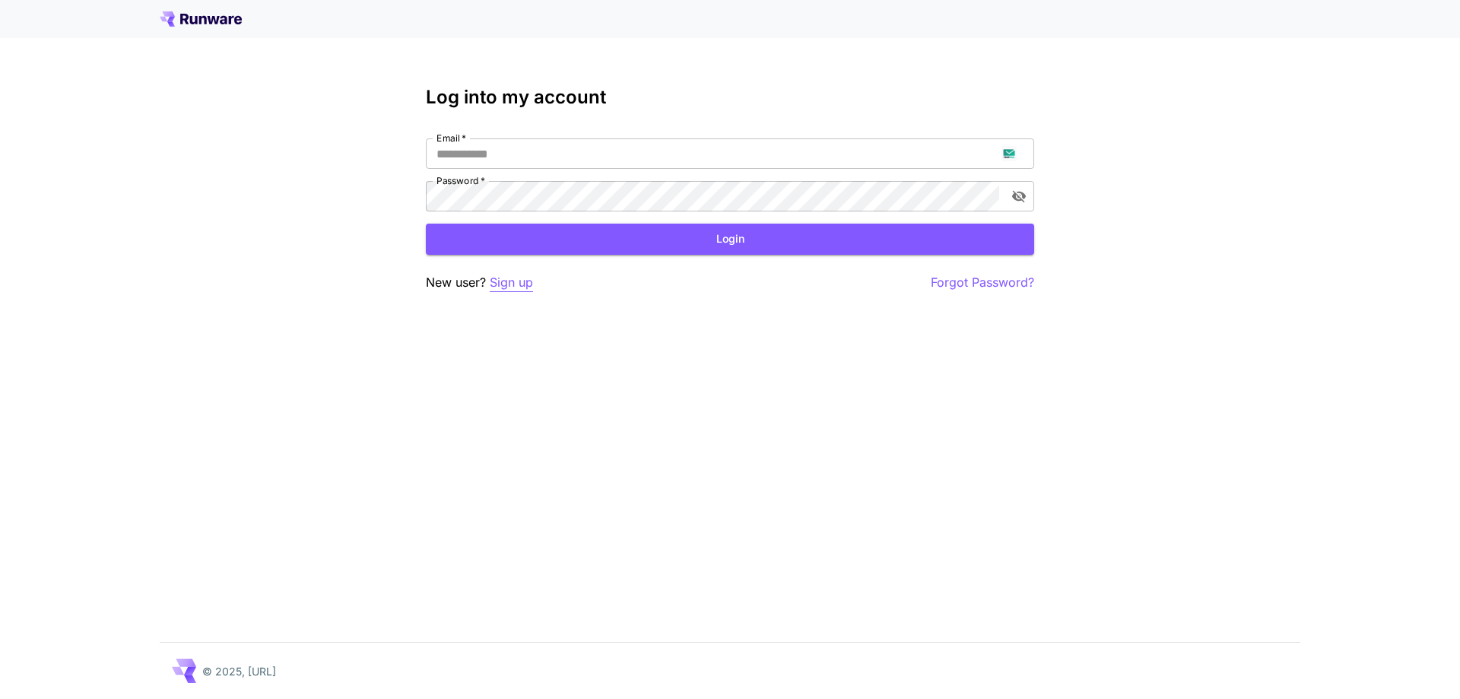
click at [510, 276] on p "Sign up" at bounding box center [511, 282] width 43 height 19
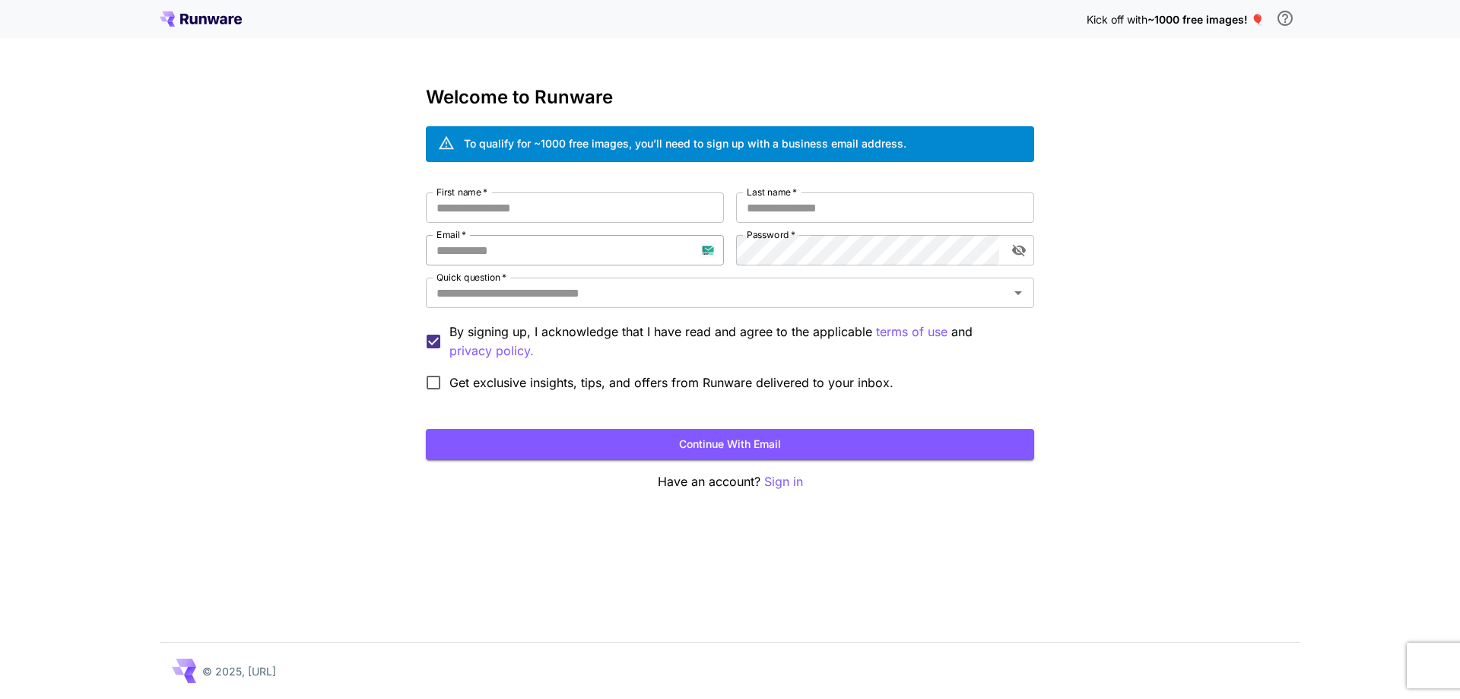
click at [548, 245] on input "Email   *" at bounding box center [575, 250] width 298 height 30
paste input "**********"
type input "**********"
click at [828, 234] on div "**********" at bounding box center [730, 295] width 608 height 206
click at [605, 209] on input "First name   *" at bounding box center [575, 207] width 298 height 30
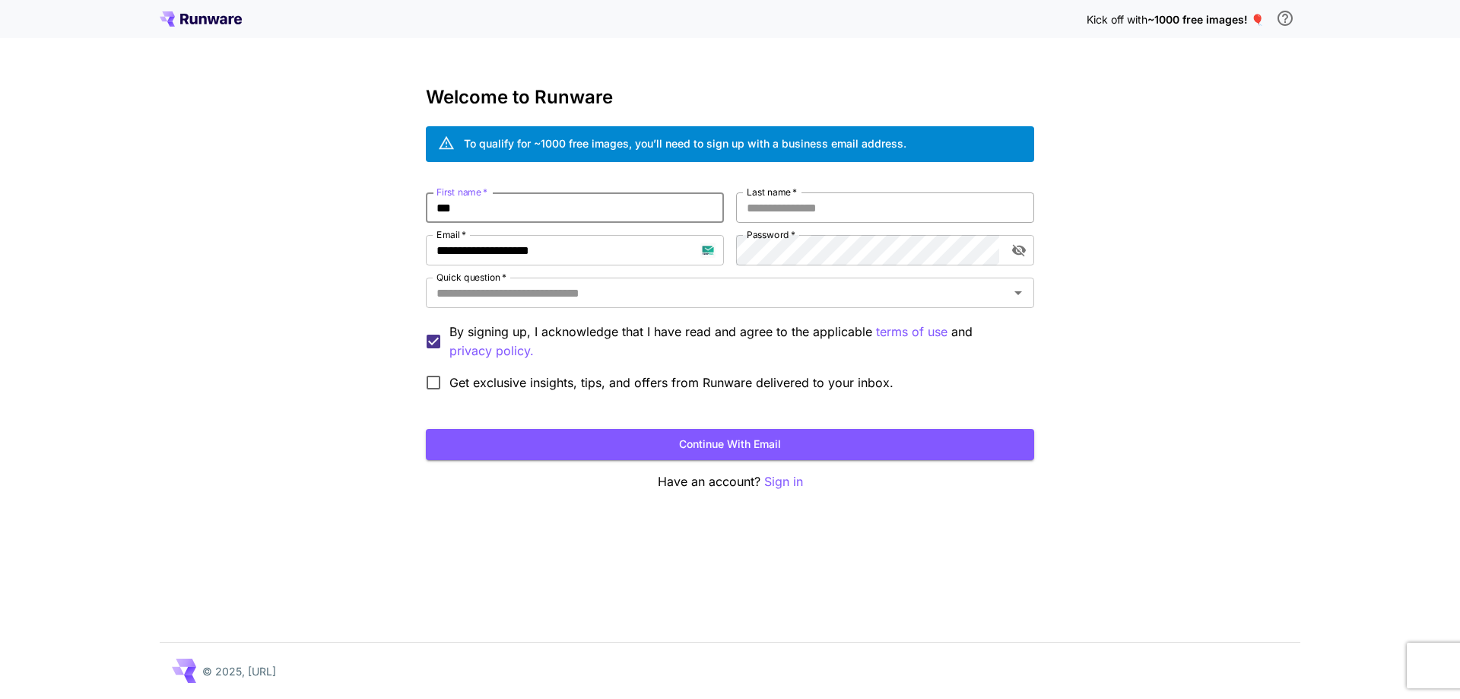
type input "***"
click at [807, 198] on input "*" at bounding box center [885, 207] width 298 height 30
type input "****"
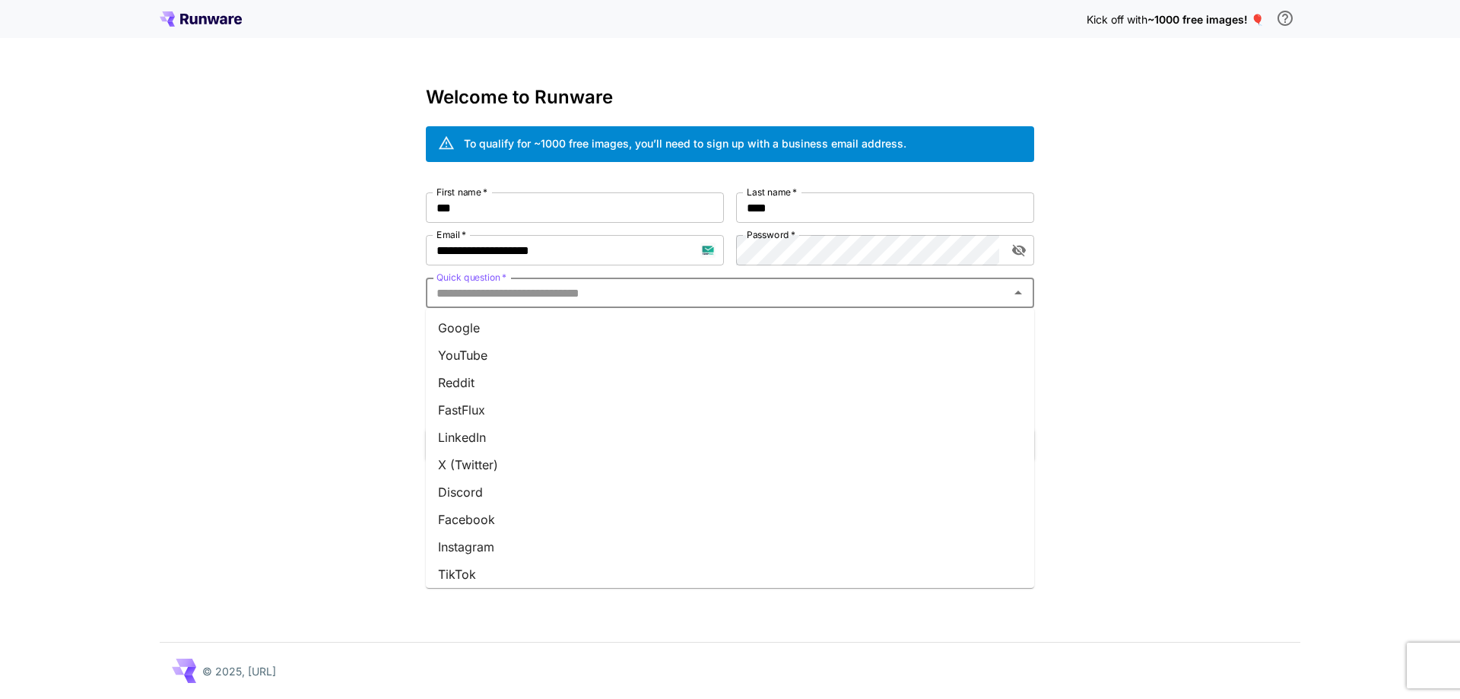
click at [713, 301] on input "Quick question   *" at bounding box center [718, 292] width 574 height 21
click at [690, 335] on li "Google" at bounding box center [730, 327] width 608 height 27
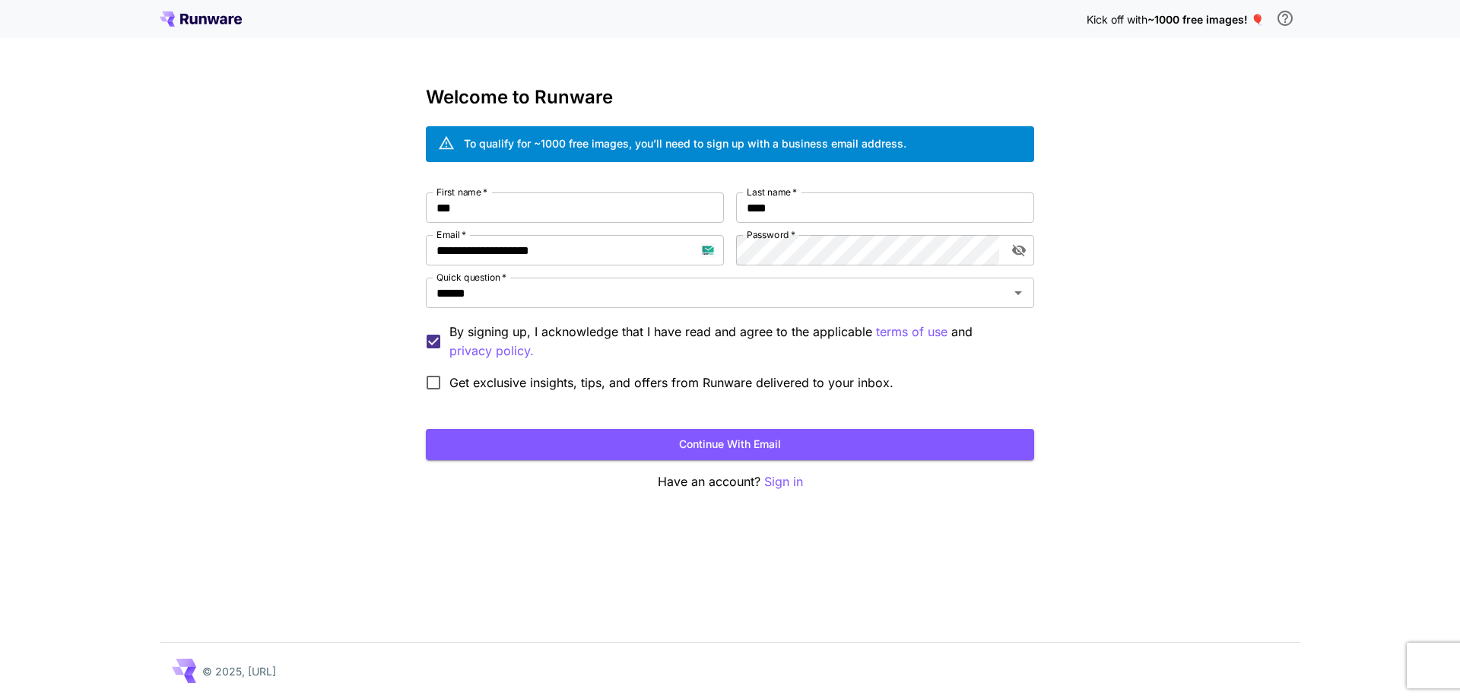
click at [691, 424] on form "**********" at bounding box center [730, 326] width 608 height 268
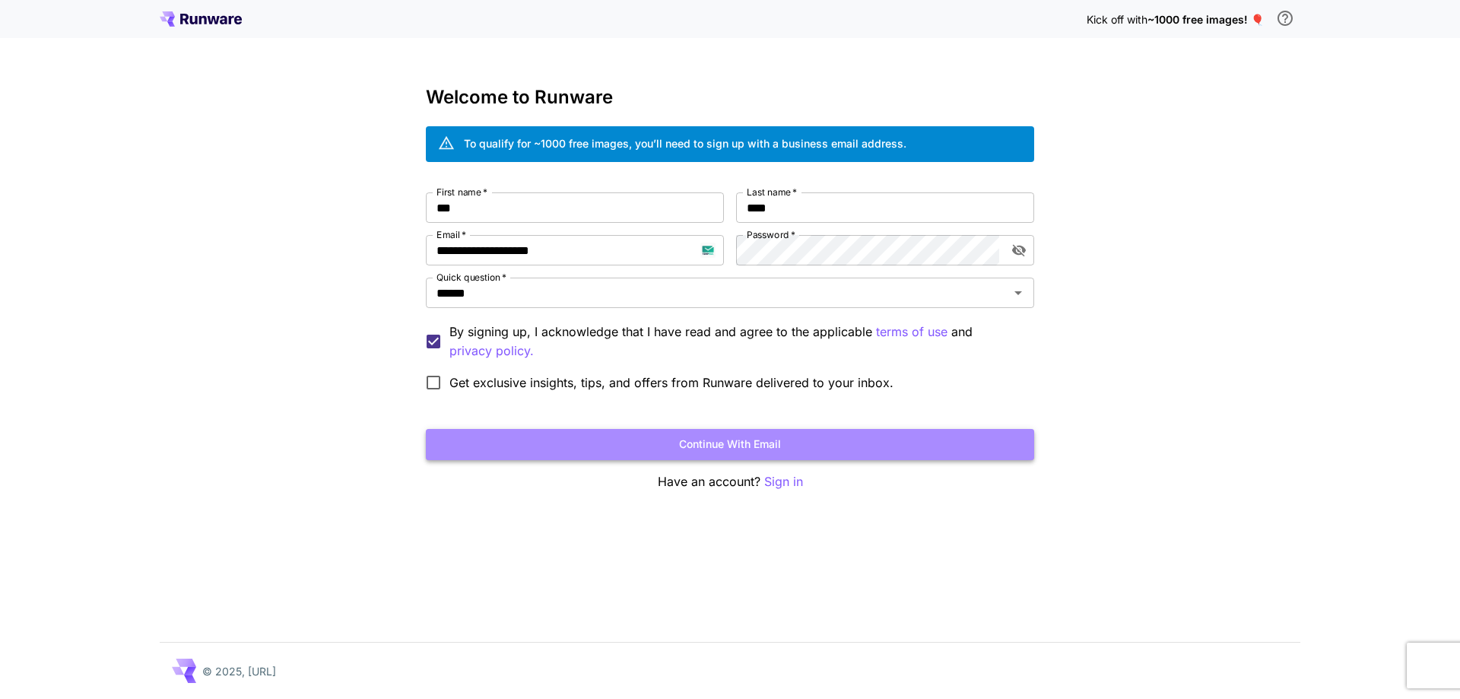
click at [646, 459] on button "Continue with email" at bounding box center [730, 444] width 608 height 31
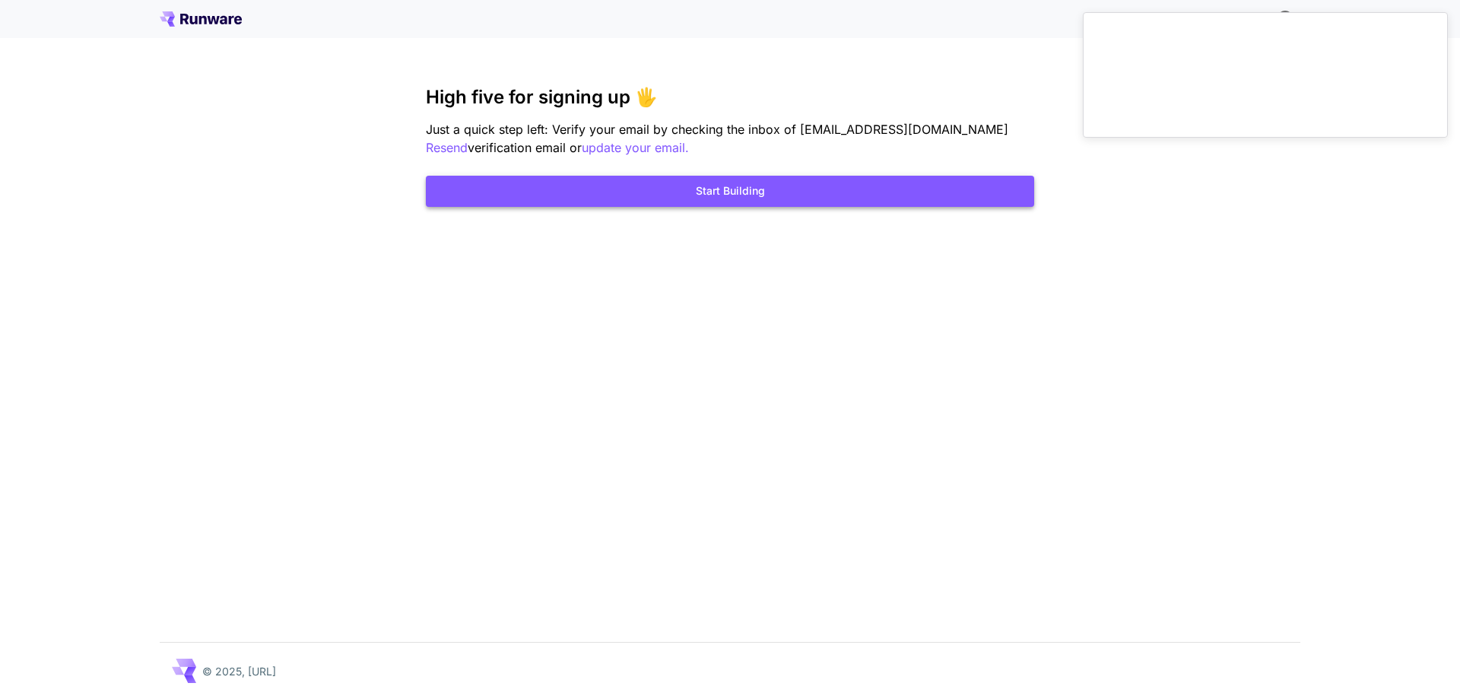
click at [773, 195] on button "Start Building" at bounding box center [730, 191] width 608 height 31
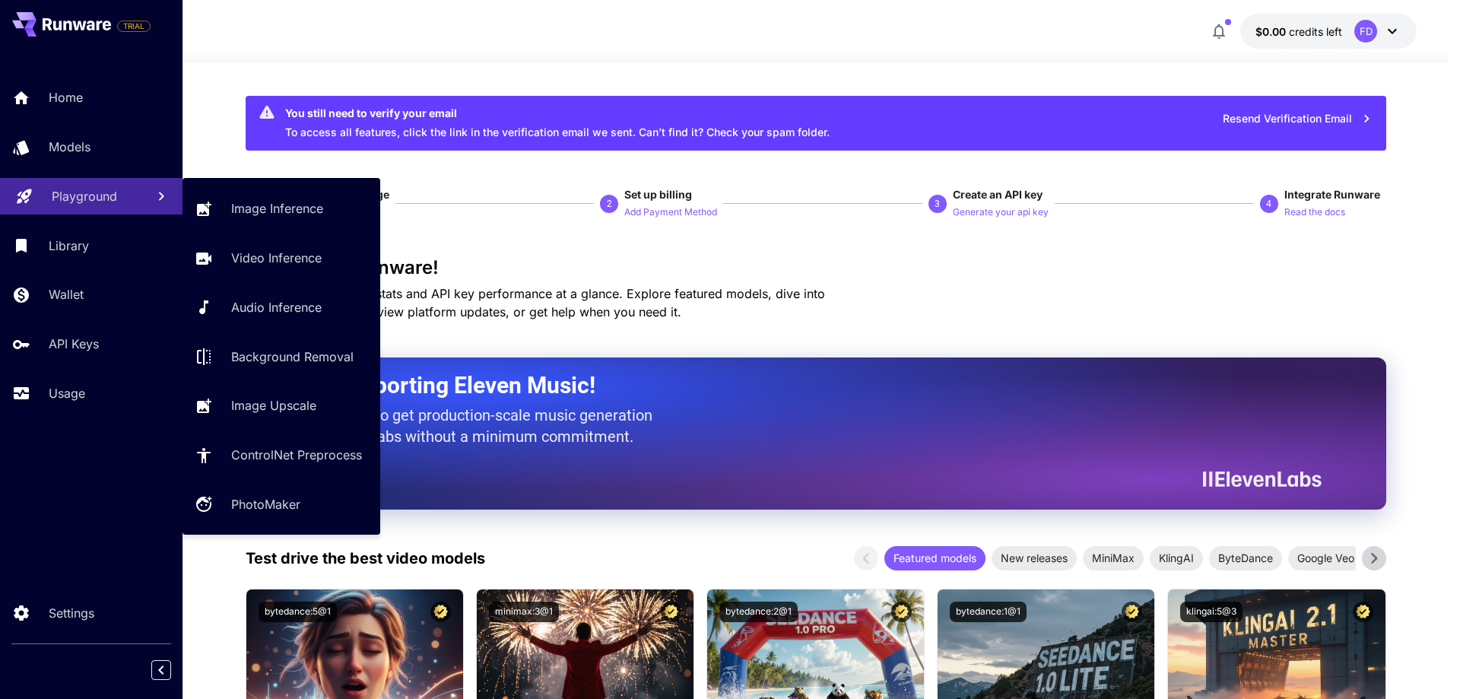
click at [78, 210] on link "Playground" at bounding box center [91, 196] width 183 height 37
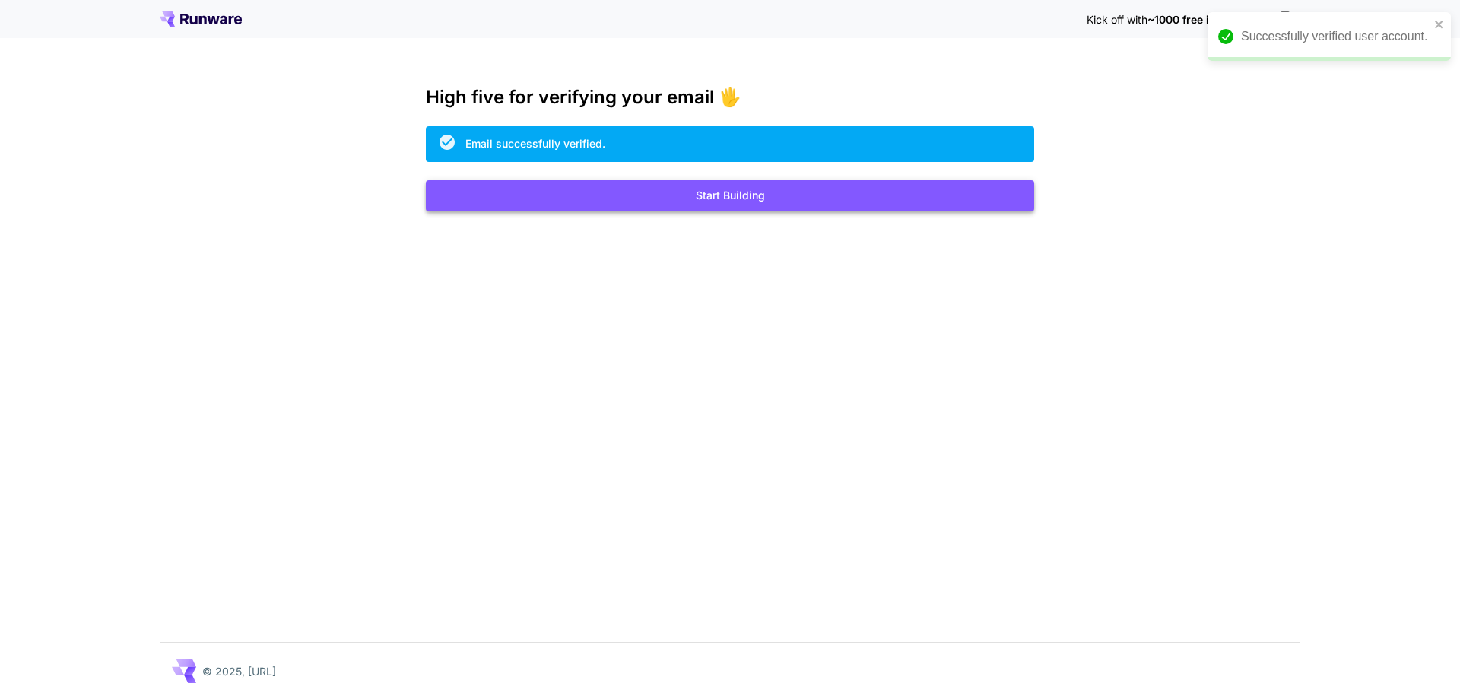
click at [780, 195] on button "Start Building" at bounding box center [730, 195] width 608 height 31
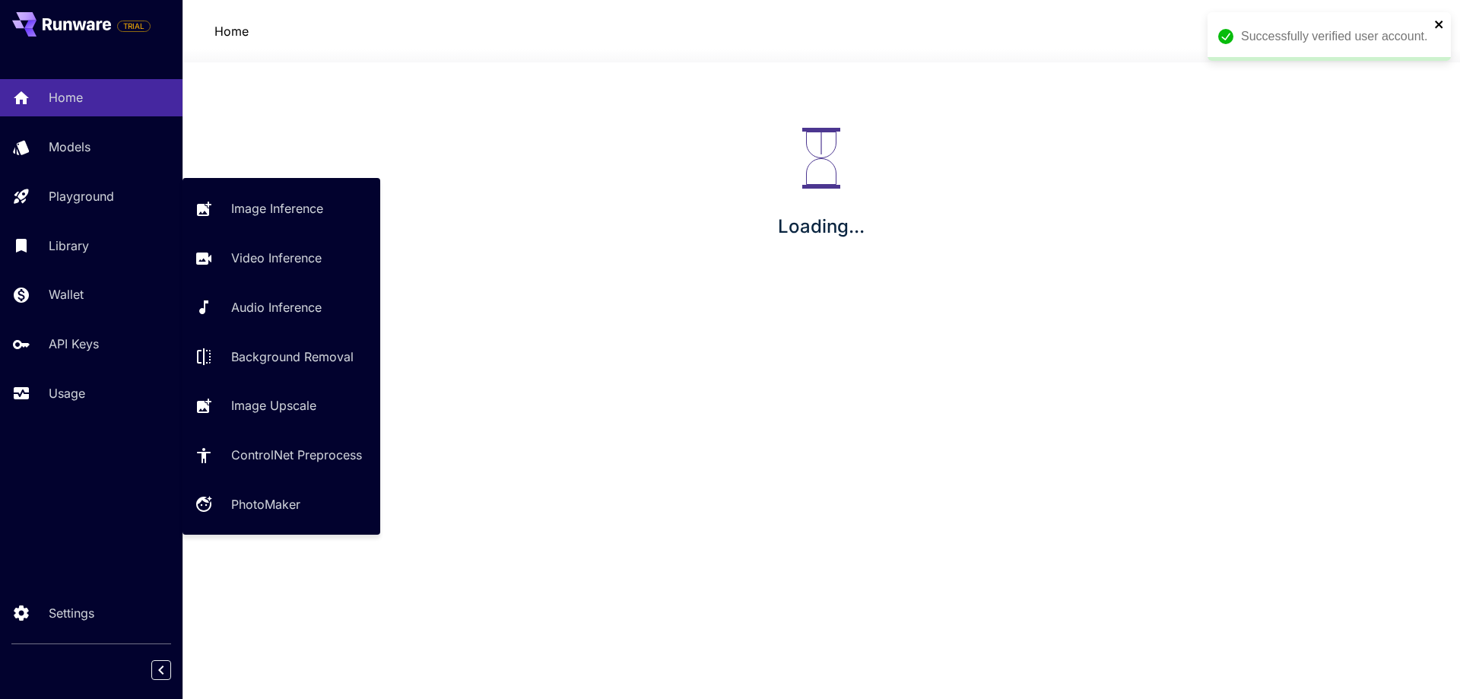
click at [70, 203] on p "Playground" at bounding box center [81, 196] width 65 height 18
click at [1441, 22] on icon "close" at bounding box center [1439, 25] width 8 height 8
click at [1443, 24] on icon "close" at bounding box center [1439, 24] width 11 height 12
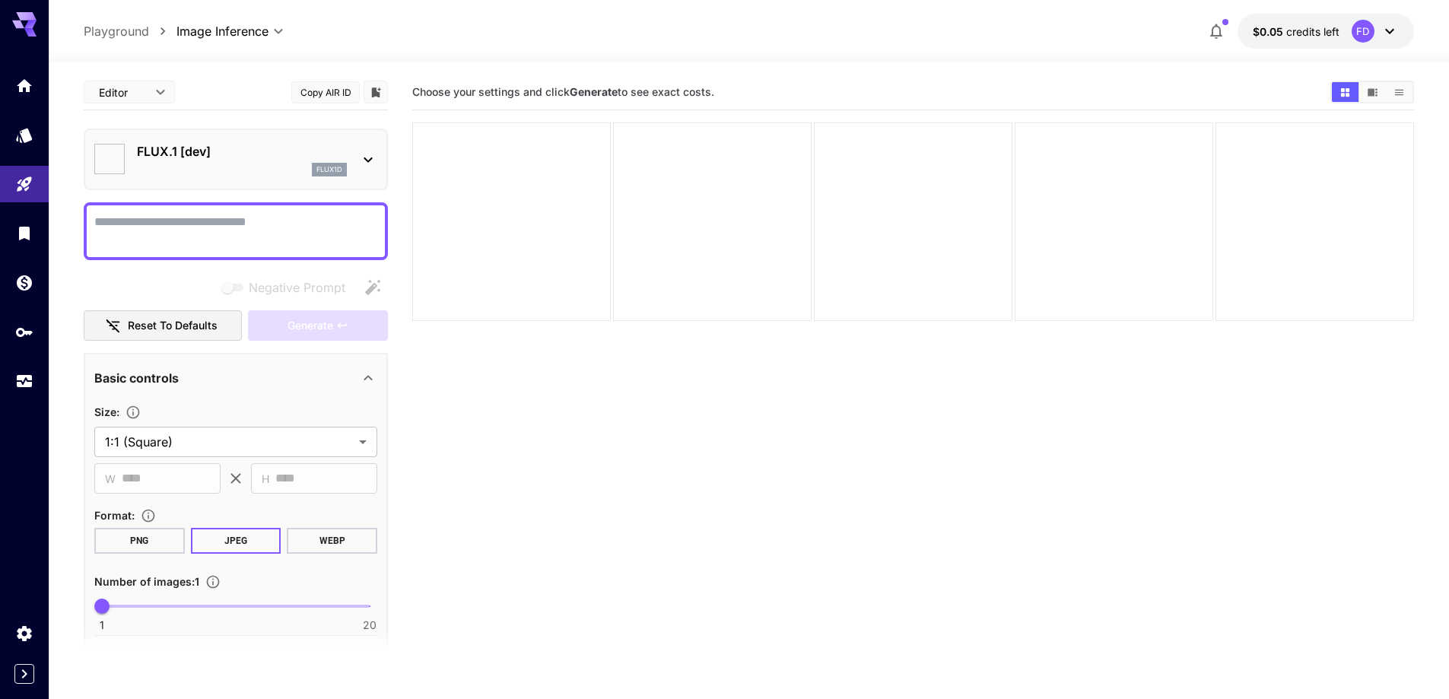
type input "**********"
click at [225, 169] on div "flux1d" at bounding box center [242, 170] width 210 height 14
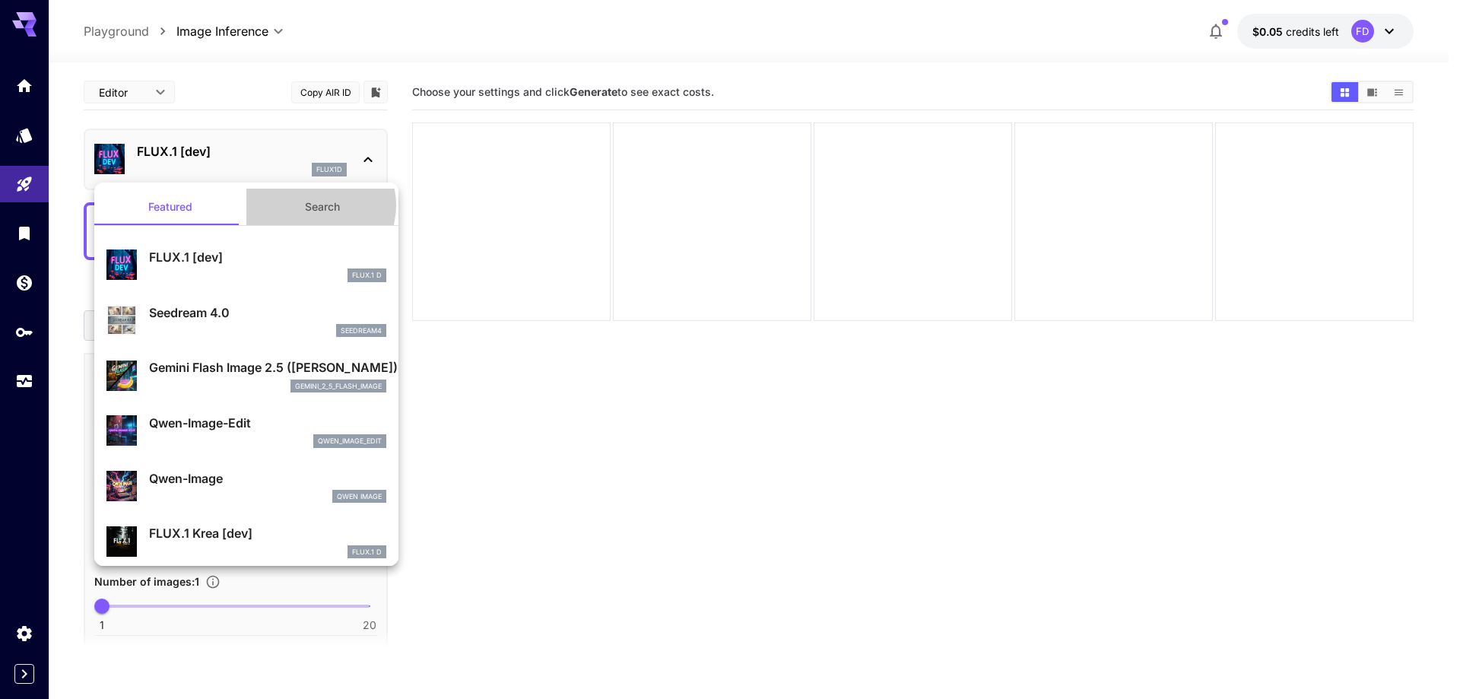
click at [309, 205] on button "Search" at bounding box center [322, 207] width 152 height 37
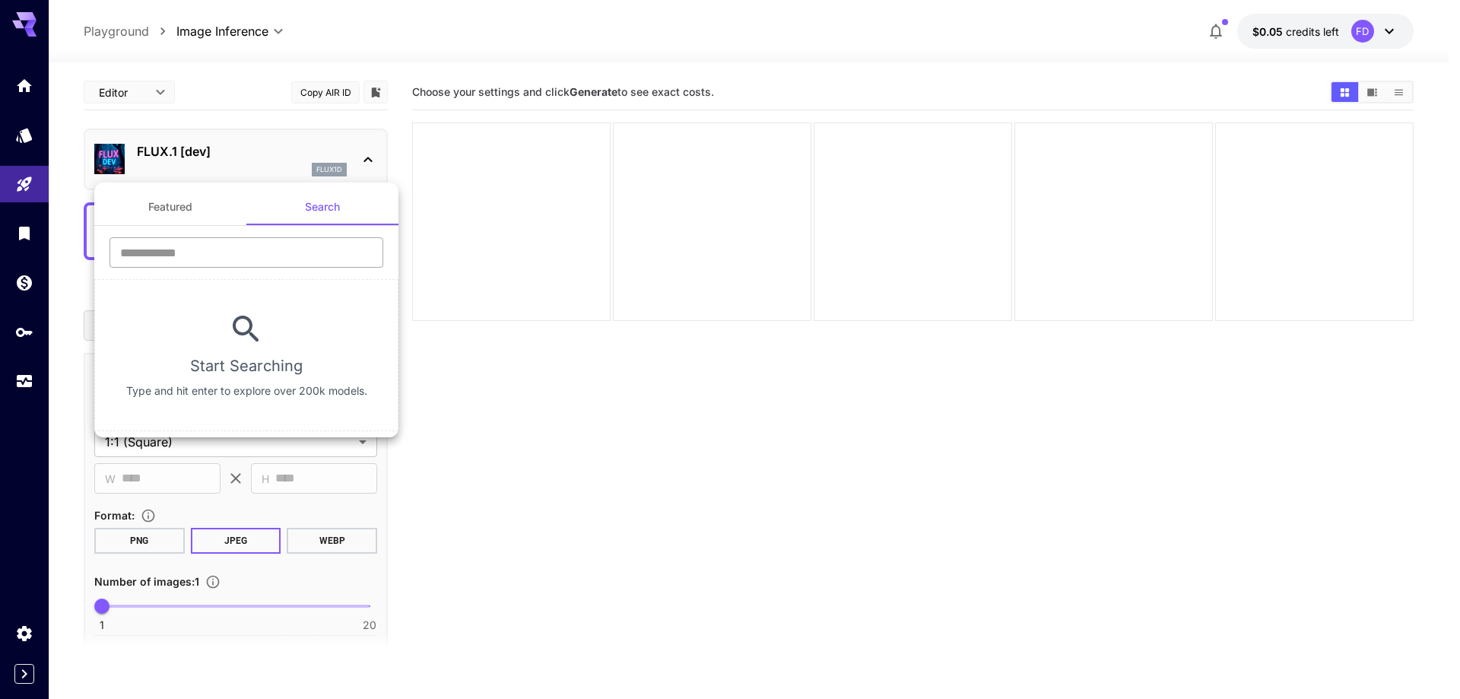
click at [237, 243] on input "text" at bounding box center [247, 252] width 274 height 30
type input "****"
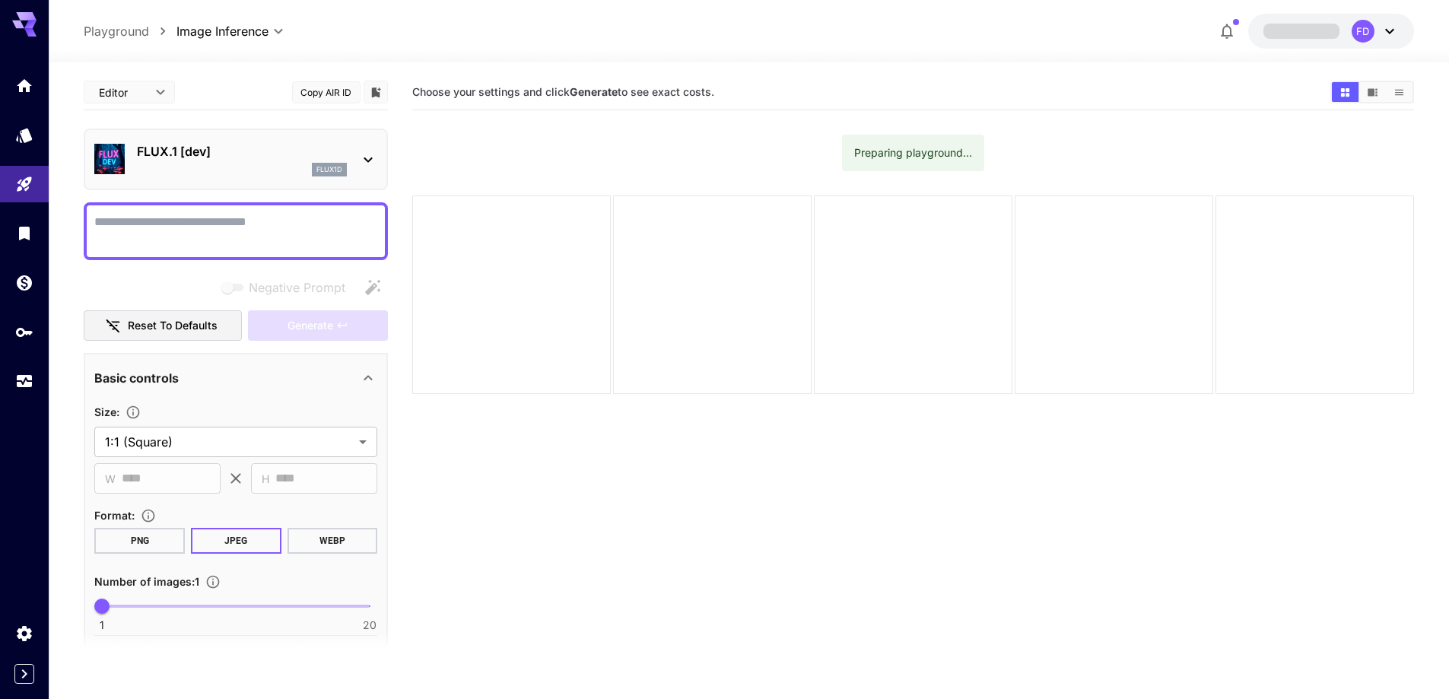
click at [218, 170] on div "flux1d" at bounding box center [242, 170] width 210 height 14
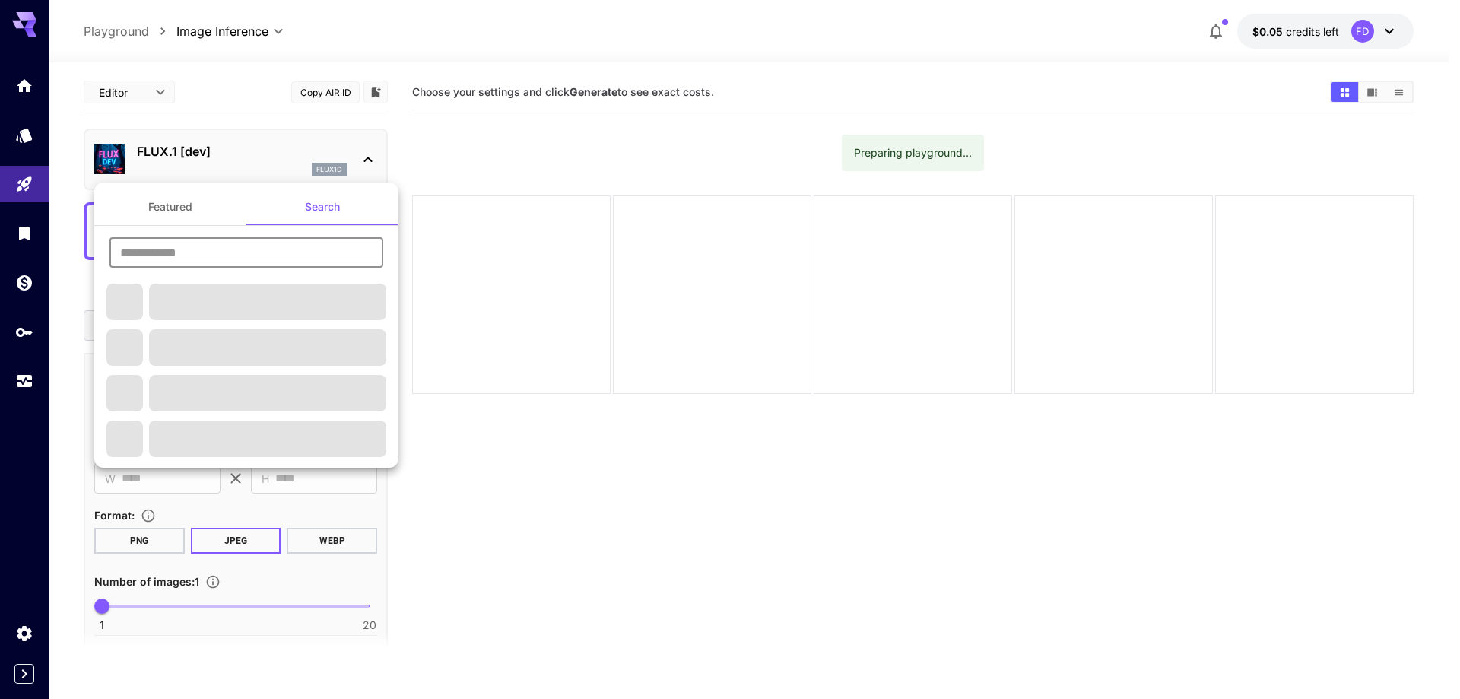
click at [256, 263] on input "text" at bounding box center [247, 252] width 274 height 30
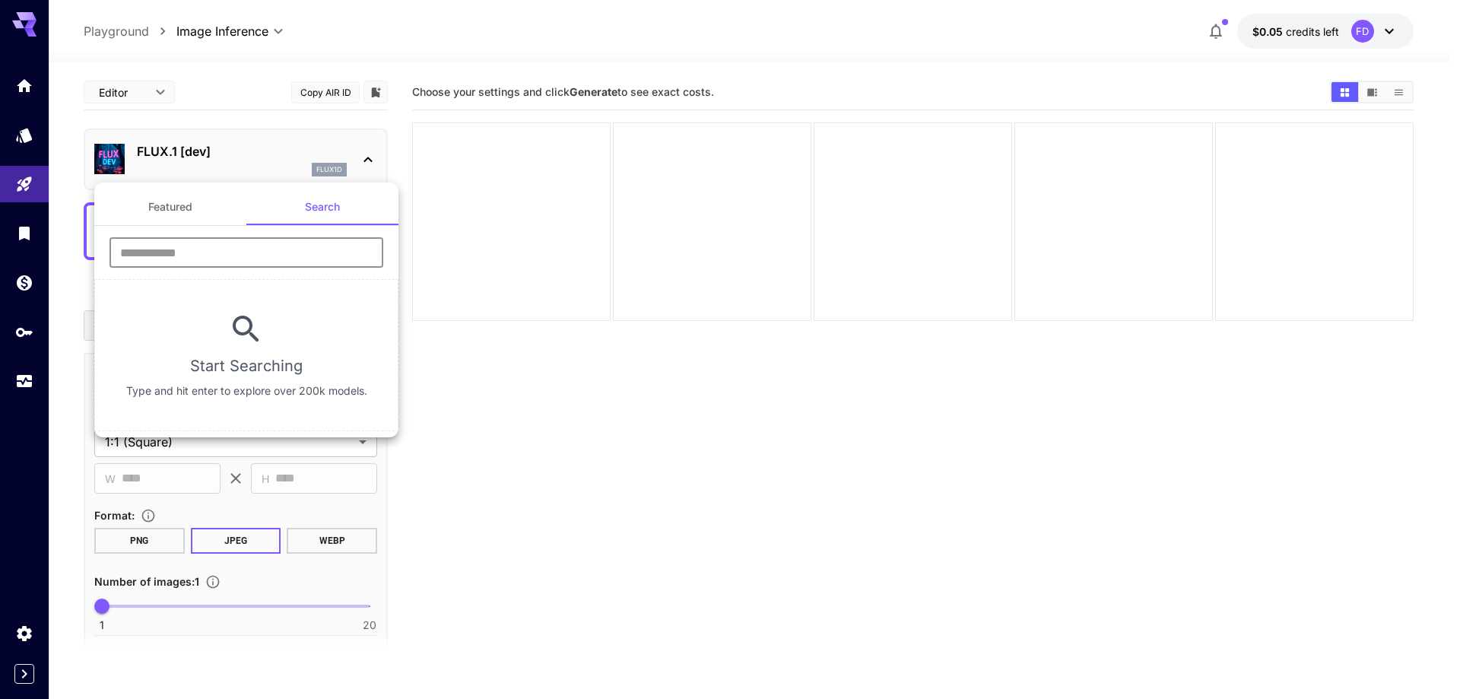
click at [254, 258] on input "text" at bounding box center [247, 252] width 274 height 30
click at [248, 246] on input "text" at bounding box center [247, 252] width 274 height 30
click at [243, 154] on div at bounding box center [730, 349] width 1460 height 699
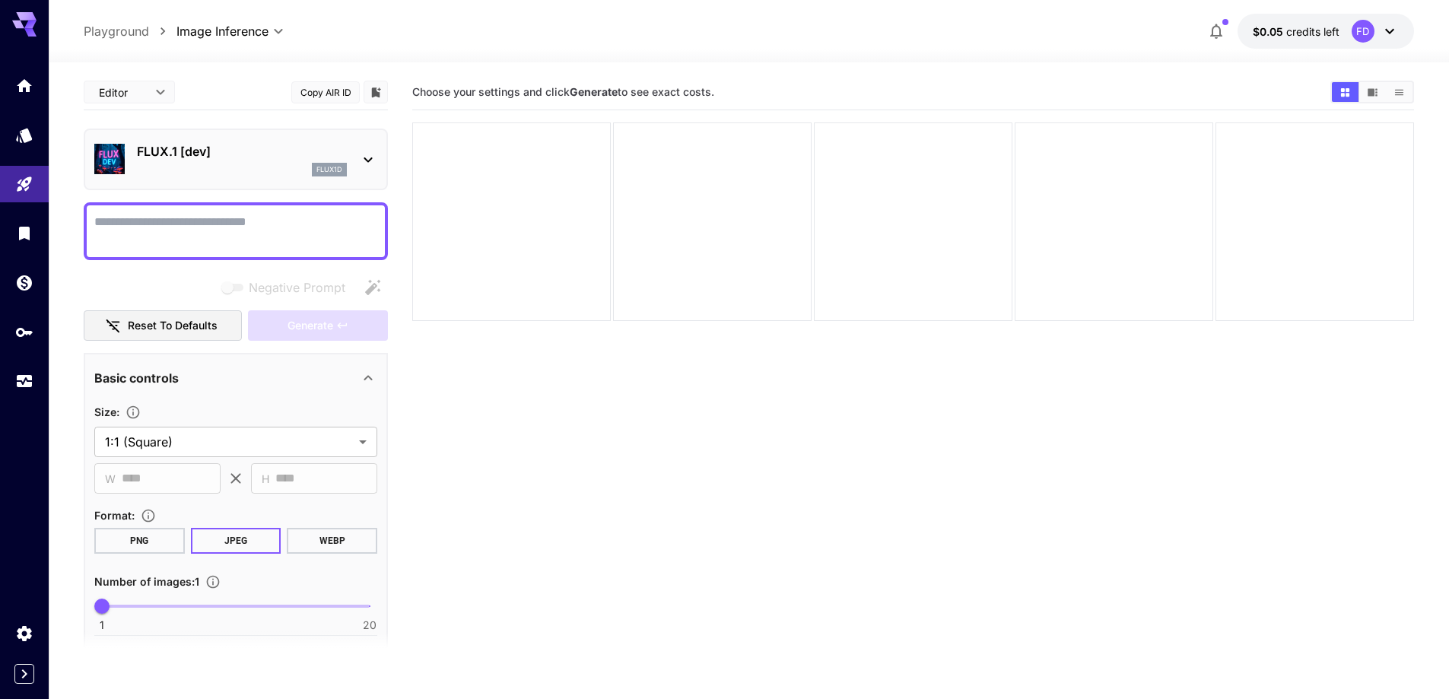
click at [235, 218] on textarea "Negative Prompt" at bounding box center [235, 231] width 283 height 37
click at [199, 154] on p "FLUX.1 [dev]" at bounding box center [242, 151] width 210 height 18
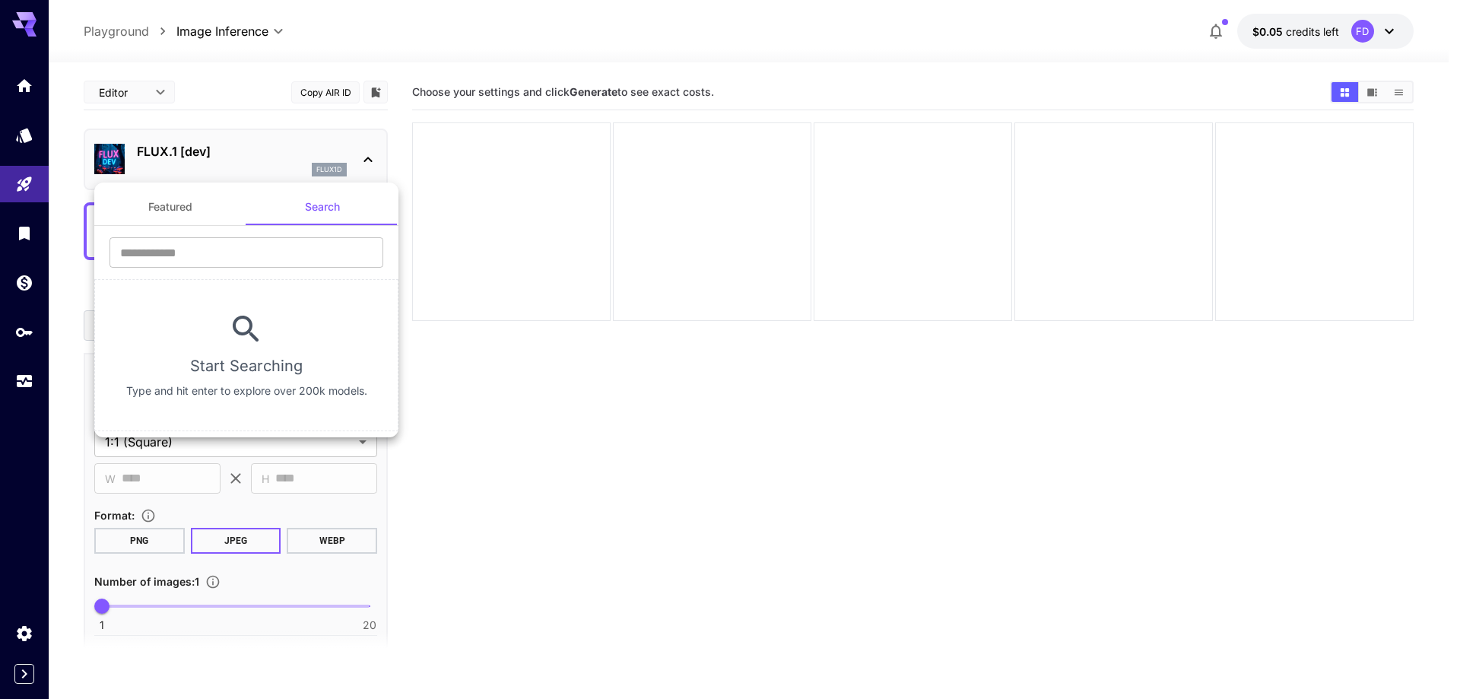
click at [192, 207] on button "Featured" at bounding box center [170, 207] width 152 height 37
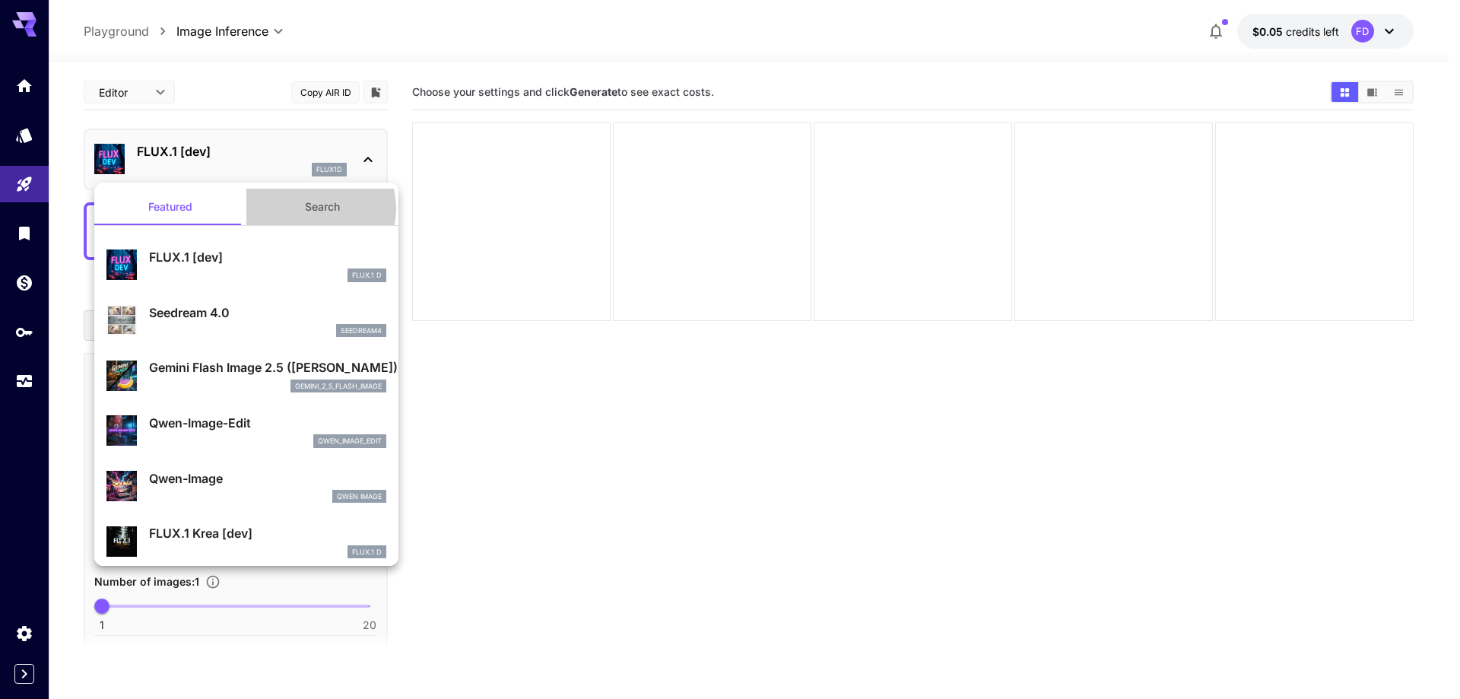
click at [308, 208] on button "Search" at bounding box center [322, 207] width 152 height 37
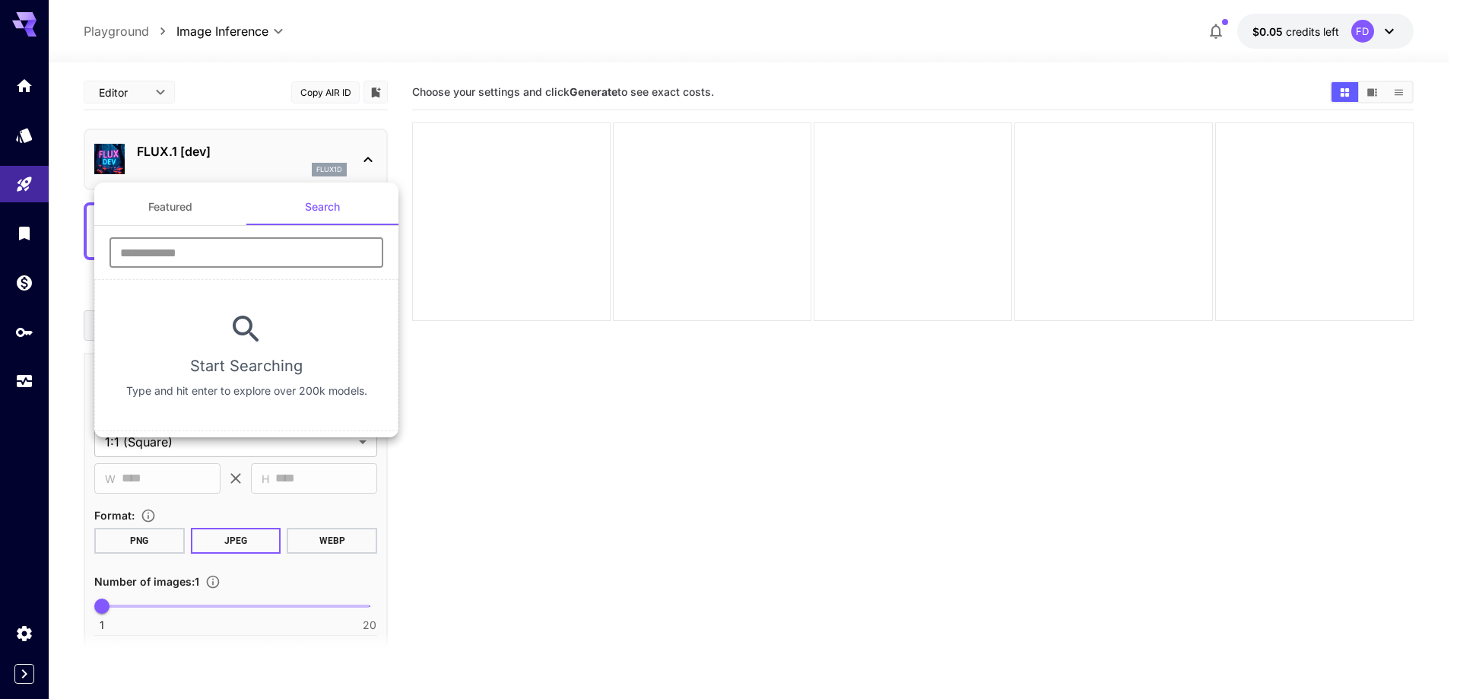
click at [265, 237] on input "text" at bounding box center [247, 252] width 274 height 30
type input "****"
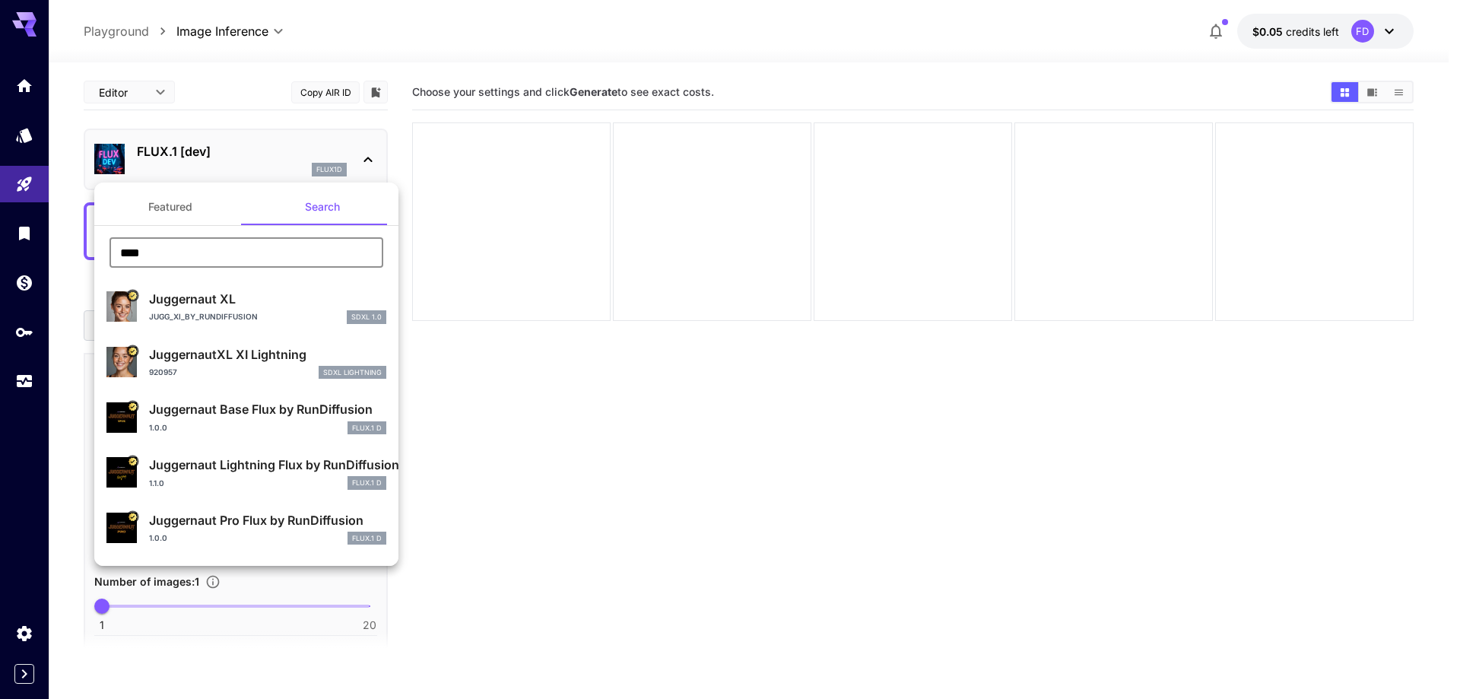
click at [227, 310] on div "Jugg_XI_by_RunDiffusion SDXL 1.0" at bounding box center [267, 317] width 237 height 14
type input "**"
type input "***"
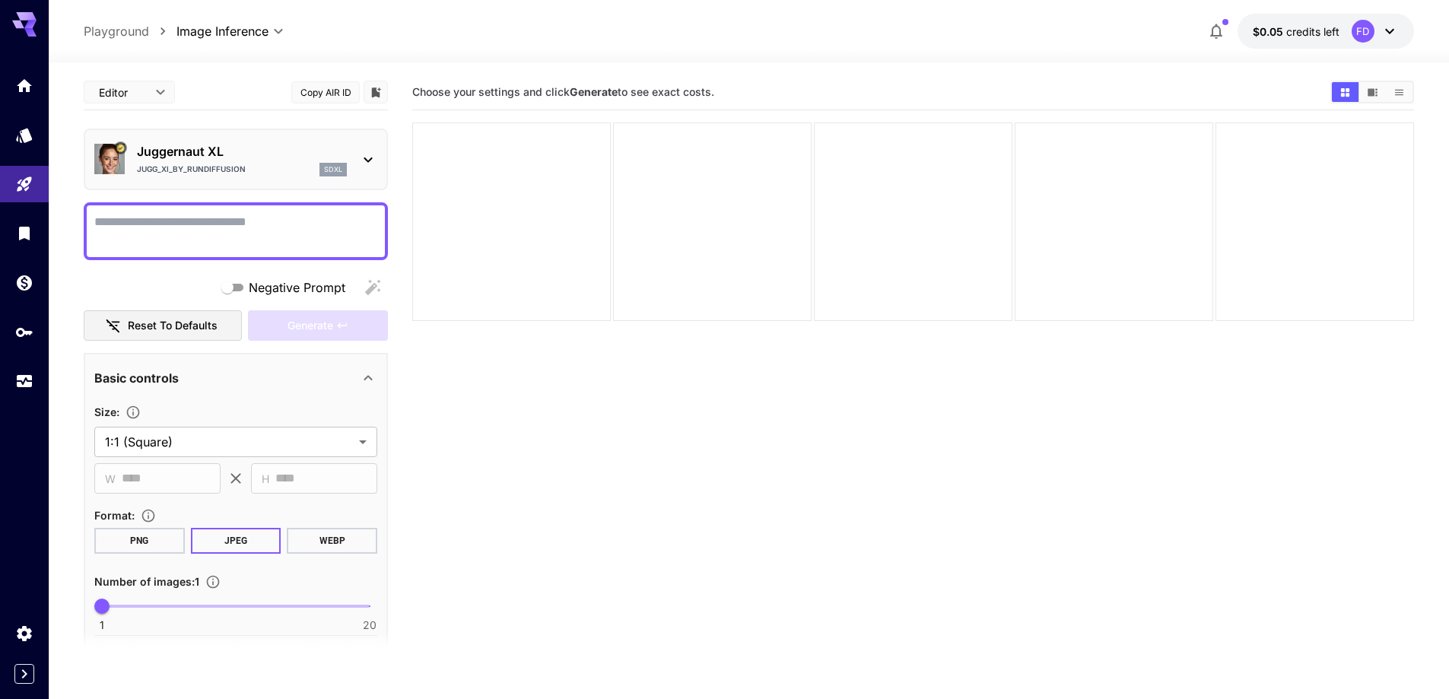
click at [291, 235] on textarea "Negative Prompt" at bounding box center [235, 231] width 283 height 37
paste textarea "**********"
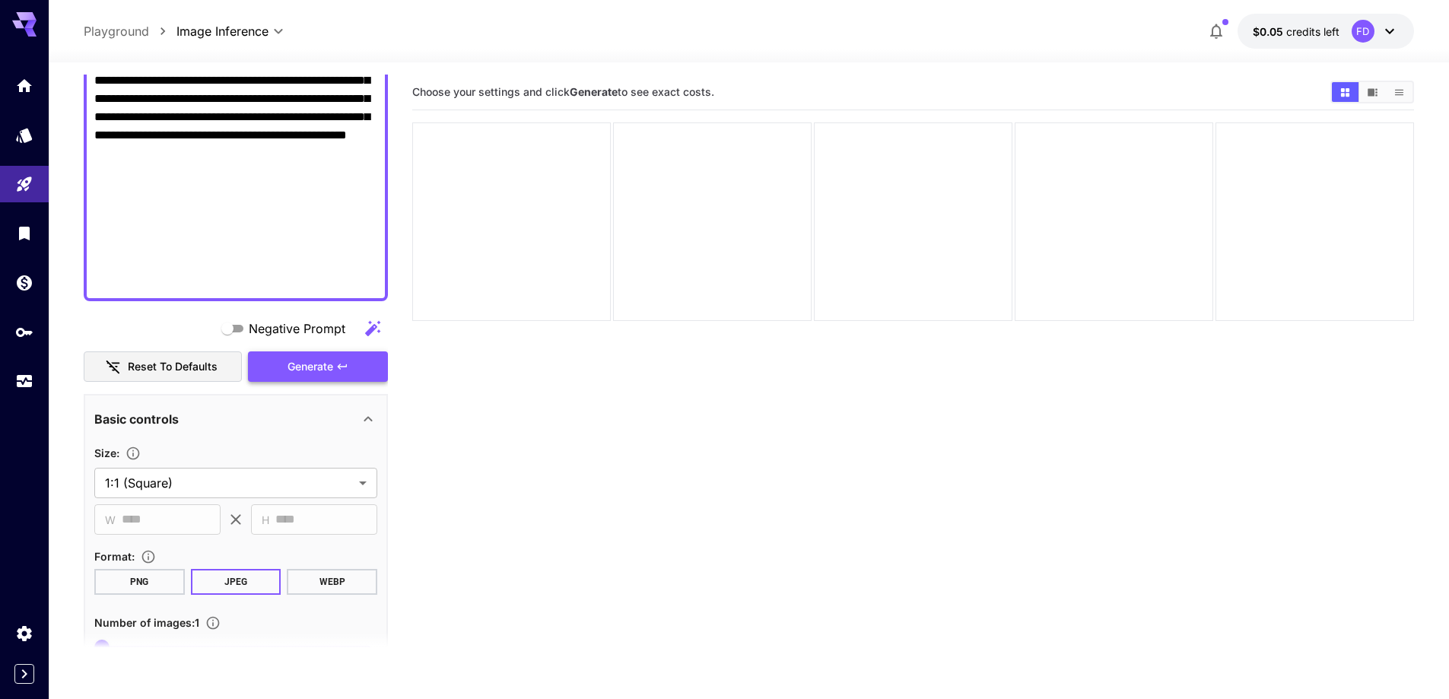
scroll to position [820, 0]
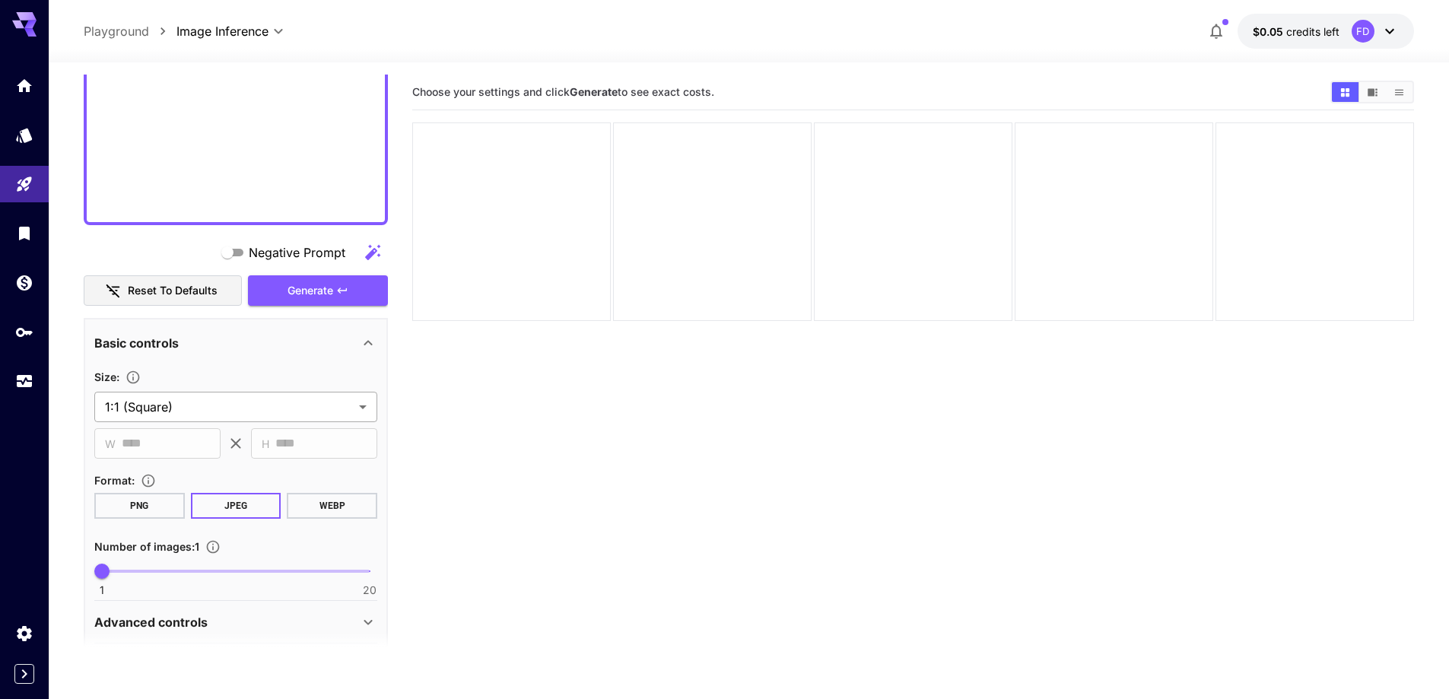
type textarea "**********"
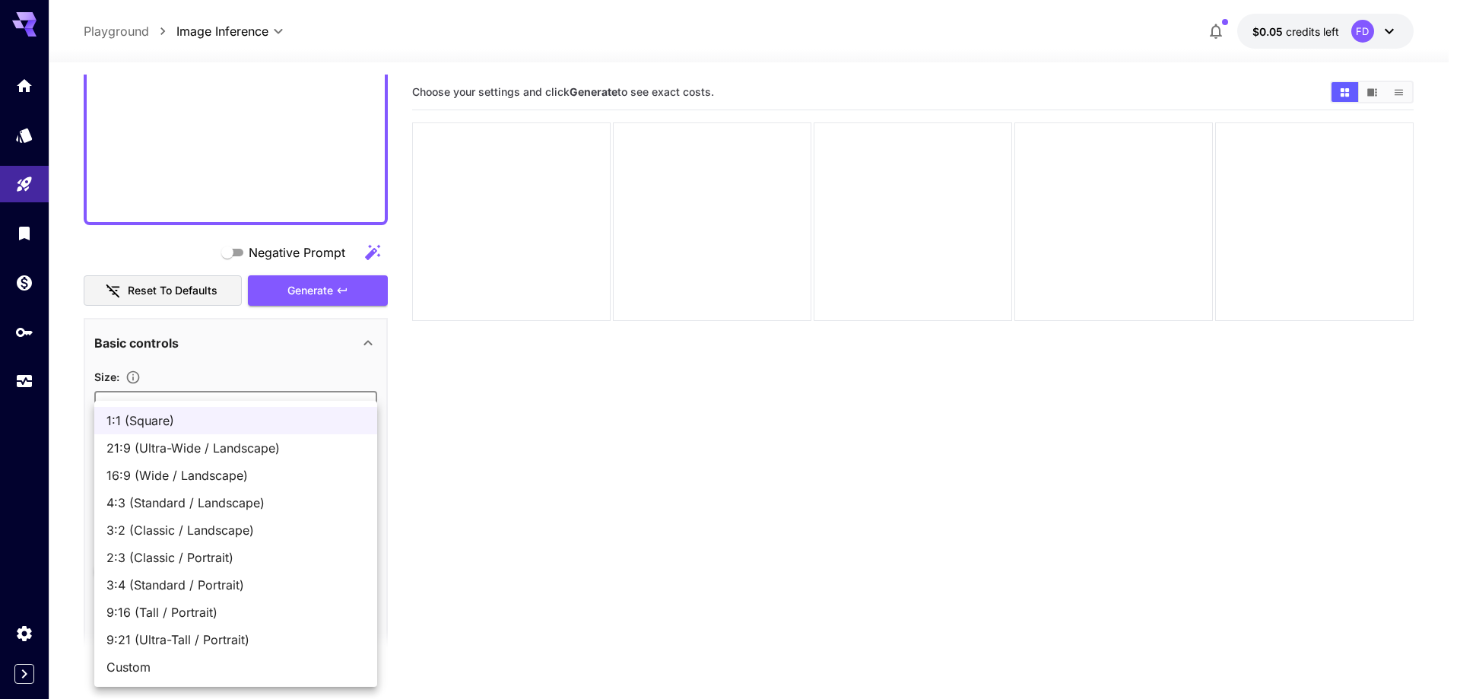
click at [249, 399] on body "**********" at bounding box center [730, 409] width 1460 height 819
click at [253, 472] on span "16:9 (Wide / Landscape)" at bounding box center [235, 475] width 259 height 18
type input "**********"
type input "****"
type input "***"
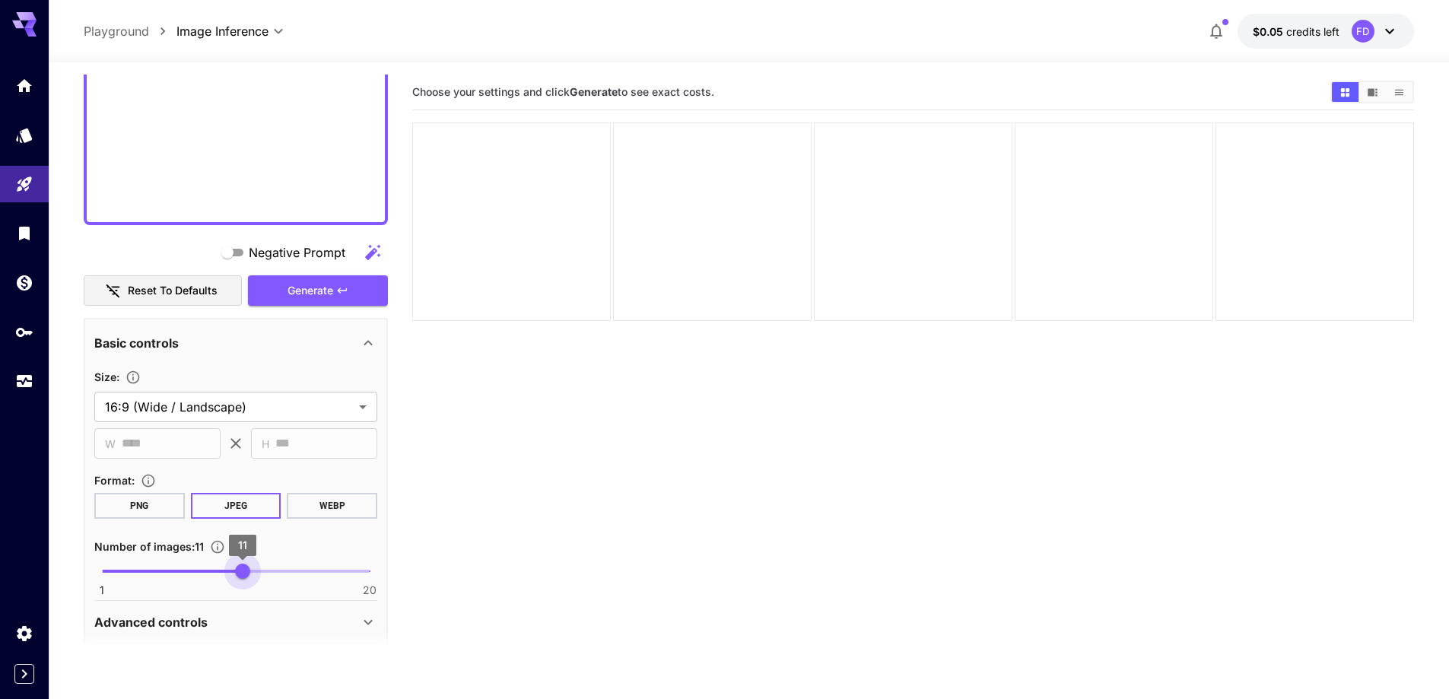
type input "**"
drag, startPoint x: 237, startPoint y: 573, endPoint x: 256, endPoint y: 576, distance: 20.0
click at [256, 576] on span "1 20 12" at bounding box center [236, 571] width 268 height 23
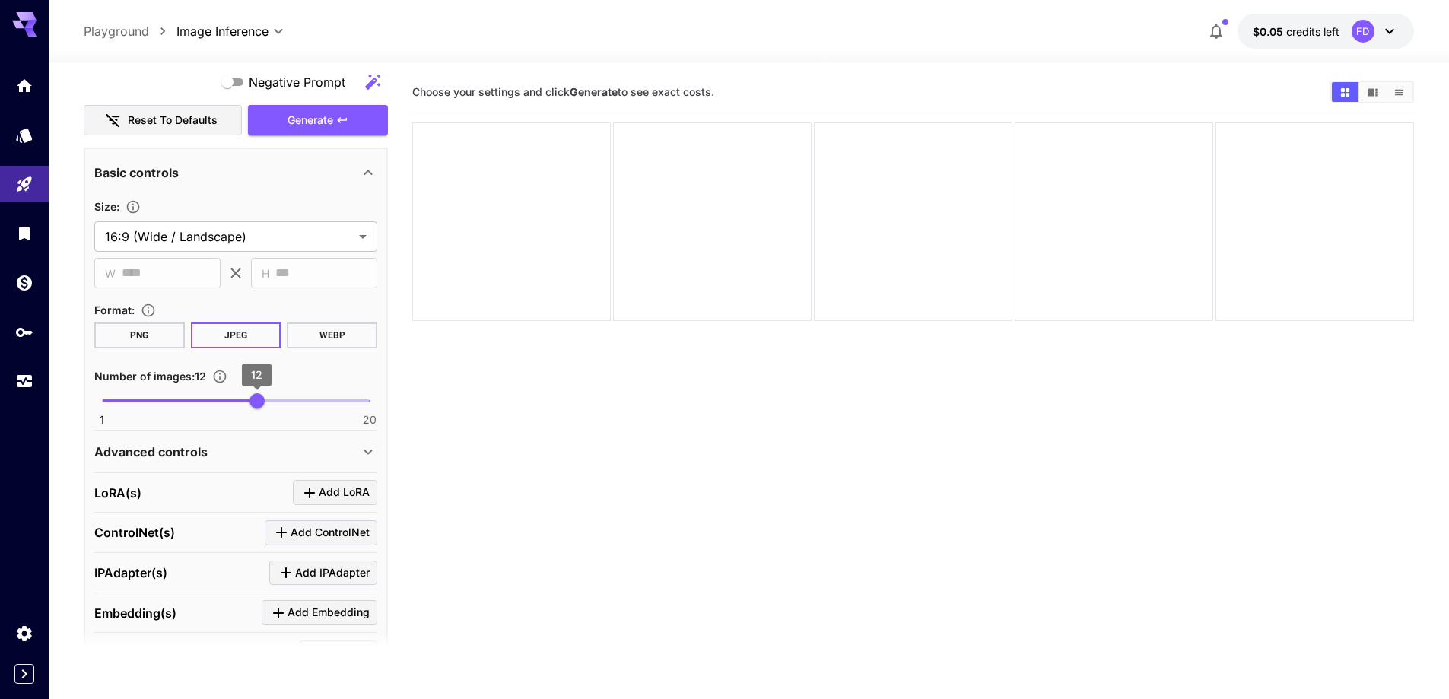
scroll to position [1048, 0]
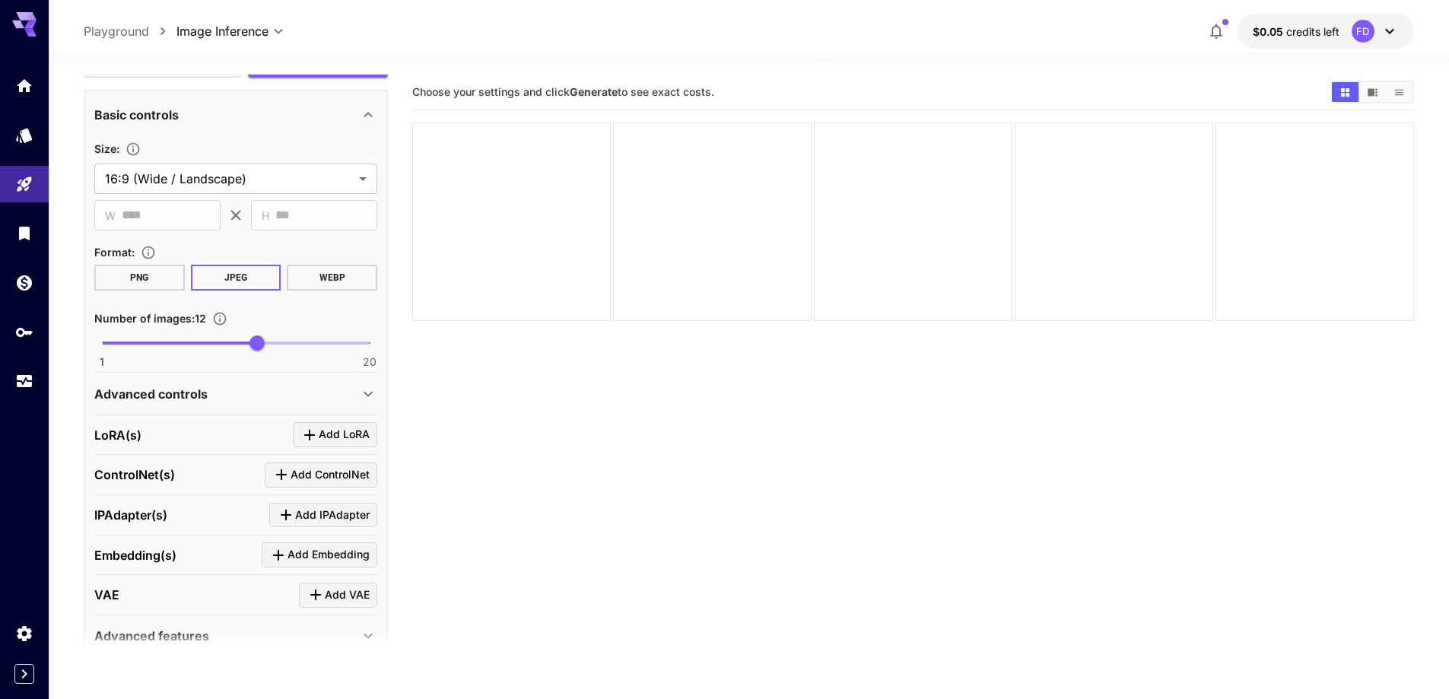
click at [281, 402] on div "Advanced controls" at bounding box center [226, 394] width 265 height 18
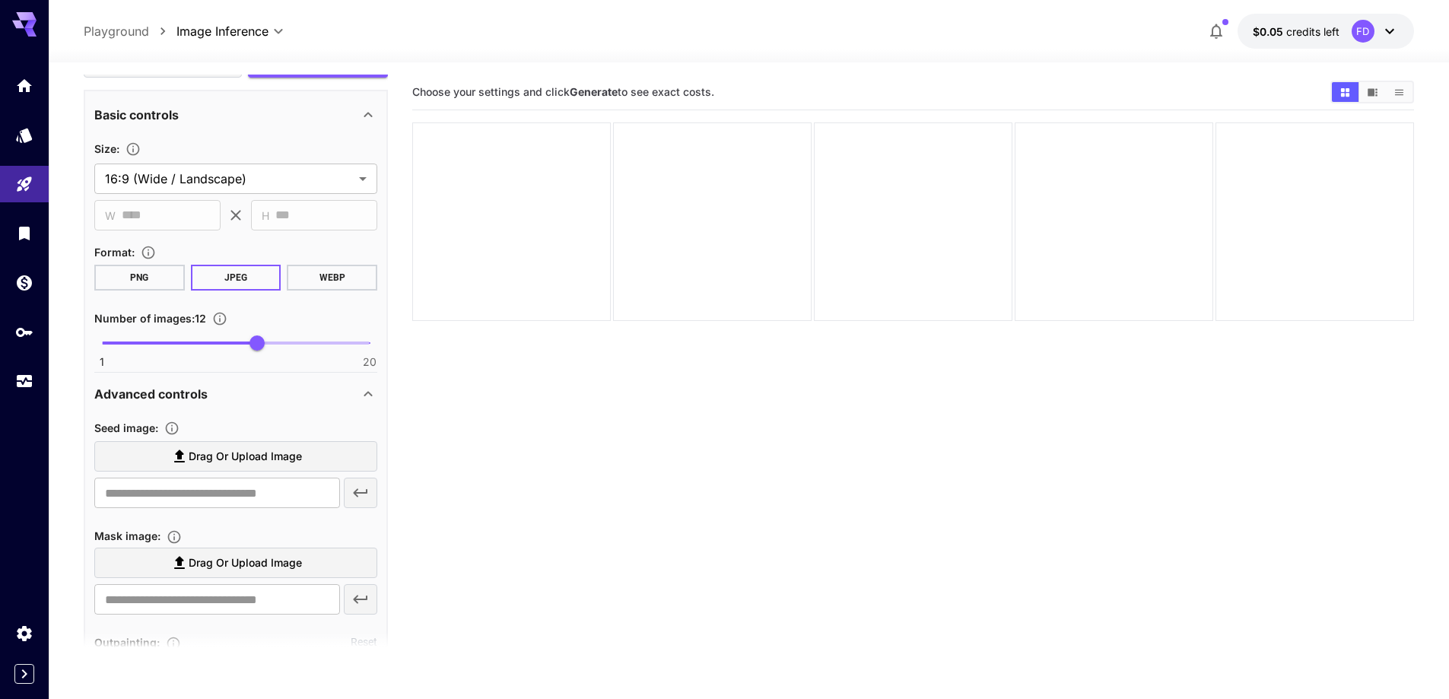
click at [265, 465] on span "Drag or upload image" at bounding box center [245, 456] width 113 height 19
click at [0, 0] on input "Drag or upload image" at bounding box center [0, 0] width 0 height 0
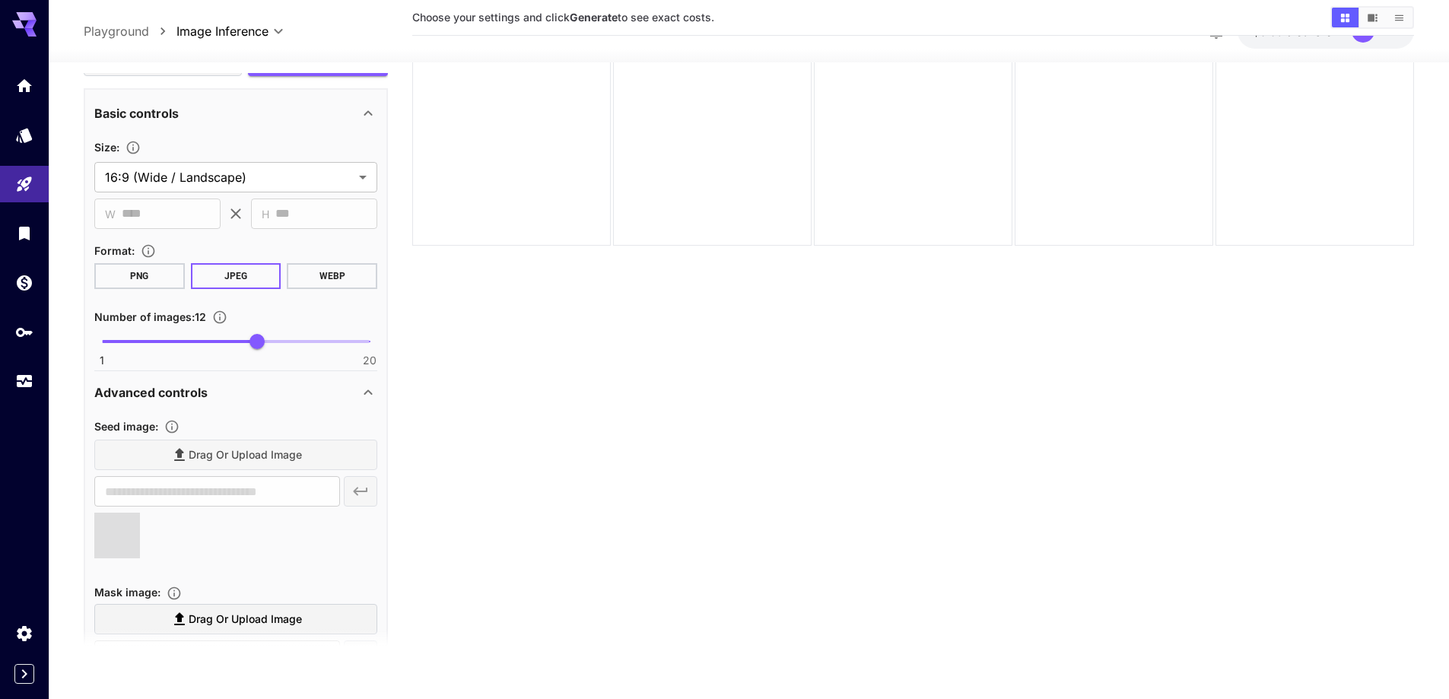
scroll to position [120, 0]
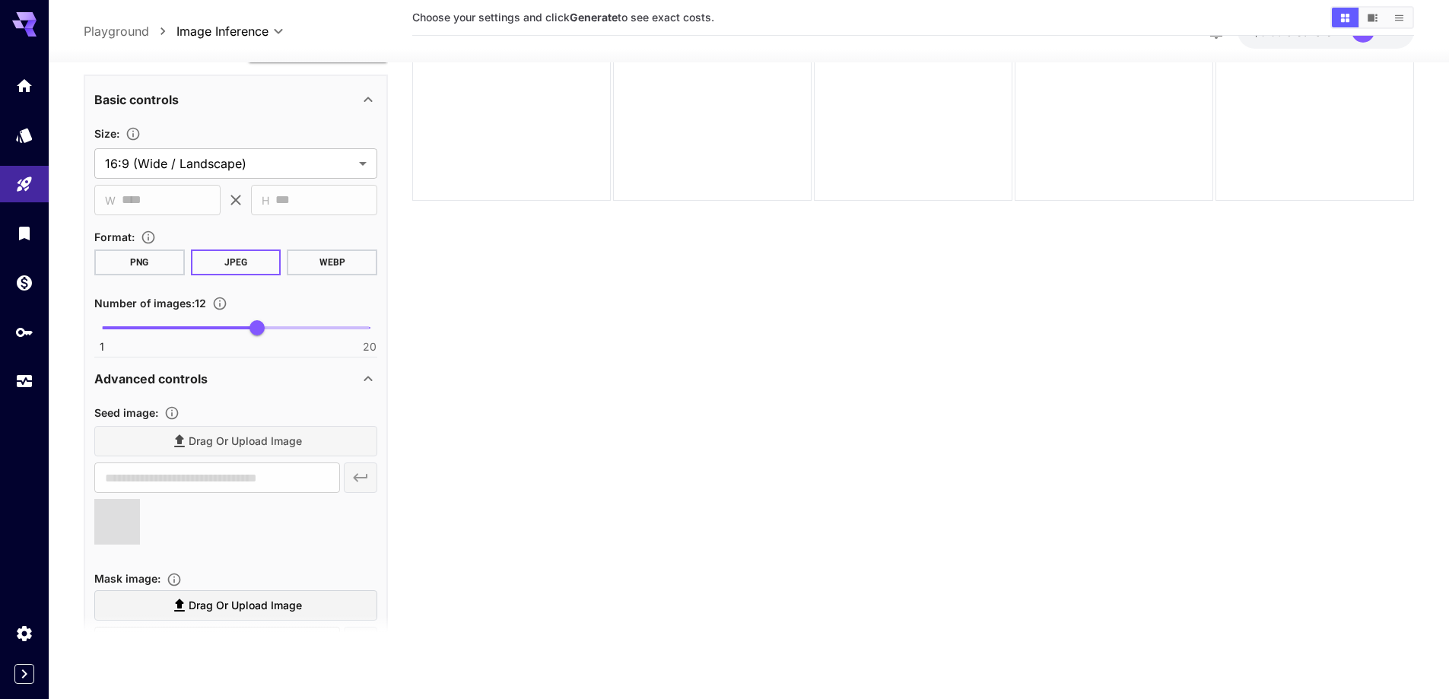
type input "**********"
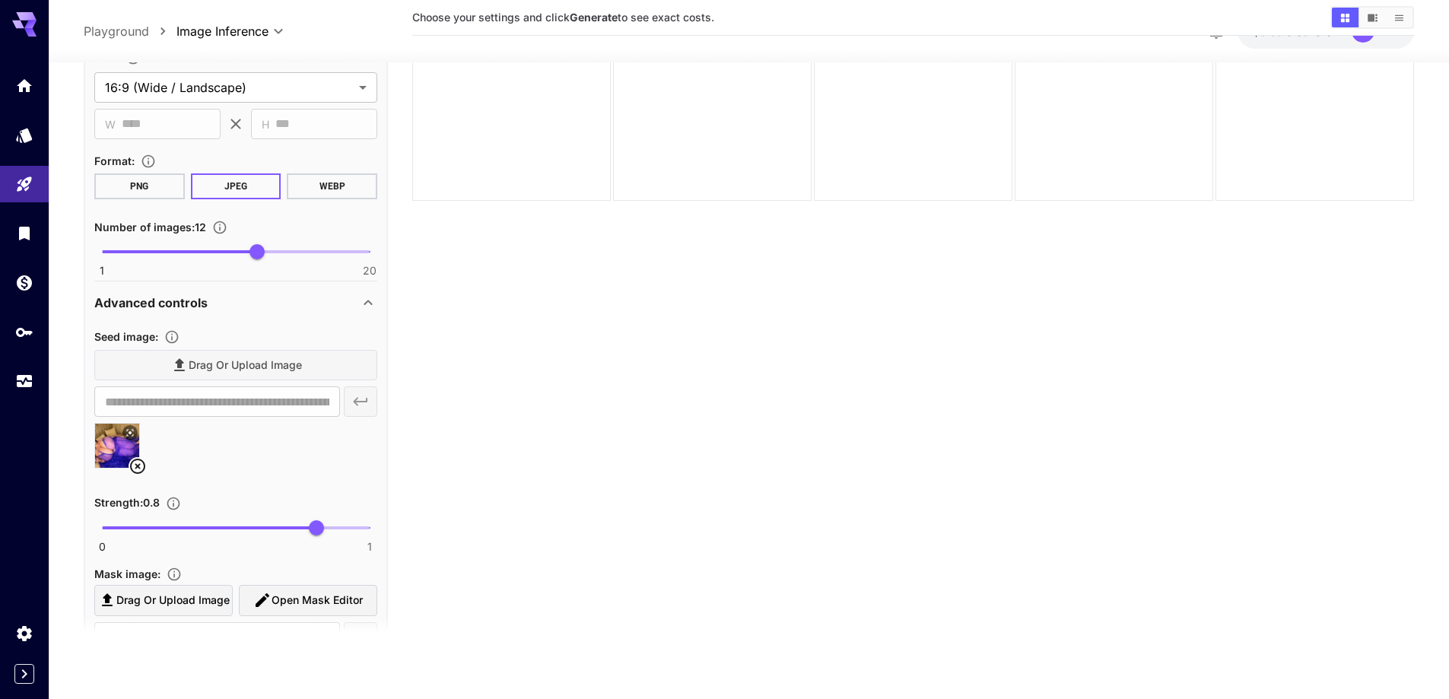
scroll to position [1200, 0]
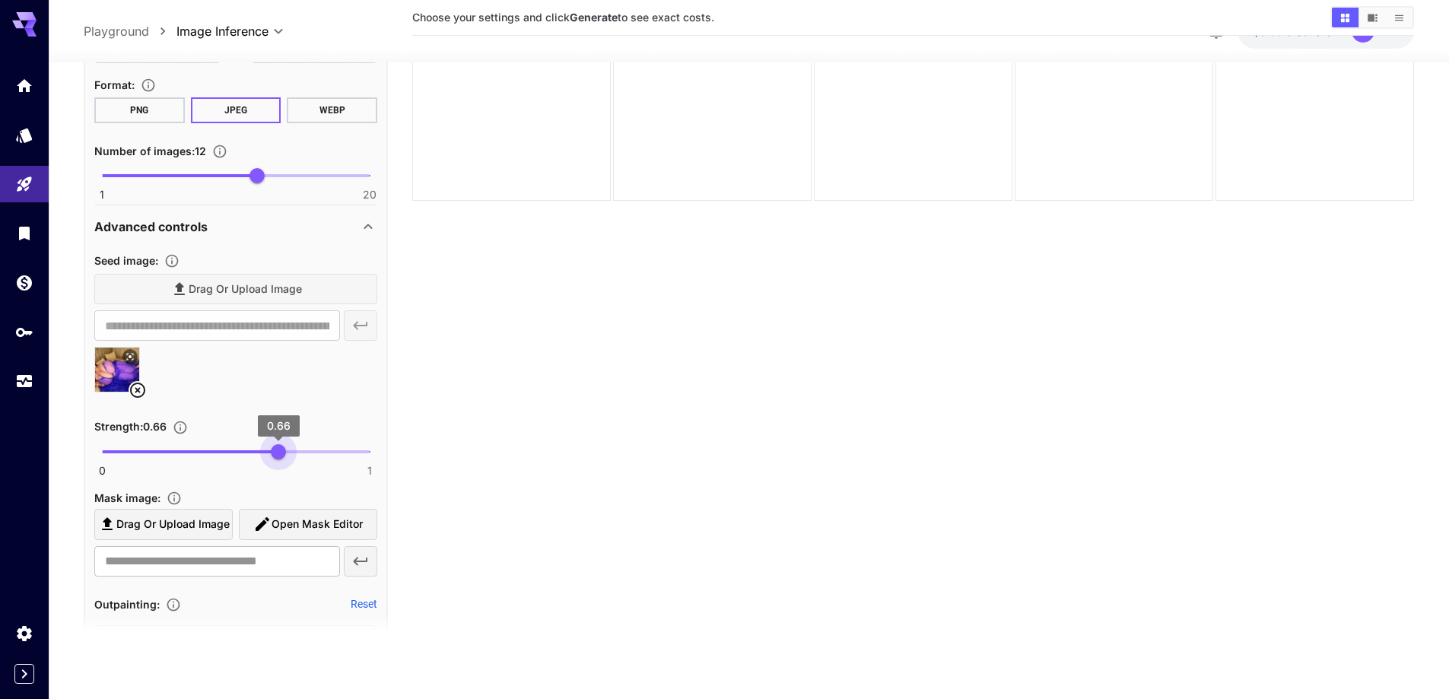
type input "****"
click at [281, 454] on span "0 1 0.67" at bounding box center [236, 451] width 268 height 23
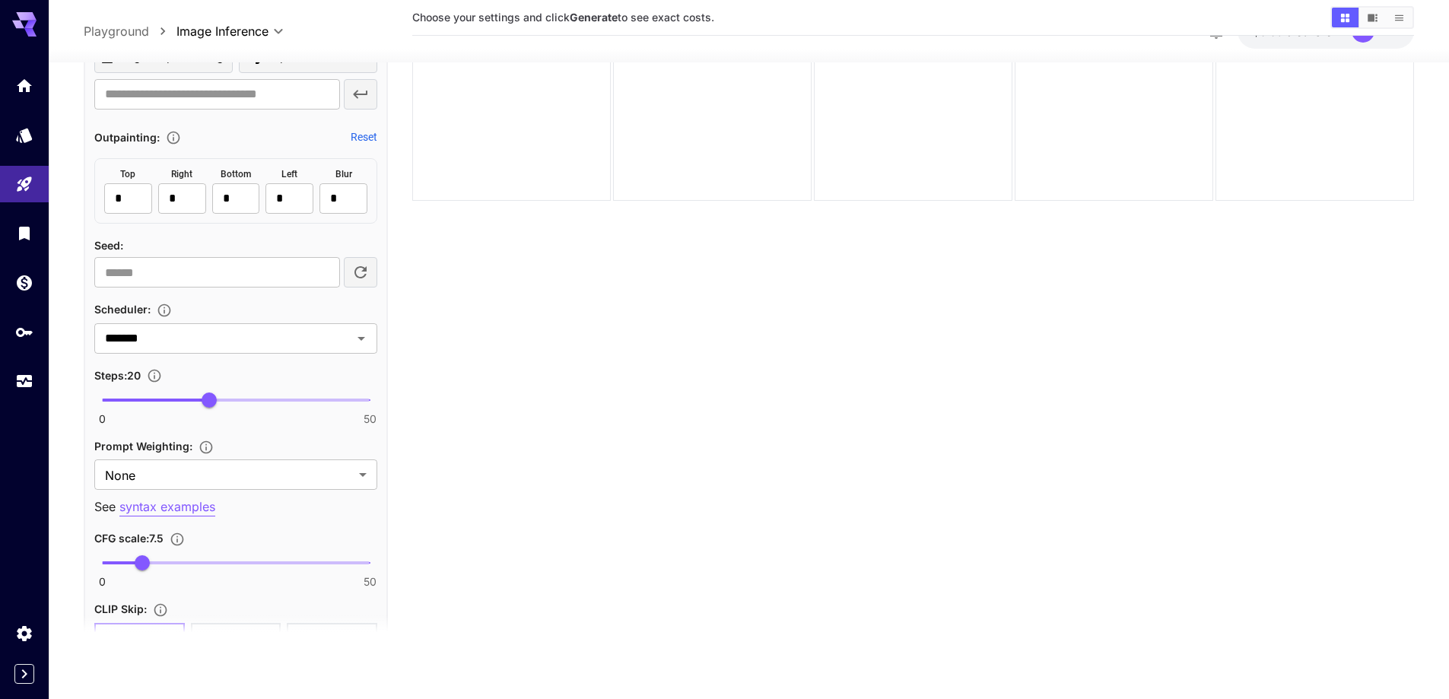
scroll to position [1733, 0]
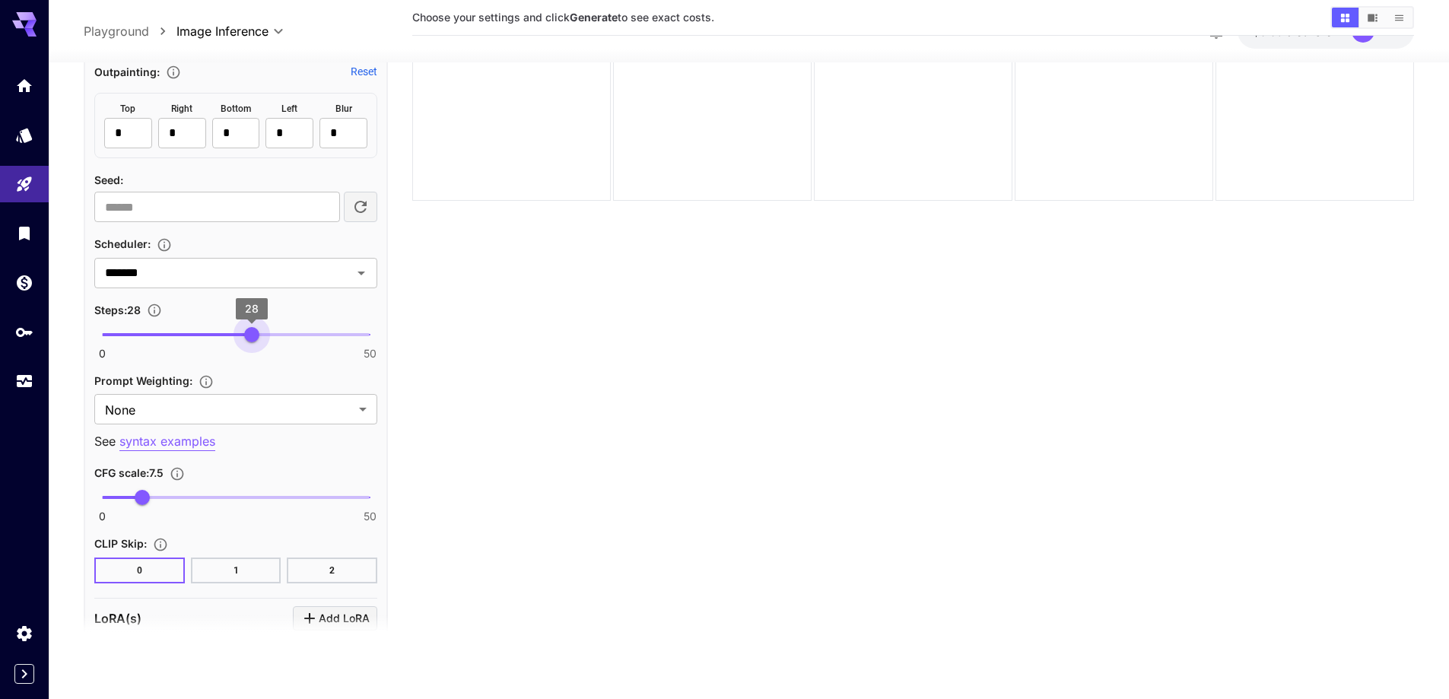
type input "**"
drag, startPoint x: 243, startPoint y: 331, endPoint x: 256, endPoint y: 330, distance: 13.0
click at [256, 330] on span "0 50 29" at bounding box center [236, 334] width 268 height 23
click at [212, 412] on body "**********" at bounding box center [724, 289] width 1449 height 819
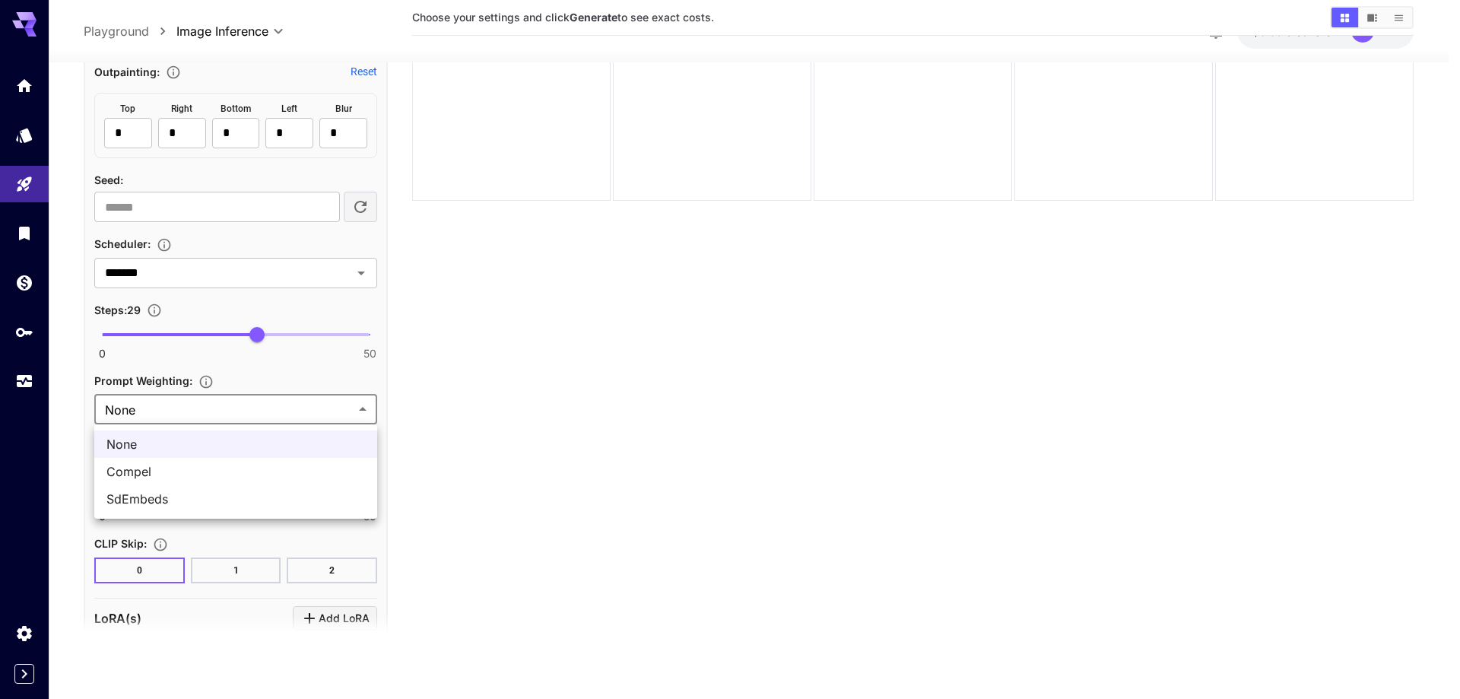
click at [187, 510] on li "SdEmbeds" at bounding box center [235, 498] width 283 height 27
type input "********"
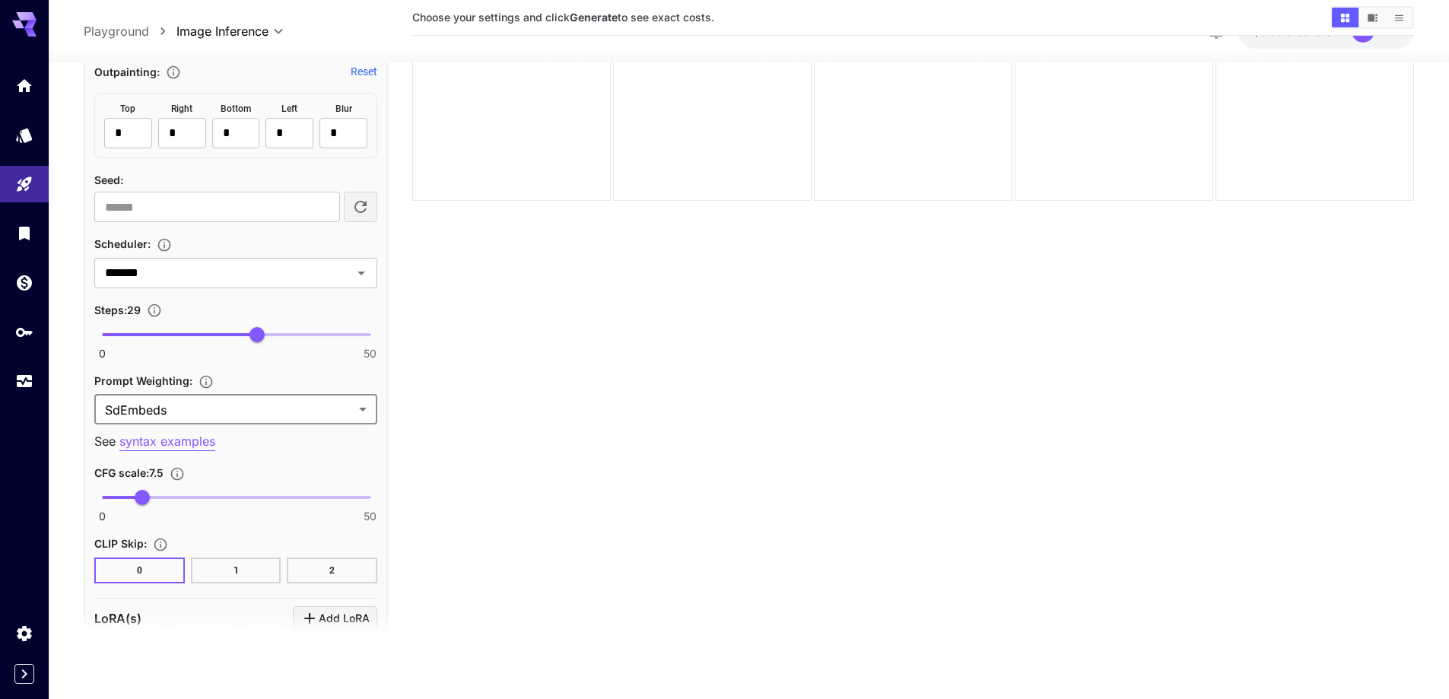
type input "***"
click at [122, 496] on span "0 50 3.8" at bounding box center [236, 497] width 268 height 23
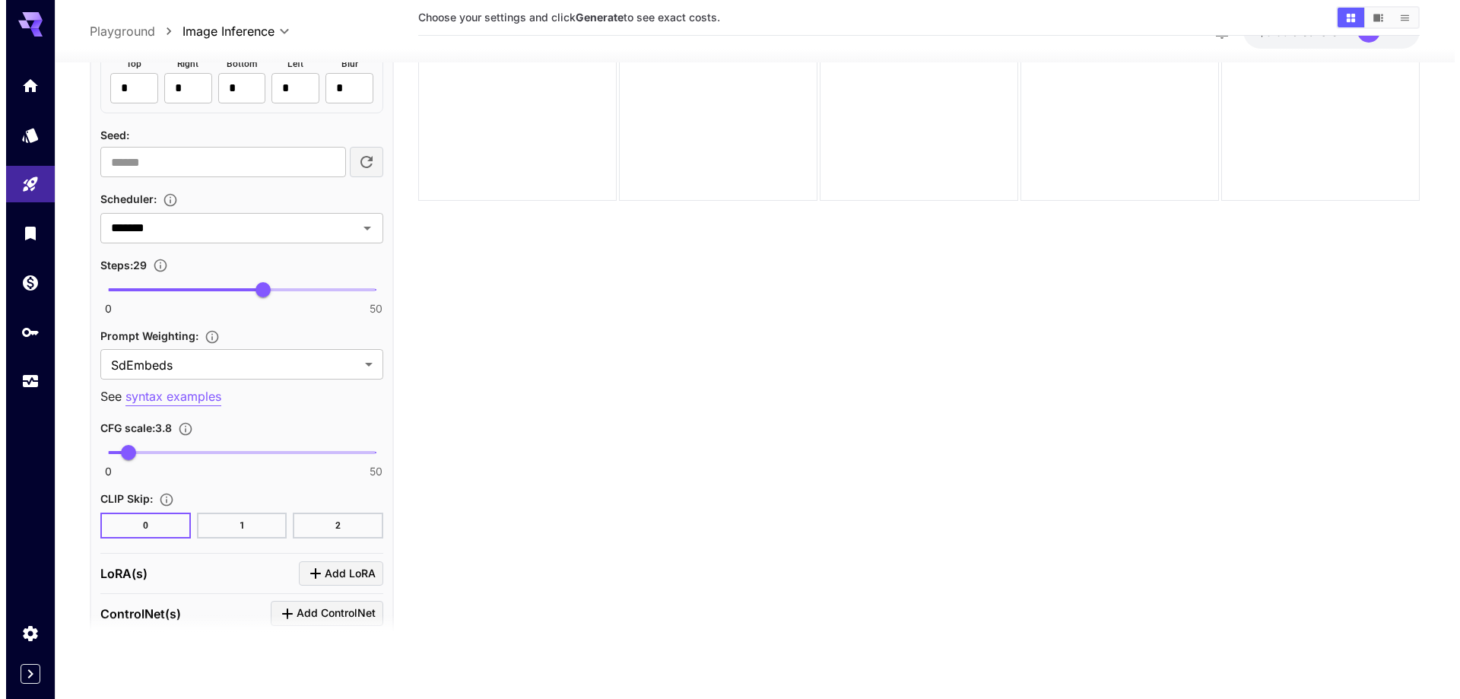
scroll to position [1885, 0]
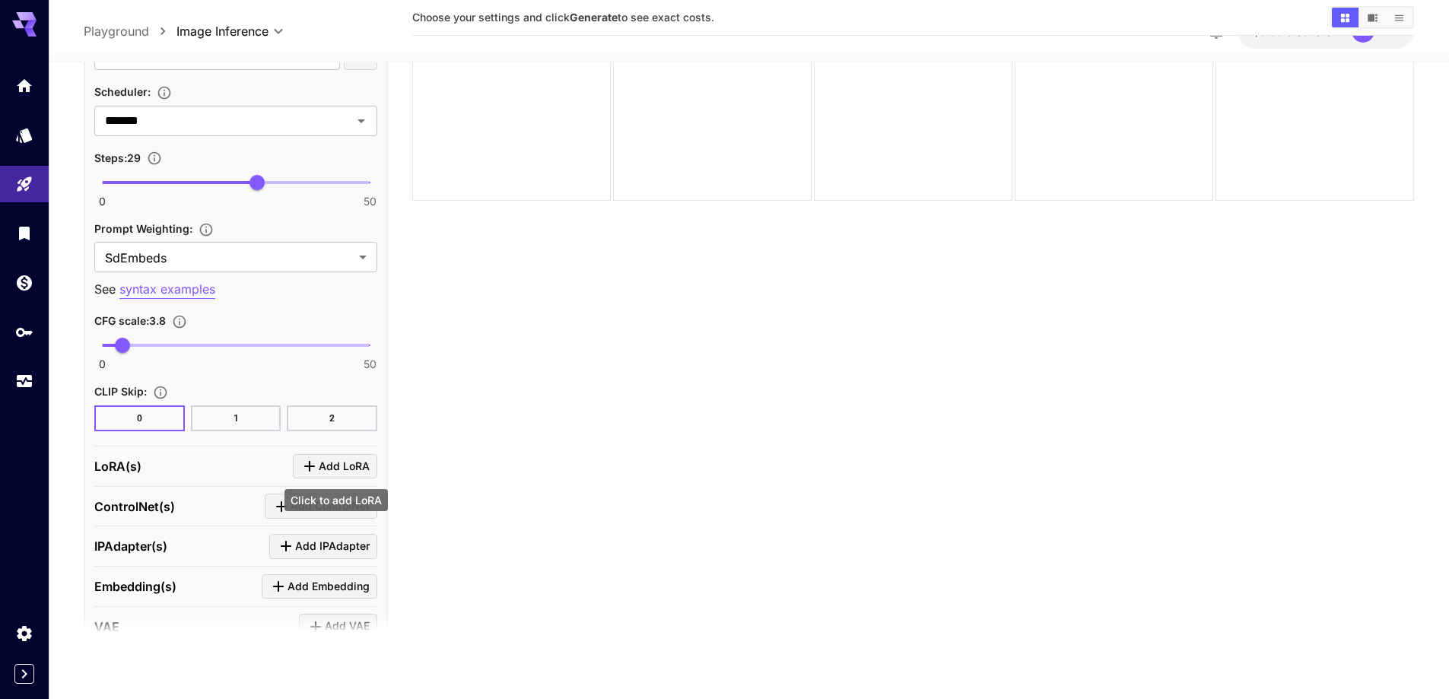
click at [318, 466] on icon "Click to add LoRA" at bounding box center [309, 466] width 18 height 18
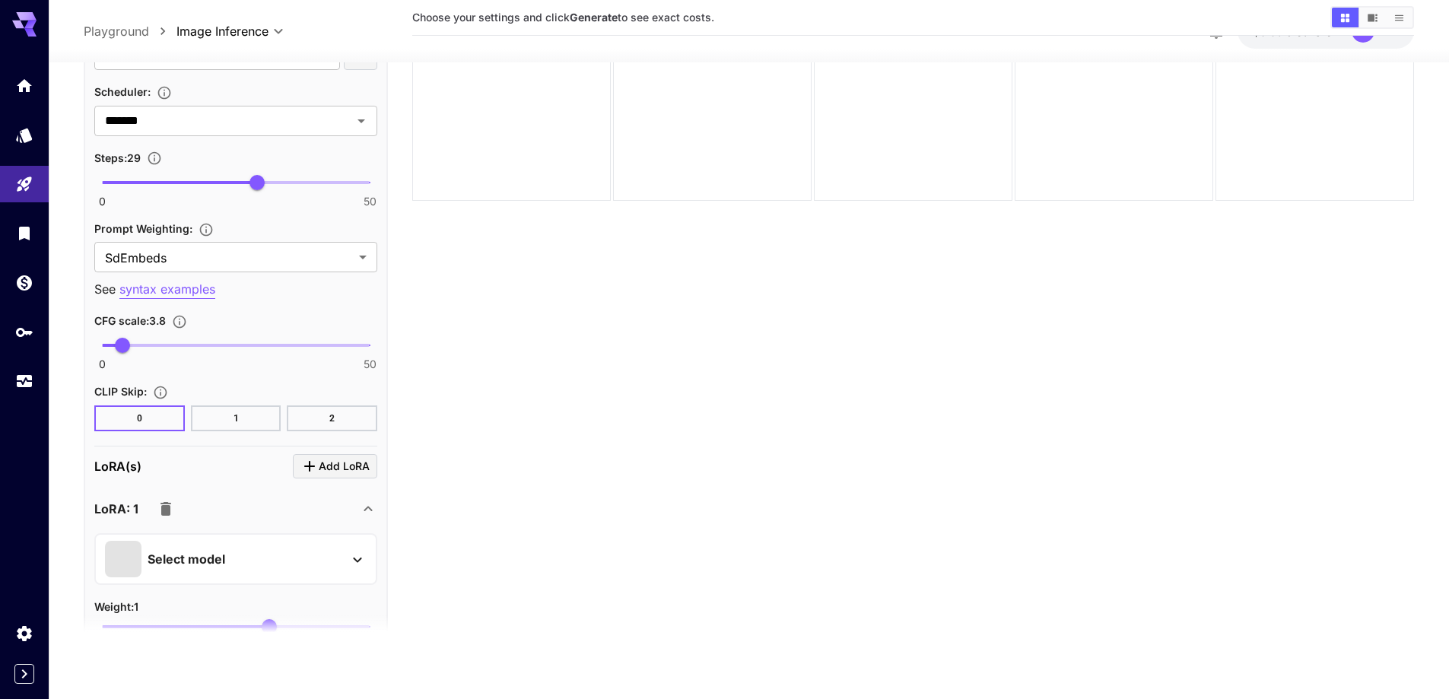
click at [303, 561] on div "Select model" at bounding box center [223, 559] width 237 height 37
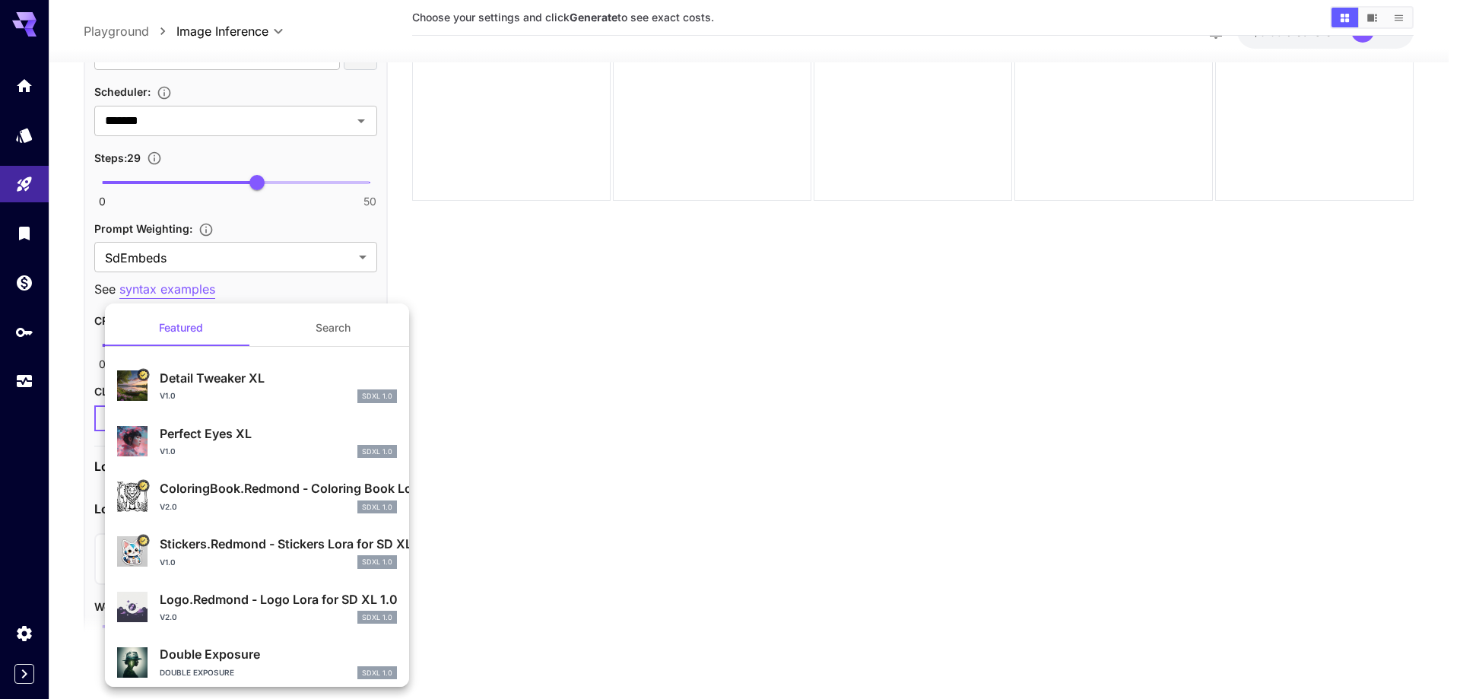
click at [362, 325] on button "Search" at bounding box center [333, 328] width 152 height 37
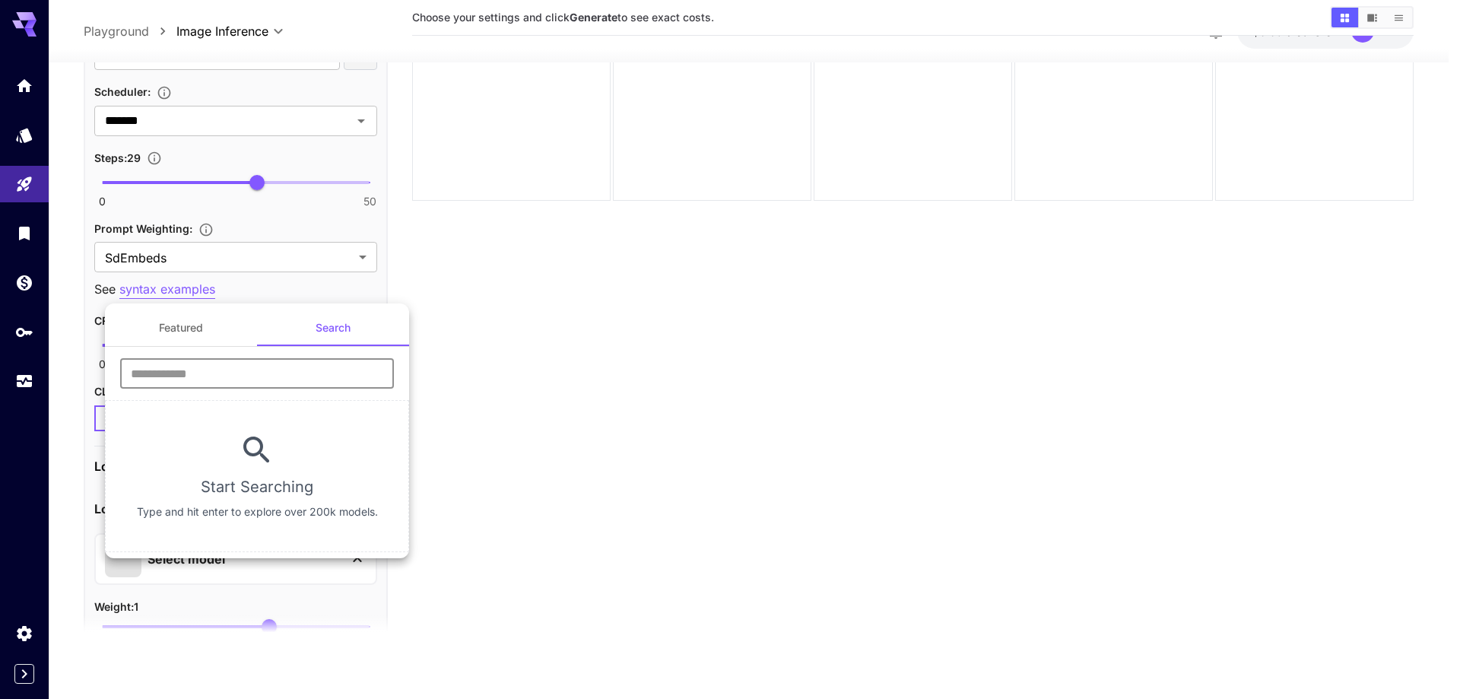
click at [315, 386] on input "text" at bounding box center [257, 373] width 274 height 30
type input "****"
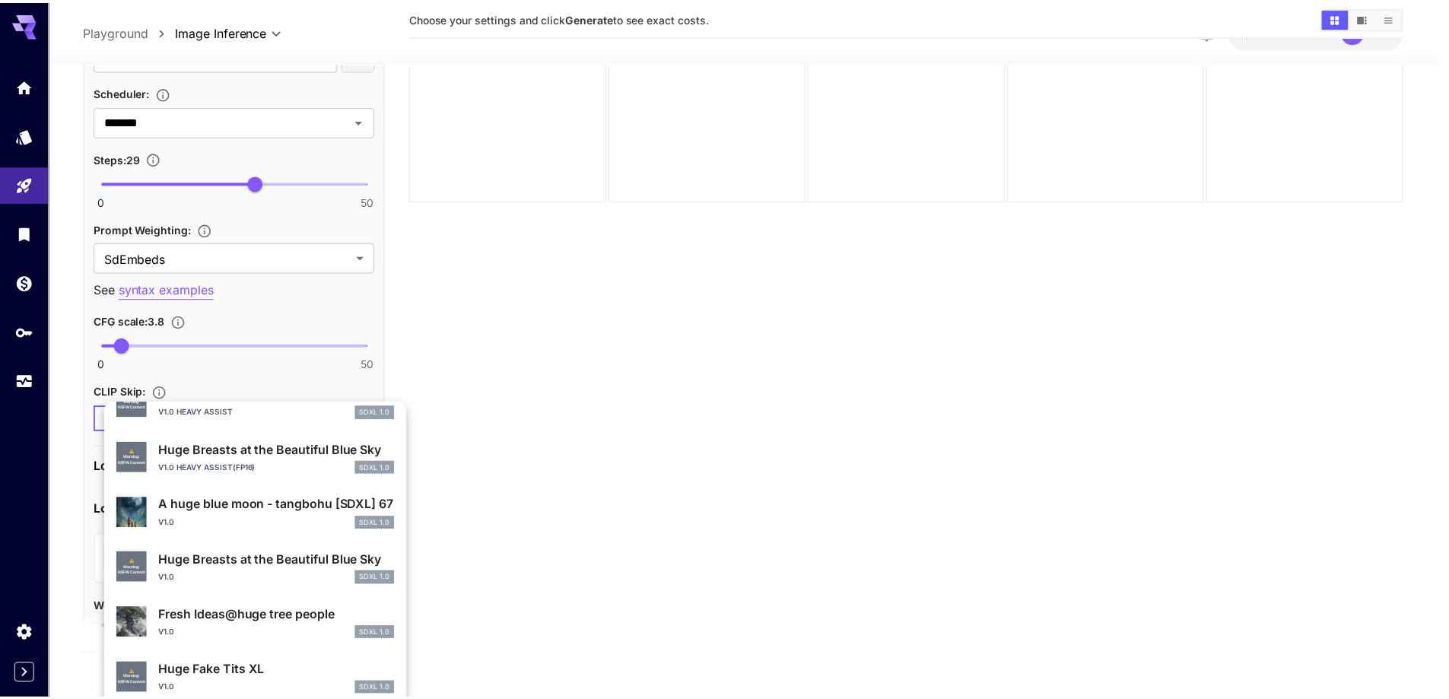
scroll to position [381, 0]
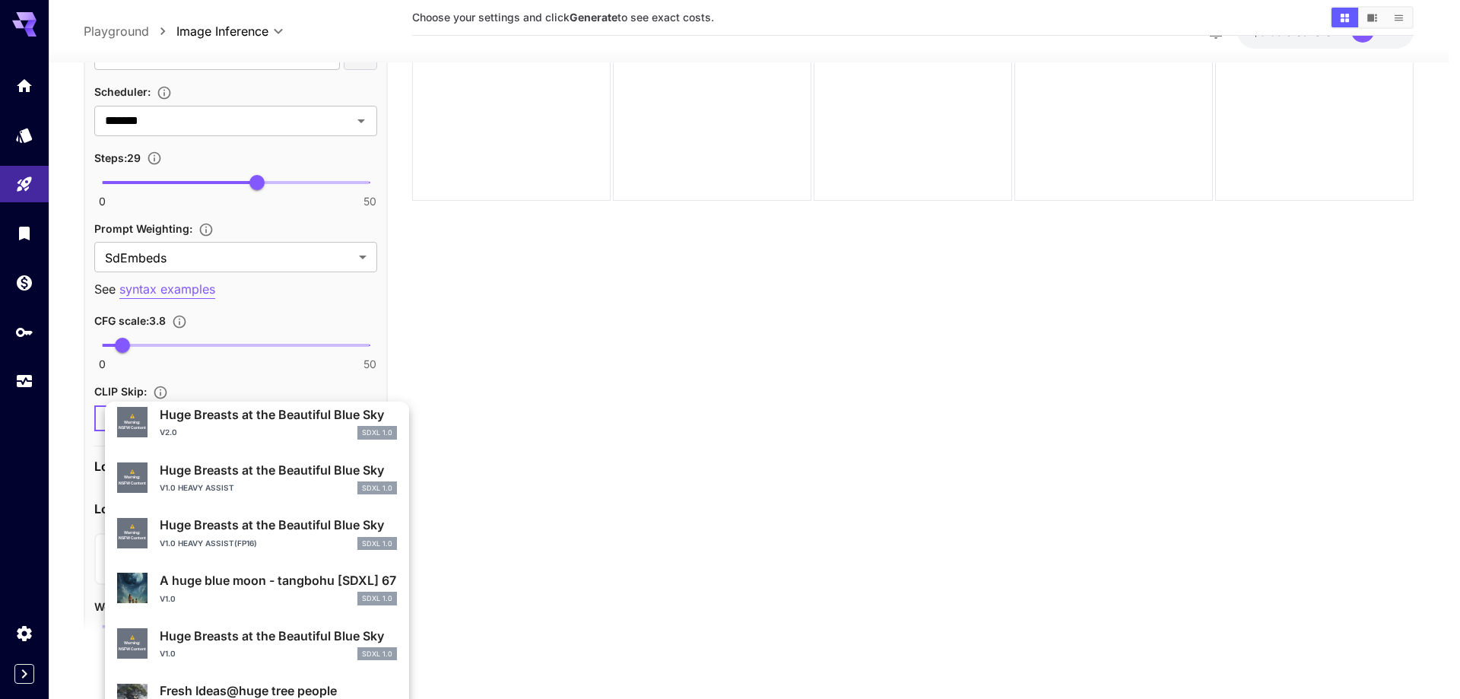
click at [272, 537] on div "v1.0 heavy assist(fp16) SDXL 1.0" at bounding box center [278, 544] width 237 height 14
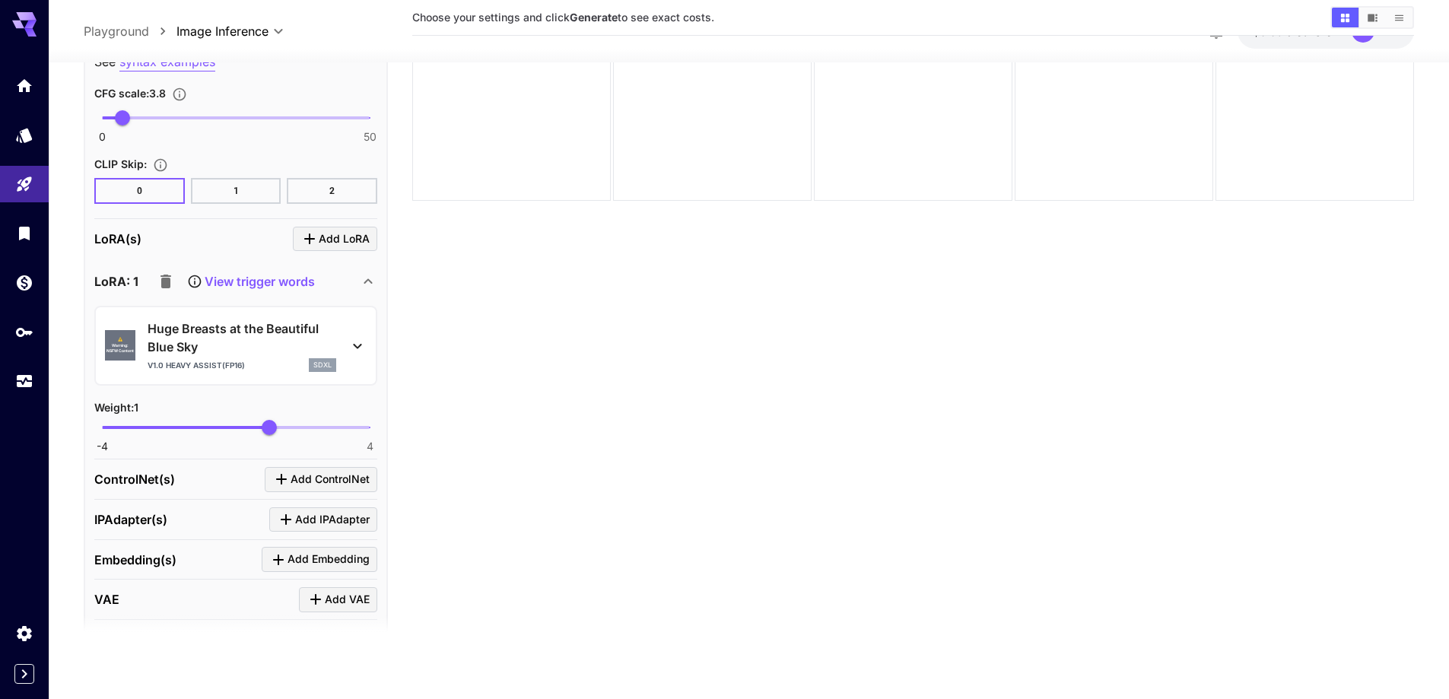
scroll to position [2113, 0]
type input "****"
click at [257, 434] on span "0.64" at bounding box center [256, 426] width 15 height 15
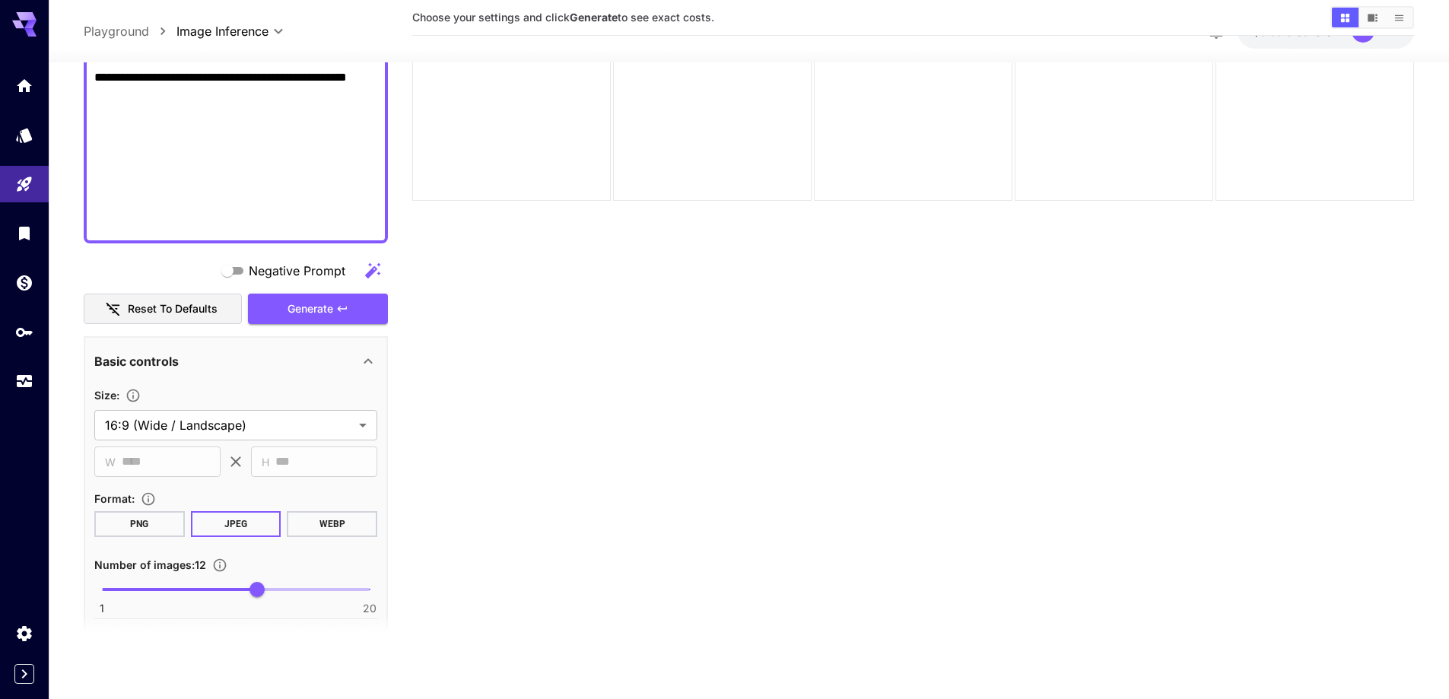
scroll to position [744, 0]
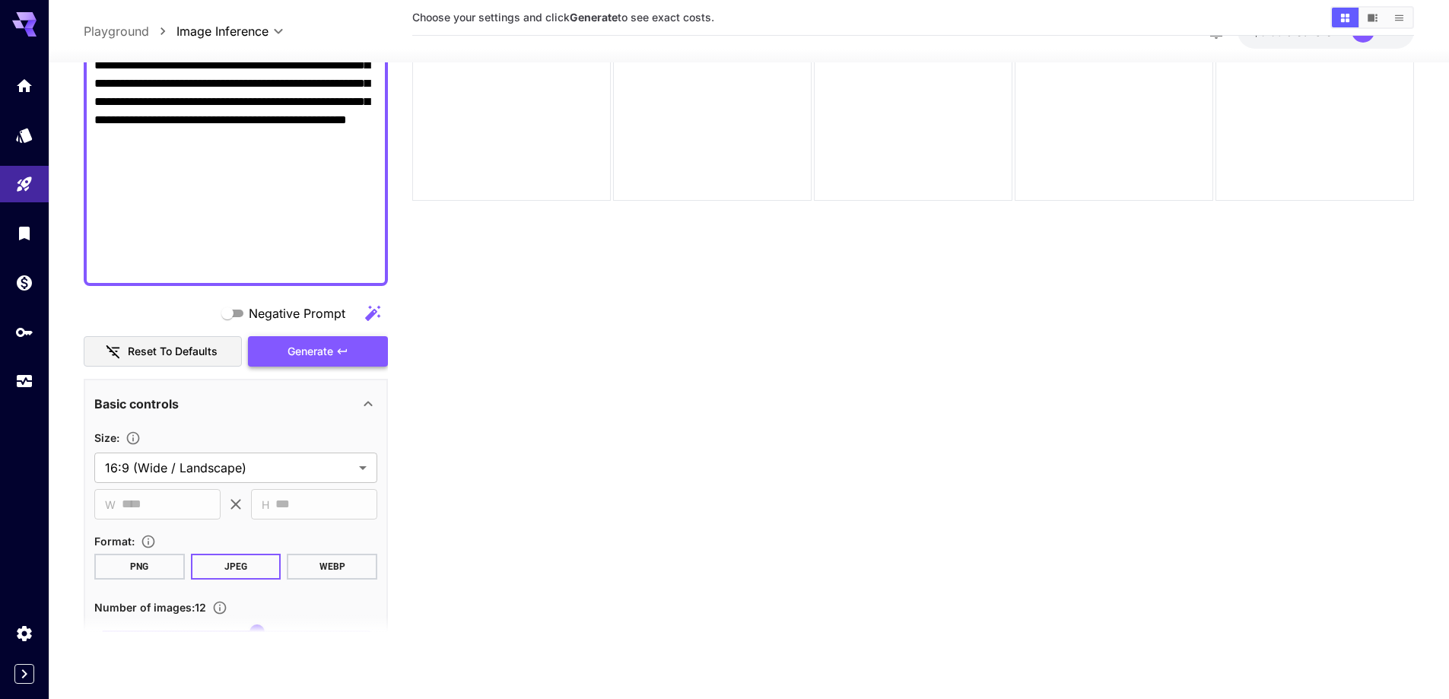
click at [316, 345] on span "Generate" at bounding box center [311, 351] width 46 height 19
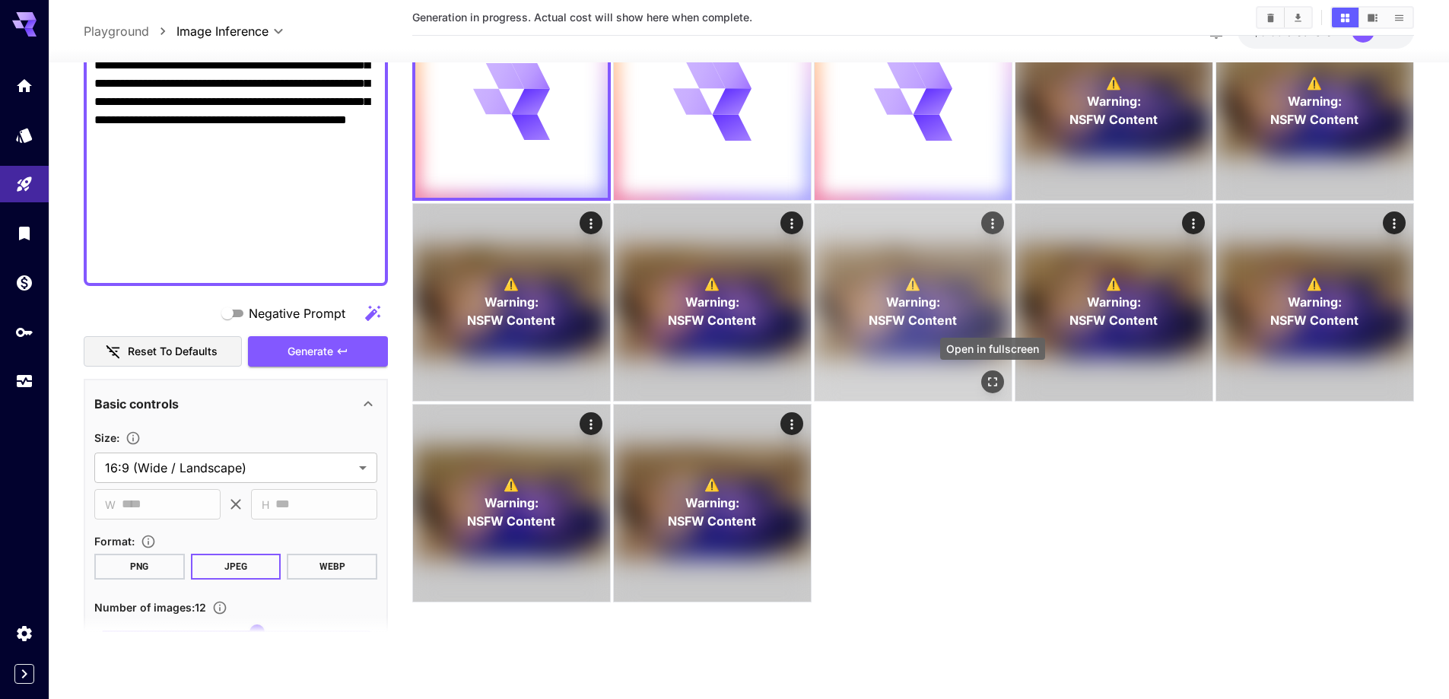
click at [990, 384] on icon "Open in fullscreen" at bounding box center [992, 381] width 15 height 15
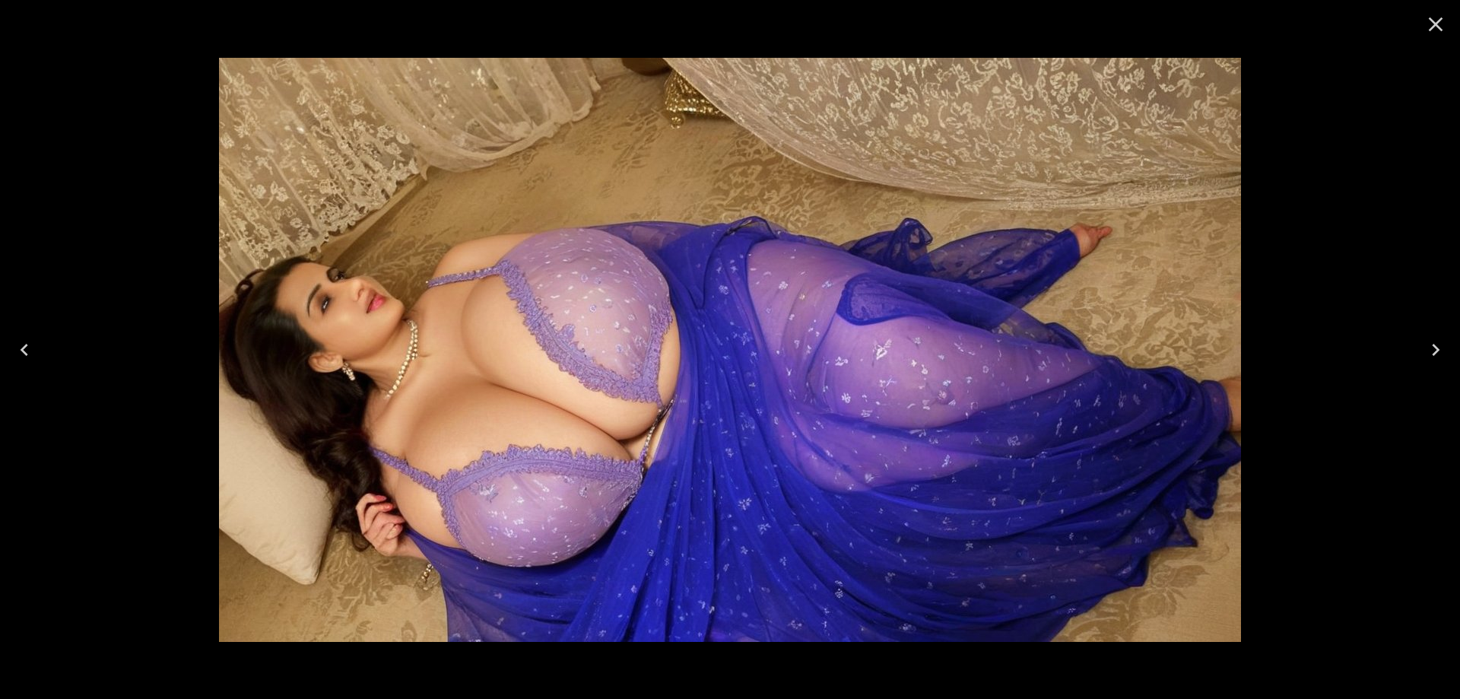
click at [1427, 340] on icon "Next" at bounding box center [1436, 350] width 24 height 24
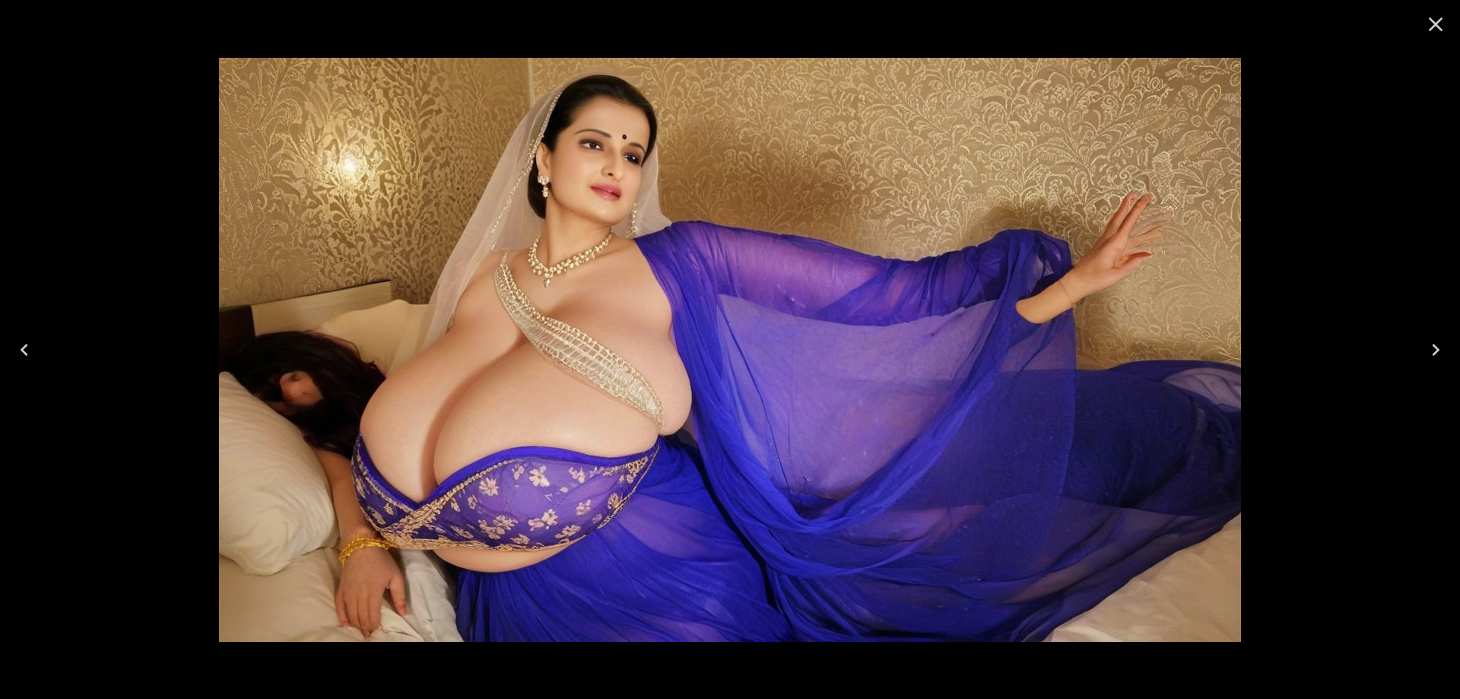
click at [1428, 340] on icon "Next" at bounding box center [1436, 350] width 24 height 24
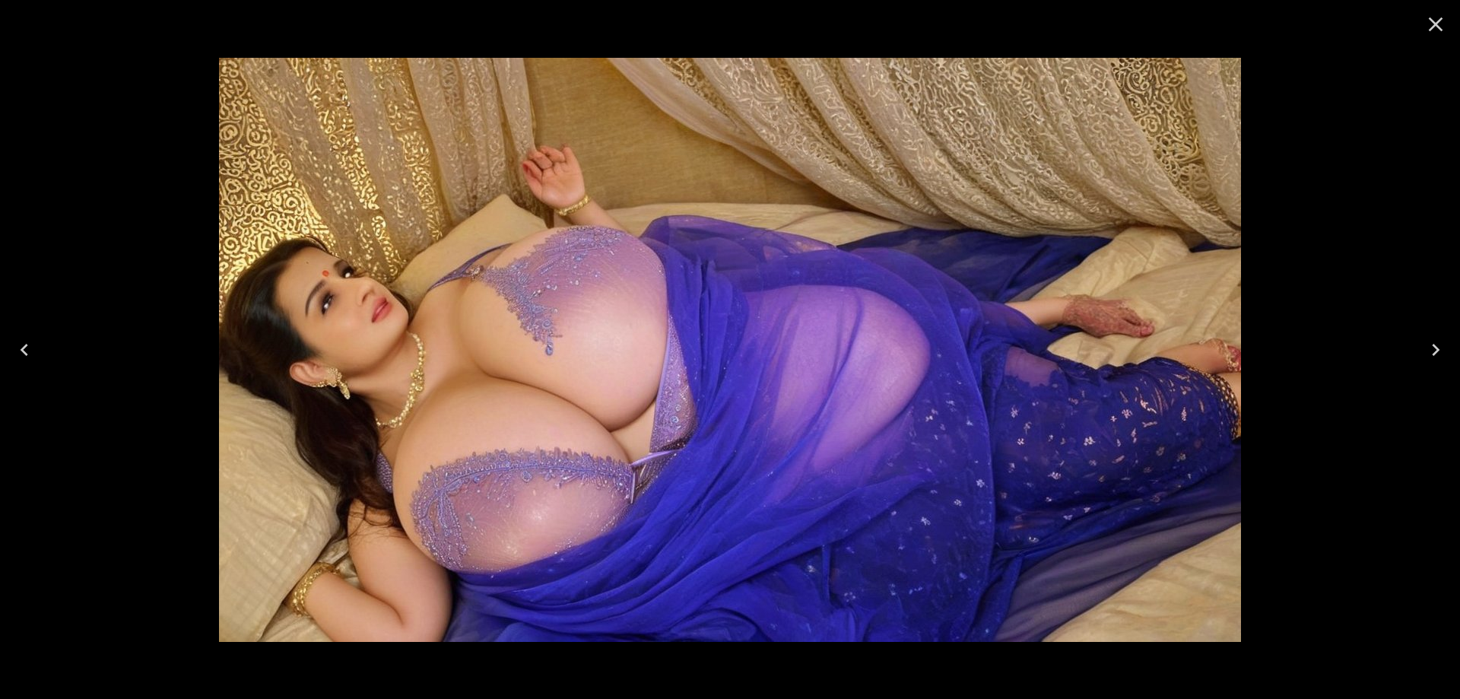
click at [1428, 340] on icon "Next" at bounding box center [1436, 350] width 24 height 24
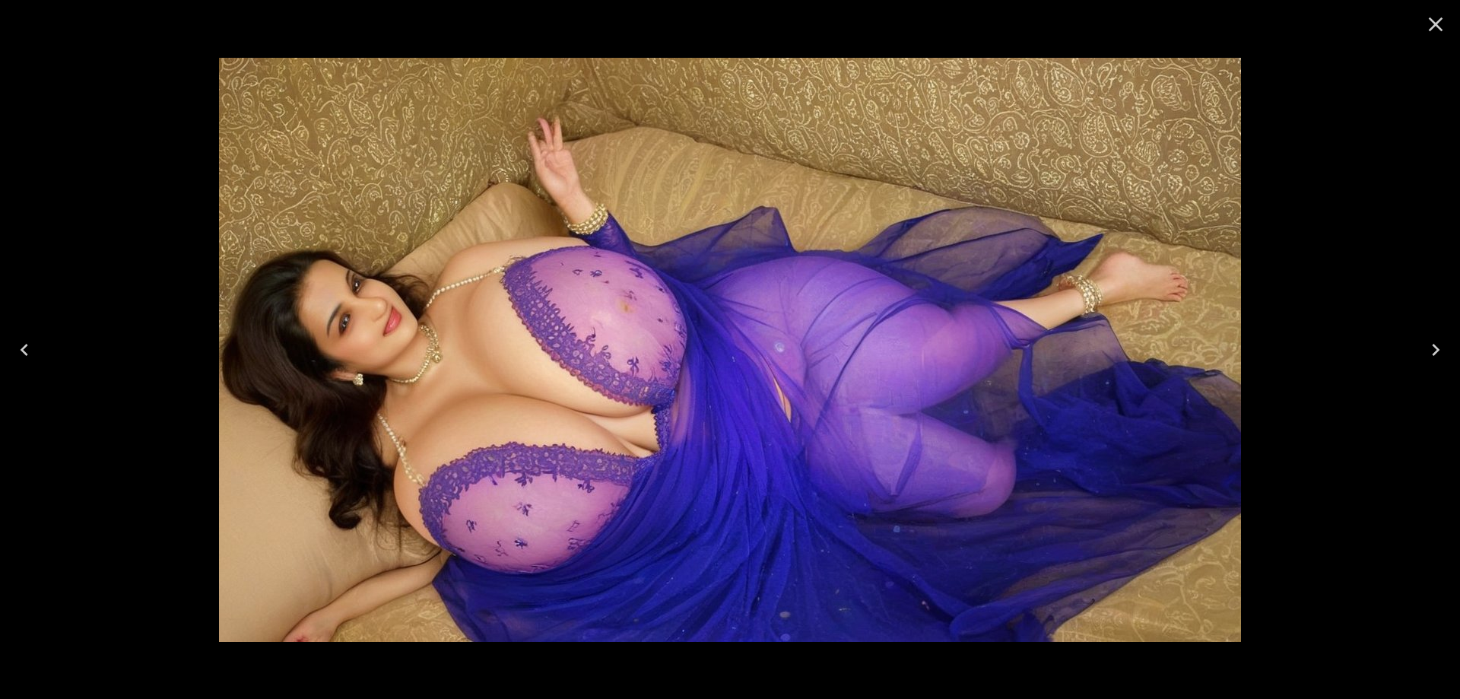
click at [1428, 340] on icon "Next" at bounding box center [1436, 350] width 24 height 24
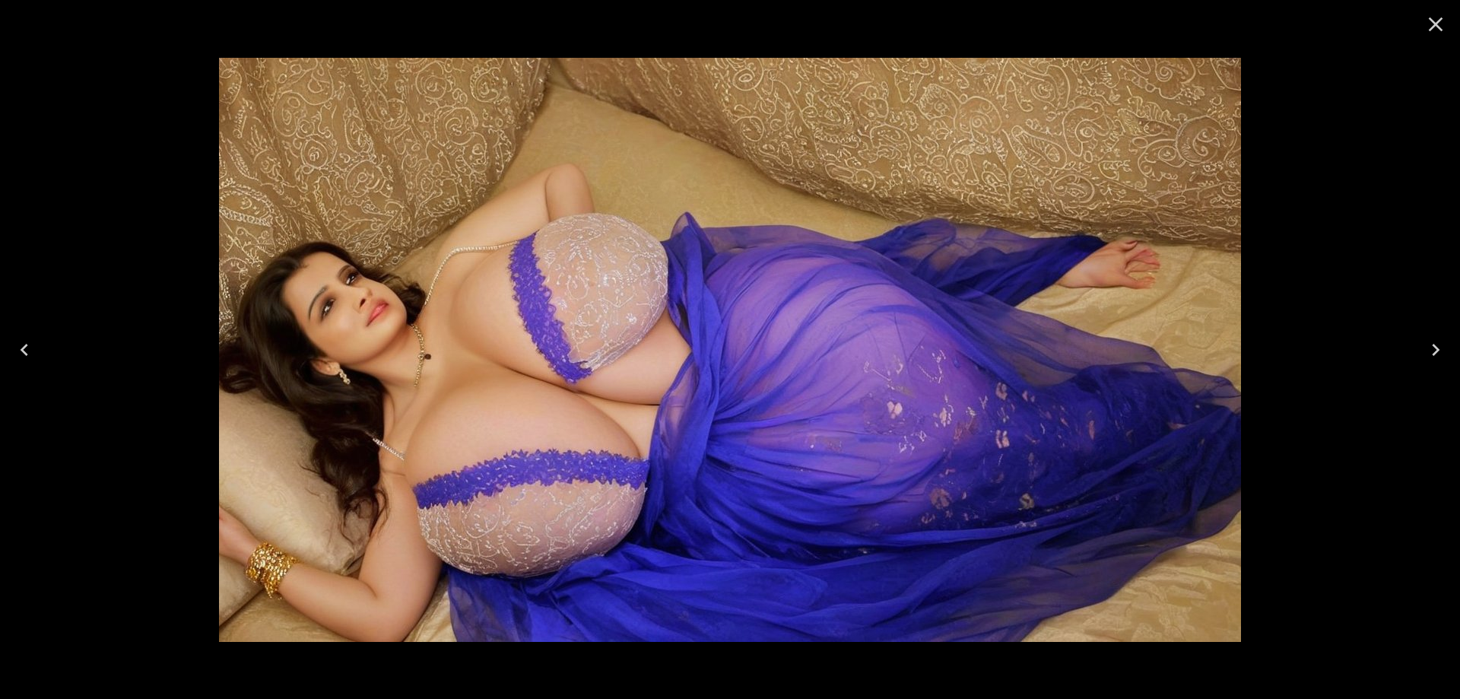
click at [1428, 24] on icon "Close" at bounding box center [1436, 24] width 24 height 24
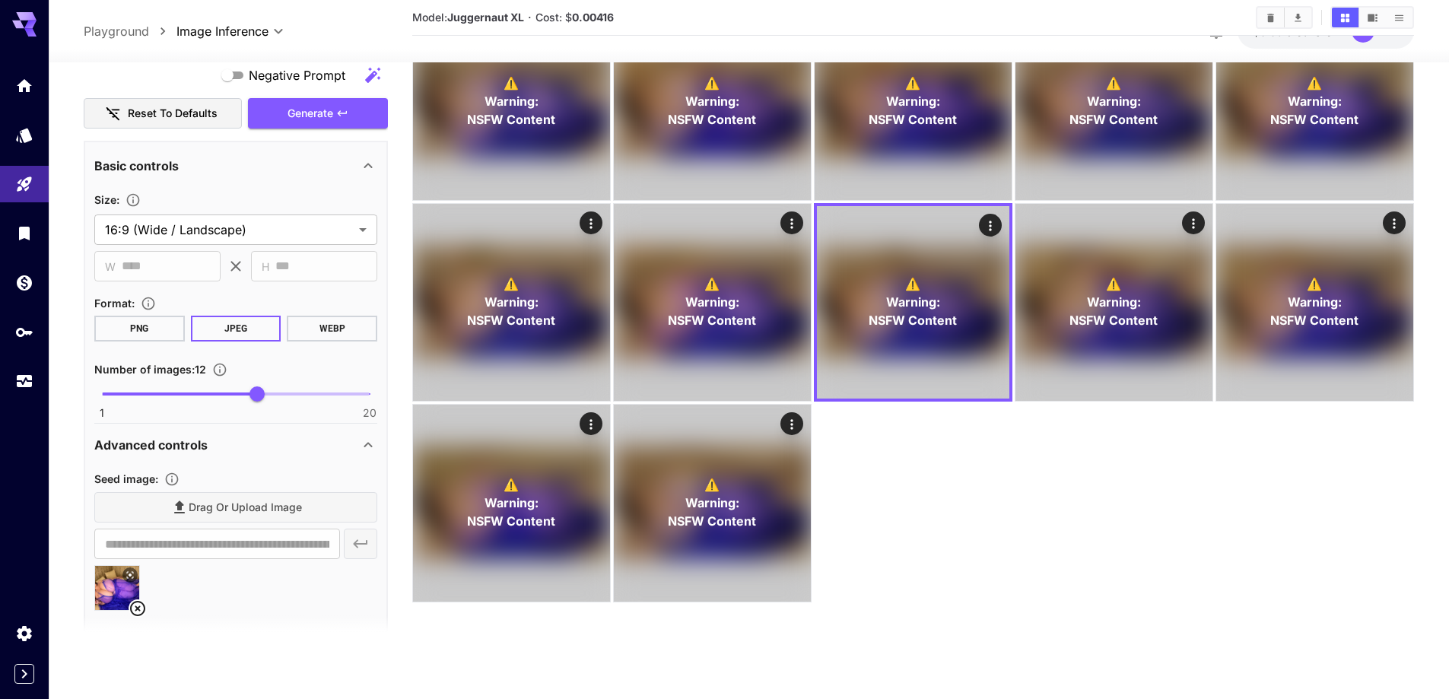
scroll to position [1048, 0]
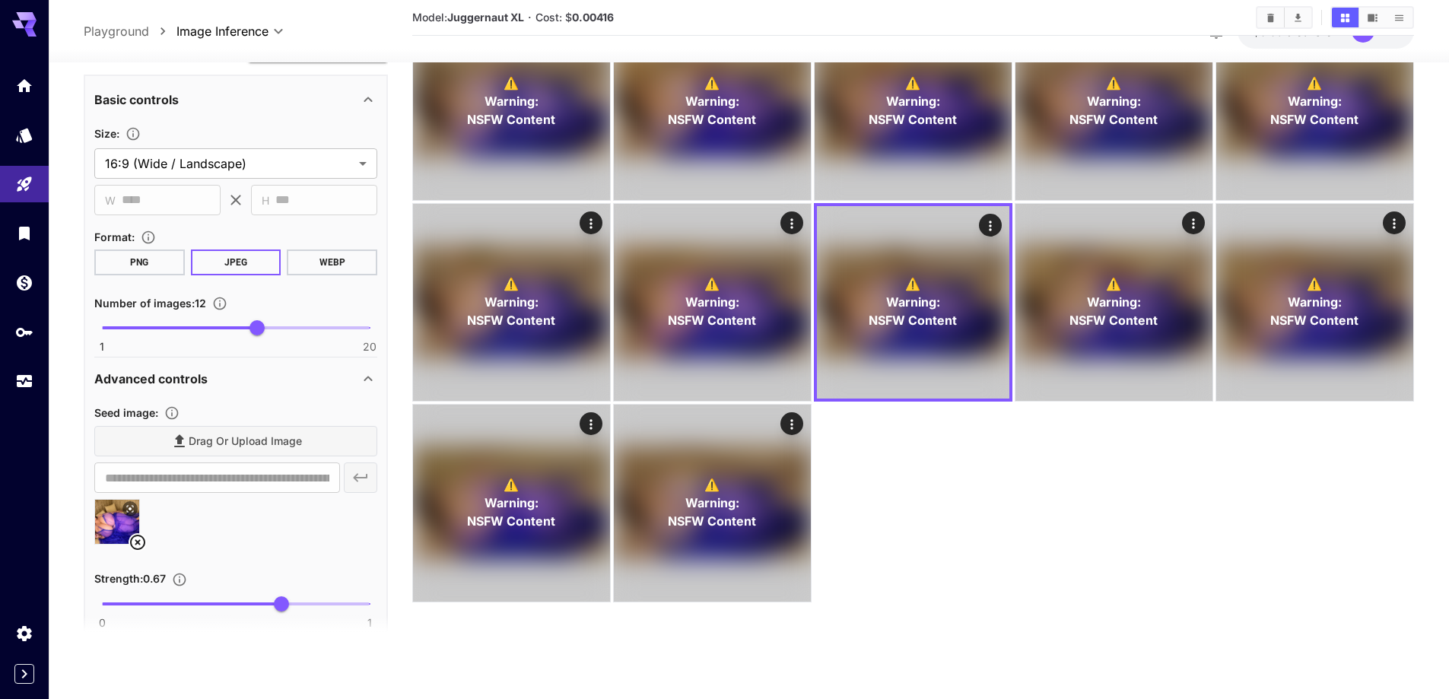
click at [135, 544] on icon at bounding box center [138, 542] width 18 height 18
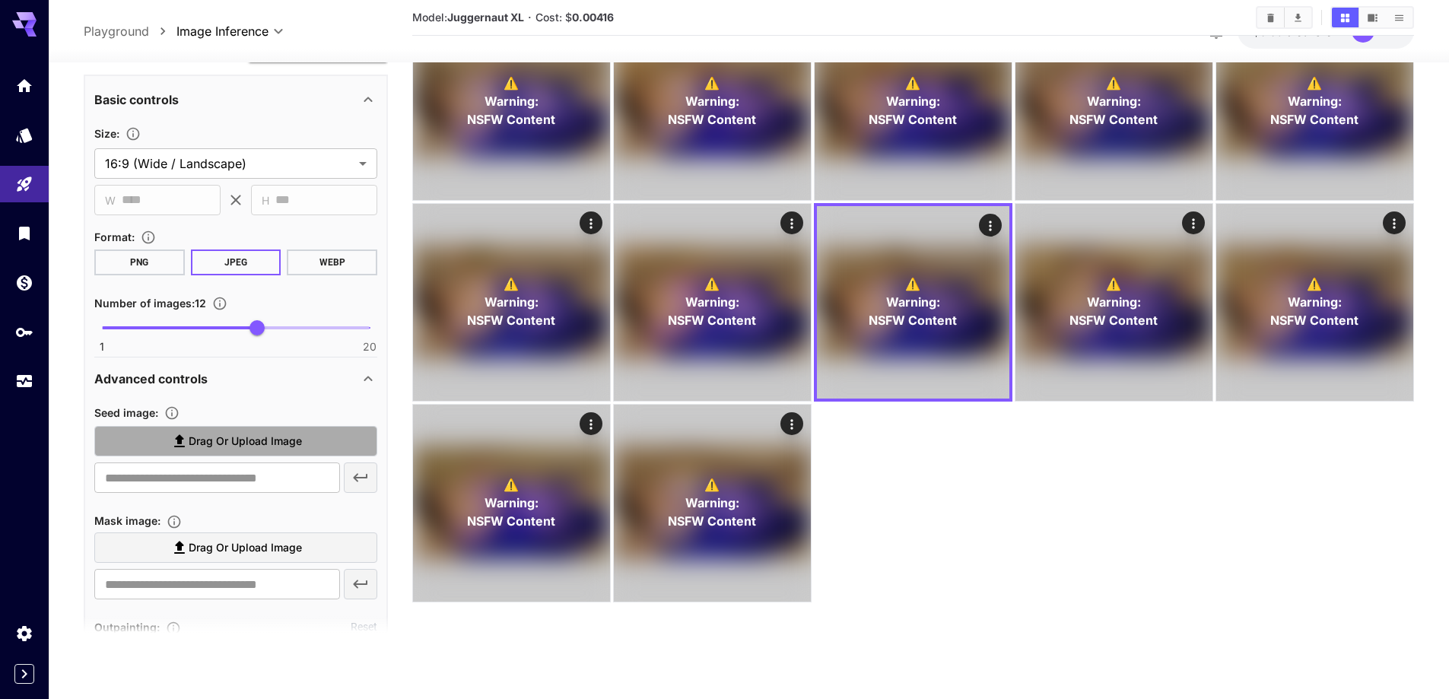
click at [235, 445] on span "Drag or upload image" at bounding box center [245, 441] width 113 height 19
click at [0, 0] on input "Drag or upload image" at bounding box center [0, 0] width 0 height 0
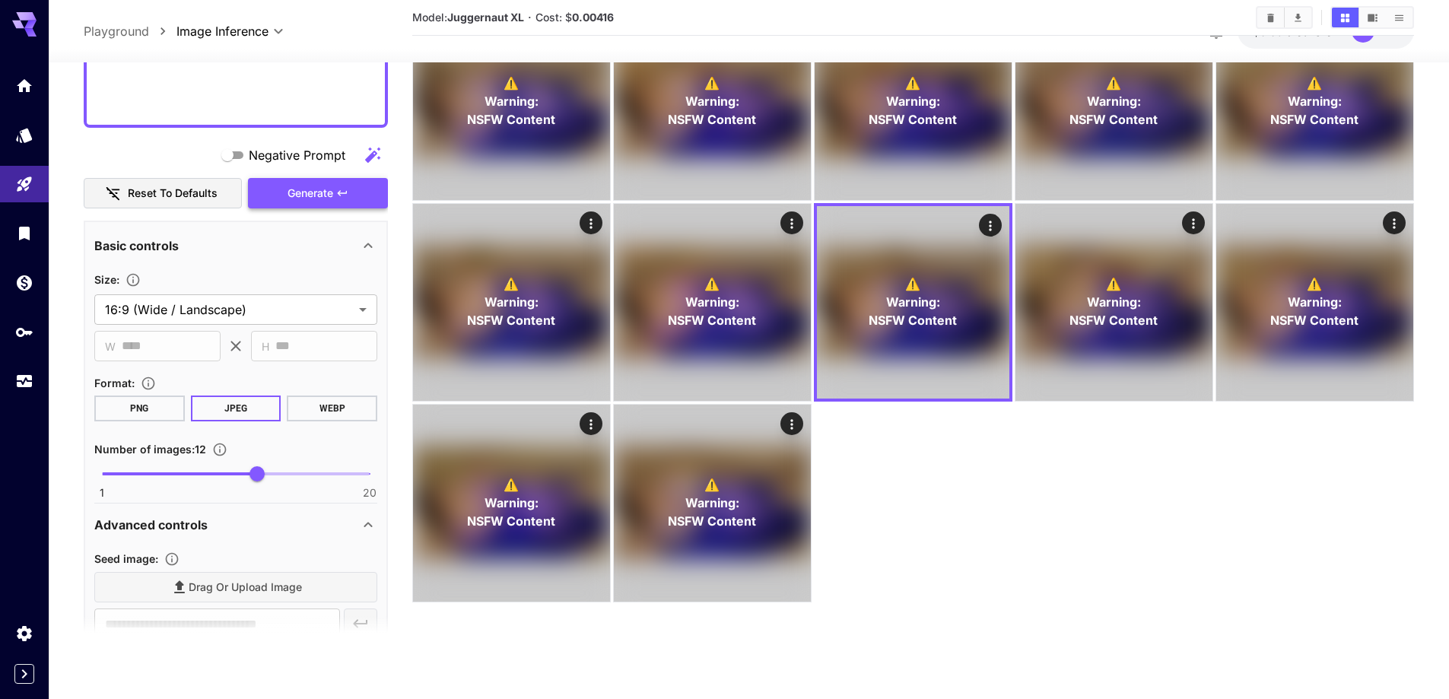
type input "**********"
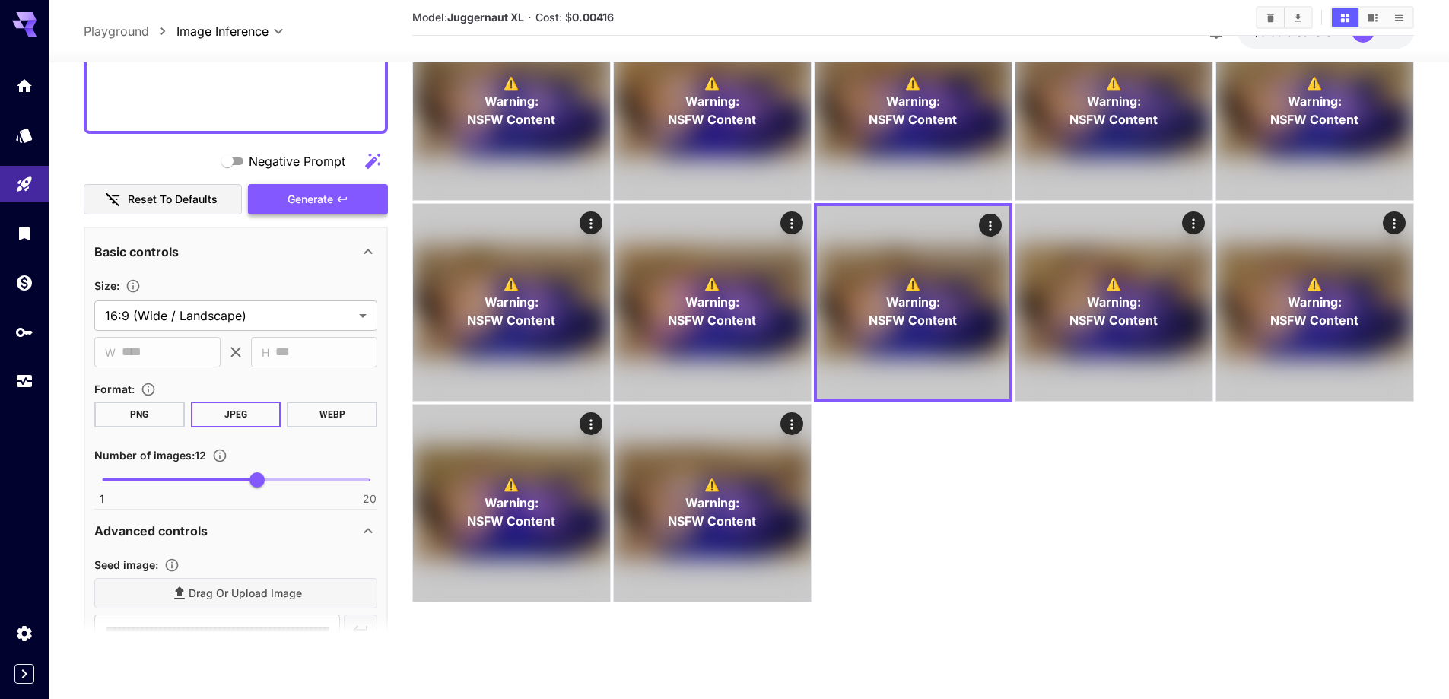
click at [289, 200] on button "Generate" at bounding box center [318, 199] width 140 height 31
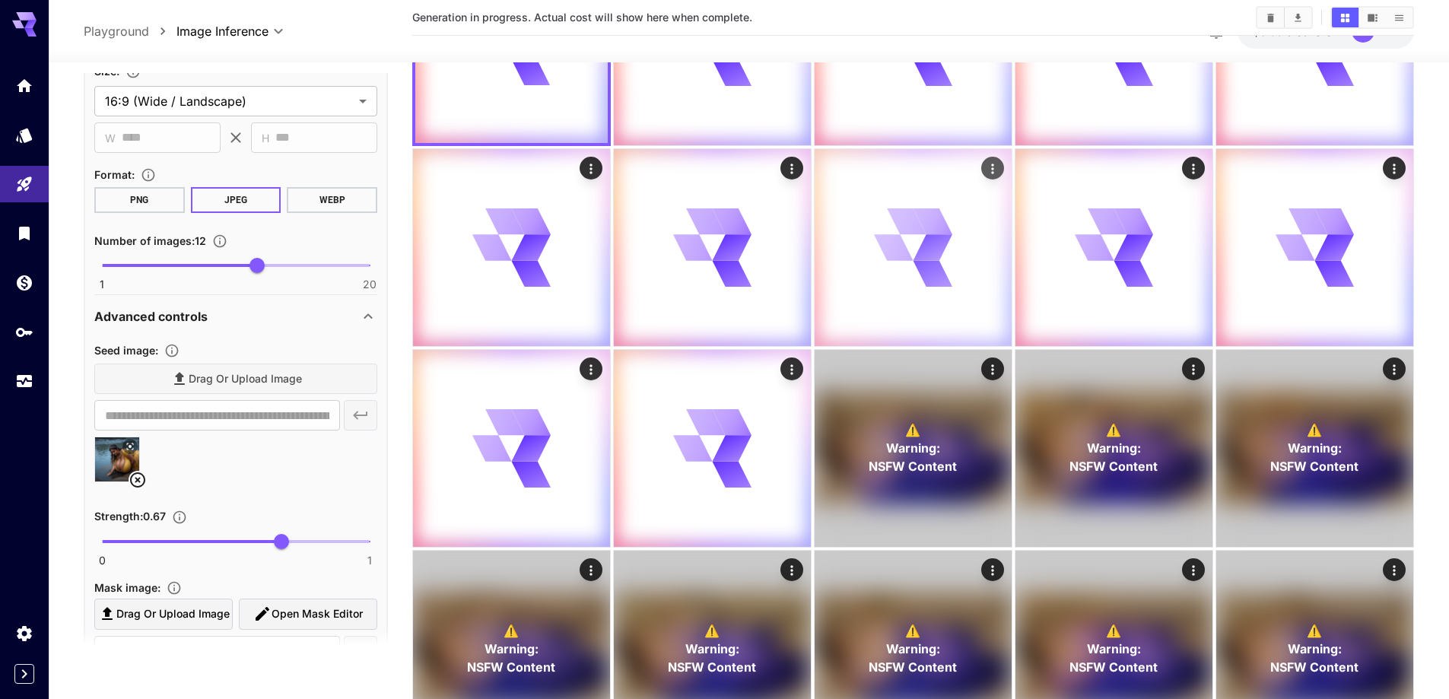
scroll to position [228, 0]
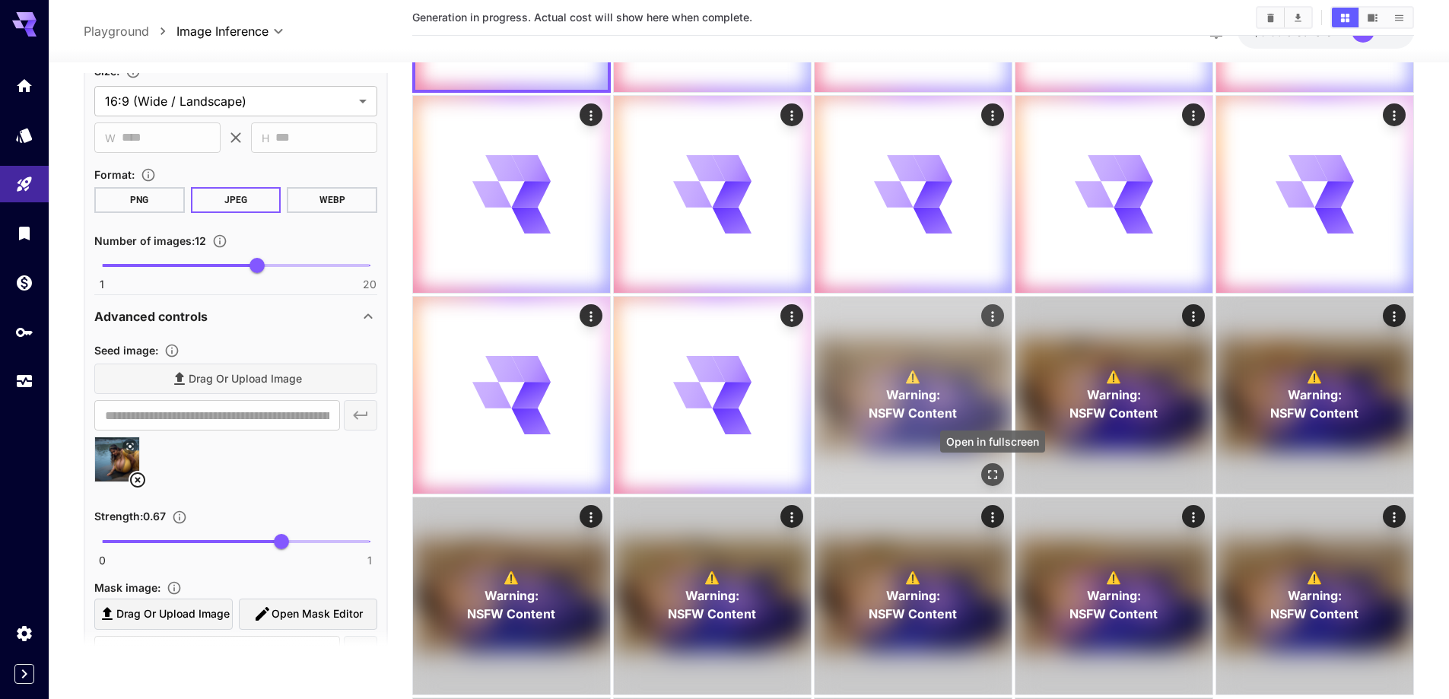
click at [999, 472] on icon "Open in fullscreen" at bounding box center [992, 474] width 15 height 15
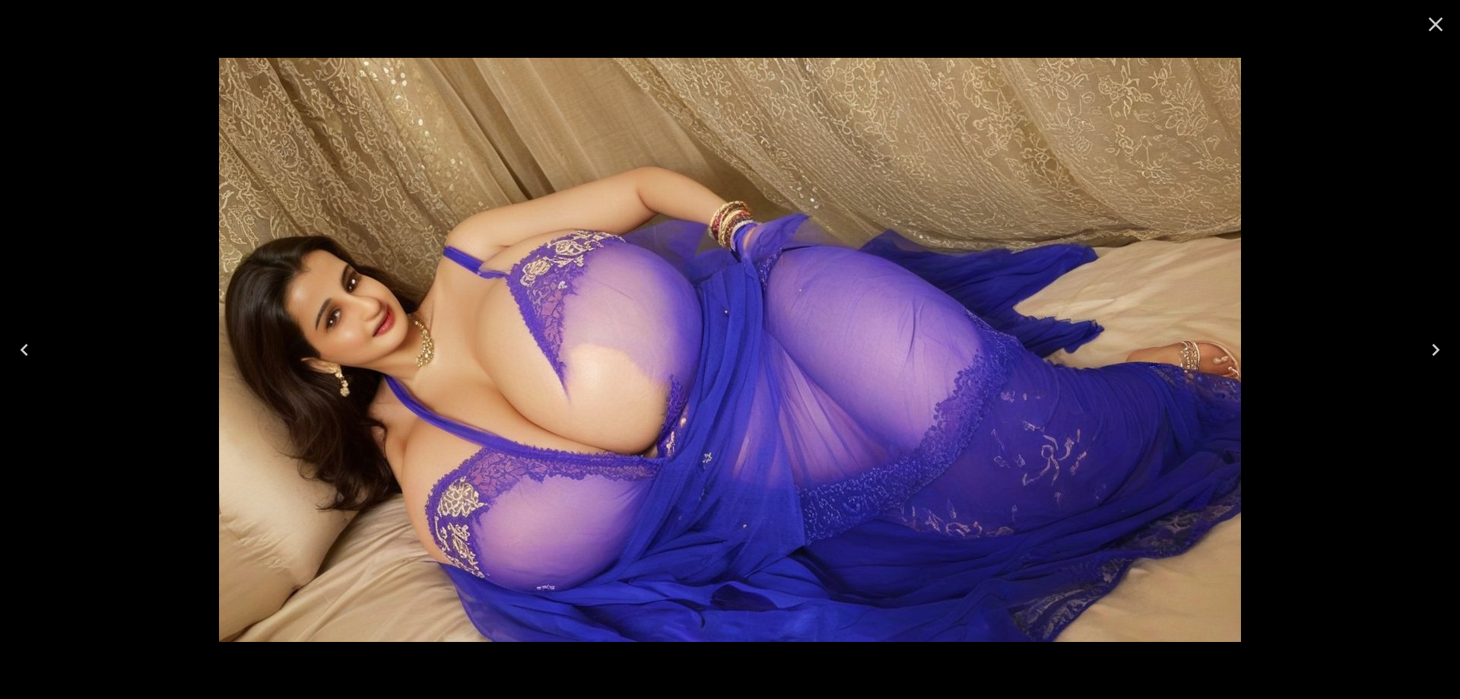
click at [1424, 338] on icon "Next" at bounding box center [1436, 350] width 24 height 24
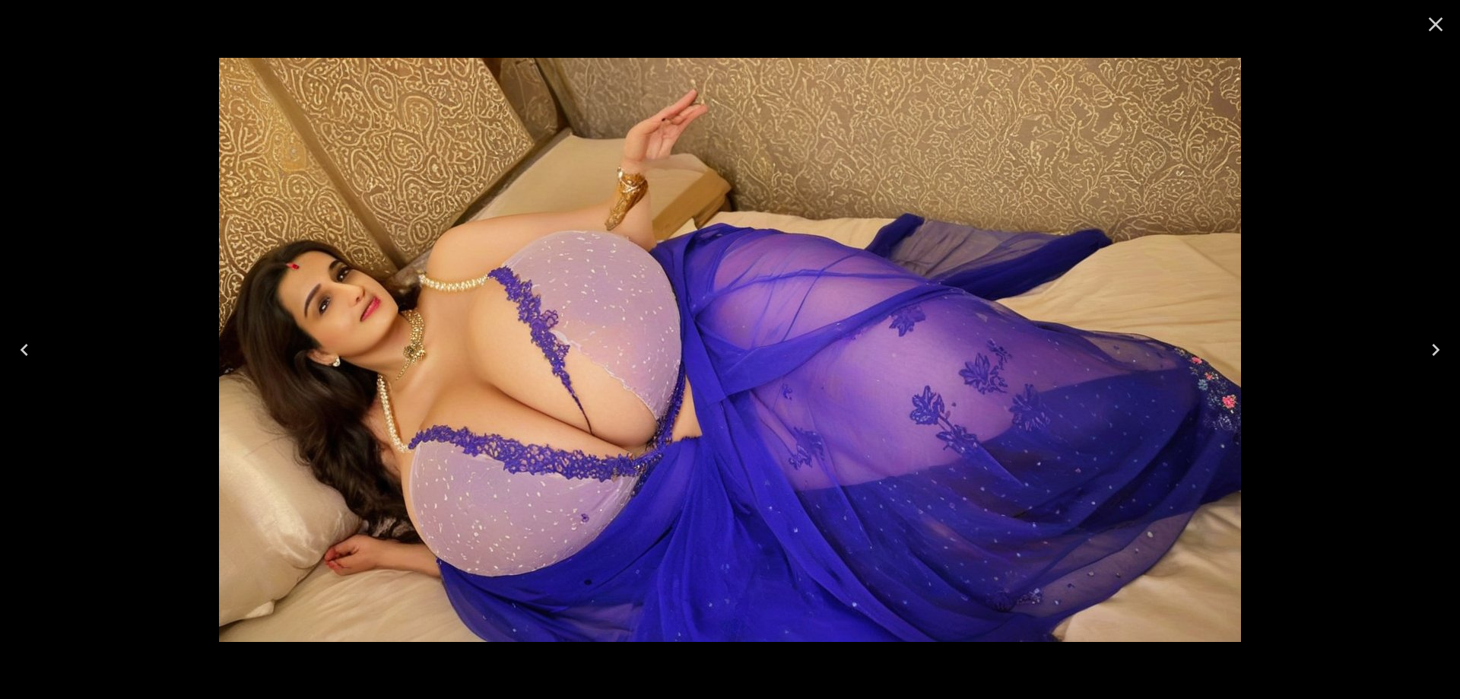
click at [1424, 338] on icon "Next" at bounding box center [1436, 350] width 24 height 24
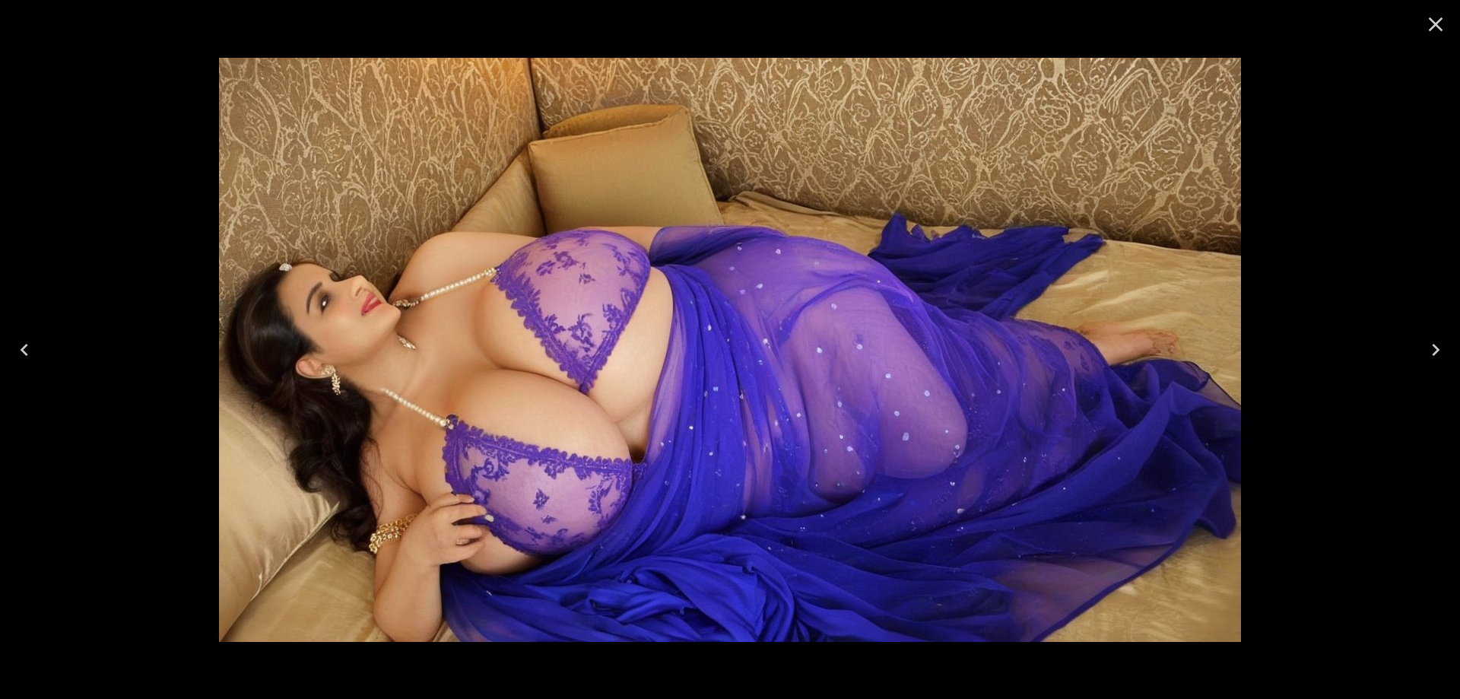
click at [1438, 33] on icon "Close" at bounding box center [1436, 24] width 24 height 24
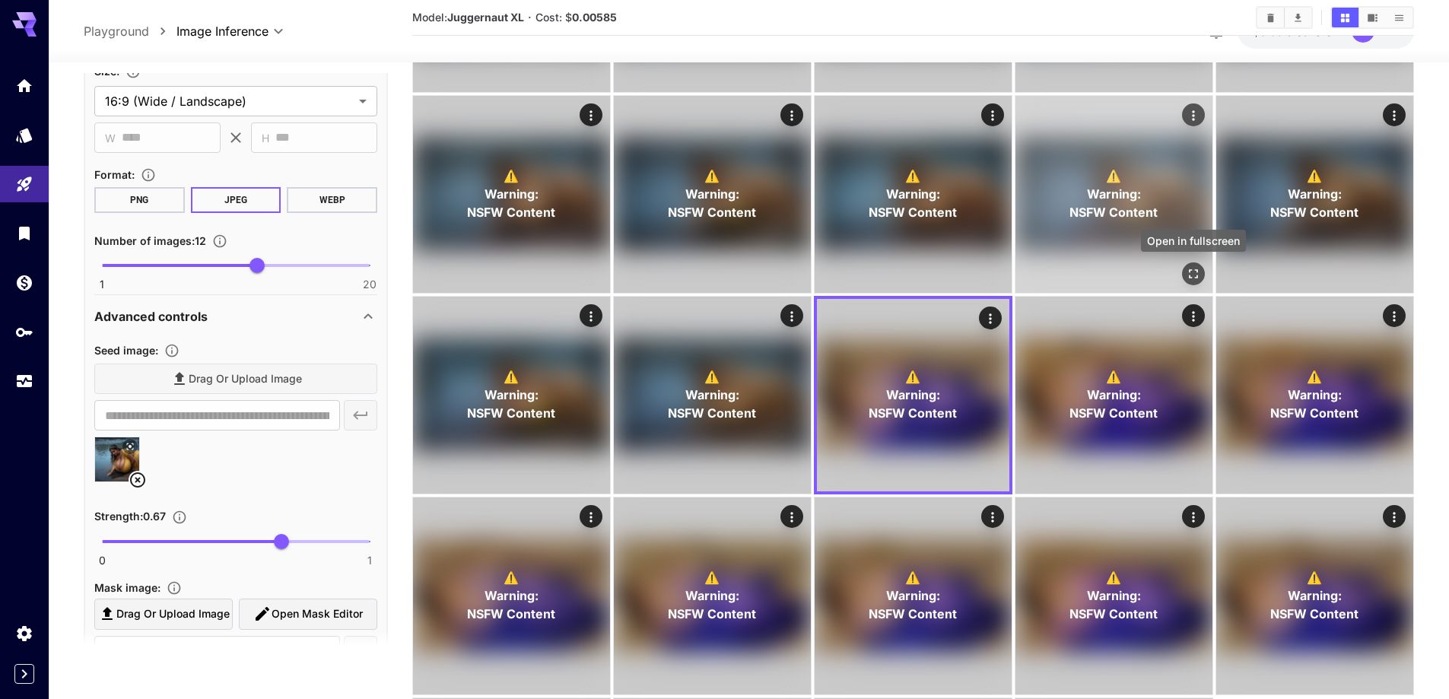
click at [1193, 268] on icon "Open in fullscreen" at bounding box center [1193, 273] width 15 height 15
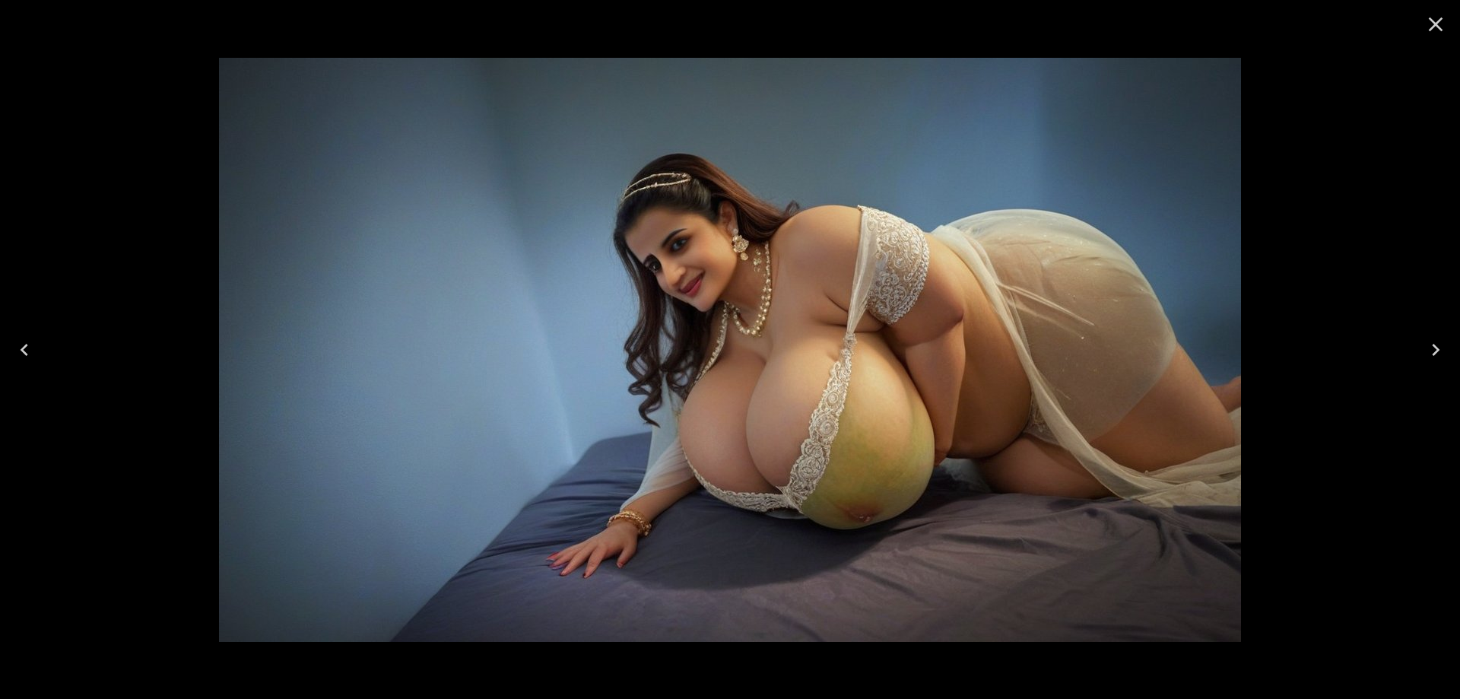
click at [1431, 344] on icon "Next" at bounding box center [1436, 350] width 24 height 24
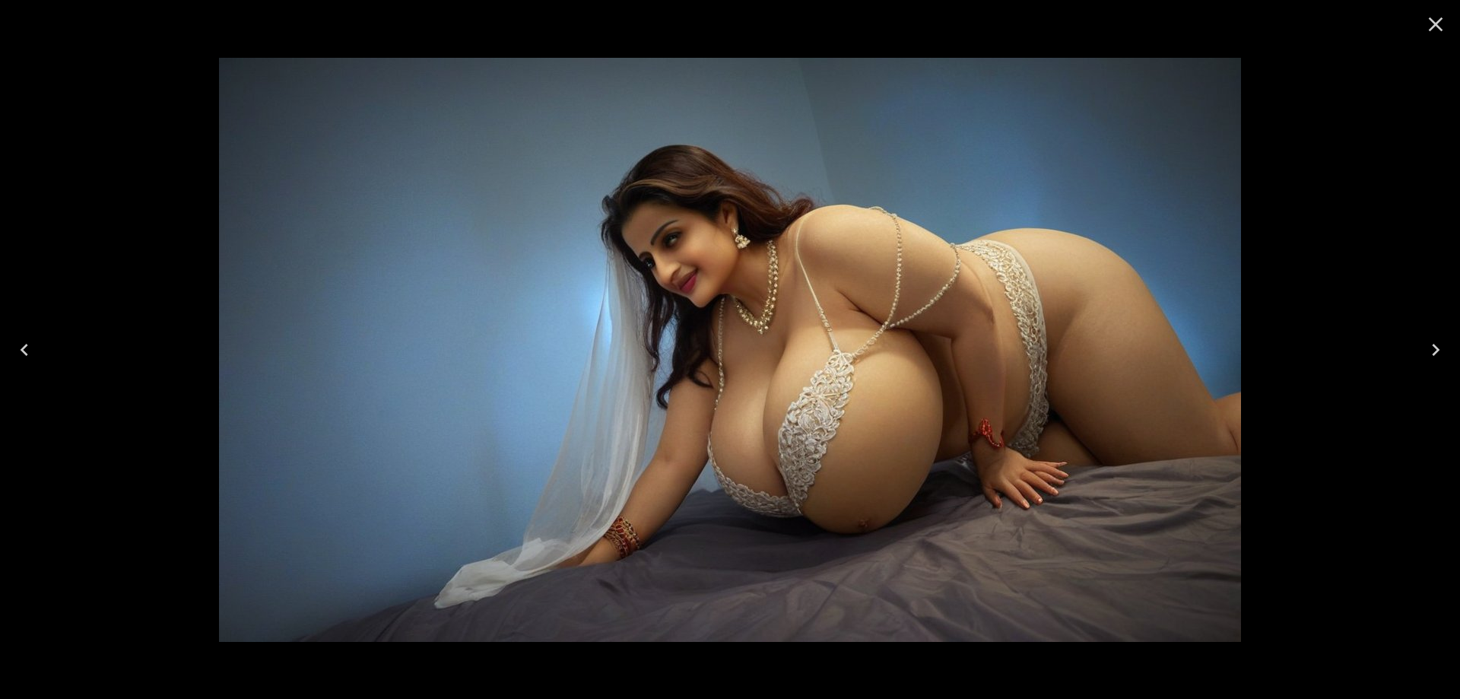
click at [1431, 344] on icon "Next" at bounding box center [1436, 350] width 24 height 24
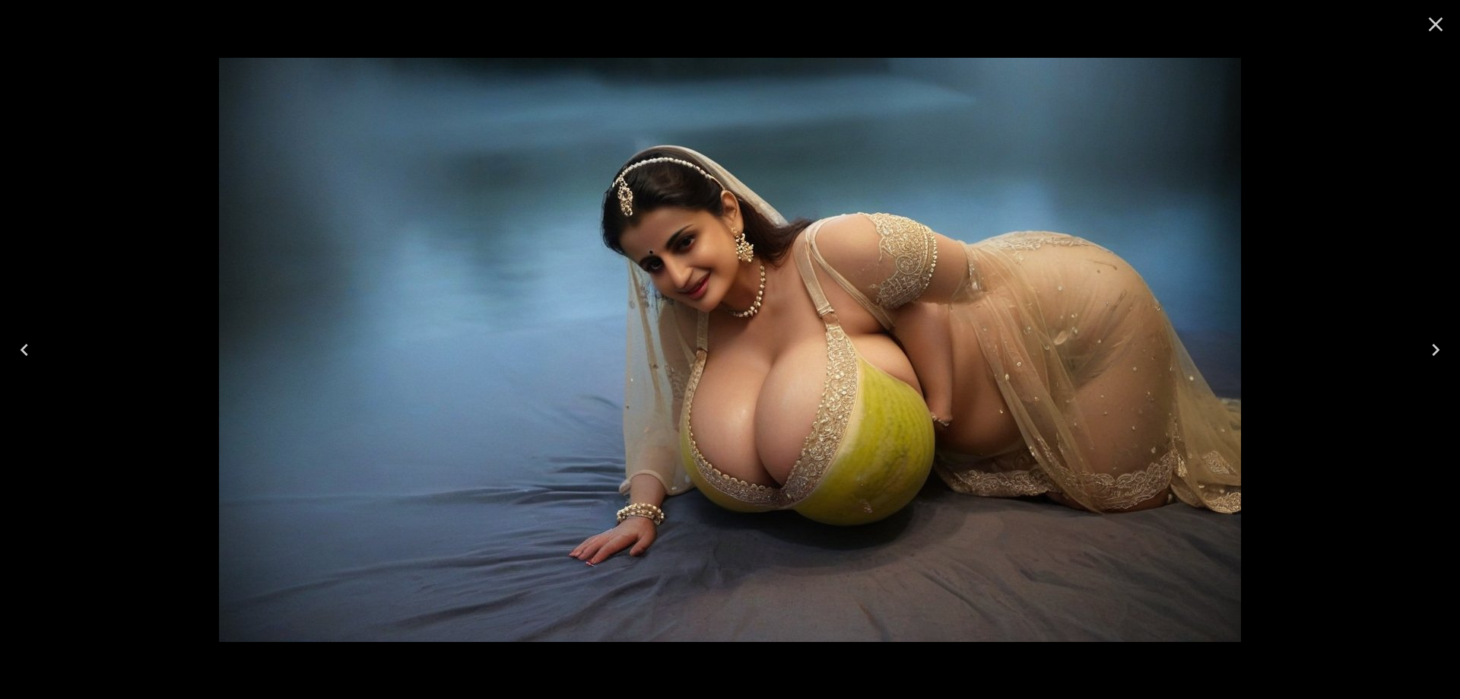
click at [1431, 344] on icon "Next" at bounding box center [1436, 350] width 24 height 24
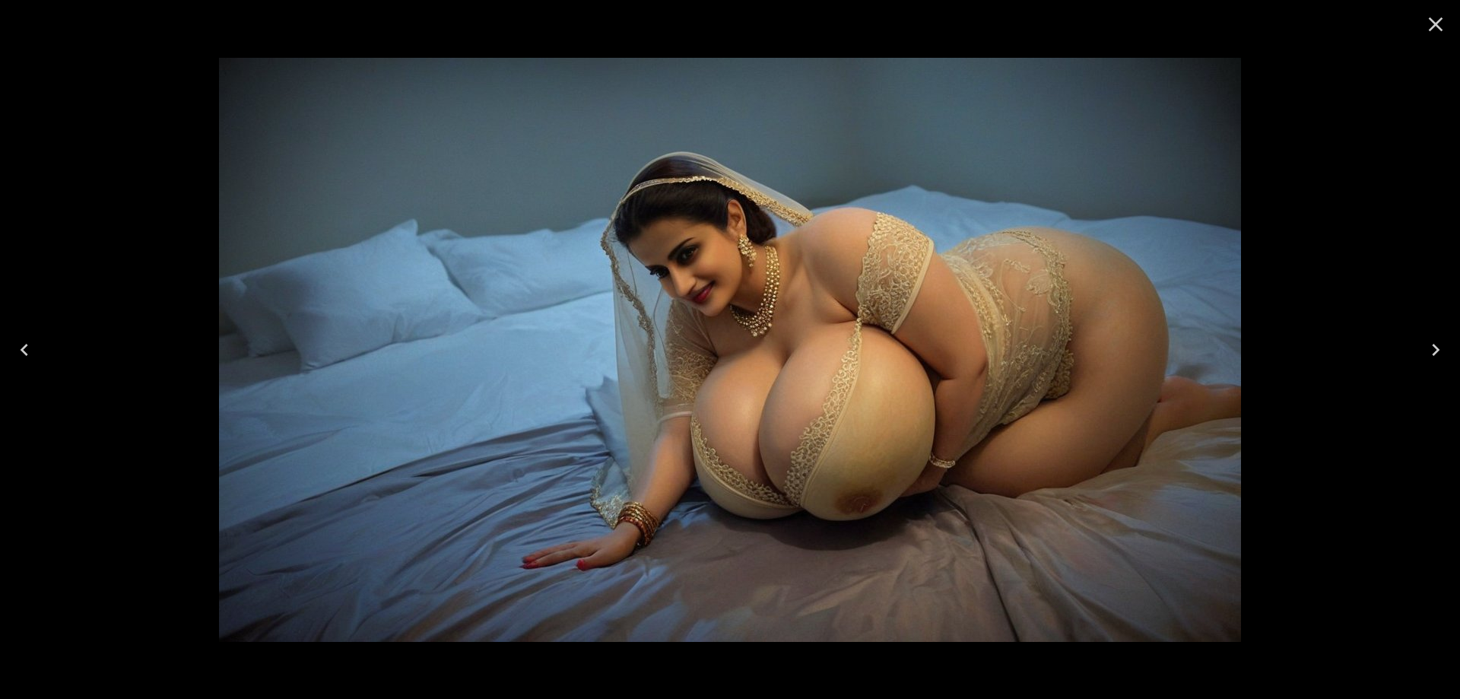
click at [1431, 344] on icon "Next" at bounding box center [1436, 350] width 24 height 24
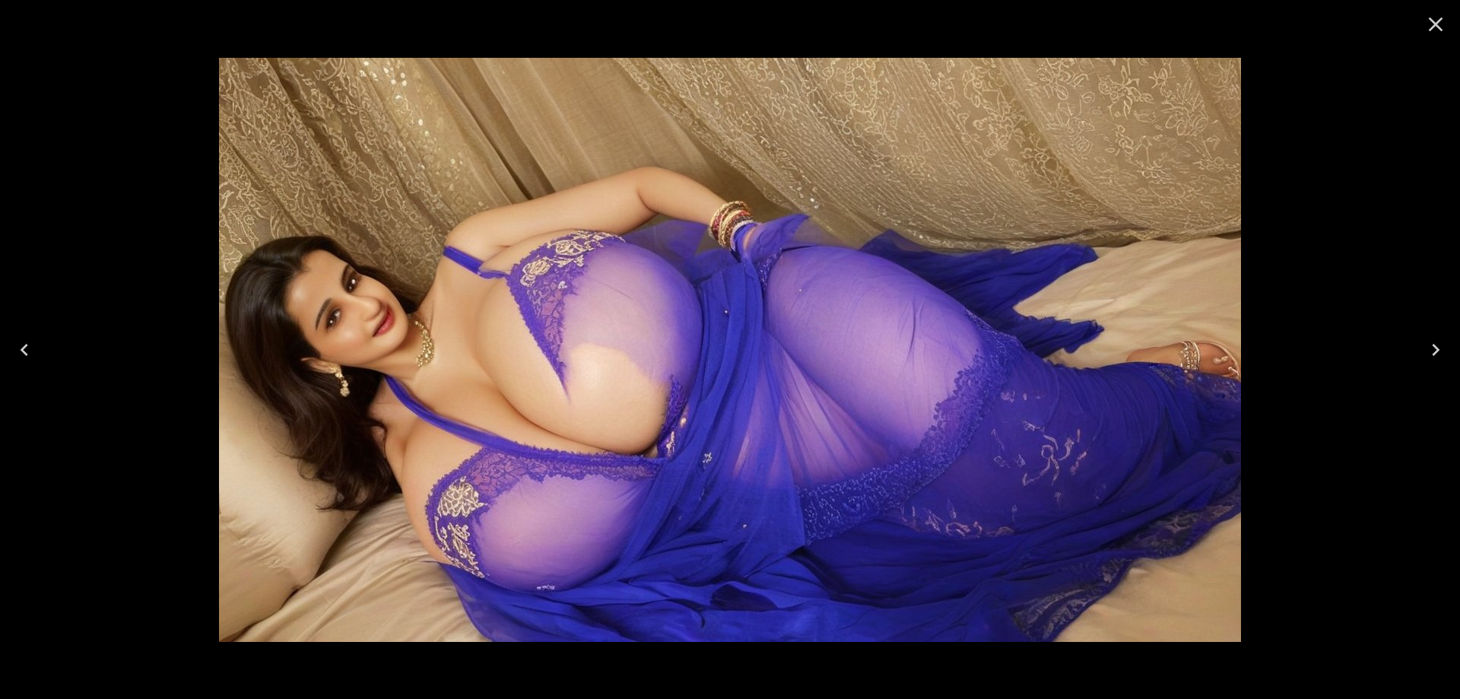
click at [1427, 36] on button "Close" at bounding box center [1436, 24] width 37 height 37
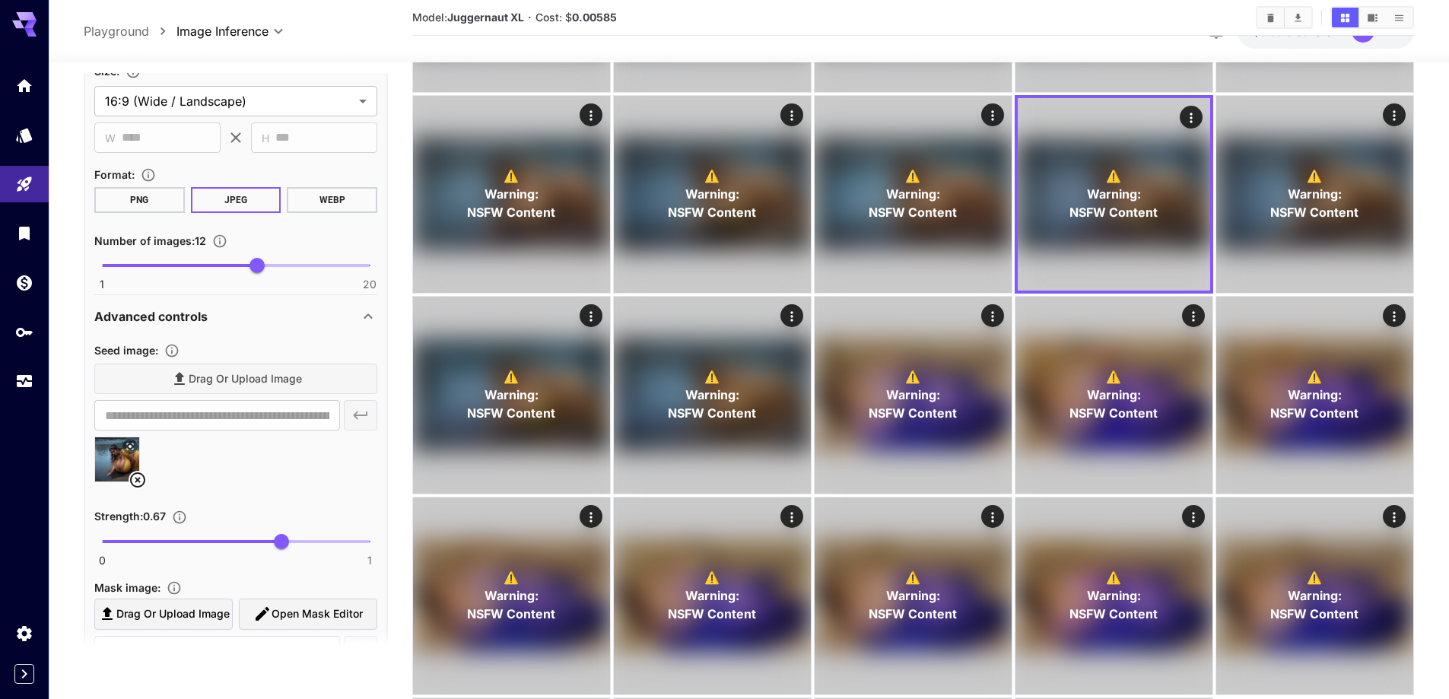
click at [138, 477] on icon at bounding box center [138, 480] width 18 height 18
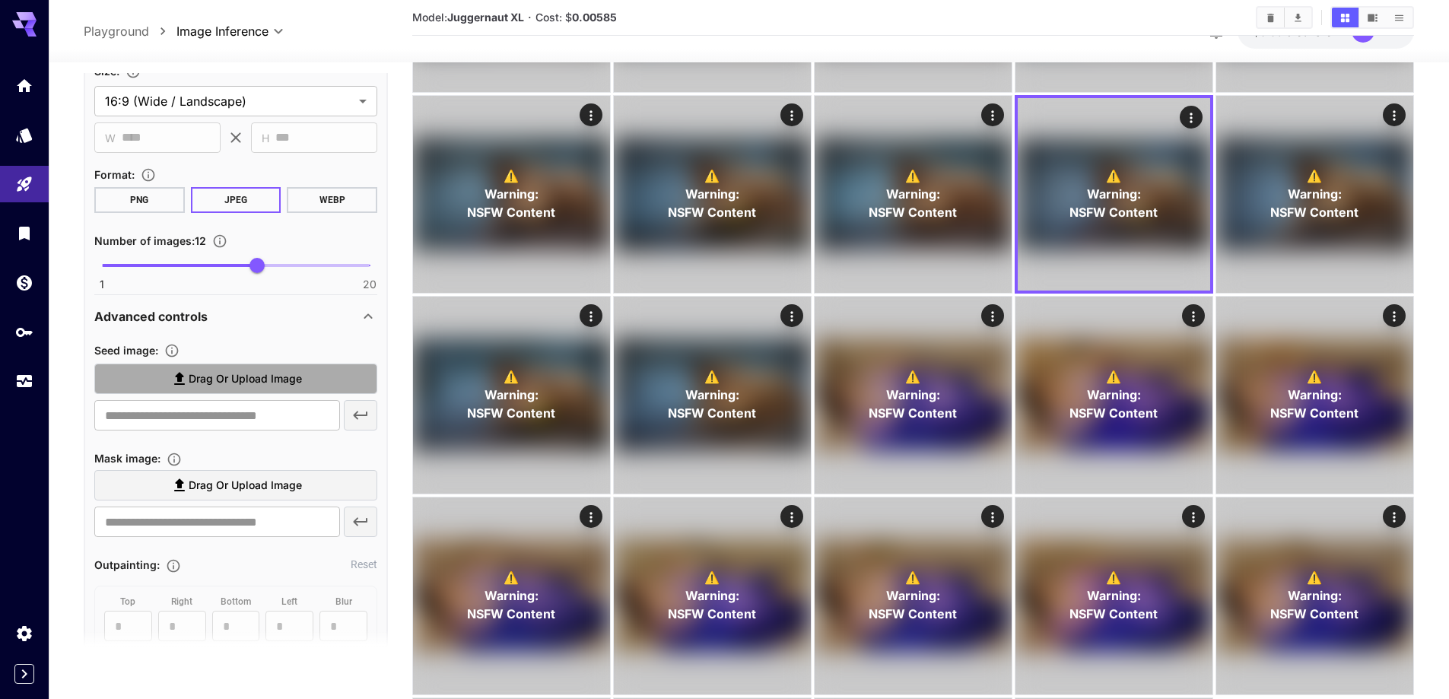
click at [315, 370] on label "Drag or upload image" at bounding box center [235, 379] width 283 height 31
click at [0, 0] on input "Drag or upload image" at bounding box center [0, 0] width 0 height 0
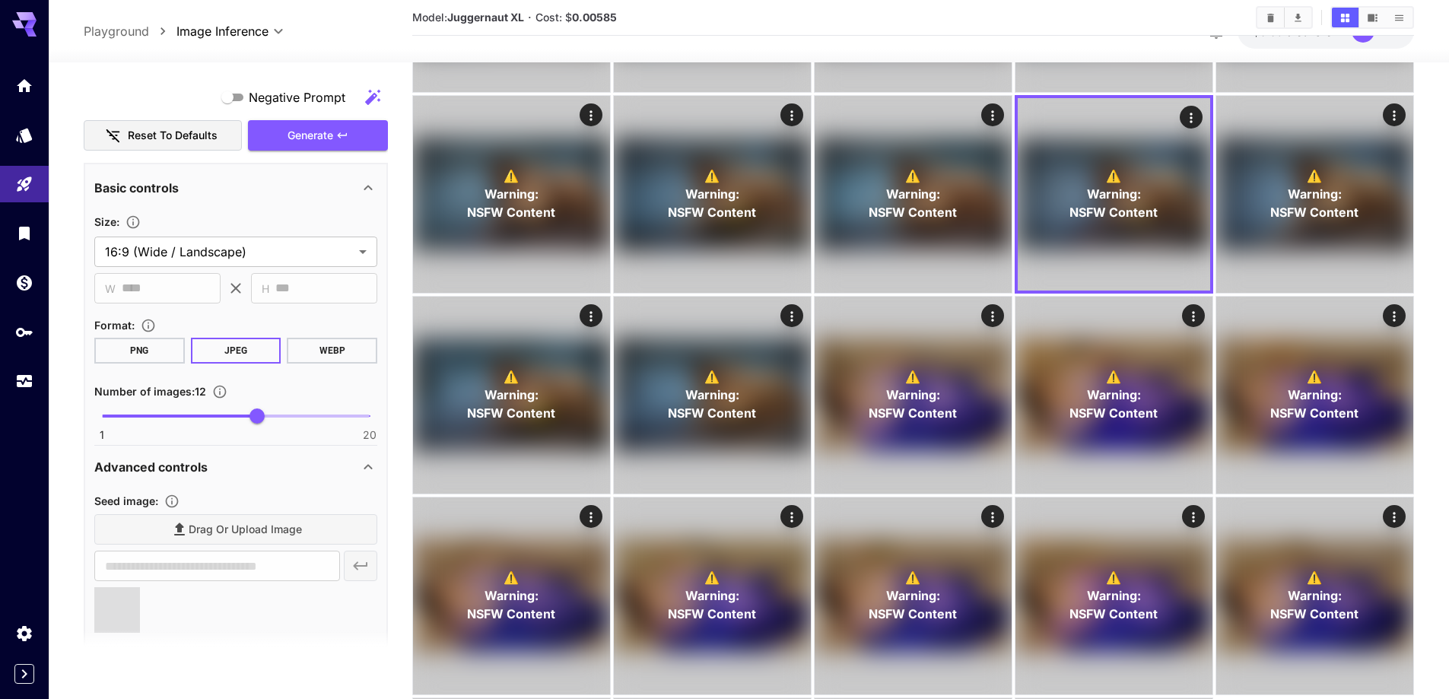
scroll to position [972, 0]
type input "**********"
click at [320, 132] on span "Generate" at bounding box center [311, 137] width 46 height 19
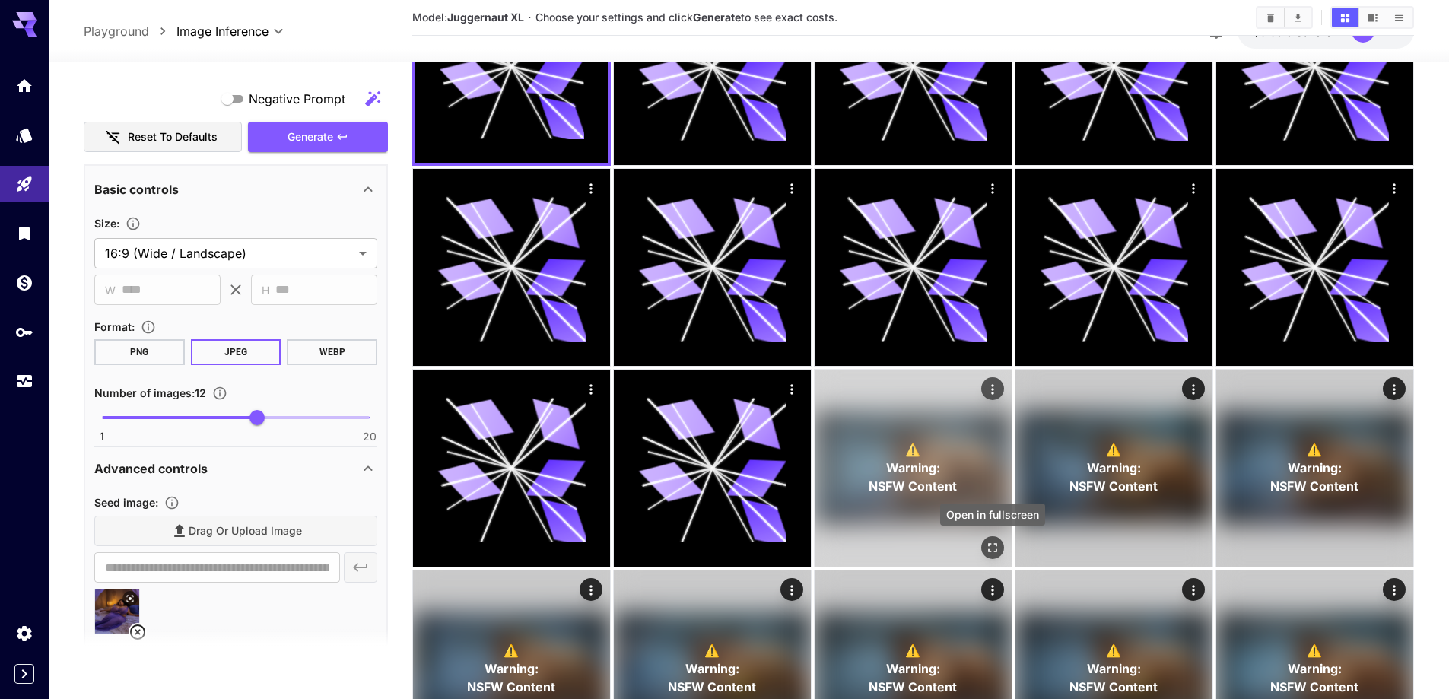
click at [990, 546] on icon "Open in fullscreen" at bounding box center [992, 547] width 15 height 15
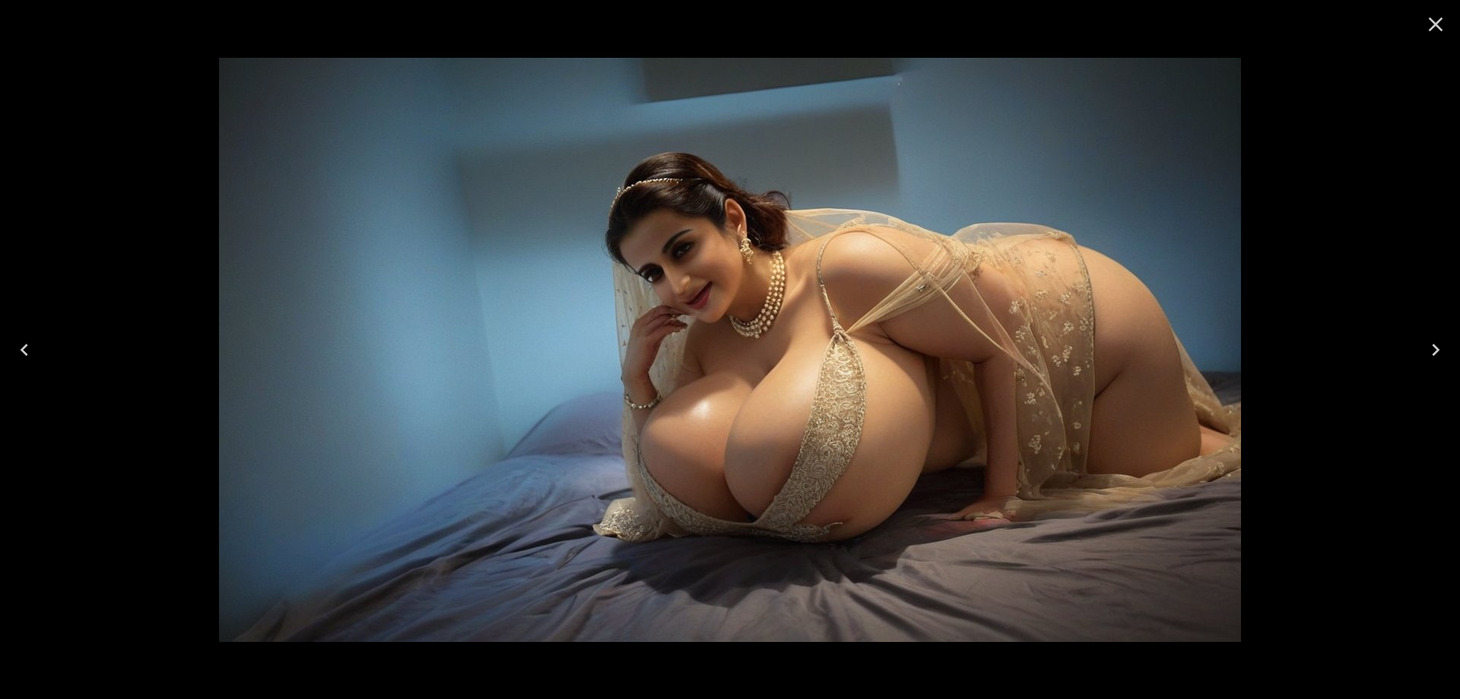
click at [1436, 344] on icon "Next" at bounding box center [1436, 350] width 24 height 24
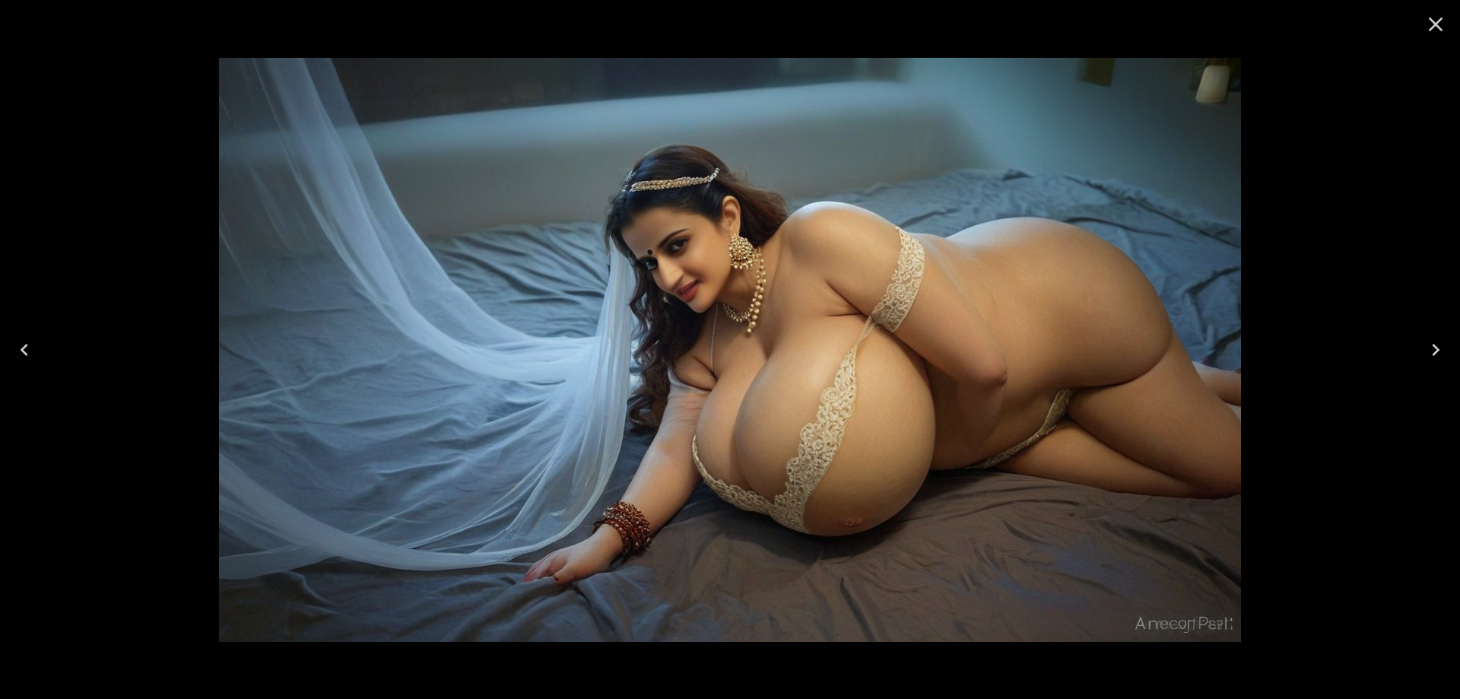
click at [1436, 344] on icon "Next" at bounding box center [1436, 350] width 24 height 24
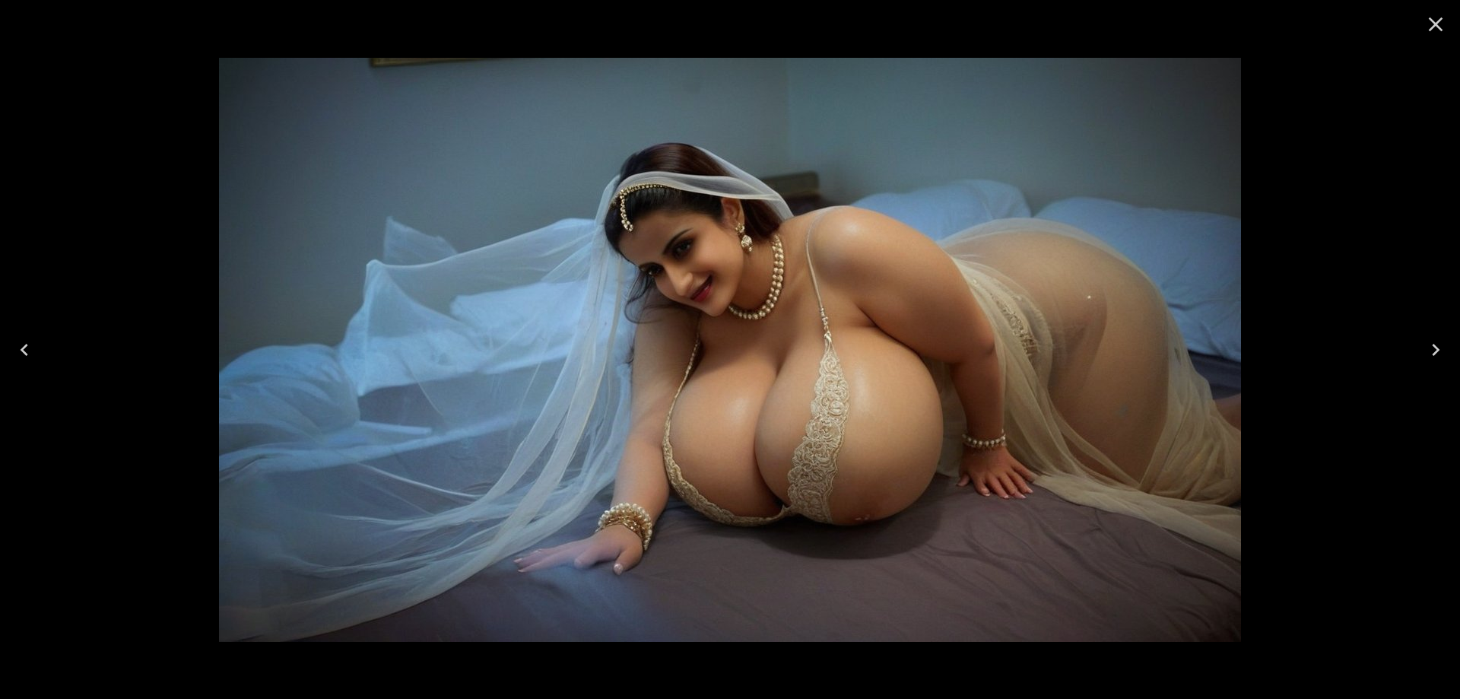
click at [1419, 348] on button "Next" at bounding box center [1436, 349] width 49 height 61
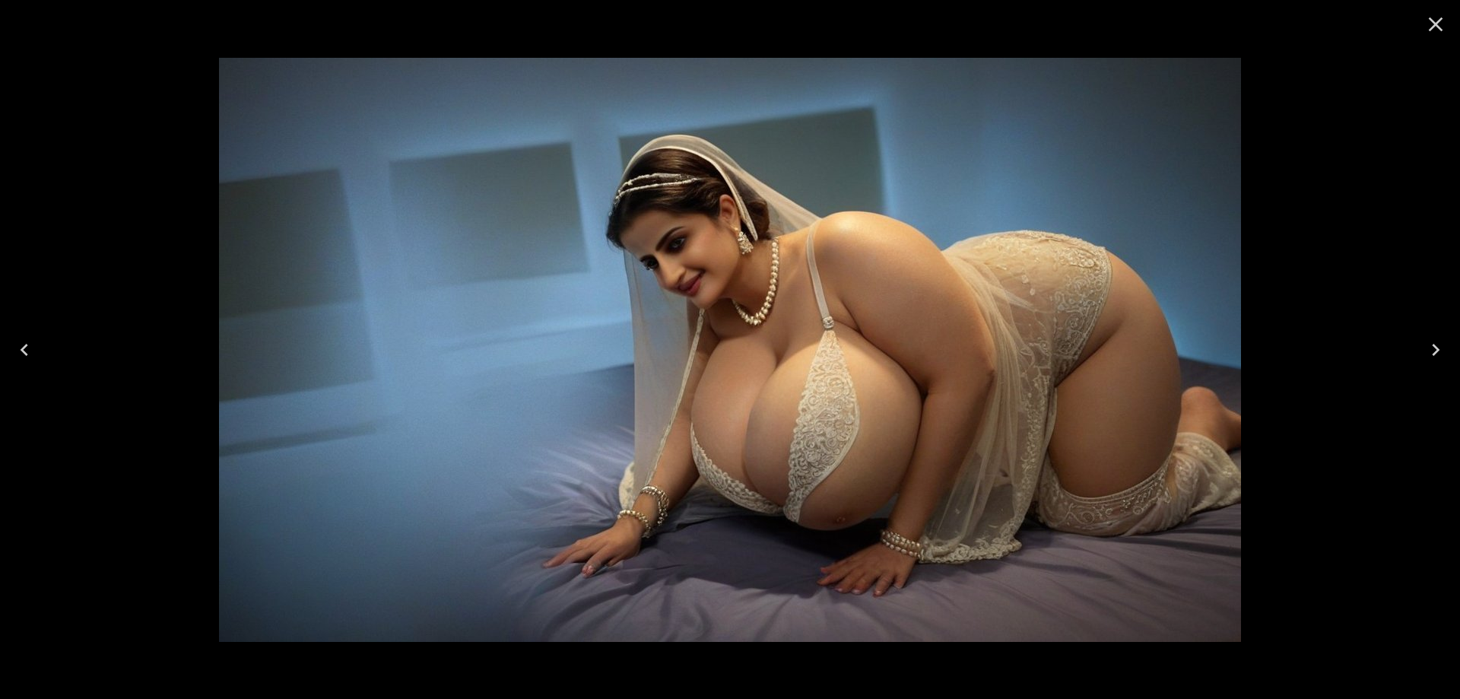
click at [1422, 350] on button "Next" at bounding box center [1436, 349] width 49 height 61
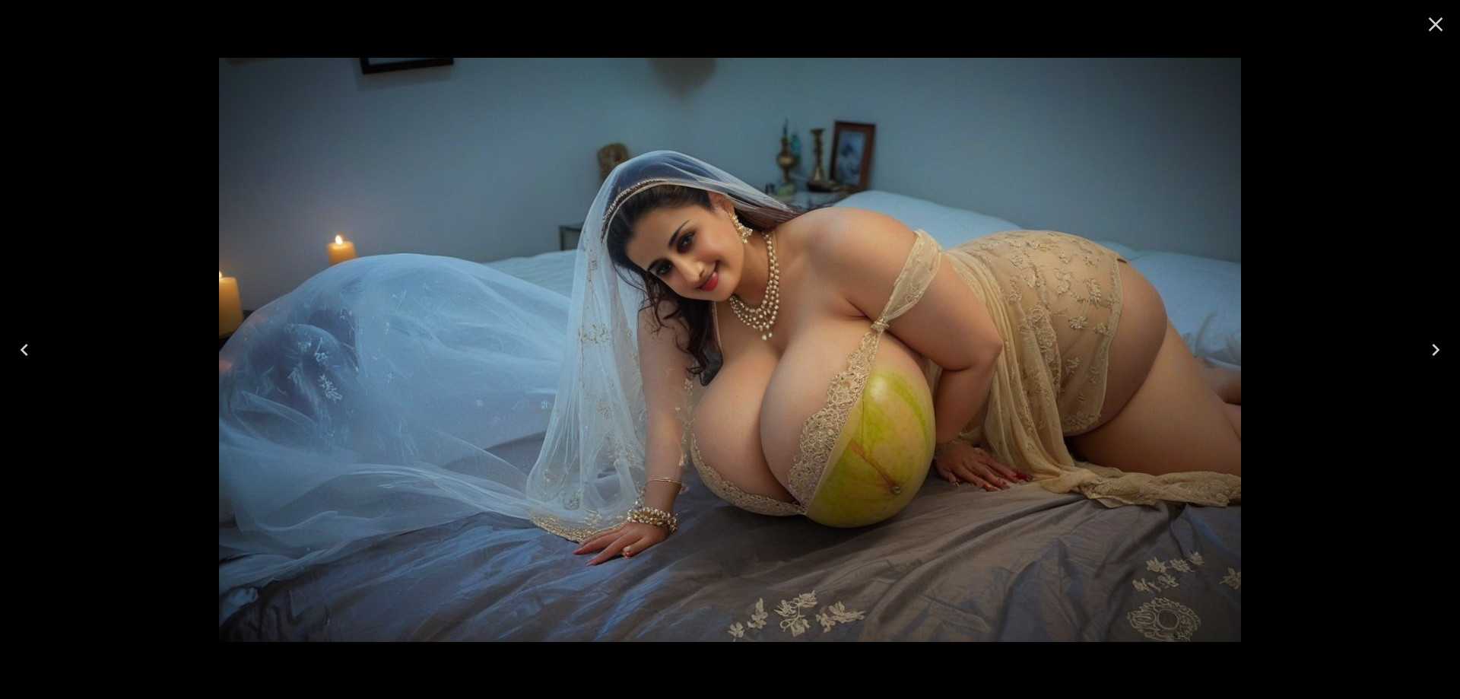
click at [1422, 350] on button "Next" at bounding box center [1436, 349] width 49 height 61
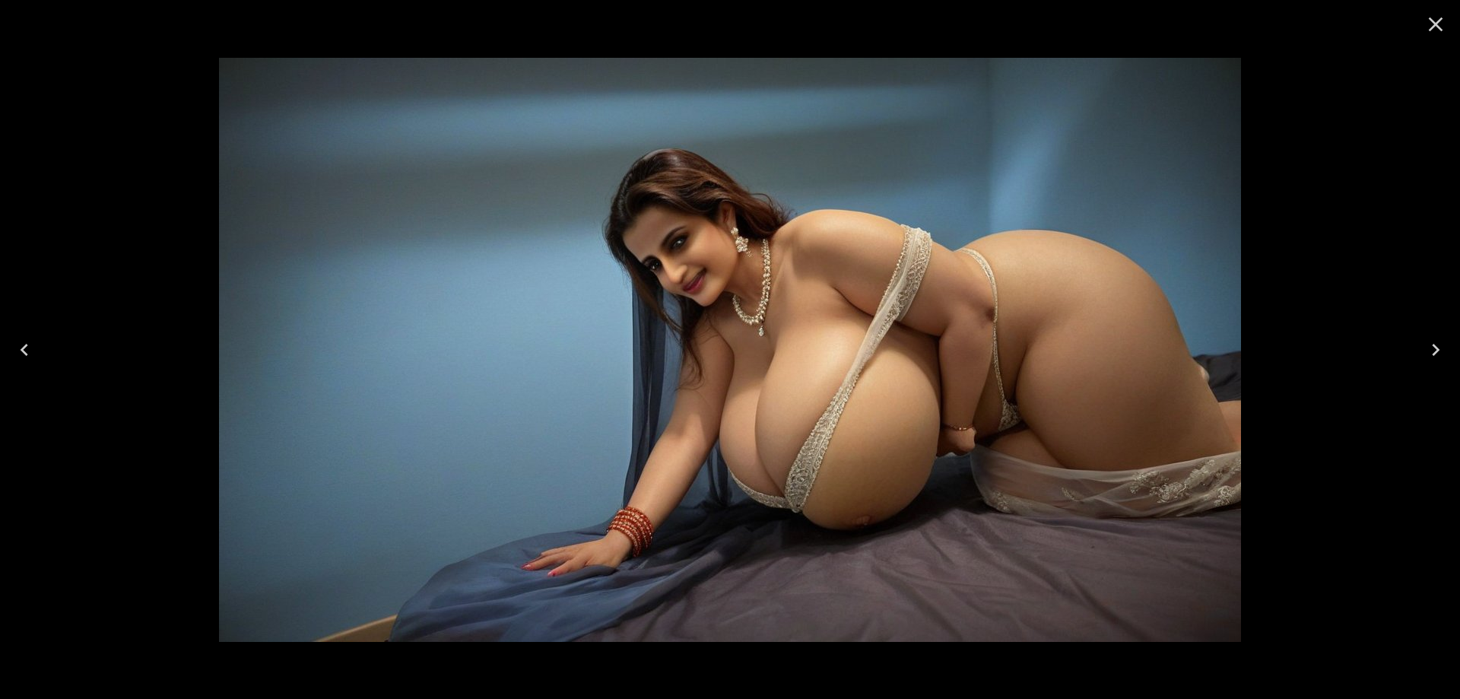
click at [1428, 345] on icon "Next" at bounding box center [1436, 350] width 24 height 24
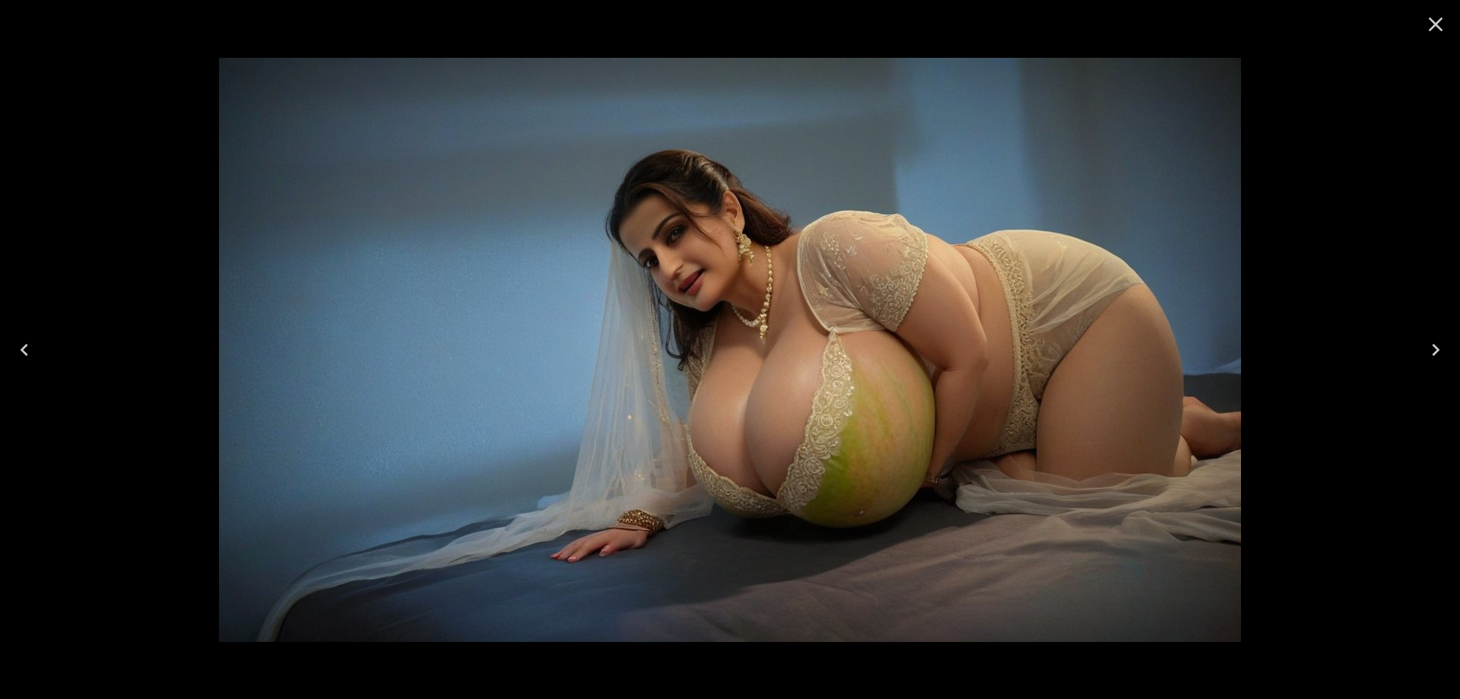
click at [1428, 345] on icon "Next" at bounding box center [1436, 350] width 24 height 24
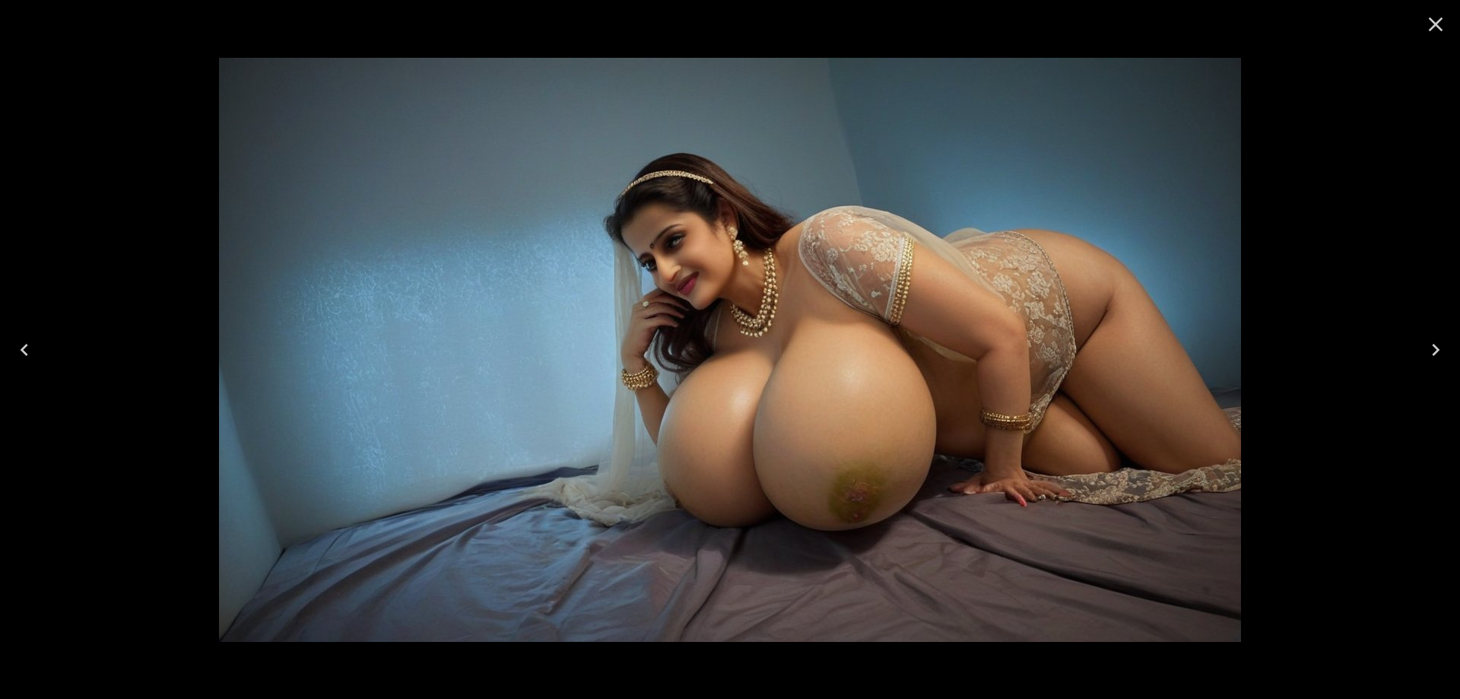
click at [1428, 345] on icon "Next" at bounding box center [1436, 350] width 24 height 24
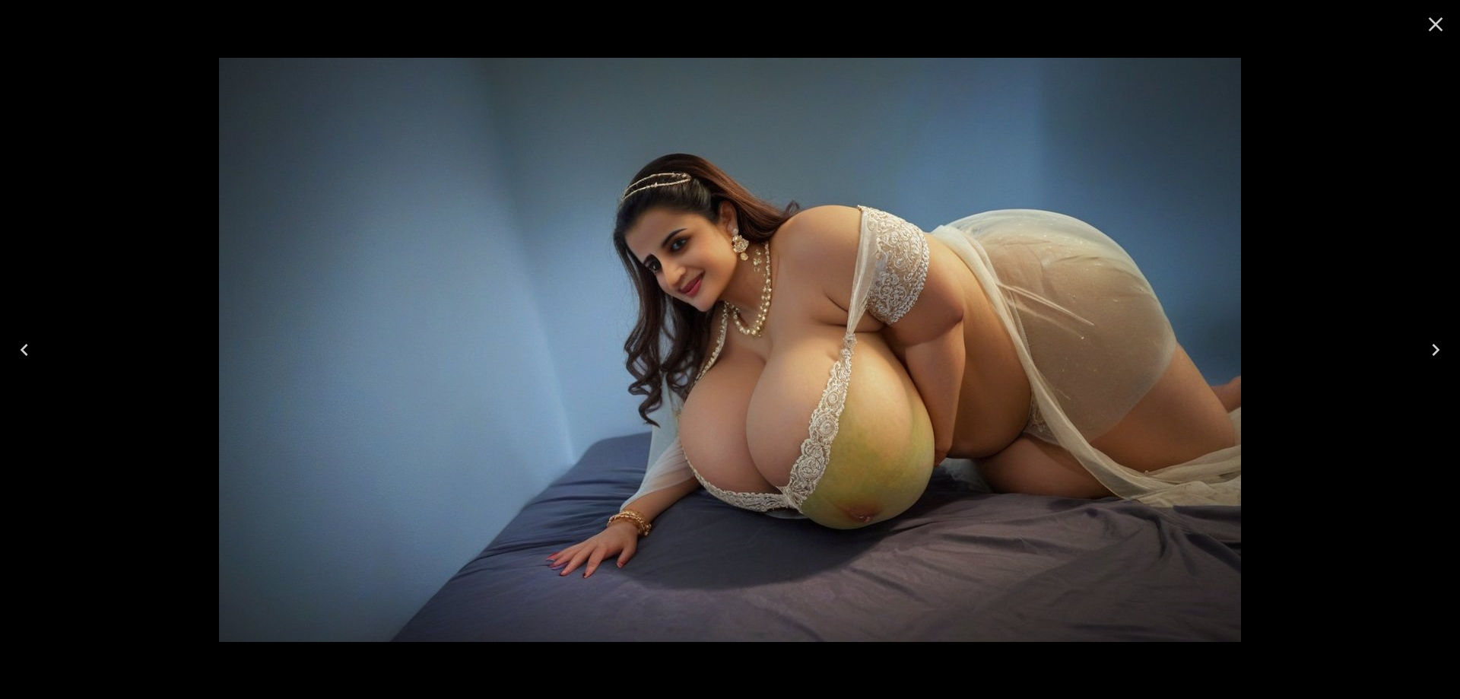
click at [1428, 345] on icon "Next" at bounding box center [1436, 350] width 24 height 24
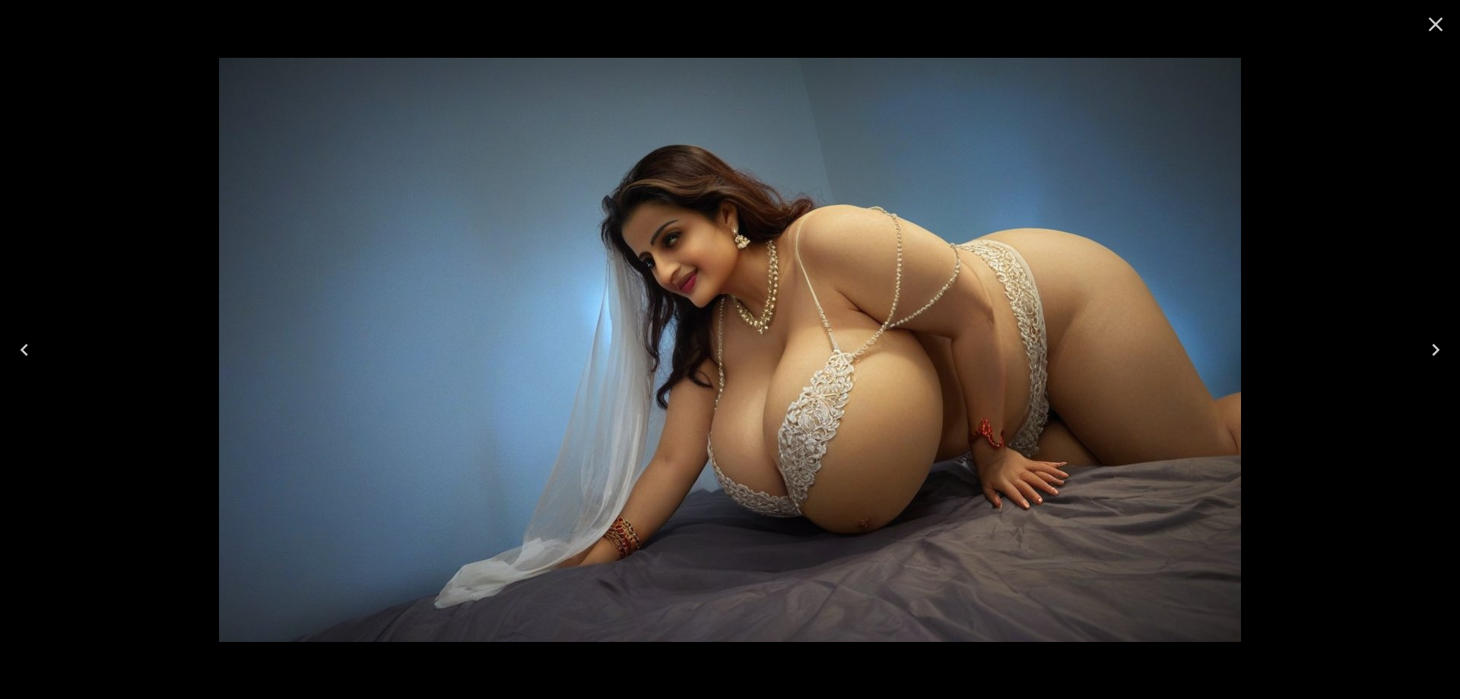
click at [1428, 345] on icon "Next" at bounding box center [1436, 350] width 24 height 24
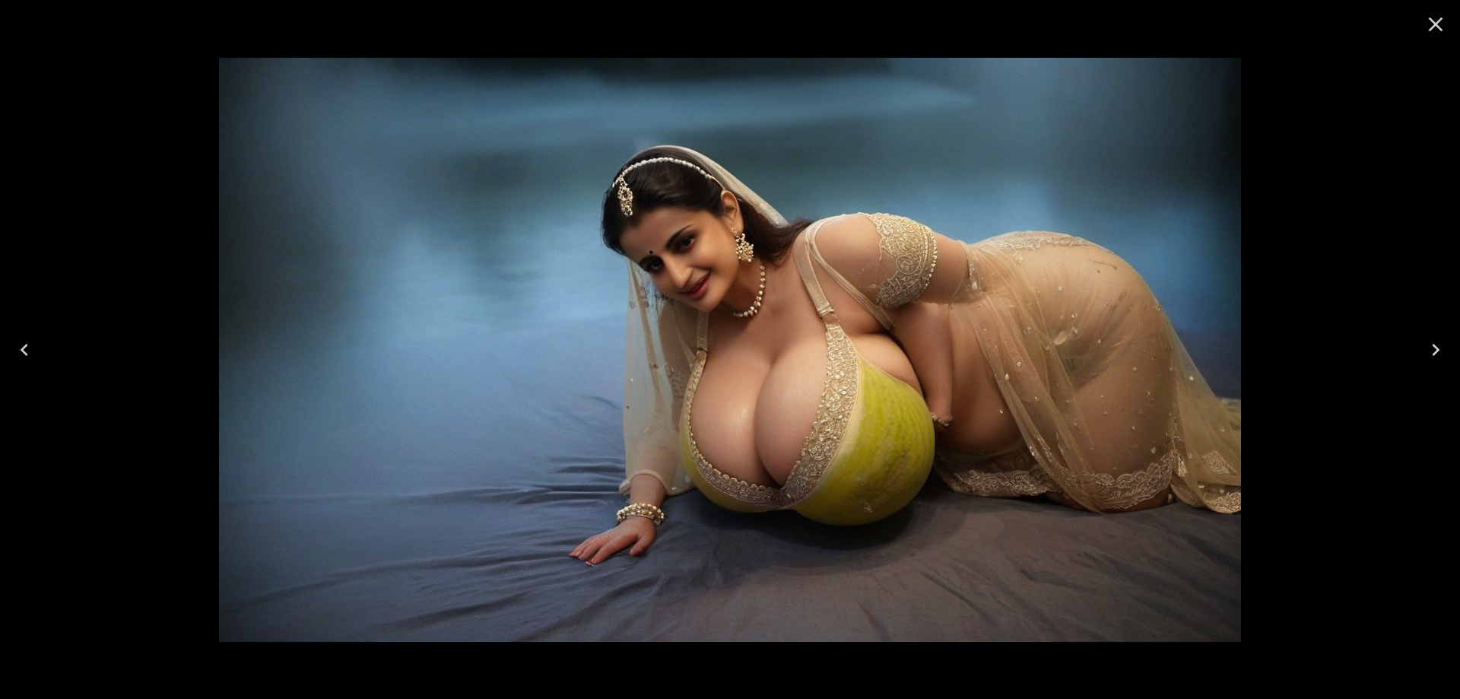
click at [1428, 345] on icon "Next" at bounding box center [1436, 350] width 24 height 24
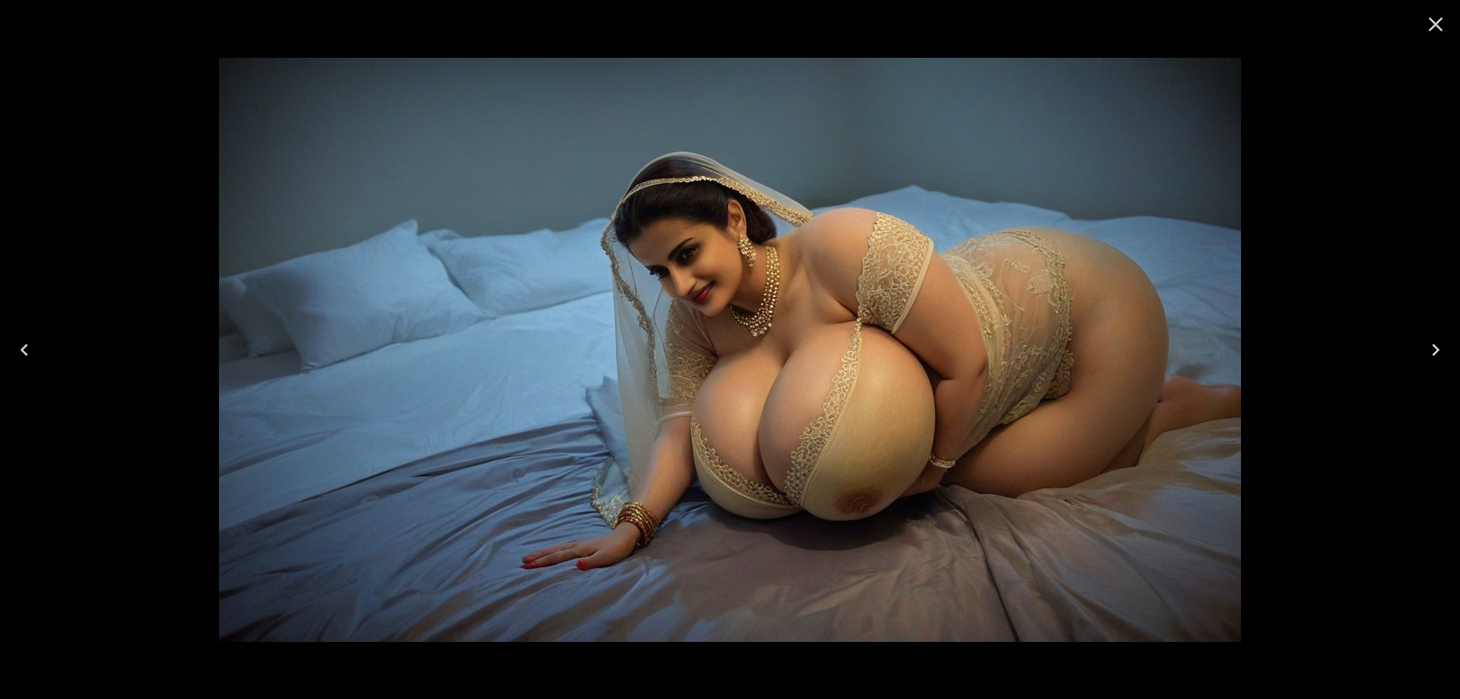
click at [1439, 343] on icon "Next" at bounding box center [1436, 350] width 24 height 24
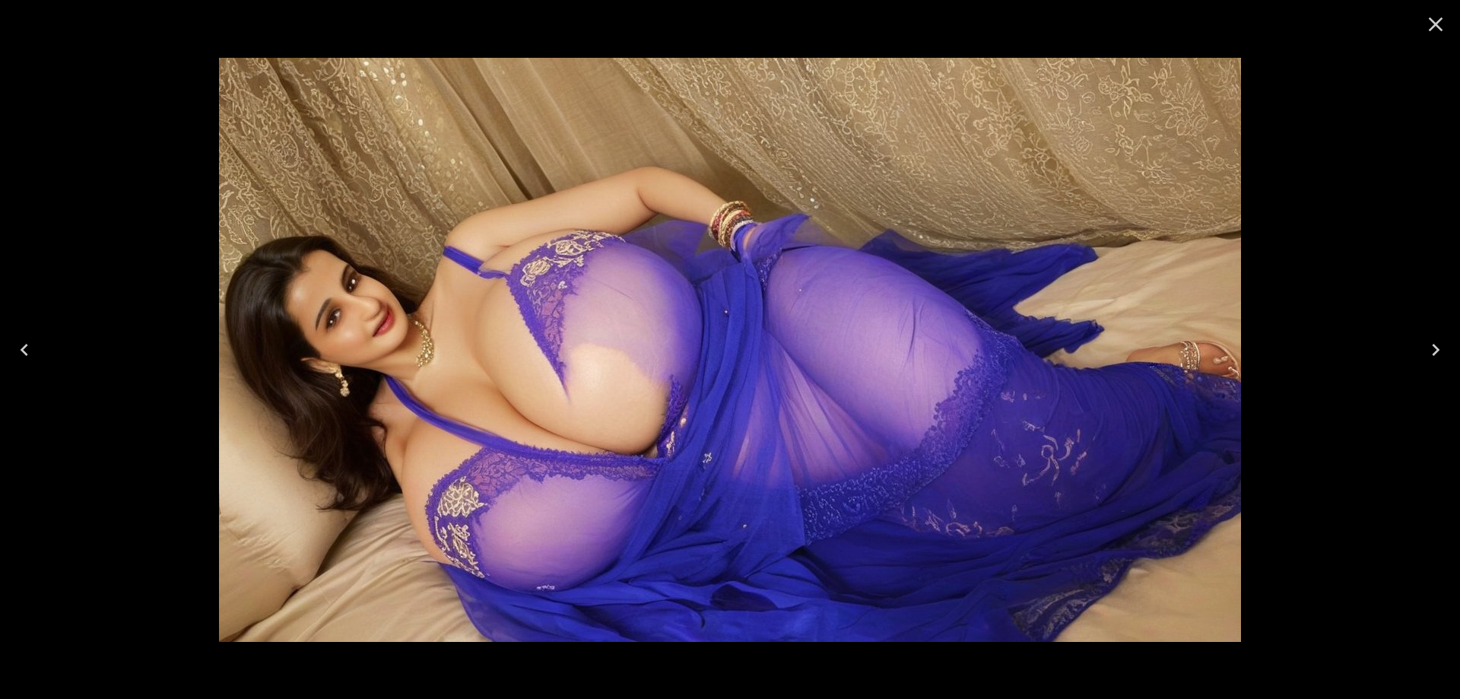
click at [1431, 359] on icon "Next" at bounding box center [1436, 350] width 24 height 24
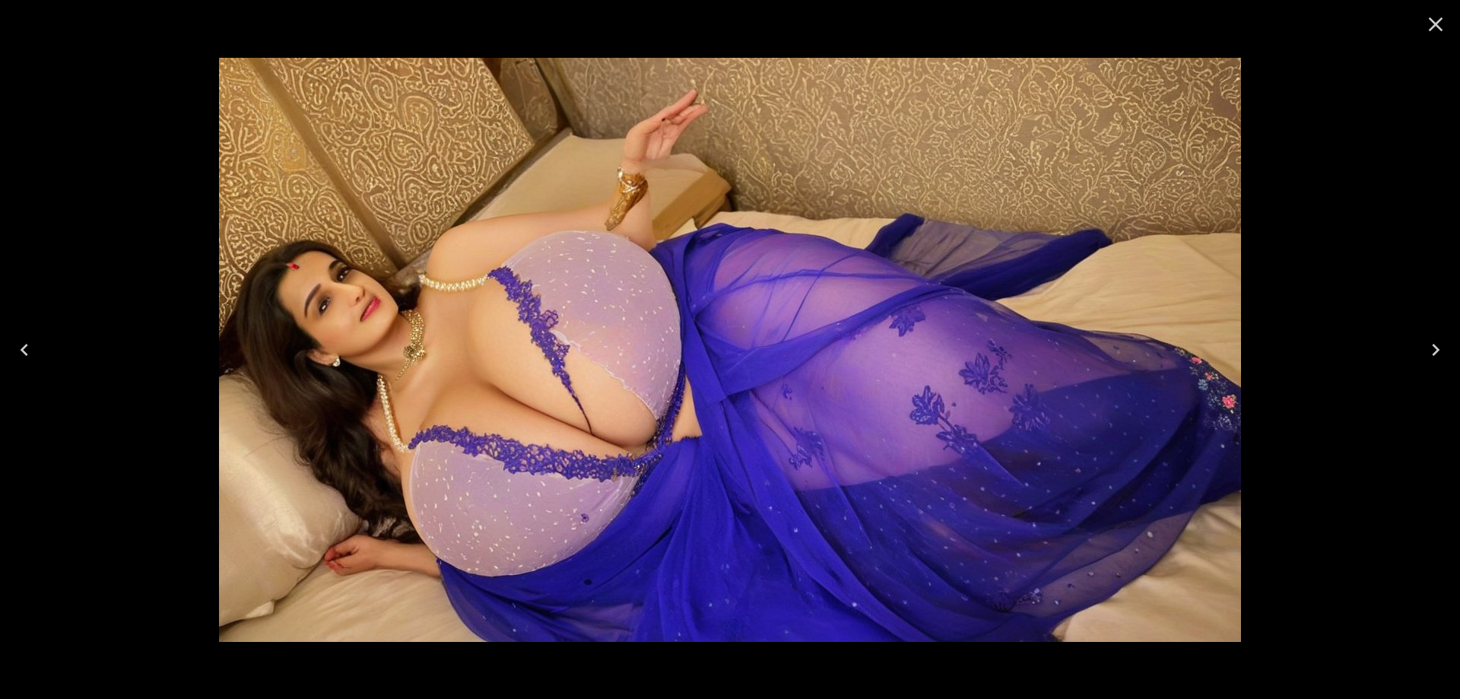
click at [1431, 359] on icon "Next" at bounding box center [1436, 350] width 24 height 24
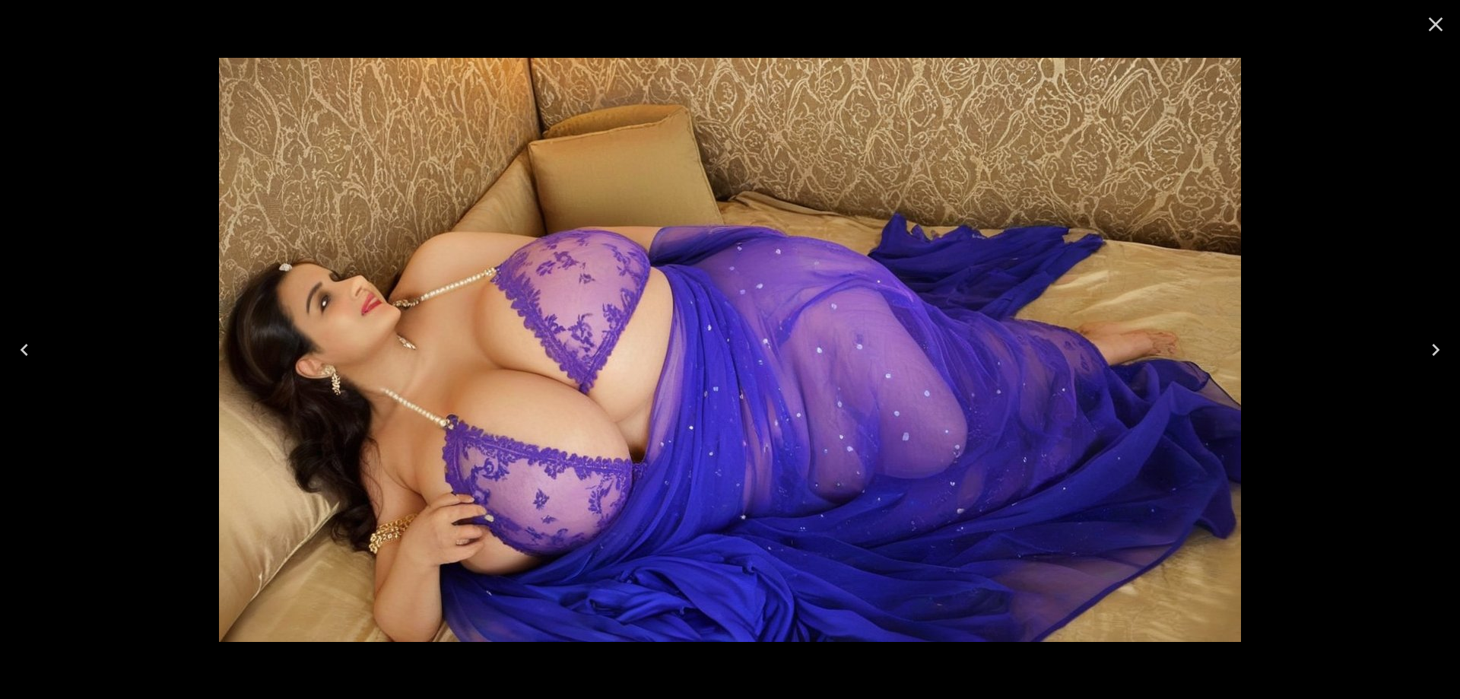
click at [1431, 359] on icon "Next" at bounding box center [1436, 350] width 24 height 24
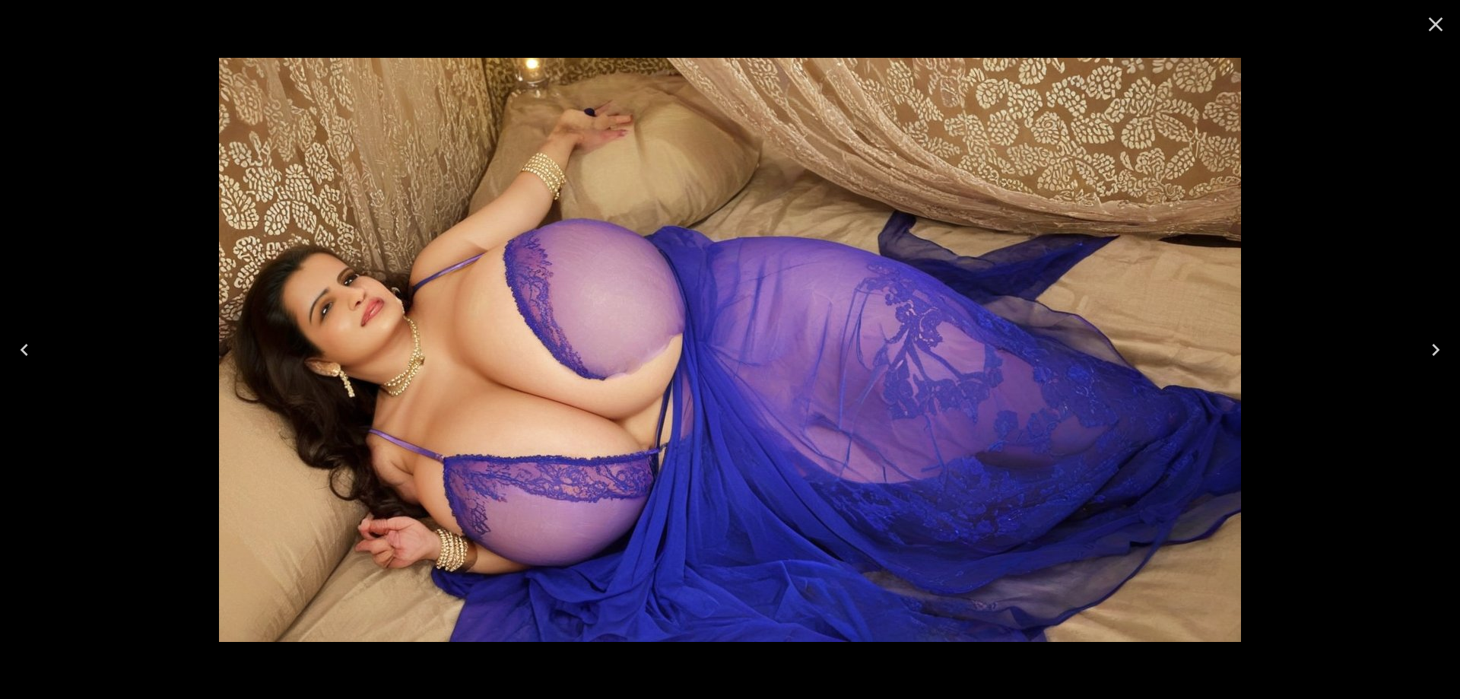
click at [1431, 359] on icon "Next" at bounding box center [1436, 350] width 24 height 24
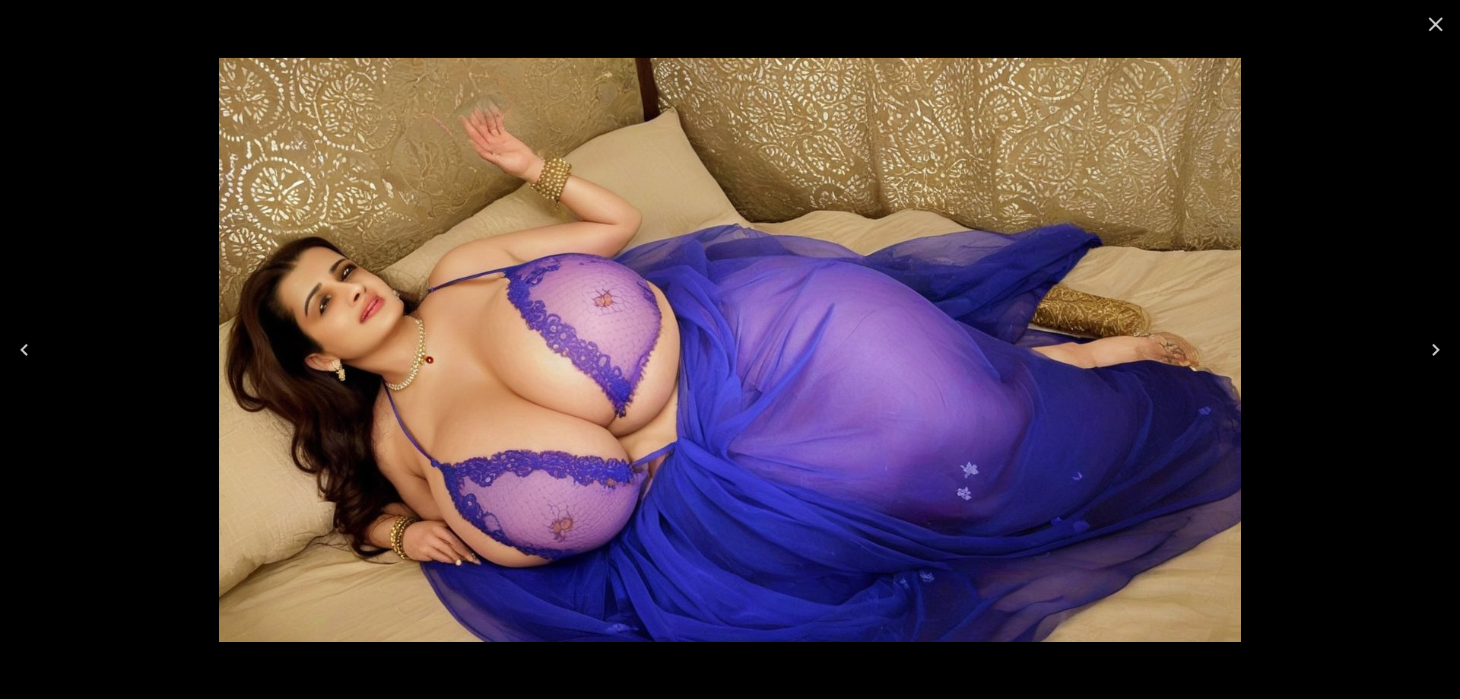
click at [1431, 359] on icon "Next" at bounding box center [1436, 350] width 24 height 24
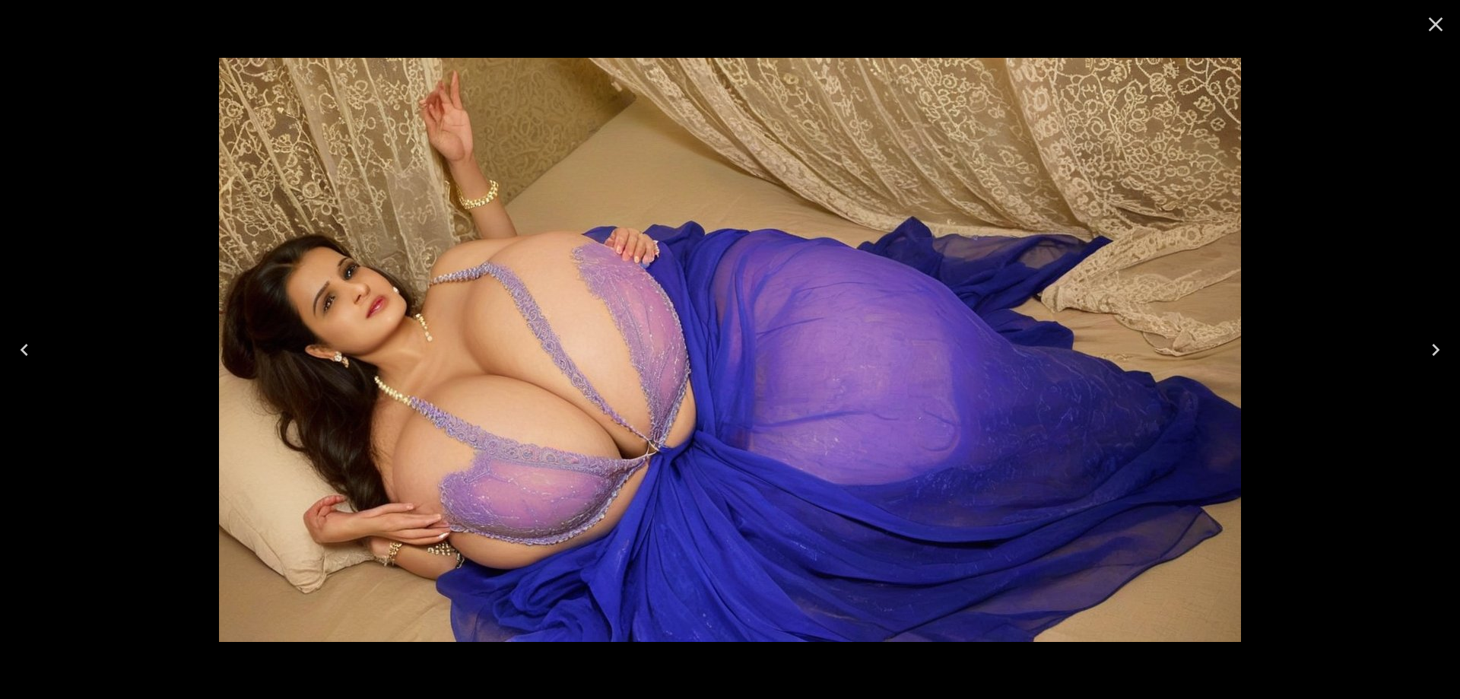
click at [1431, 359] on icon "Next" at bounding box center [1436, 350] width 24 height 24
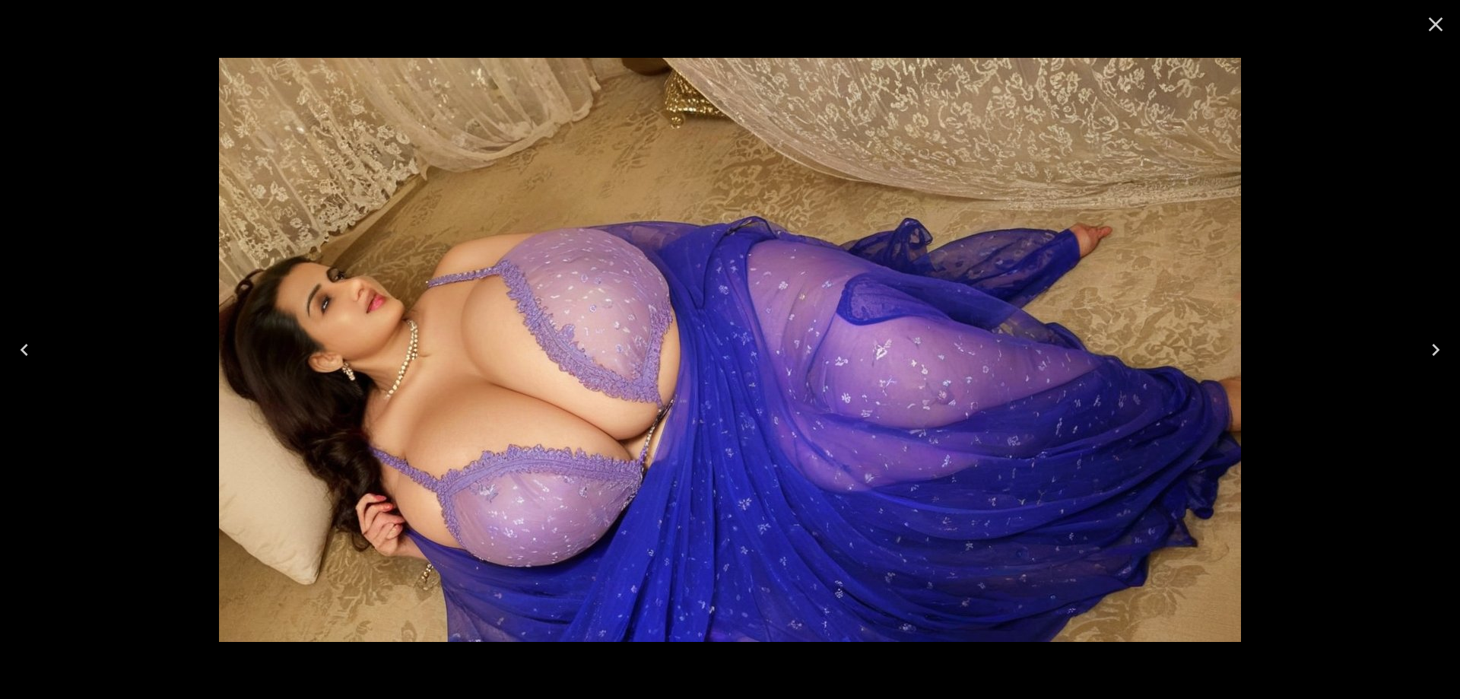
click at [1431, 359] on icon "Next" at bounding box center [1436, 350] width 24 height 24
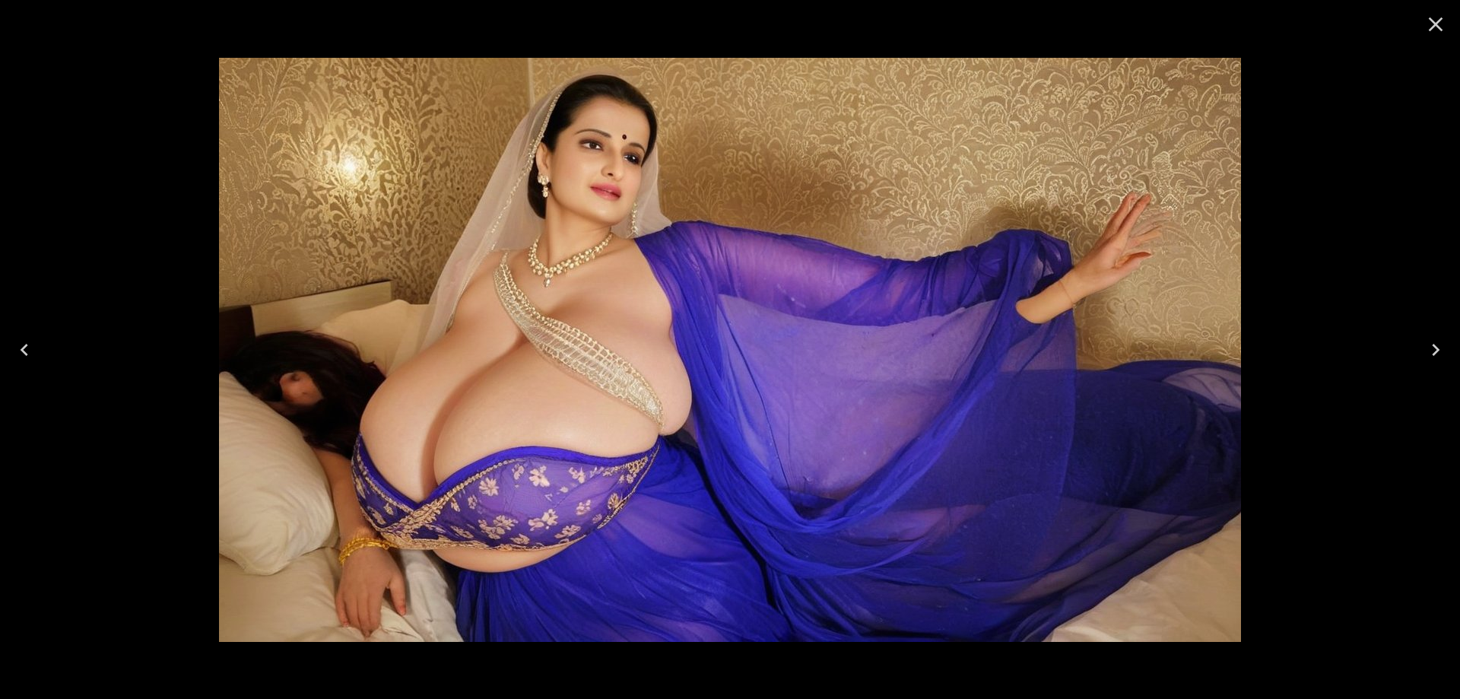
click at [1431, 359] on icon "Next" at bounding box center [1436, 350] width 24 height 24
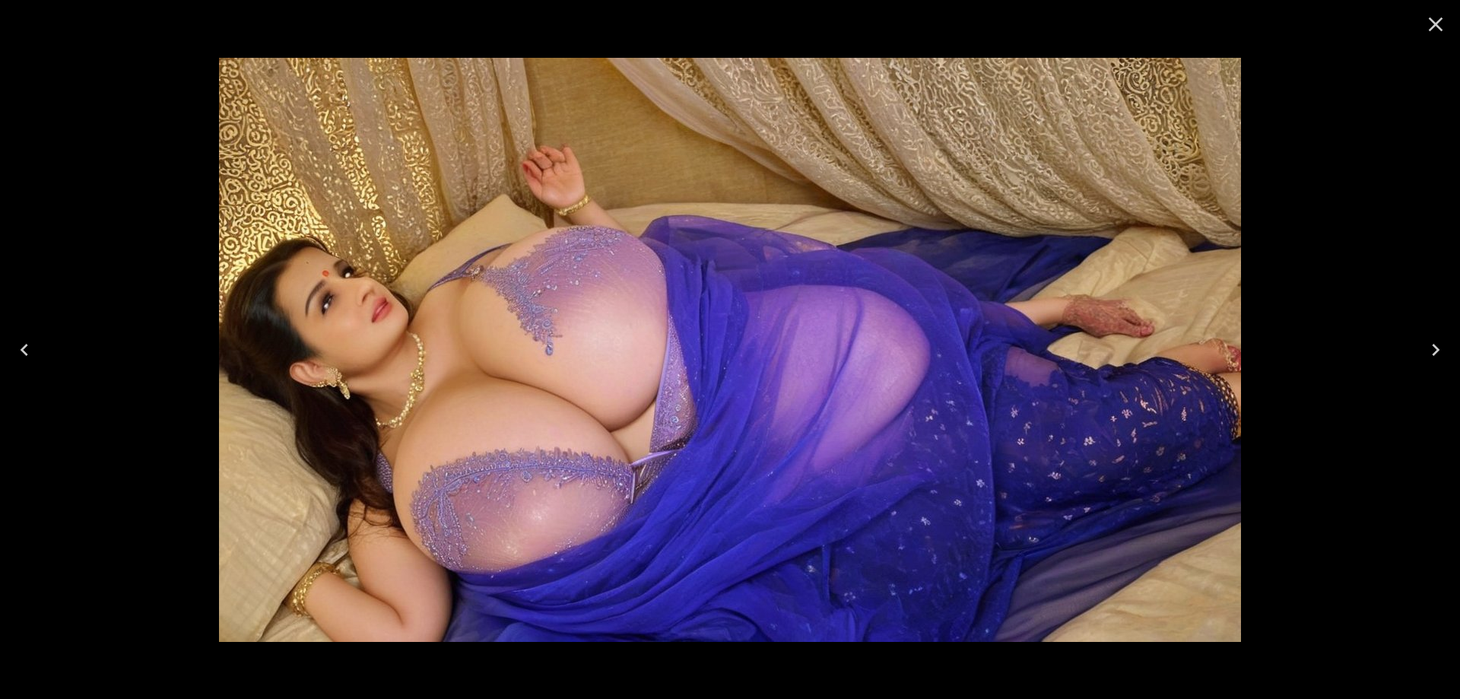
click at [1431, 359] on icon "Next" at bounding box center [1436, 350] width 24 height 24
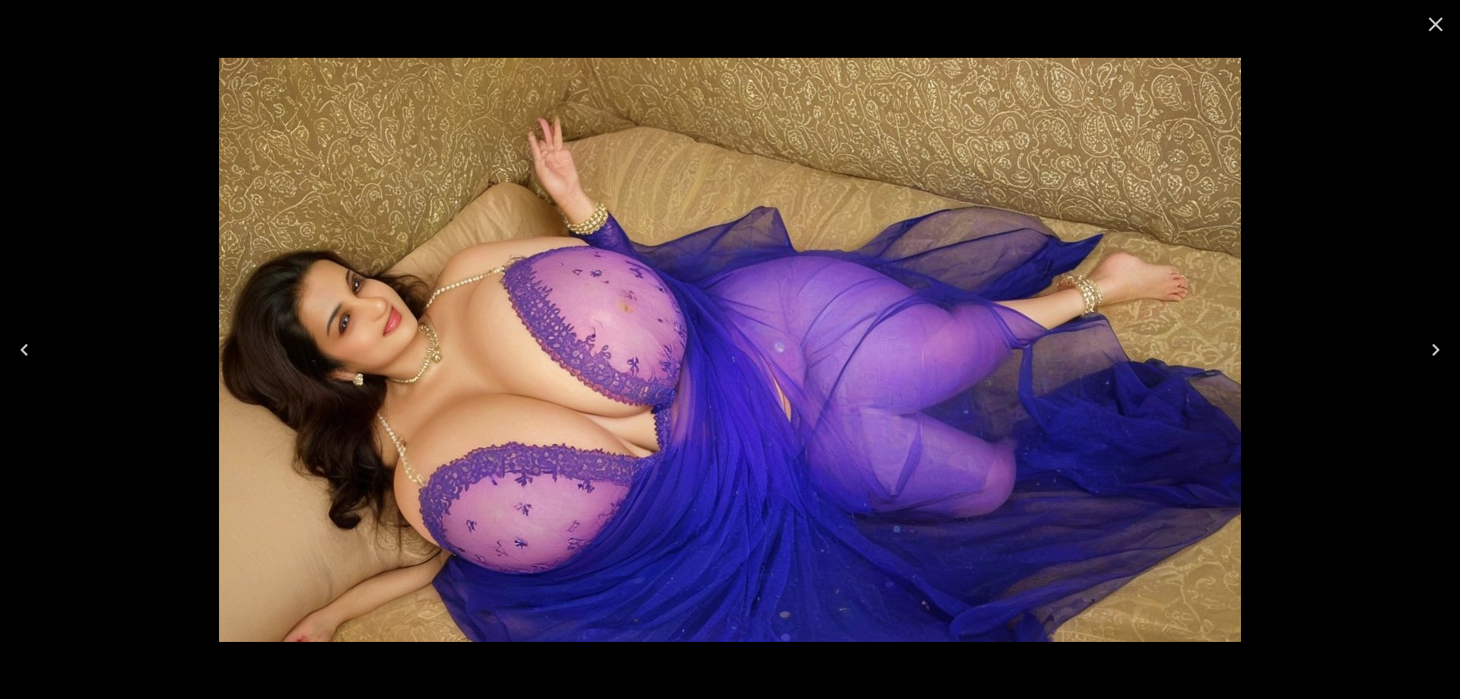
click at [1431, 359] on icon "Next" at bounding box center [1436, 350] width 24 height 24
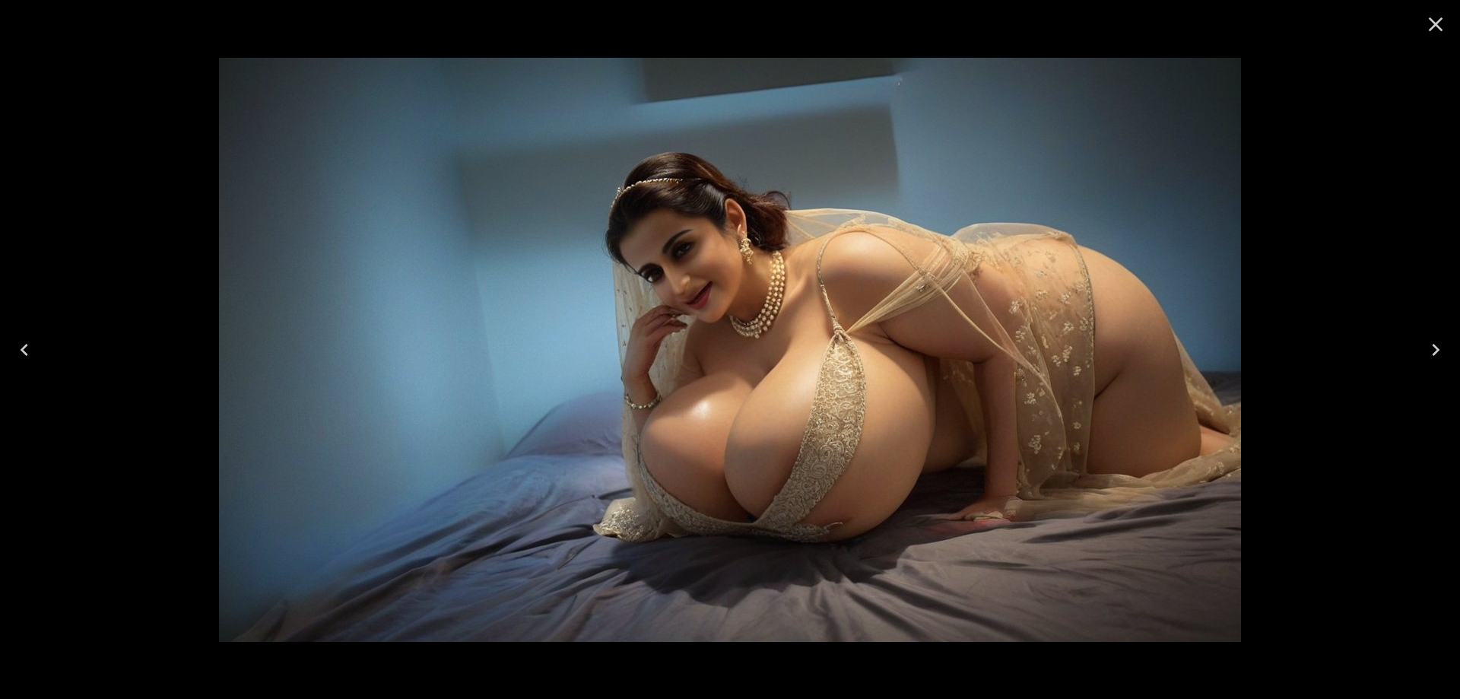
click at [1431, 359] on icon "Next" at bounding box center [1436, 350] width 24 height 24
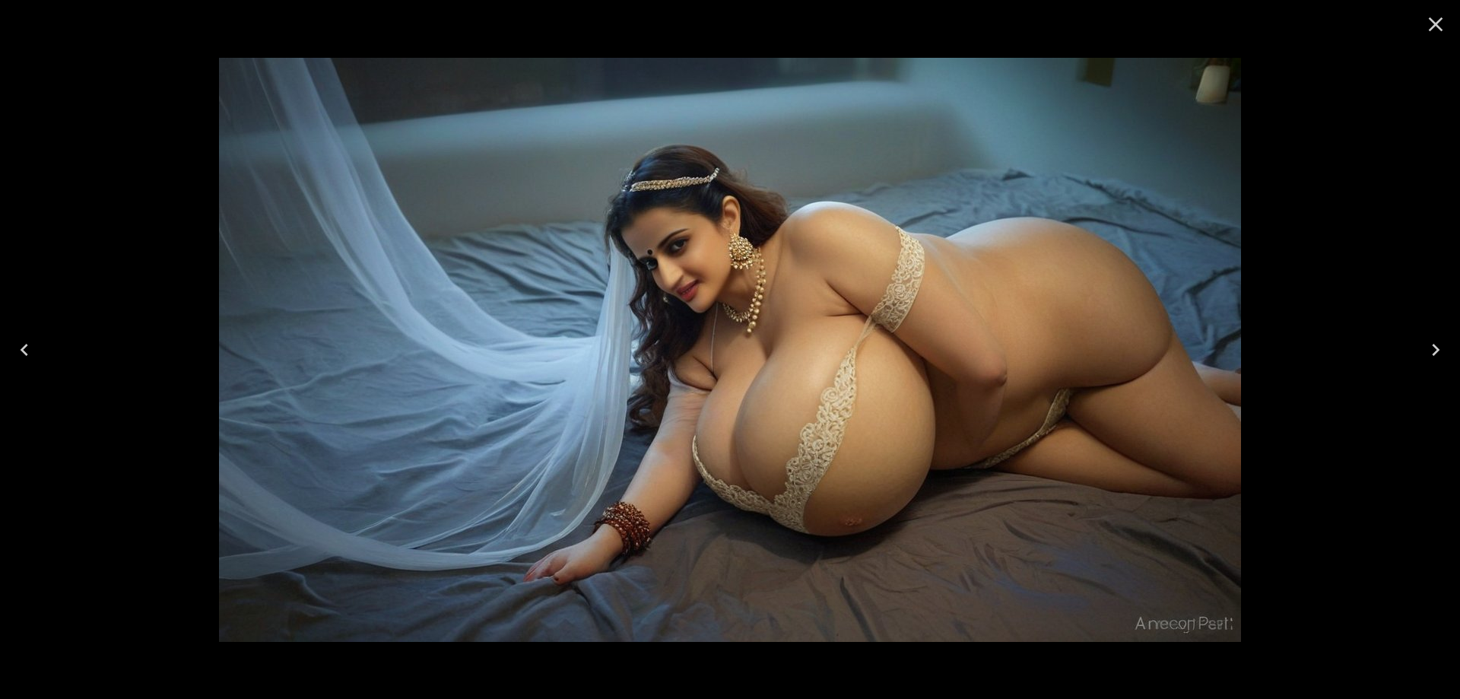
click at [1431, 359] on icon "Next" at bounding box center [1436, 350] width 24 height 24
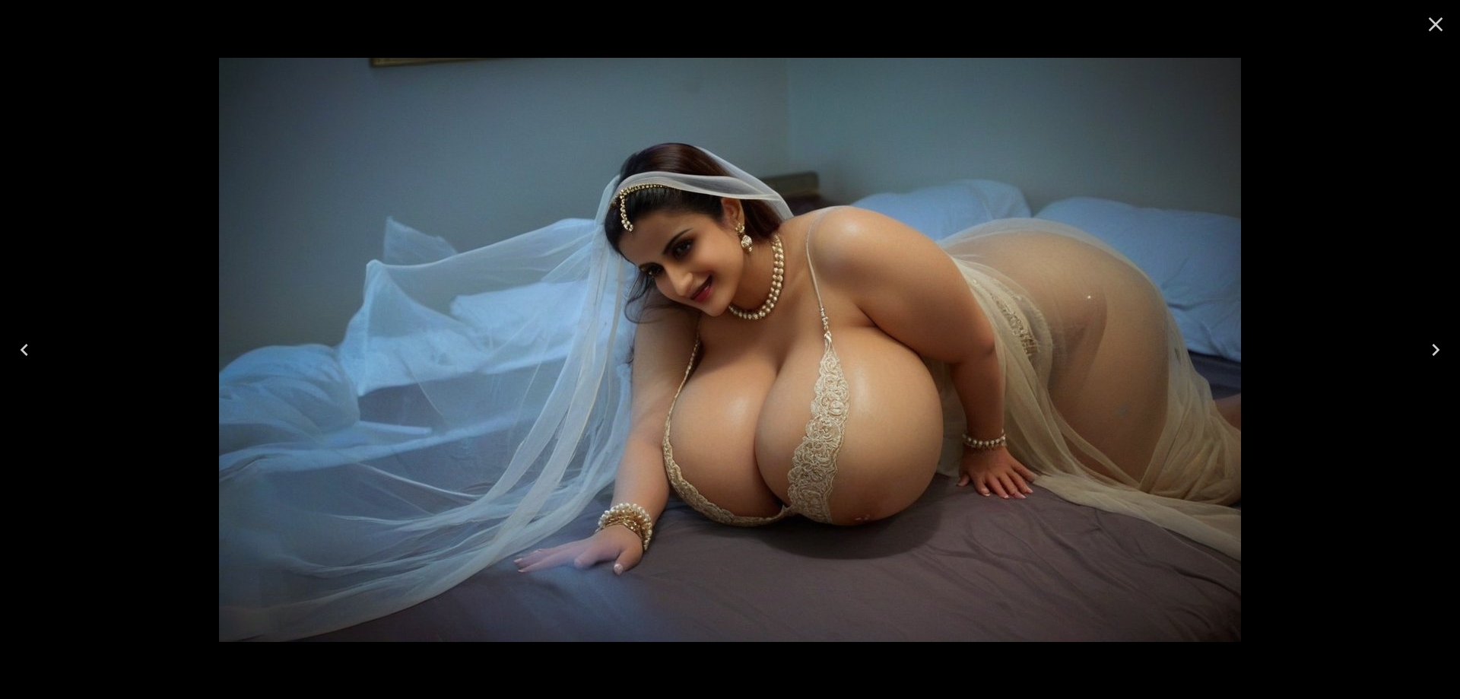
click at [1431, 359] on icon "Next" at bounding box center [1436, 350] width 24 height 24
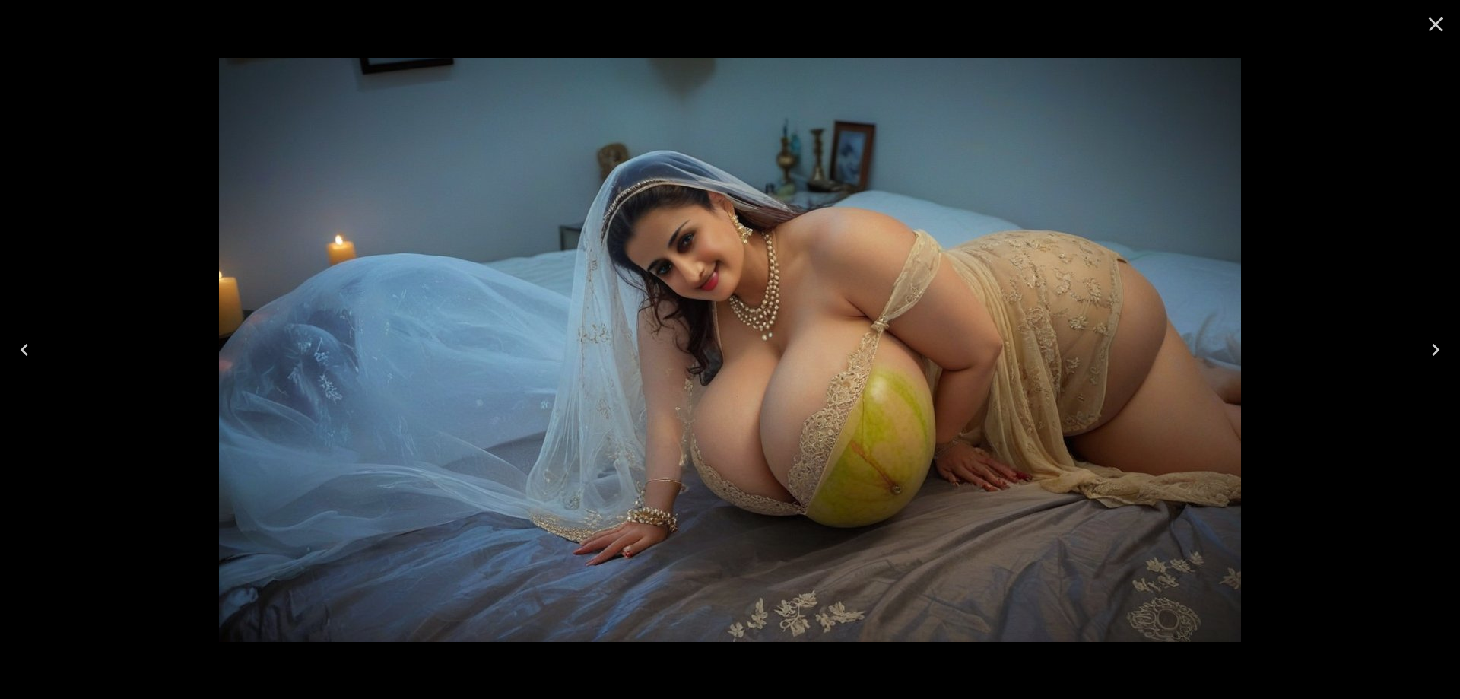
click at [1431, 359] on icon "Next" at bounding box center [1436, 350] width 24 height 24
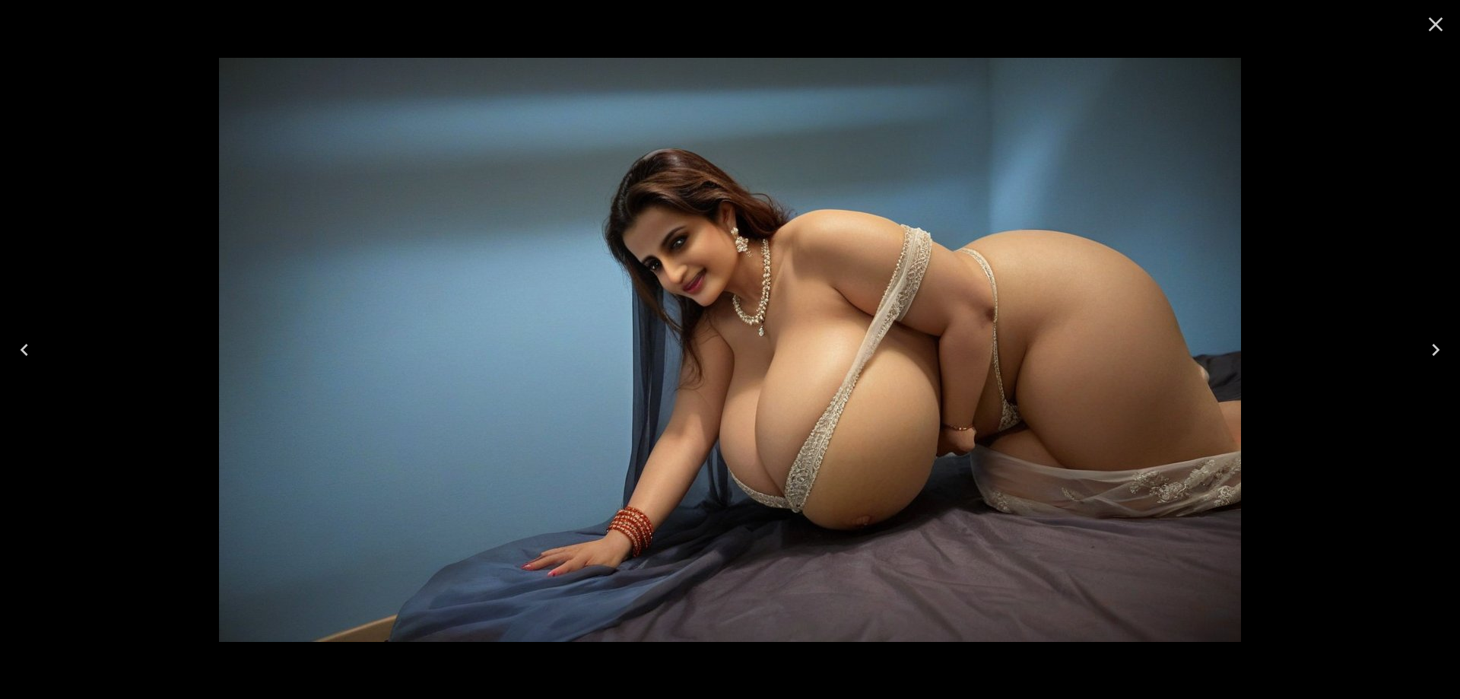
click at [1431, 359] on icon "Next" at bounding box center [1436, 350] width 24 height 24
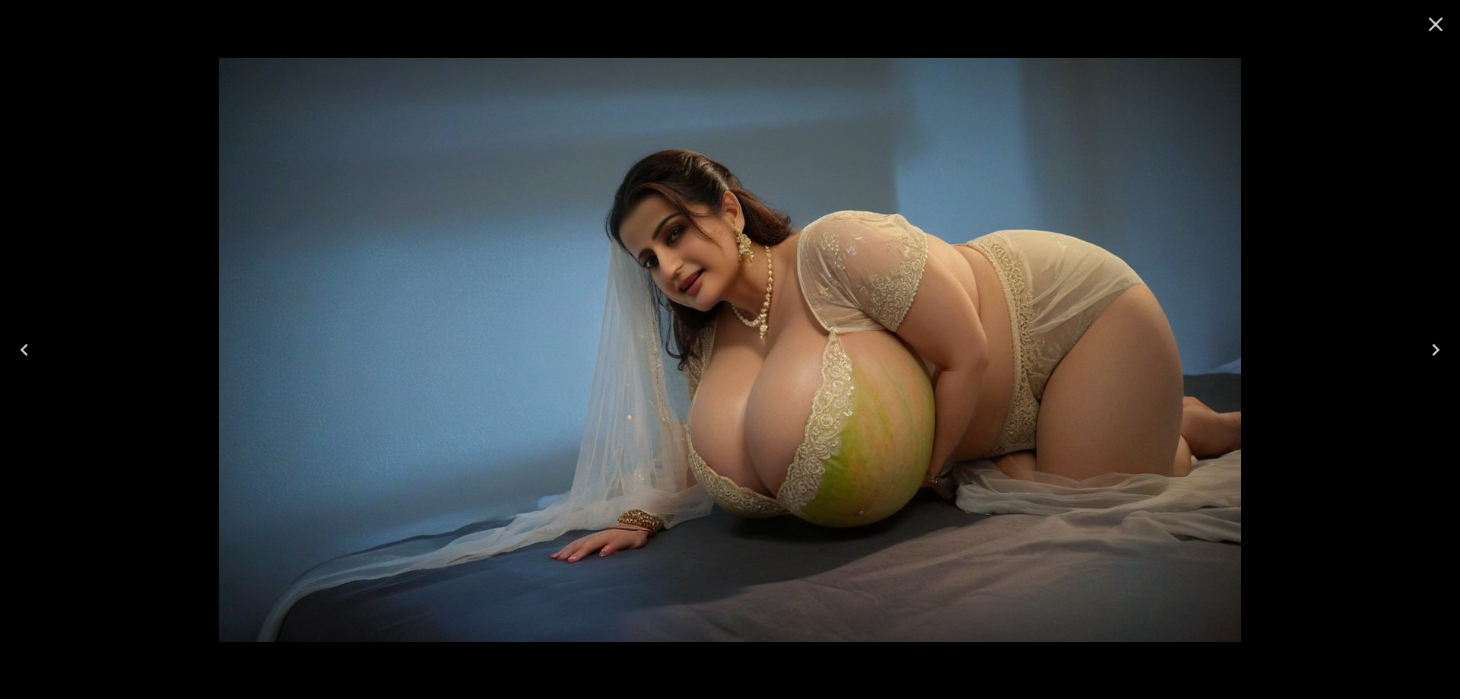
click at [1431, 359] on icon "Next" at bounding box center [1436, 350] width 24 height 24
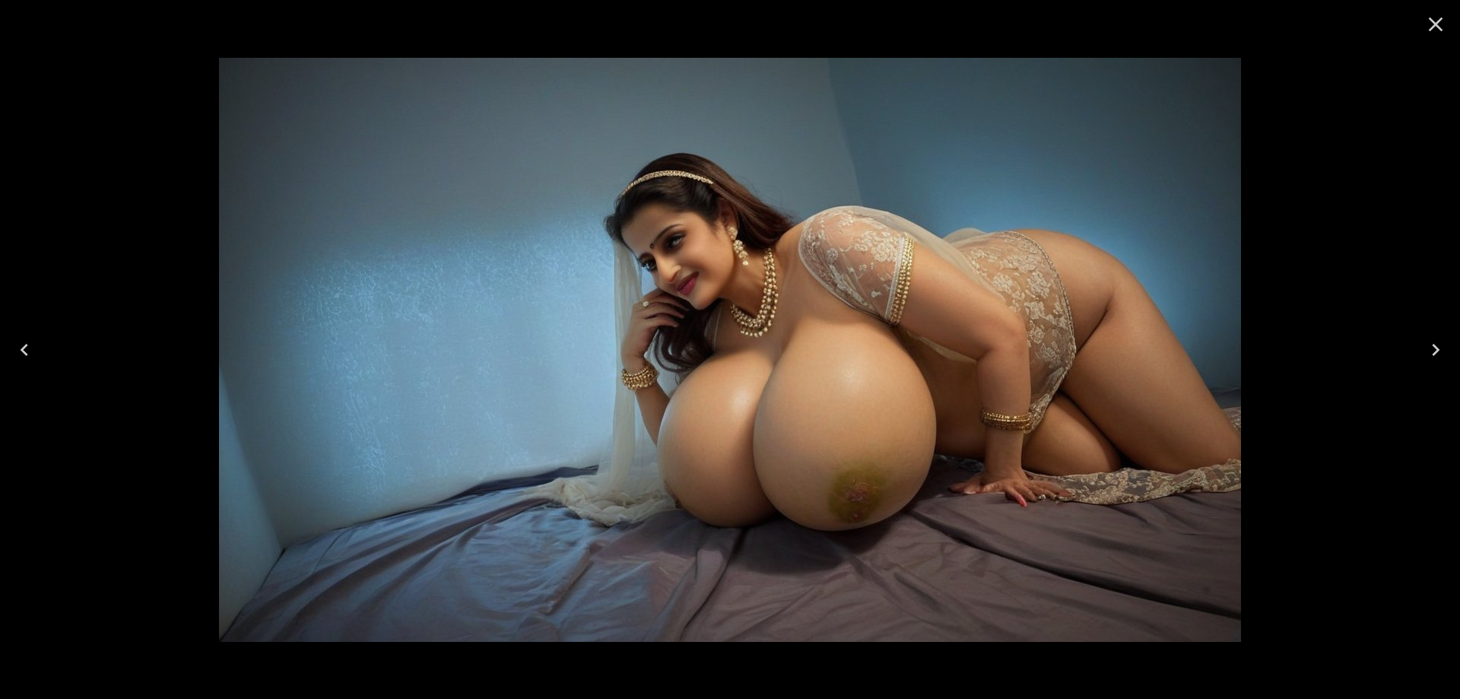
click at [1431, 359] on icon "Next" at bounding box center [1436, 350] width 24 height 24
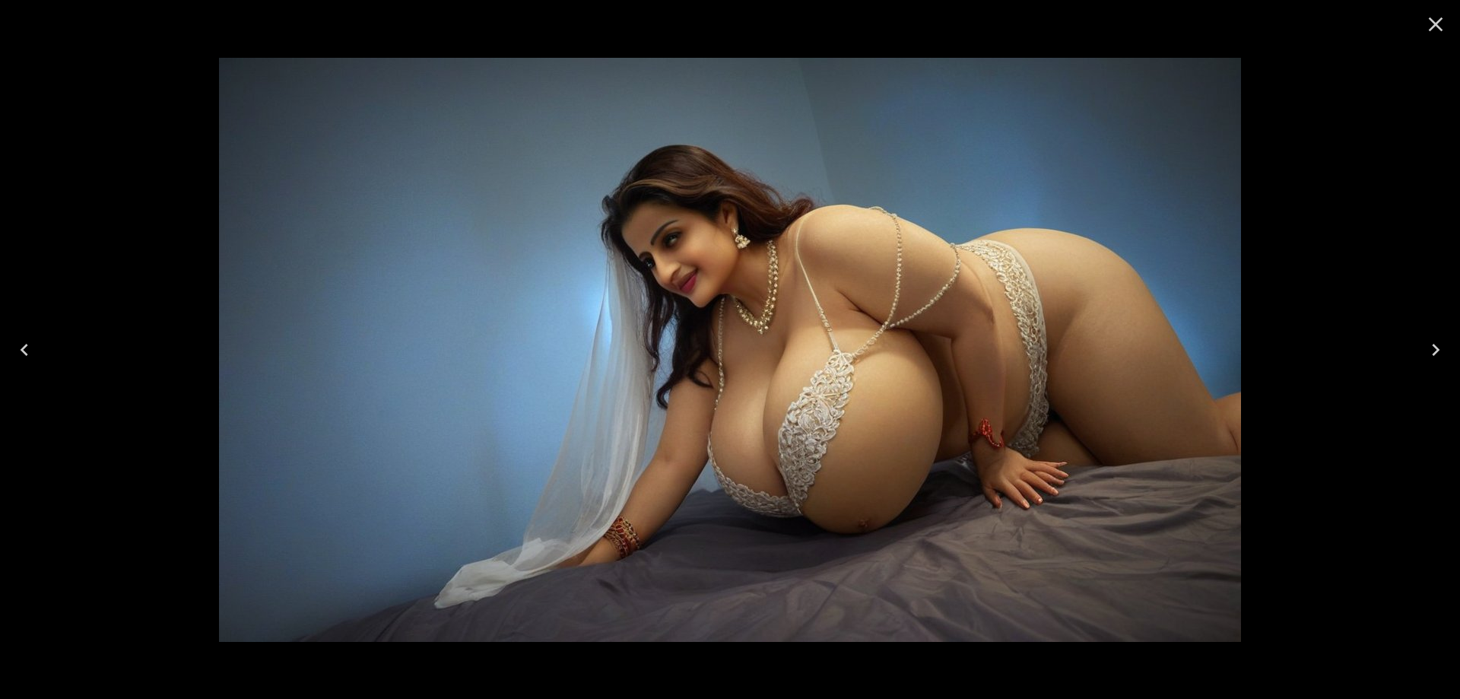
click at [1425, 31] on icon "Close" at bounding box center [1436, 24] width 24 height 24
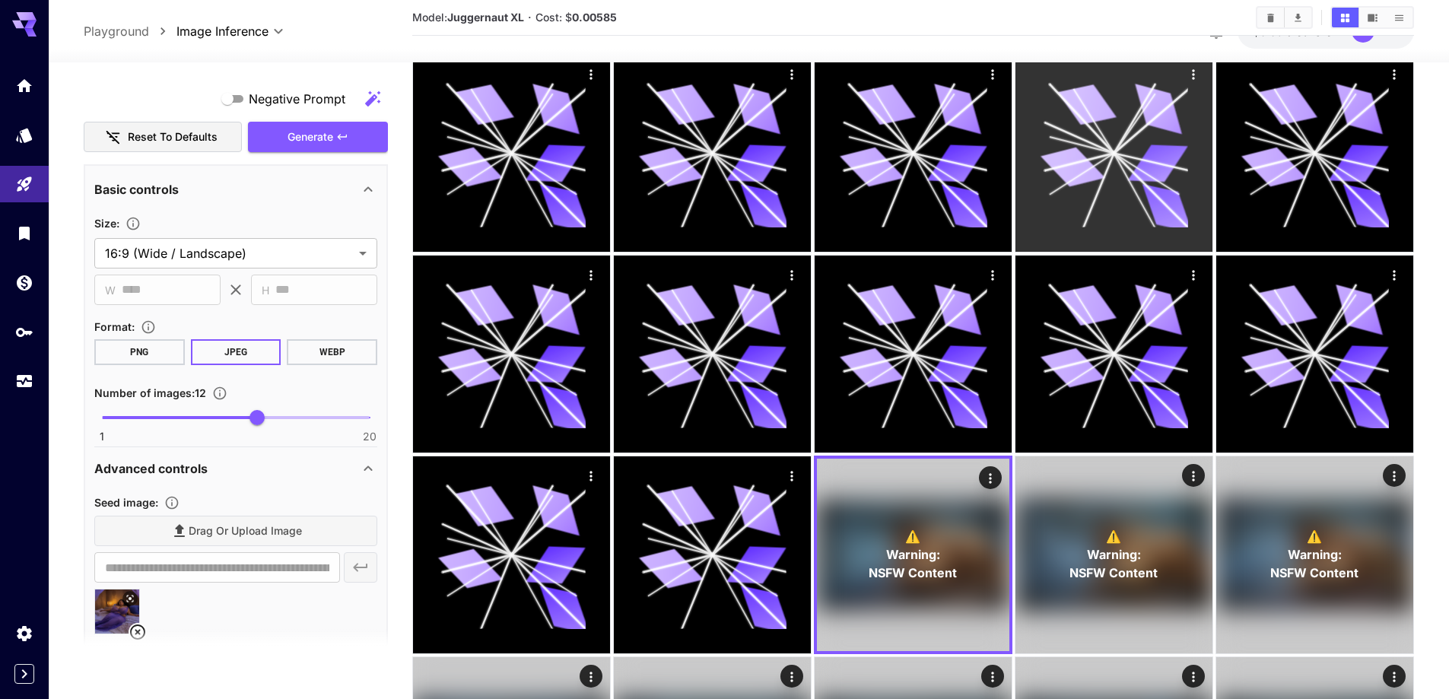
scroll to position [76, 0]
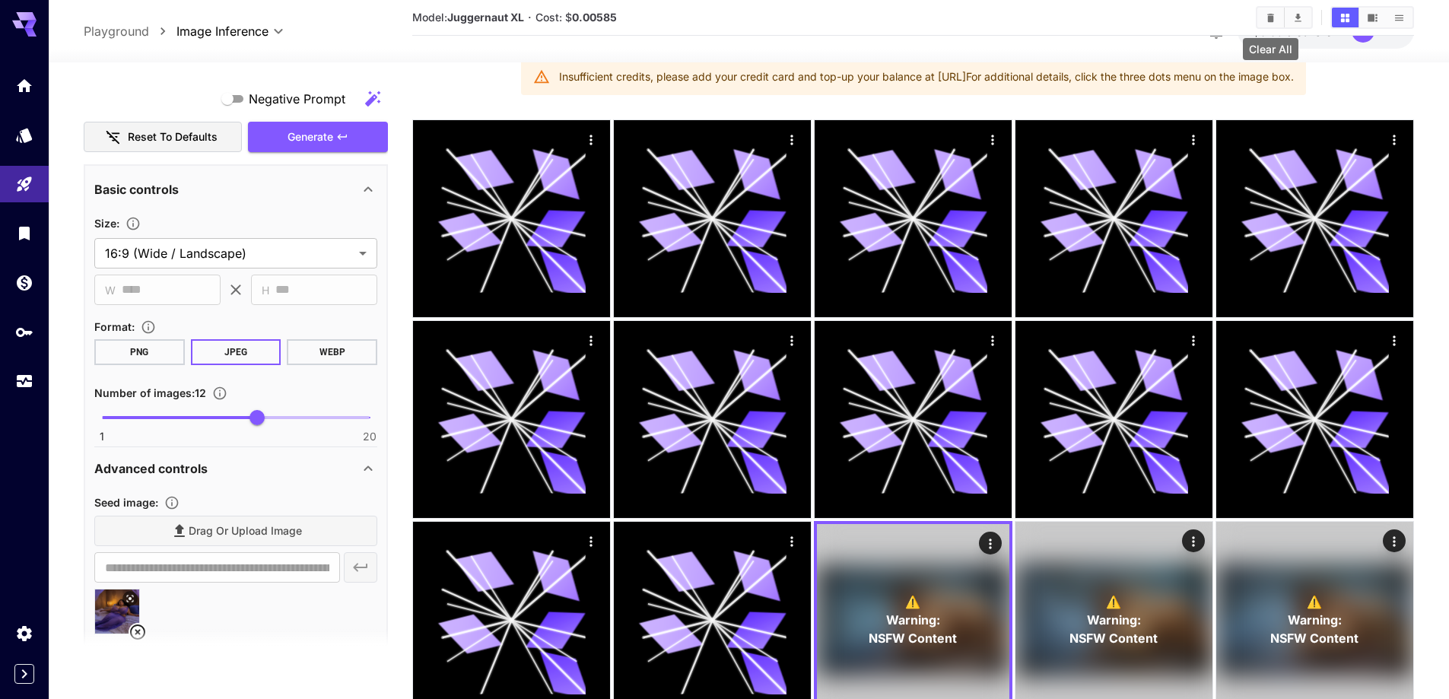
click at [1267, 24] on button "Clear All" at bounding box center [1270, 18] width 27 height 20
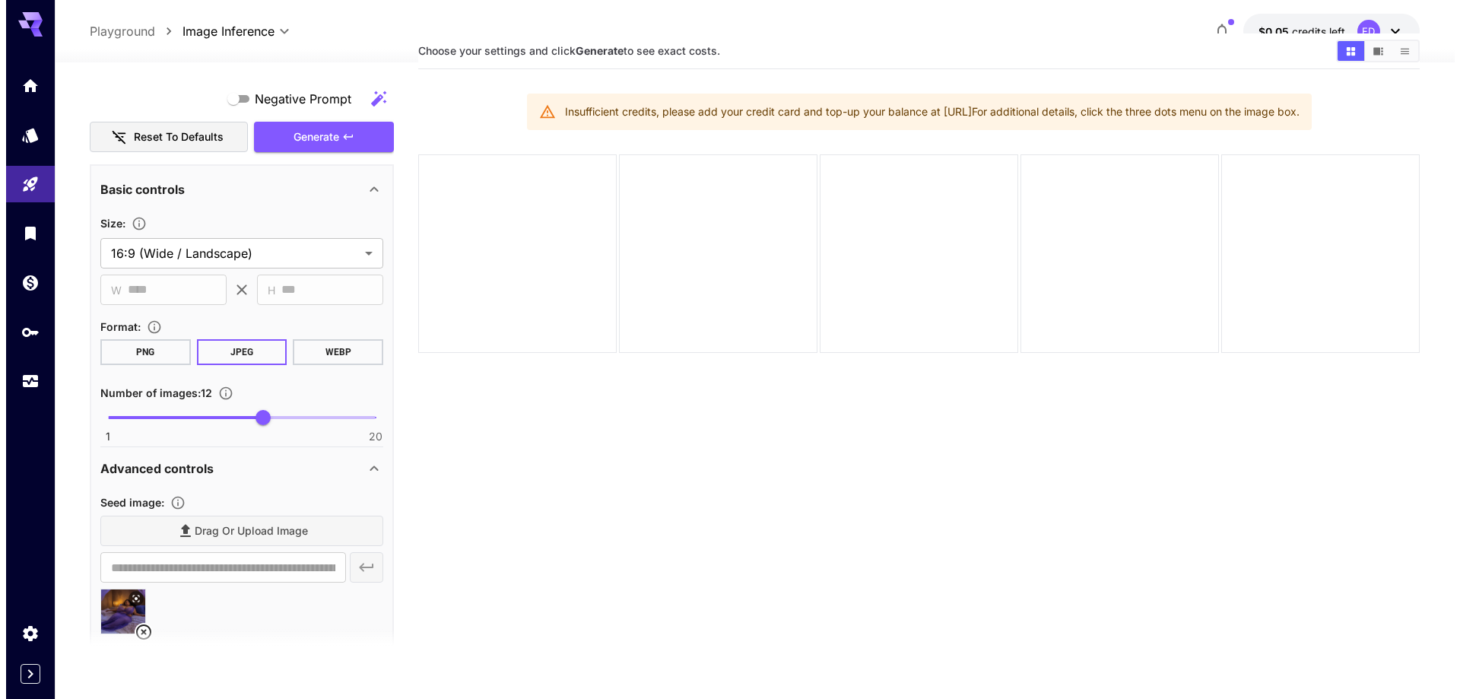
scroll to position [0, 0]
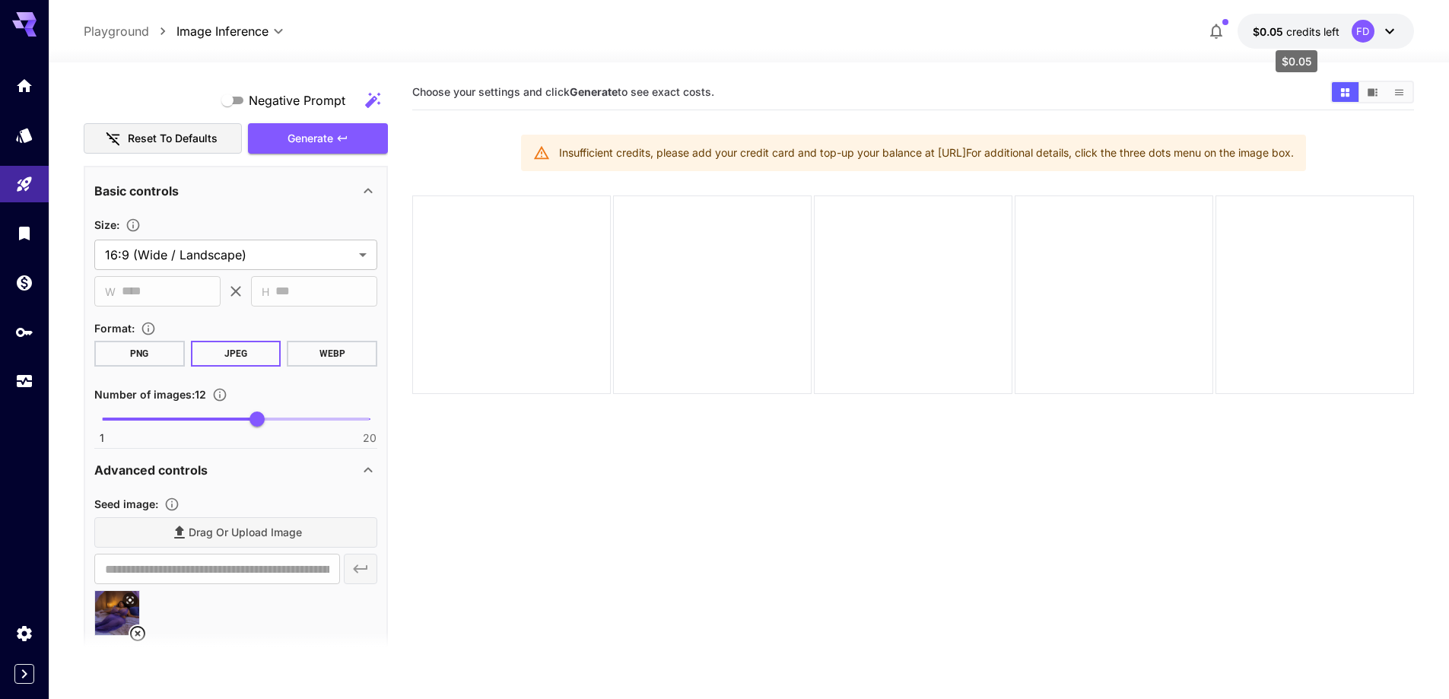
click at [1272, 36] on span "$0.05" at bounding box center [1269, 31] width 33 height 13
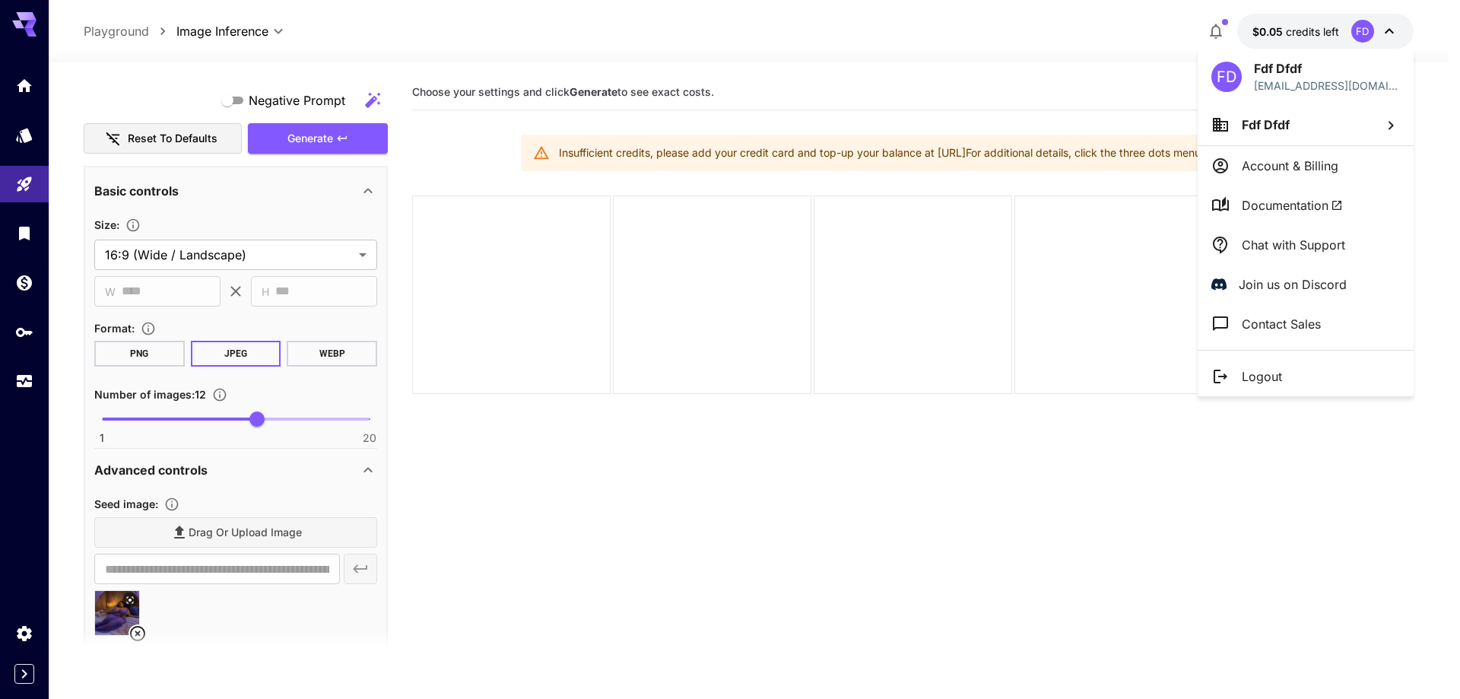
click at [1258, 367] on p "Logout" at bounding box center [1262, 376] width 40 height 18
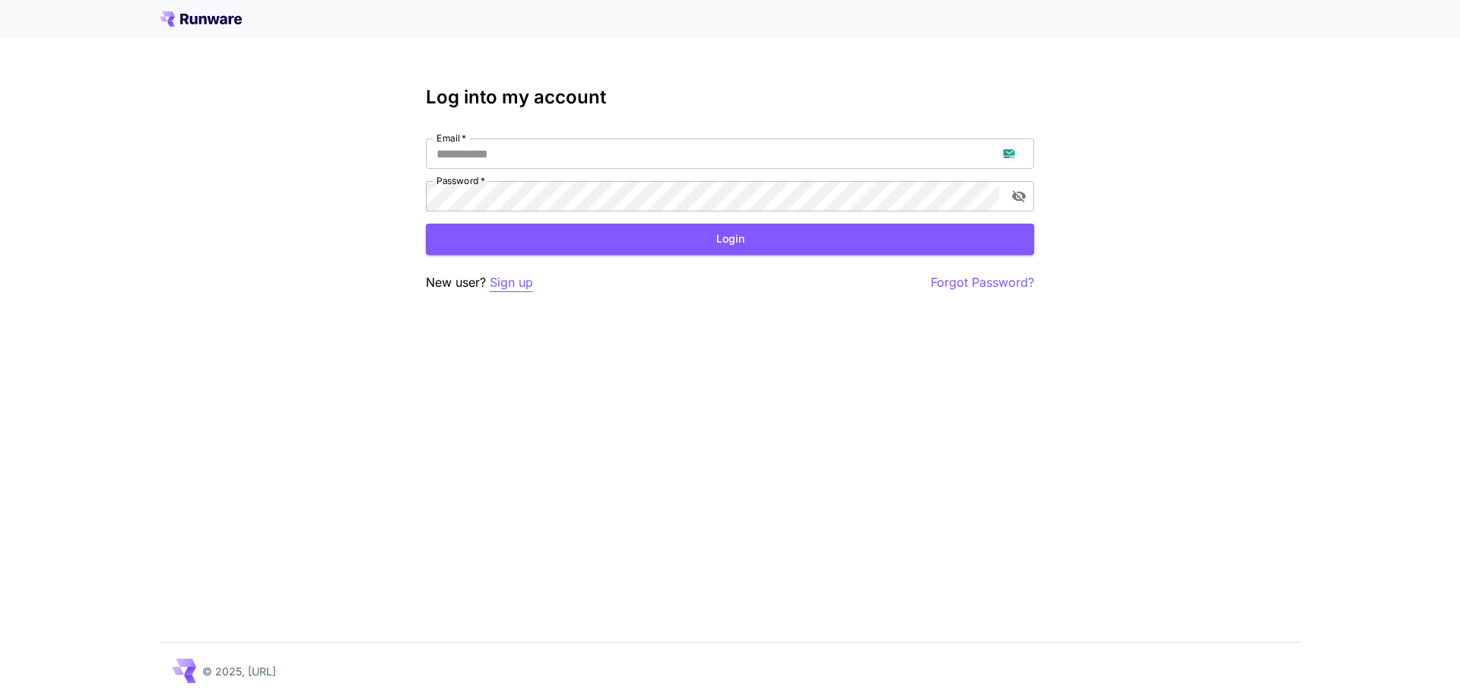
click at [509, 281] on p "Sign up" at bounding box center [511, 282] width 43 height 19
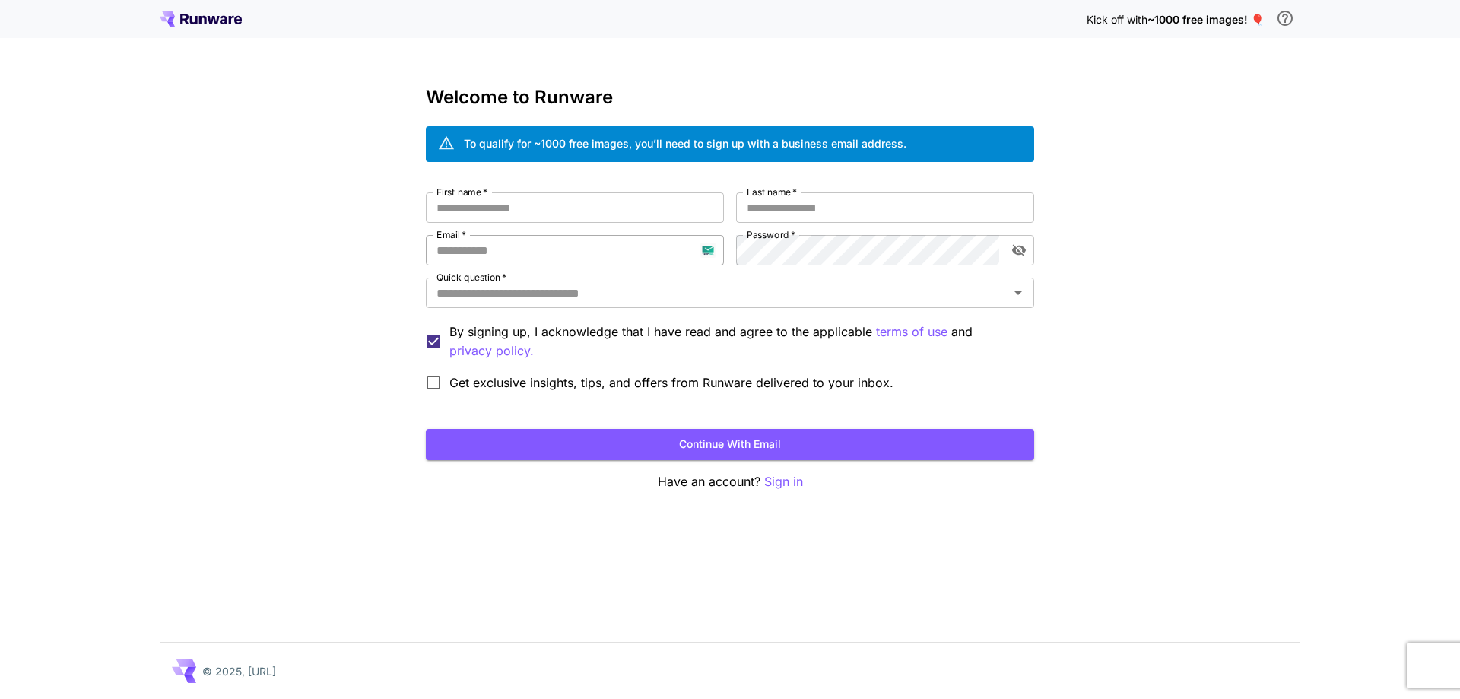
click at [478, 246] on input "Email   *" at bounding box center [575, 250] width 298 height 30
paste input "**********"
type input "**********"
click at [646, 212] on input "First name   *" at bounding box center [575, 207] width 298 height 30
type input "***"
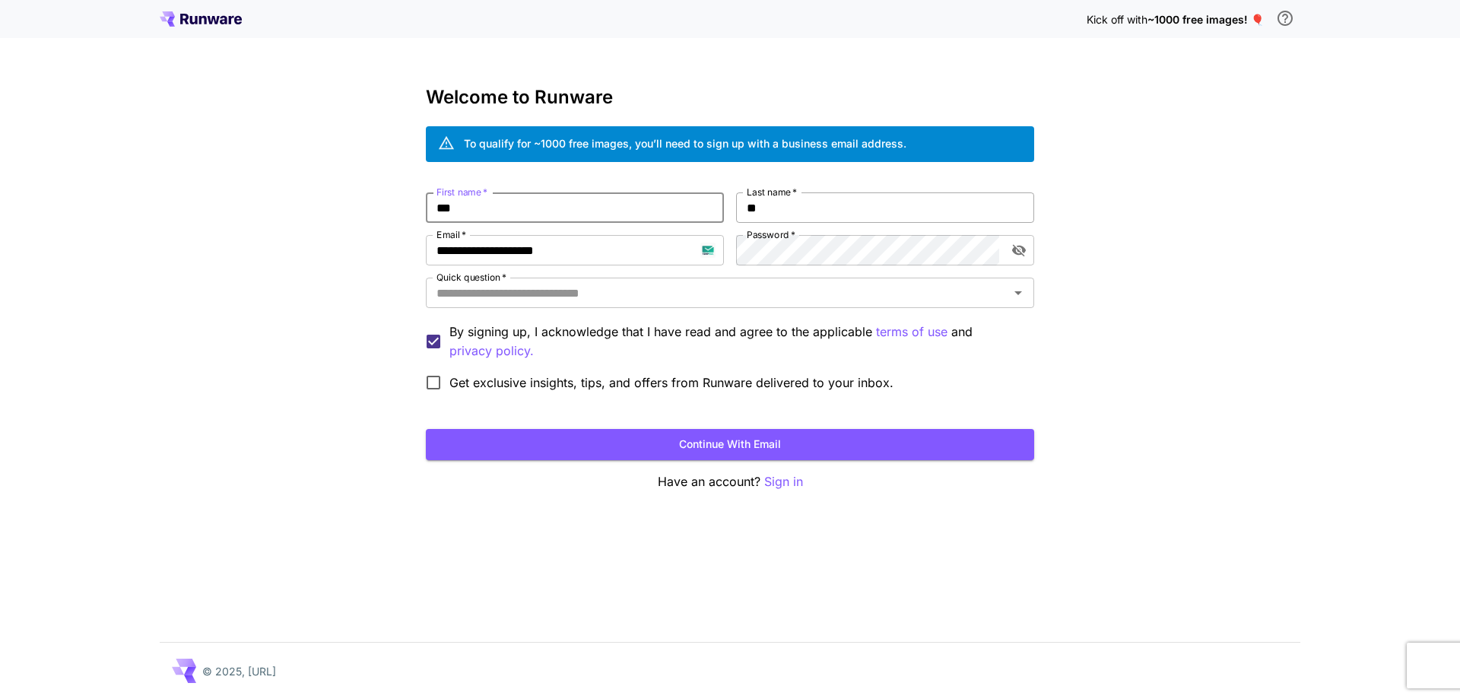
click at [786, 221] on input "**" at bounding box center [885, 207] width 298 height 30
type input "****"
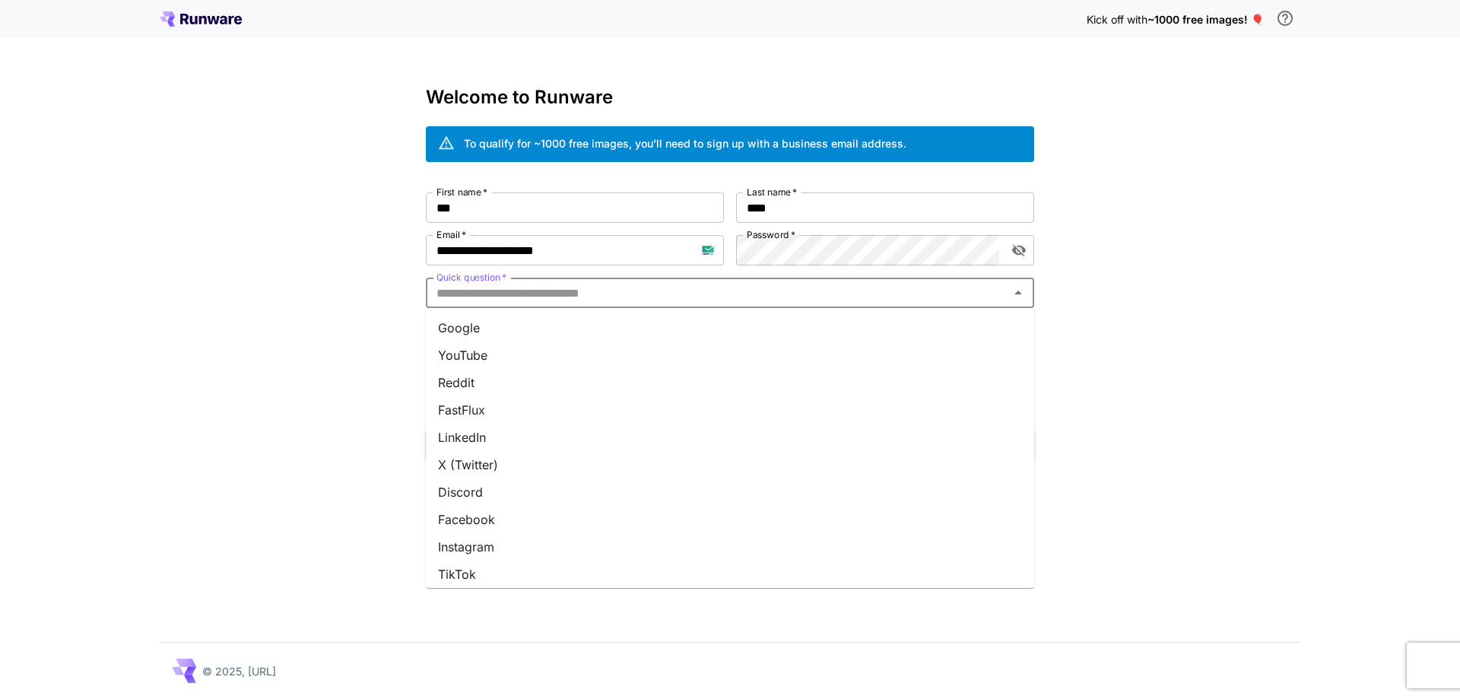
click at [748, 302] on input "Quick question   *" at bounding box center [718, 292] width 574 height 21
click at [742, 335] on li "Google" at bounding box center [730, 327] width 608 height 27
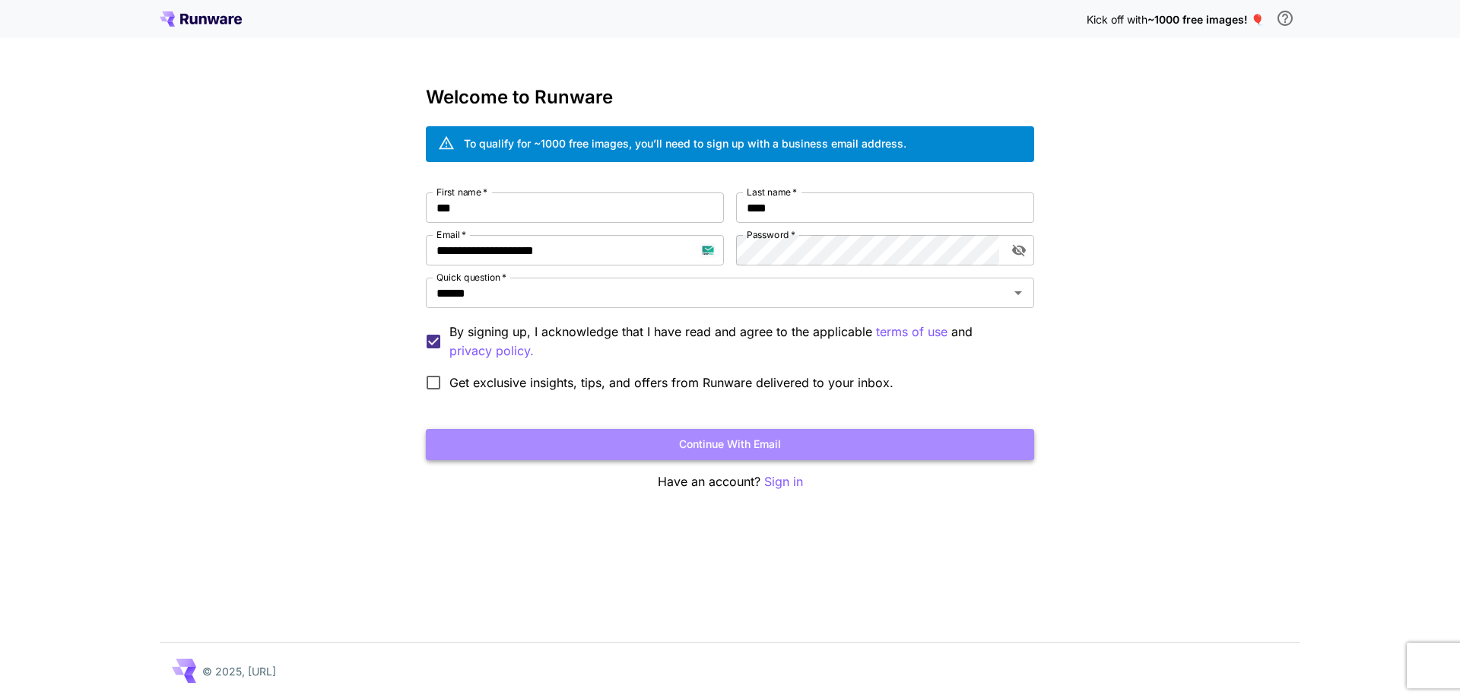
click at [733, 431] on button "Continue with email" at bounding box center [730, 444] width 608 height 31
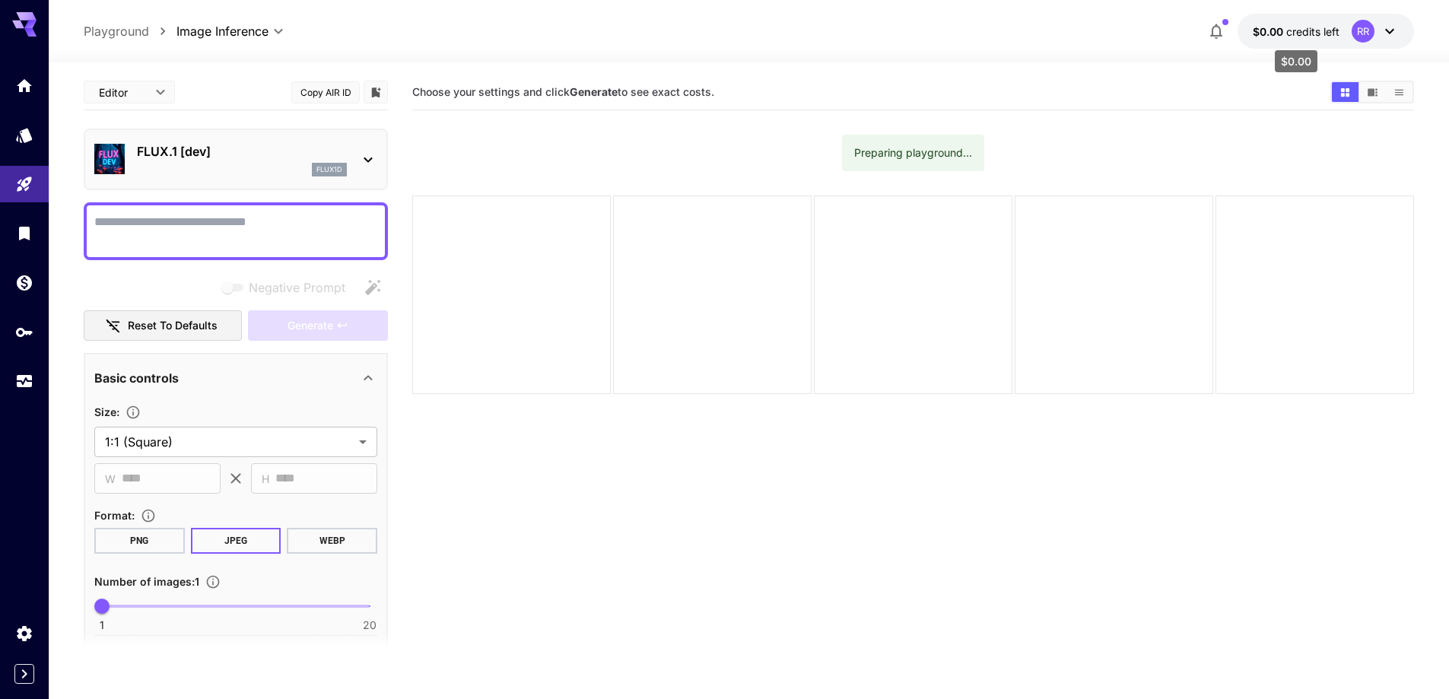
click at [1289, 35] on span "credits left" at bounding box center [1312, 31] width 53 height 13
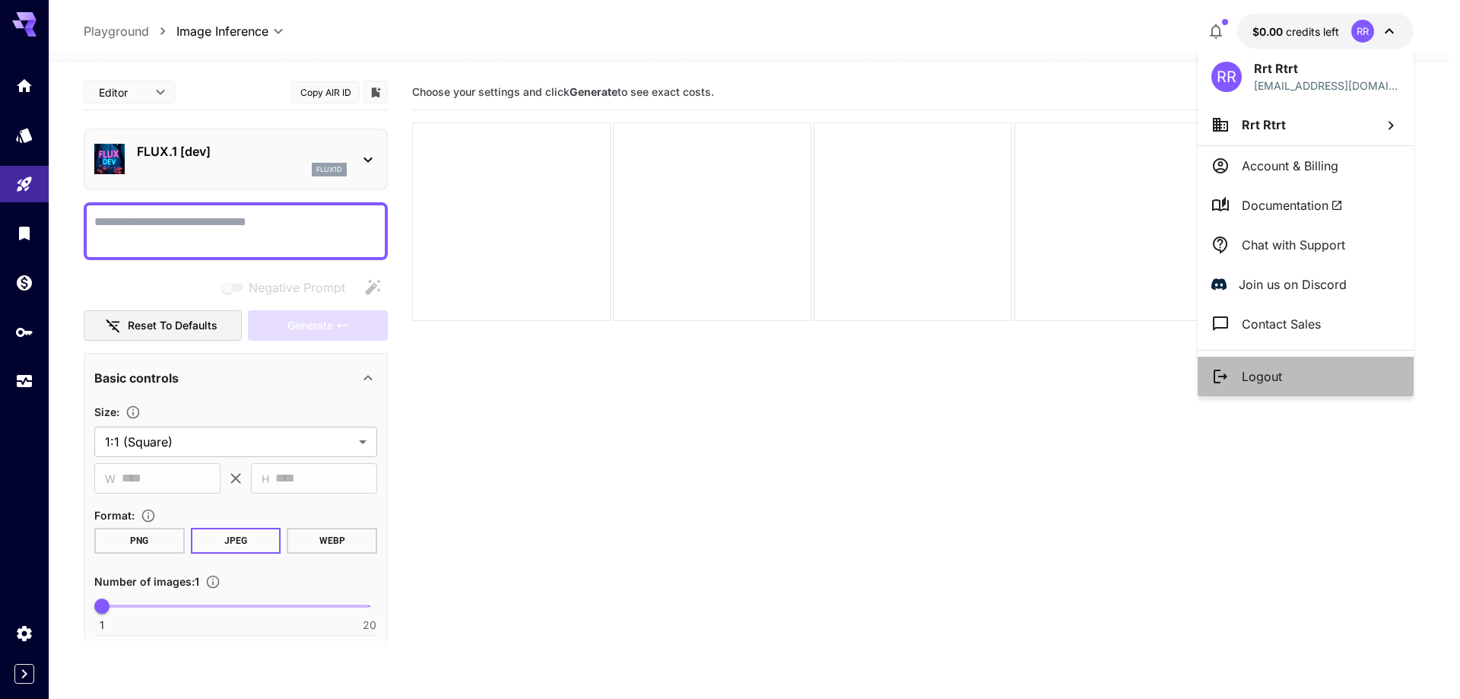
click at [1256, 373] on p "Logout" at bounding box center [1262, 376] width 40 height 18
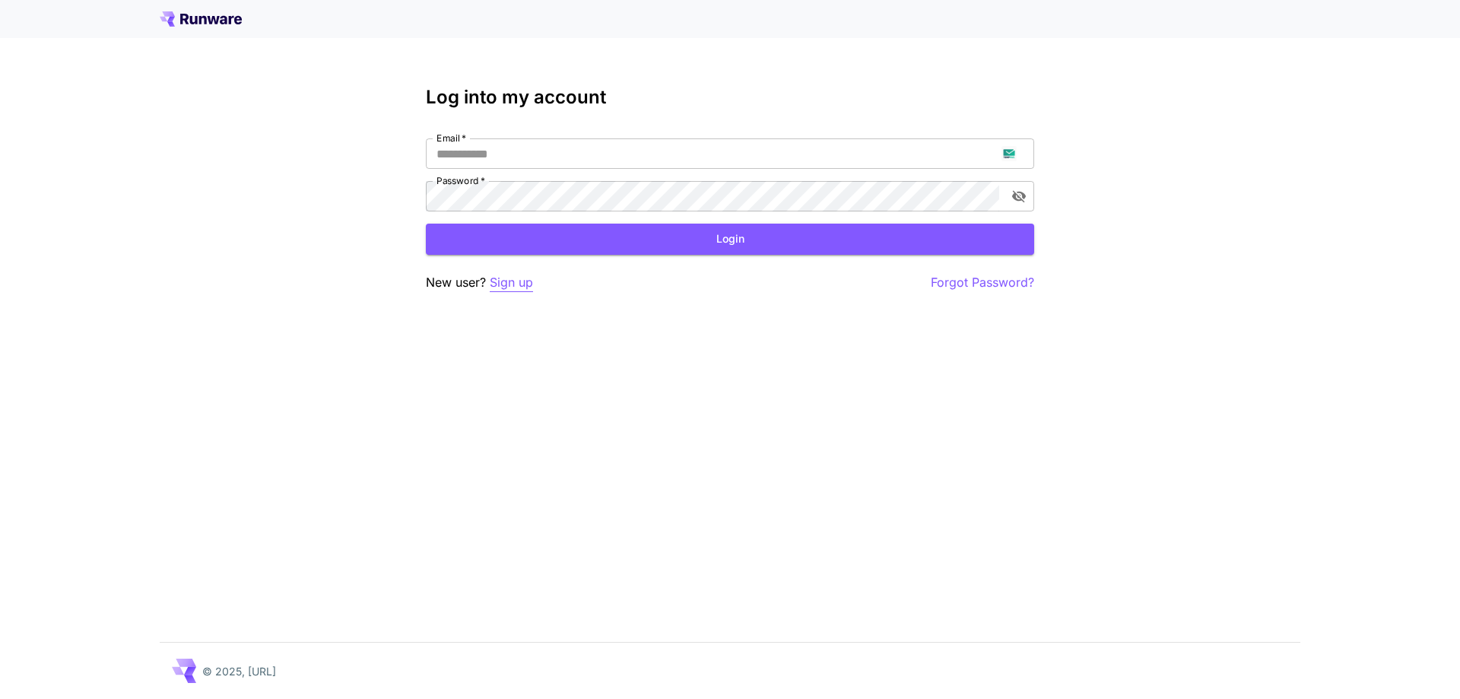
click at [526, 278] on p "Sign up" at bounding box center [511, 282] width 43 height 19
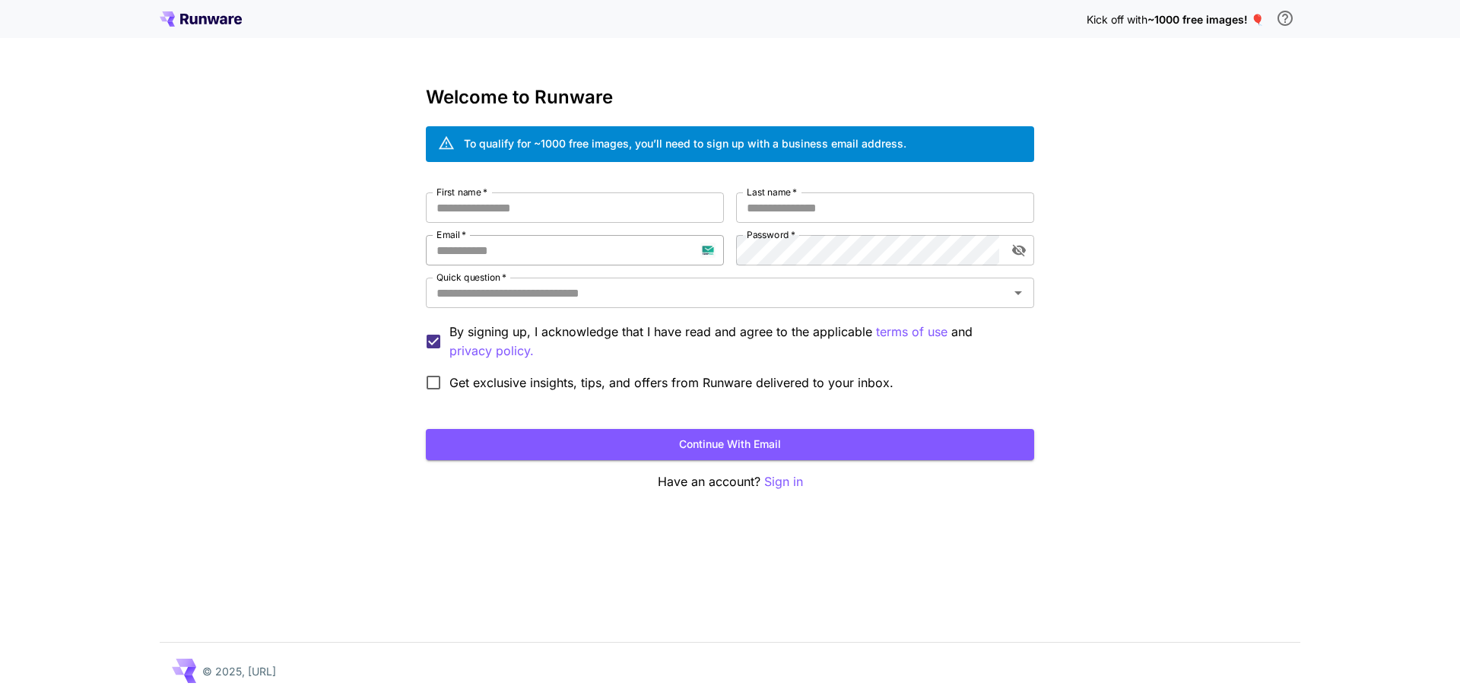
click at [542, 246] on input "Email   *" at bounding box center [575, 250] width 298 height 30
paste input "**********"
type input "**********"
click at [764, 230] on label "Password   *" at bounding box center [771, 234] width 49 height 13
click at [677, 201] on input "First name   *" at bounding box center [575, 207] width 298 height 30
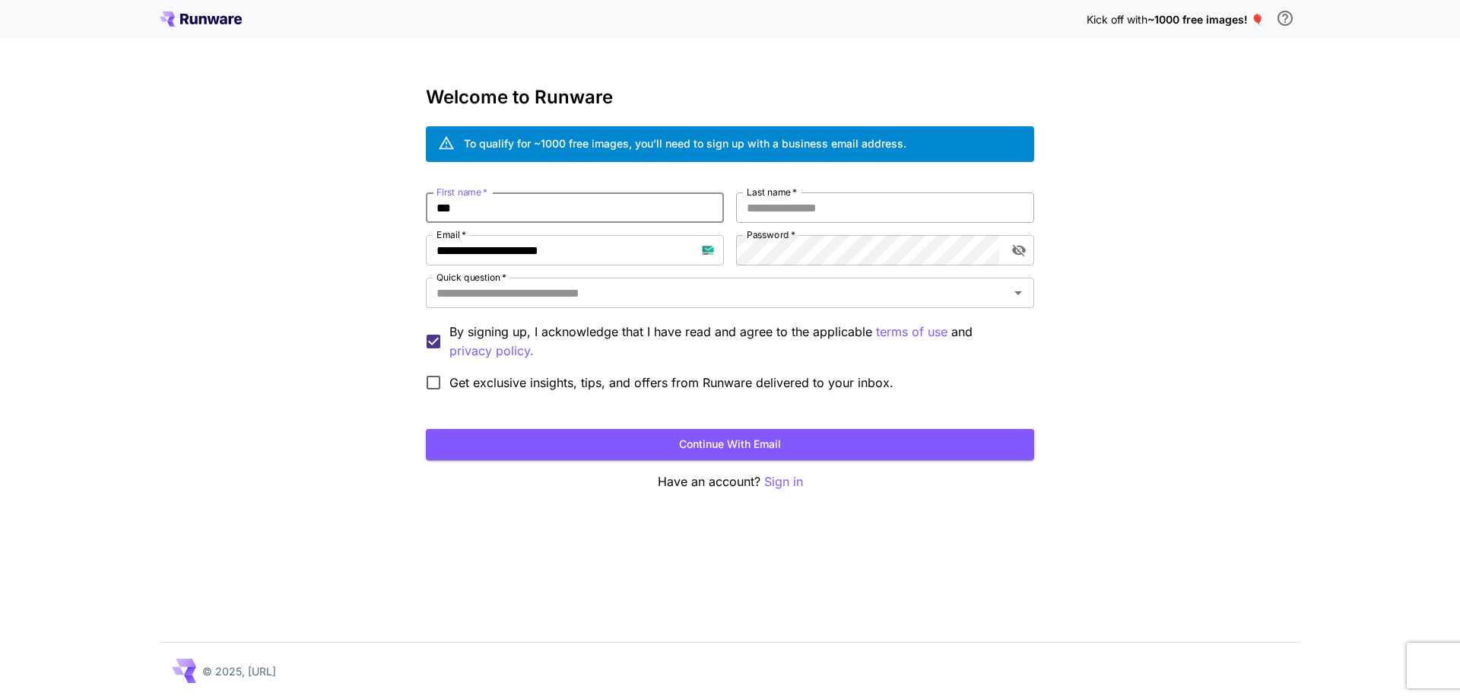
type input "***"
click at [846, 205] on input "*" at bounding box center [885, 207] width 298 height 30
type input "****"
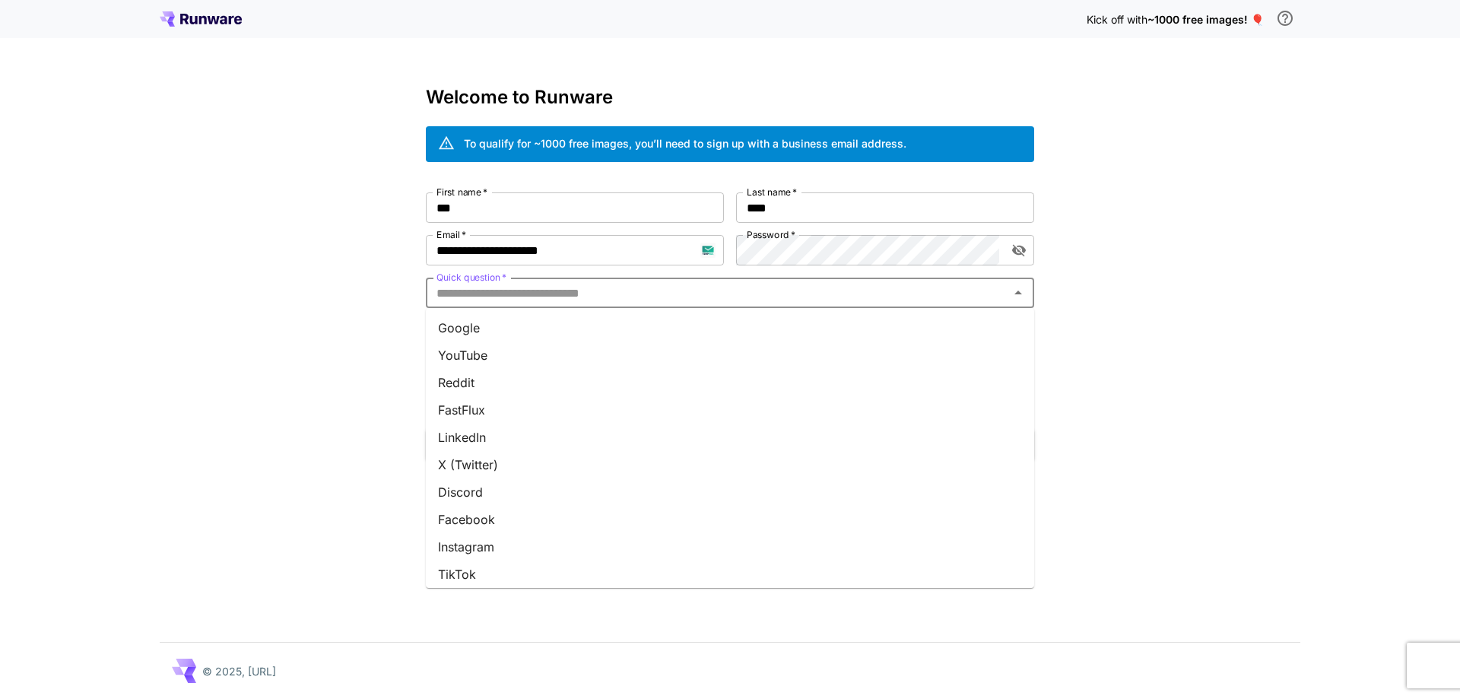
click at [755, 300] on input "Quick question   *" at bounding box center [718, 292] width 574 height 21
click at [729, 334] on li "Google" at bounding box center [730, 327] width 608 height 27
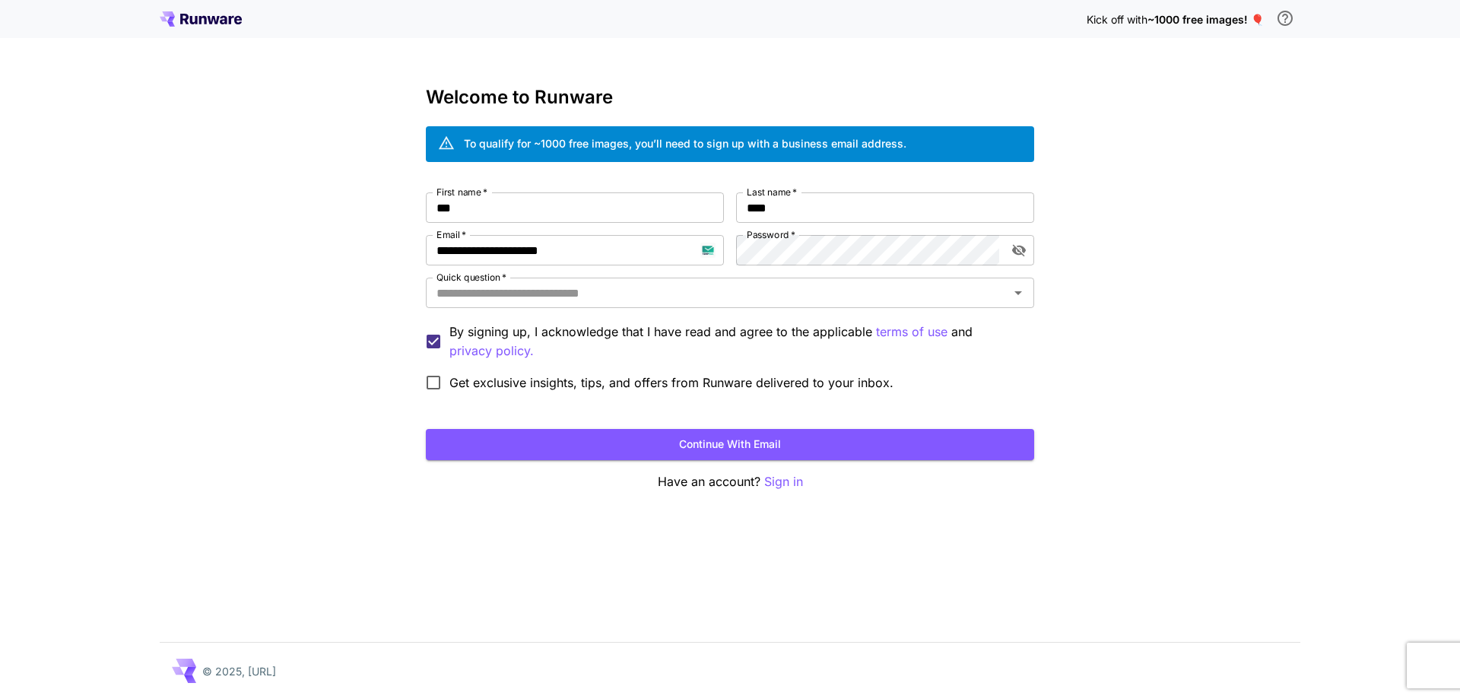
type input "******"
click at [765, 442] on button "Continue with email" at bounding box center [730, 444] width 608 height 31
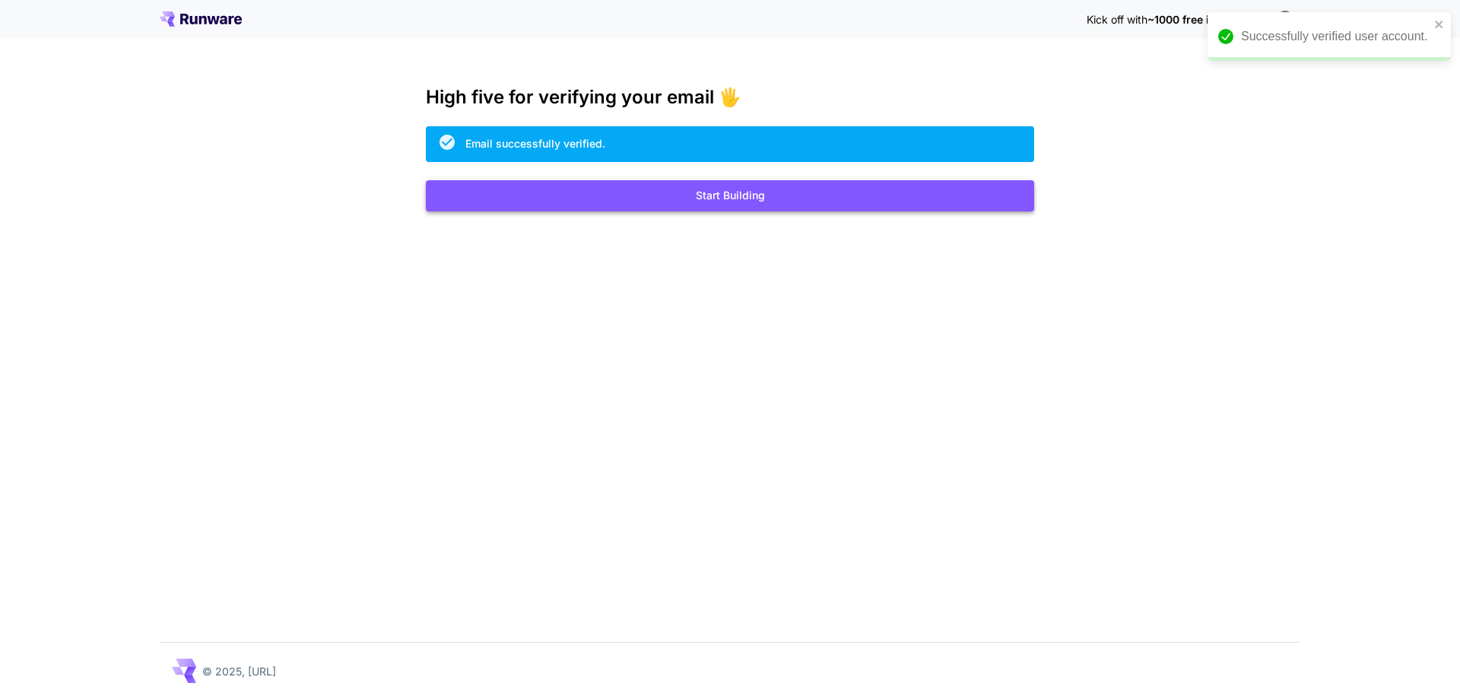
click at [758, 195] on button "Start Building" at bounding box center [730, 195] width 608 height 31
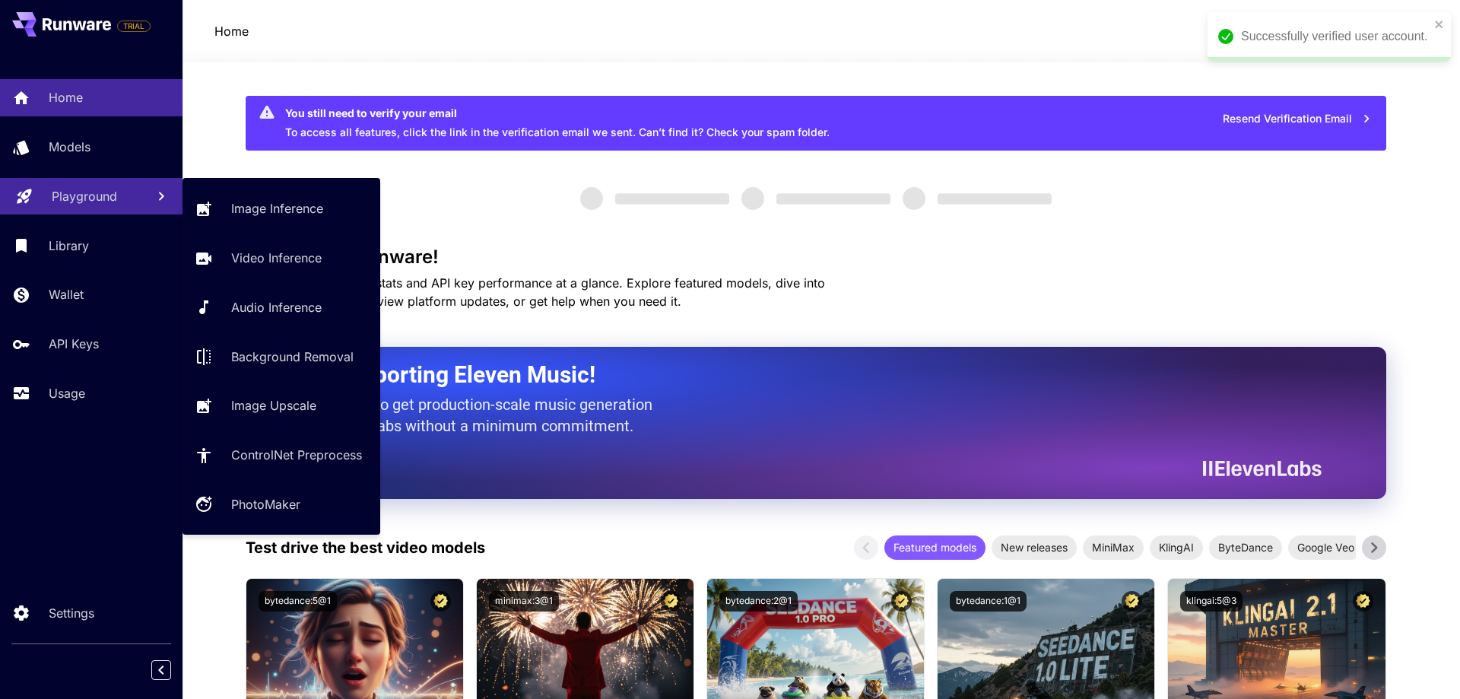
click at [78, 202] on p "Playground" at bounding box center [84, 196] width 65 height 18
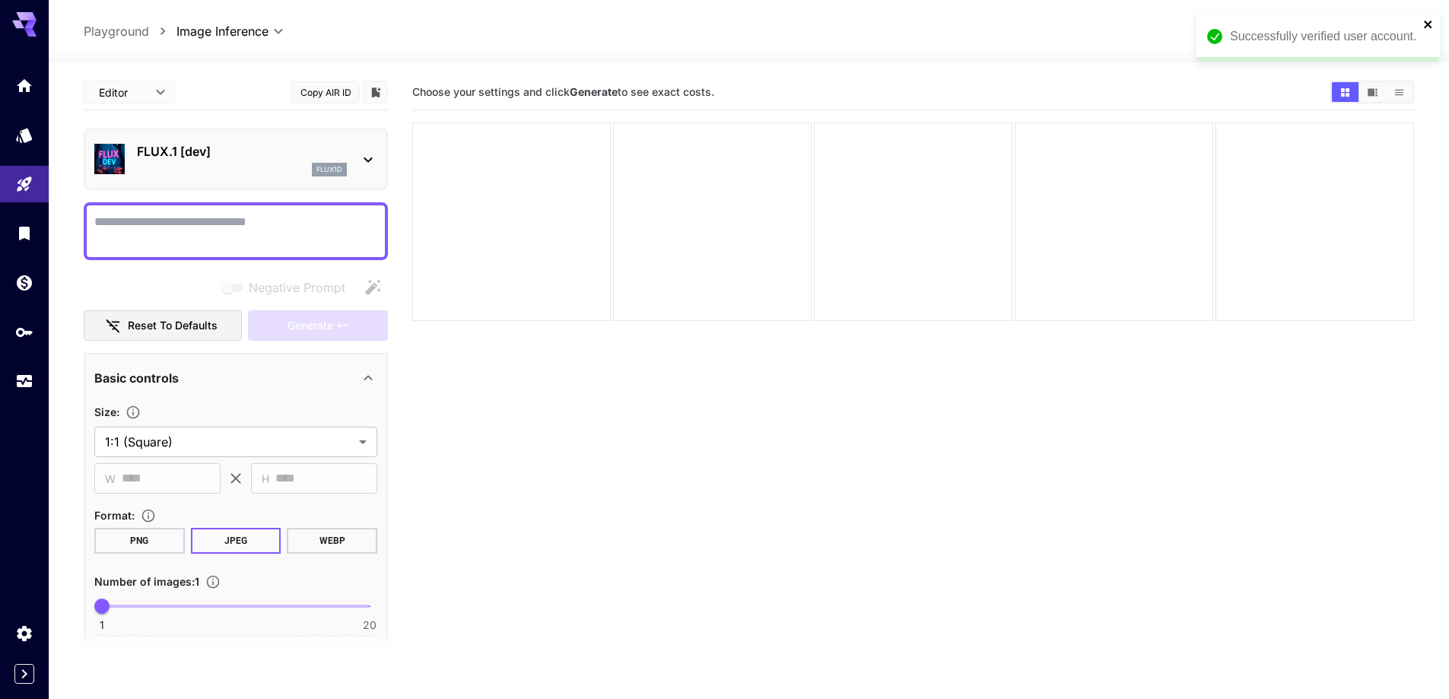
click at [1427, 25] on icon "close" at bounding box center [1428, 25] width 8 height 8
click at [237, 141] on div "FLUX.1 [dev] flux1d" at bounding box center [235, 159] width 283 height 46
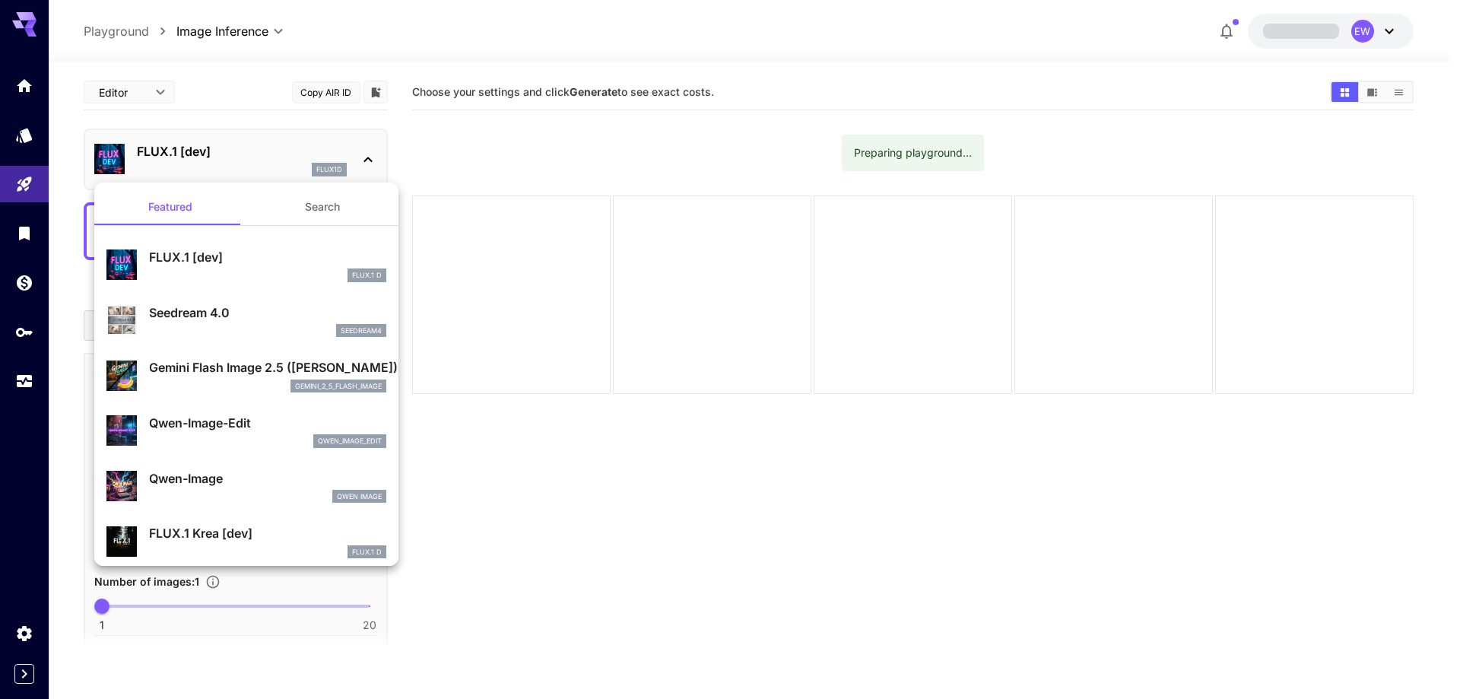
click at [329, 201] on button "Search" at bounding box center [322, 207] width 152 height 37
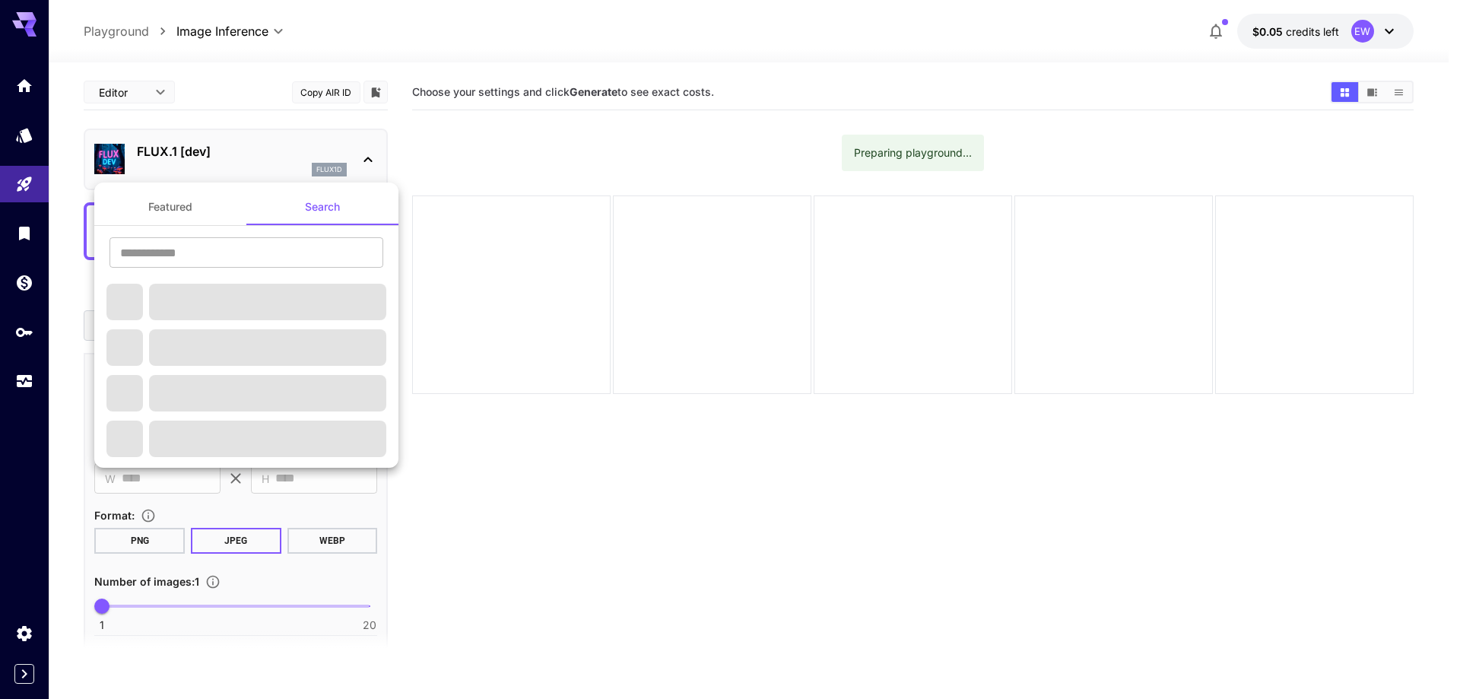
click at [247, 271] on div "​" at bounding box center [246, 258] width 304 height 42
click at [259, 258] on input "text" at bounding box center [247, 252] width 274 height 30
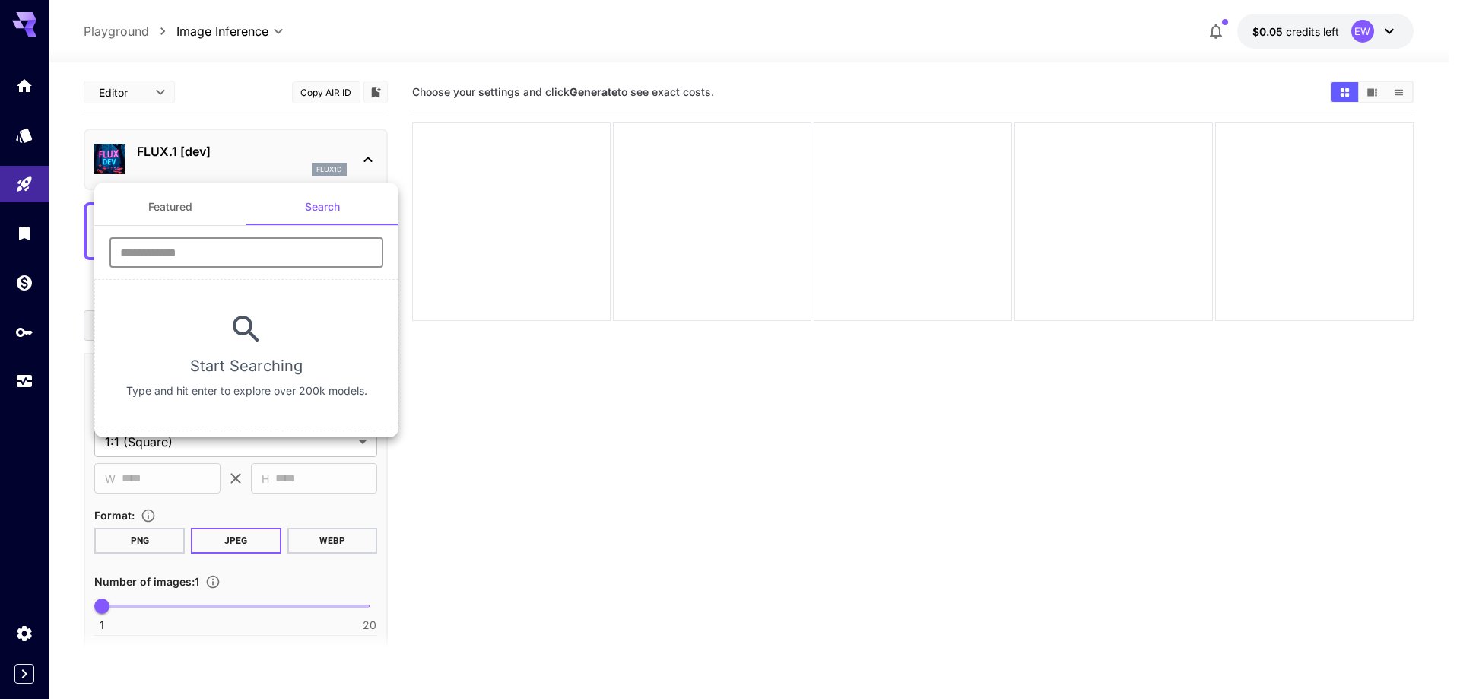
click at [259, 258] on input "text" at bounding box center [247, 252] width 274 height 30
click at [245, 261] on input "text" at bounding box center [247, 252] width 274 height 30
click at [203, 323] on section "Start Searching Type and hit enter to explore over 200k models." at bounding box center [246, 355] width 304 height 152
click at [218, 262] on input "text" at bounding box center [247, 252] width 274 height 30
type input "****"
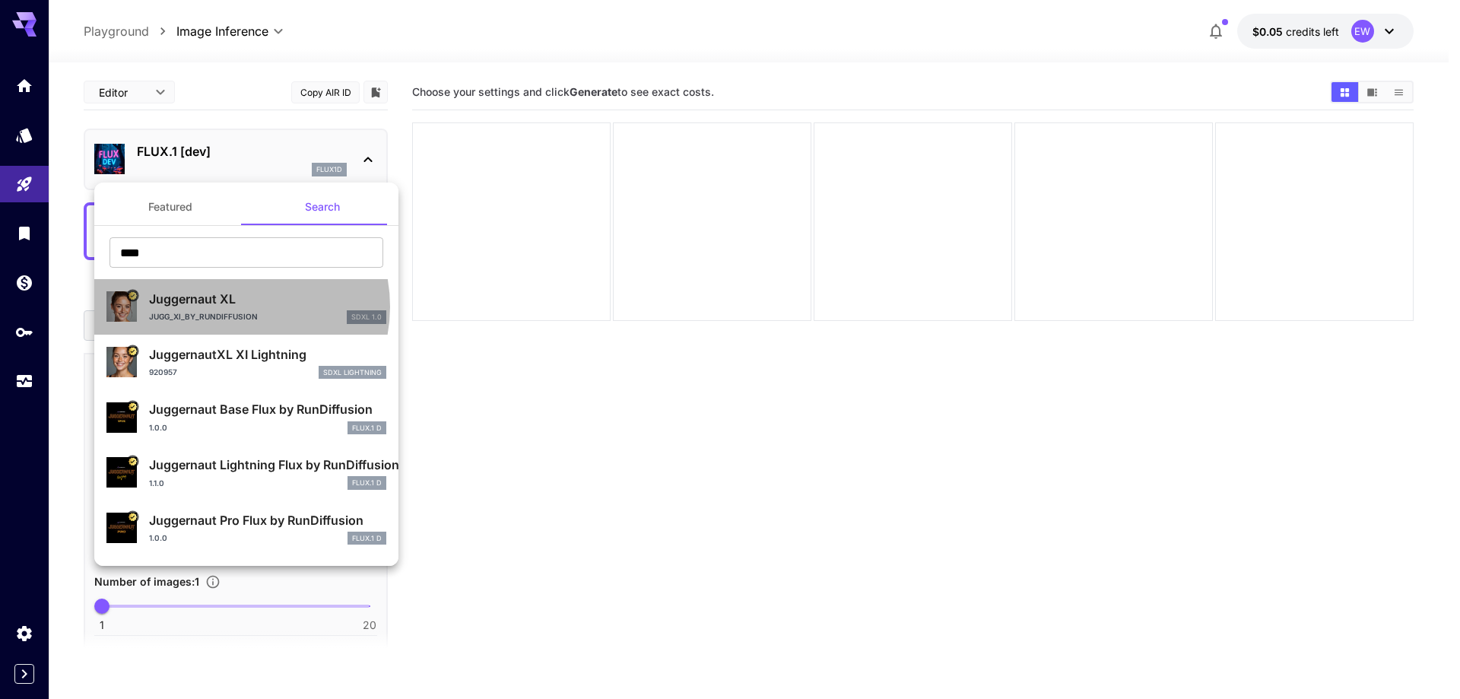
click at [232, 307] on p "Juggernaut XL" at bounding box center [267, 299] width 237 height 18
type input "**"
type input "***"
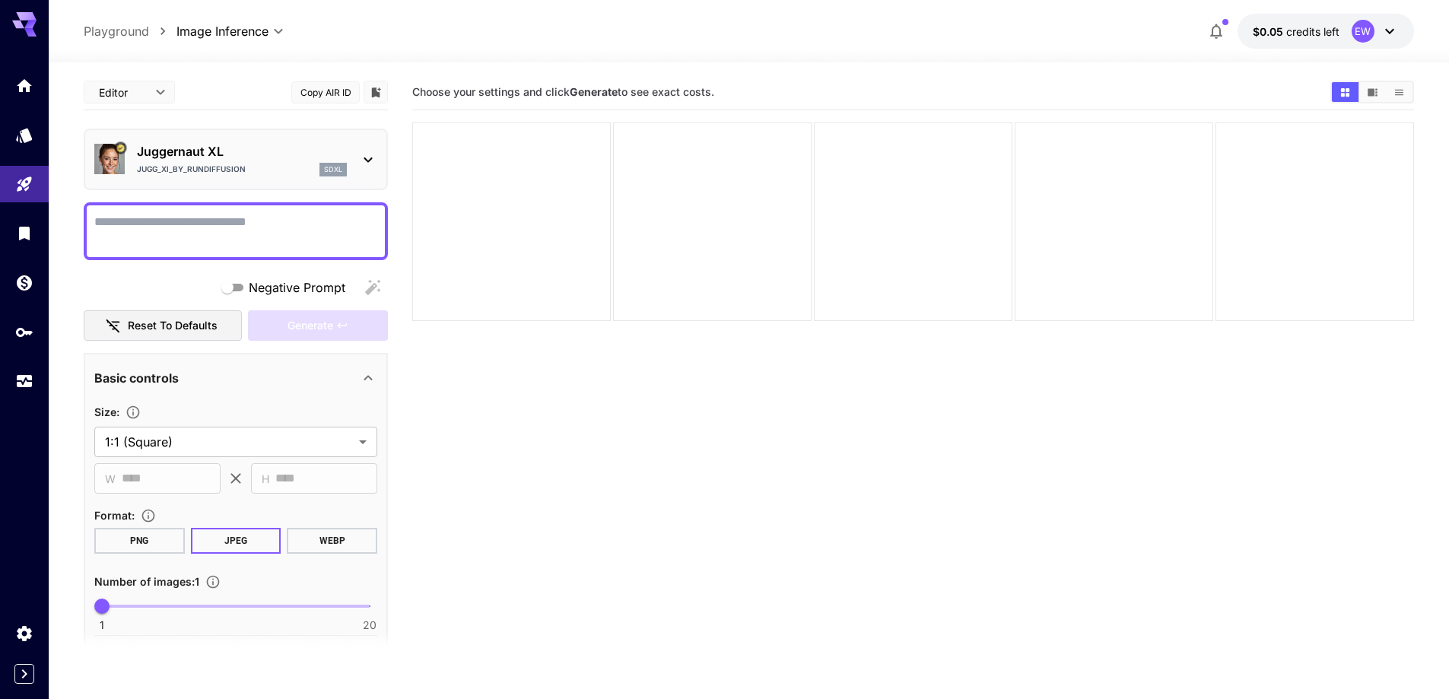
click at [275, 238] on textarea "Negative Prompt" at bounding box center [235, 231] width 283 height 37
paste textarea "**********"
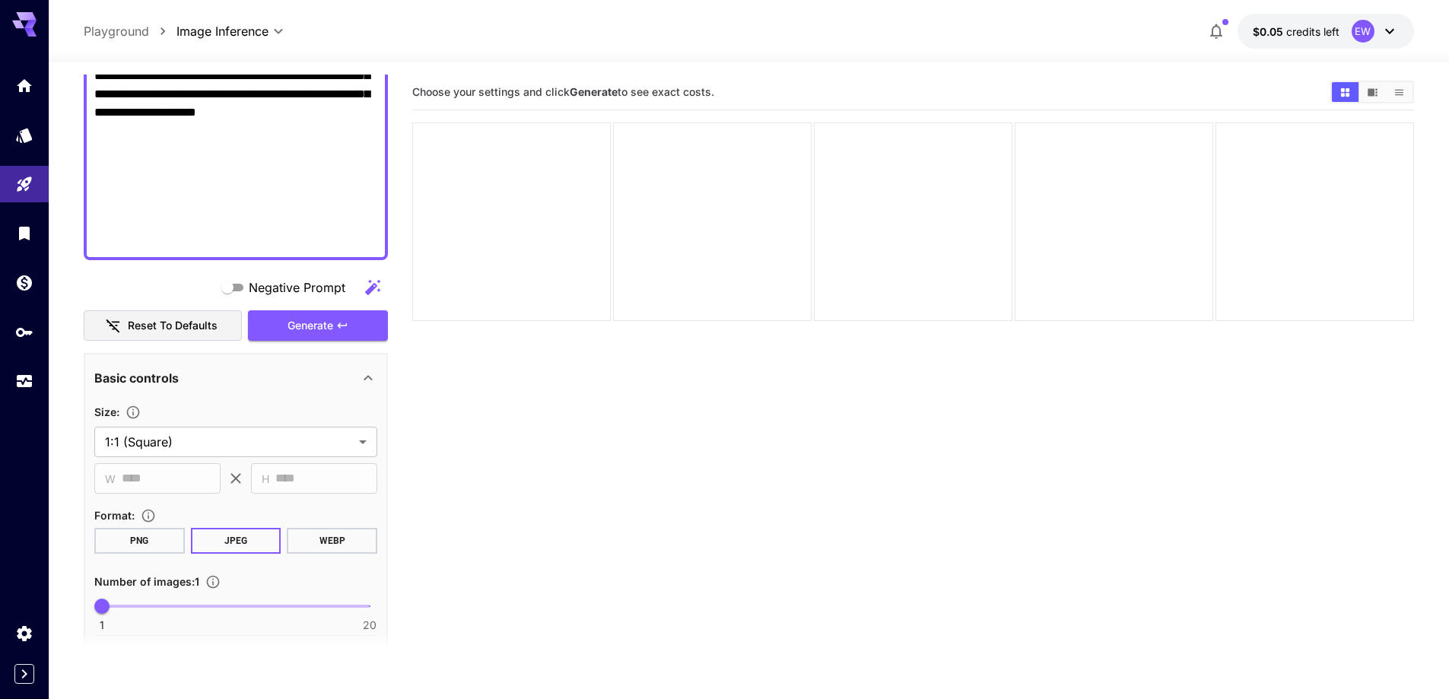
scroll to position [761, 0]
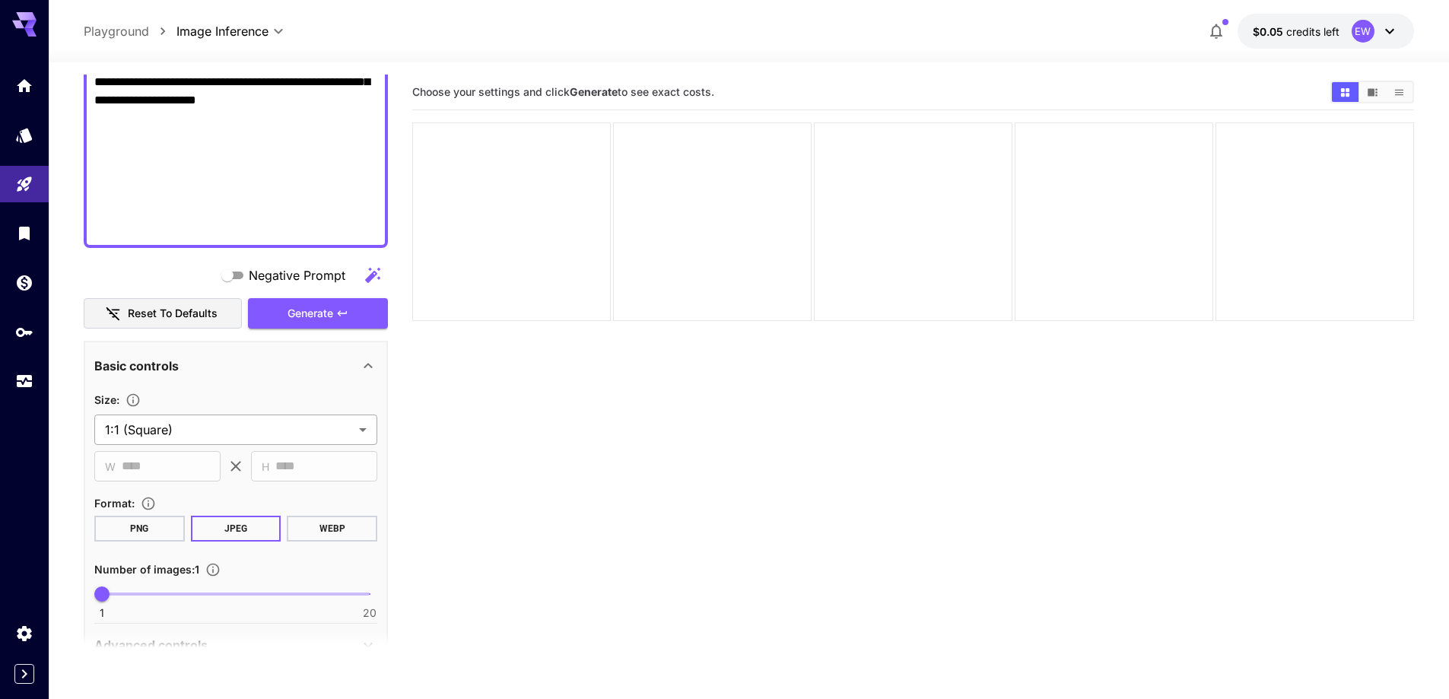
type textarea "**********"
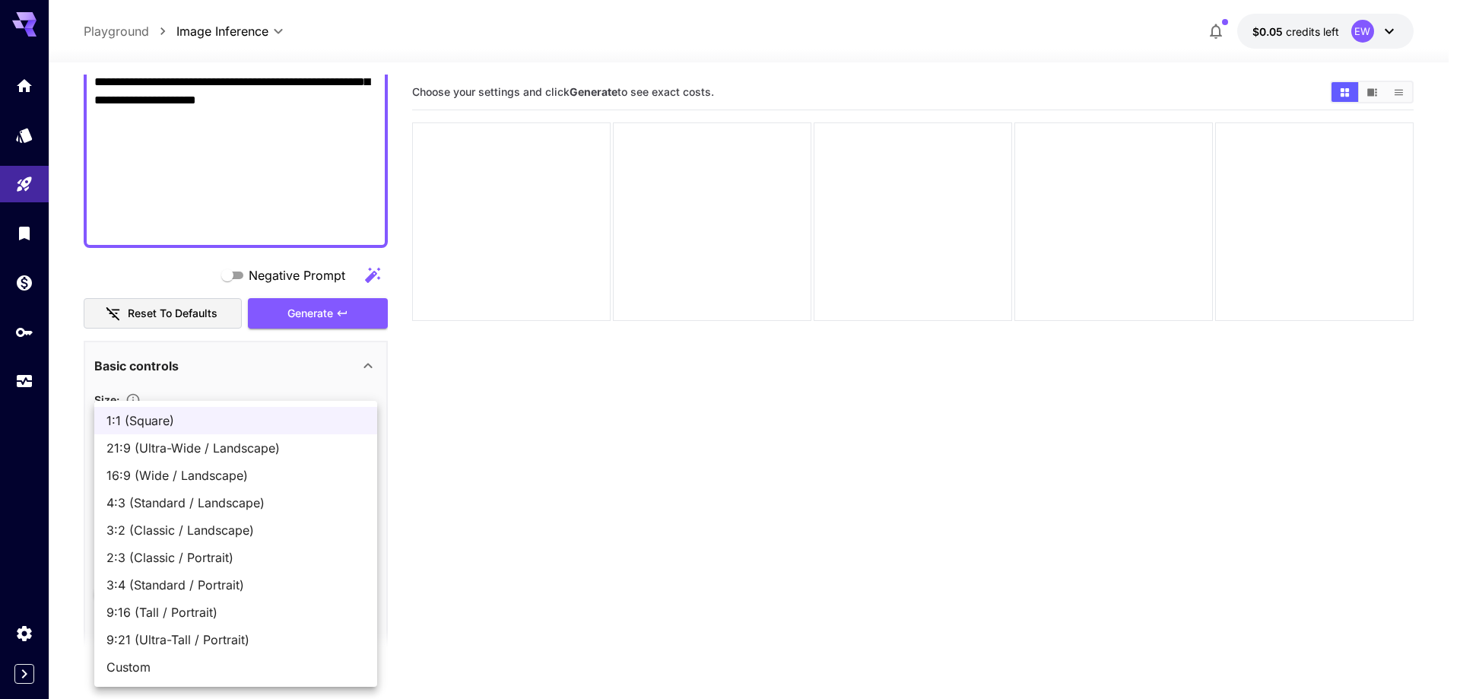
click at [240, 431] on body "**********" at bounding box center [730, 409] width 1460 height 819
click at [209, 482] on span "16:9 (Wide / Landscape)" at bounding box center [235, 475] width 259 height 18
type input "**********"
type input "****"
type input "***"
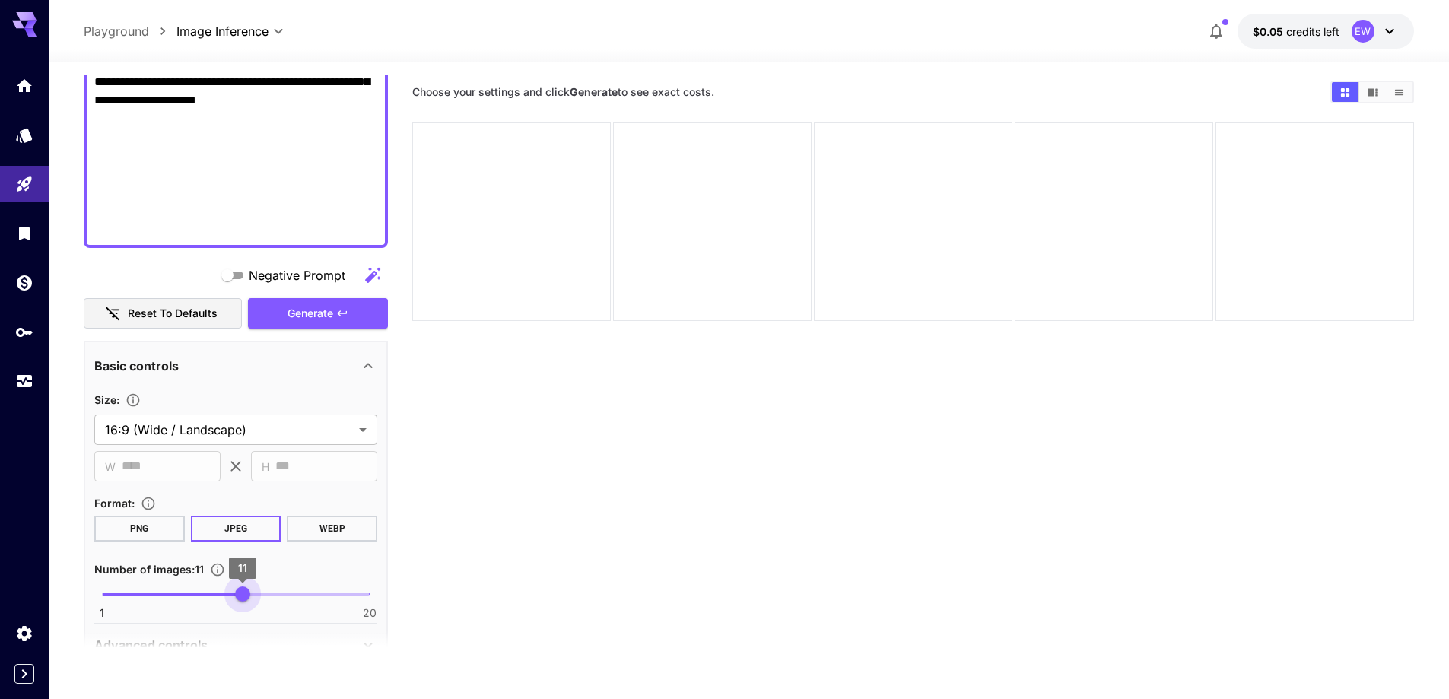
type input "**"
drag, startPoint x: 232, startPoint y: 593, endPoint x: 256, endPoint y: 596, distance: 24.6
click at [256, 596] on span "1 20 12" at bounding box center [236, 594] width 268 height 23
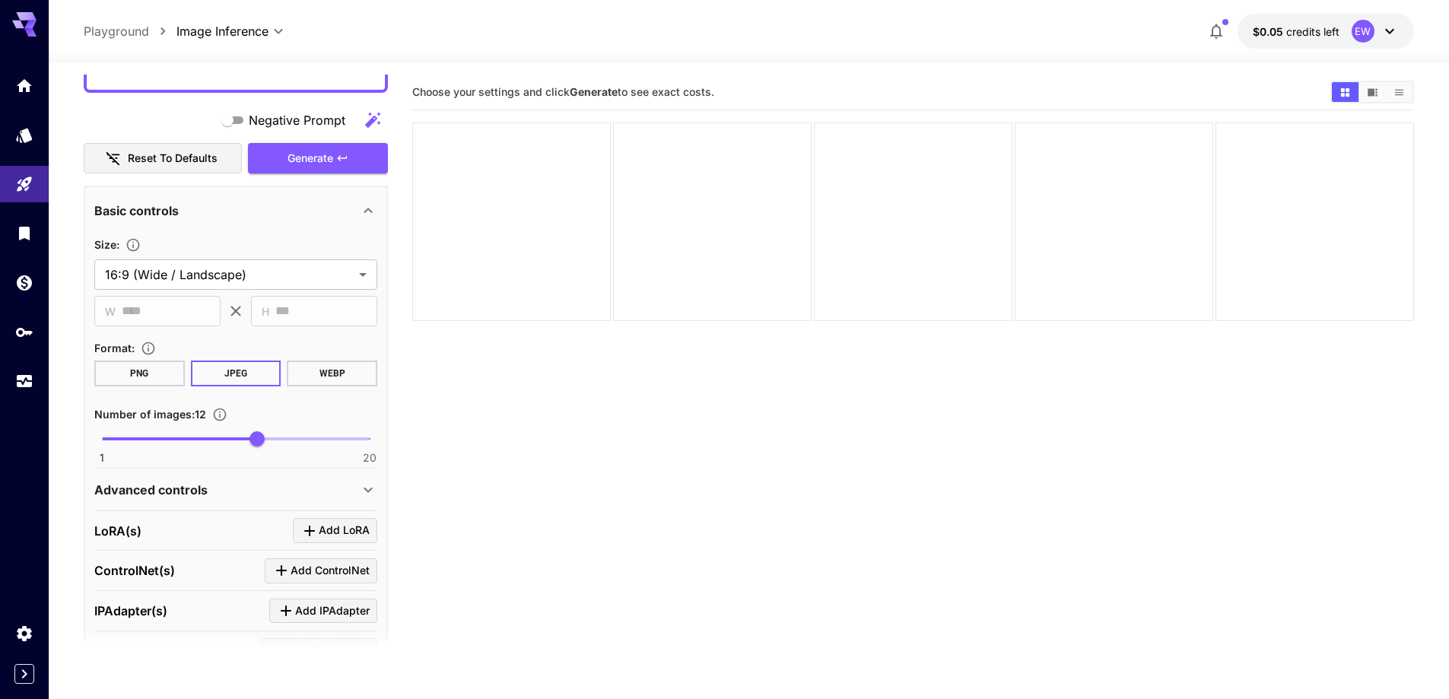
scroll to position [989, 0]
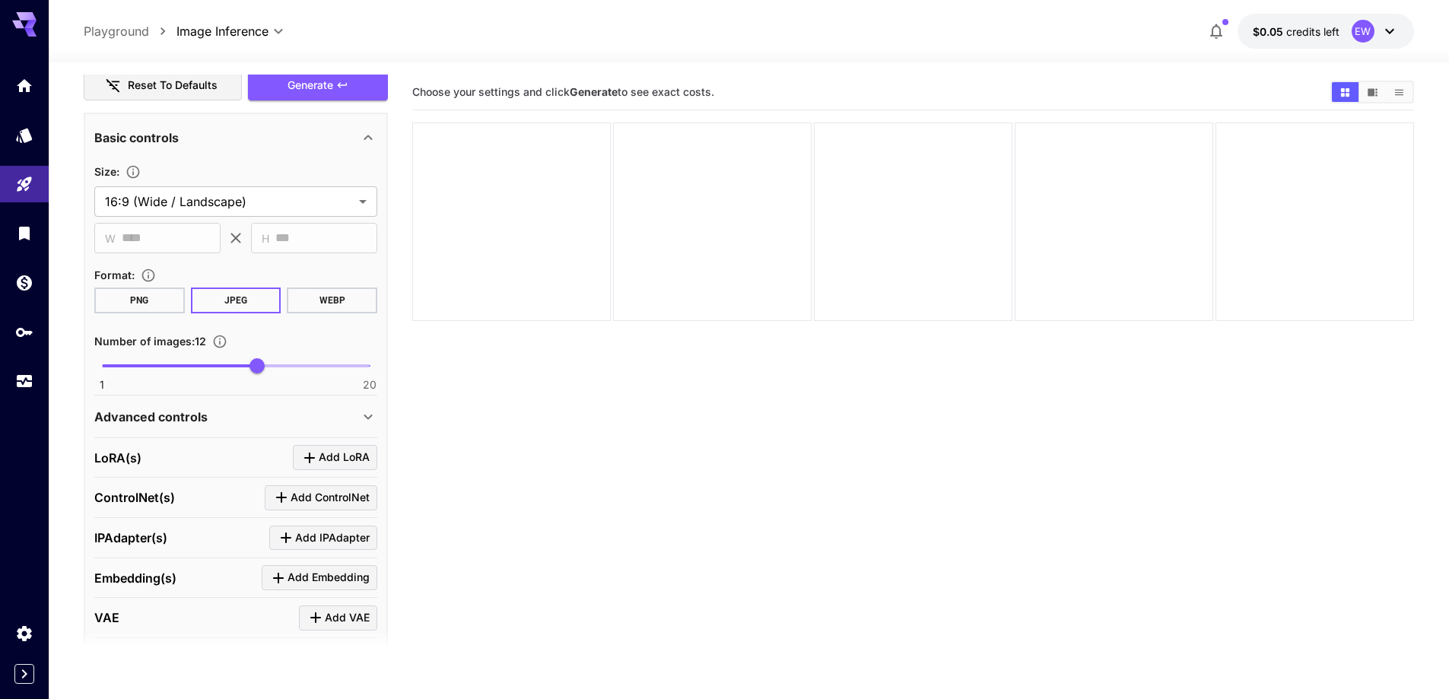
click at [255, 427] on div "Advanced controls" at bounding box center [235, 417] width 283 height 37
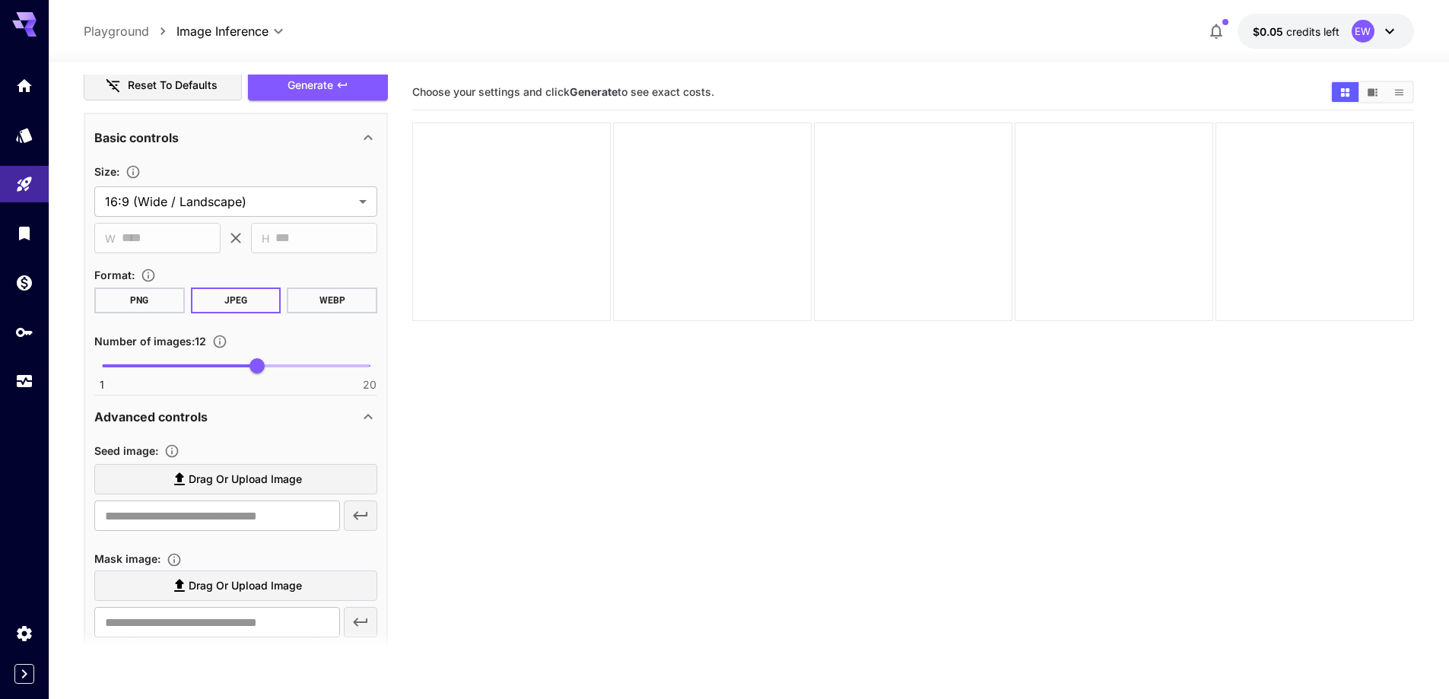
click at [249, 475] on span "Drag or upload image" at bounding box center [245, 479] width 113 height 19
click at [0, 0] on input "Drag or upload image" at bounding box center [0, 0] width 0 height 0
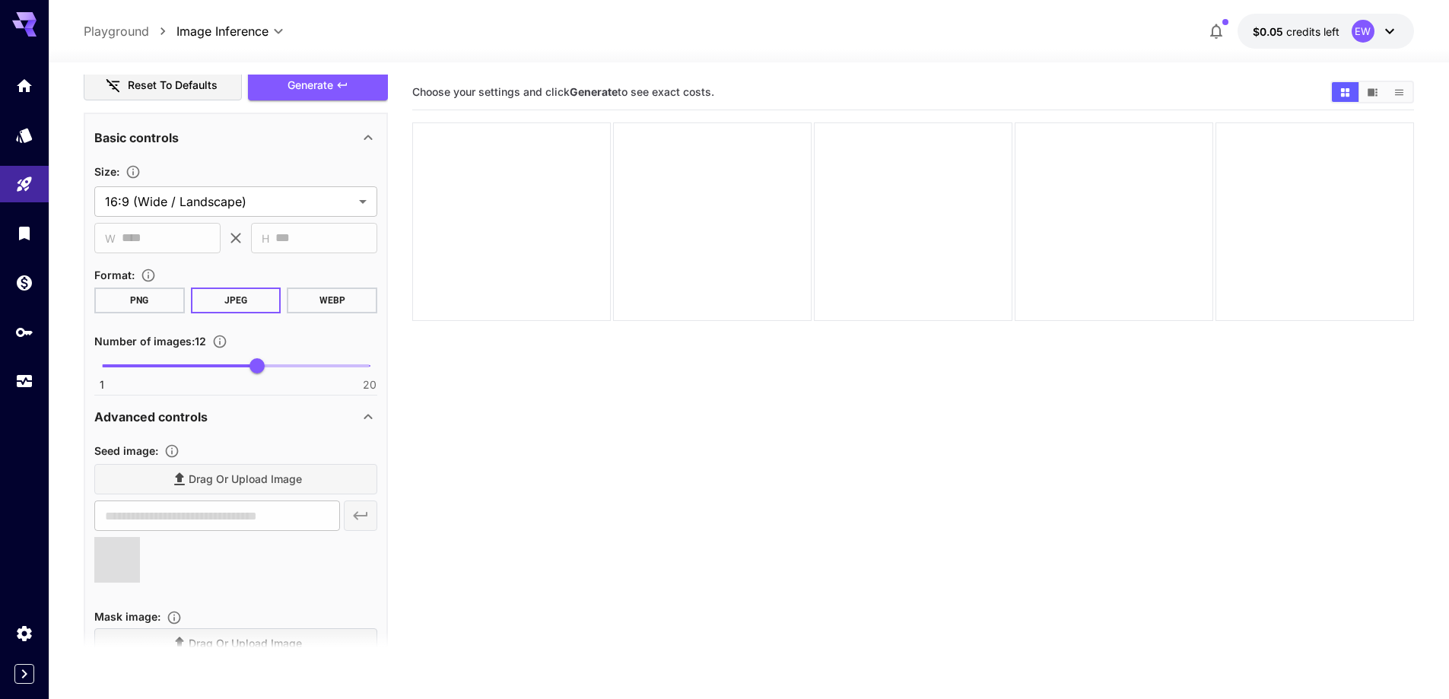
type input "**********"
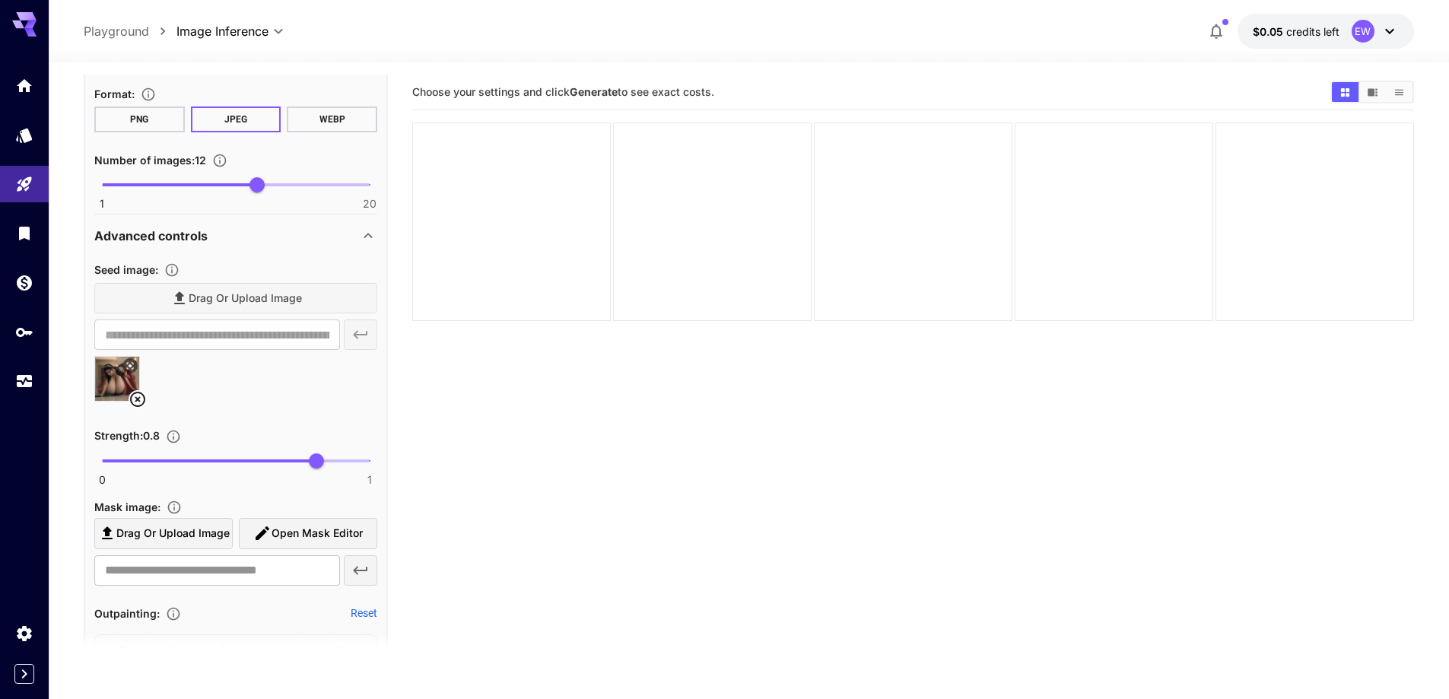
scroll to position [1217, 0]
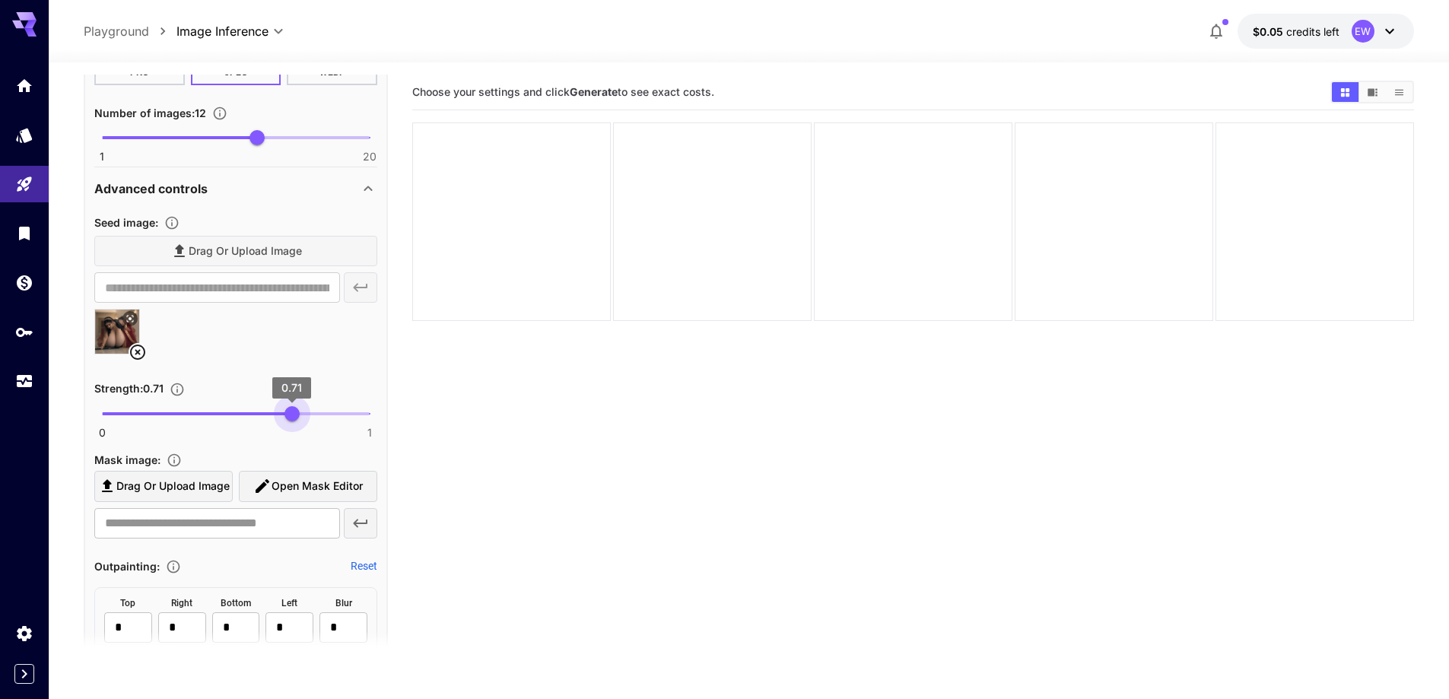
type input "****"
click at [286, 419] on span "0 1 0.69" at bounding box center [236, 413] width 268 height 23
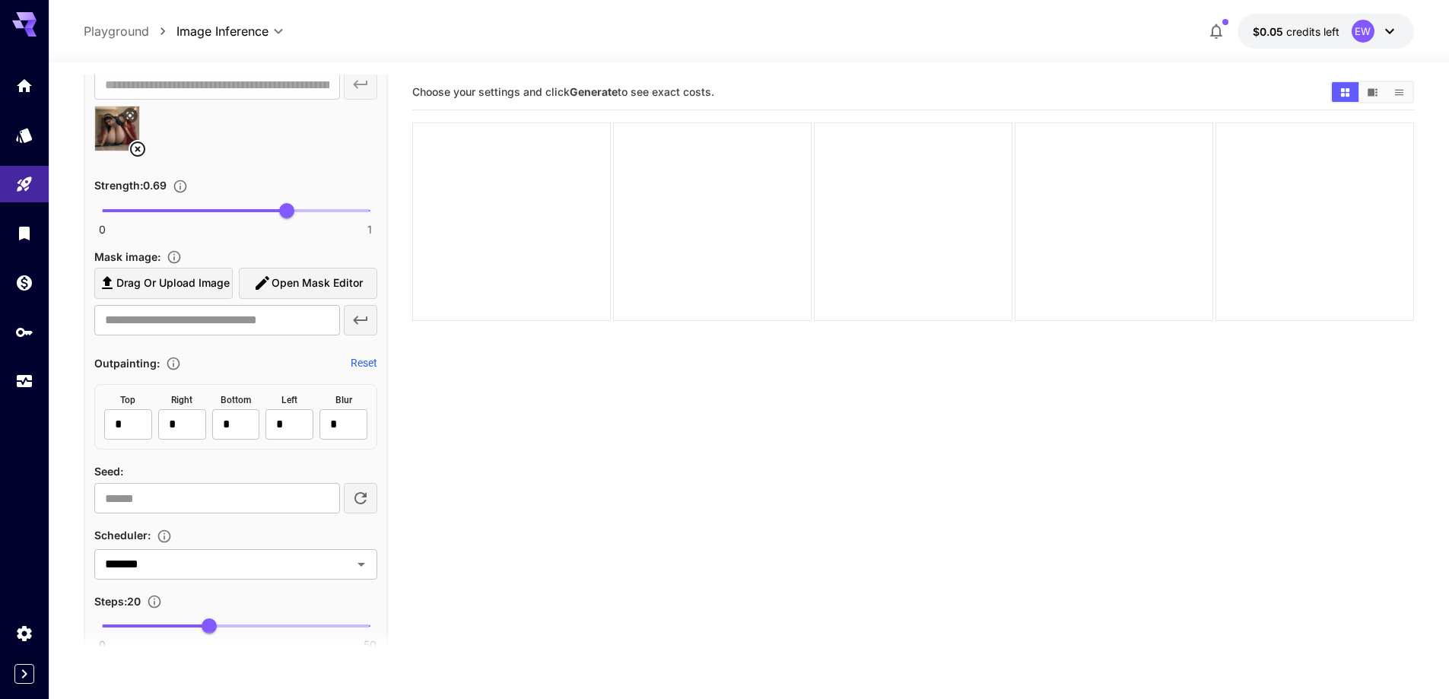
scroll to position [1597, 0]
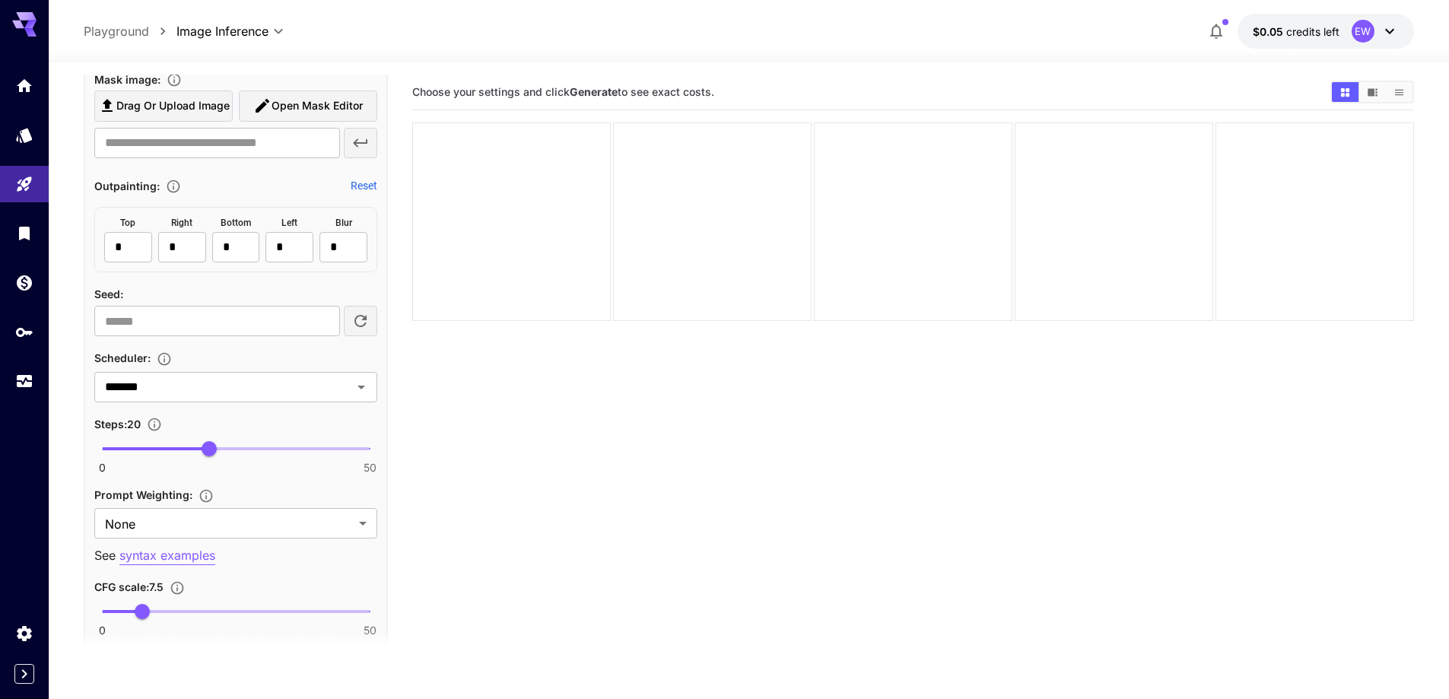
type input "**"
drag, startPoint x: 253, startPoint y: 448, endPoint x: 249, endPoint y: 489, distance: 41.3
click at [253, 448] on span "0 50 28" at bounding box center [236, 448] width 268 height 23
click at [242, 519] on body "**********" at bounding box center [724, 409] width 1449 height 819
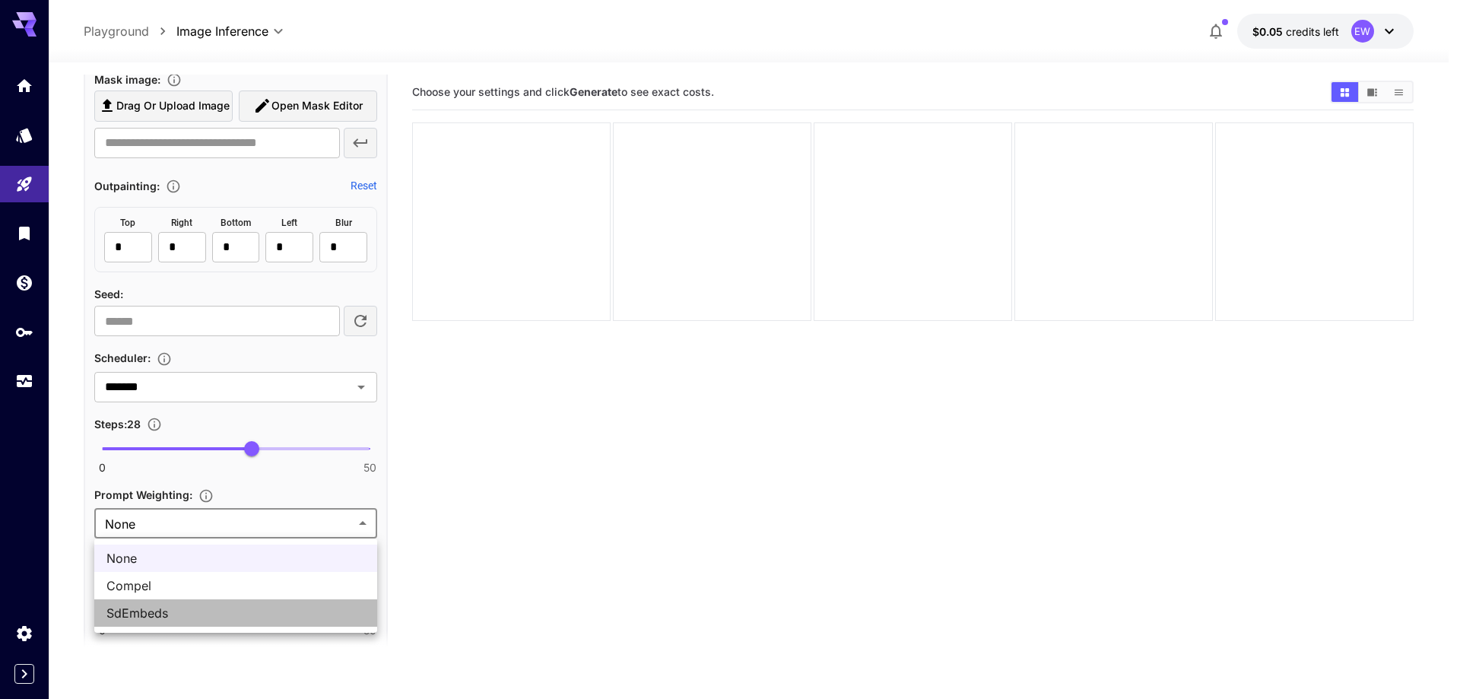
click at [190, 608] on span "SdEmbeds" at bounding box center [235, 613] width 259 height 18
type input "********"
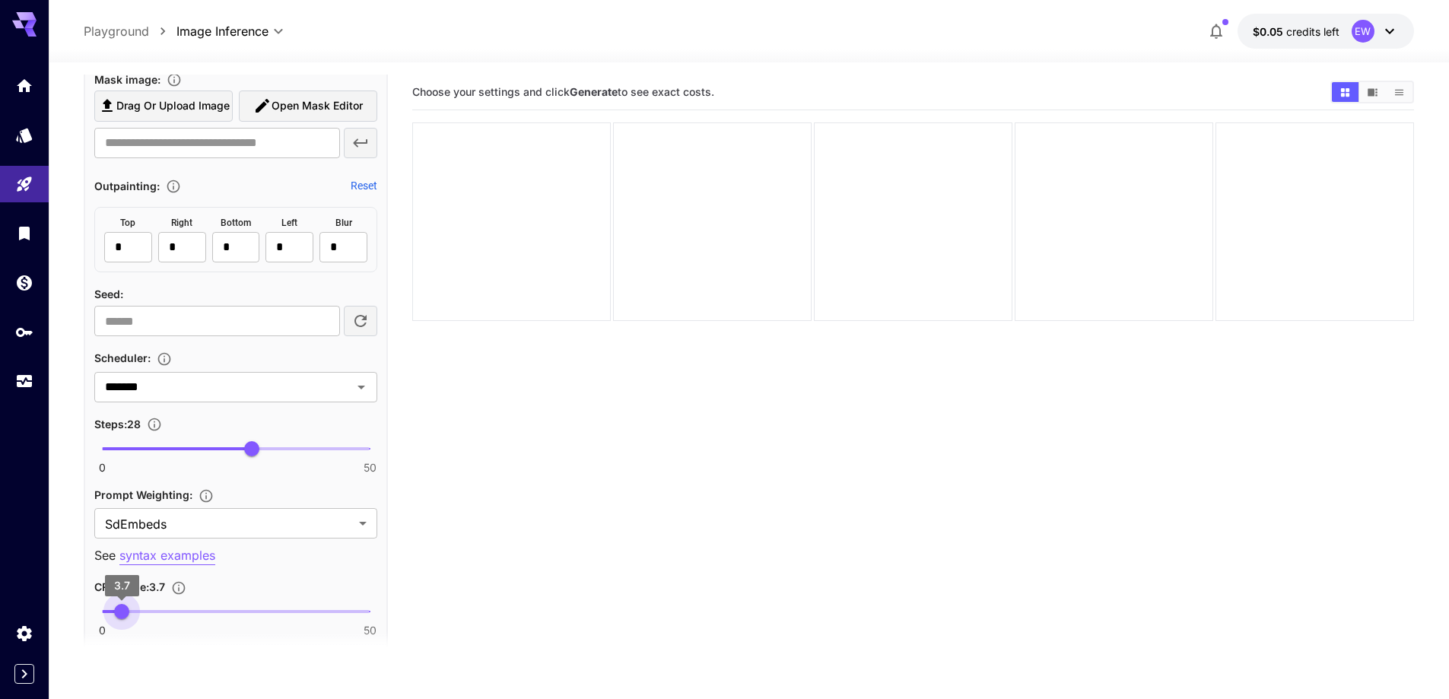
type input "***"
click at [122, 612] on span "0 50 3.8" at bounding box center [236, 611] width 268 height 23
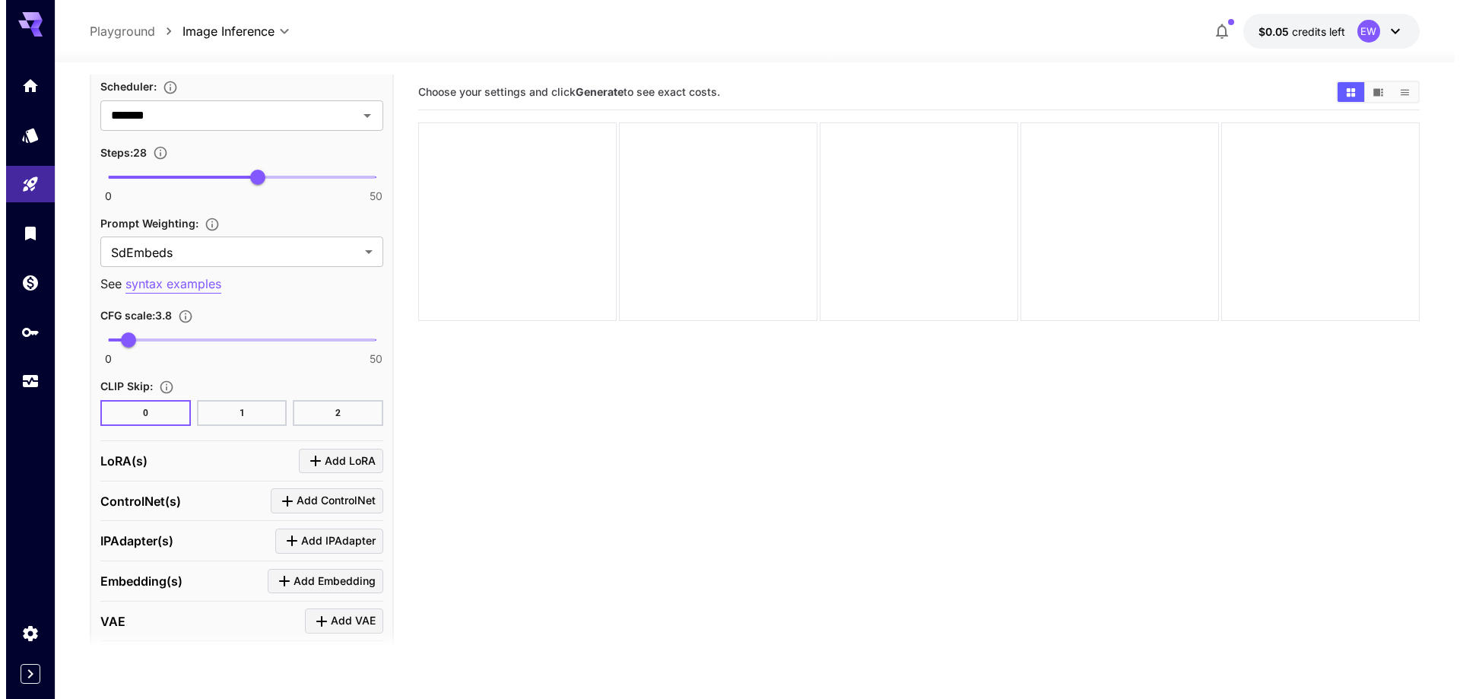
scroll to position [1902, 0]
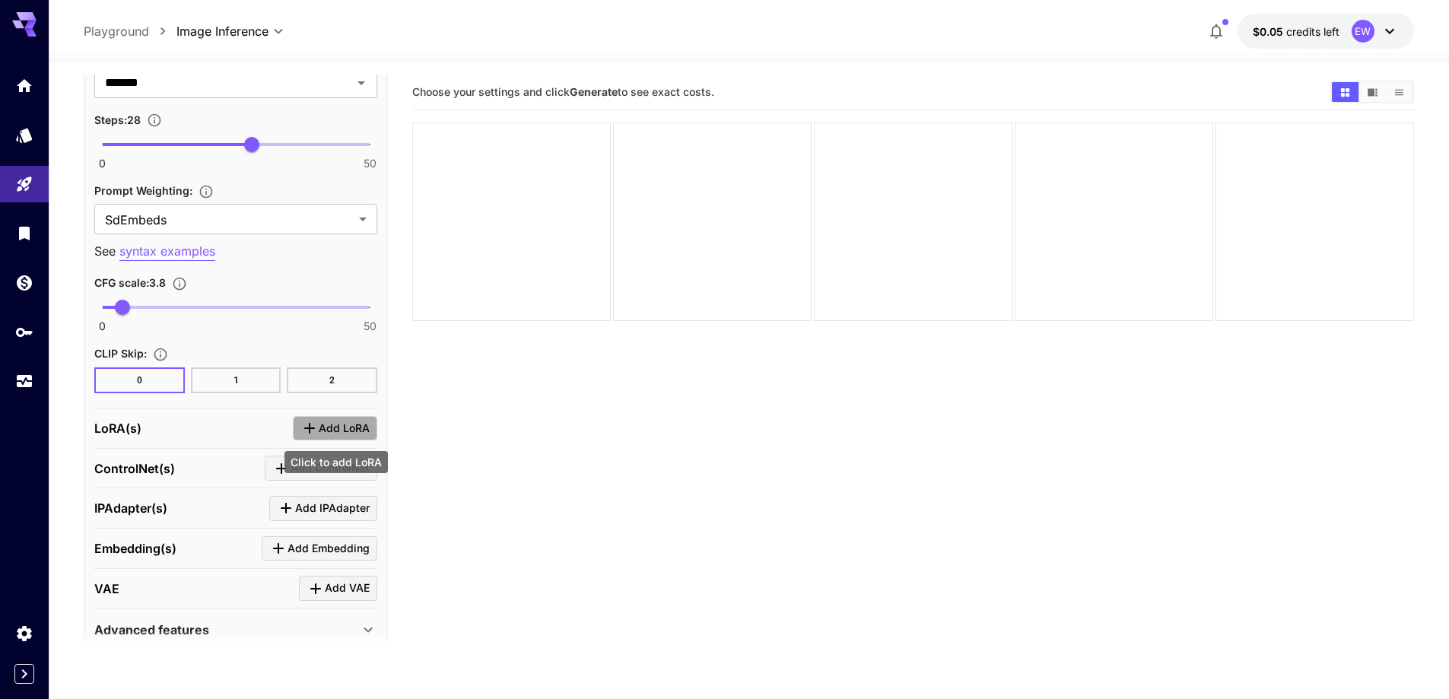
drag, startPoint x: 333, startPoint y: 428, endPoint x: 323, endPoint y: 433, distance: 10.9
click at [334, 428] on span "Add LoRA" at bounding box center [344, 428] width 51 height 19
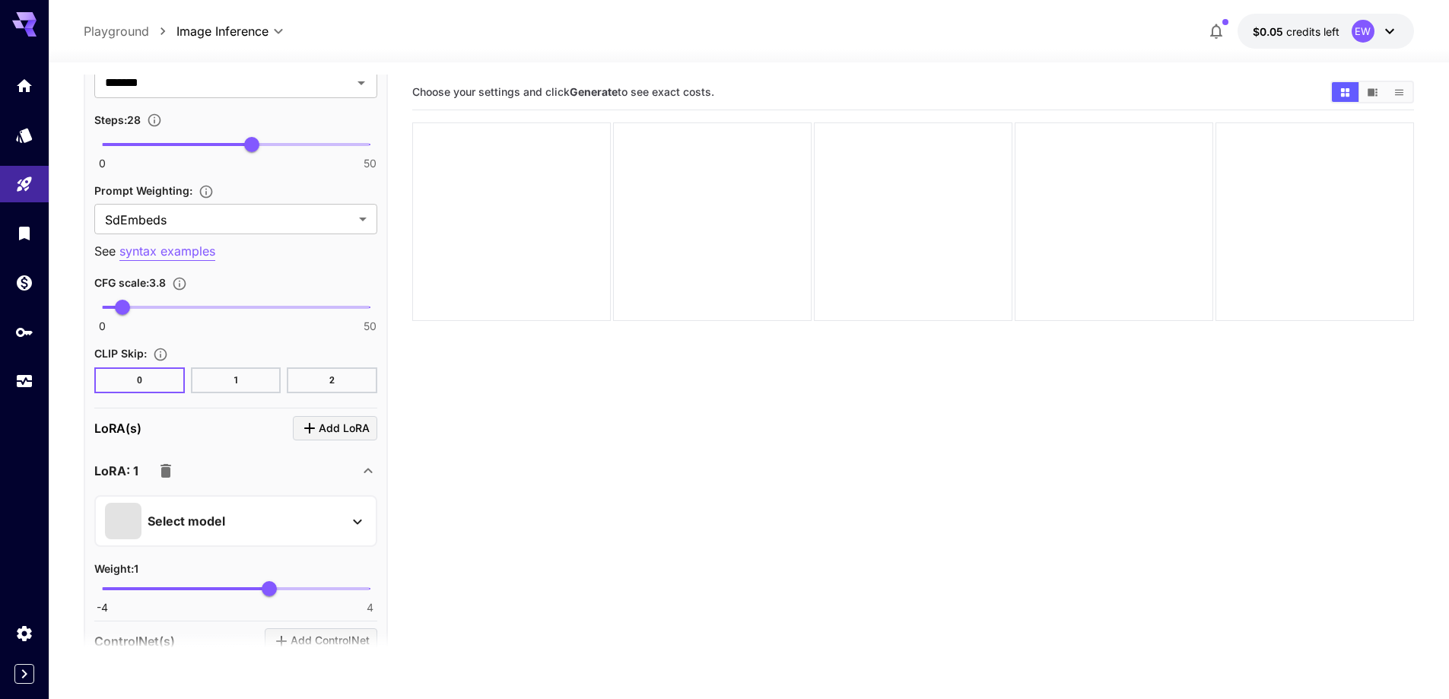
click at [262, 513] on div "Select model" at bounding box center [223, 521] width 237 height 37
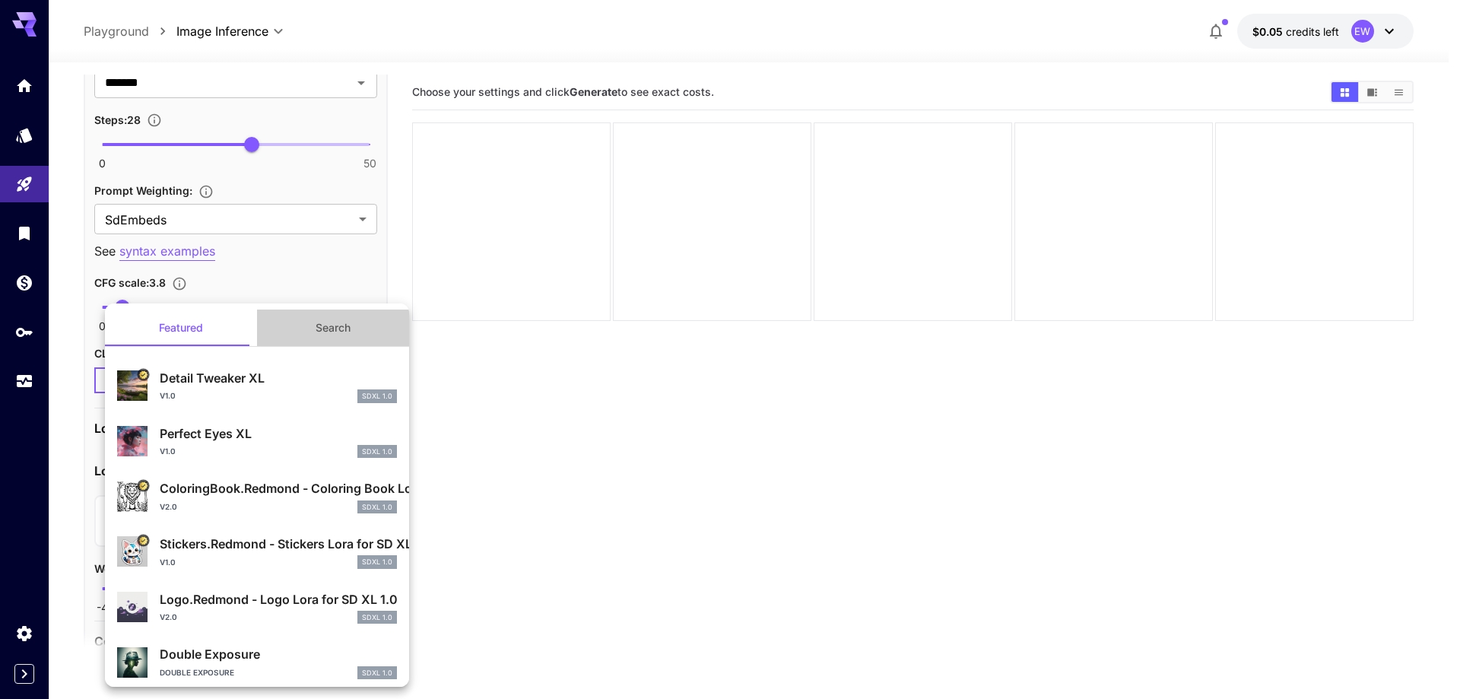
click at [349, 341] on button "Search" at bounding box center [333, 328] width 152 height 37
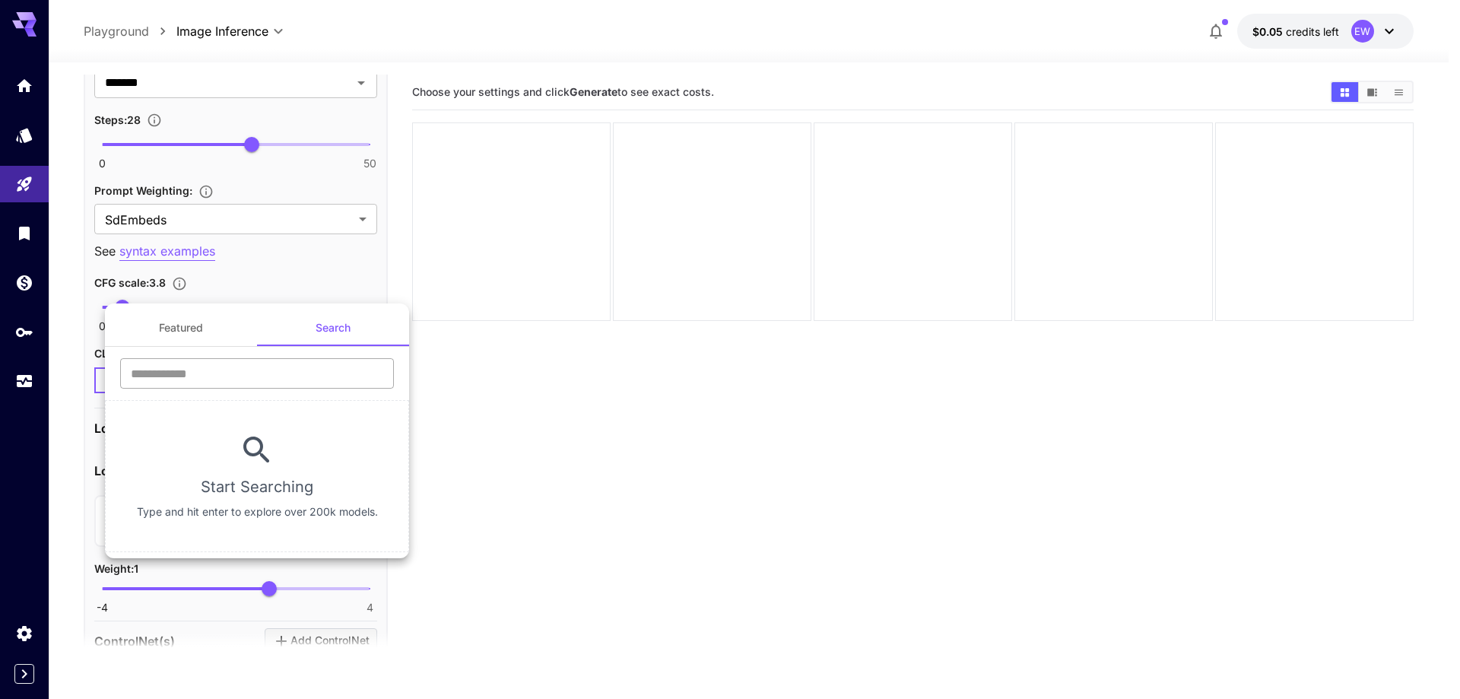
click at [303, 386] on input "text" at bounding box center [257, 373] width 274 height 30
type input "****"
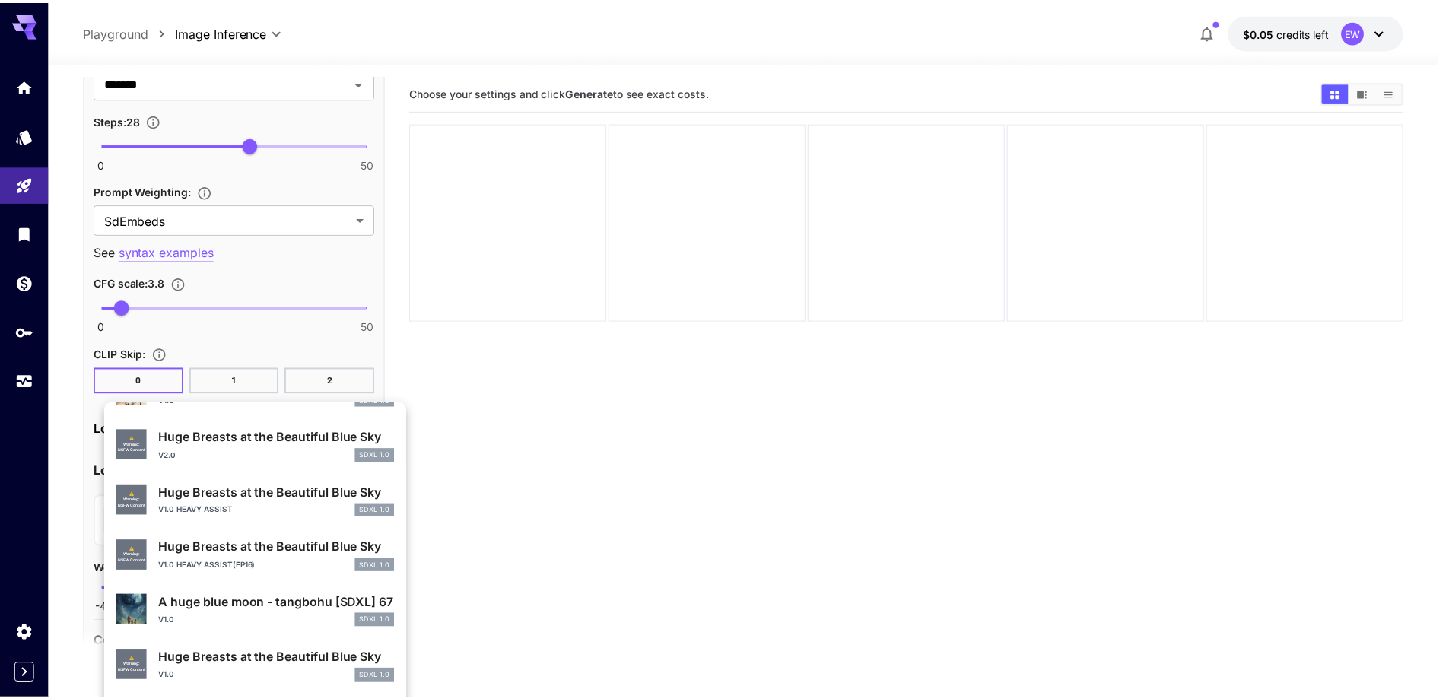
scroll to position [532, 0]
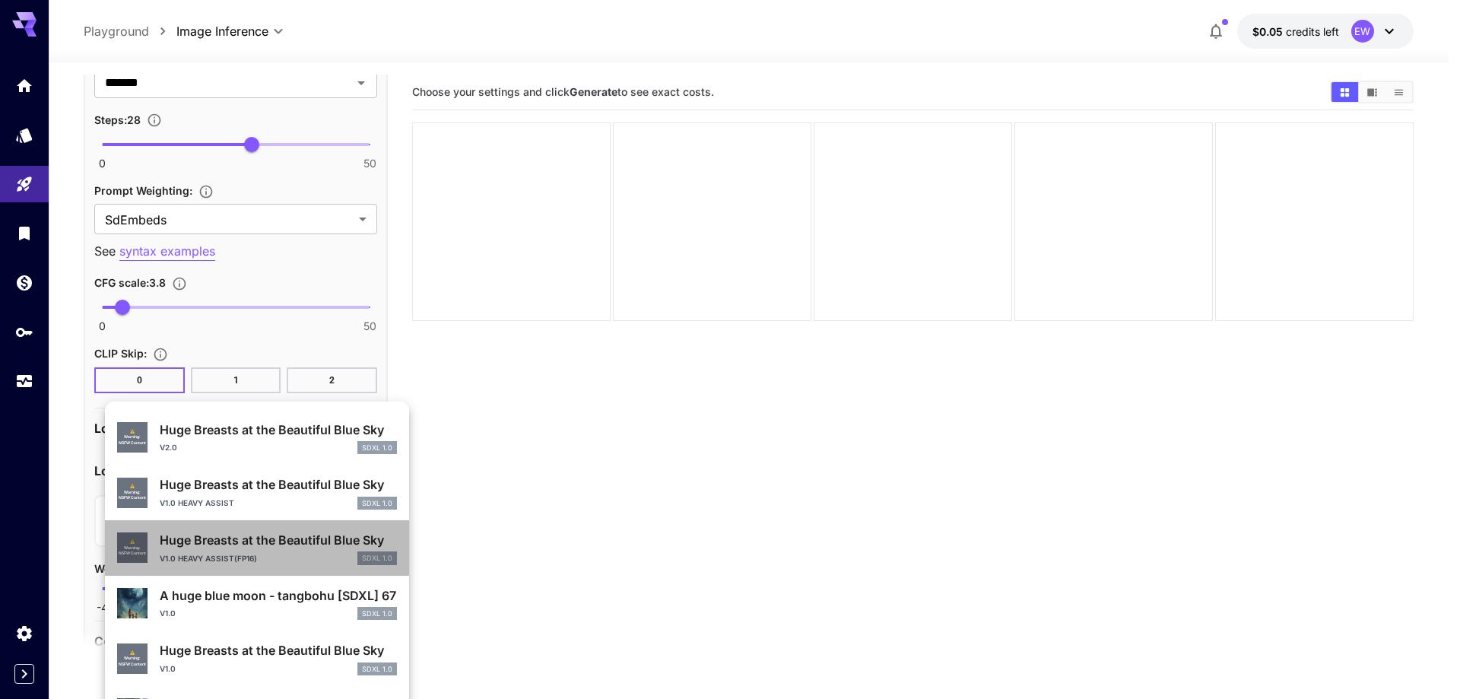
click at [293, 548] on p "Huge Breasts at the Beautiful Blue Sky" at bounding box center [278, 540] width 237 height 18
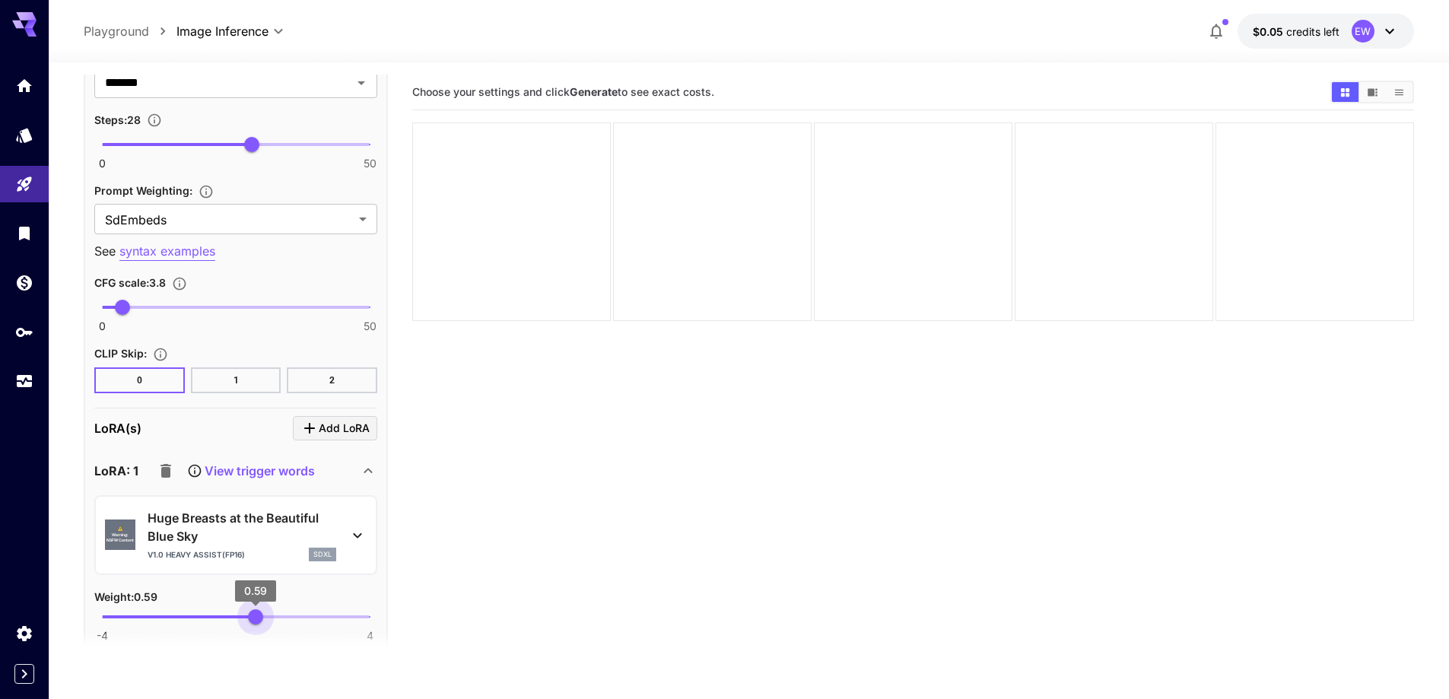
type input "****"
drag, startPoint x: 249, startPoint y: 615, endPoint x: 257, endPoint y: 618, distance: 8.2
click at [257, 618] on span "-4 4 0.64" at bounding box center [236, 616] width 268 height 23
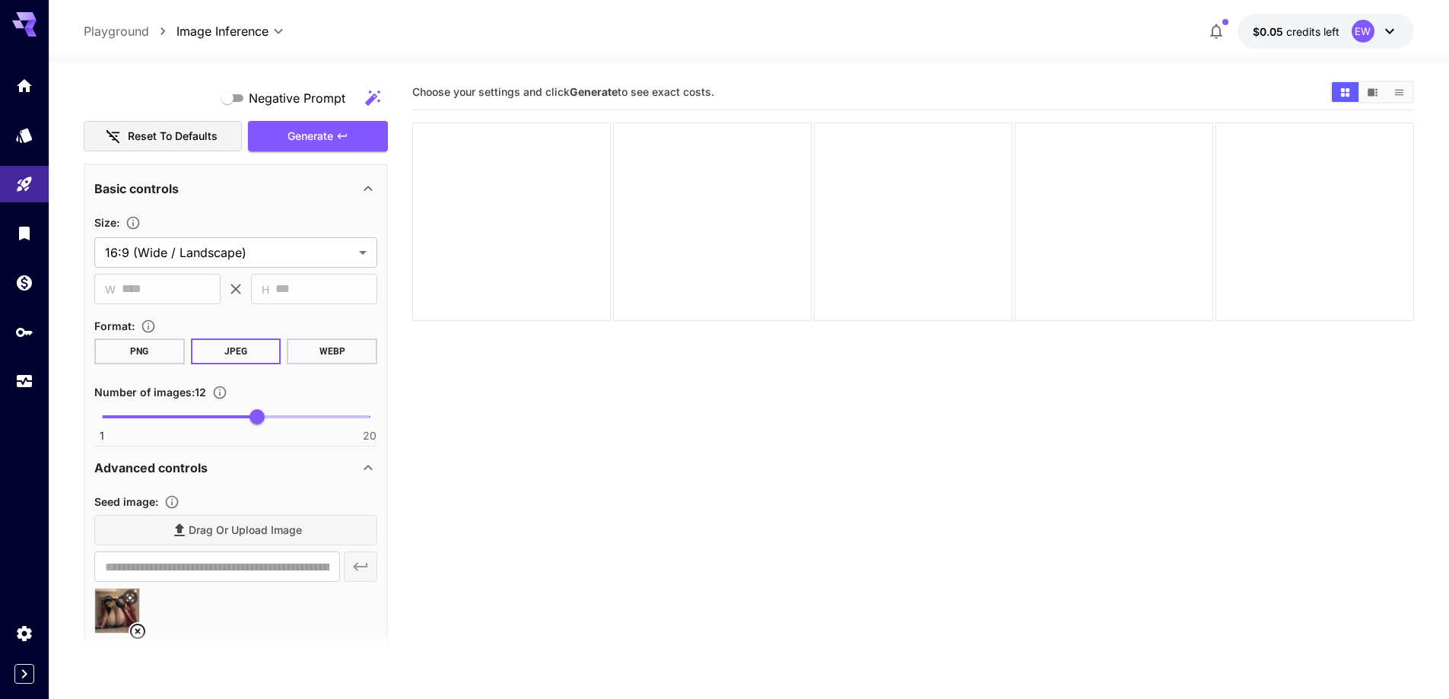
scroll to position [913, 0]
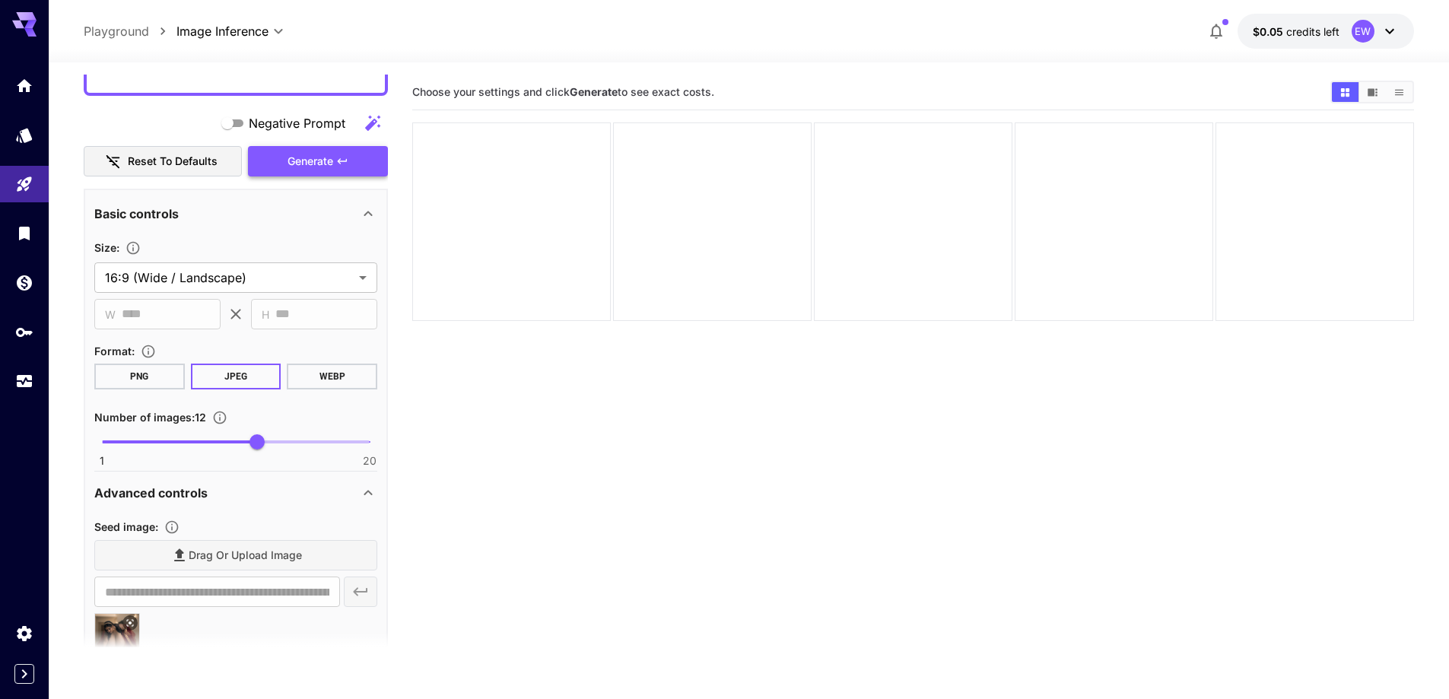
click at [324, 170] on span "Generate" at bounding box center [311, 161] width 46 height 19
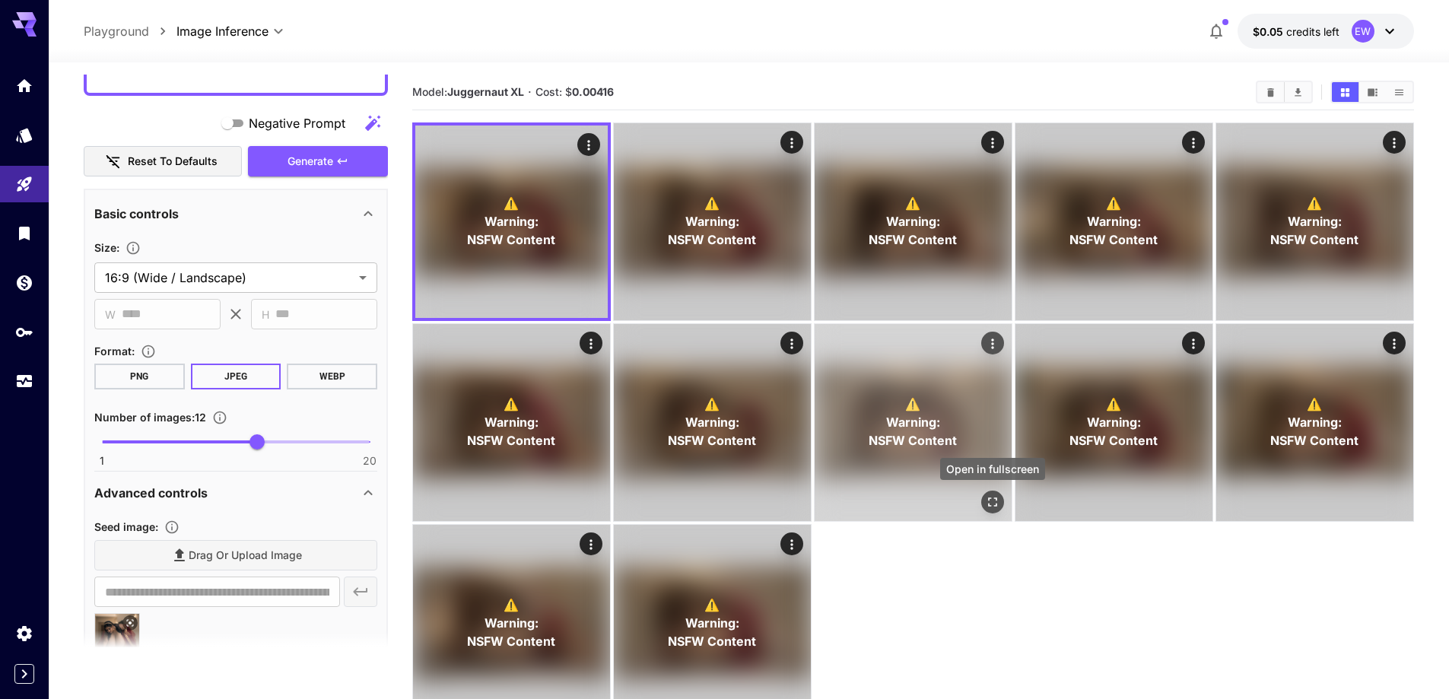
click at [994, 500] on icon "Open in fullscreen" at bounding box center [992, 501] width 15 height 15
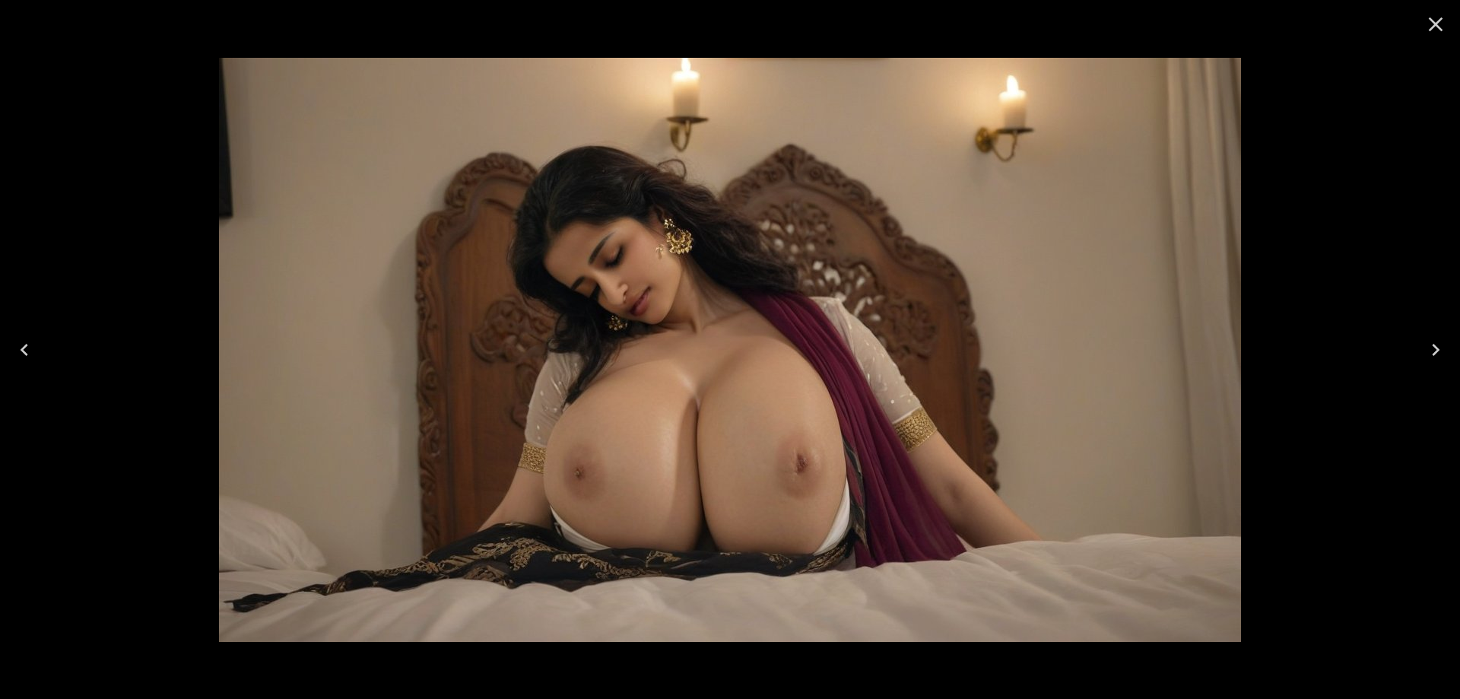
click at [1437, 342] on icon "Next" at bounding box center [1436, 350] width 24 height 24
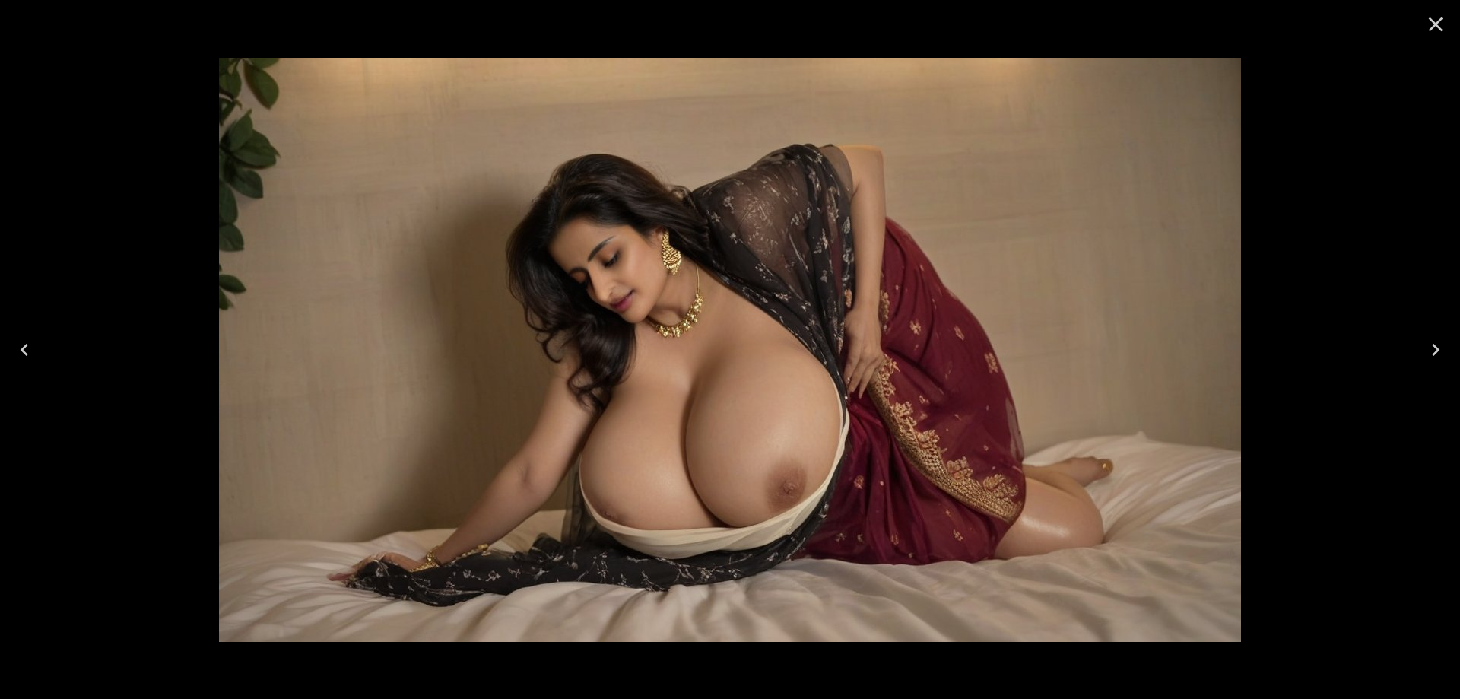
click at [1437, 342] on icon "Next" at bounding box center [1436, 350] width 24 height 24
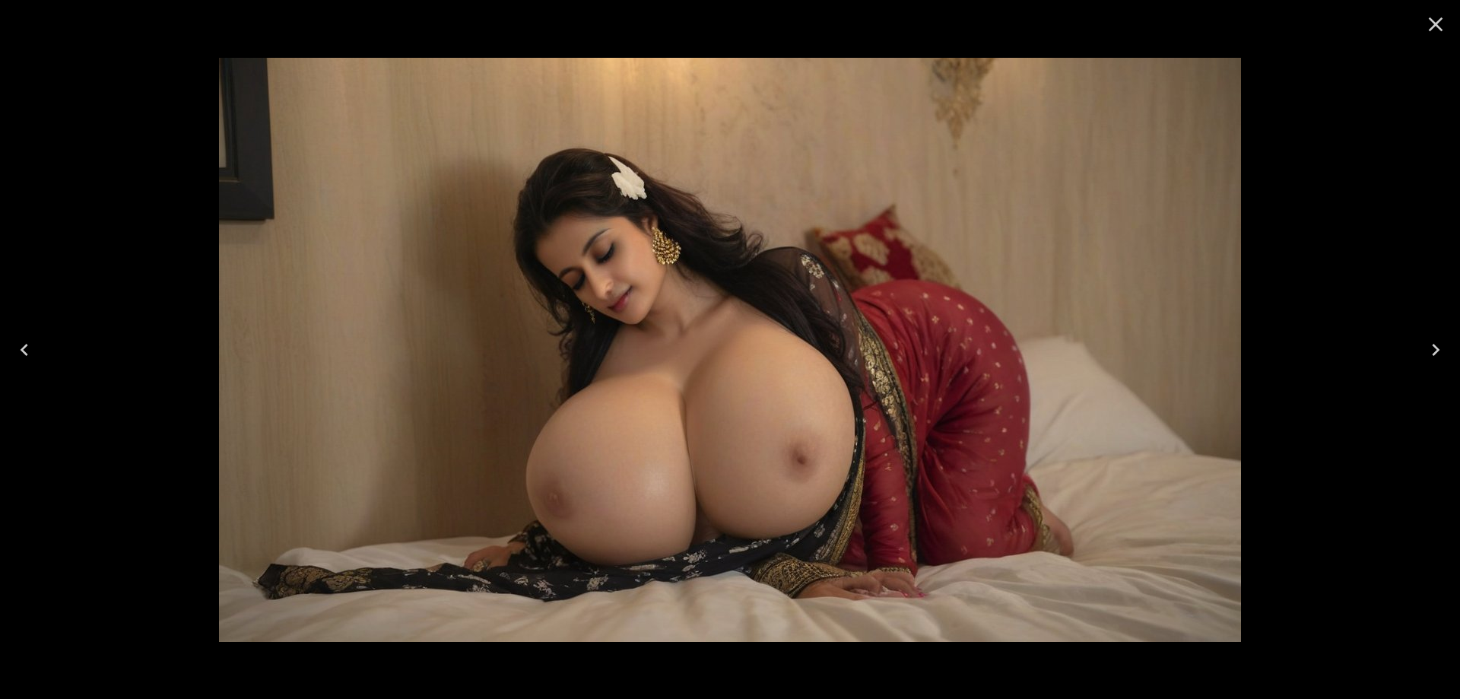
click at [1437, 342] on icon "Next" at bounding box center [1436, 350] width 24 height 24
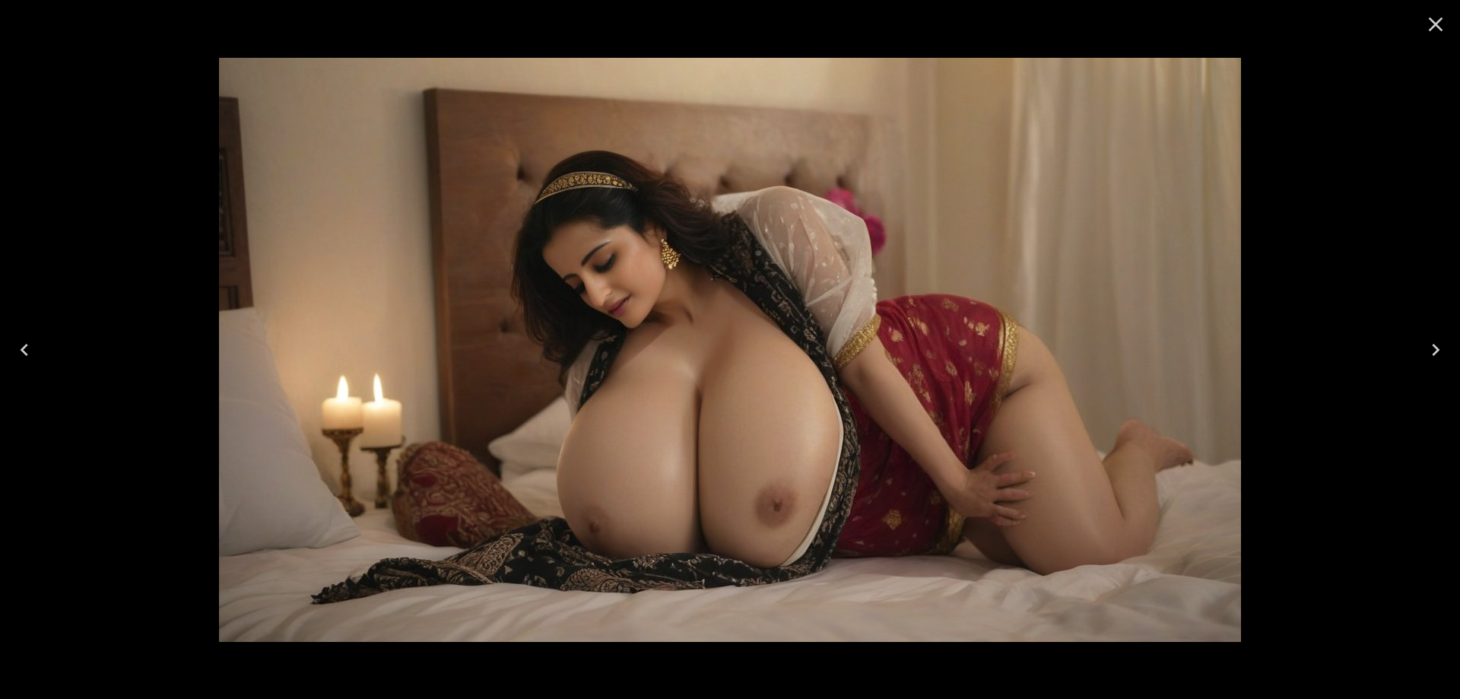
click at [1437, 342] on icon "Next" at bounding box center [1436, 350] width 24 height 24
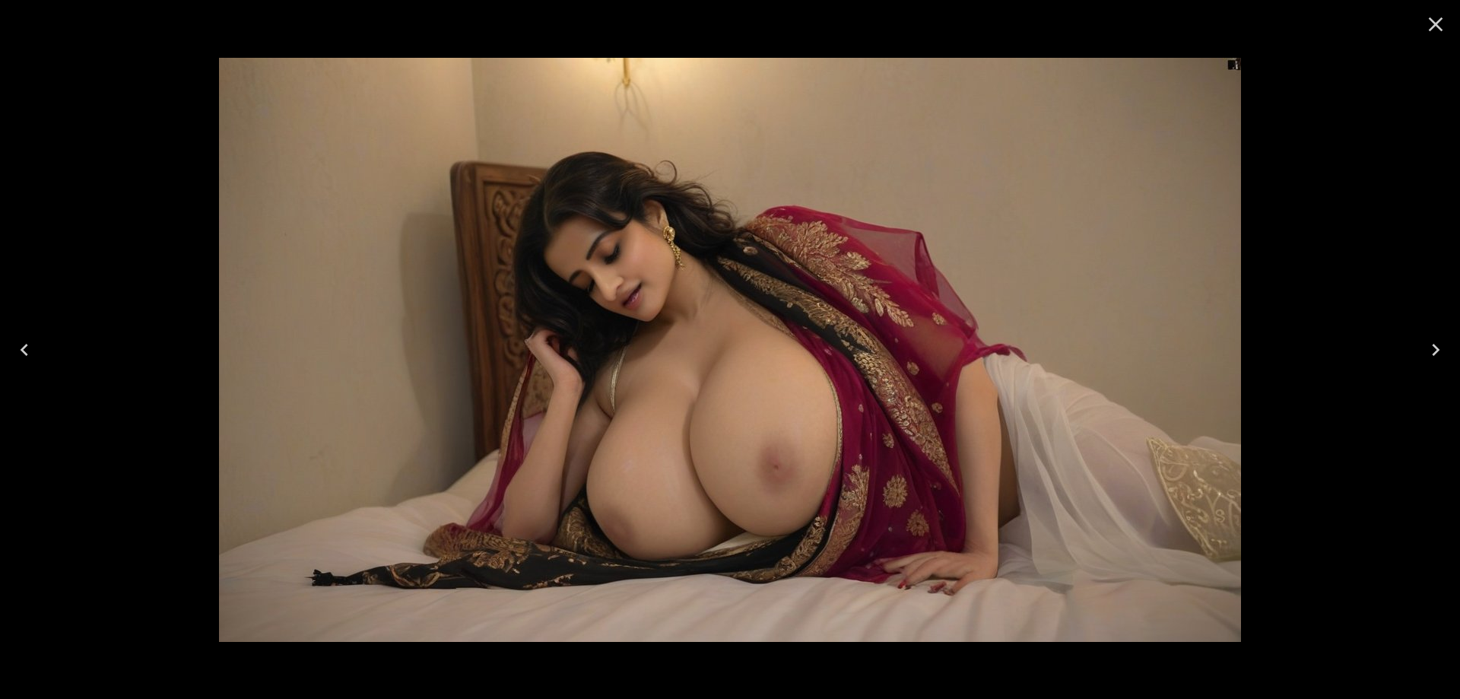
click at [1437, 342] on icon "Next" at bounding box center [1436, 350] width 24 height 24
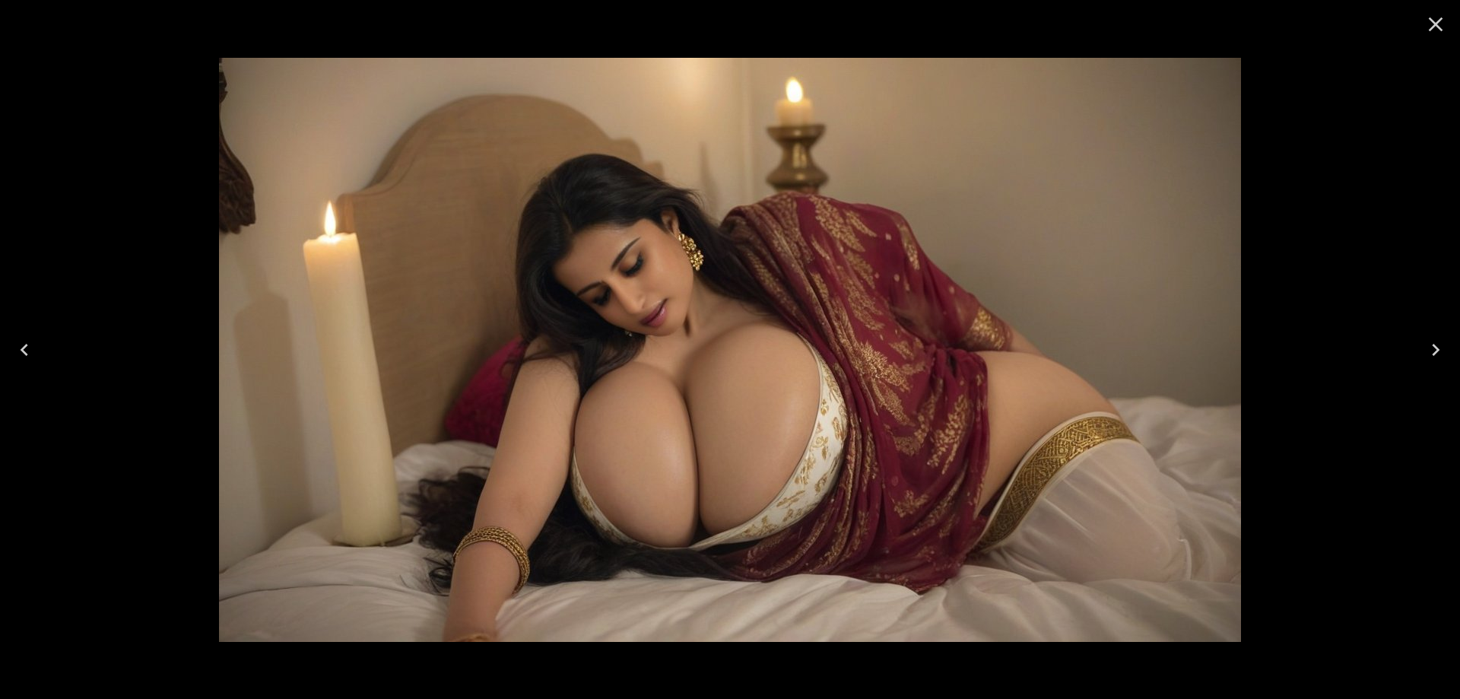
click at [1437, 342] on icon "Next" at bounding box center [1436, 350] width 24 height 24
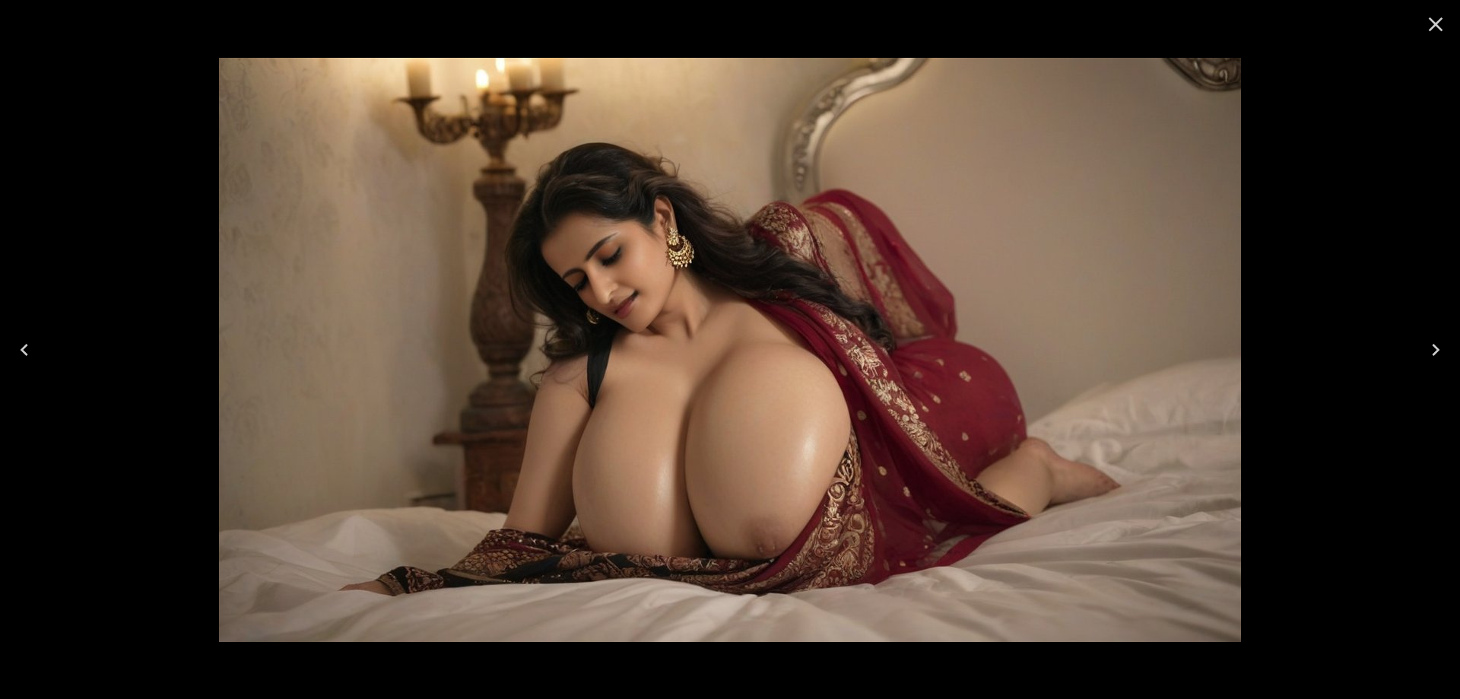
click at [1437, 342] on icon "Next" at bounding box center [1436, 350] width 24 height 24
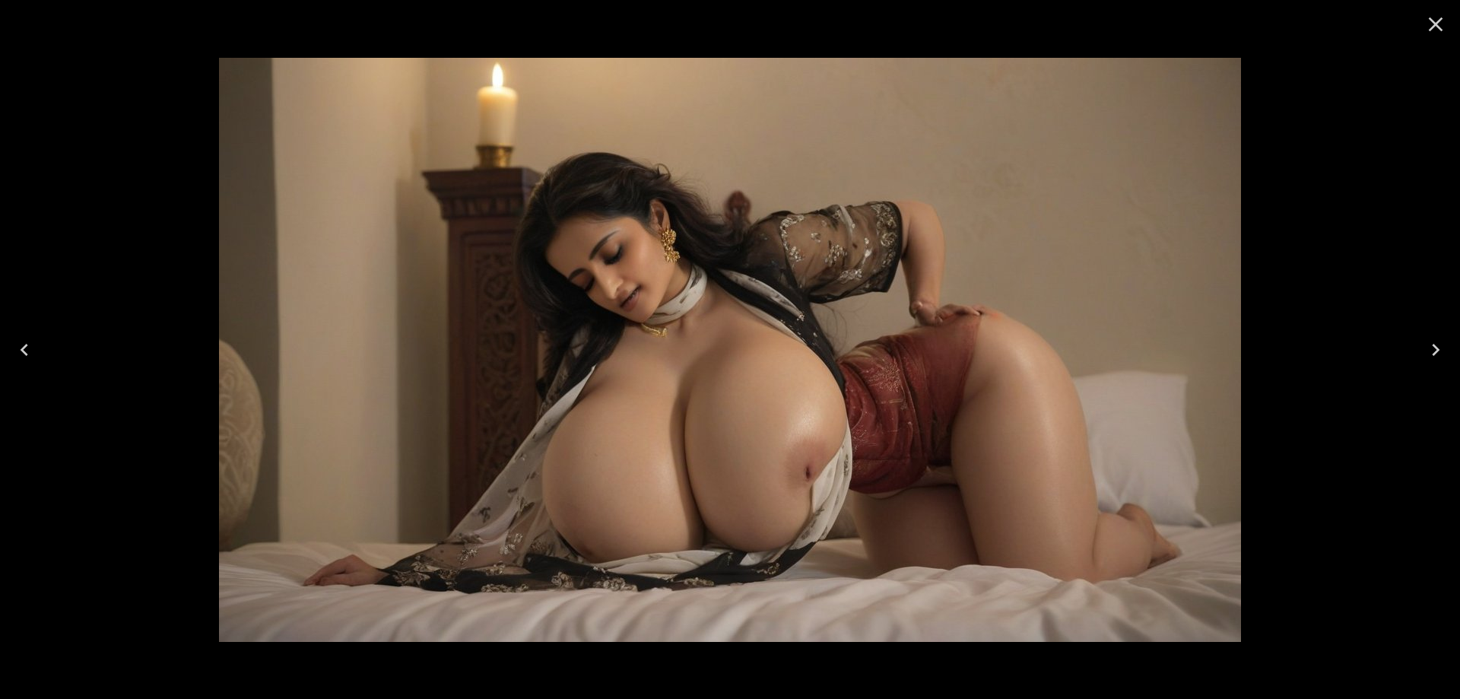
click at [1437, 342] on icon "Next" at bounding box center [1436, 350] width 24 height 24
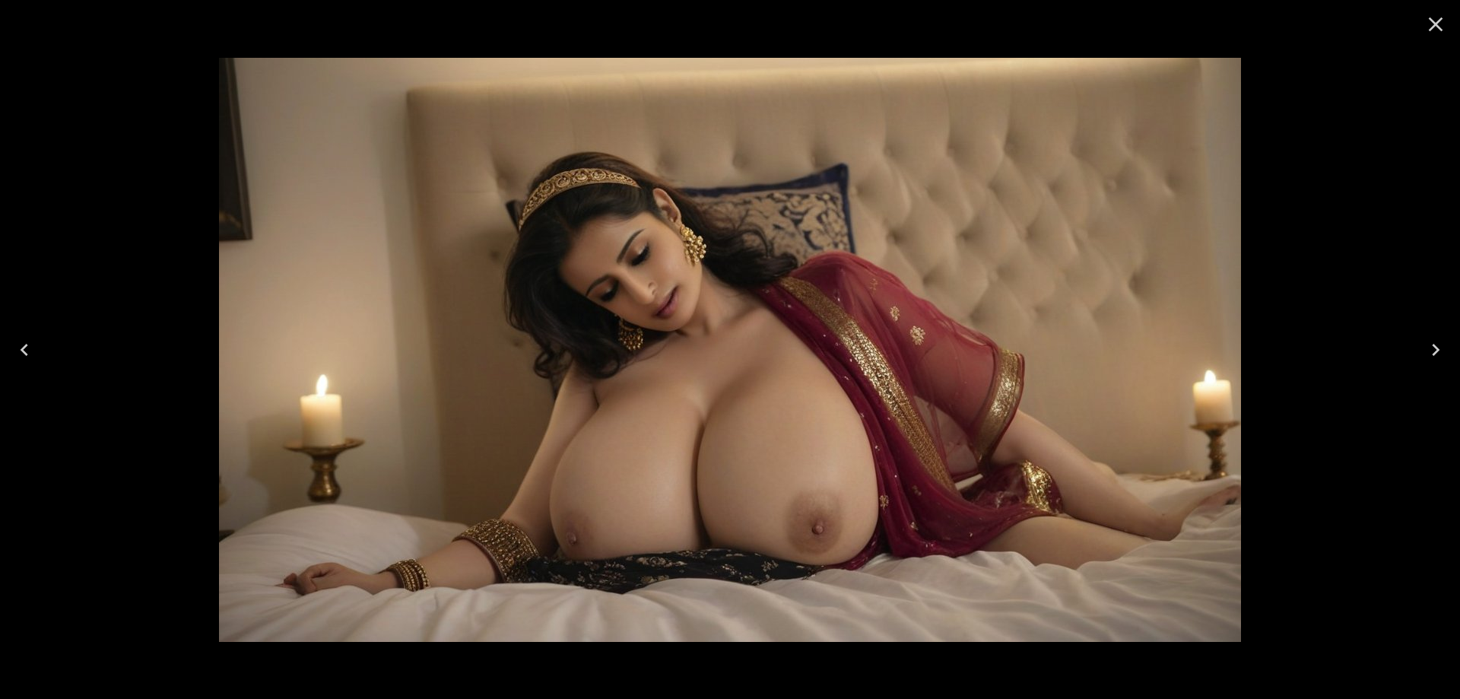
click at [1437, 342] on icon "Next" at bounding box center [1436, 350] width 24 height 24
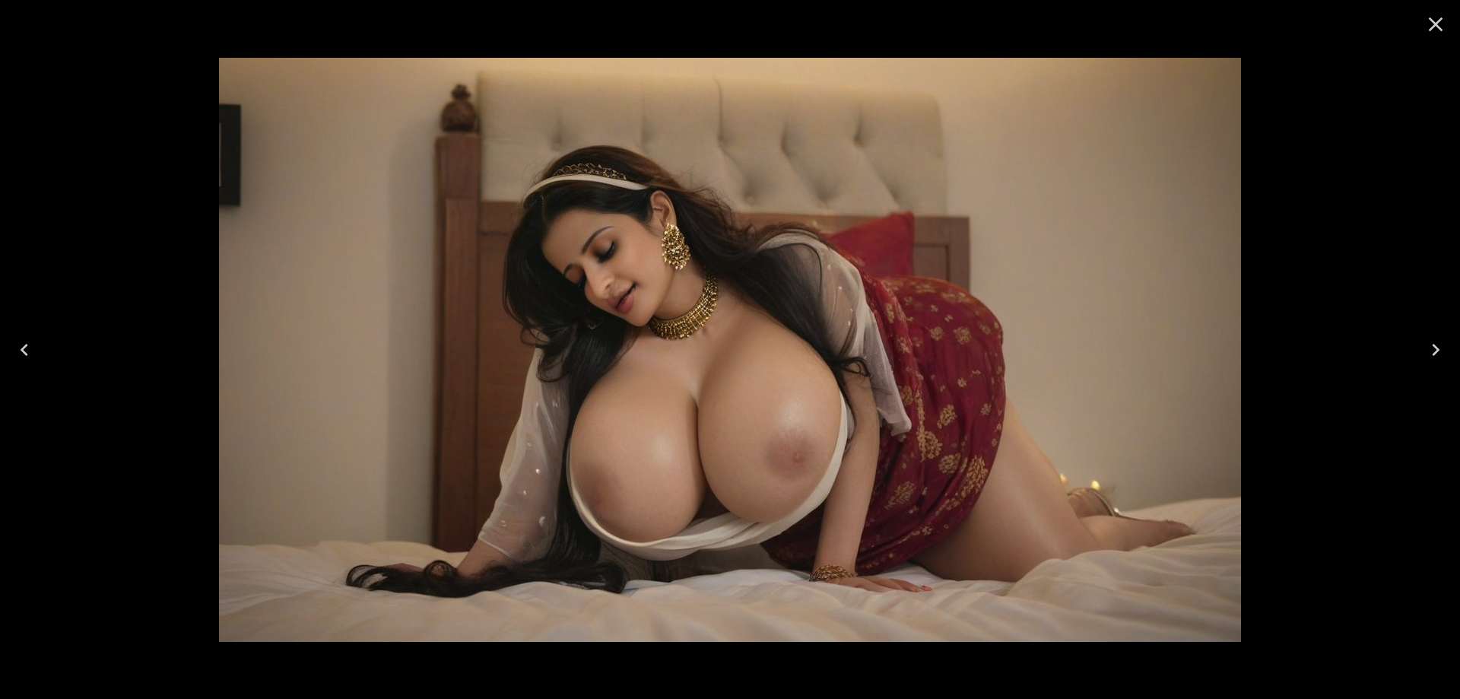
click at [1437, 342] on icon "Next" at bounding box center [1436, 350] width 24 height 24
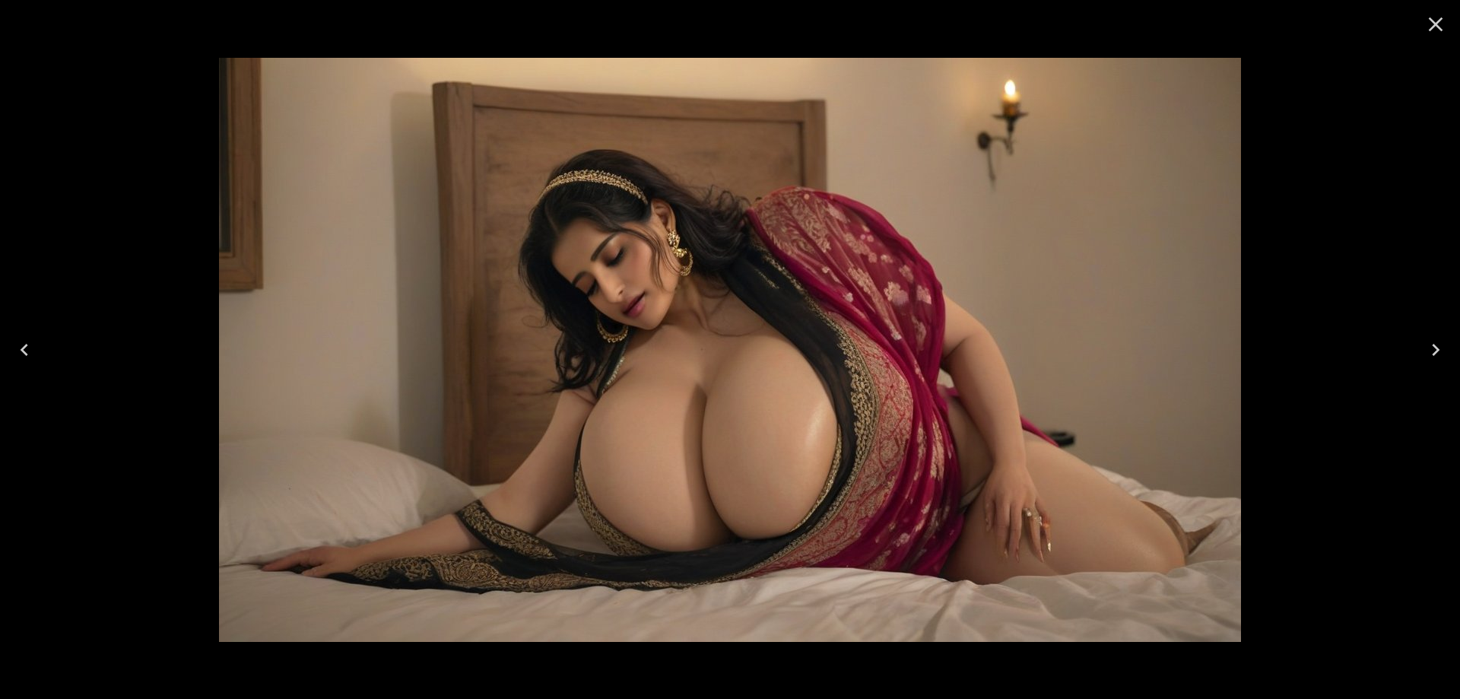
click at [1428, 24] on icon "Close" at bounding box center [1436, 24] width 24 height 24
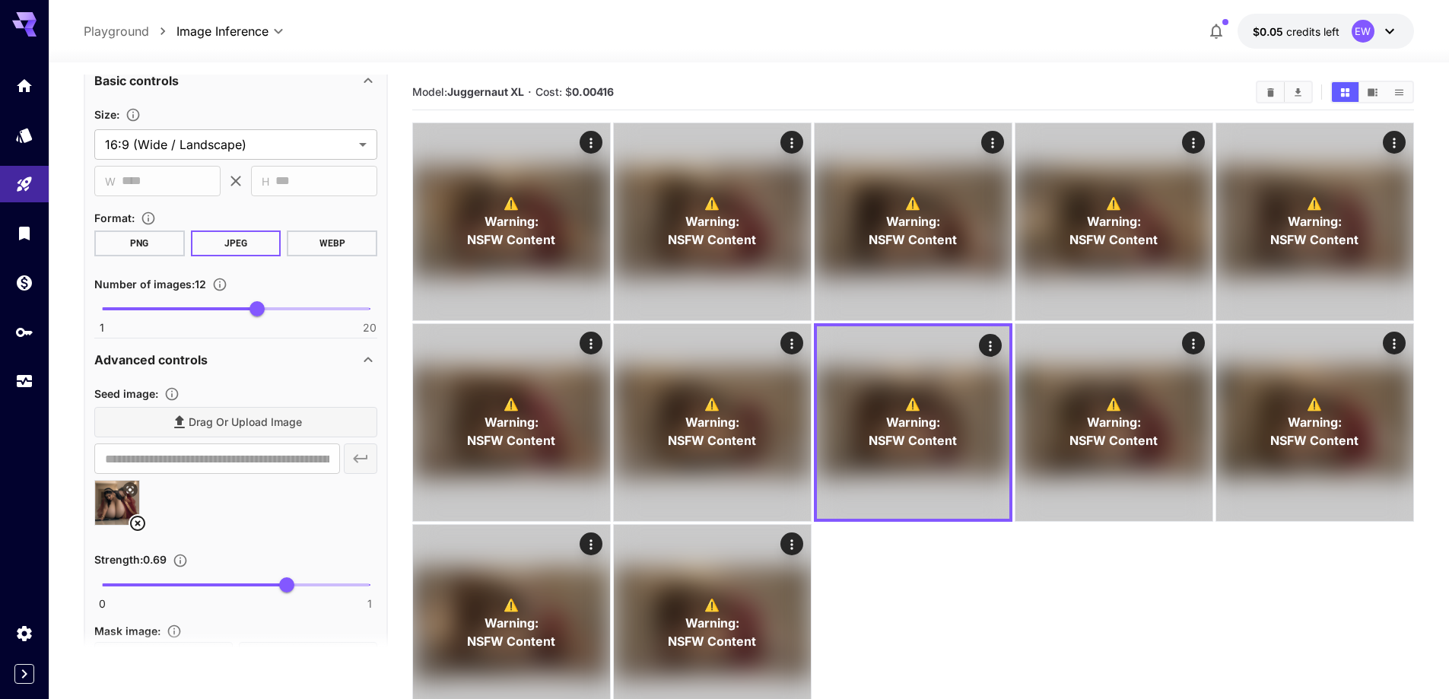
scroll to position [1065, 0]
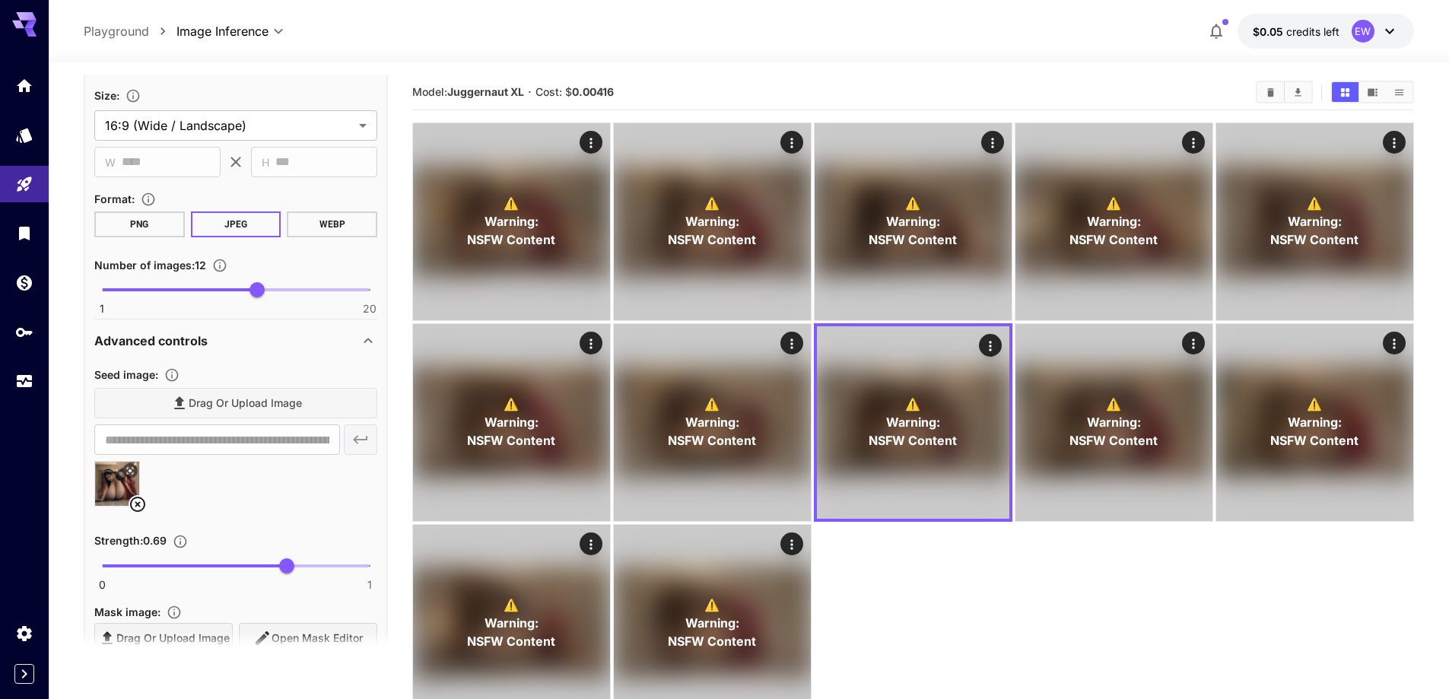
click at [140, 500] on icon at bounding box center [138, 504] width 18 height 18
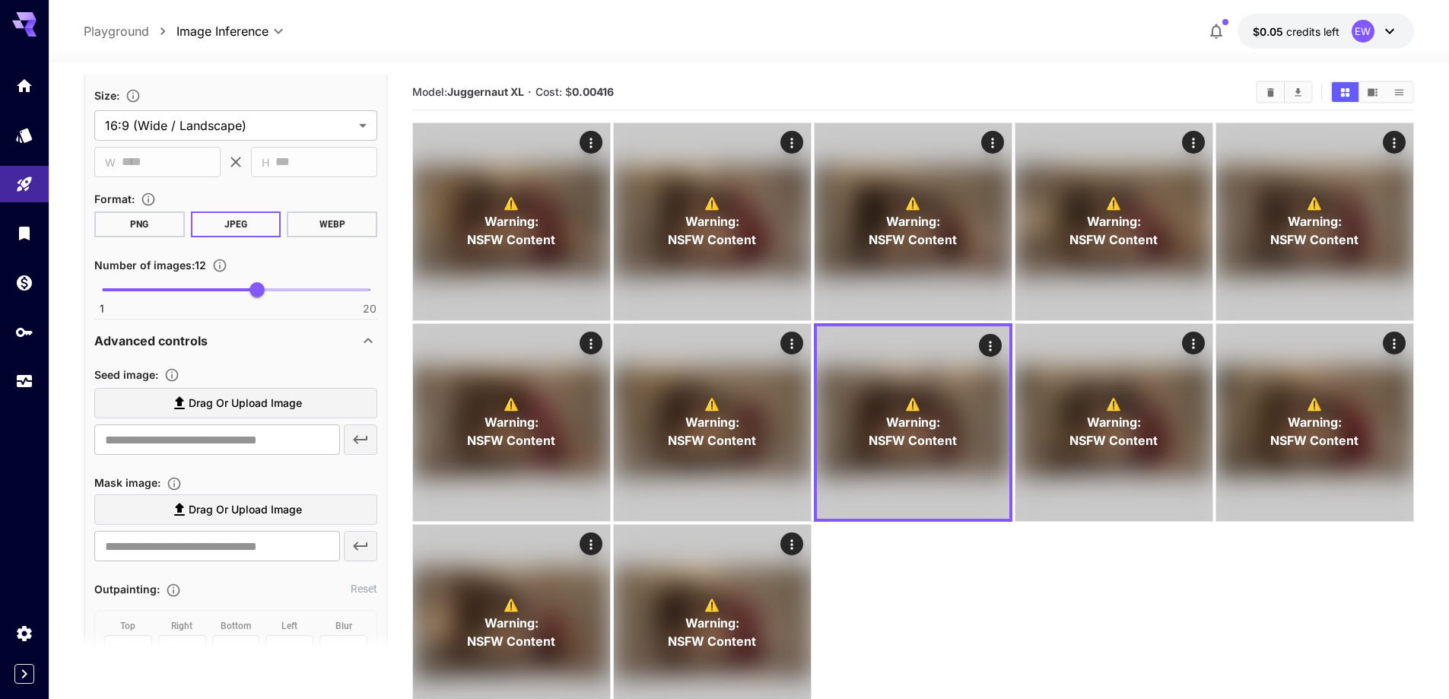
click at [300, 402] on span "Drag or upload image" at bounding box center [245, 403] width 113 height 19
click at [0, 0] on input "Drag or upload image" at bounding box center [0, 0] width 0 height 0
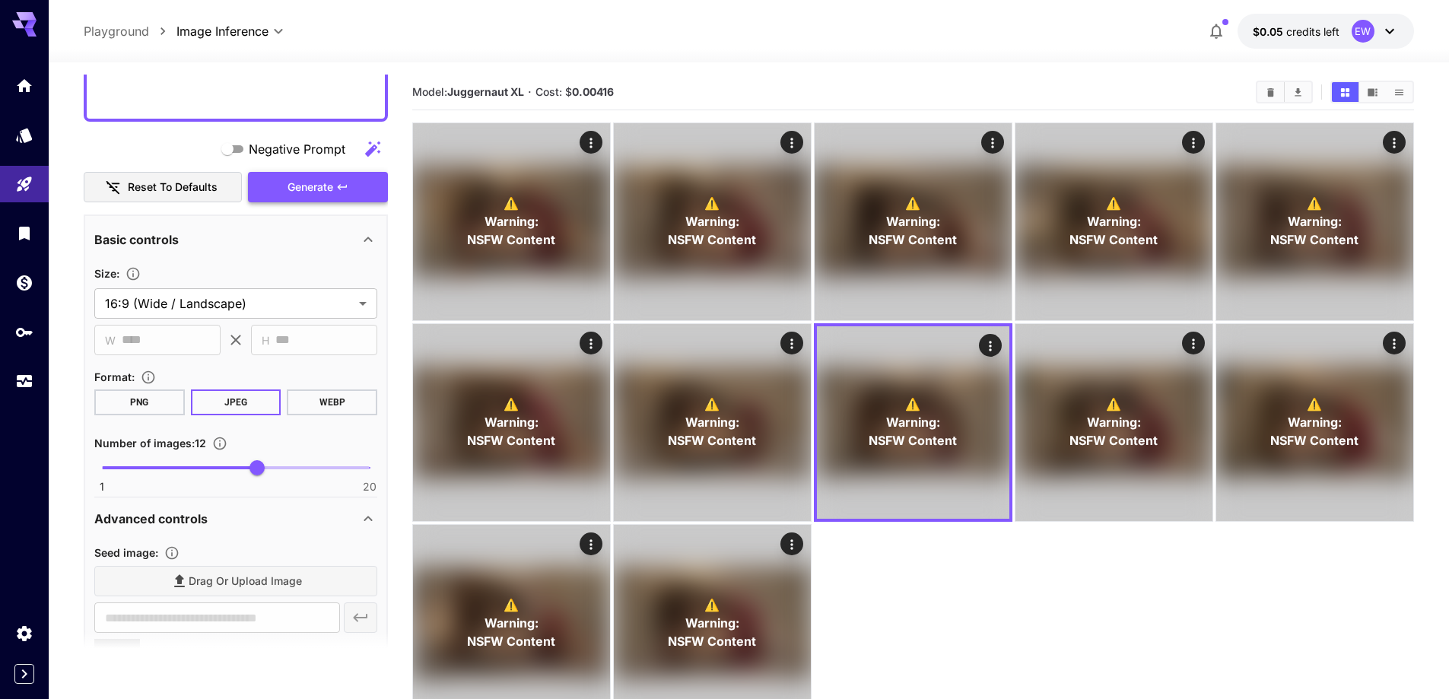
scroll to position [837, 0]
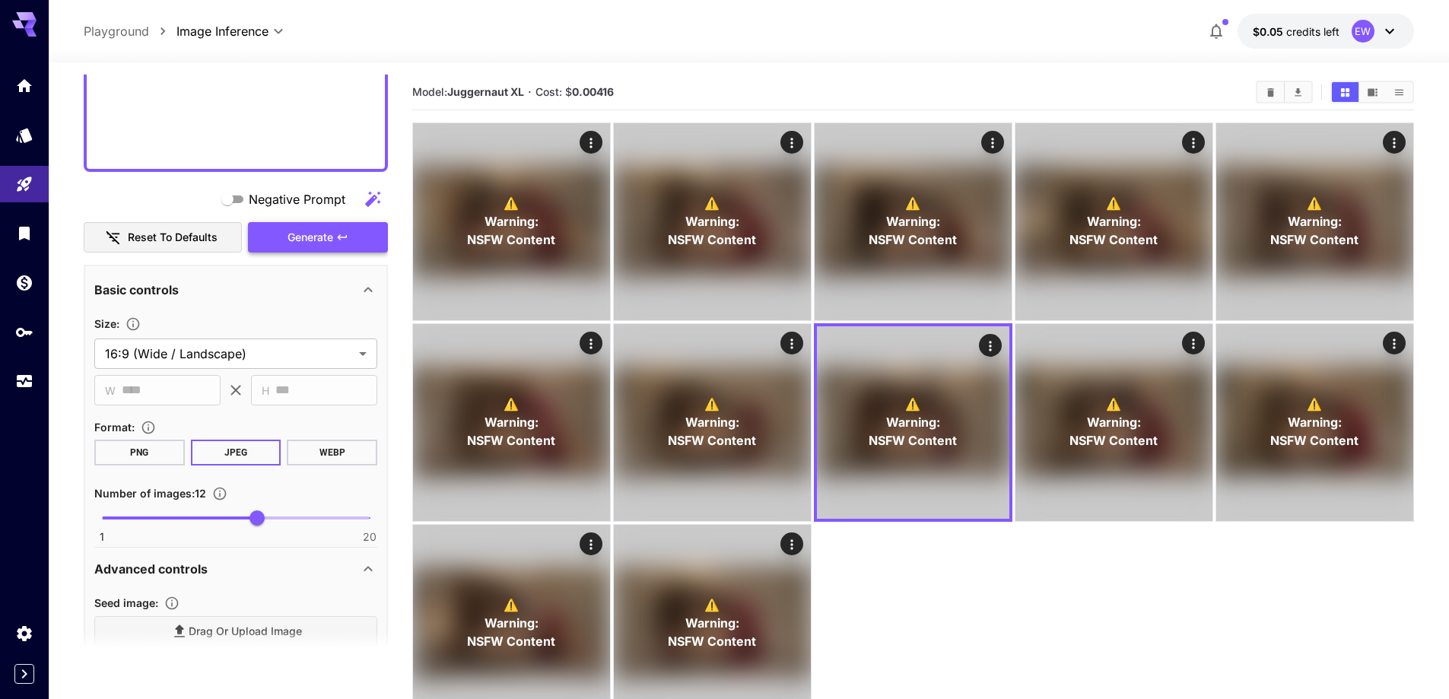
click at [310, 235] on span "Generate" at bounding box center [311, 237] width 46 height 19
type input "**********"
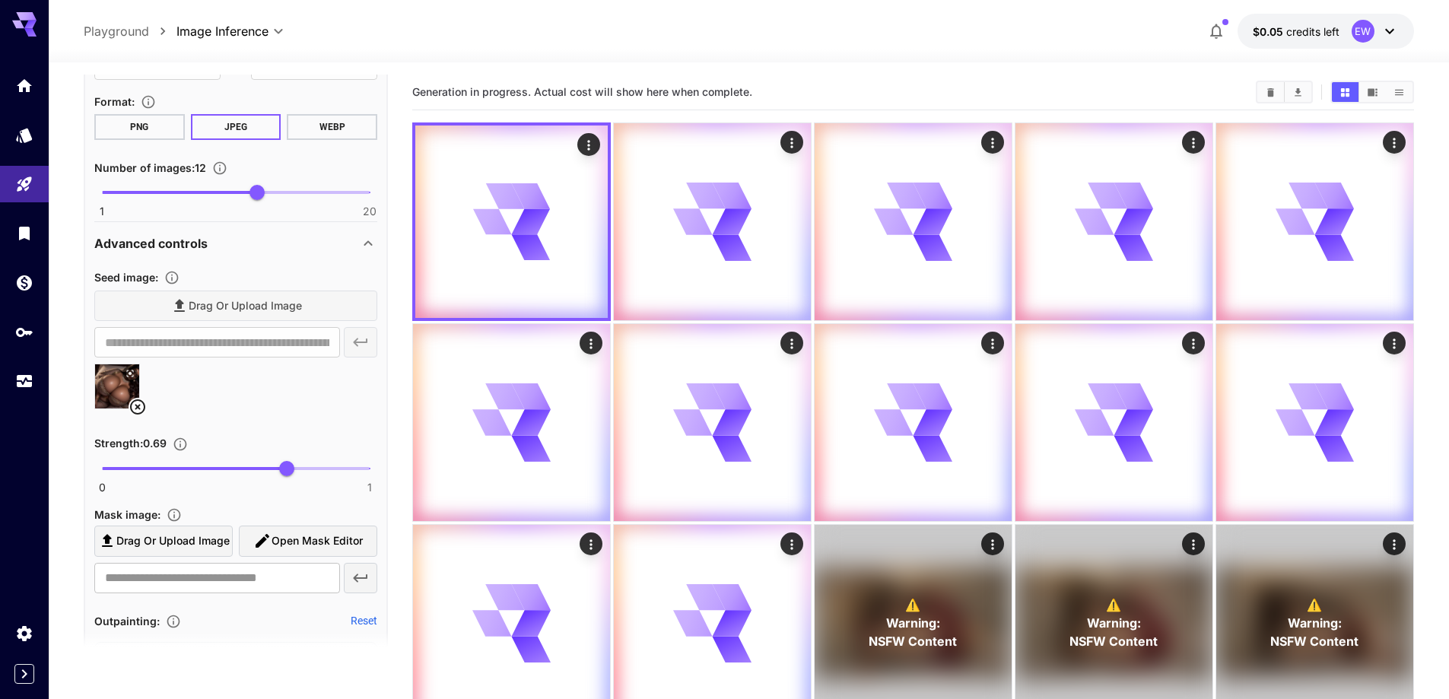
scroll to position [1141, 0]
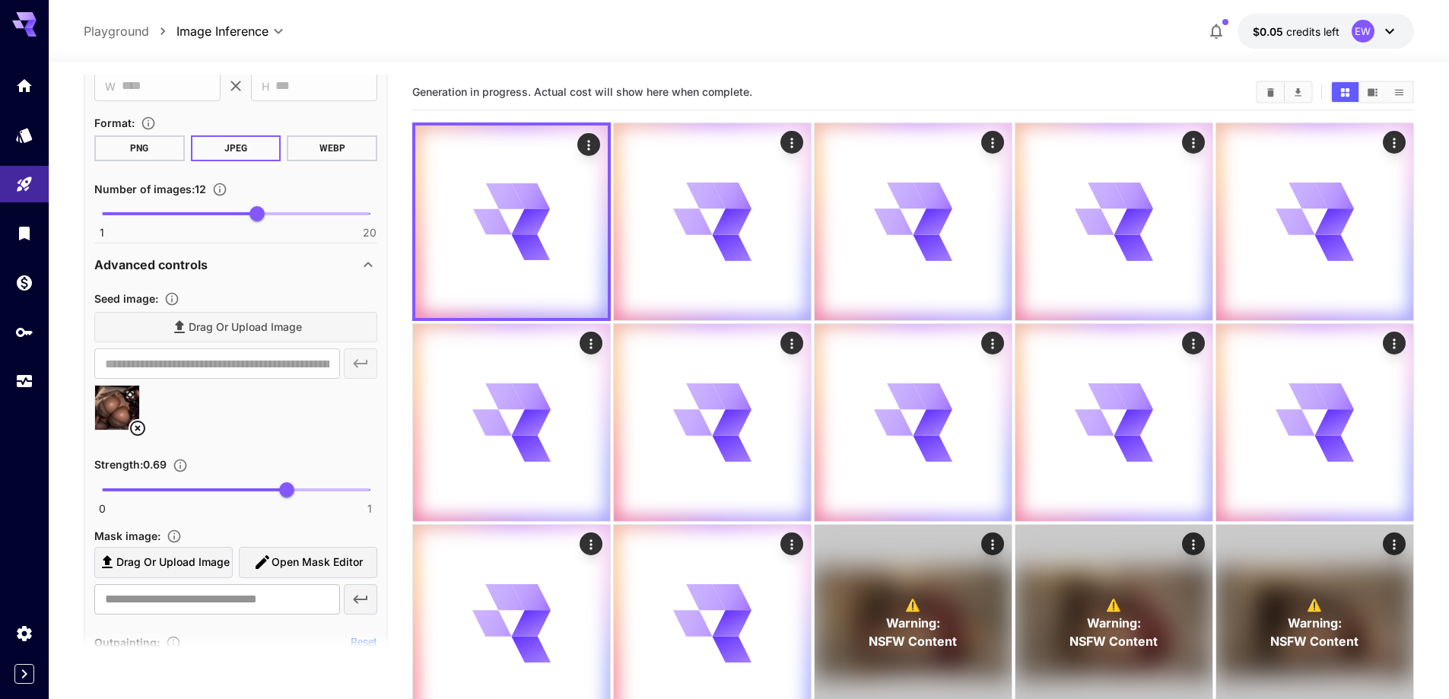
click at [141, 431] on icon at bounding box center [138, 428] width 18 height 18
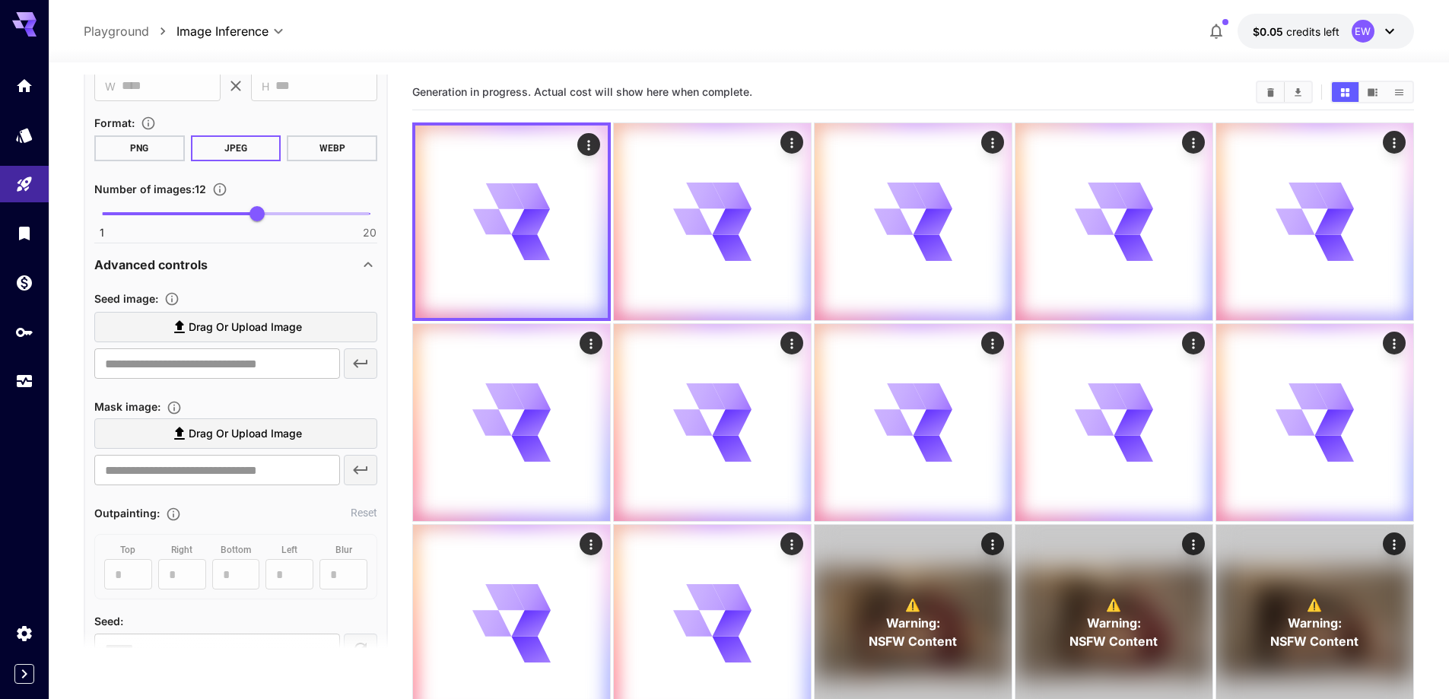
click at [275, 327] on span "Drag or upload image" at bounding box center [245, 327] width 113 height 19
click at [0, 0] on input "Drag or upload image" at bounding box center [0, 0] width 0 height 0
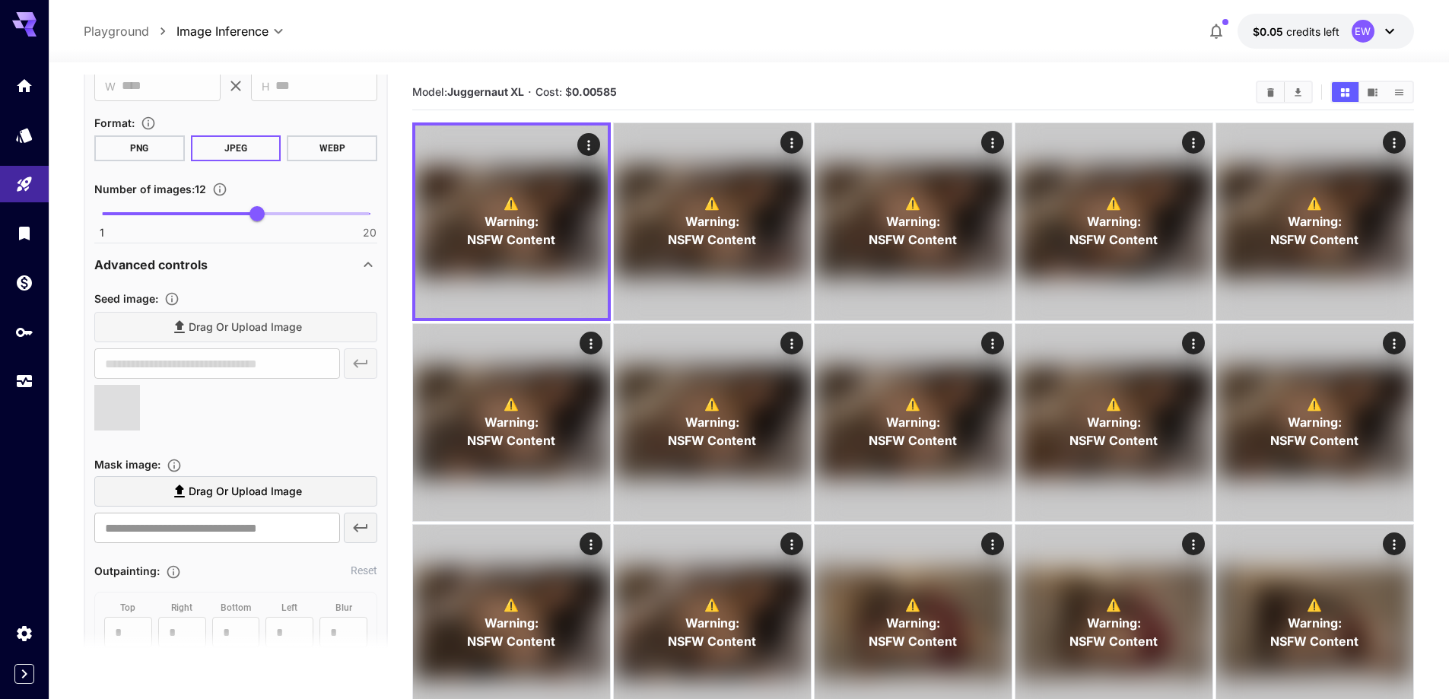
type input "**********"
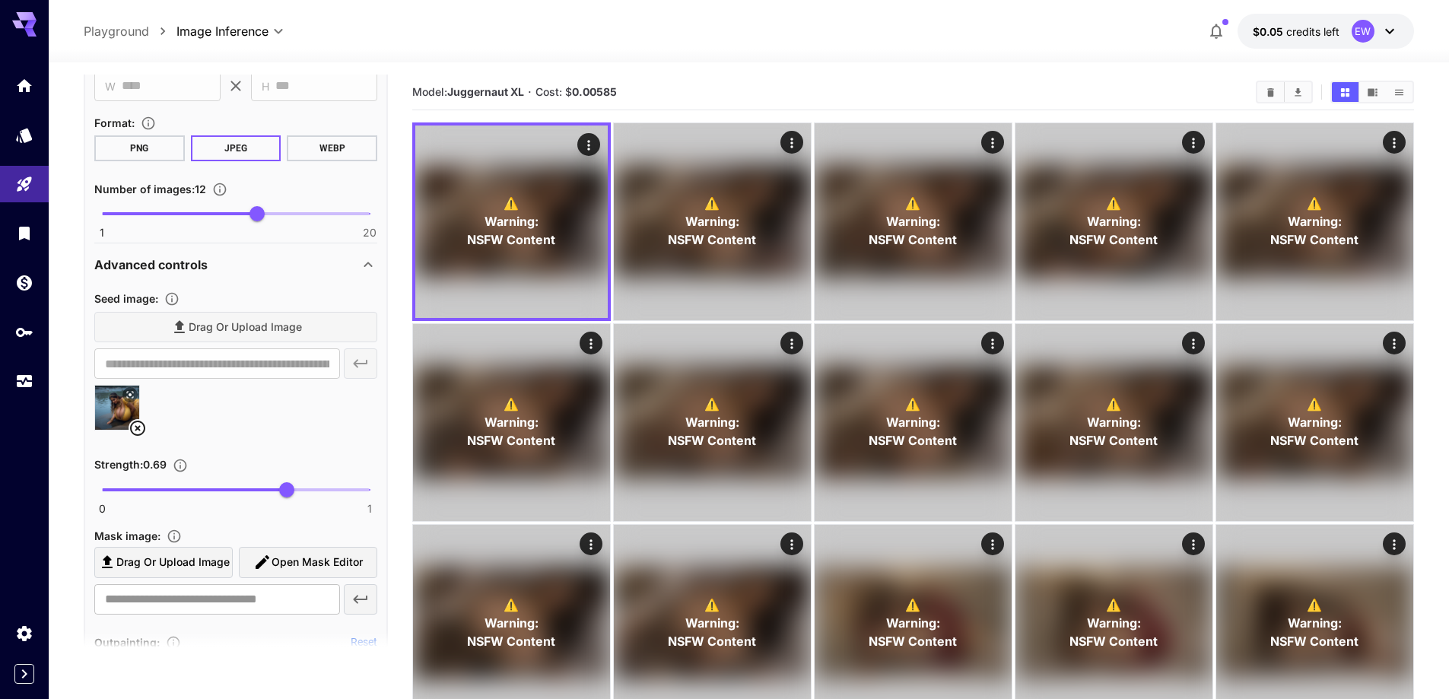
scroll to position [989, 0]
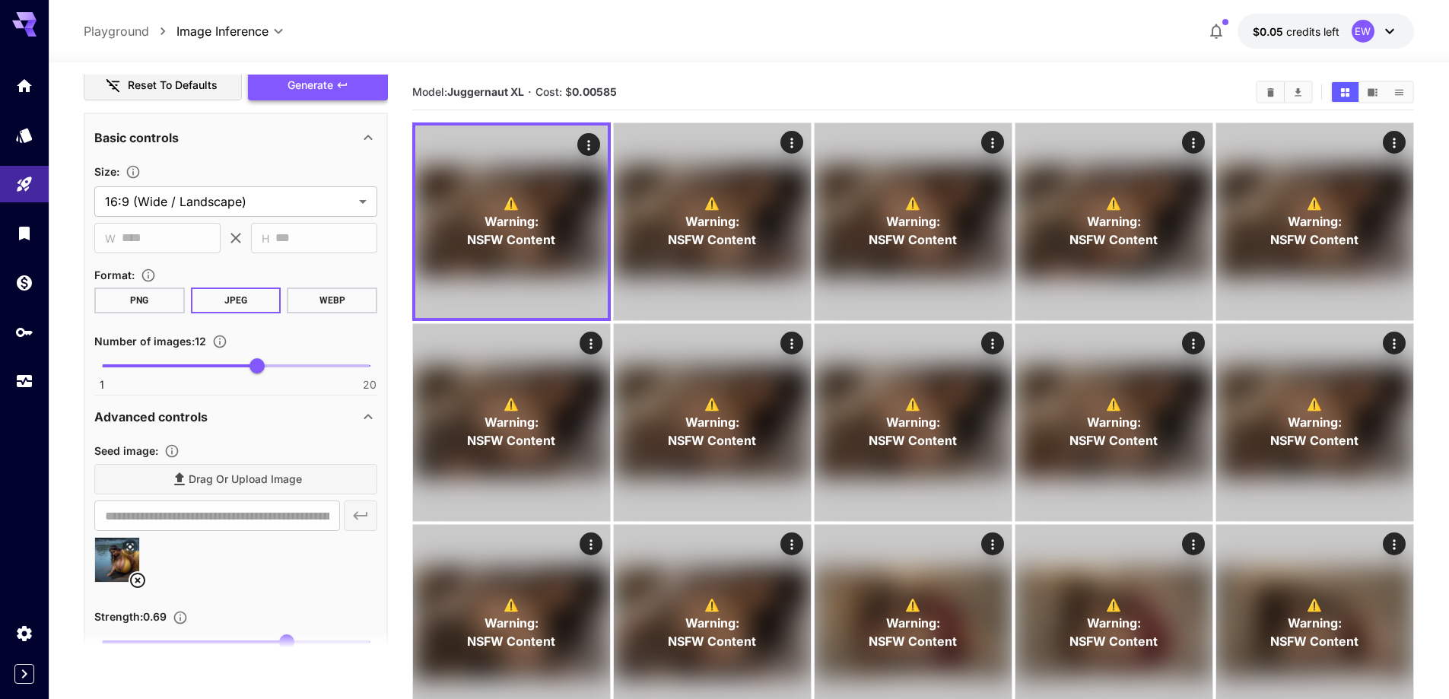
click at [350, 94] on button "Generate" at bounding box center [318, 85] width 140 height 31
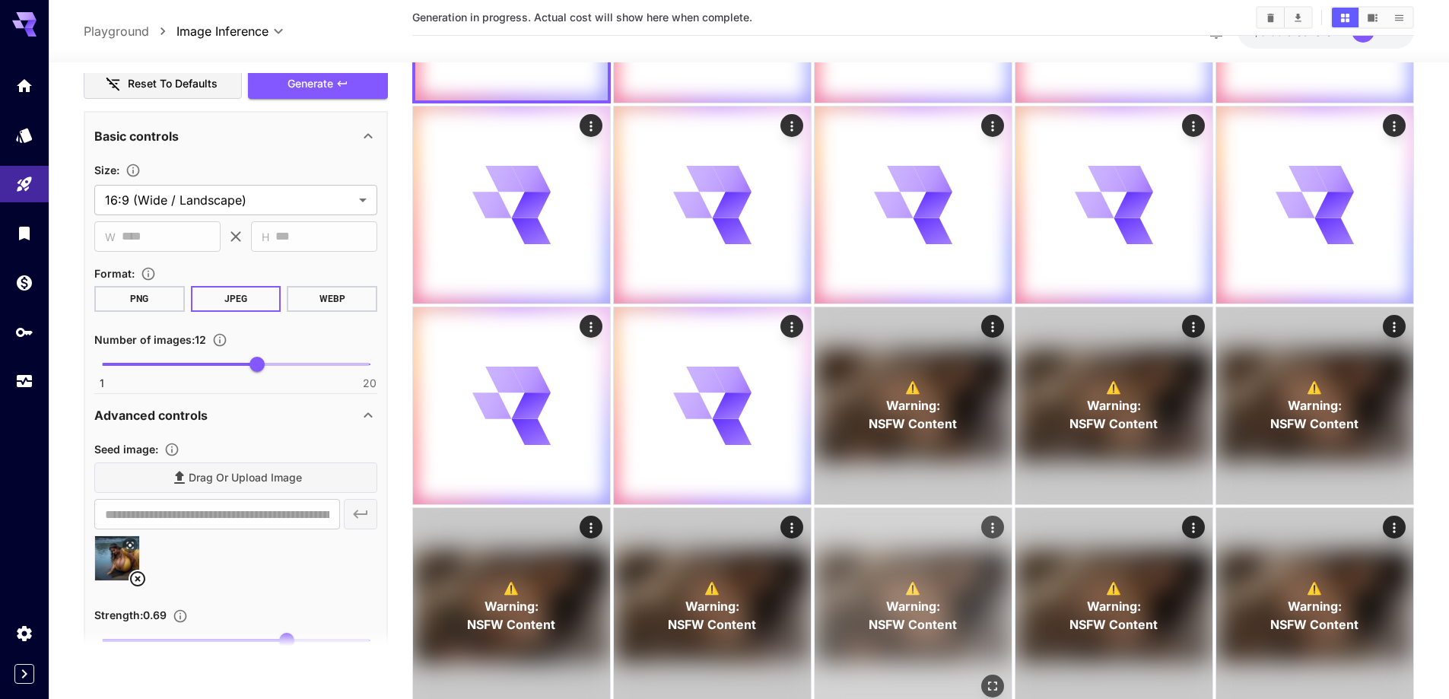
scroll to position [228, 0]
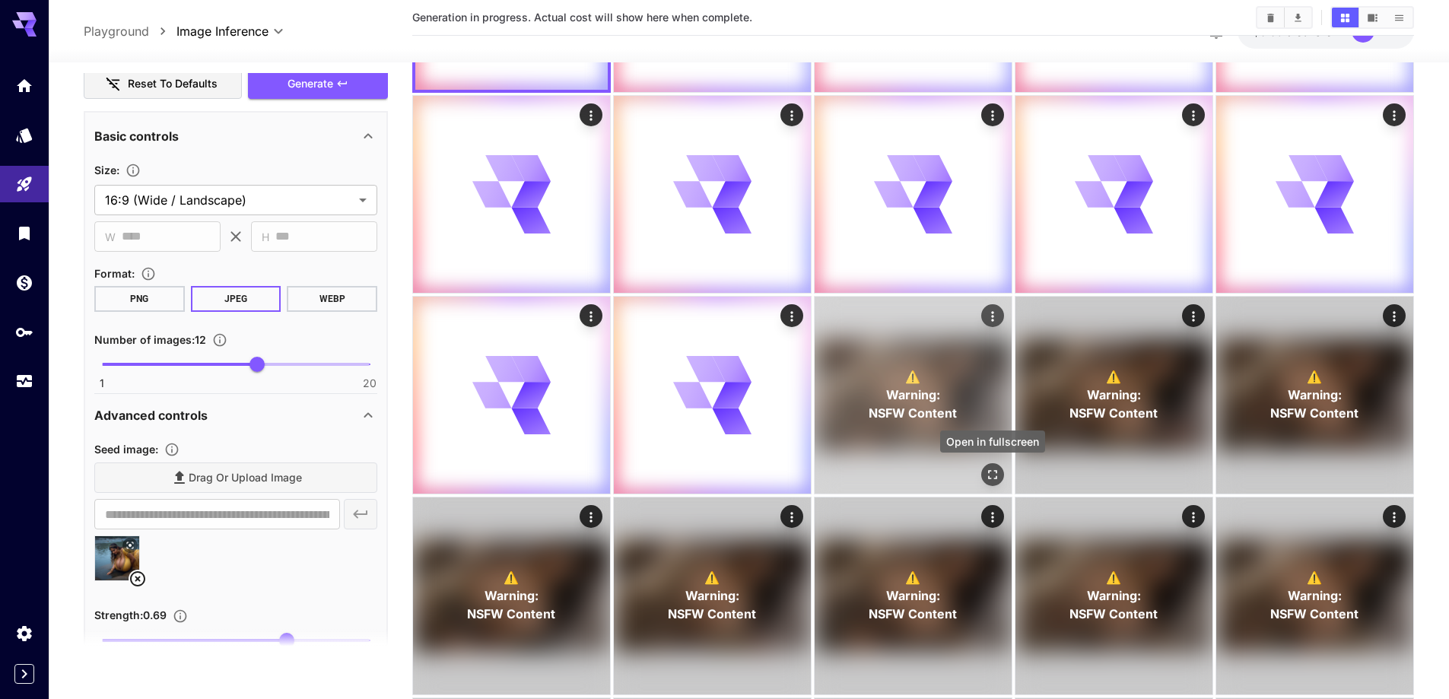
click at [991, 472] on icon "Open in fullscreen" at bounding box center [992, 474] width 15 height 15
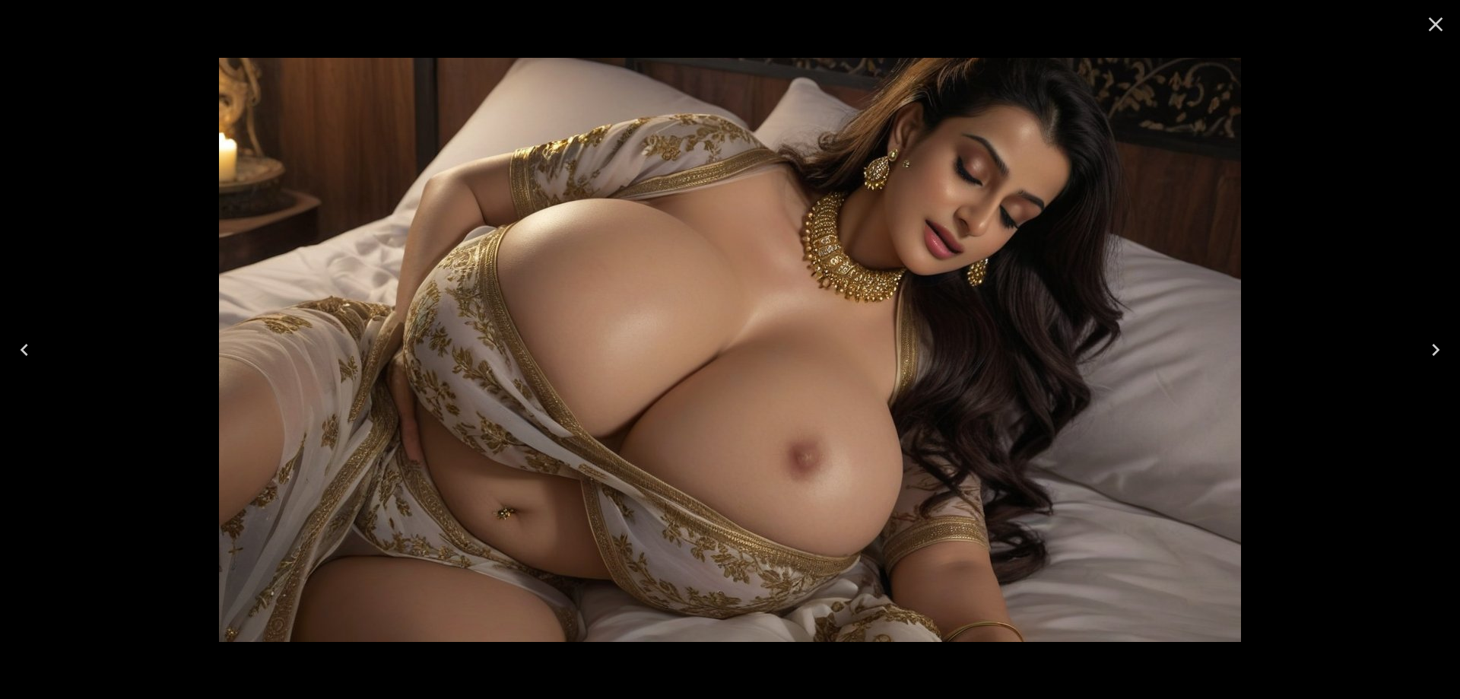
click at [1422, 342] on button "Next" at bounding box center [1436, 349] width 49 height 61
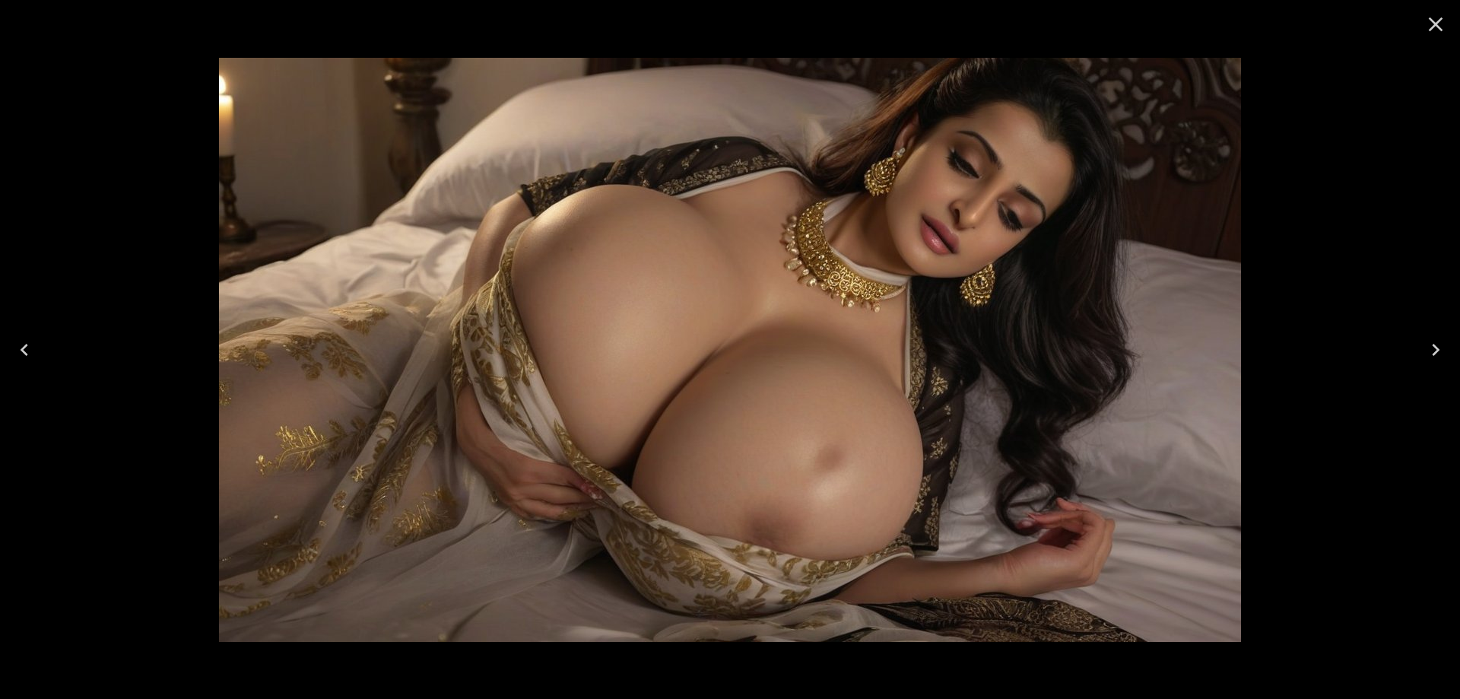
click at [1422, 342] on button "Next" at bounding box center [1436, 349] width 49 height 61
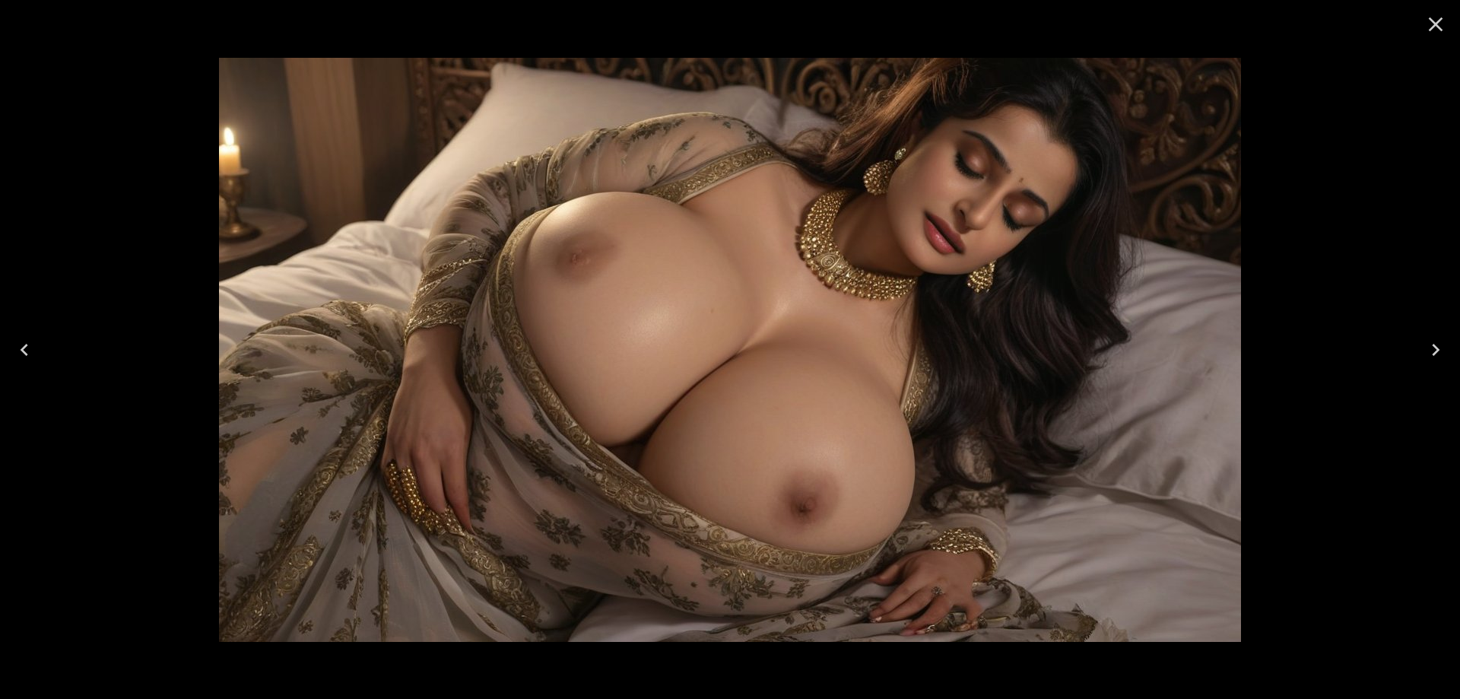
click at [1422, 342] on button "Next" at bounding box center [1436, 349] width 49 height 61
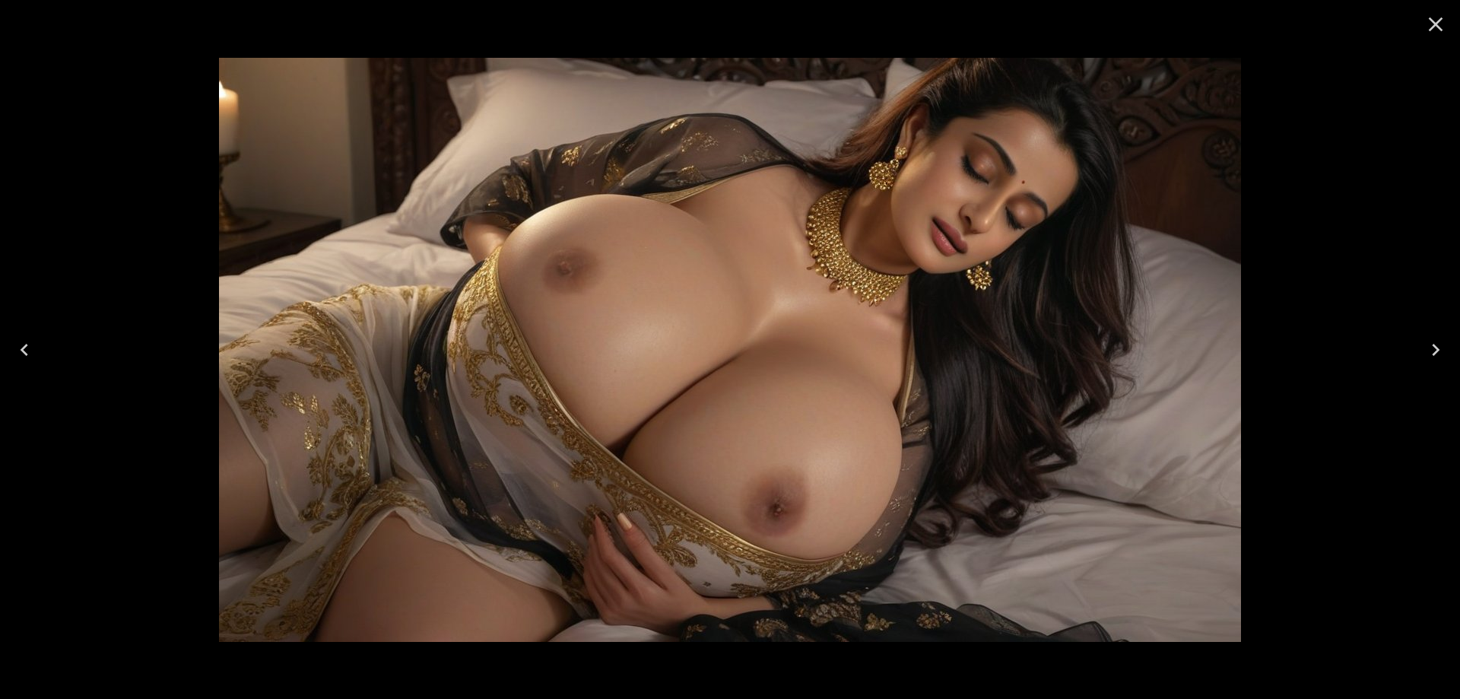
click at [1422, 342] on button "Next" at bounding box center [1436, 349] width 49 height 61
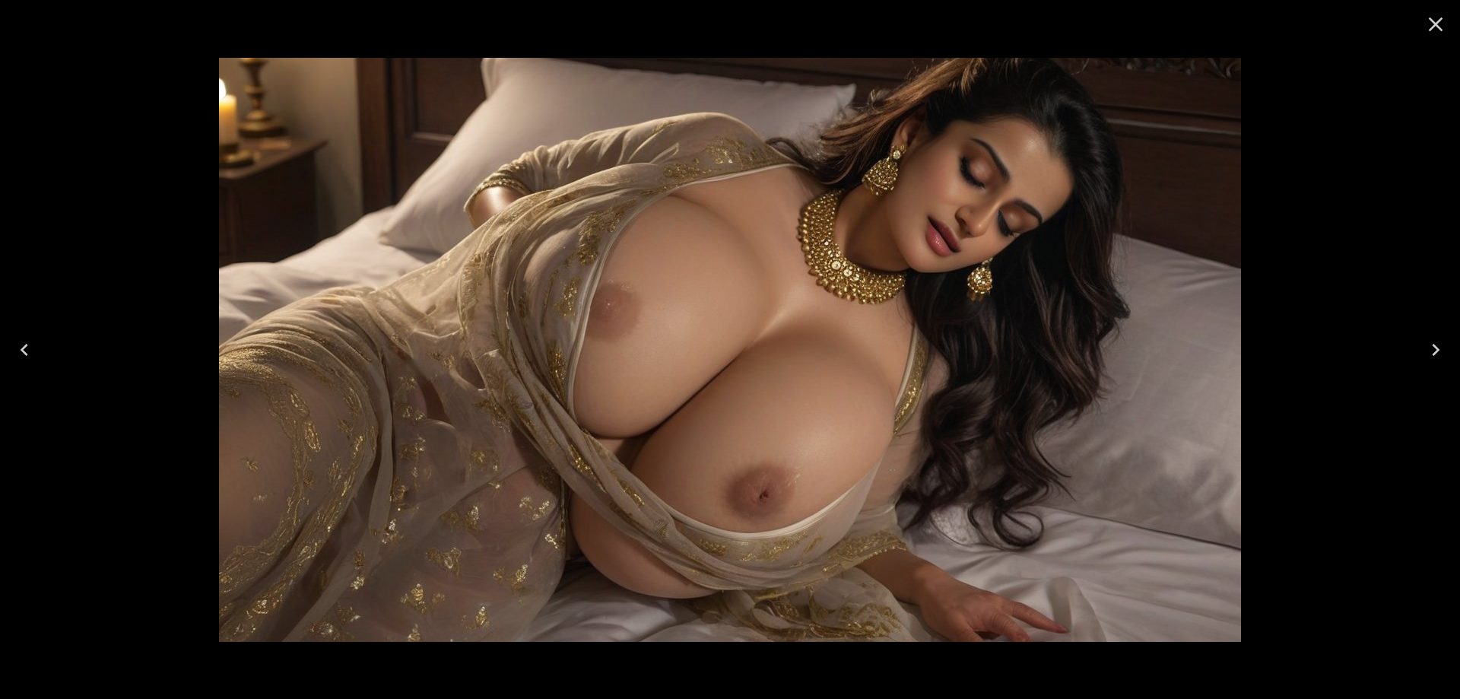
click at [1422, 342] on button "Next" at bounding box center [1436, 349] width 49 height 61
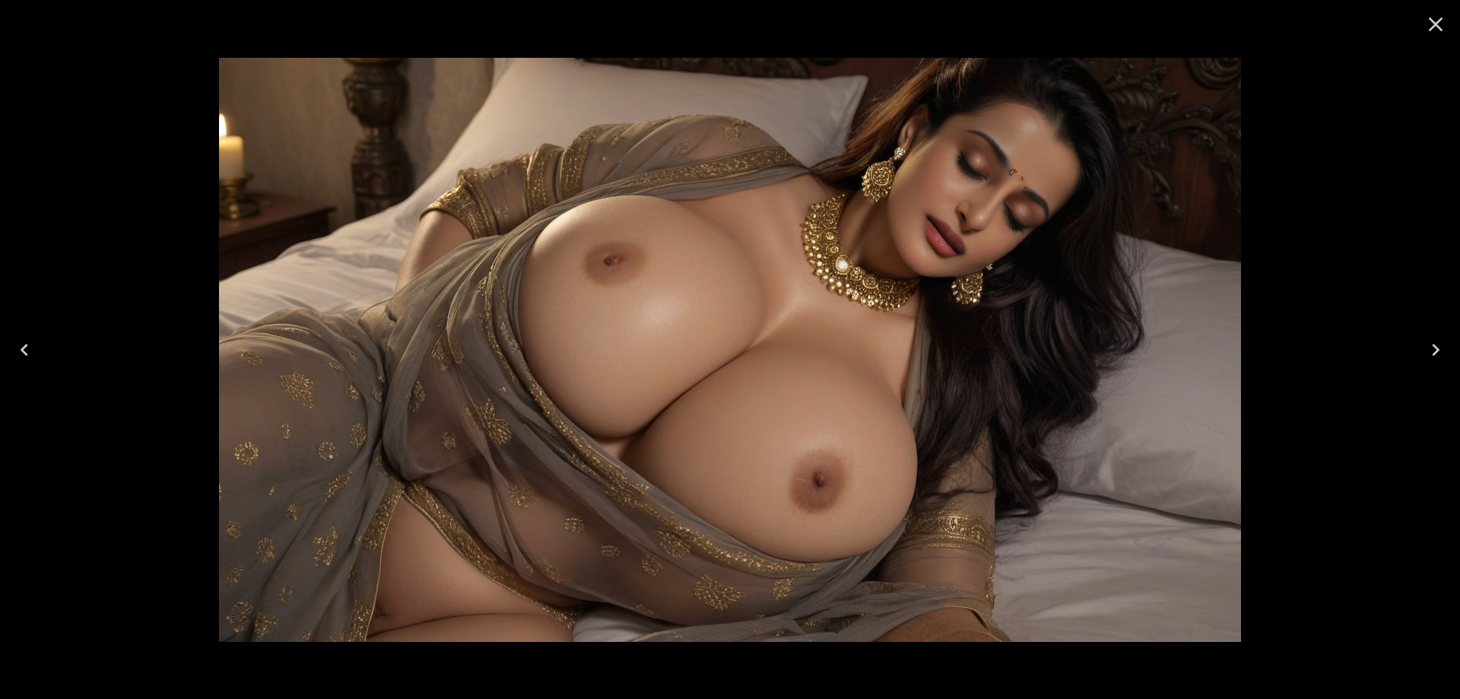
click at [1422, 342] on button "Next" at bounding box center [1436, 349] width 49 height 61
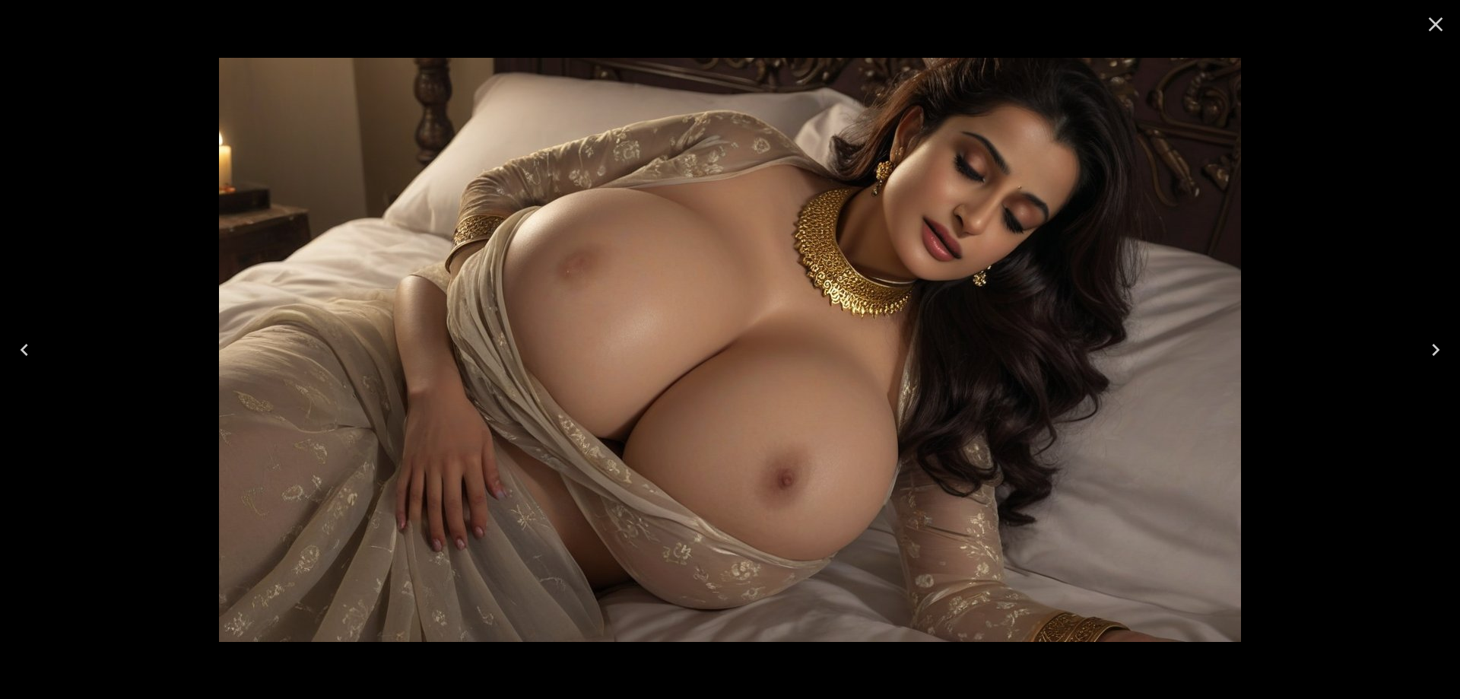
click at [1422, 342] on button "Next" at bounding box center [1436, 349] width 49 height 61
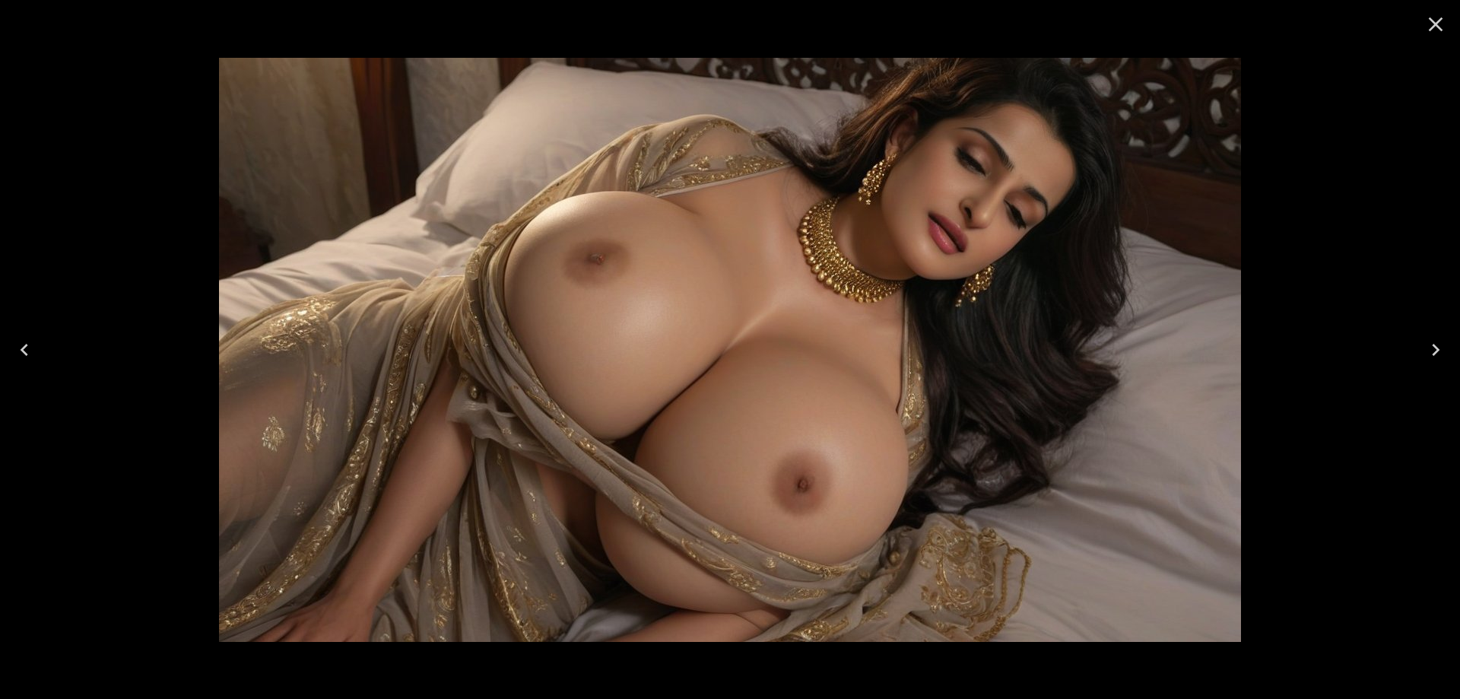
click at [1422, 342] on button "Next" at bounding box center [1436, 349] width 49 height 61
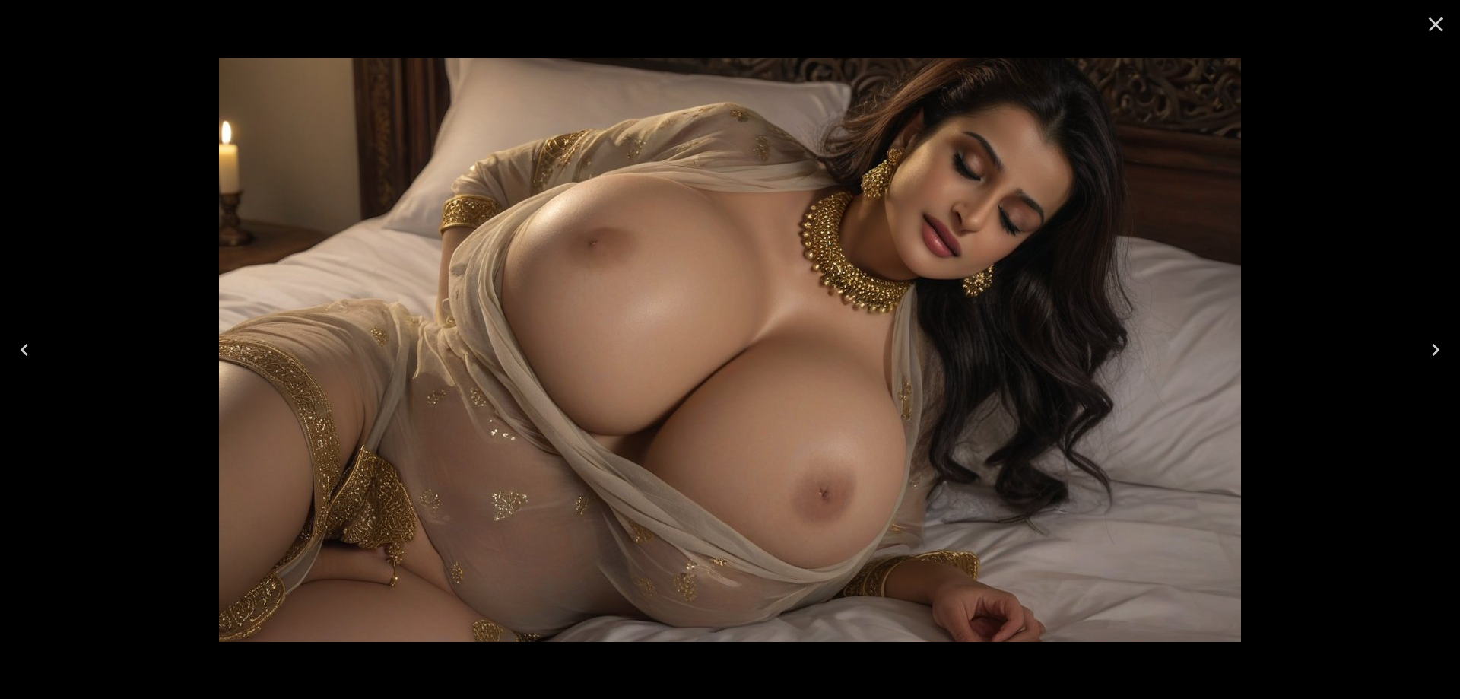
click at [1422, 342] on button "Next" at bounding box center [1436, 349] width 49 height 61
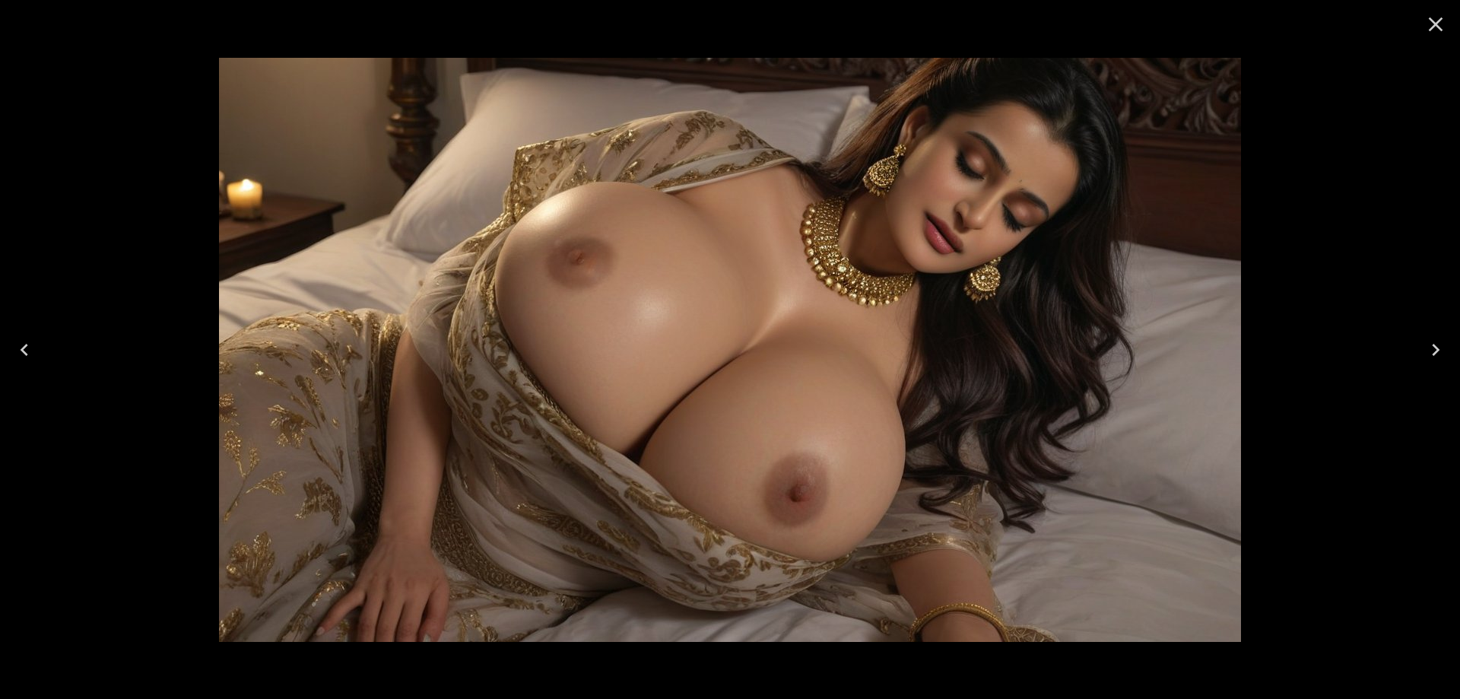
click at [1437, 29] on icon "Close" at bounding box center [1436, 24] width 24 height 24
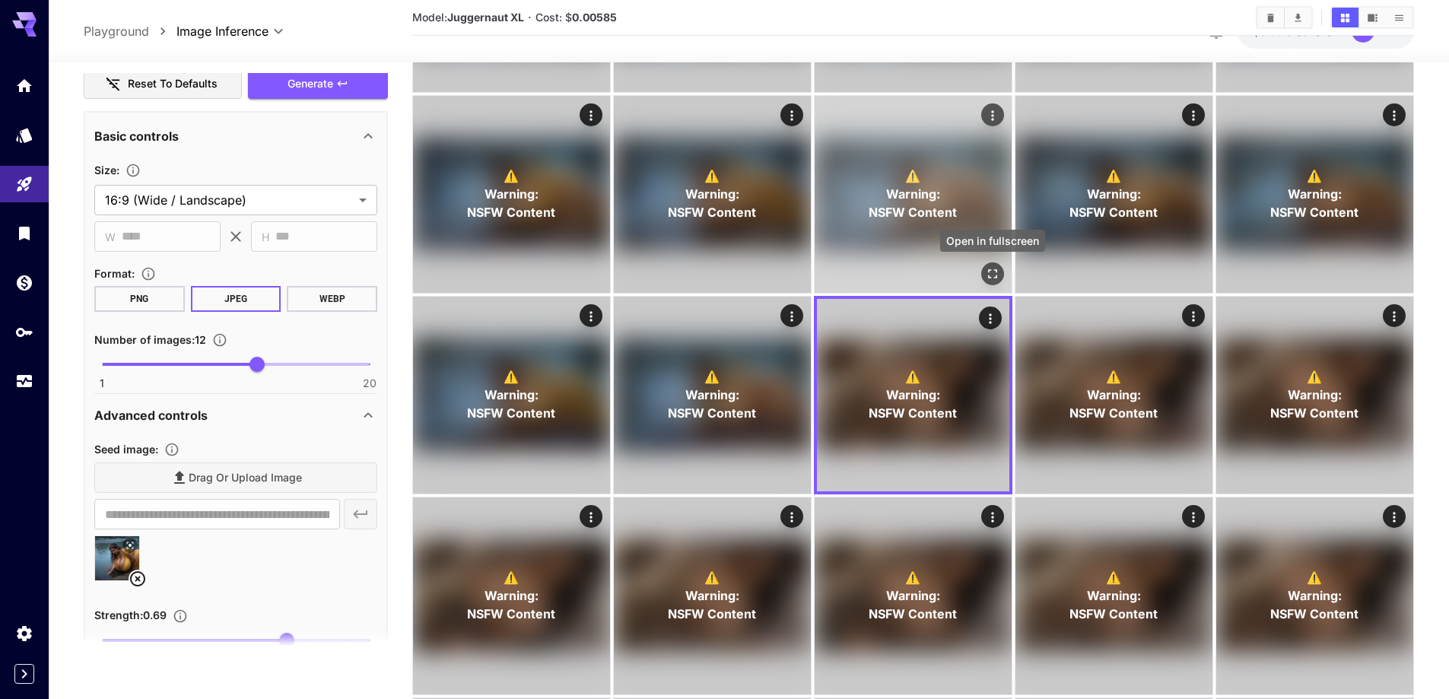
click at [996, 274] on icon "Open in fullscreen" at bounding box center [992, 273] width 15 height 15
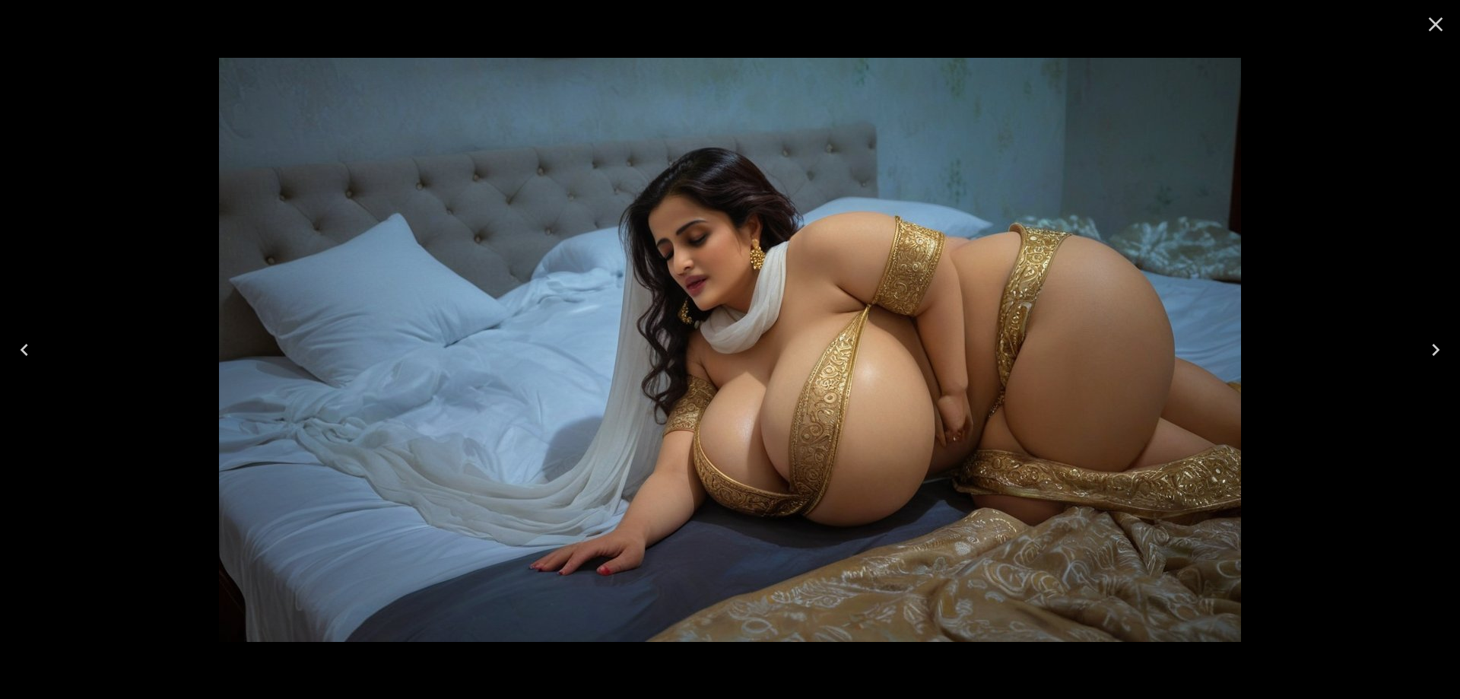
click at [1423, 23] on button "Close" at bounding box center [1436, 24] width 37 height 37
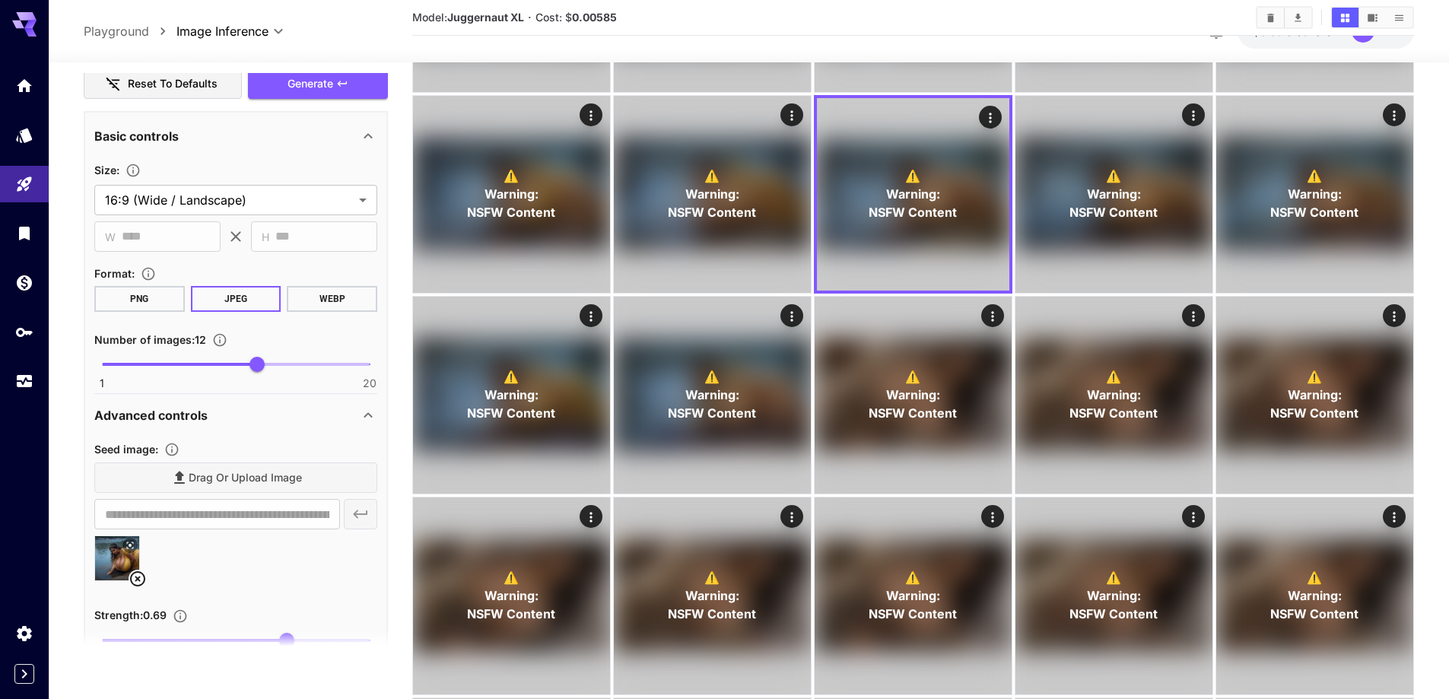
click at [138, 575] on icon at bounding box center [138, 579] width 18 height 18
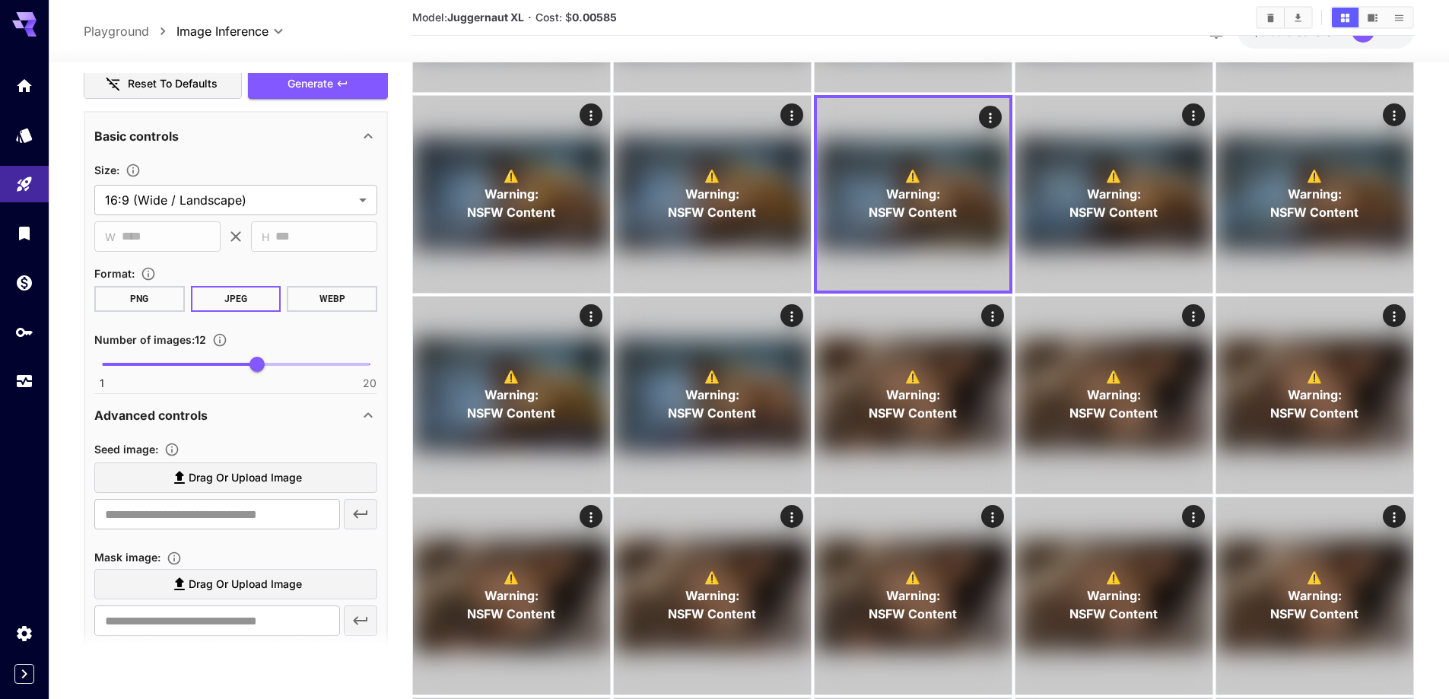
click at [252, 475] on span "Drag or upload image" at bounding box center [245, 478] width 113 height 19
click at [0, 0] on input "Drag or upload image" at bounding box center [0, 0] width 0 height 0
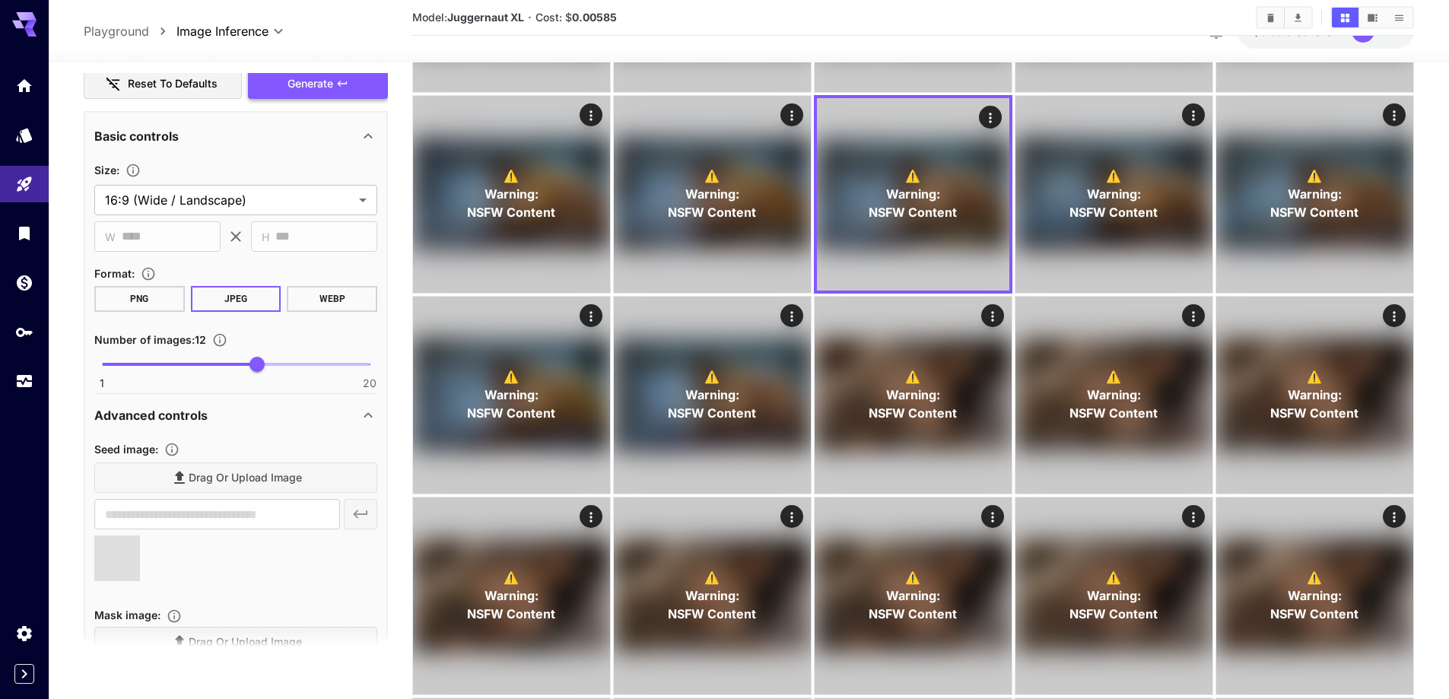
type input "**********"
click at [305, 85] on span "Generate" at bounding box center [311, 84] width 46 height 19
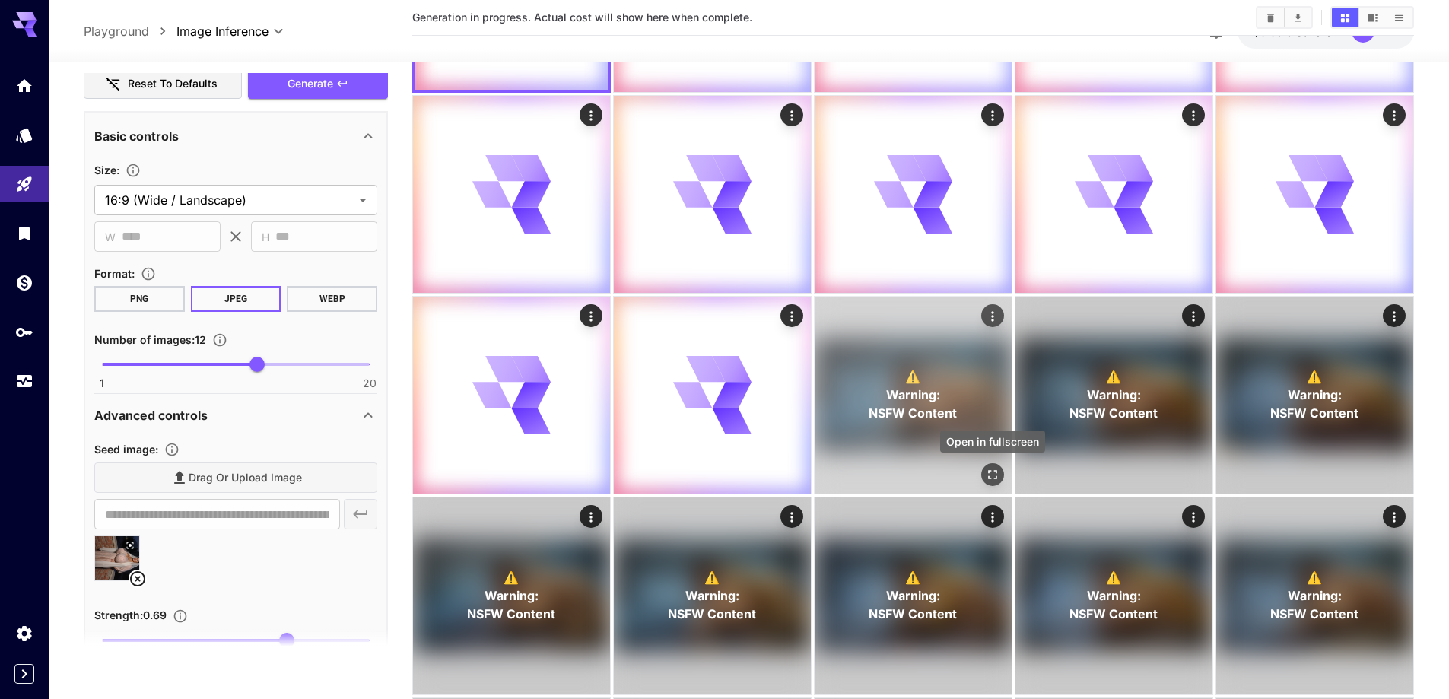
click at [997, 473] on icon "Open in fullscreen" at bounding box center [992, 474] width 15 height 15
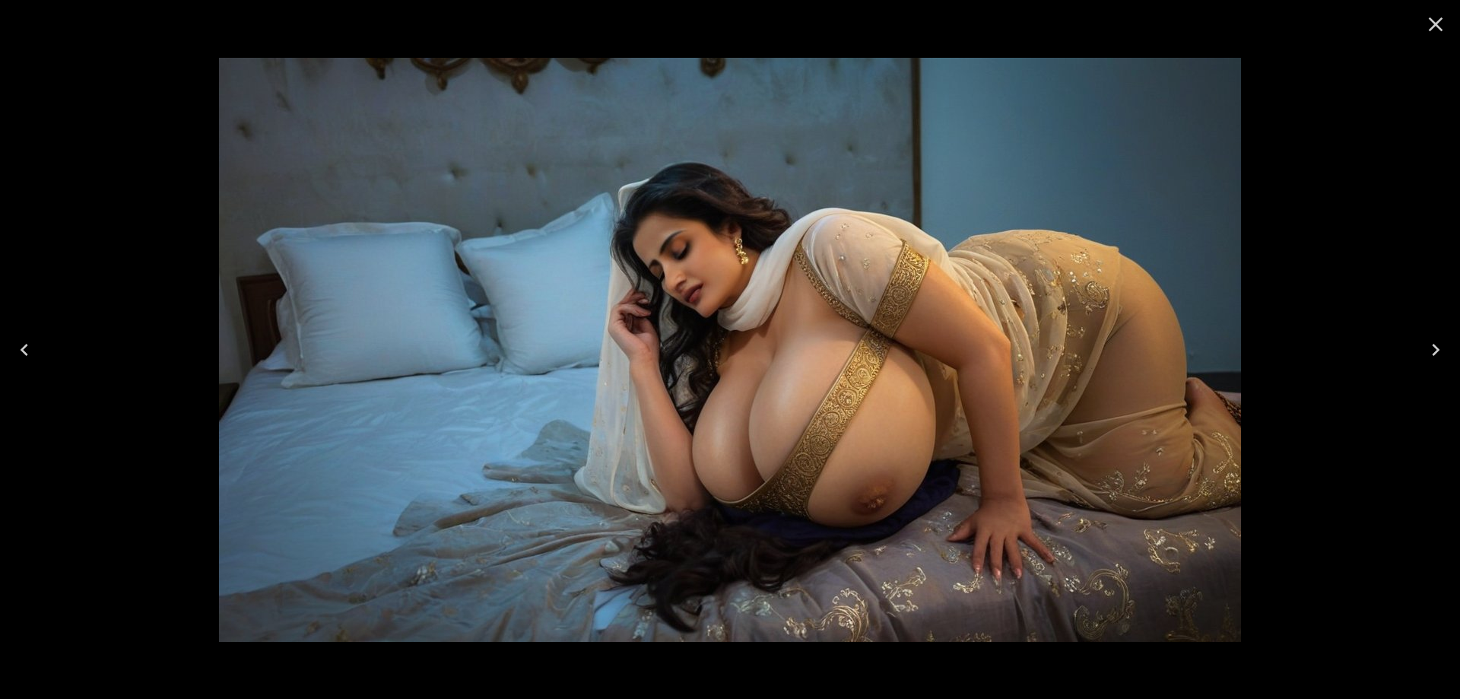
click at [1438, 23] on icon "Close" at bounding box center [1436, 24] width 14 height 14
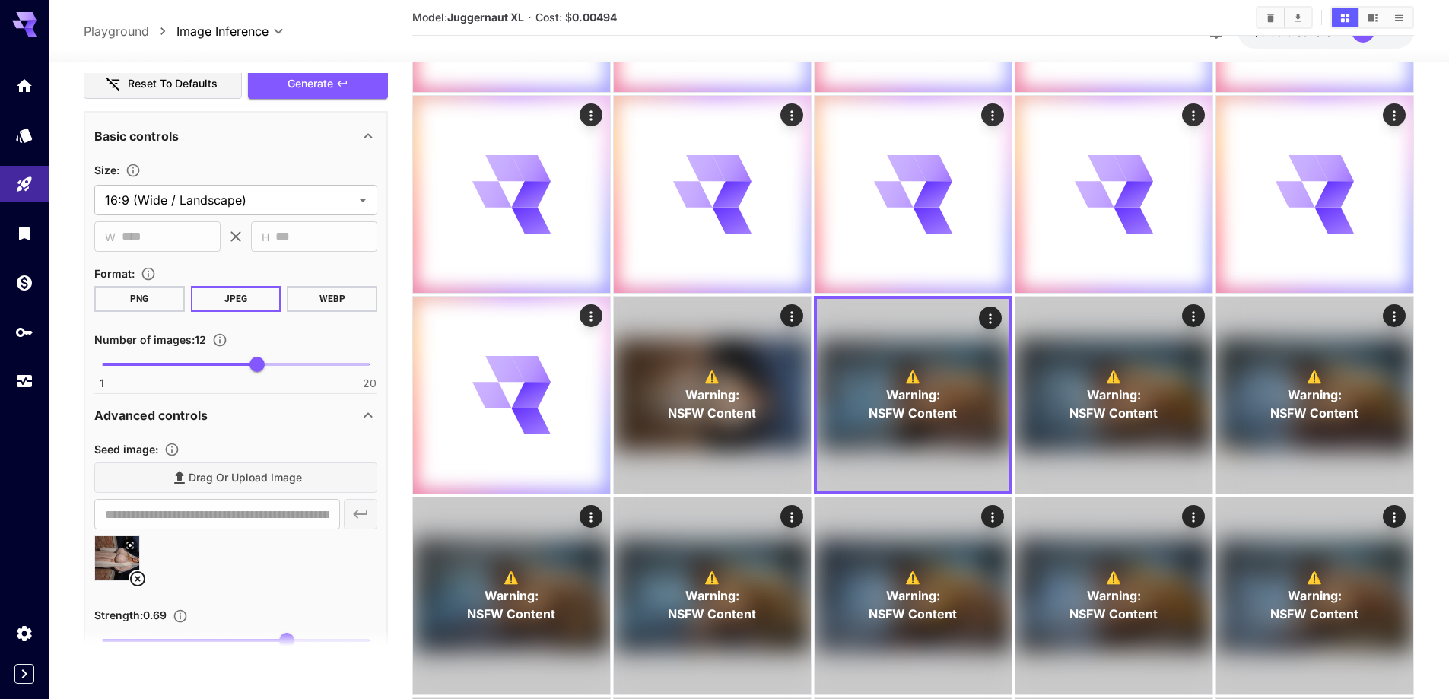
click at [137, 580] on icon at bounding box center [137, 578] width 15 height 15
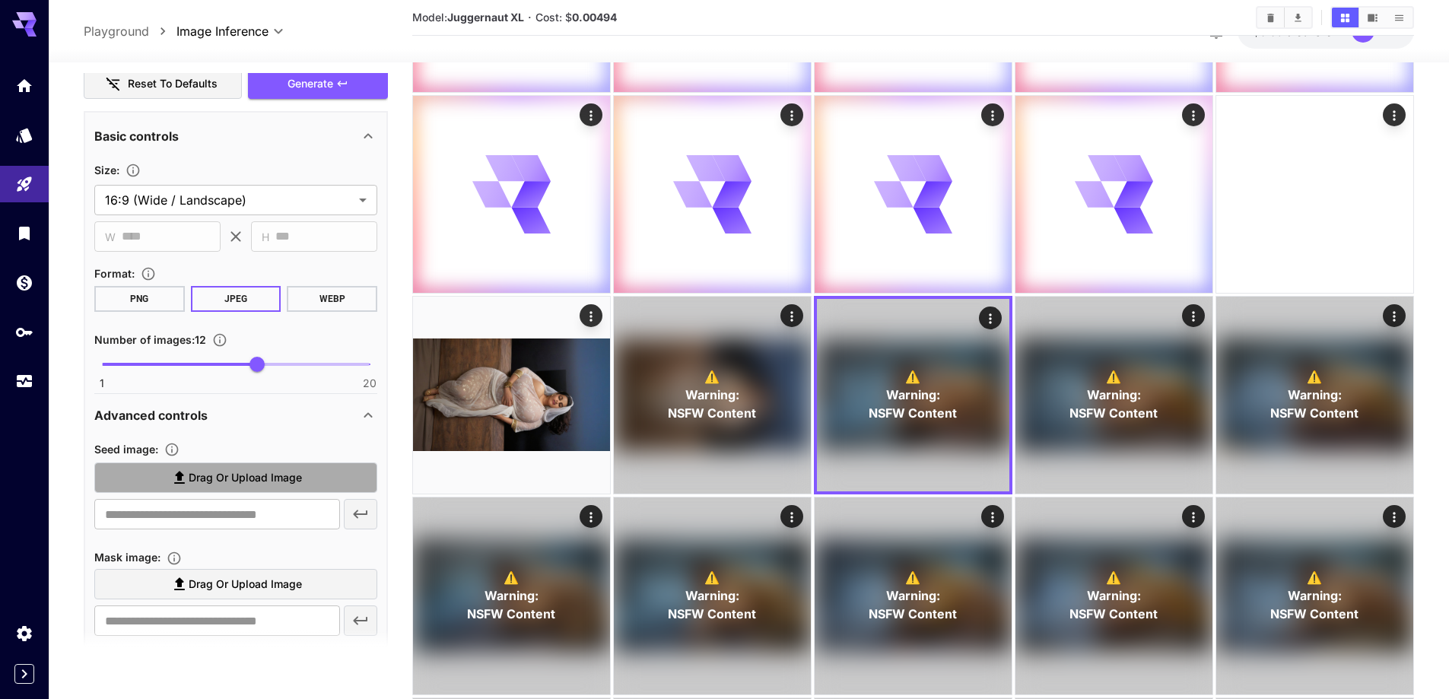
click at [281, 478] on span "Drag or upload image" at bounding box center [245, 478] width 113 height 19
click at [0, 0] on input "Drag or upload image" at bounding box center [0, 0] width 0 height 0
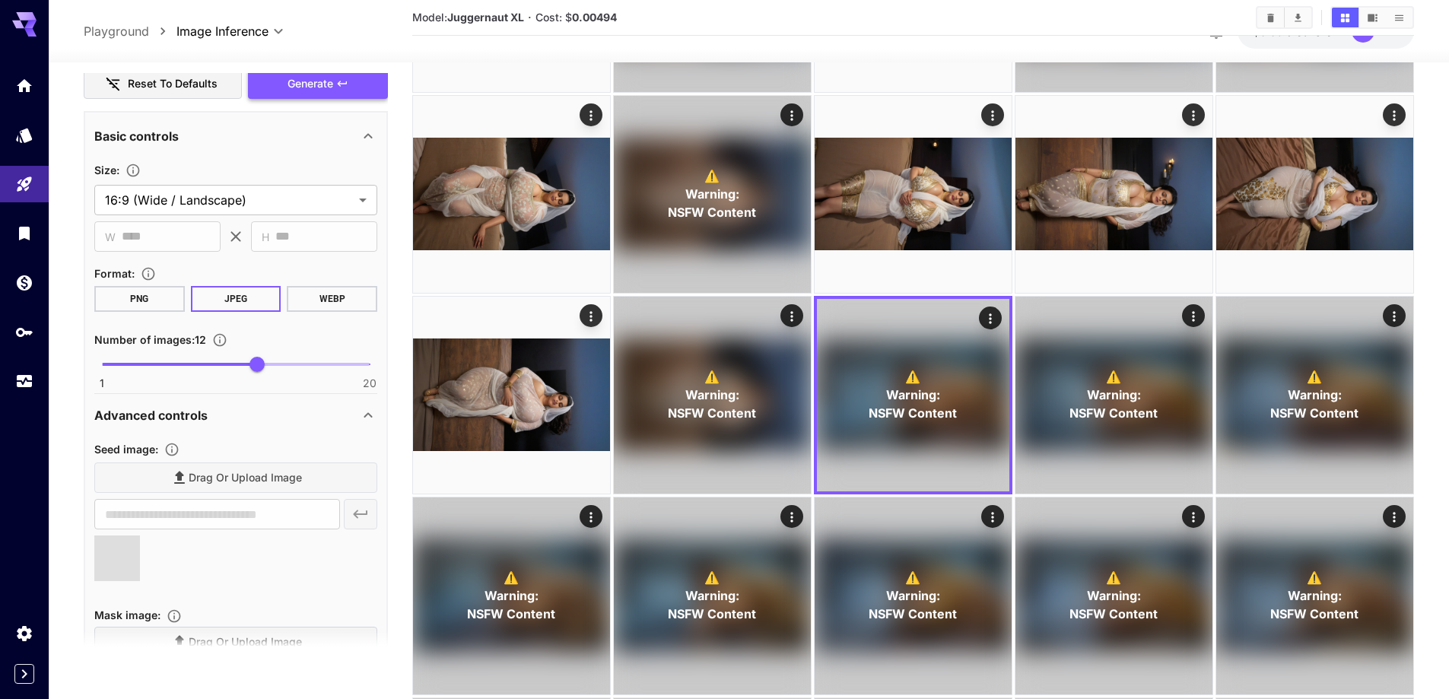
type input "**********"
click at [283, 90] on button "Generate" at bounding box center [318, 83] width 140 height 31
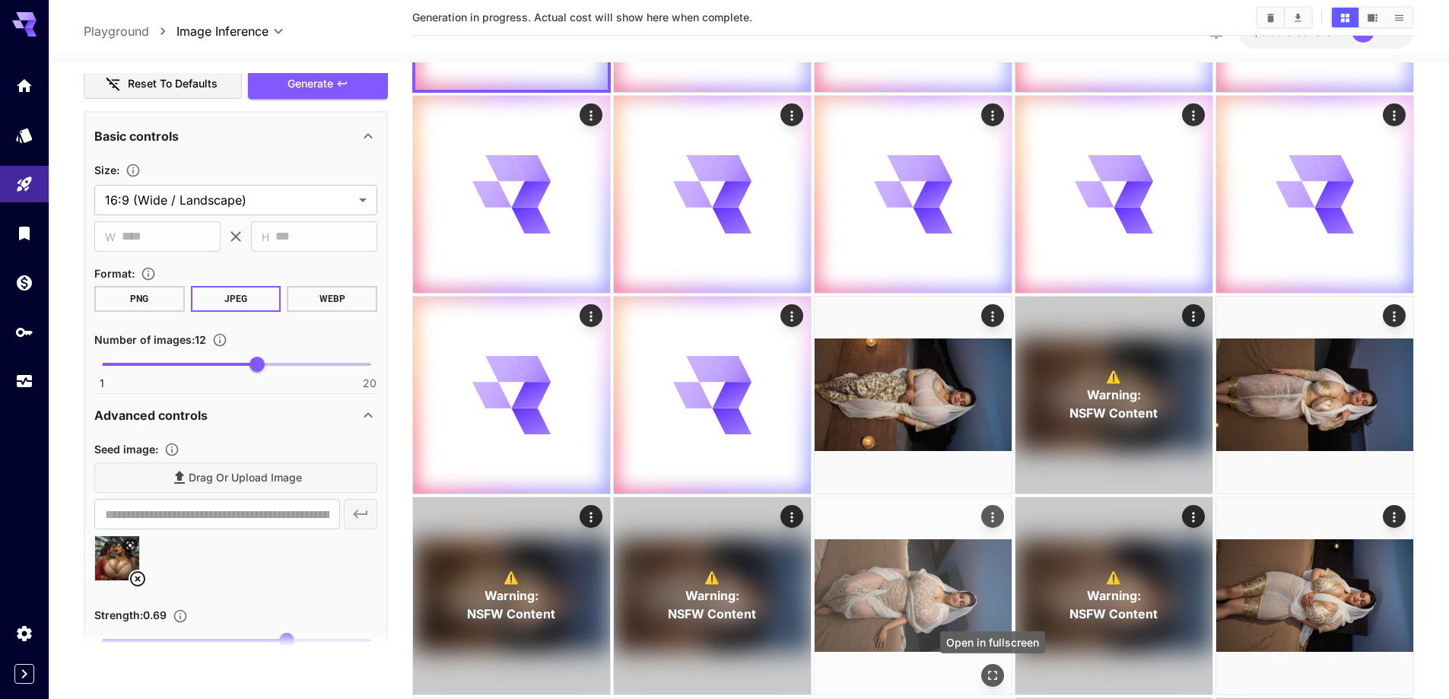
click at [993, 680] on icon "Open in fullscreen" at bounding box center [992, 675] width 15 height 15
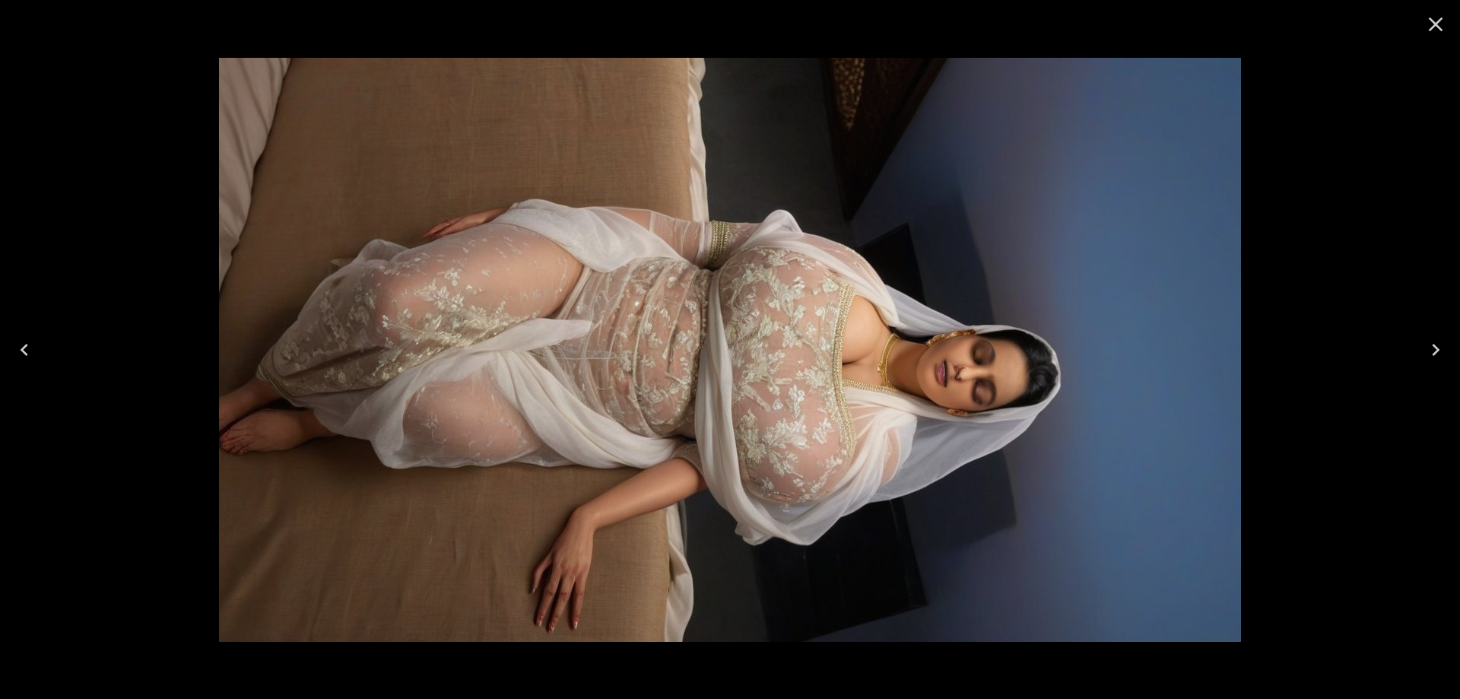
click at [1429, 338] on icon "Next" at bounding box center [1436, 350] width 24 height 24
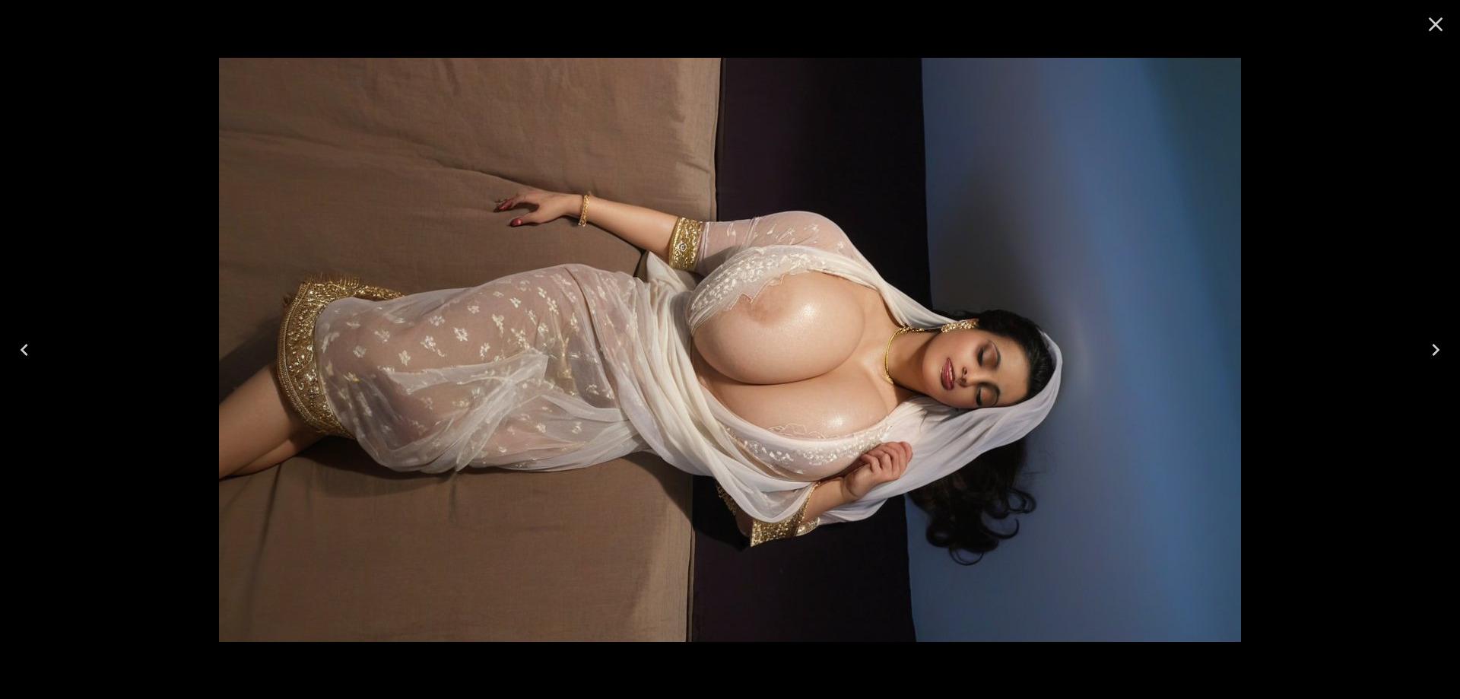
click at [1429, 338] on icon "Next" at bounding box center [1436, 350] width 24 height 24
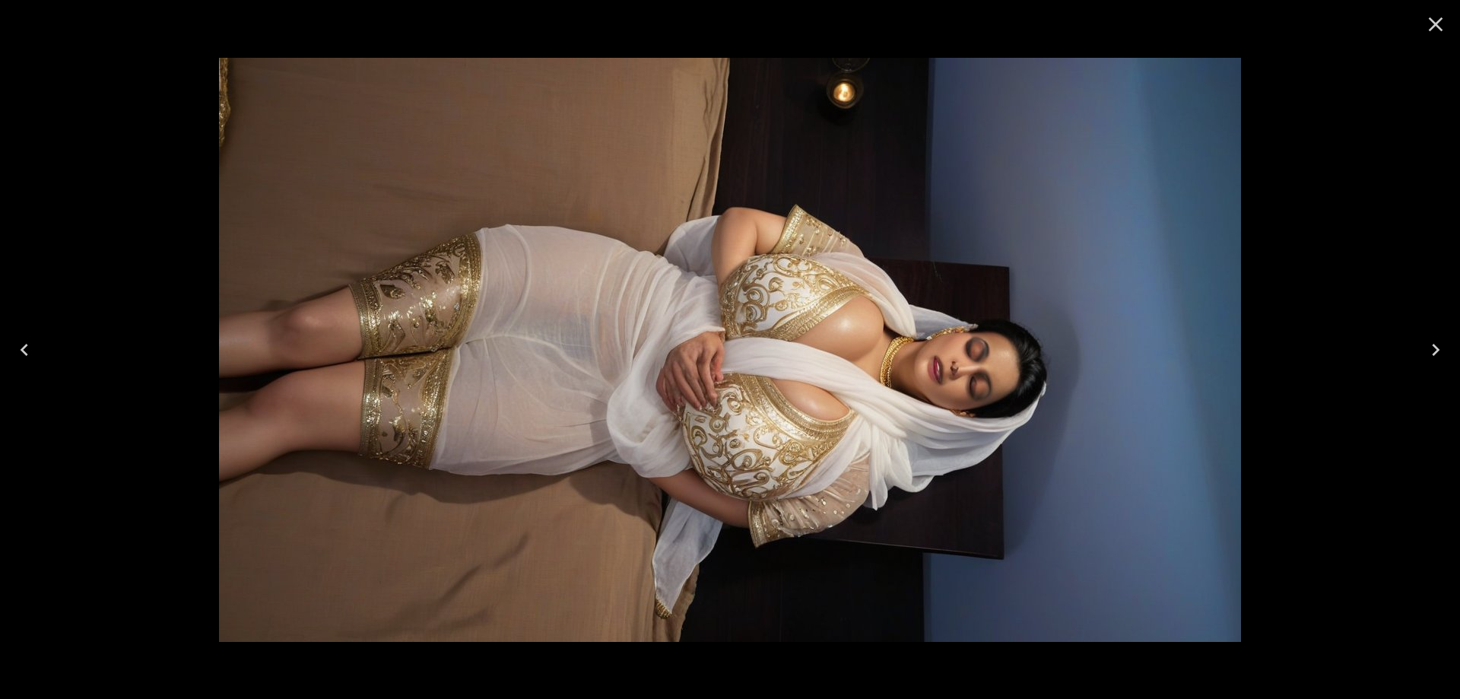
click at [1429, 338] on icon "Next" at bounding box center [1436, 350] width 24 height 24
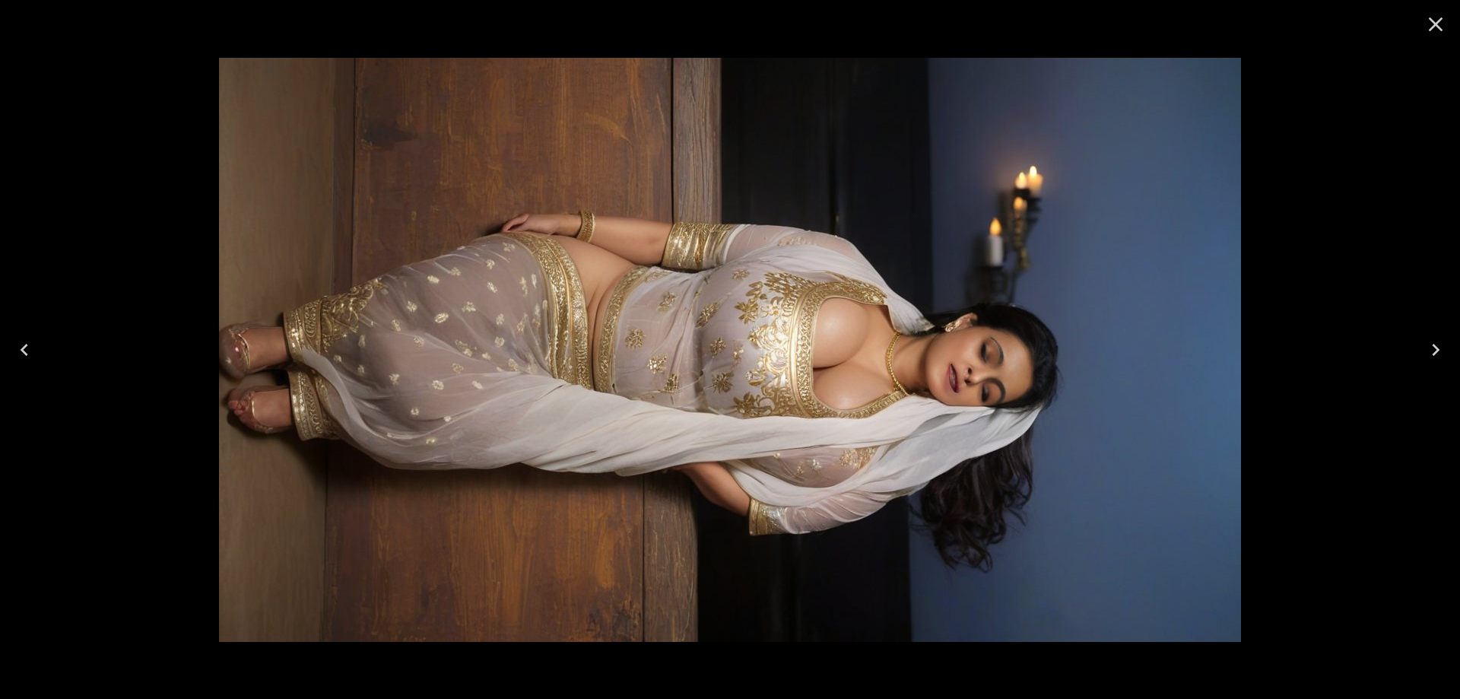
click at [1429, 338] on icon "Next" at bounding box center [1436, 350] width 24 height 24
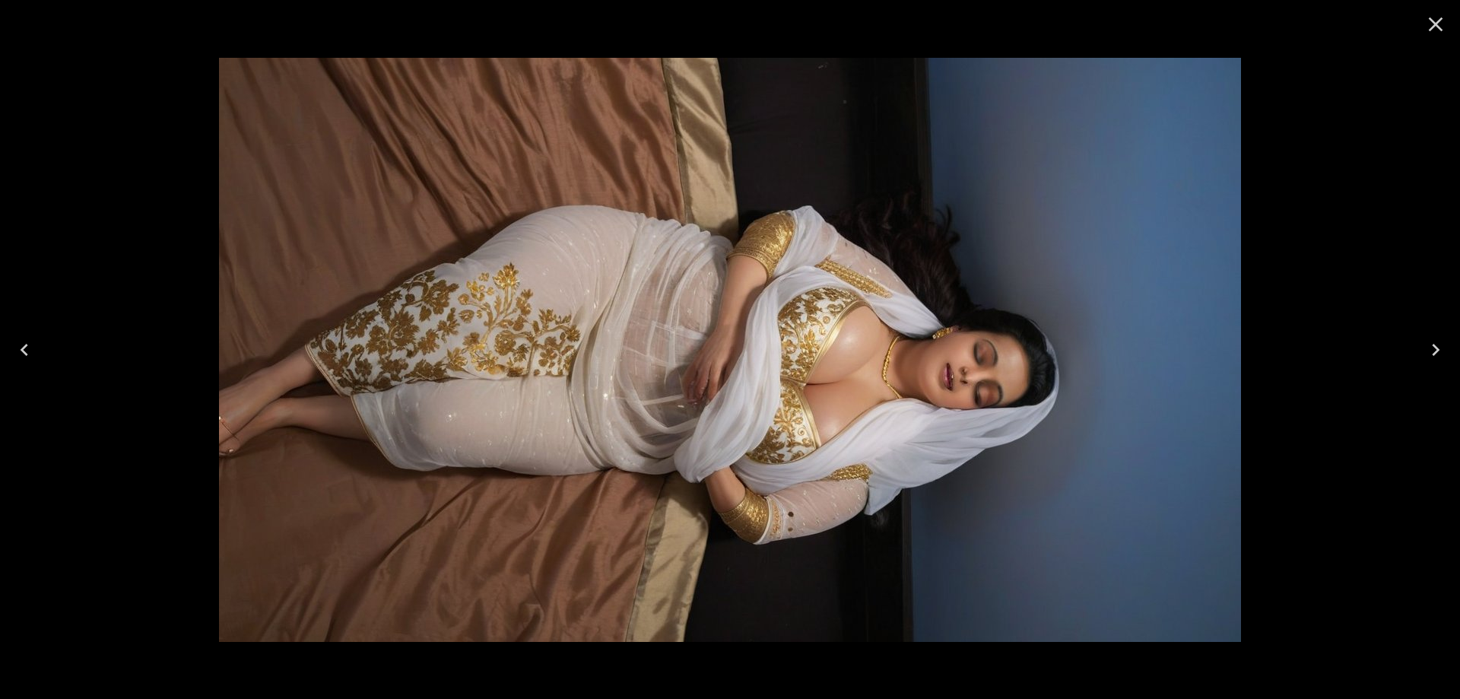
click at [1434, 33] on icon "Close" at bounding box center [1436, 24] width 24 height 24
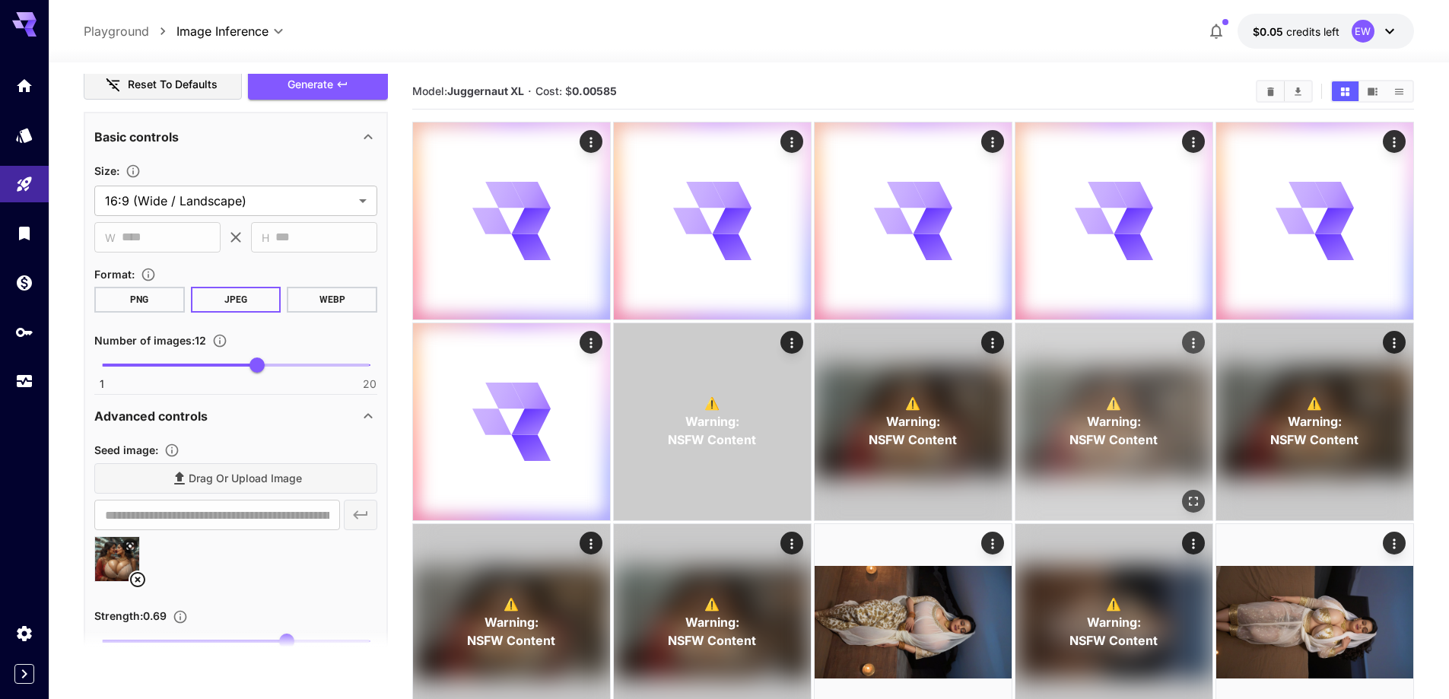
scroll to position [0, 0]
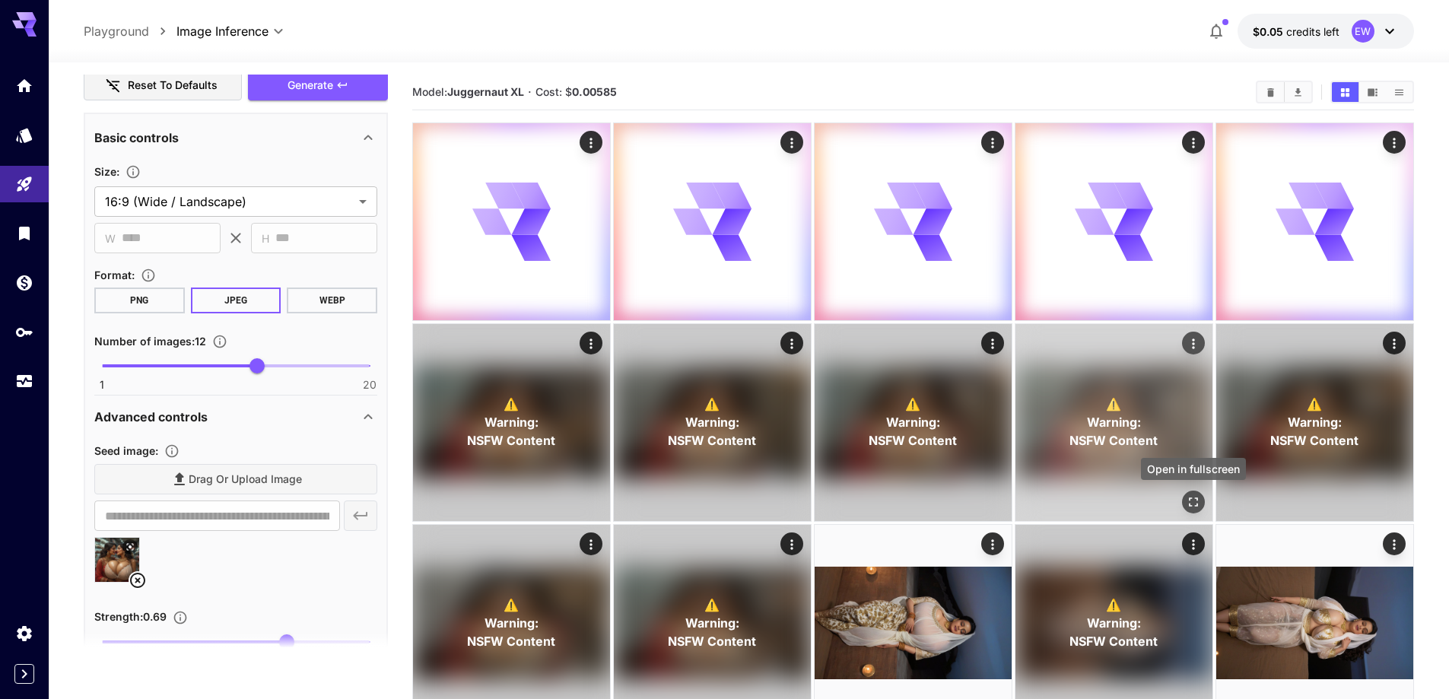
click at [1188, 499] on icon "Open in fullscreen" at bounding box center [1193, 501] width 15 height 15
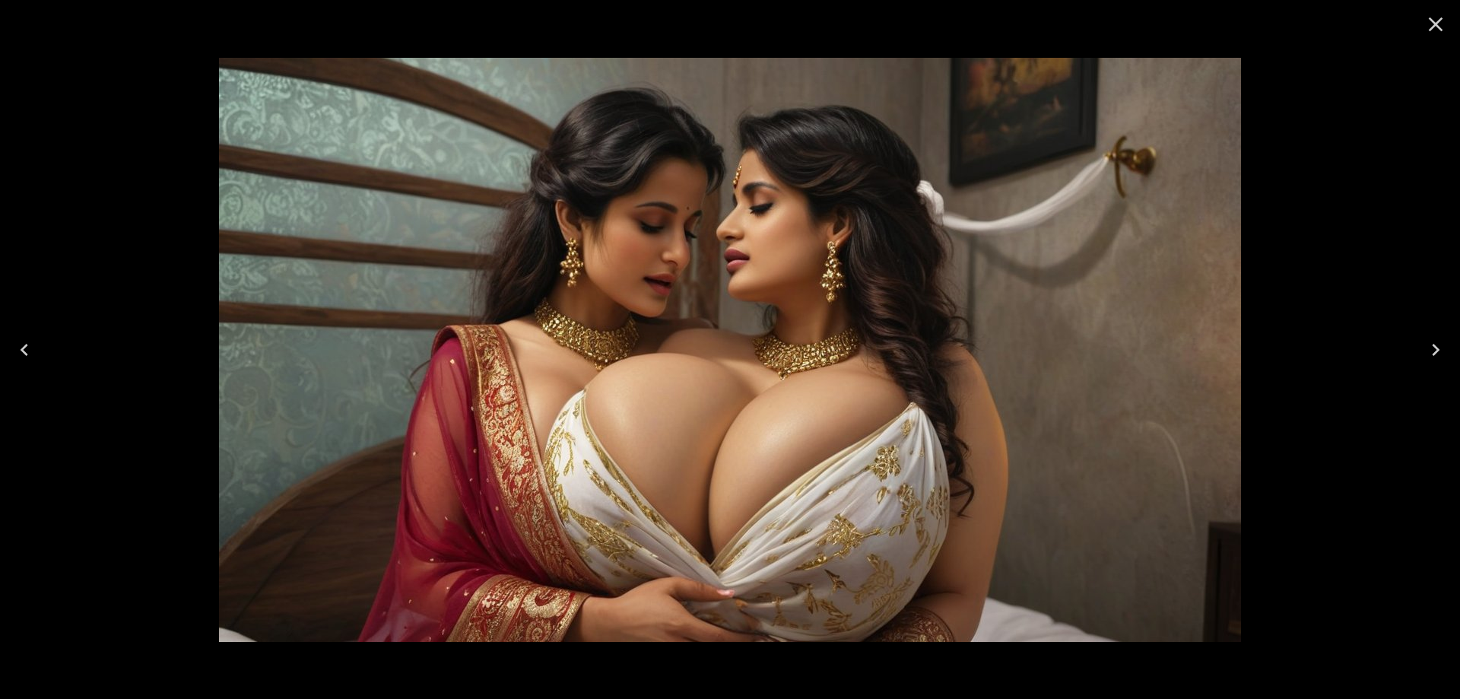
click at [1415, 338] on button "Next" at bounding box center [1436, 349] width 49 height 61
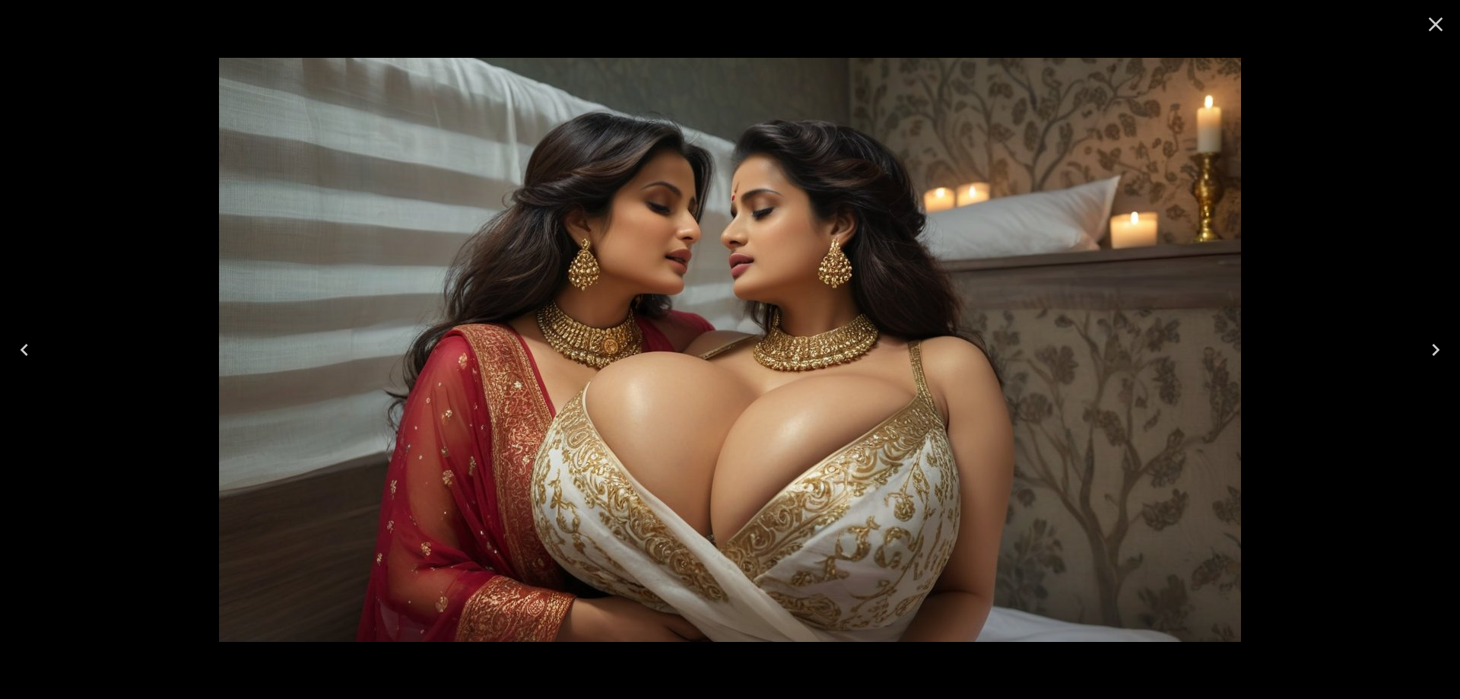
click at [1415, 338] on button "Next" at bounding box center [1436, 349] width 49 height 61
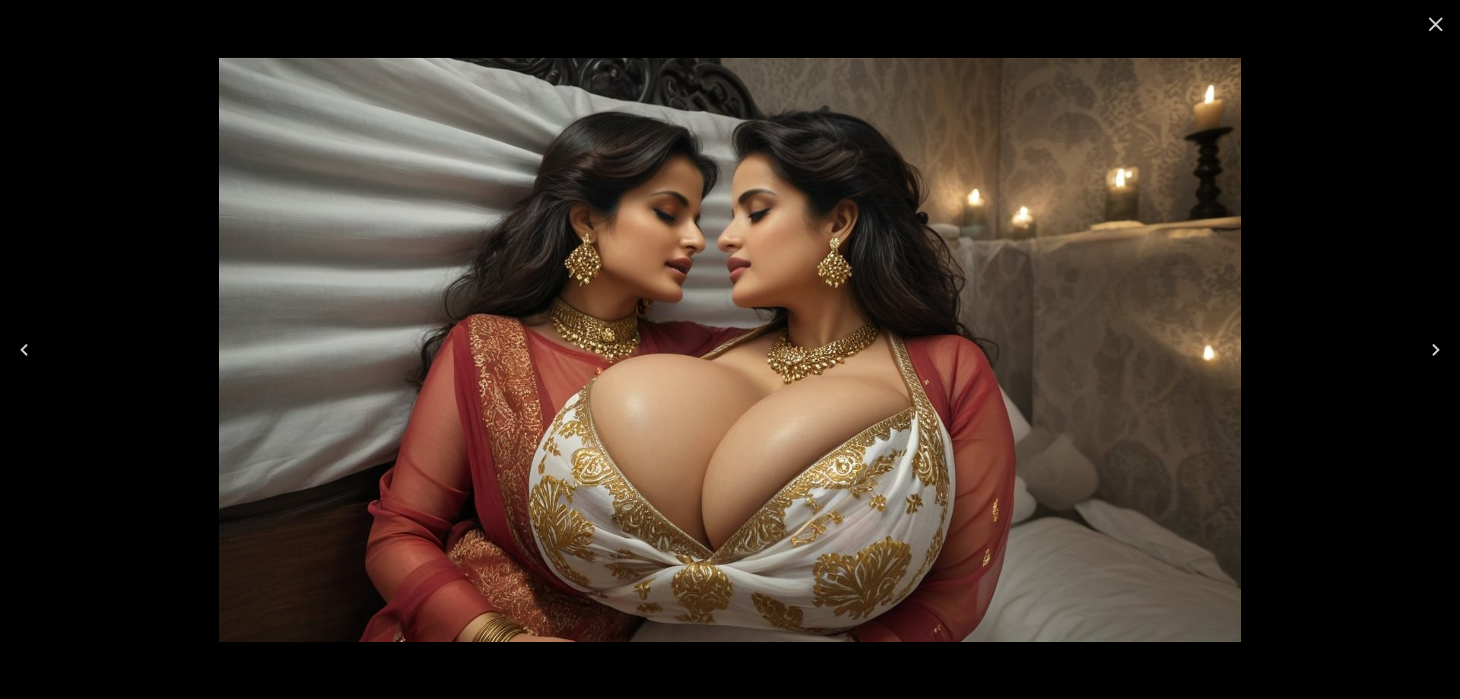
click at [1450, 32] on button "Close" at bounding box center [1436, 24] width 37 height 37
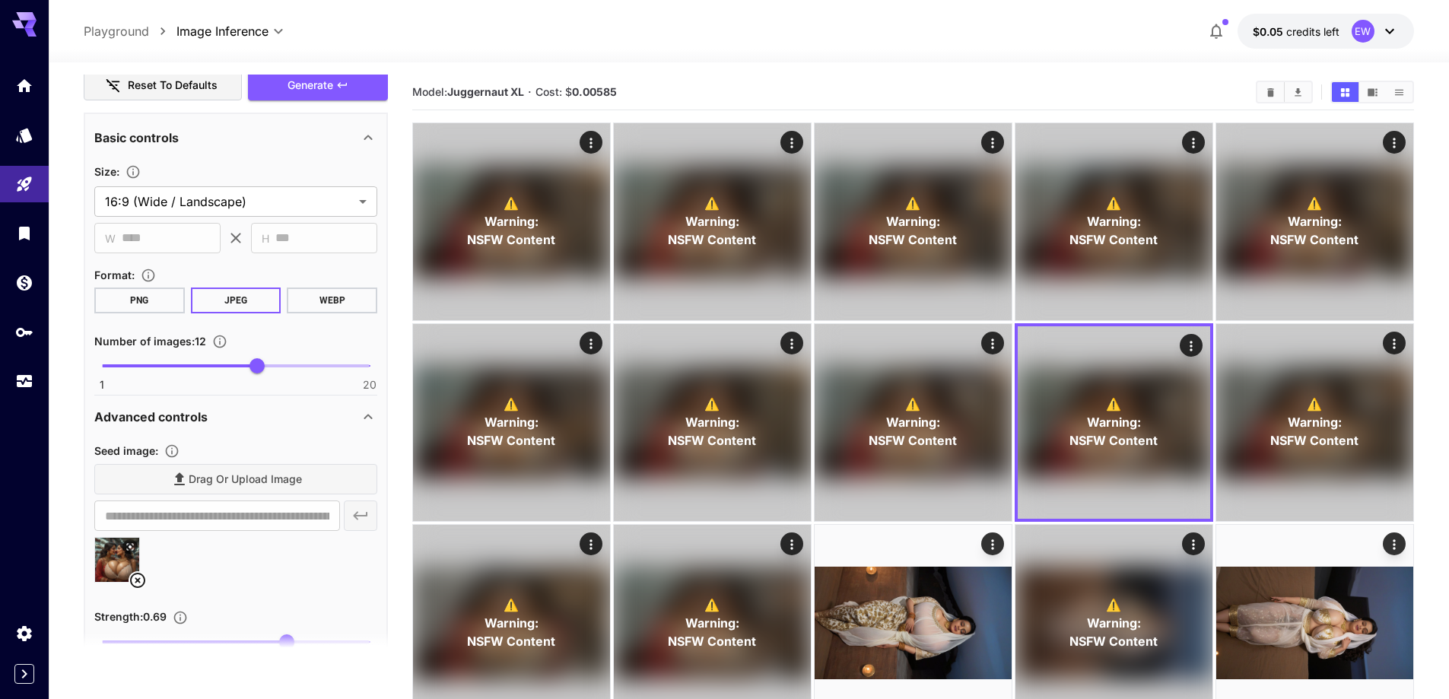
drag, startPoint x: 141, startPoint y: 578, endPoint x: 183, endPoint y: 550, distance: 50.4
click at [140, 579] on icon at bounding box center [138, 580] width 18 height 18
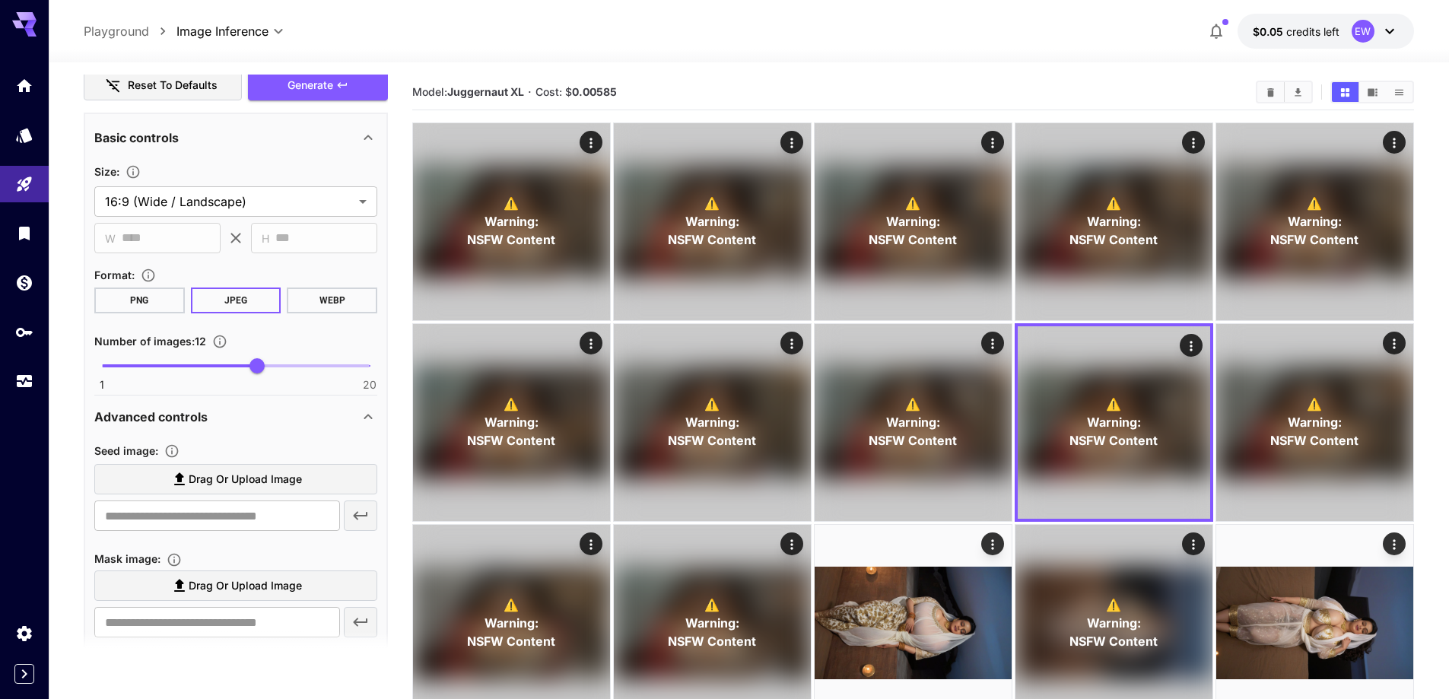
click at [273, 489] on label "Drag or upload image" at bounding box center [235, 479] width 283 height 31
click at [0, 0] on input "Drag or upload image" at bounding box center [0, 0] width 0 height 0
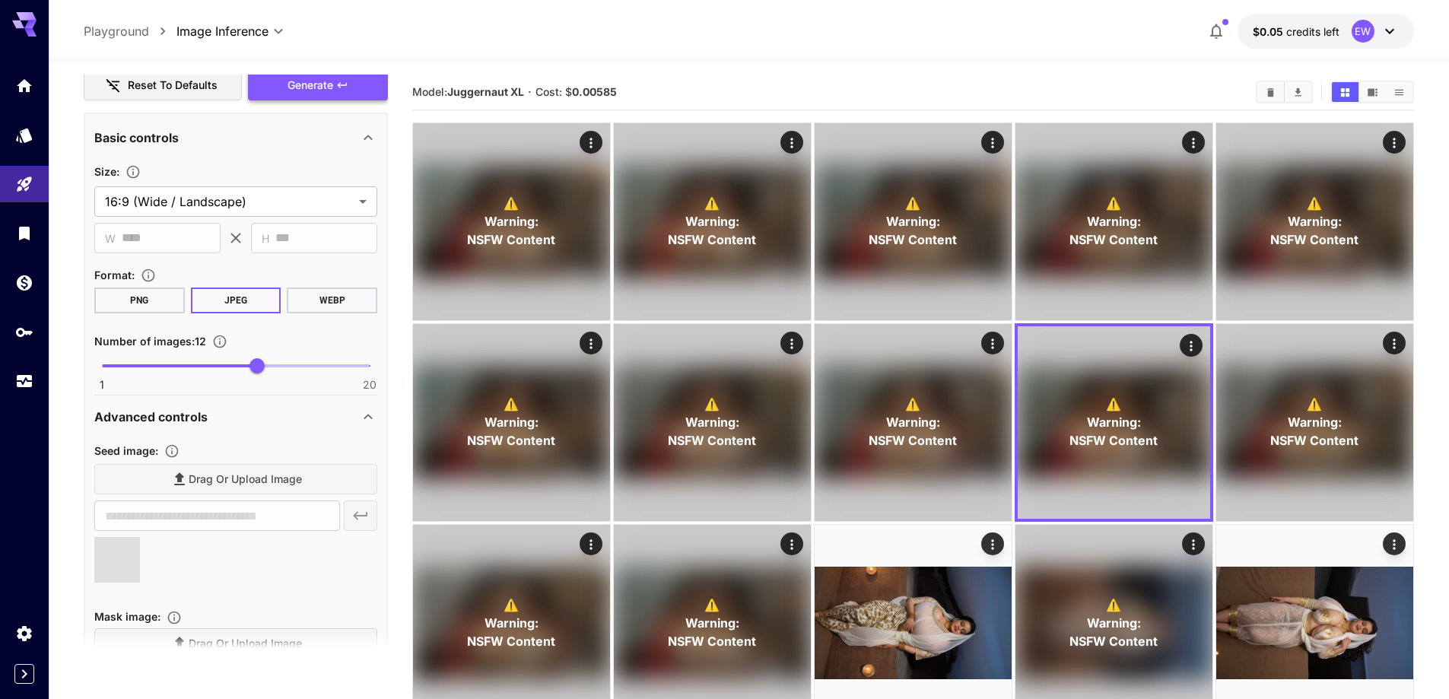
click at [318, 86] on span "Generate" at bounding box center [311, 85] width 46 height 19
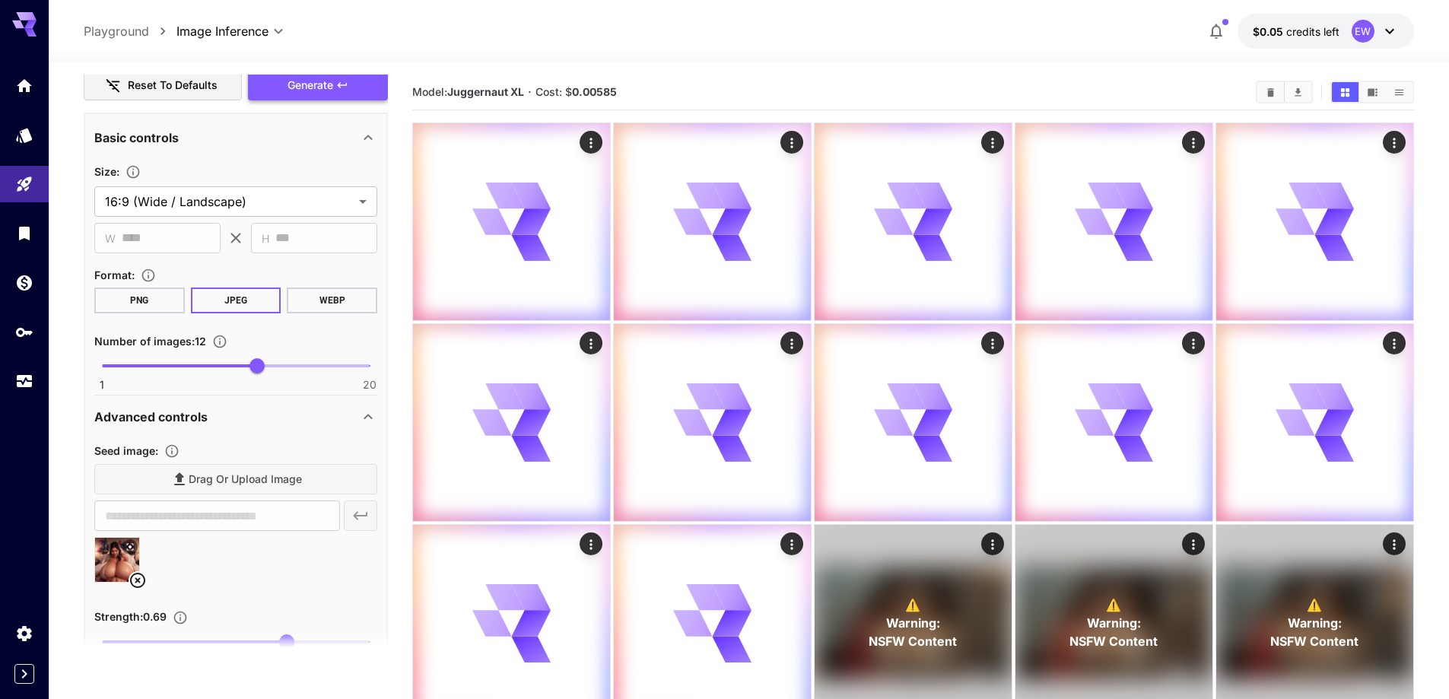
type input "**********"
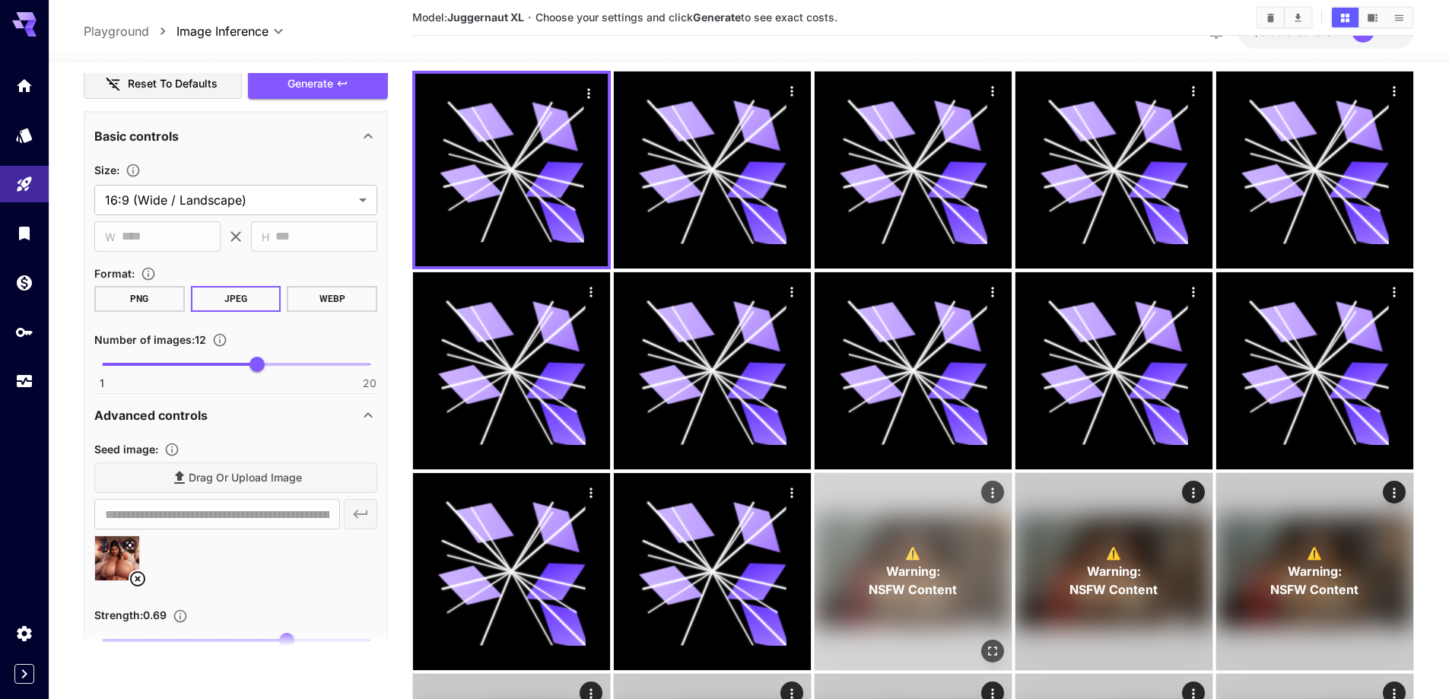
scroll to position [228, 0]
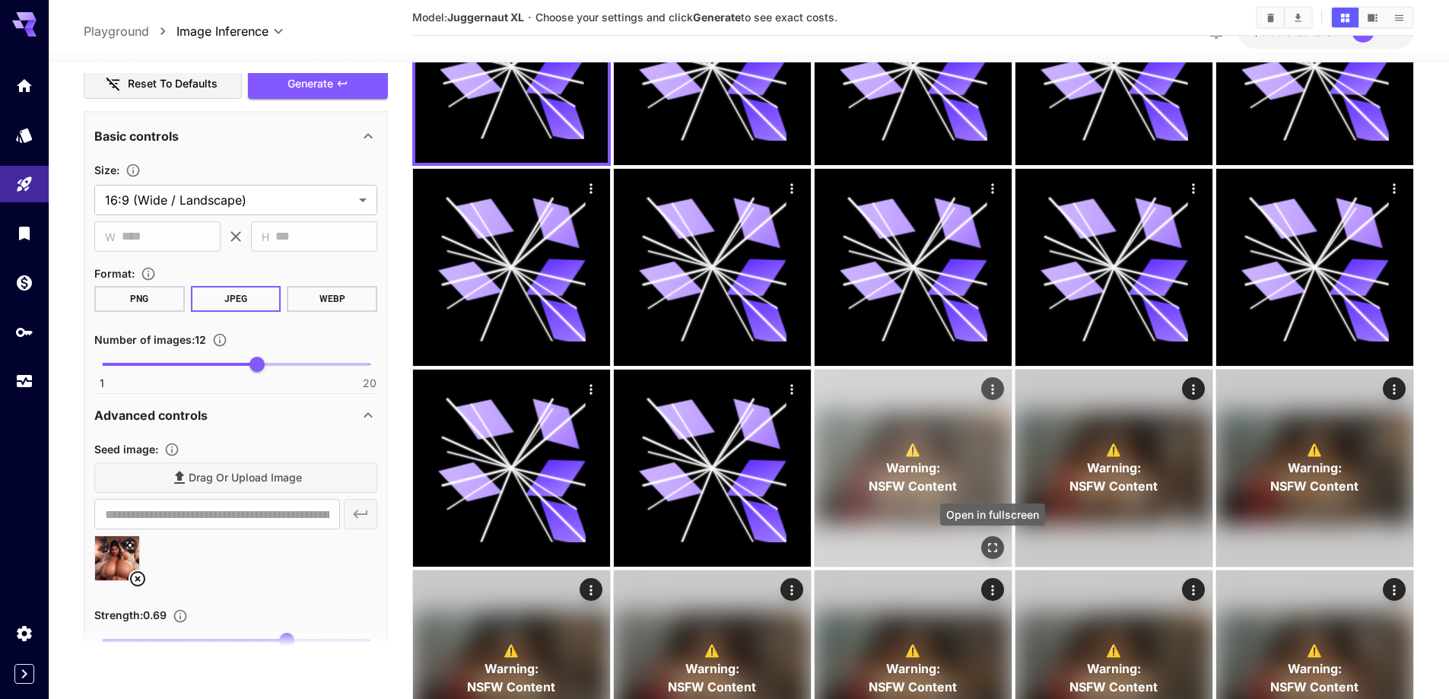
click at [986, 541] on icon "Open in fullscreen" at bounding box center [992, 547] width 15 height 15
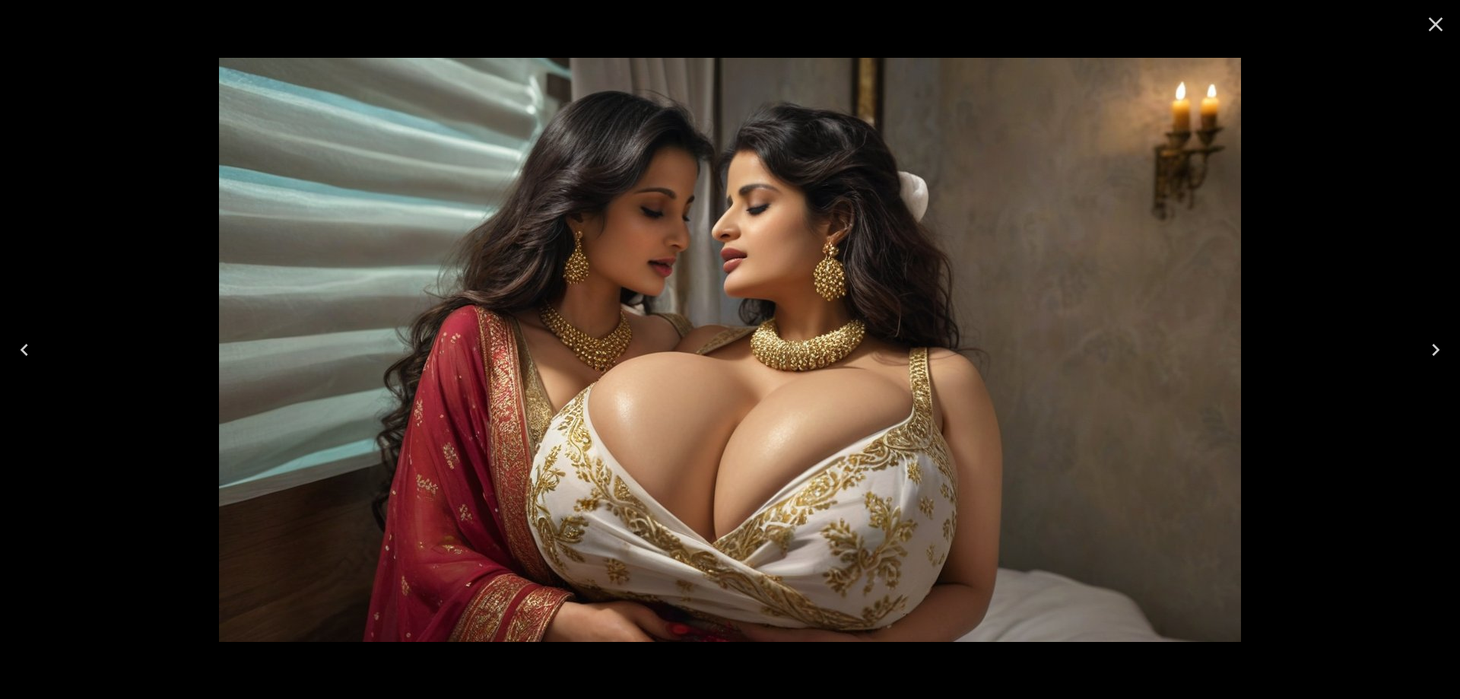
click at [1420, 346] on button "Next" at bounding box center [1436, 349] width 49 height 61
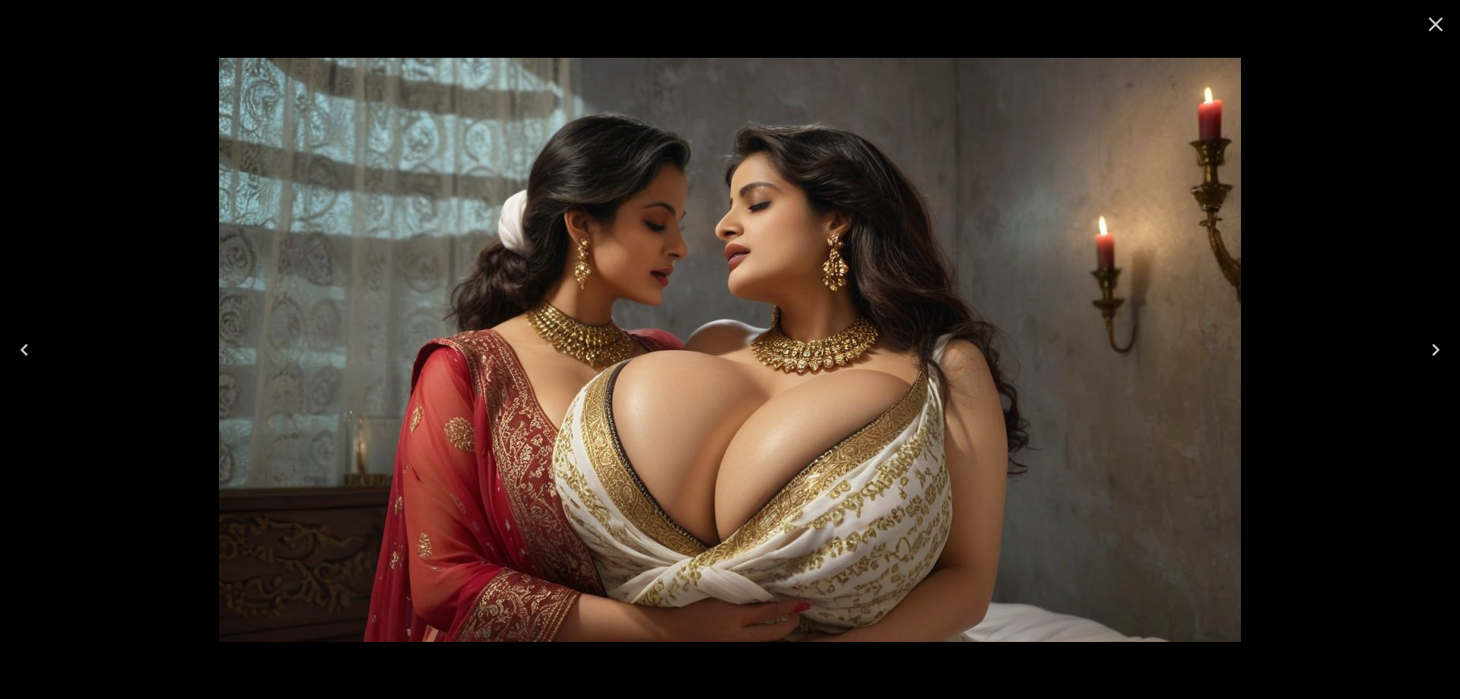
click at [1420, 346] on button "Next" at bounding box center [1436, 349] width 49 height 61
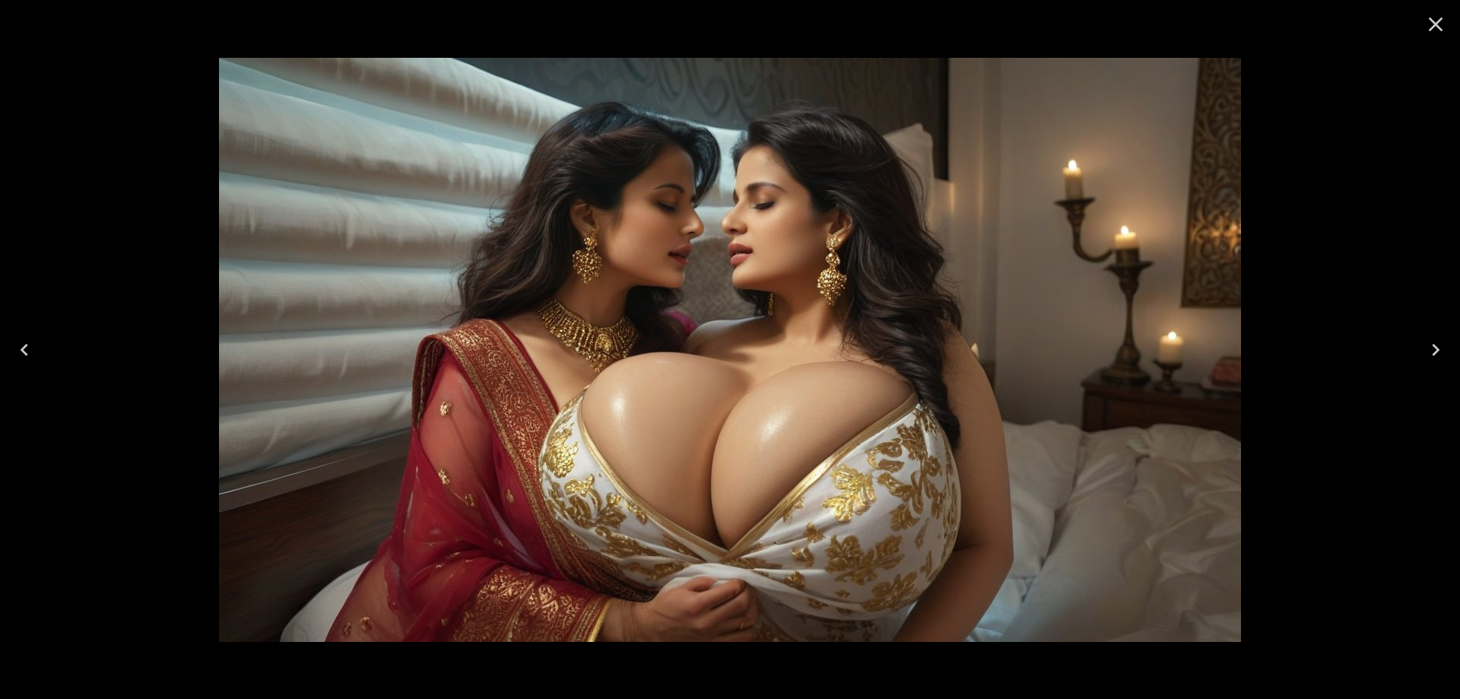
click at [1420, 346] on button "Next" at bounding box center [1436, 349] width 49 height 61
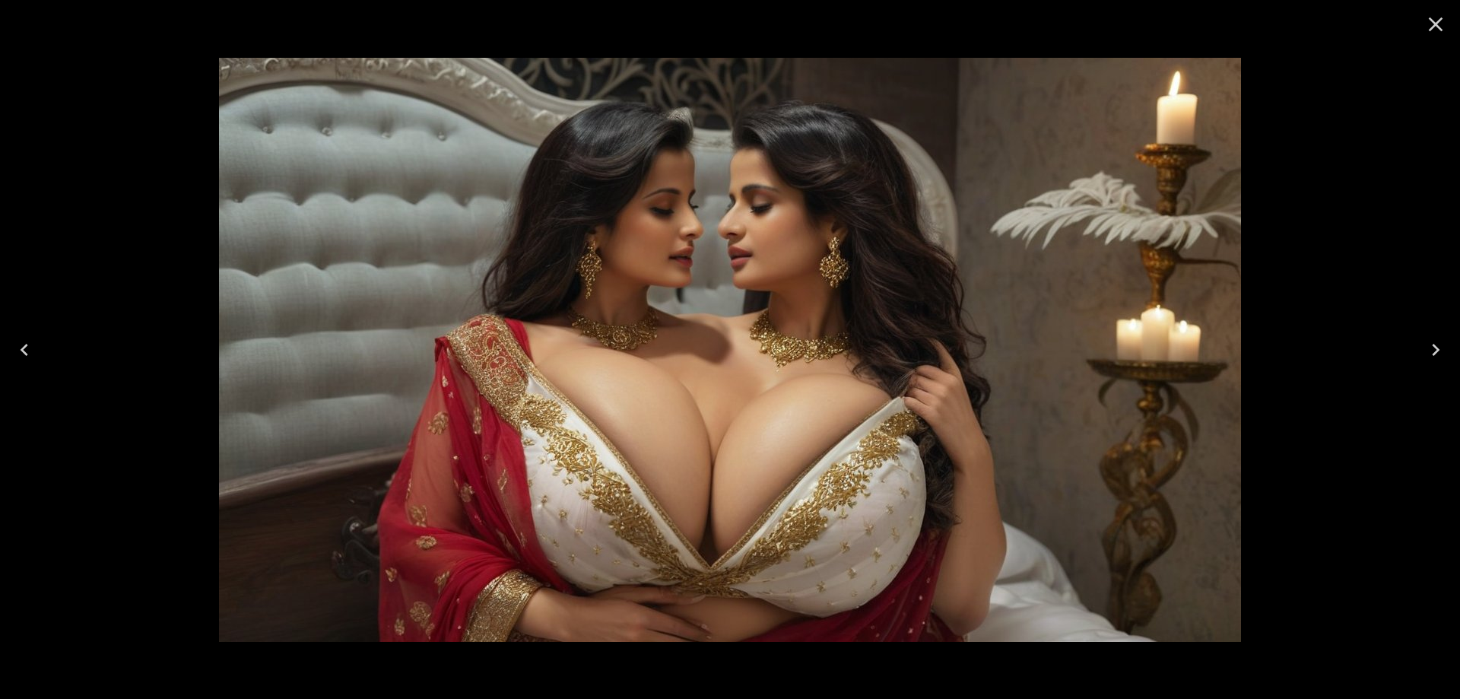
click at [1420, 346] on button "Next" at bounding box center [1436, 349] width 49 height 61
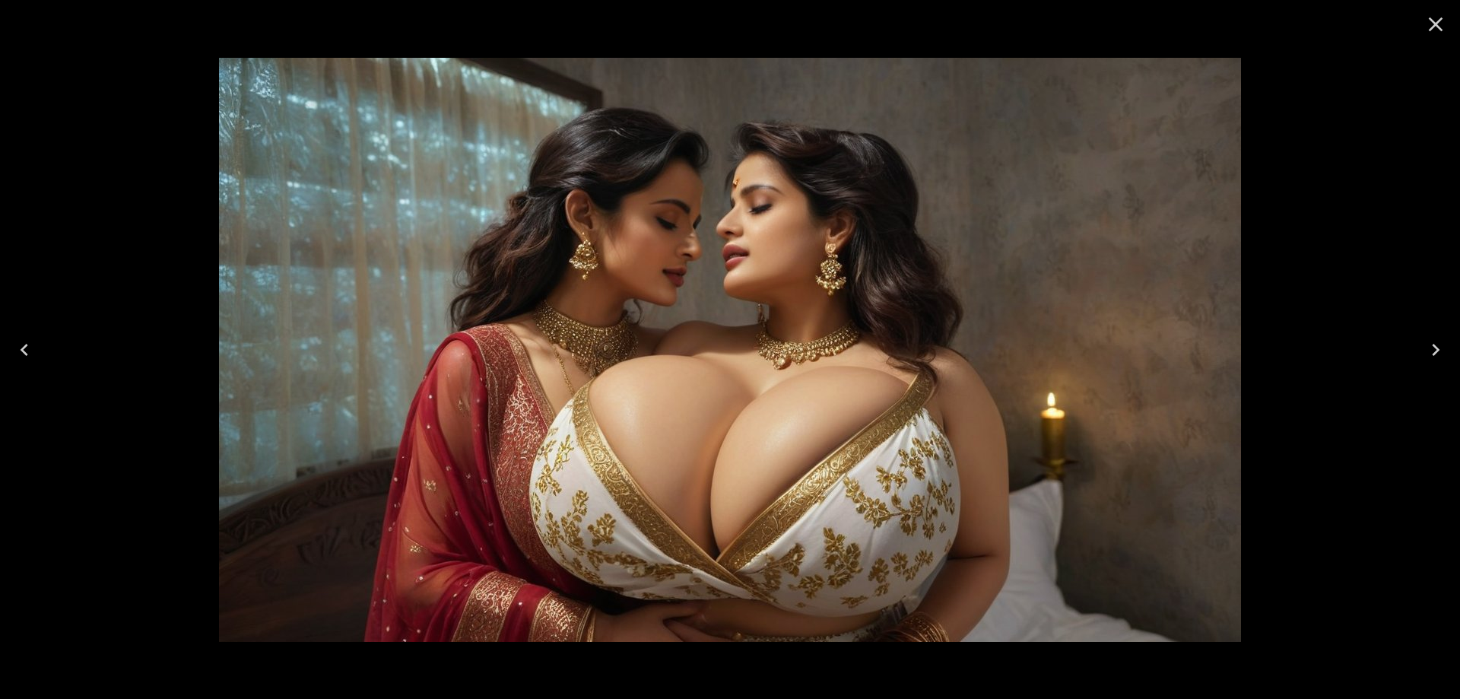
click at [1420, 346] on button "Next" at bounding box center [1436, 349] width 49 height 61
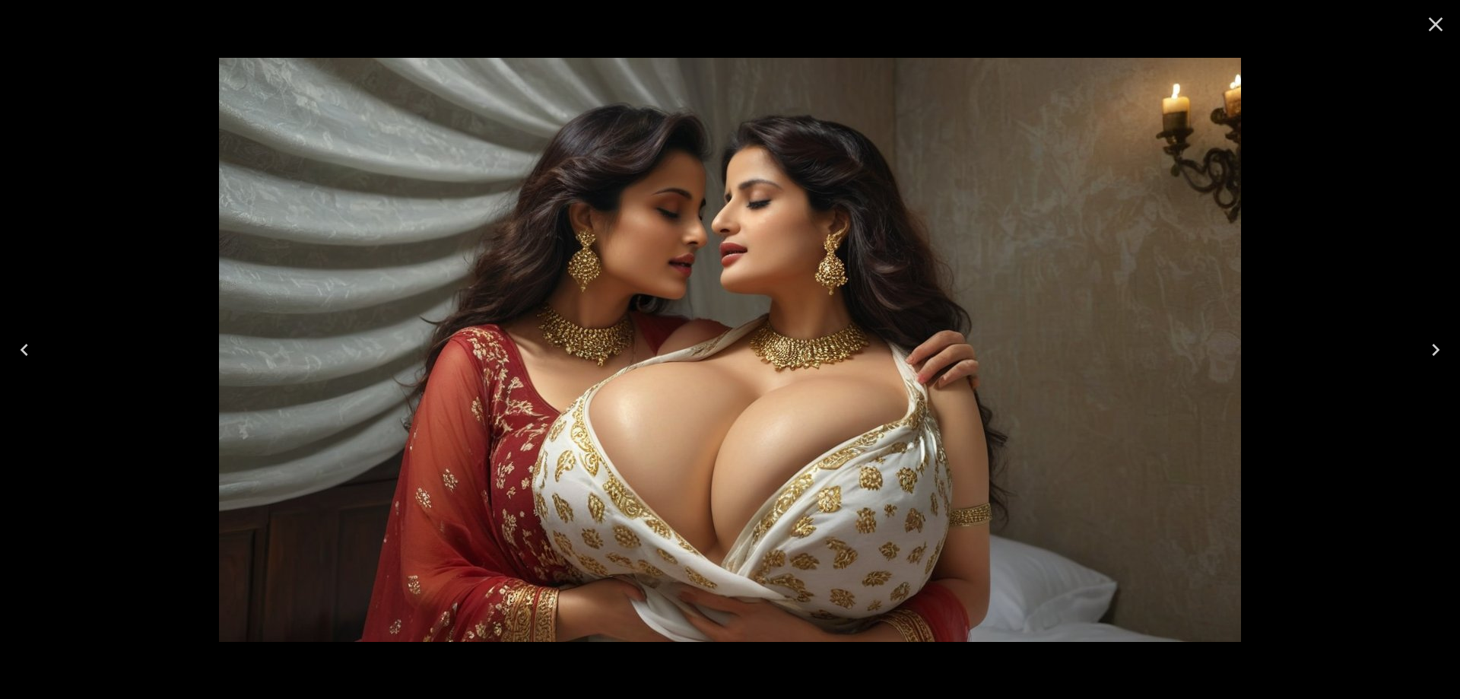
click at [1420, 346] on button "Next" at bounding box center [1436, 349] width 49 height 61
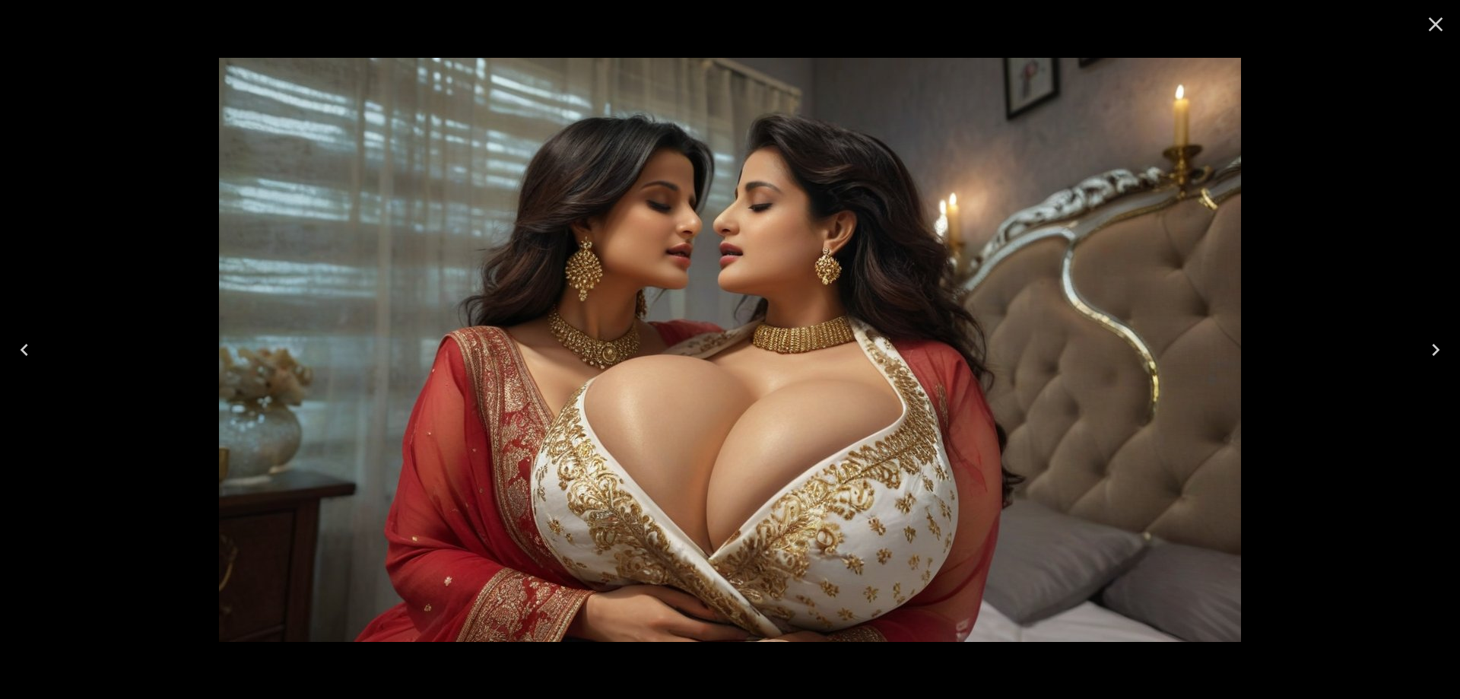
click at [1420, 346] on button "Next" at bounding box center [1436, 349] width 49 height 61
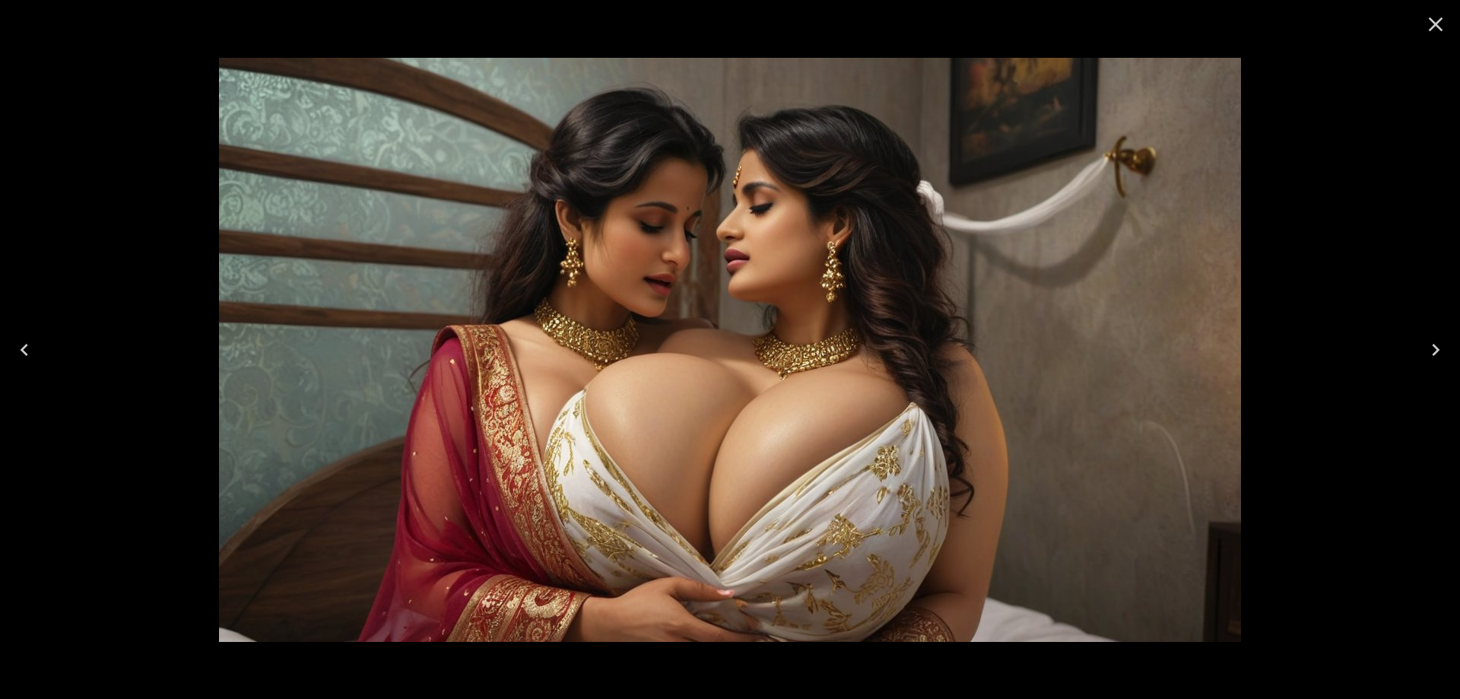
click at [1420, 346] on button "Next" at bounding box center [1436, 349] width 49 height 61
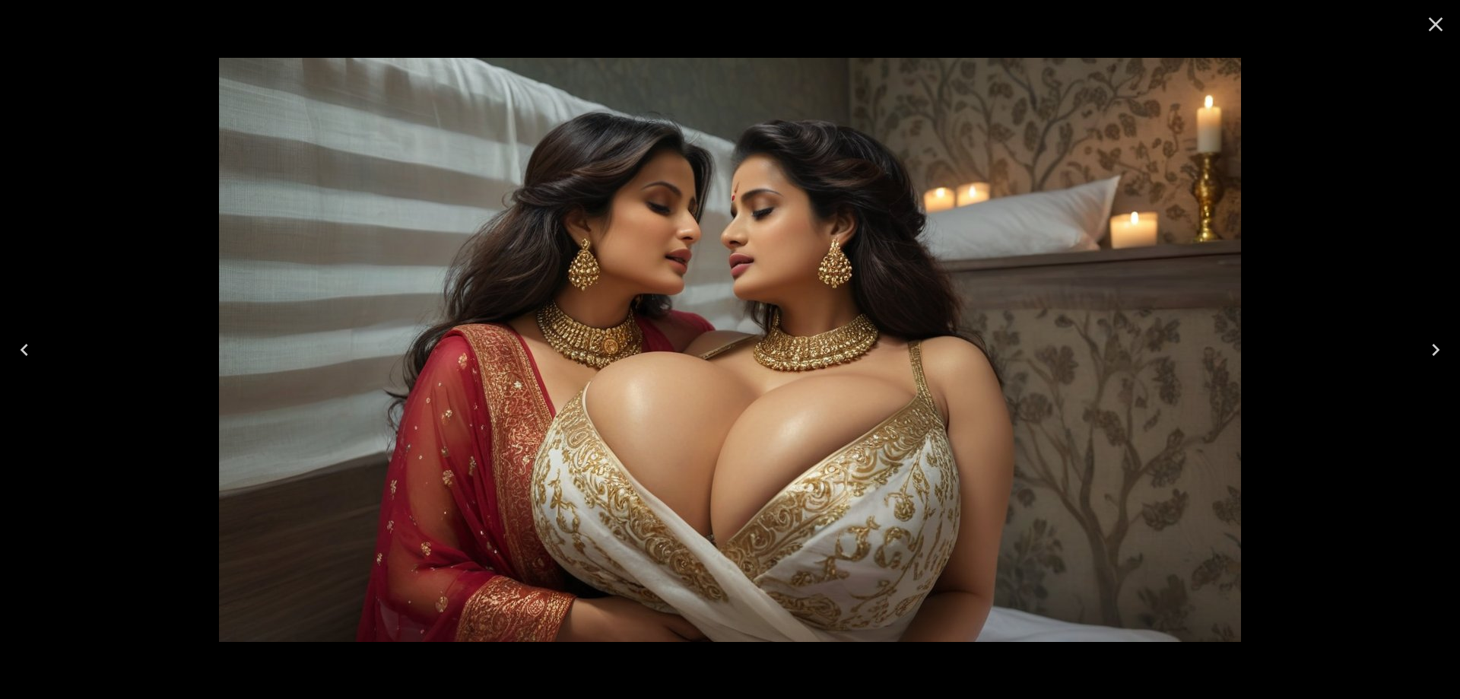
click at [1420, 346] on button "Next" at bounding box center [1436, 349] width 49 height 61
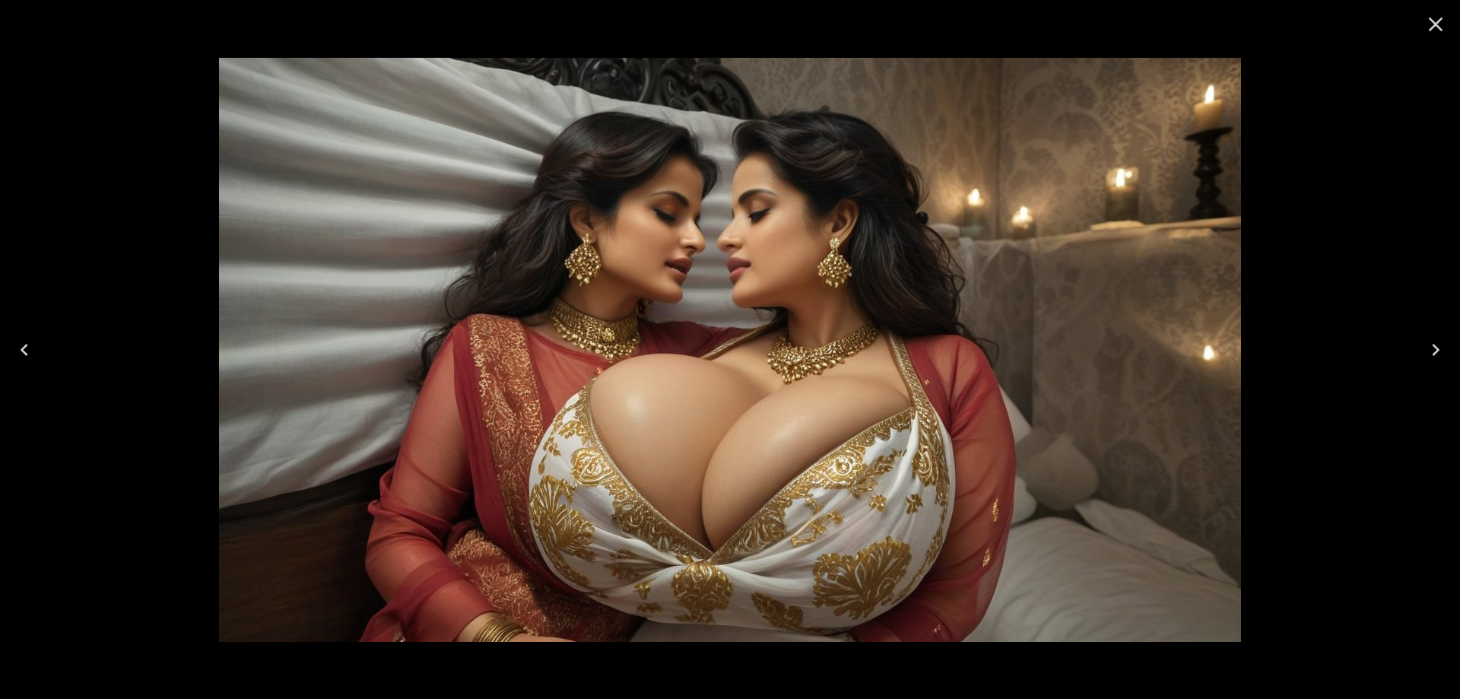
click at [1420, 346] on button "Next" at bounding box center [1436, 349] width 49 height 61
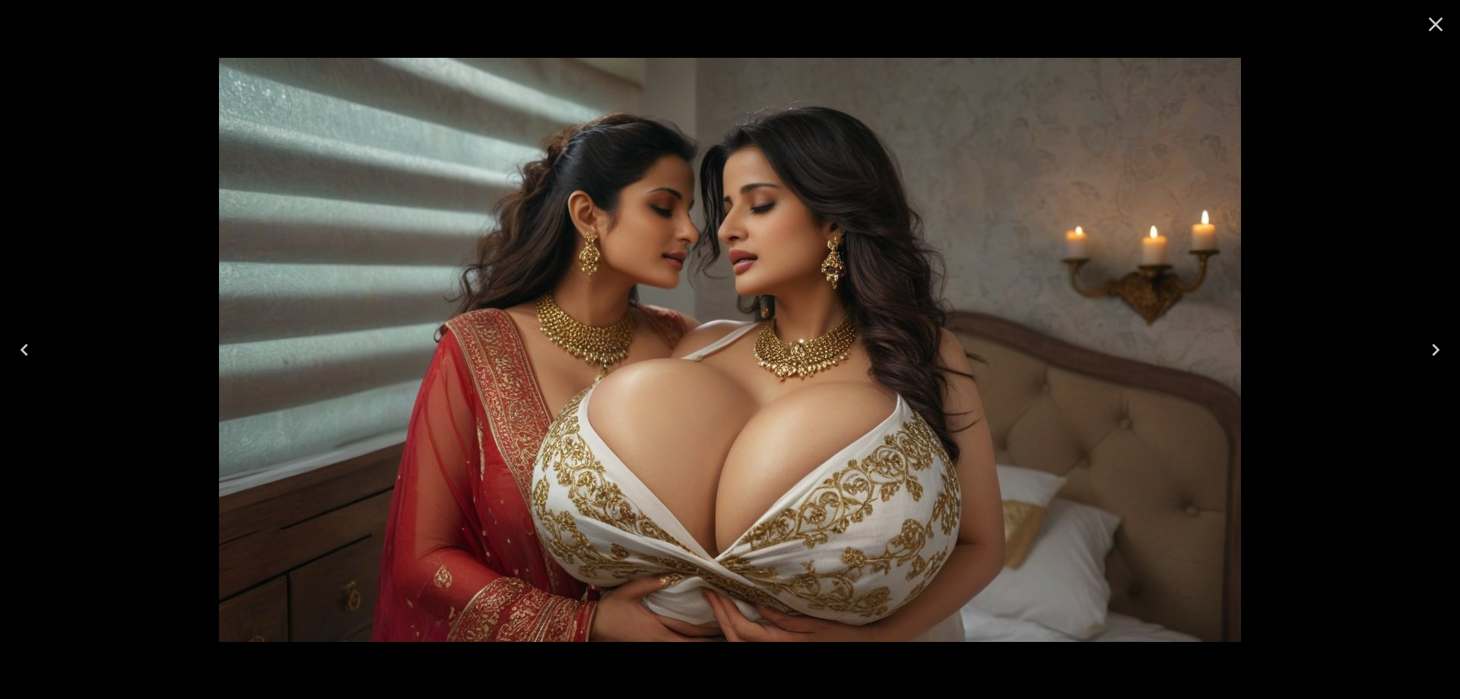
click at [1420, 346] on button "Next" at bounding box center [1436, 349] width 49 height 61
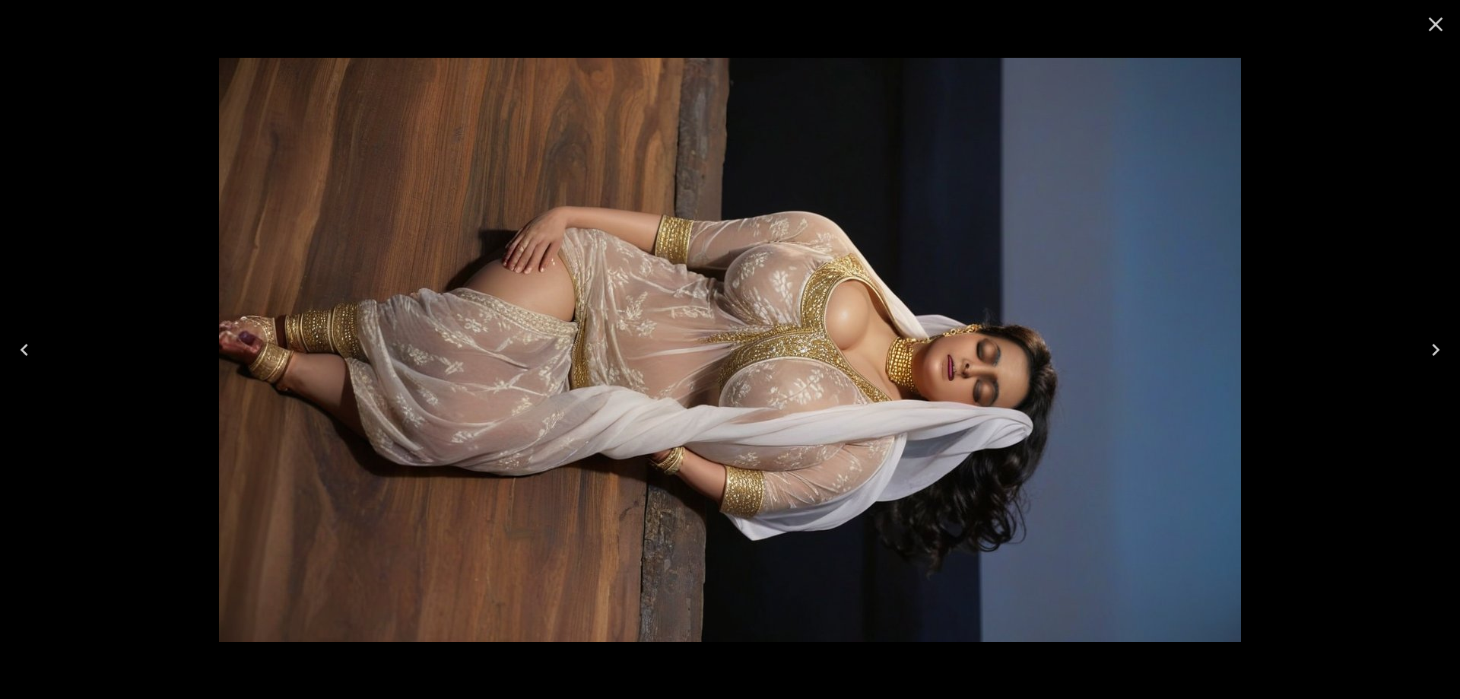
click at [1420, 346] on button "Next" at bounding box center [1436, 349] width 49 height 61
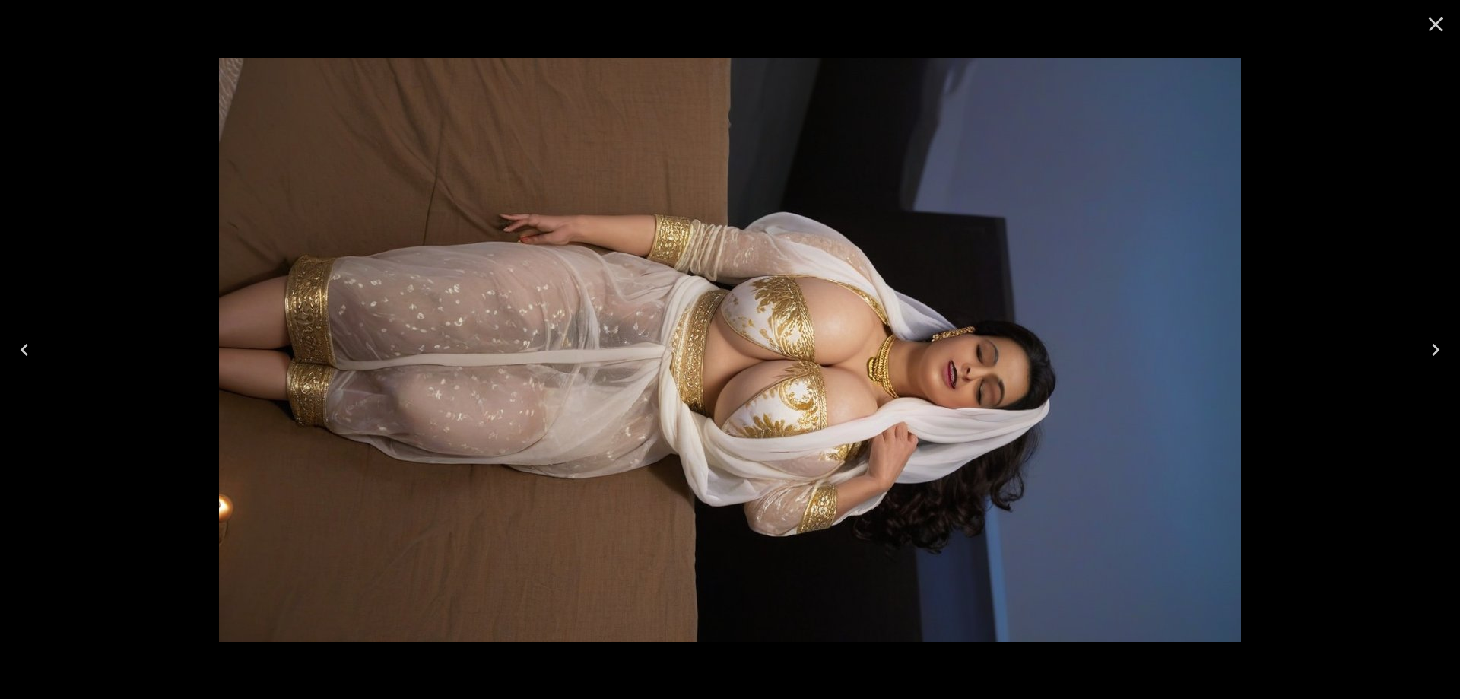
click at [1420, 346] on button "Next" at bounding box center [1436, 349] width 49 height 61
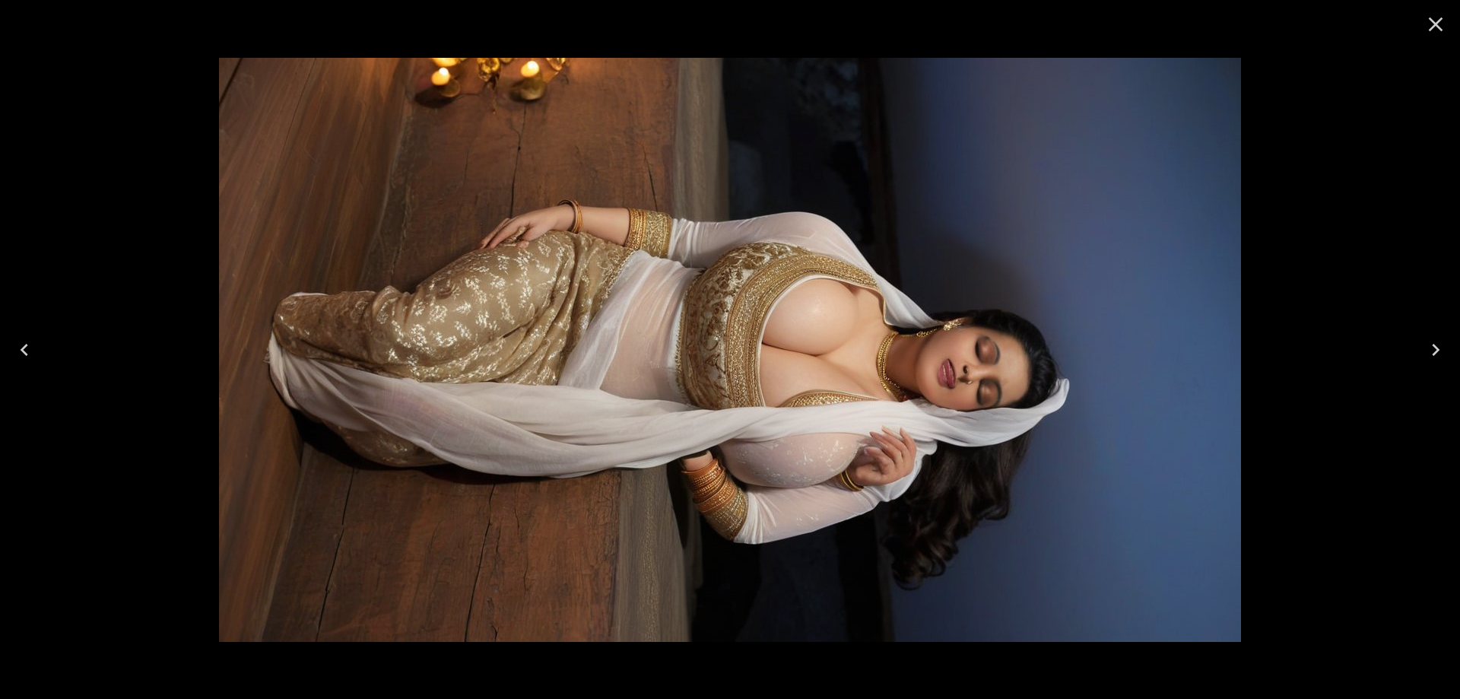
click at [1420, 346] on button "Next" at bounding box center [1436, 349] width 49 height 61
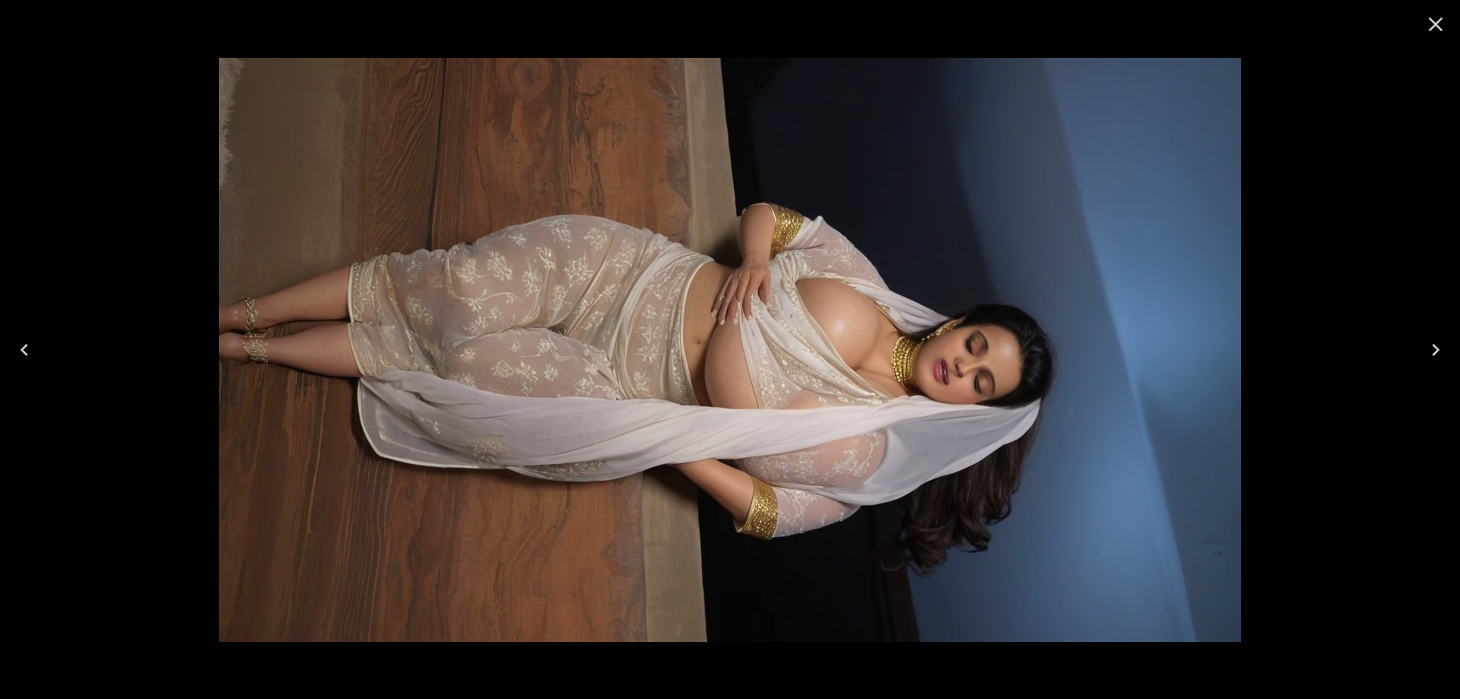
click at [1420, 346] on button "Next" at bounding box center [1436, 349] width 49 height 61
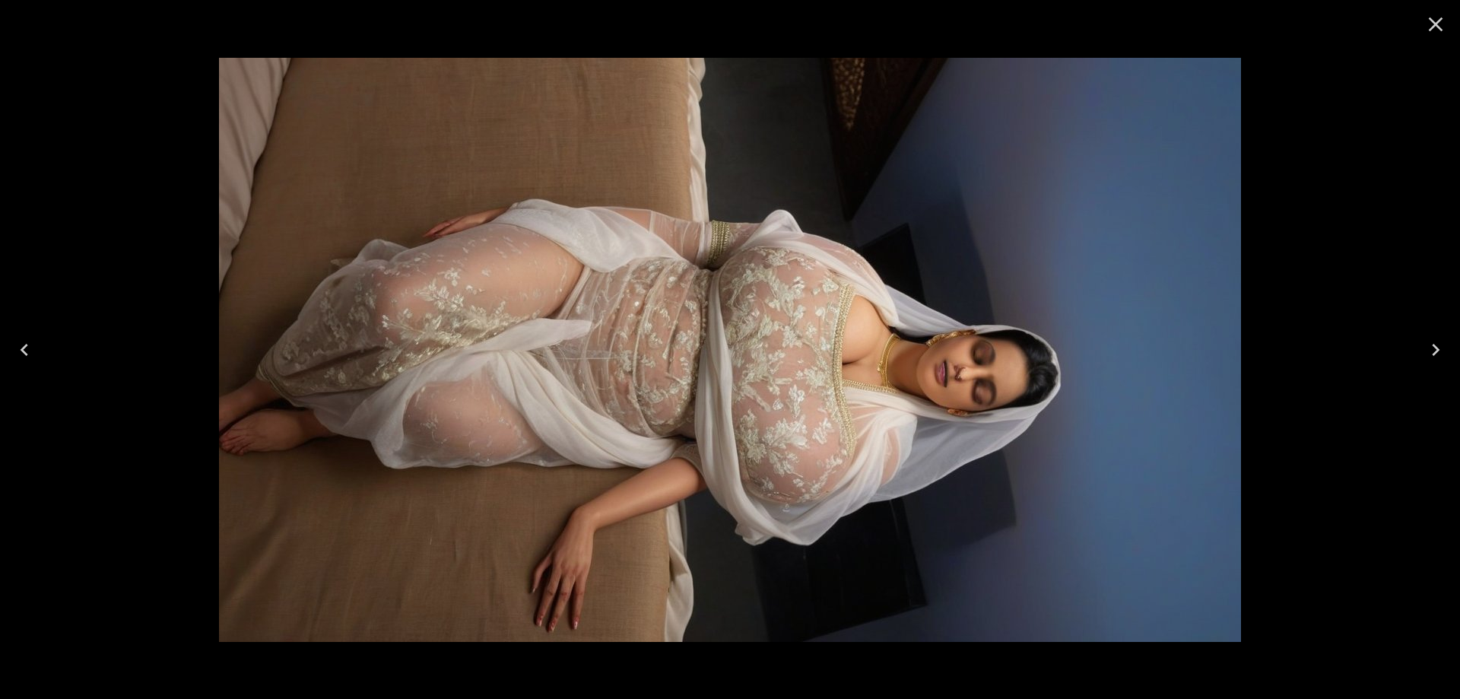
click at [1420, 346] on button "Next" at bounding box center [1436, 349] width 49 height 61
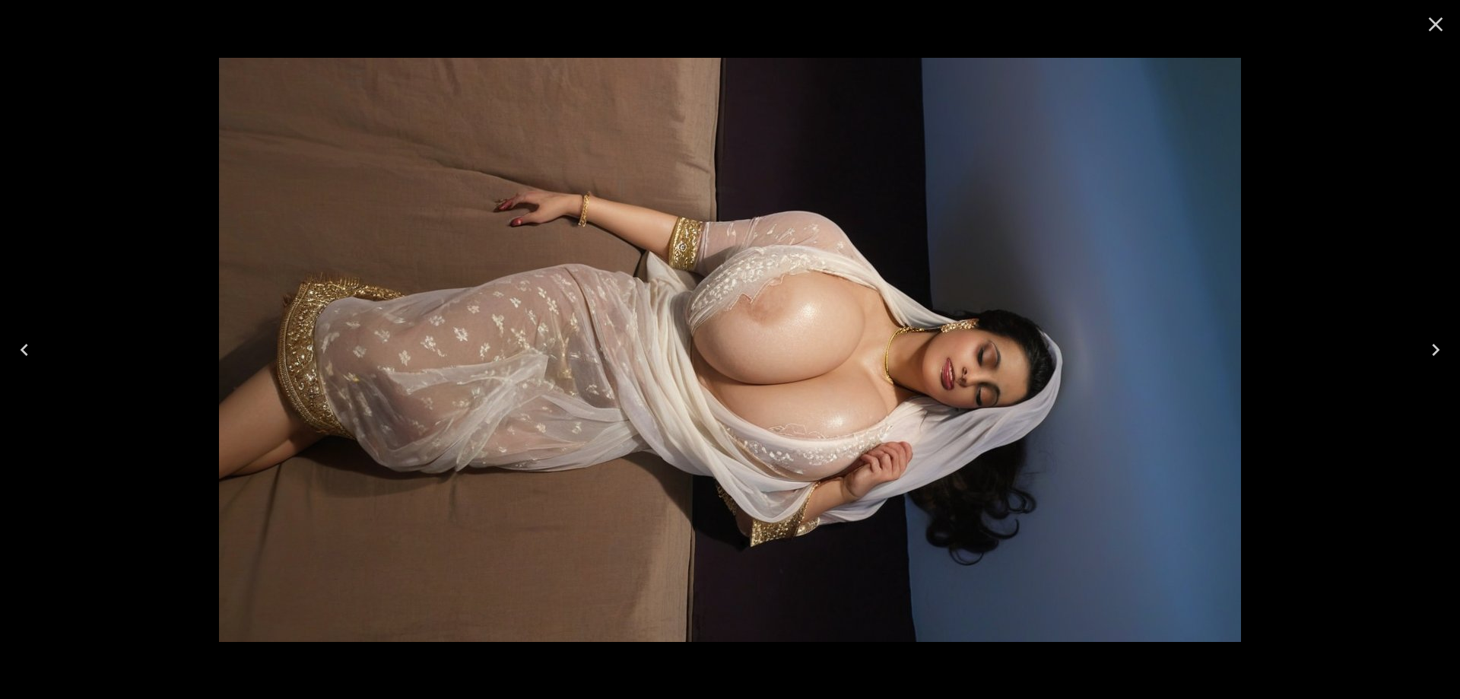
click at [1420, 346] on button "Next" at bounding box center [1436, 349] width 49 height 61
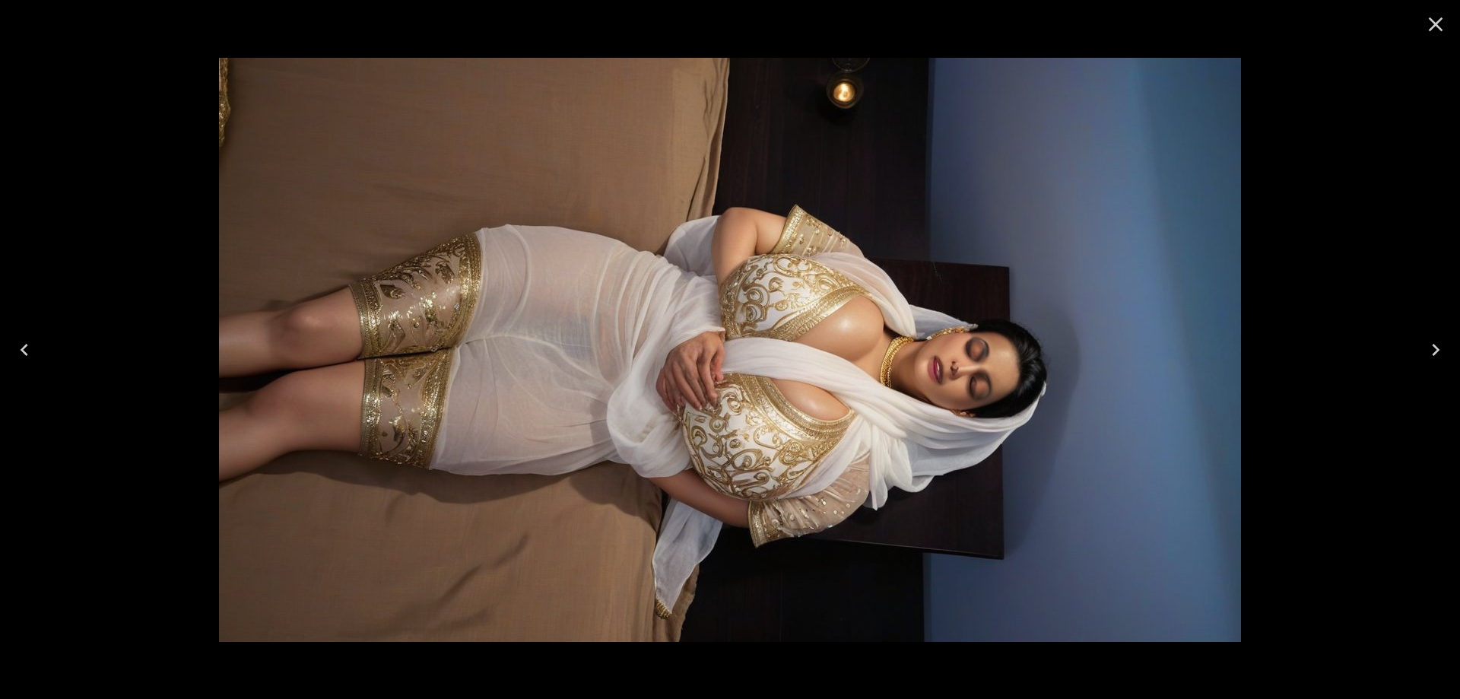
click at [1420, 346] on button "Next" at bounding box center [1436, 349] width 49 height 61
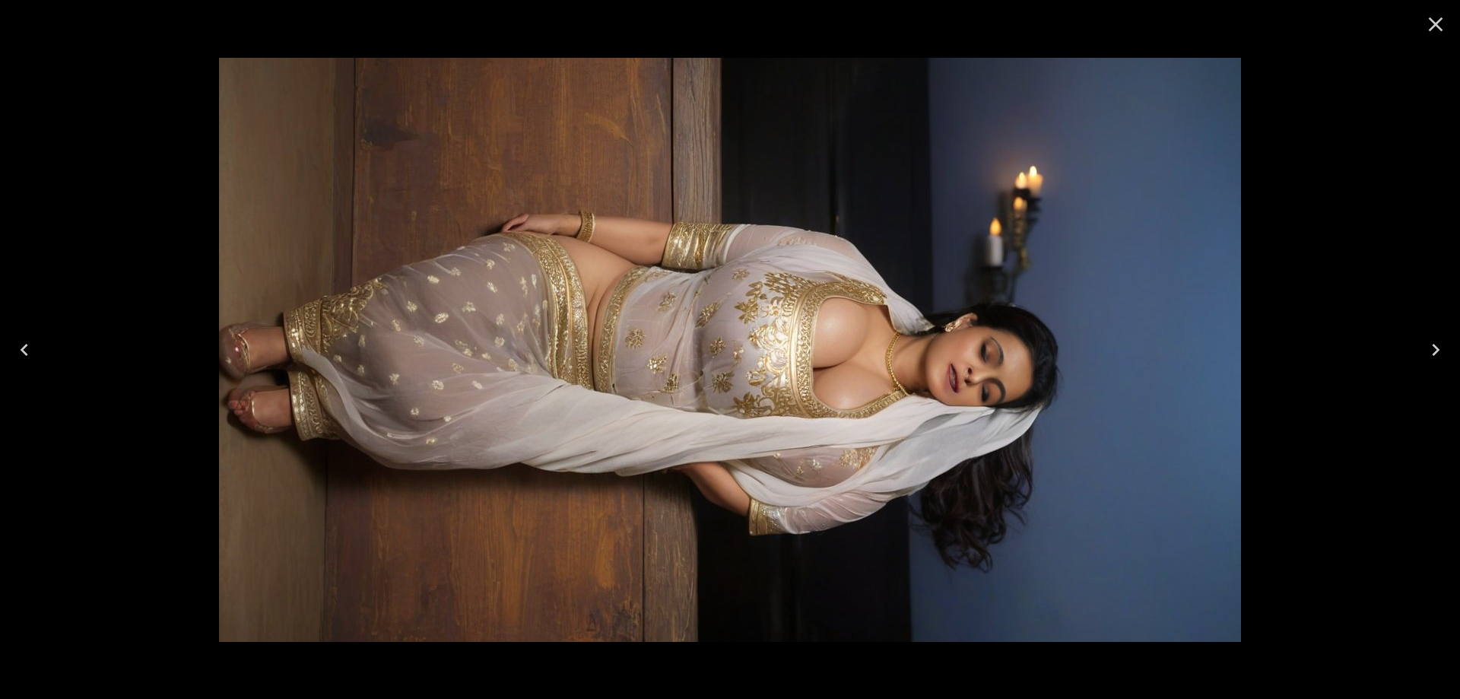
click at [1420, 346] on button "Next" at bounding box center [1436, 349] width 49 height 61
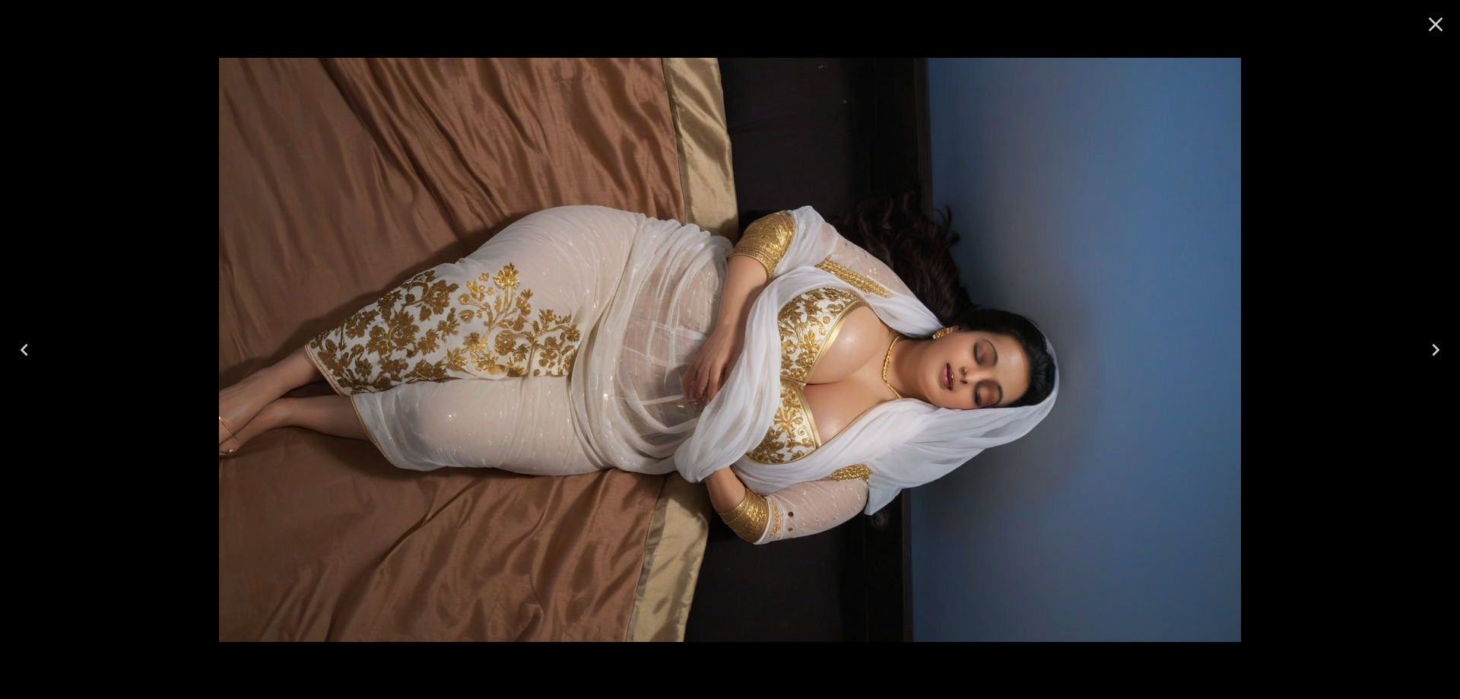
click at [1420, 346] on button "Next" at bounding box center [1436, 349] width 49 height 61
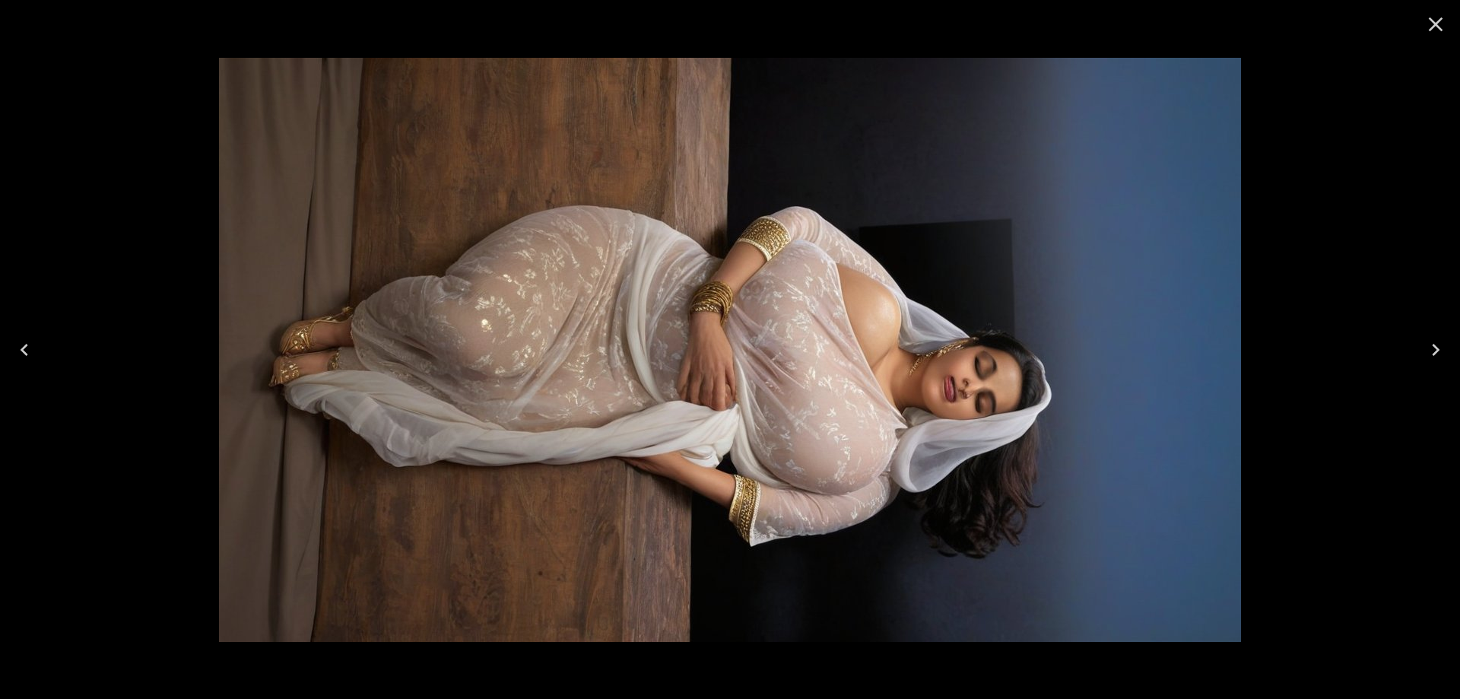
click at [1420, 346] on button "Next" at bounding box center [1436, 349] width 49 height 61
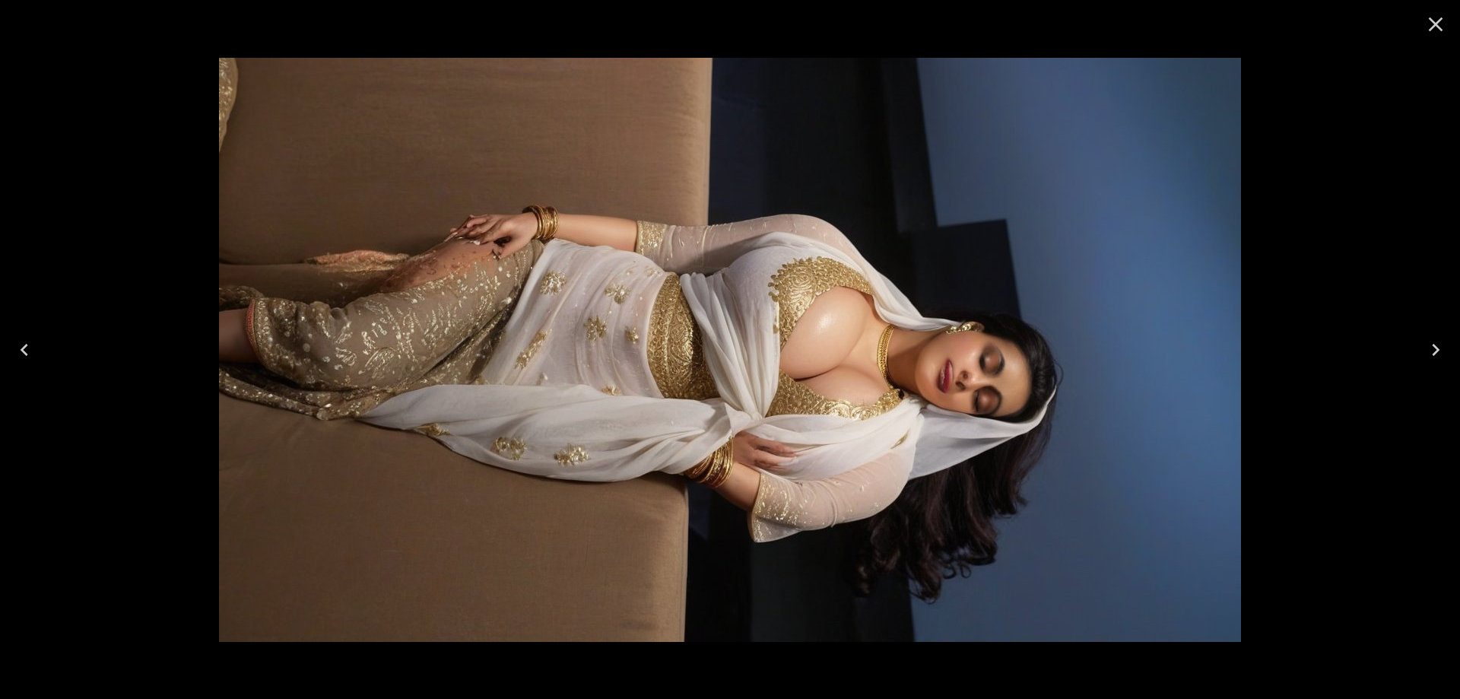
click at [1420, 346] on button "Next" at bounding box center [1436, 349] width 49 height 61
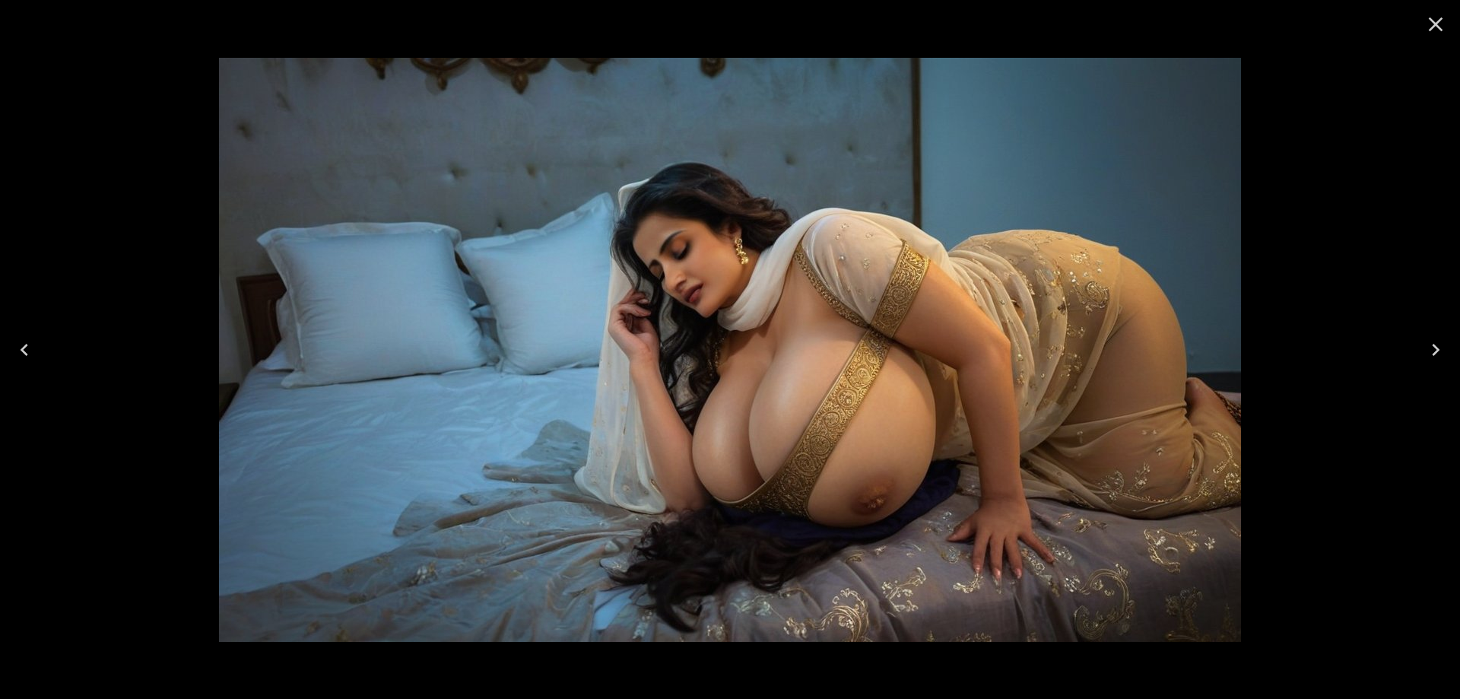
click at [1420, 346] on button "Next" at bounding box center [1436, 349] width 49 height 61
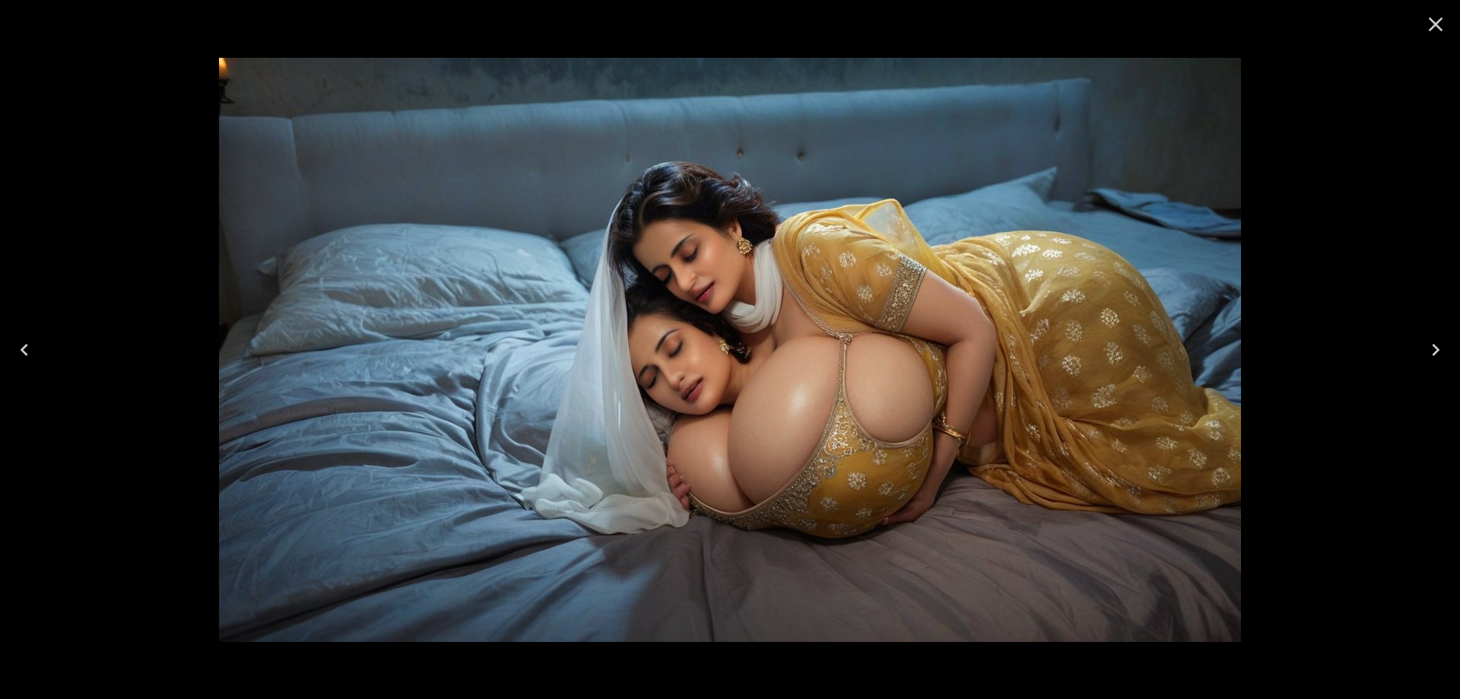
click at [1423, 352] on button "Next" at bounding box center [1436, 349] width 49 height 61
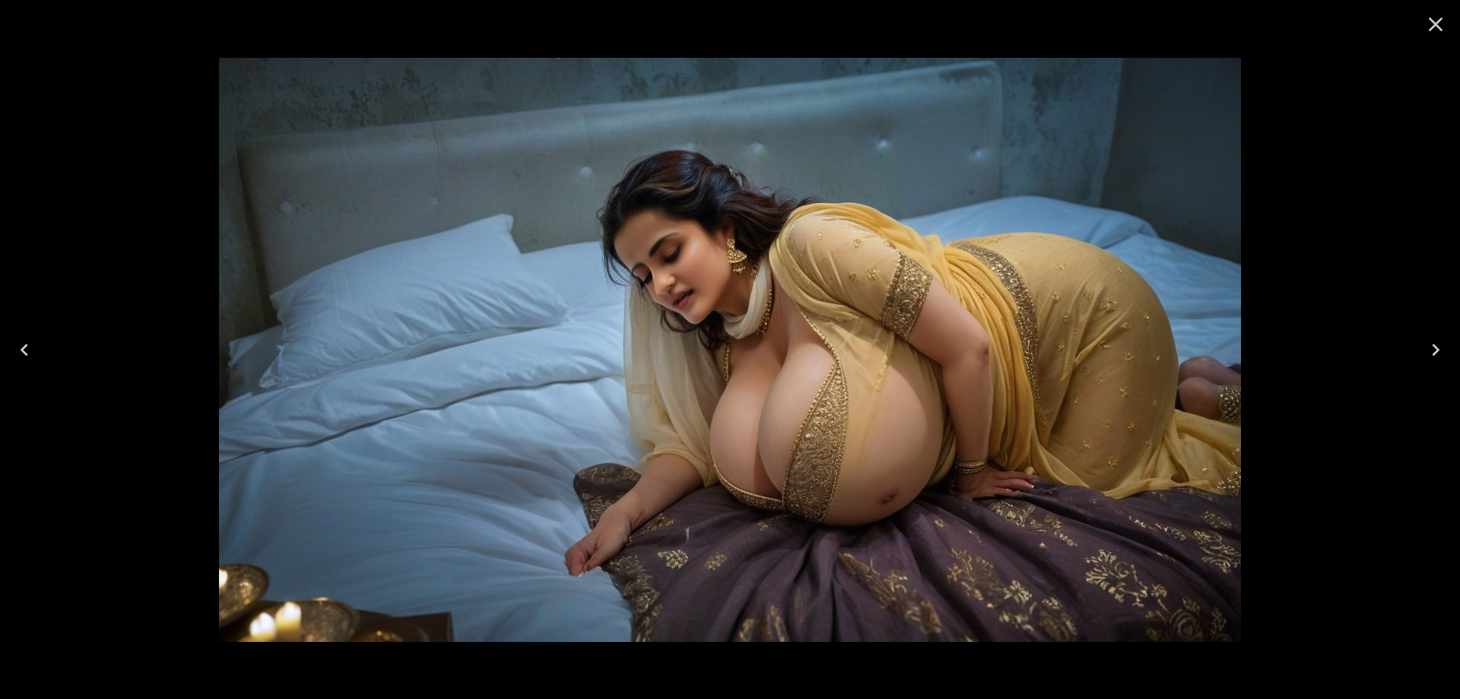
click at [1423, 352] on button "Next" at bounding box center [1436, 349] width 49 height 61
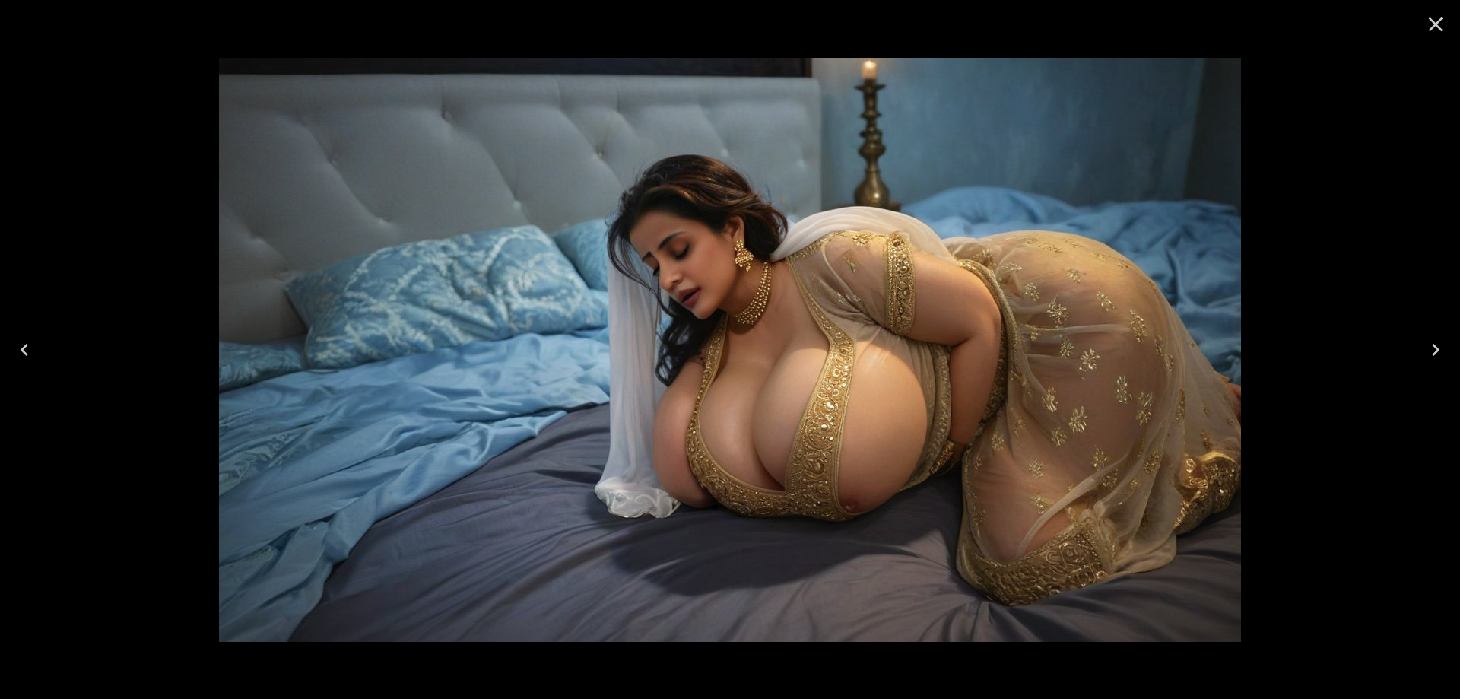
click at [1423, 352] on button "Next" at bounding box center [1436, 349] width 49 height 61
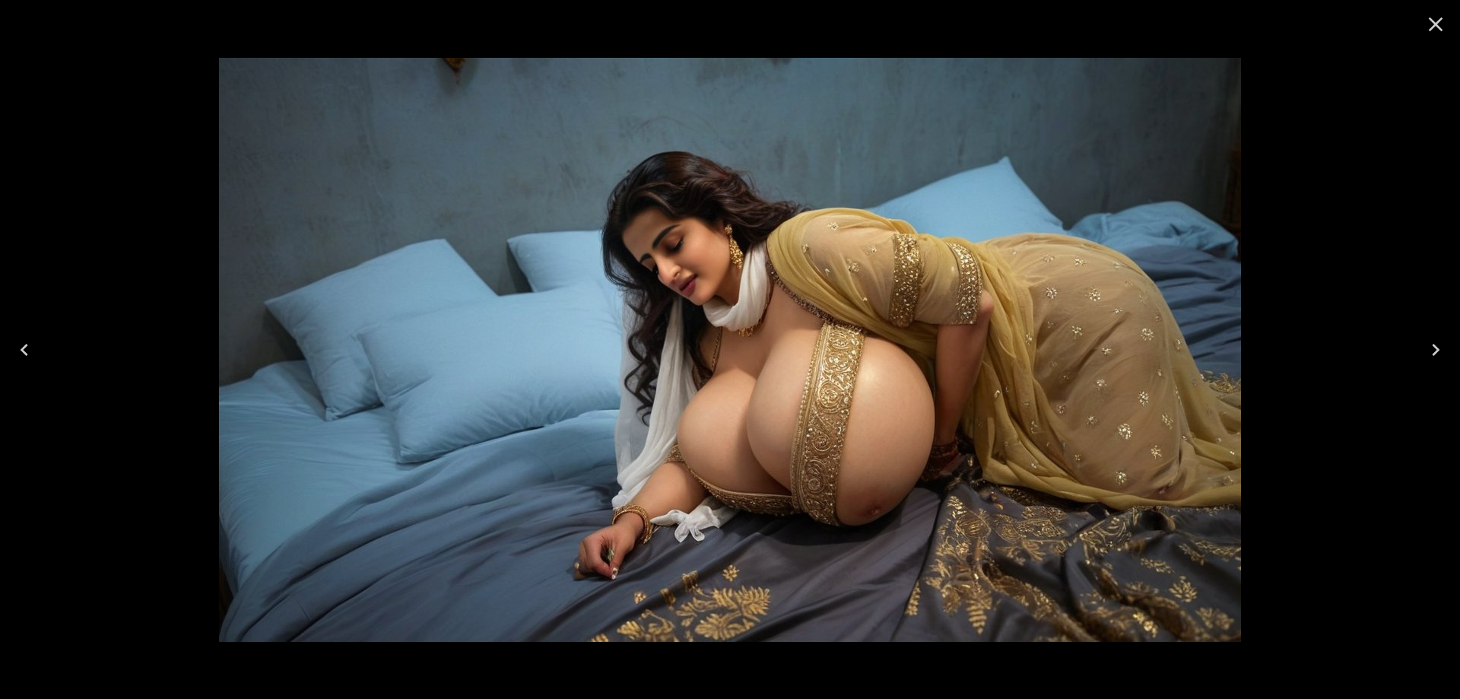
click at [1423, 352] on button "Next" at bounding box center [1436, 349] width 49 height 61
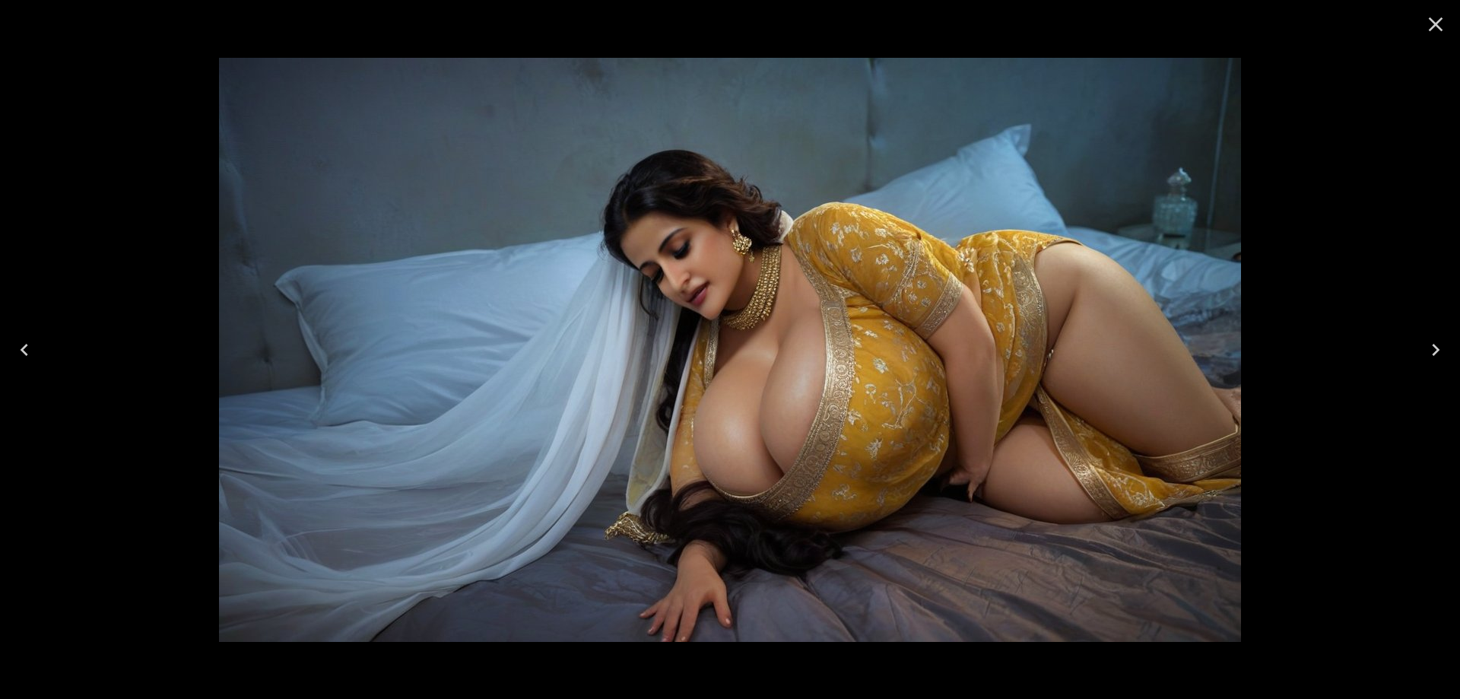
click at [1423, 352] on button "Next" at bounding box center [1436, 349] width 49 height 61
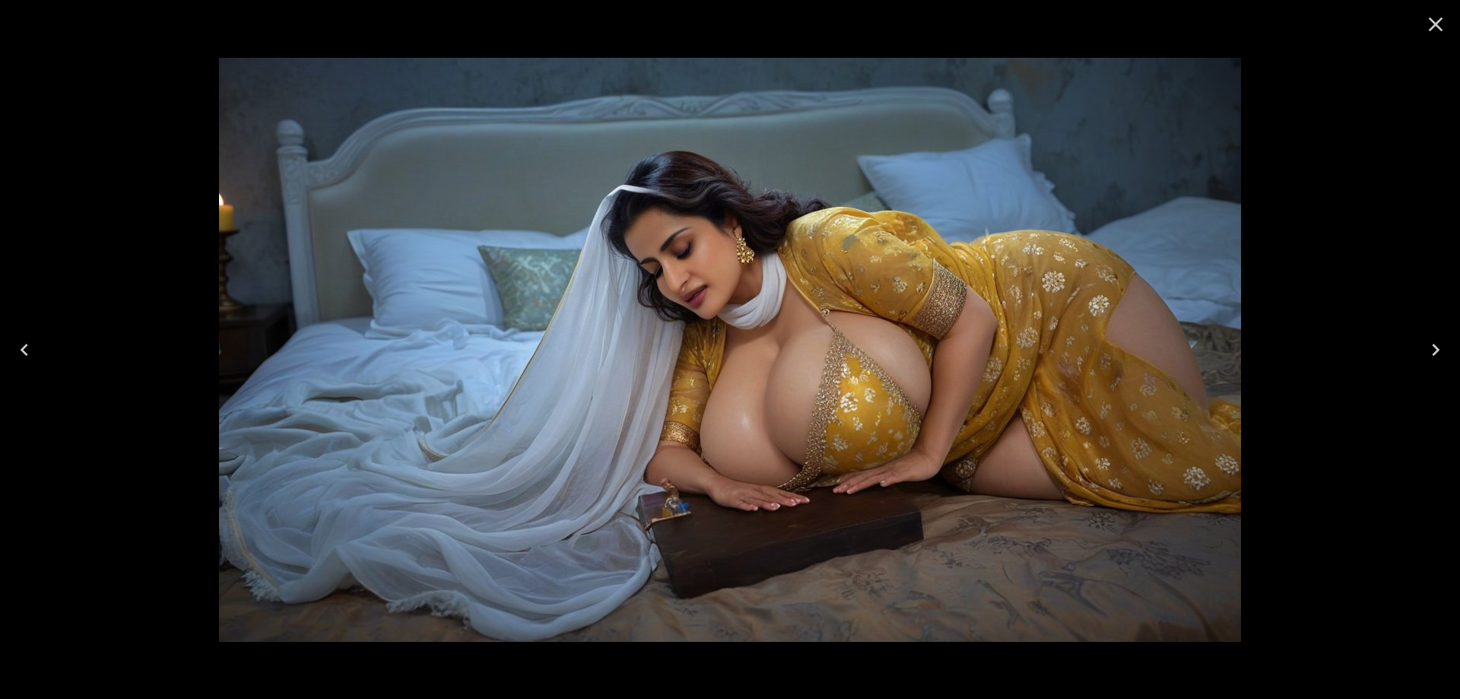
click at [1423, 352] on button "Next" at bounding box center [1436, 349] width 49 height 61
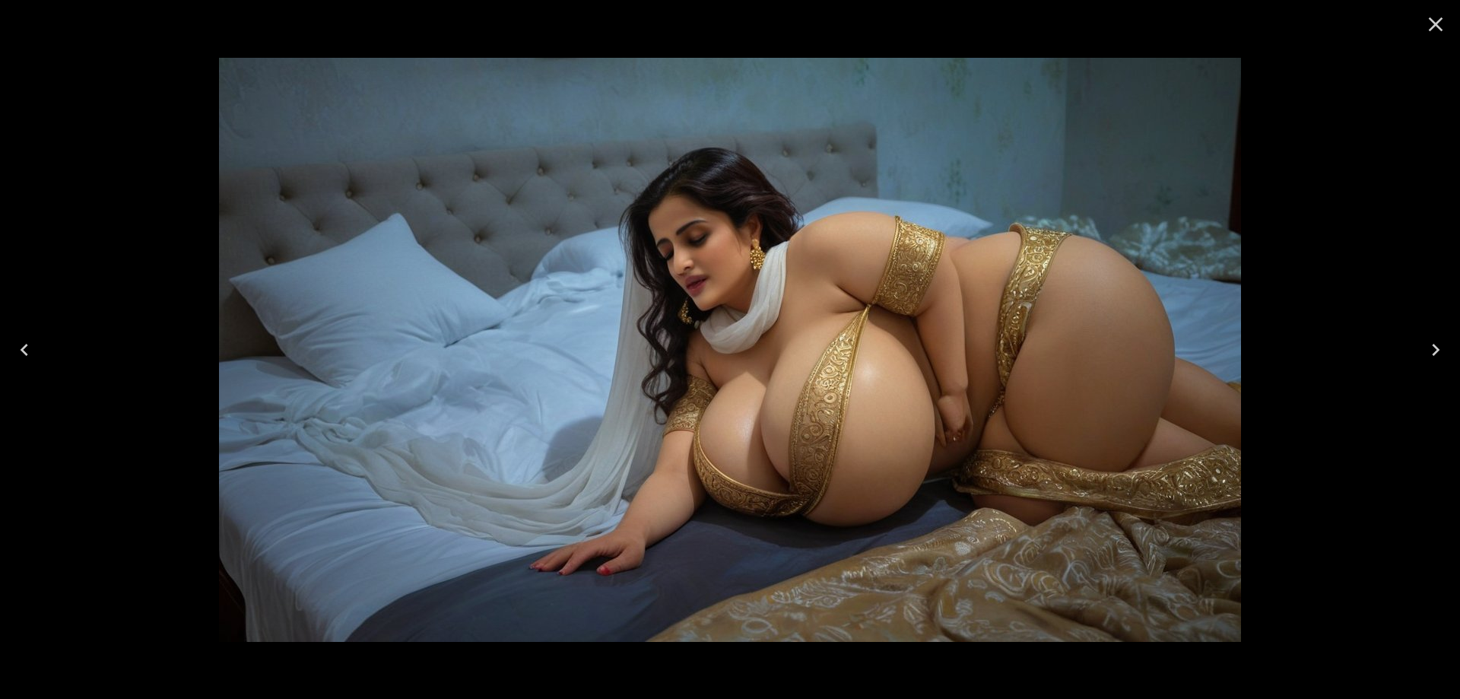
click at [1423, 352] on button "Next" at bounding box center [1436, 349] width 49 height 61
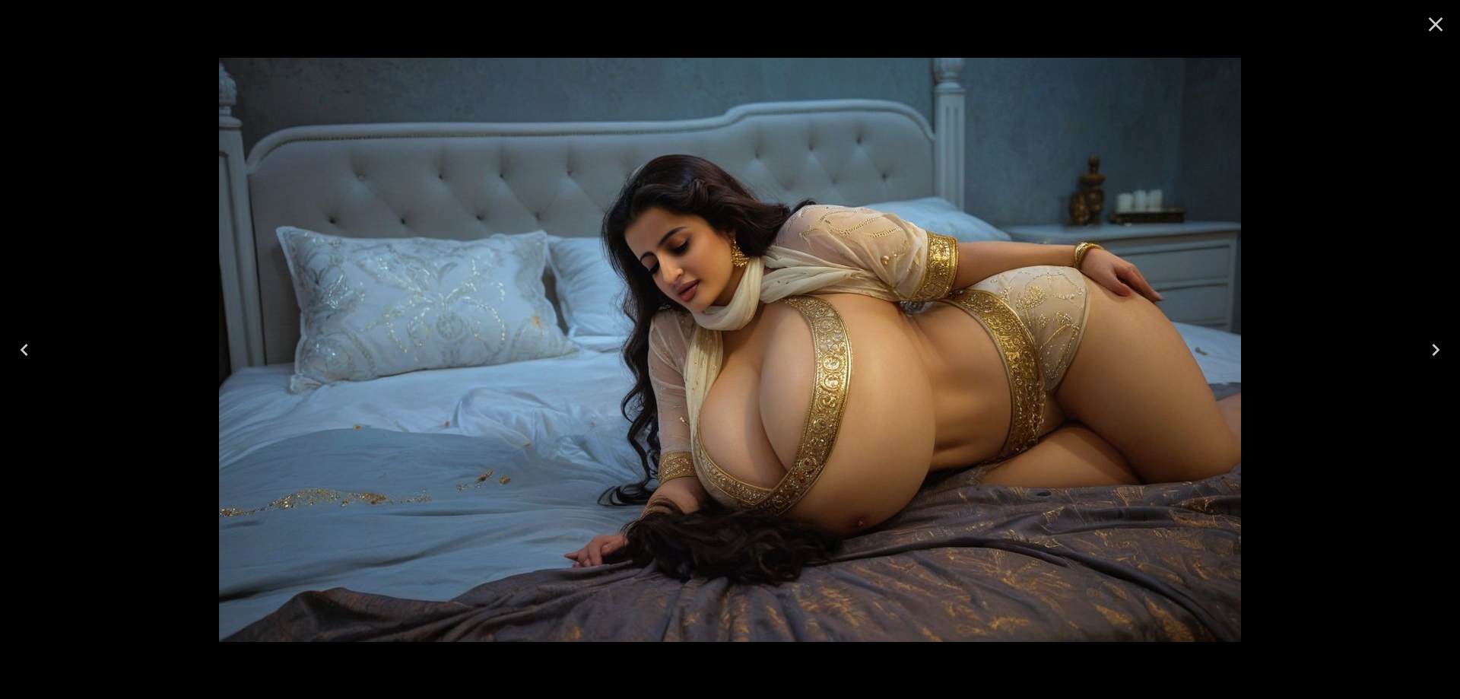
click at [1423, 352] on button "Next" at bounding box center [1436, 349] width 49 height 61
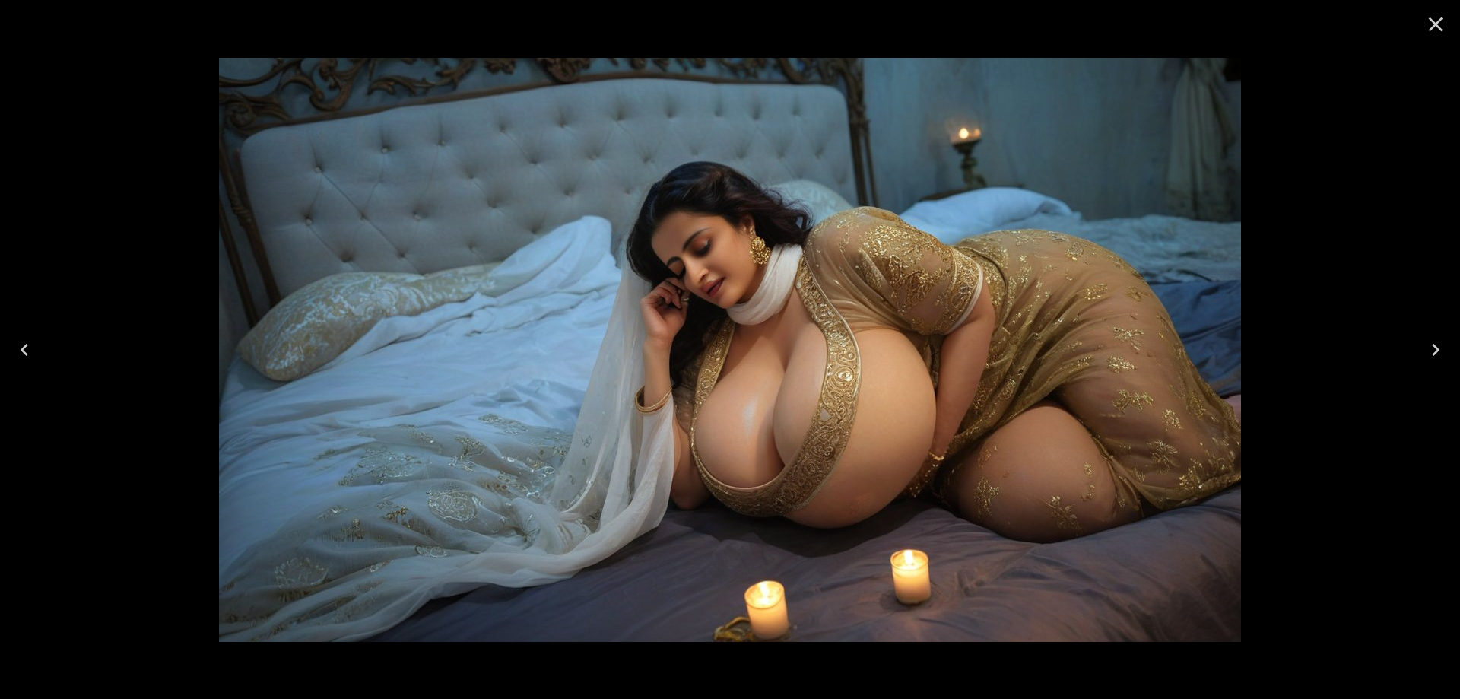
click at [1423, 352] on button "Next" at bounding box center [1436, 349] width 49 height 61
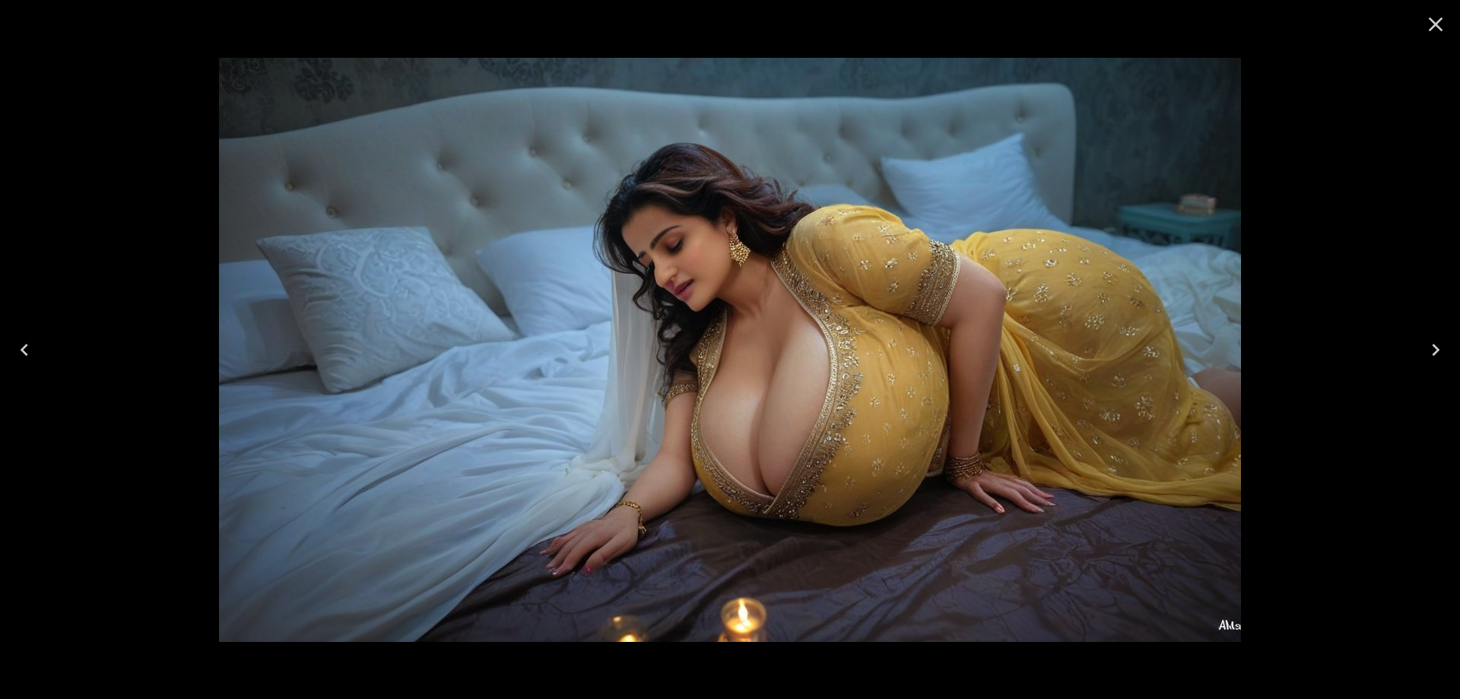
click at [1423, 352] on button "Next" at bounding box center [1436, 349] width 49 height 61
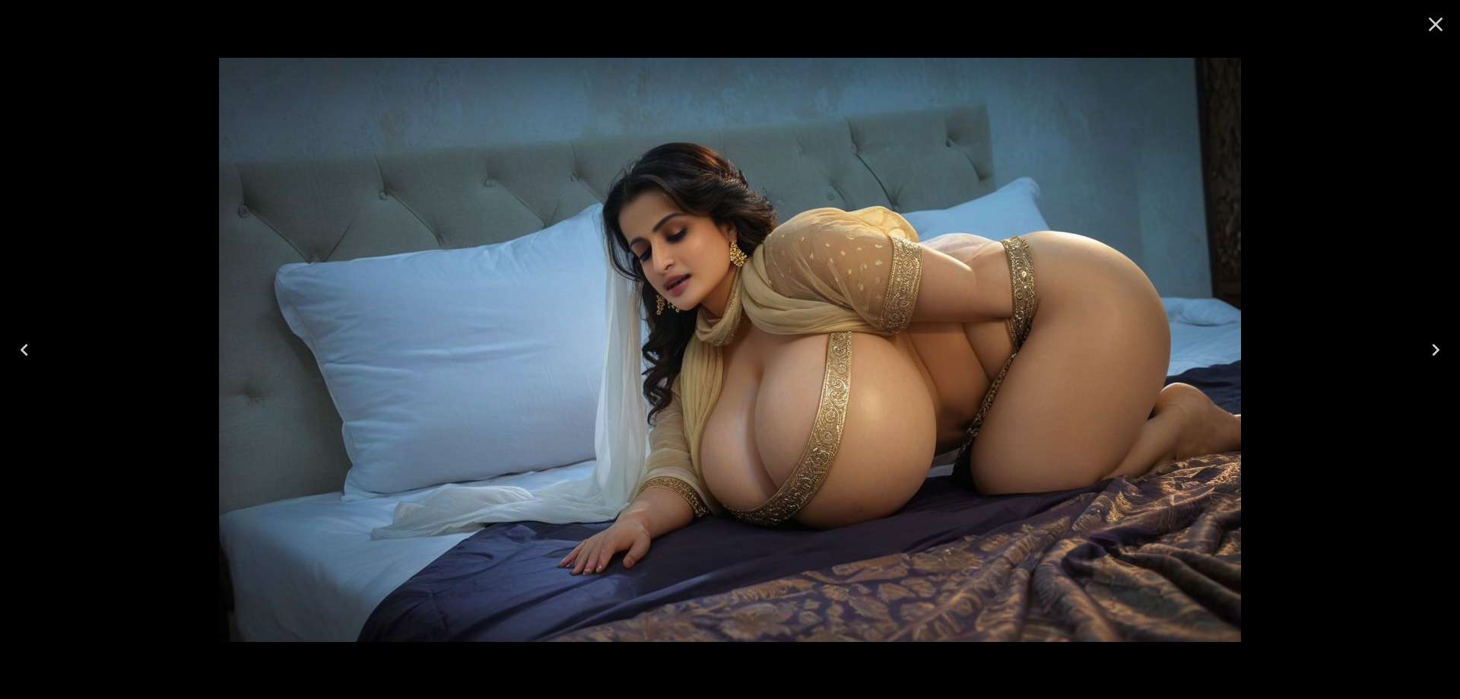
click at [1423, 352] on button "Next" at bounding box center [1436, 349] width 49 height 61
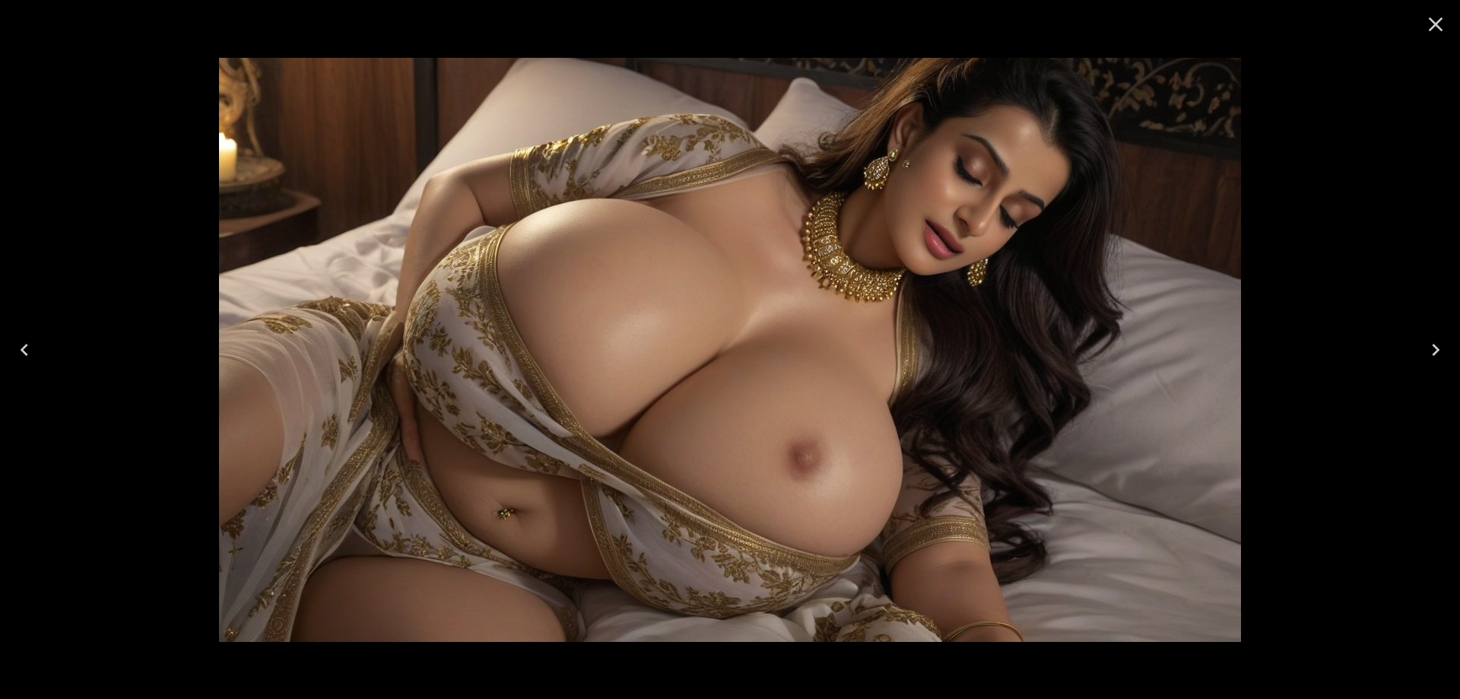
click at [1423, 352] on button "Next" at bounding box center [1436, 349] width 49 height 61
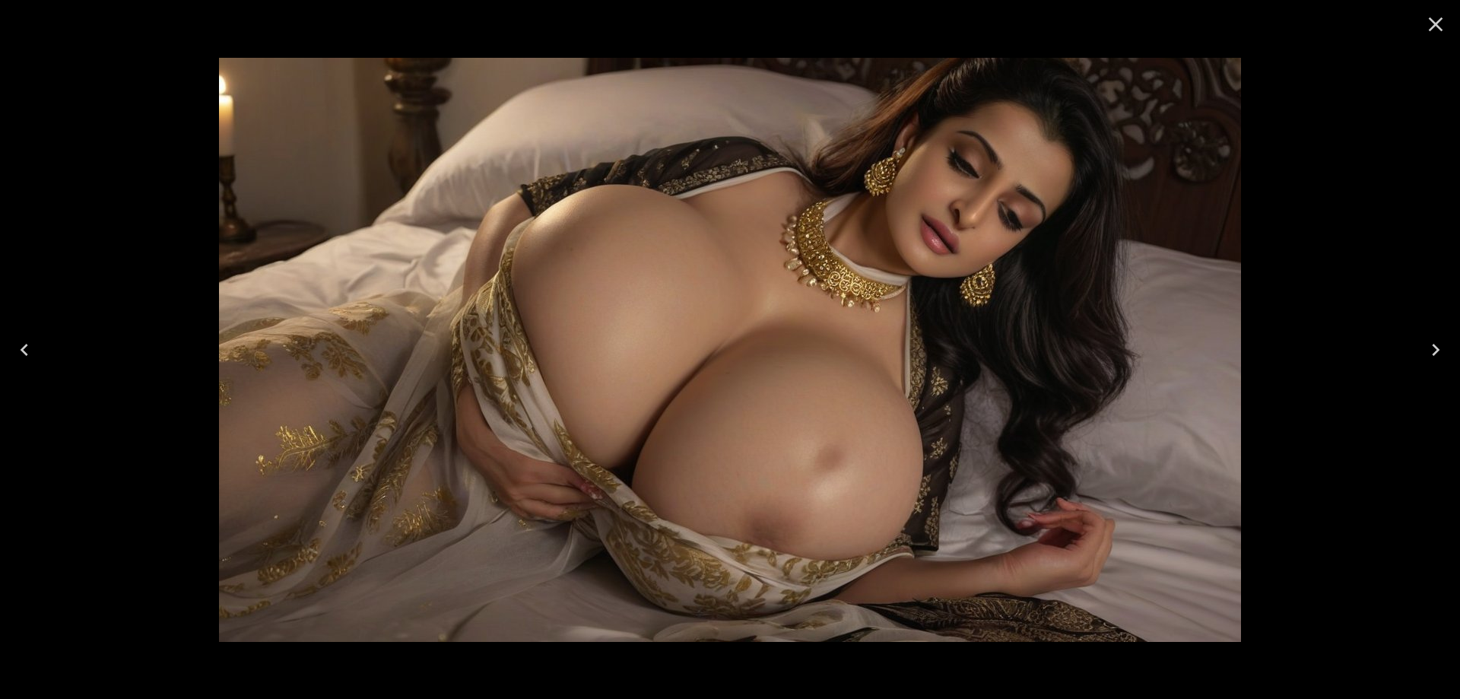
click at [1423, 352] on button "Next" at bounding box center [1436, 349] width 49 height 61
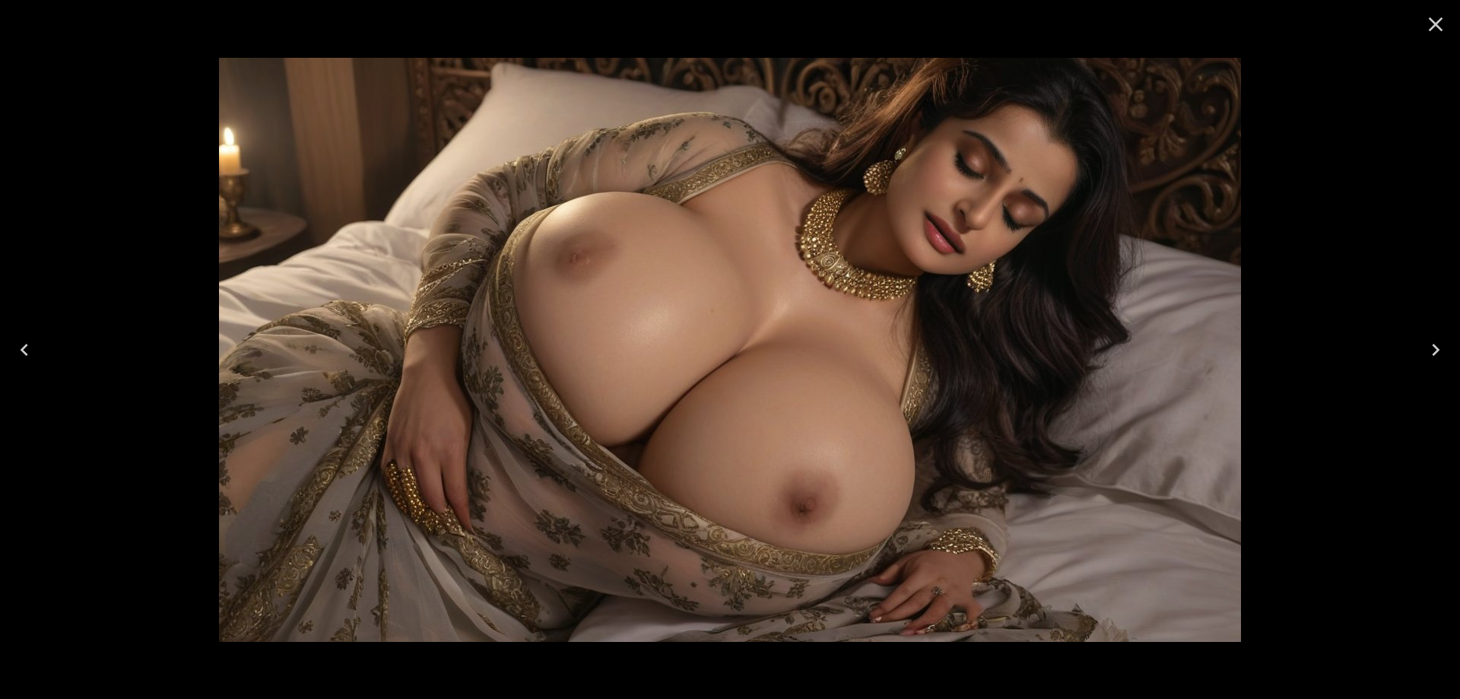
click at [1423, 352] on button "Next" at bounding box center [1436, 349] width 49 height 61
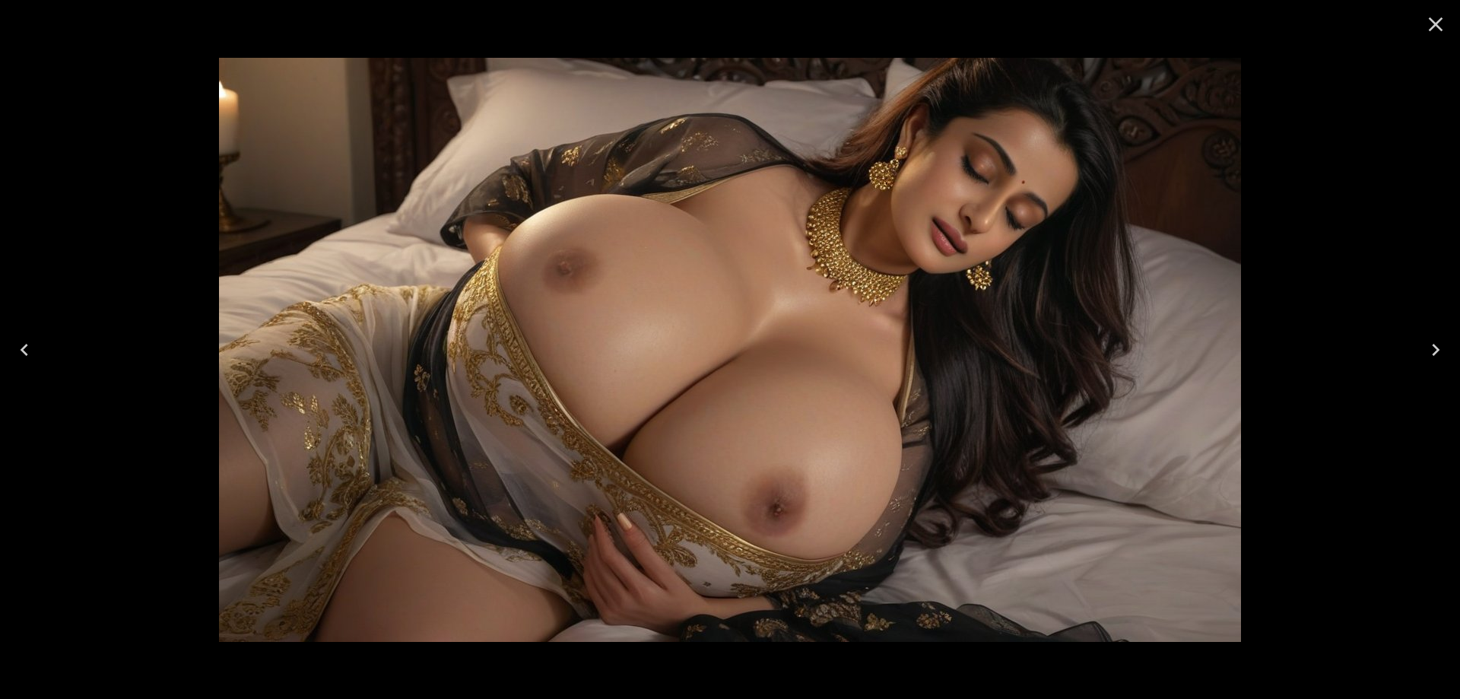
click at [1423, 352] on button "Next" at bounding box center [1436, 349] width 49 height 61
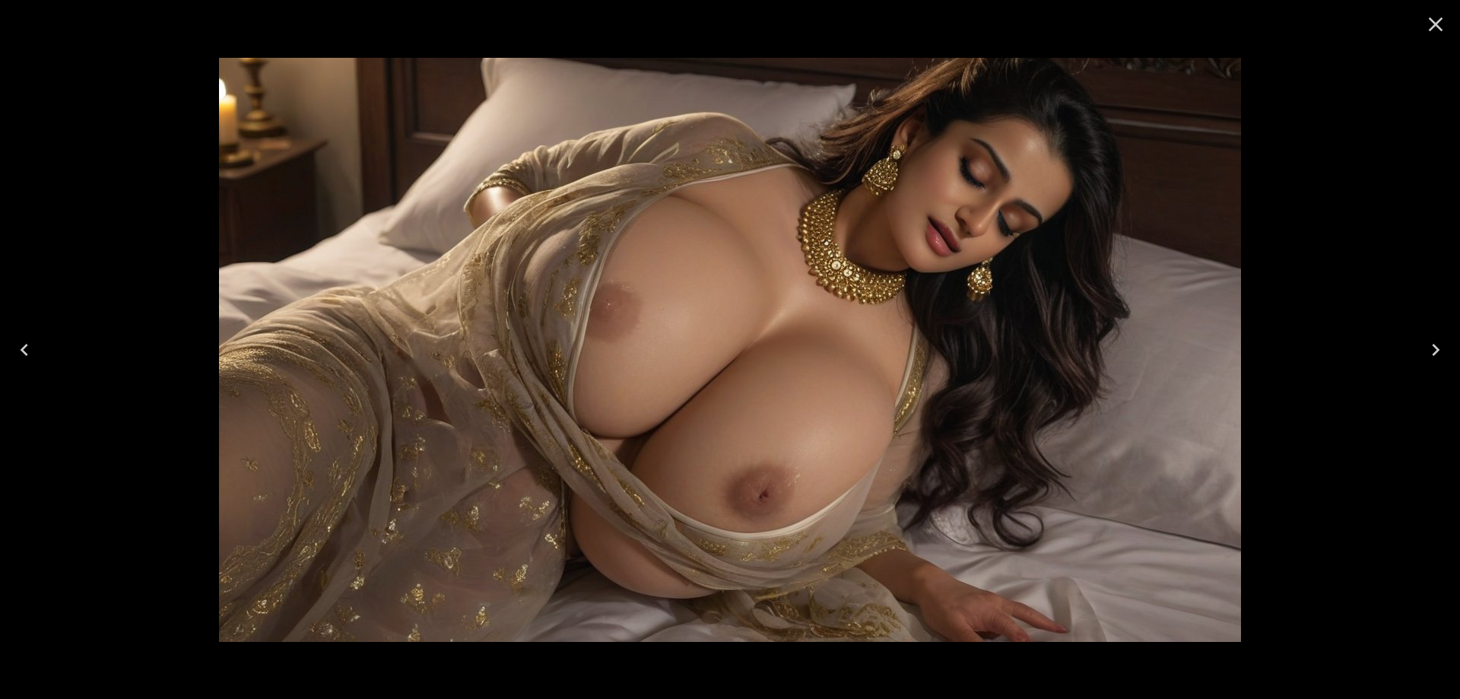
click at [1423, 352] on button "Next" at bounding box center [1436, 349] width 49 height 61
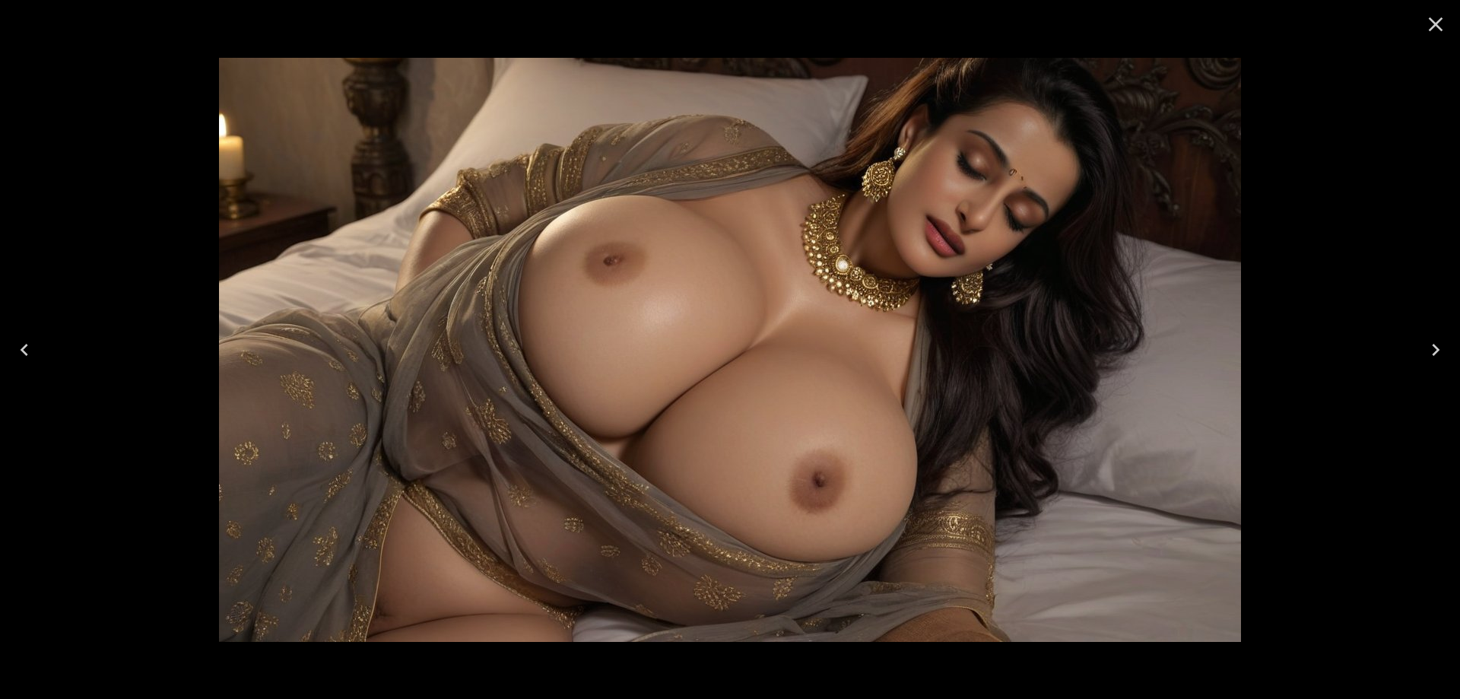
click at [1423, 352] on button "Next" at bounding box center [1436, 349] width 49 height 61
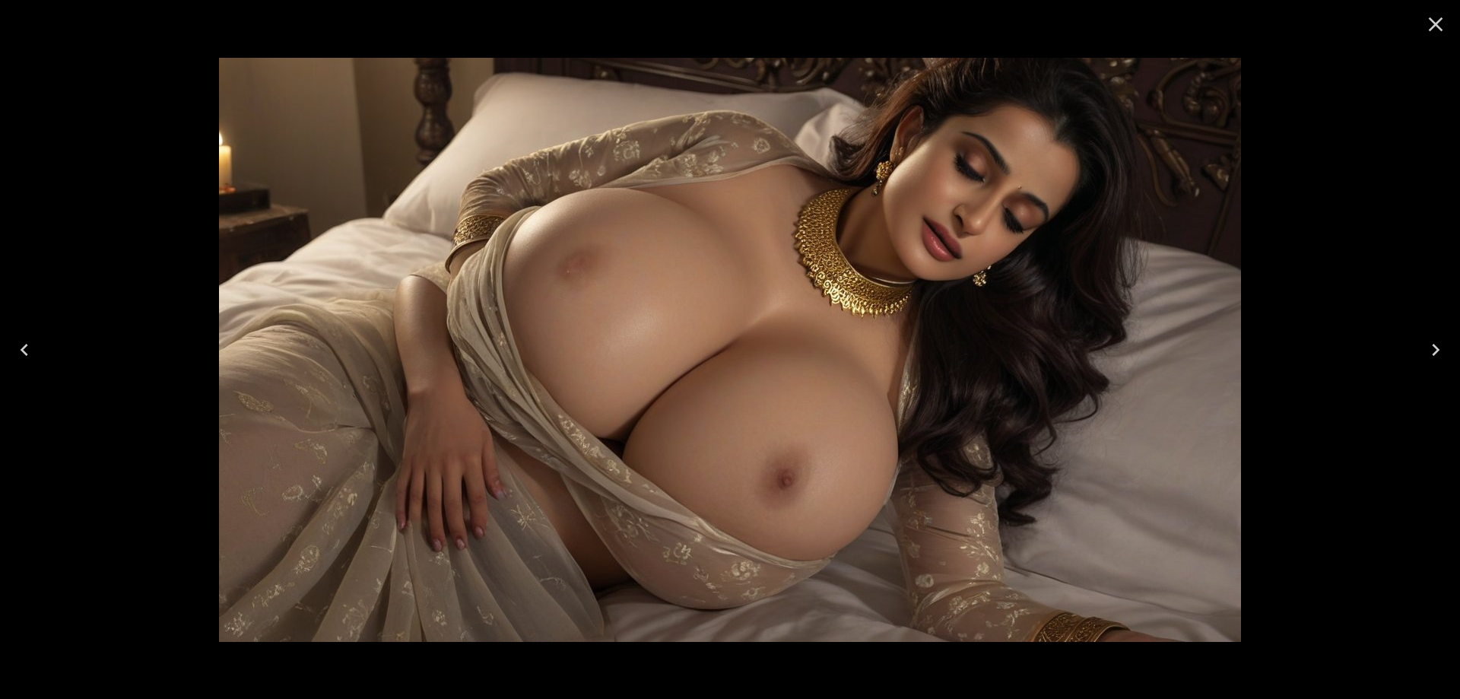
click at [1423, 352] on button "Next" at bounding box center [1436, 349] width 49 height 61
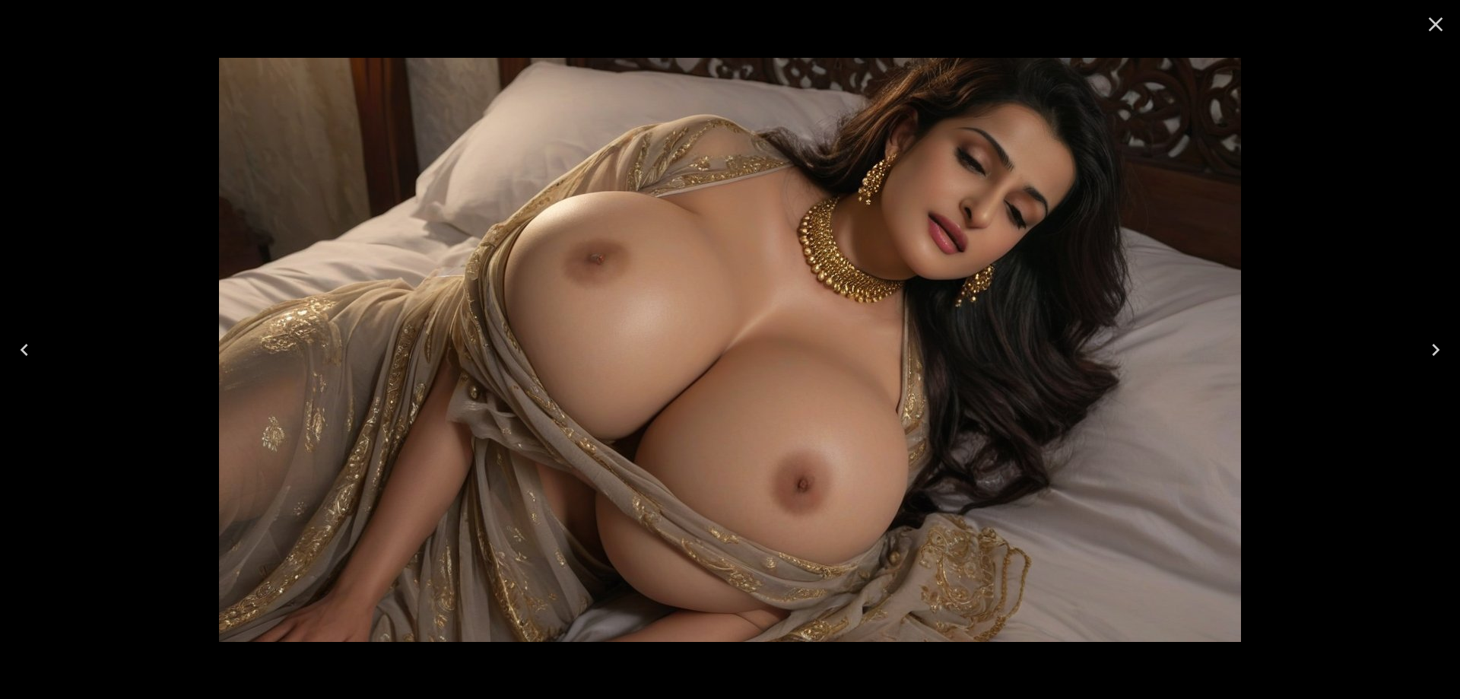
click at [1423, 352] on button "Next" at bounding box center [1436, 349] width 49 height 61
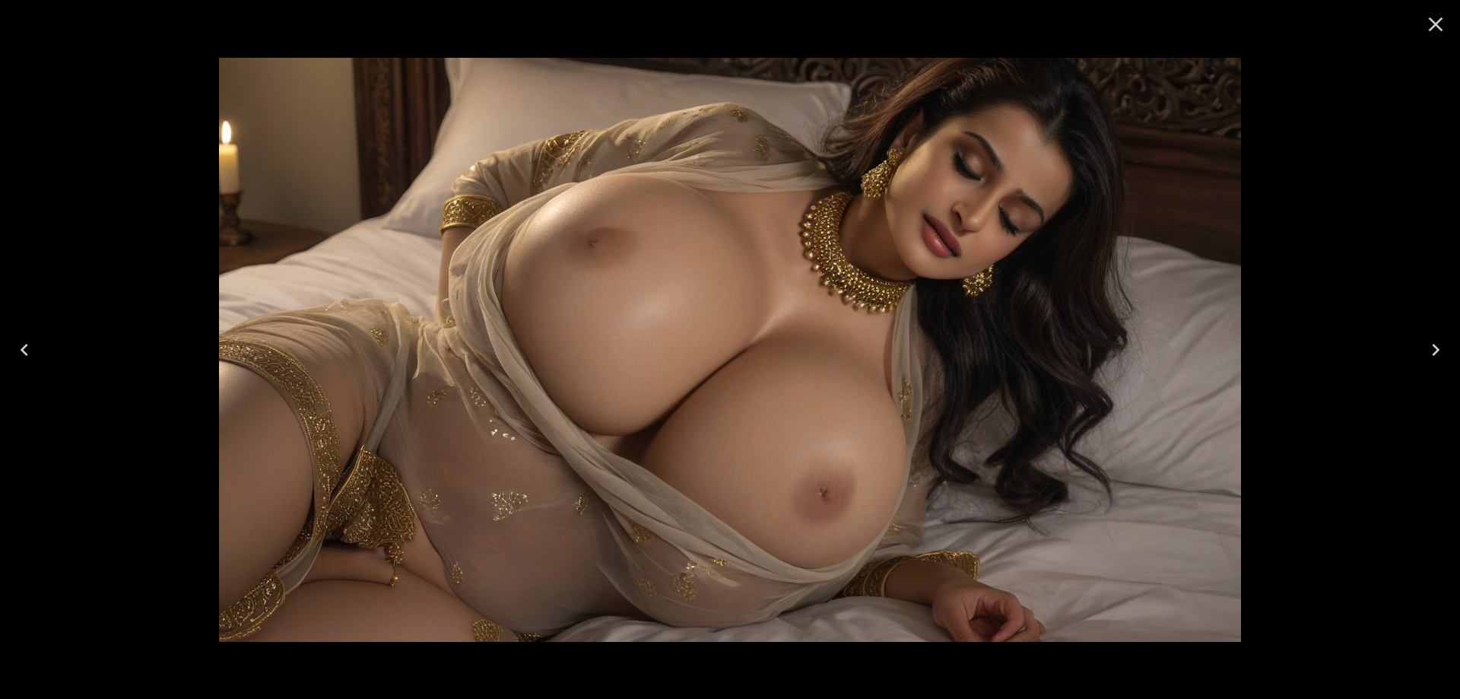
click at [1423, 352] on button "Next" at bounding box center [1436, 349] width 49 height 61
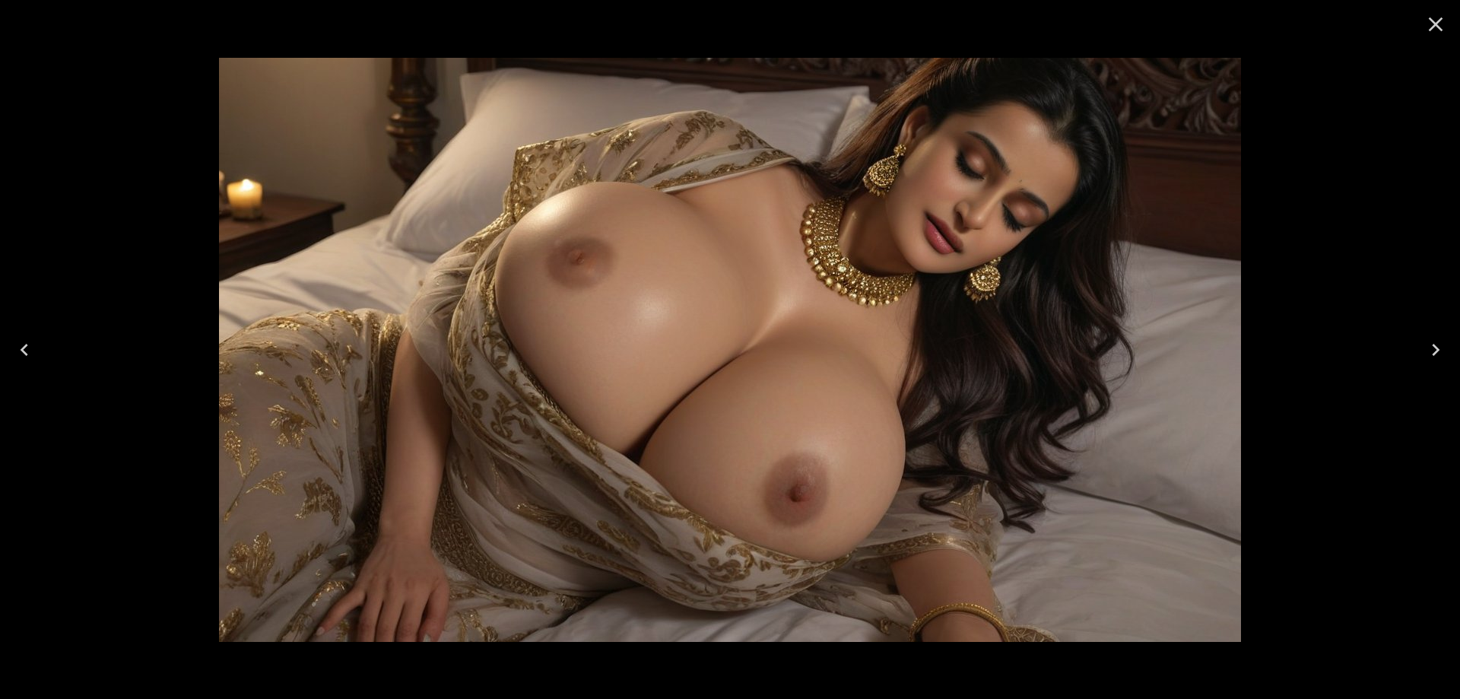
click at [1423, 352] on button "Next" at bounding box center [1436, 349] width 49 height 61
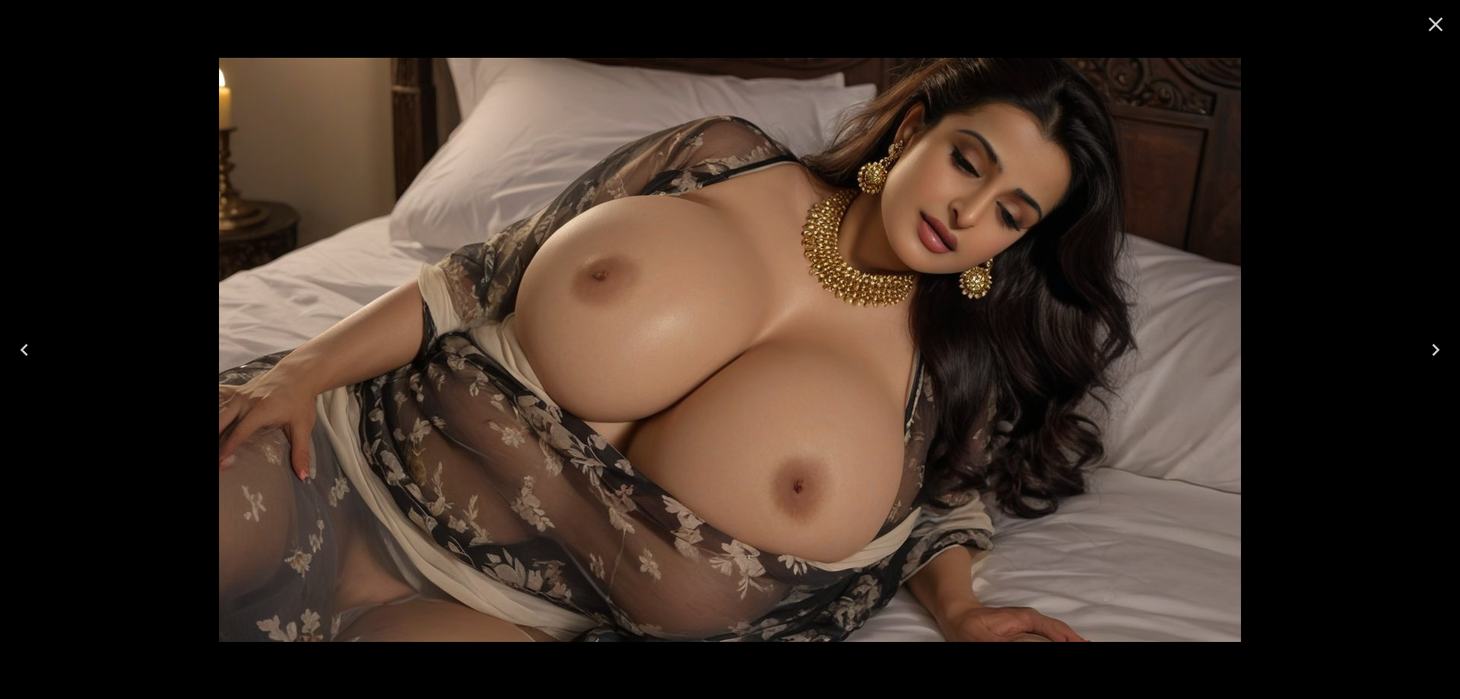
click at [1423, 352] on button "Next" at bounding box center [1436, 349] width 49 height 61
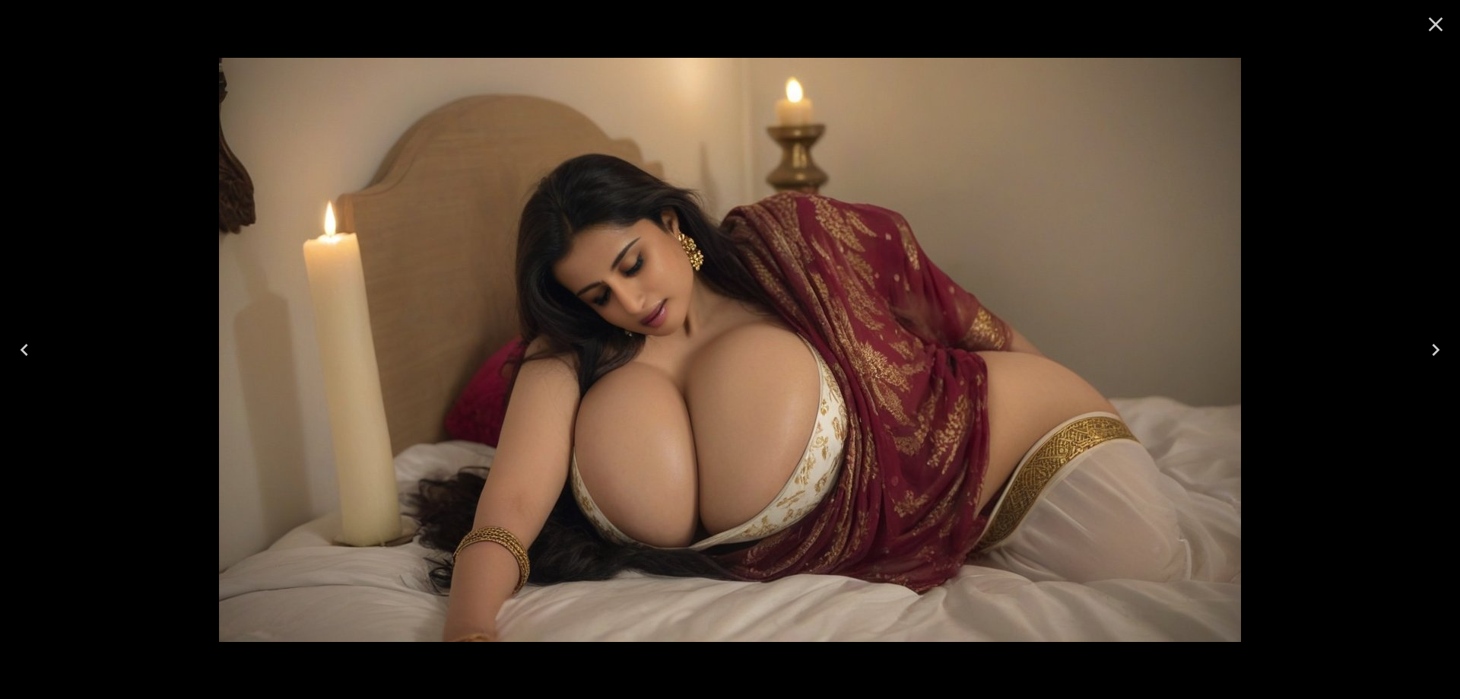
click at [1423, 352] on button "Next" at bounding box center [1436, 349] width 49 height 61
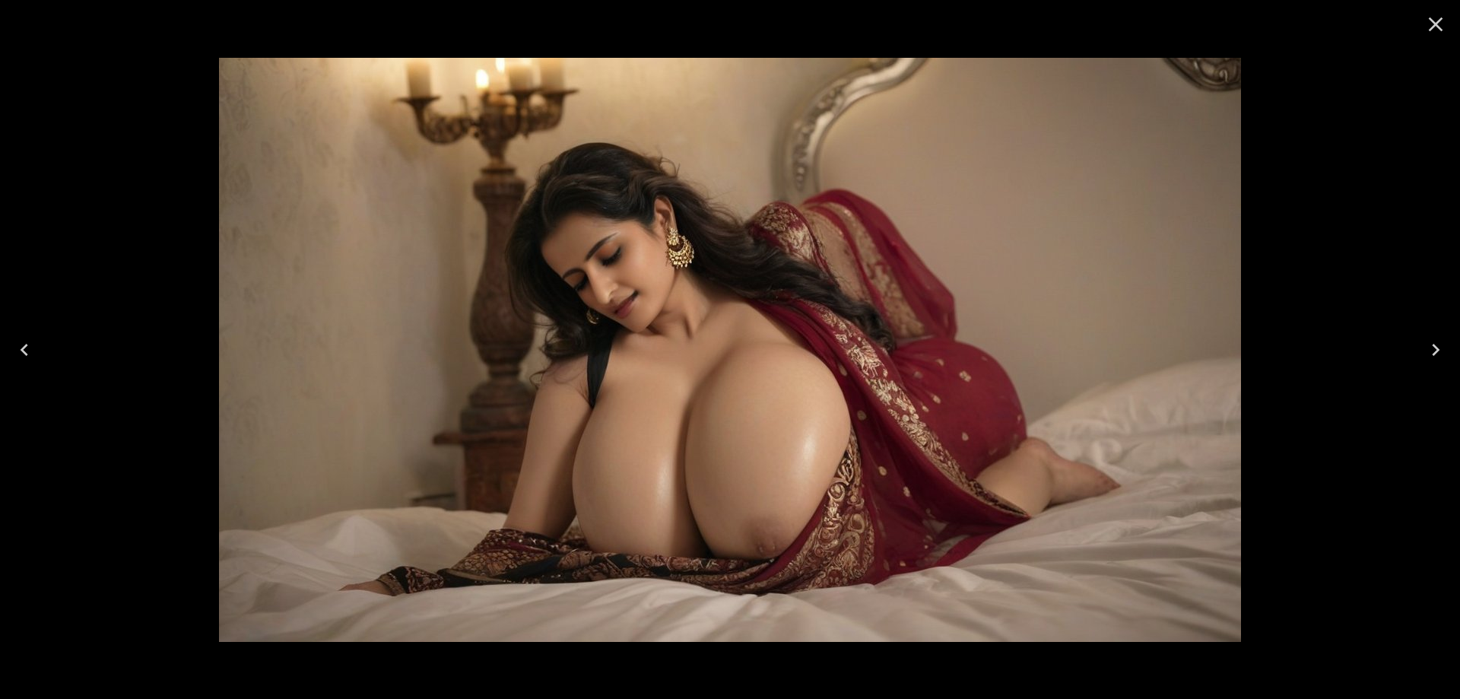
click at [1423, 352] on button "Next" at bounding box center [1436, 349] width 49 height 61
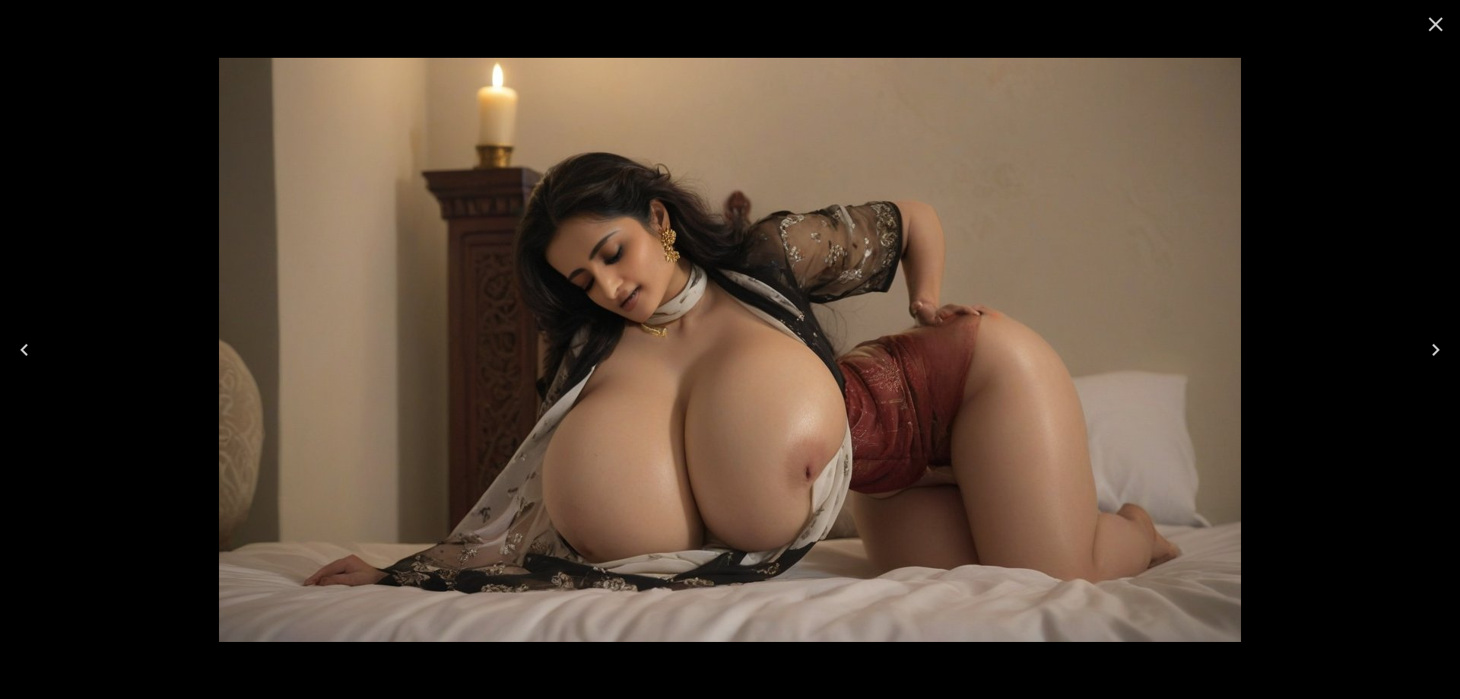
click at [1423, 352] on button "Next" at bounding box center [1436, 349] width 49 height 61
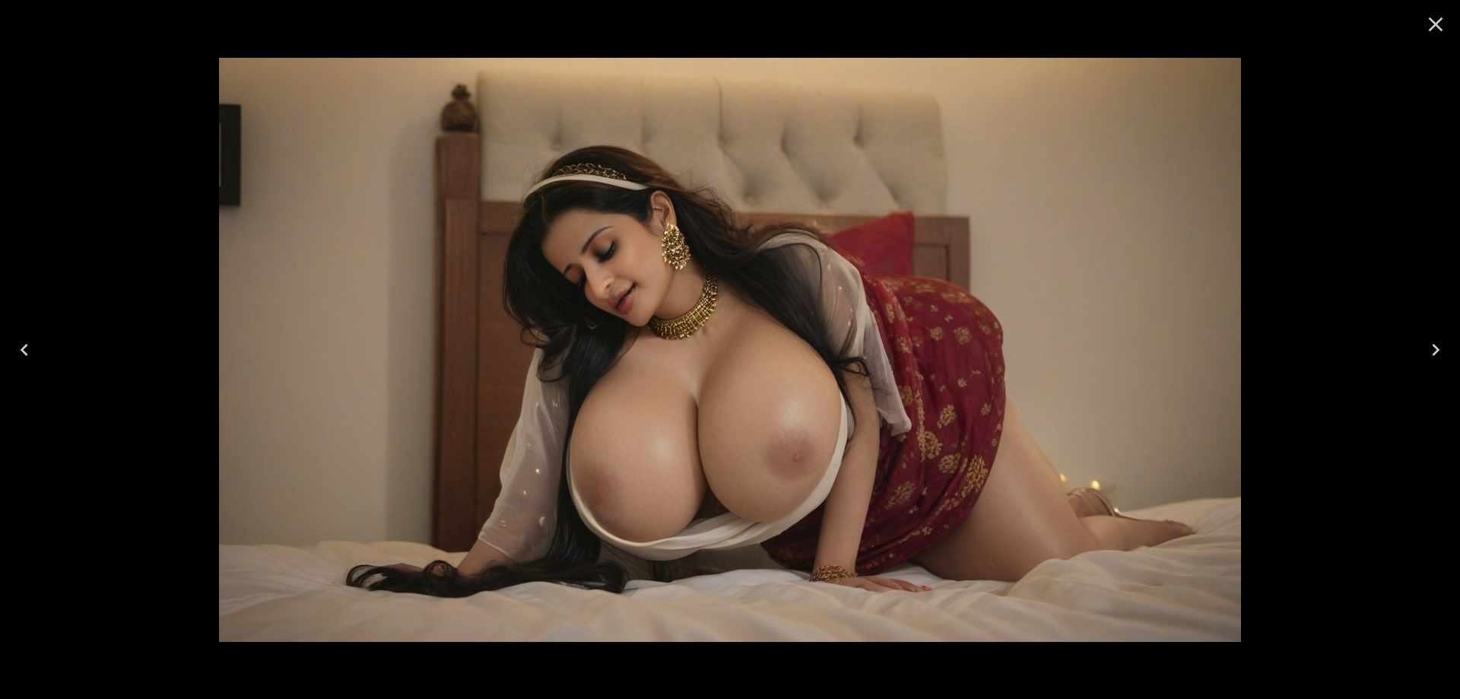
click at [1423, 352] on button "Next" at bounding box center [1436, 349] width 49 height 61
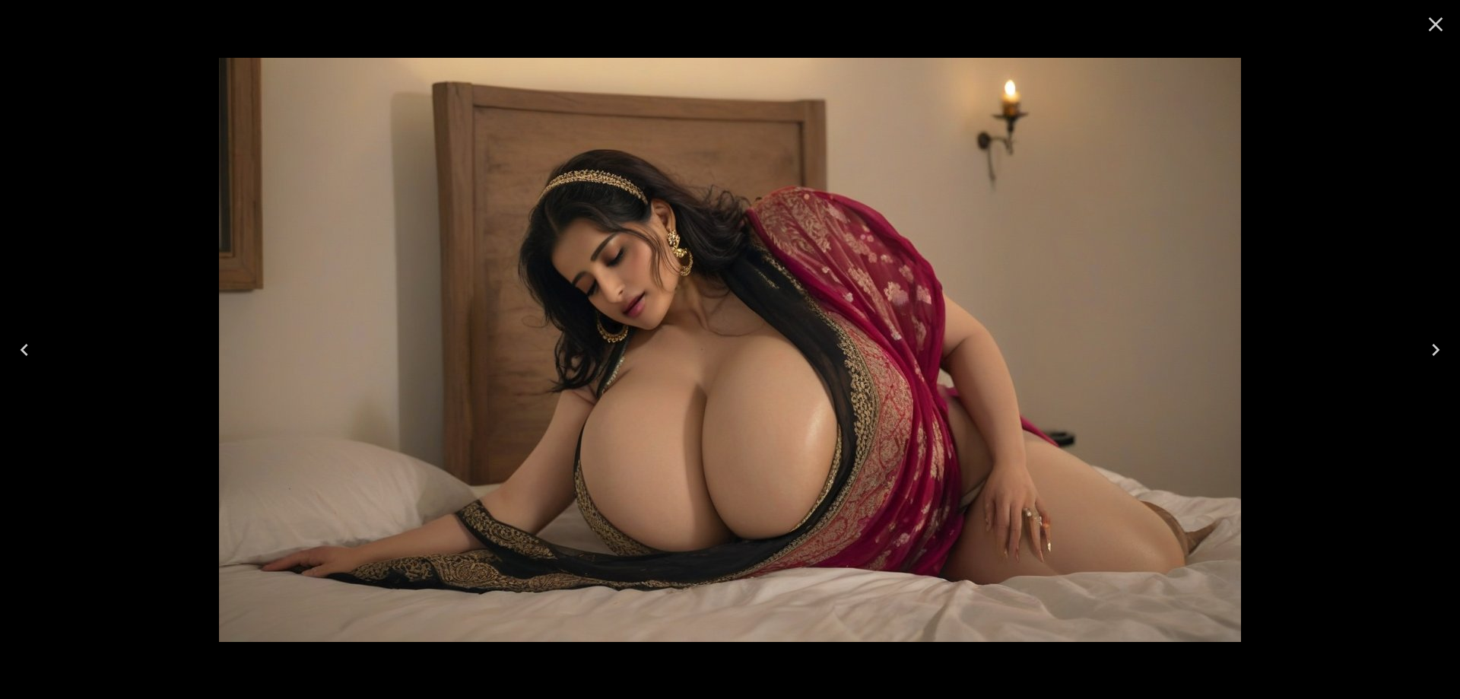
click at [1423, 352] on button "Next" at bounding box center [1436, 349] width 49 height 61
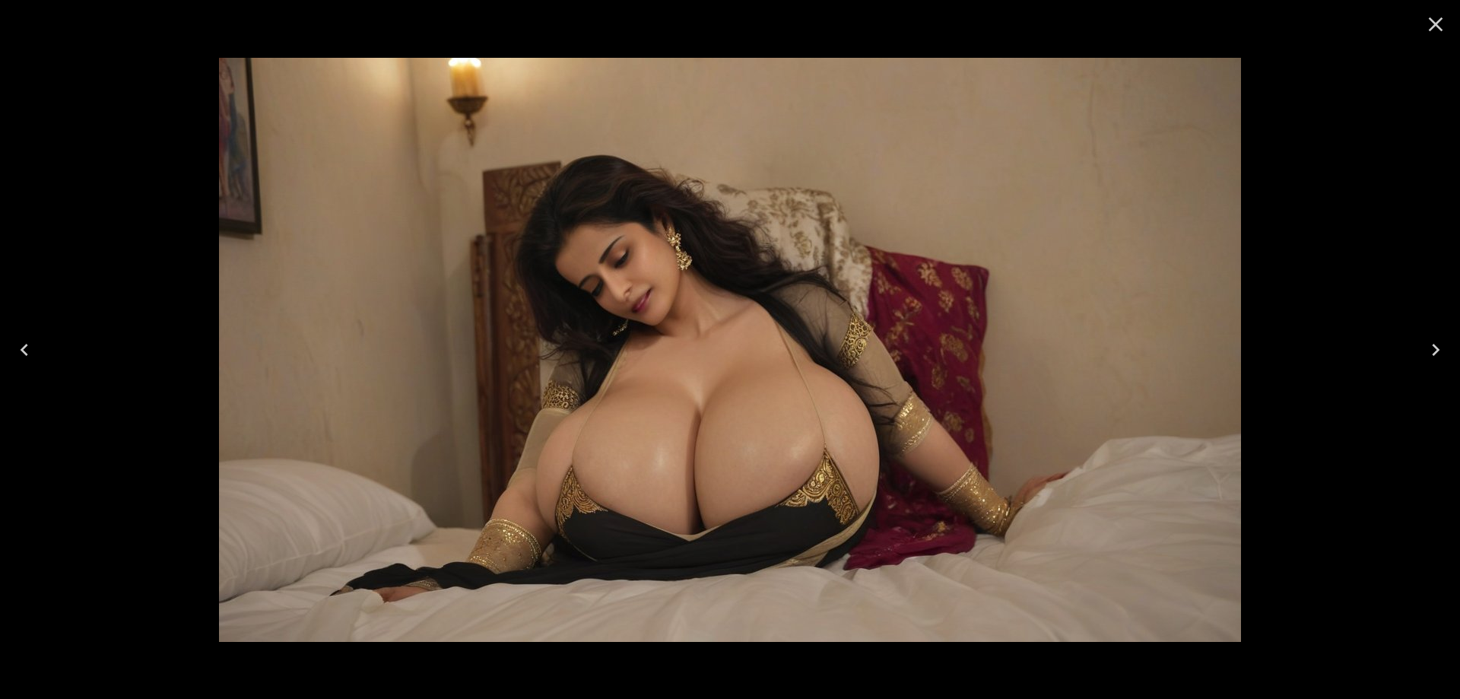
click at [1423, 352] on button "Next" at bounding box center [1436, 349] width 49 height 61
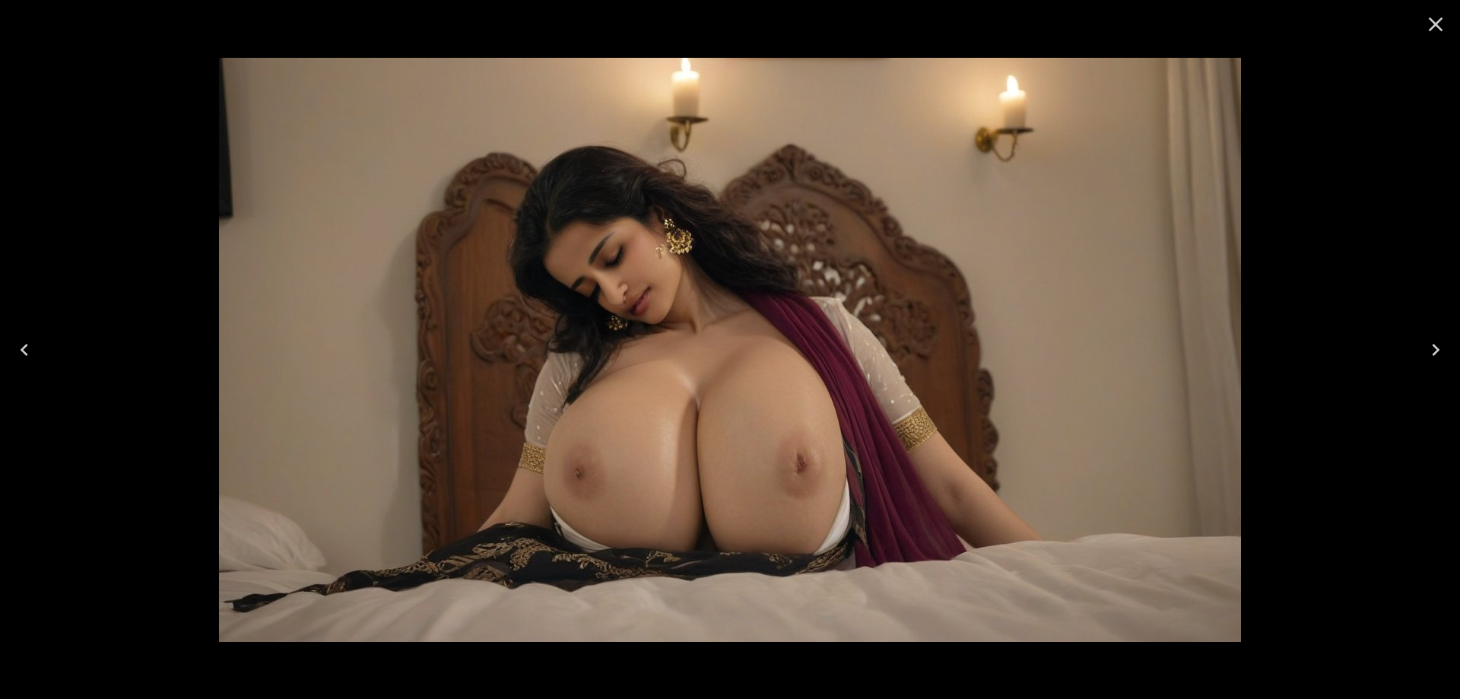
click at [1423, 352] on button "Next" at bounding box center [1436, 349] width 49 height 61
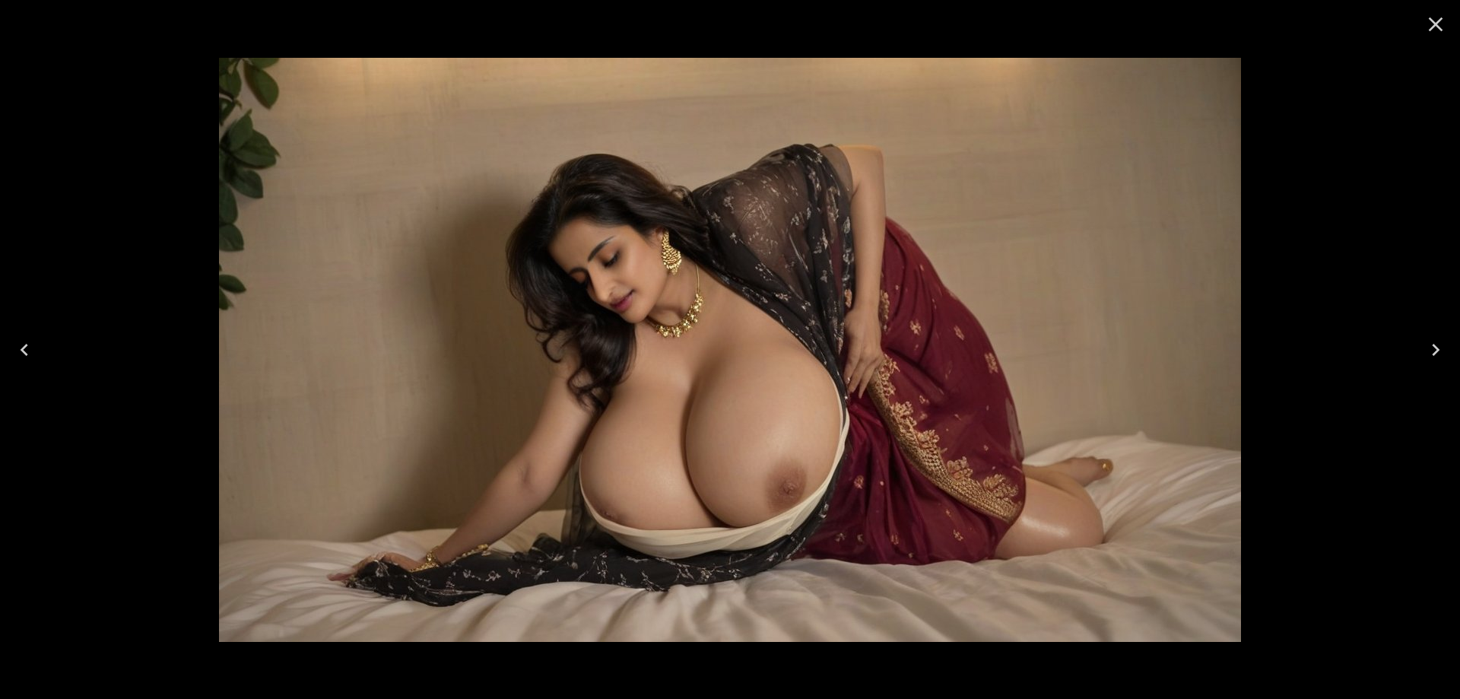
click at [1423, 352] on button "Next" at bounding box center [1436, 349] width 49 height 61
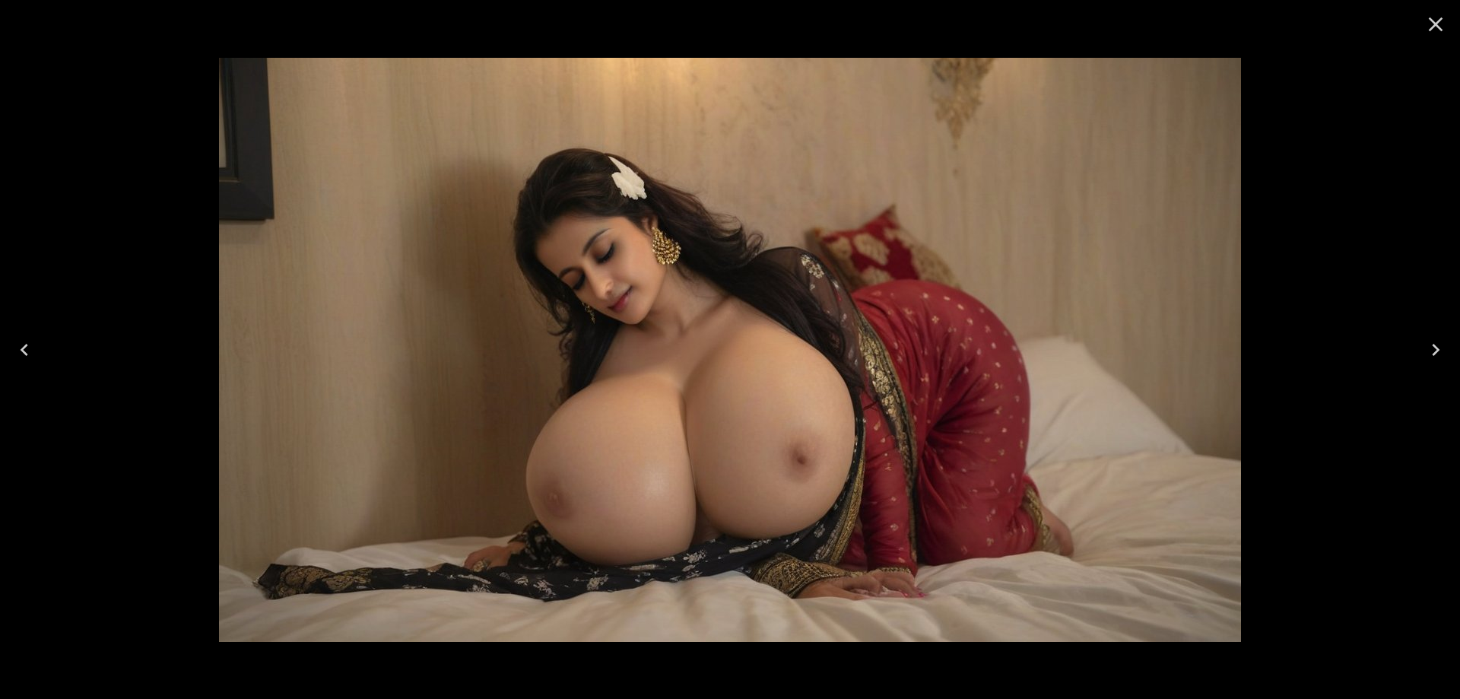
click at [1423, 352] on button "Next" at bounding box center [1436, 349] width 49 height 61
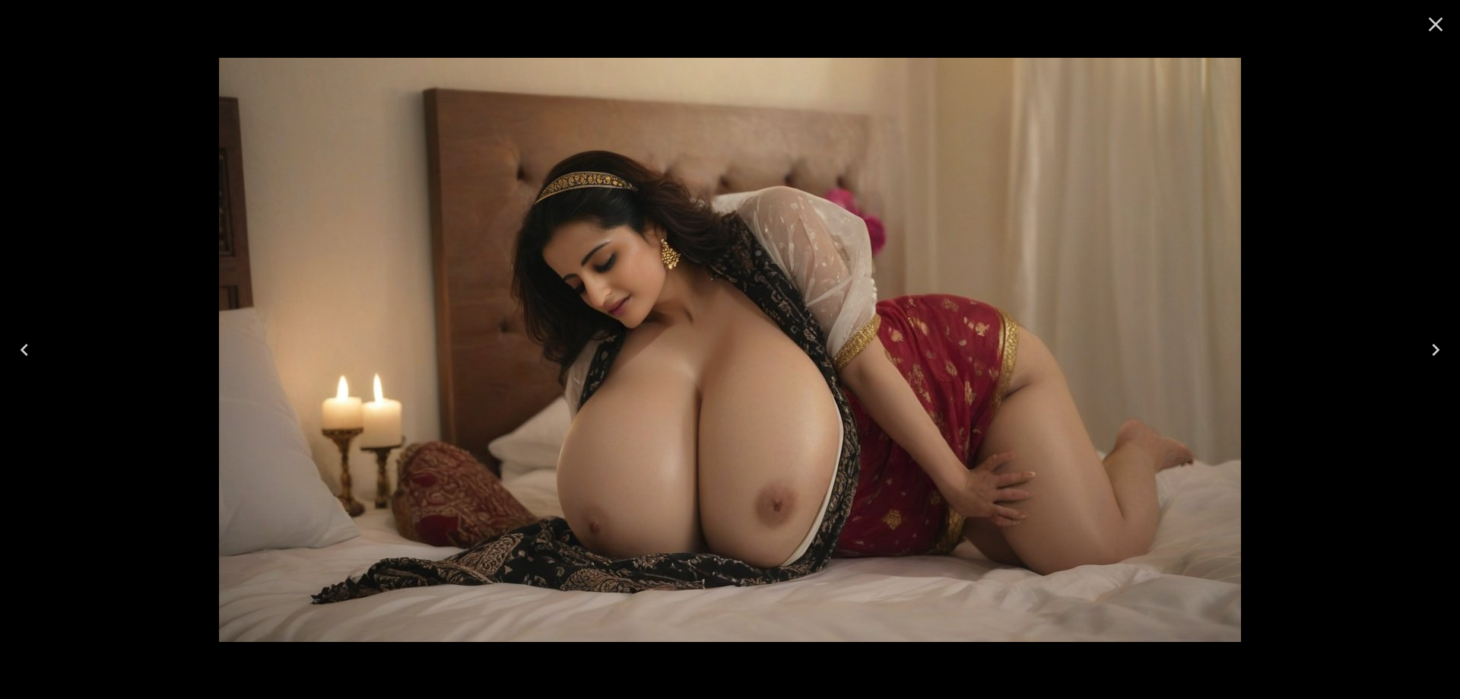
click at [1423, 352] on button "Next" at bounding box center [1436, 349] width 49 height 61
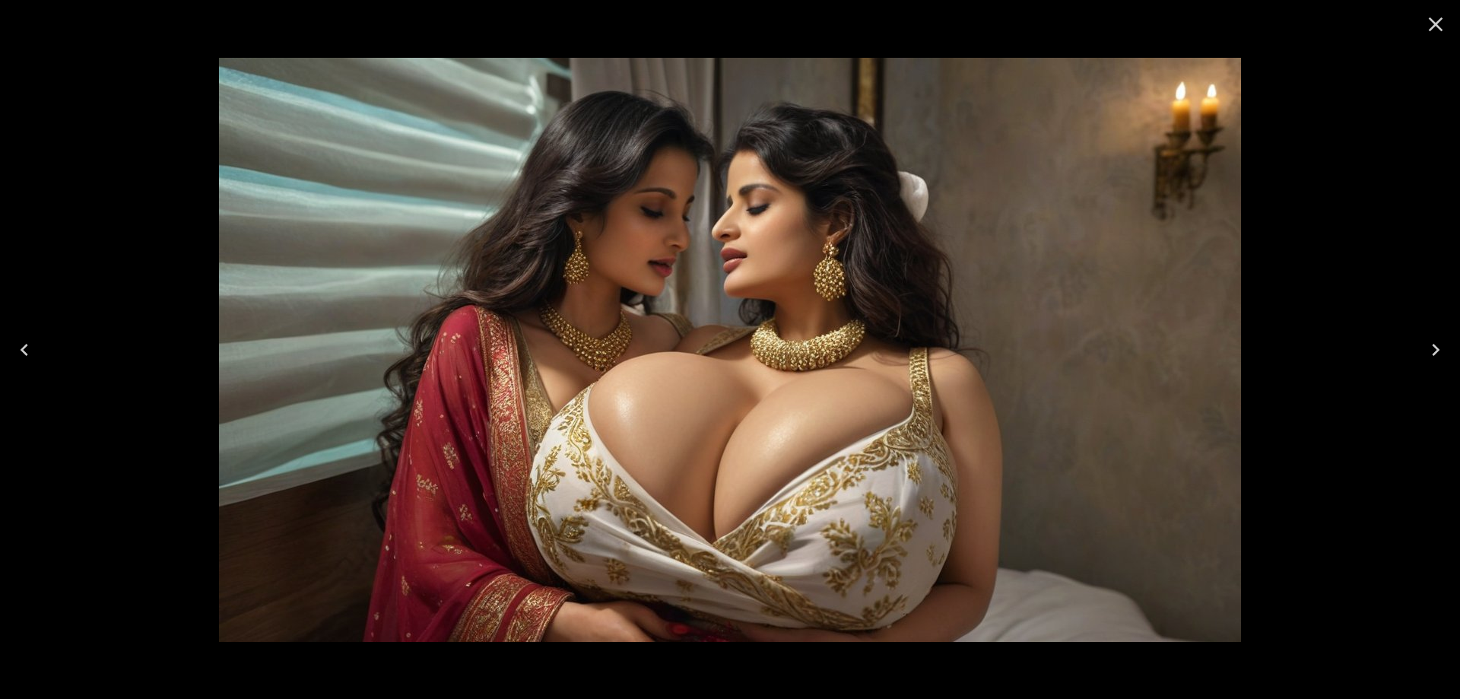
click at [1423, 352] on button "Next" at bounding box center [1436, 349] width 49 height 61
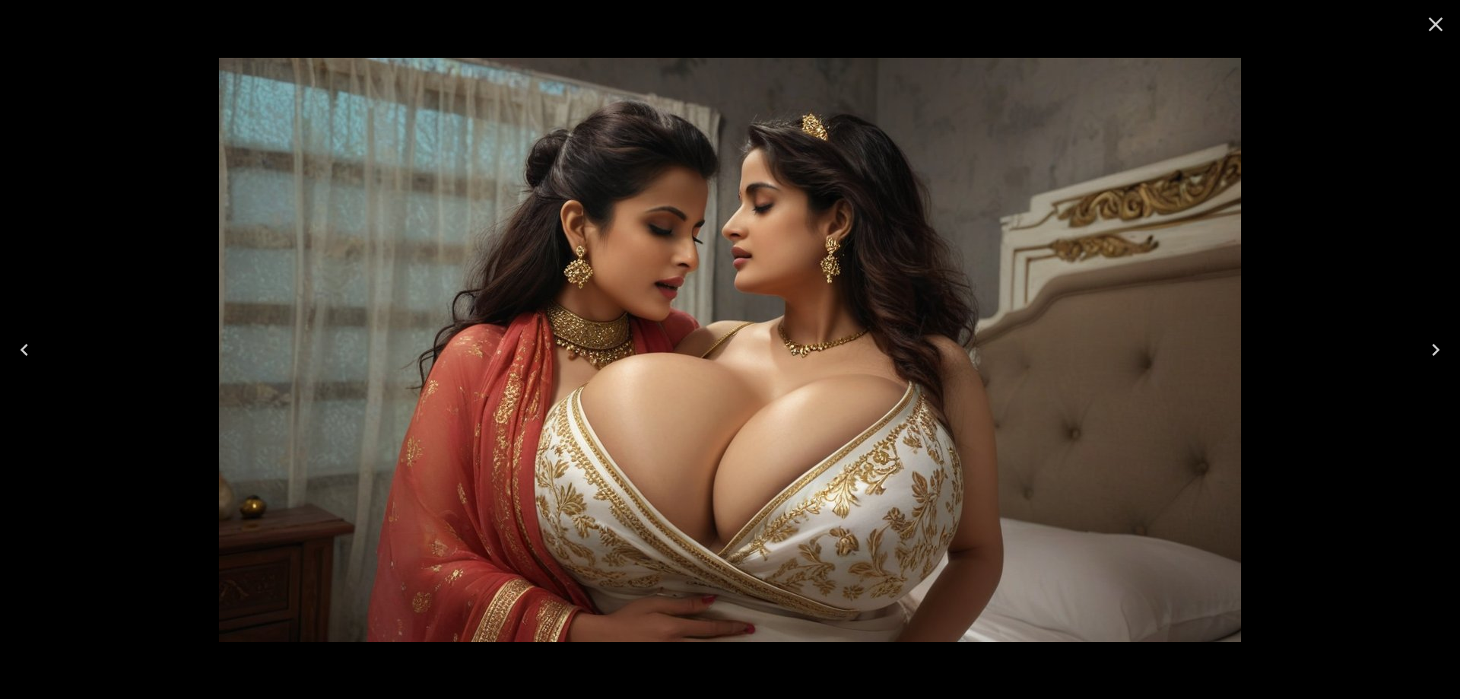
click at [1423, 352] on button "Next" at bounding box center [1436, 349] width 49 height 61
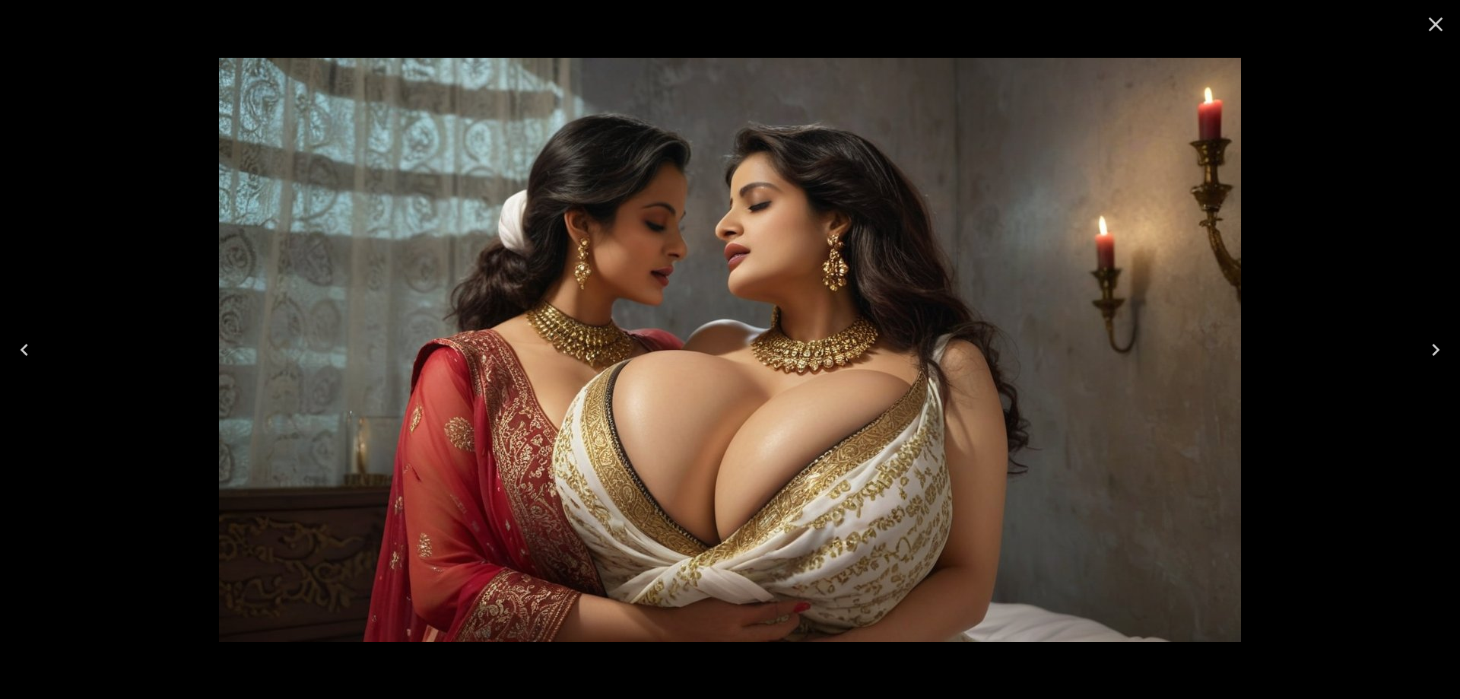
click at [1431, 34] on icon "Close" at bounding box center [1436, 24] width 24 height 24
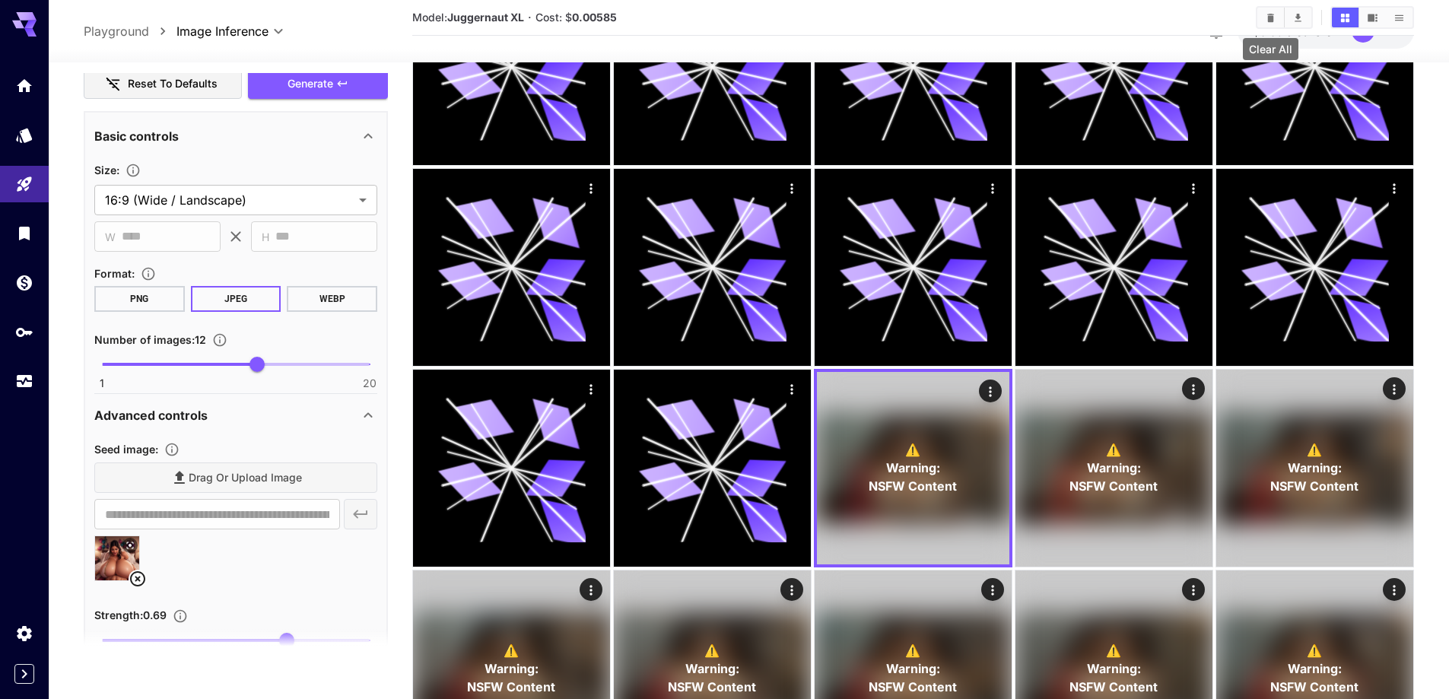
click at [1262, 21] on button "Clear All" at bounding box center [1270, 18] width 27 height 20
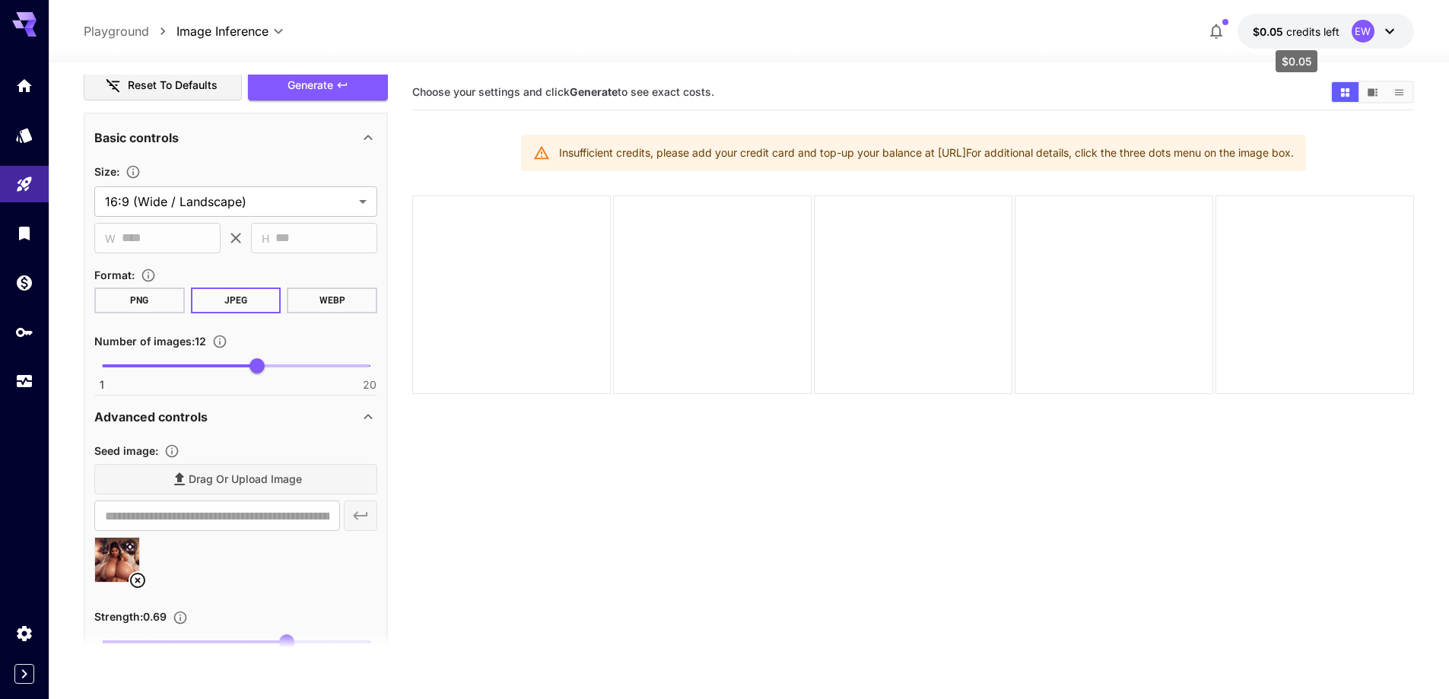
click at [1279, 38] on p "$0.05 credits left" at bounding box center [1296, 32] width 87 height 16
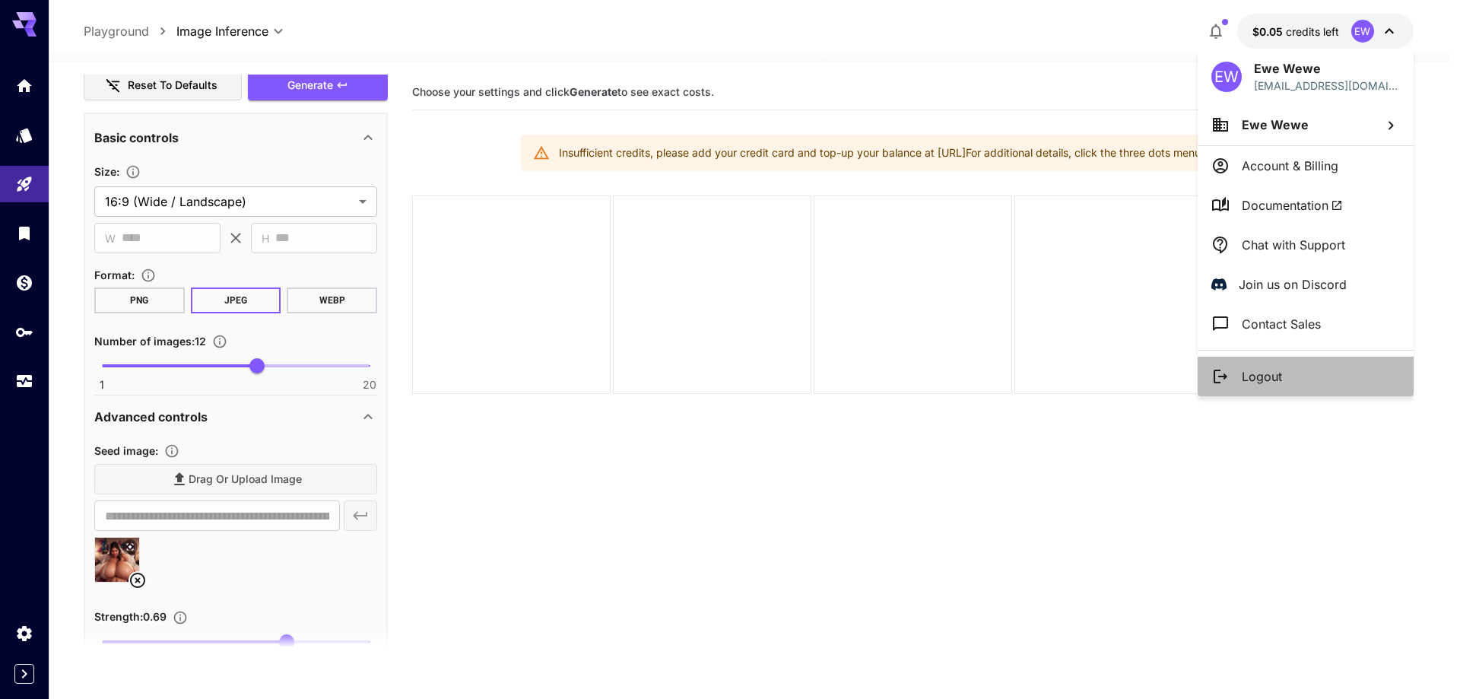
click at [1268, 383] on p "Logout" at bounding box center [1262, 376] width 40 height 18
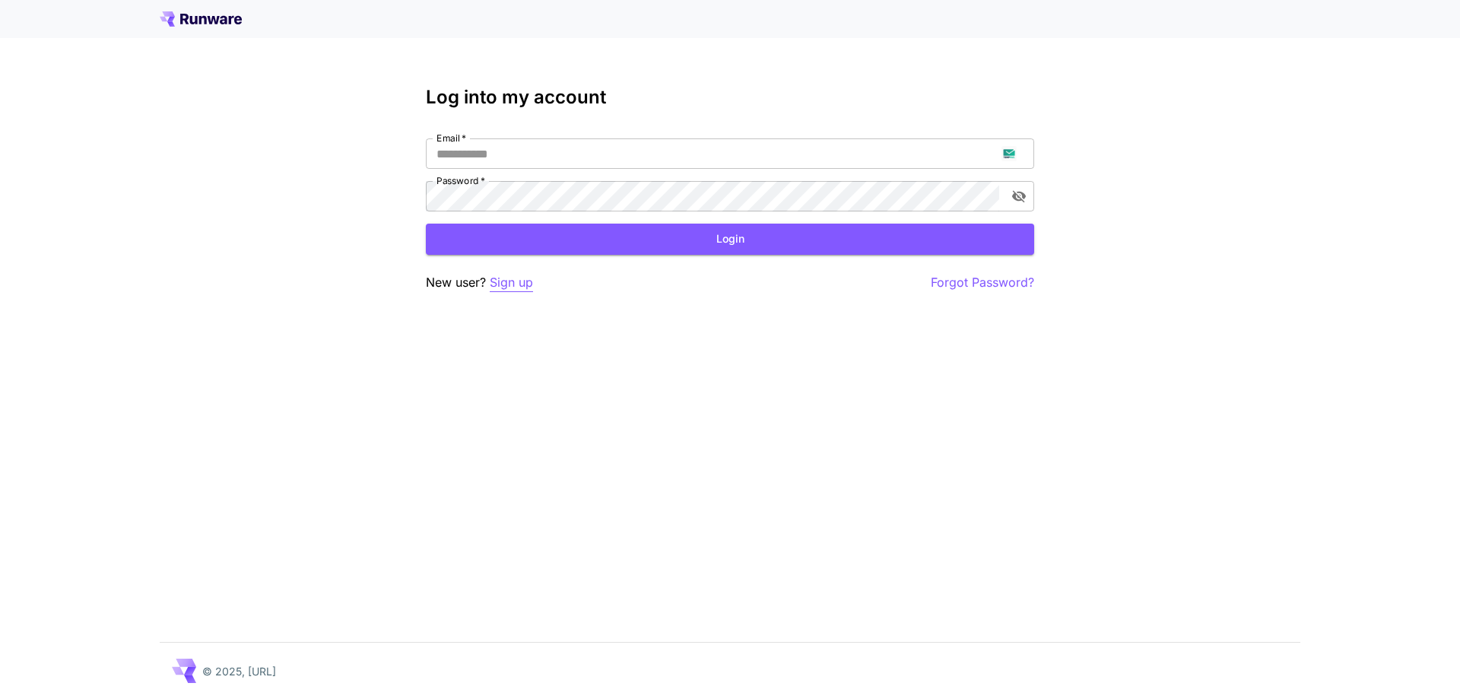
click at [508, 286] on p "Sign up" at bounding box center [511, 282] width 43 height 19
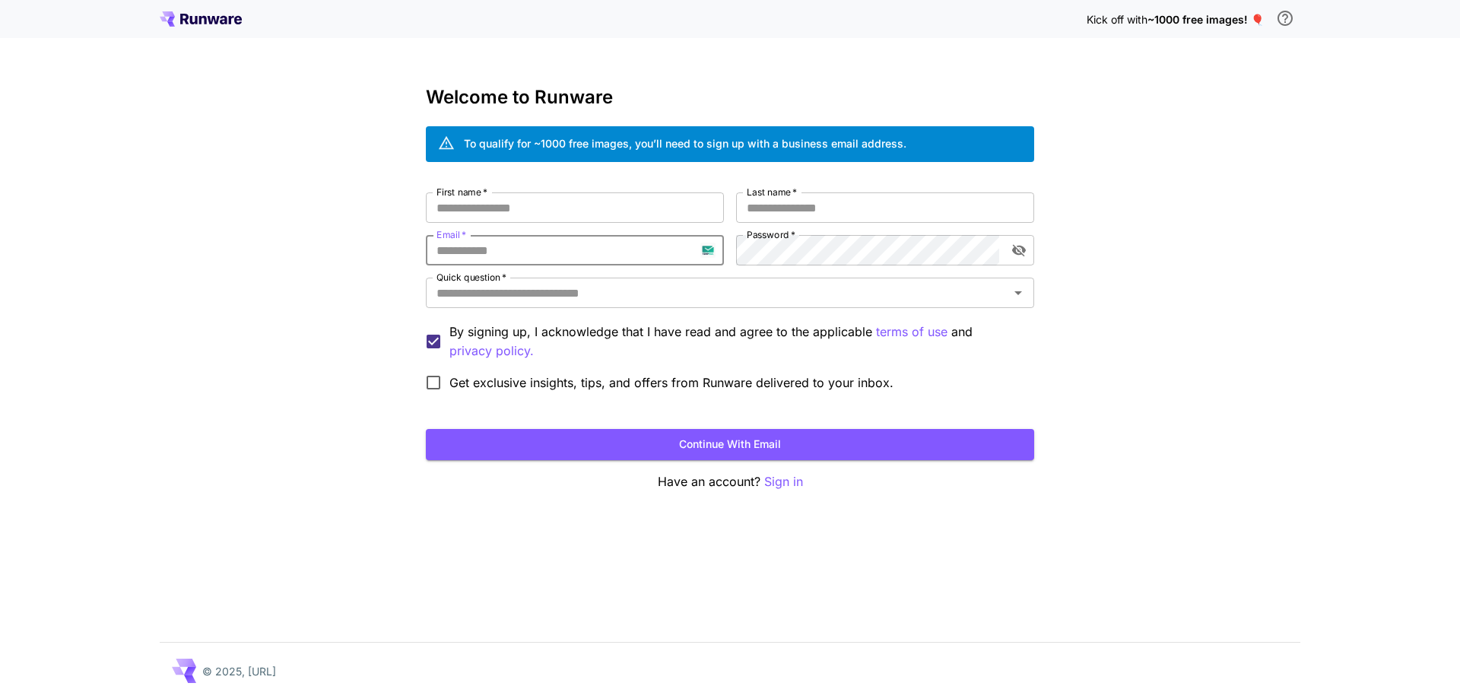
click at [528, 250] on input "Email   *" at bounding box center [575, 250] width 298 height 30
paste input "**********"
type input "**********"
click at [617, 206] on input "First name   *" at bounding box center [575, 207] width 298 height 30
type input "***"
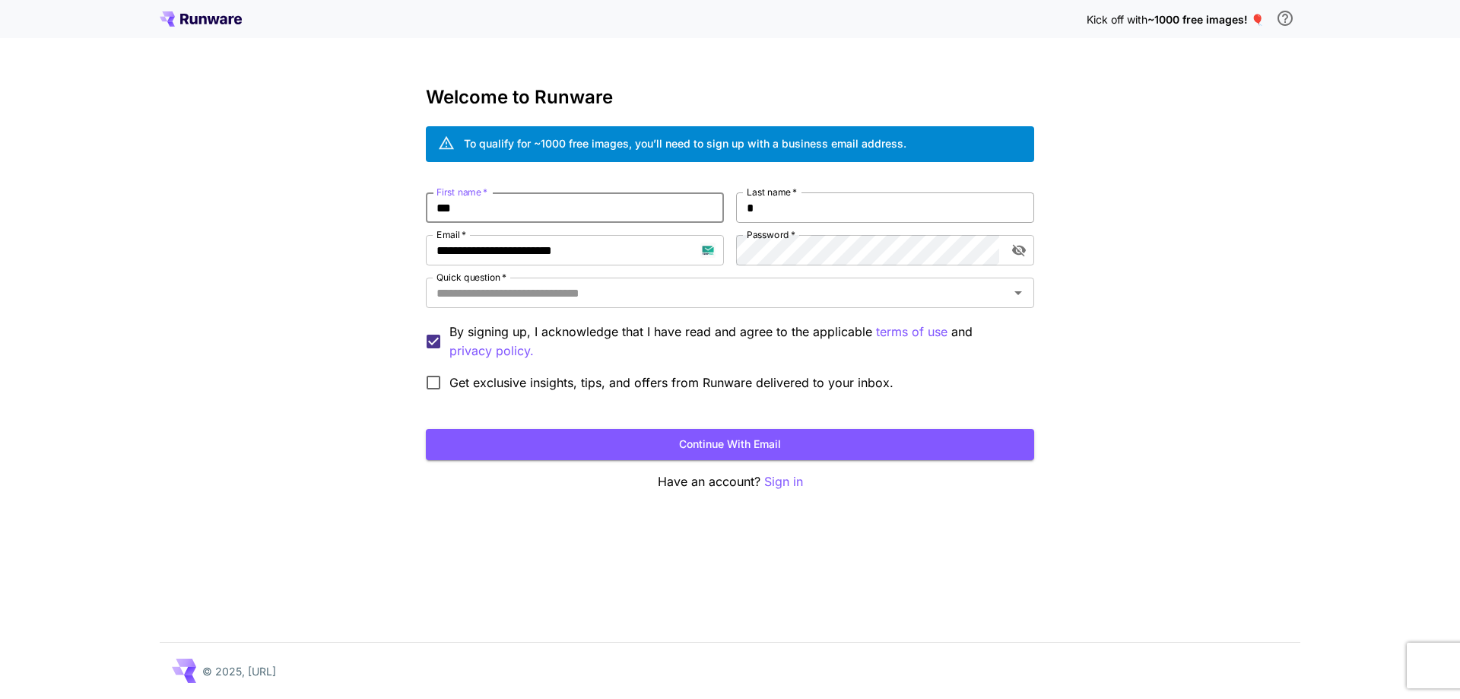
click at [739, 210] on input "*" at bounding box center [885, 207] width 298 height 30
type input "****"
click at [733, 289] on input "Quick question   *" at bounding box center [718, 292] width 574 height 21
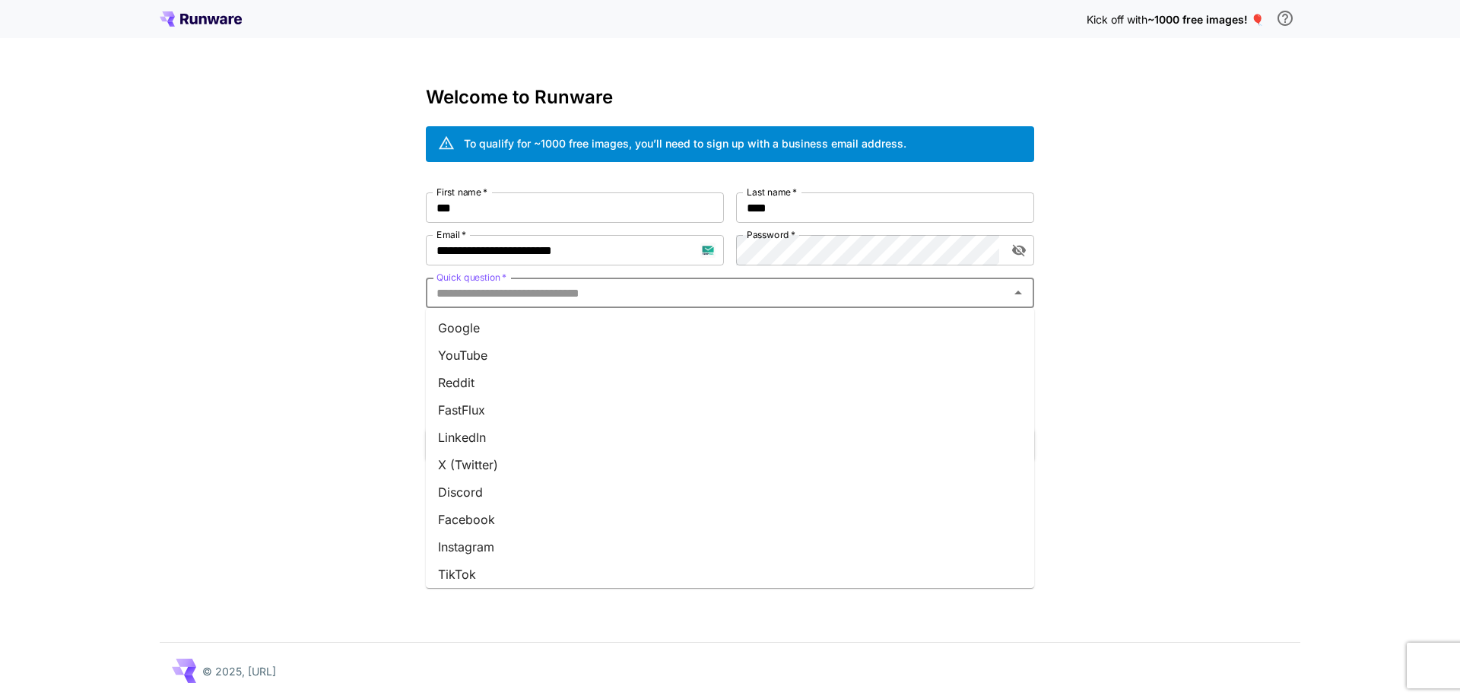
click at [731, 318] on li "Google" at bounding box center [730, 327] width 608 height 27
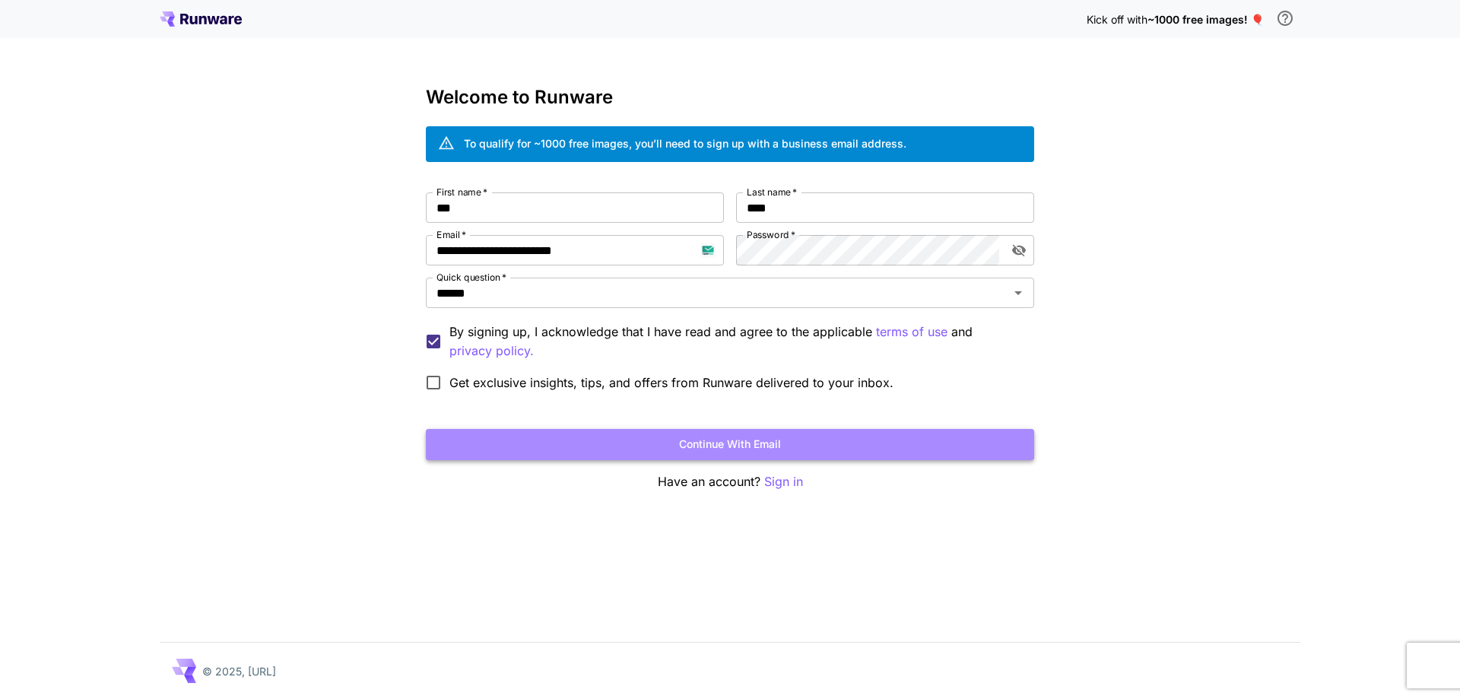
click at [786, 441] on button "Continue with email" at bounding box center [730, 444] width 608 height 31
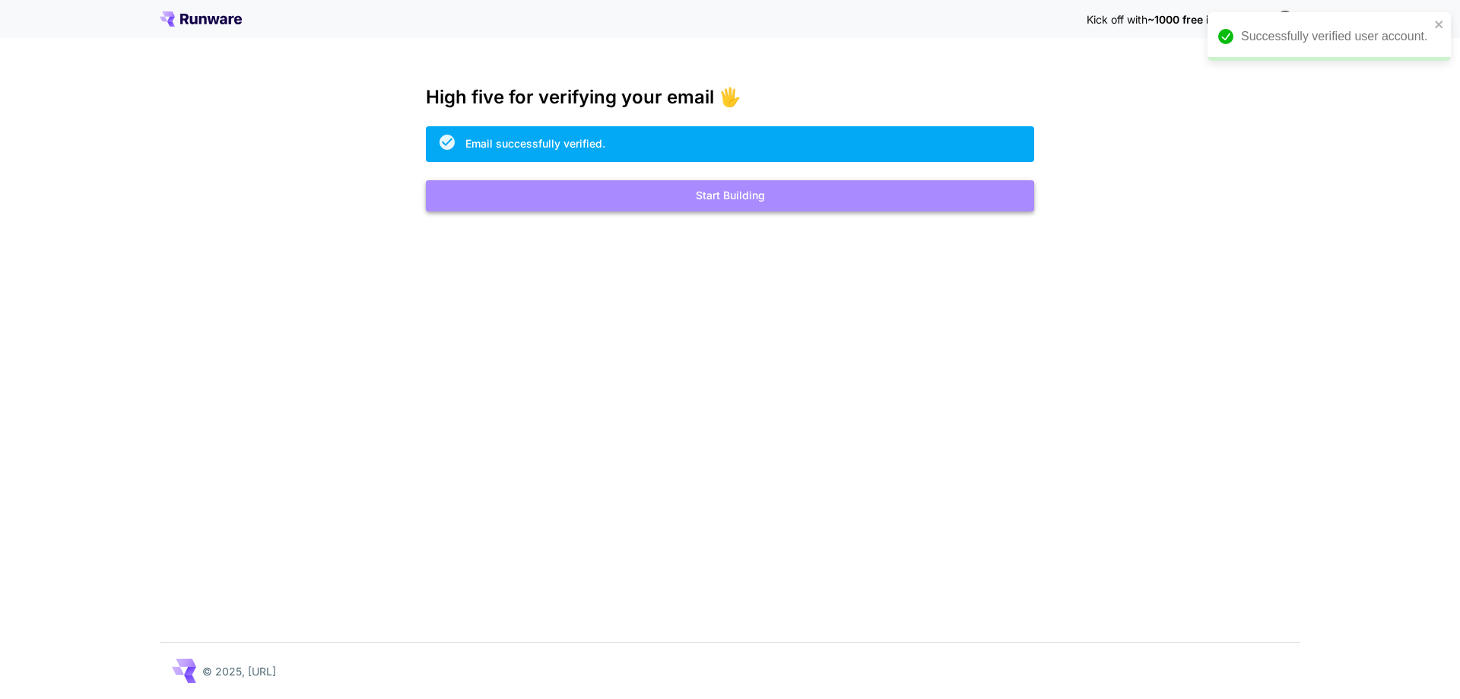
click at [793, 199] on button "Start Building" at bounding box center [730, 195] width 608 height 31
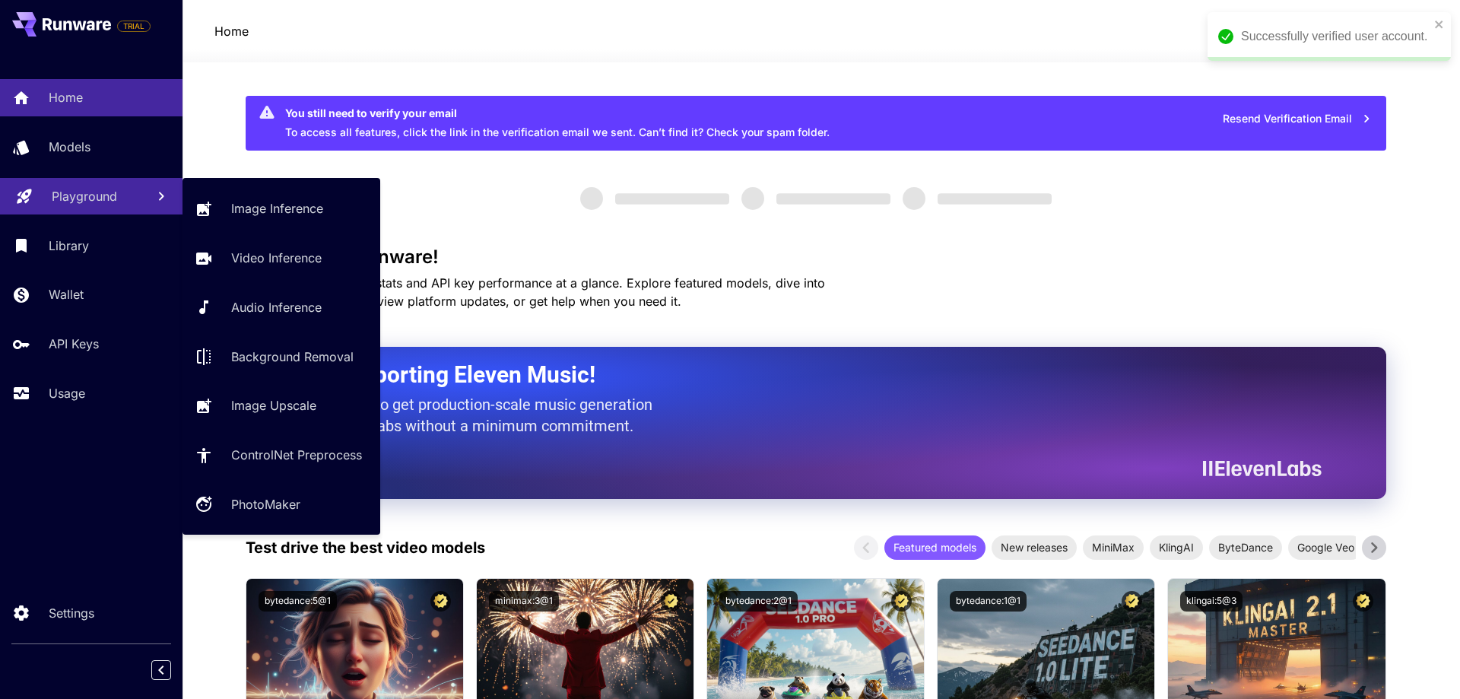
click at [81, 192] on p "Playground" at bounding box center [84, 196] width 65 height 18
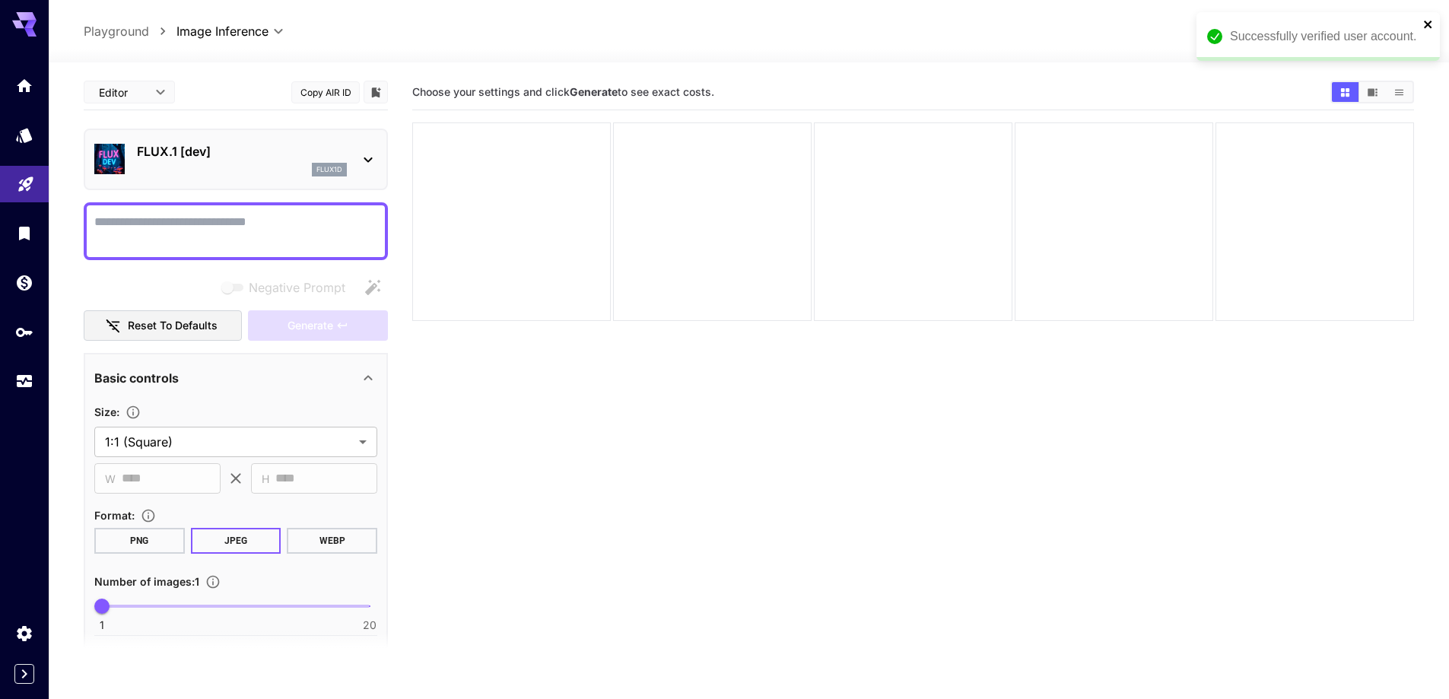
click at [1433, 25] on icon "close" at bounding box center [1428, 24] width 11 height 12
click at [211, 160] on div "FLUX.1 [dev] flux1d" at bounding box center [242, 159] width 210 height 34
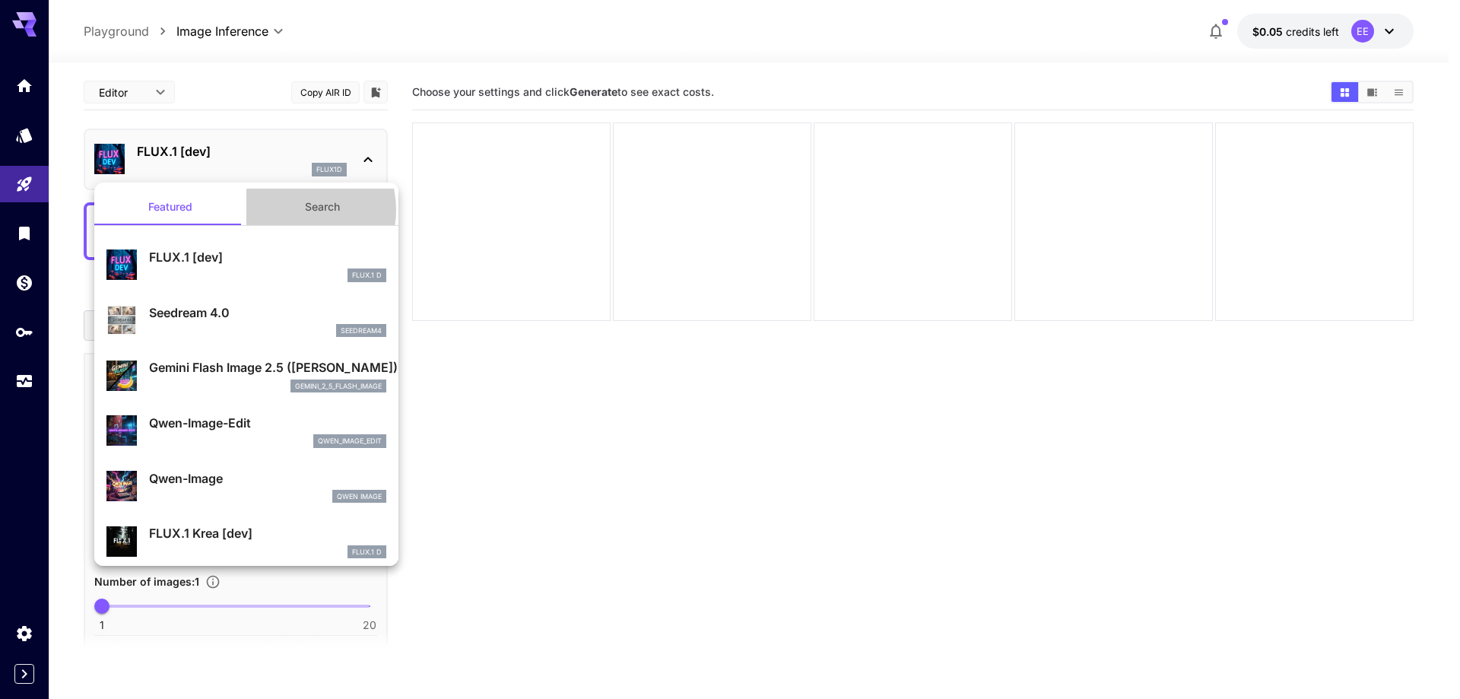
click at [290, 210] on button "Search" at bounding box center [322, 207] width 152 height 37
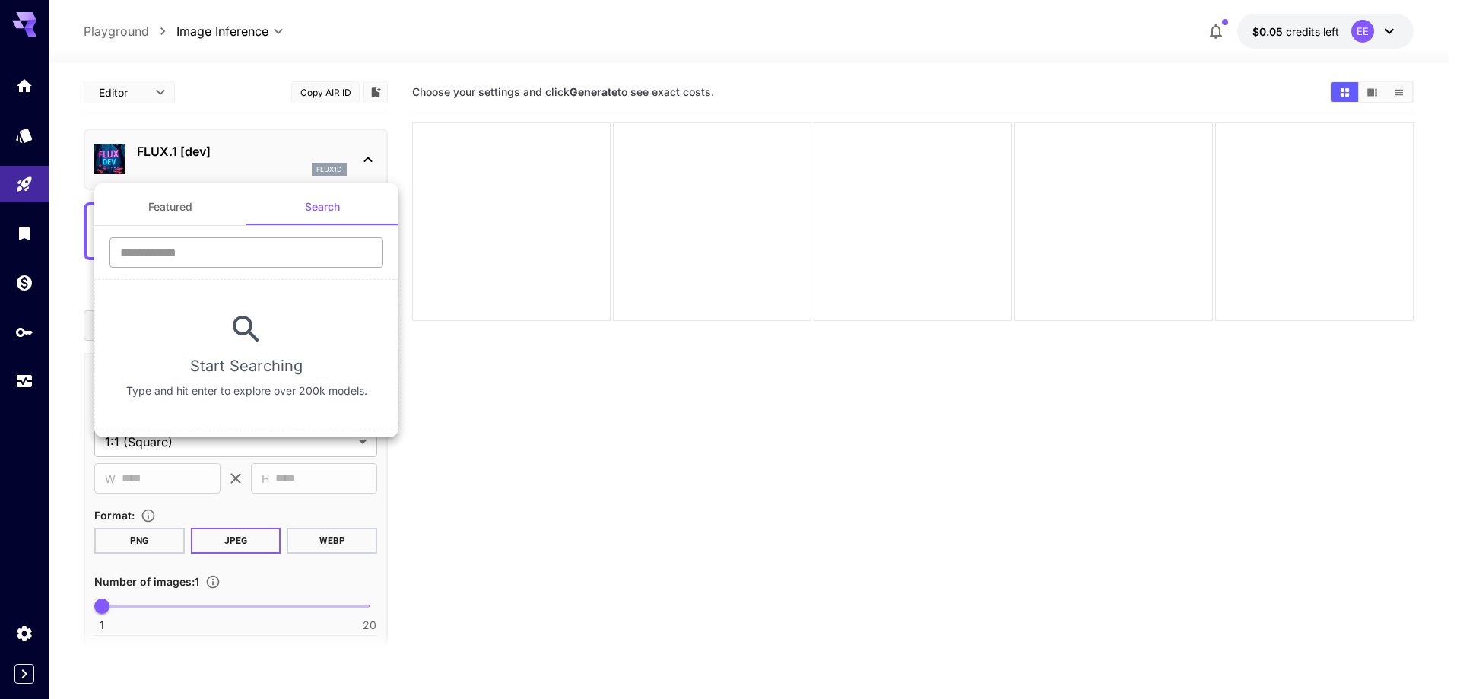
click at [262, 256] on input "text" at bounding box center [247, 252] width 274 height 30
type input "****"
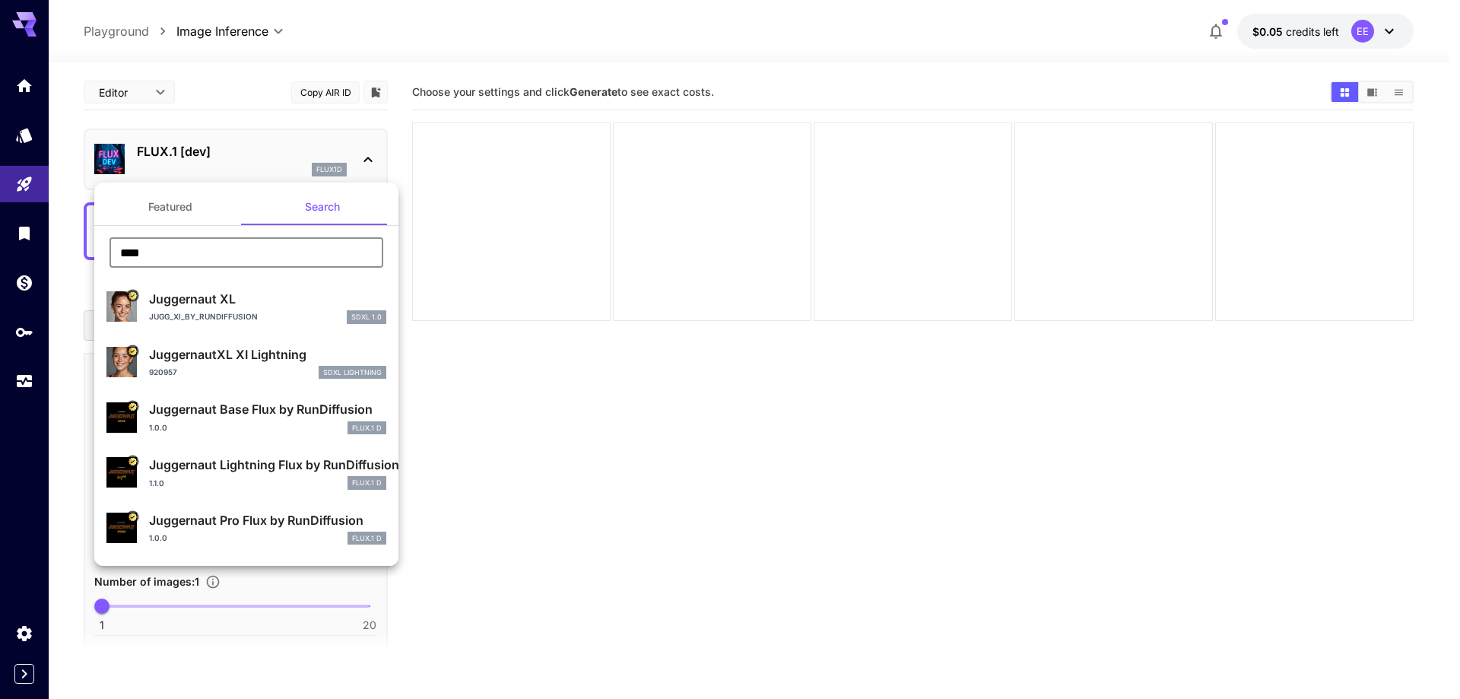
click at [230, 307] on p "Juggernaut XL" at bounding box center [267, 299] width 237 height 18
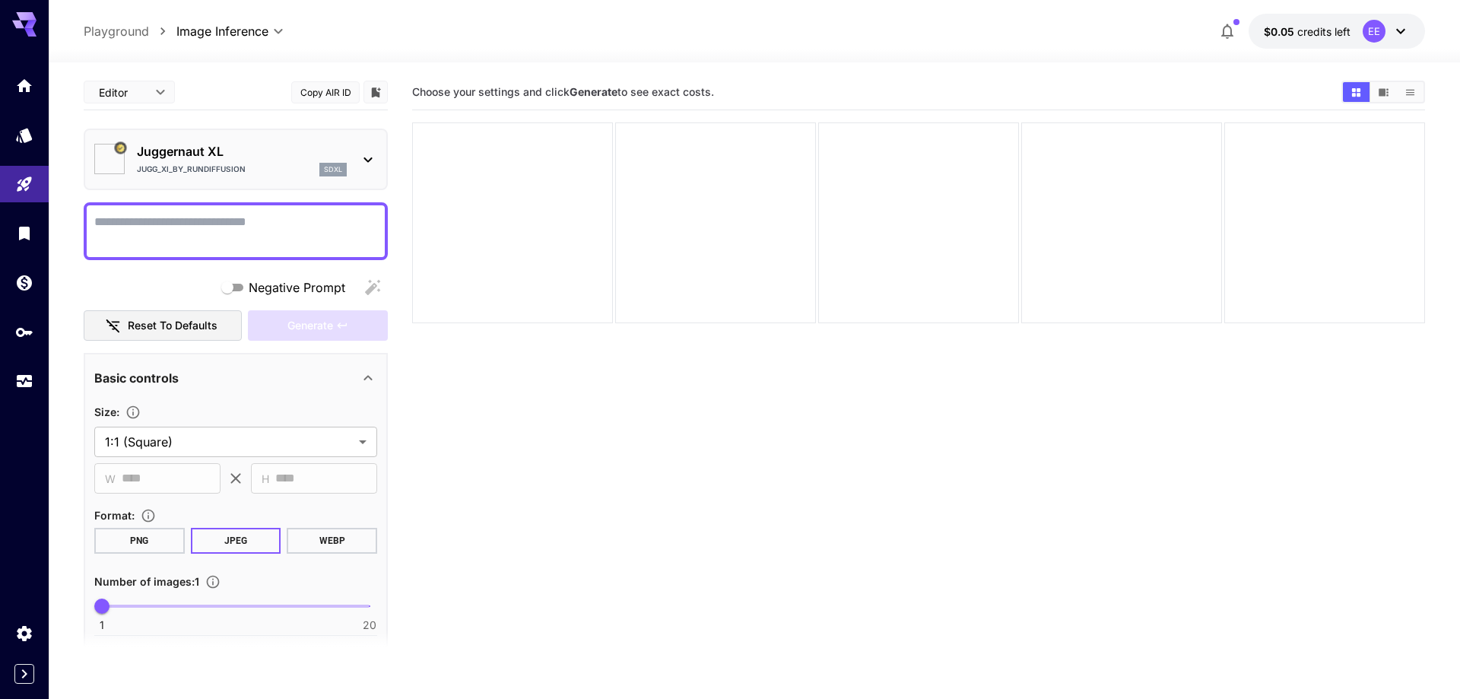
type input "**"
type input "***"
type input "*******"
click at [304, 244] on textarea "Negative Prompt" at bounding box center [235, 231] width 283 height 37
paste textarea "**********"
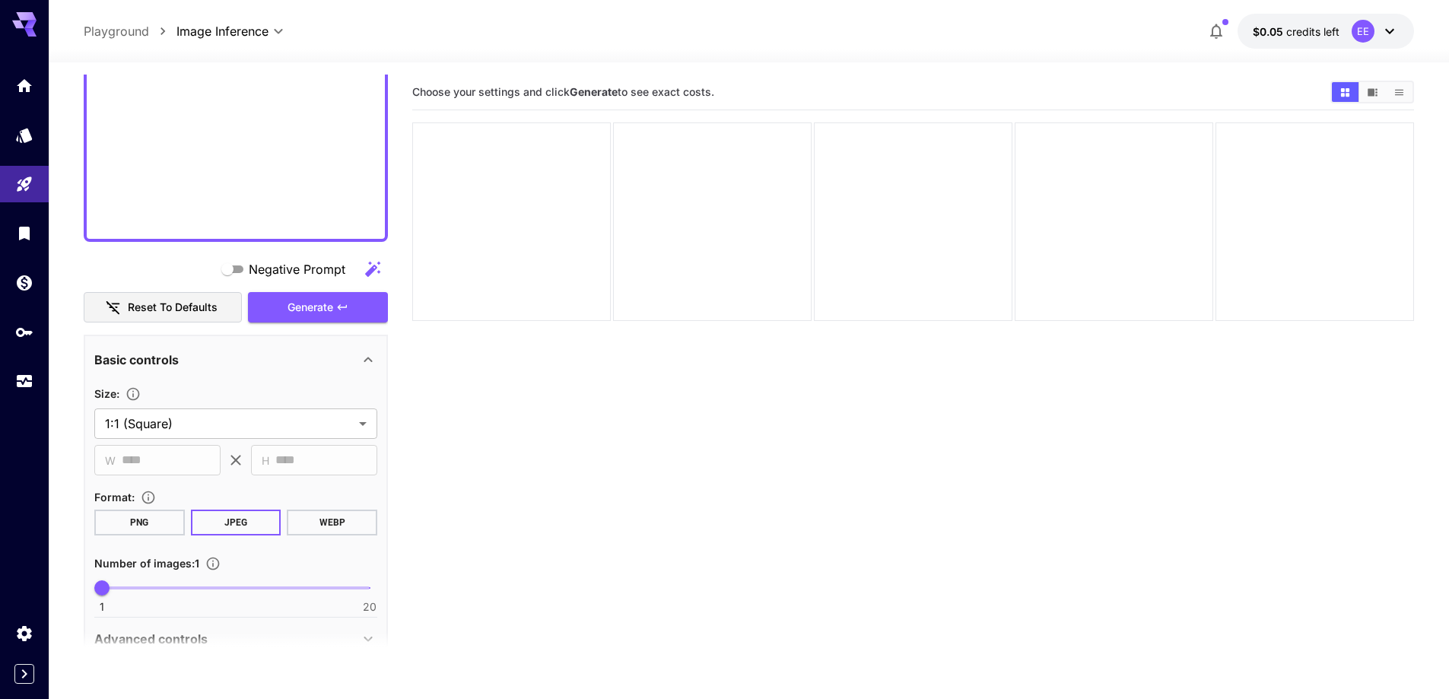
scroll to position [984, 0]
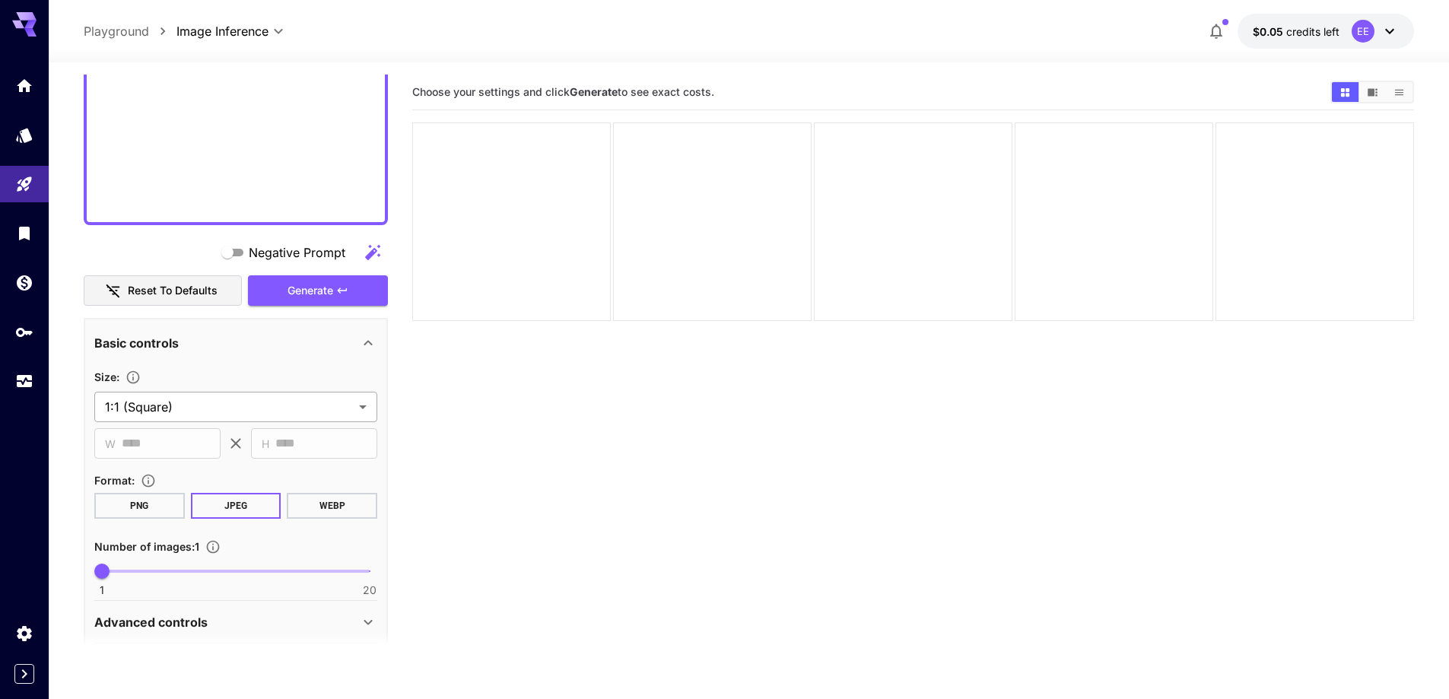
type textarea "**********"
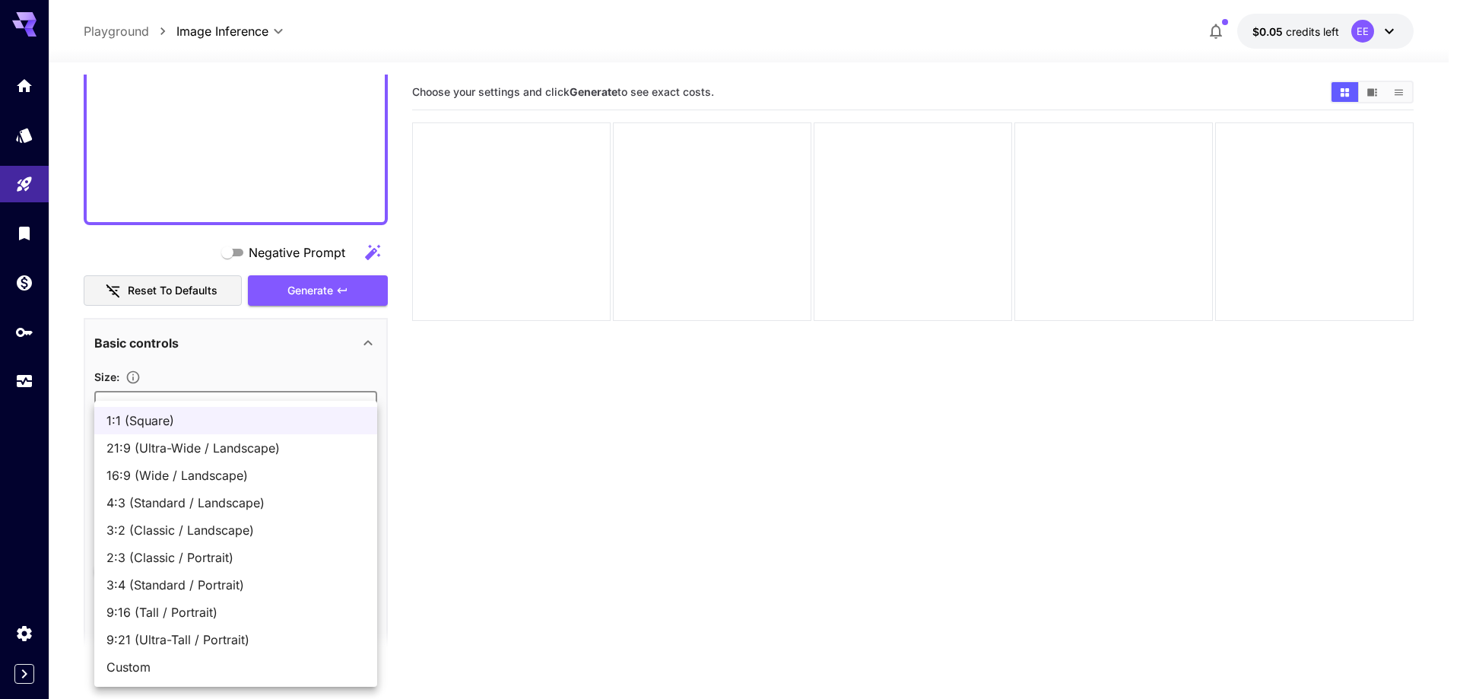
click at [214, 402] on body "**********" at bounding box center [730, 409] width 1460 height 819
click at [214, 485] on li "16:9 (Wide / Landscape)" at bounding box center [235, 475] width 283 height 27
type input "**********"
type input "****"
type input "***"
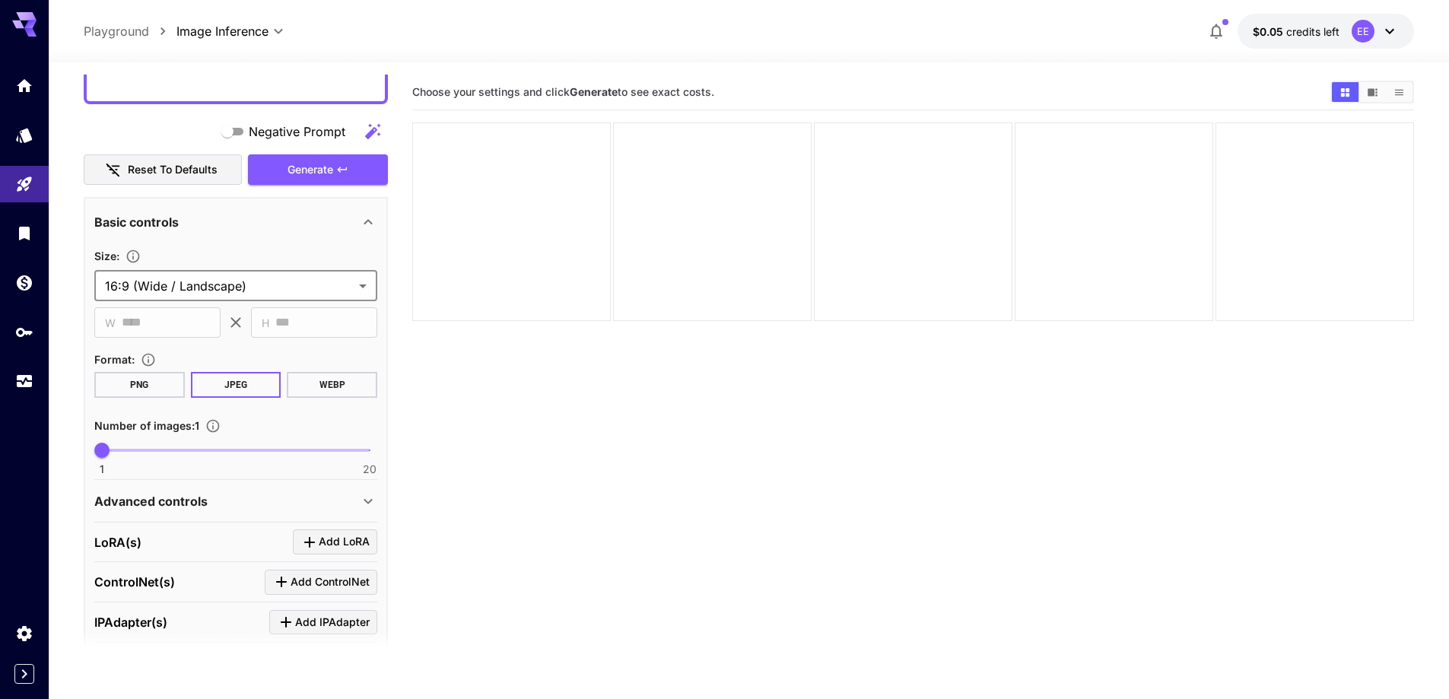
scroll to position [1136, 0]
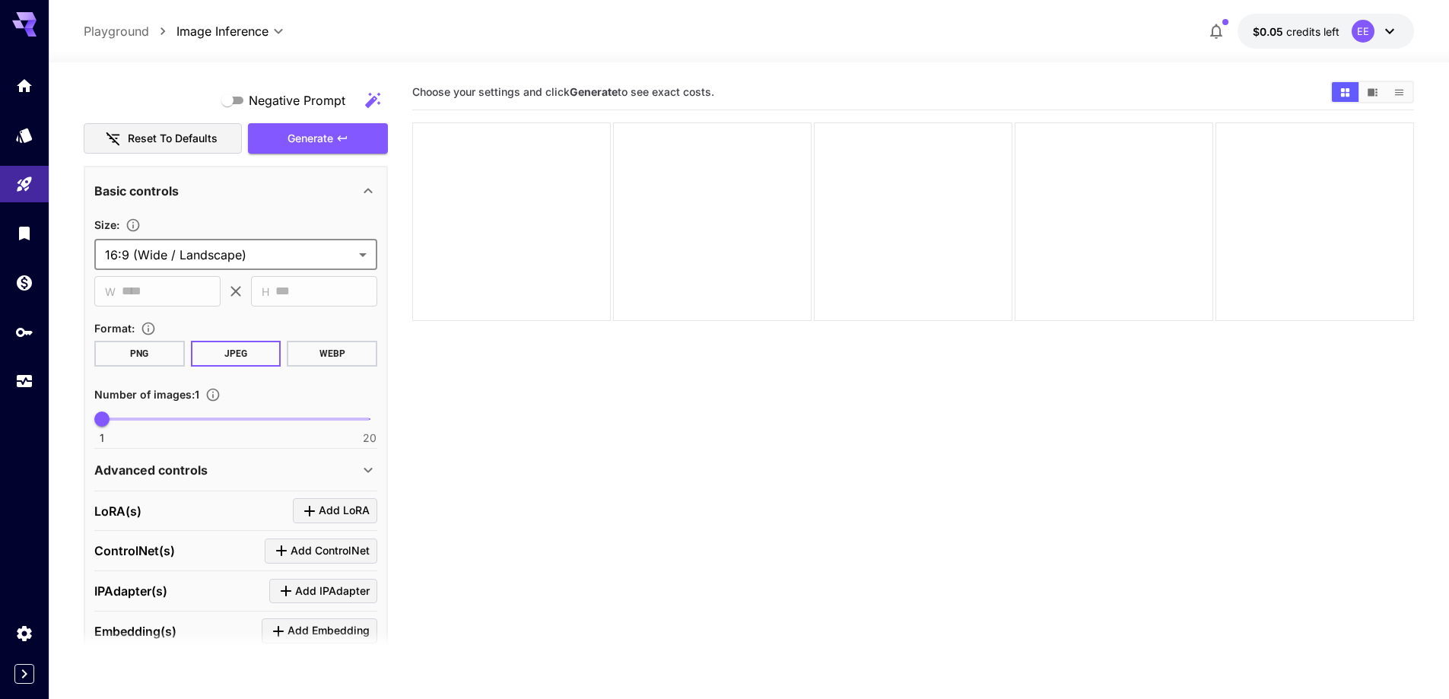
type input "**"
click at [260, 418] on span "1 20 12" at bounding box center [236, 419] width 268 height 23
click at [235, 475] on div "Advanced controls" at bounding box center [226, 470] width 265 height 18
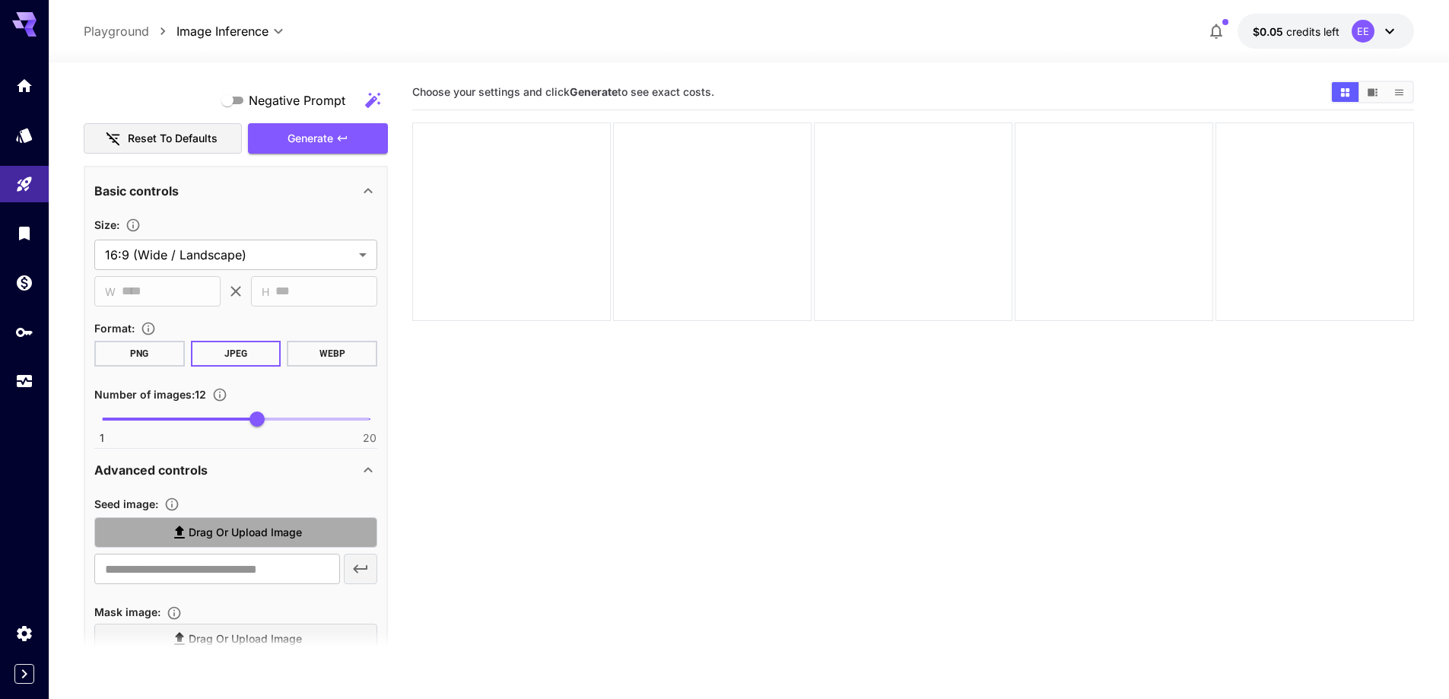
click at [258, 529] on span "Drag or upload image" at bounding box center [245, 532] width 113 height 19
click at [0, 0] on input "Drag or upload image" at bounding box center [0, 0] width 0 height 0
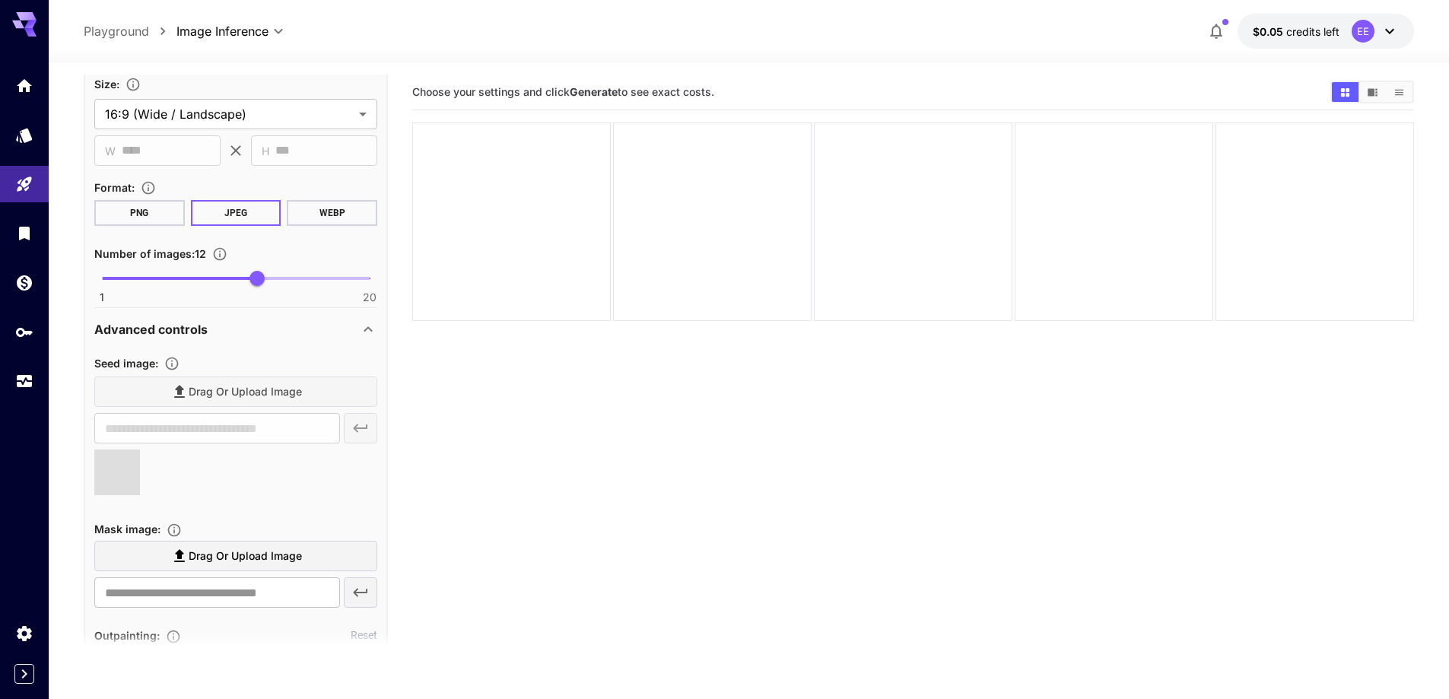
type input "**********"
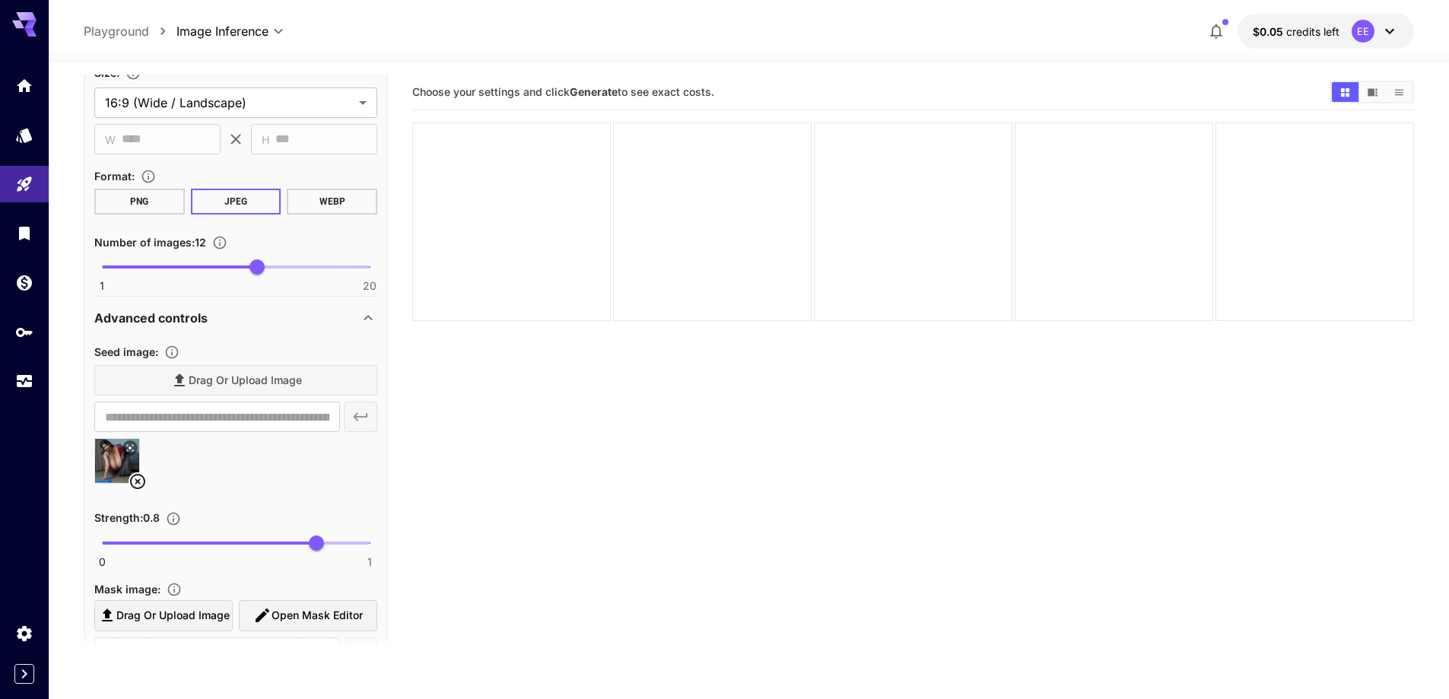
type input "****"
click at [286, 535] on span "0 1 0.69" at bounding box center [236, 543] width 268 height 23
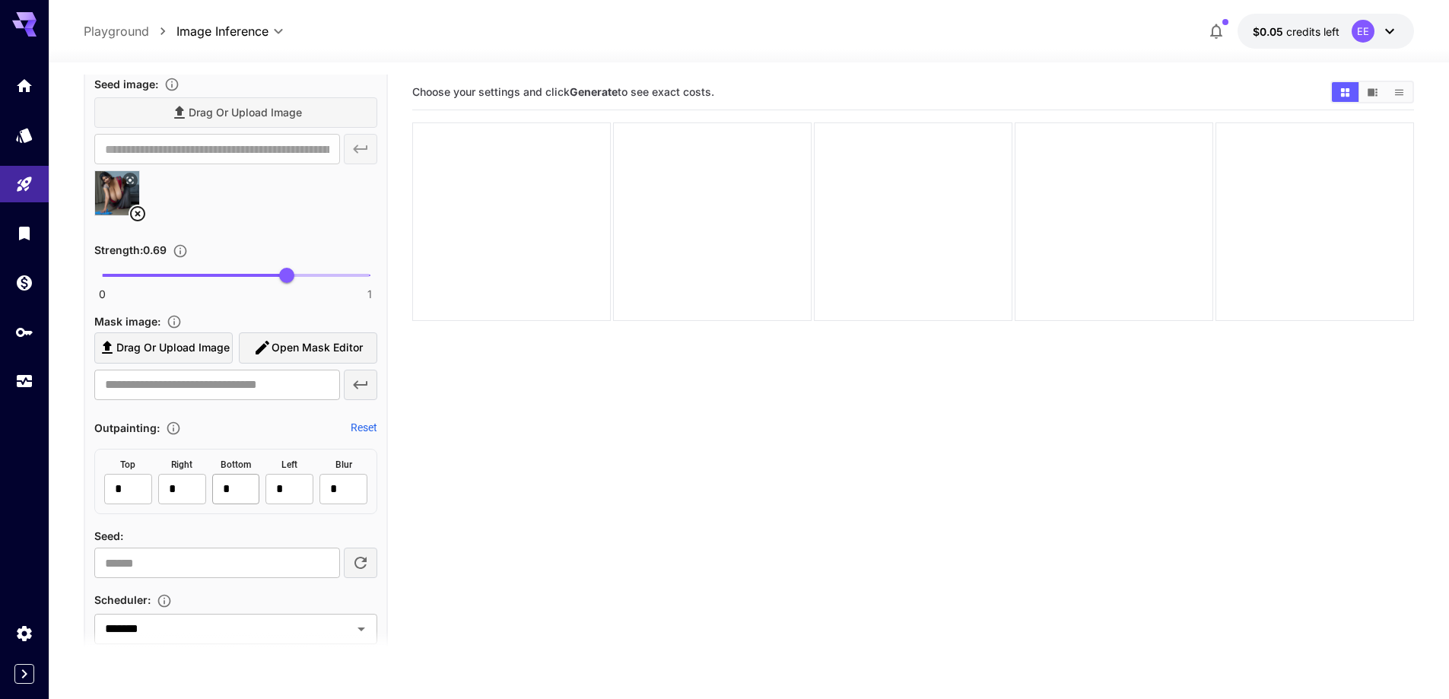
scroll to position [1745, 0]
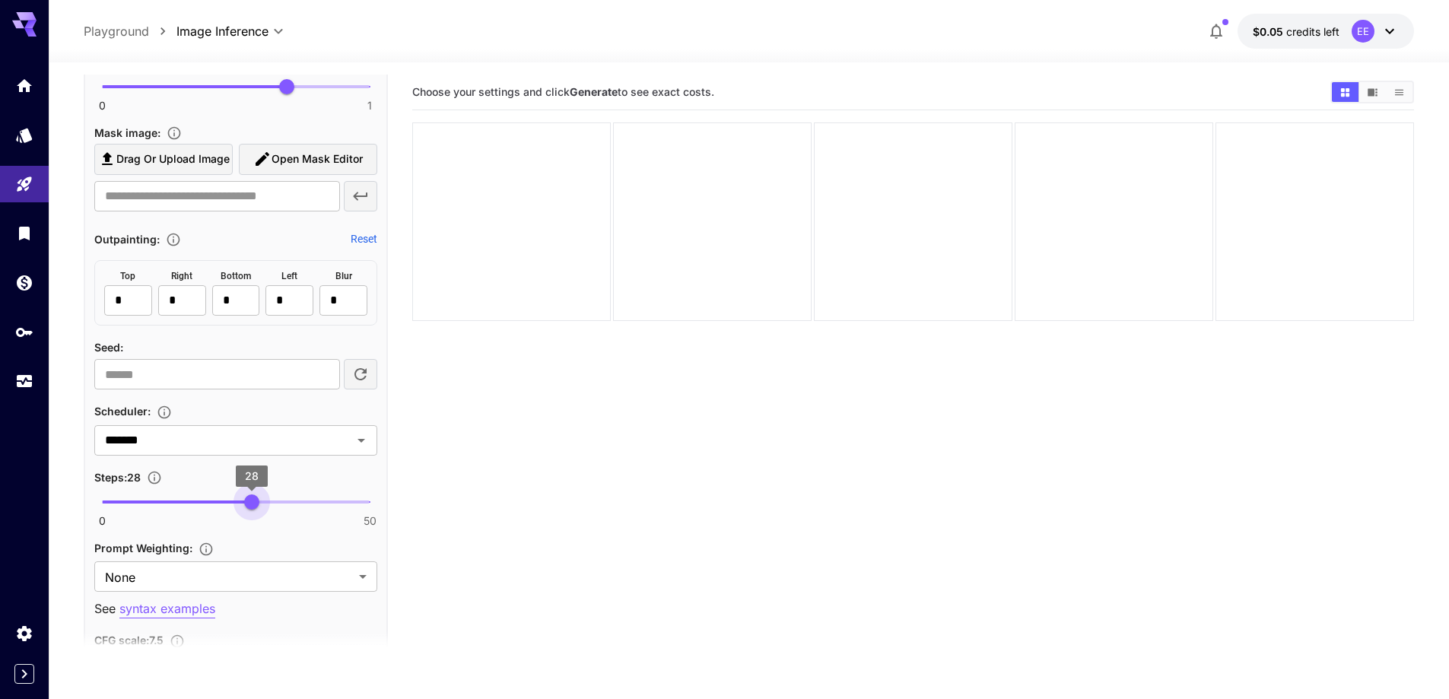
type input "**"
drag, startPoint x: 235, startPoint y: 499, endPoint x: 257, endPoint y: 497, distance: 22.1
click at [257, 497] on span "0 50 29" at bounding box center [236, 502] width 268 height 23
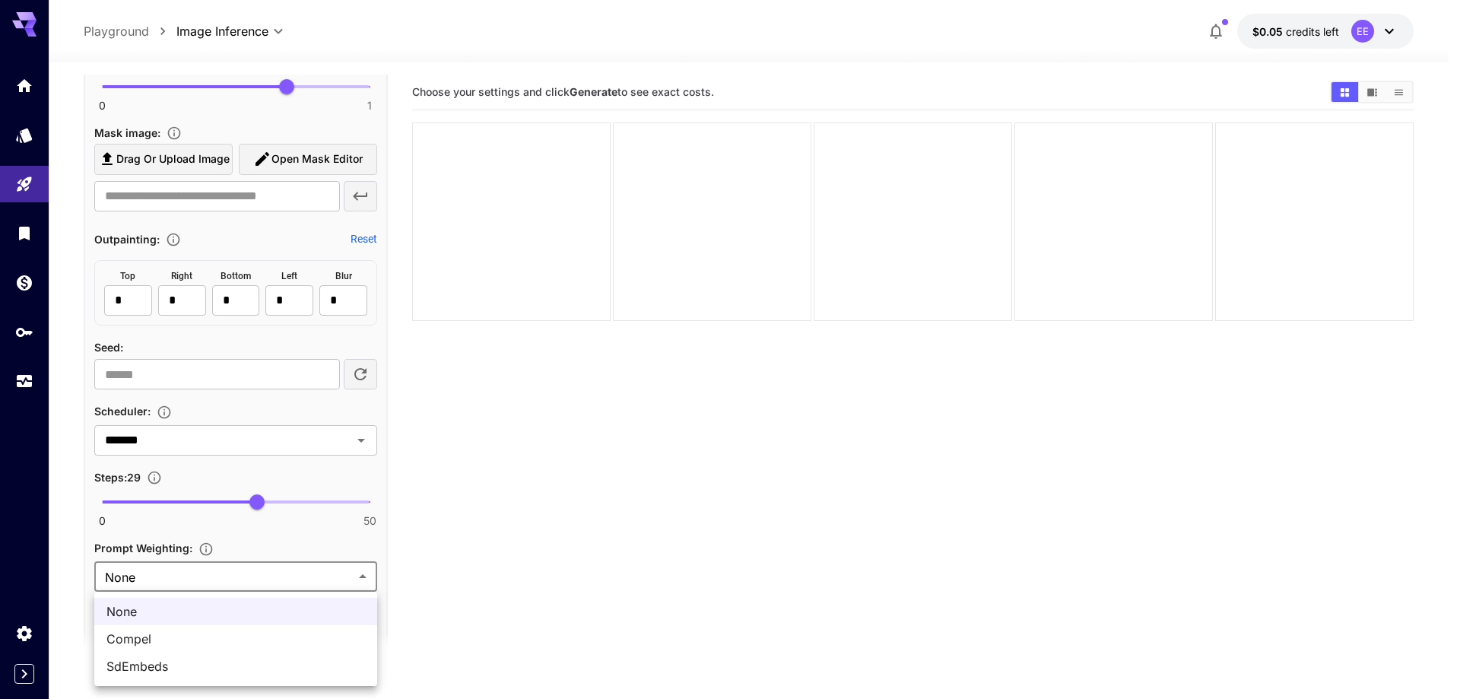
click at [217, 575] on body "**********" at bounding box center [730, 409] width 1460 height 819
click at [125, 658] on span "SdEmbeds" at bounding box center [235, 666] width 259 height 18
type input "********"
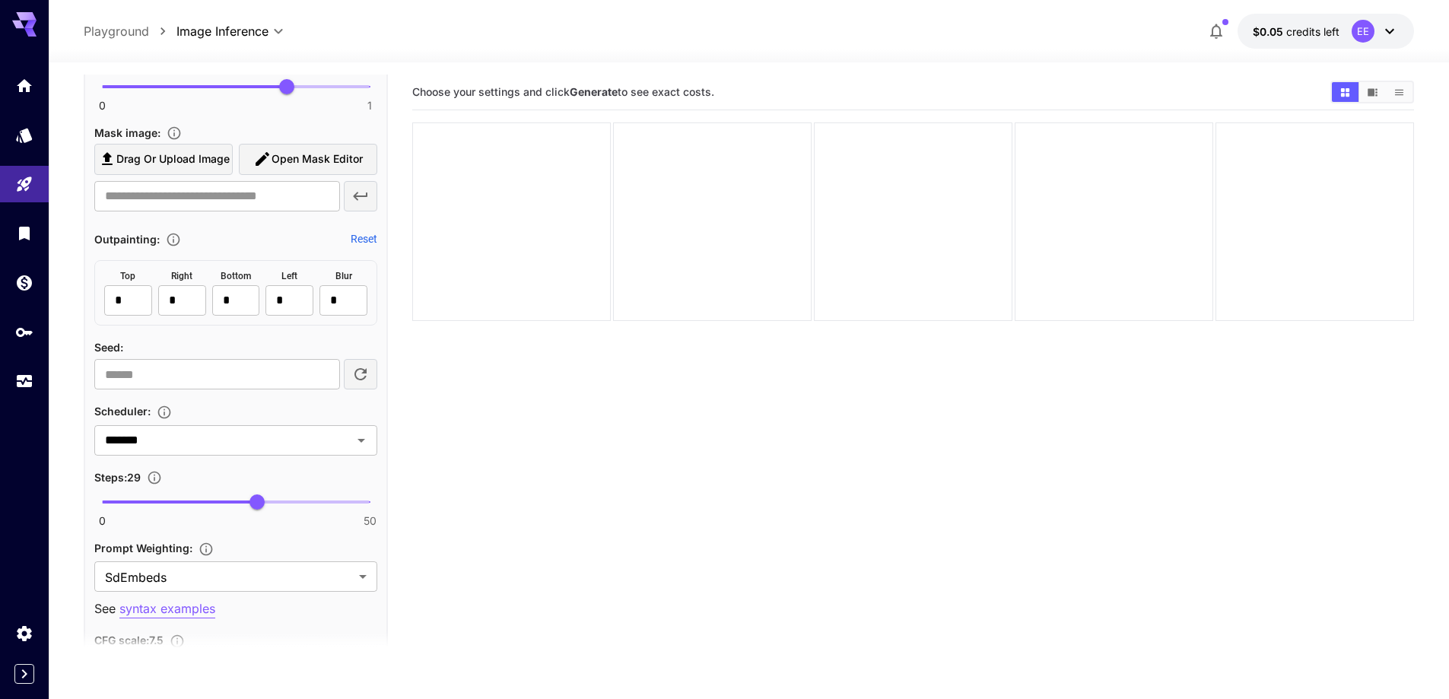
click at [406, 551] on main "**********" at bounding box center [749, 430] width 1330 height 711
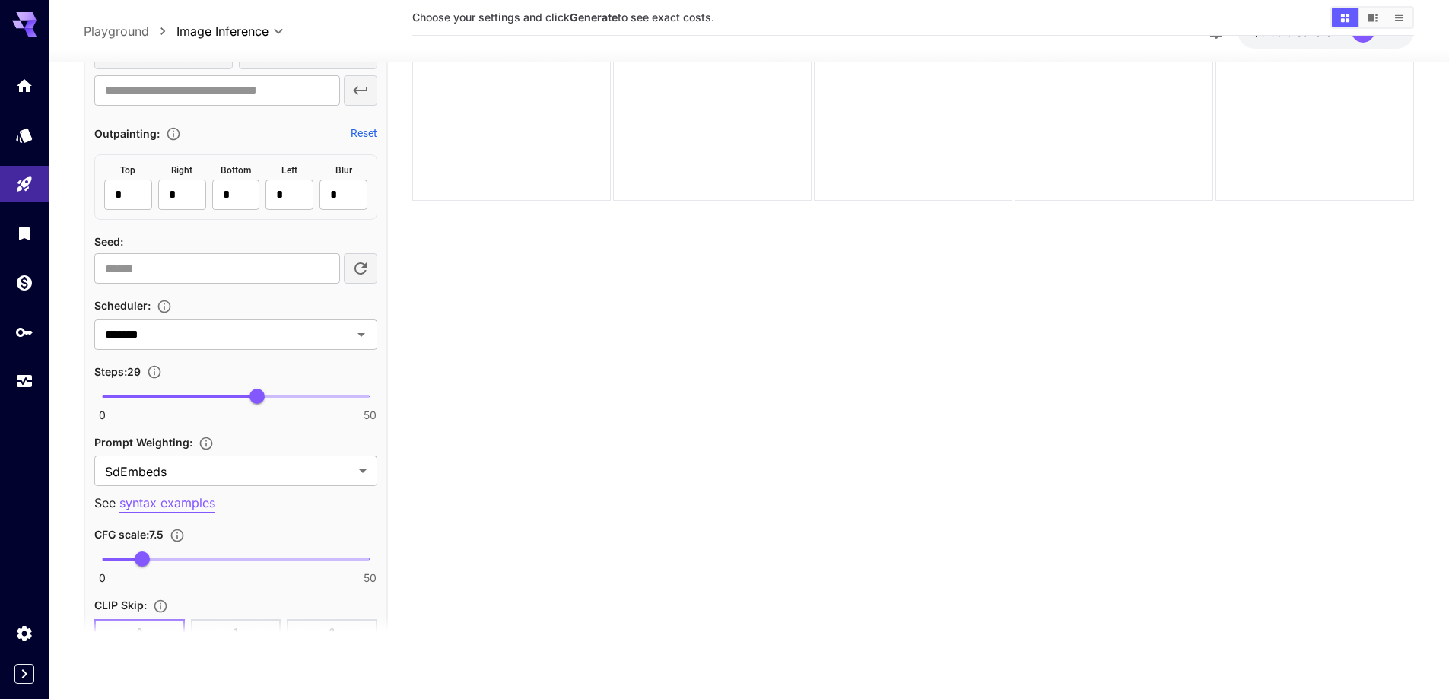
scroll to position [1897, 0]
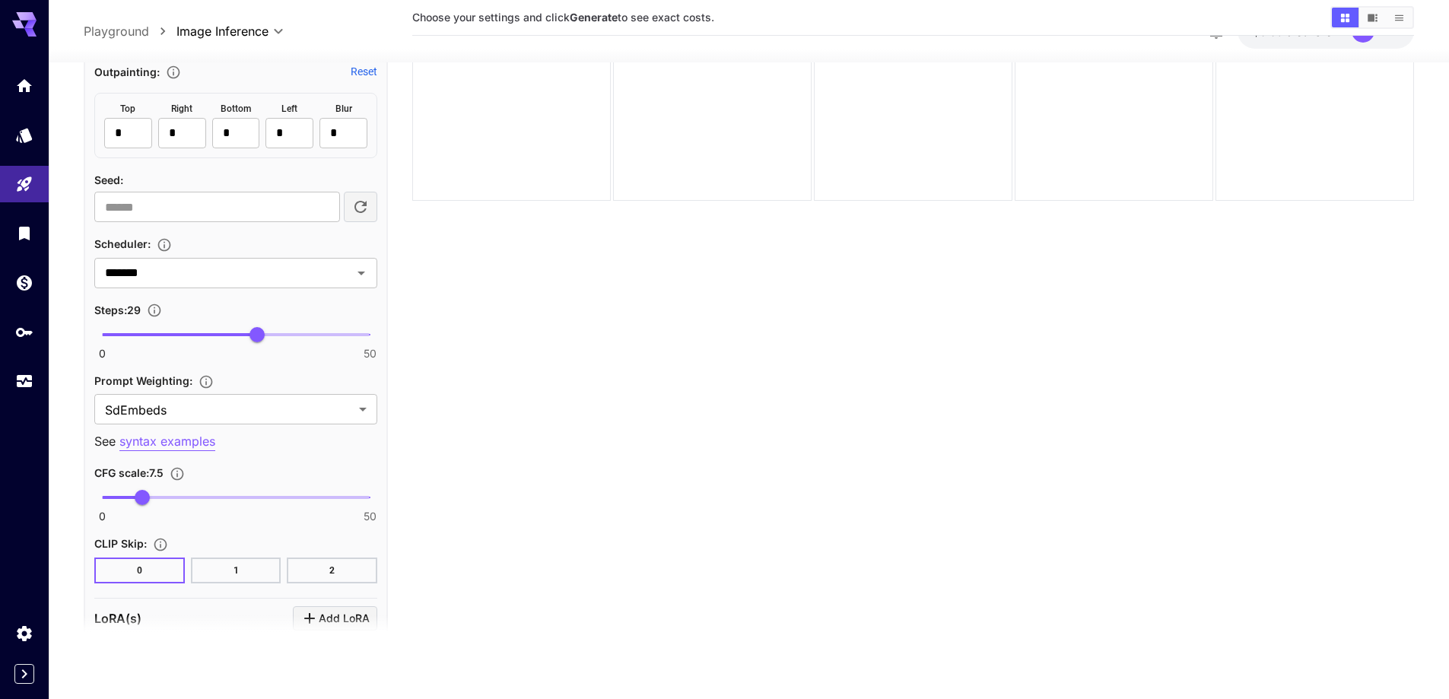
type input "***"
click at [122, 494] on span "0 50 3.8" at bounding box center [236, 497] width 268 height 23
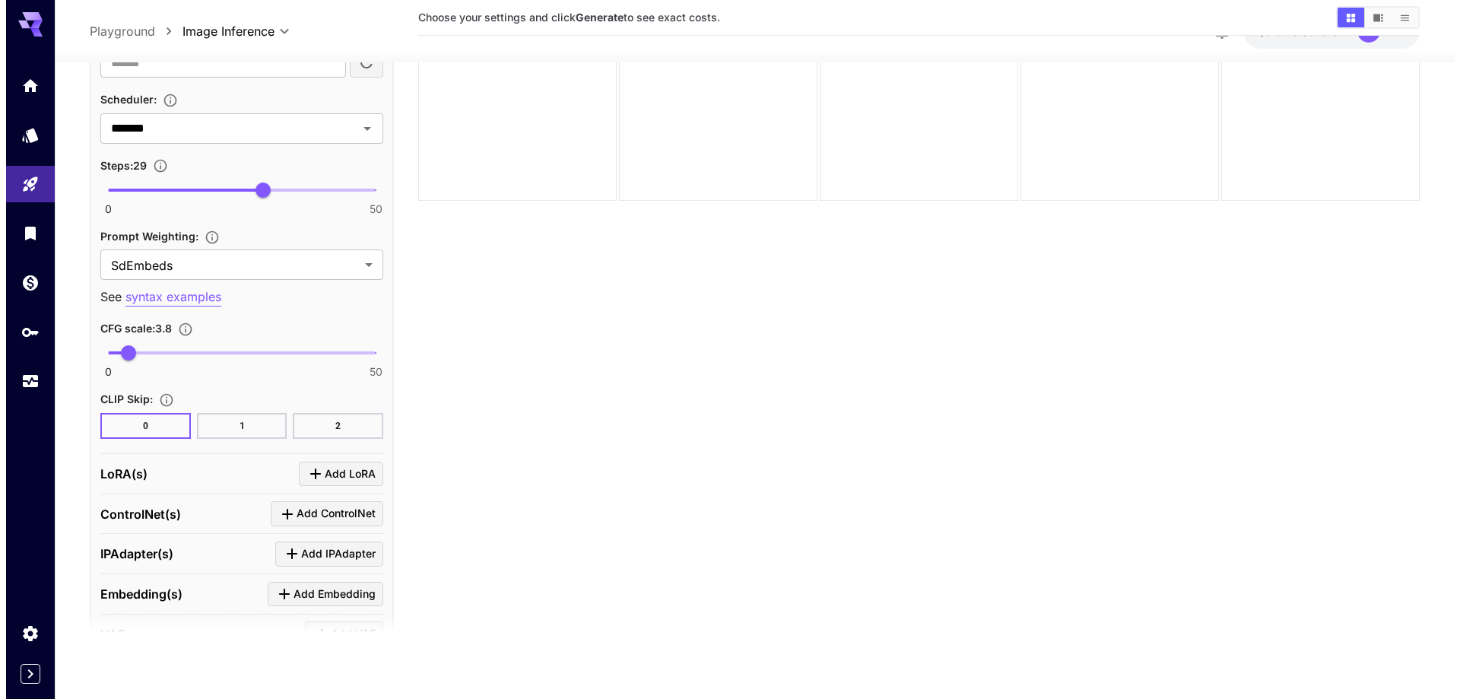
scroll to position [2049, 0]
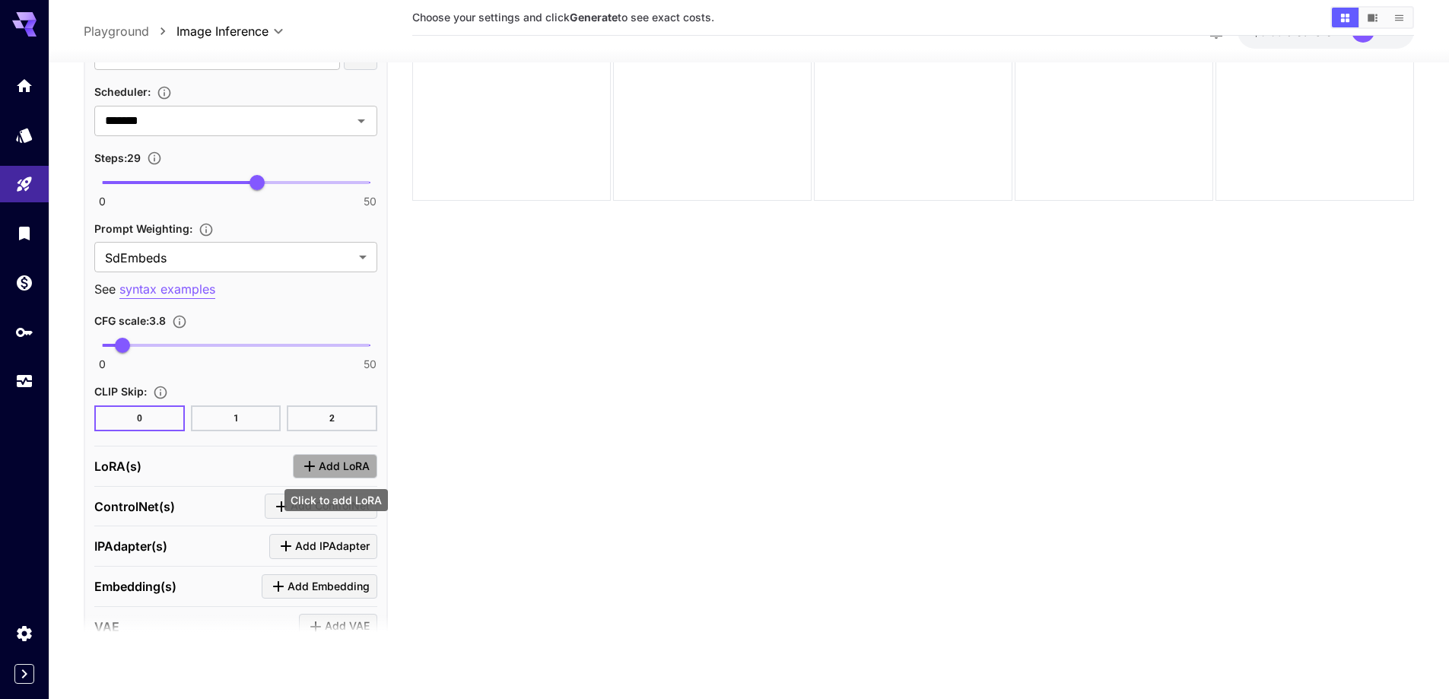
click at [333, 473] on span "Add LoRA" at bounding box center [344, 466] width 51 height 19
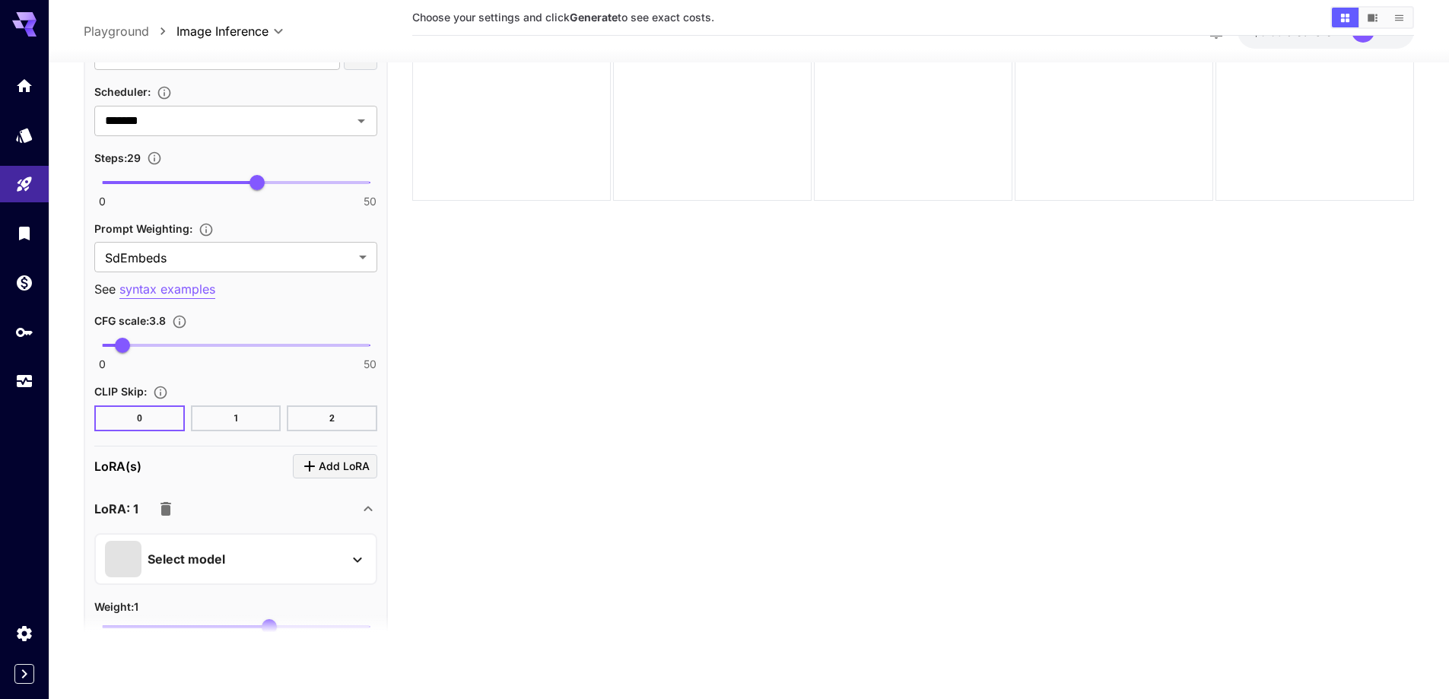
click at [235, 542] on div "Select model" at bounding box center [223, 559] width 237 height 37
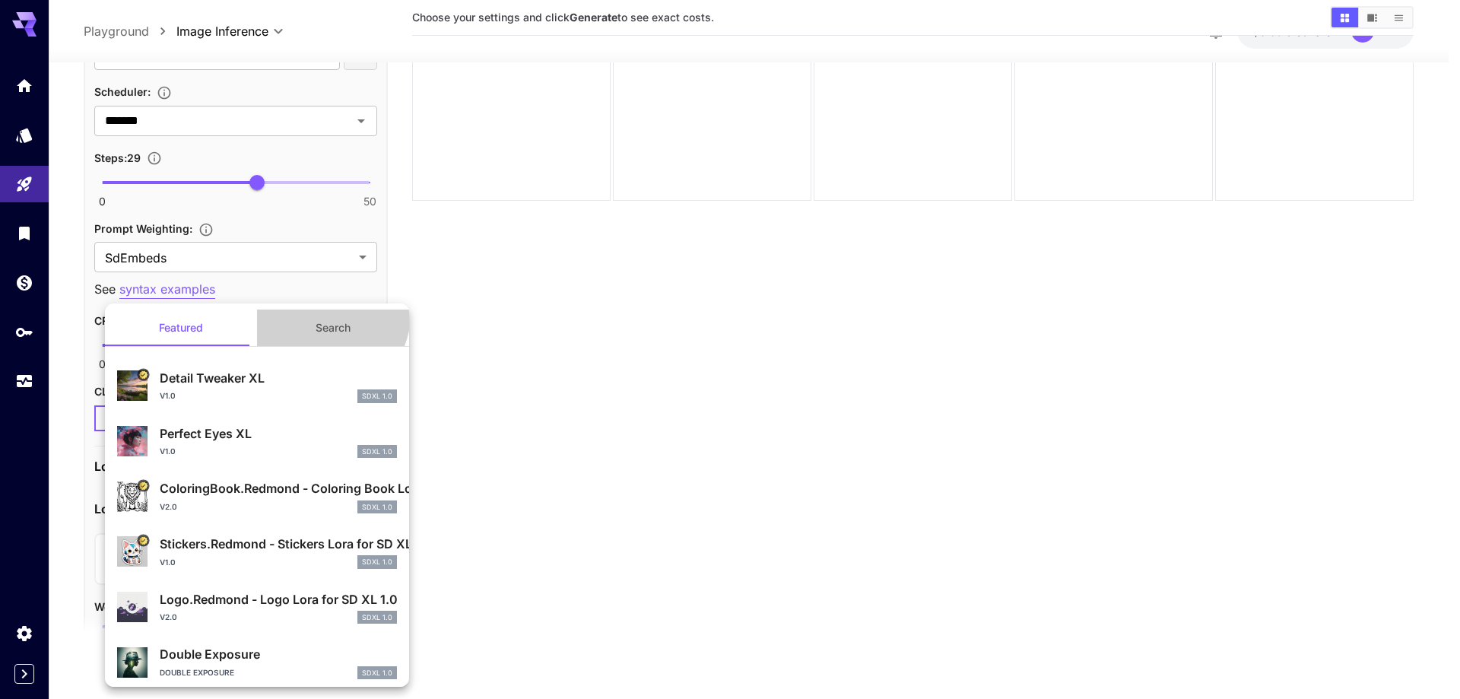
click at [322, 315] on button "Search" at bounding box center [333, 328] width 152 height 37
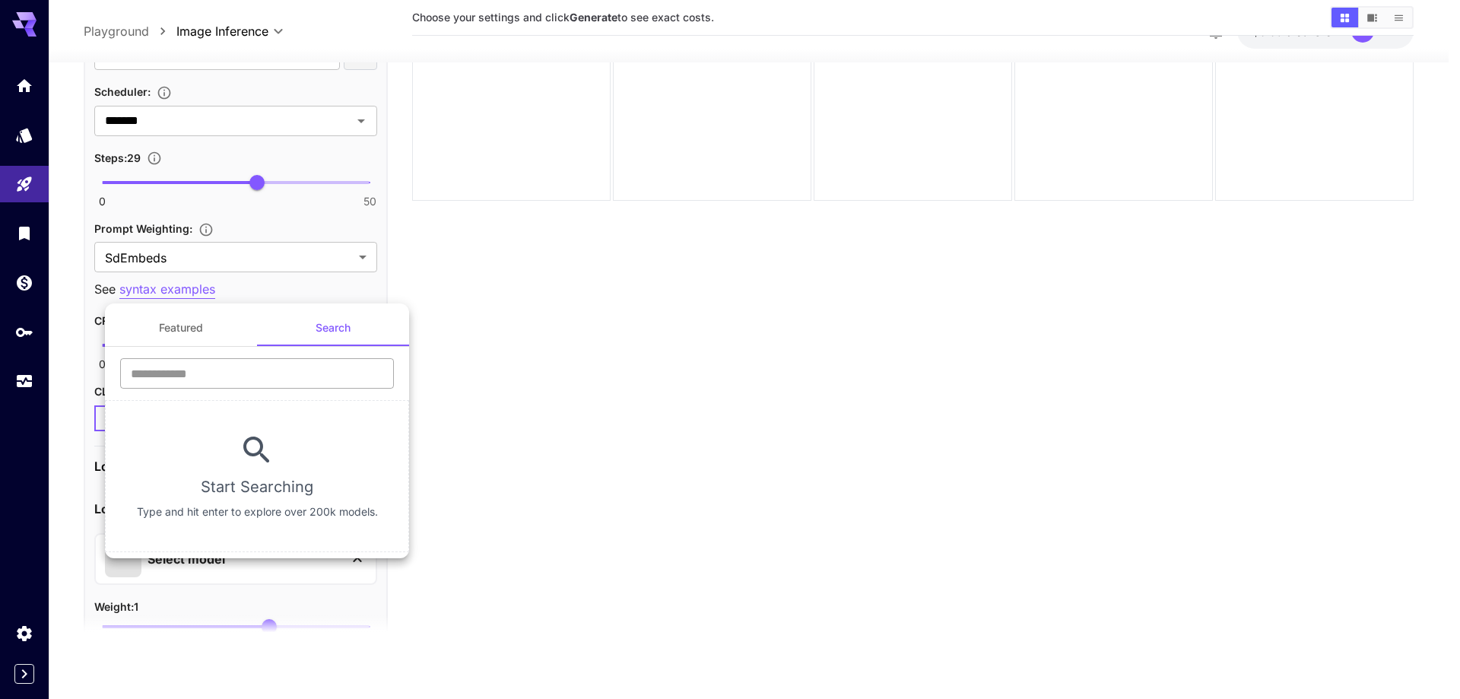
click at [305, 382] on input "text" at bounding box center [257, 373] width 274 height 30
type input "****"
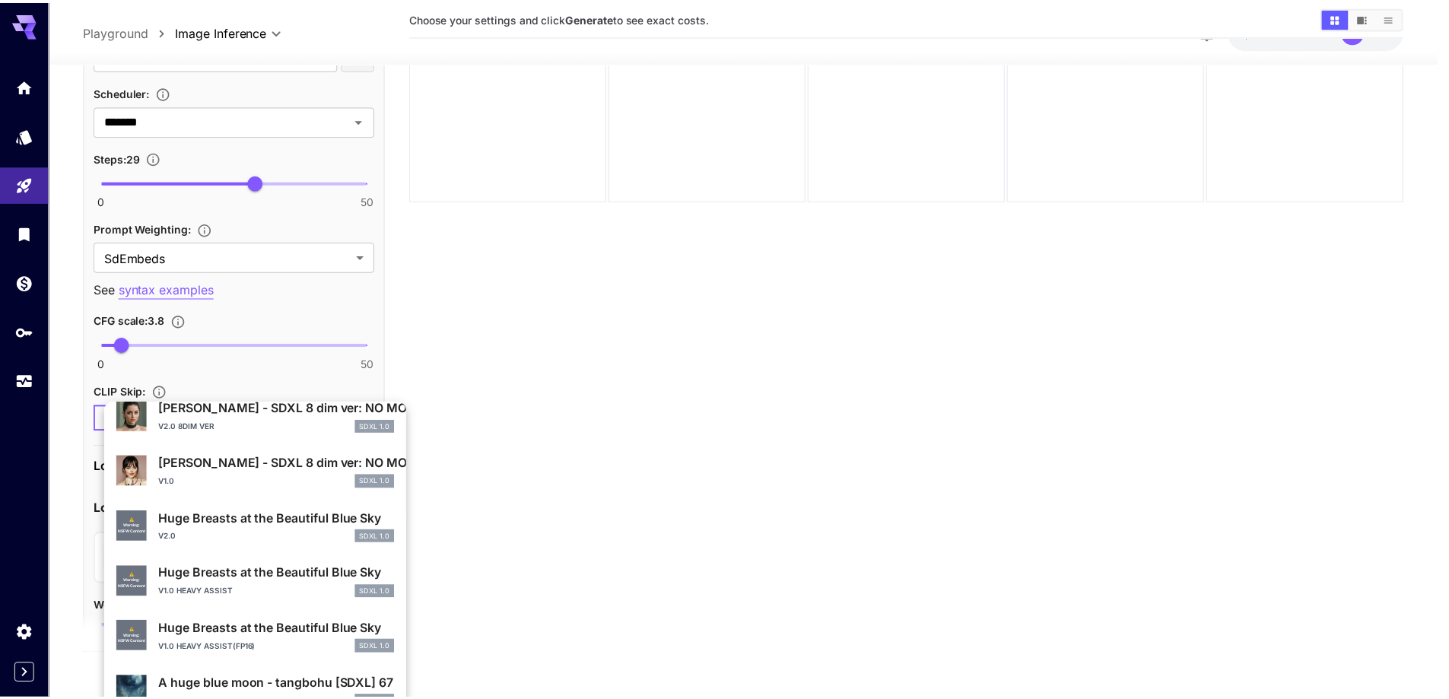
scroll to position [304, 0]
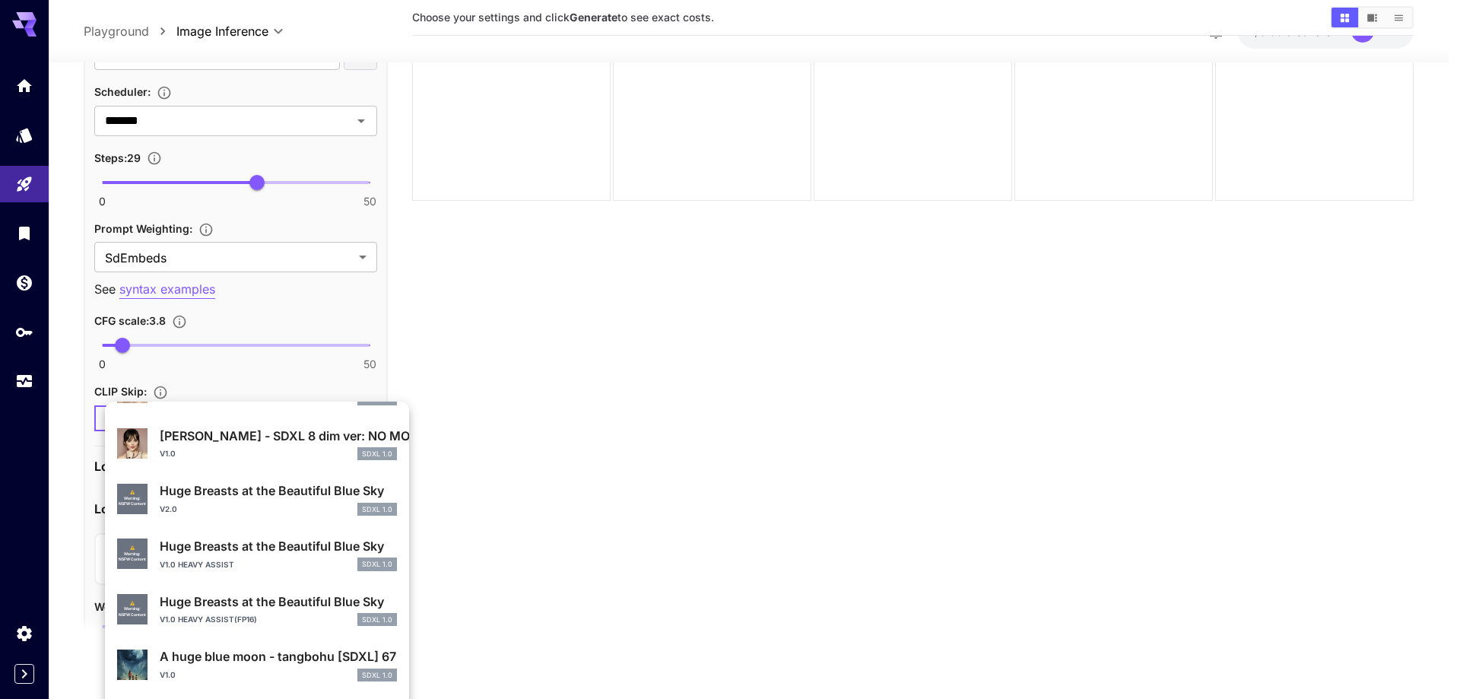
click at [262, 614] on div "v1.0 heavy assist(fp16) SDXL 1.0" at bounding box center [278, 620] width 237 height 14
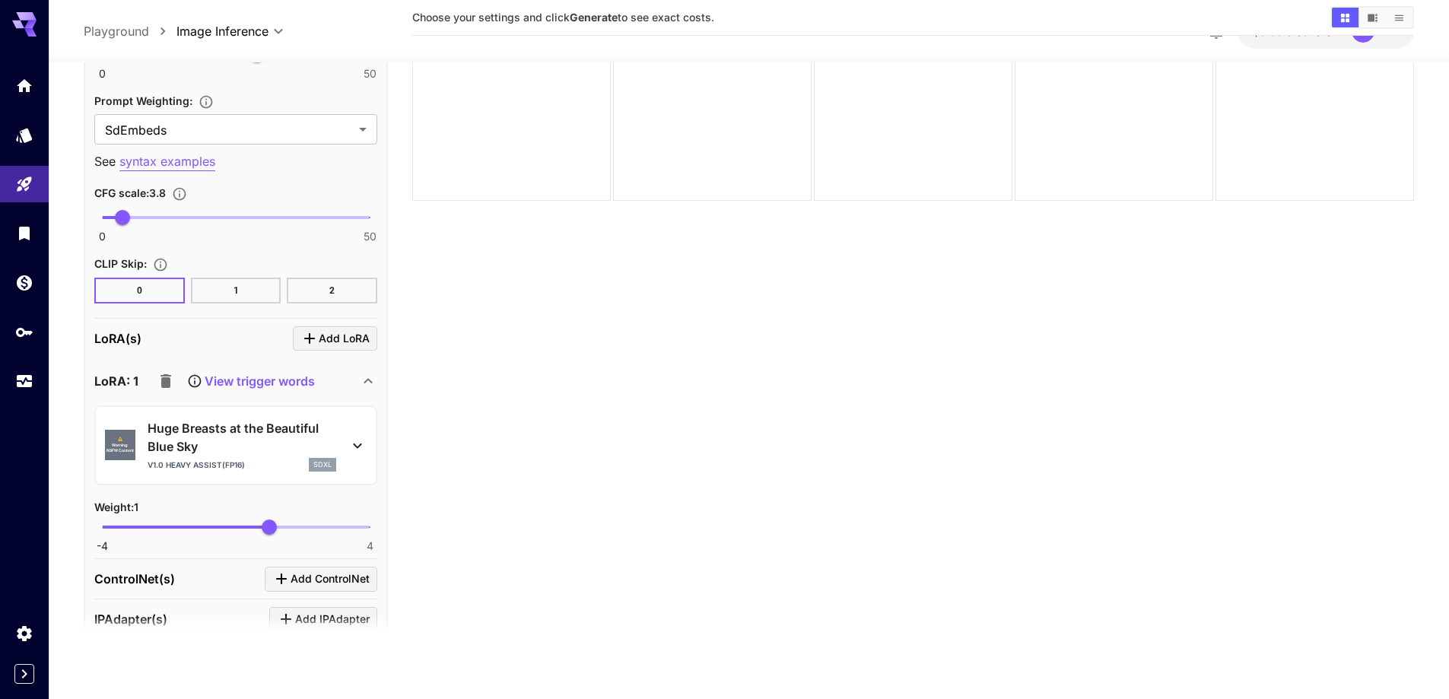
scroll to position [2201, 0]
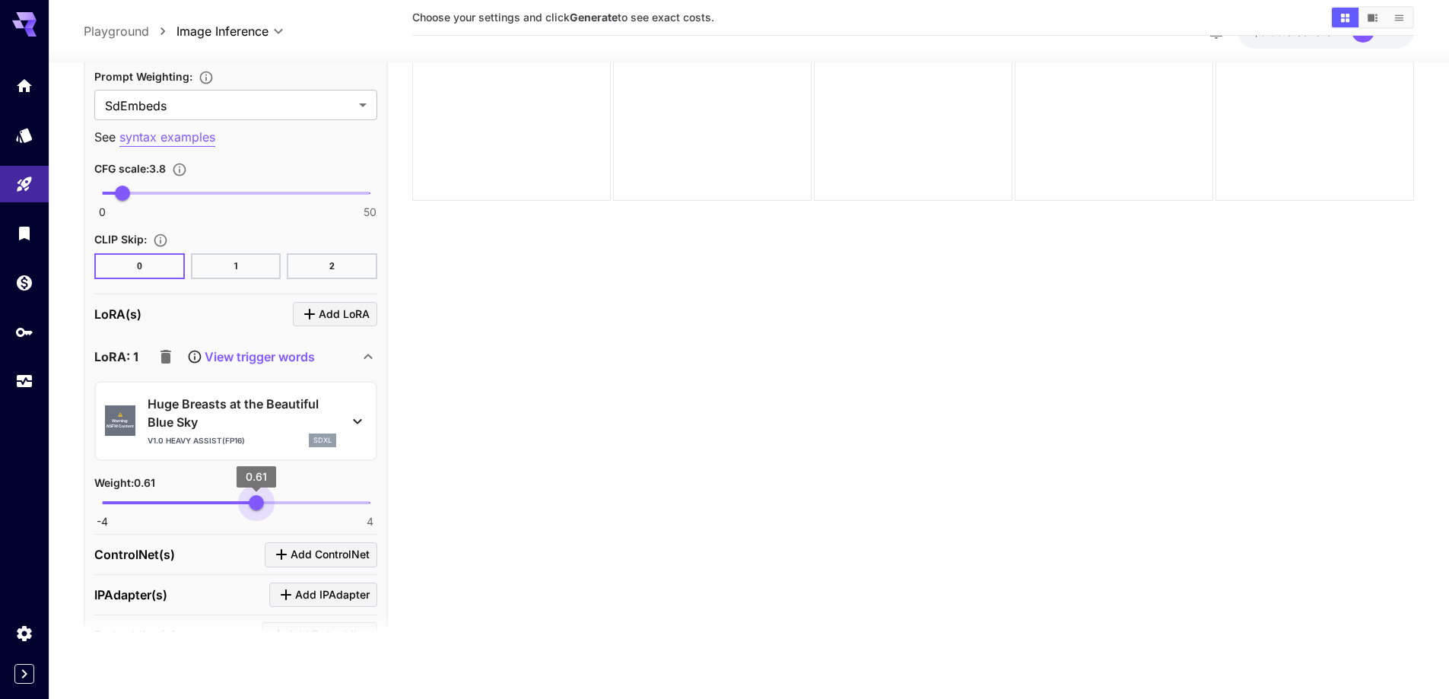
click at [256, 508] on span "-4 4 0.61" at bounding box center [236, 502] width 268 height 23
type input "****"
click at [257, 507] on span "0.64" at bounding box center [256, 502] width 15 height 15
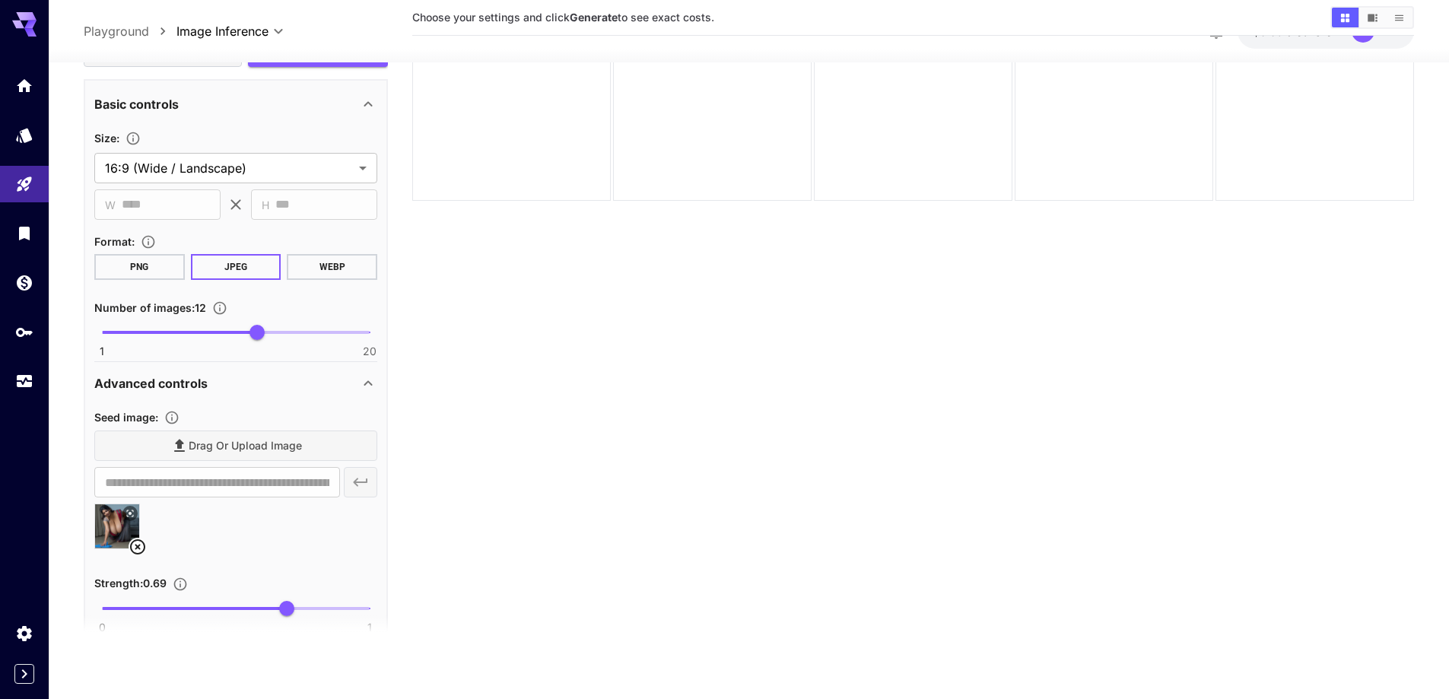
scroll to position [1136, 0]
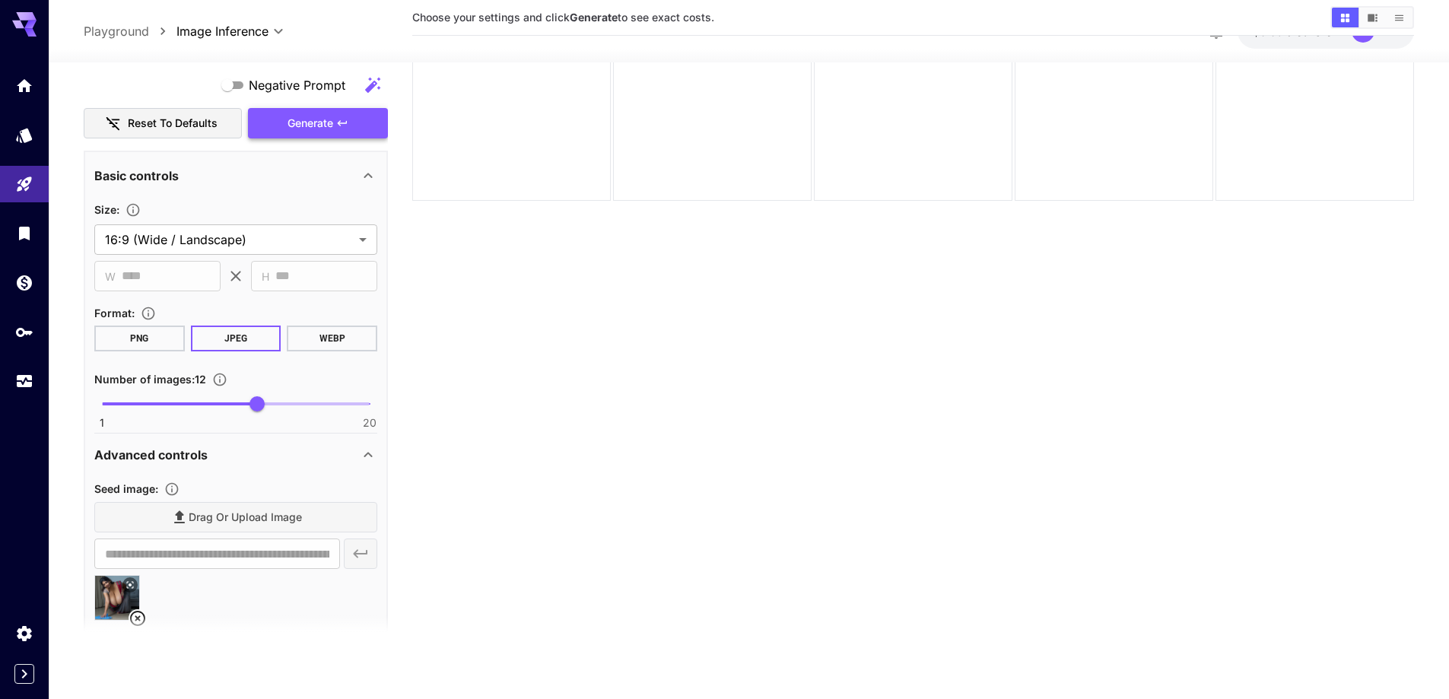
click at [303, 132] on span "Generate" at bounding box center [311, 123] width 46 height 19
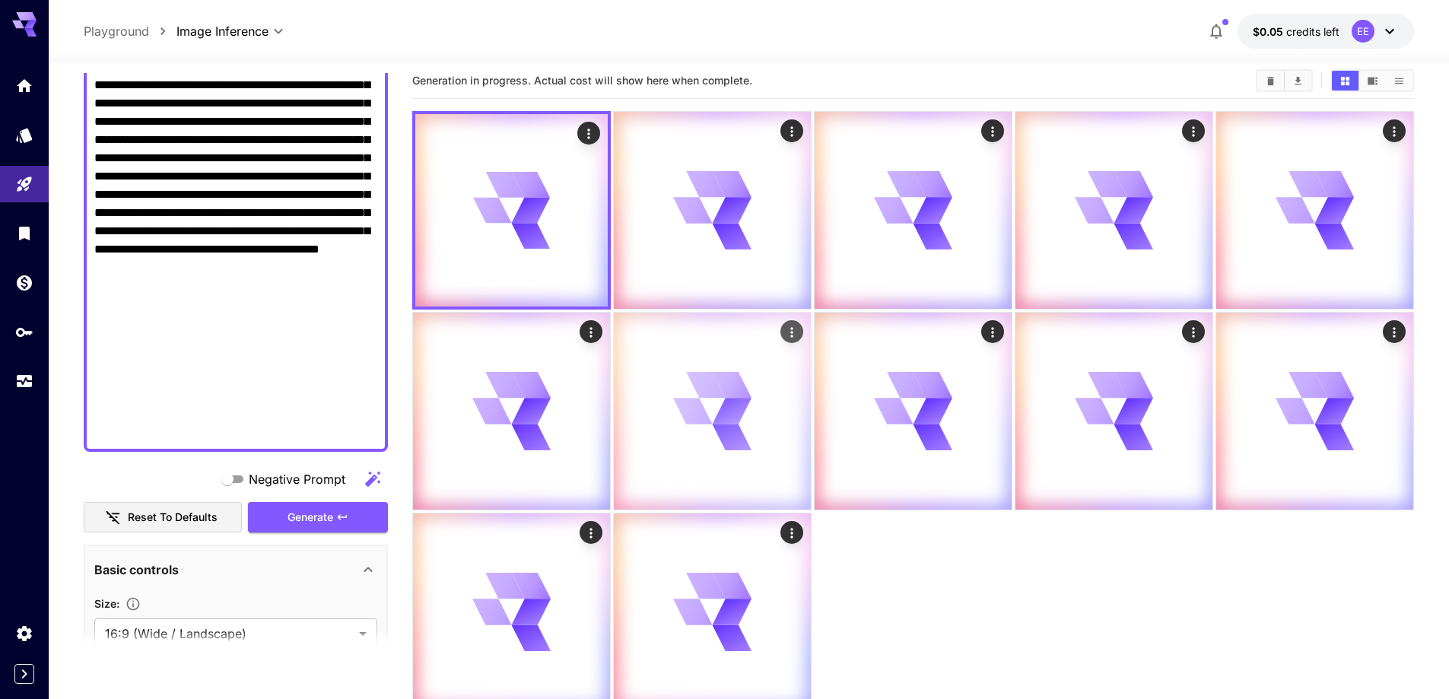
scroll to position [0, 0]
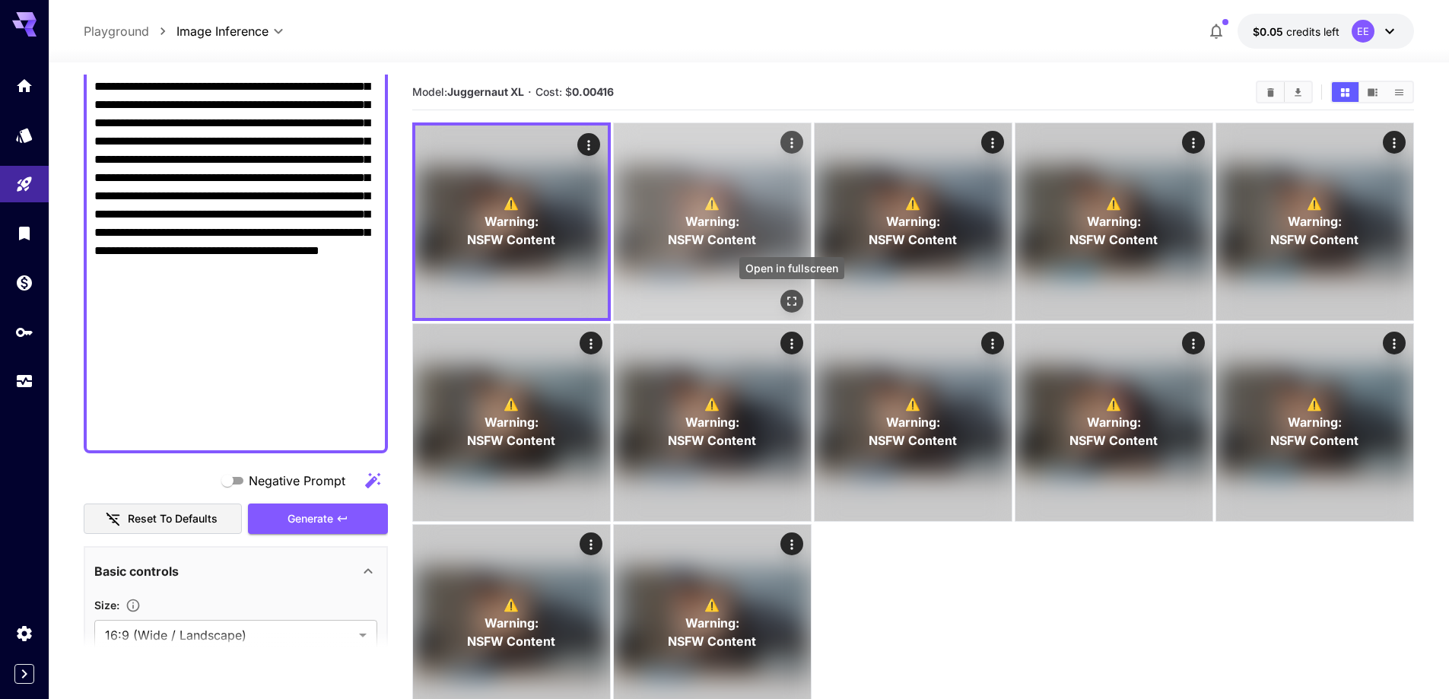
click at [785, 298] on icon "Open in fullscreen" at bounding box center [791, 301] width 15 height 15
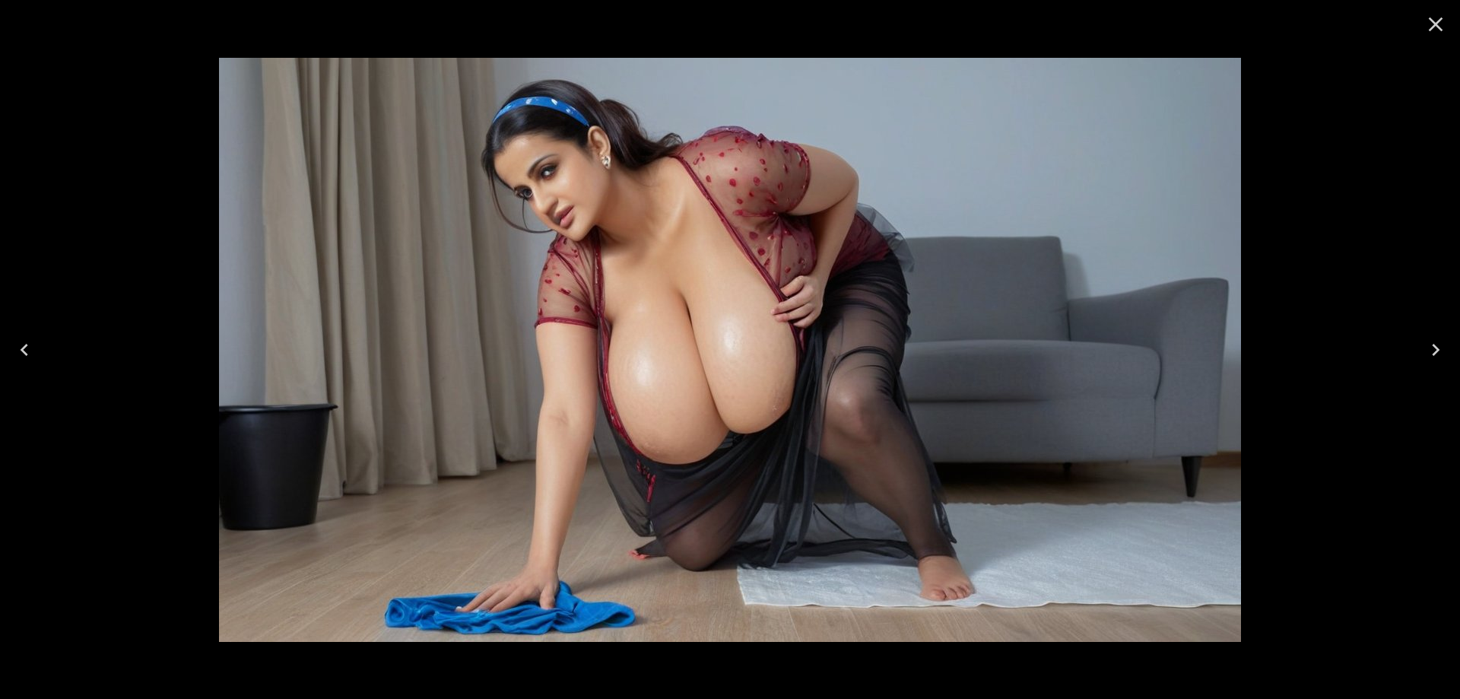
click at [1422, 350] on button "Next" at bounding box center [1436, 349] width 49 height 61
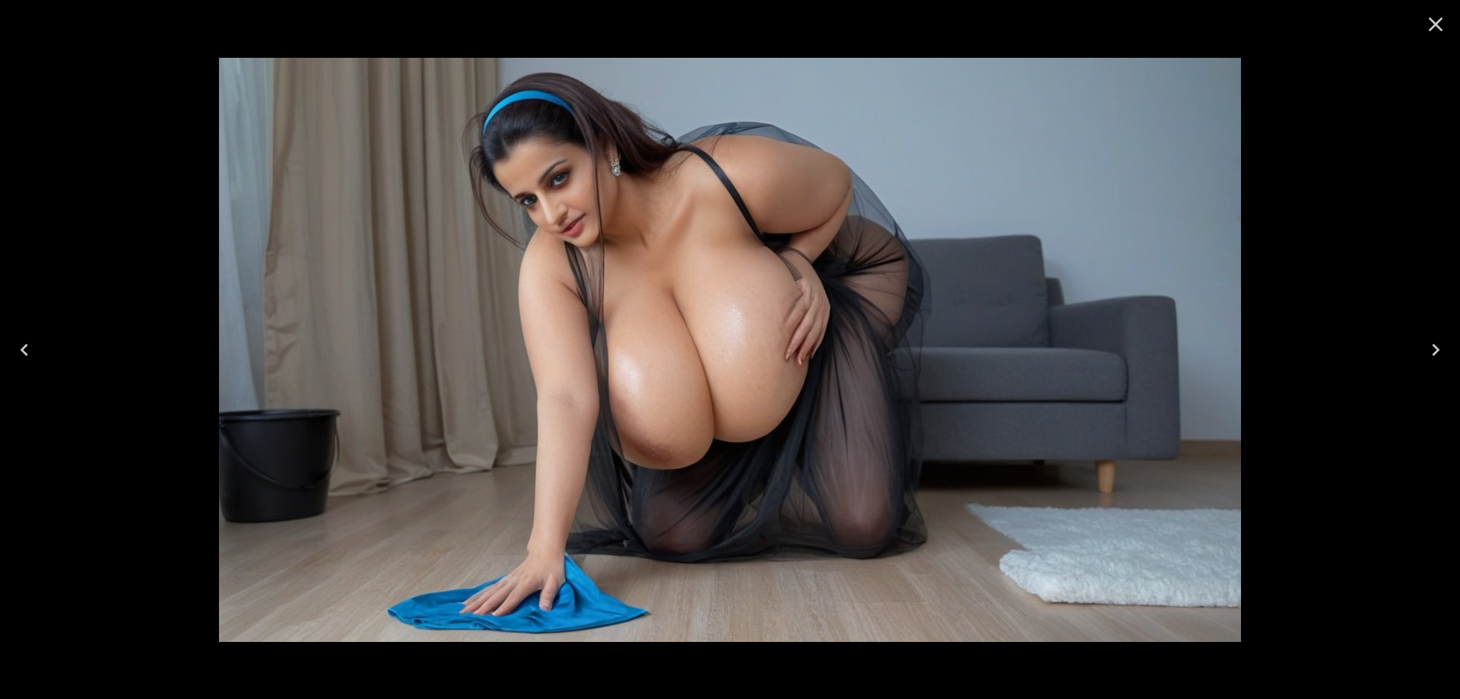
click at [1422, 350] on button "Next" at bounding box center [1436, 349] width 49 height 61
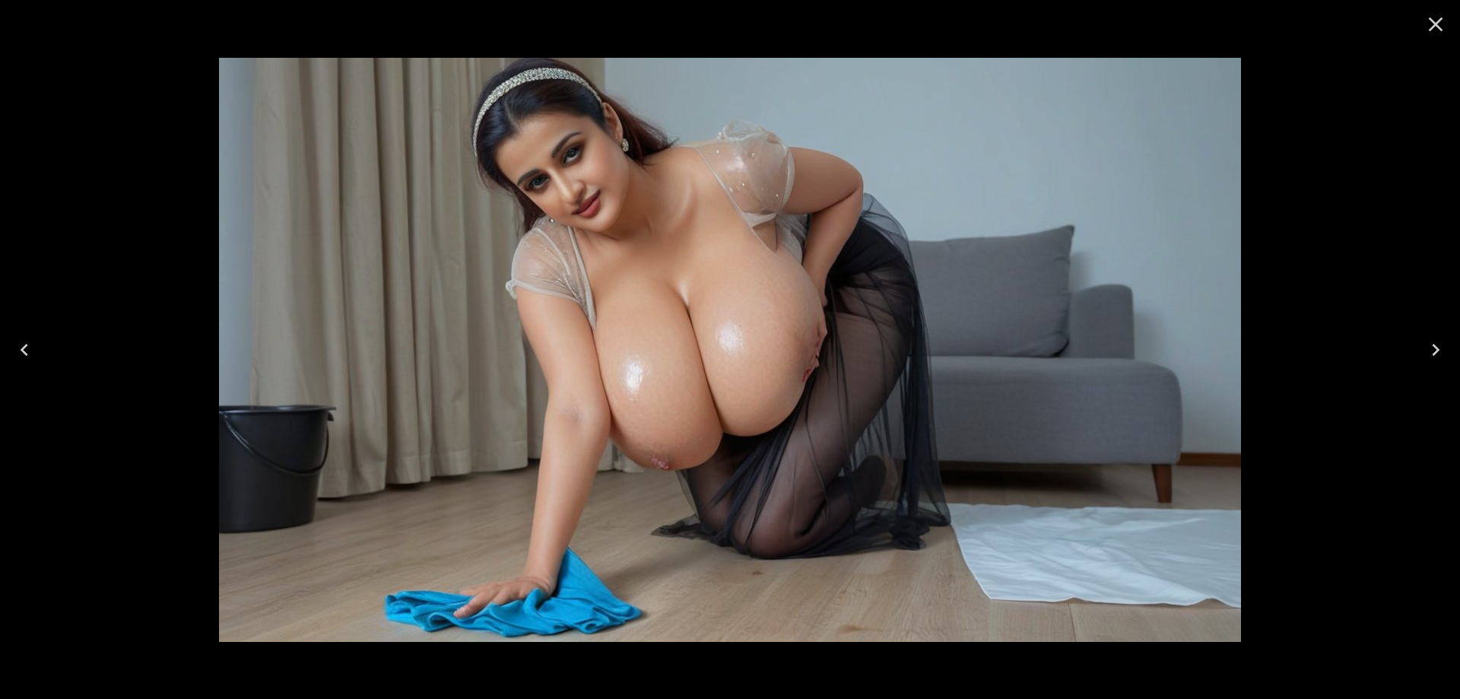
click at [1422, 350] on button "Next" at bounding box center [1436, 349] width 49 height 61
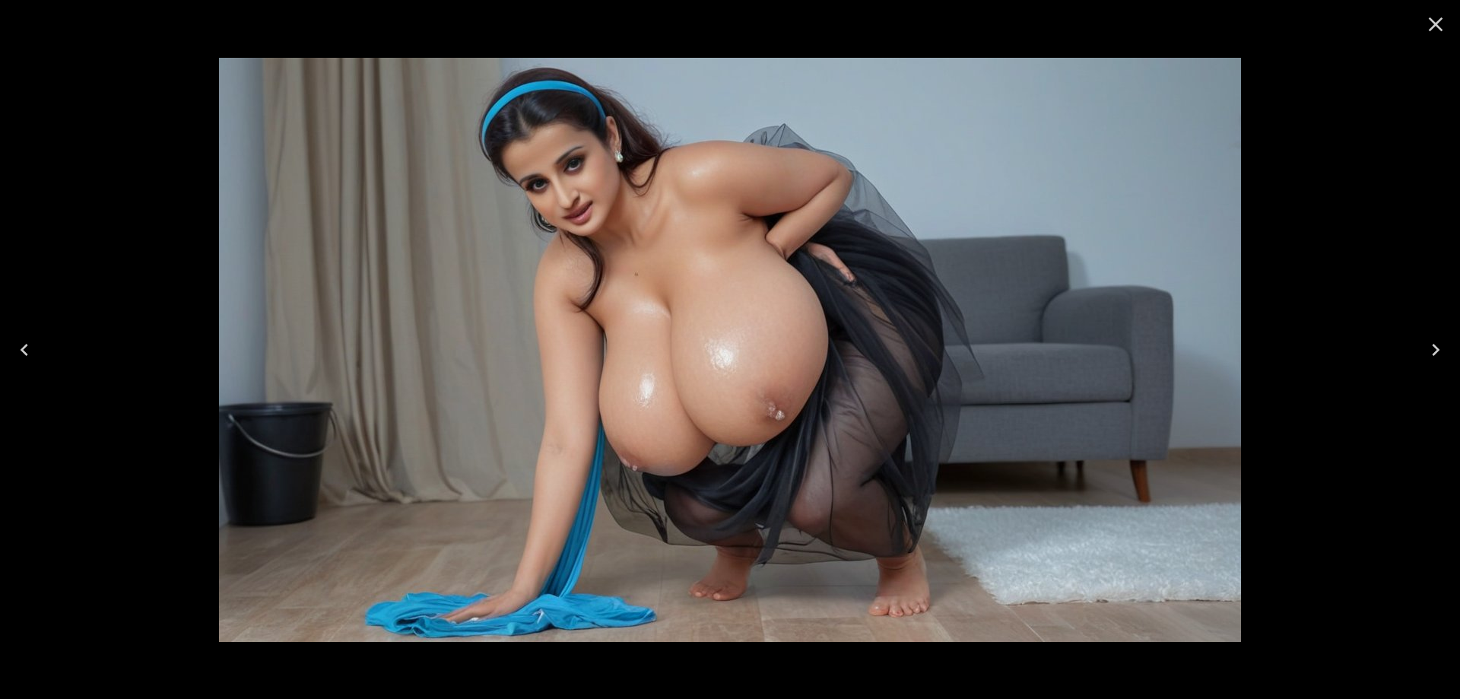
click at [1422, 350] on button "Next" at bounding box center [1436, 349] width 49 height 61
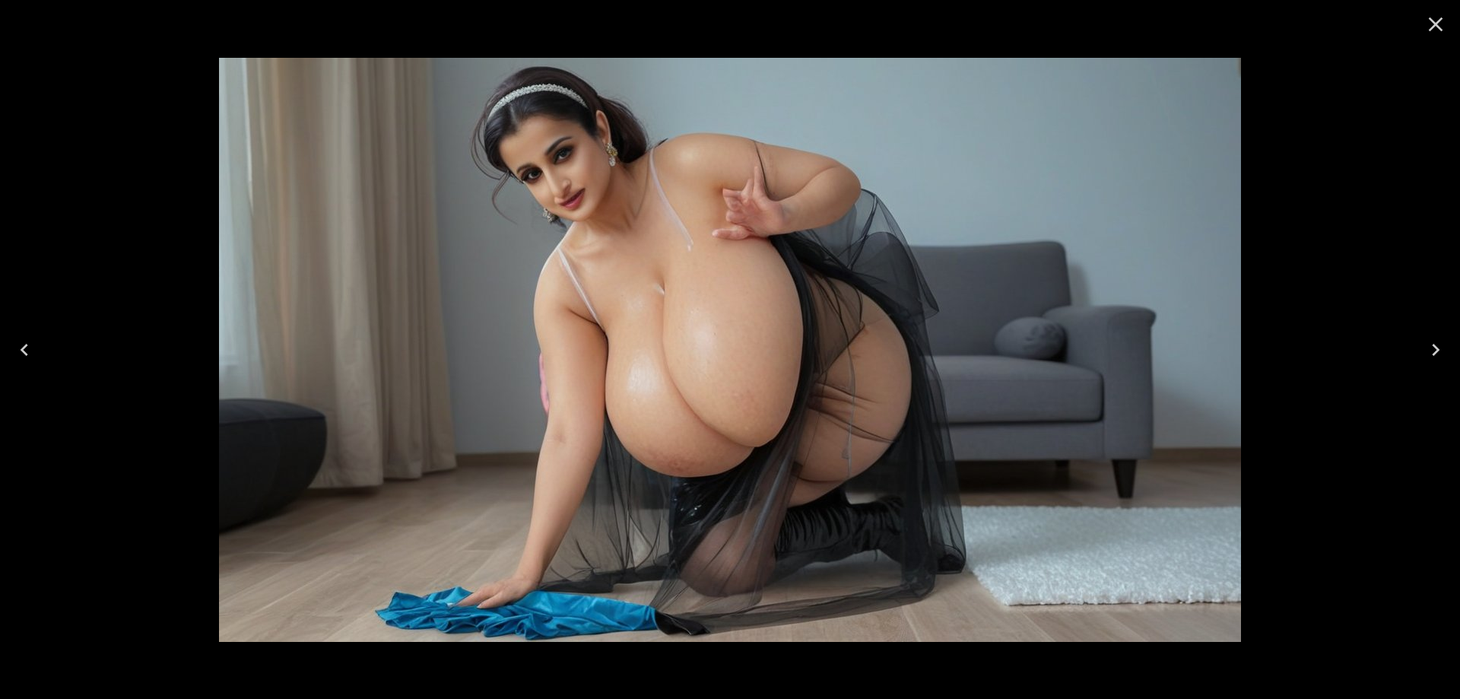
click at [1422, 350] on button "Next" at bounding box center [1436, 349] width 49 height 61
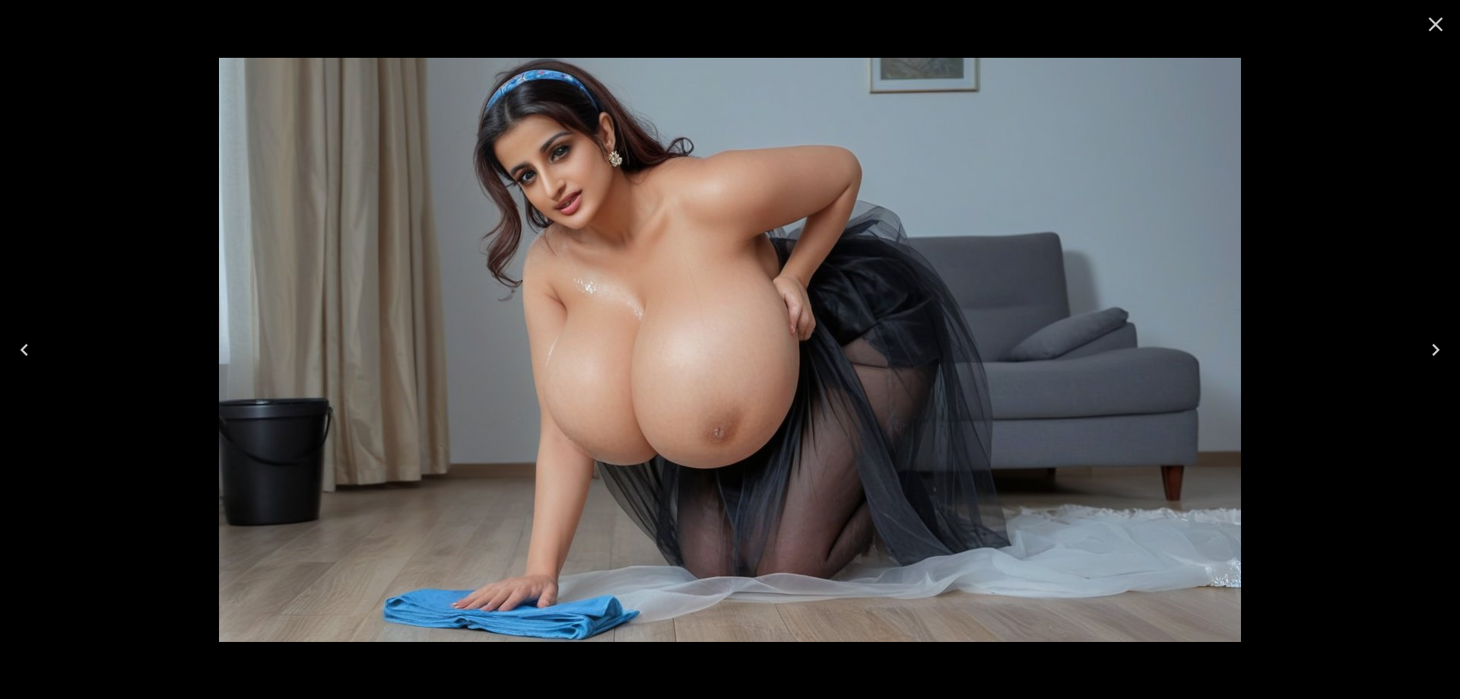
click at [1422, 350] on button "Next" at bounding box center [1436, 349] width 49 height 61
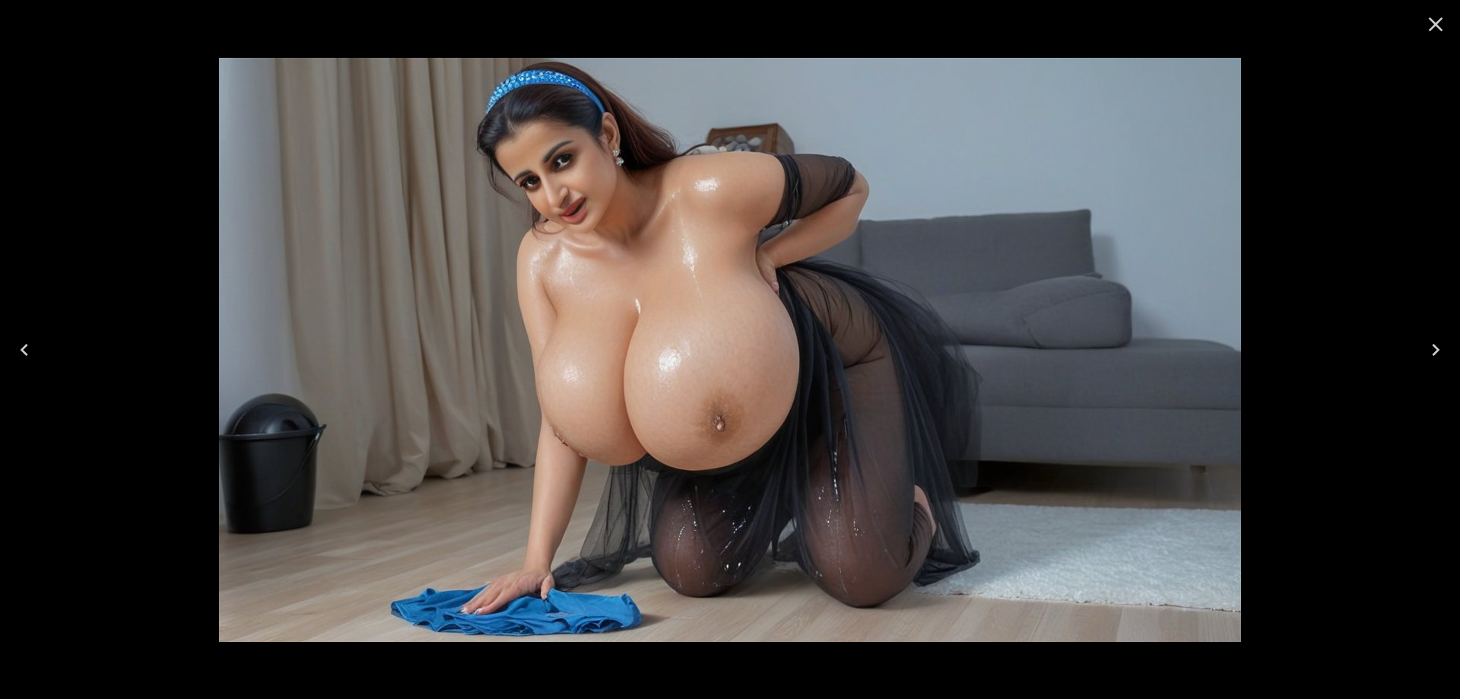
click at [1422, 349] on button "Next" at bounding box center [1436, 349] width 49 height 61
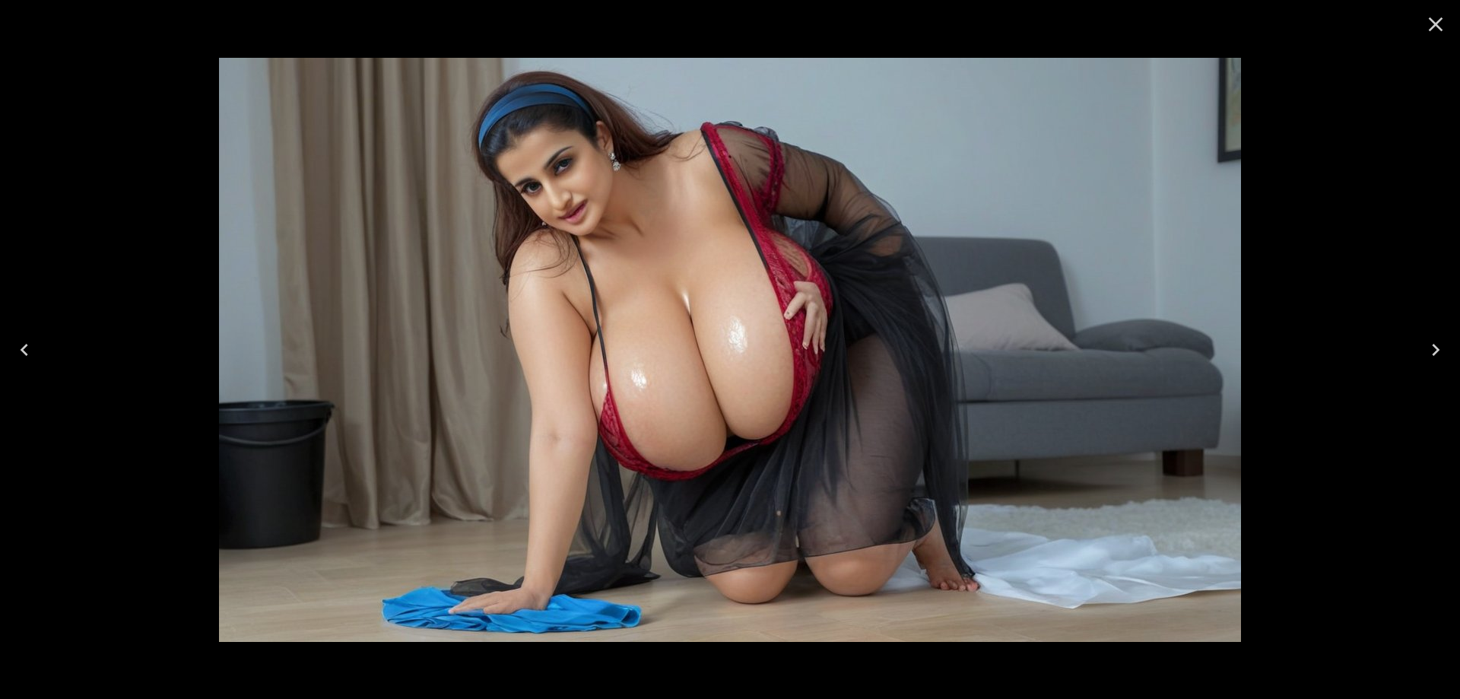
click at [1422, 349] on button "Next" at bounding box center [1436, 349] width 49 height 61
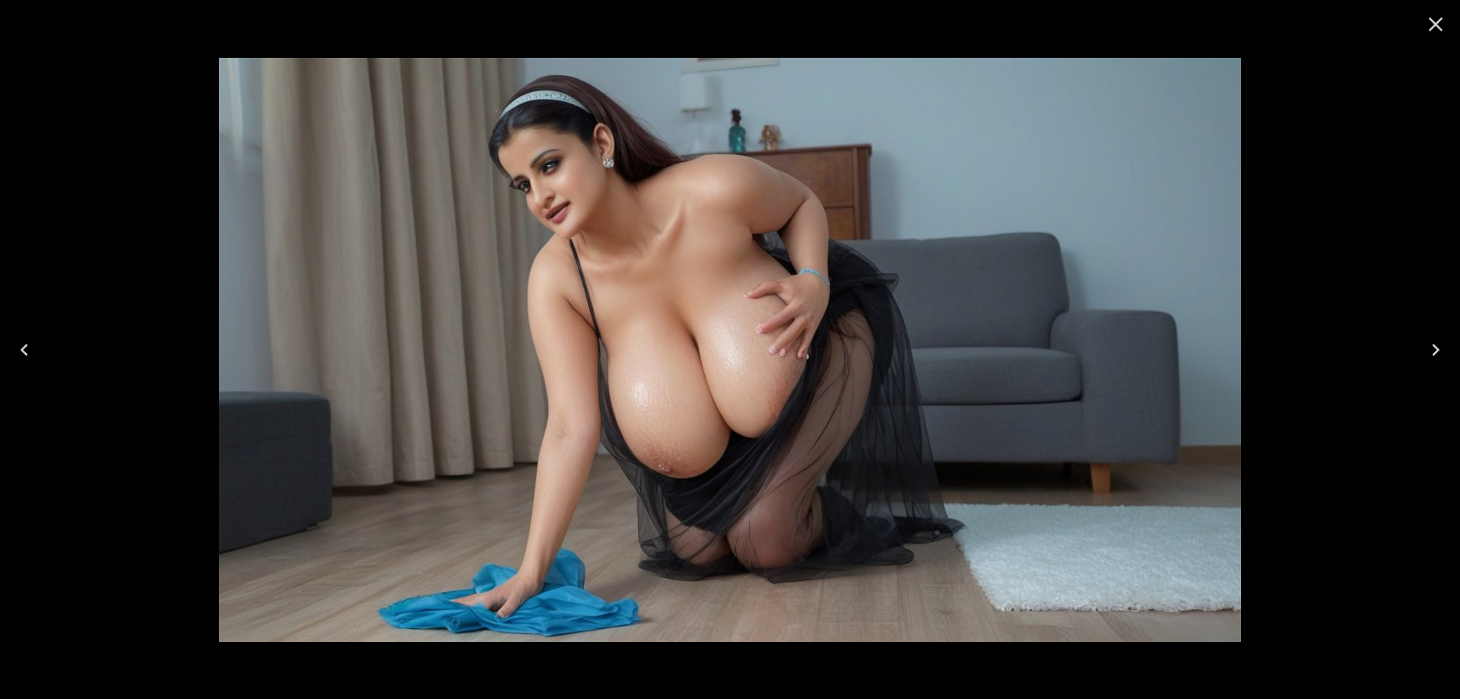
click at [1422, 349] on button "Next" at bounding box center [1436, 349] width 49 height 61
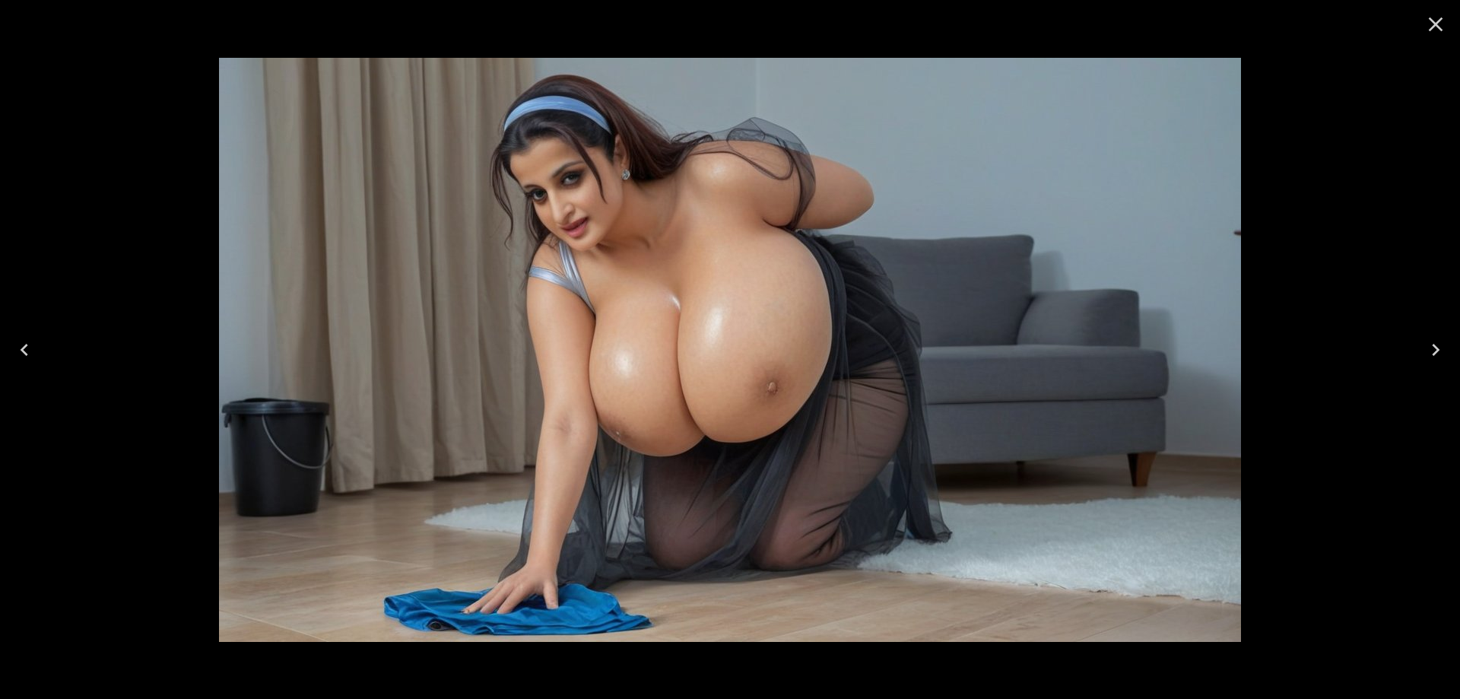
click at [1422, 349] on button "Next" at bounding box center [1436, 349] width 49 height 61
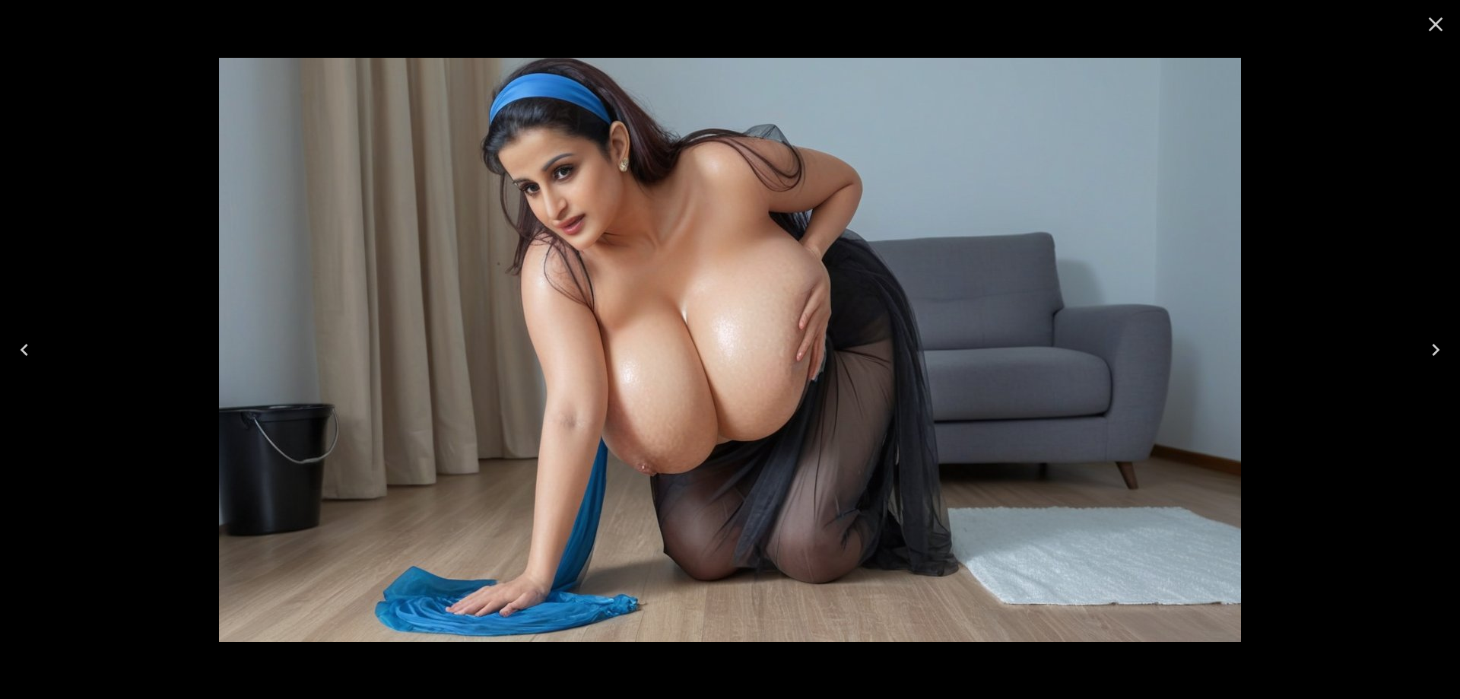
click at [1442, 30] on icon "Close" at bounding box center [1436, 24] width 24 height 24
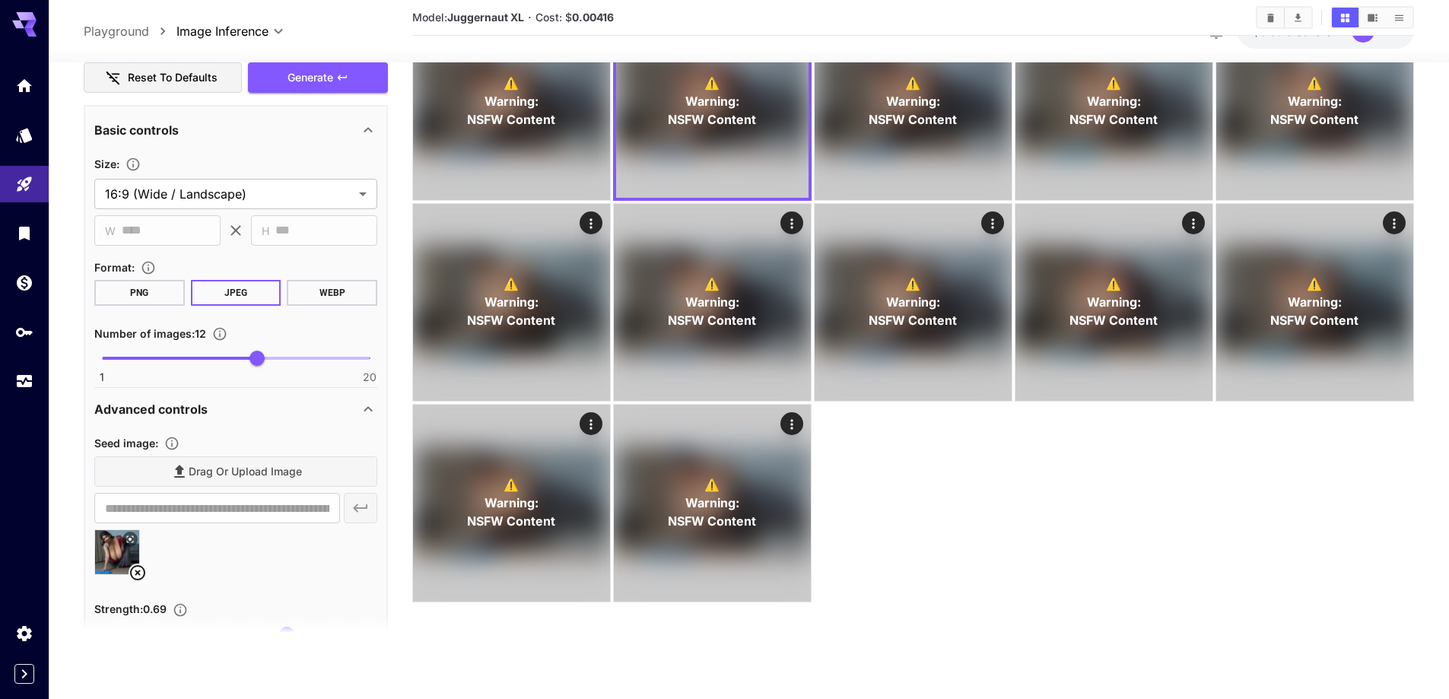
scroll to position [1212, 0]
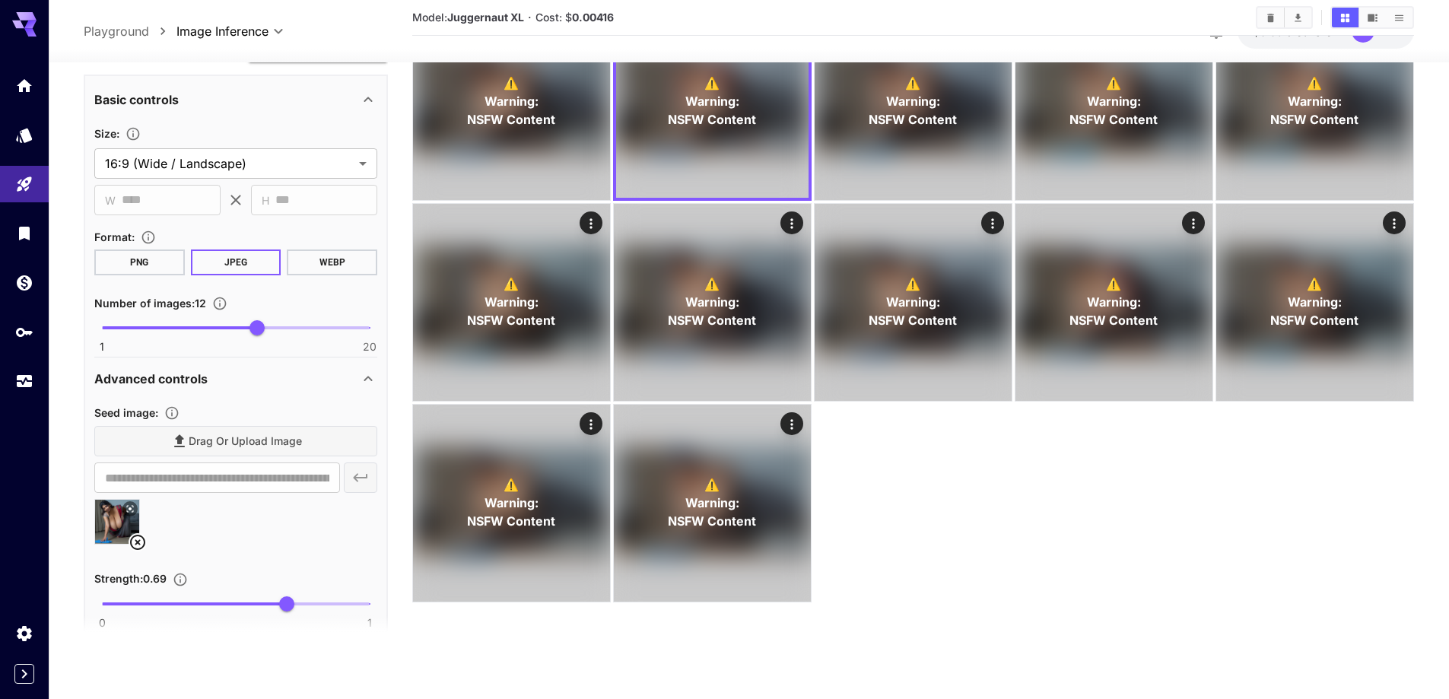
click at [141, 541] on icon at bounding box center [138, 542] width 18 height 18
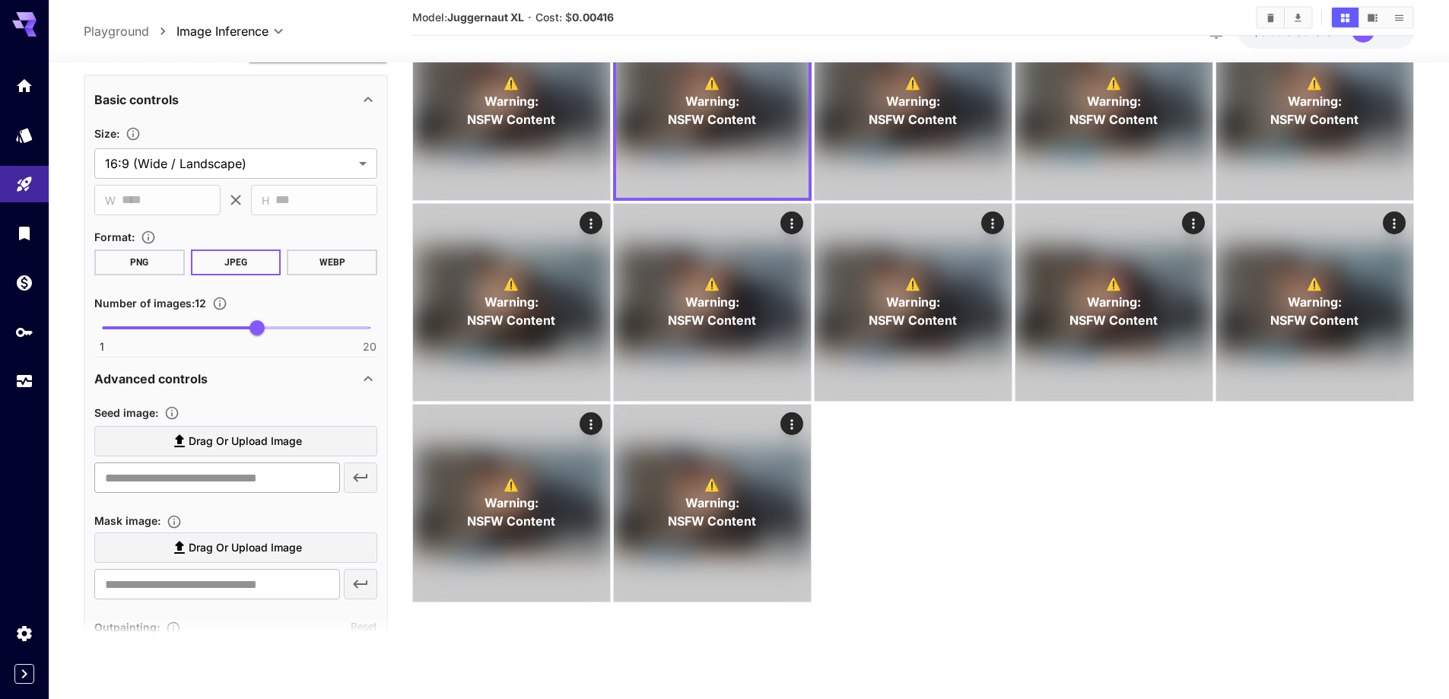
click at [242, 462] on input "text" at bounding box center [217, 477] width 246 height 30
click at [257, 442] on span "Drag or upload image" at bounding box center [245, 441] width 113 height 19
click at [0, 0] on input "Drag or upload image" at bounding box center [0, 0] width 0 height 0
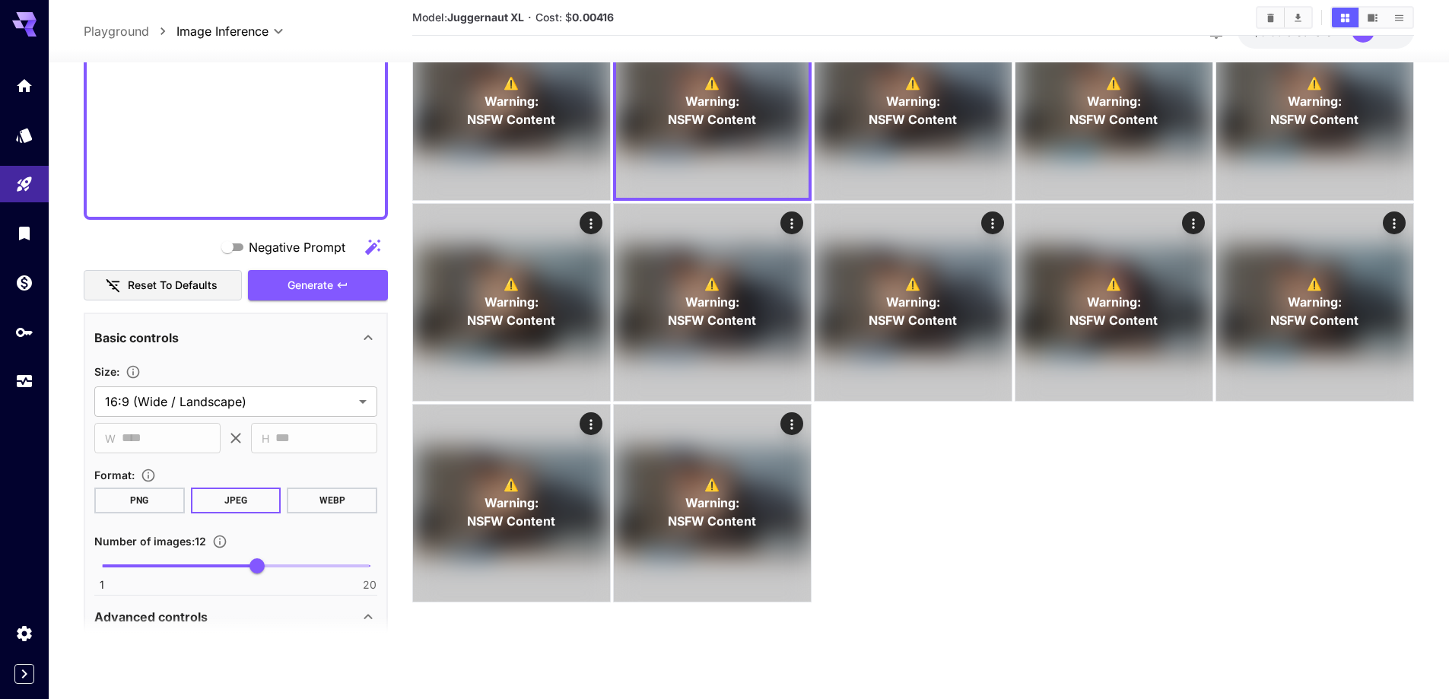
scroll to position [908, 0]
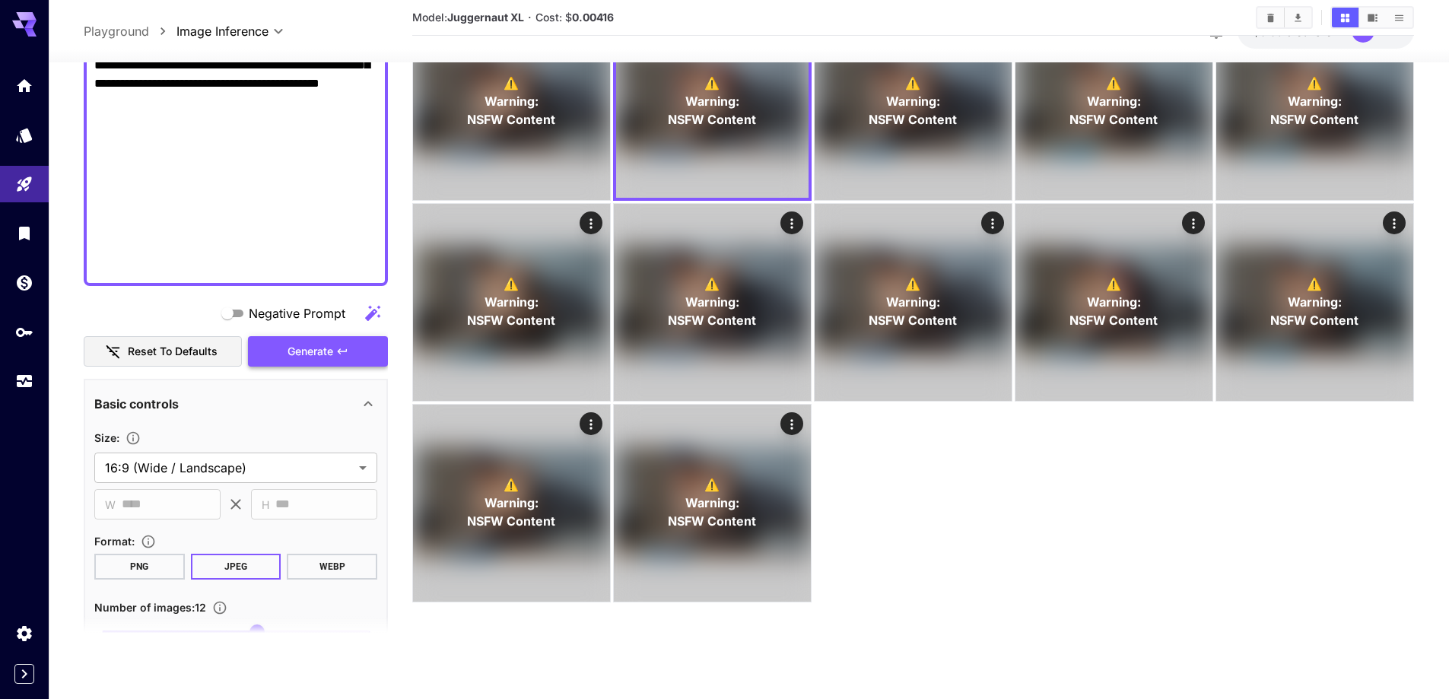
type input "**********"
click at [319, 351] on button "Generate" at bounding box center [318, 351] width 140 height 31
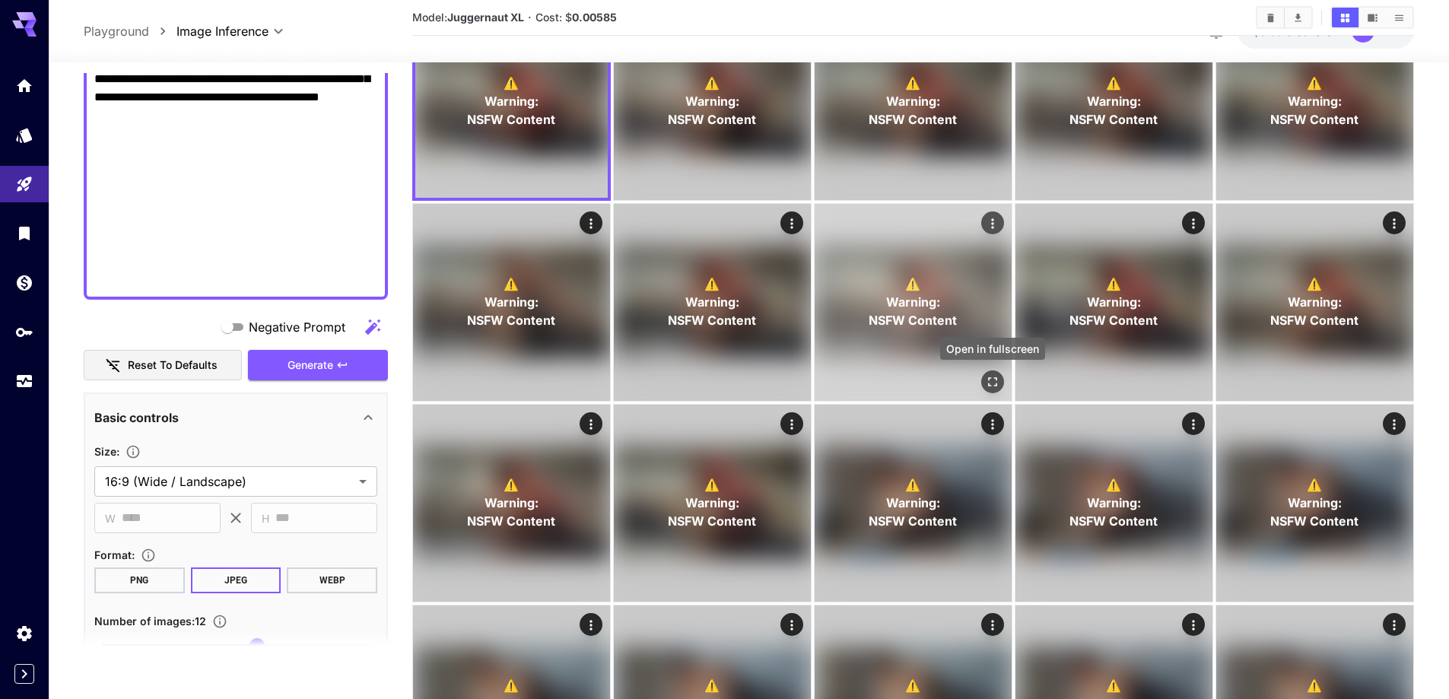
click at [999, 386] on icon "Open in fullscreen" at bounding box center [992, 381] width 15 height 15
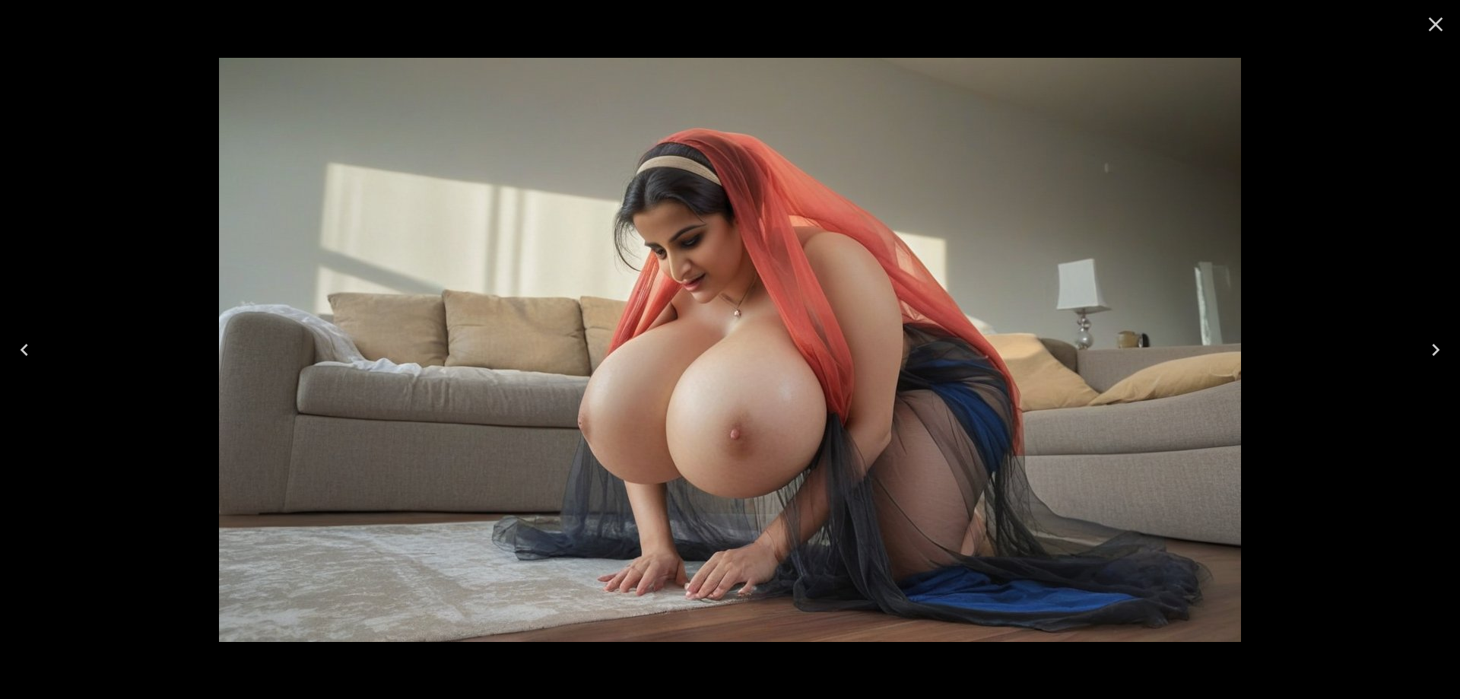
click at [1420, 345] on button "Next" at bounding box center [1436, 349] width 49 height 61
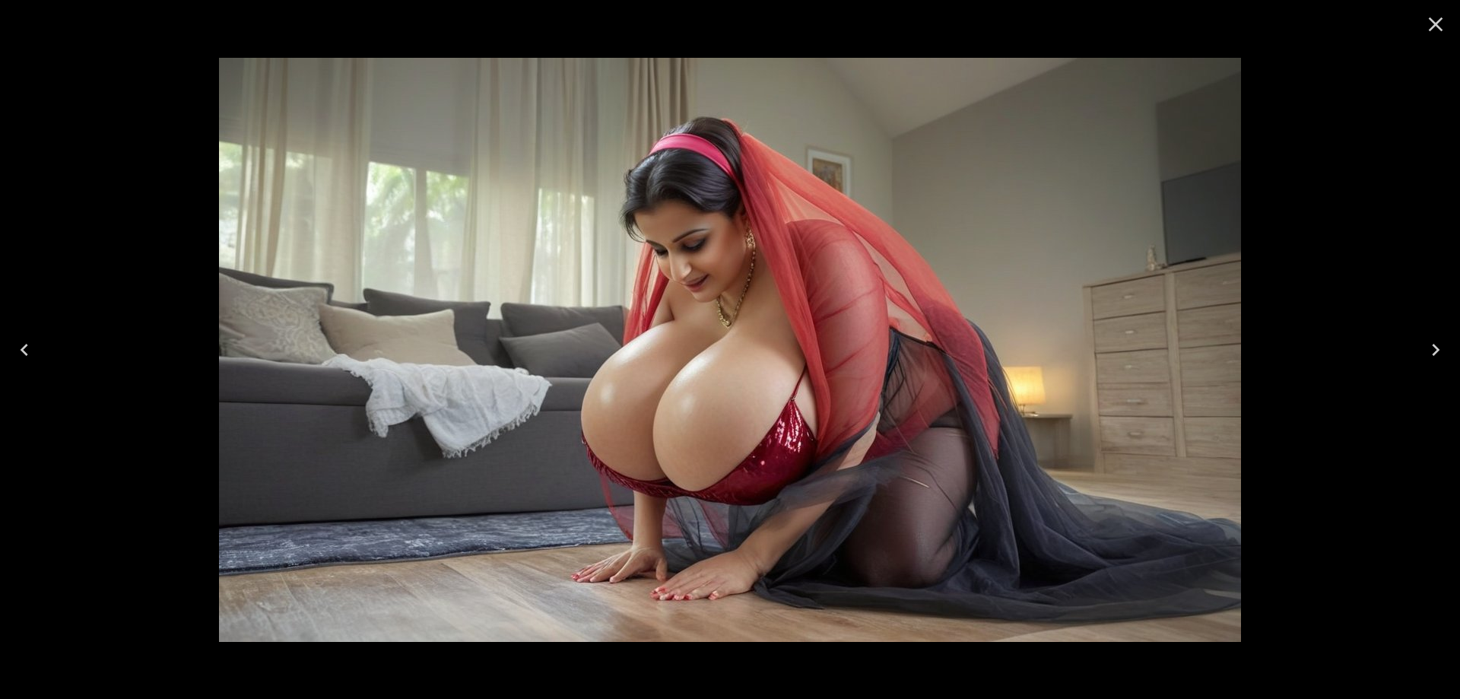
click at [1425, 335] on button "Next" at bounding box center [1436, 349] width 49 height 61
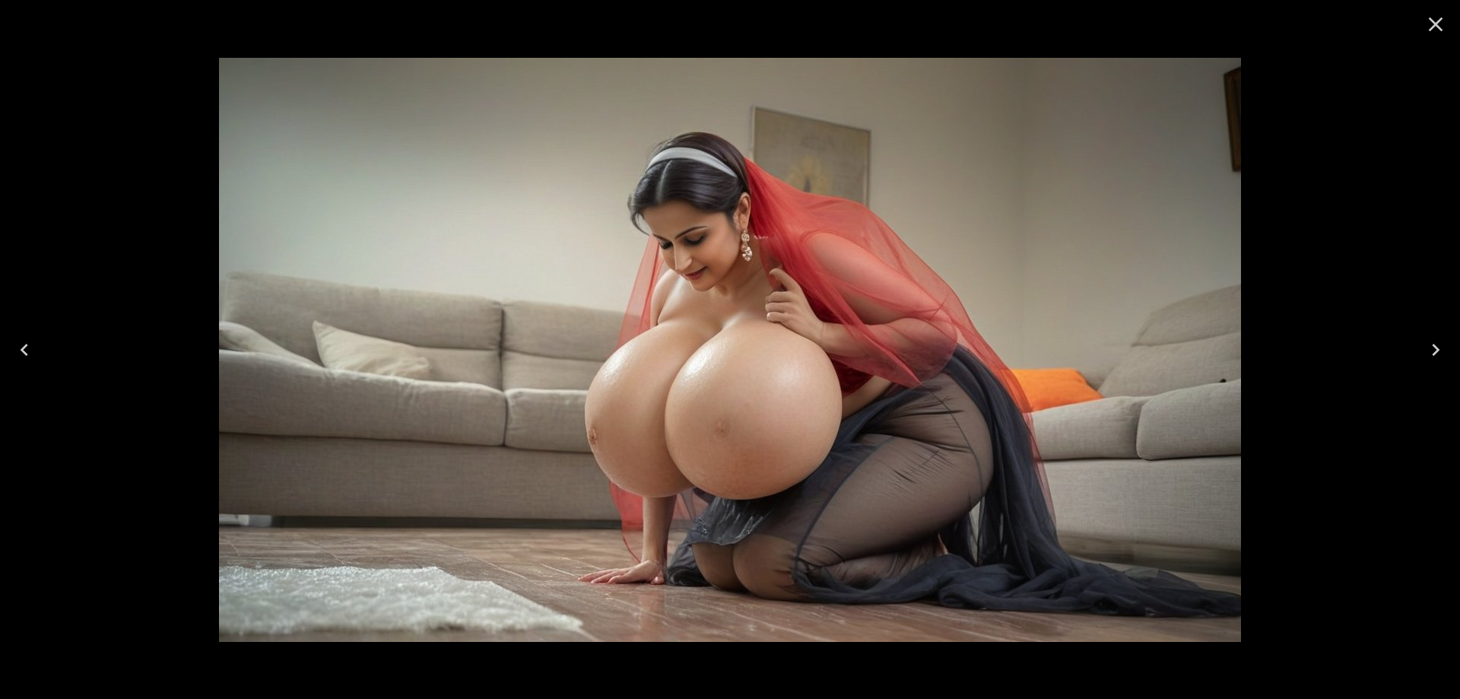
click at [1425, 329] on button "Next" at bounding box center [1436, 349] width 49 height 61
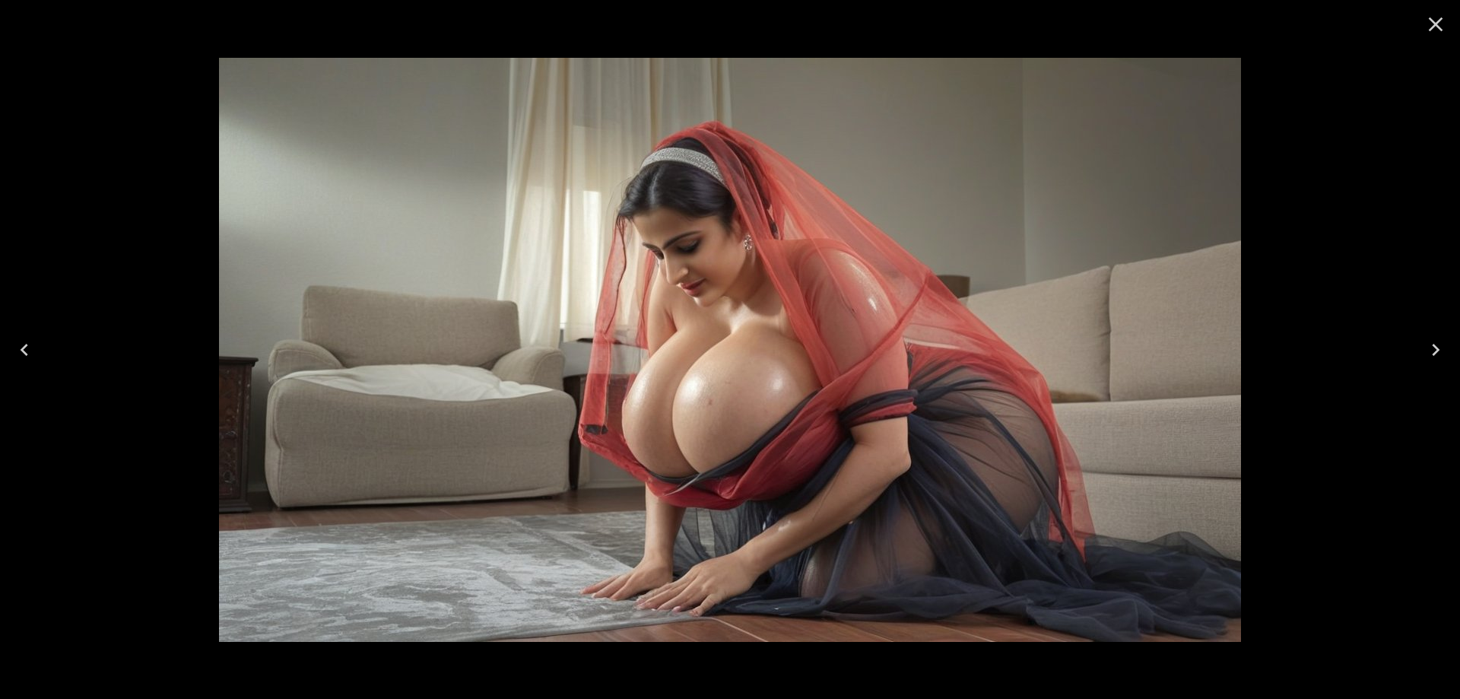
click at [1425, 326] on button "Next" at bounding box center [1436, 349] width 49 height 61
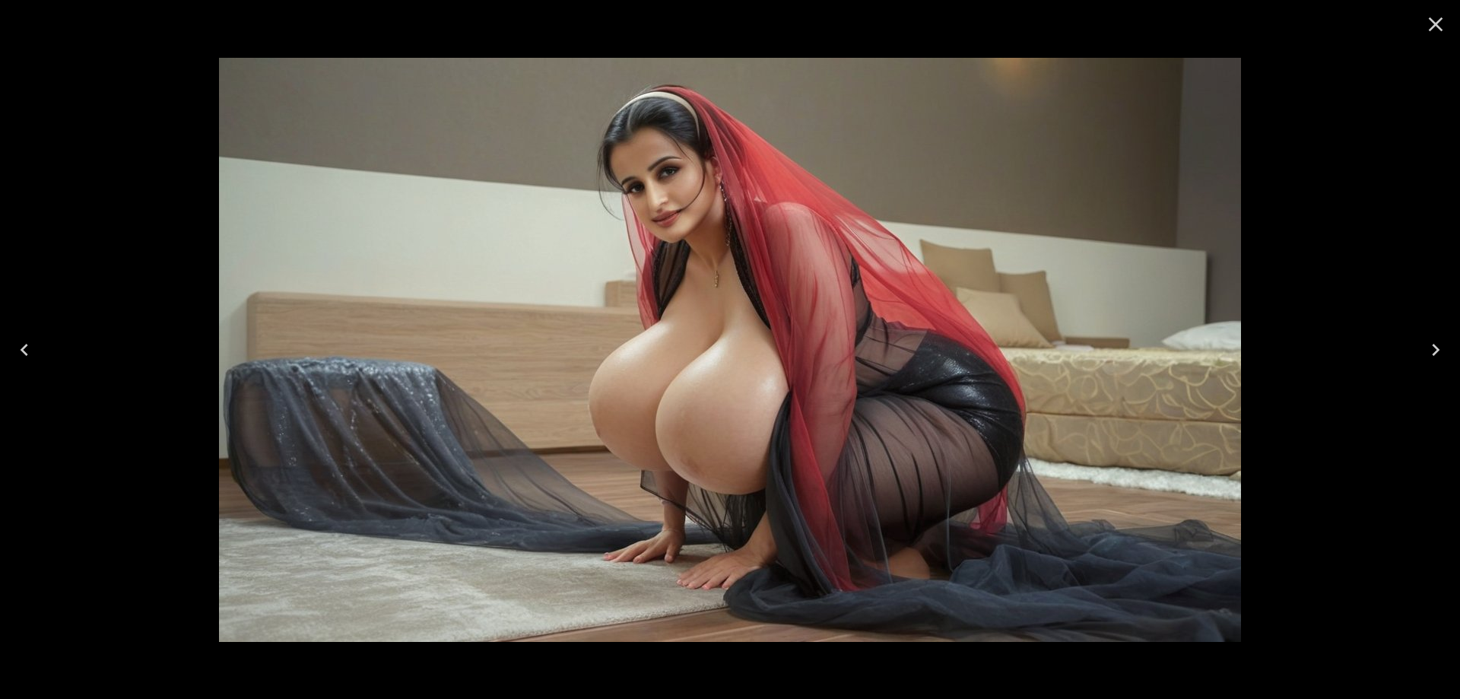
click at [1425, 326] on button "Next" at bounding box center [1436, 349] width 49 height 61
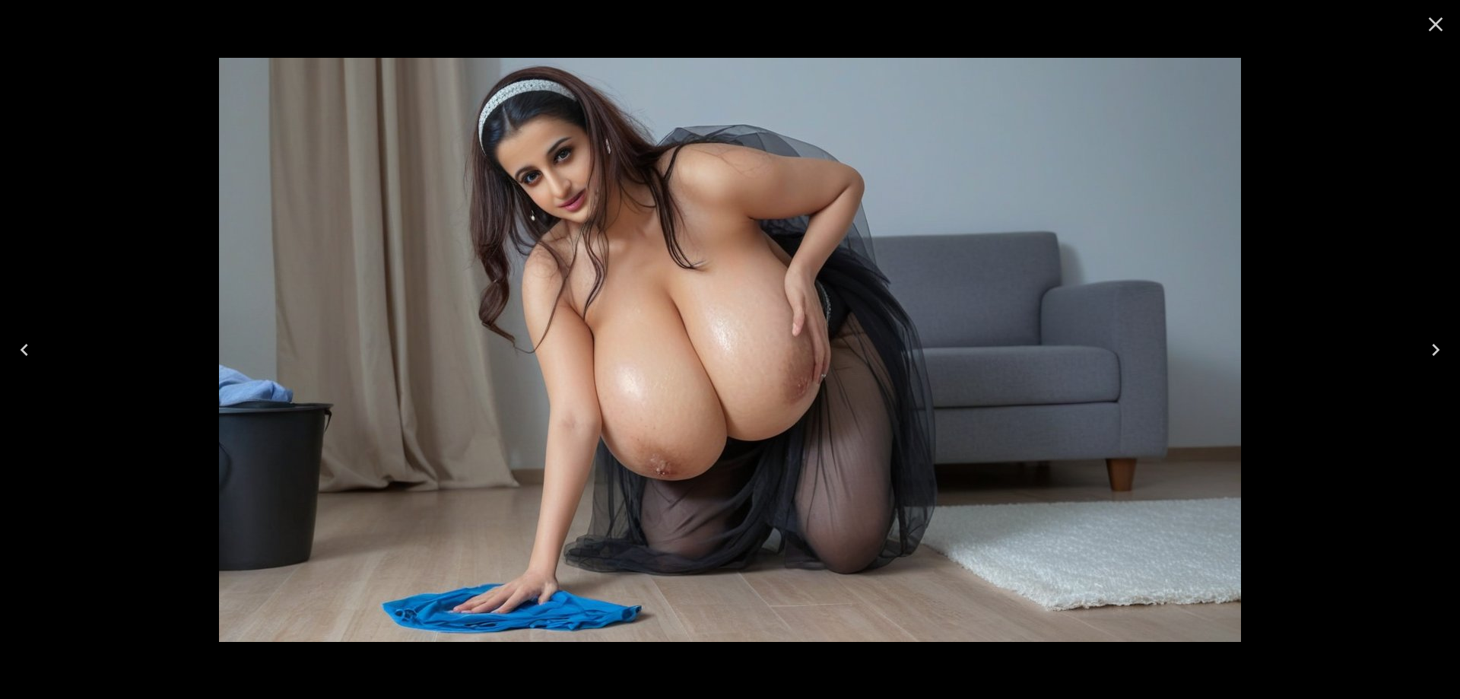
click at [1434, 28] on icon "Close" at bounding box center [1436, 24] width 24 height 24
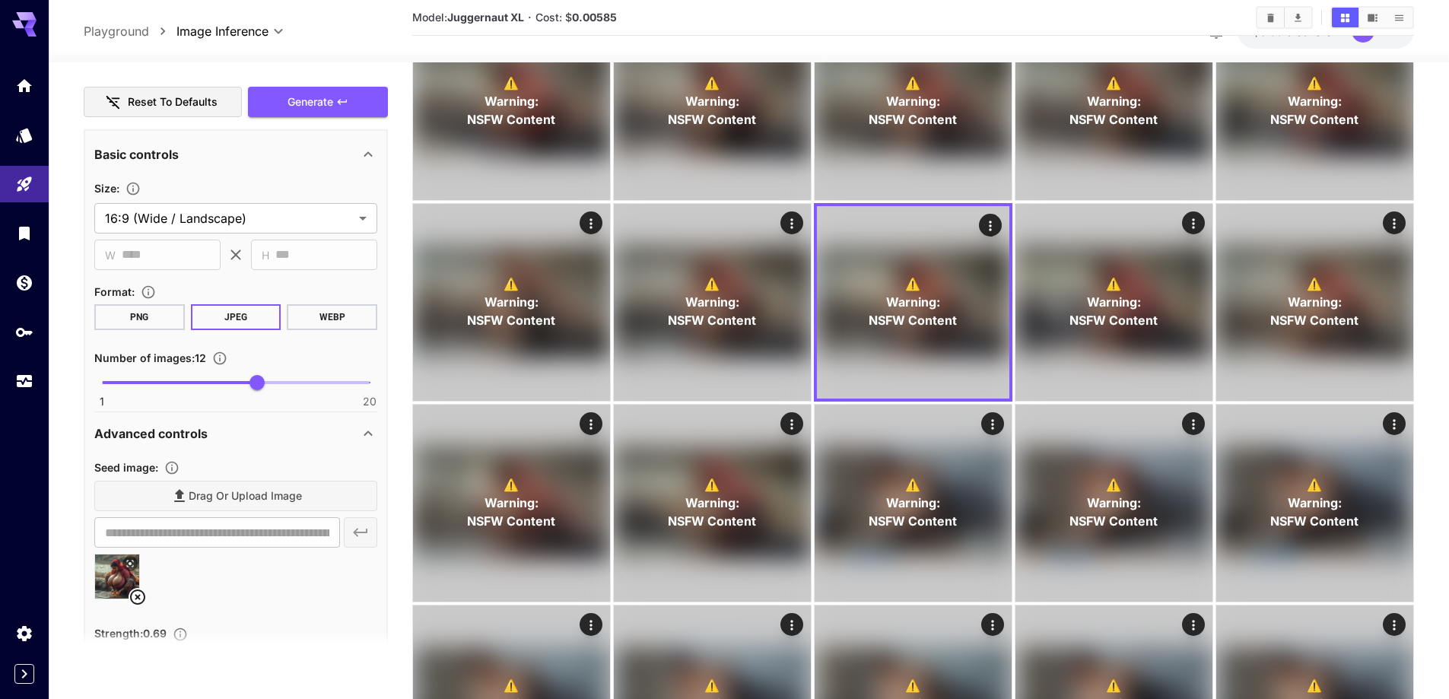
scroll to position [1212, 0]
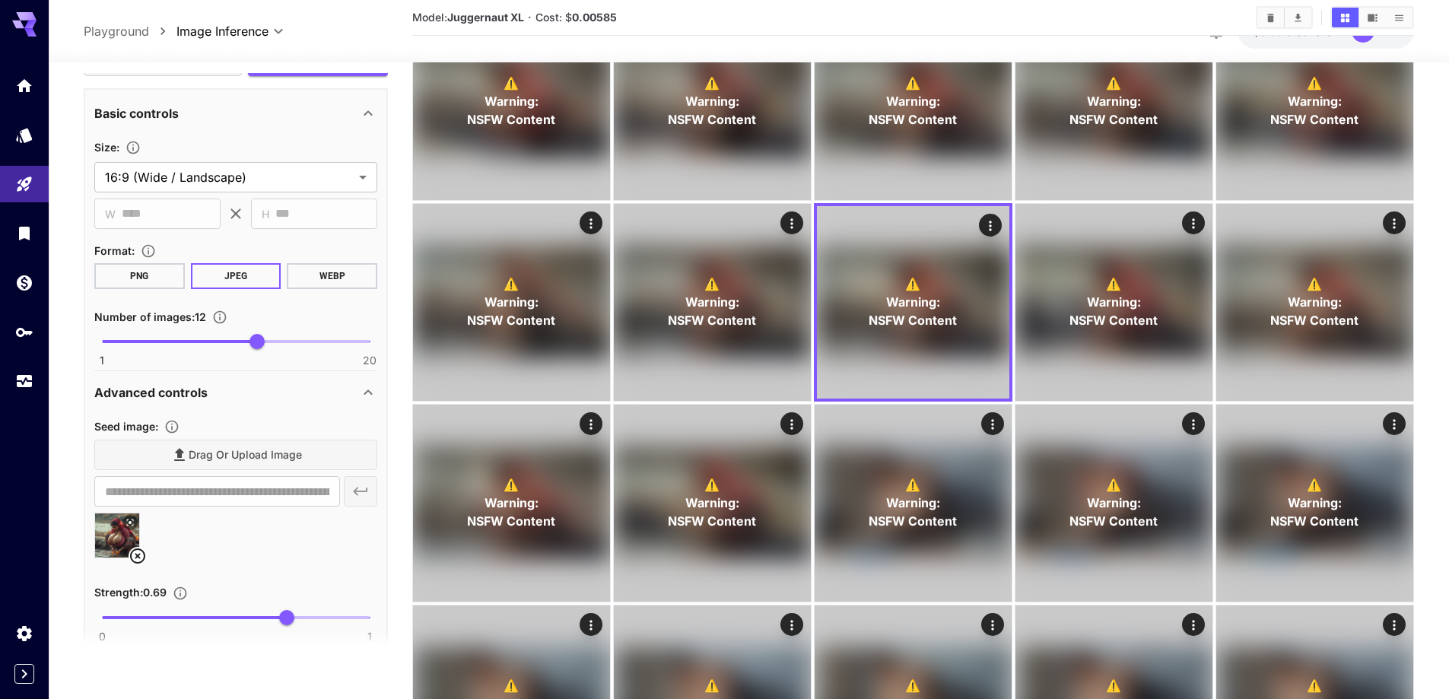
click at [146, 557] on icon at bounding box center [138, 556] width 18 height 18
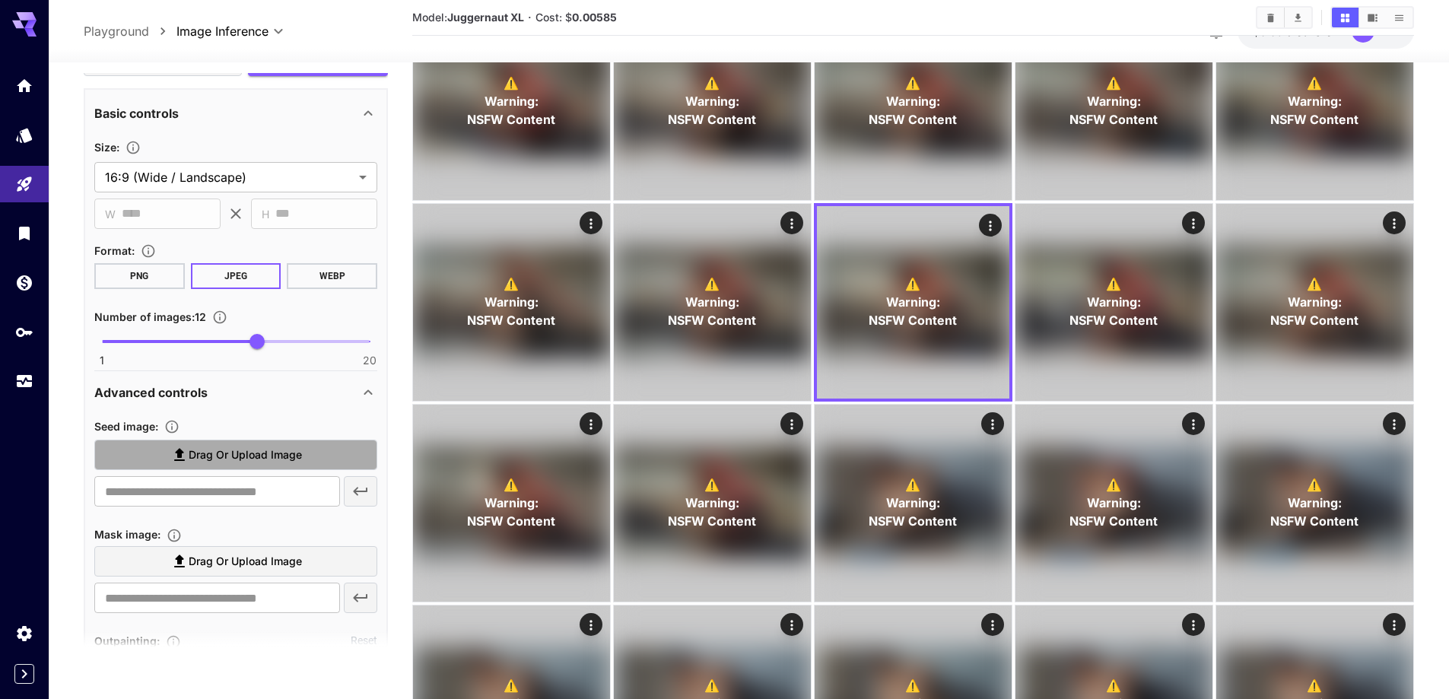
click at [246, 461] on span "Drag or upload image" at bounding box center [245, 455] width 113 height 19
click at [0, 0] on input "Drag or upload image" at bounding box center [0, 0] width 0 height 0
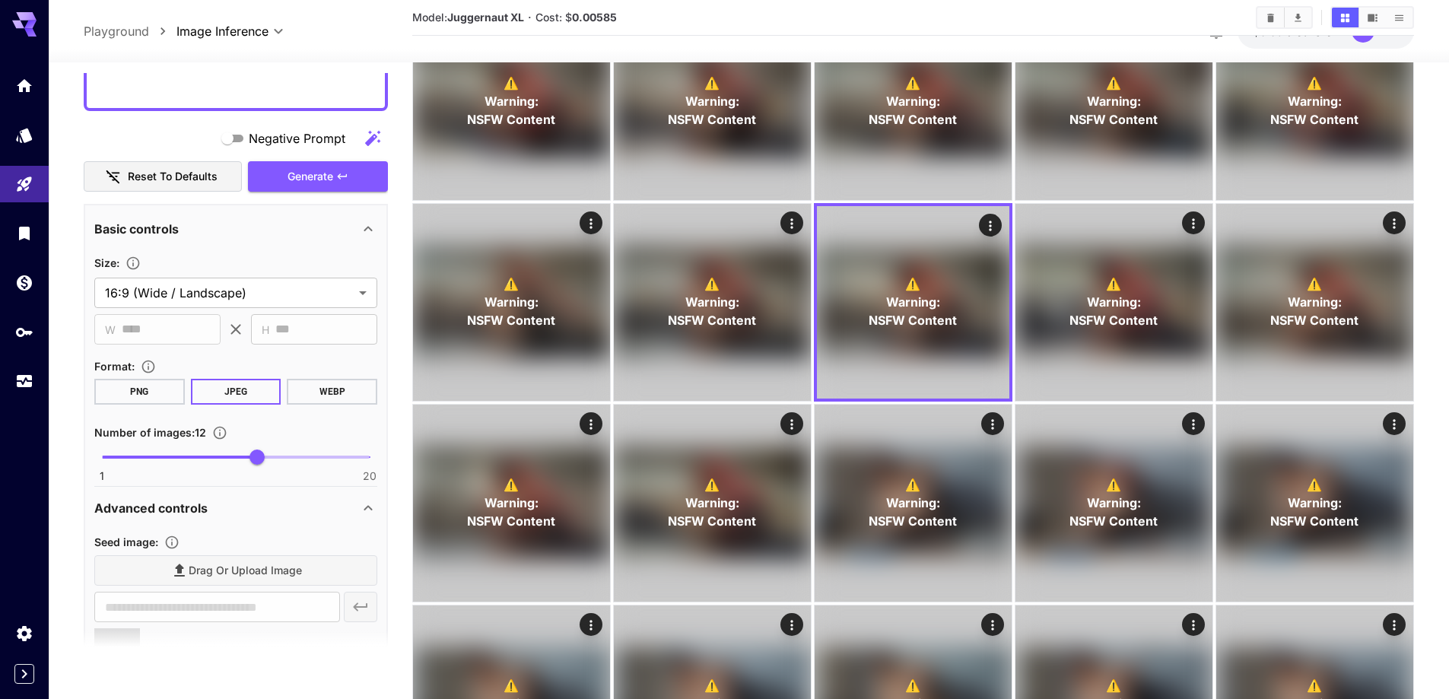
scroll to position [1060, 0]
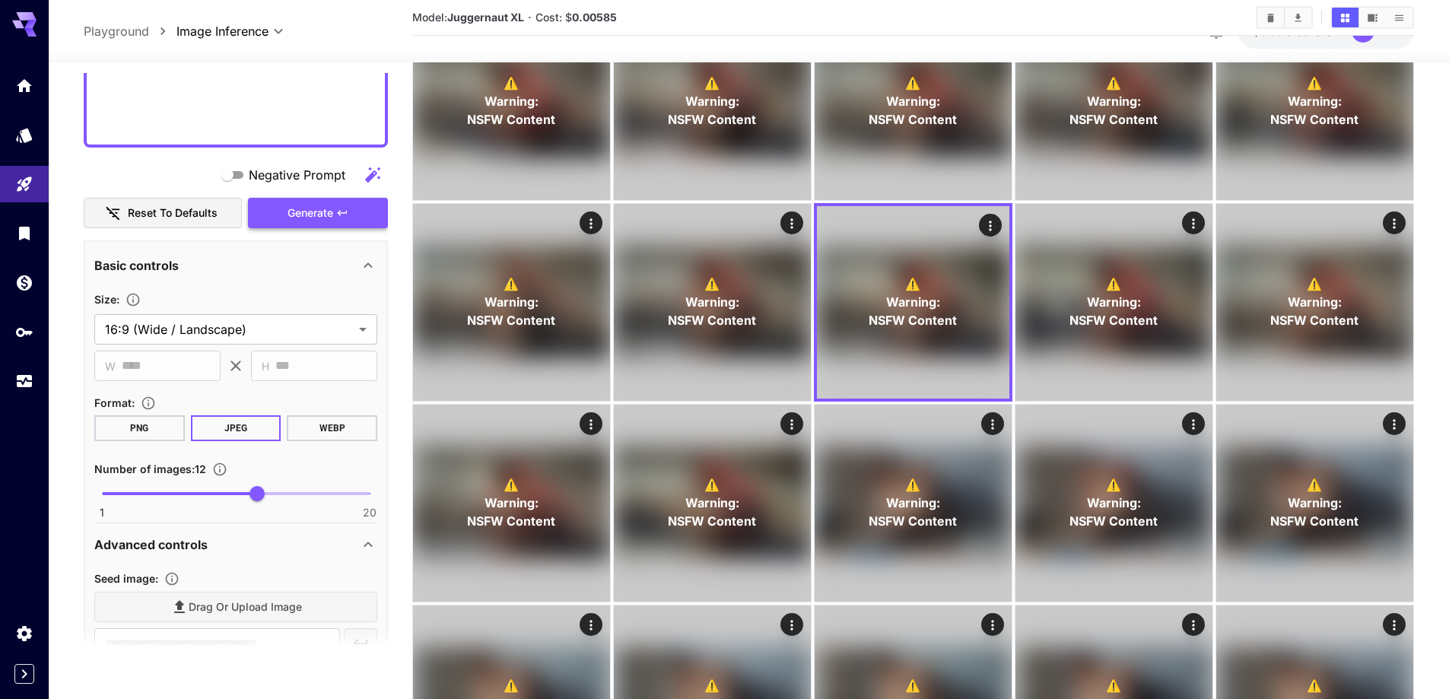
click at [263, 214] on button "Generate" at bounding box center [318, 213] width 140 height 31
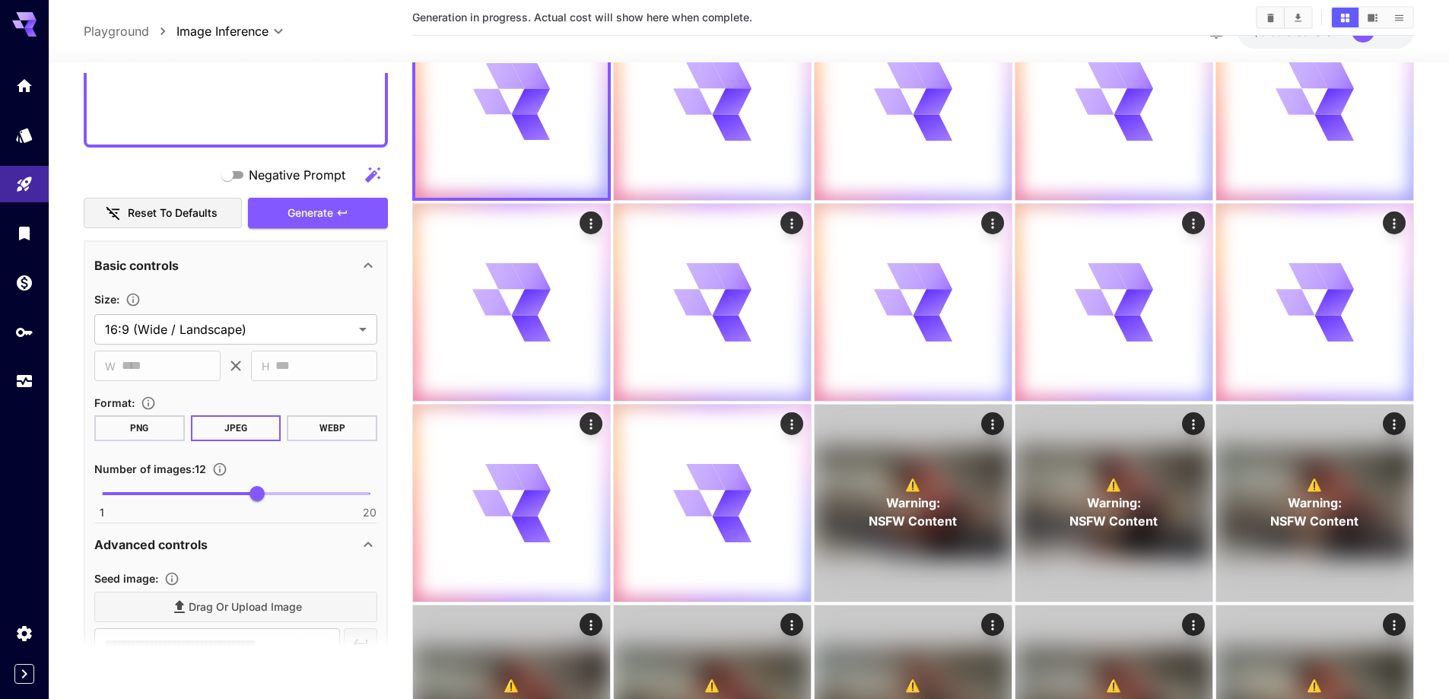
type input "**********"
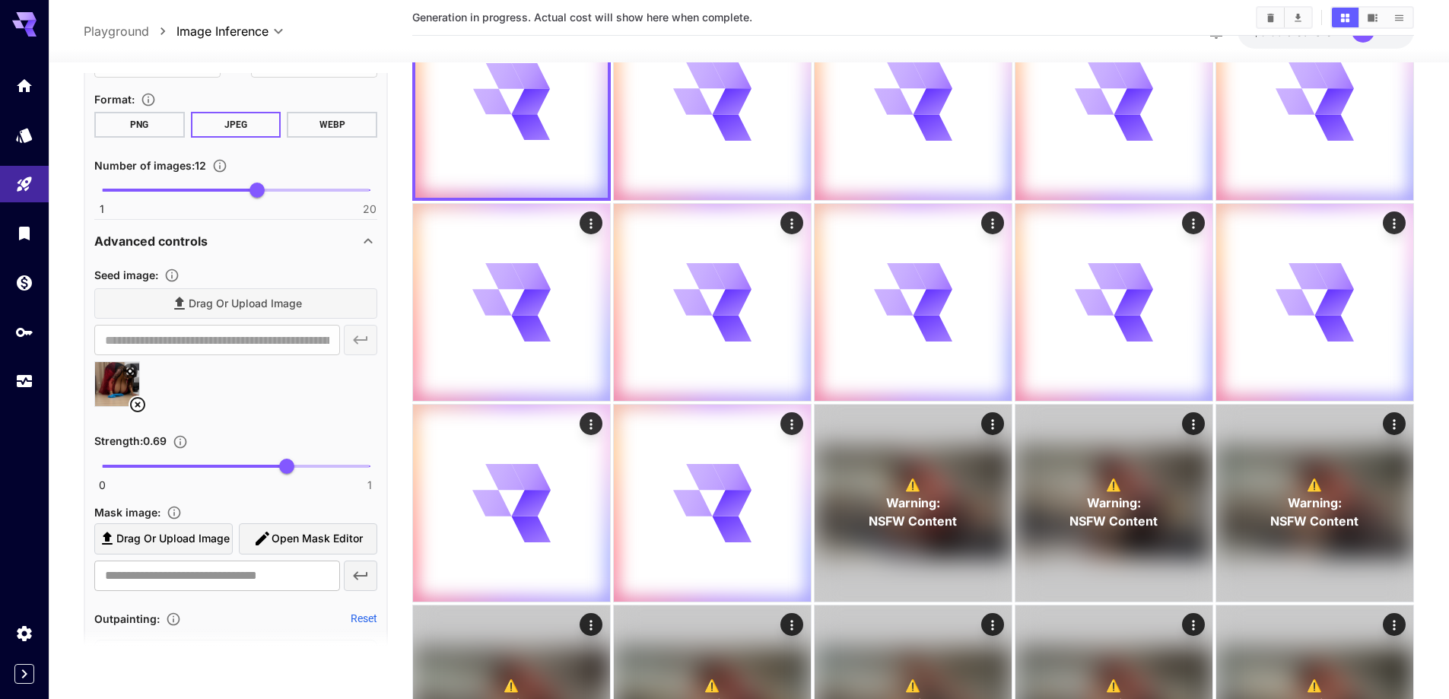
scroll to position [1365, 0]
click at [139, 406] on icon at bounding box center [137, 403] width 15 height 15
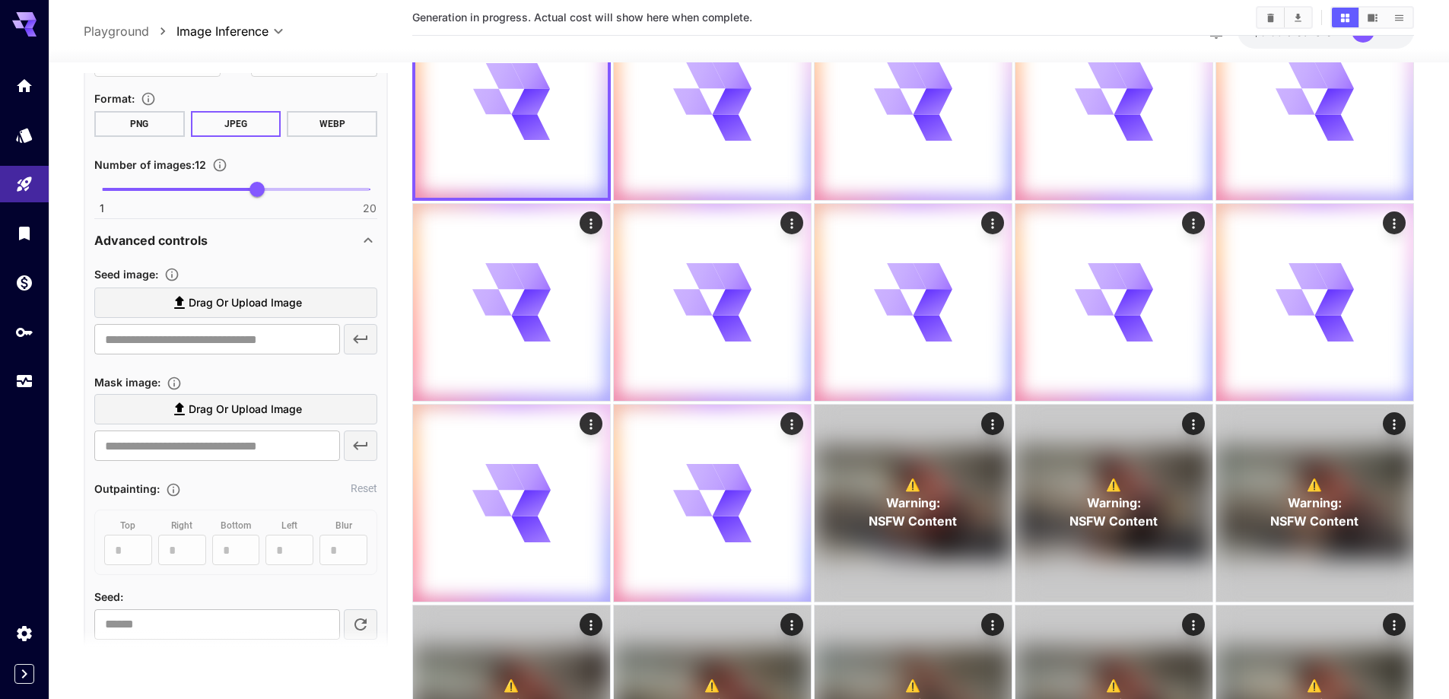
click at [251, 307] on span "Drag or upload image" at bounding box center [245, 303] width 113 height 19
click at [0, 0] on input "Drag or upload image" at bounding box center [0, 0] width 0 height 0
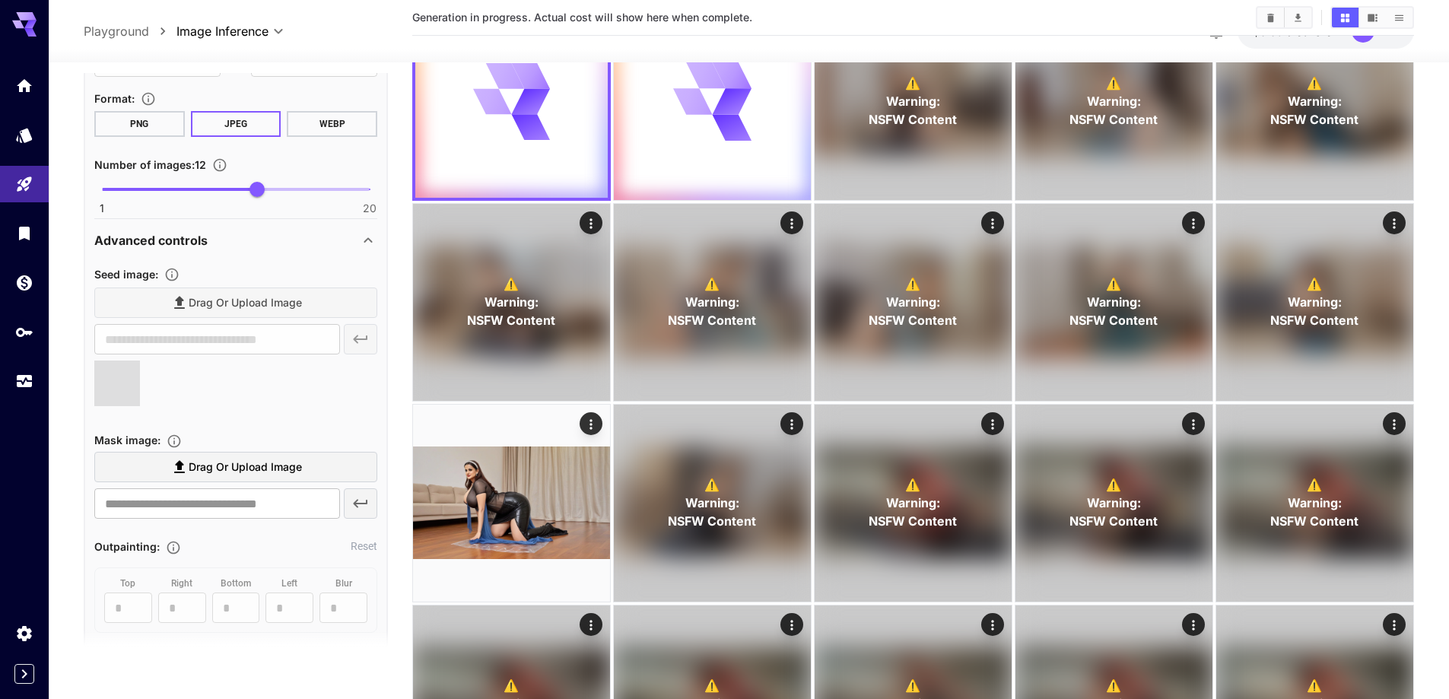
type input "**********"
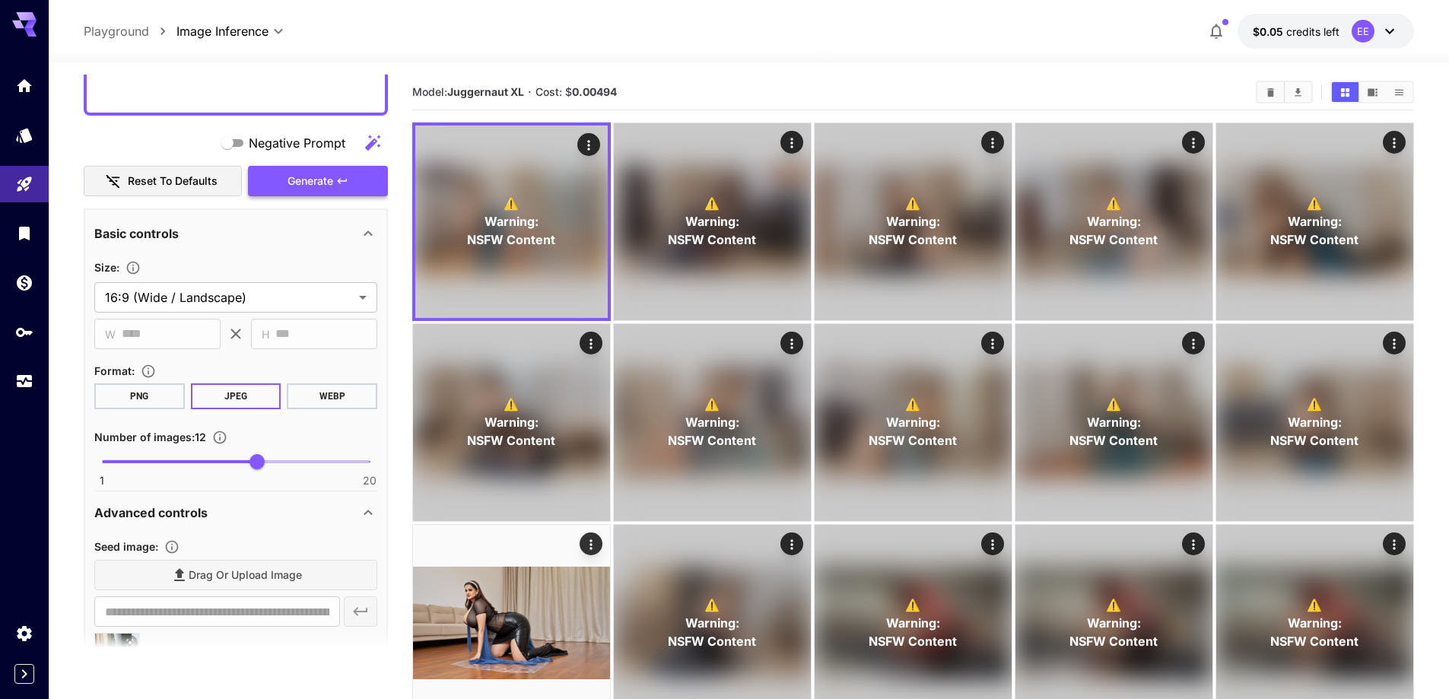
scroll to position [1060, 0]
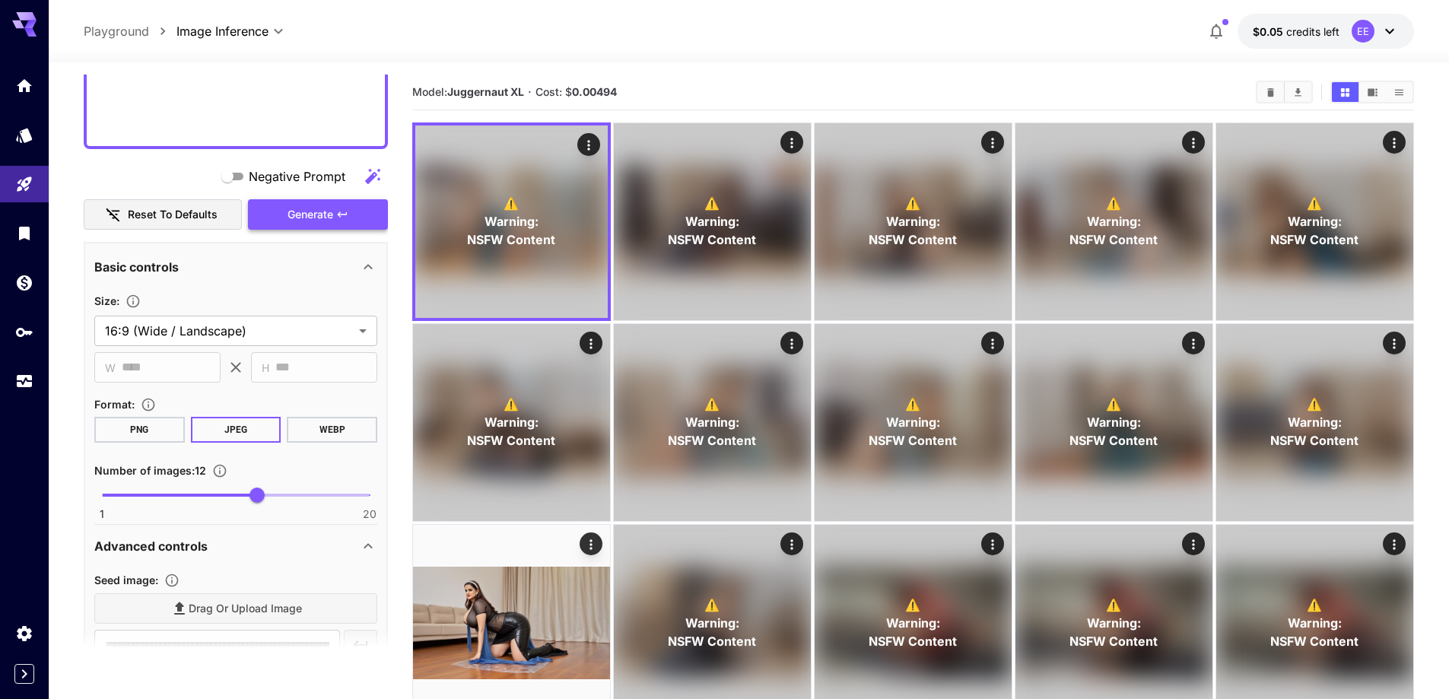
click at [280, 206] on button "Generate" at bounding box center [318, 214] width 140 height 31
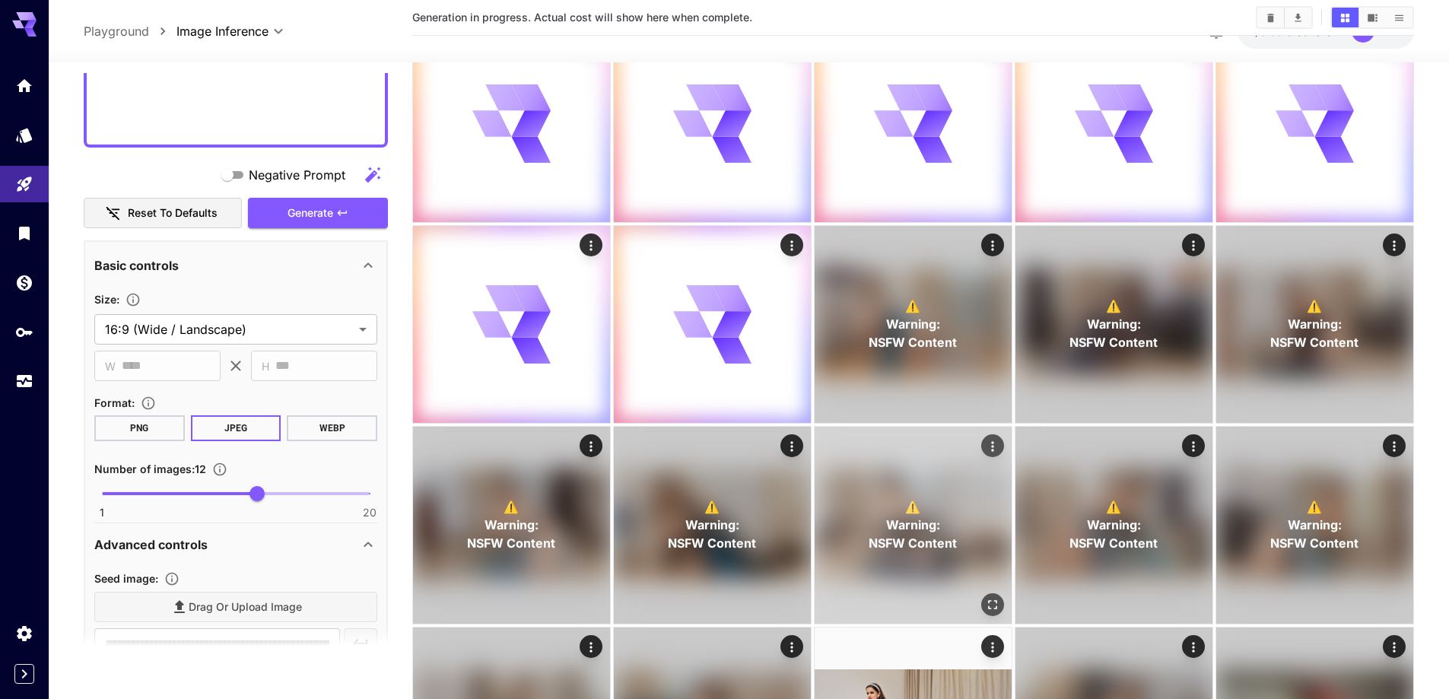
scroll to position [304, 0]
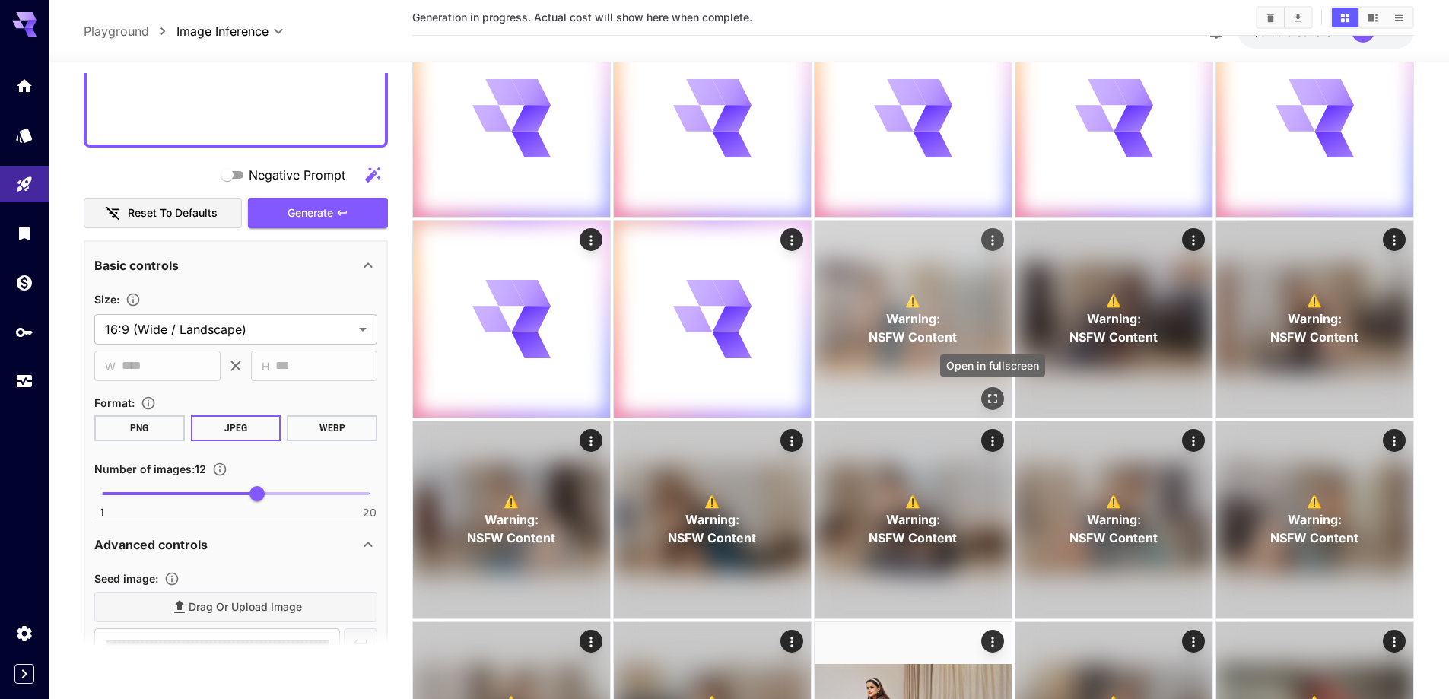
click at [992, 400] on icon "Open in fullscreen" at bounding box center [992, 398] width 15 height 15
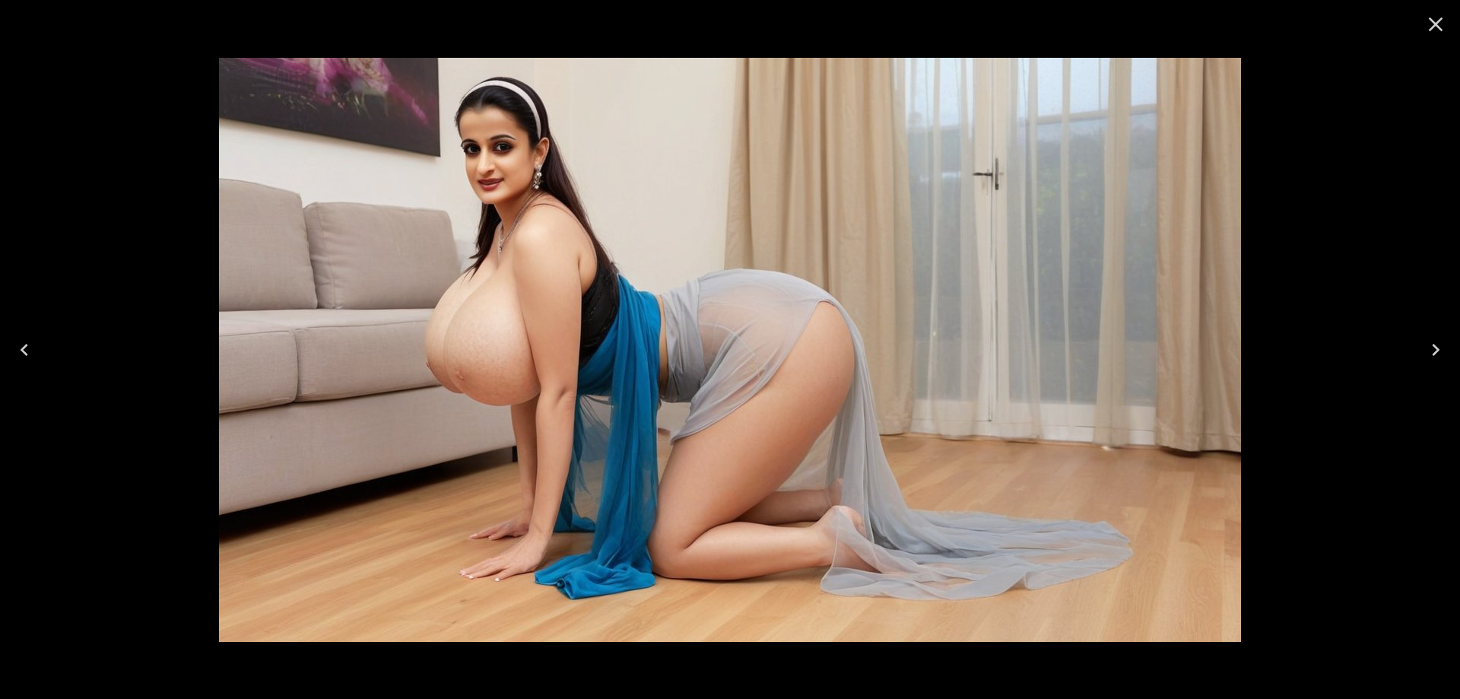
click at [1434, 359] on icon "Next" at bounding box center [1436, 350] width 24 height 24
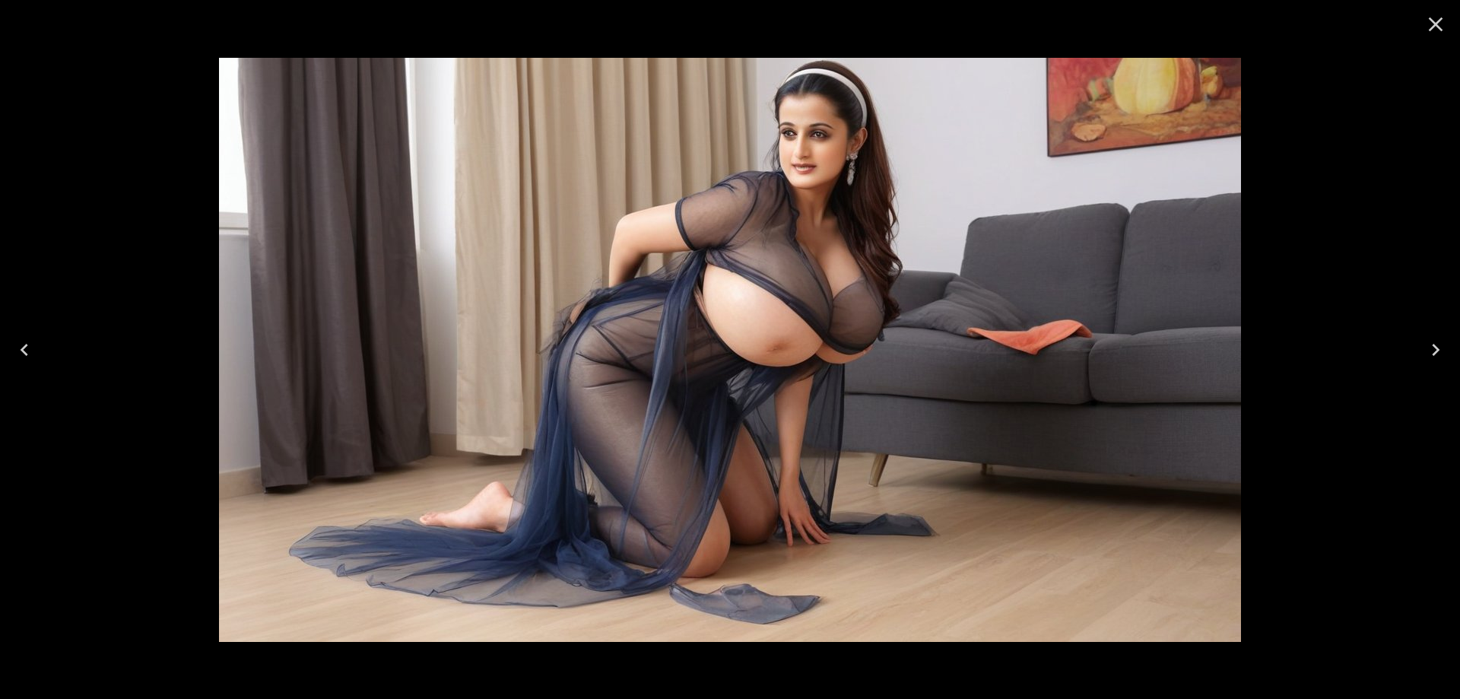
click at [1434, 359] on icon "Next" at bounding box center [1436, 350] width 24 height 24
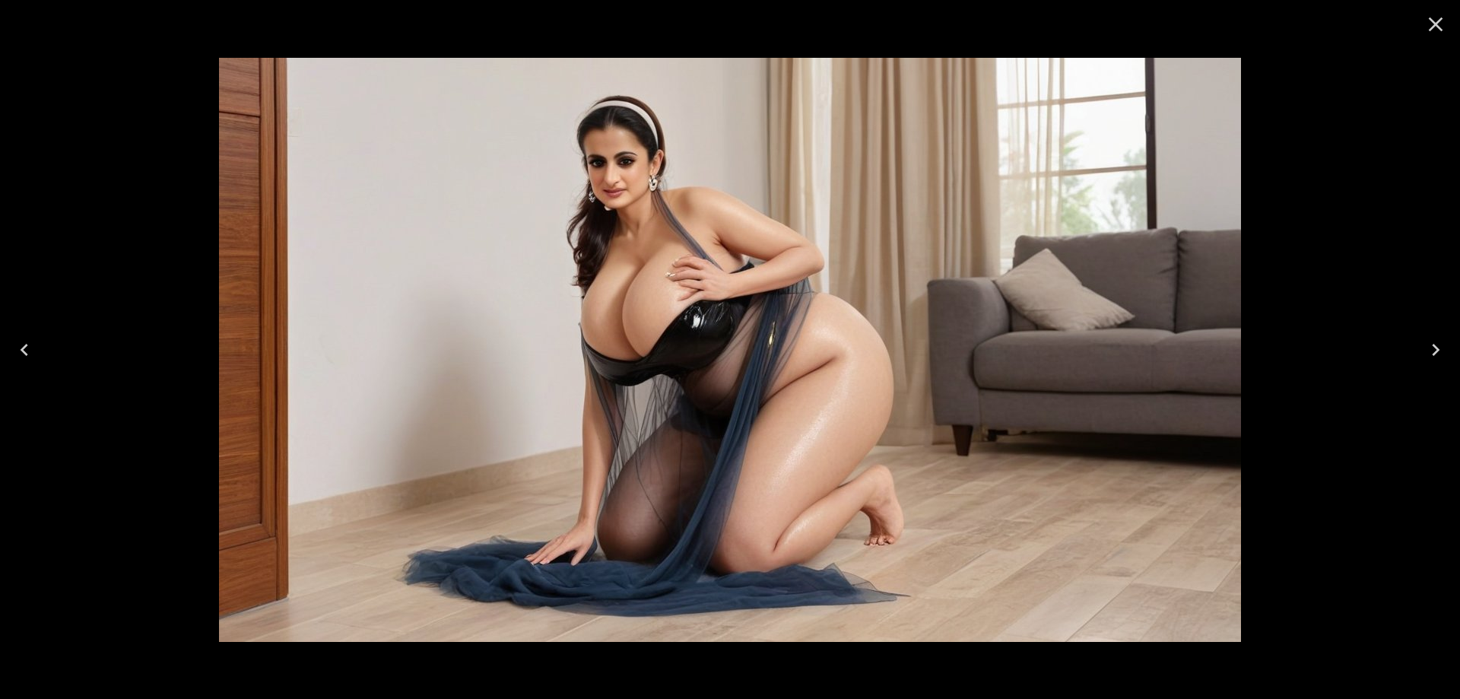
click at [1434, 359] on icon "Next" at bounding box center [1436, 350] width 24 height 24
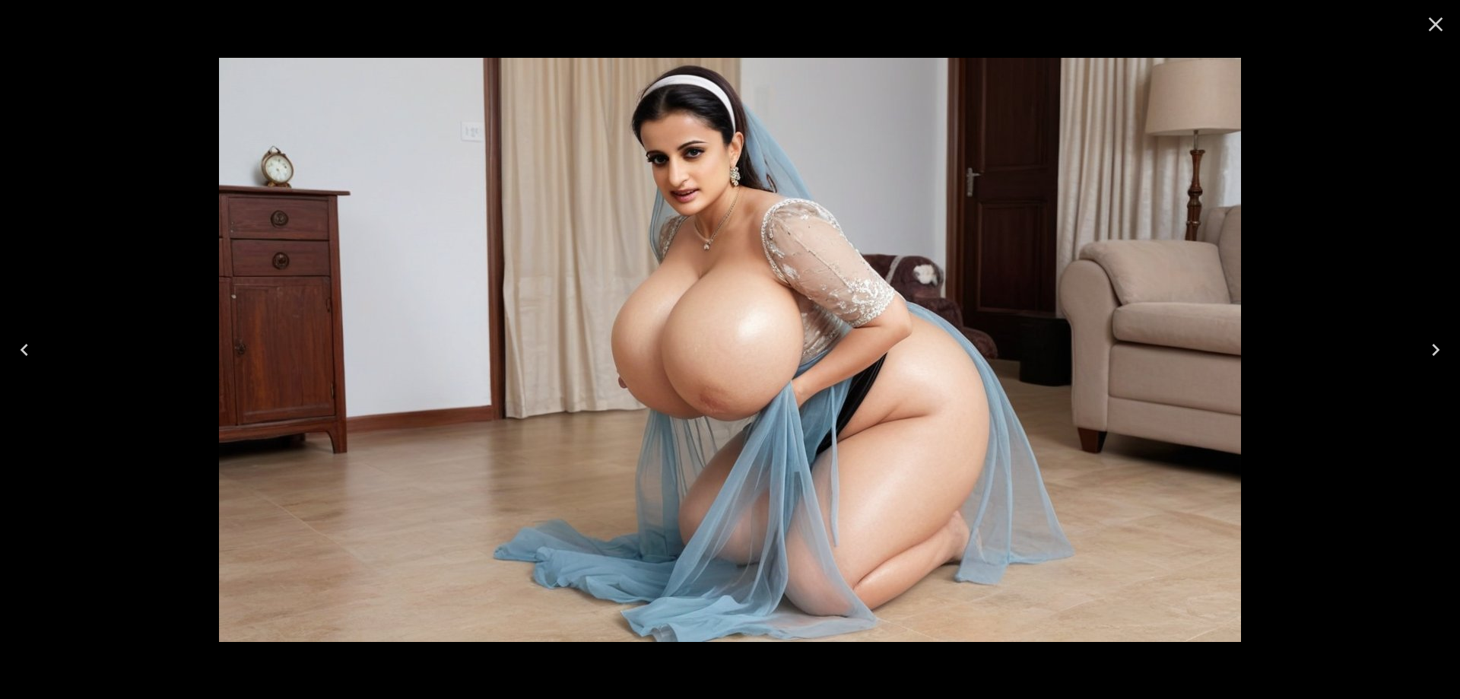
click at [1434, 359] on icon "Next" at bounding box center [1436, 350] width 24 height 24
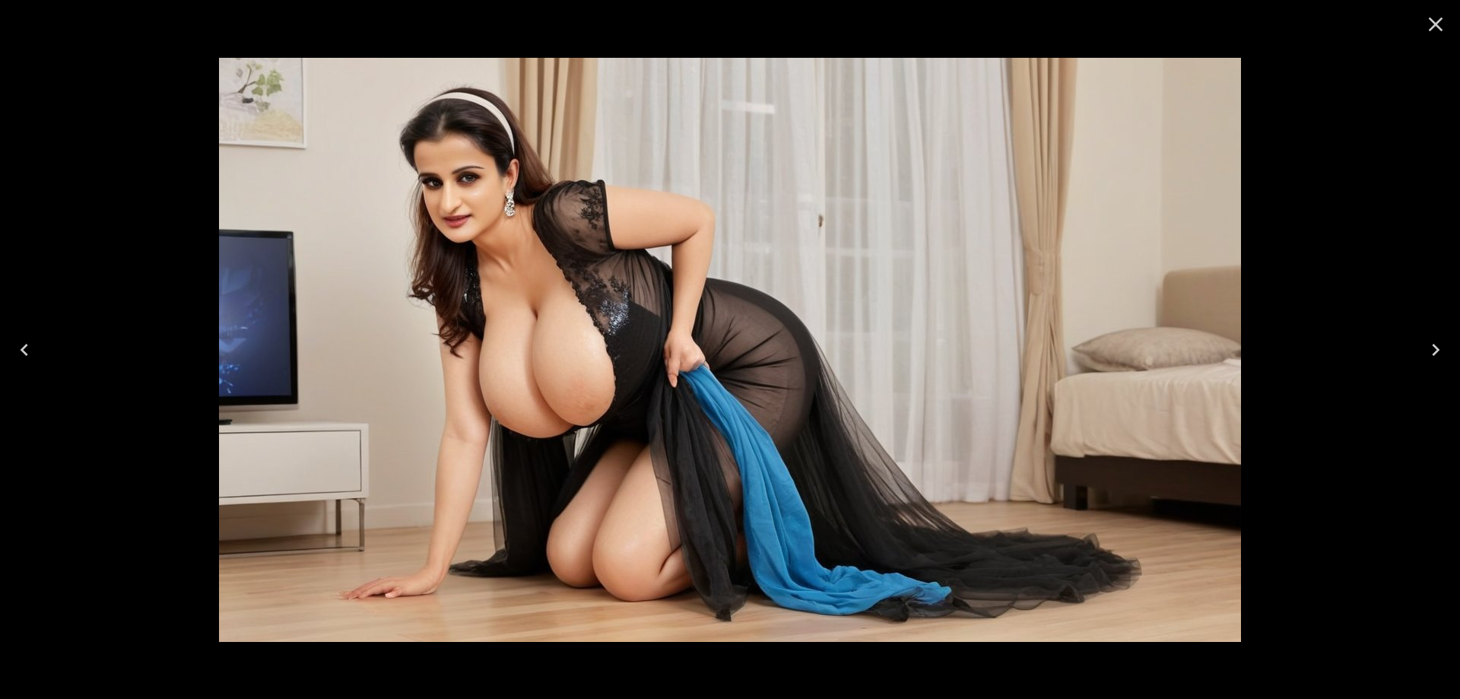
click at [1434, 359] on icon "Next" at bounding box center [1436, 350] width 24 height 24
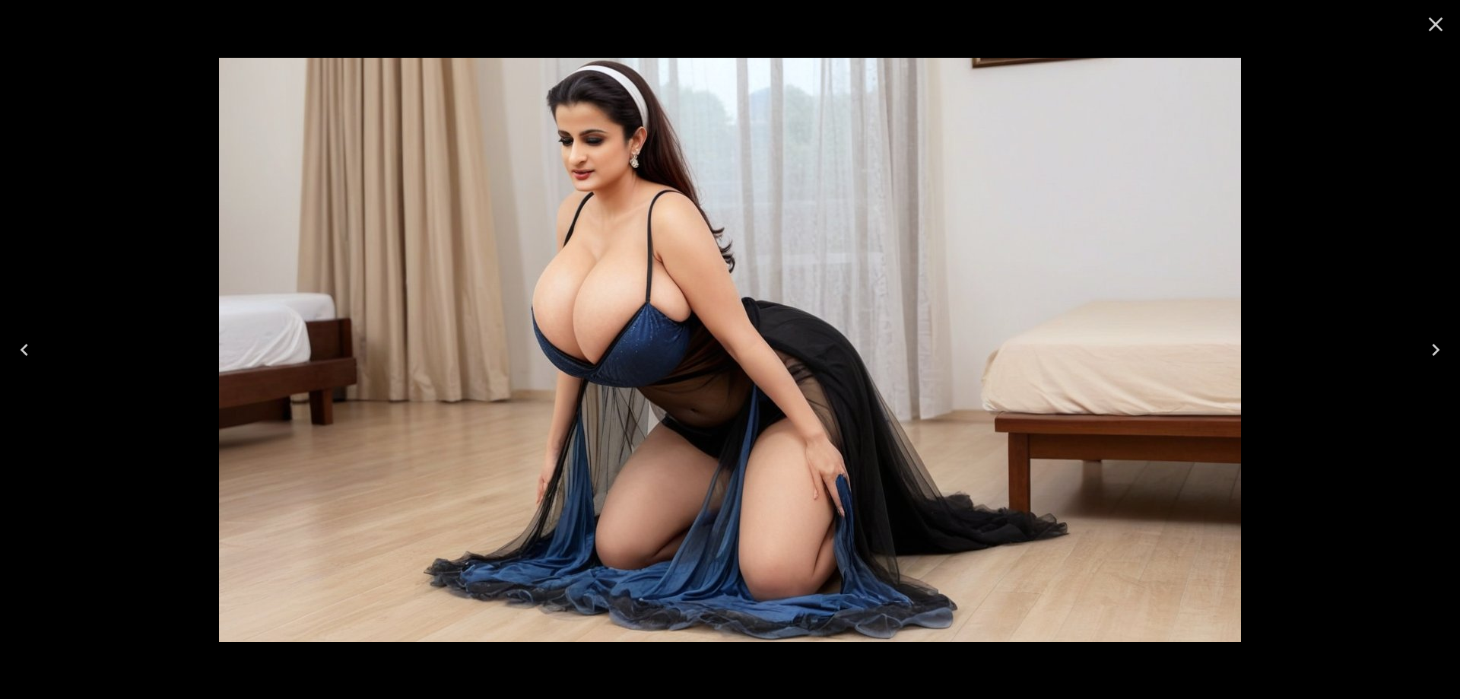
click at [1434, 359] on icon "Next" at bounding box center [1436, 350] width 24 height 24
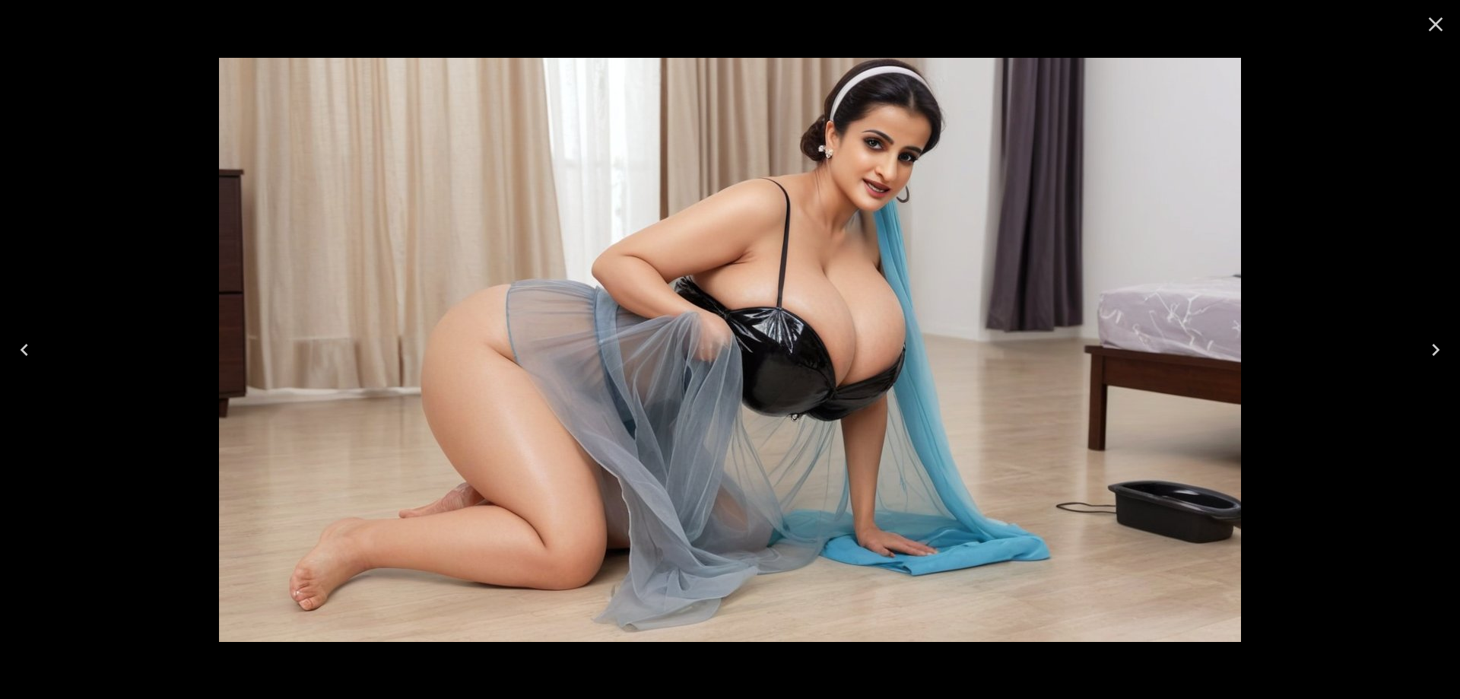
click at [1434, 359] on icon "Next" at bounding box center [1436, 350] width 24 height 24
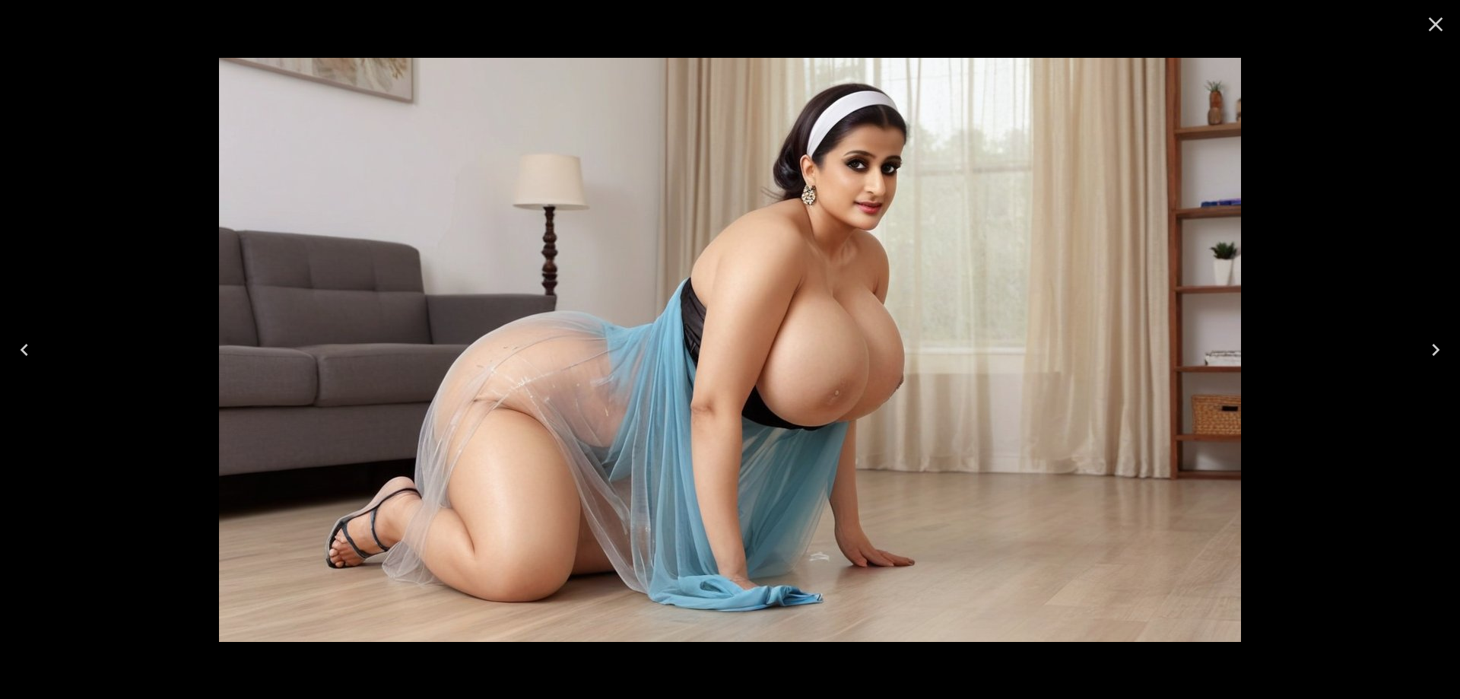
click at [1434, 359] on icon "Next" at bounding box center [1436, 350] width 24 height 24
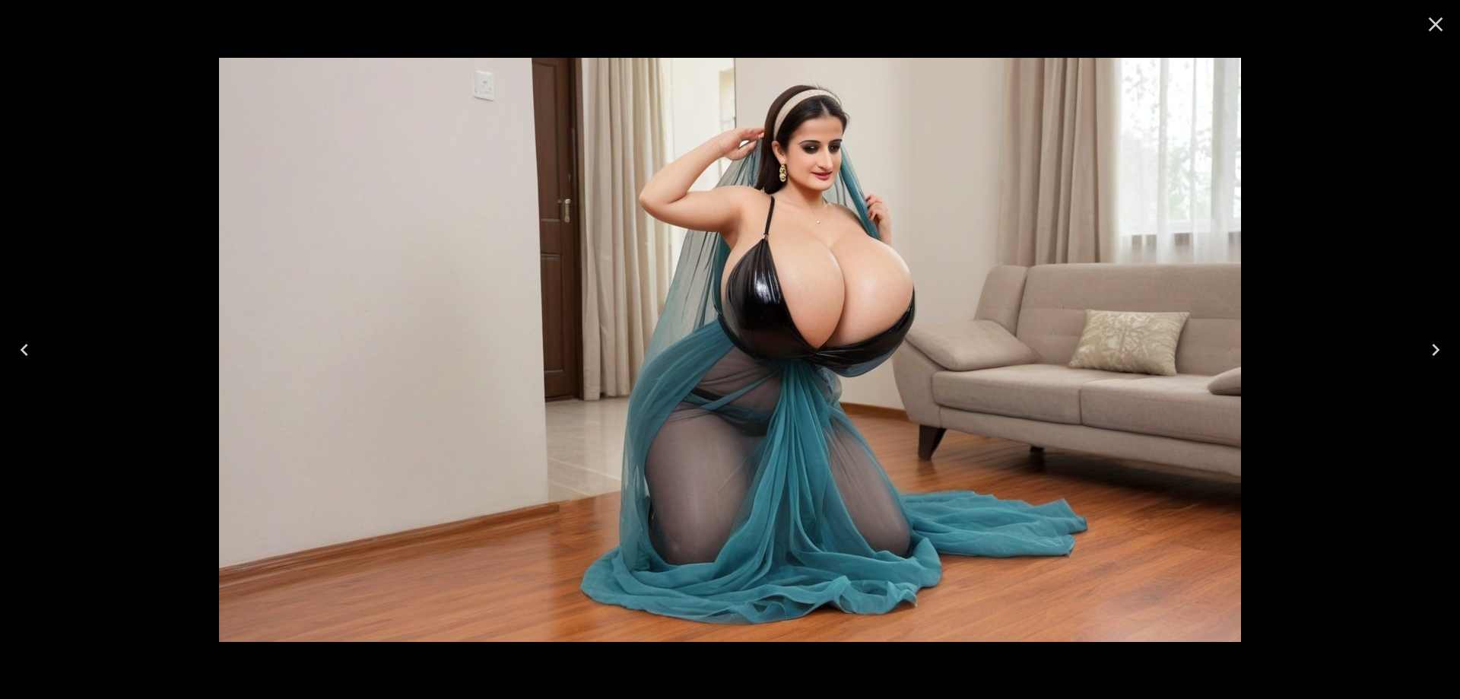
click at [1434, 359] on icon "Next" at bounding box center [1436, 350] width 24 height 24
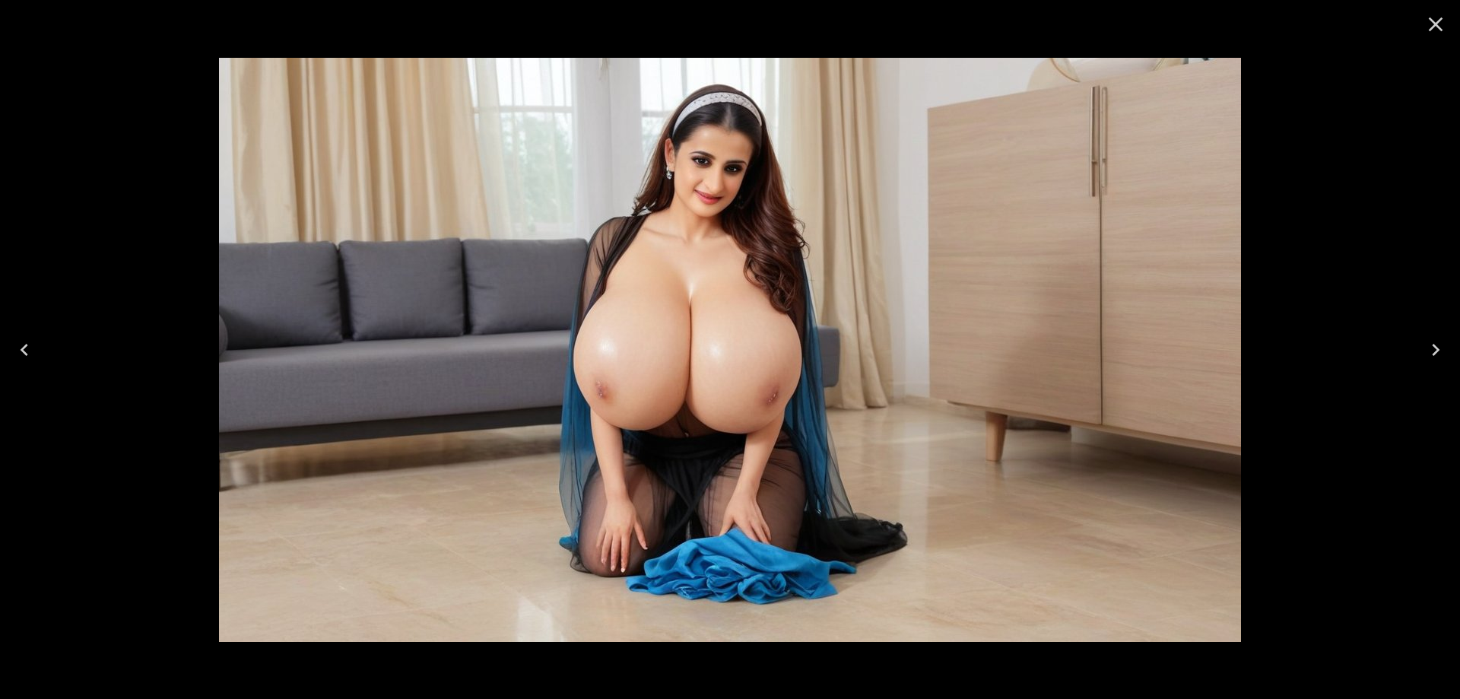
click at [1434, 359] on icon "Next" at bounding box center [1436, 350] width 24 height 24
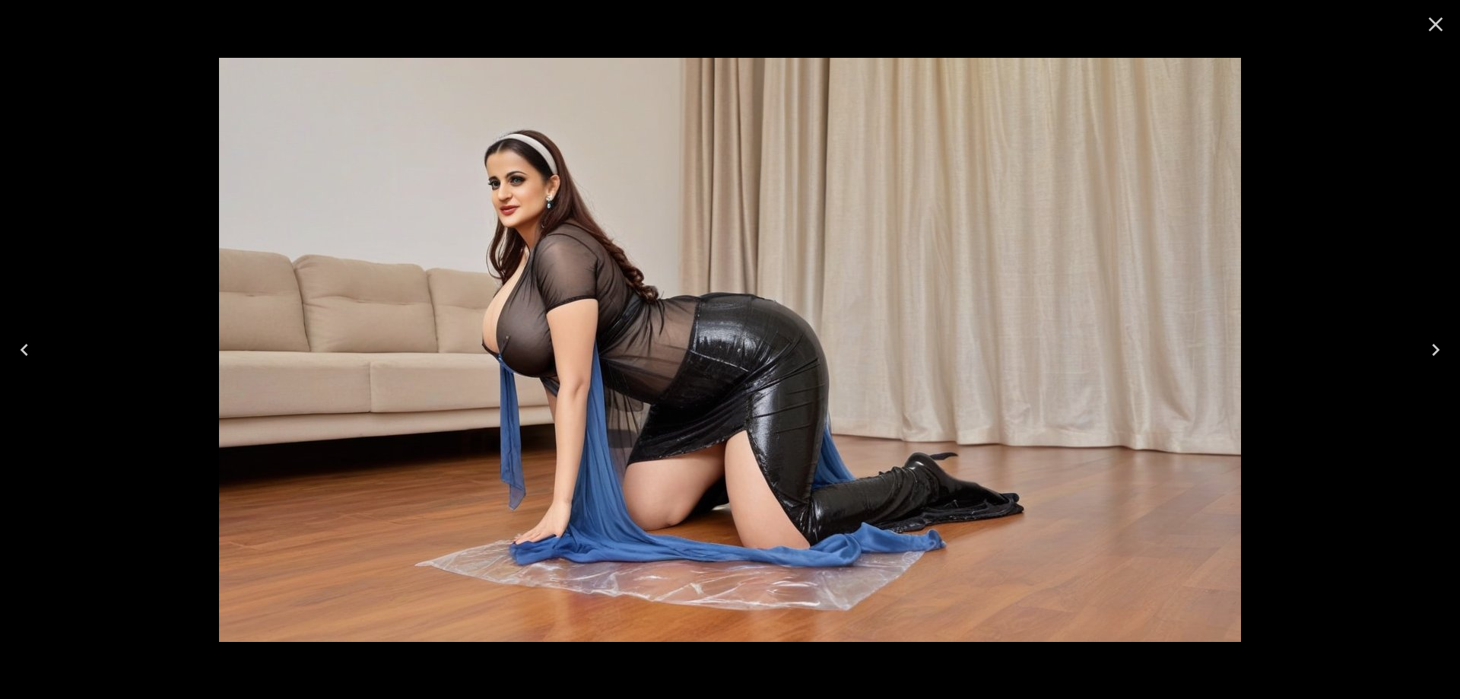
click at [1434, 359] on icon "Next" at bounding box center [1436, 350] width 24 height 24
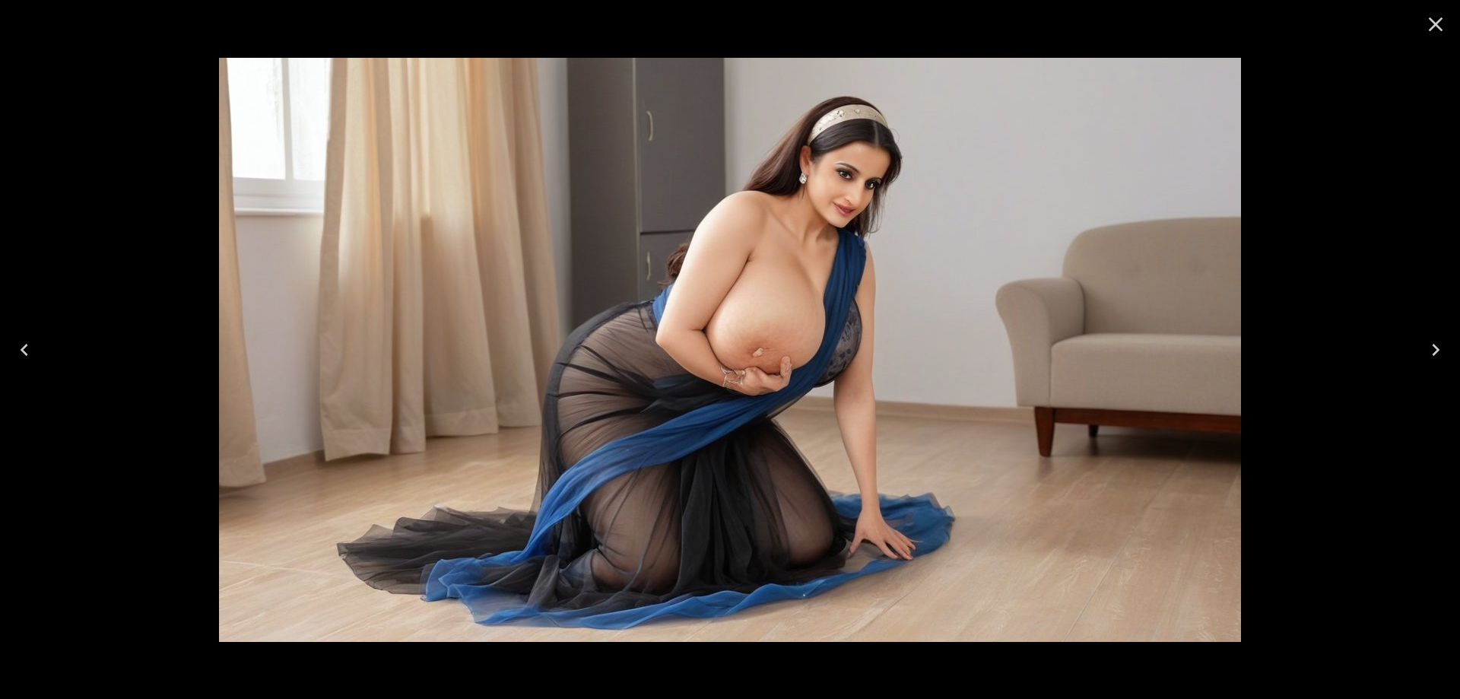
click at [1429, 25] on icon "Close" at bounding box center [1436, 24] width 24 height 24
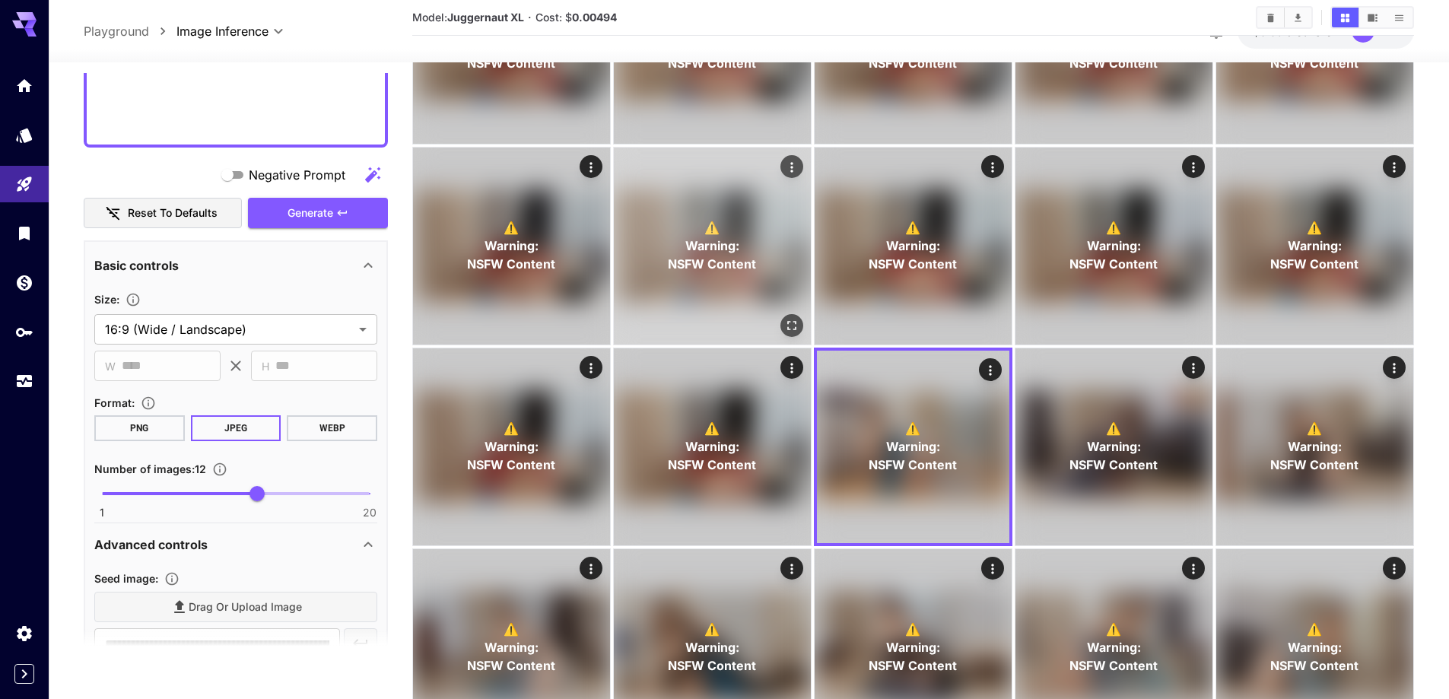
scroll to position [152, 0]
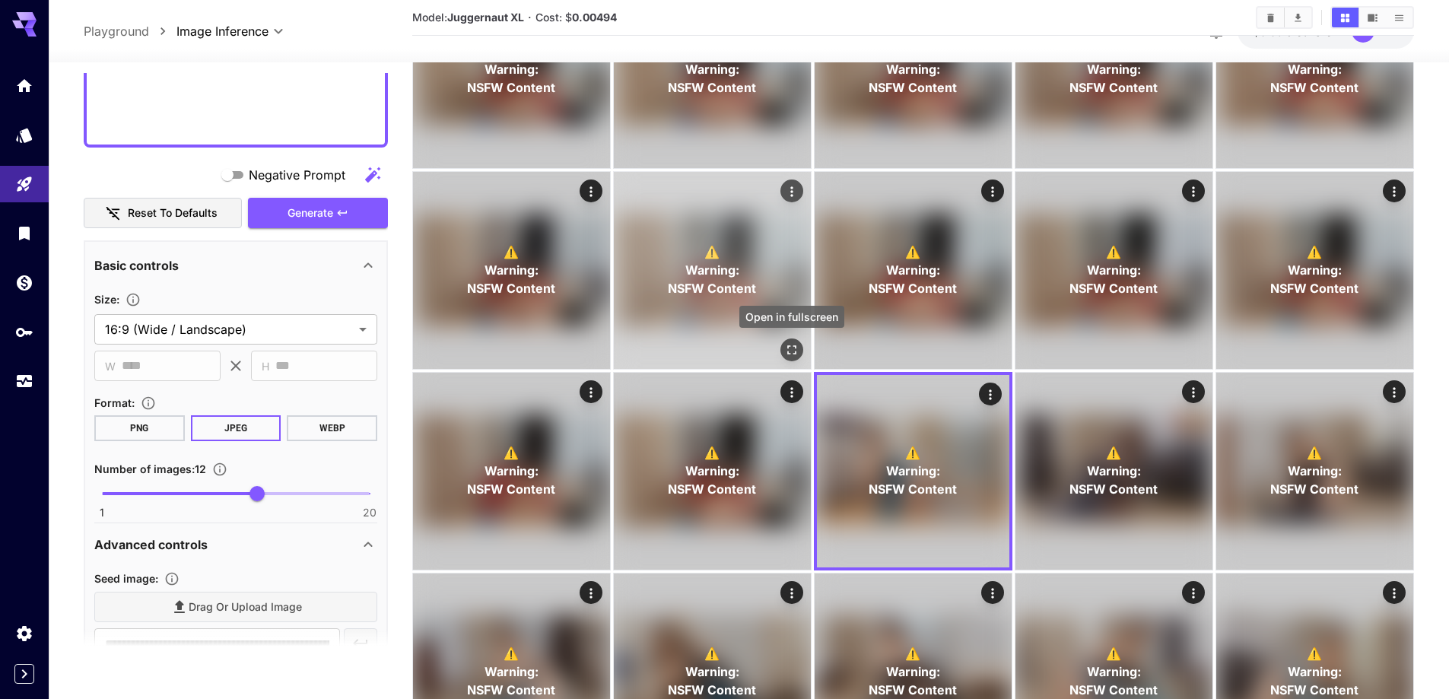
click at [786, 348] on icon "Open in fullscreen" at bounding box center [791, 349] width 15 height 15
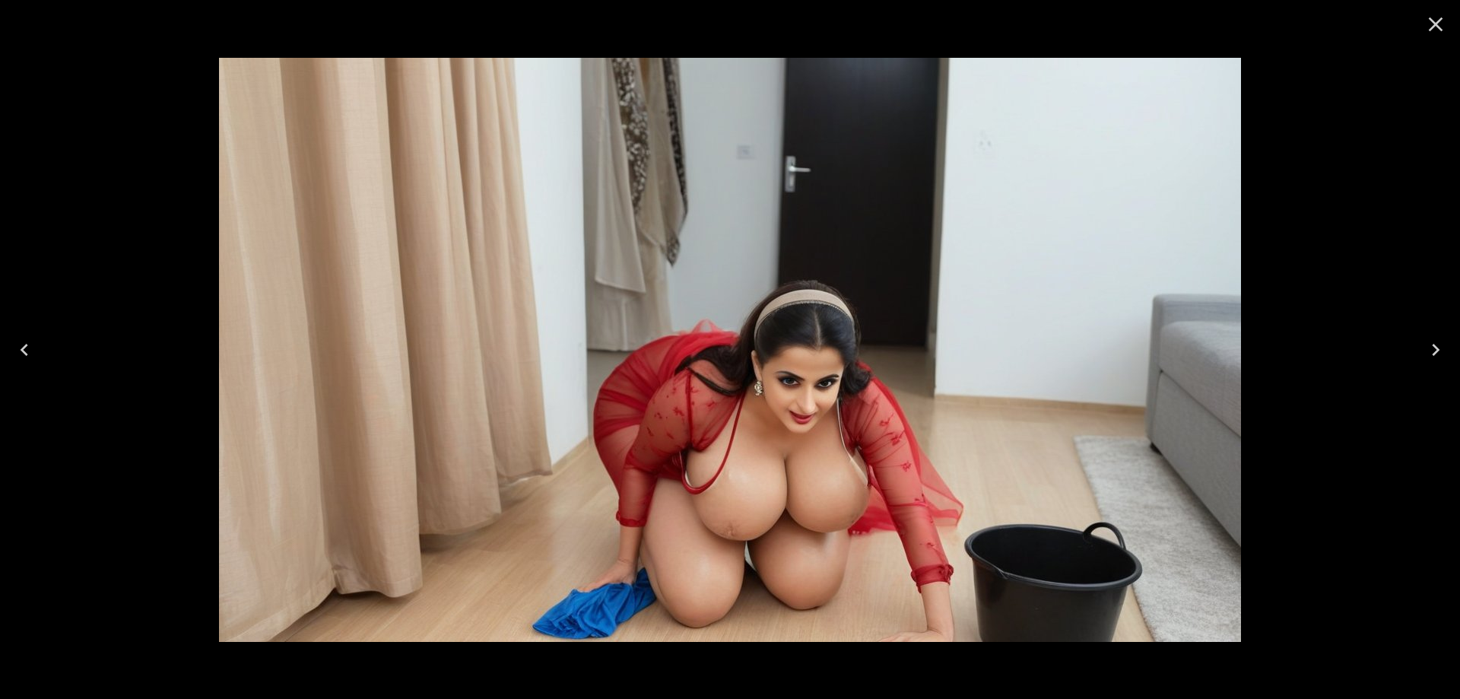
click at [1437, 355] on icon "Next" at bounding box center [1436, 350] width 24 height 24
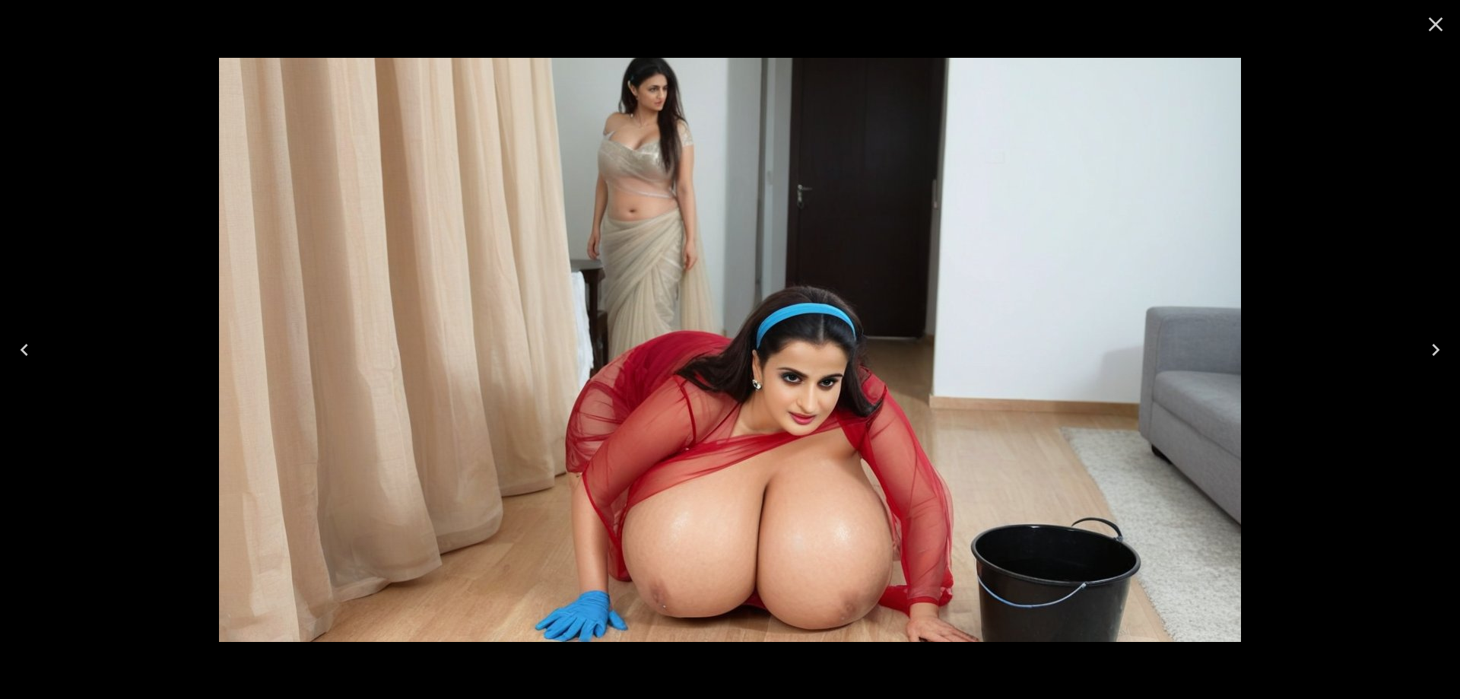
click at [1437, 355] on icon "Next" at bounding box center [1436, 350] width 24 height 24
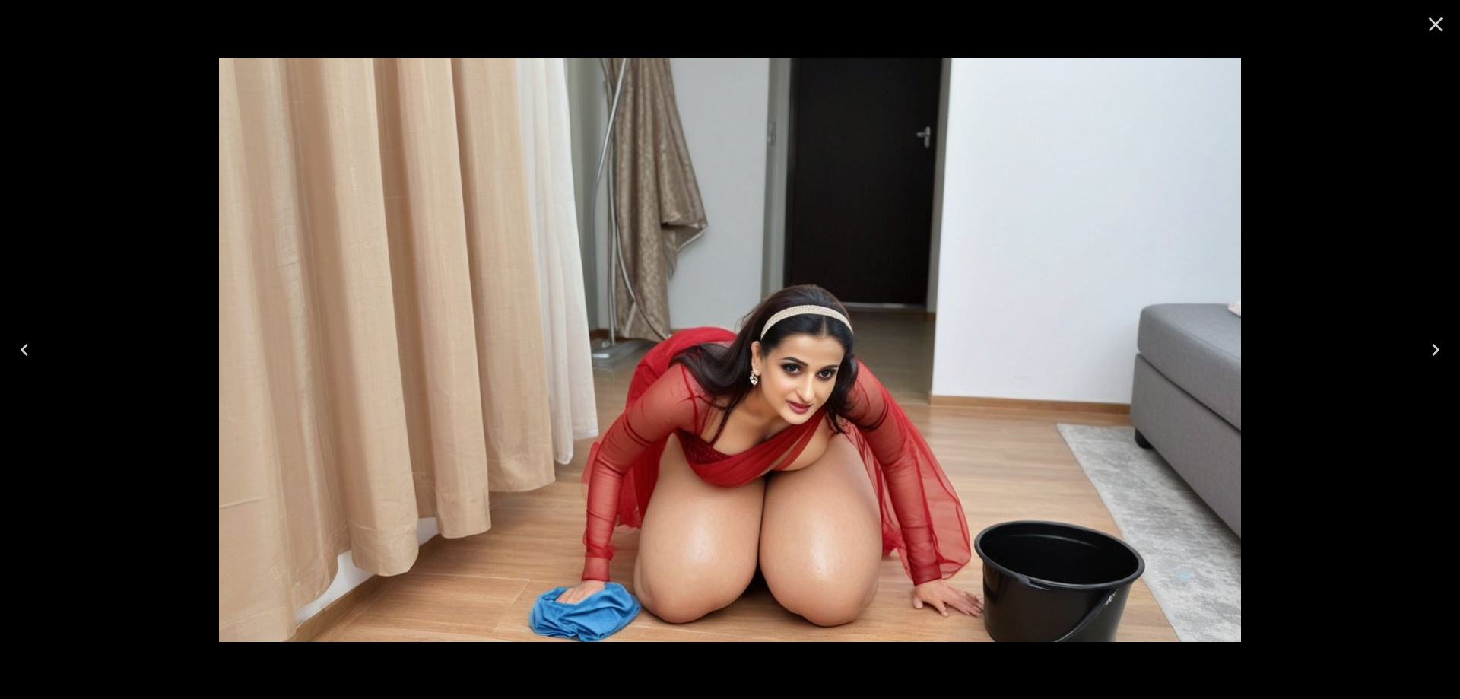
click at [1437, 355] on icon "Next" at bounding box center [1436, 350] width 24 height 24
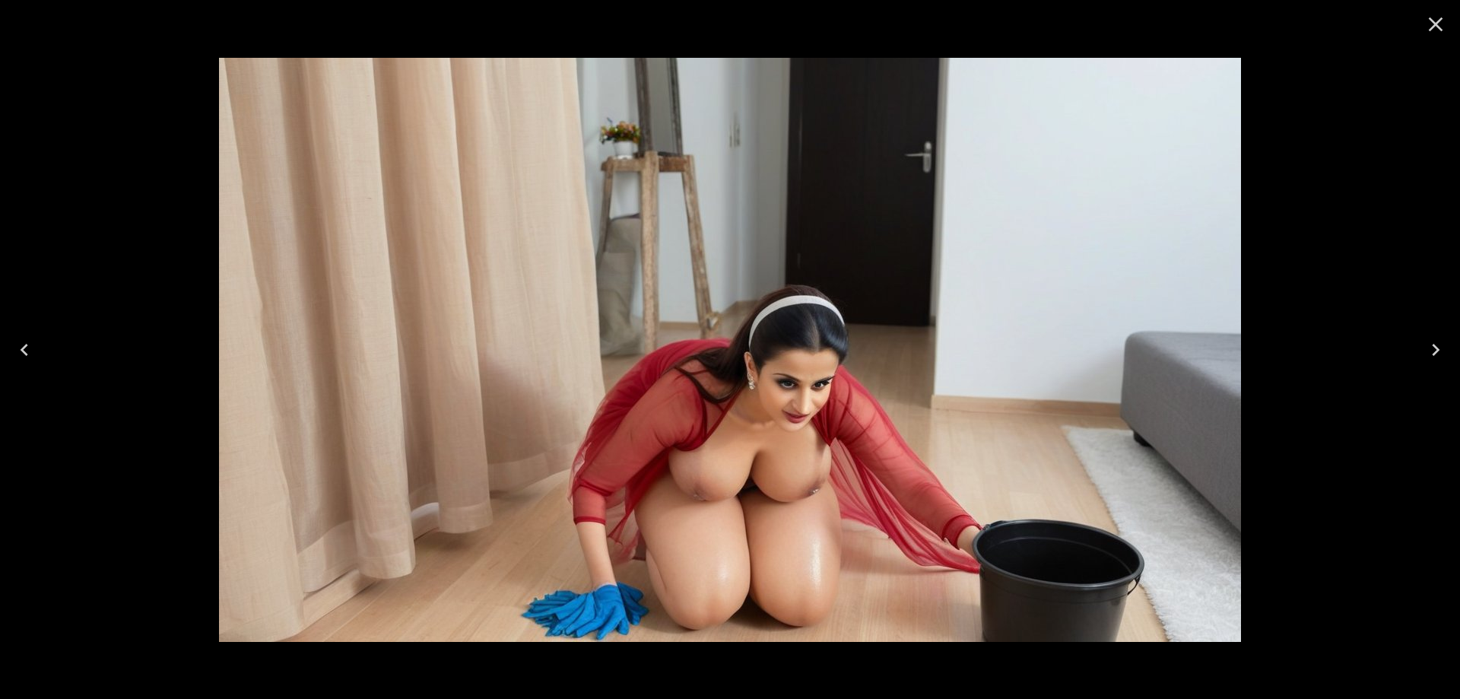
click at [1437, 355] on icon "Next" at bounding box center [1436, 350] width 24 height 24
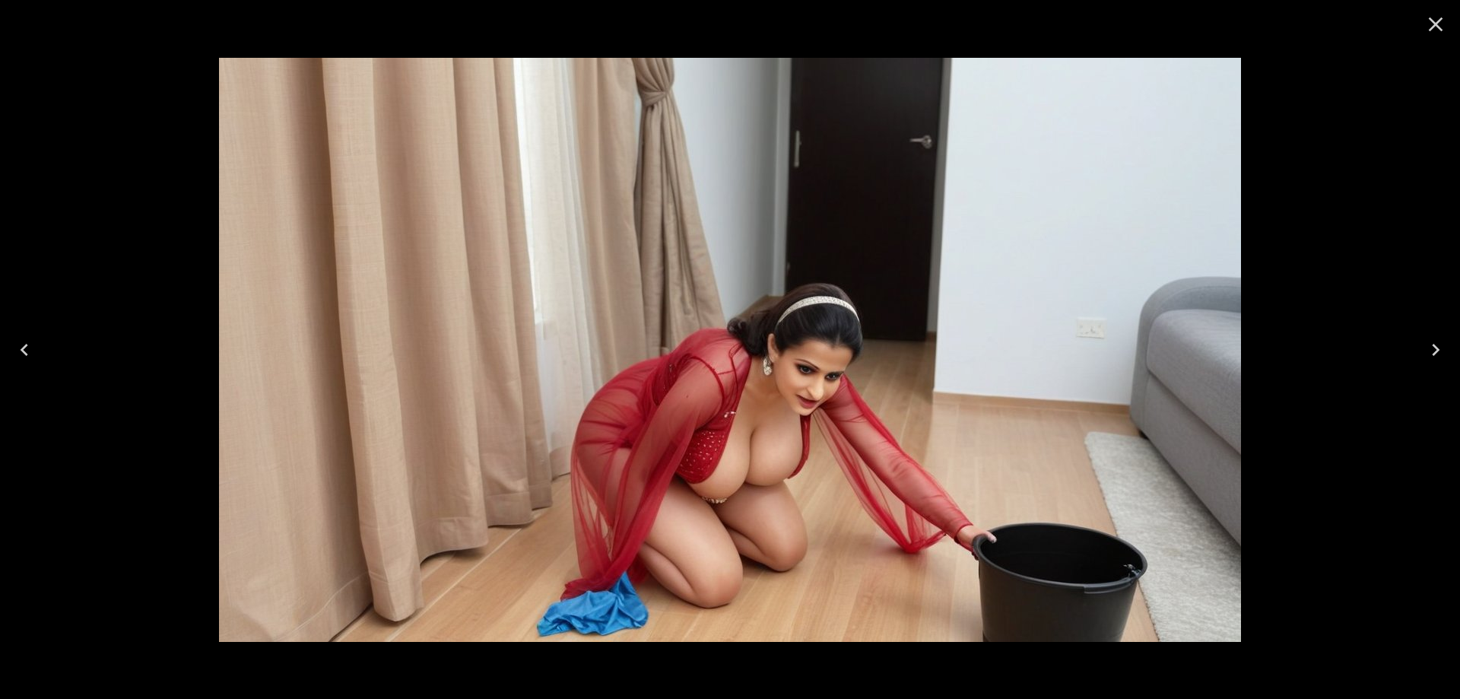
click at [1437, 355] on icon "Next" at bounding box center [1436, 350] width 24 height 24
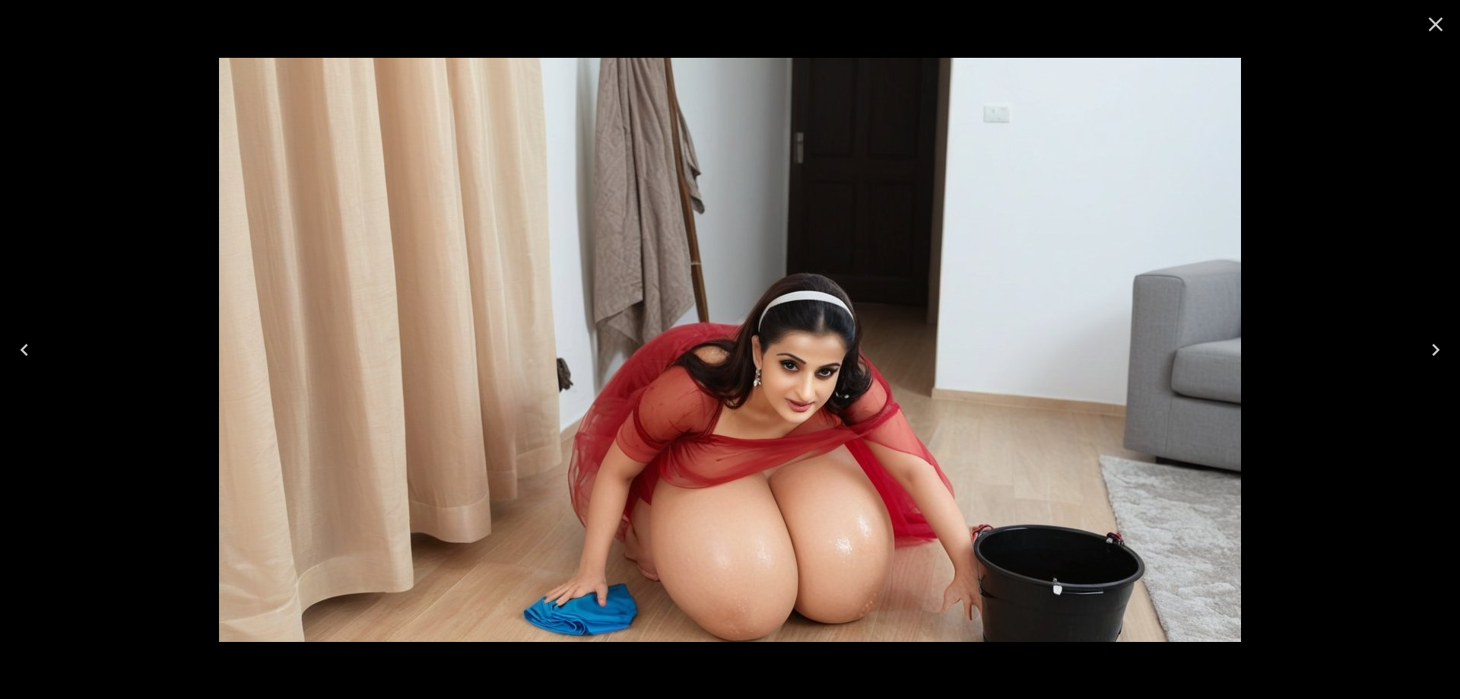
click at [1437, 355] on icon "Next" at bounding box center [1436, 350] width 24 height 24
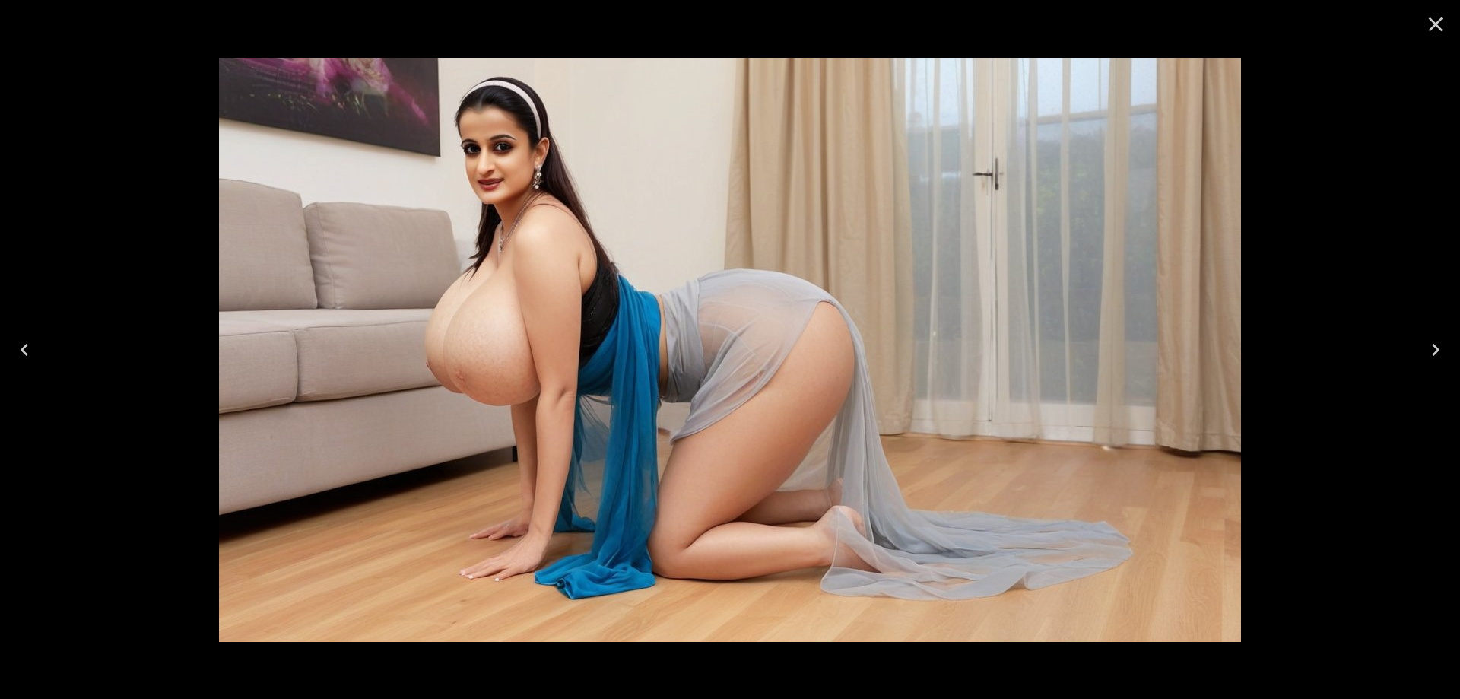
click at [1437, 355] on icon "Next" at bounding box center [1436, 350] width 24 height 24
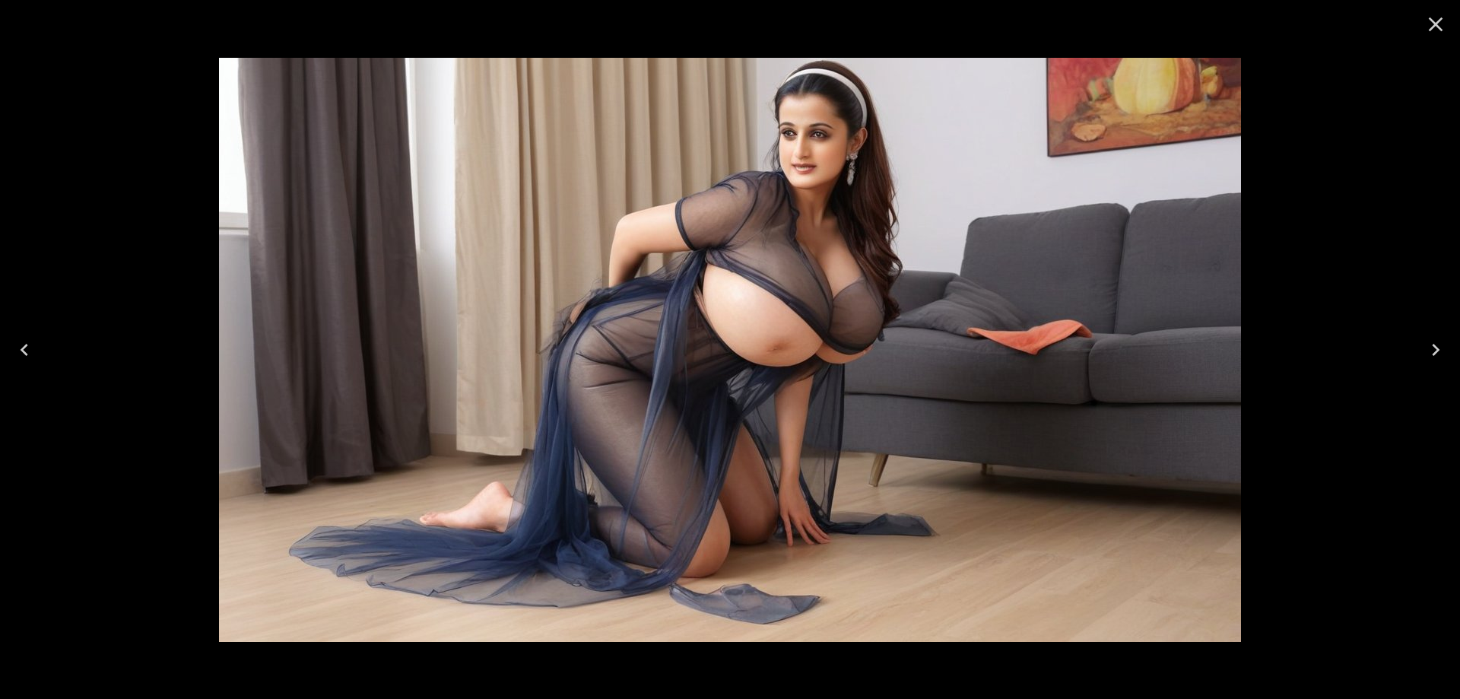
click at [1432, 21] on icon "Close" at bounding box center [1436, 24] width 24 height 24
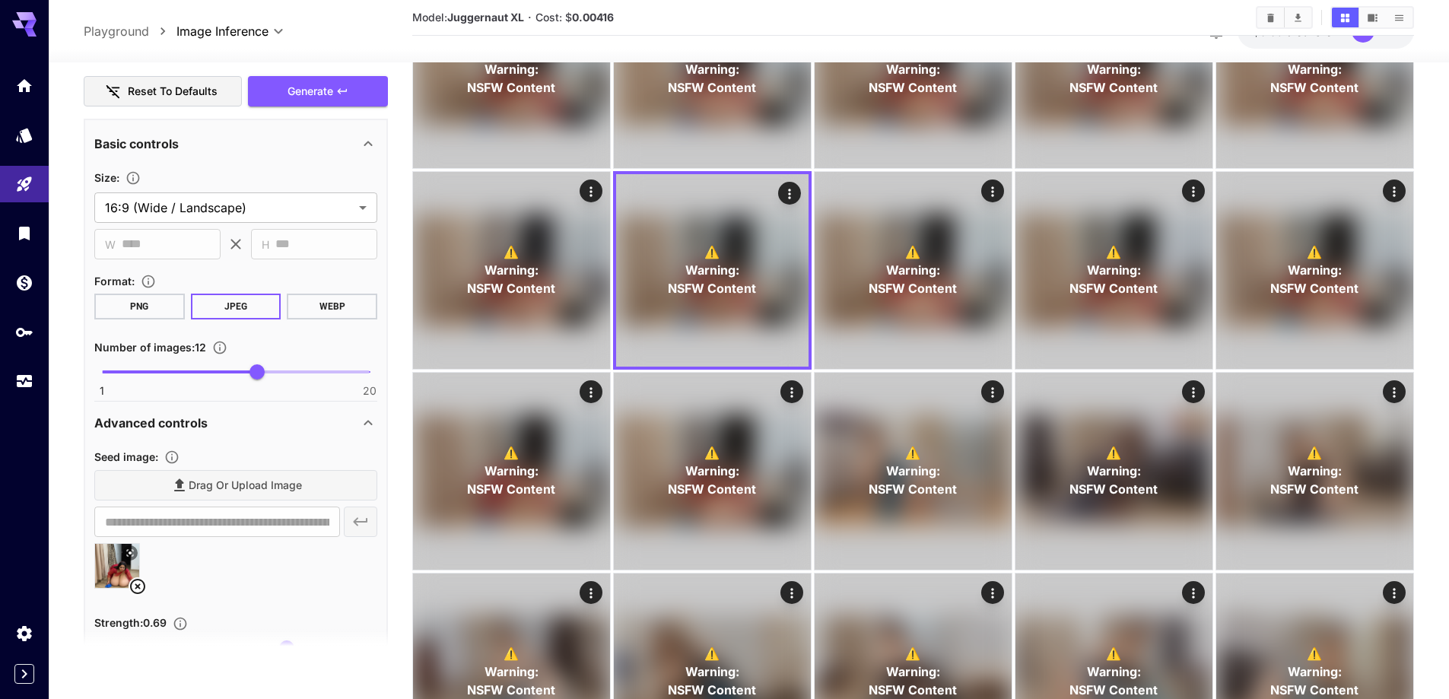
scroll to position [1212, 0]
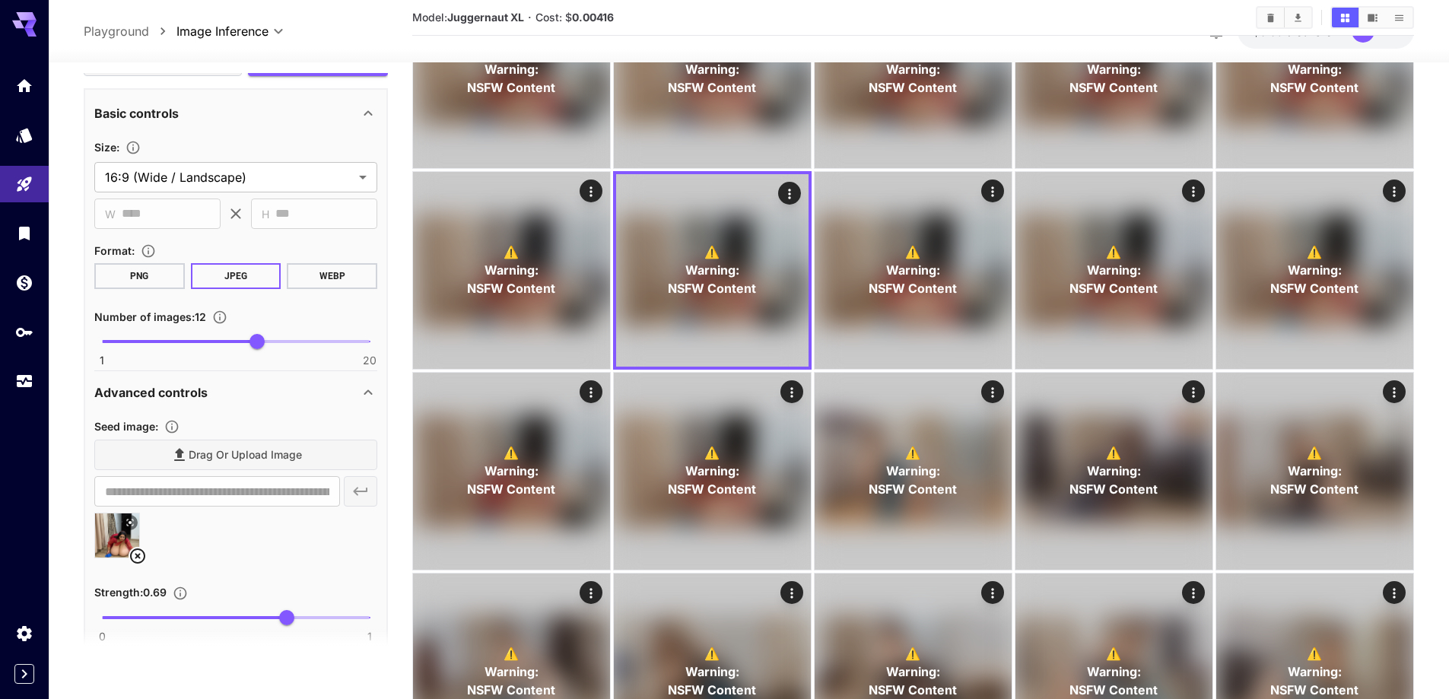
click at [138, 557] on icon at bounding box center [137, 555] width 15 height 15
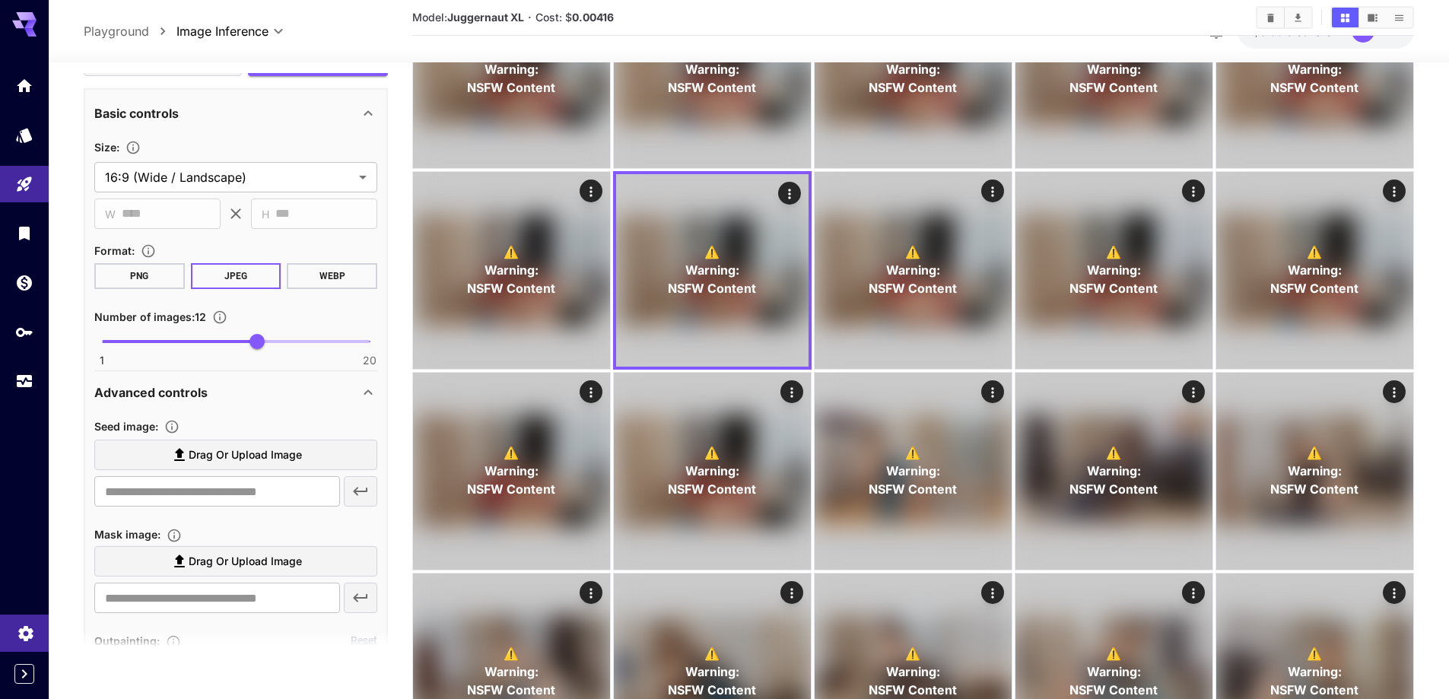
scroll to position [228, 0]
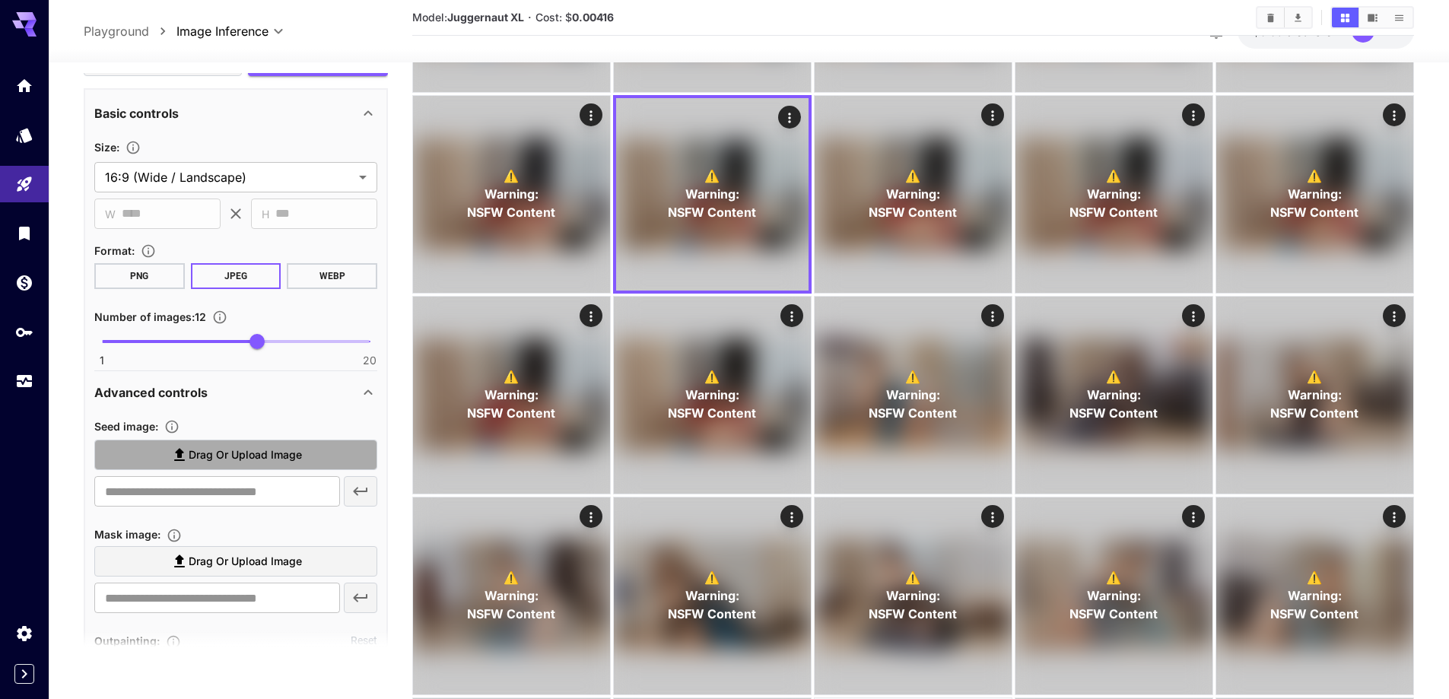
click at [224, 463] on span "Drag or upload image" at bounding box center [245, 455] width 113 height 19
click at [0, 0] on input "Drag or upload image" at bounding box center [0, 0] width 0 height 0
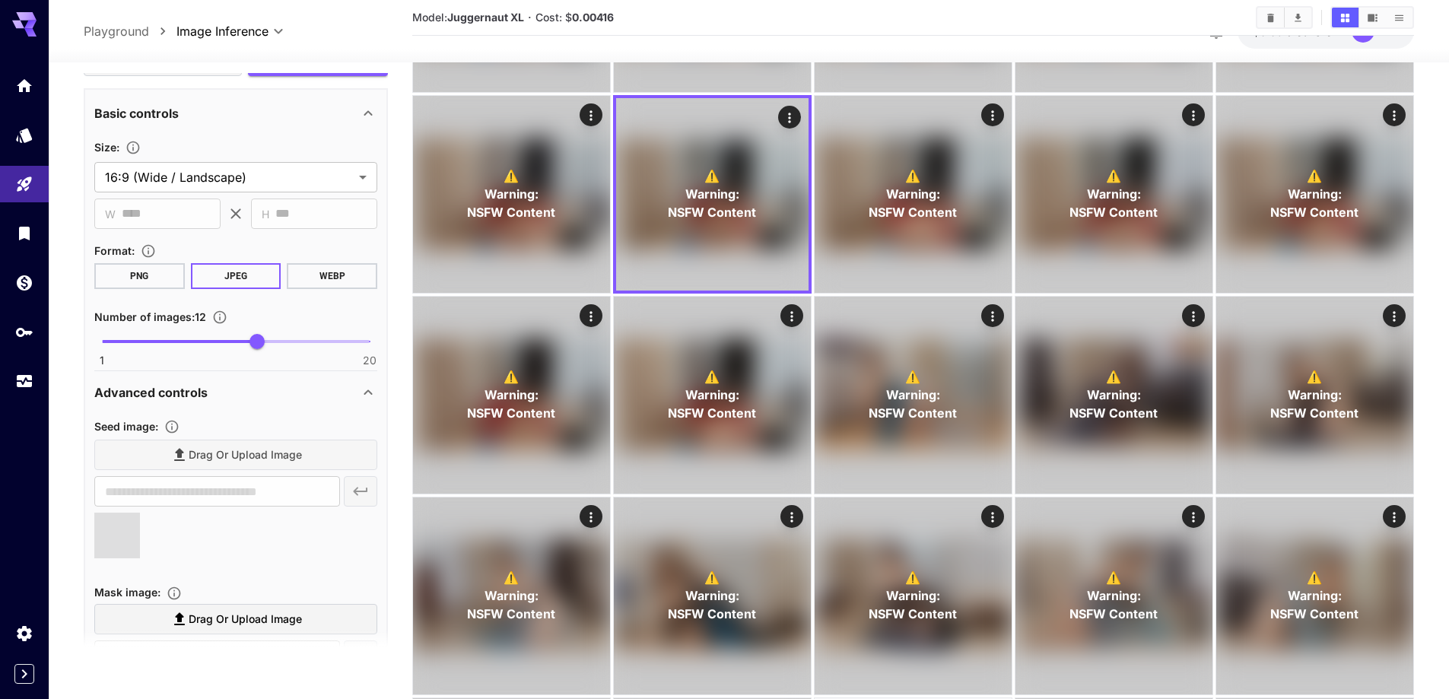
type input "**********"
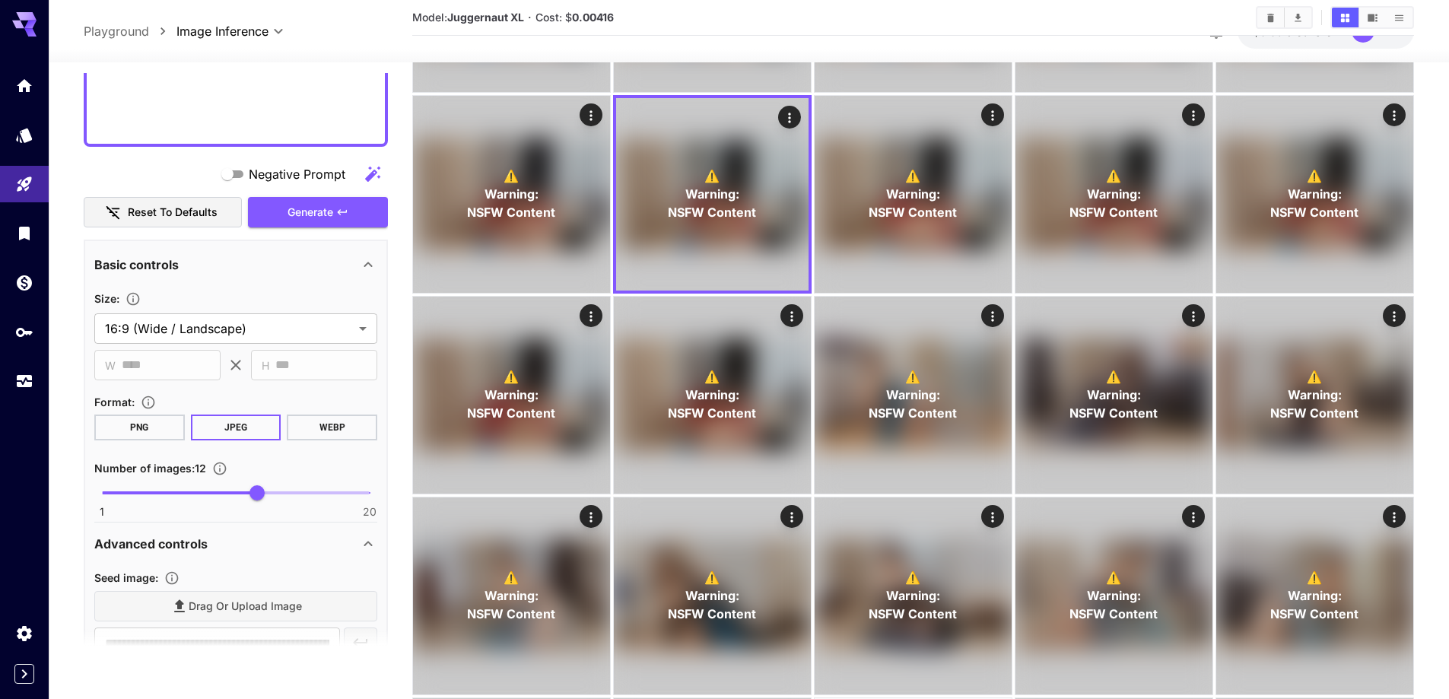
scroll to position [1060, 0]
click at [282, 205] on button "Generate" at bounding box center [318, 213] width 140 height 31
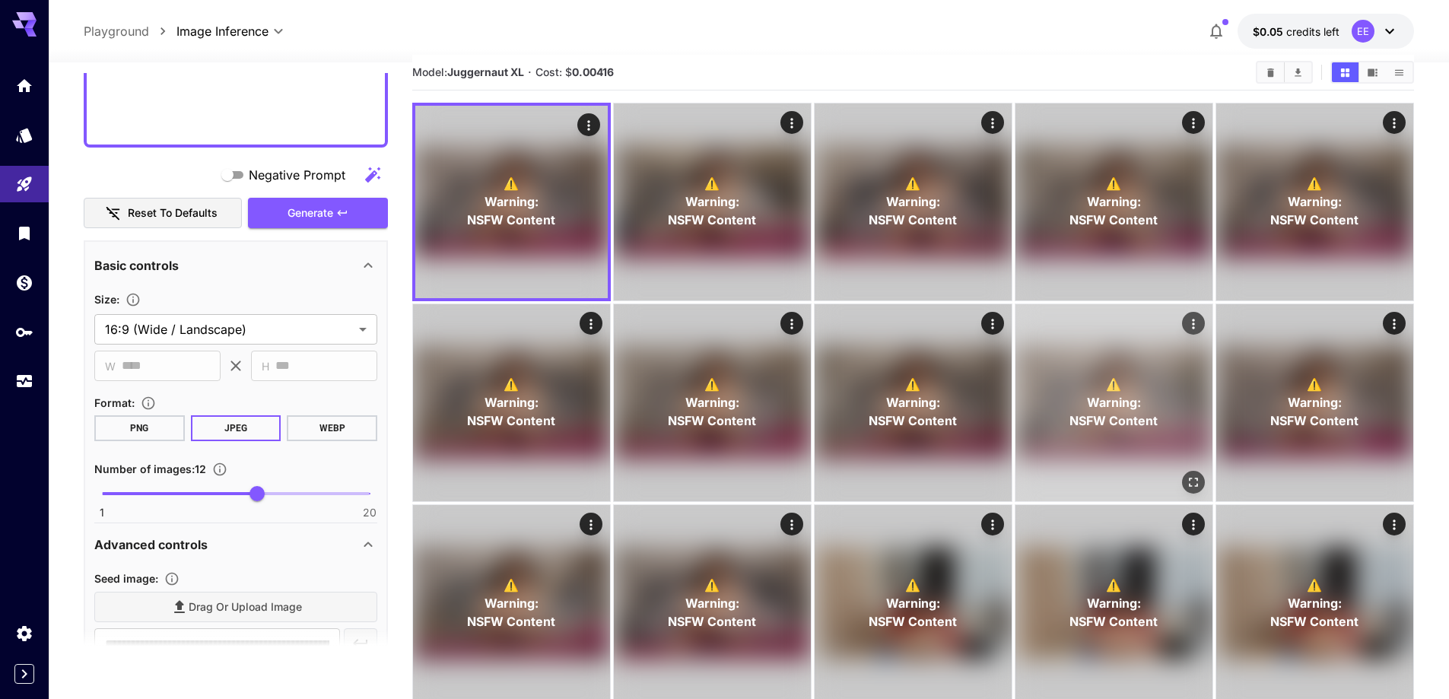
scroll to position [0, 0]
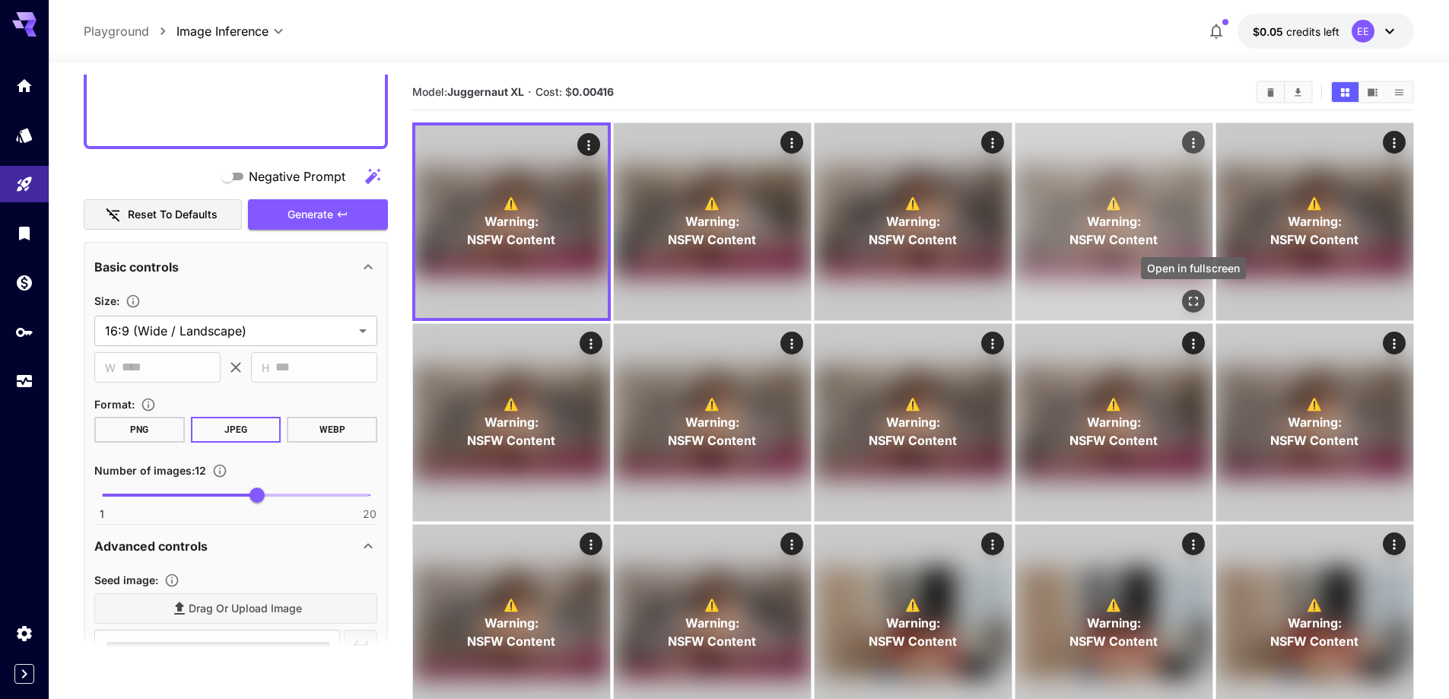
click at [1186, 295] on icon "Open in fullscreen" at bounding box center [1193, 301] width 15 height 15
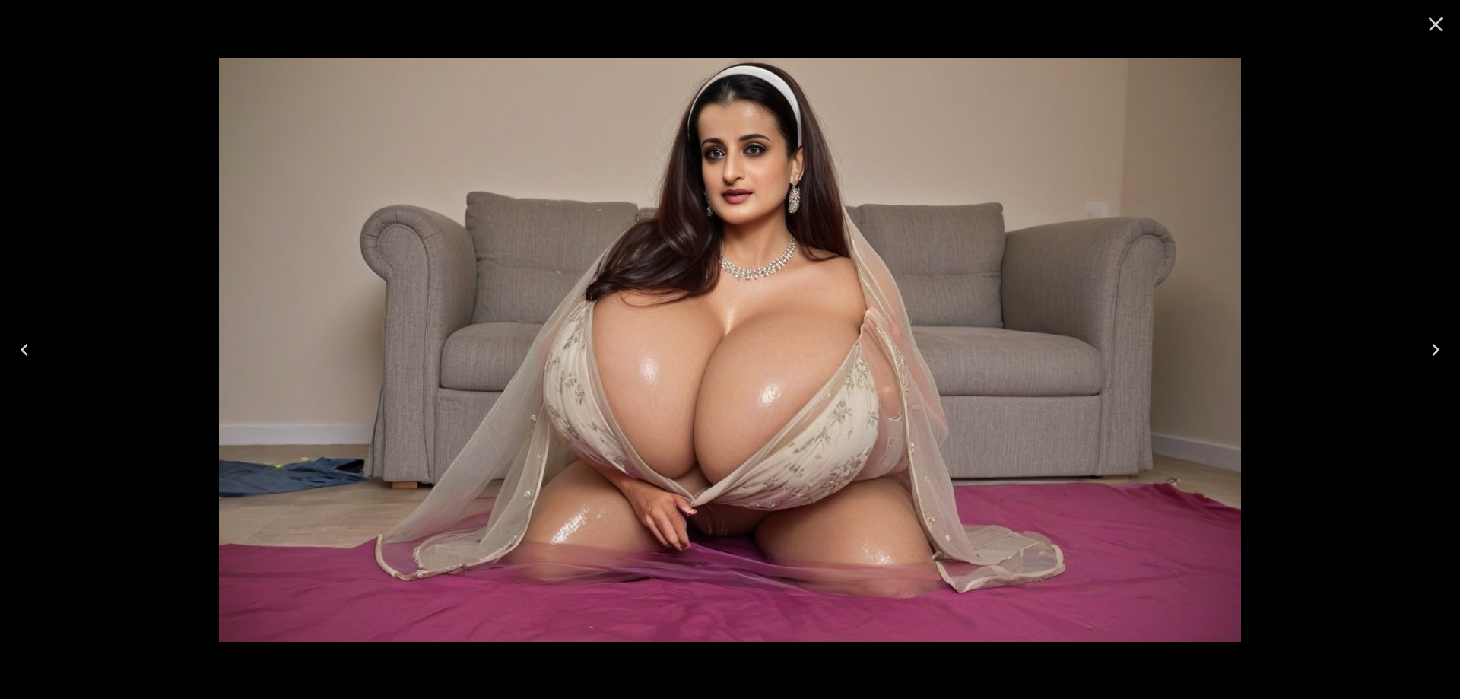
click at [1429, 344] on icon "Next" at bounding box center [1436, 350] width 24 height 24
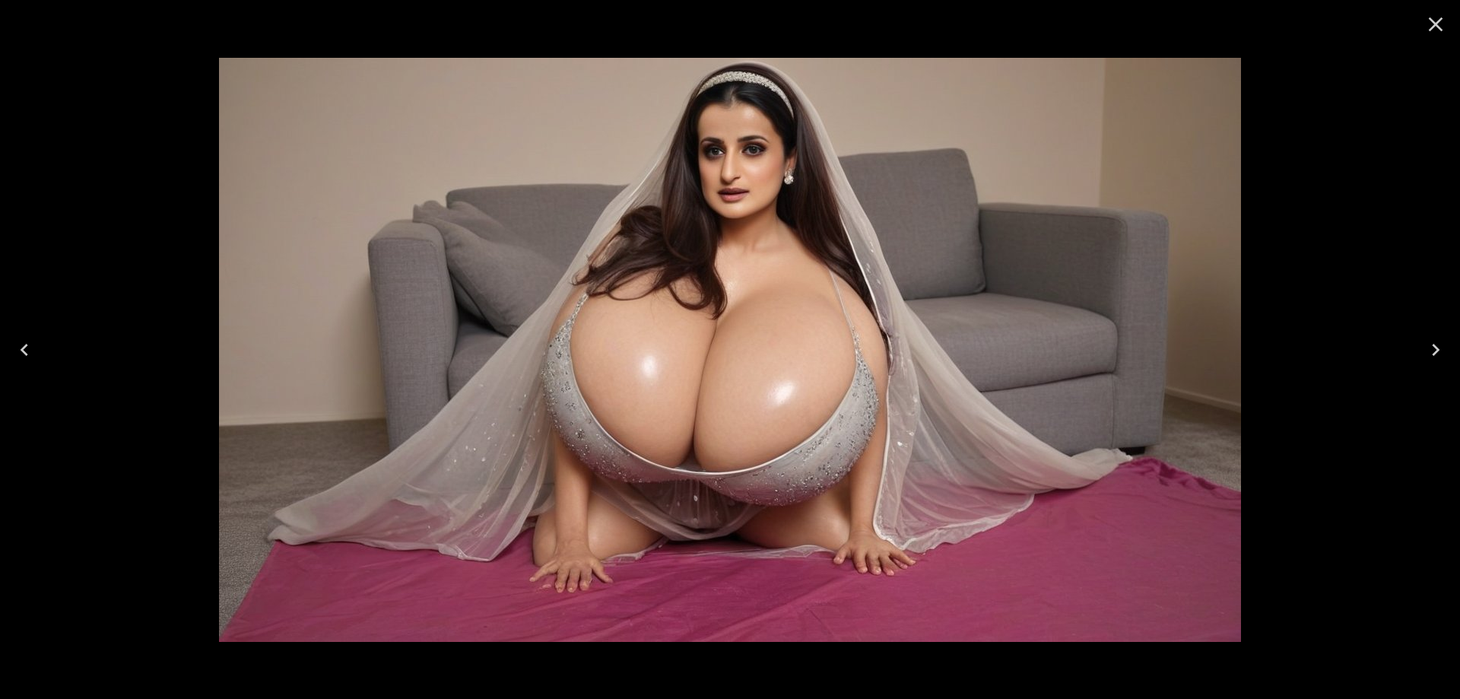
click at [1429, 344] on icon "Next" at bounding box center [1436, 350] width 24 height 24
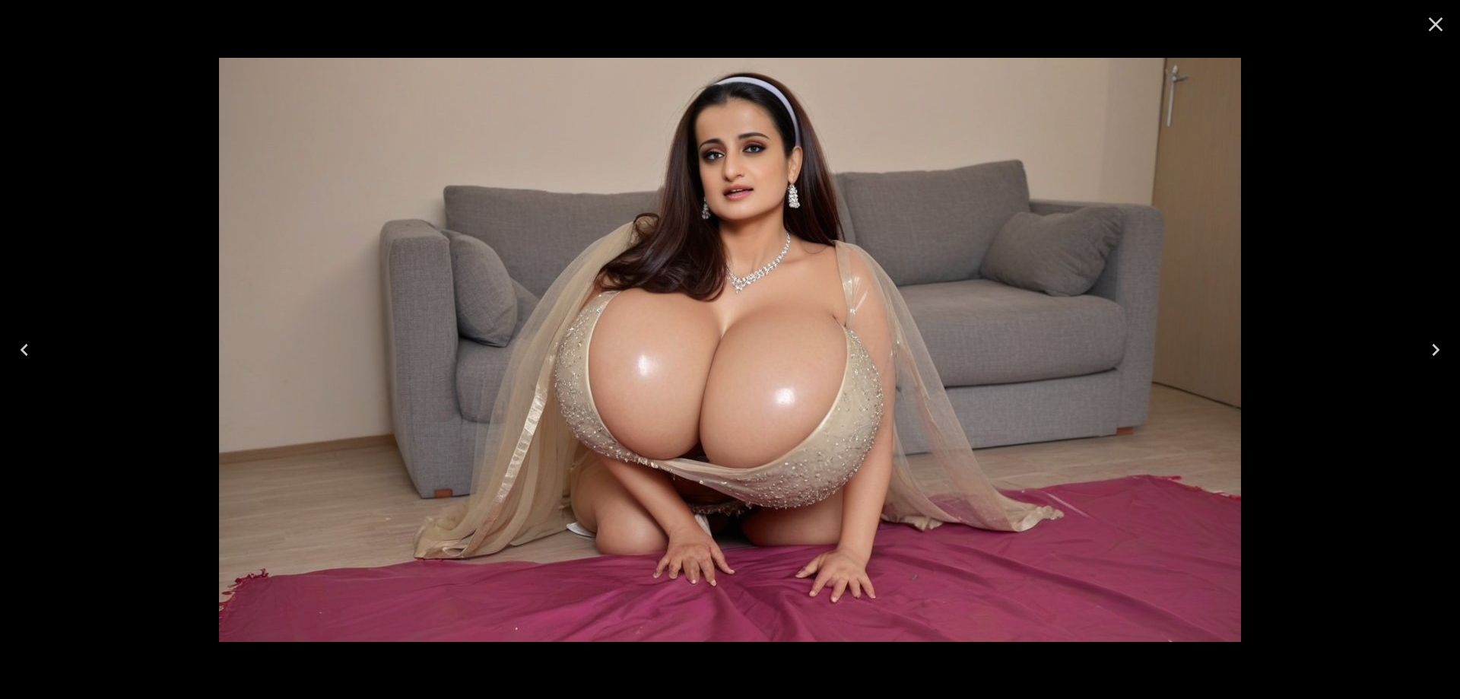
click at [1429, 344] on icon "Next" at bounding box center [1436, 350] width 24 height 24
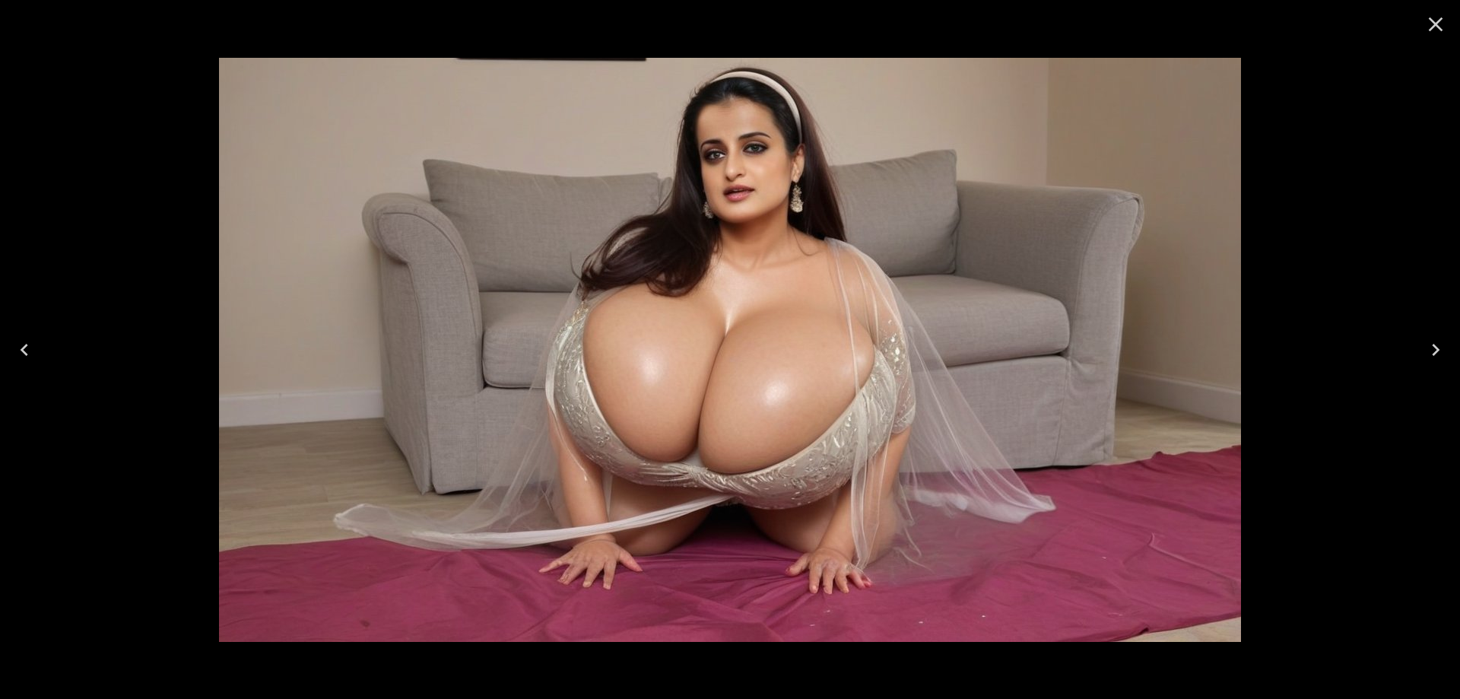
click at [1429, 344] on icon "Next" at bounding box center [1436, 350] width 24 height 24
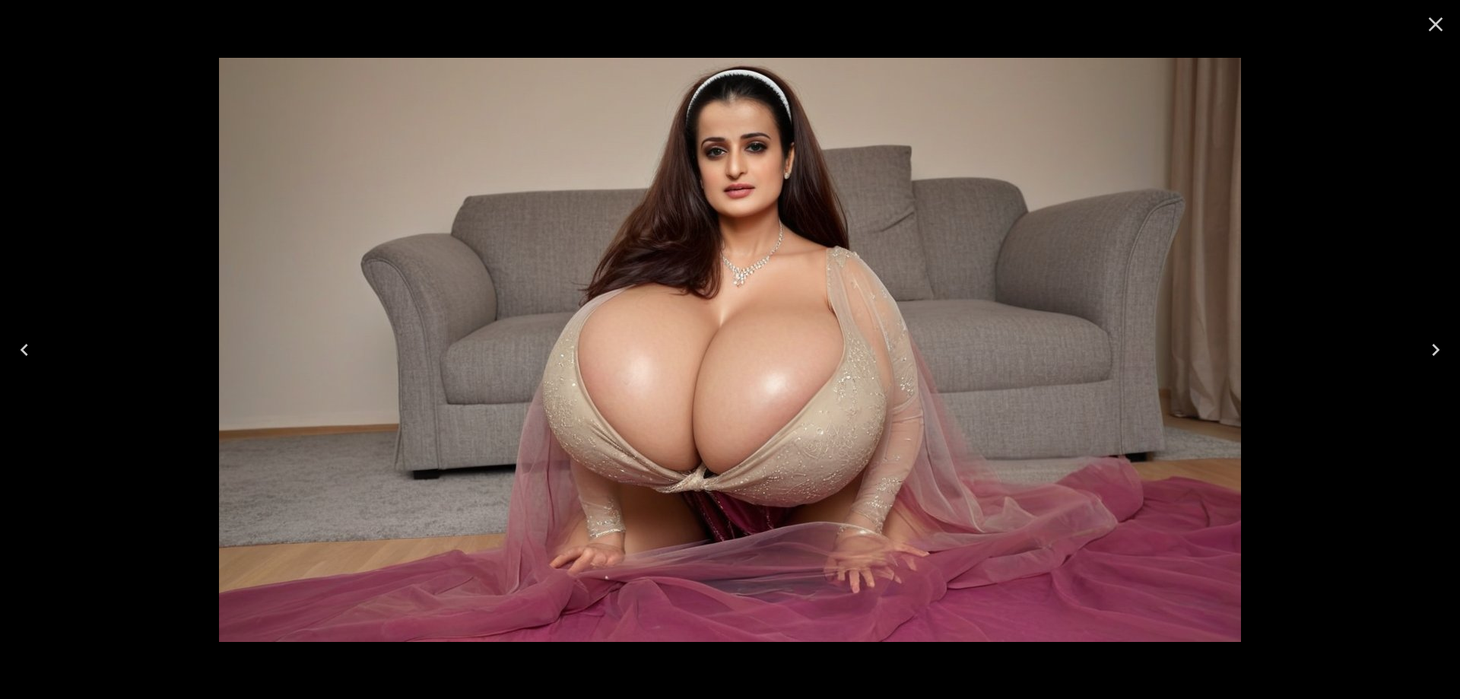
click at [1429, 344] on icon "Next" at bounding box center [1436, 350] width 24 height 24
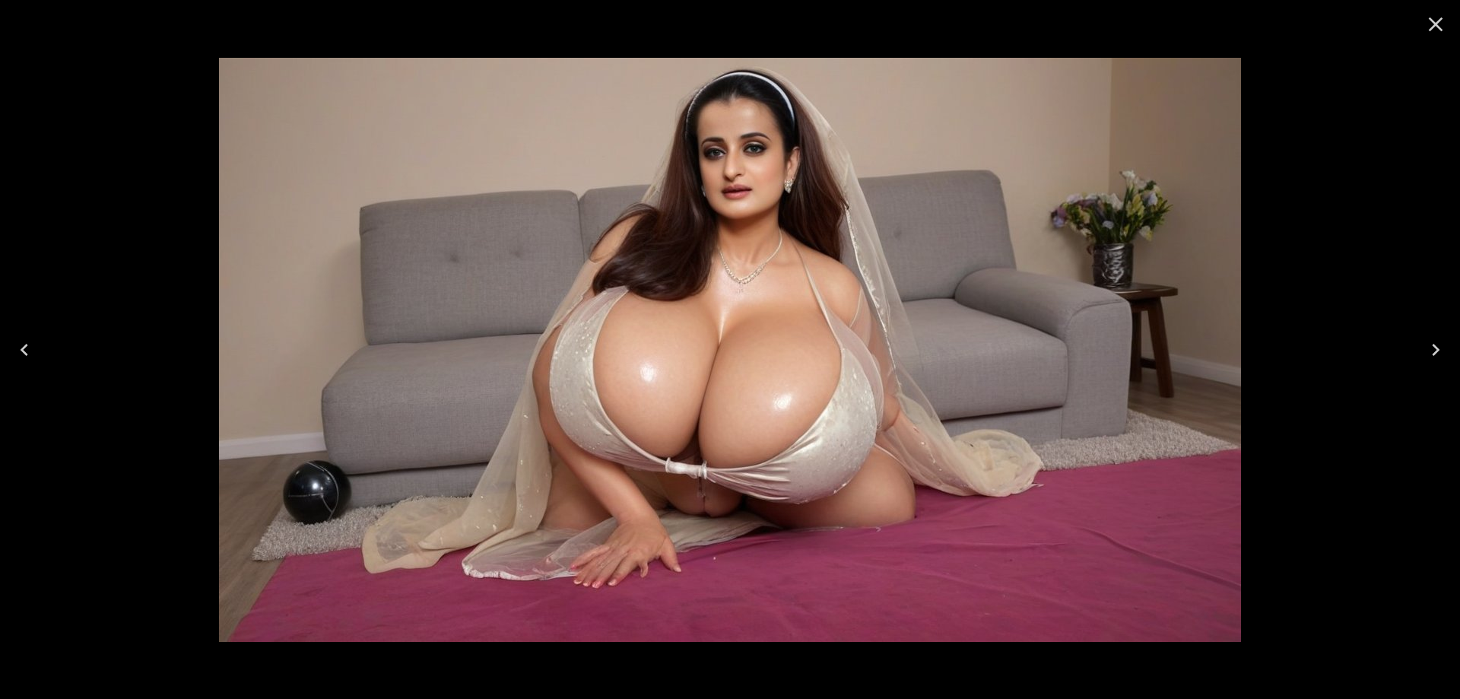
click at [1429, 344] on icon "Next" at bounding box center [1436, 350] width 24 height 24
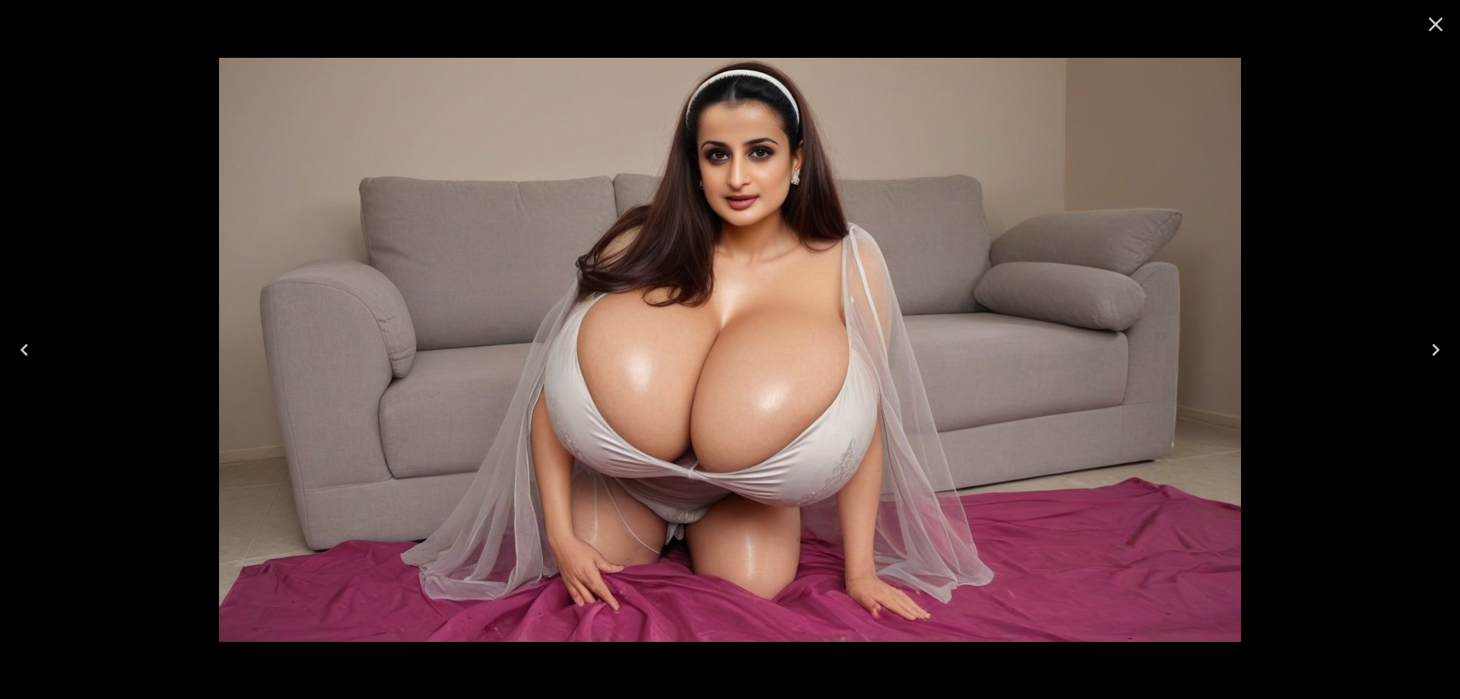
click at [1429, 344] on icon "Next" at bounding box center [1436, 350] width 24 height 24
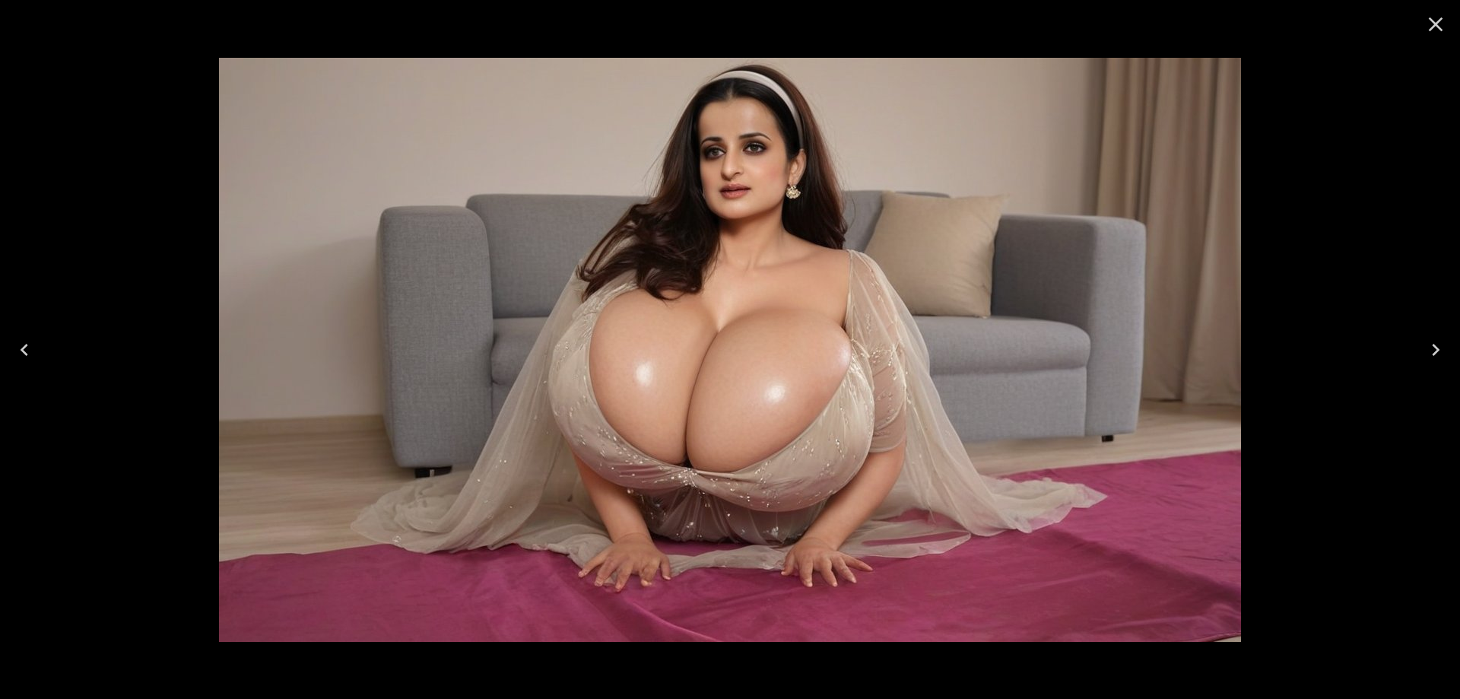
click at [1429, 344] on icon "Next" at bounding box center [1436, 350] width 24 height 24
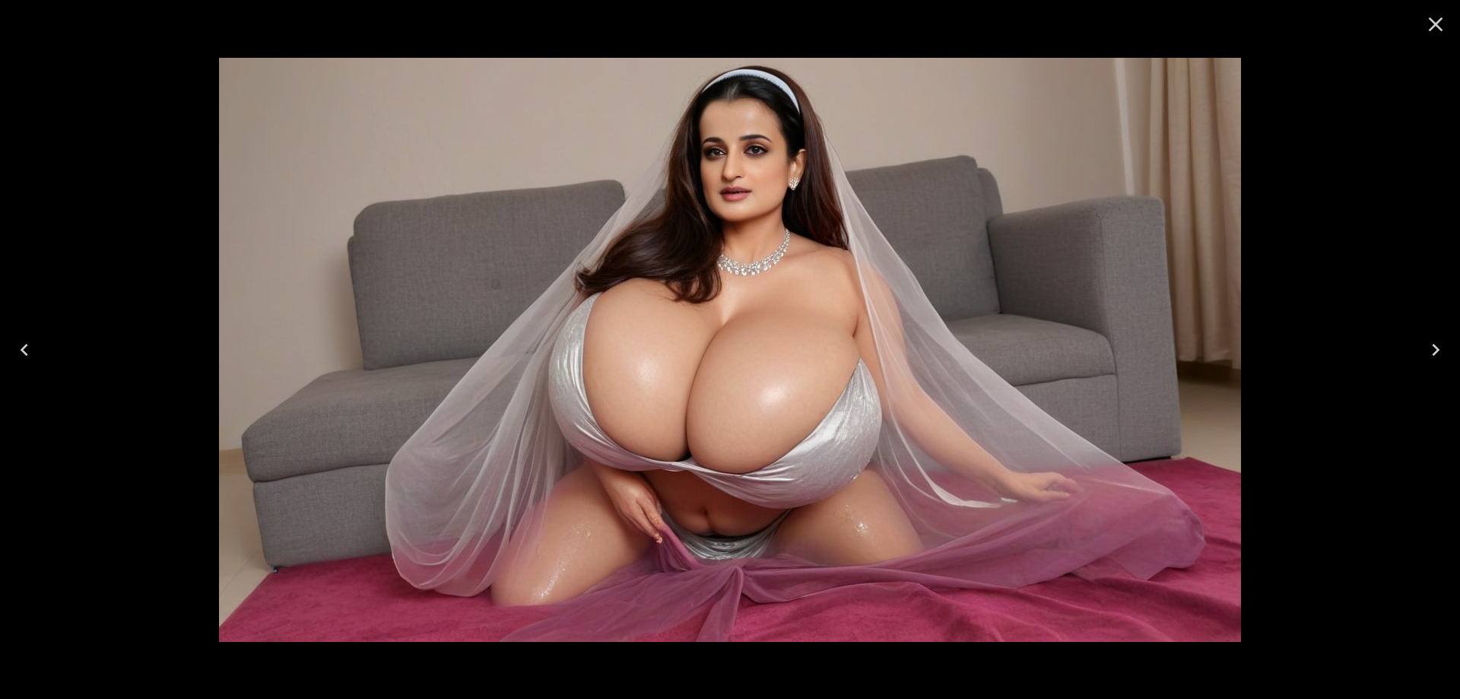
click at [1429, 344] on icon "Next" at bounding box center [1436, 350] width 24 height 24
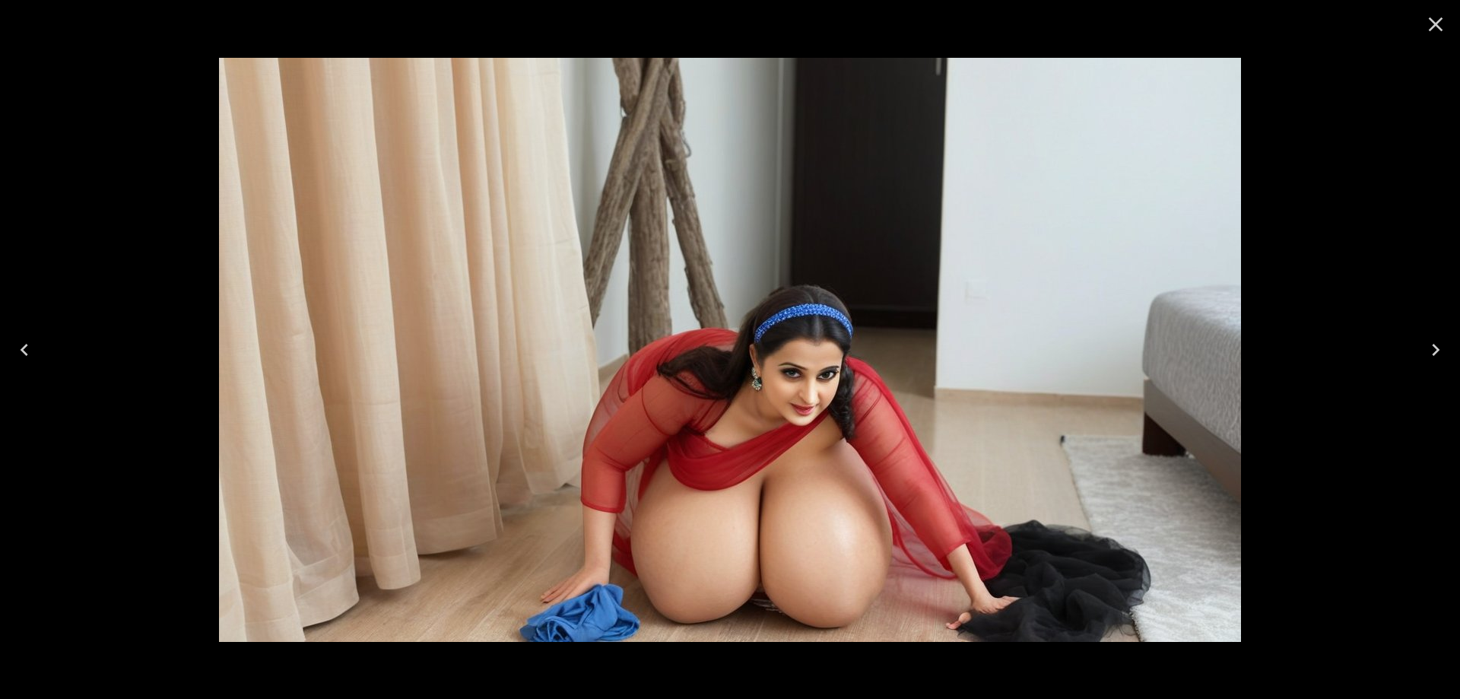
click at [1436, 23] on icon "Close" at bounding box center [1436, 24] width 24 height 24
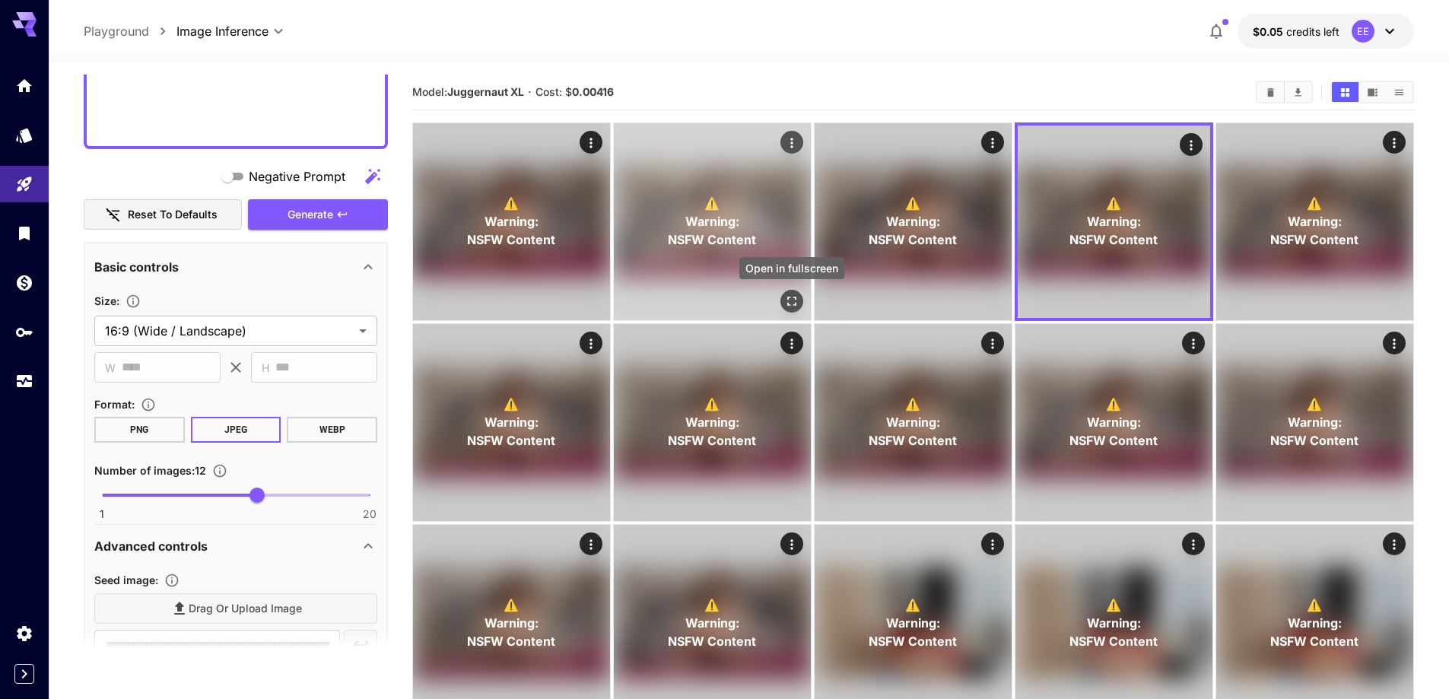
click at [793, 299] on icon "Open in fullscreen" at bounding box center [791, 301] width 15 height 15
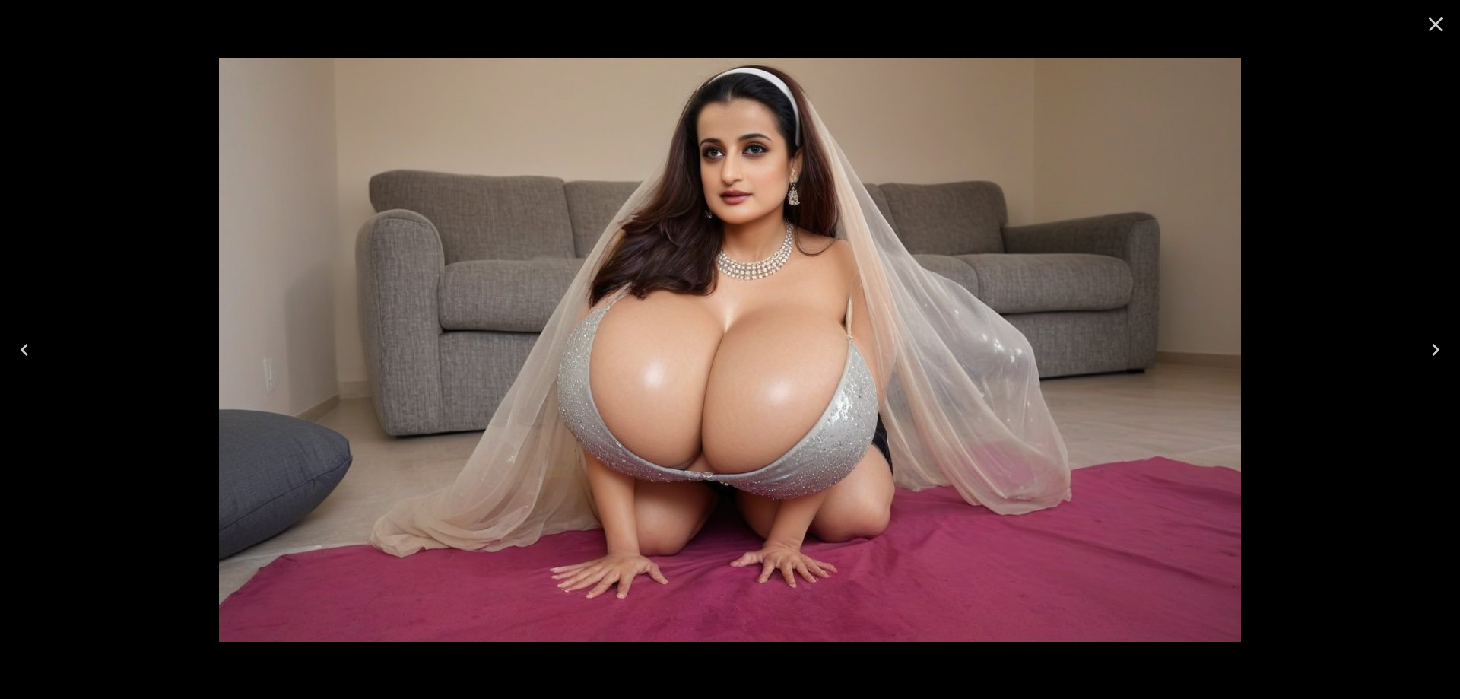
click at [1434, 24] on icon "Close" at bounding box center [1436, 24] width 14 height 14
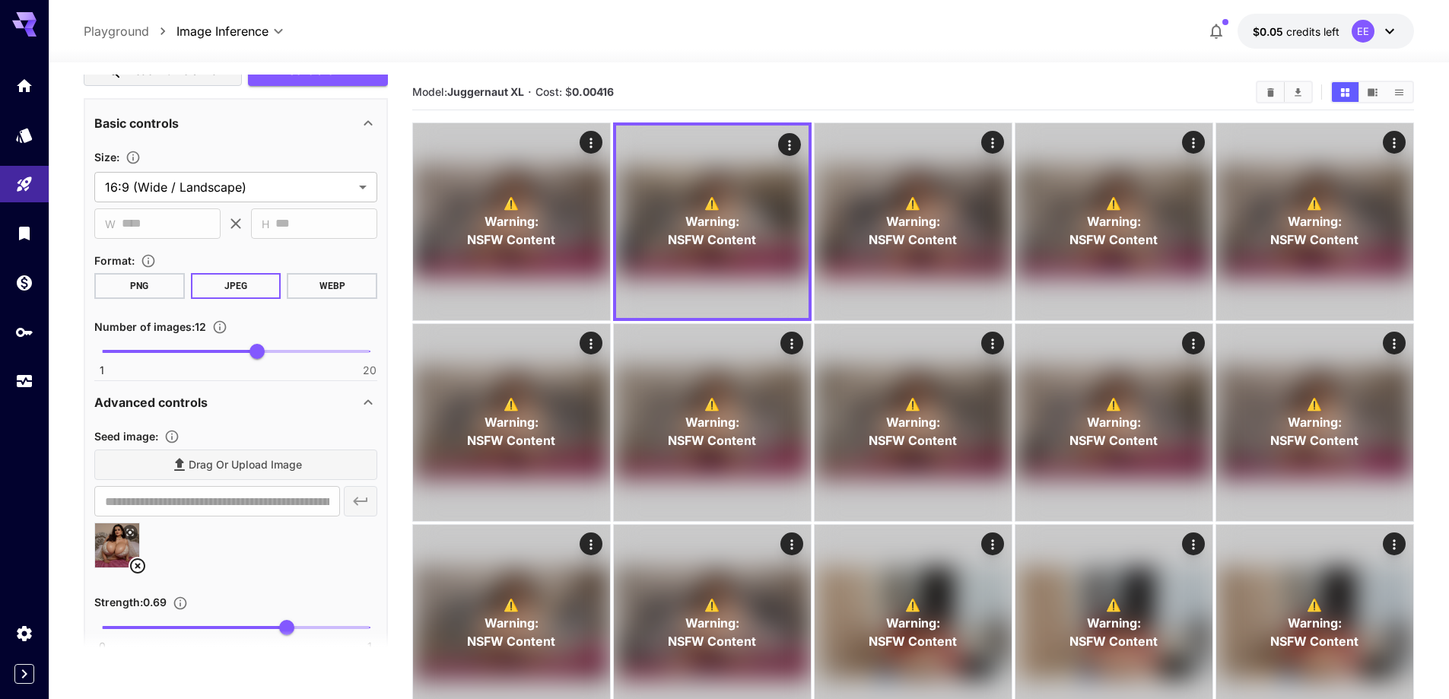
scroll to position [1212, 0]
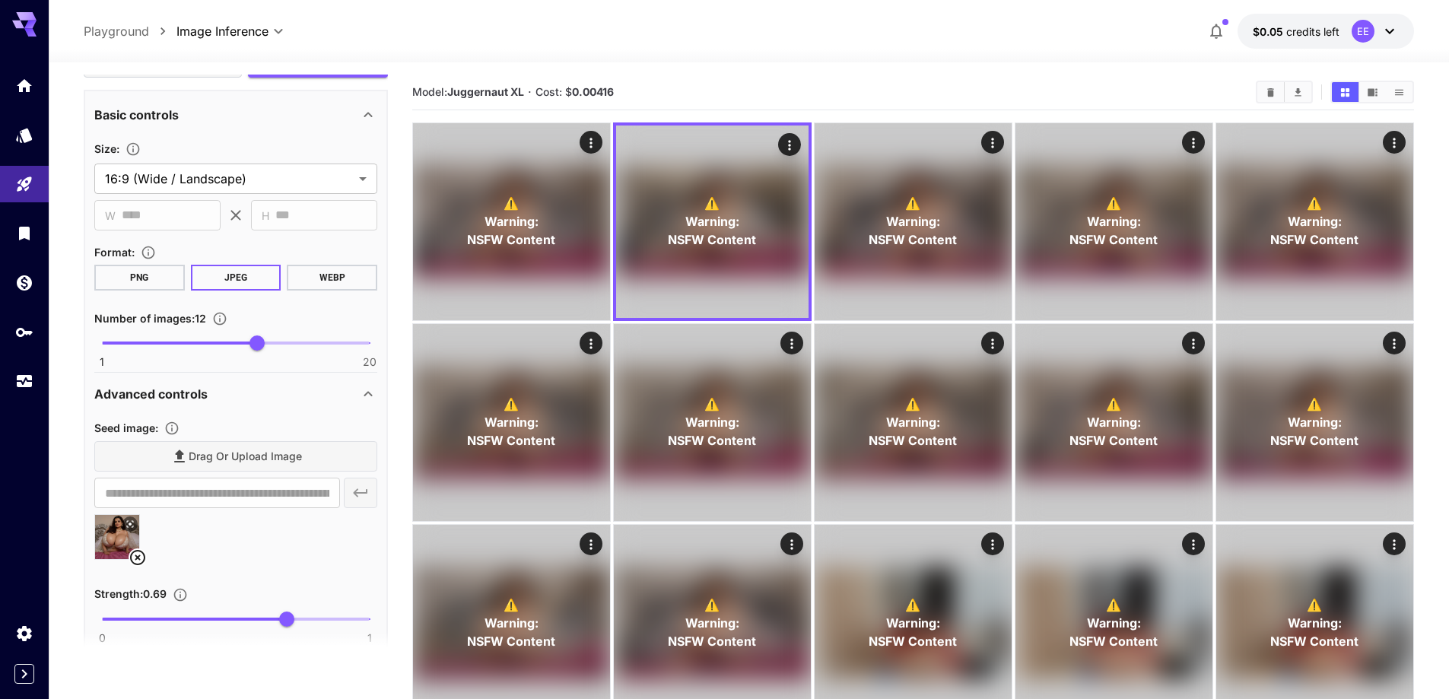
click at [137, 561] on icon at bounding box center [138, 557] width 18 height 18
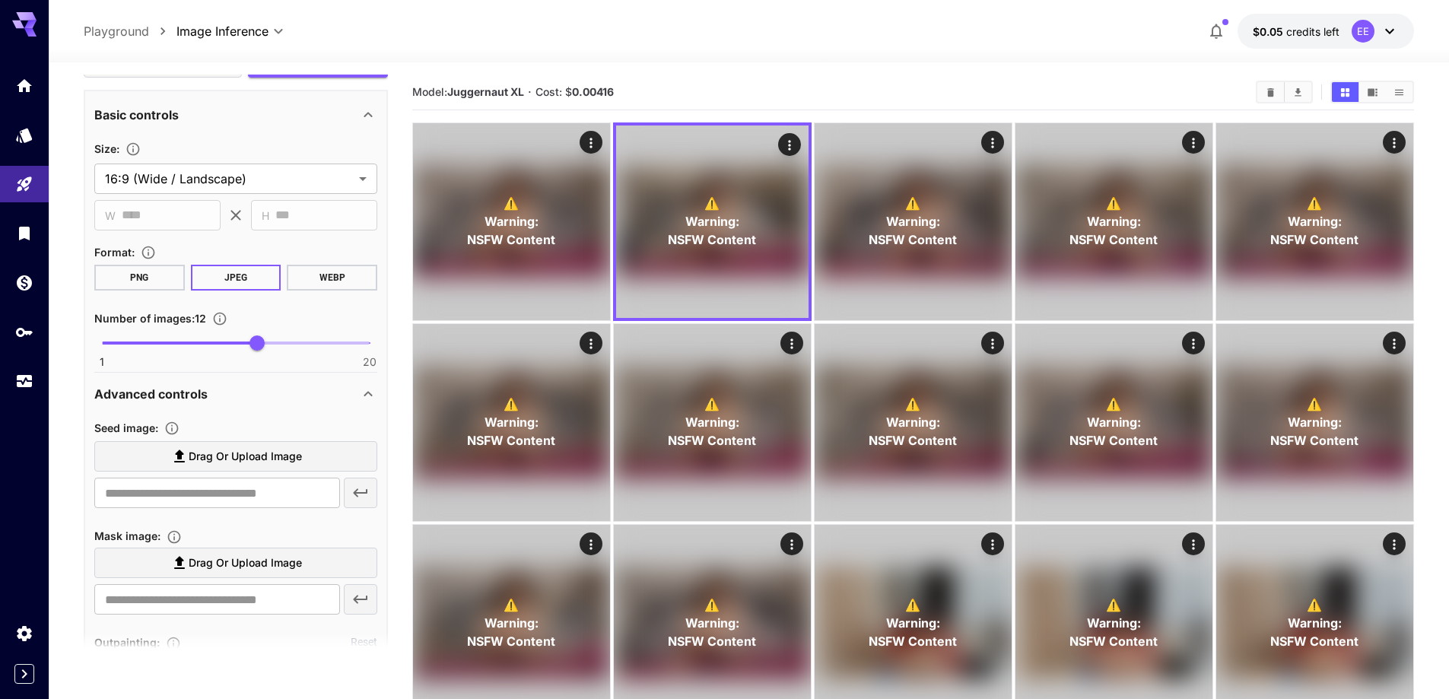
click at [268, 469] on label "Drag or upload image" at bounding box center [235, 456] width 283 height 31
click at [0, 0] on input "Drag or upload image" at bounding box center [0, 0] width 0 height 0
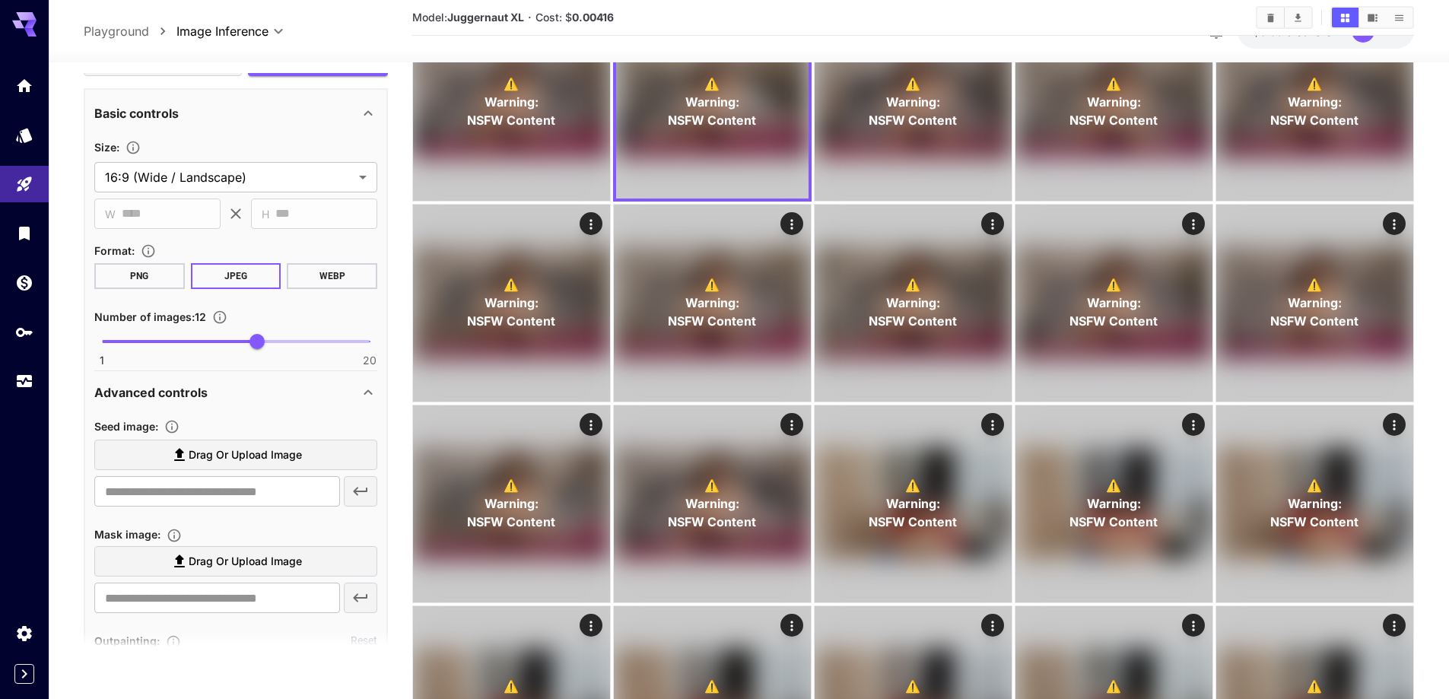
scroll to position [152, 0]
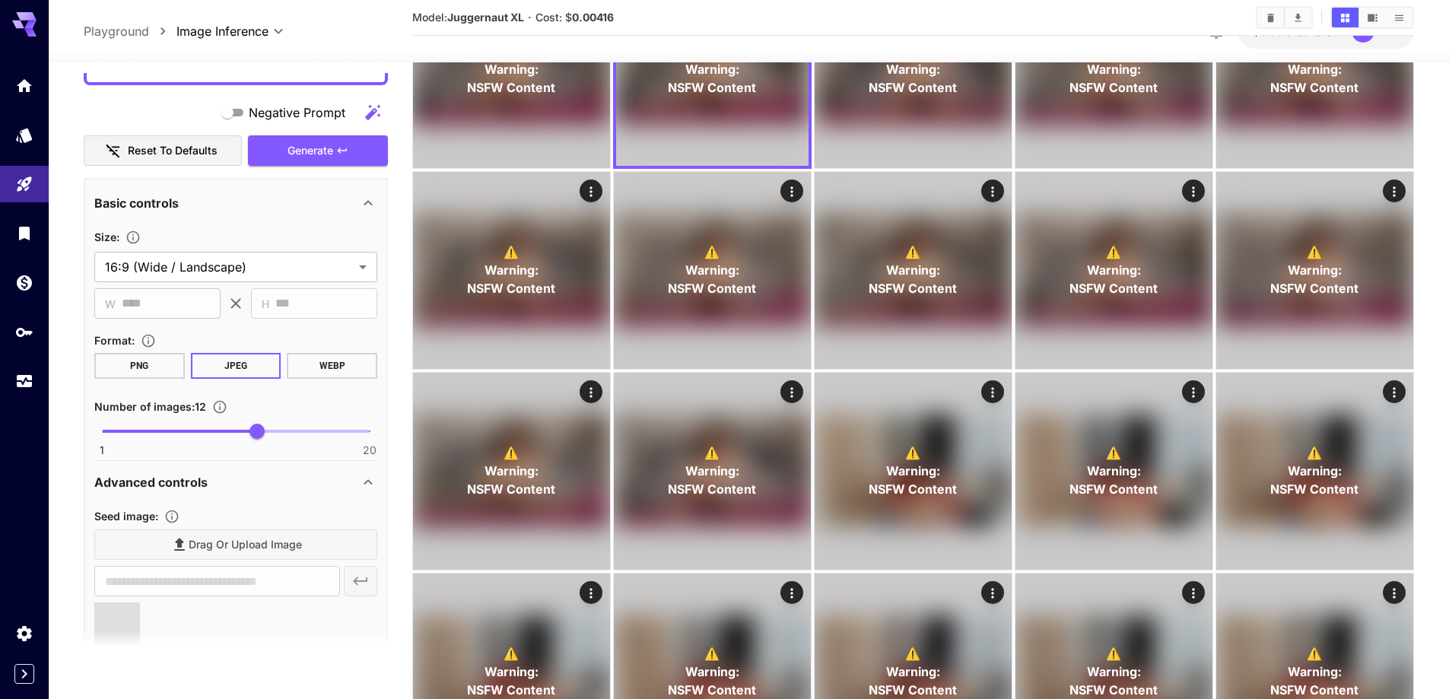
scroll to position [1060, 0]
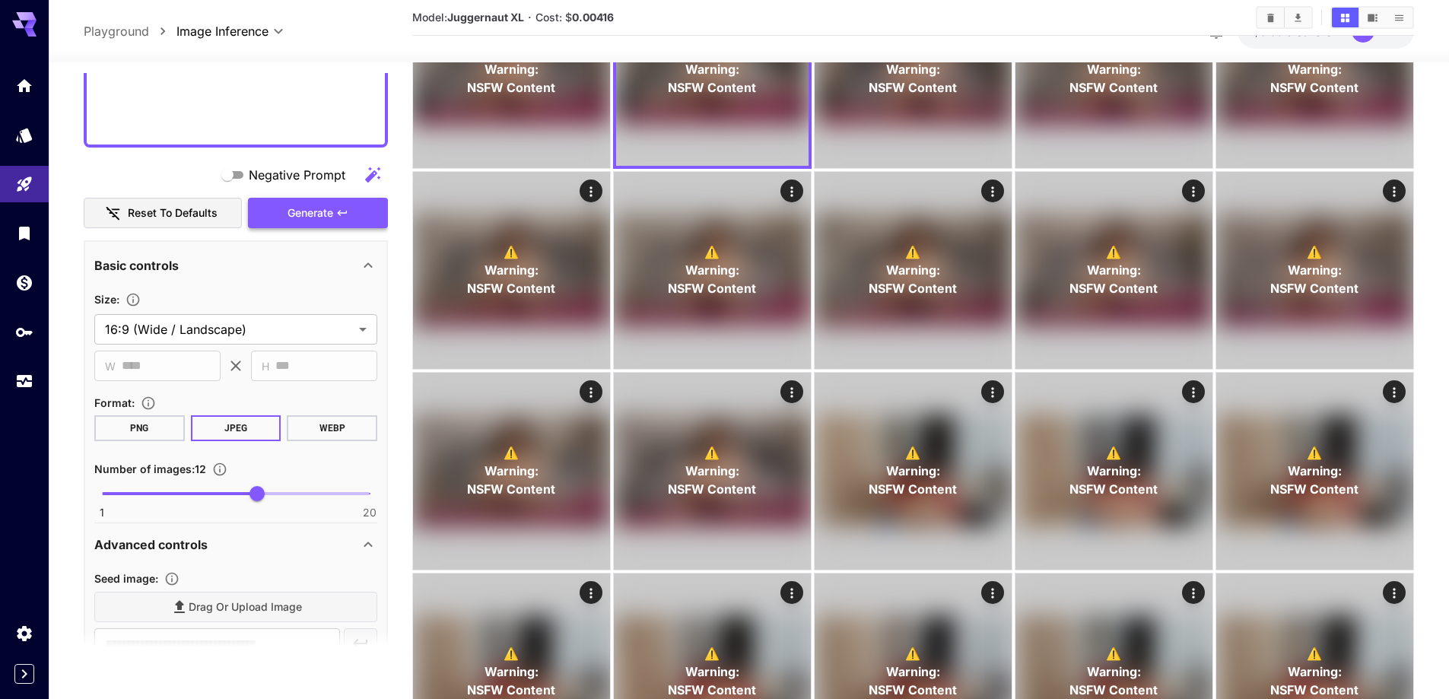
type input "**********"
click at [335, 210] on button "Generate" at bounding box center [318, 213] width 140 height 31
